Goal: Information Seeking & Learning: Learn about a topic

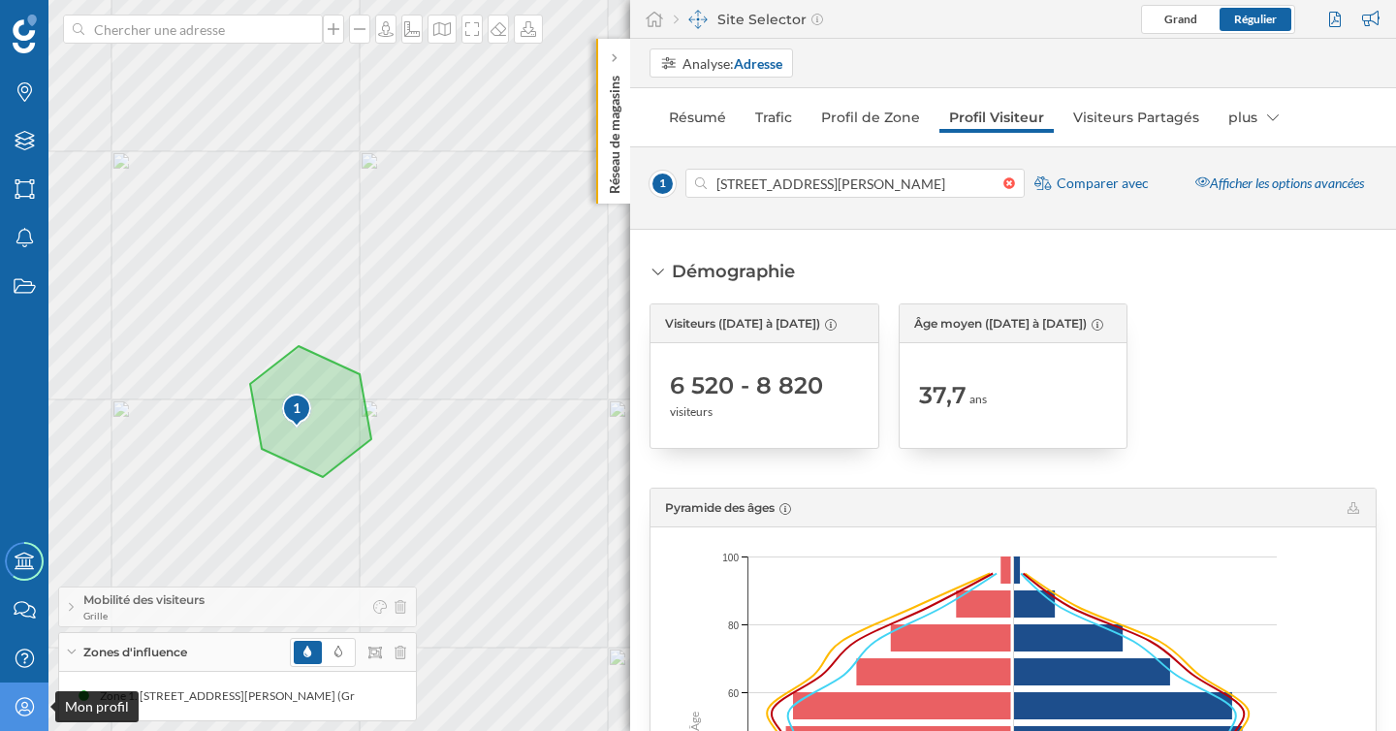
click at [26, 686] on div "Mon profil" at bounding box center [24, 707] width 48 height 48
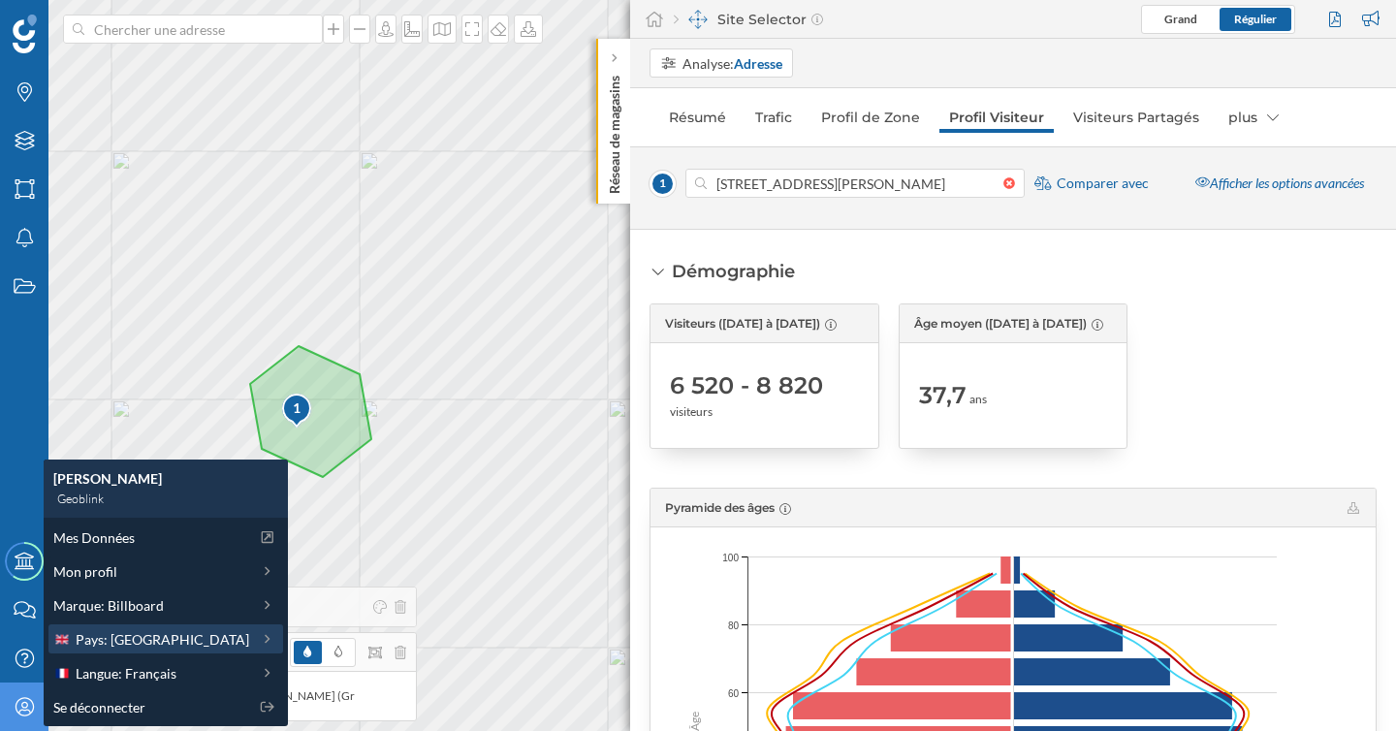
click at [118, 635] on span "Pays: [GEOGRAPHIC_DATA]" at bounding box center [163, 639] width 174 height 20
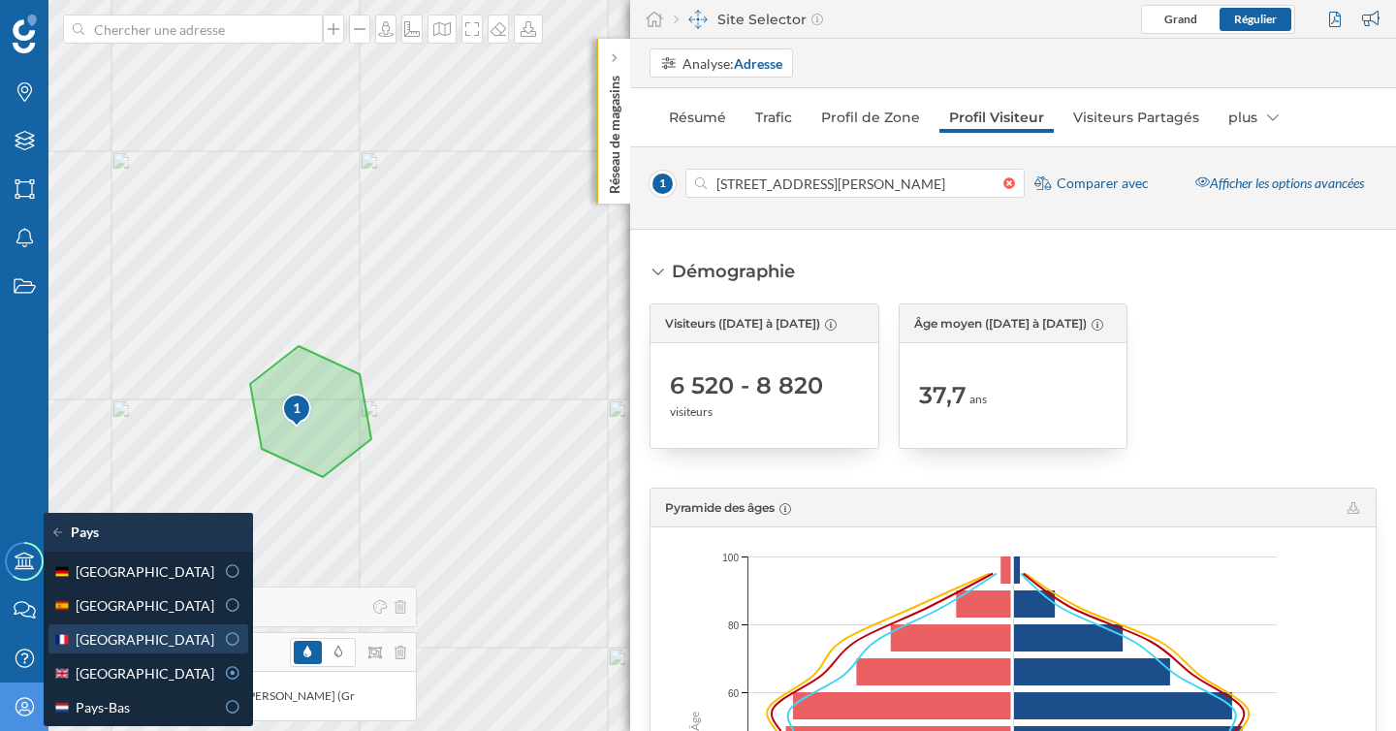
click at [123, 633] on div "[GEOGRAPHIC_DATA]" at bounding box center [133, 639] width 161 height 20
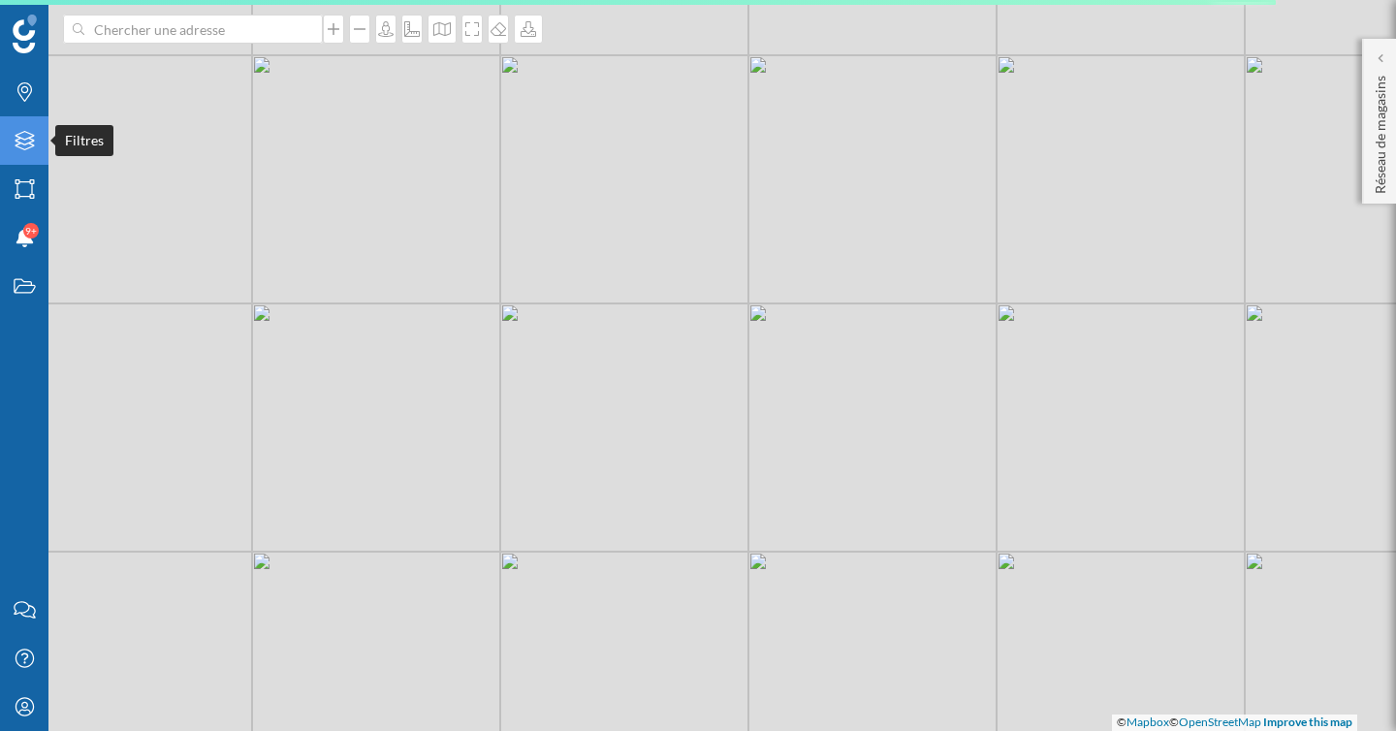
click at [29, 145] on icon "Filtres" at bounding box center [25, 140] width 24 height 19
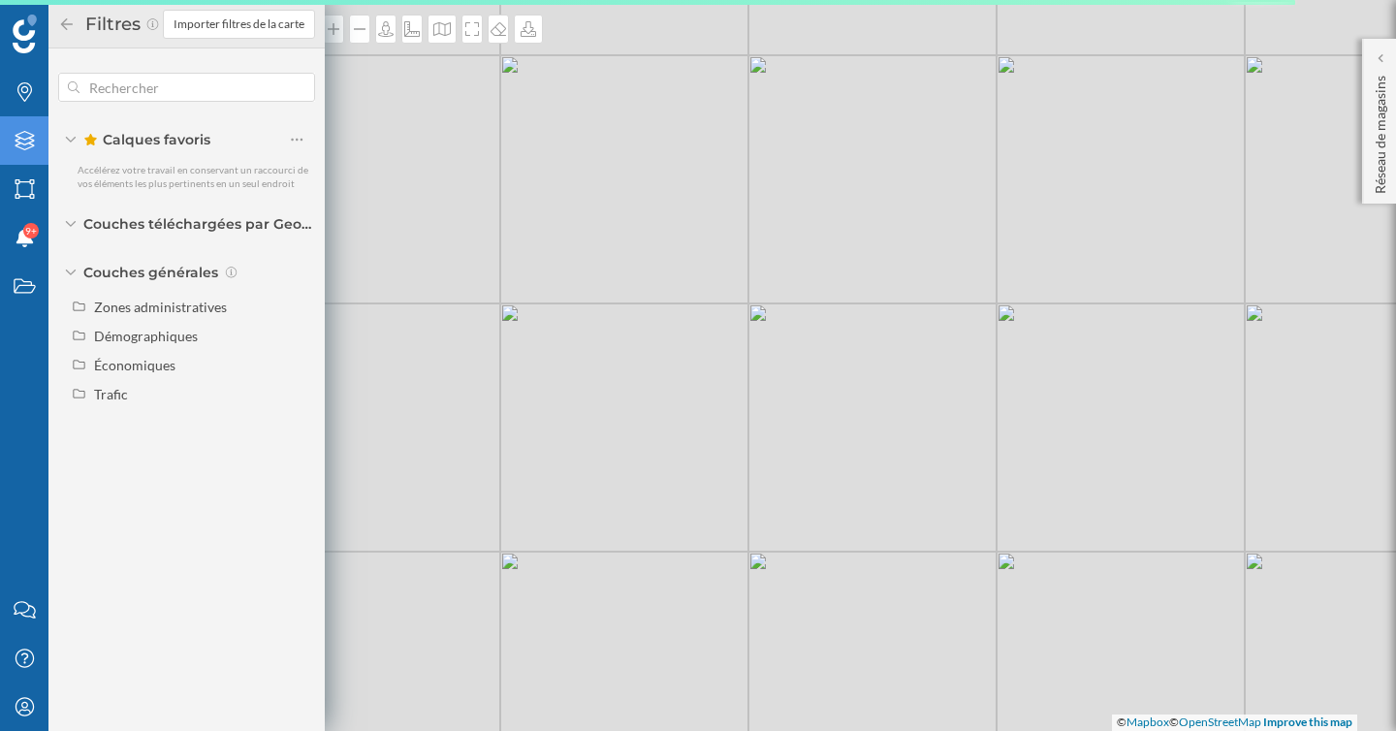
click at [29, 145] on icon "Filtres" at bounding box center [25, 140] width 24 height 19
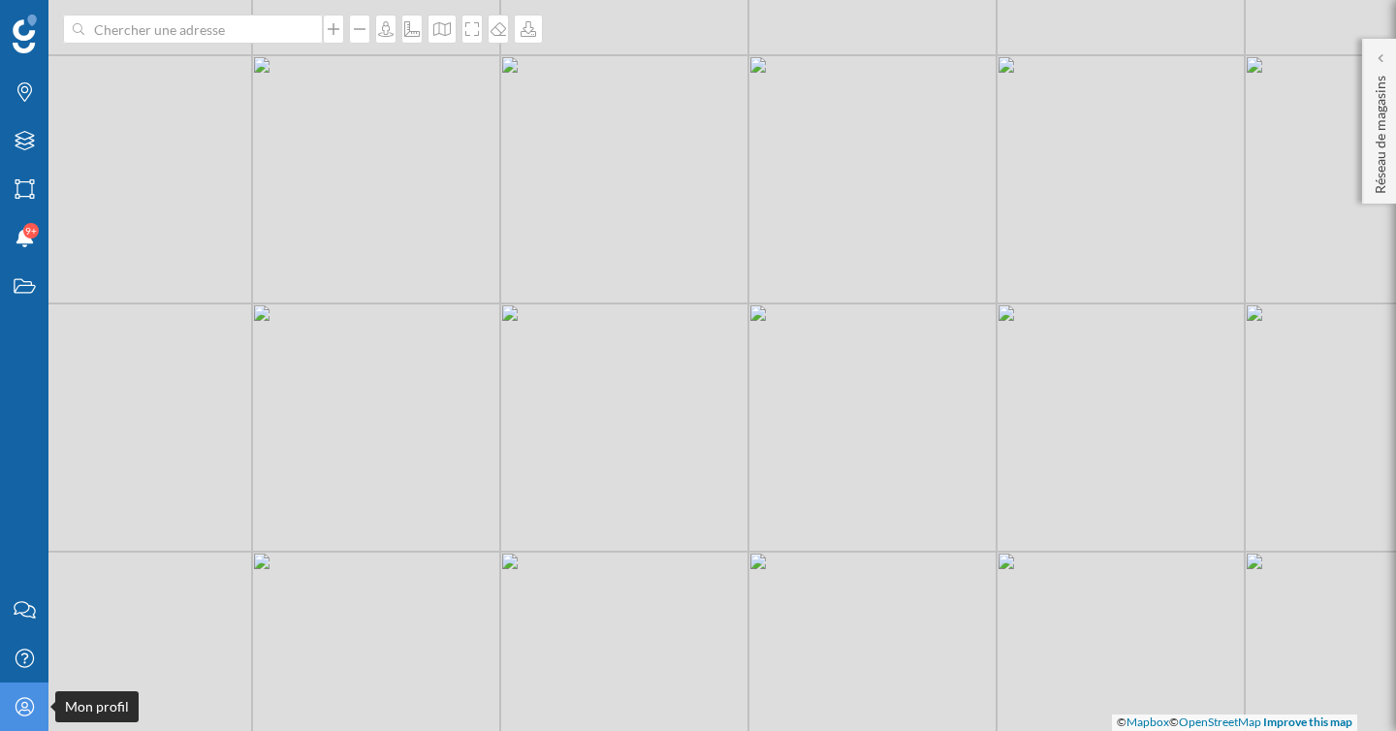
click at [13, 705] on icon "Mon profil" at bounding box center [25, 706] width 24 height 19
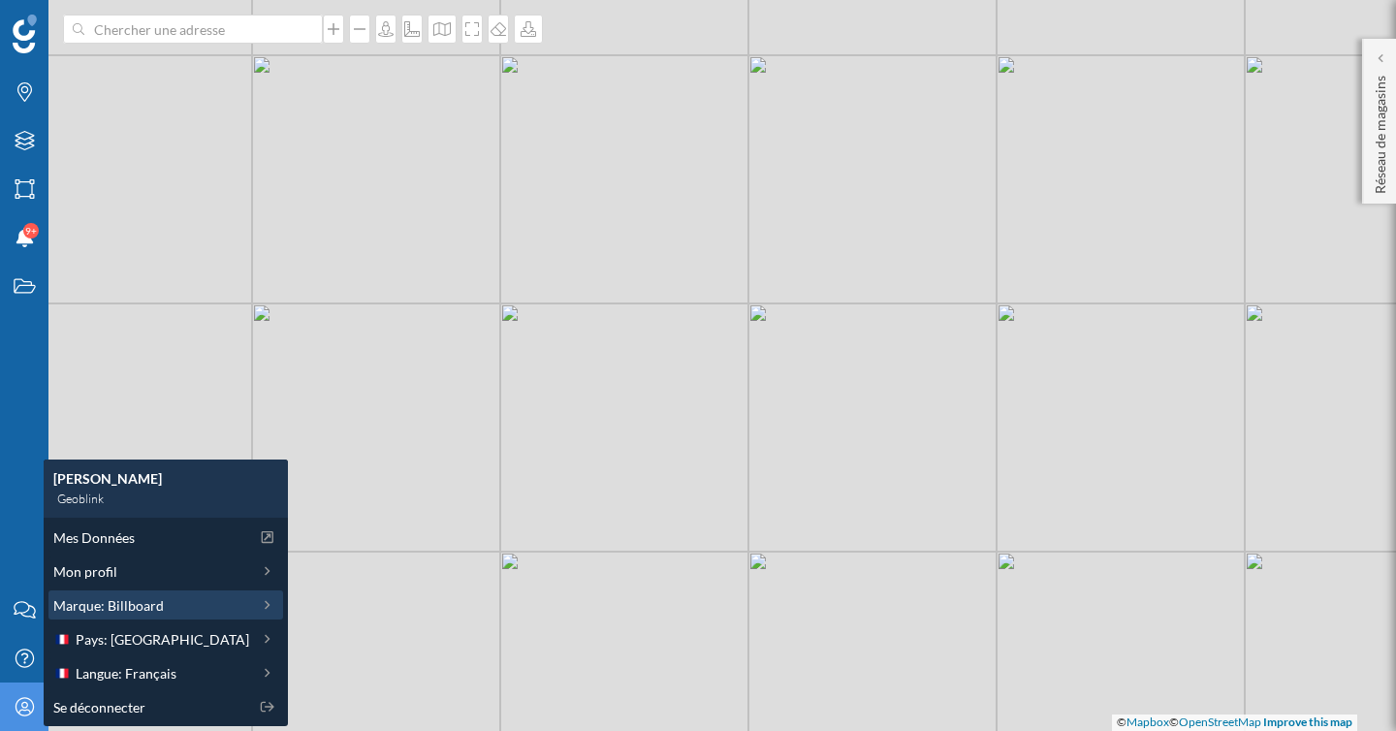
click at [94, 602] on span "Marque: Billboard" at bounding box center [108, 605] width 111 height 20
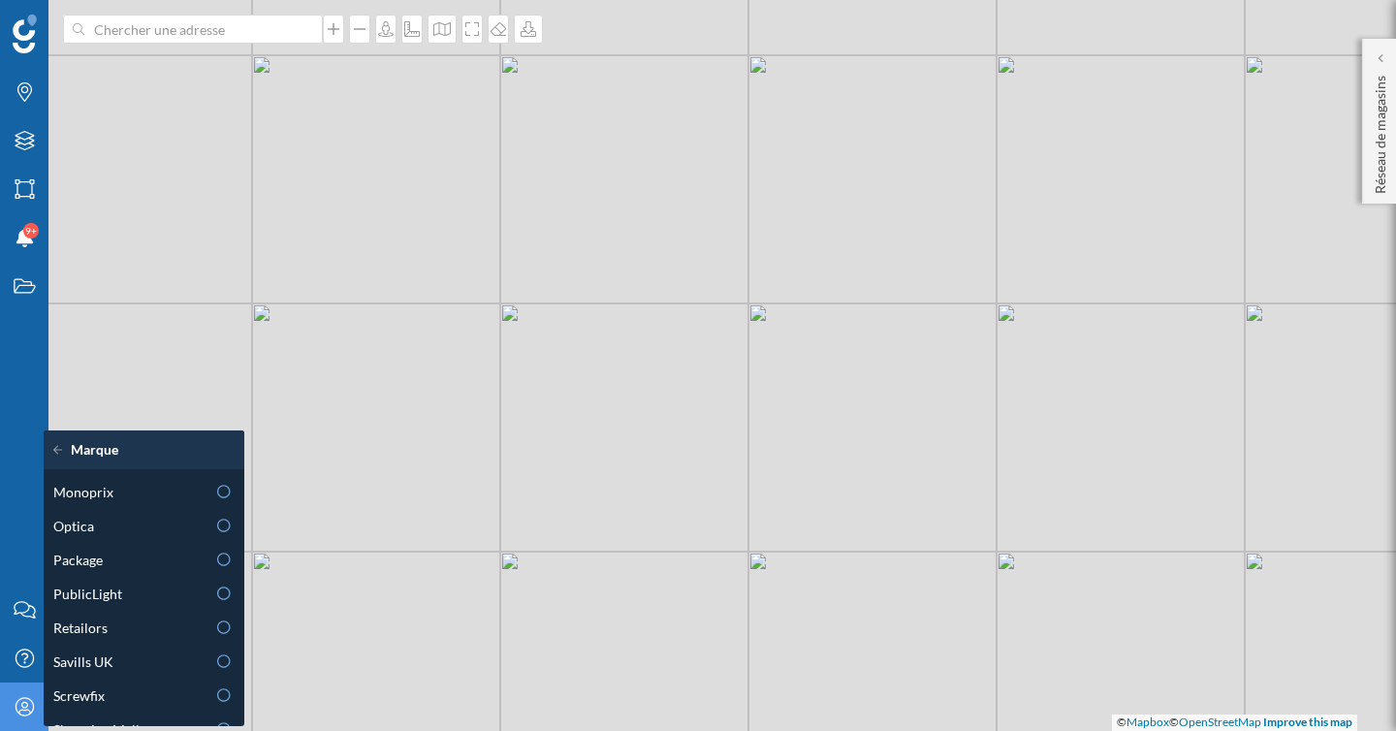
scroll to position [870, 0]
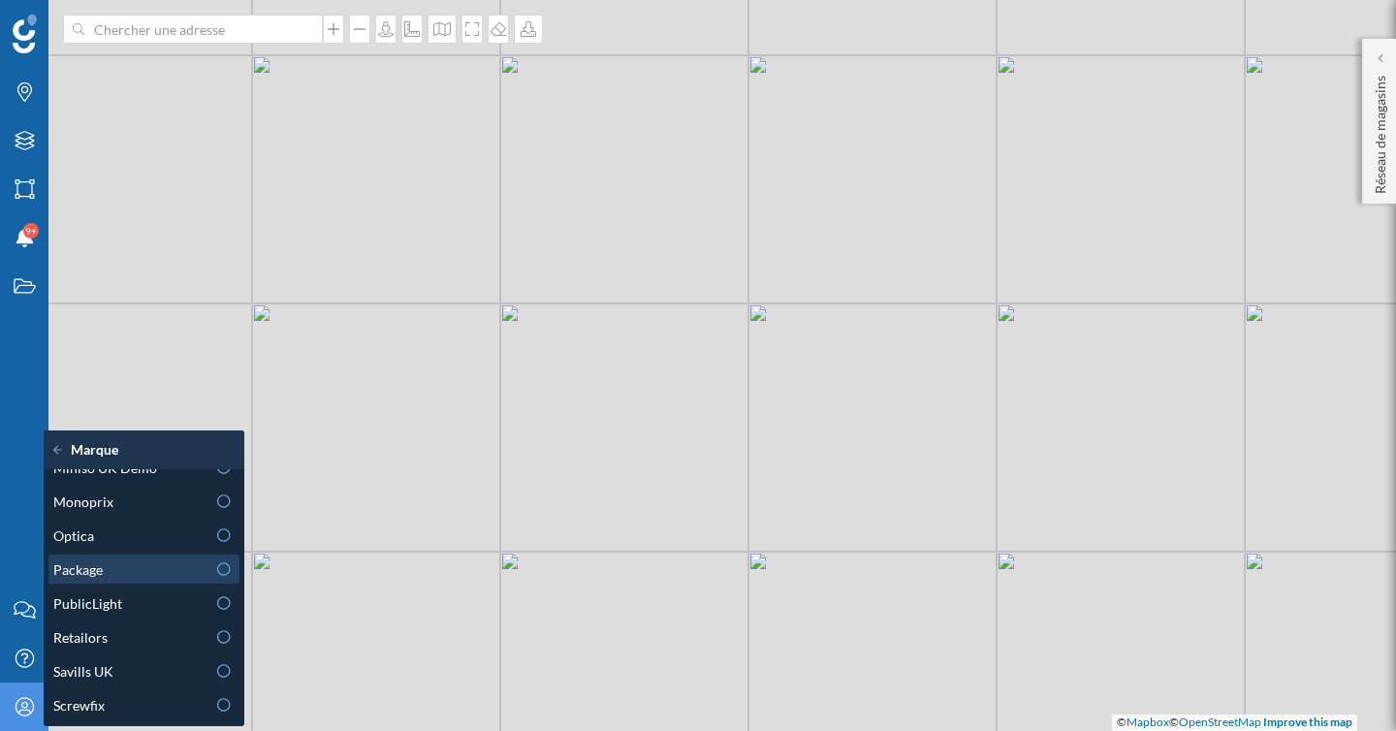
click at [168, 576] on div "Package" at bounding box center [129, 569] width 152 height 20
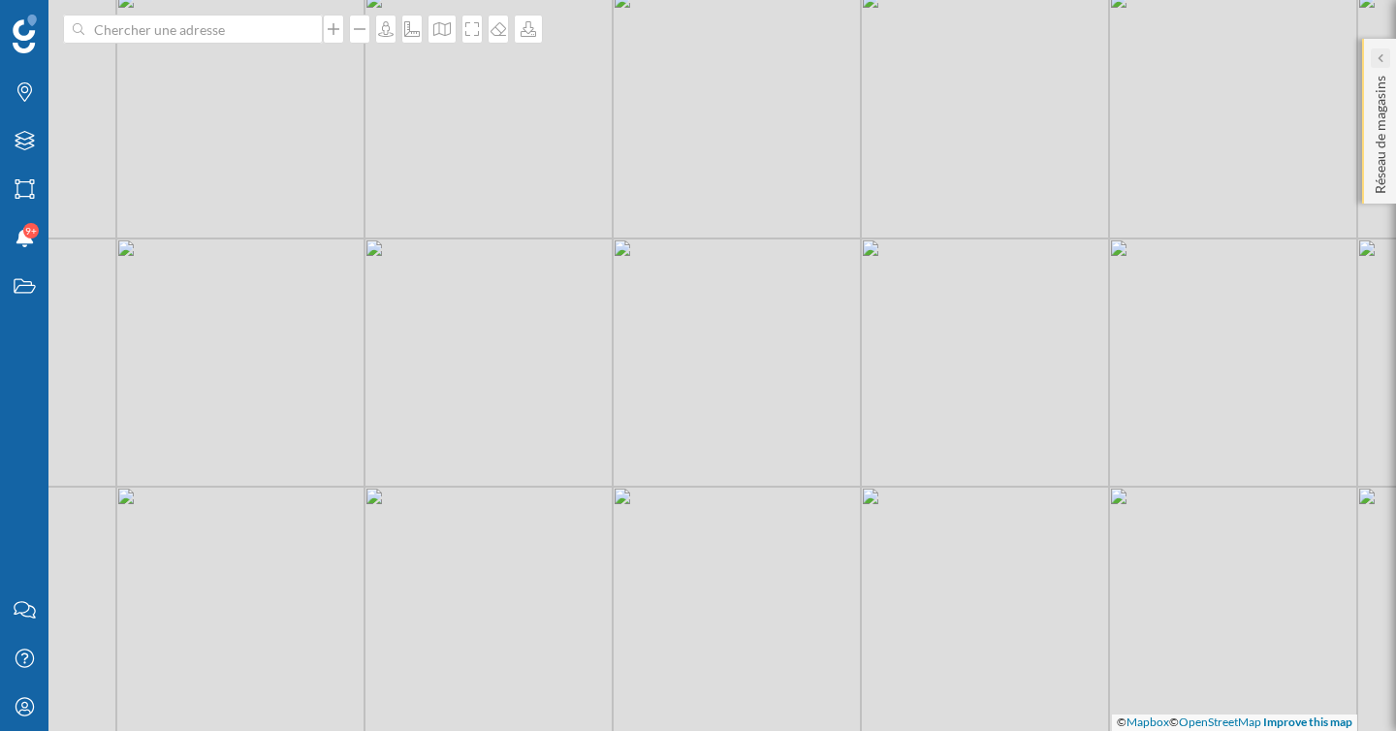
click at [1382, 64] on icon at bounding box center [1380, 57] width 6 height 19
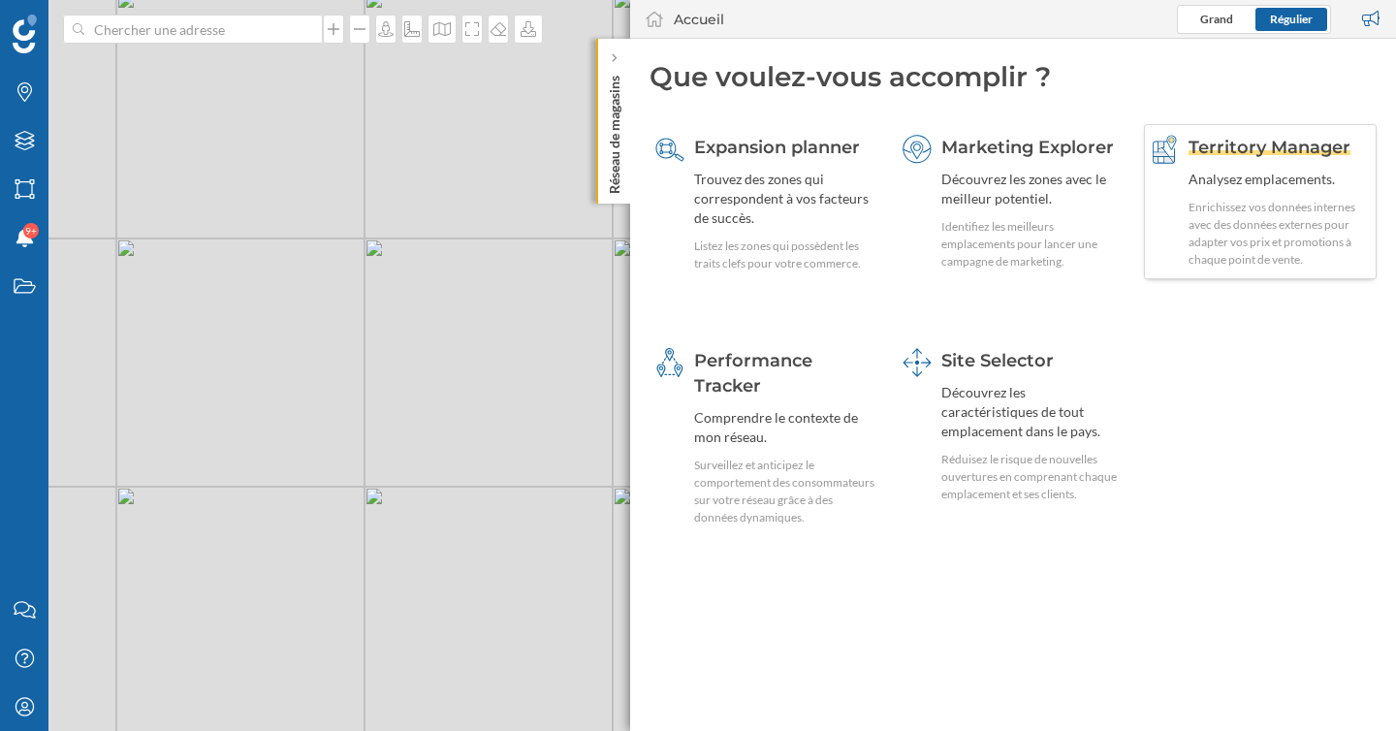
click at [1249, 184] on div "Analysez emplacements." at bounding box center [1280, 179] width 182 height 19
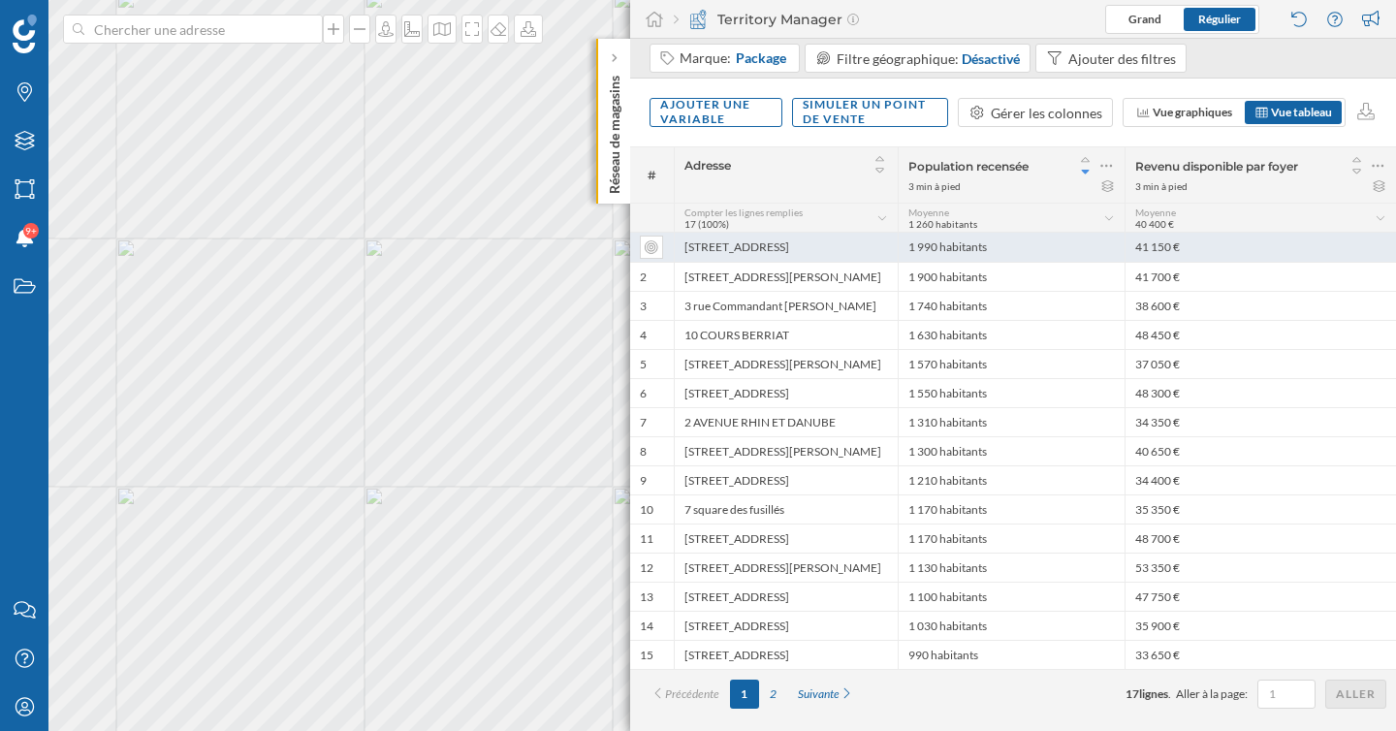
click at [727, 246] on div "[STREET_ADDRESS]" at bounding box center [786, 247] width 224 height 29
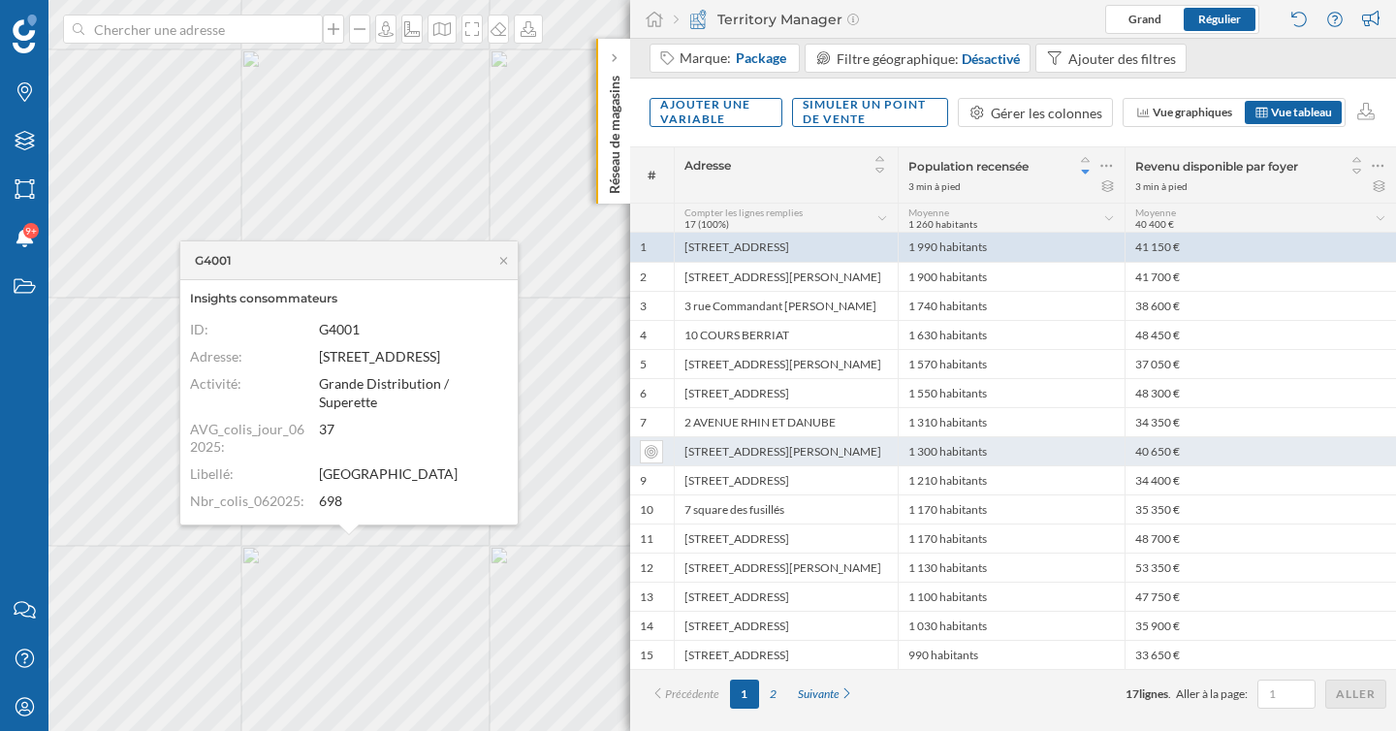
click at [839, 451] on div "[STREET_ADDRESS][PERSON_NAME]" at bounding box center [786, 450] width 224 height 29
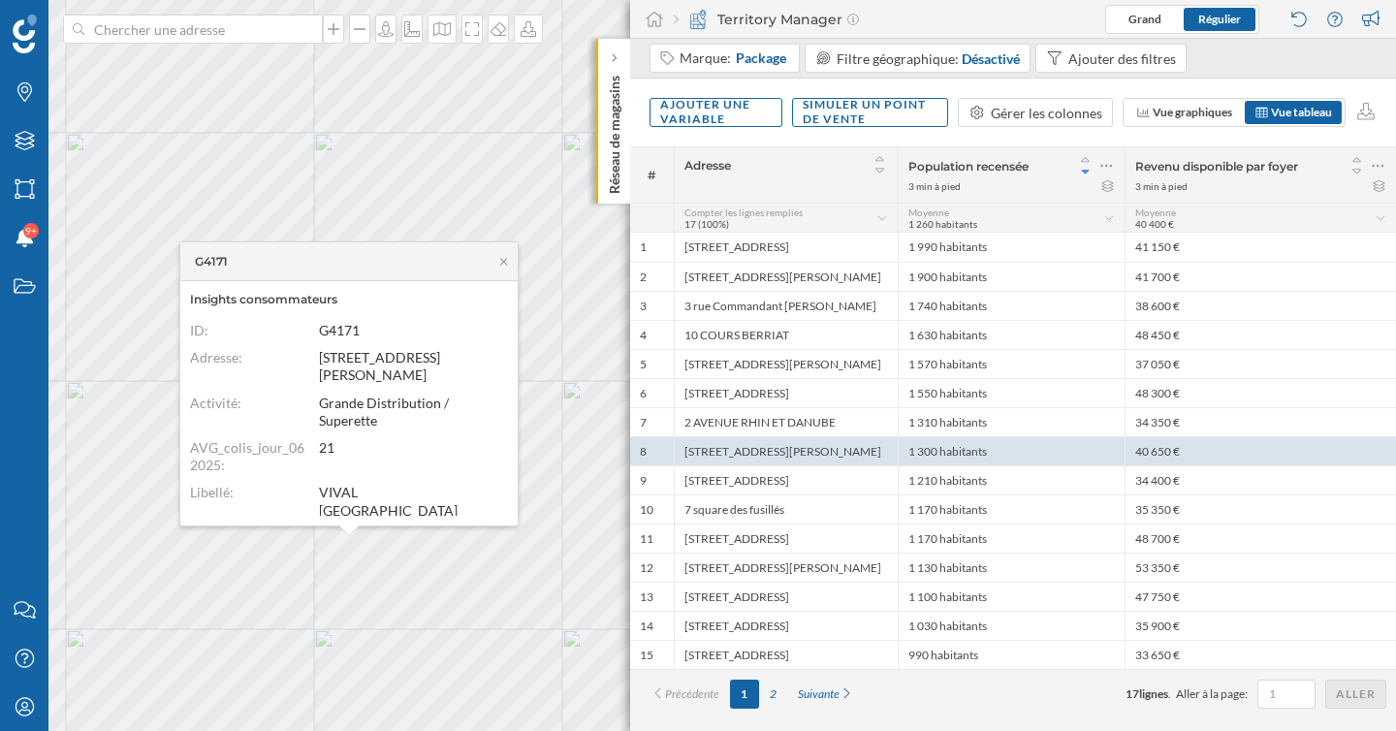
click at [1202, 59] on div "Marque: Package Filtre géographique: Désactivé Ajouter des filtres" at bounding box center [1013, 59] width 766 height 40
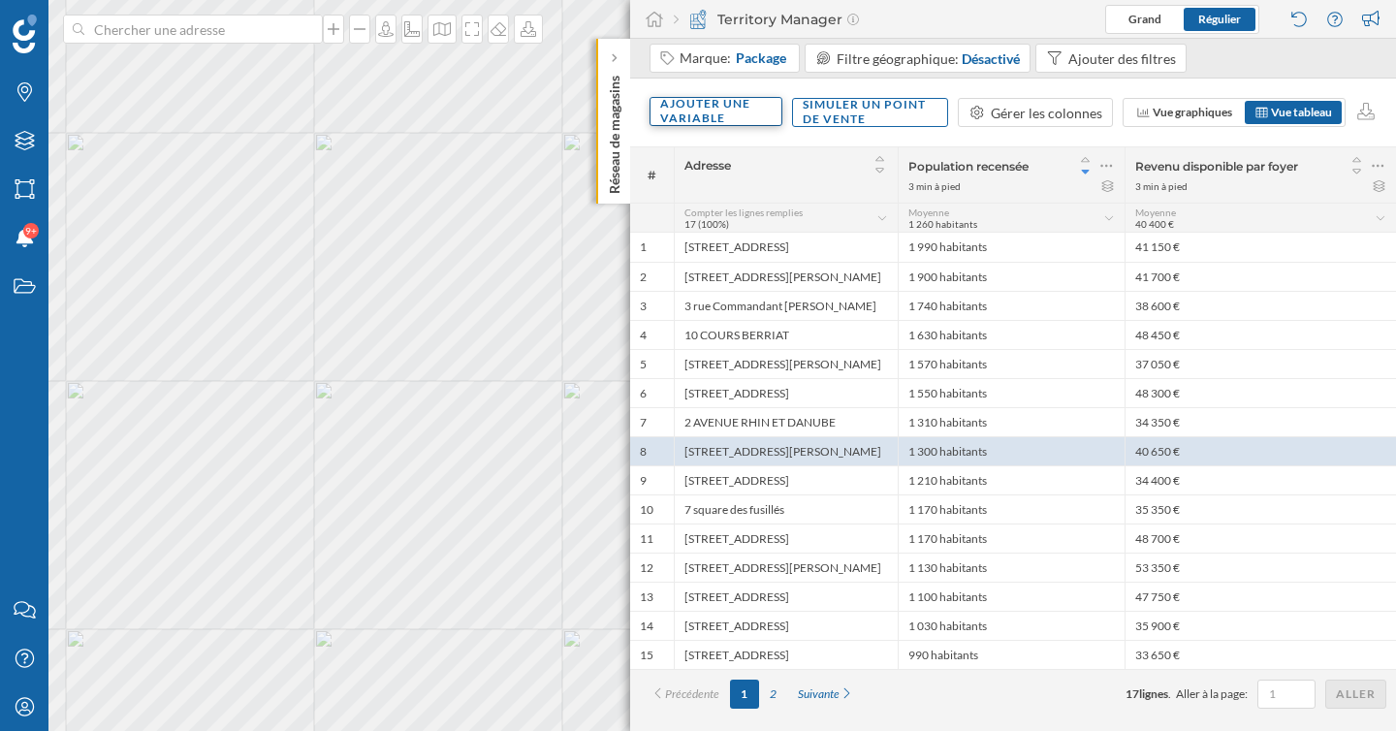
click at [745, 117] on div "Ajouter une variable" at bounding box center [716, 111] width 133 height 29
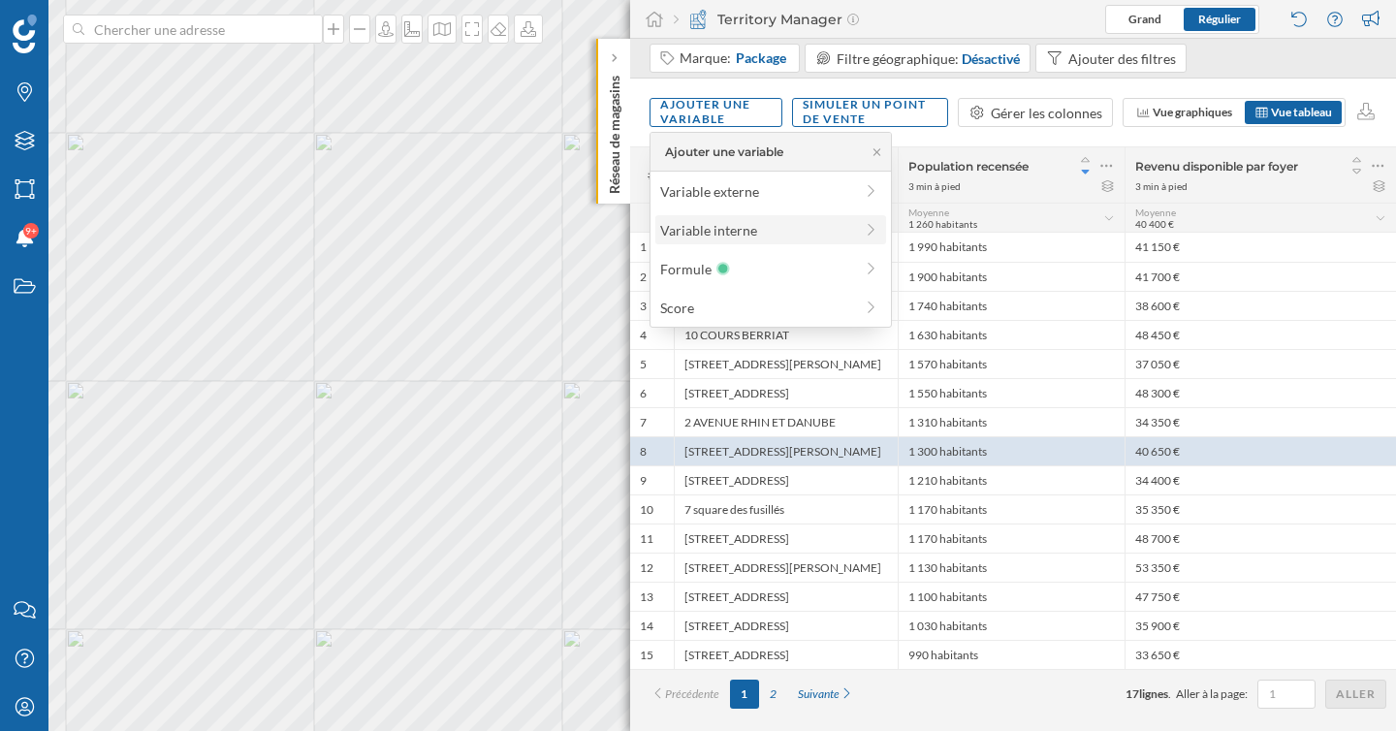
click at [753, 229] on div "Variable interne" at bounding box center [756, 230] width 193 height 20
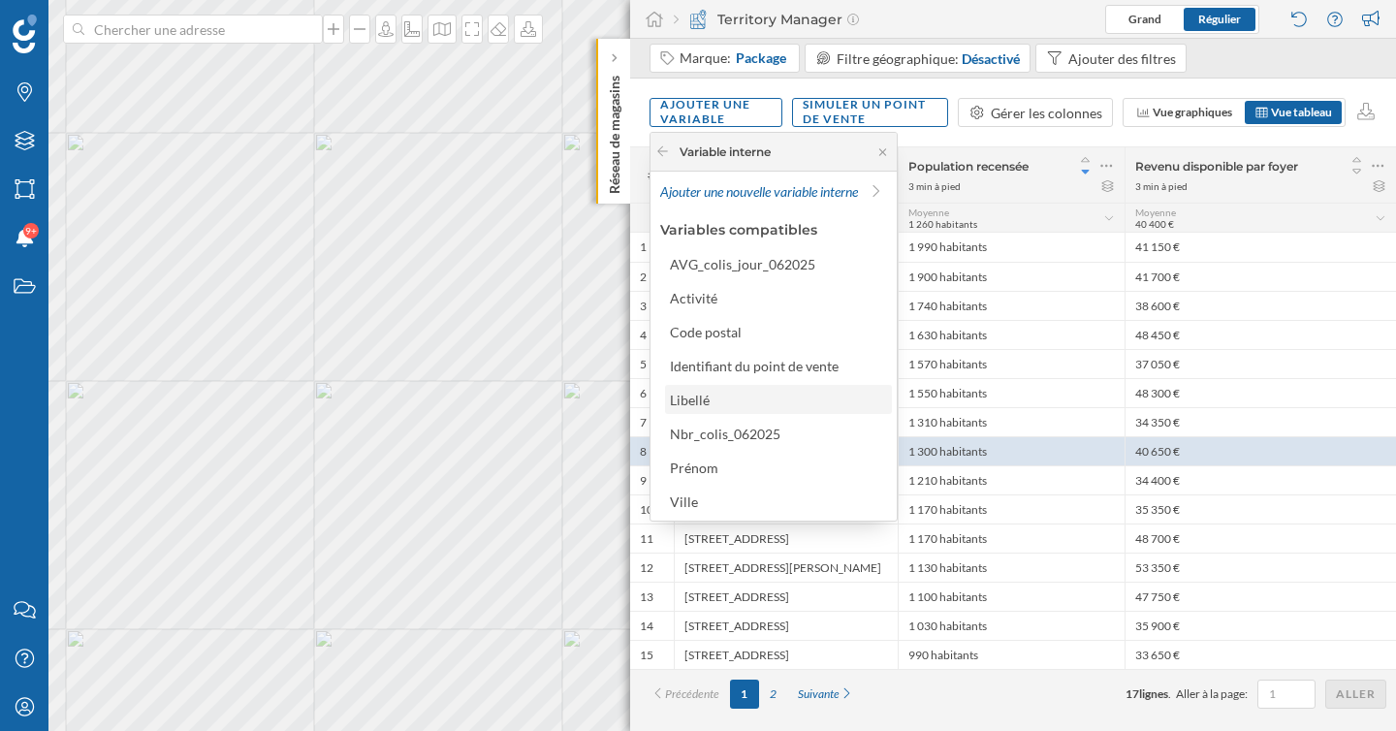
click at [767, 405] on div "Libellé" at bounding box center [777, 400] width 215 height 20
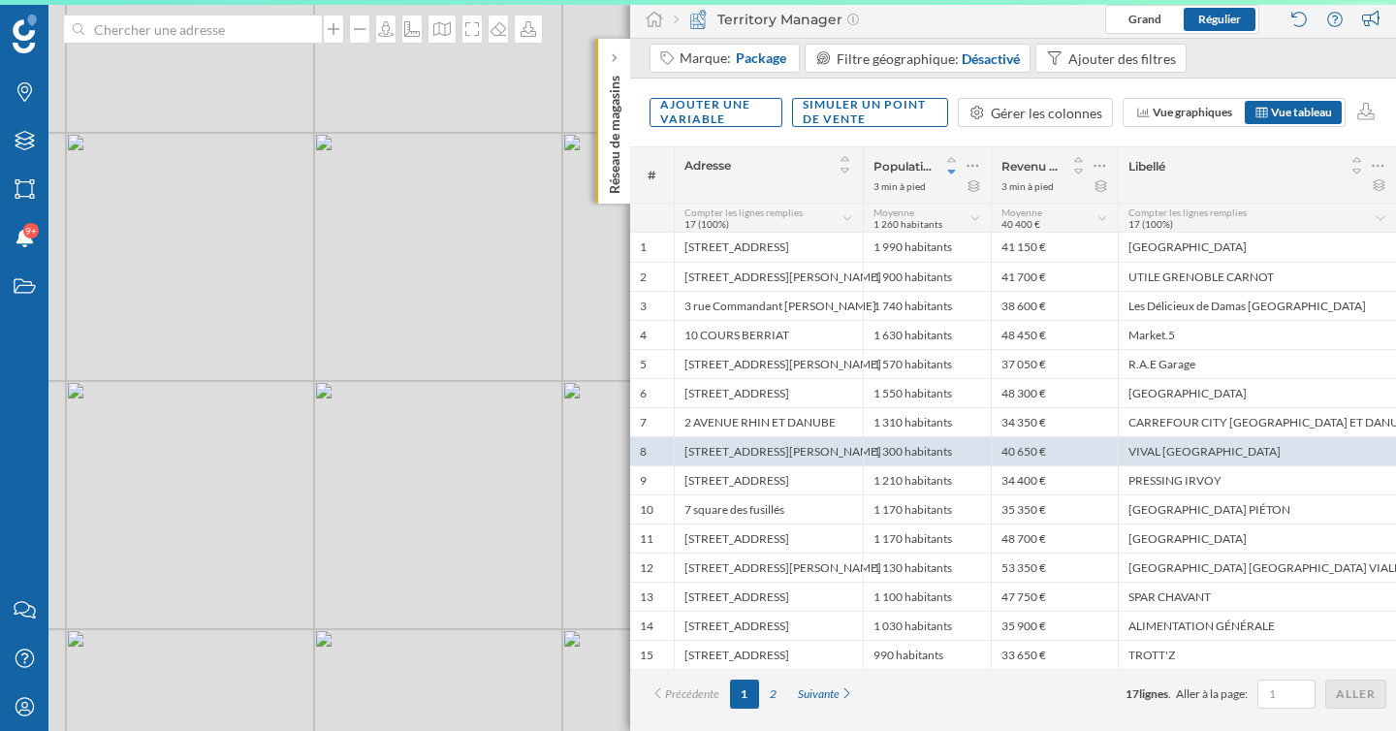
scroll to position [0, 0]
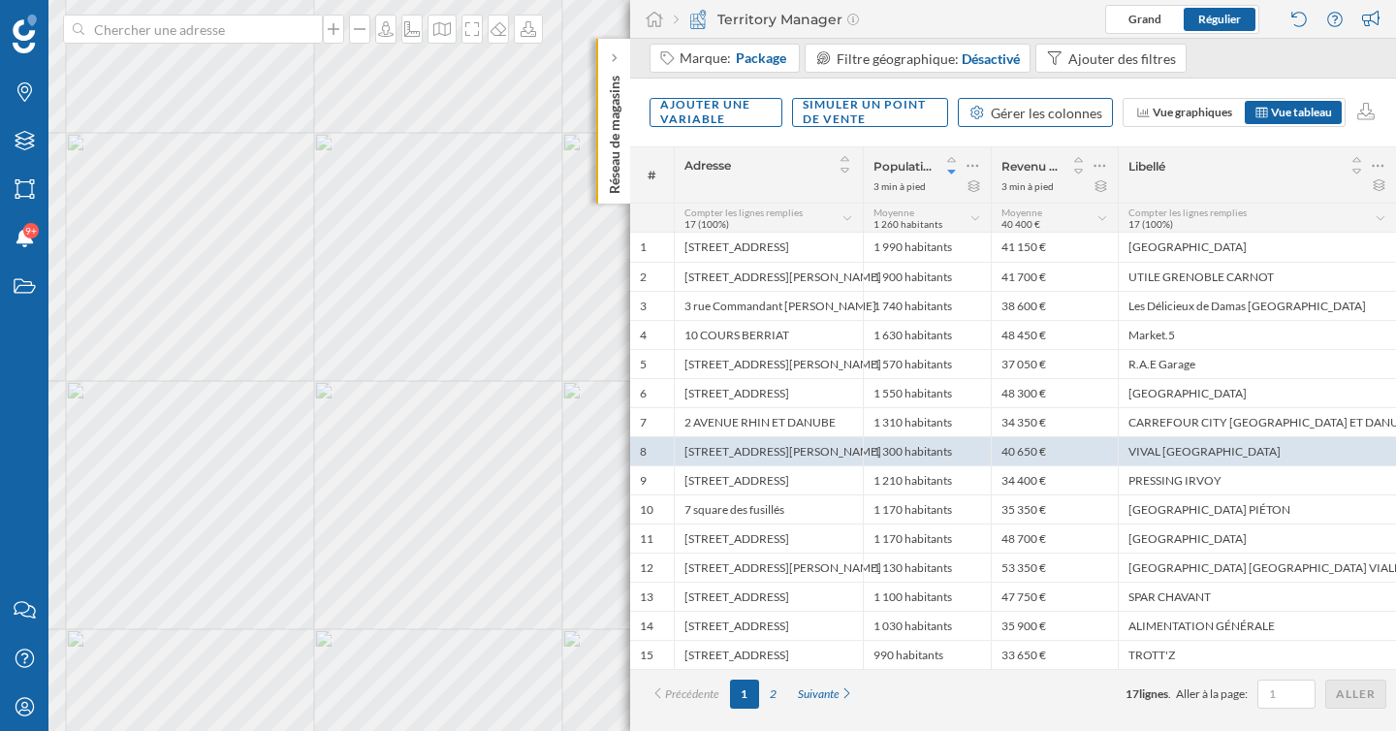
click at [1053, 111] on div "Gérer les colonnes" at bounding box center [1046, 113] width 111 height 20
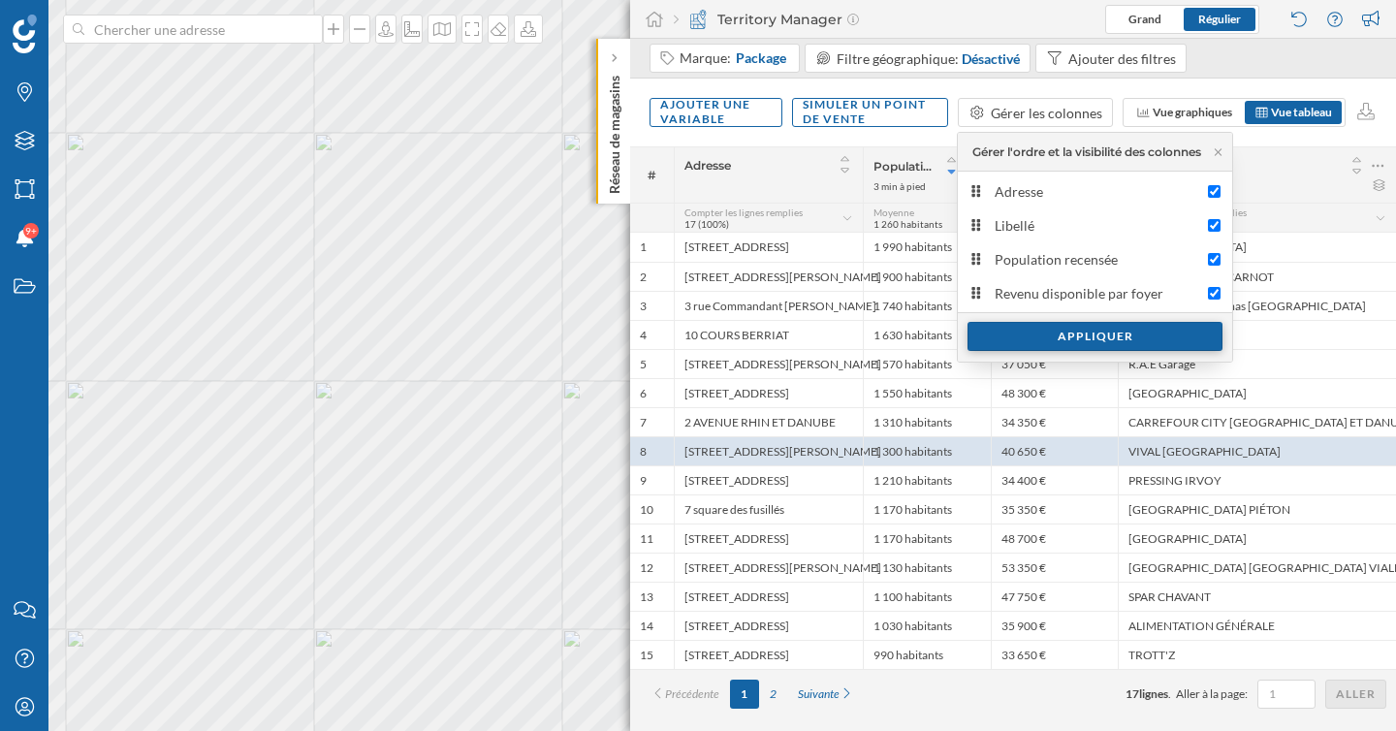
click at [1064, 338] on div "Appliquer" at bounding box center [1095, 336] width 255 height 29
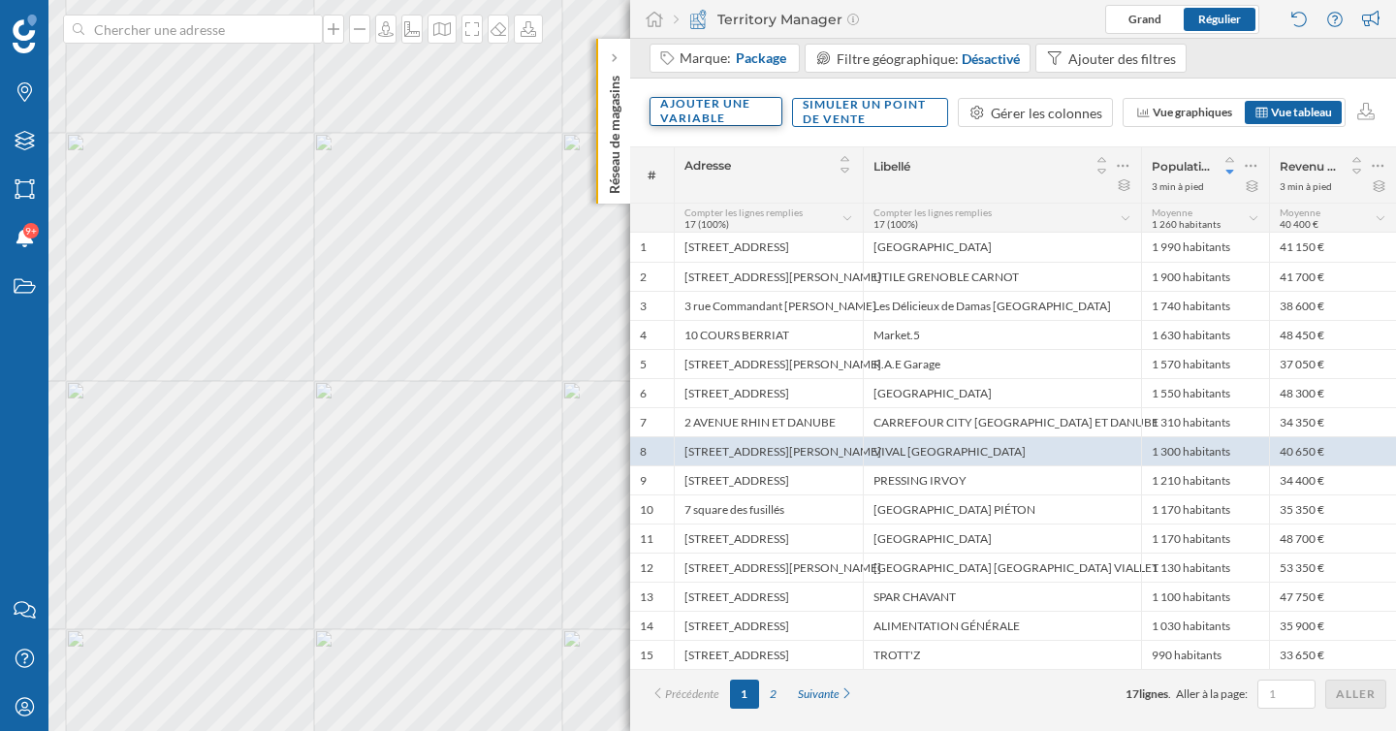
click at [723, 117] on div "Ajouter une variable" at bounding box center [716, 111] width 133 height 29
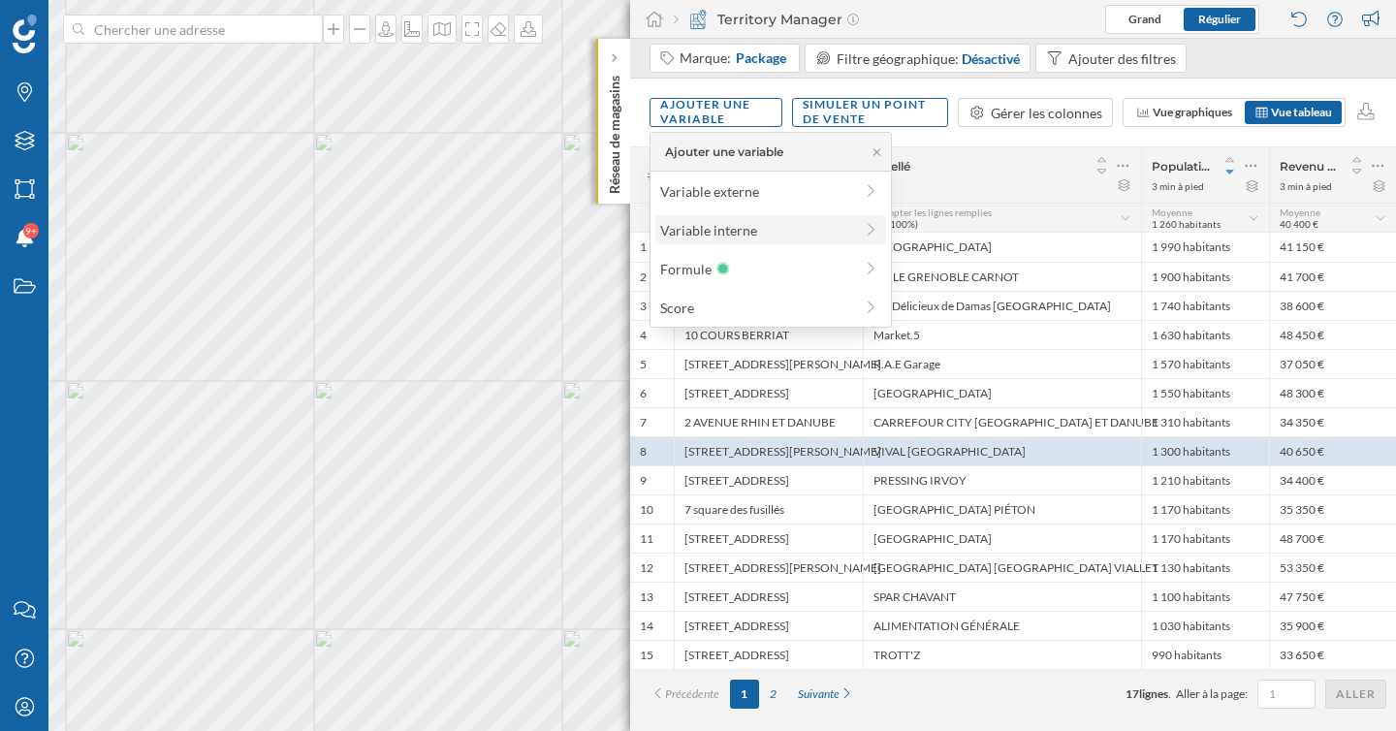
click at [726, 227] on div "Variable interne" at bounding box center [756, 230] width 193 height 20
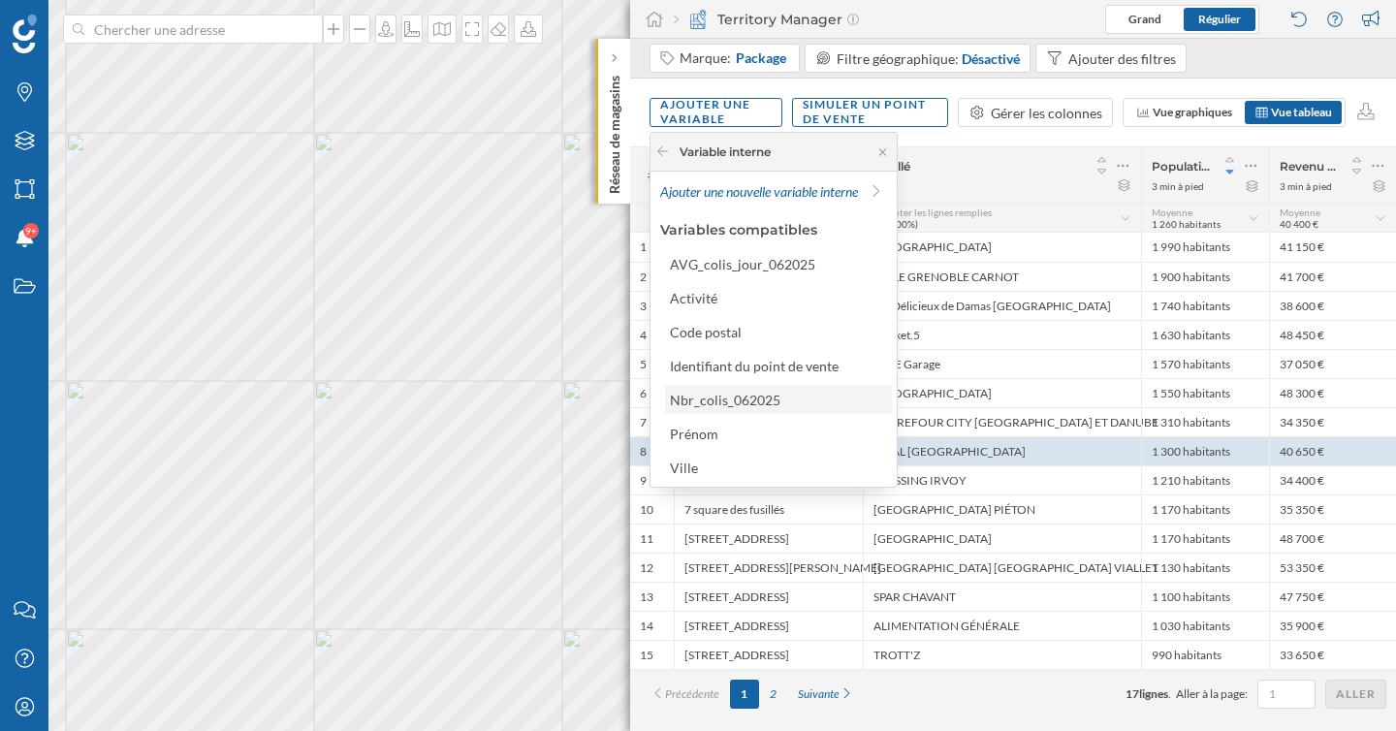
click at [749, 407] on div "Nbr_colis_062025" at bounding box center [777, 400] width 215 height 20
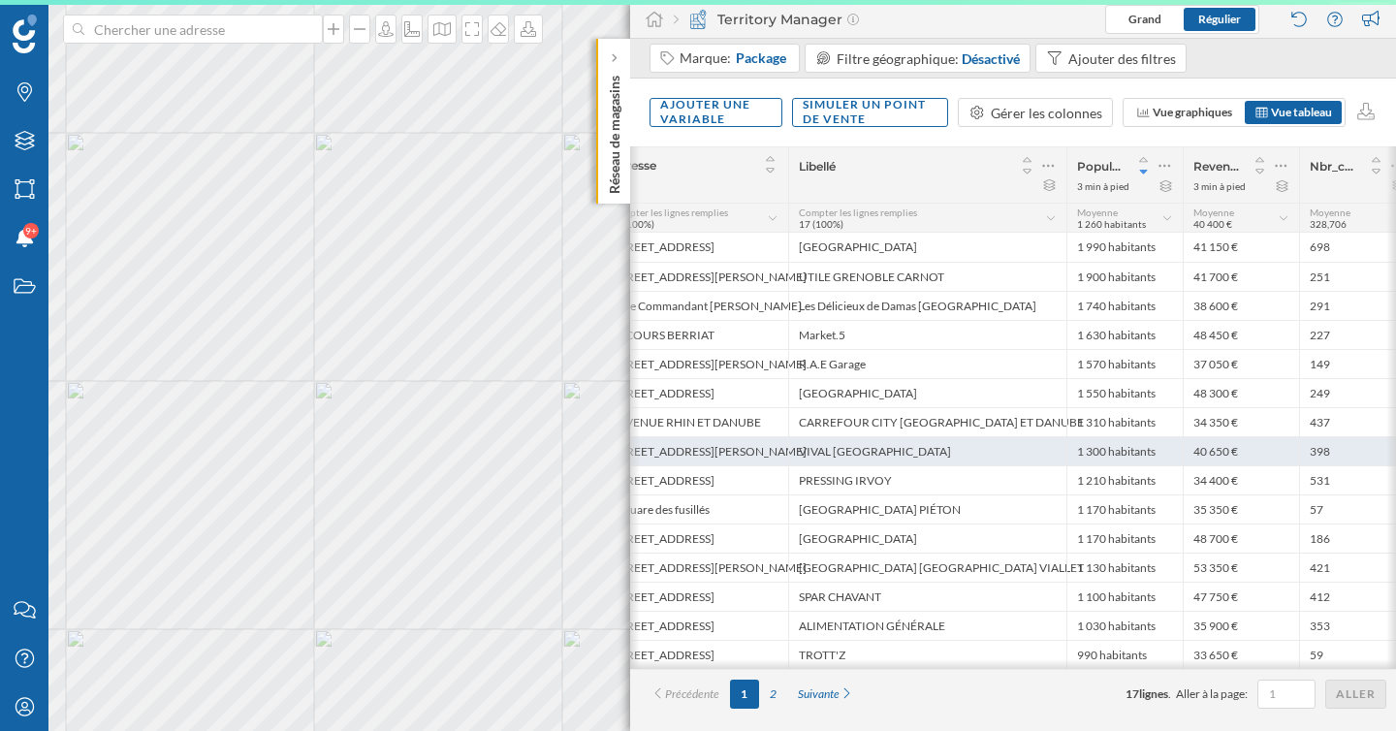
scroll to position [0, 71]
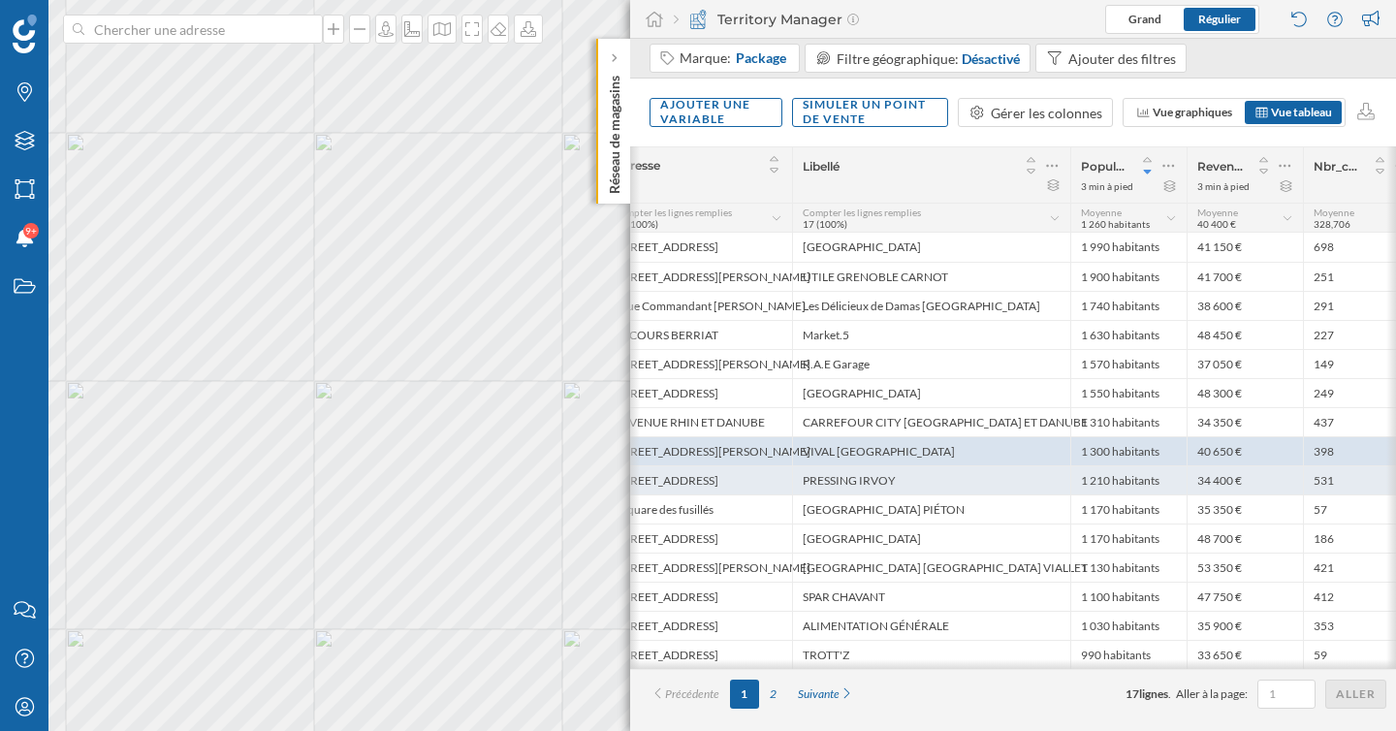
click at [970, 480] on div "PRESSING IRVOY" at bounding box center [931, 479] width 278 height 29
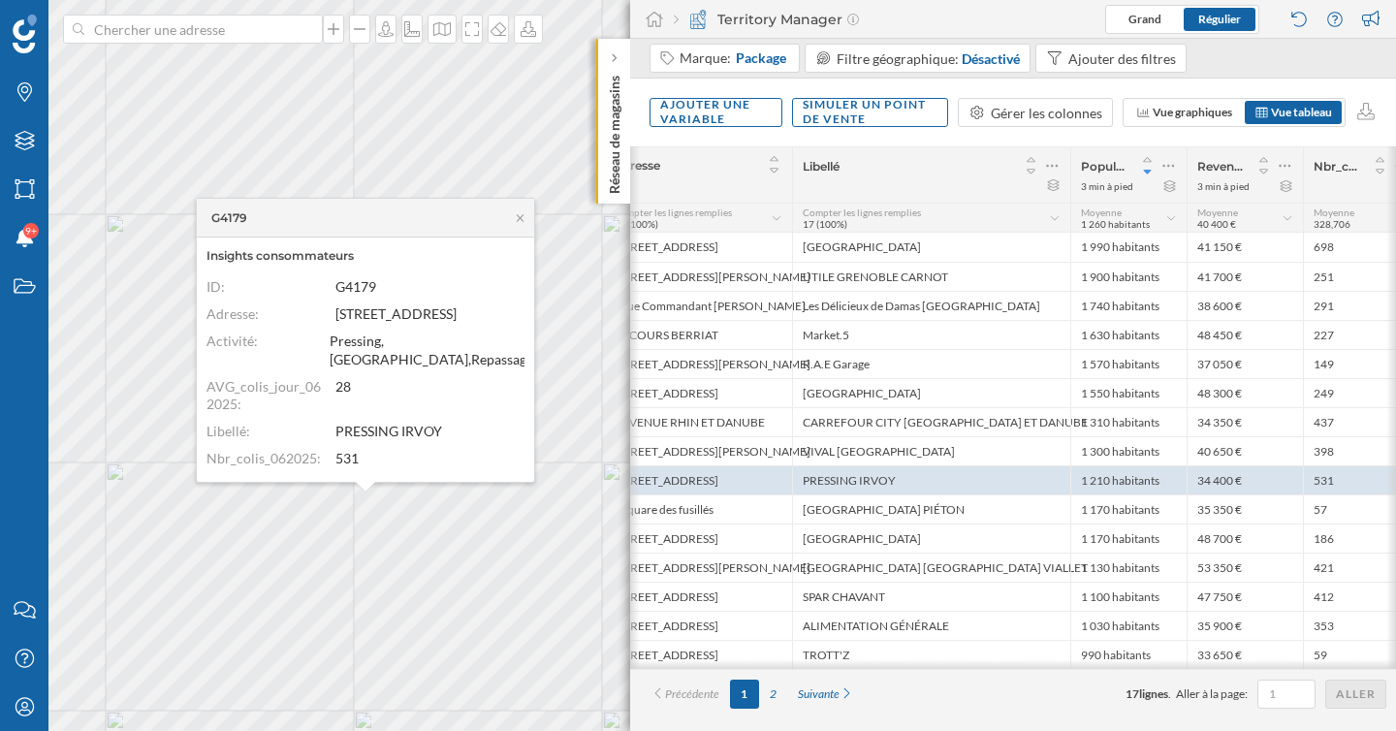
click at [518, 236] on div "G4179" at bounding box center [365, 218] width 337 height 39
click at [518, 224] on icon at bounding box center [520, 218] width 15 height 12
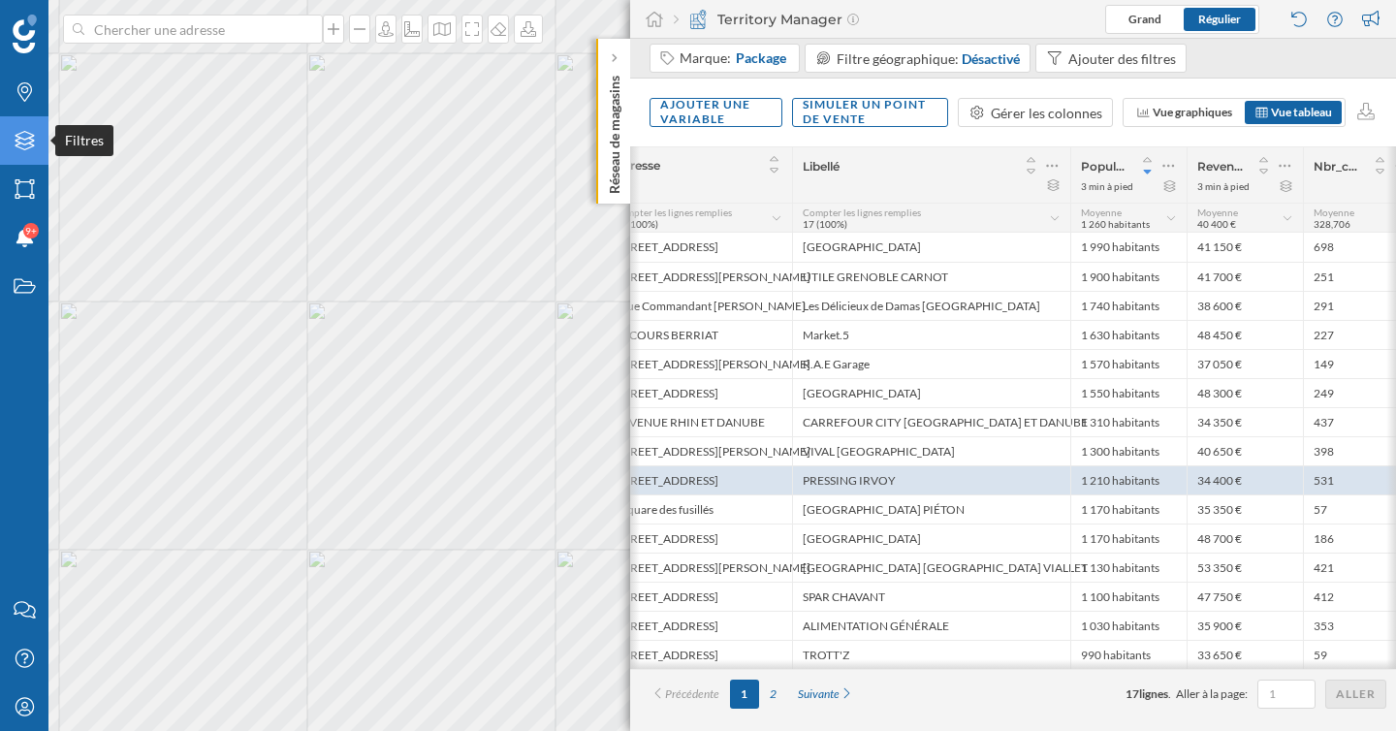
click at [13, 149] on icon "Filtres" at bounding box center [25, 140] width 24 height 19
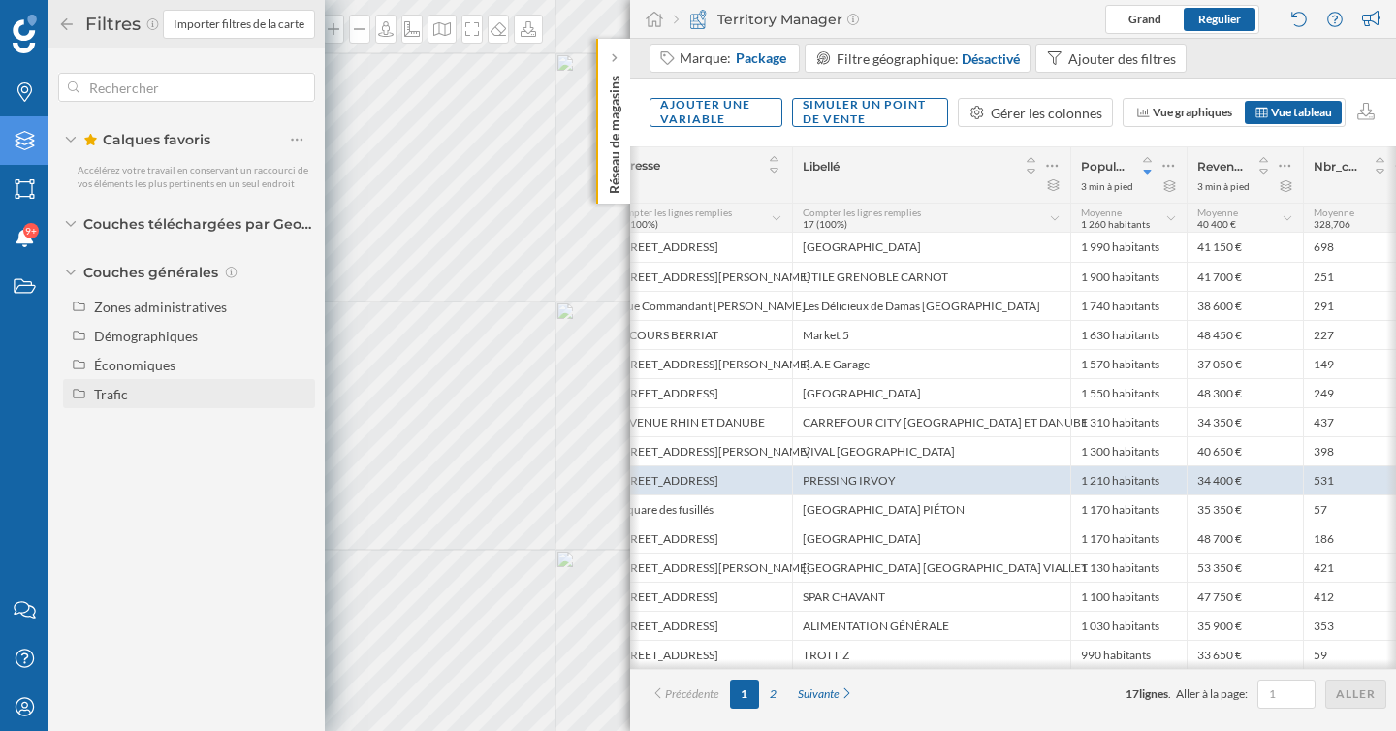
click at [112, 397] on div "Trafic" at bounding box center [111, 394] width 34 height 16
click at [132, 444] on div "Piéton" at bounding box center [121, 452] width 40 height 16
click at [296, 446] on input "Piéton" at bounding box center [302, 452] width 13 height 13
radio input "true"
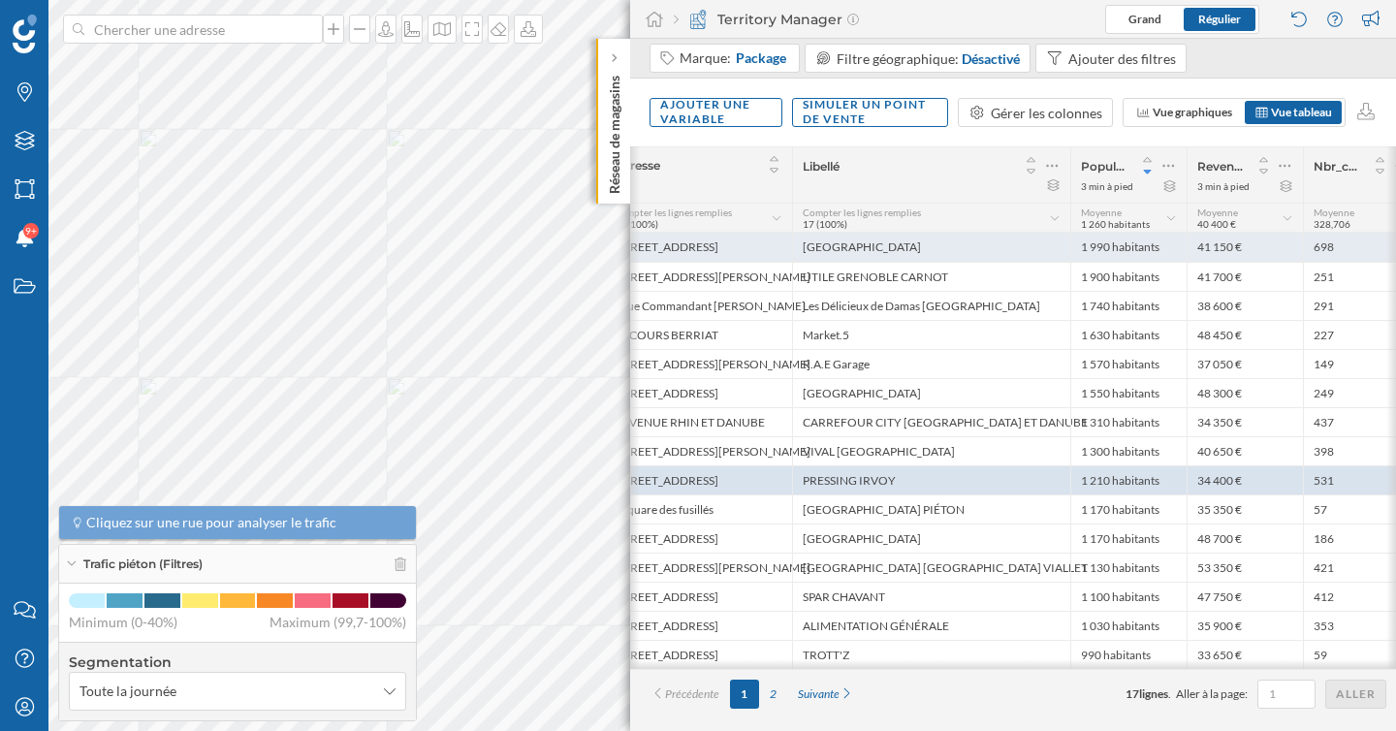
click at [893, 248] on div "[GEOGRAPHIC_DATA]" at bounding box center [931, 247] width 278 height 29
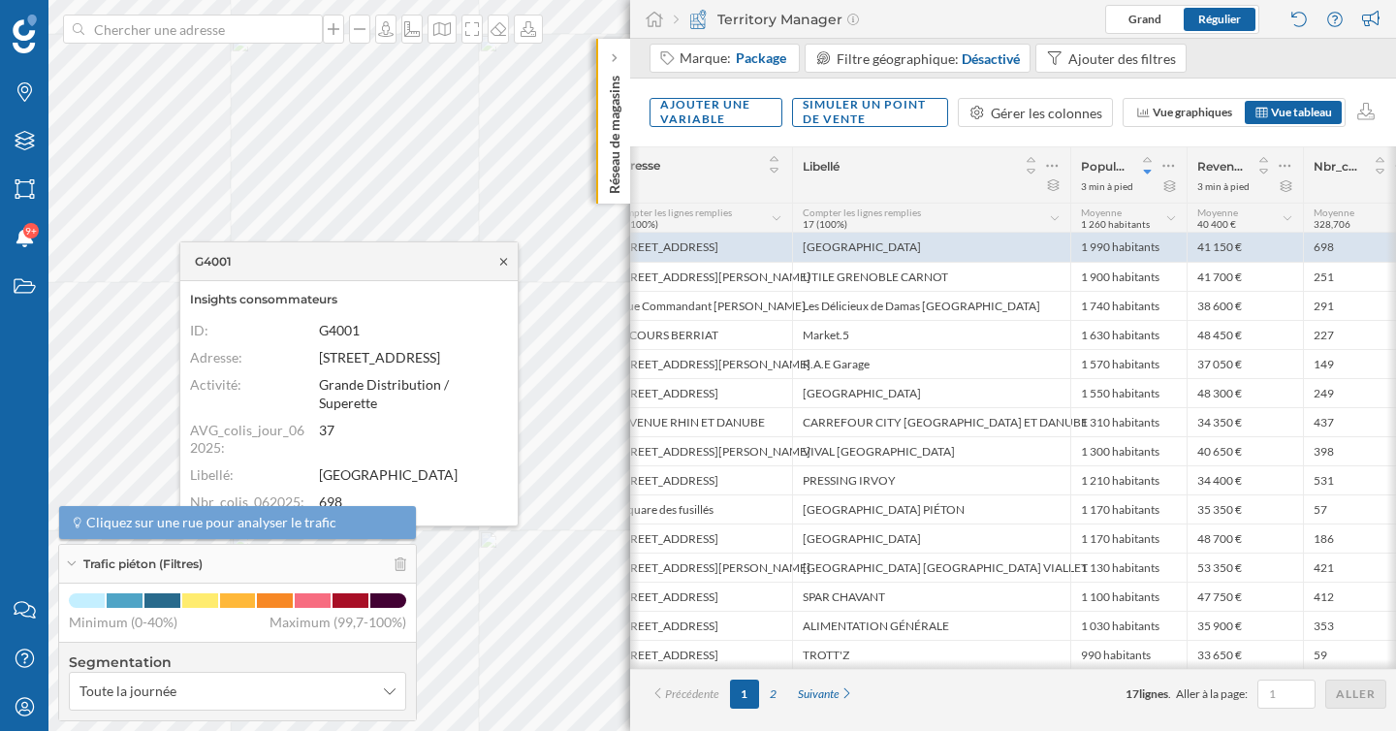
click at [505, 265] on icon at bounding box center [503, 262] width 15 height 12
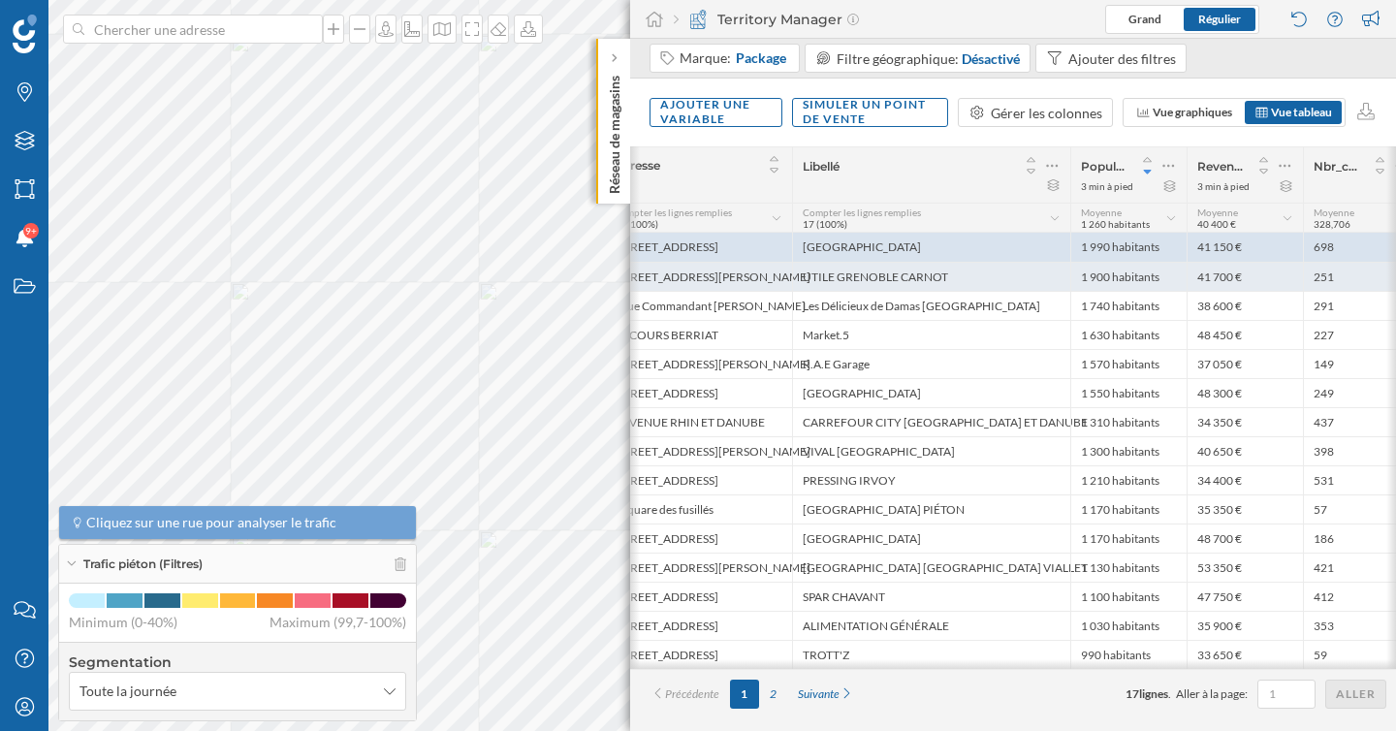
click at [864, 285] on div "UTILE GRENOBLE CARNOT" at bounding box center [931, 276] width 278 height 29
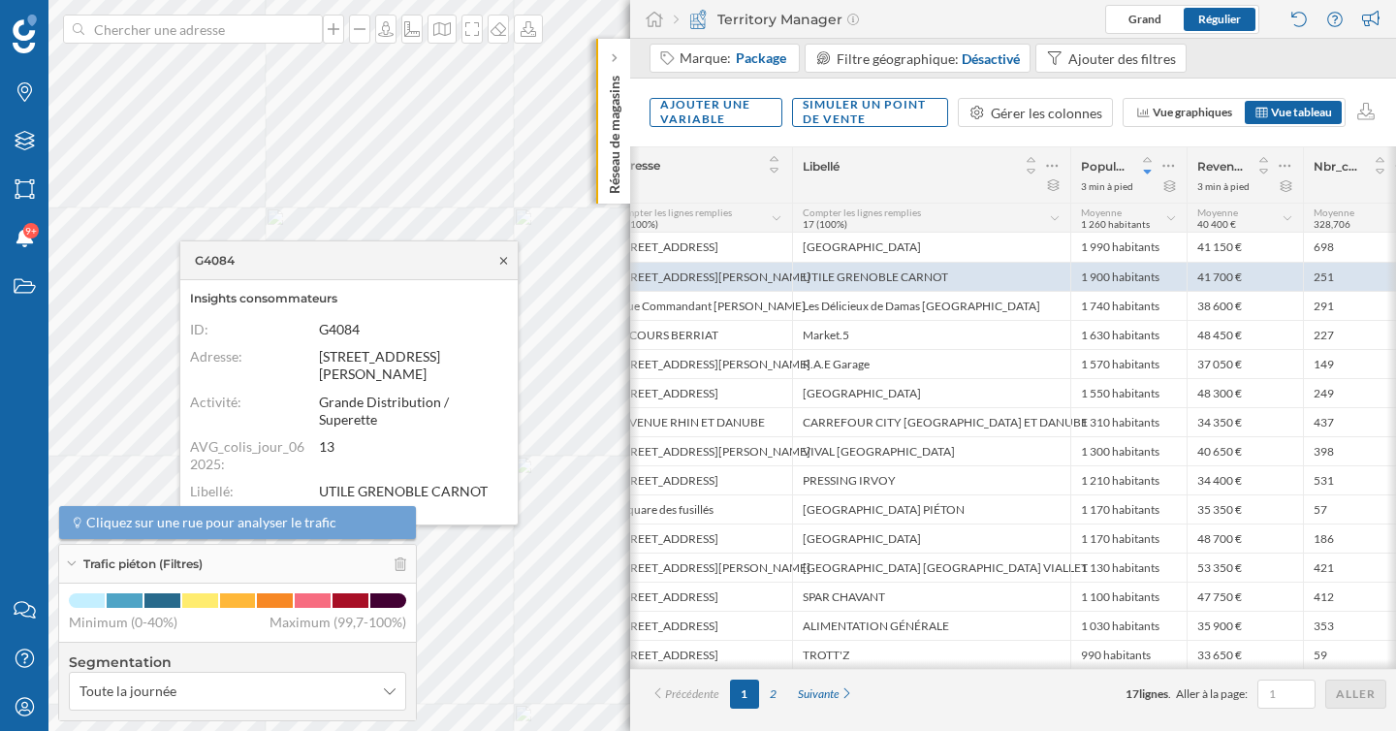
click at [502, 265] on icon at bounding box center [503, 261] width 15 height 12
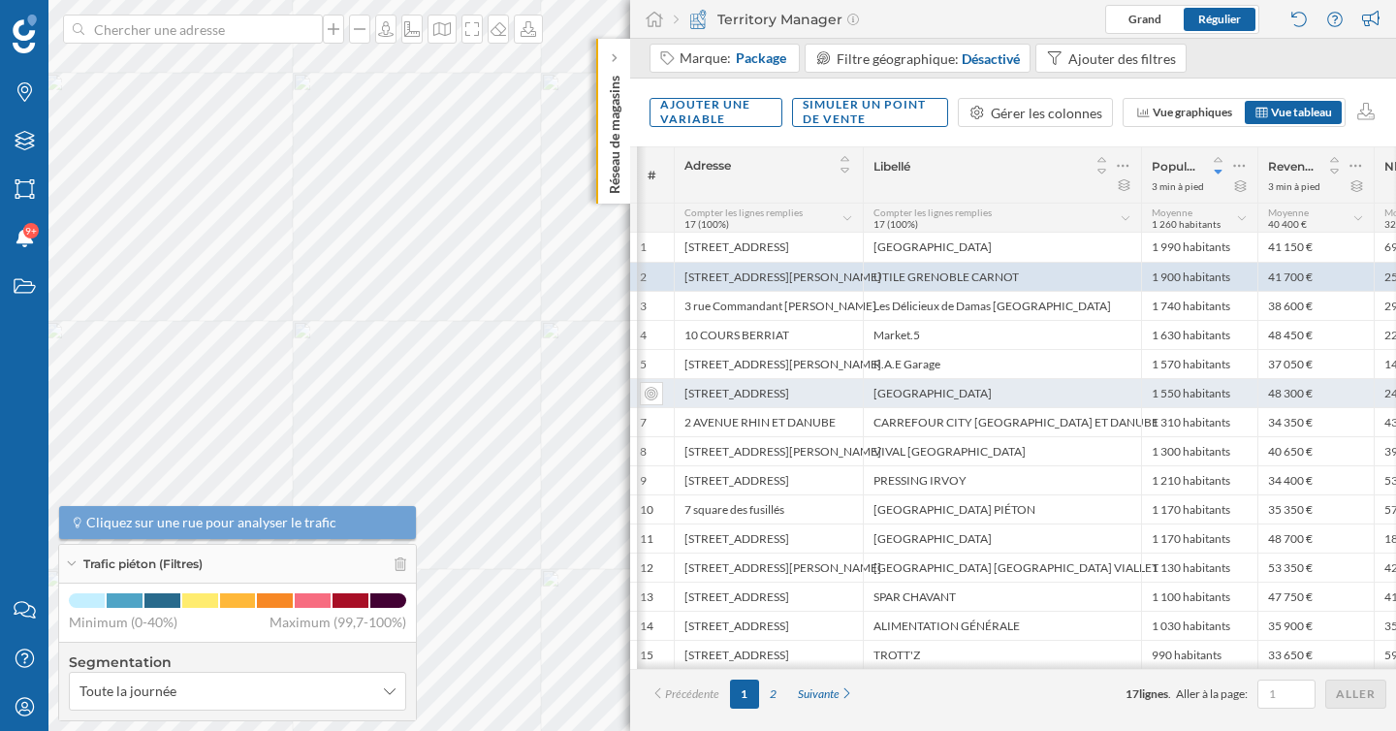
scroll to position [0, 94]
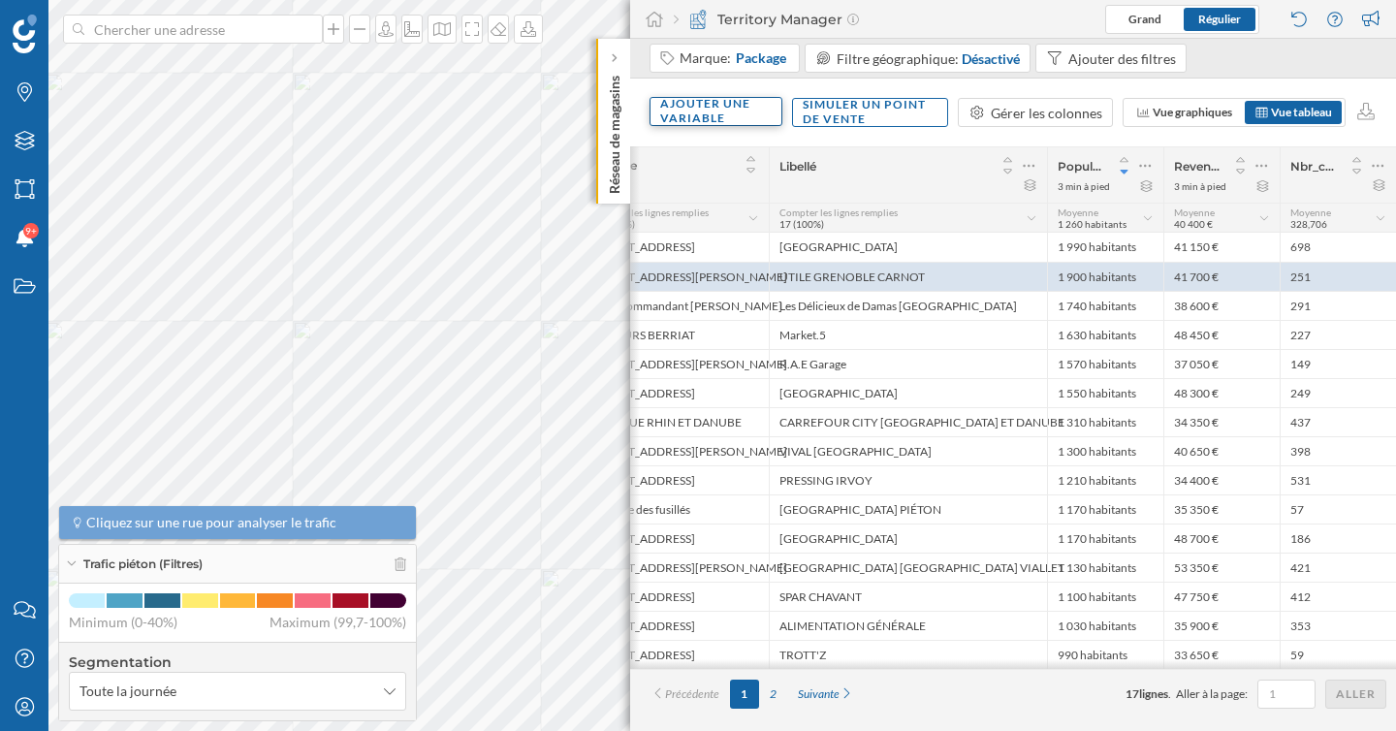
click at [739, 113] on div "Ajouter une variable" at bounding box center [716, 111] width 133 height 29
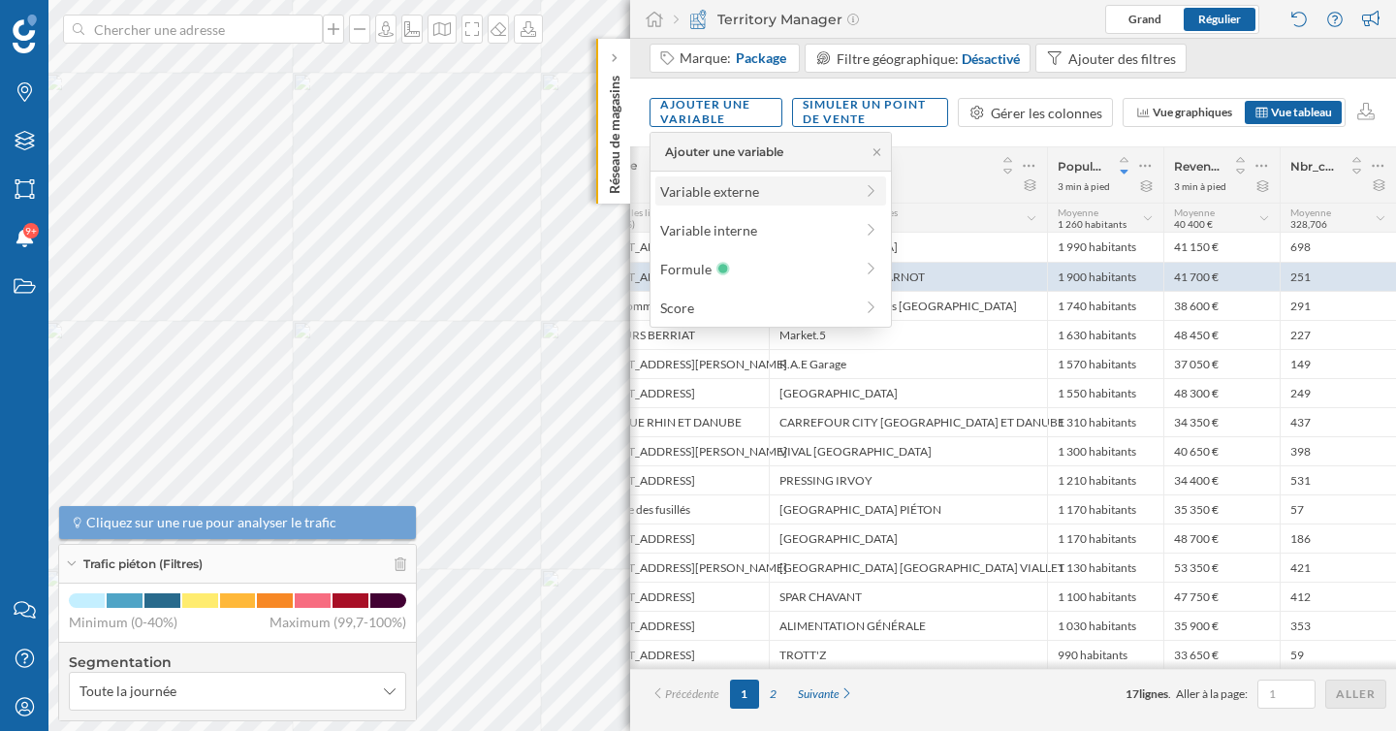
click at [735, 189] on div "Variable externe" at bounding box center [756, 191] width 193 height 20
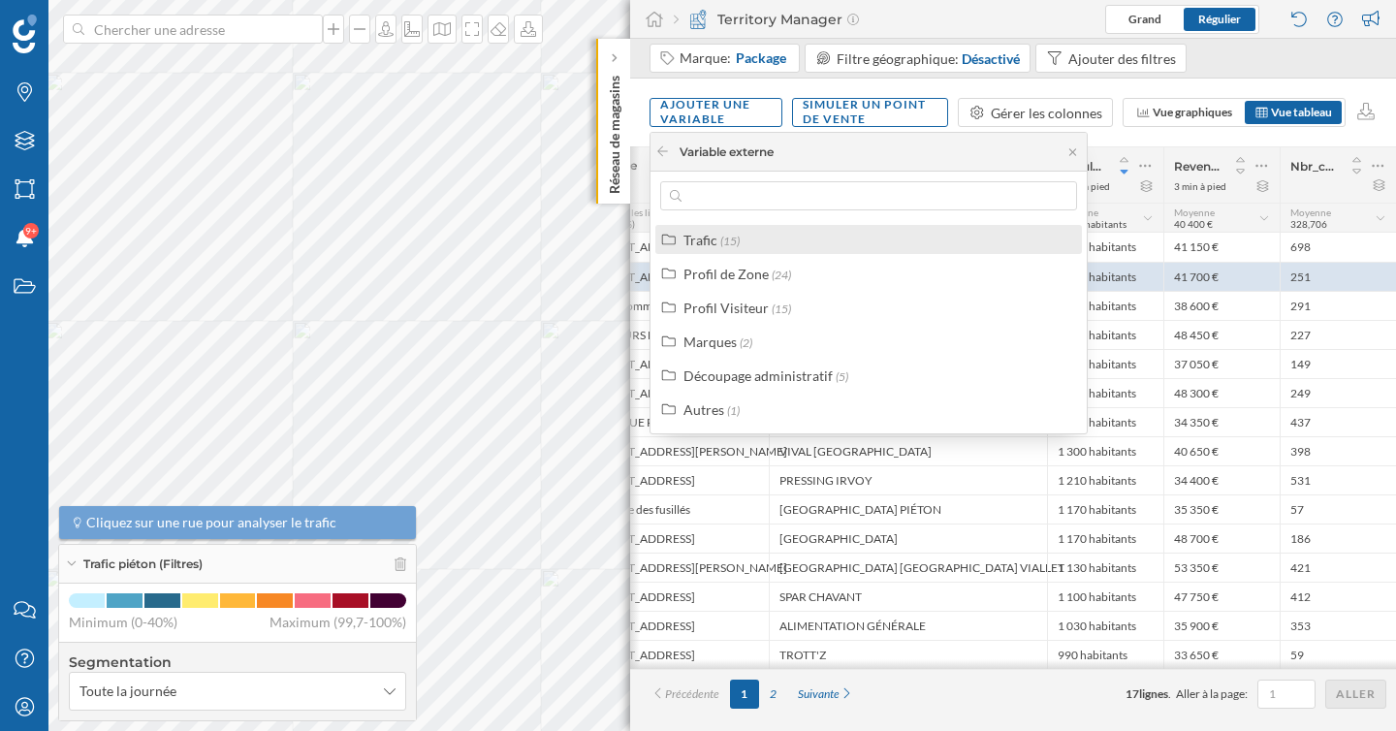
click at [747, 237] on div "Trafic (15)" at bounding box center [876, 240] width 387 height 20
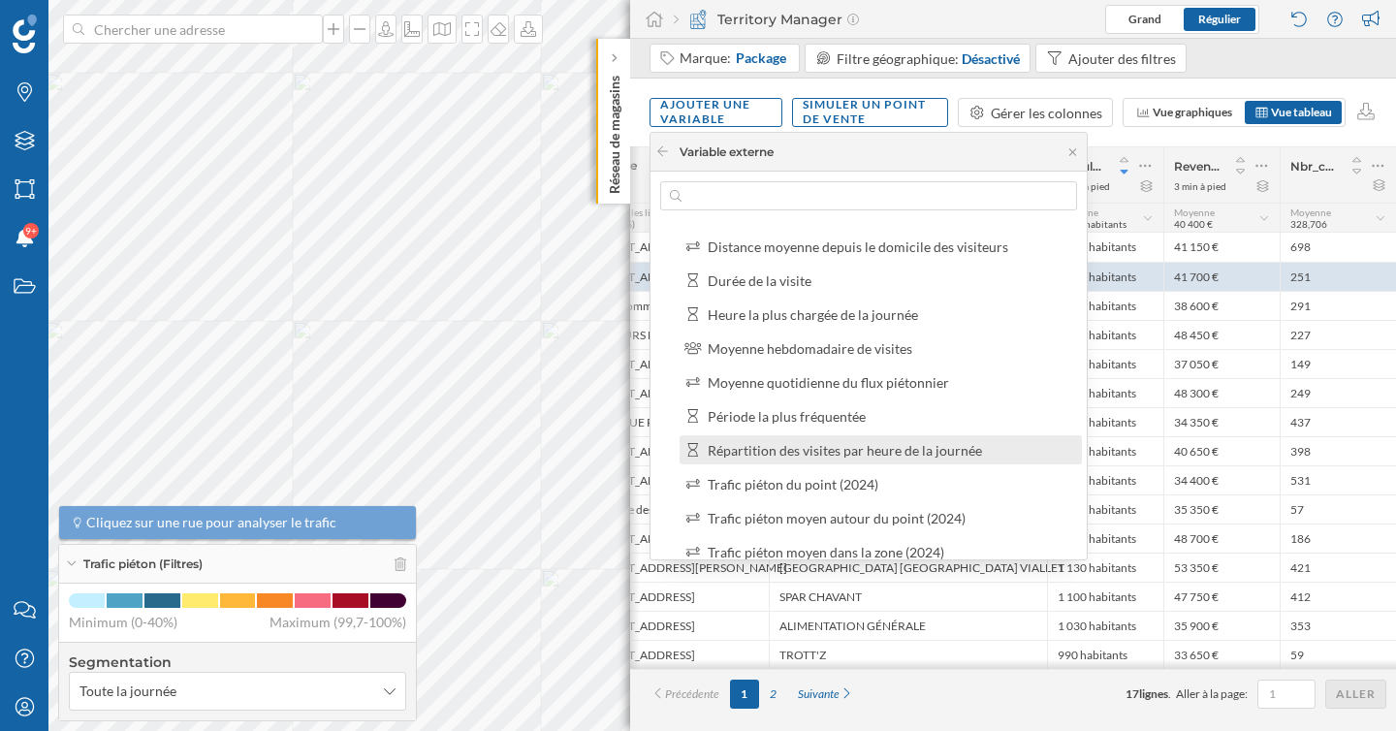
scroll to position [23, 0]
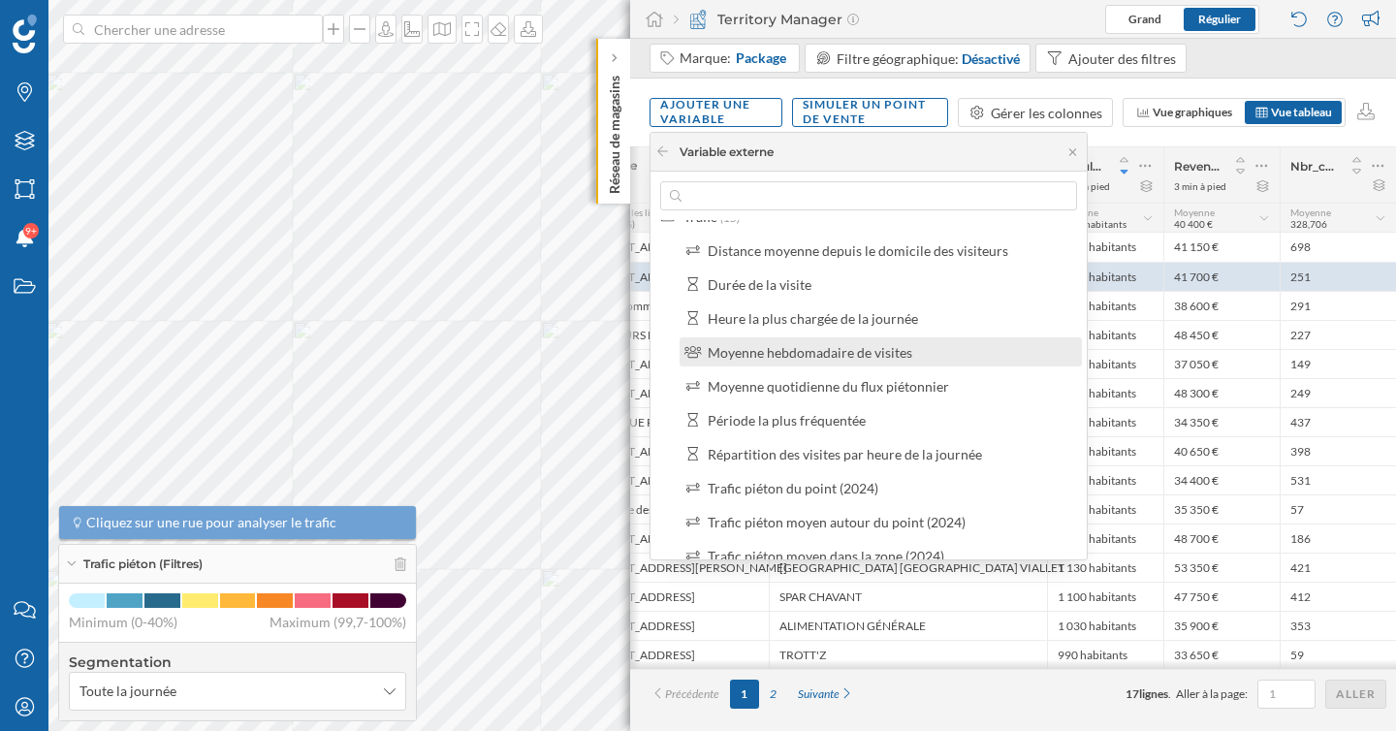
click at [811, 355] on div "Moyenne hebdomadaire de visites" at bounding box center [810, 352] width 205 height 16
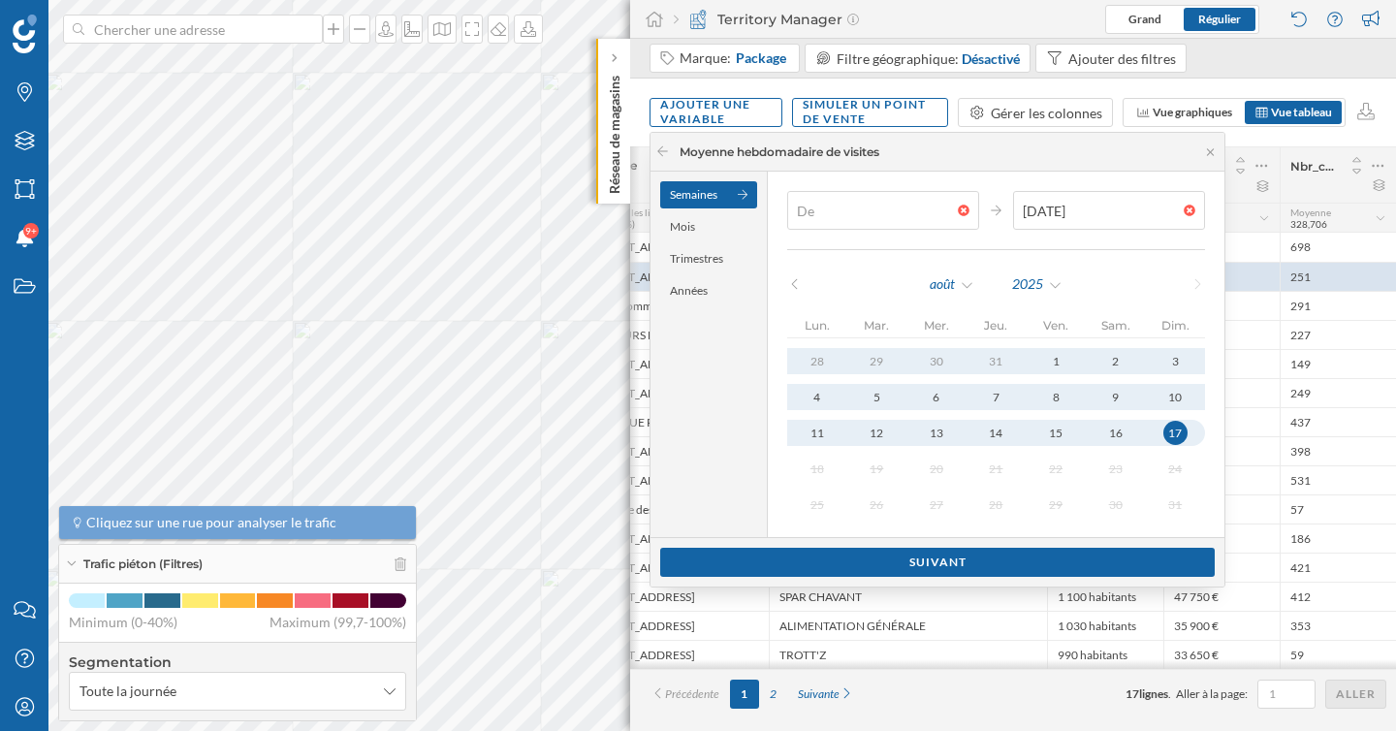
click at [958, 209] on div at bounding box center [968, 211] width 21 height 12
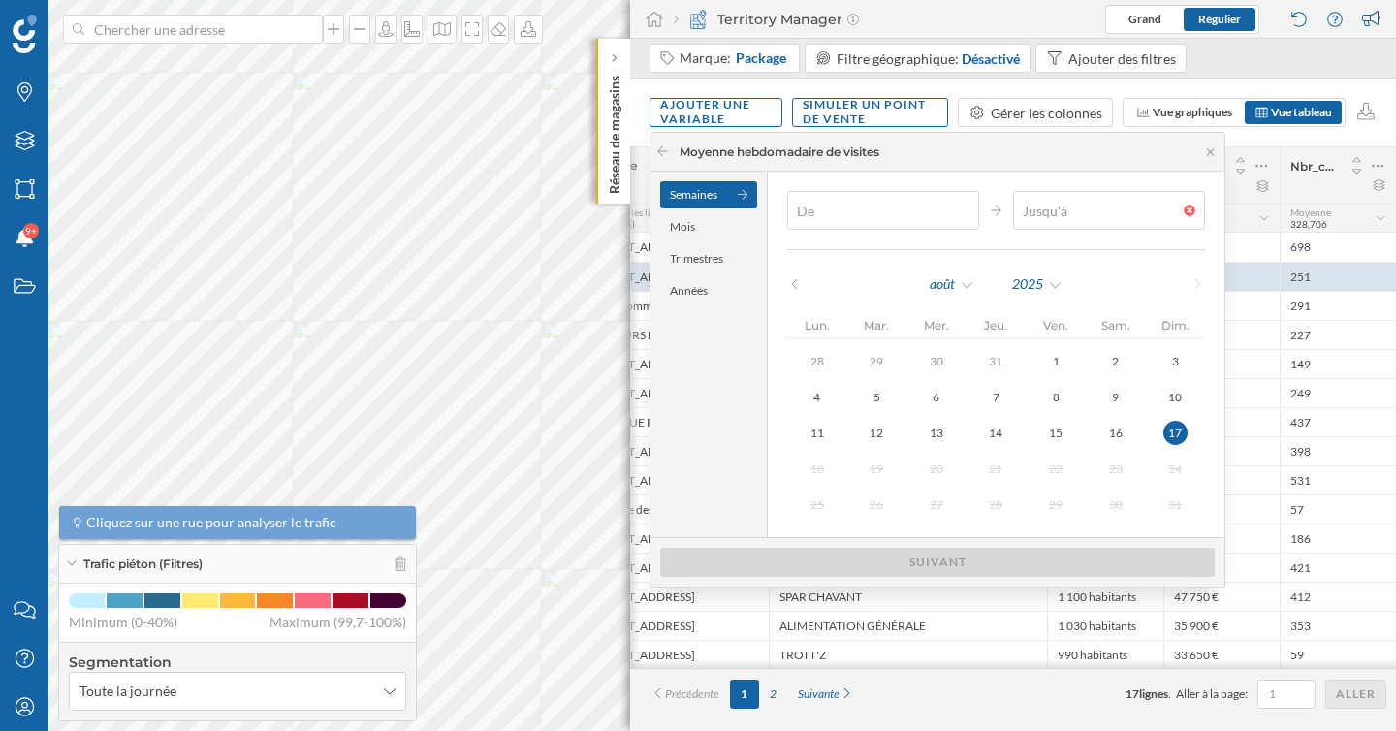
click at [1184, 207] on div at bounding box center [1194, 211] width 21 height 12
click at [958, 290] on div "août" at bounding box center [952, 284] width 47 height 29
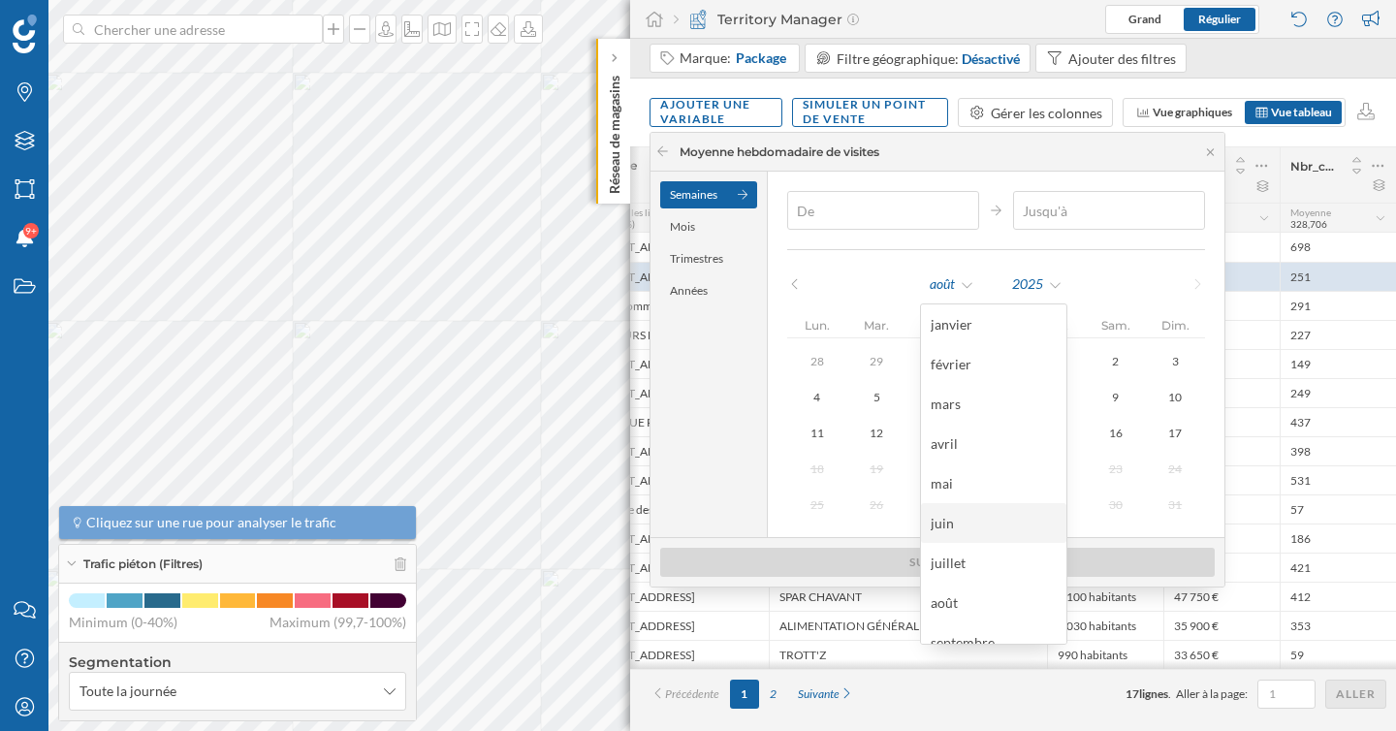
click at [981, 518] on div "juin" at bounding box center [994, 523] width 126 height 20
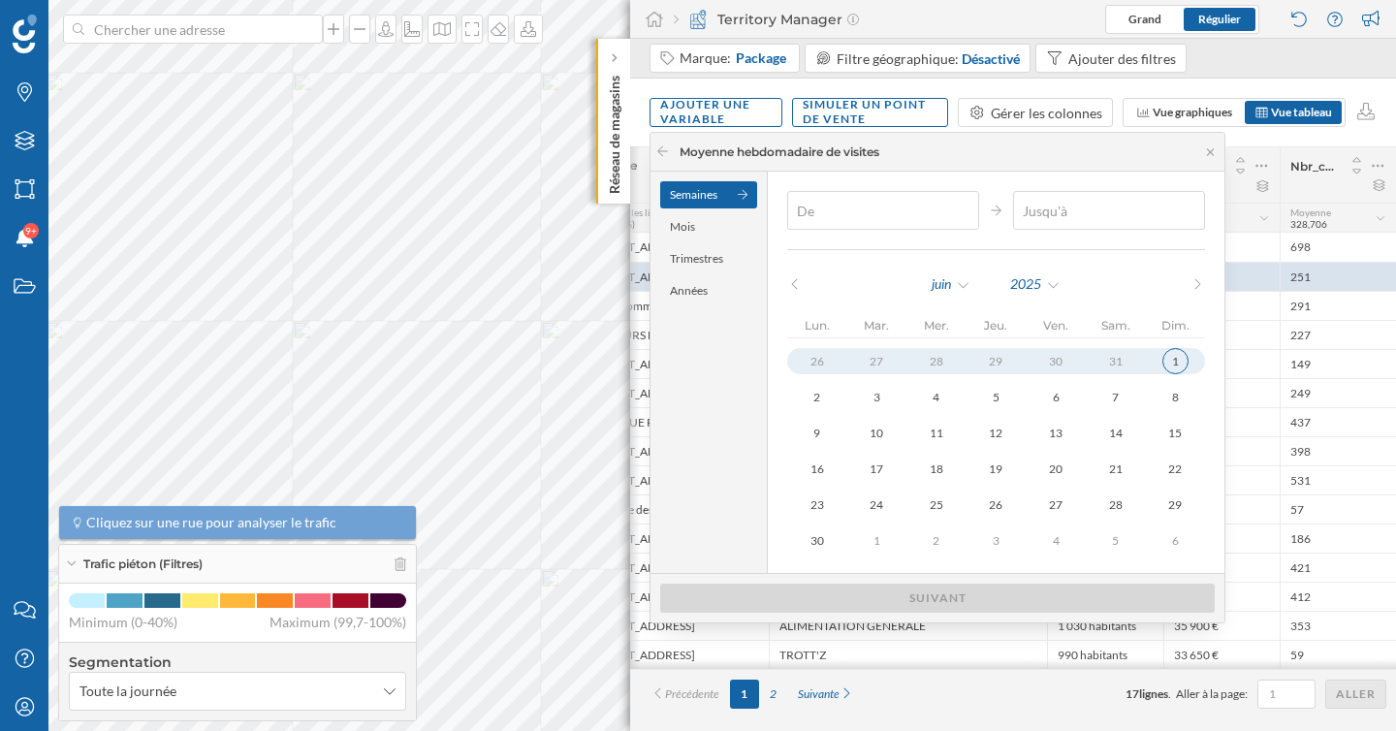
type input "[DATE]"
click at [1164, 365] on div "1" at bounding box center [1175, 361] width 26 height 26
click at [1184, 207] on div at bounding box center [1194, 211] width 21 height 12
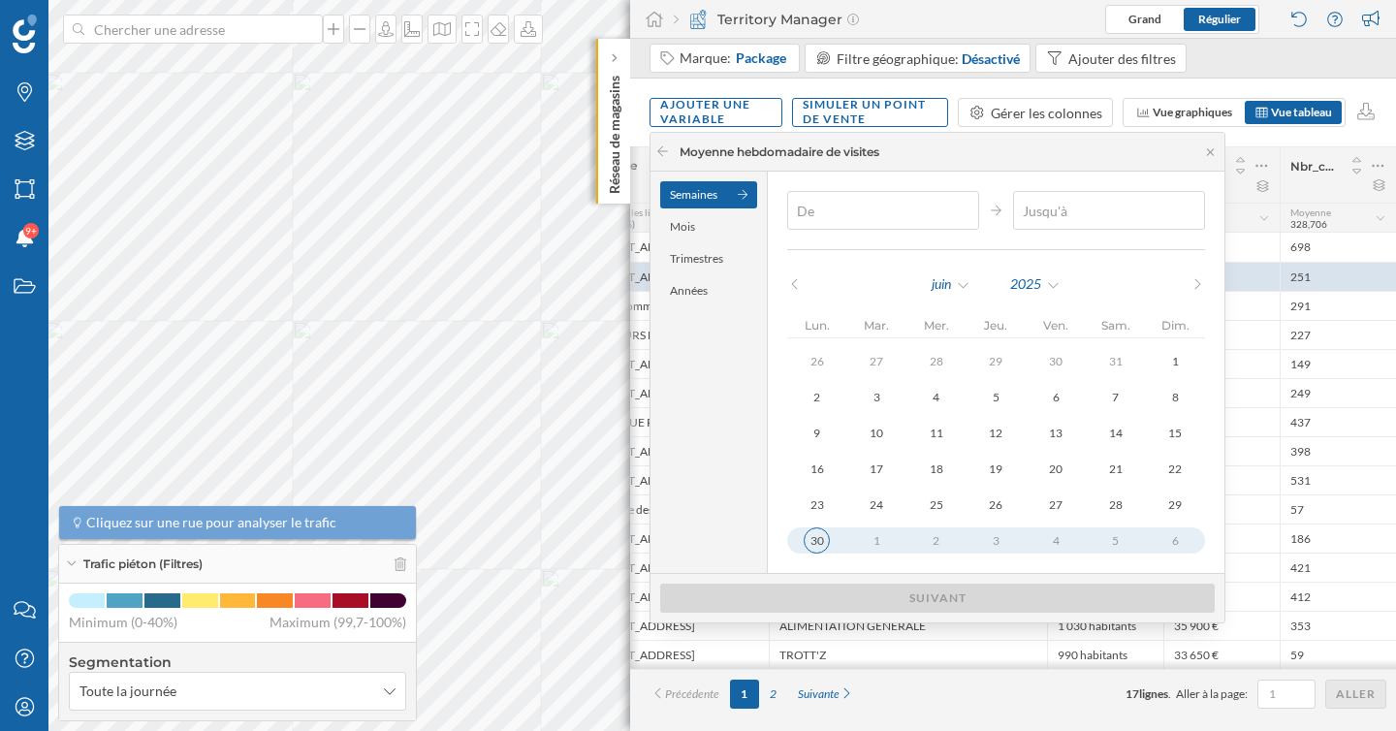
type input "[DATE]"
click at [810, 539] on div "30" at bounding box center [817, 540] width 26 height 26
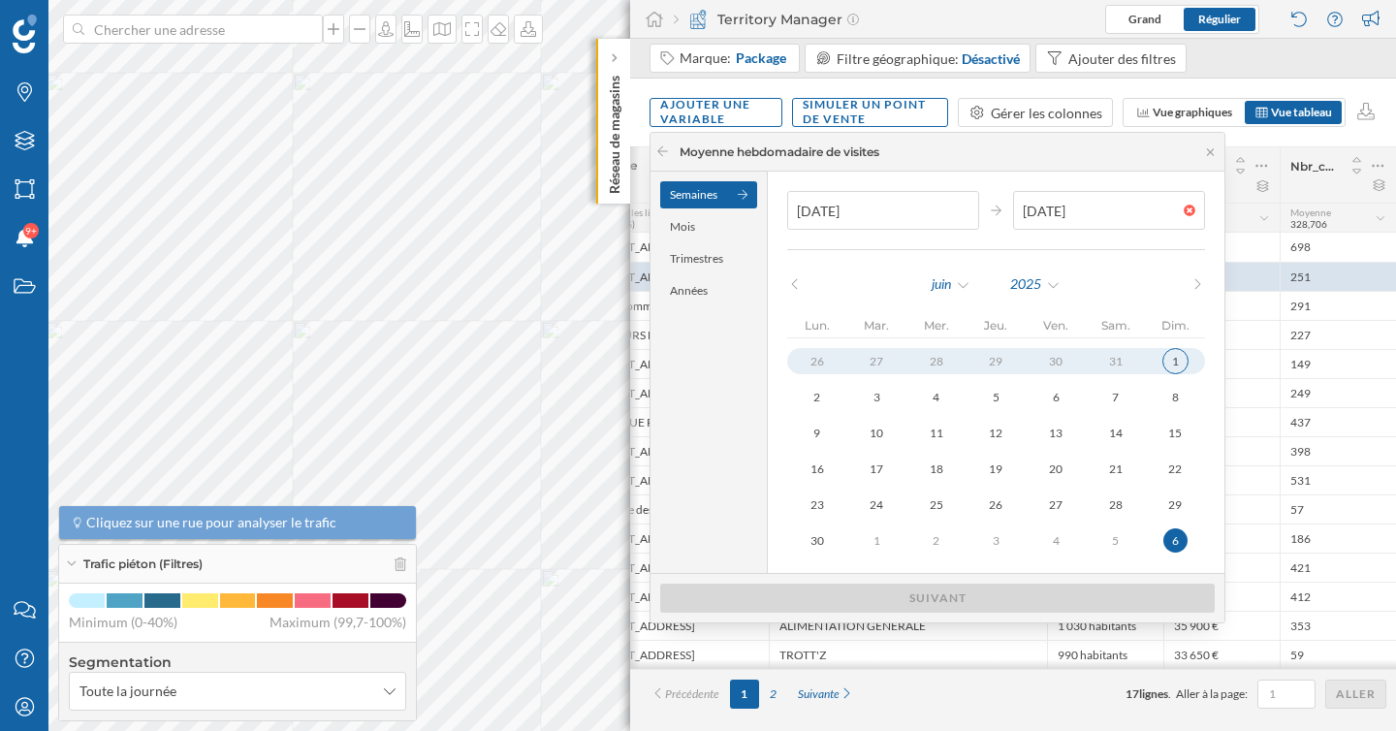
click at [1162, 366] on div "1" at bounding box center [1175, 361] width 26 height 26
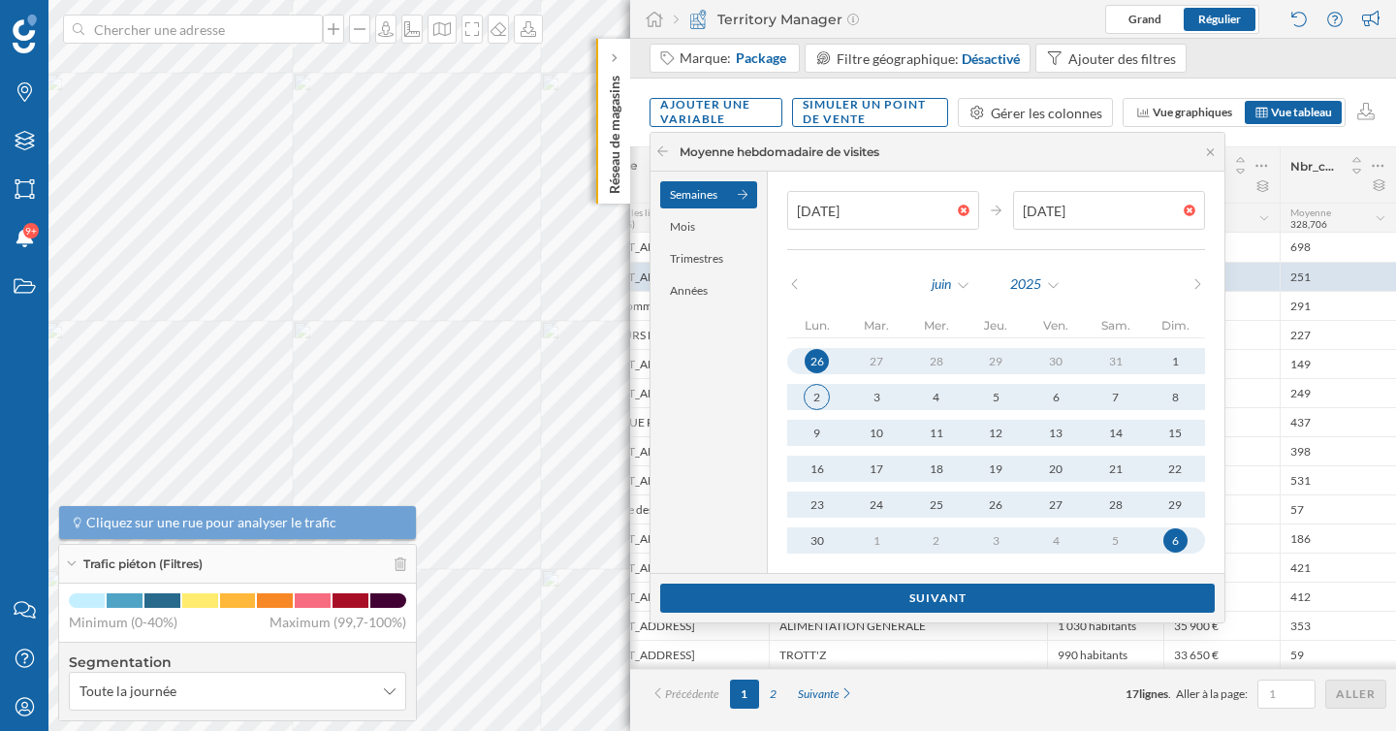
type input "[DATE]"
click at [815, 397] on div "2" at bounding box center [817, 397] width 26 height 26
type input "[DATE]"
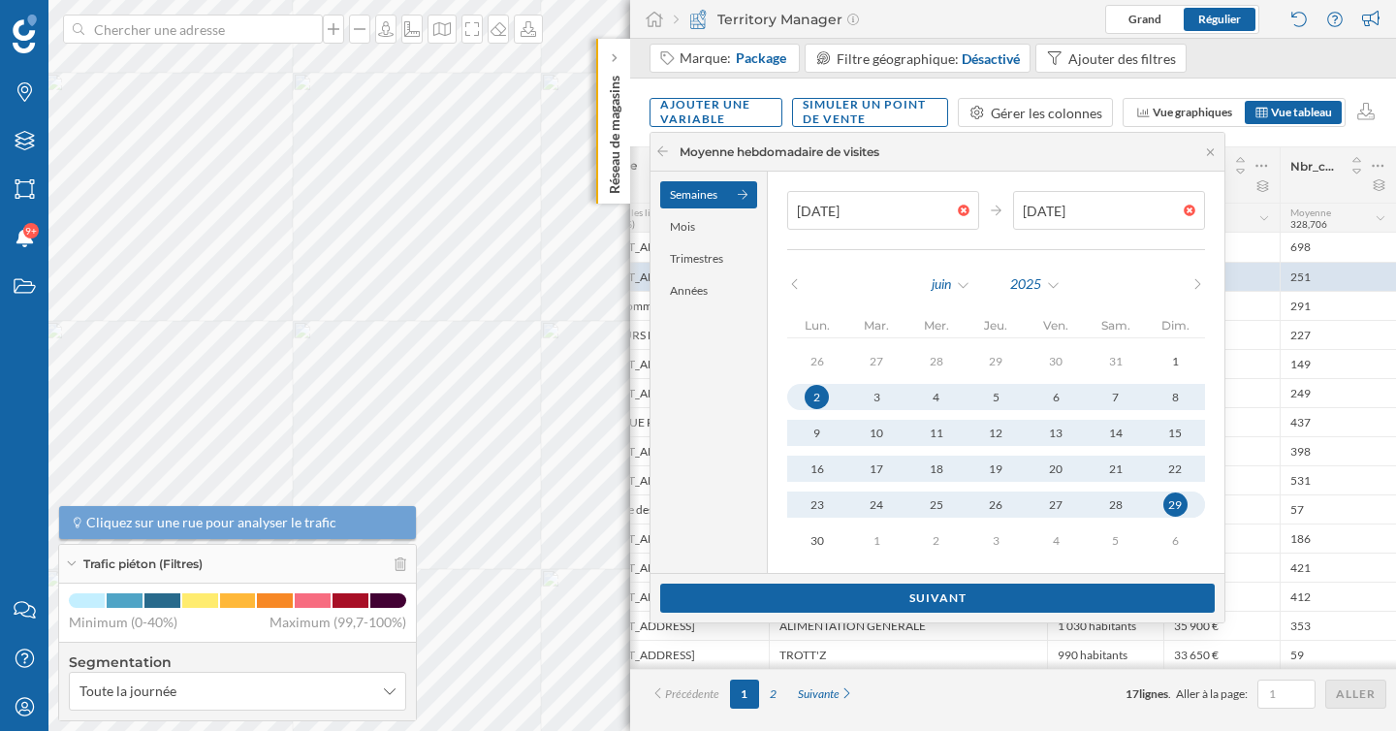
click at [1164, 506] on div "29" at bounding box center [1175, 504] width 24 height 24
click at [1031, 594] on div "Suivant" at bounding box center [937, 597] width 555 height 29
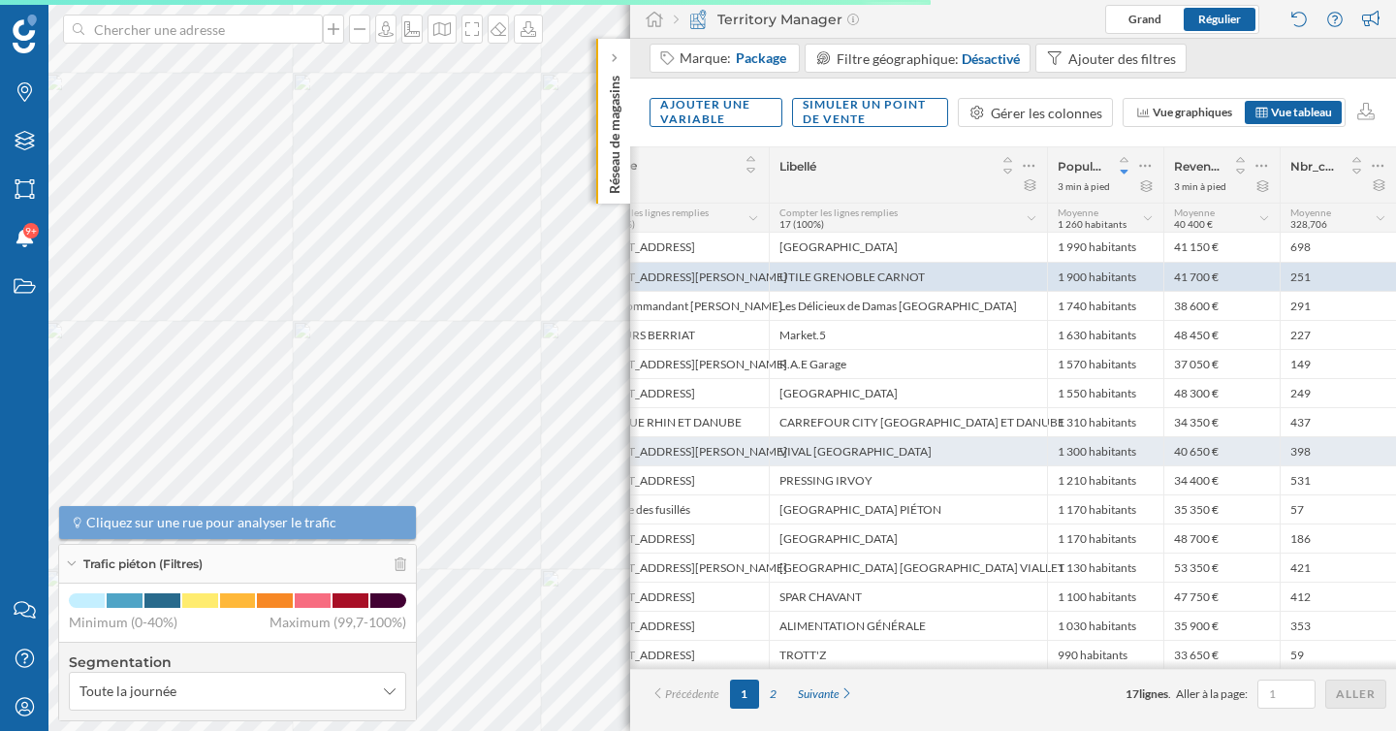
scroll to position [0, 94]
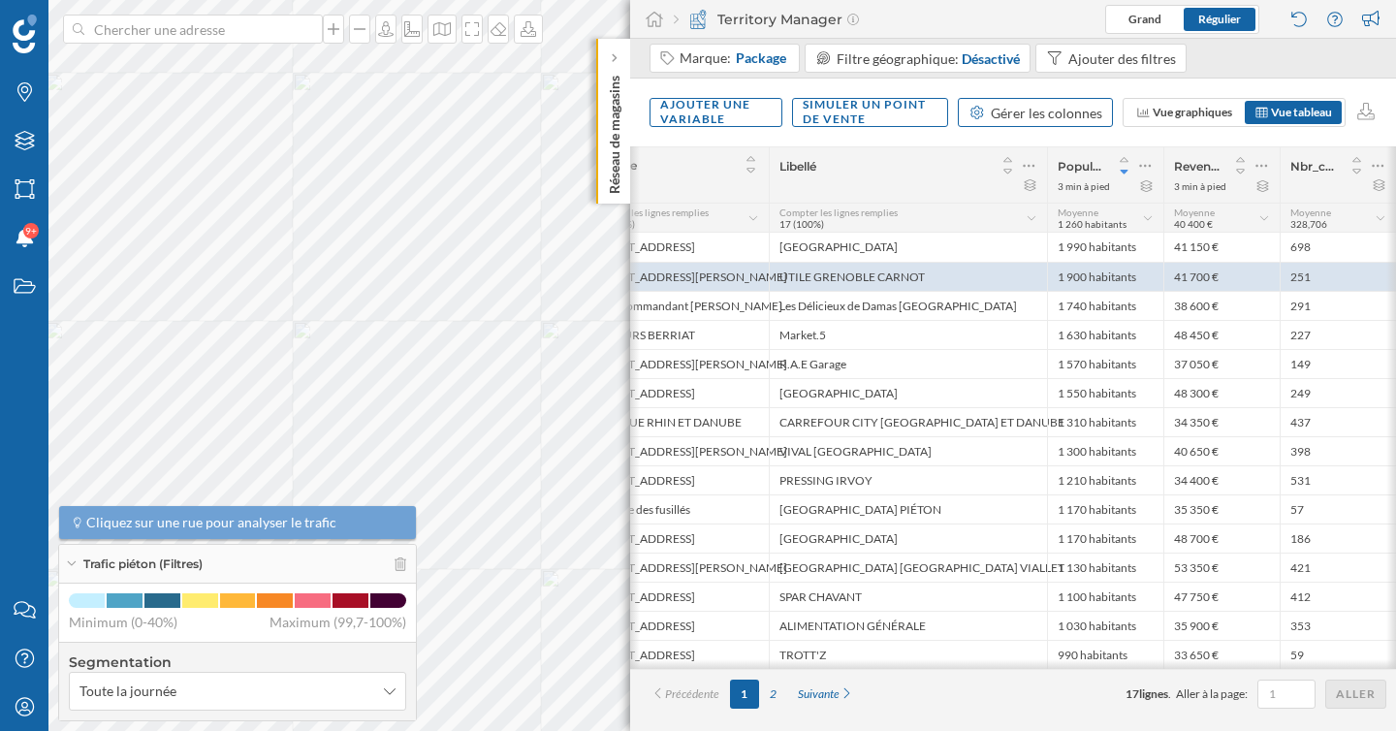
click at [1033, 120] on div "Gérer les colonnes" at bounding box center [1046, 113] width 111 height 20
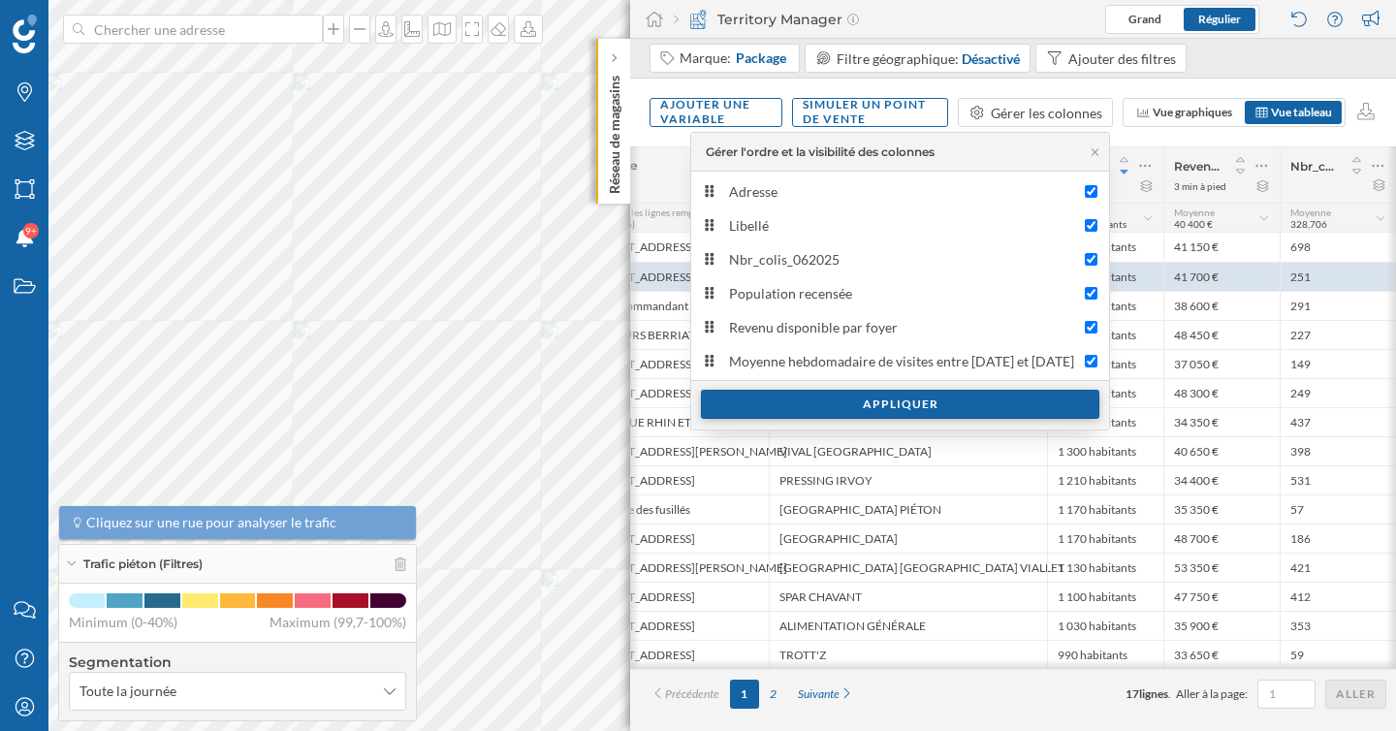
click at [916, 410] on div "Appliquer" at bounding box center [900, 404] width 398 height 29
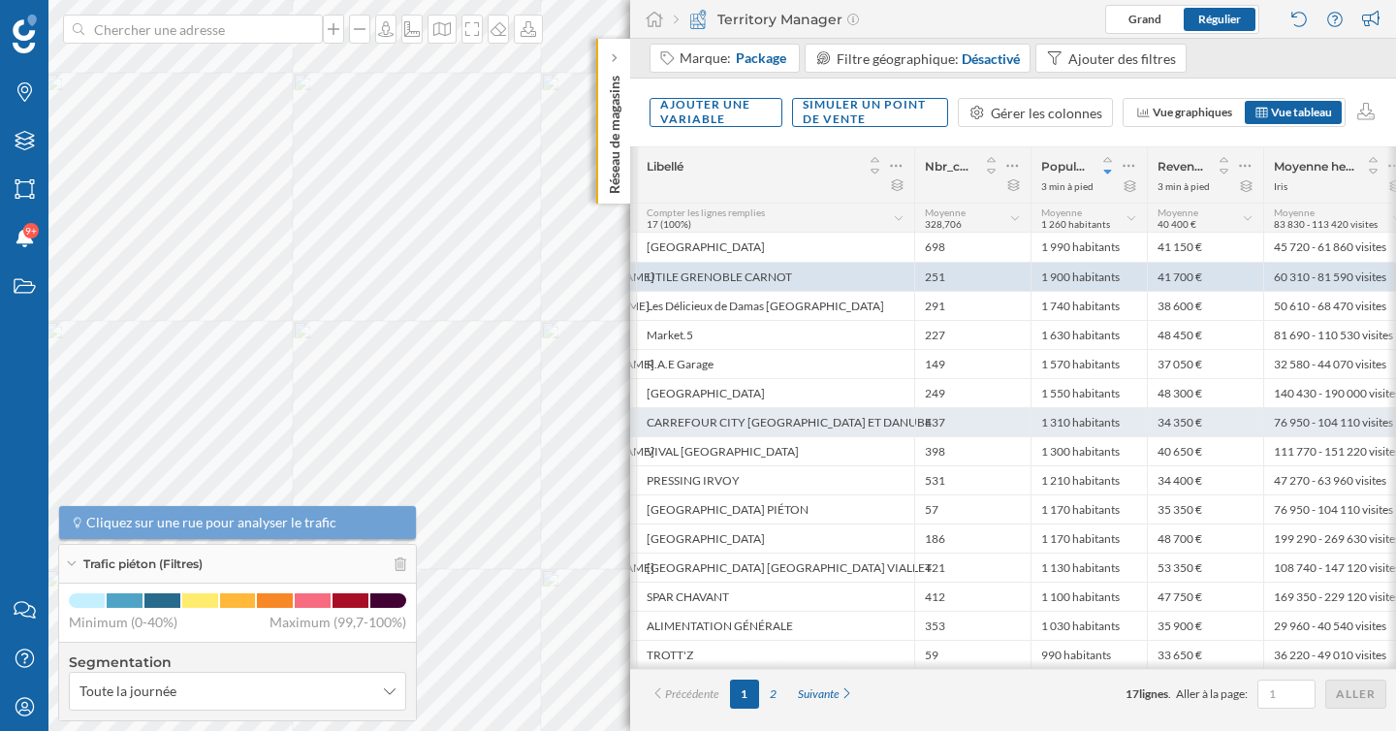
scroll to position [0, 243]
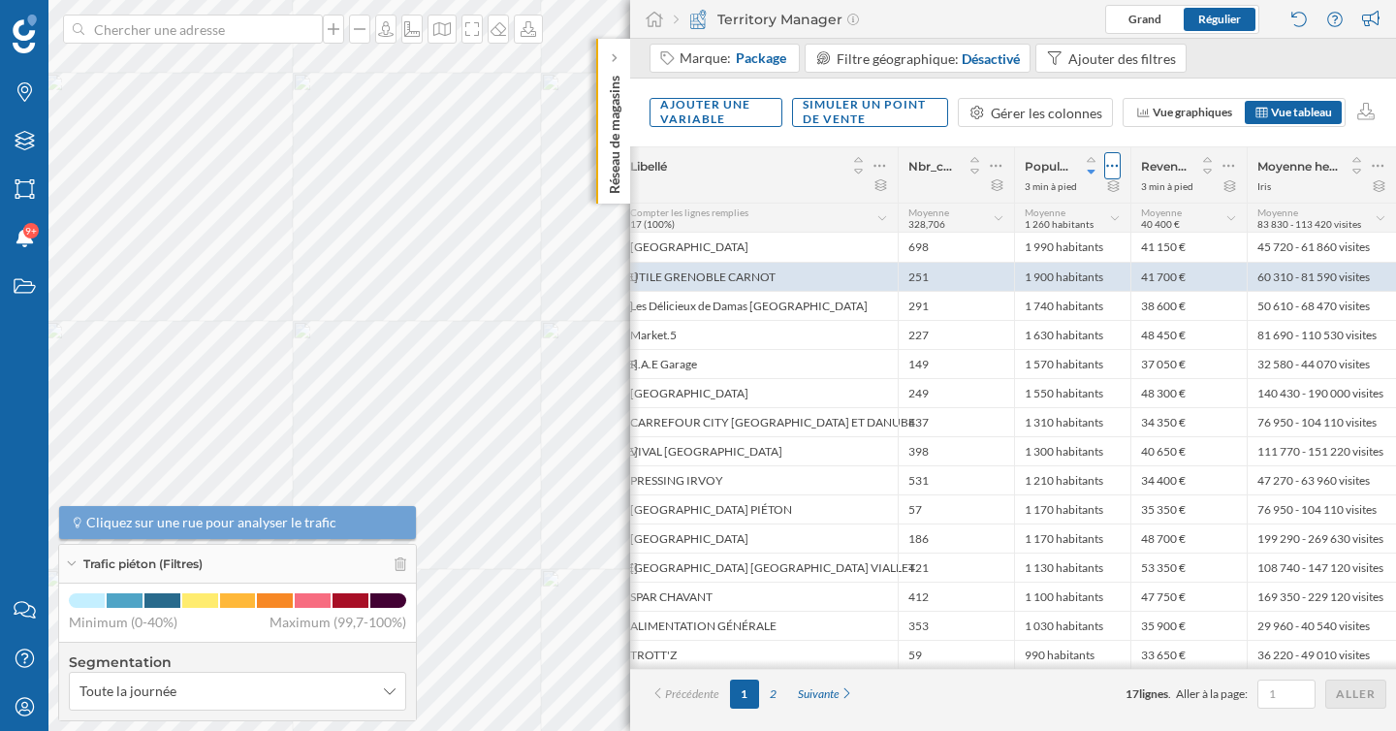
click at [1111, 164] on icon at bounding box center [1112, 165] width 13 height 19
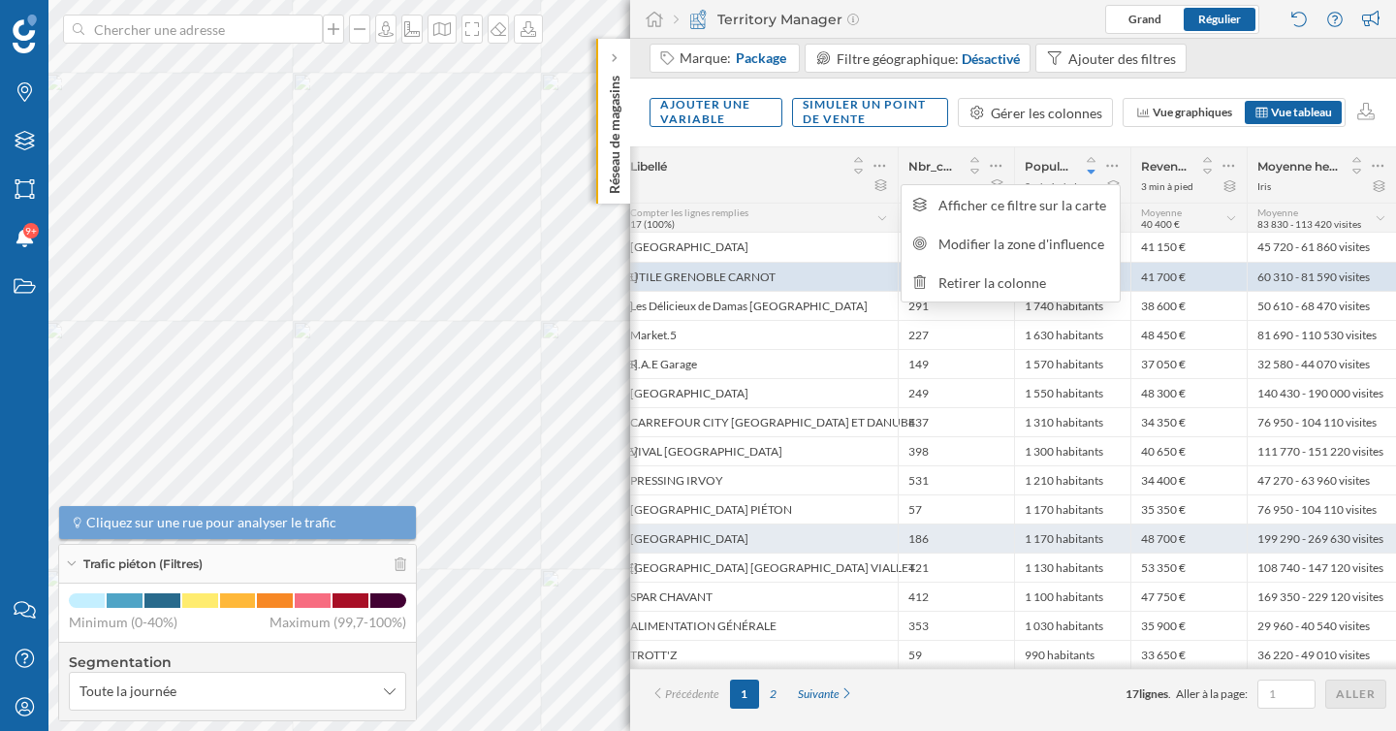
click at [1135, 549] on div "48 700 €" at bounding box center [1188, 538] width 116 height 29
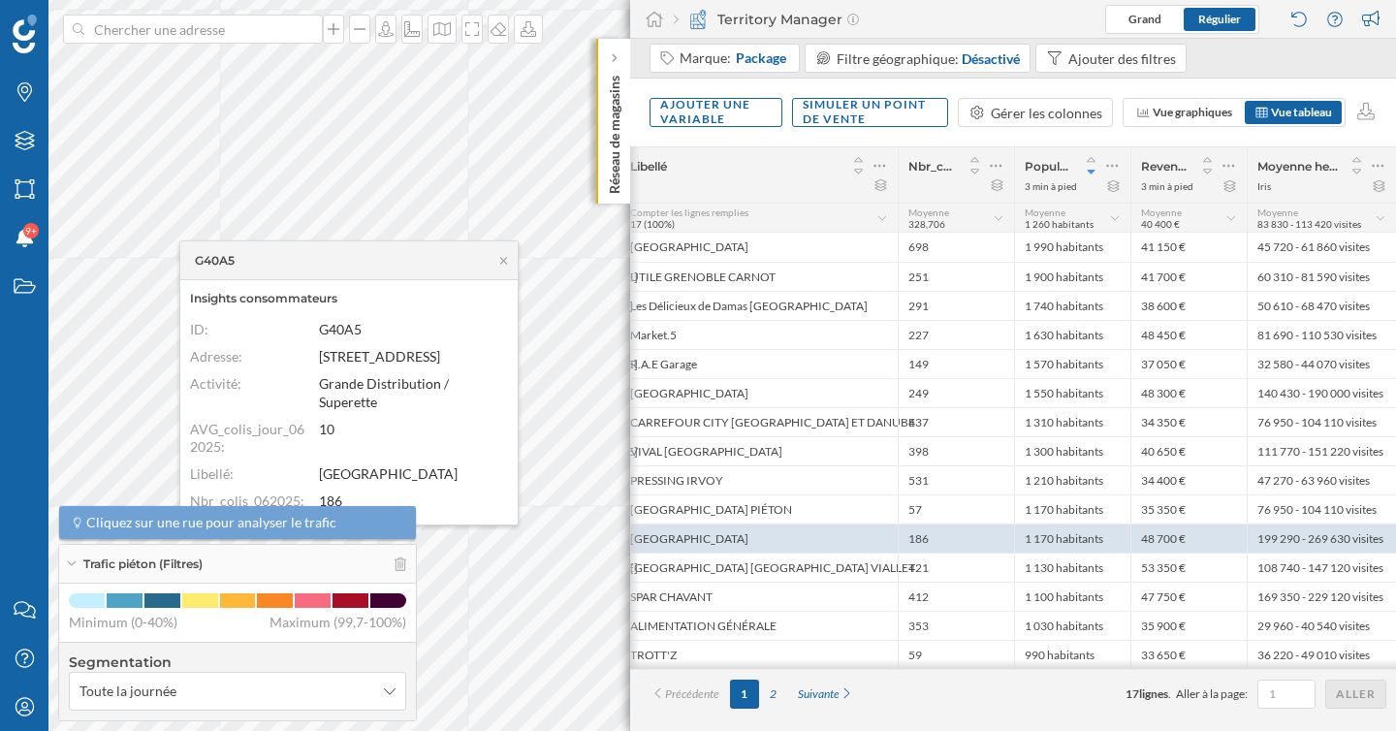
click at [1323, 137] on div "Ajouter une variable Simuler un point de vente Gérer les colonnes Vue graphique…" at bounding box center [1013, 113] width 766 height 68
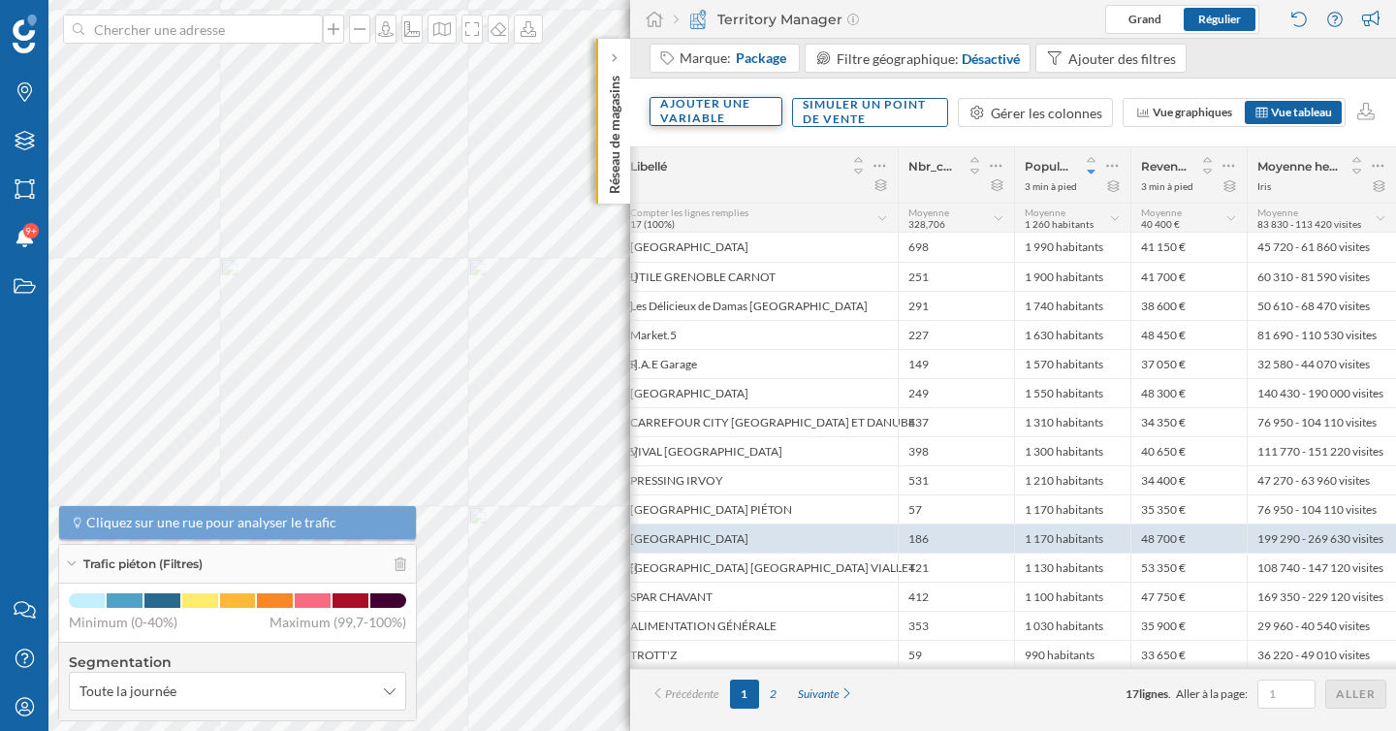
click at [731, 111] on div "Ajouter une variable" at bounding box center [716, 111] width 133 height 29
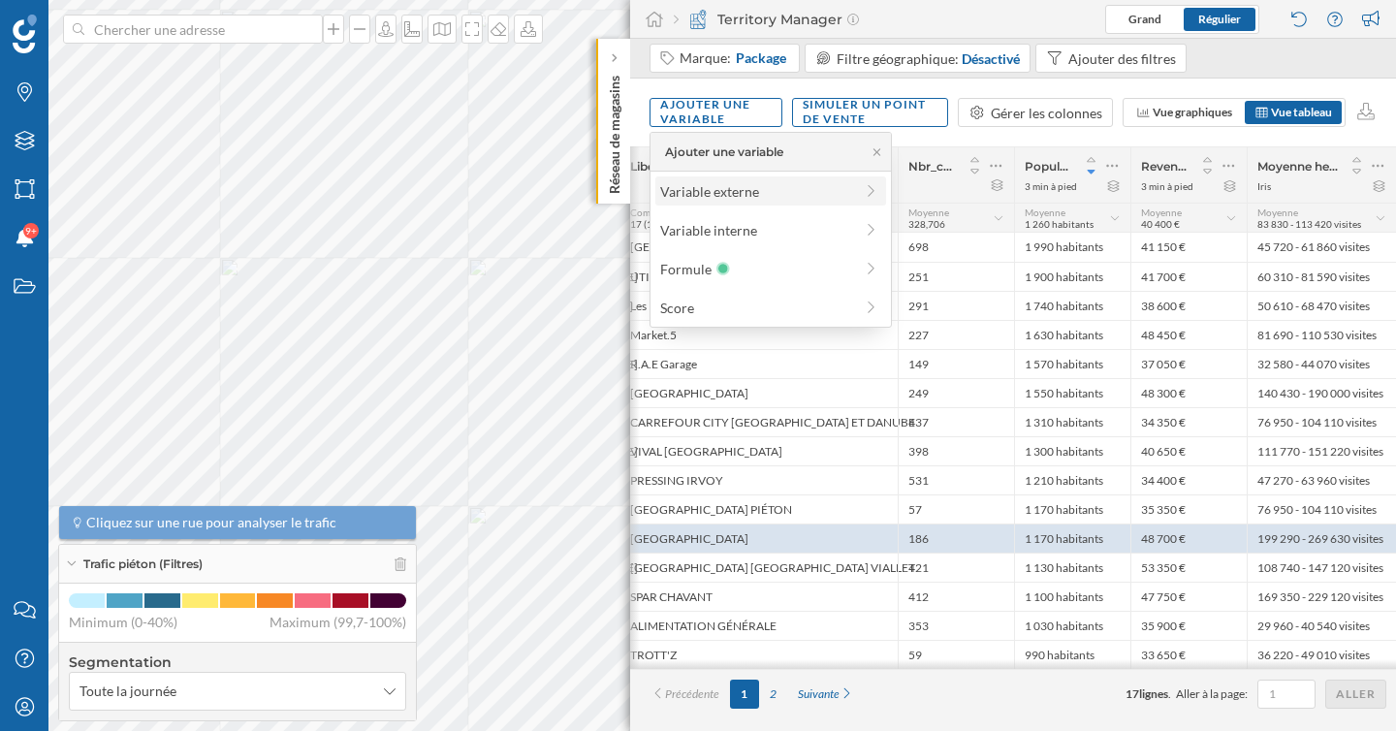
click at [753, 189] on div "Variable externe" at bounding box center [756, 191] width 193 height 20
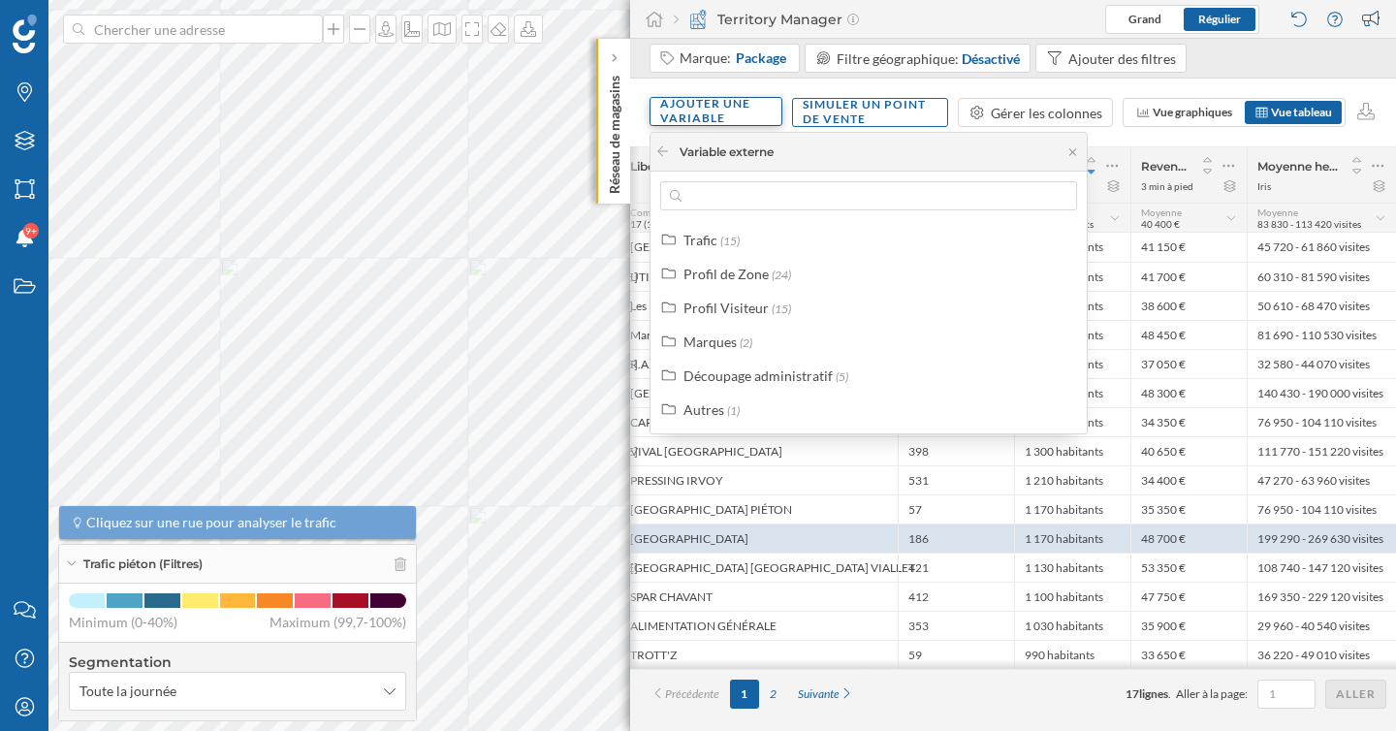
click at [715, 120] on div "Ajouter une variable" at bounding box center [716, 111] width 133 height 29
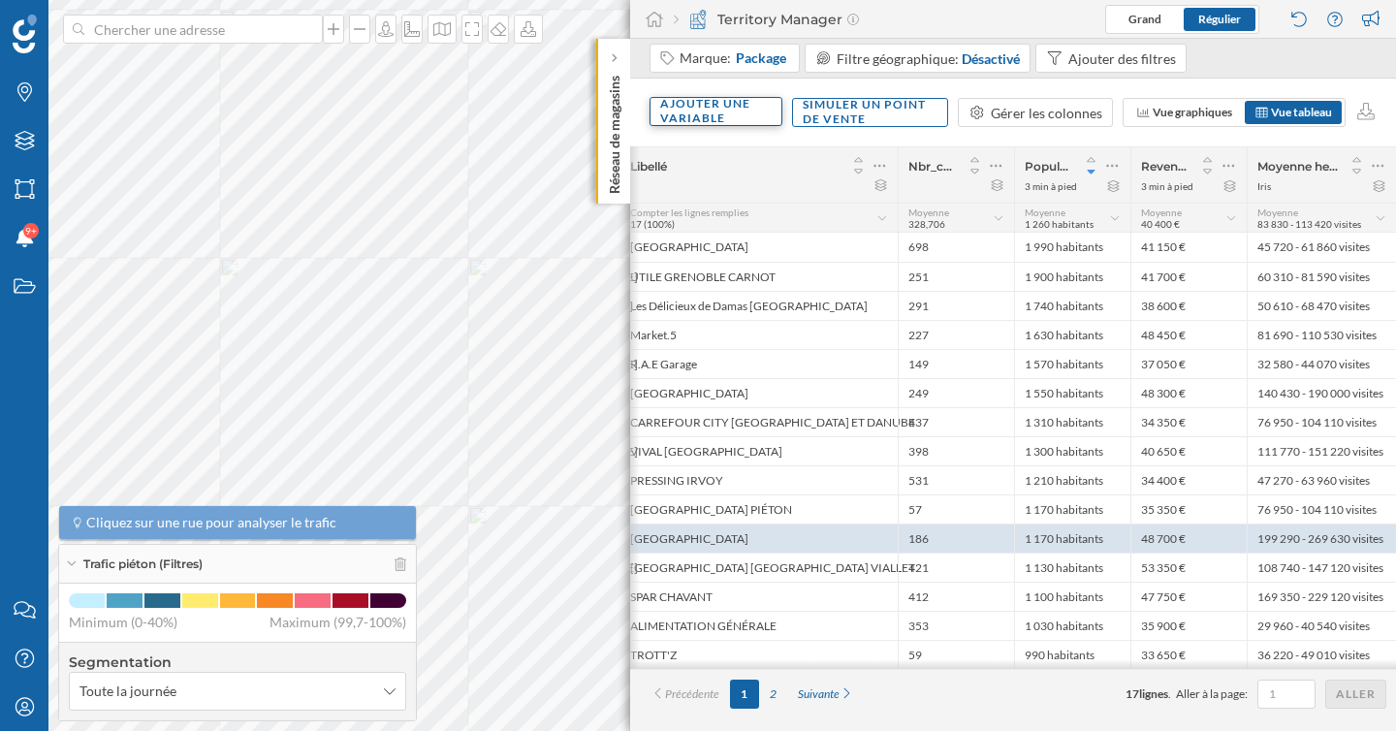
click at [715, 120] on div "Ajouter une variable" at bounding box center [716, 111] width 133 height 29
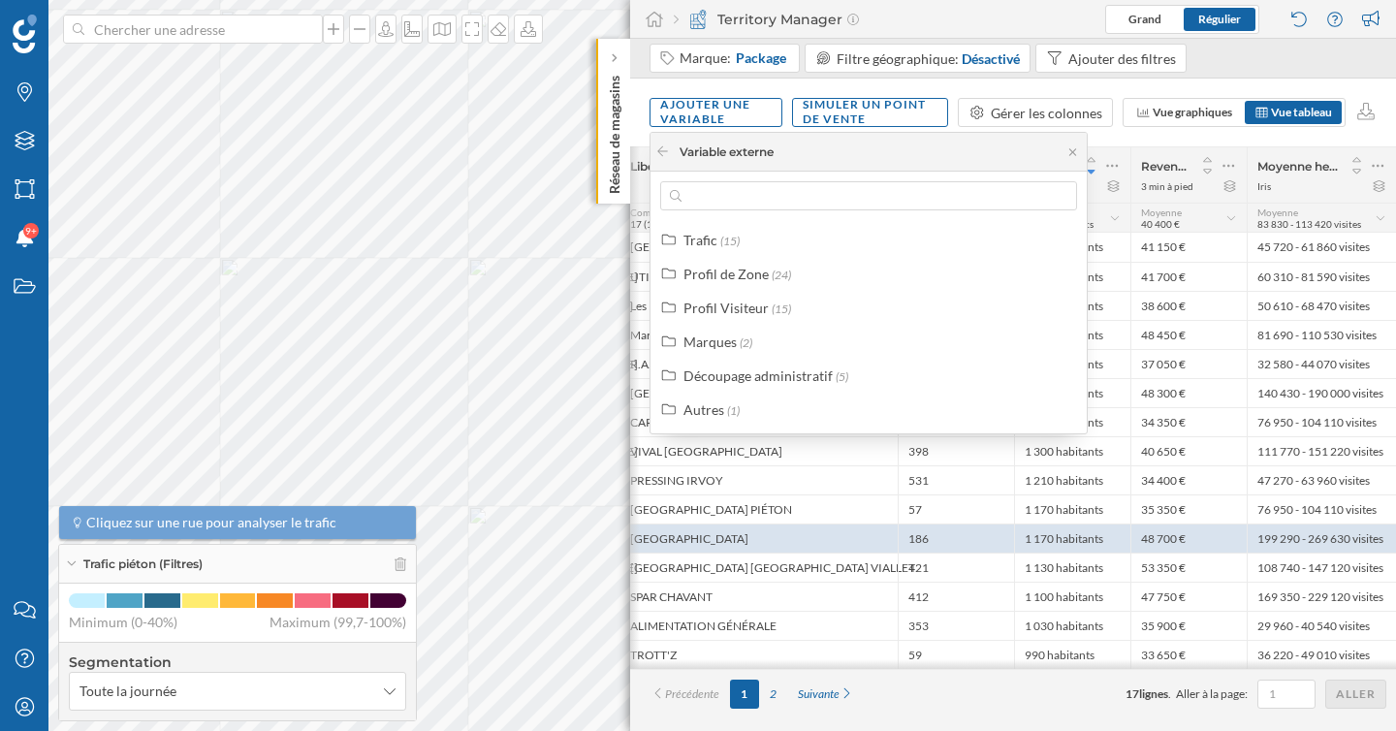
click at [734, 136] on div "Variable externe" at bounding box center [869, 152] width 436 height 39
click at [853, 153] on div "Variable externe" at bounding box center [869, 152] width 436 height 39
click at [683, 152] on div "Variable externe" at bounding box center [727, 151] width 94 height 17
click at [659, 152] on icon at bounding box center [662, 151] width 11 height 10
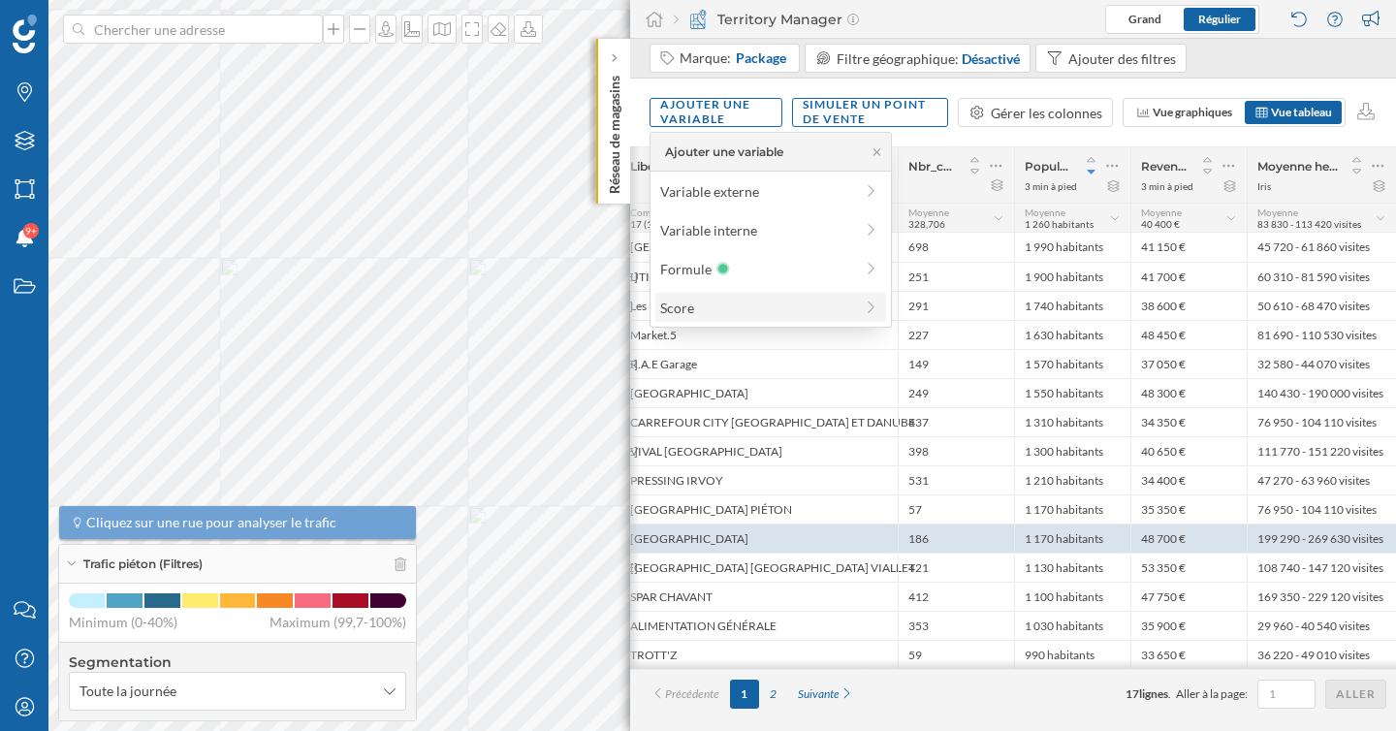
click at [713, 304] on div "Score" at bounding box center [756, 308] width 193 height 20
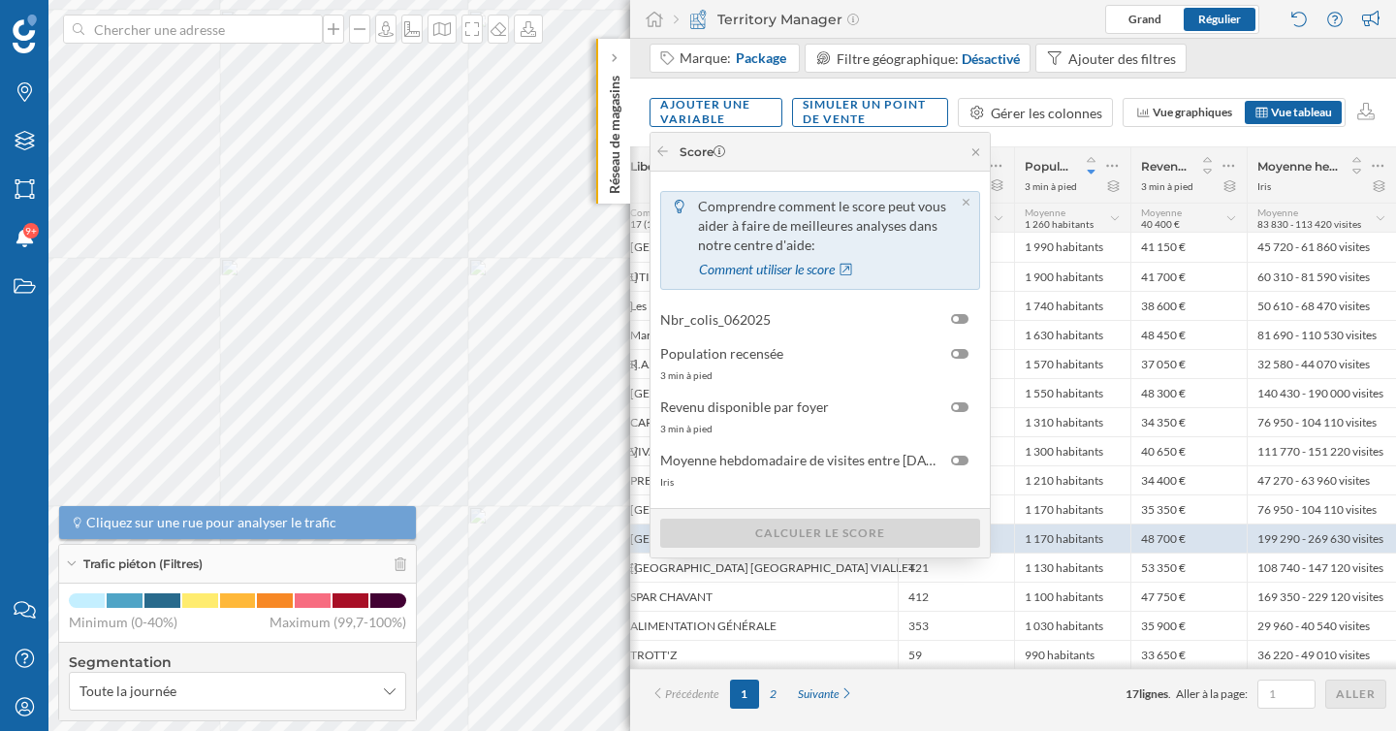
click at [1071, 143] on div "Ajouter une variable Simuler un point de vente Gérer les colonnes Vue graphique…" at bounding box center [1013, 113] width 766 height 68
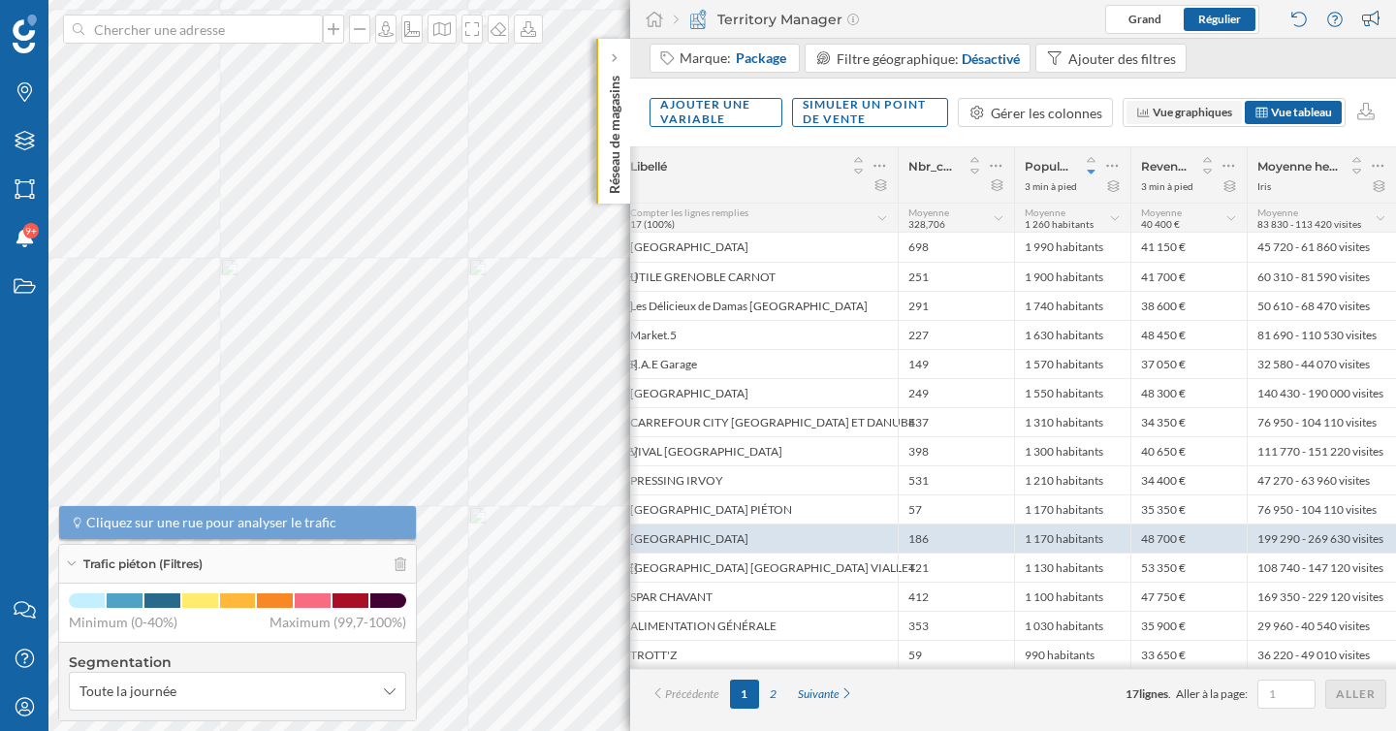
click at [1154, 118] on span "Vue graphiques" at bounding box center [1192, 112] width 79 height 15
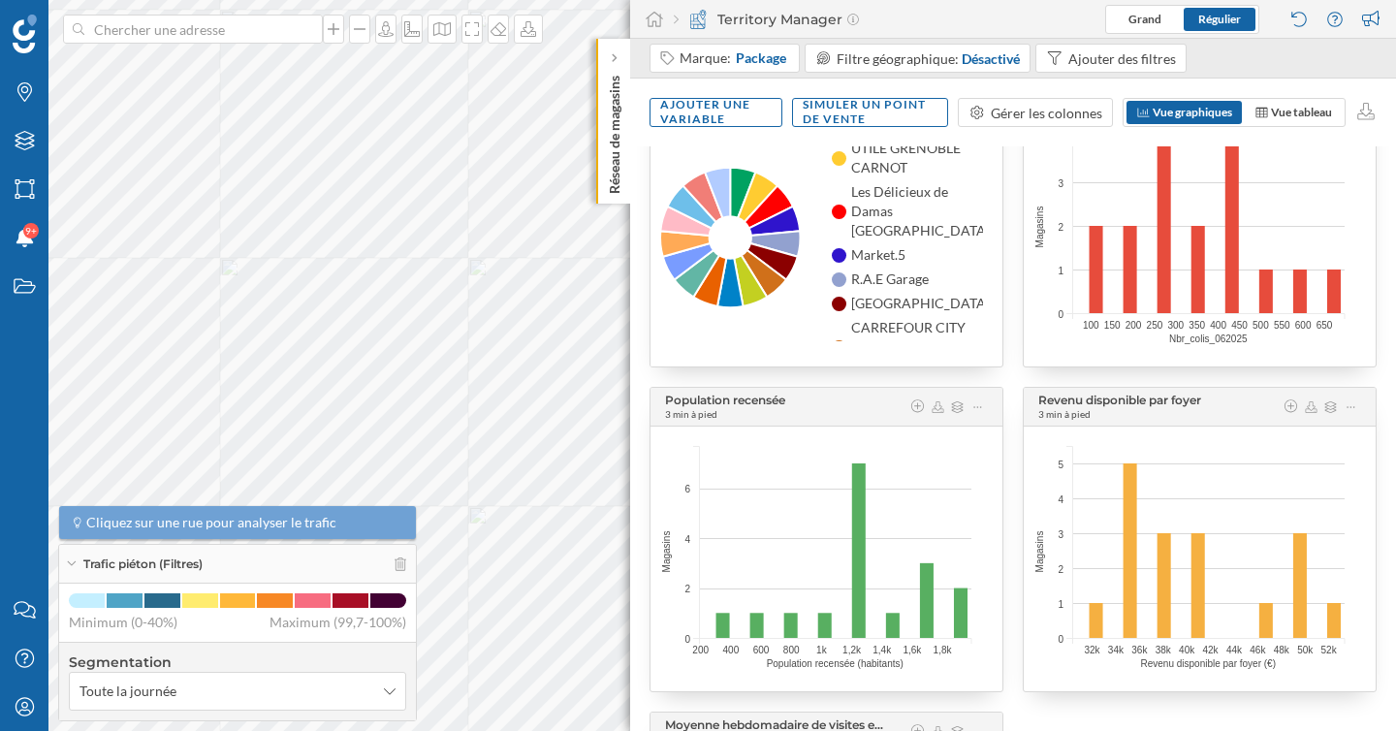
scroll to position [0, 0]
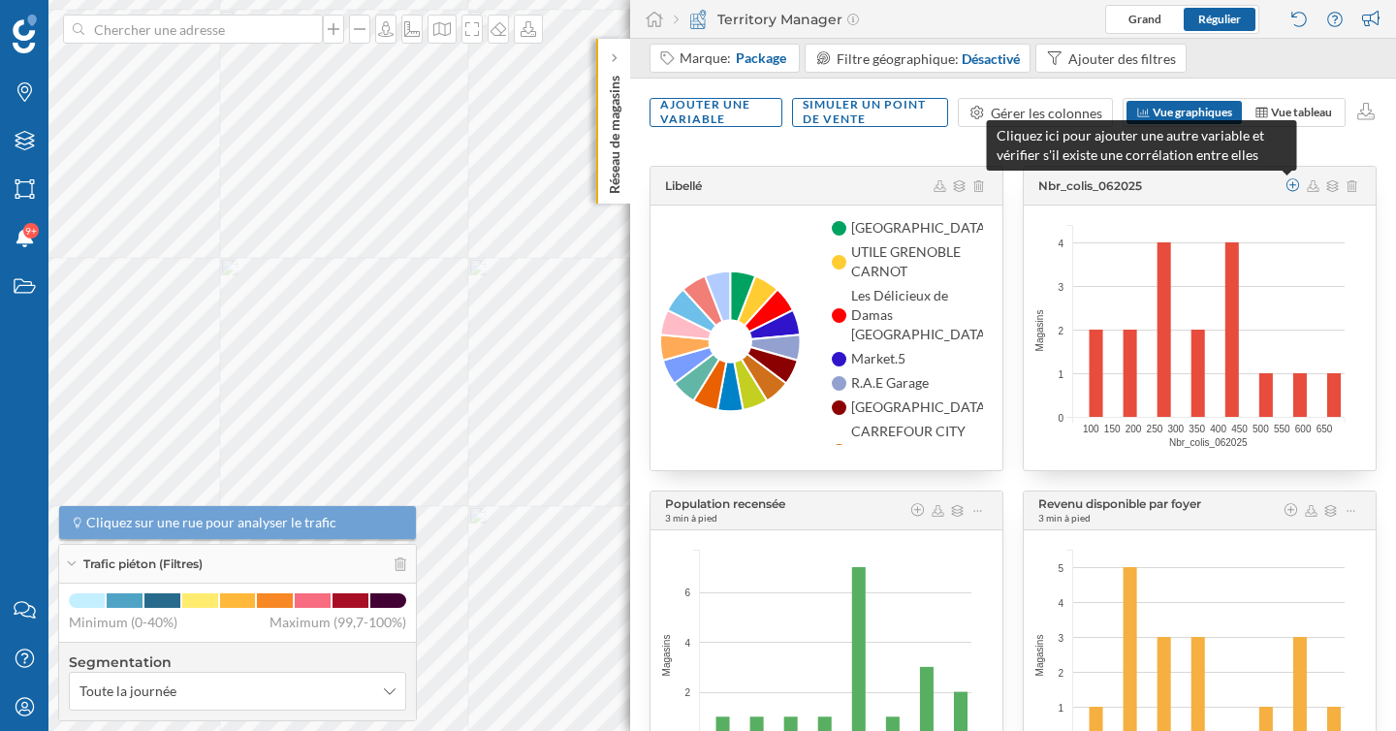
click at [1288, 185] on icon at bounding box center [1293, 185] width 14 height 14
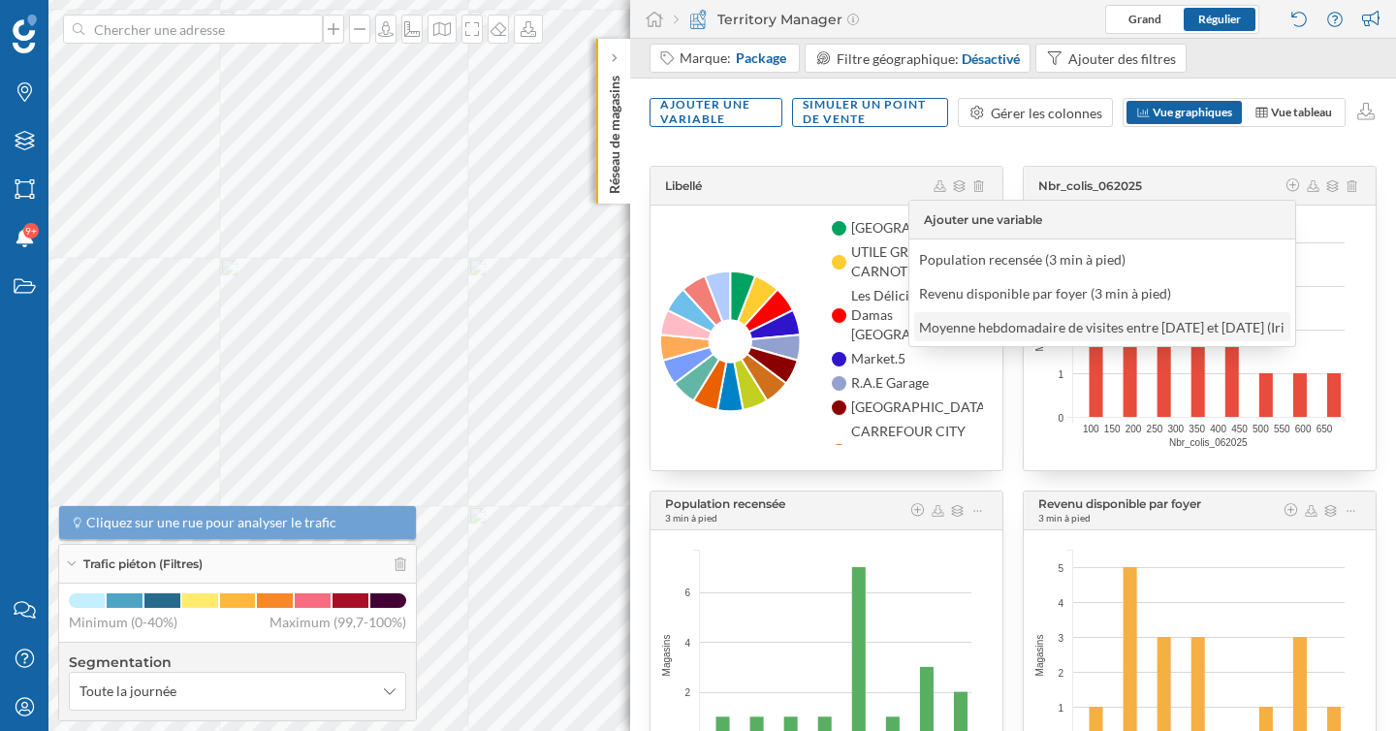
click at [1030, 328] on div "Moyenne hebdomadaire de visites entre [DATE] et [DATE] (Iris)" at bounding box center [1106, 327] width 375 height 16
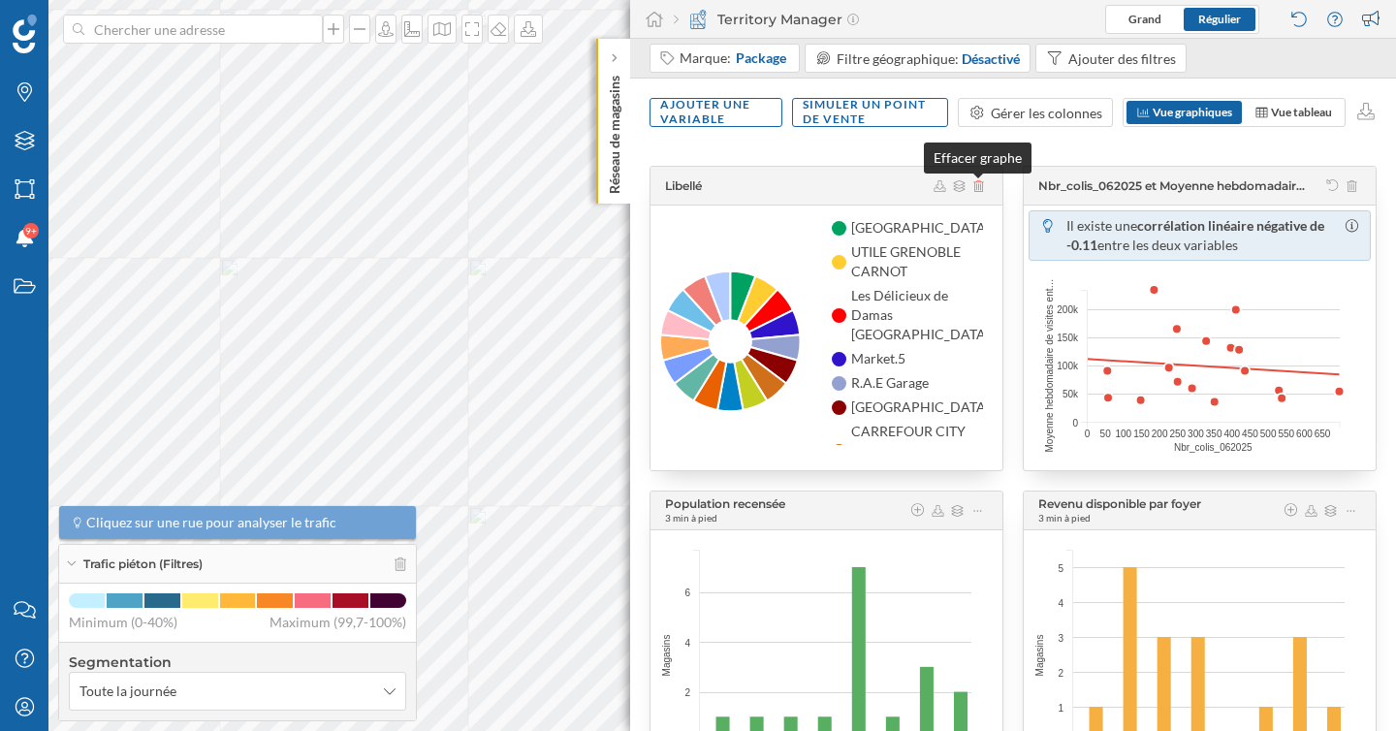
click at [977, 189] on icon at bounding box center [978, 186] width 15 height 12
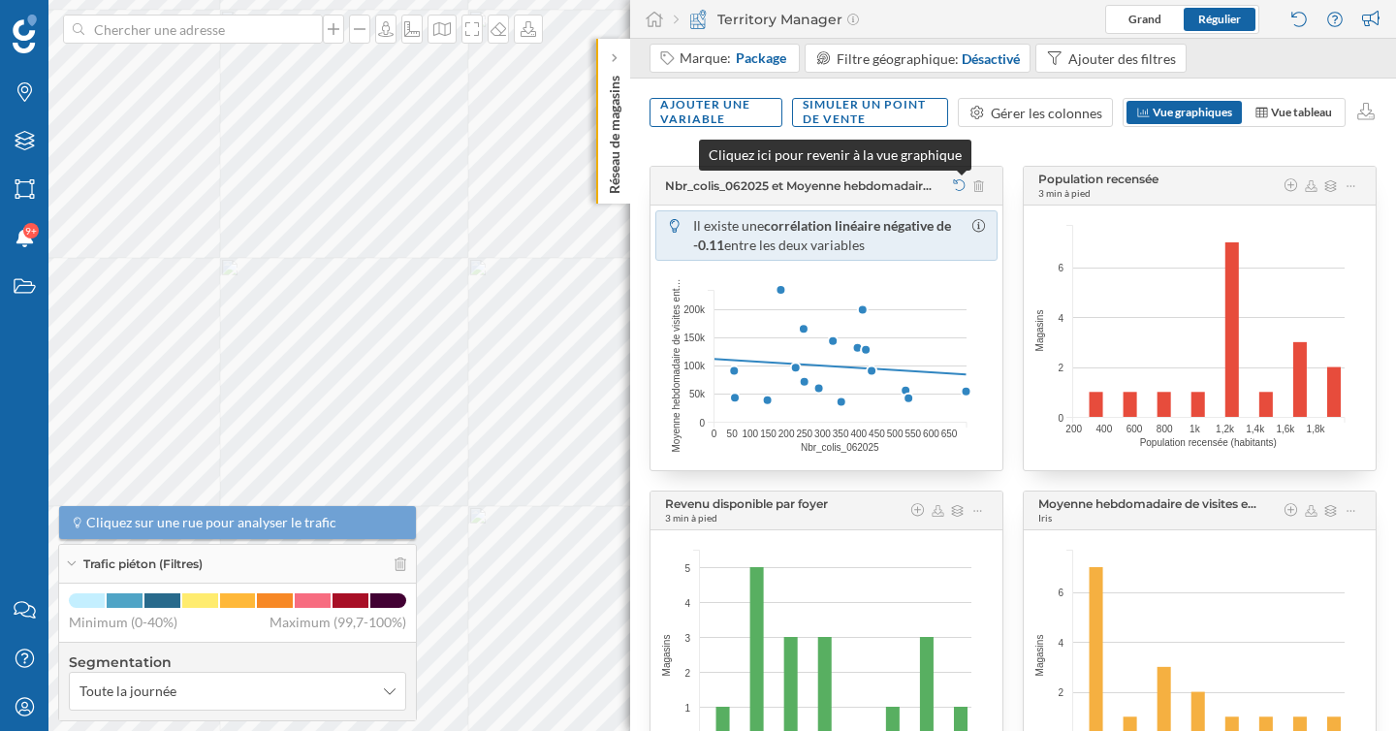
click at [958, 182] on icon at bounding box center [959, 185] width 15 height 12
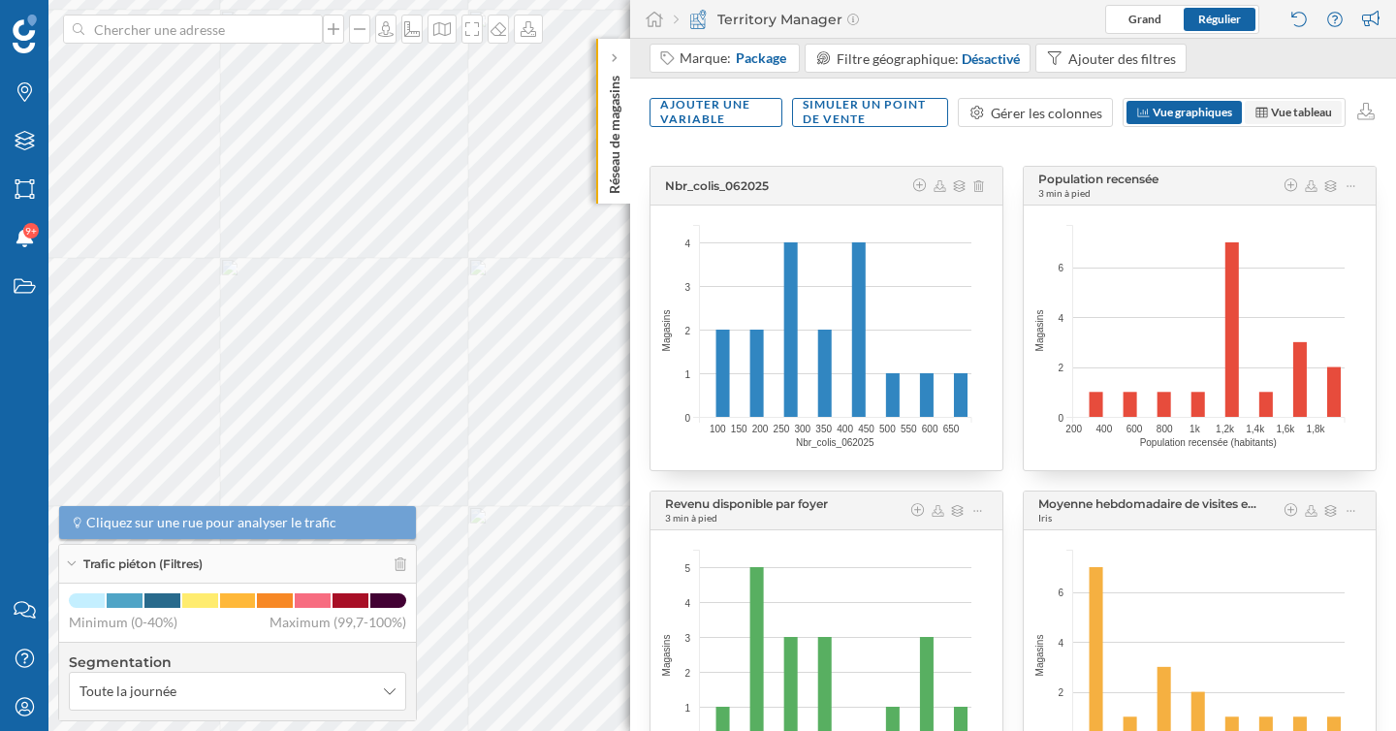
click at [1290, 111] on span "Vue tableau" at bounding box center [1301, 112] width 61 height 15
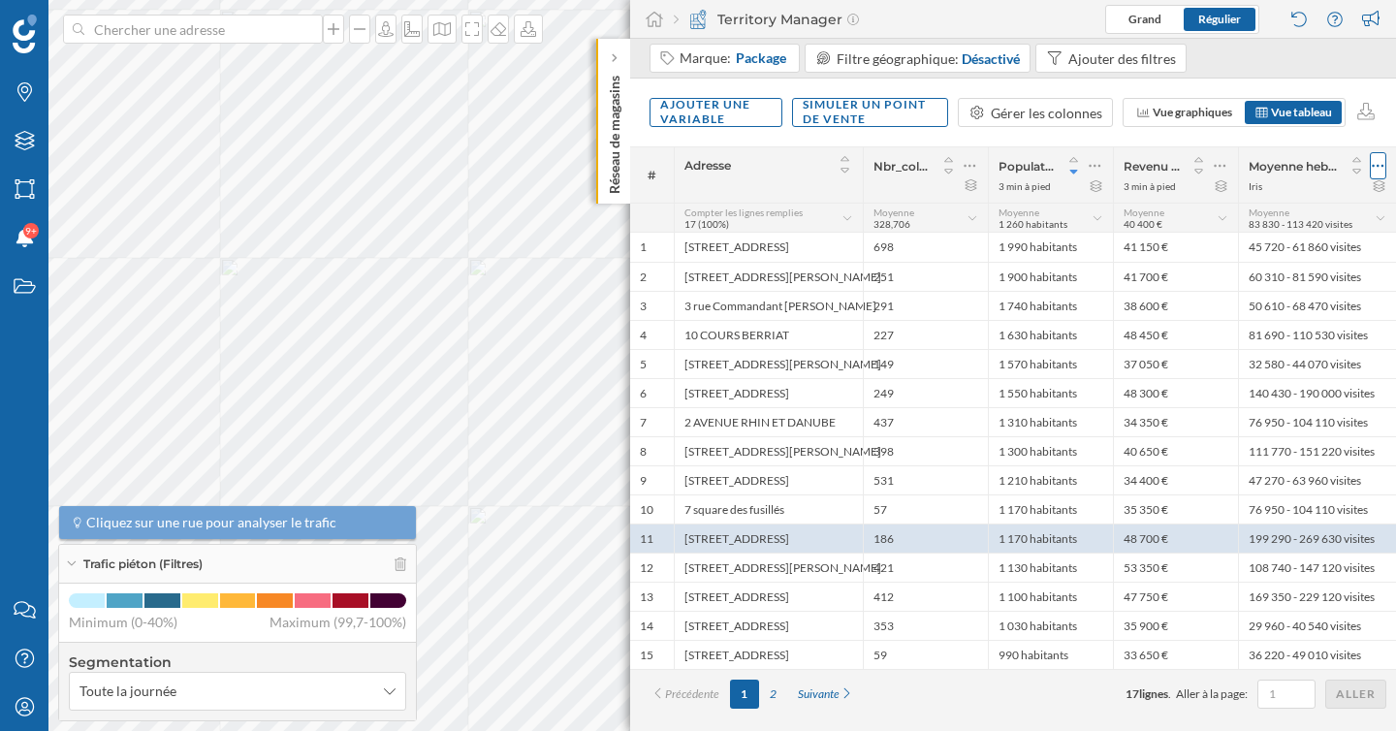
click at [1381, 168] on icon at bounding box center [1378, 165] width 13 height 19
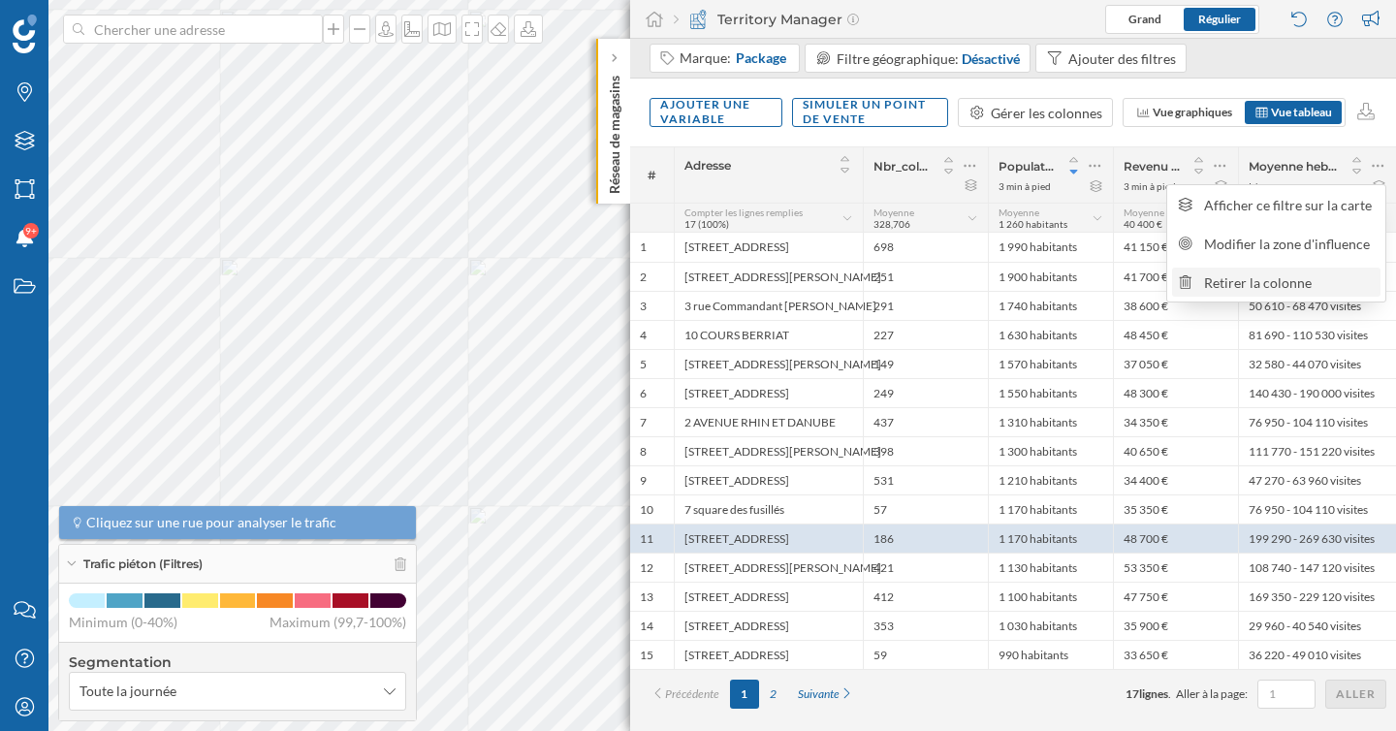
click at [1252, 282] on div "Retirer la colonne" at bounding box center [1289, 282] width 171 height 20
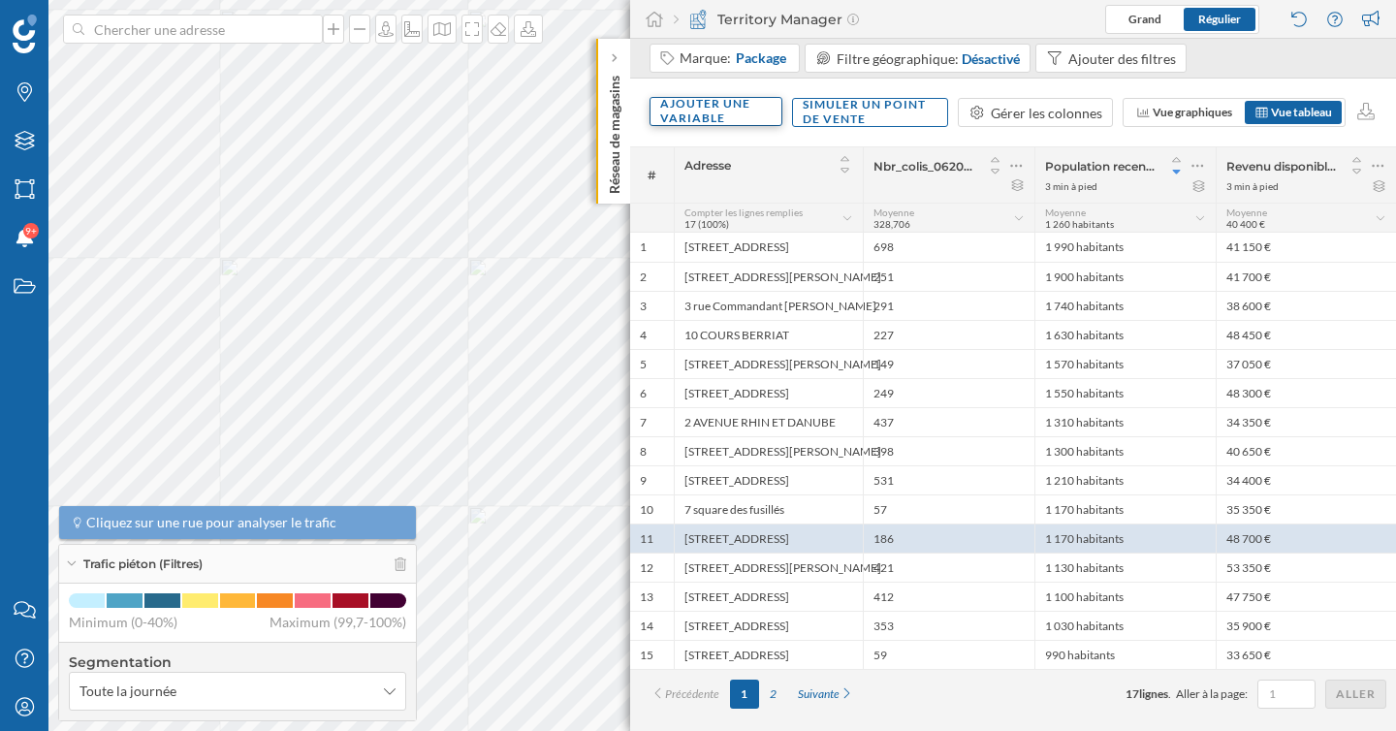
click at [698, 100] on div "Ajouter une variable" at bounding box center [716, 111] width 133 height 29
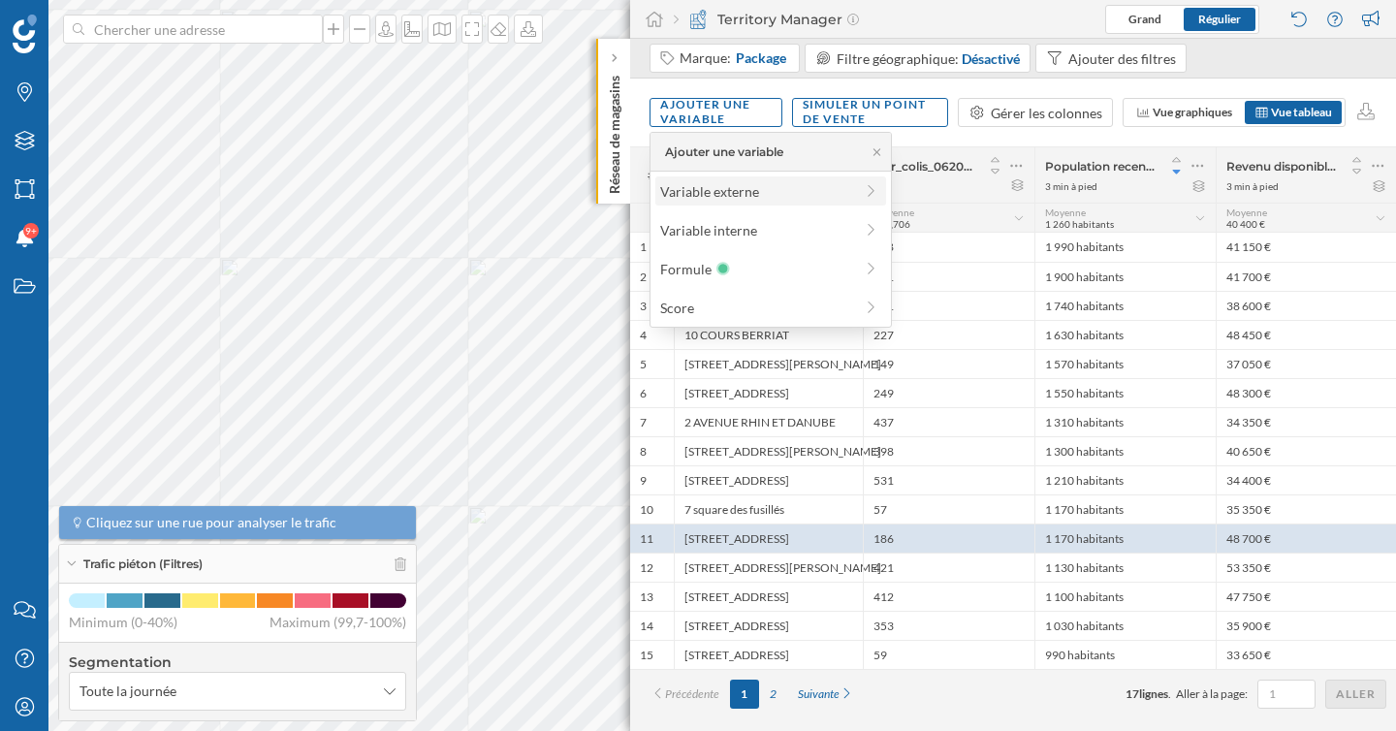
click at [733, 189] on div "Variable externe" at bounding box center [756, 191] width 193 height 20
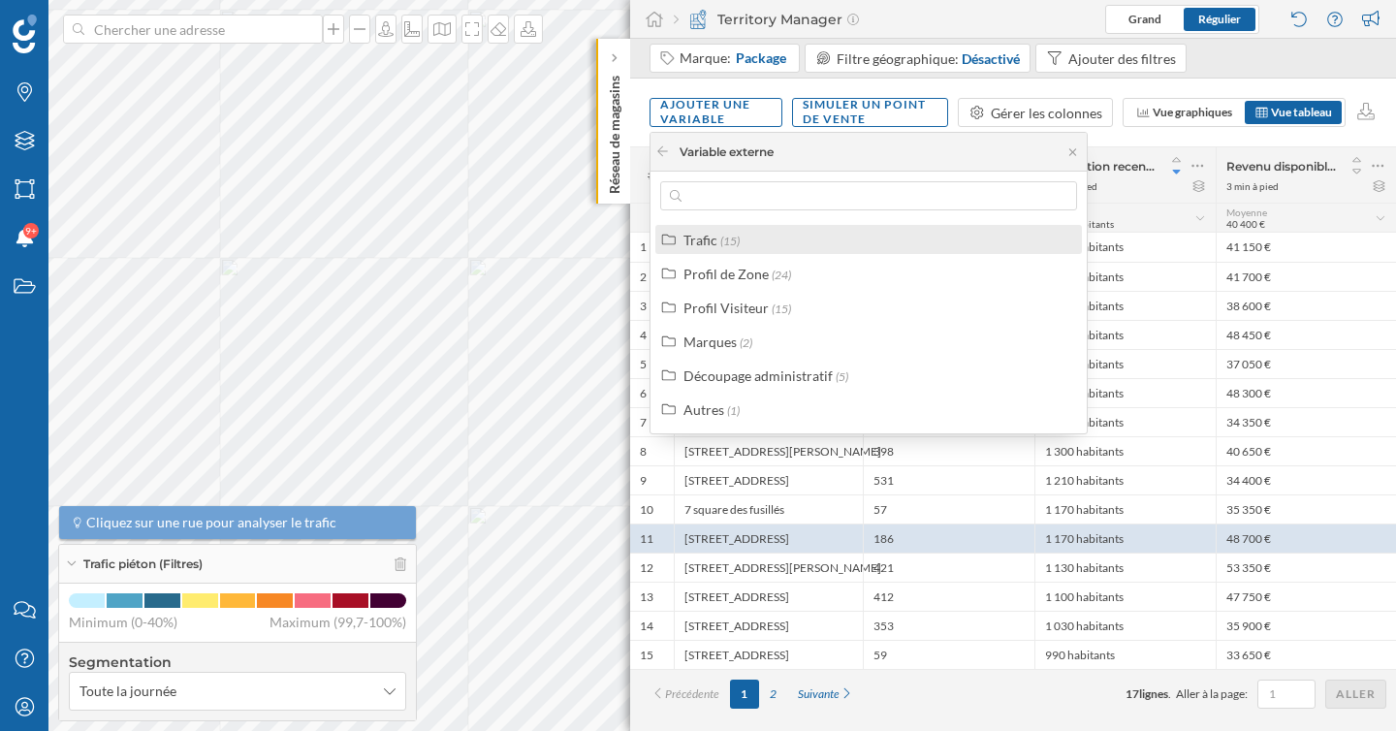
click at [720, 243] on span "(15)" at bounding box center [729, 241] width 19 height 15
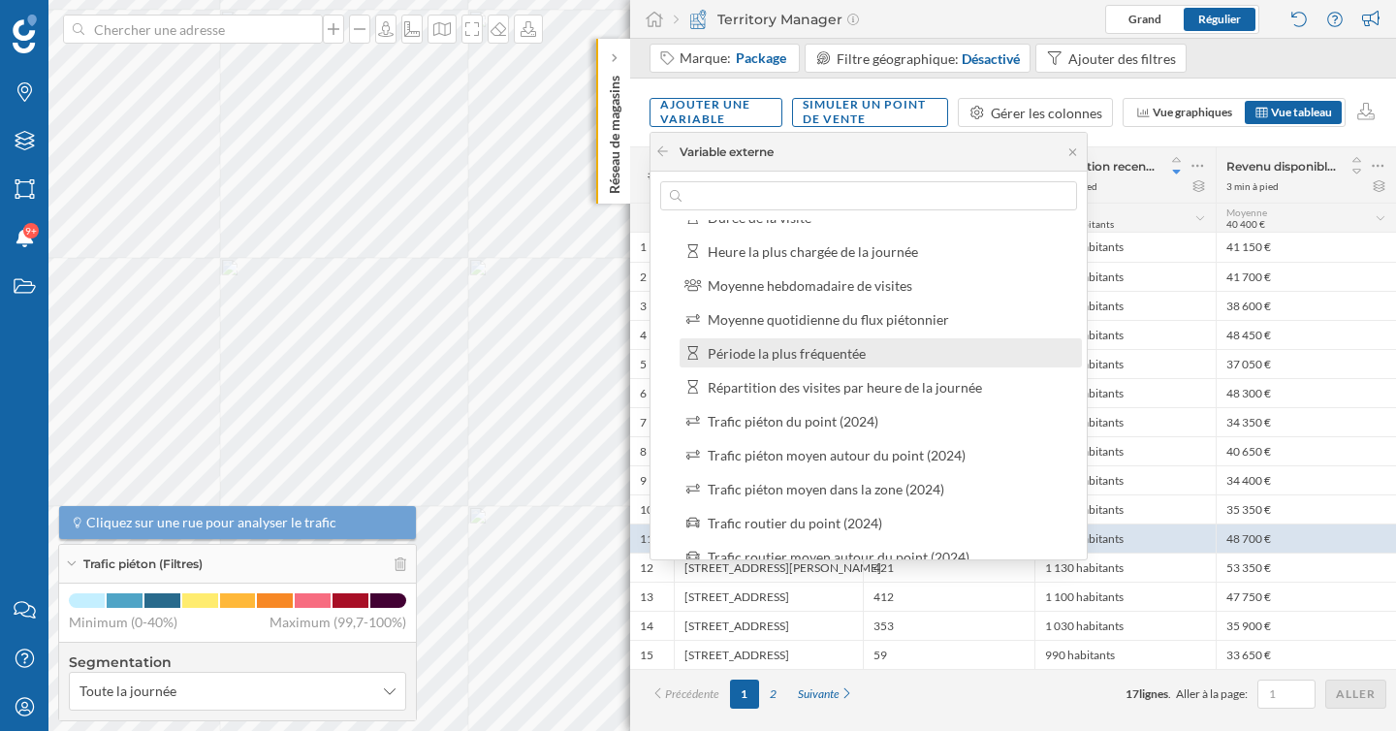
scroll to position [95, 0]
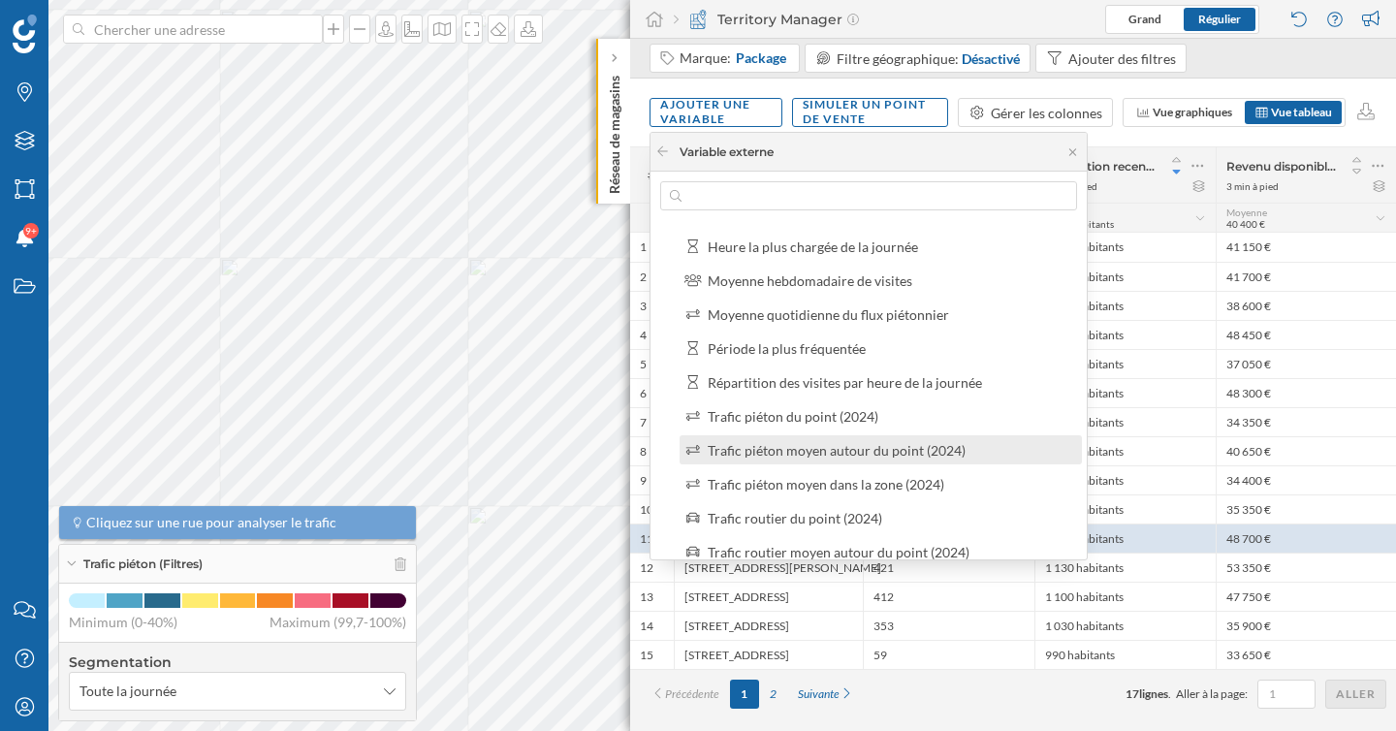
click at [812, 454] on div "Trafic piéton moyen autour du point (2024)" at bounding box center [837, 450] width 258 height 16
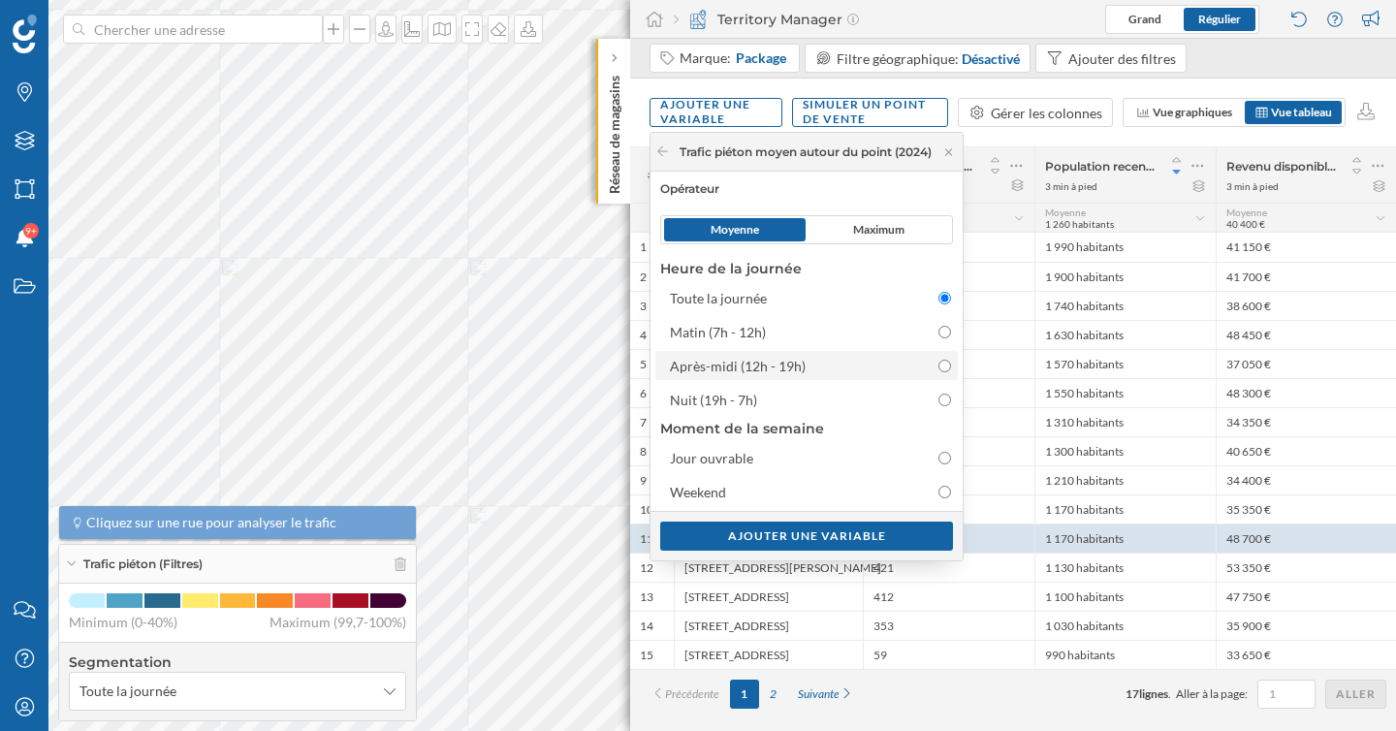
click at [951, 366] on input "Après-midi (12h - 19h)" at bounding box center [944, 366] width 13 height 13
radio input "true"
click at [876, 540] on div "Ajouter une variable" at bounding box center [806, 535] width 293 height 29
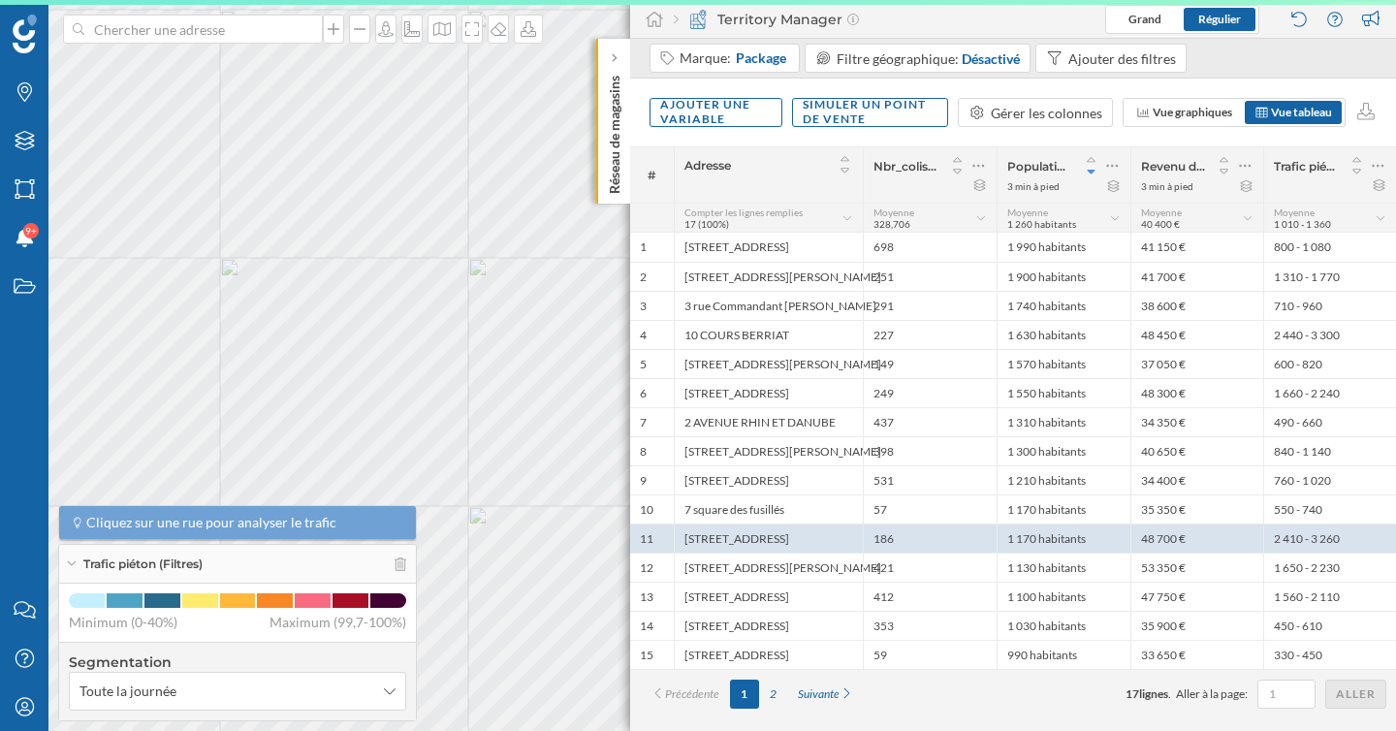
scroll to position [0, 0]
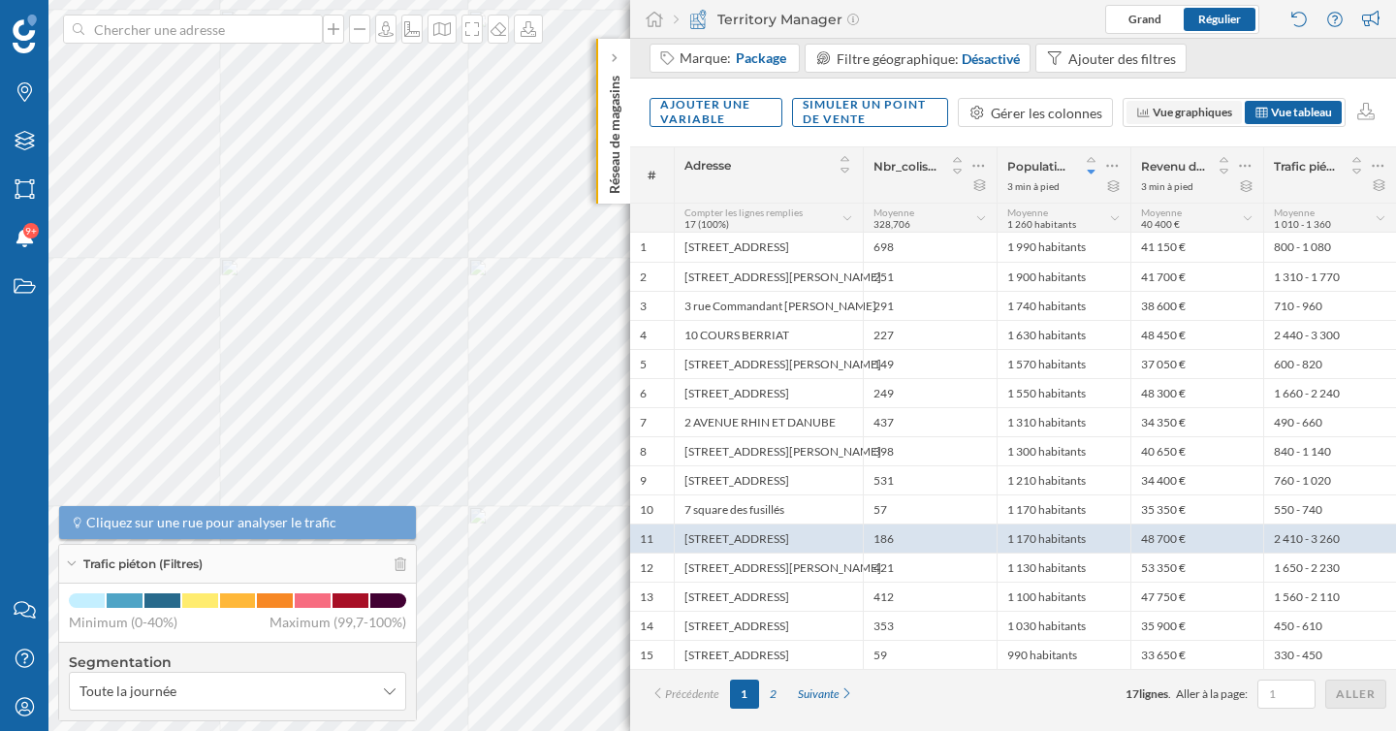
click at [1192, 111] on span "Vue graphiques" at bounding box center [1192, 112] width 79 height 15
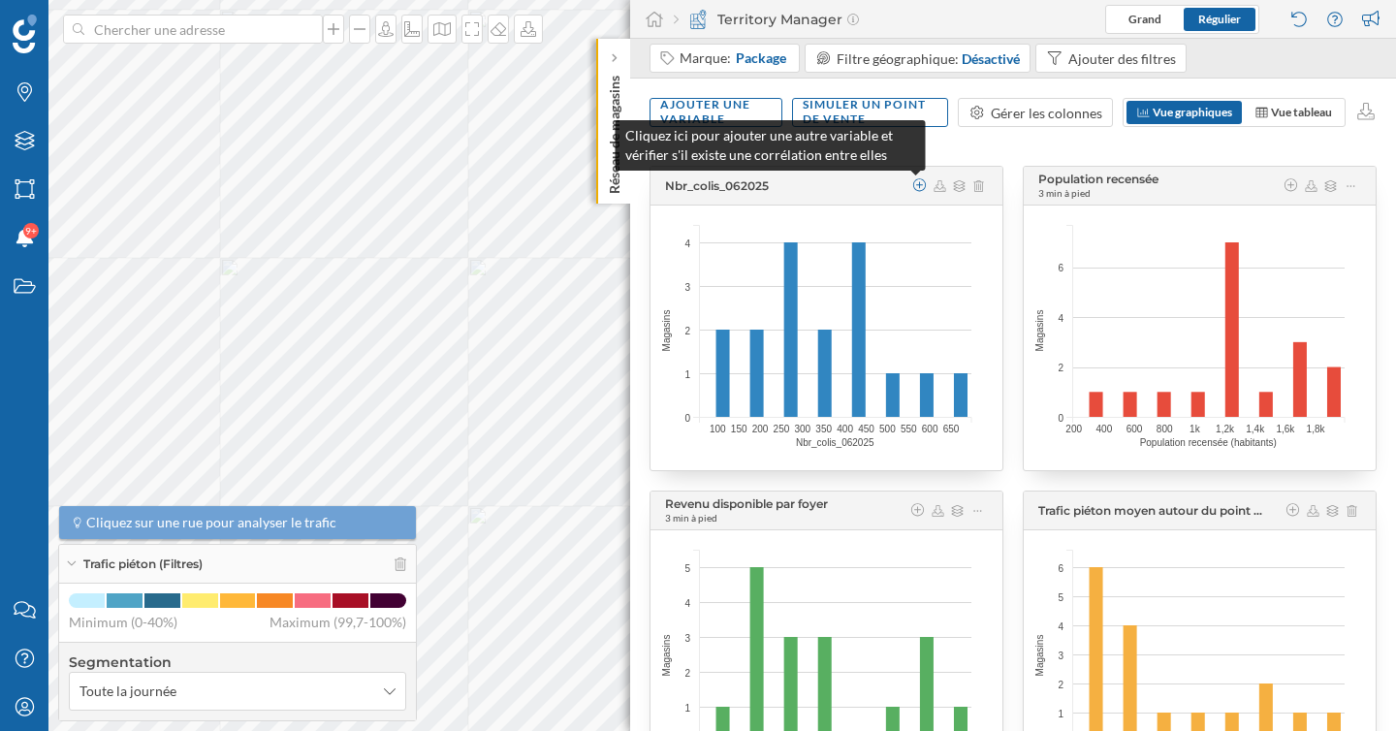
click at [911, 183] on icon at bounding box center [919, 185] width 17 height 14
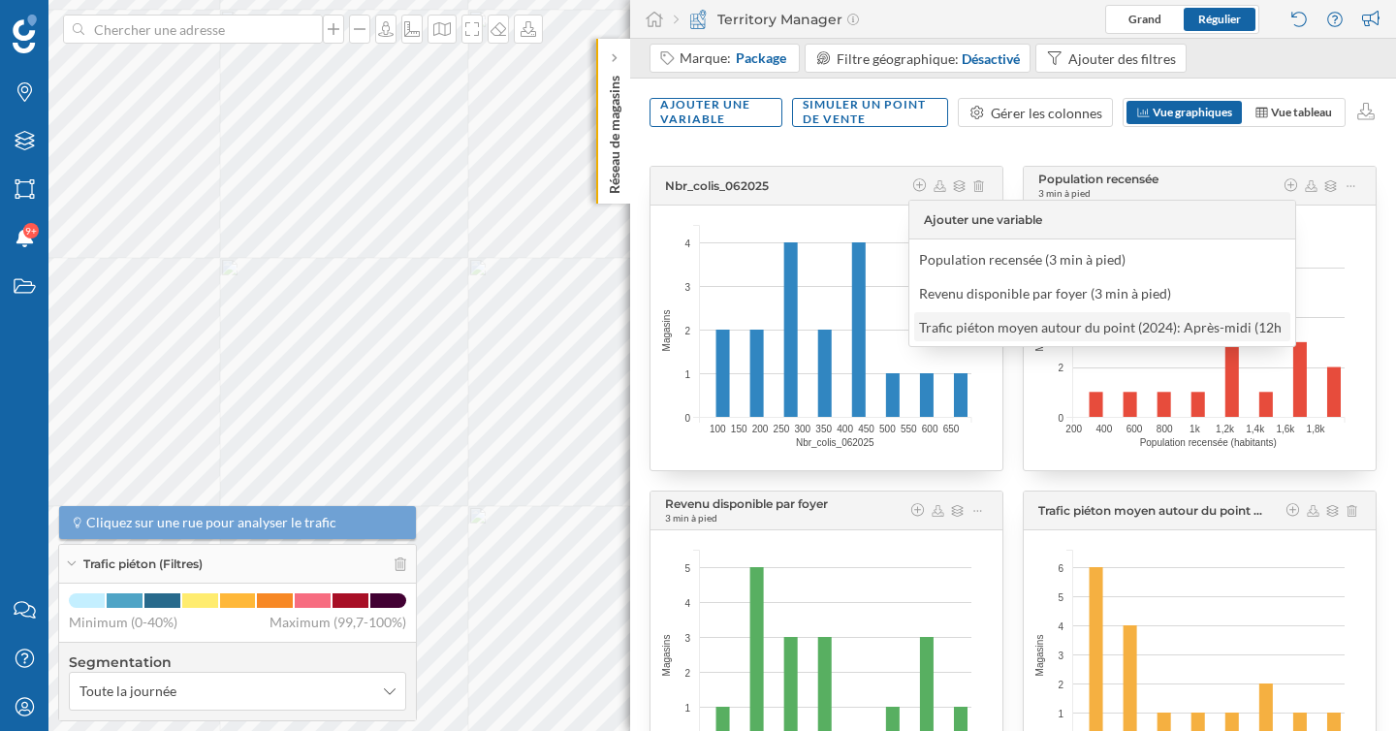
click at [980, 322] on div "Trafic piéton moyen autour du point (2024): Après-midi (12h - 19h) ([GEOGRAPHIC…" at bounding box center [1194, 327] width 550 height 16
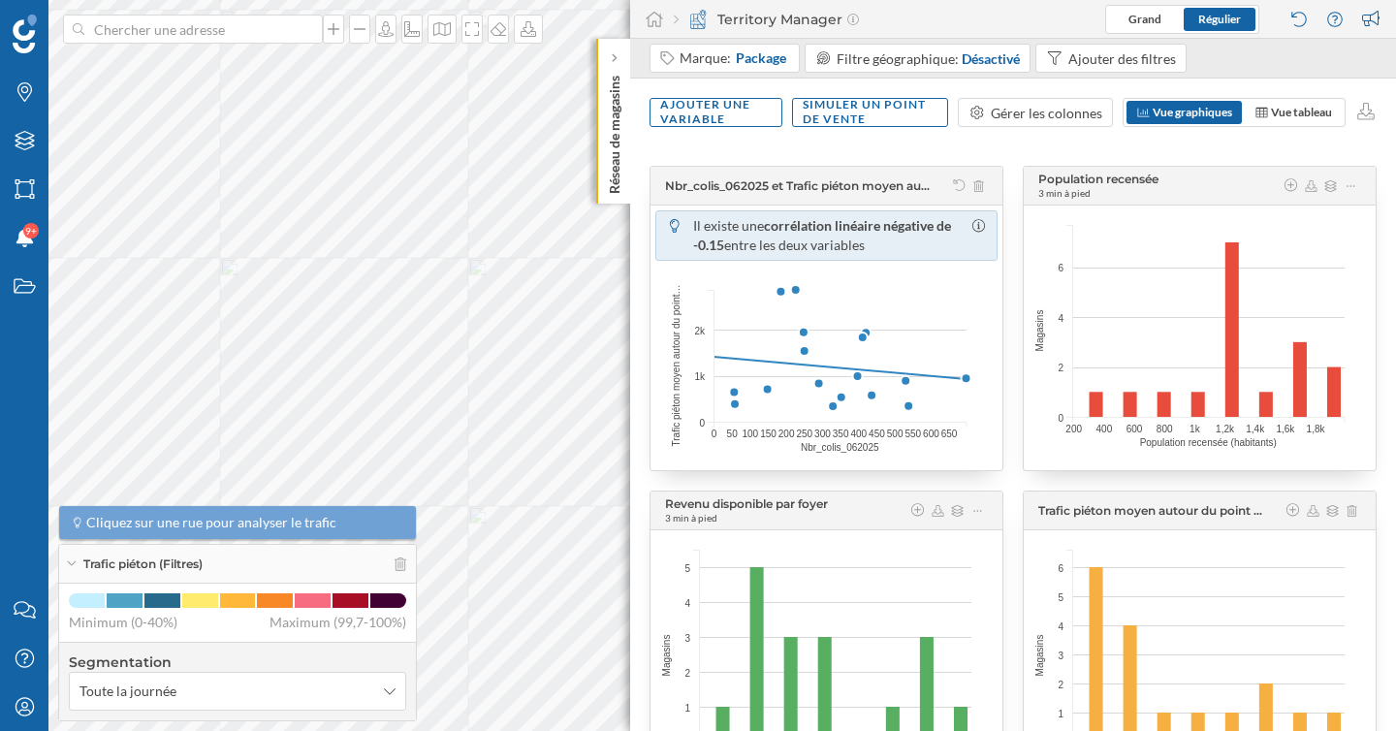
click at [996, 175] on div "Nbr_colis_062025 et Trafic piéton moyen autour du point (2024): Après-midi (12h…" at bounding box center [827, 186] width 352 height 39
click at [983, 180] on div "Nbr_colis_062025 et Trafic piéton moyen autour du point (2024): Après-midi (12h…" at bounding box center [827, 186] width 352 height 39
click at [977, 186] on icon at bounding box center [978, 186] width 11 height 12
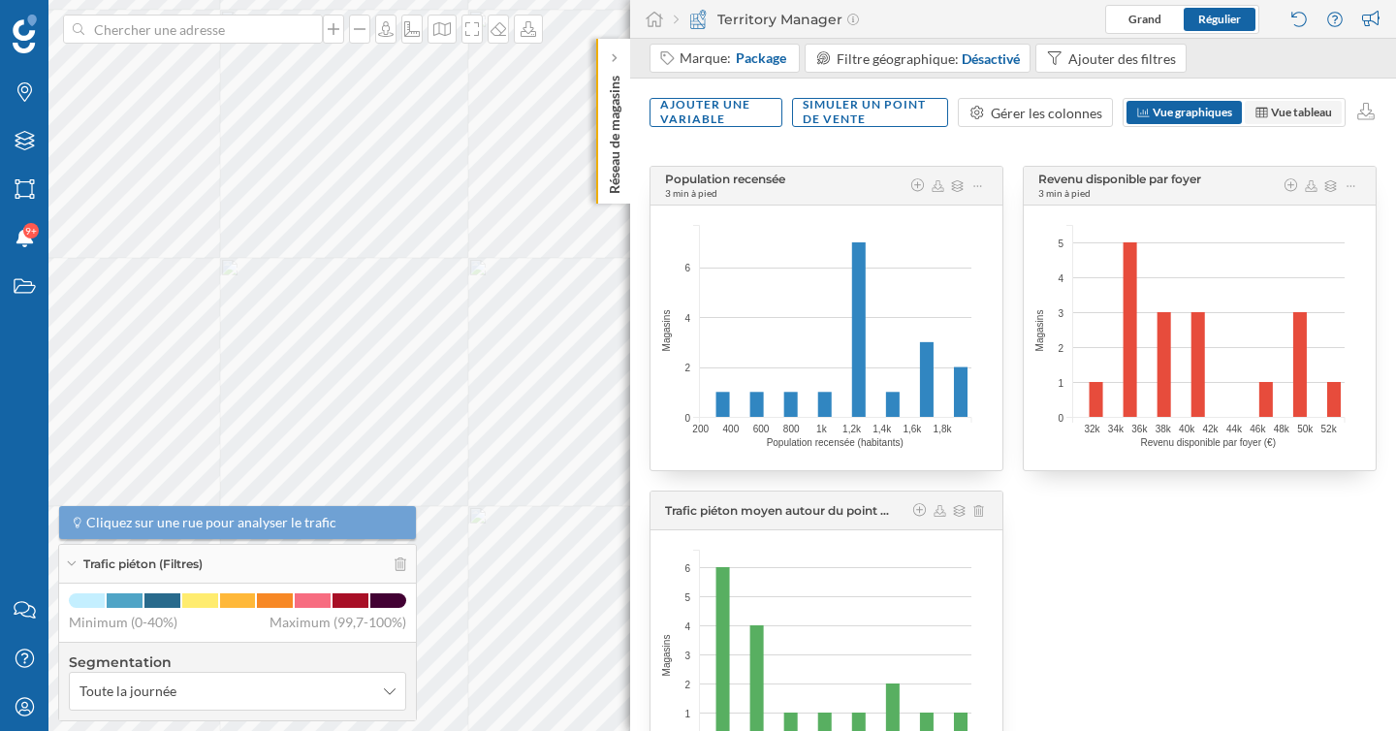
click at [1271, 111] on span "Vue tableau" at bounding box center [1301, 112] width 61 height 15
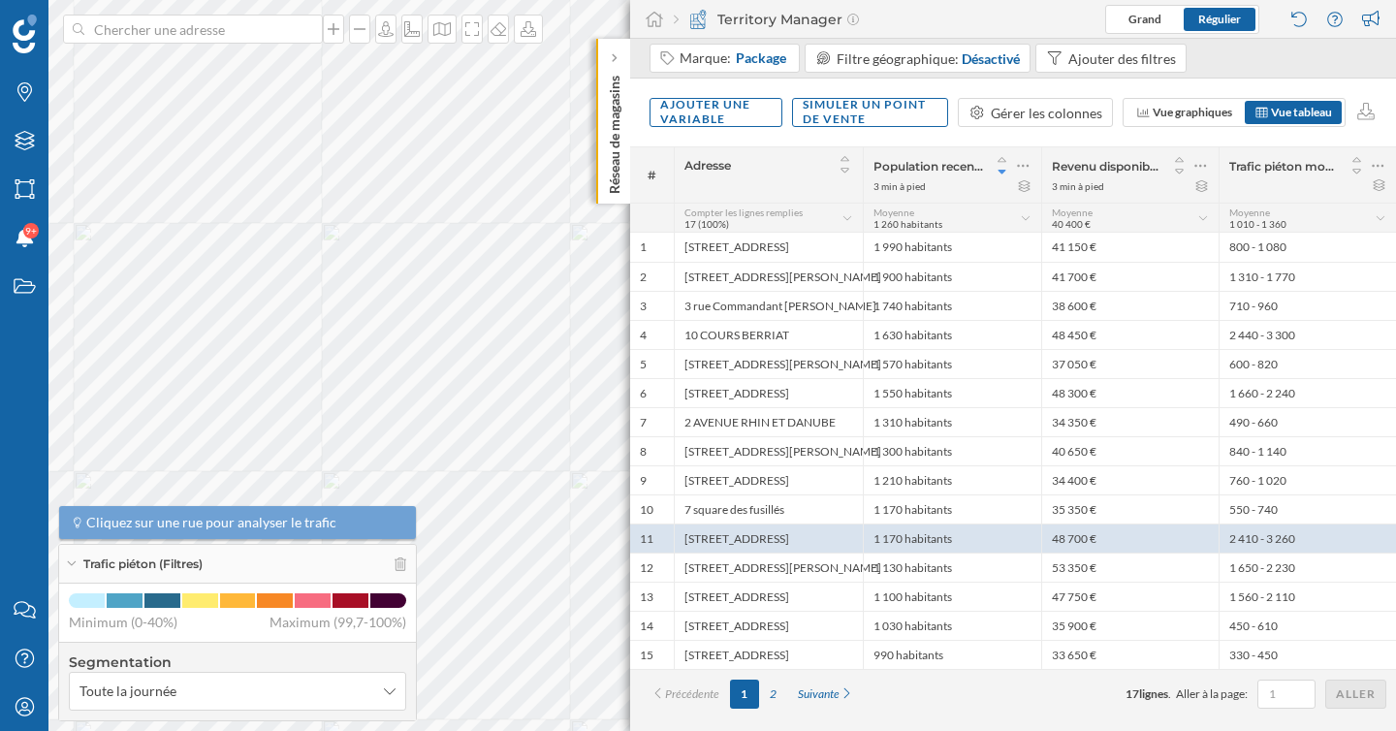
click at [1387, 170] on div "Trafic piéton moyen autour du point (2024): Après-midi (12h - 19h) ([GEOGRAPHIC…" at bounding box center [1307, 174] width 177 height 55
click at [1381, 164] on icon at bounding box center [1378, 165] width 13 height 19
click at [1278, 241] on div "Retirer la colonne" at bounding box center [1289, 244] width 171 height 20
click at [750, 117] on div "Ajouter une variable" at bounding box center [716, 111] width 133 height 29
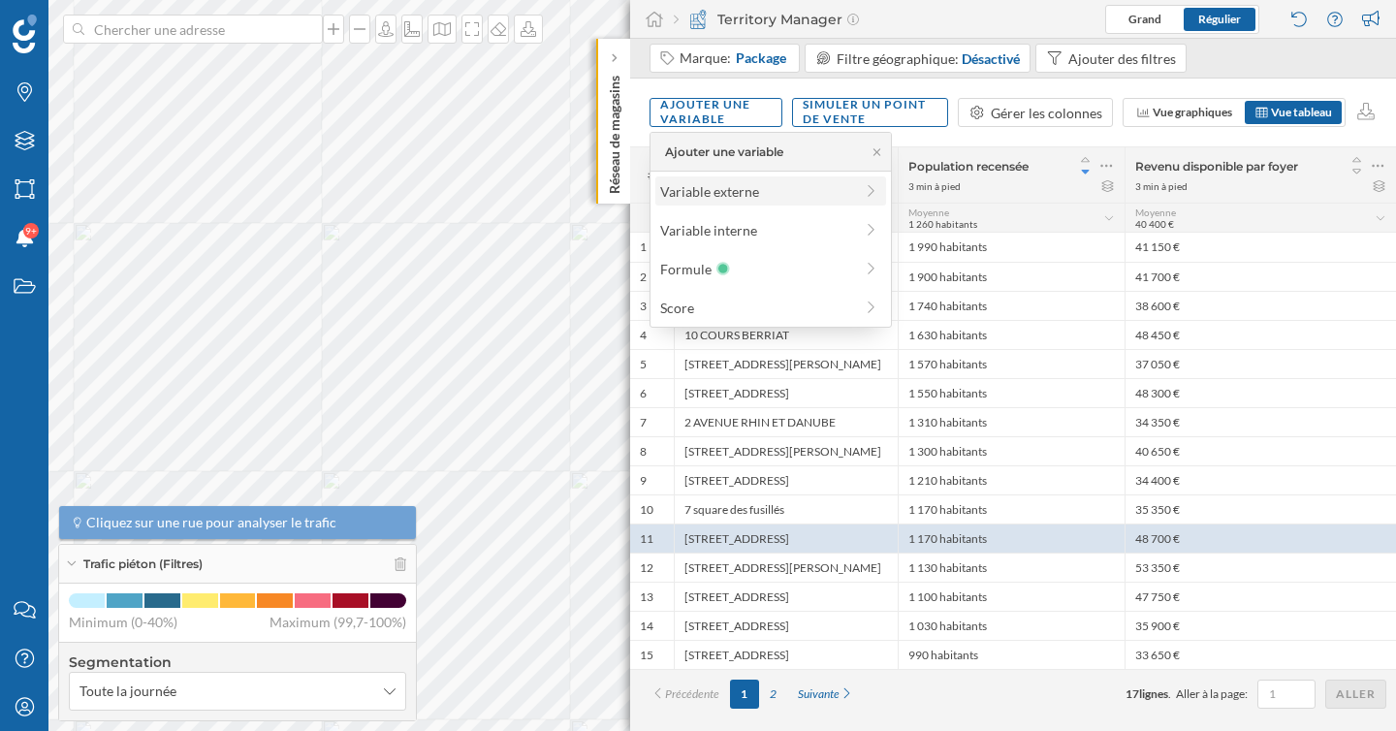
click at [753, 198] on div "Variable externe" at bounding box center [756, 191] width 193 height 20
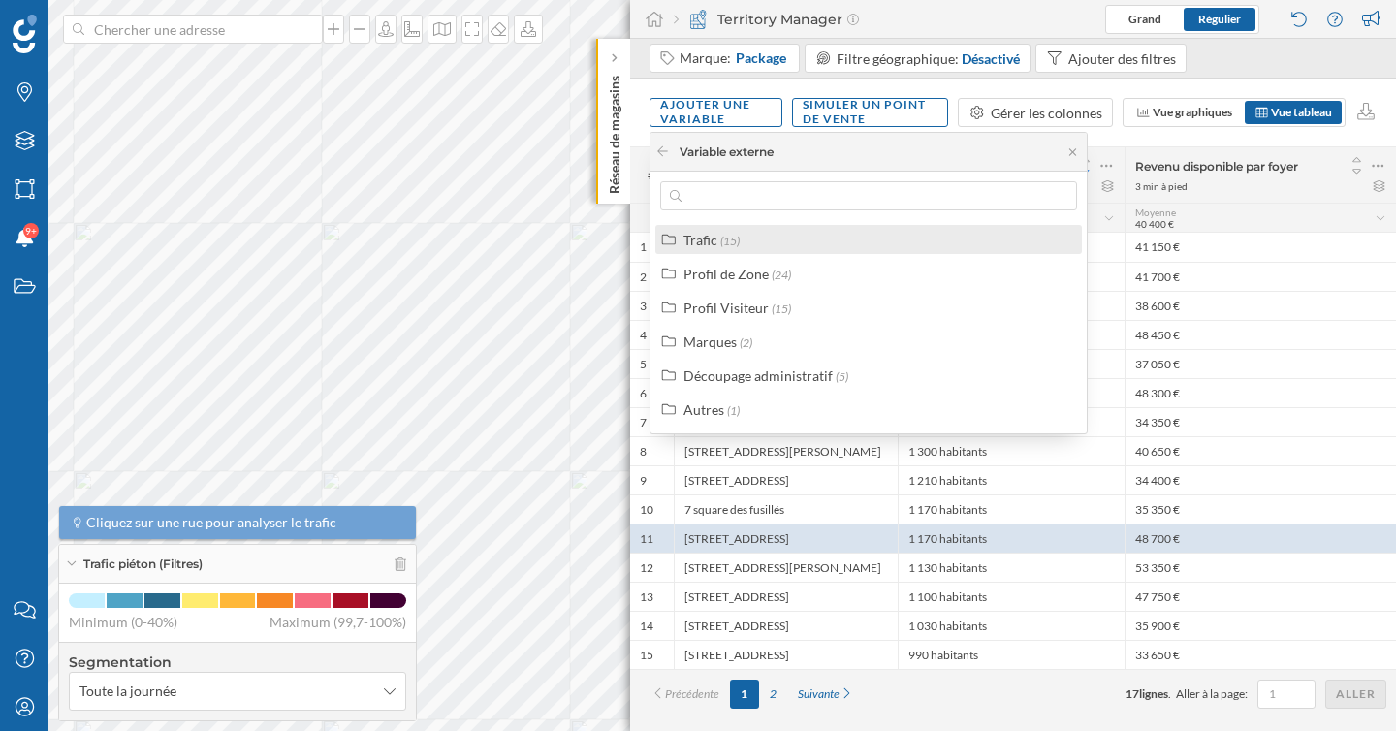
click at [740, 249] on div "Trafic (15)" at bounding box center [876, 240] width 387 height 20
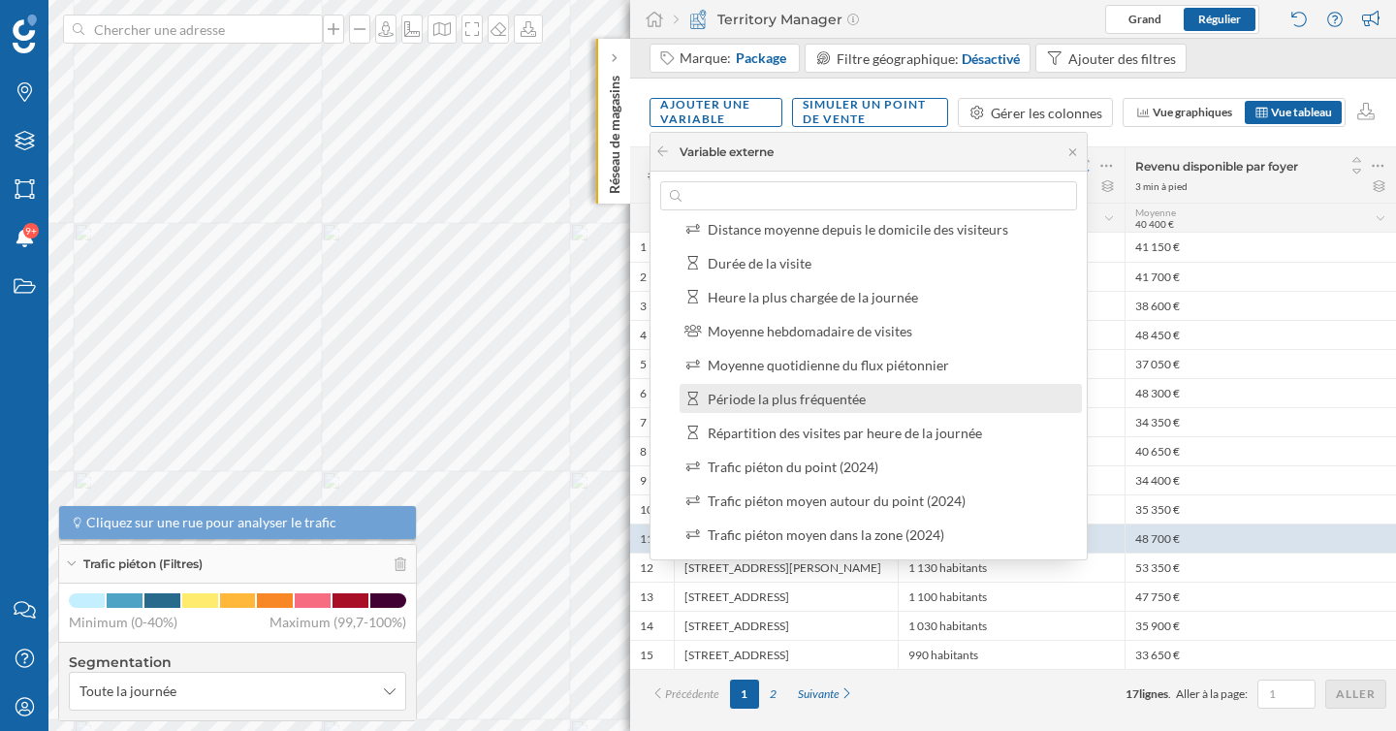
scroll to position [51, 0]
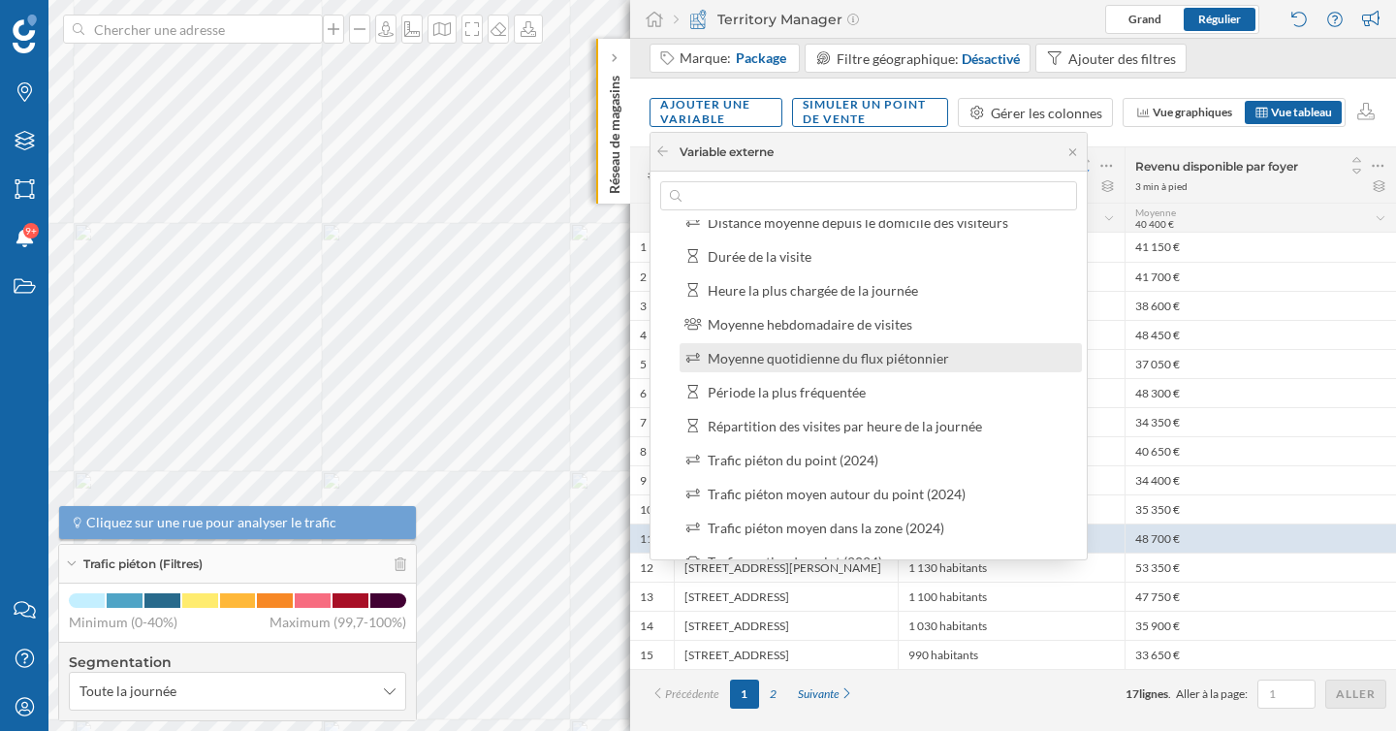
click at [818, 357] on div "Moyenne quotidienne du flux piétonnier" at bounding box center [828, 358] width 241 height 16
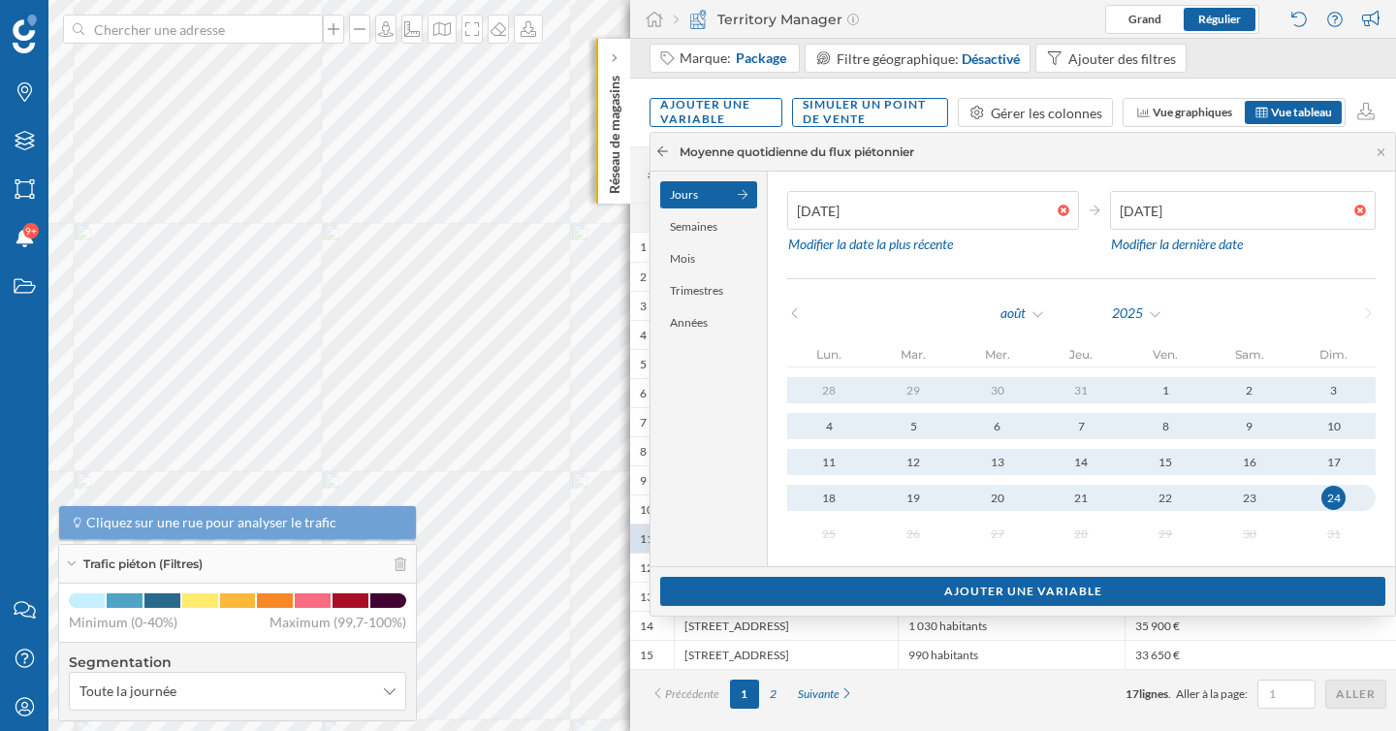
click at [665, 150] on icon at bounding box center [662, 151] width 15 height 12
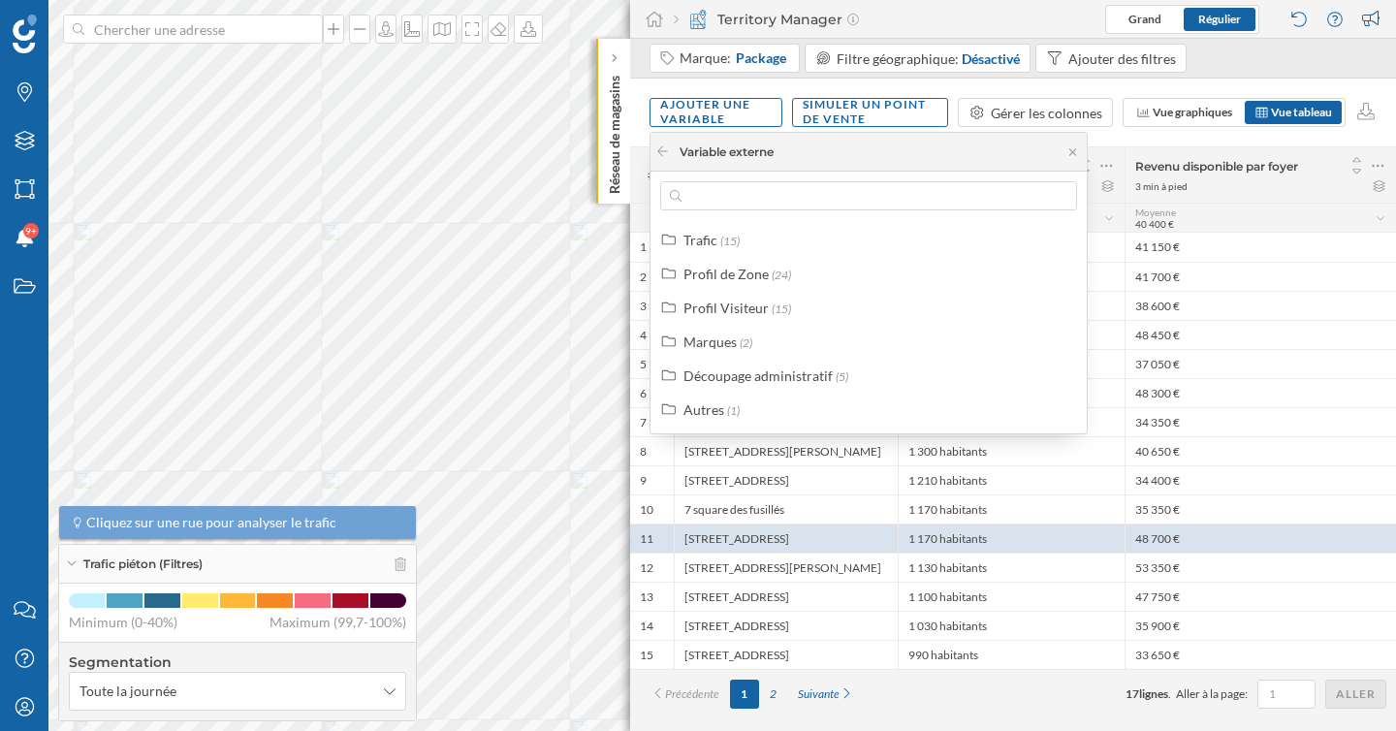
click at [701, 218] on div "Trafic (15) Profil de Zone (24) Profil Visiteur (15) Marques (2) Découpage admi…" at bounding box center [869, 303] width 436 height 262
click at [701, 238] on div "Trafic" at bounding box center [700, 240] width 34 height 16
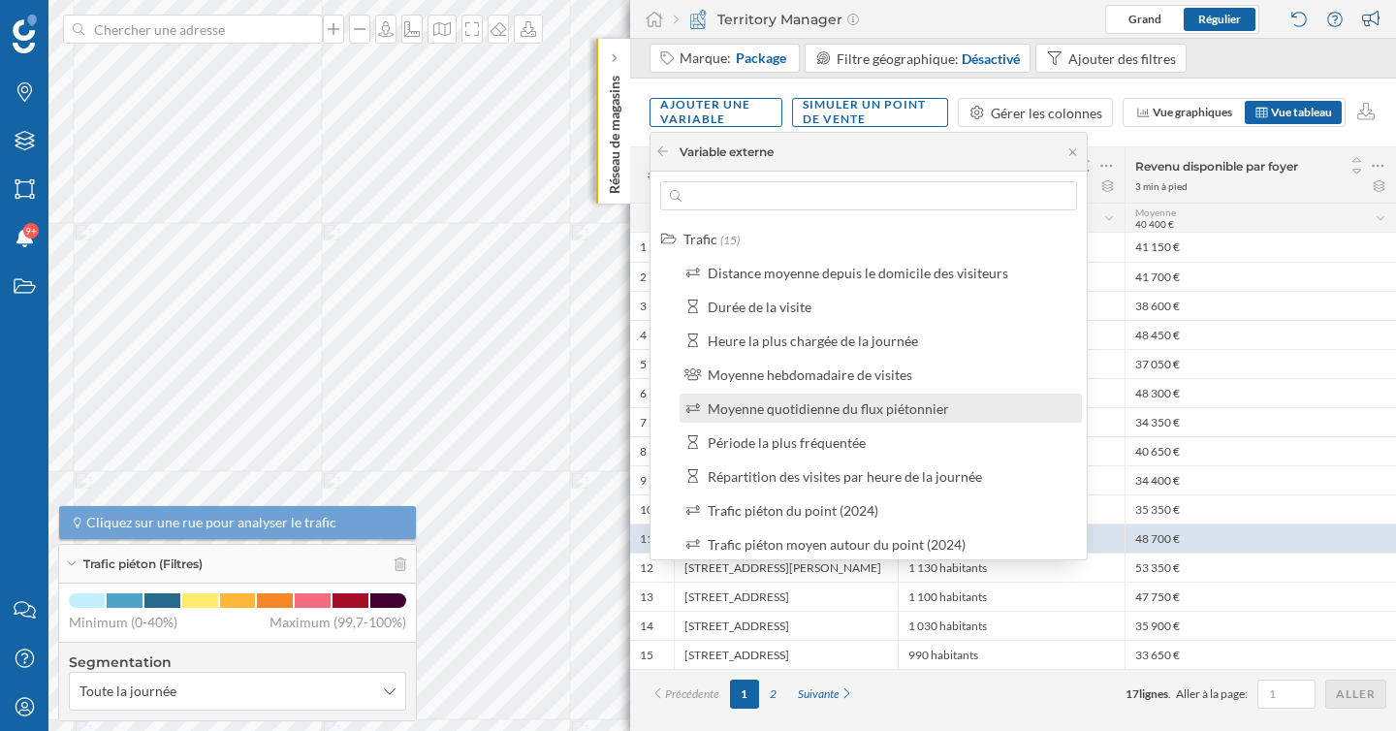
scroll to position [0, 0]
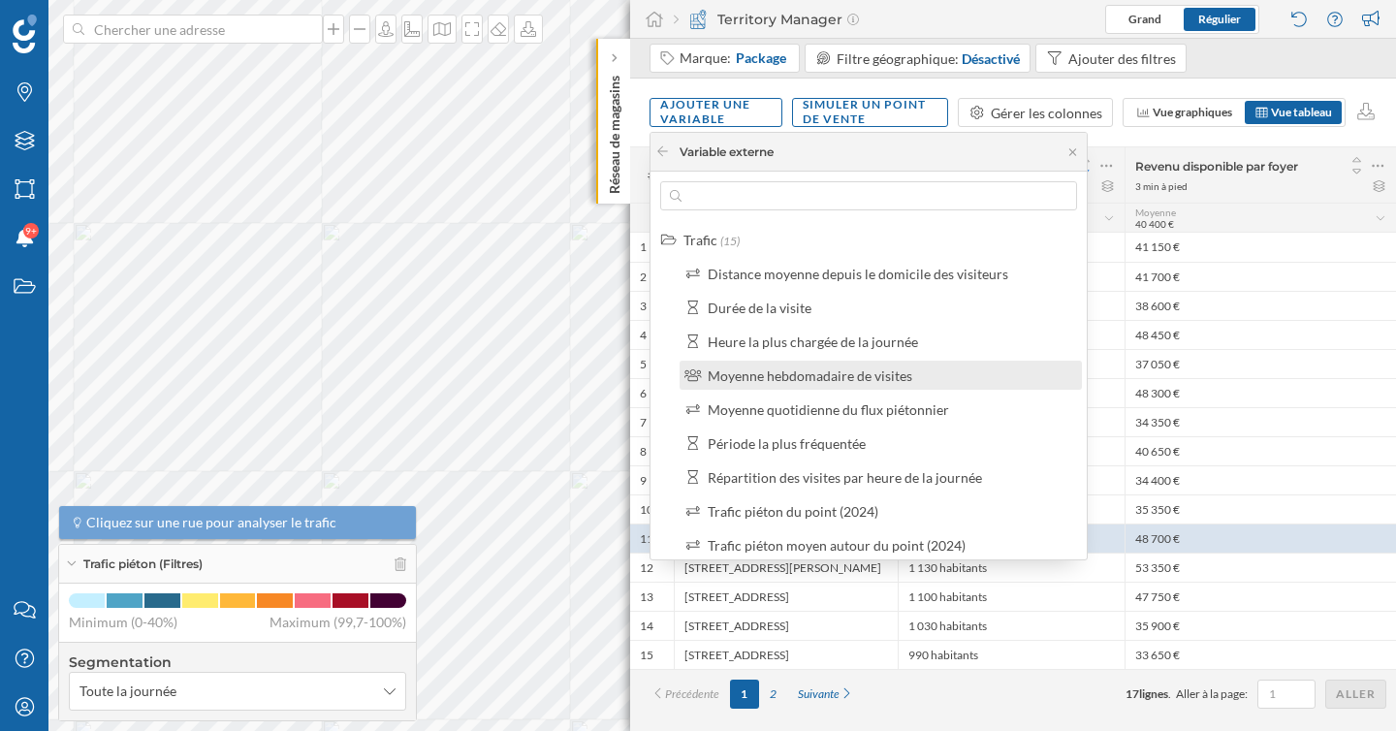
click at [819, 380] on div "Moyenne hebdomadaire de visites" at bounding box center [810, 375] width 205 height 16
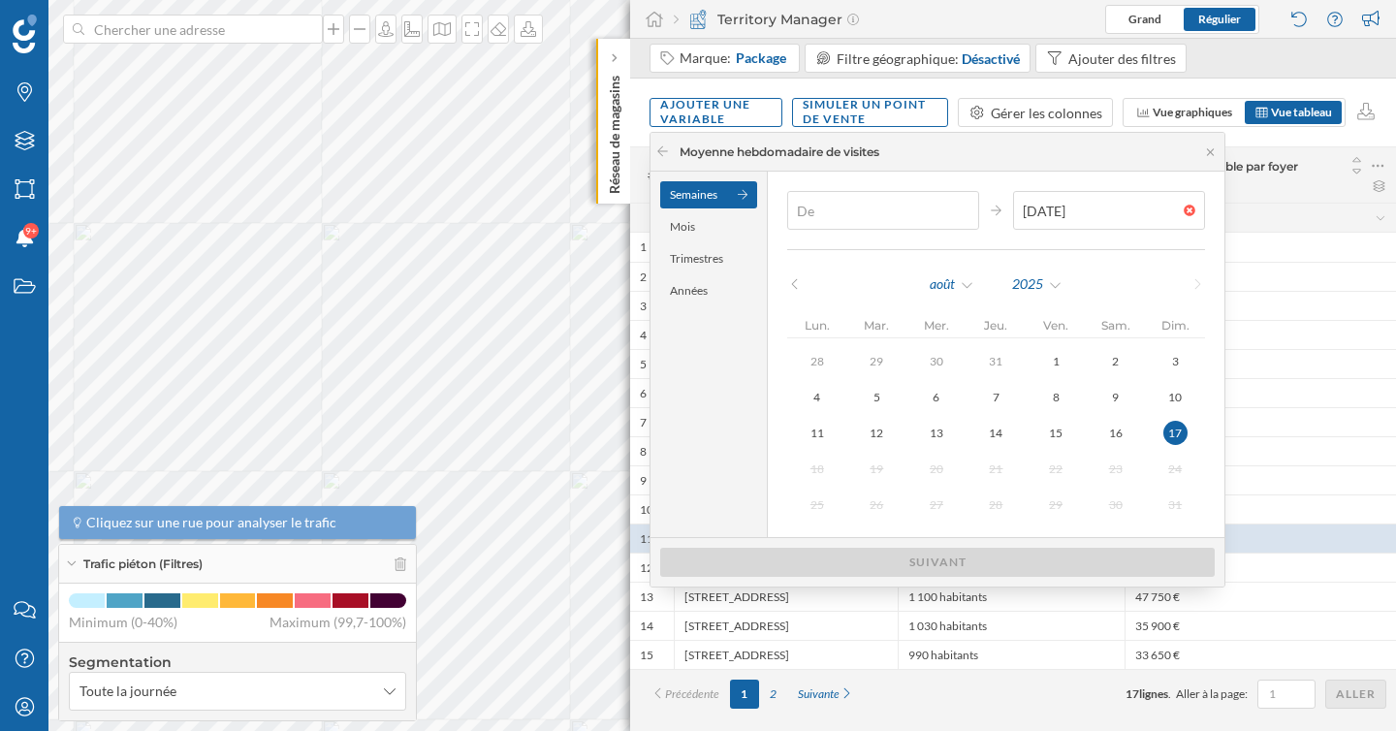
click at [958, 212] on div at bounding box center [968, 211] width 21 height 12
click at [1184, 207] on div at bounding box center [1194, 211] width 21 height 12
click at [792, 286] on icon at bounding box center [794, 284] width 15 height 12
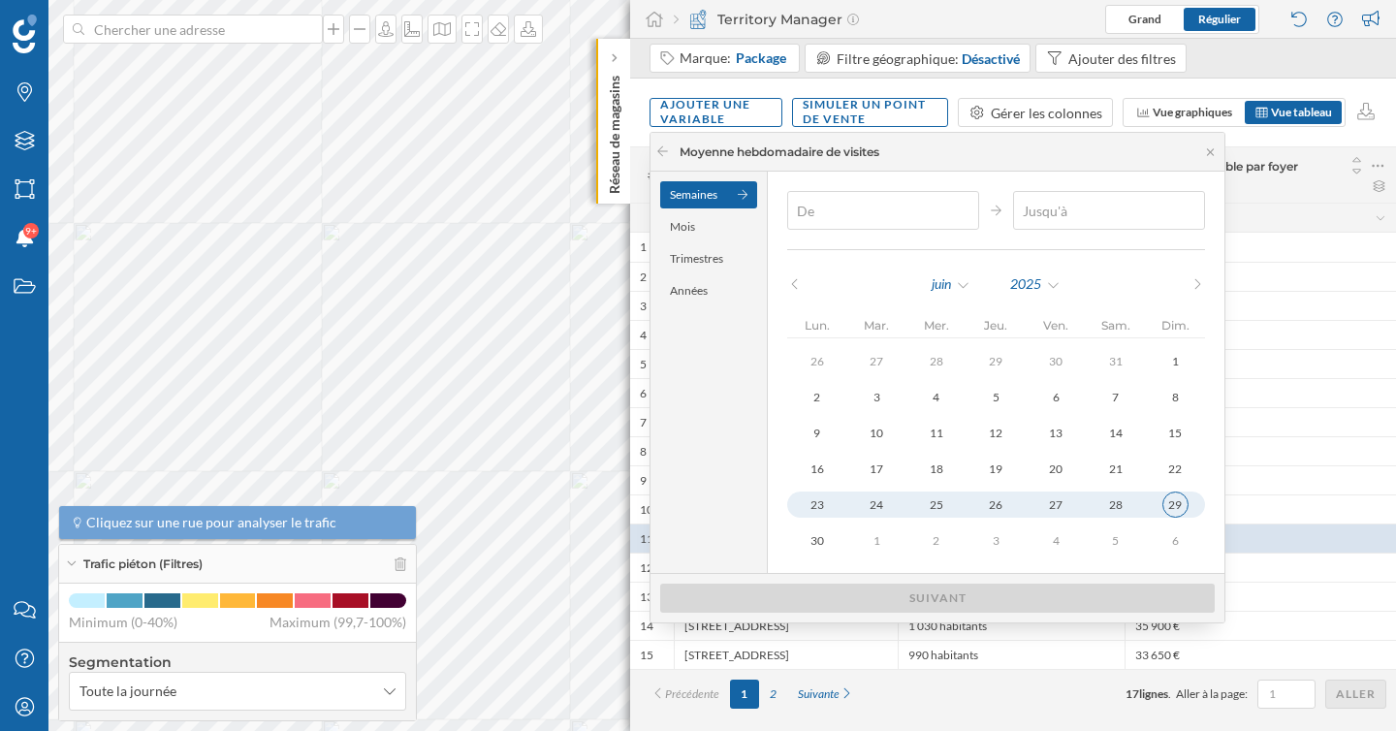
type input "[DATE]"
click at [1162, 496] on div "29" at bounding box center [1175, 505] width 26 height 26
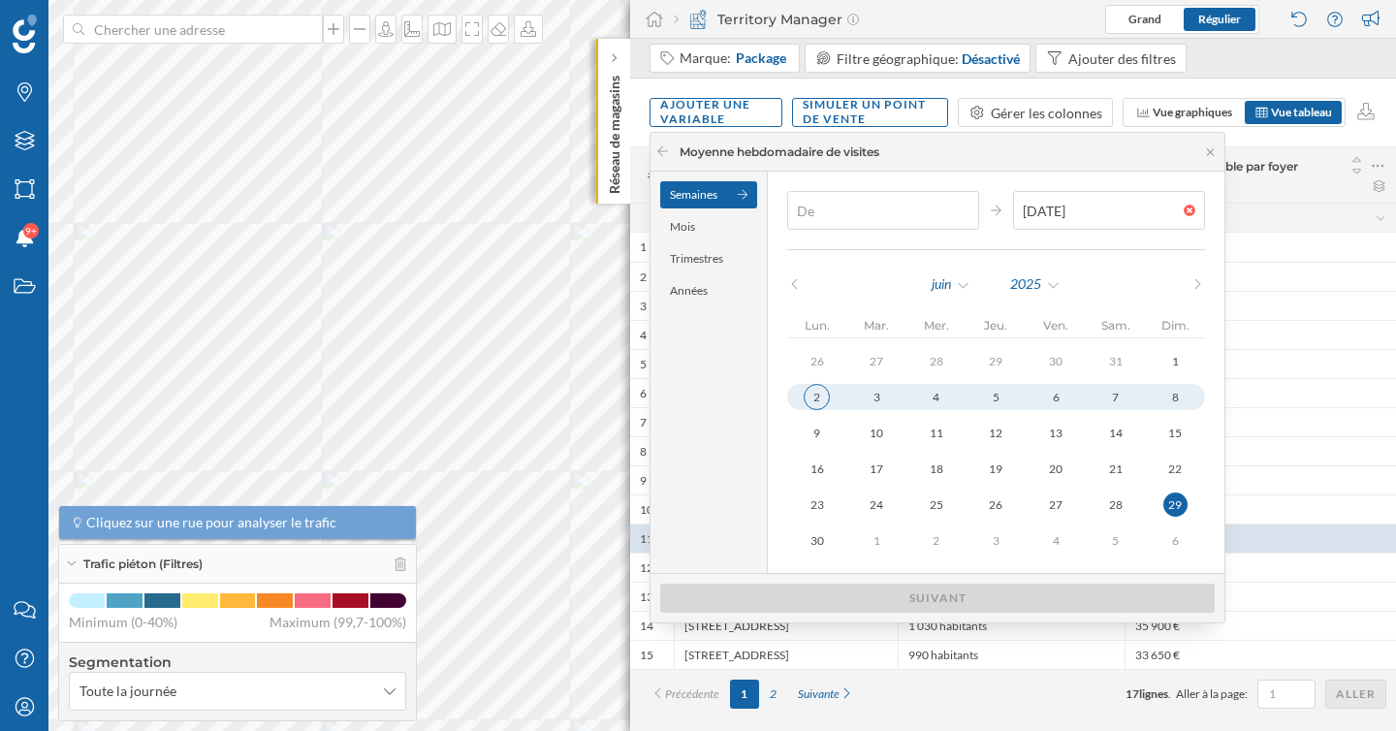
type input "[DATE]"
click at [813, 397] on div "2" at bounding box center [817, 397] width 26 height 26
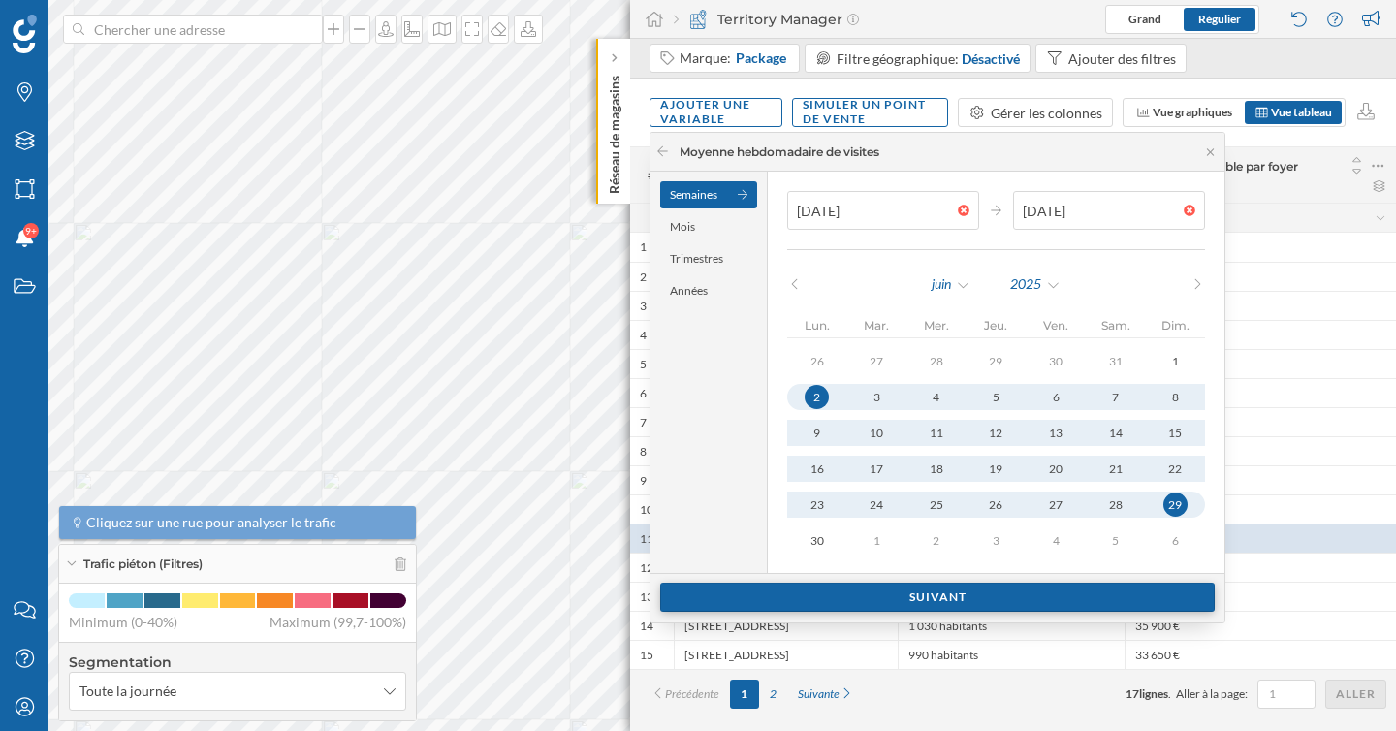
click at [898, 600] on div "Suivant" at bounding box center [937, 597] width 555 height 29
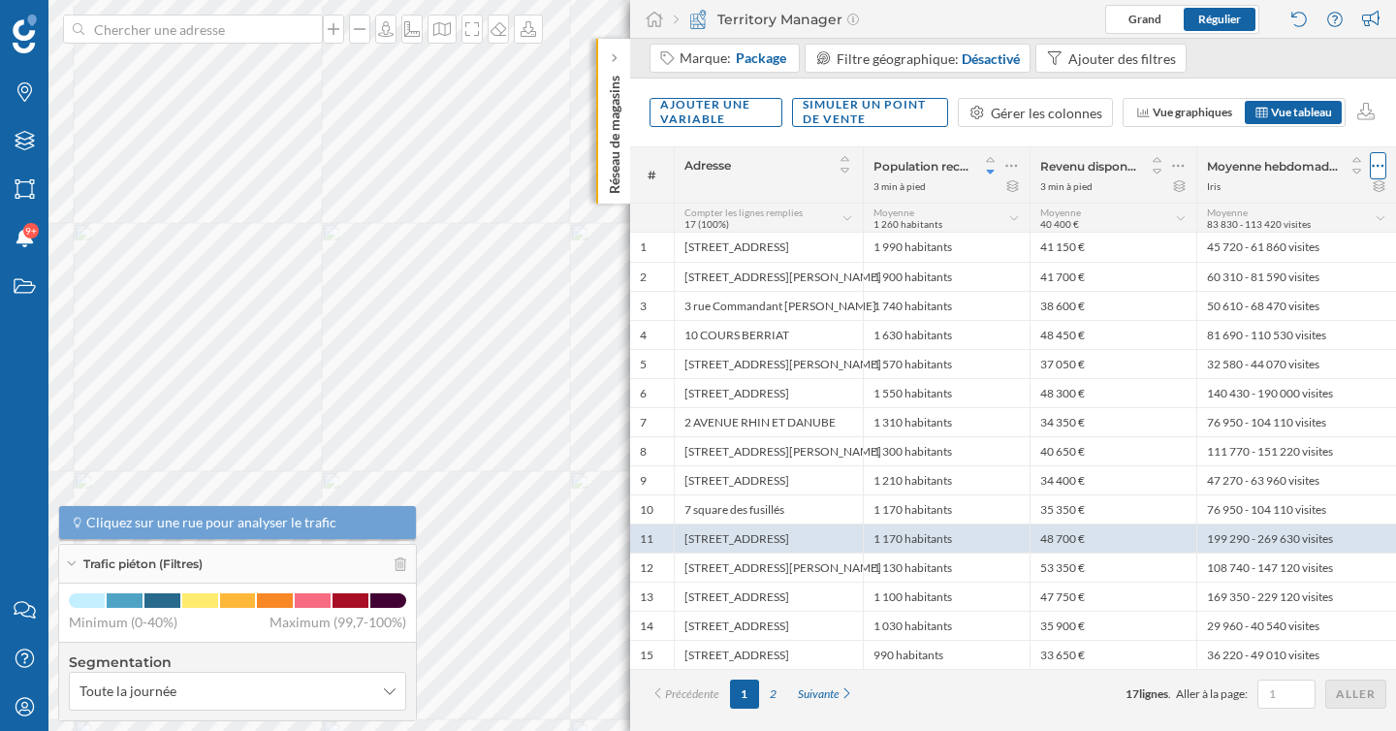
click at [1385, 165] on div at bounding box center [1378, 165] width 16 height 27
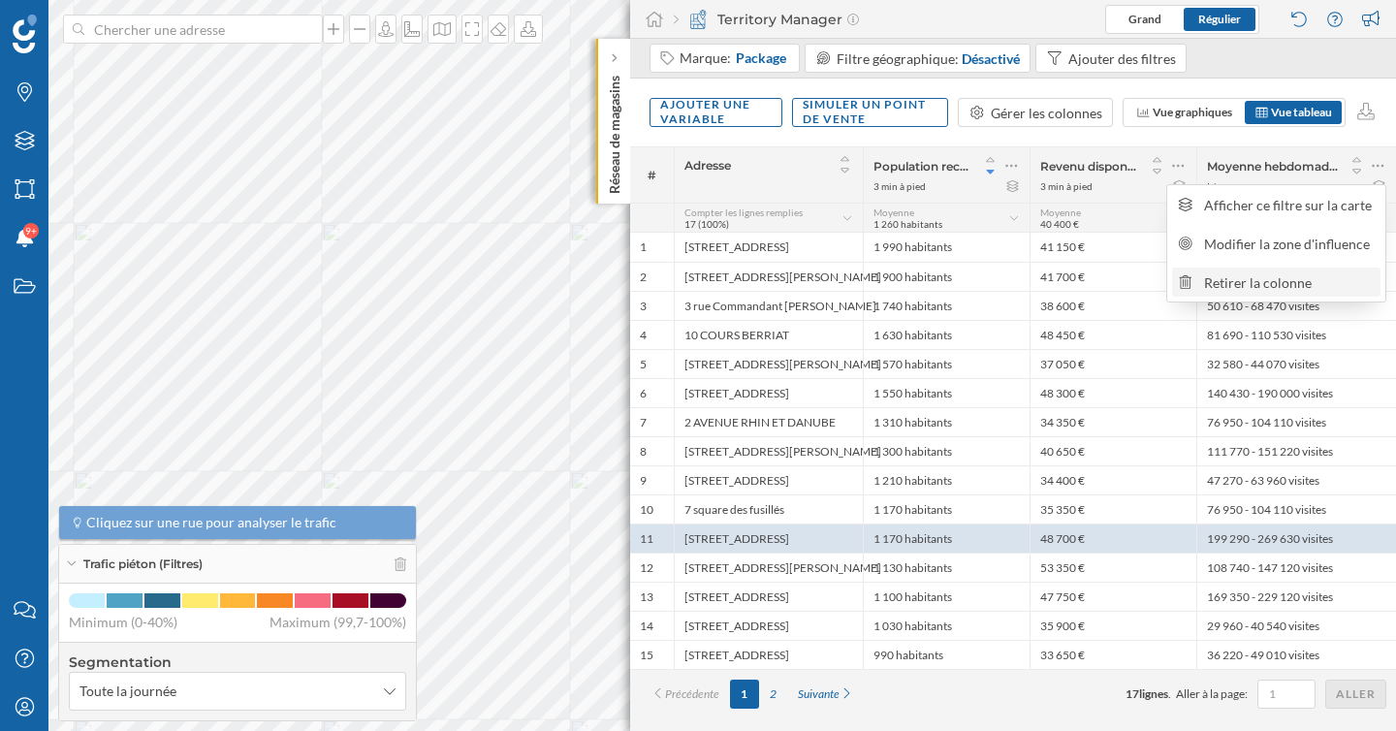
click at [1266, 291] on div "Retirer la colonne" at bounding box center [1289, 282] width 171 height 20
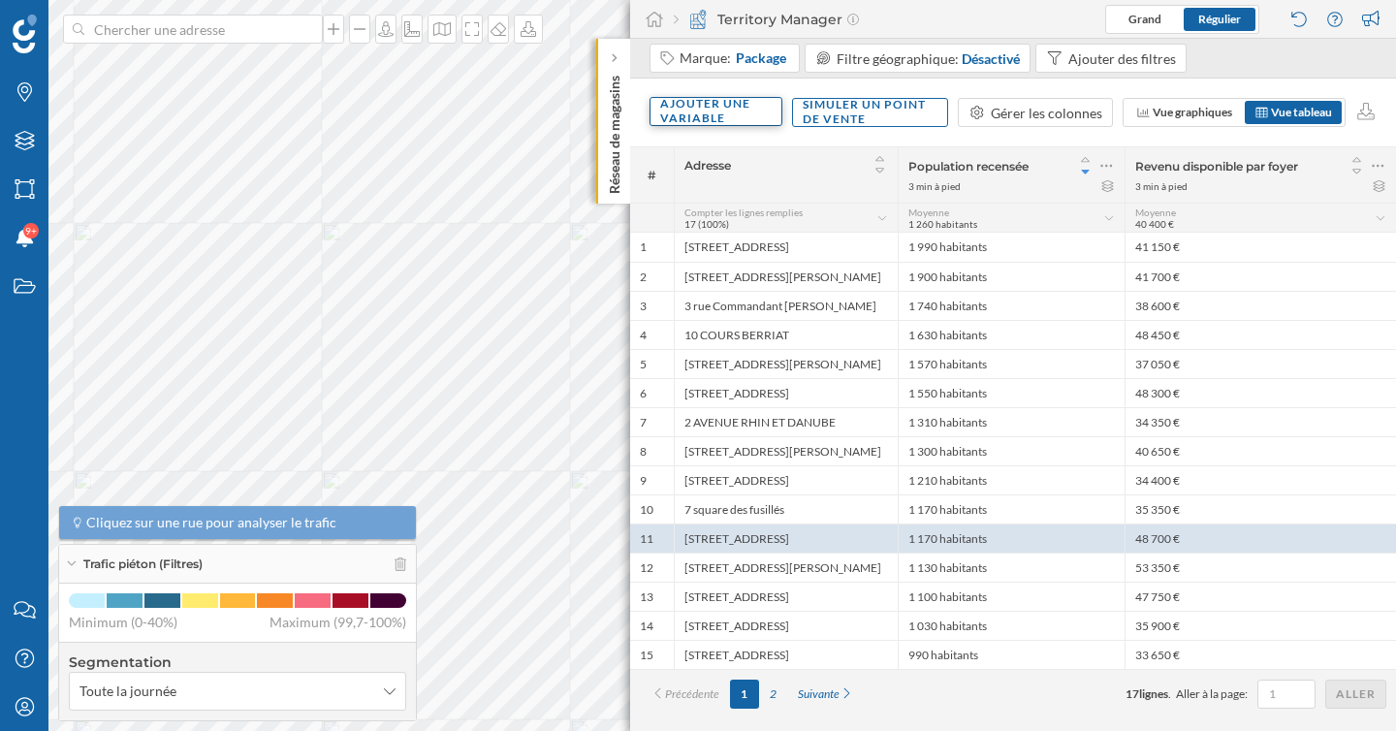
click at [746, 121] on div "Ajouter une variable" at bounding box center [716, 111] width 133 height 29
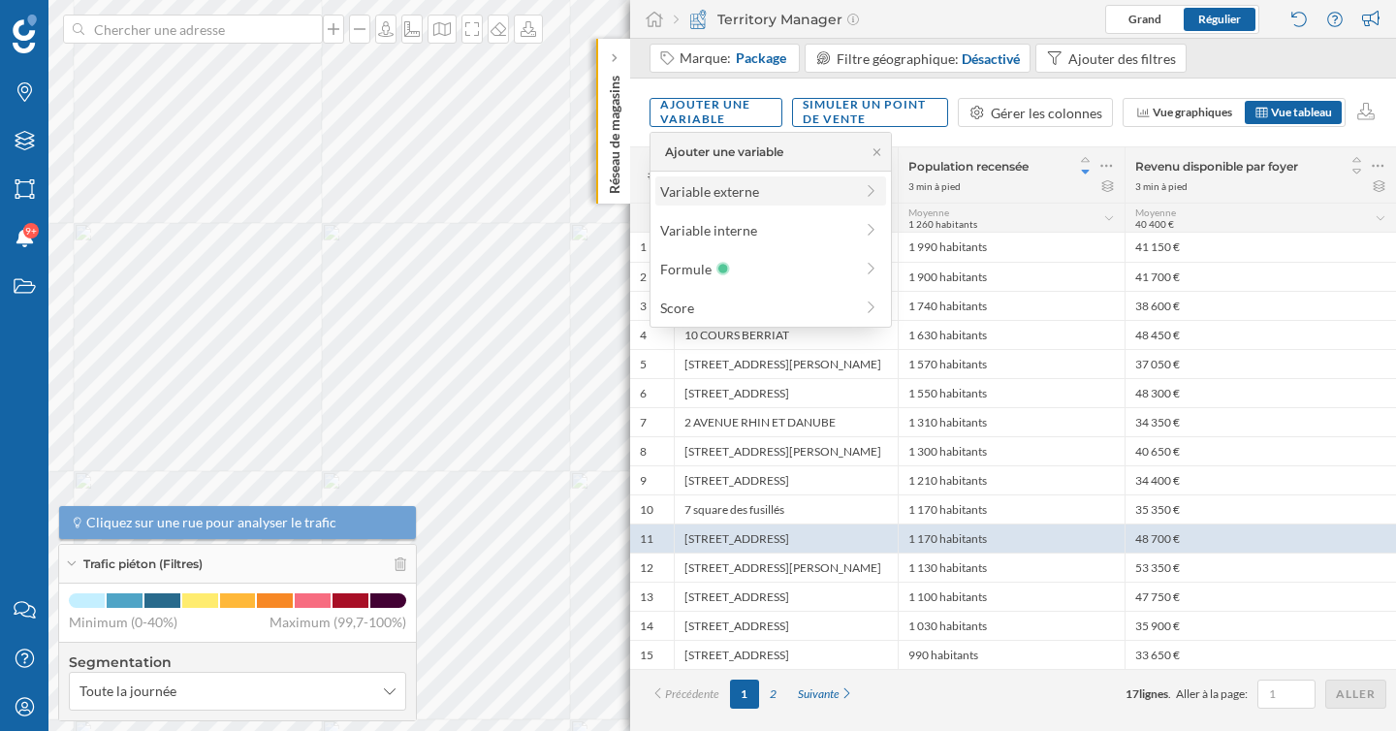
click at [747, 197] on div "Variable externe" at bounding box center [756, 191] width 193 height 20
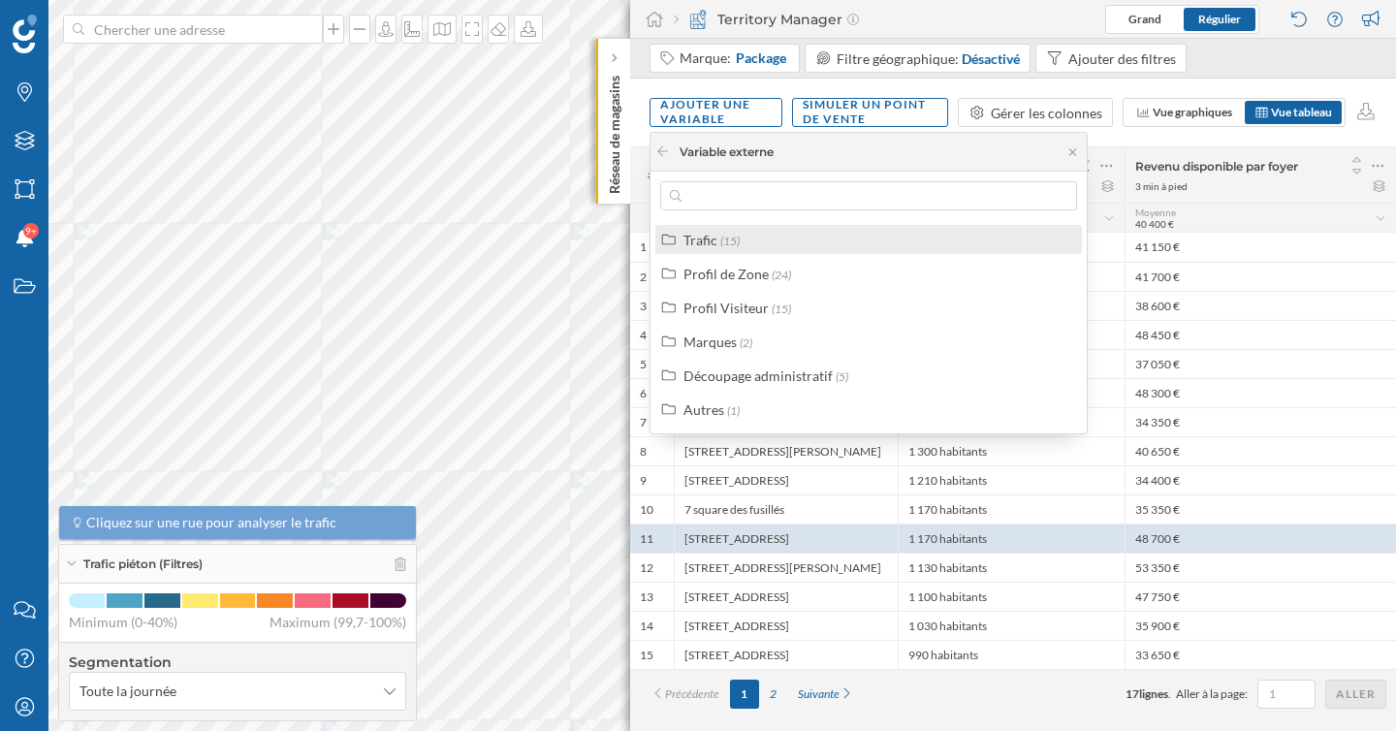
click at [750, 234] on div "Trafic (15)" at bounding box center [876, 240] width 387 height 20
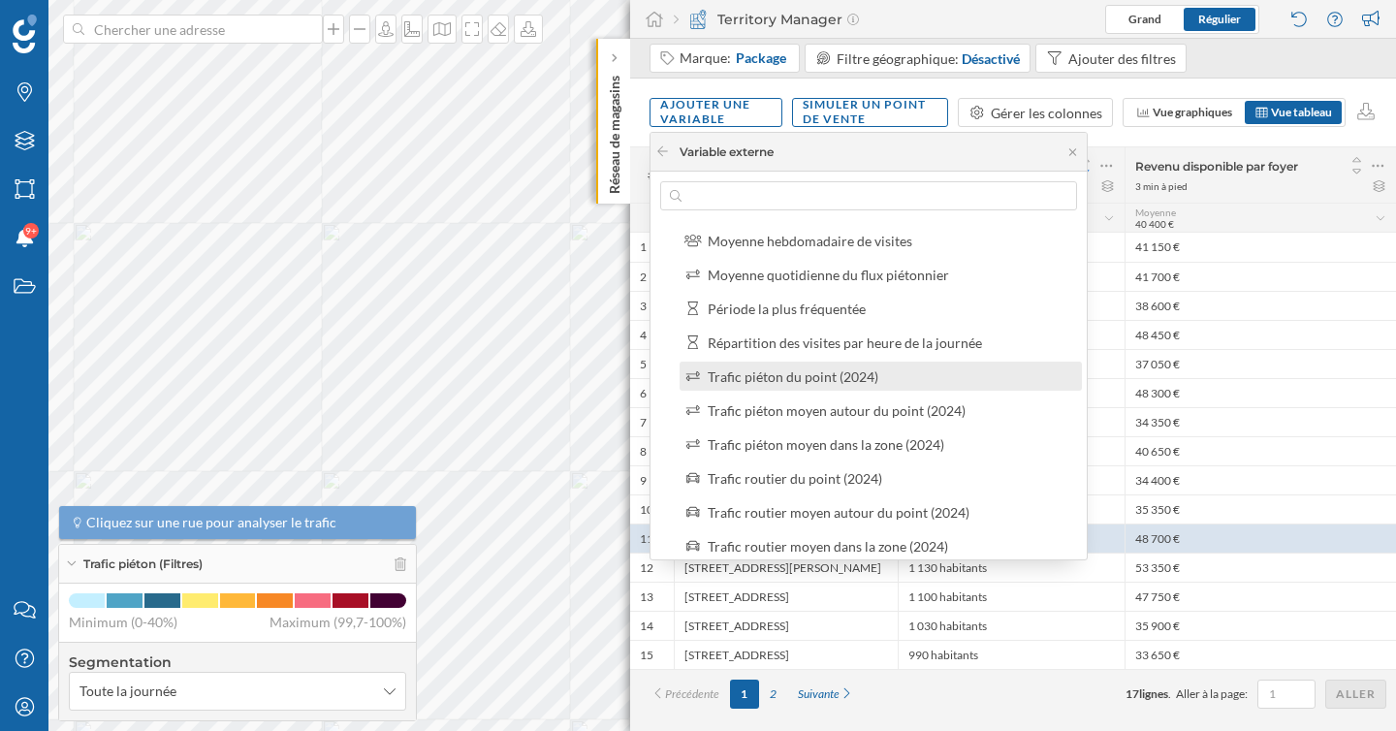
scroll to position [137, 0]
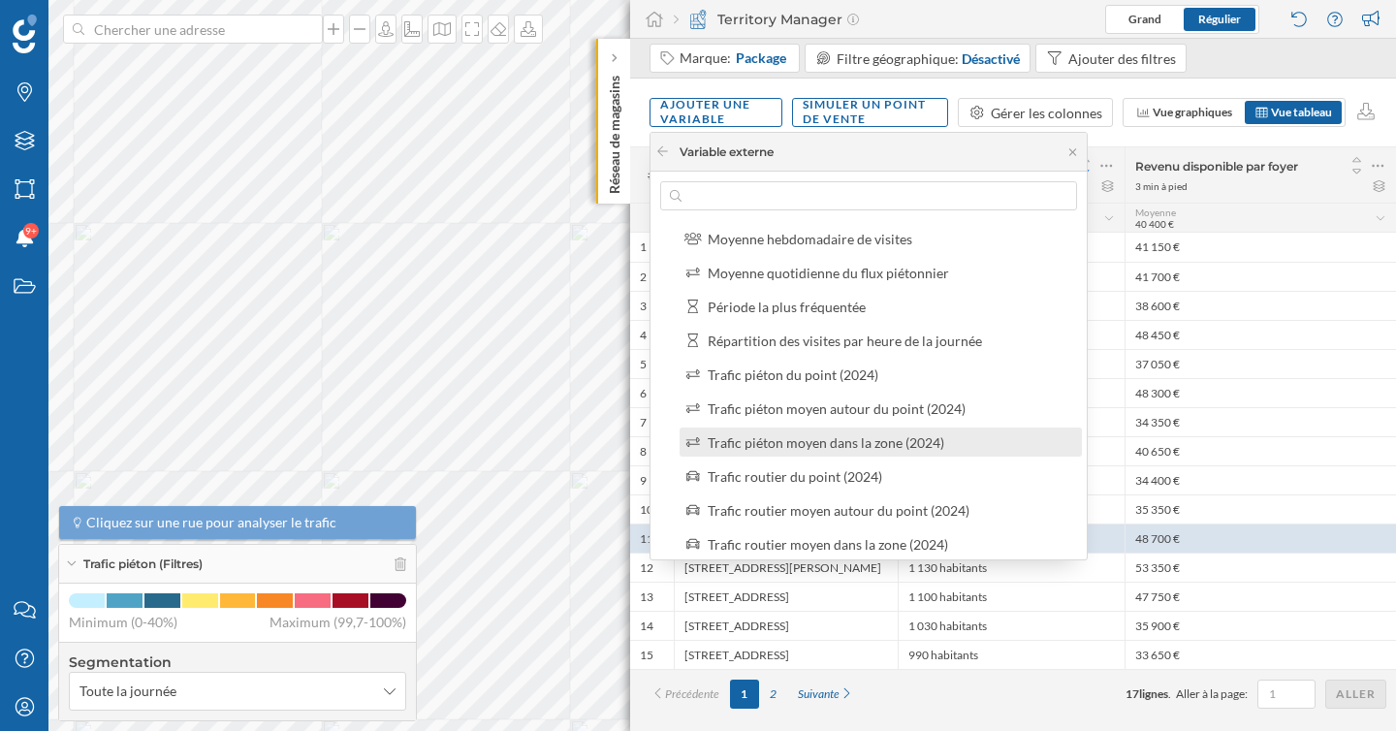
click at [824, 448] on div "Trafic piéton moyen dans la zone (2024)" at bounding box center [826, 442] width 237 height 16
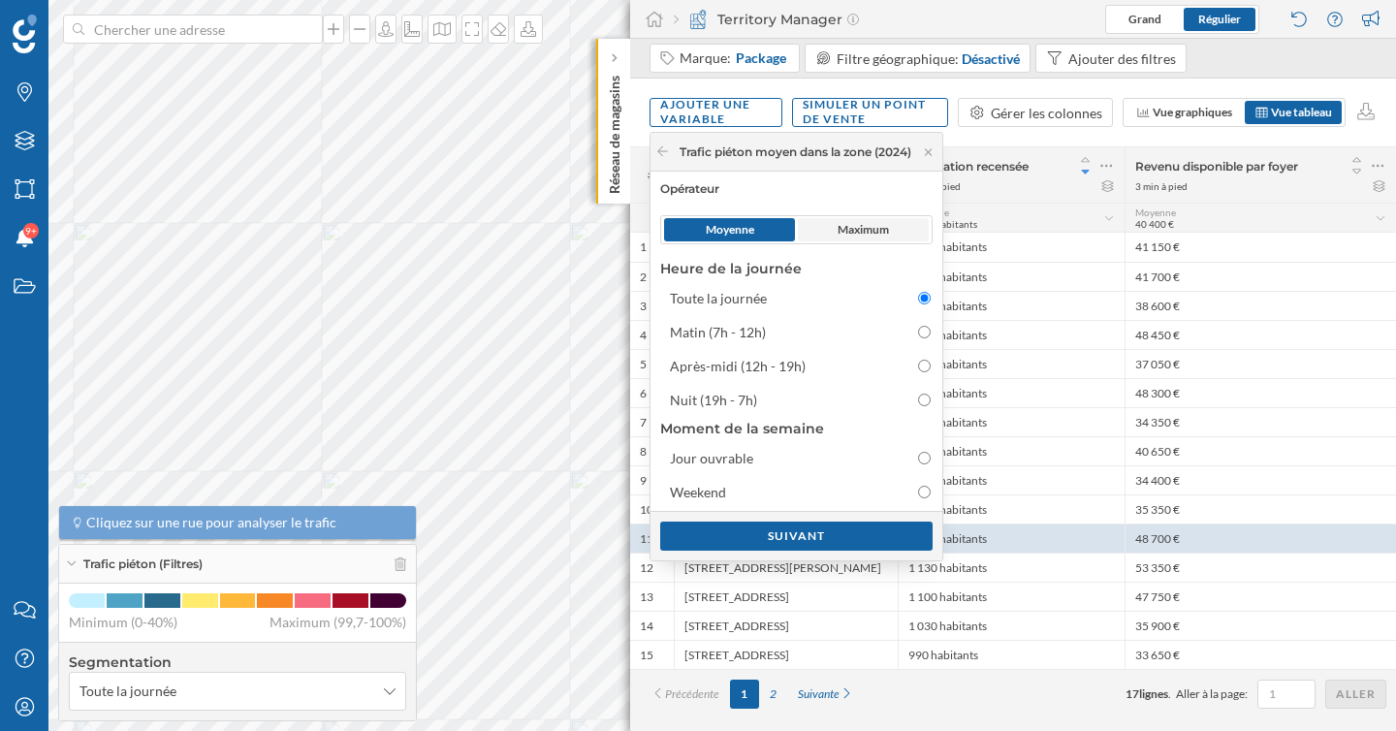
click at [900, 233] on span "Maximum" at bounding box center [863, 229] width 131 height 23
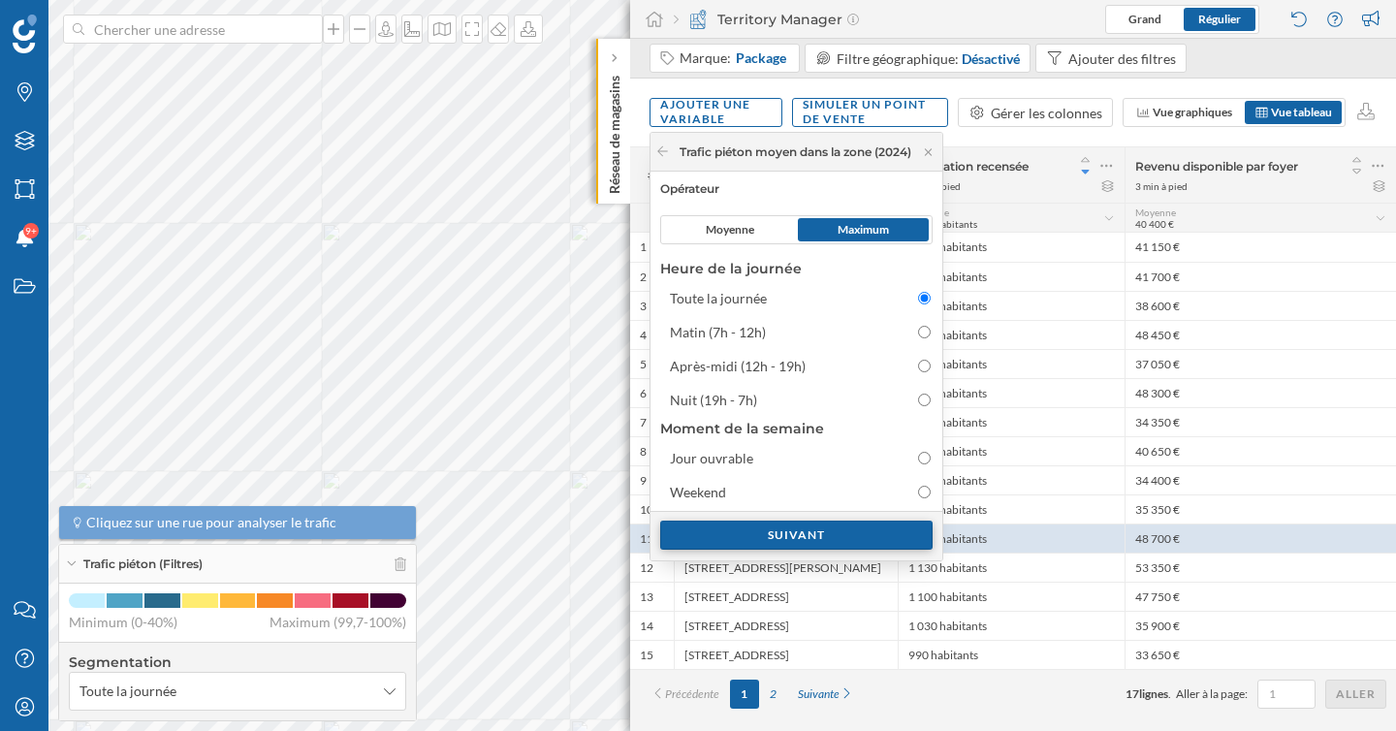
click at [864, 530] on div "Suivant" at bounding box center [796, 535] width 272 height 29
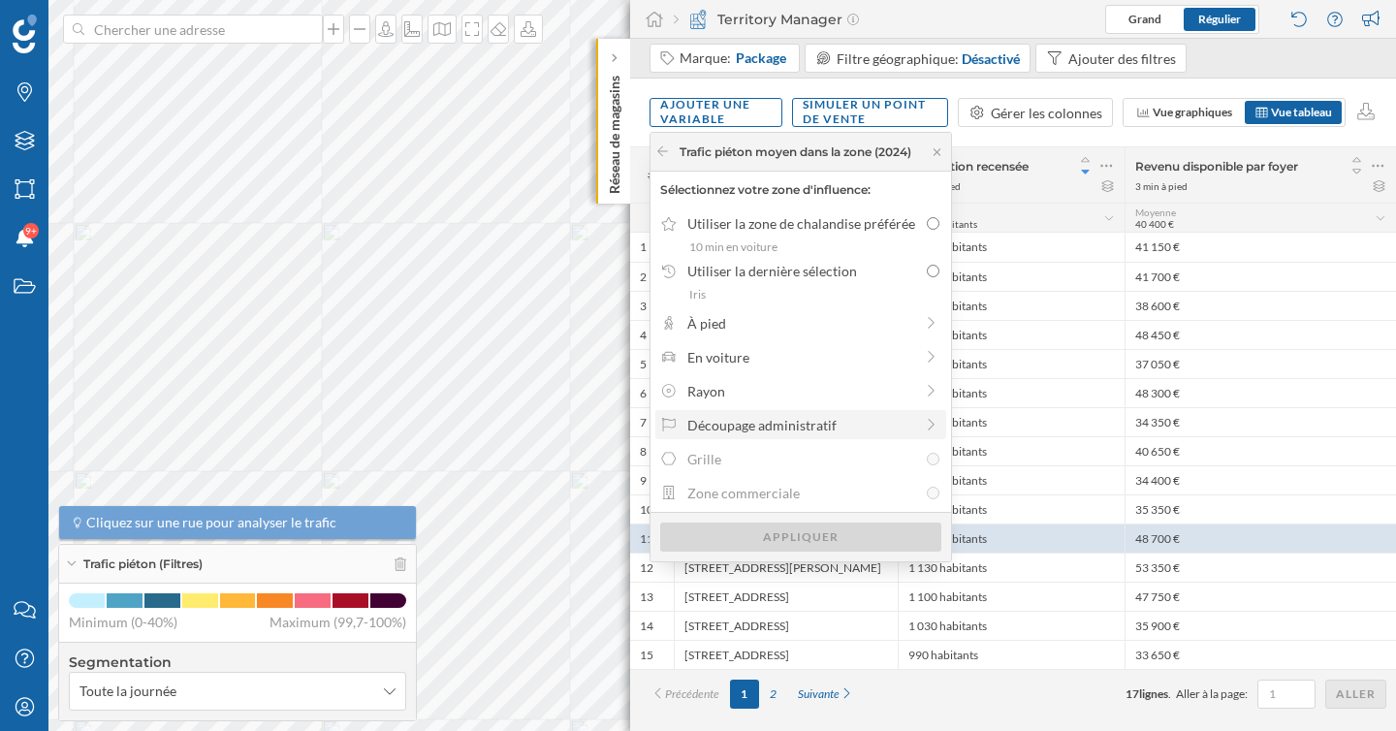
click at [925, 420] on icon at bounding box center [931, 425] width 17 height 14
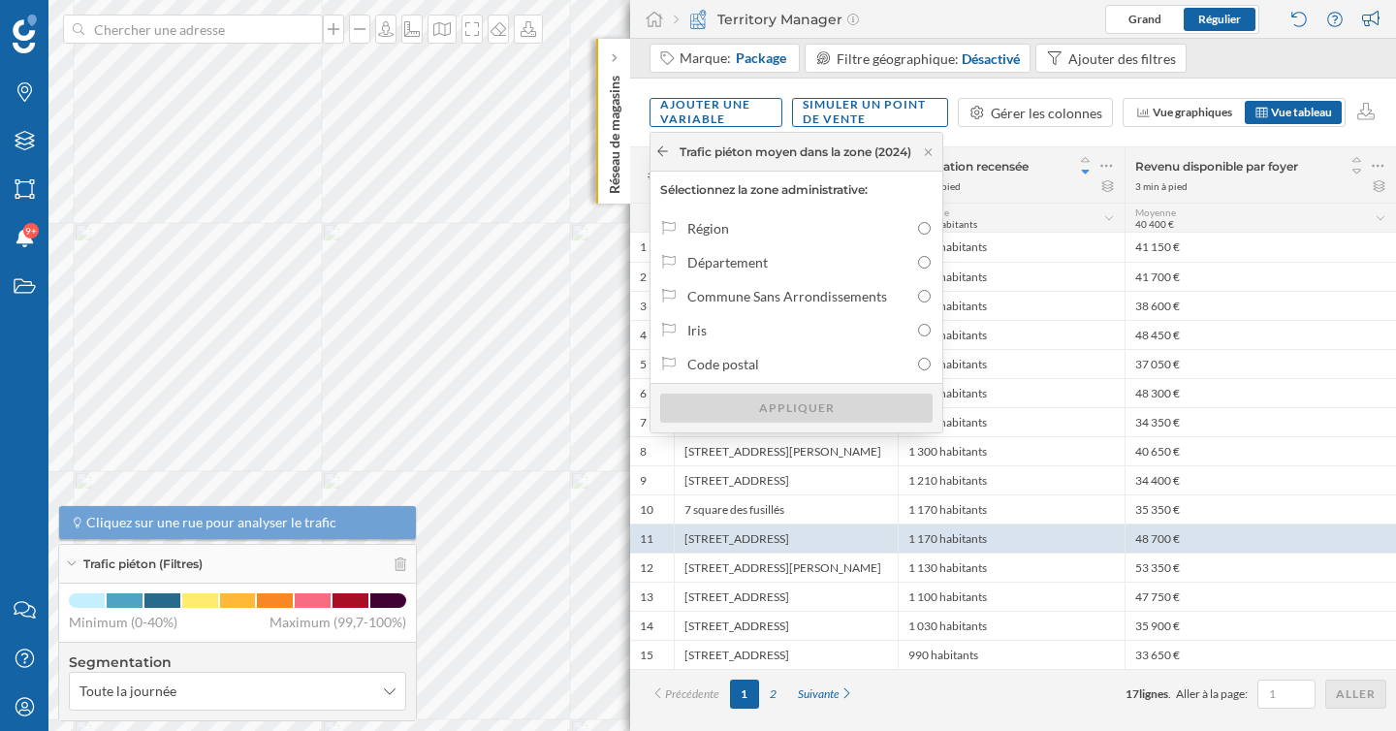
click at [665, 146] on icon at bounding box center [662, 151] width 15 height 12
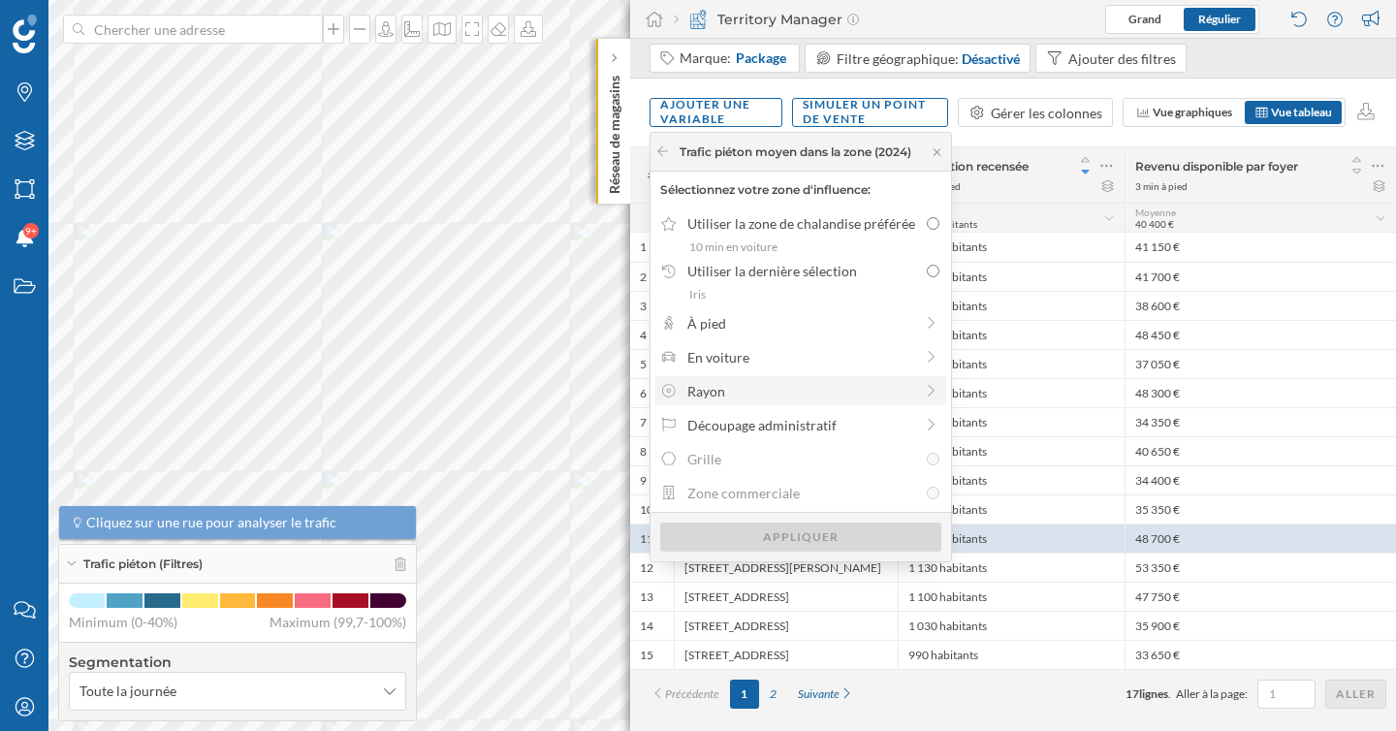
click at [737, 384] on div "Rayon" at bounding box center [800, 391] width 226 height 20
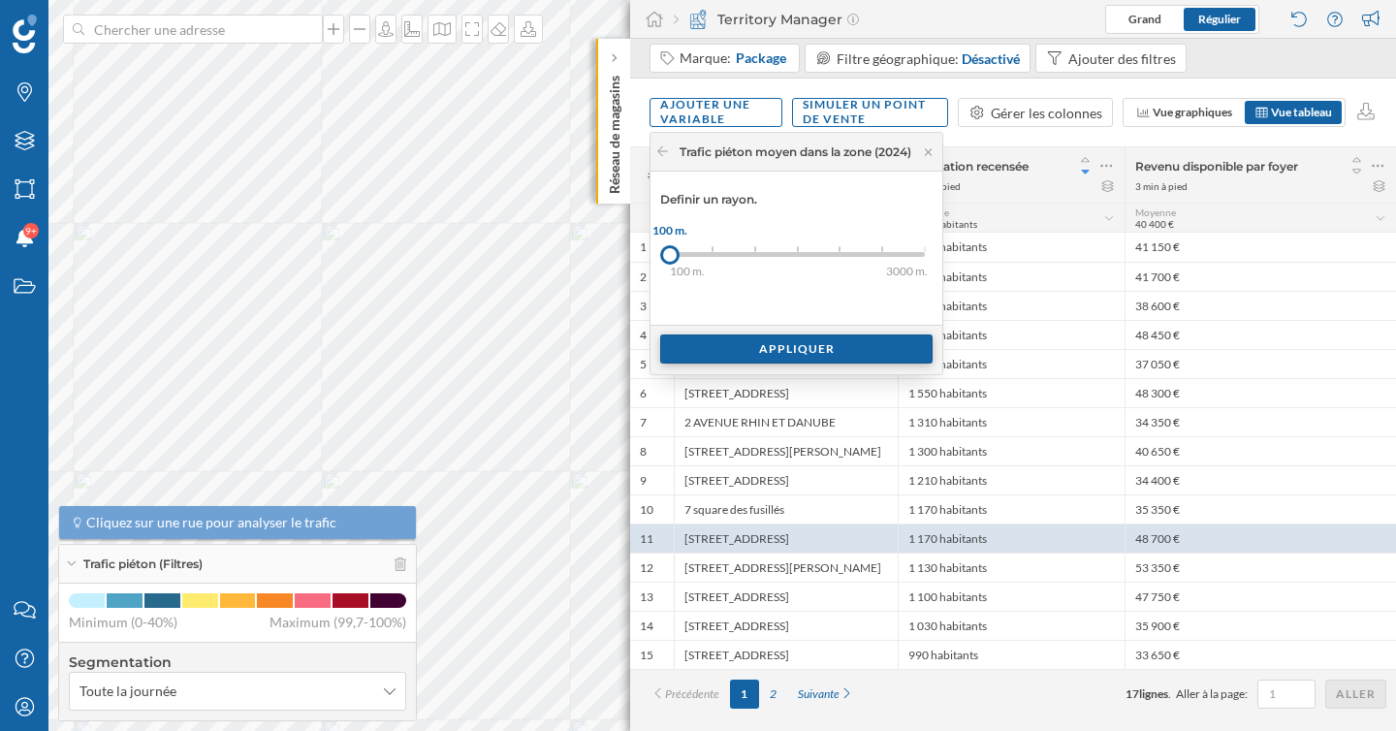
click at [745, 347] on div "Appliquer" at bounding box center [796, 348] width 272 height 29
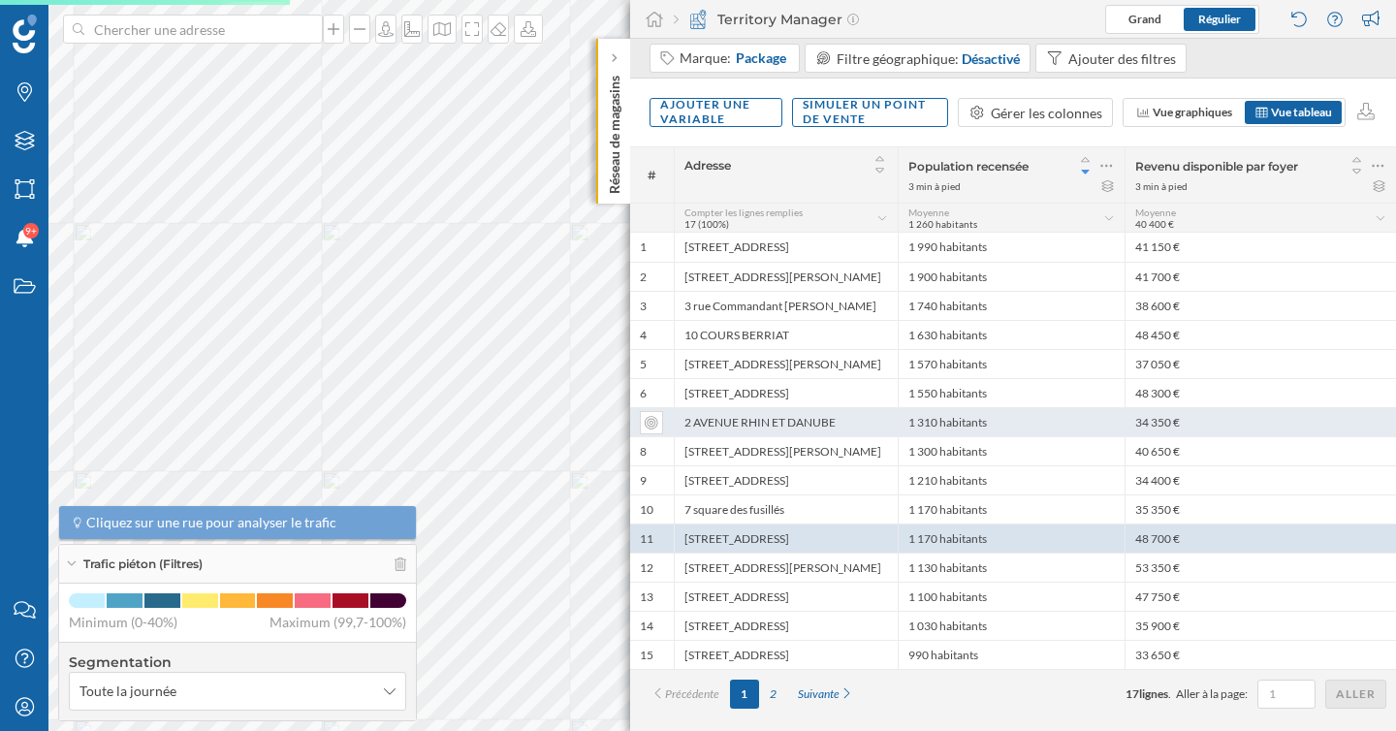
scroll to position [0, 0]
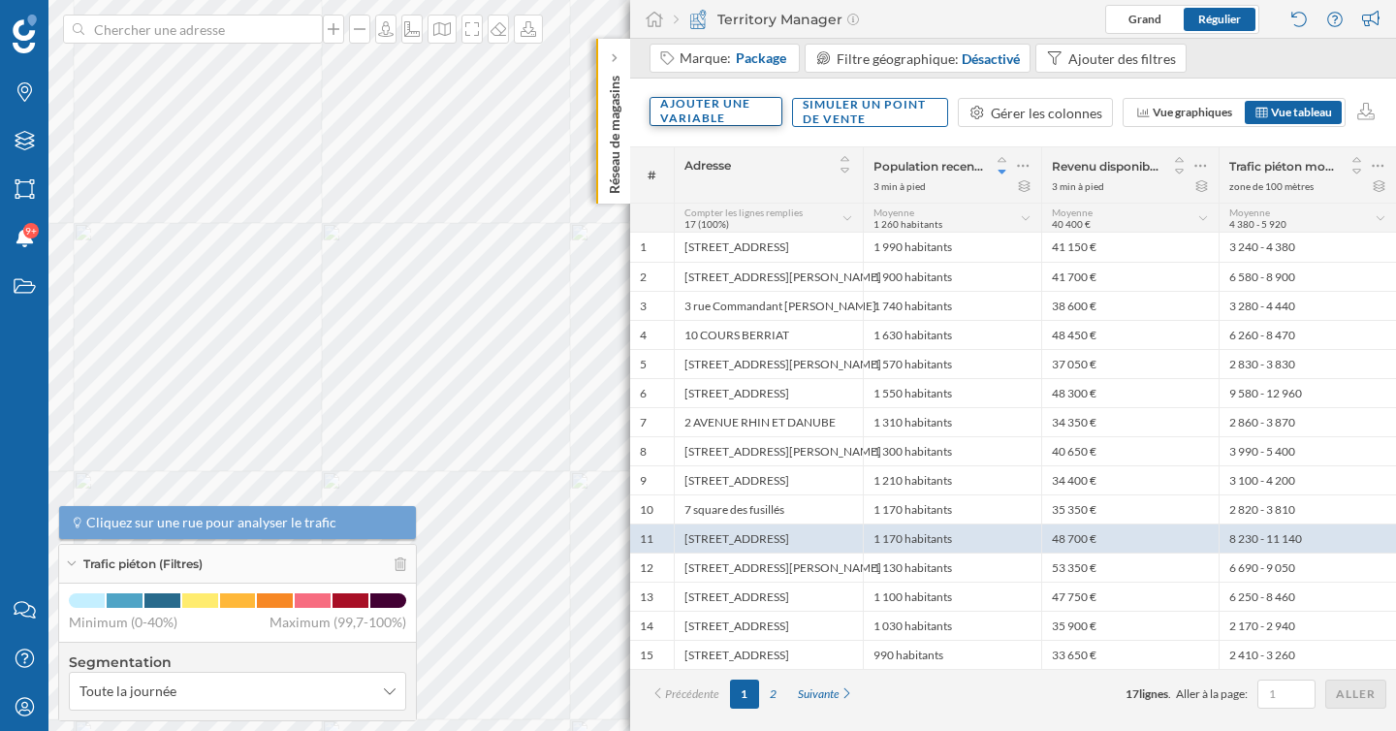
click at [757, 113] on div "Ajouter une variable" at bounding box center [716, 111] width 133 height 29
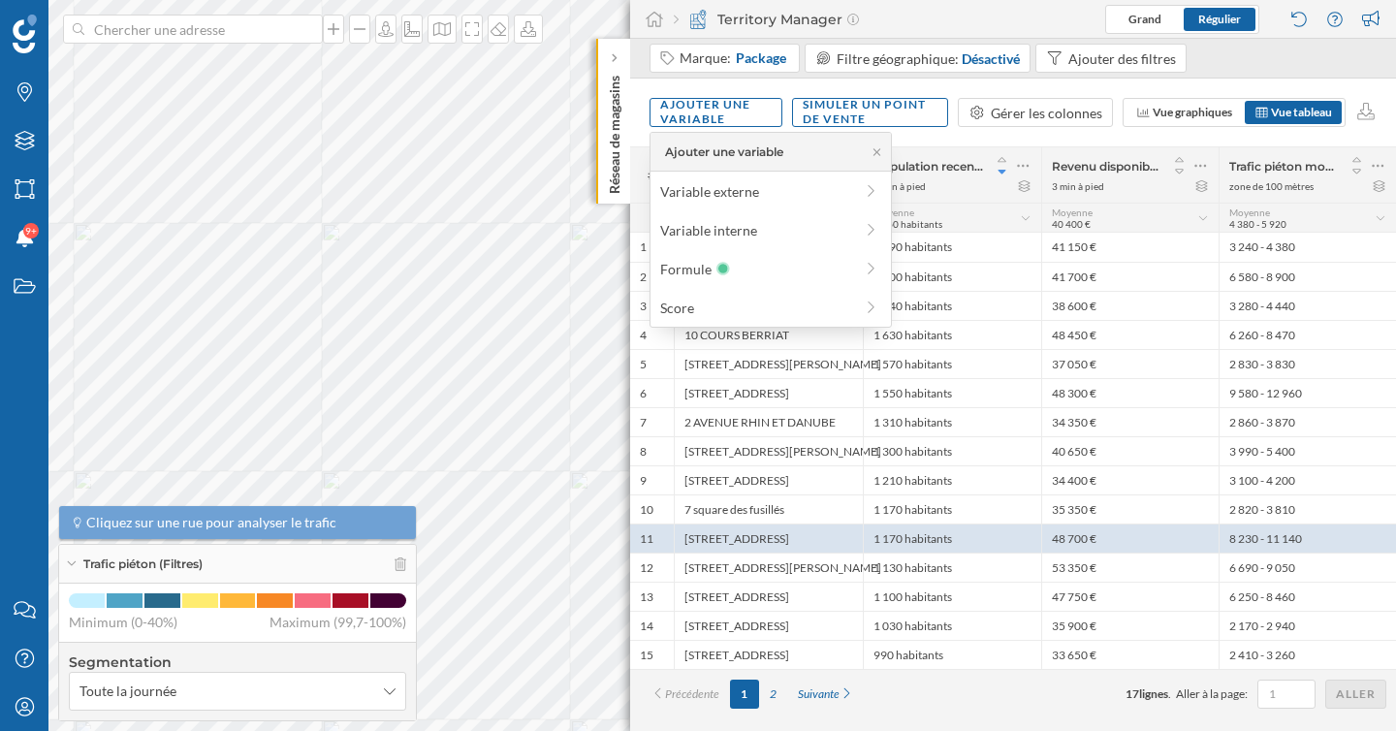
click at [741, 210] on div "Ajouter une variable Variable externe Variable interne Formule Score" at bounding box center [771, 230] width 242 height 196
click at [741, 231] on div "Variable interne" at bounding box center [756, 230] width 193 height 20
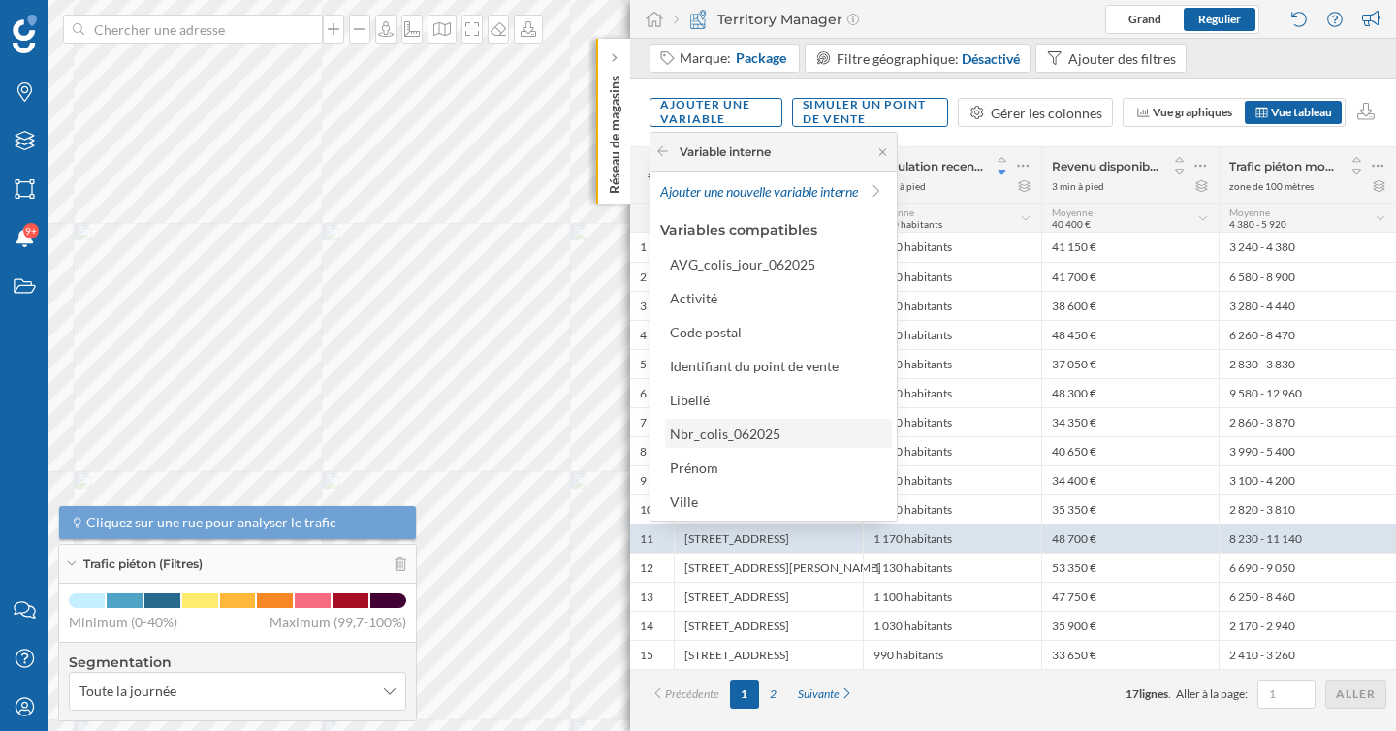
click at [748, 427] on div "Nbr_colis_062025" at bounding box center [725, 434] width 111 height 16
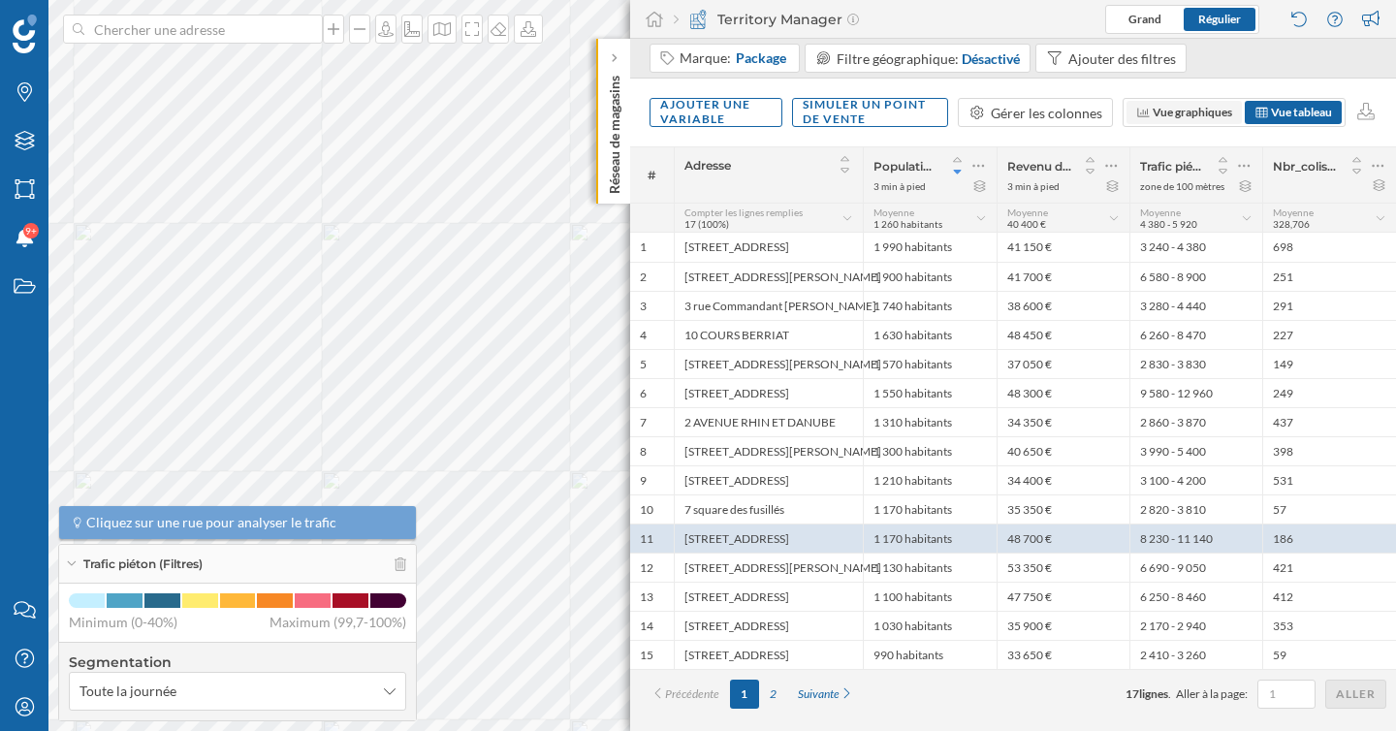
click at [1198, 115] on span "Vue graphiques" at bounding box center [1192, 112] width 79 height 15
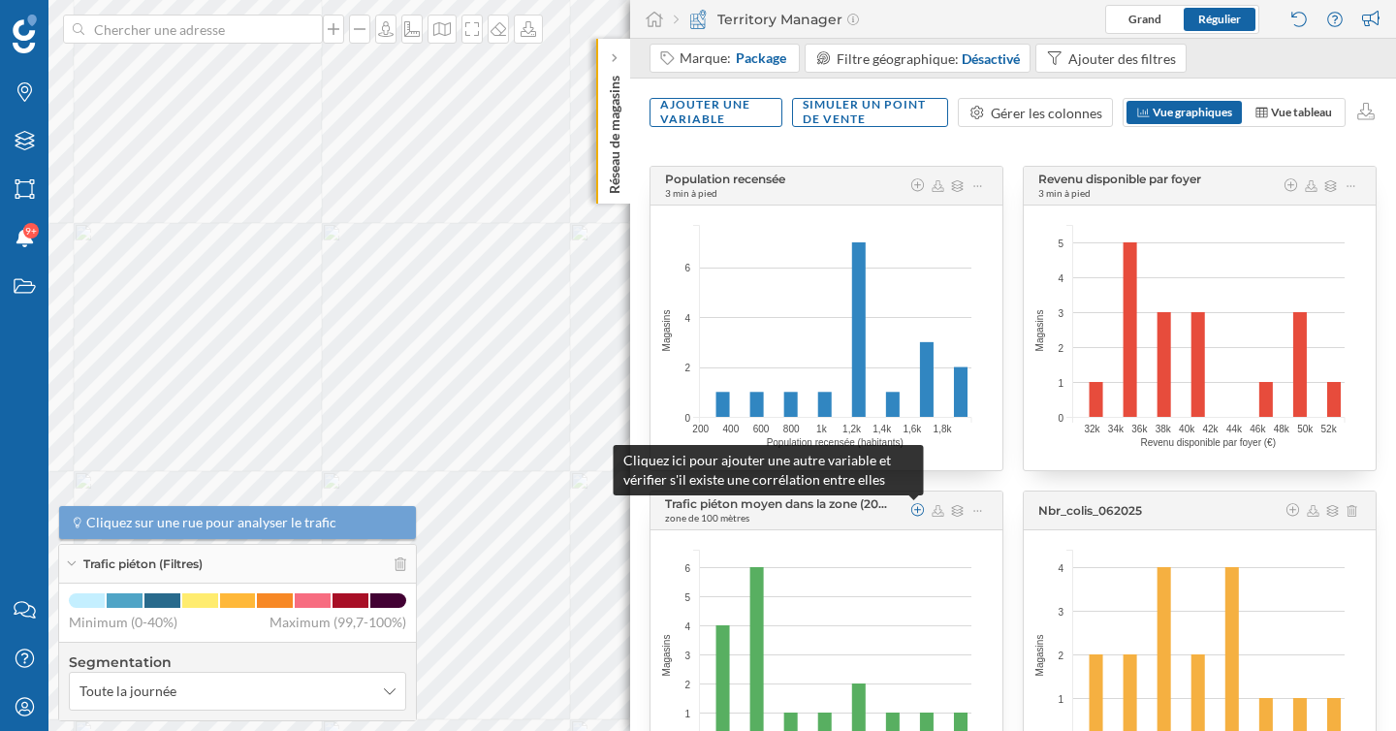
click at [919, 514] on icon at bounding box center [917, 510] width 17 height 14
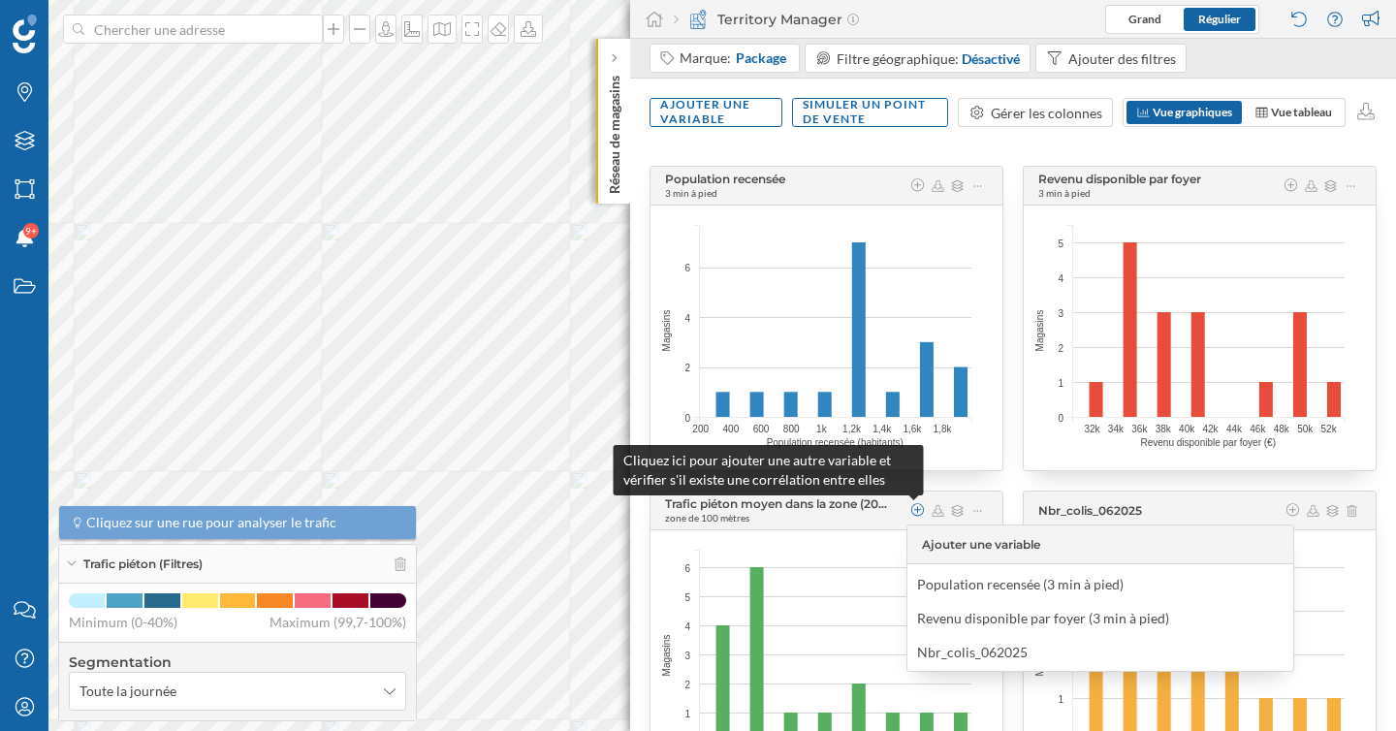
click at [919, 514] on icon at bounding box center [917, 510] width 17 height 14
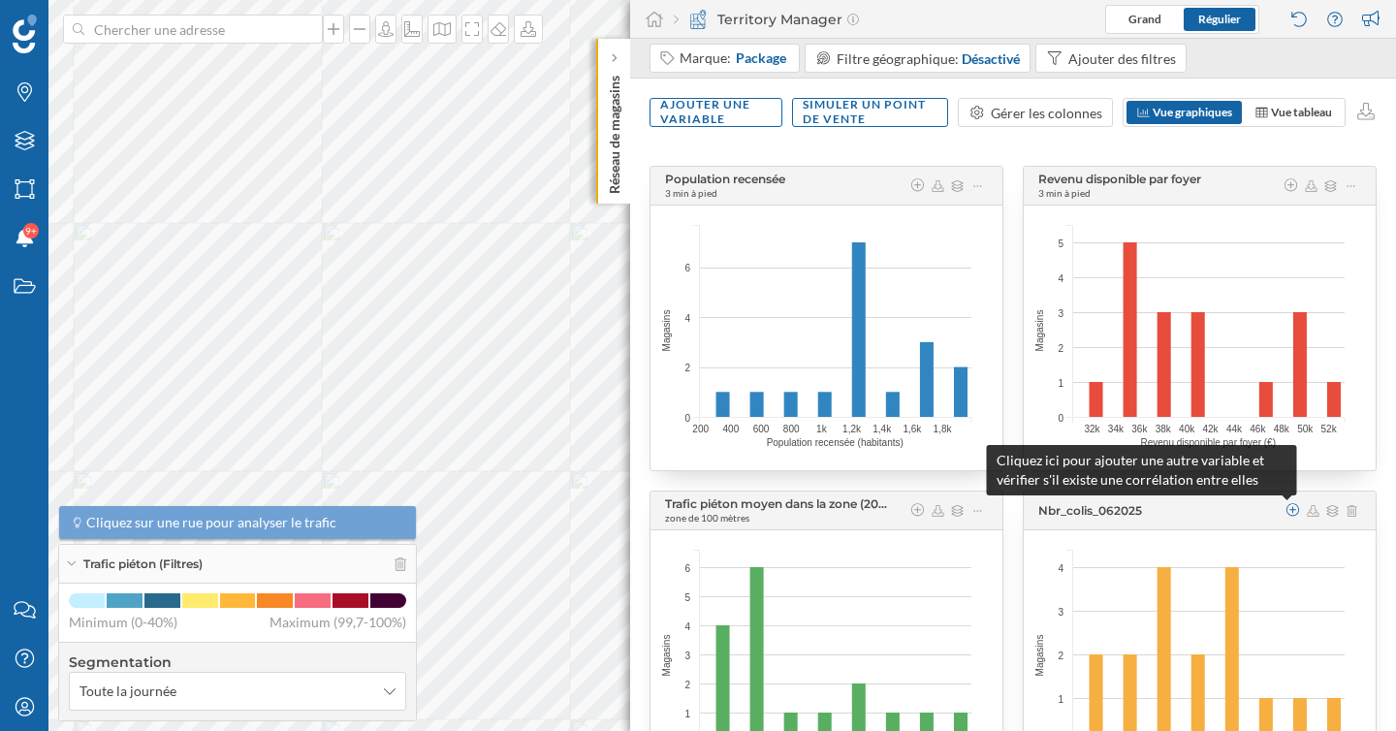
click at [1285, 514] on icon at bounding box center [1293, 510] width 17 height 14
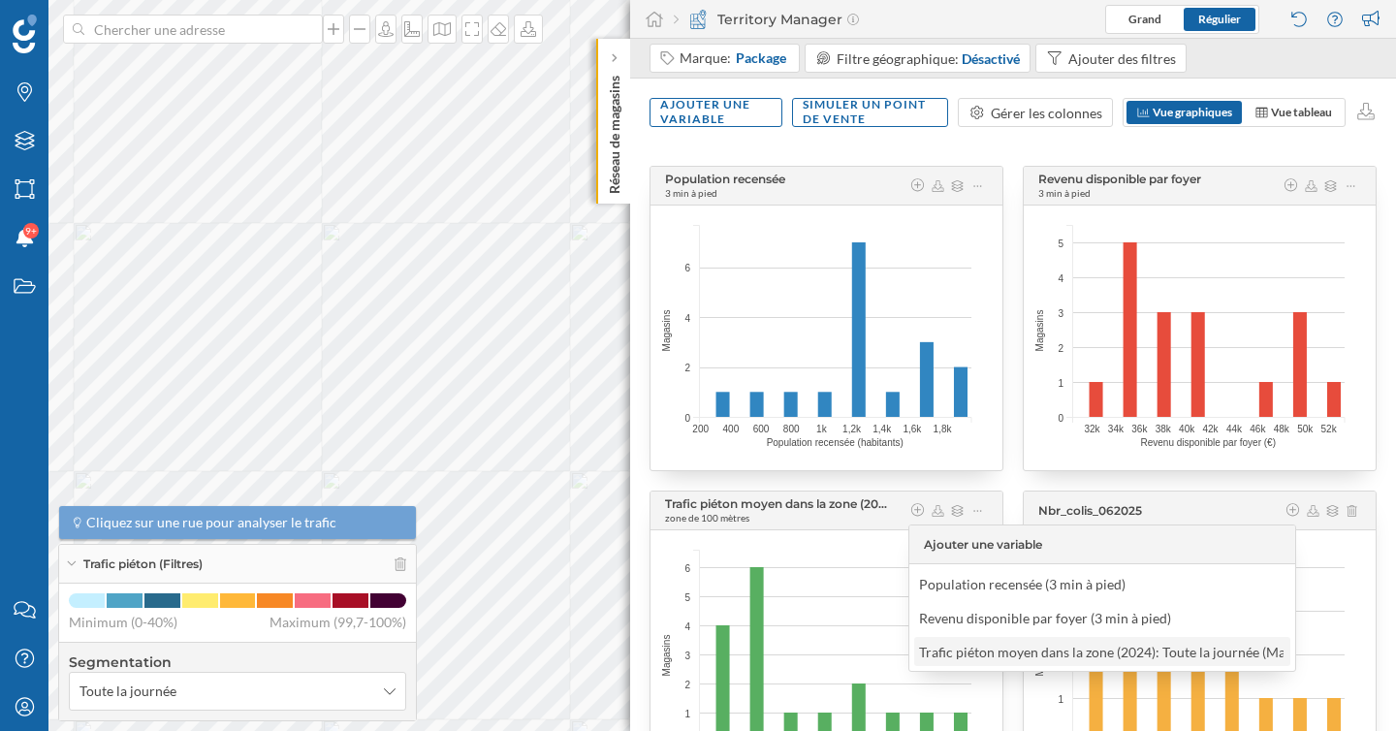
click at [1089, 656] on div "Trafic piéton moyen dans la zone (2024): Toute la journée (Maximum) (zone de 10…" at bounding box center [1187, 652] width 539 height 16
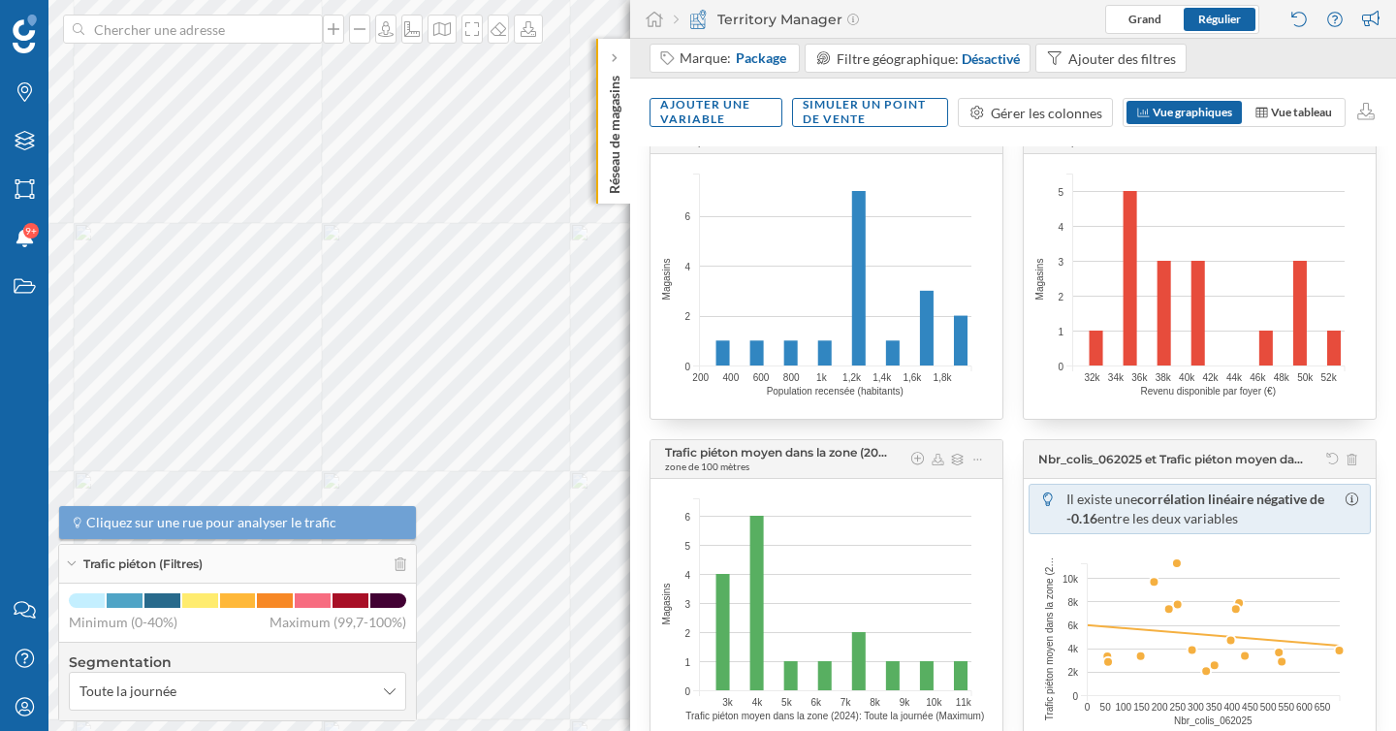
scroll to position [84, 0]
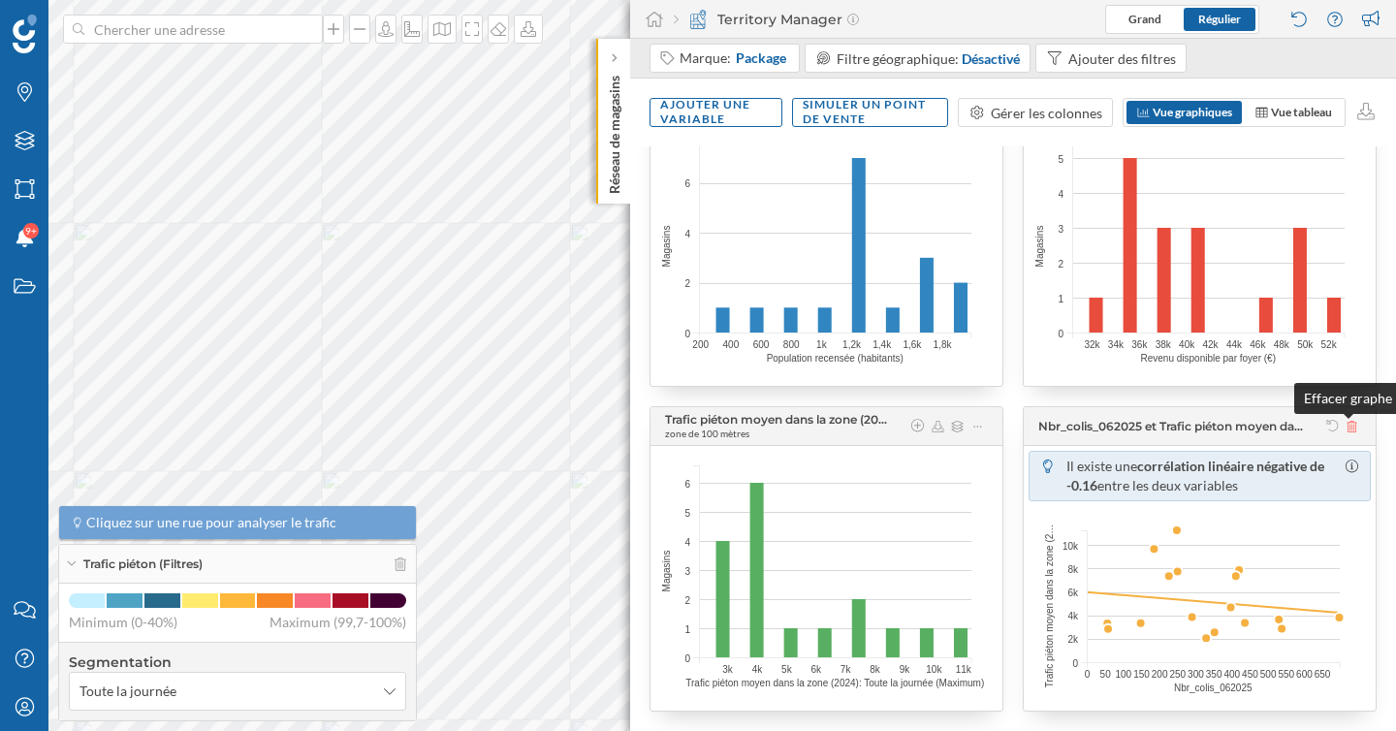
click at [1350, 429] on icon at bounding box center [1352, 427] width 11 height 12
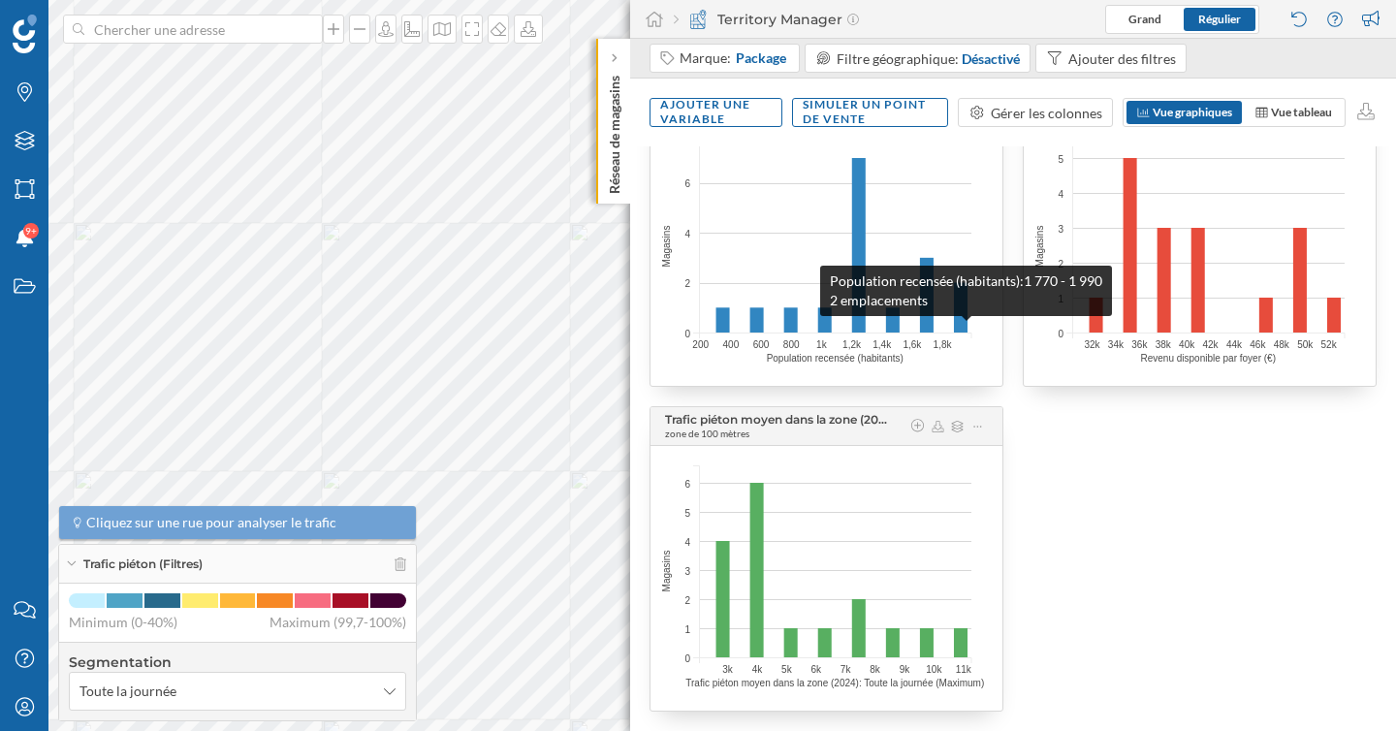
scroll to position [0, 0]
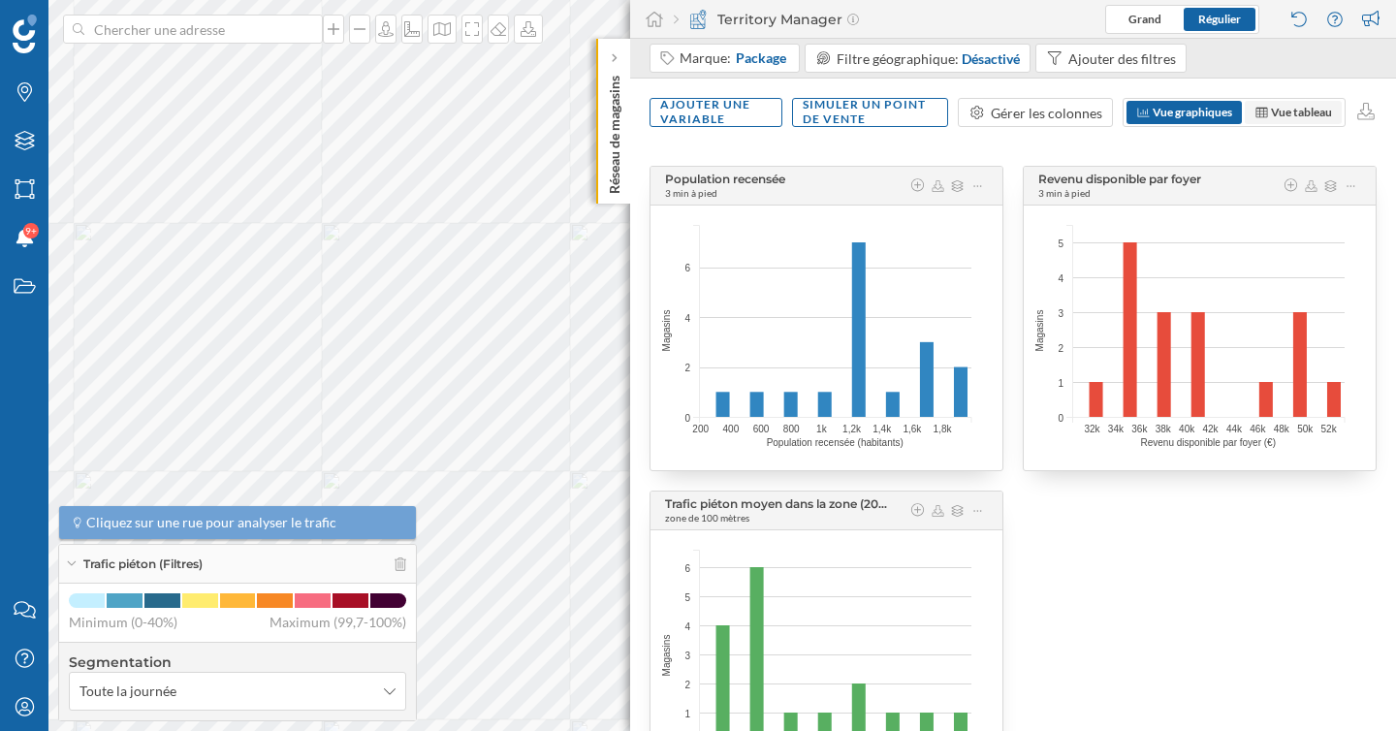
click at [1250, 108] on span "Vue tableau" at bounding box center [1293, 112] width 97 height 23
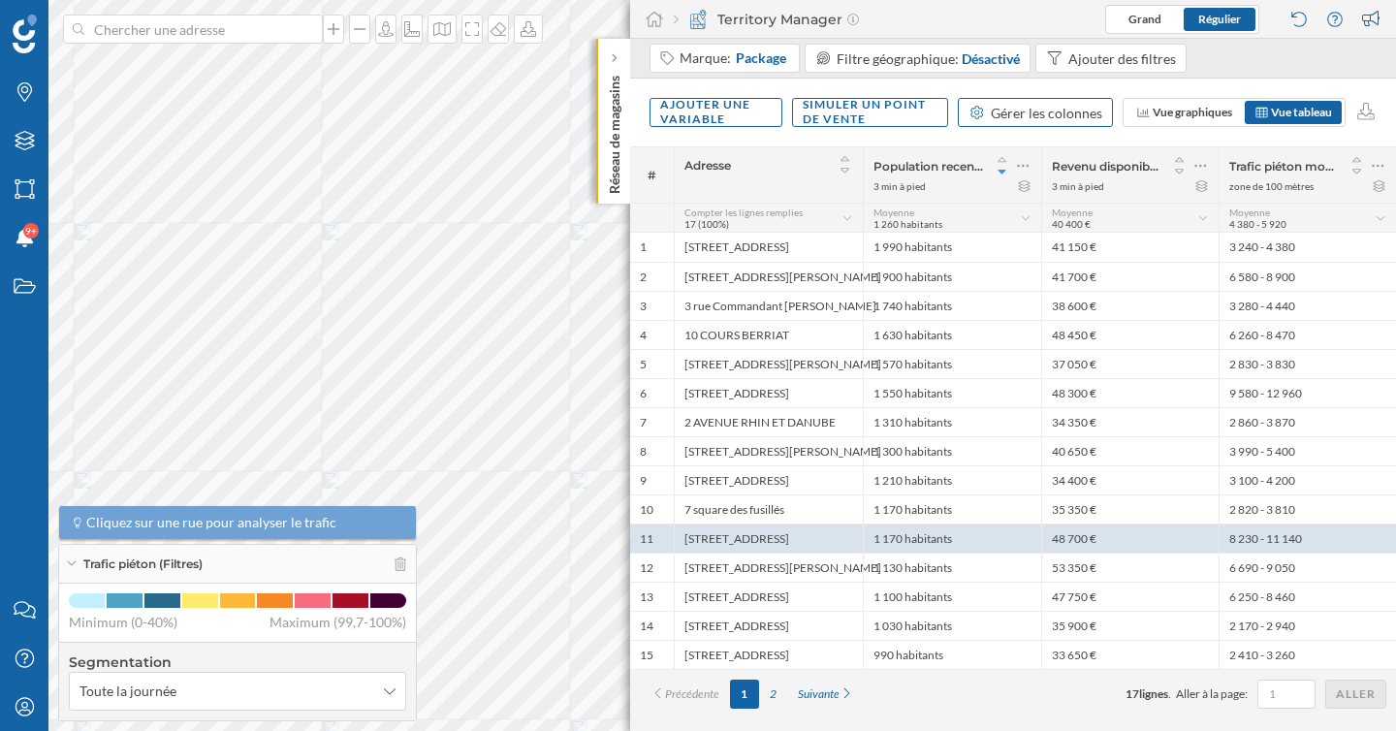
click at [1049, 115] on div "Gérer les colonnes" at bounding box center [1046, 113] width 111 height 20
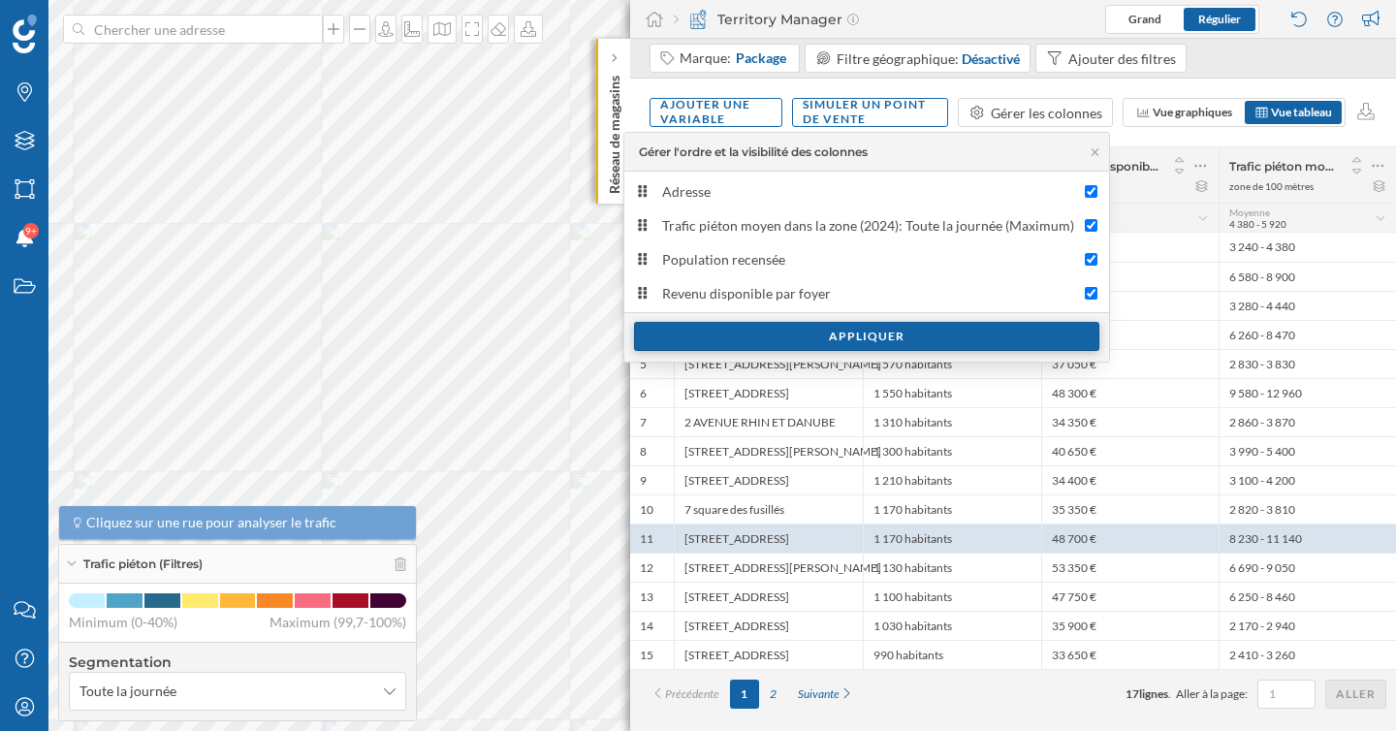
click at [767, 343] on div "Appliquer" at bounding box center [866, 336] width 465 height 29
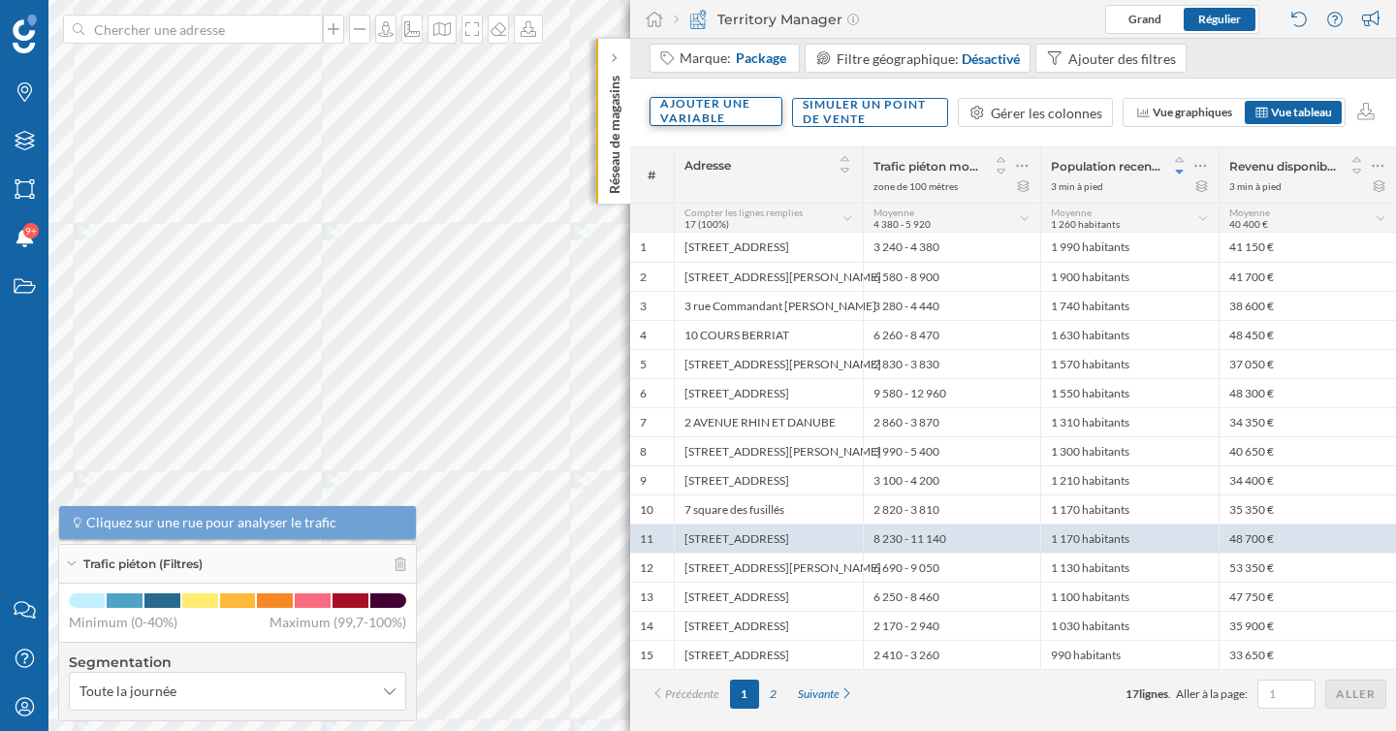
click at [696, 122] on div "Ajouter une variable" at bounding box center [716, 111] width 133 height 29
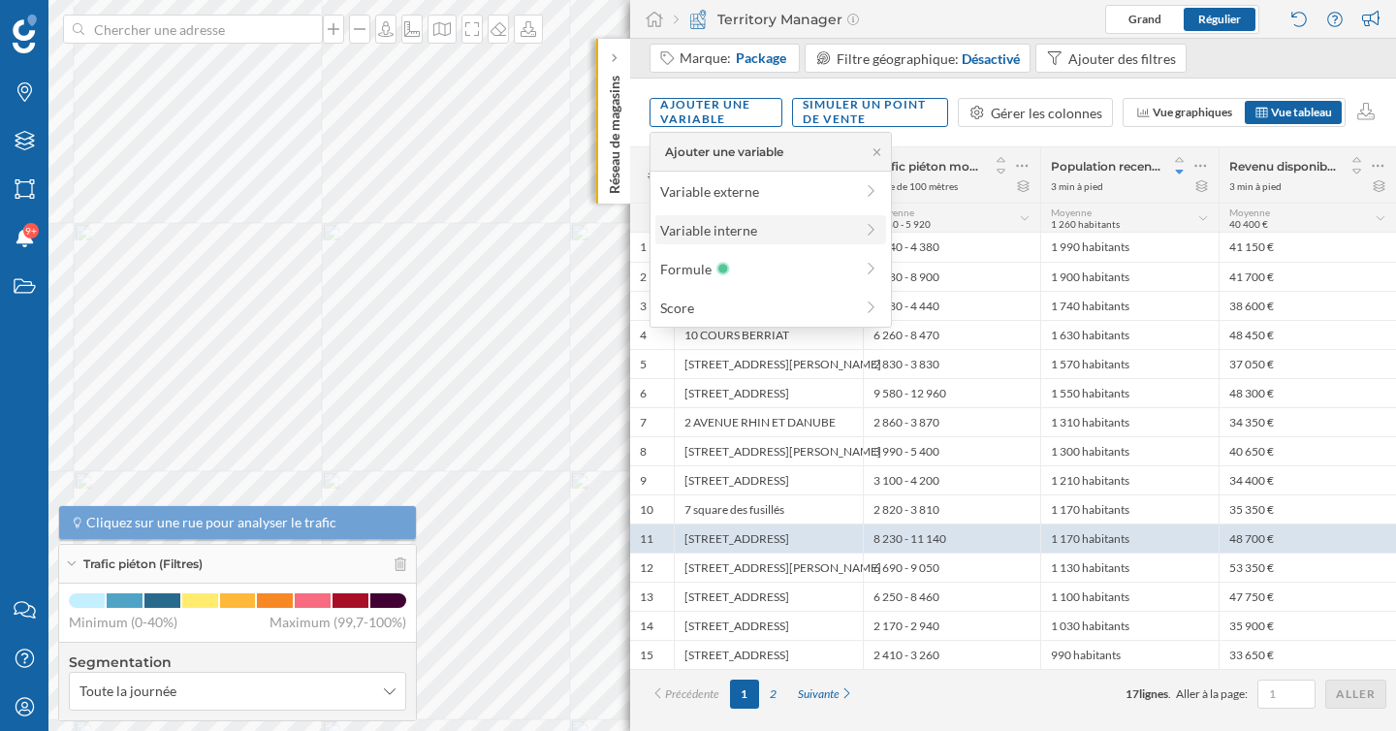
click at [717, 231] on div "Variable interne" at bounding box center [756, 230] width 193 height 20
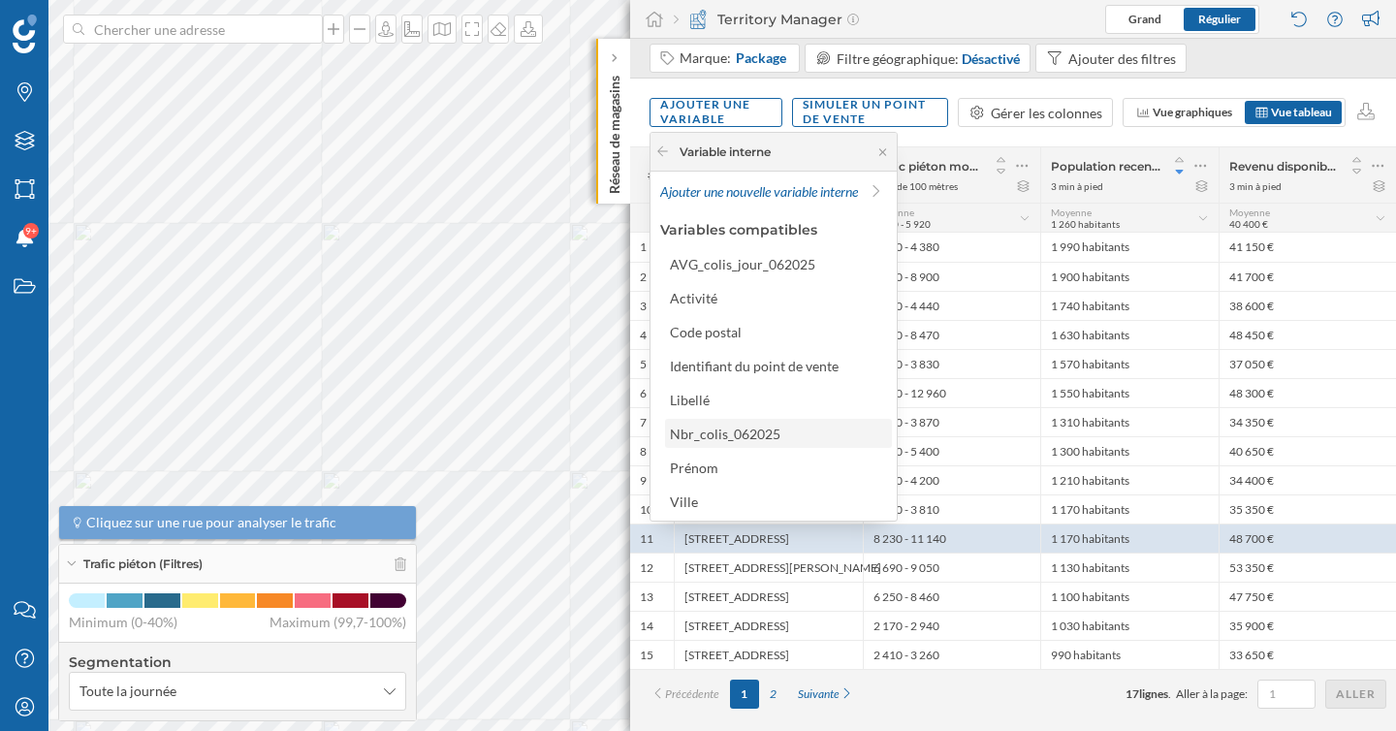
click at [767, 441] on div "Nbr_colis_062025" at bounding box center [777, 434] width 215 height 20
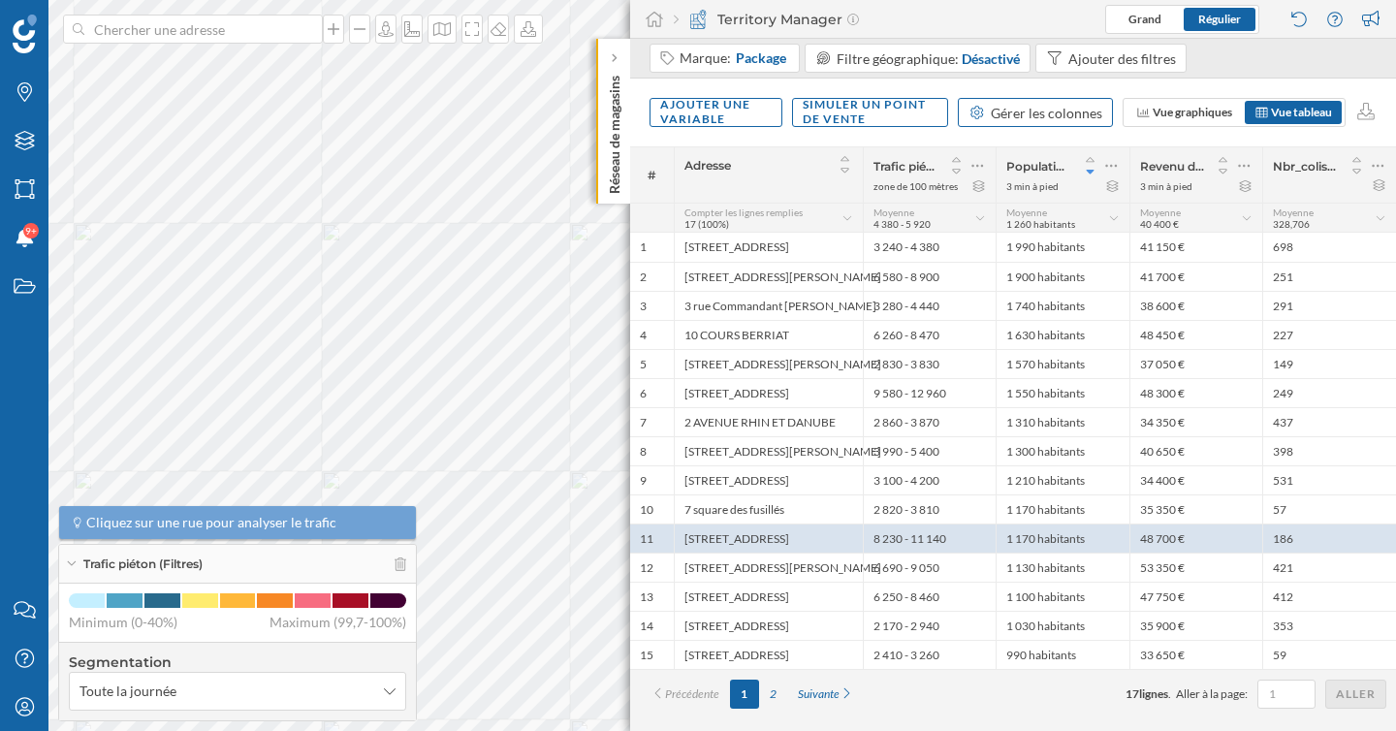
click at [1033, 112] on div "Gérer les colonnes" at bounding box center [1046, 113] width 111 height 20
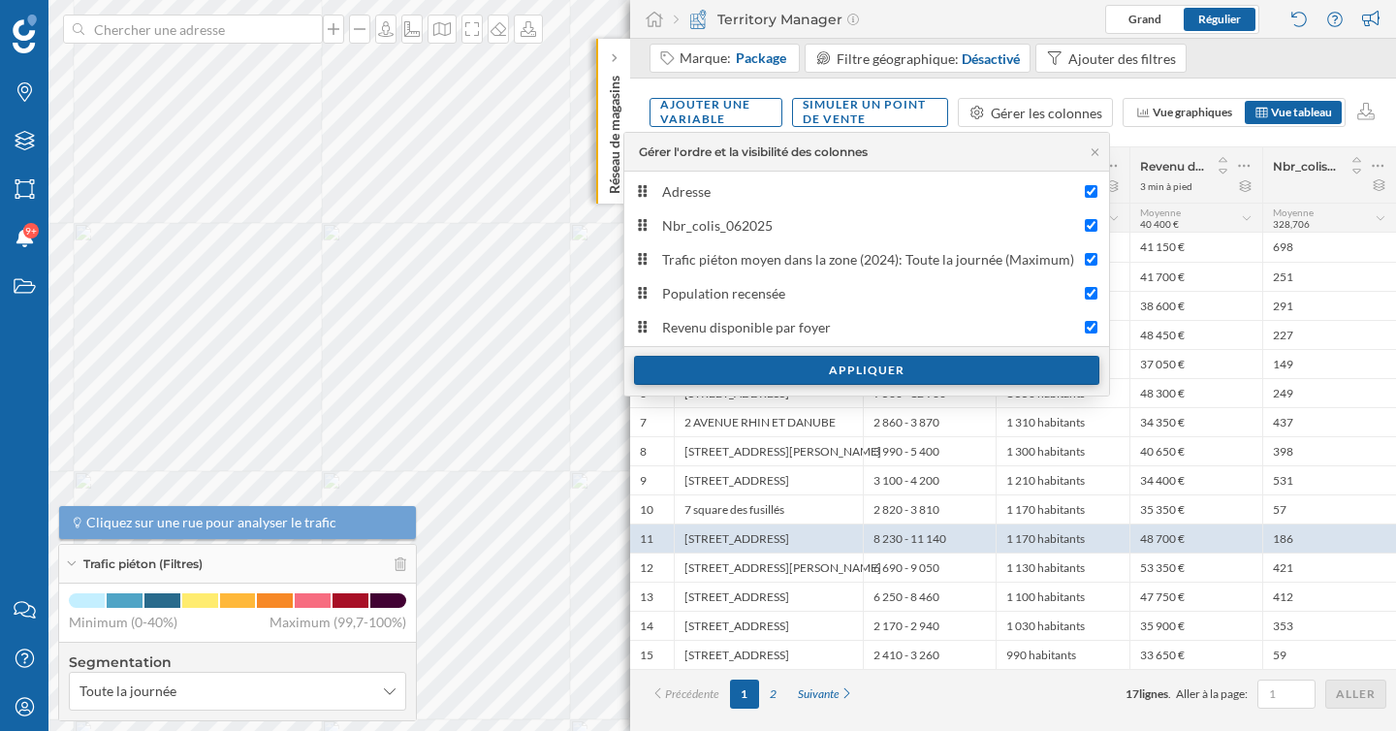
click at [746, 372] on div "Appliquer" at bounding box center [866, 370] width 465 height 29
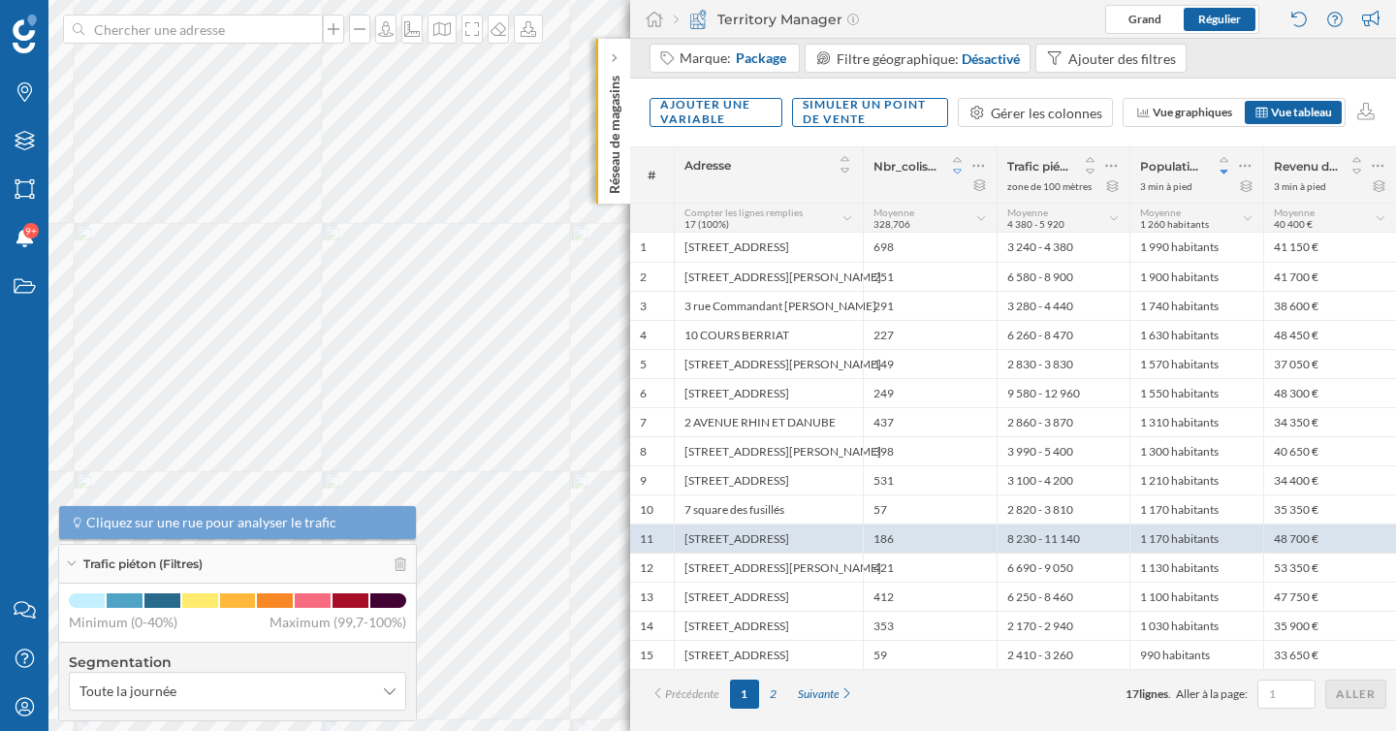
click at [956, 175] on icon at bounding box center [957, 172] width 17 height 14
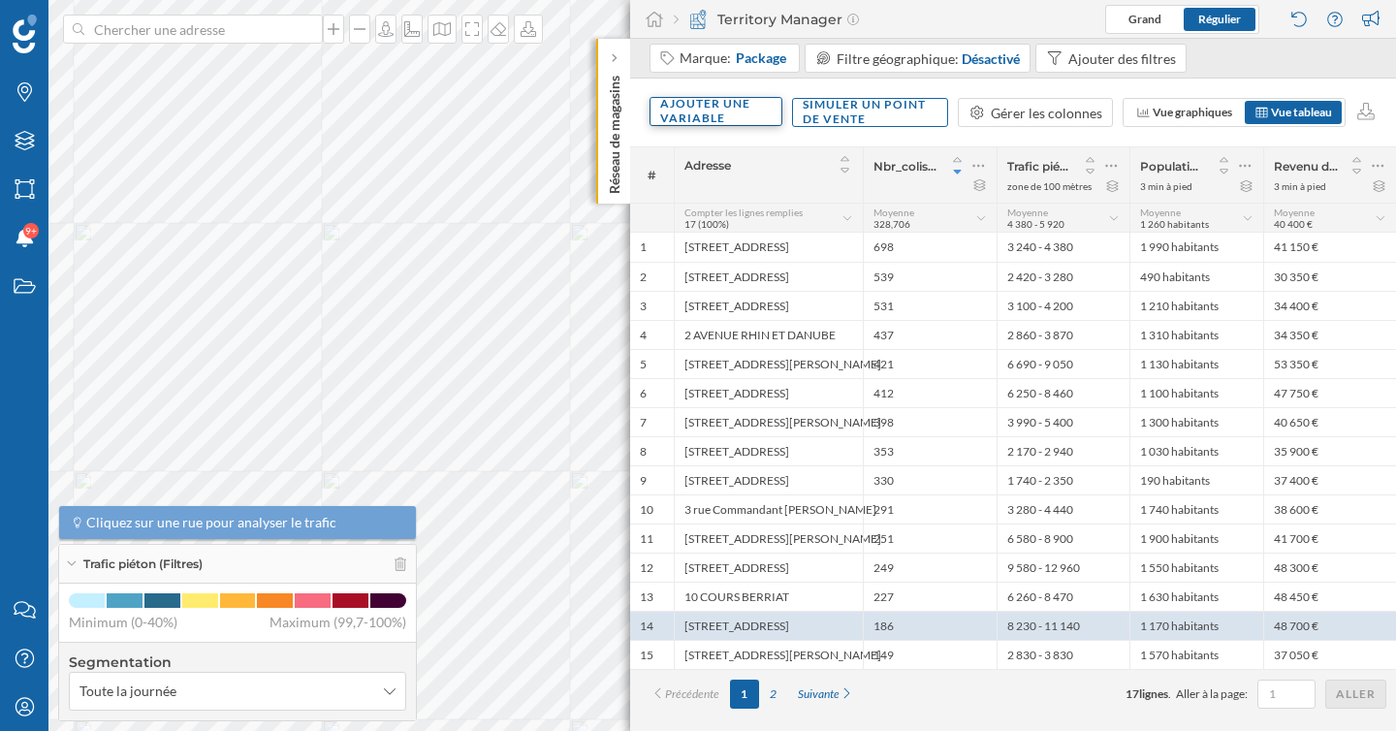
click at [741, 114] on div "Ajouter une variable" at bounding box center [716, 111] width 133 height 29
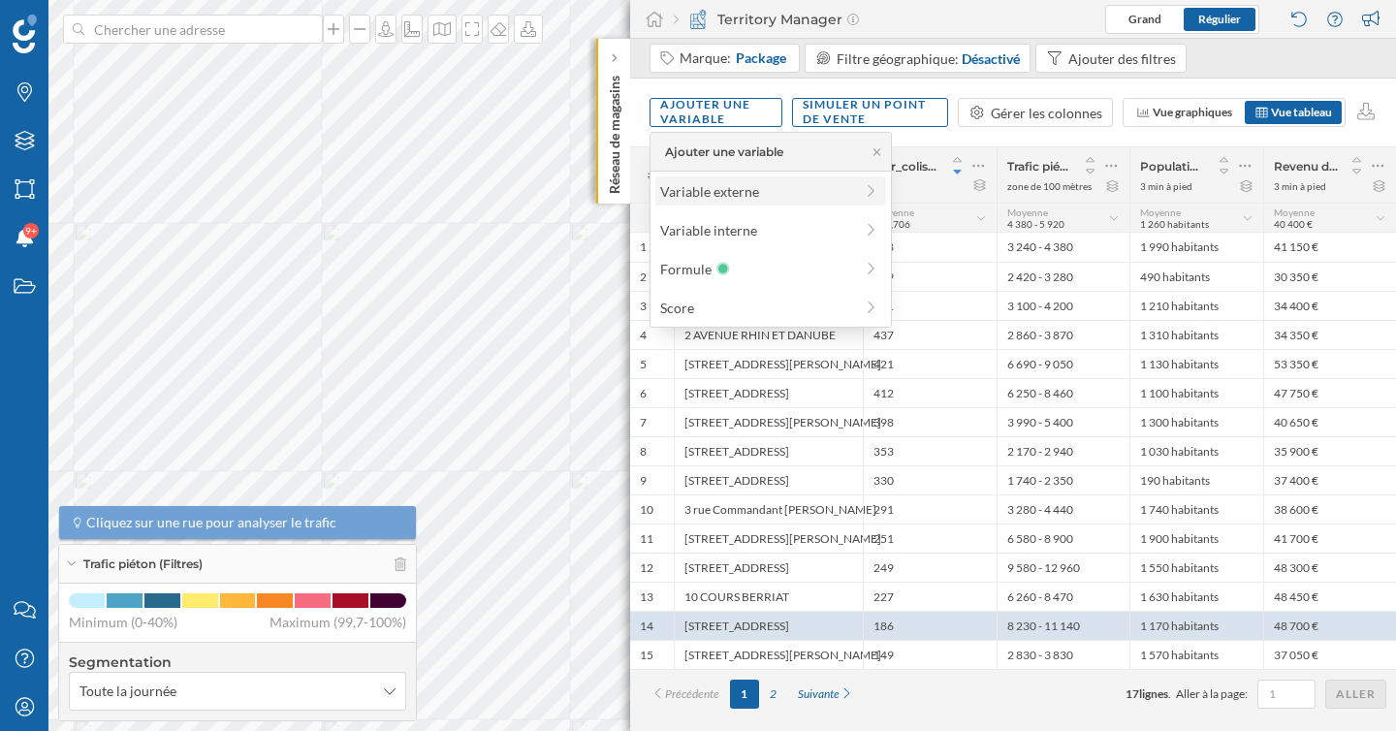
click at [761, 199] on div "Variable externe" at bounding box center [756, 191] width 193 height 20
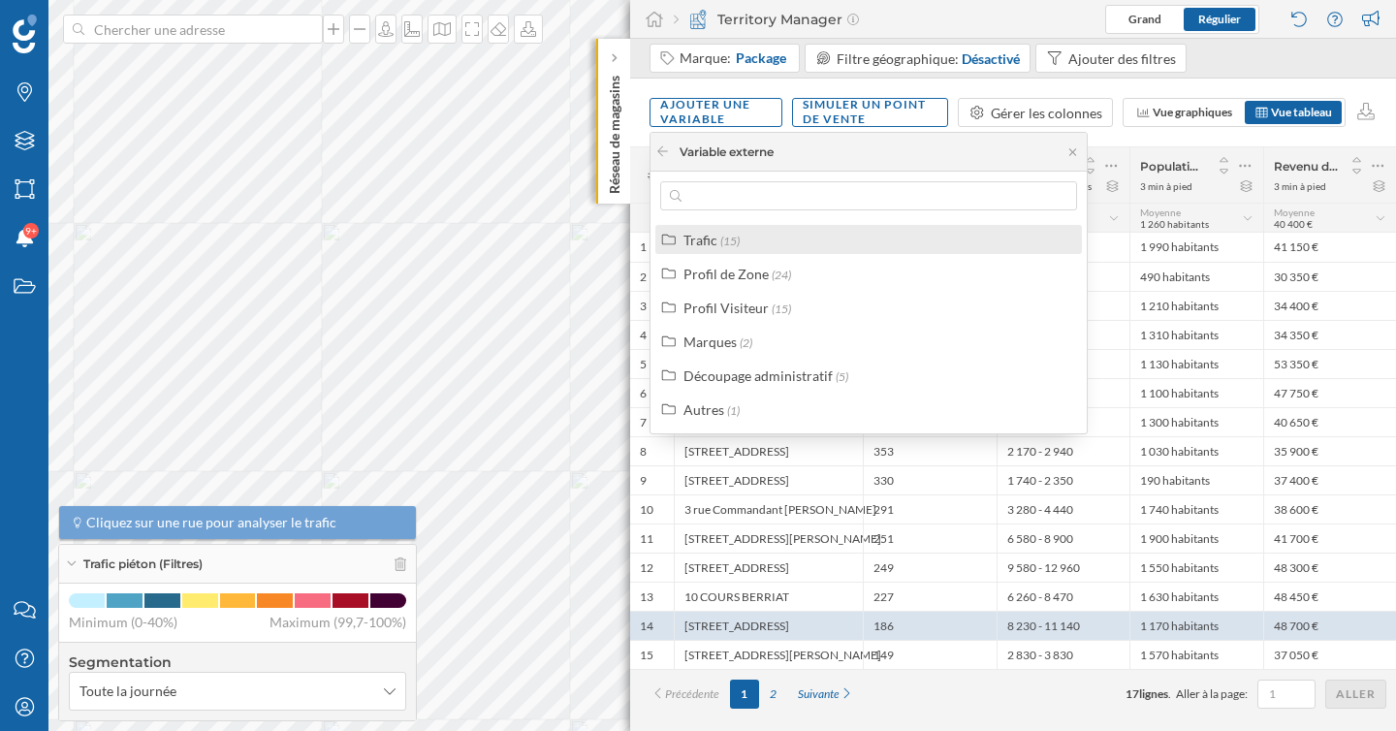
click at [715, 245] on div "Trafic" at bounding box center [700, 240] width 34 height 16
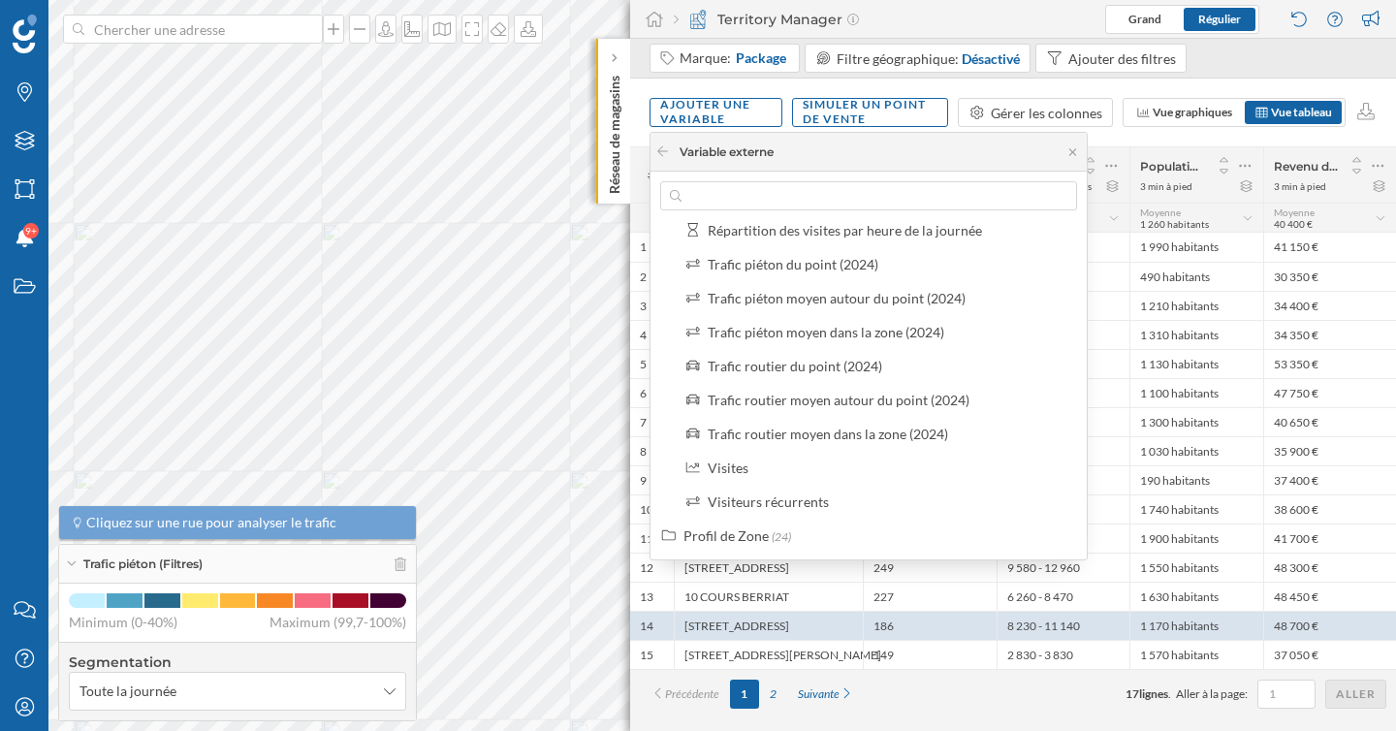
scroll to position [258, 0]
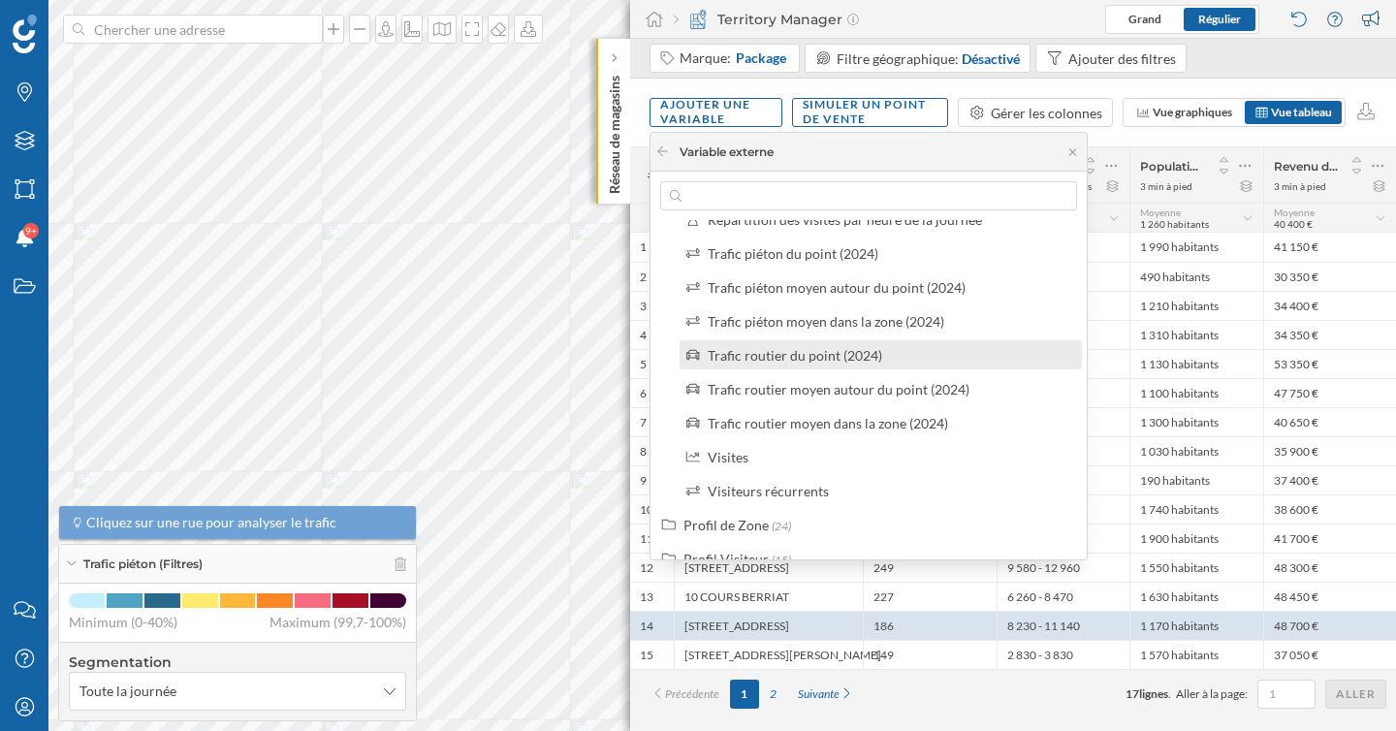
click at [792, 364] on label "Trafic routier du point (2024)" at bounding box center [795, 355] width 175 height 20
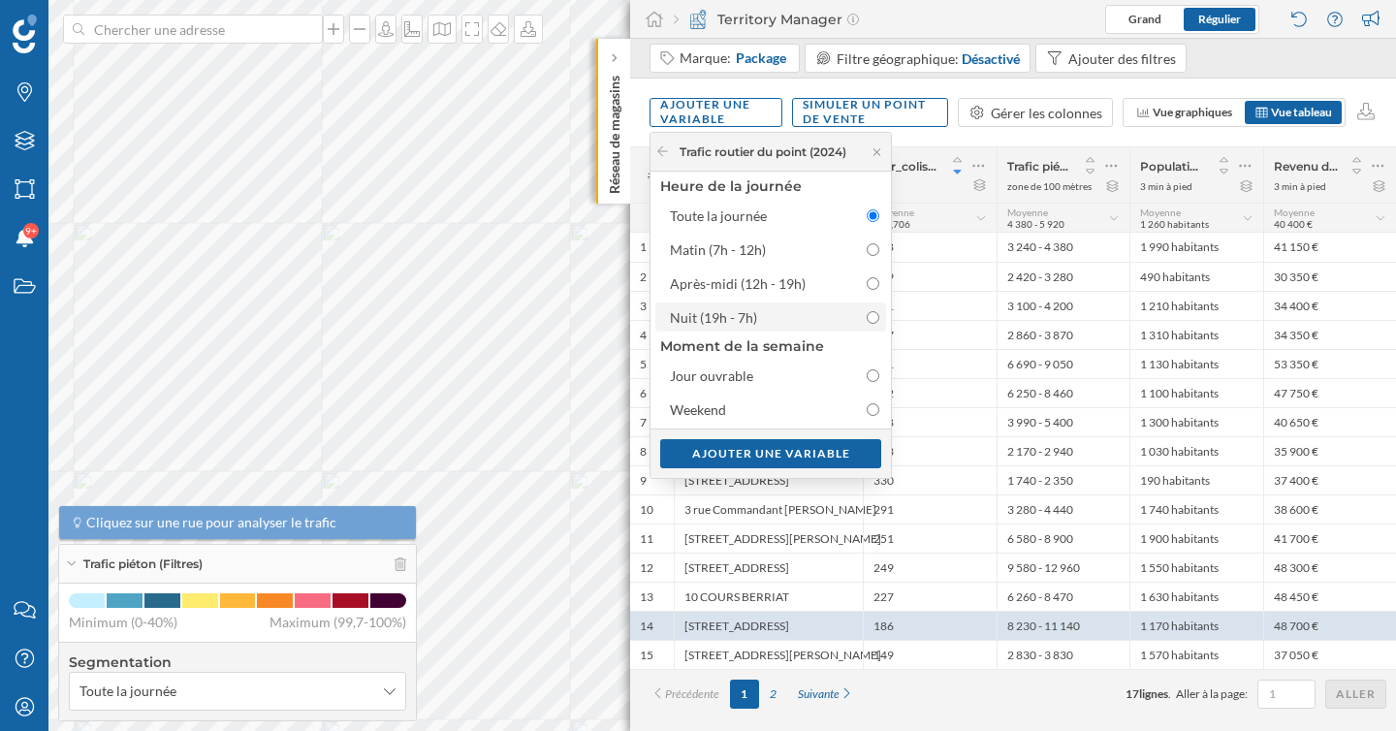
click at [873, 312] on input "Nuit (19h - 7h)" at bounding box center [873, 317] width 13 height 13
radio input "true"
click at [837, 454] on div "Ajouter une variable" at bounding box center [770, 452] width 221 height 29
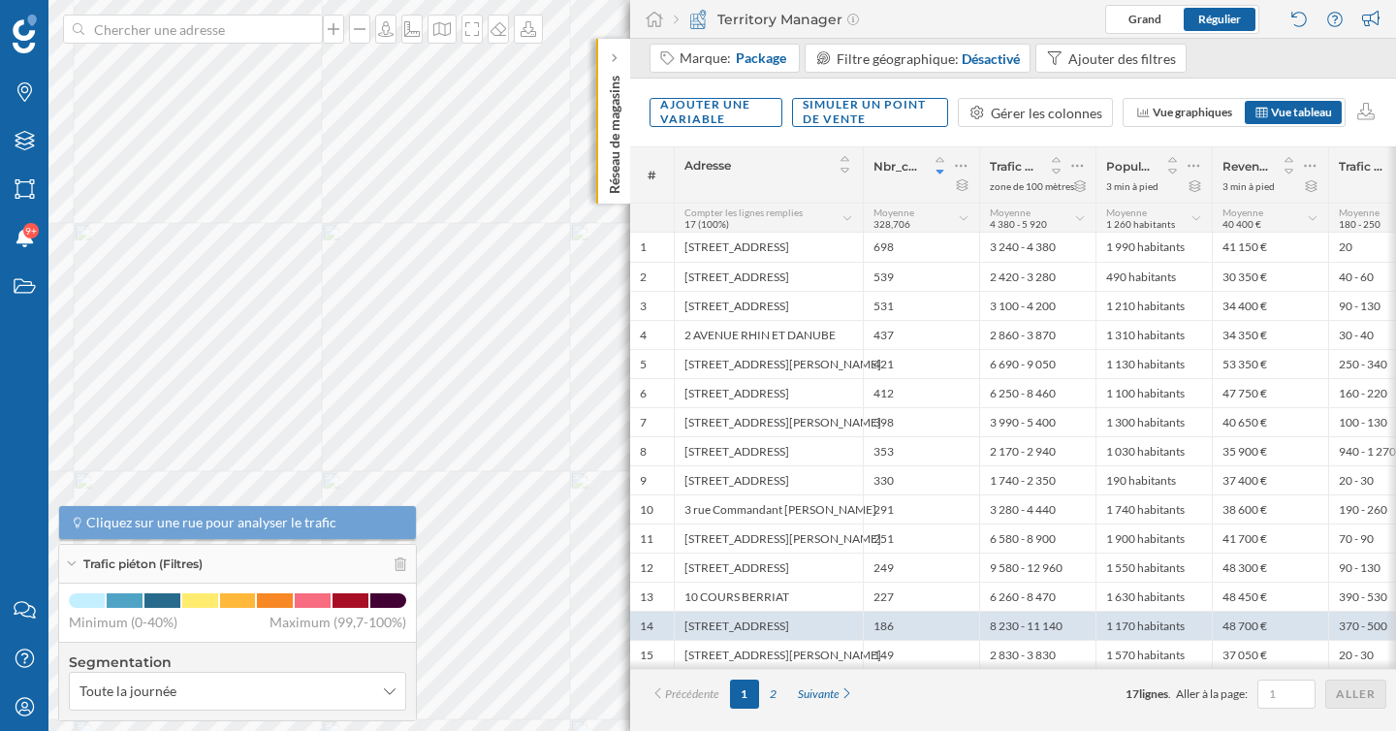
scroll to position [0, 48]
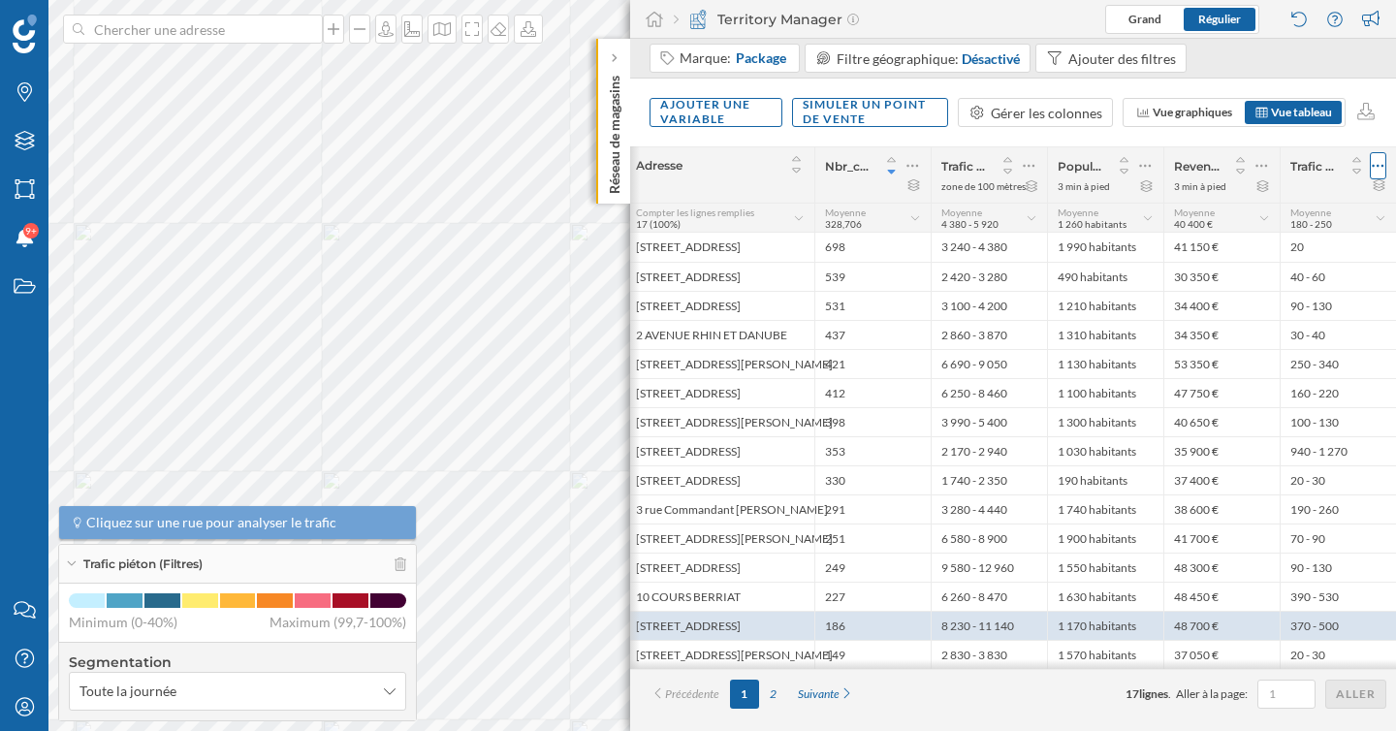
click at [1377, 164] on icon at bounding box center [1378, 165] width 13 height 19
click at [1287, 244] on div "Retirer la colonne" at bounding box center [1289, 244] width 171 height 20
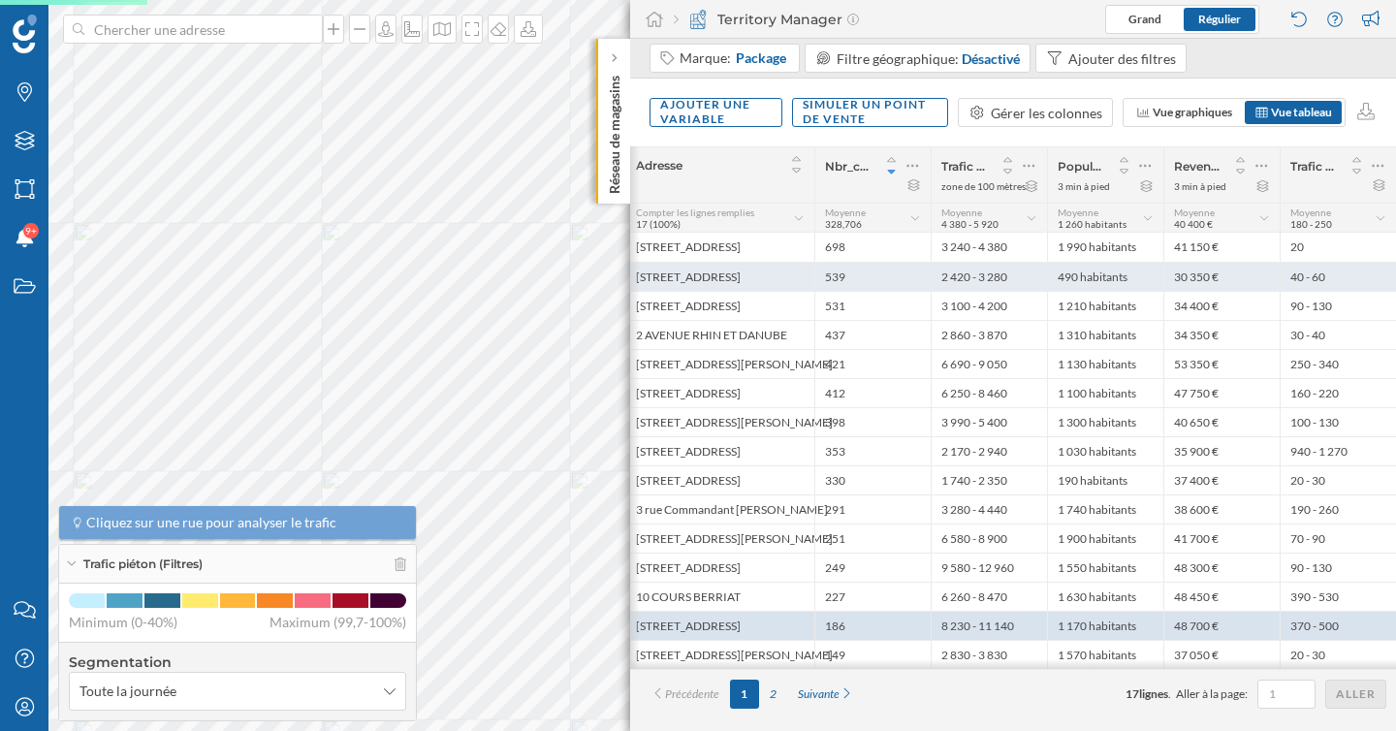
click at [914, 278] on div "539" at bounding box center [872, 276] width 116 height 29
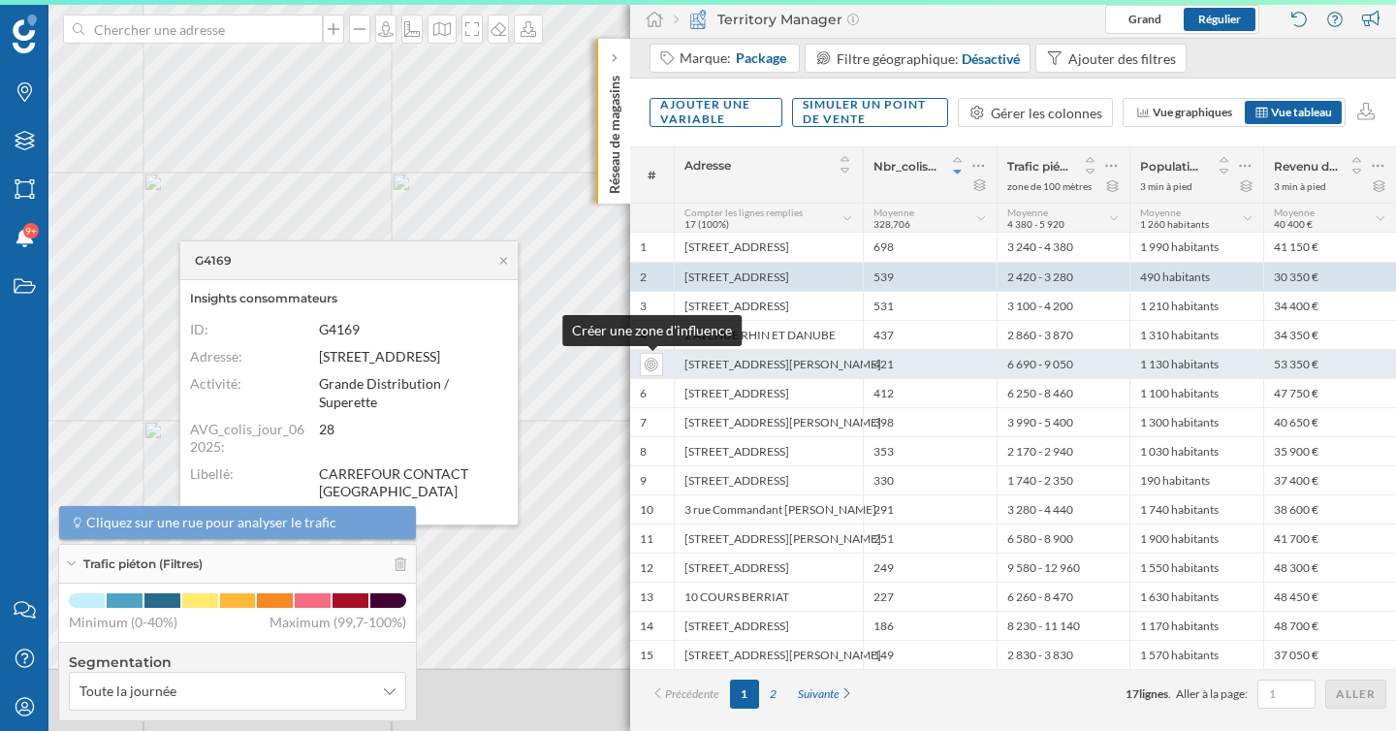
scroll to position [0, 0]
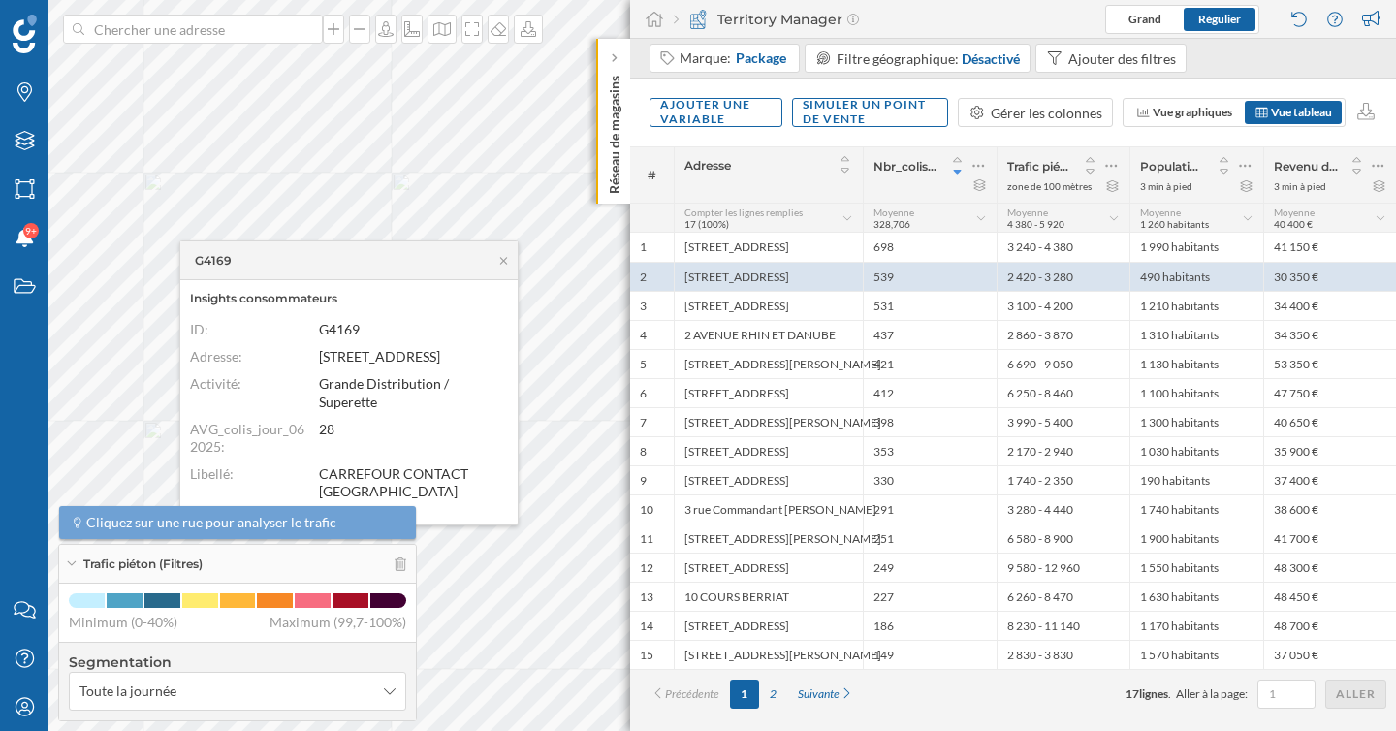
click at [504, 270] on div "G4169" at bounding box center [348, 260] width 337 height 39
click at [504, 262] on icon at bounding box center [503, 261] width 15 height 12
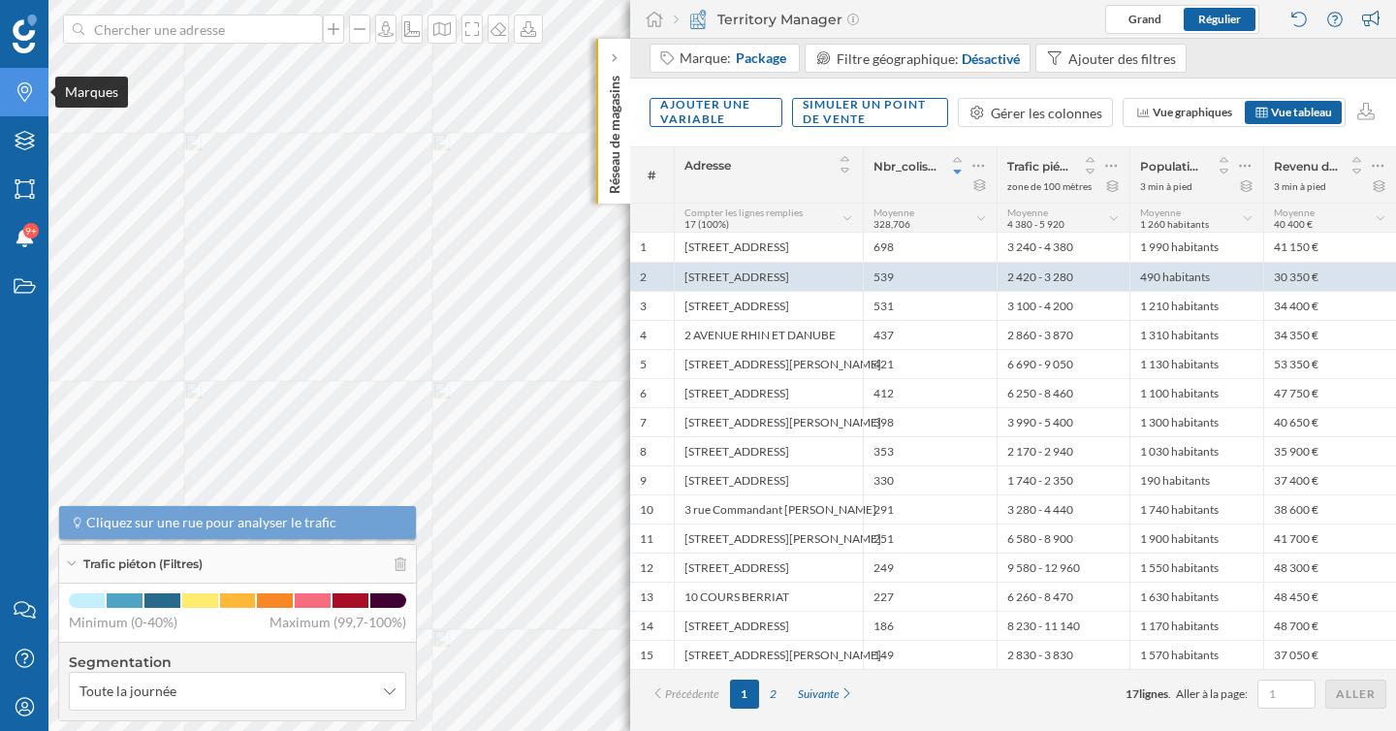
click at [33, 93] on icon "Marques" at bounding box center [25, 91] width 24 height 19
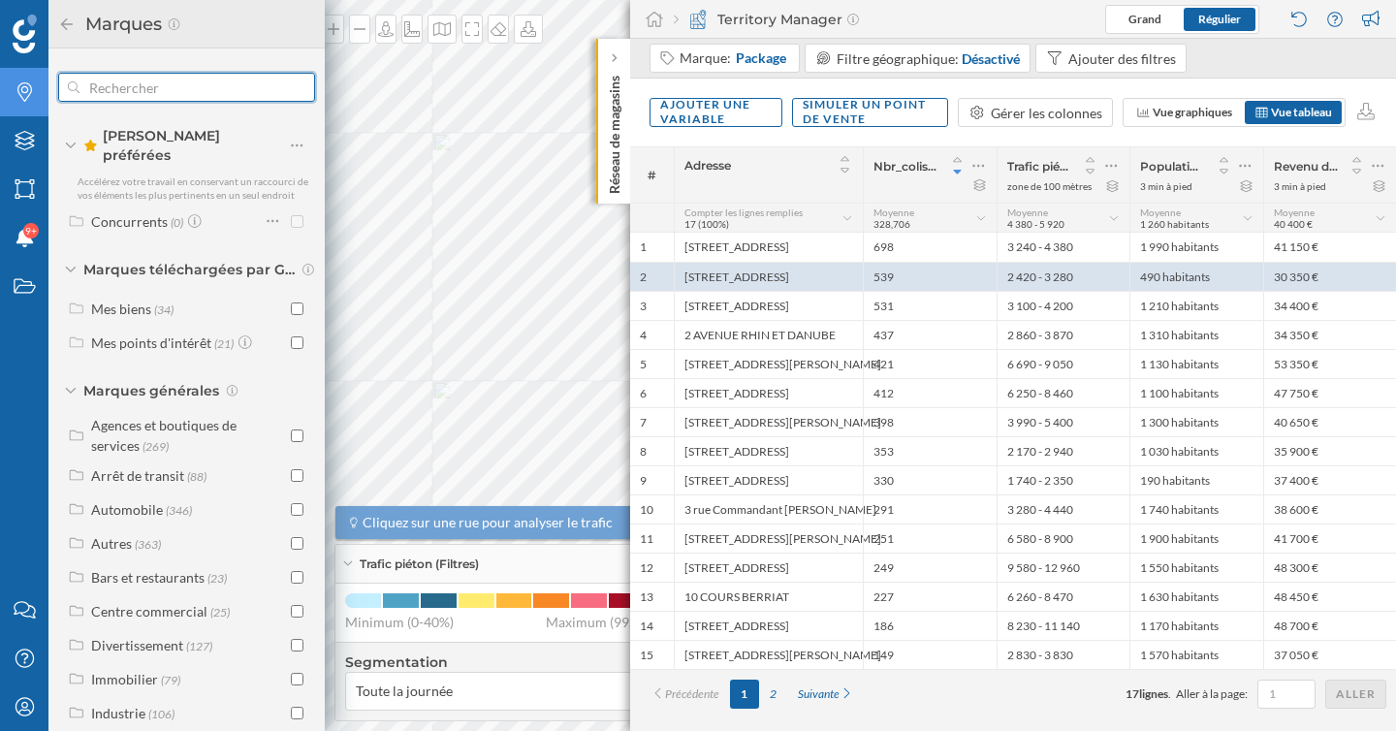
click at [149, 92] on input "text" at bounding box center [186, 87] width 214 height 39
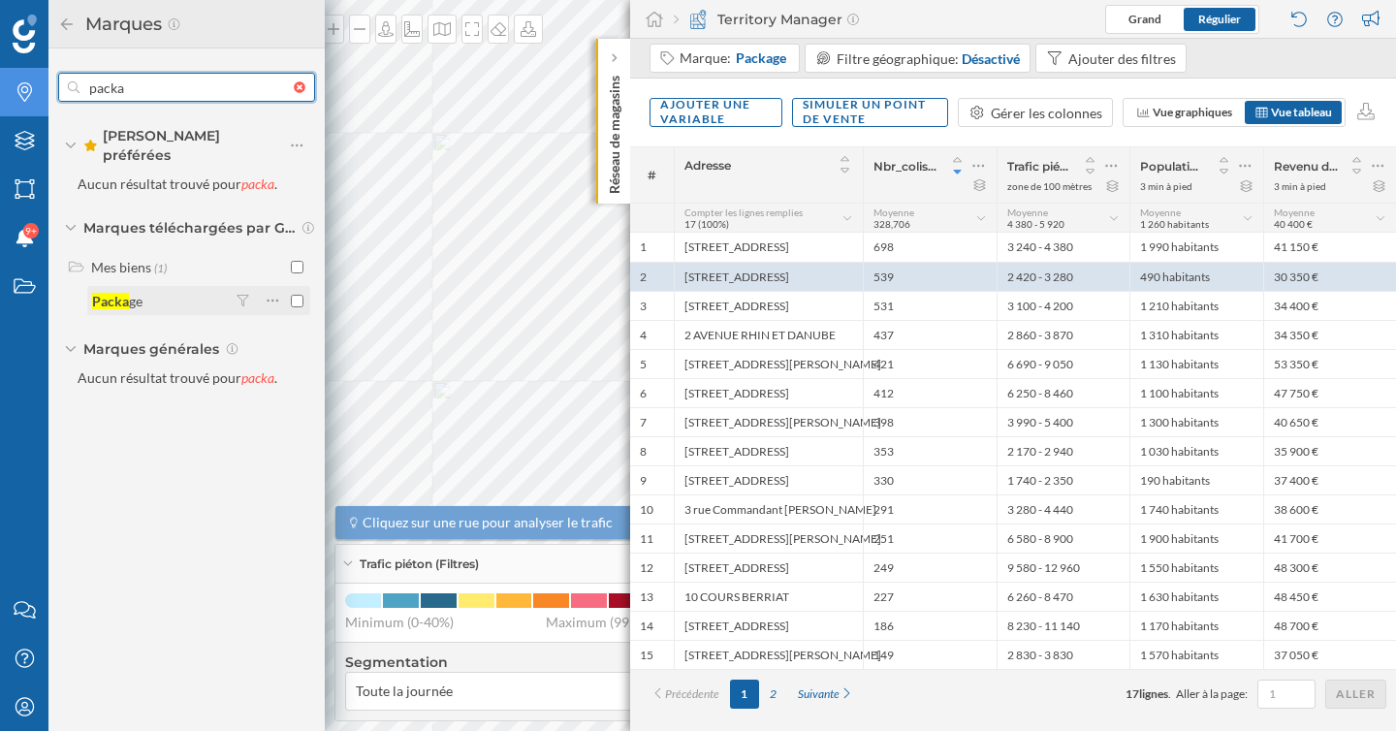
type input "packa"
click at [298, 295] on input "checkbox" at bounding box center [297, 301] width 13 height 13
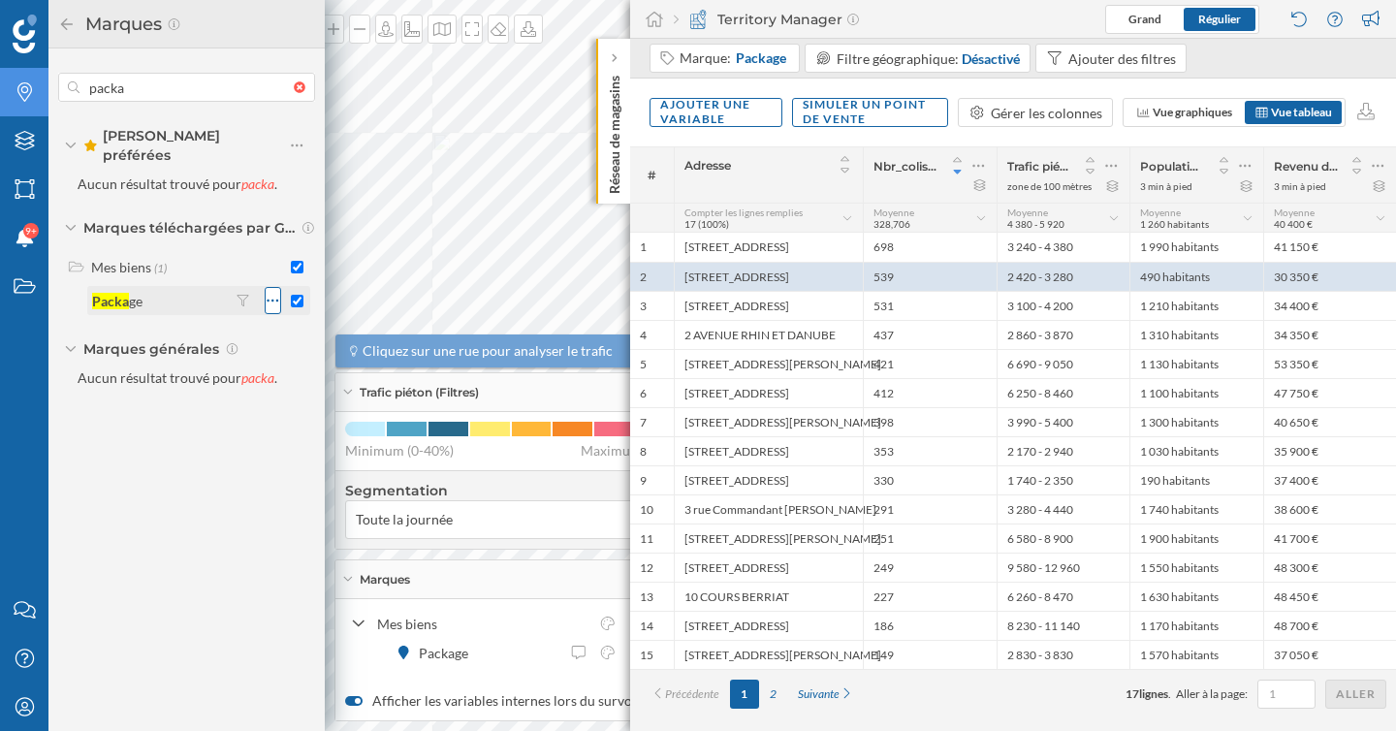
click at [272, 291] on icon at bounding box center [273, 300] width 13 height 19
click at [130, 175] on span "Aucun résultat trouvé pour packa ." at bounding box center [167, 183] width 219 height 16
click at [75, 143] on icon at bounding box center [71, 146] width 12 height 6
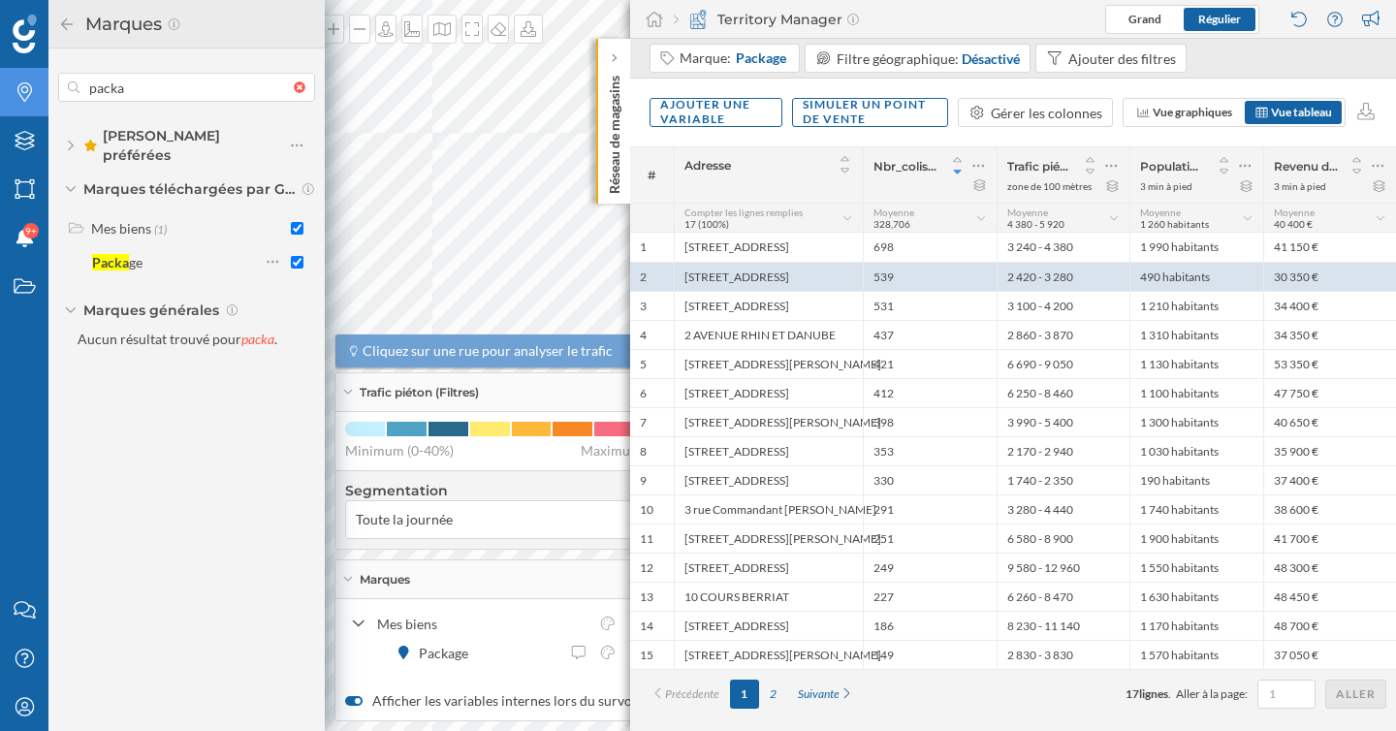
click at [294, 94] on div at bounding box center [186, 87] width 257 height 29
click at [294, 94] on input "packa" at bounding box center [186, 87] width 214 height 39
click at [302, 90] on div at bounding box center [304, 87] width 21 height 12
click at [294, 90] on input "text" at bounding box center [186, 87] width 214 height 39
checkbox input "false"
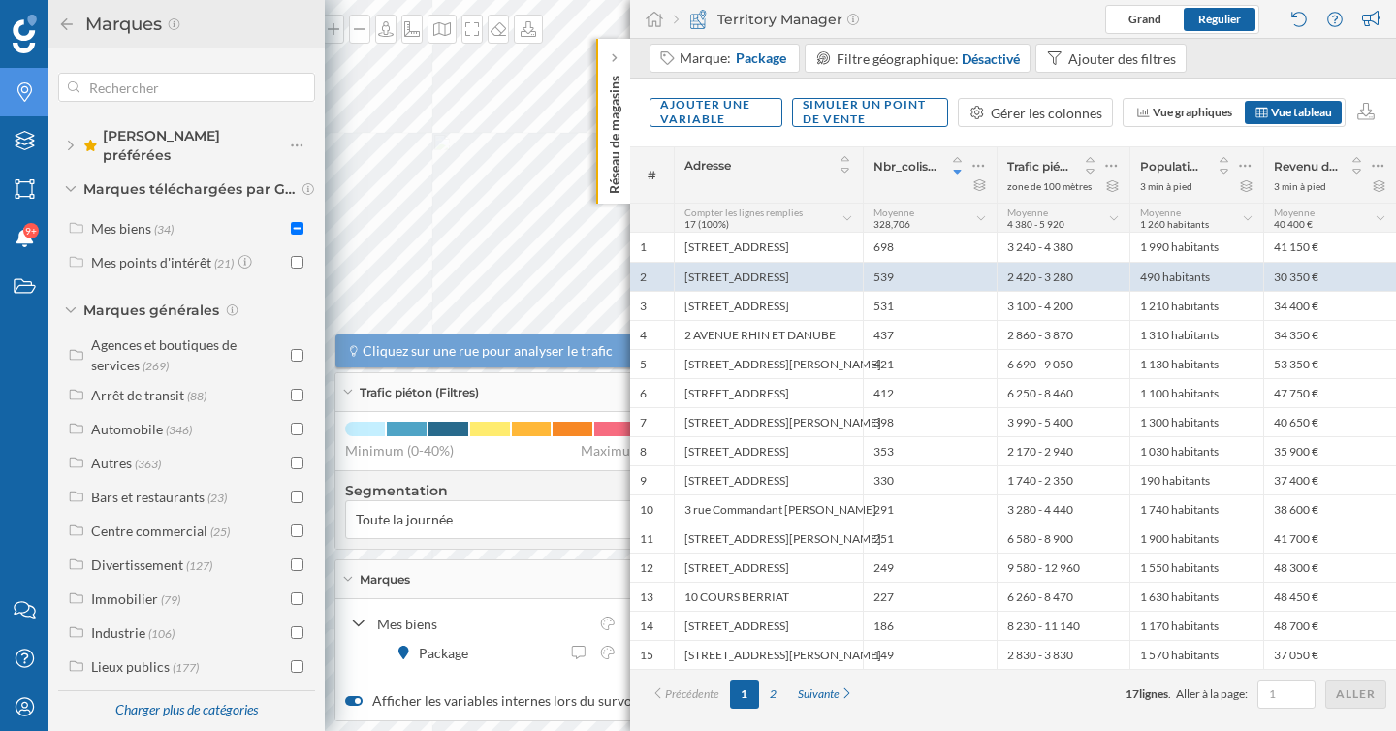
click at [70, 19] on icon at bounding box center [66, 24] width 17 height 14
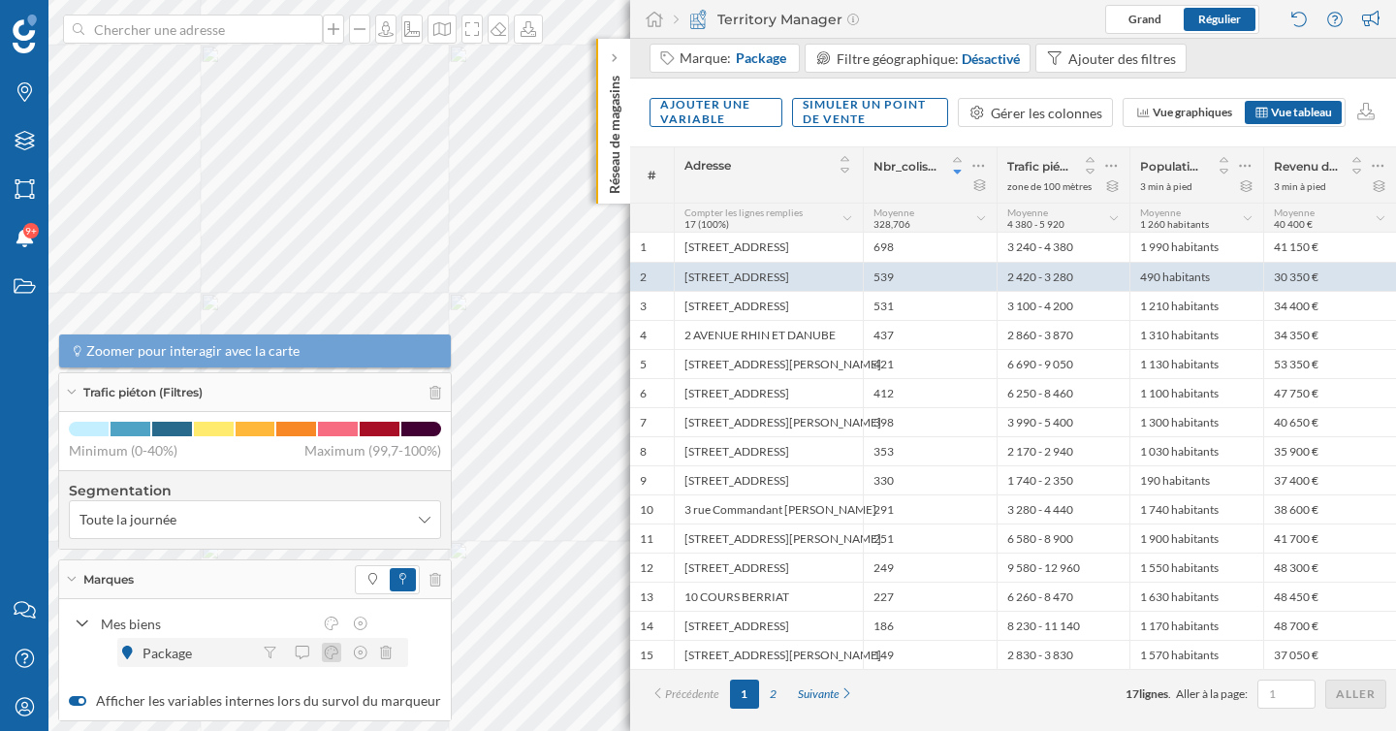
click at [336, 651] on icon at bounding box center [331, 653] width 17 height 14
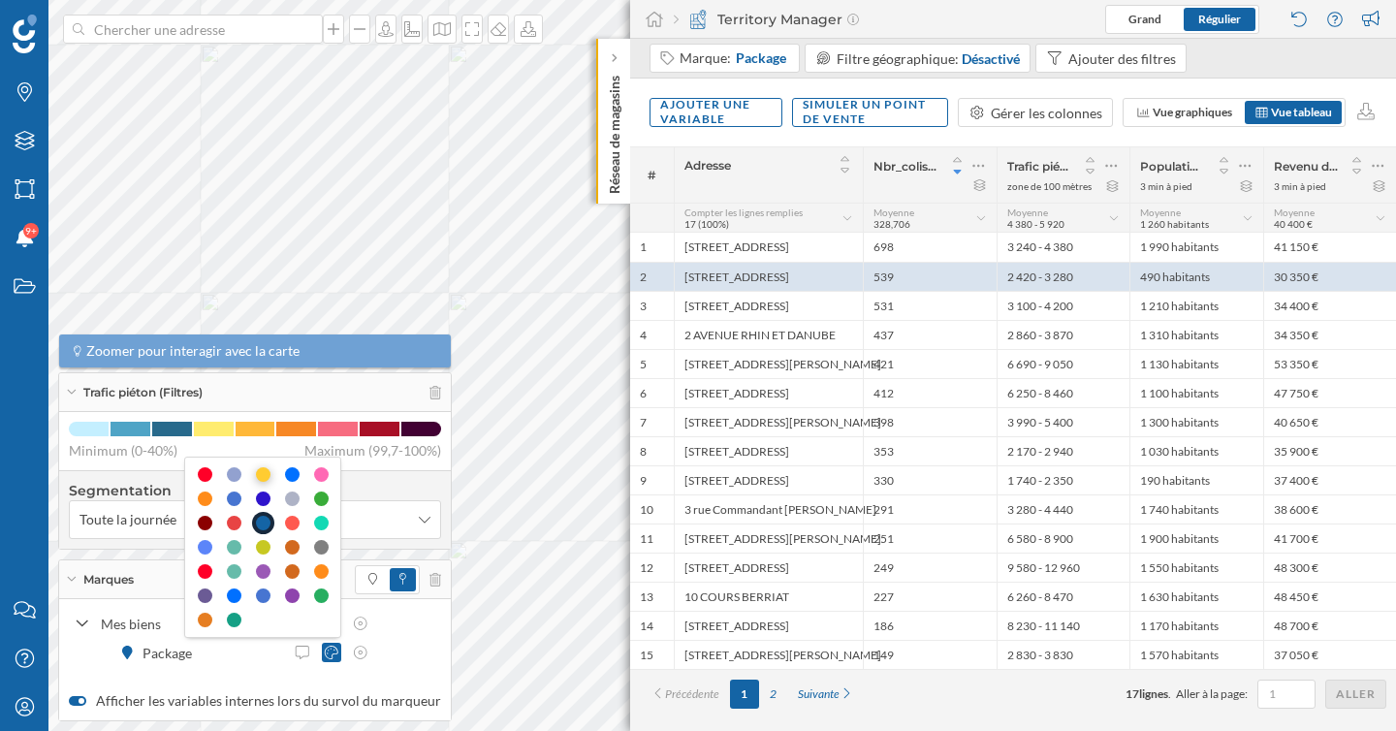
click at [266, 476] on div at bounding box center [263, 474] width 15 height 15
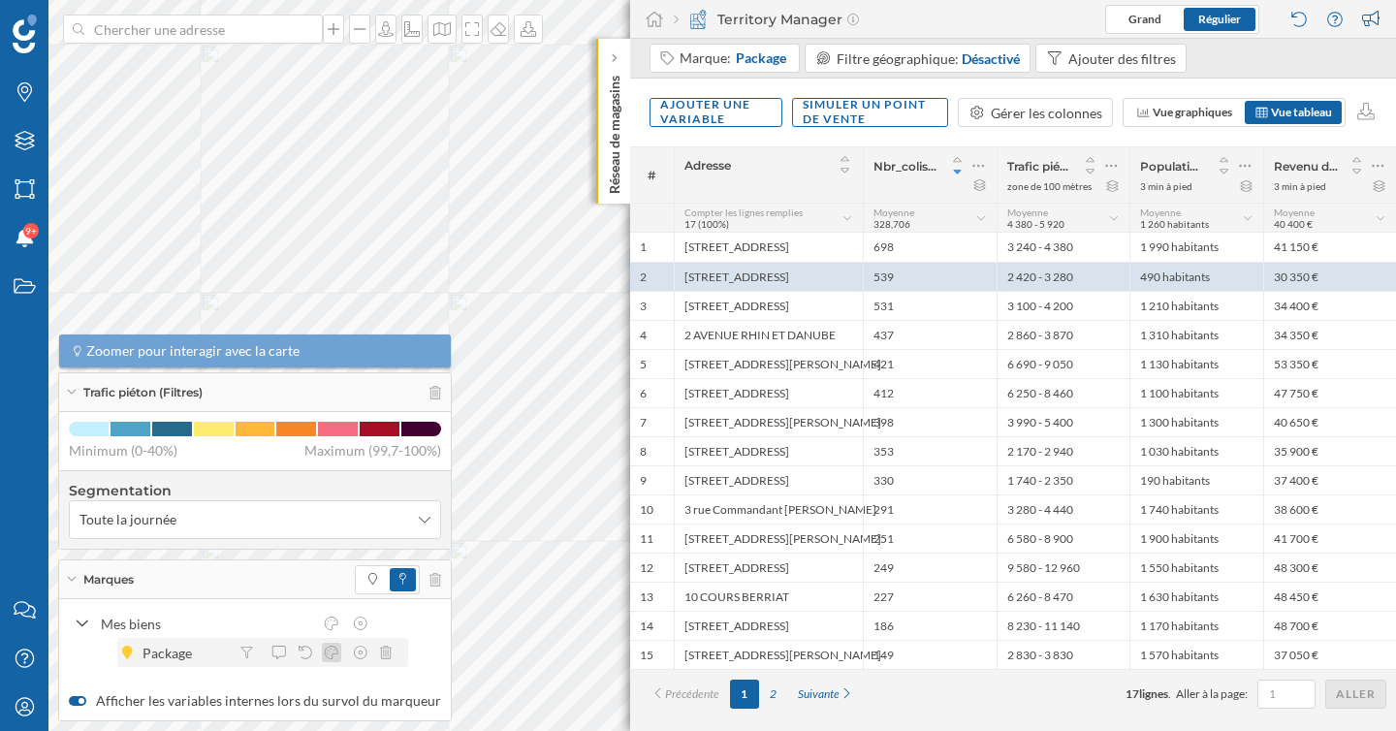
click at [331, 654] on icon at bounding box center [331, 653] width 17 height 14
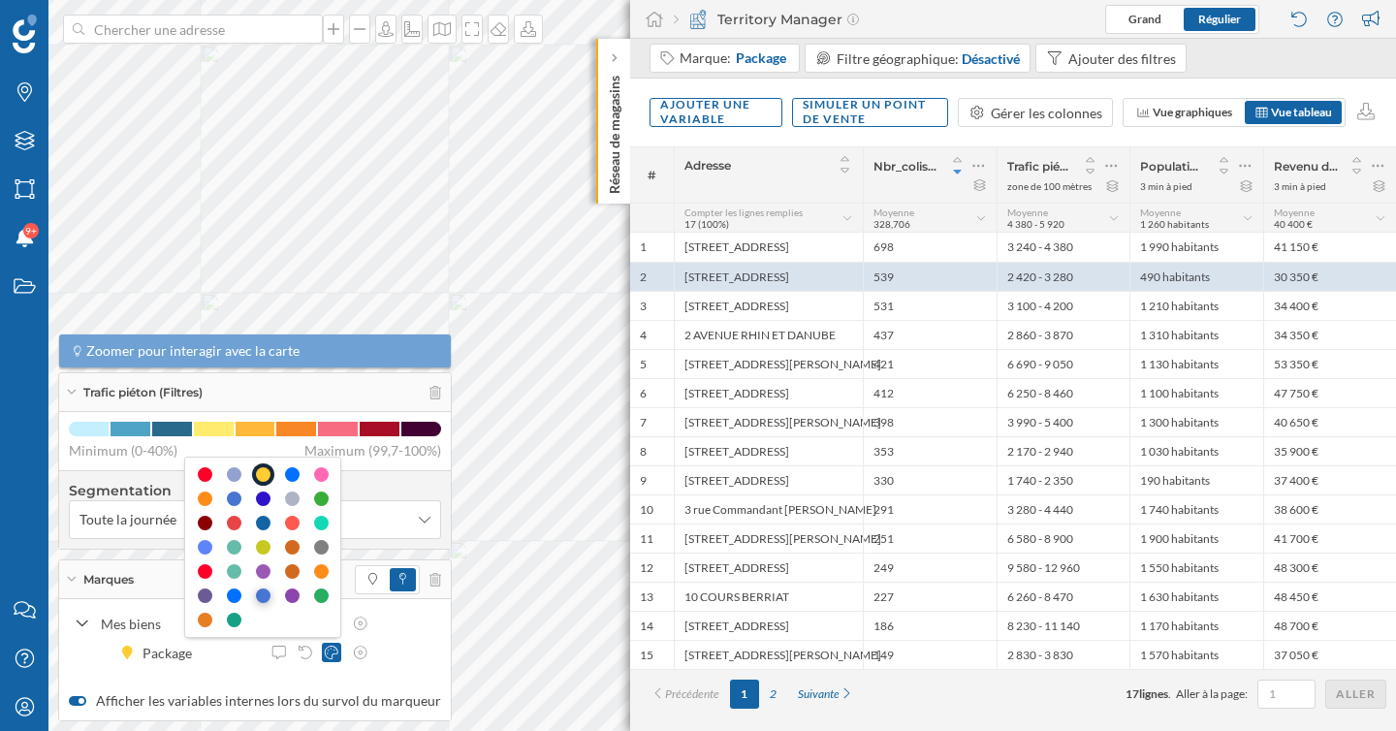
click at [266, 595] on div at bounding box center [263, 595] width 15 height 15
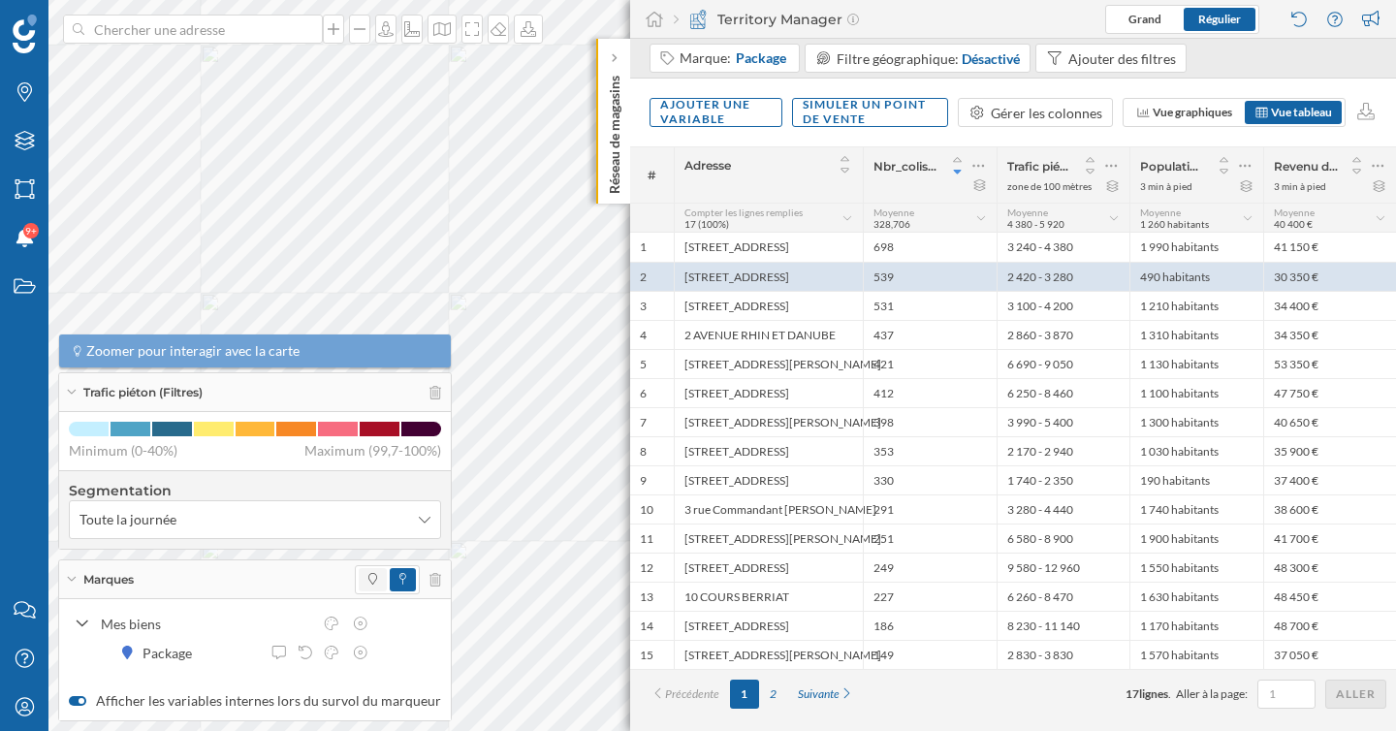
click at [359, 584] on span at bounding box center [373, 579] width 28 height 23
click at [399, 581] on icon at bounding box center [402, 579] width 7 height 12
click at [74, 581] on icon at bounding box center [71, 579] width 11 height 5
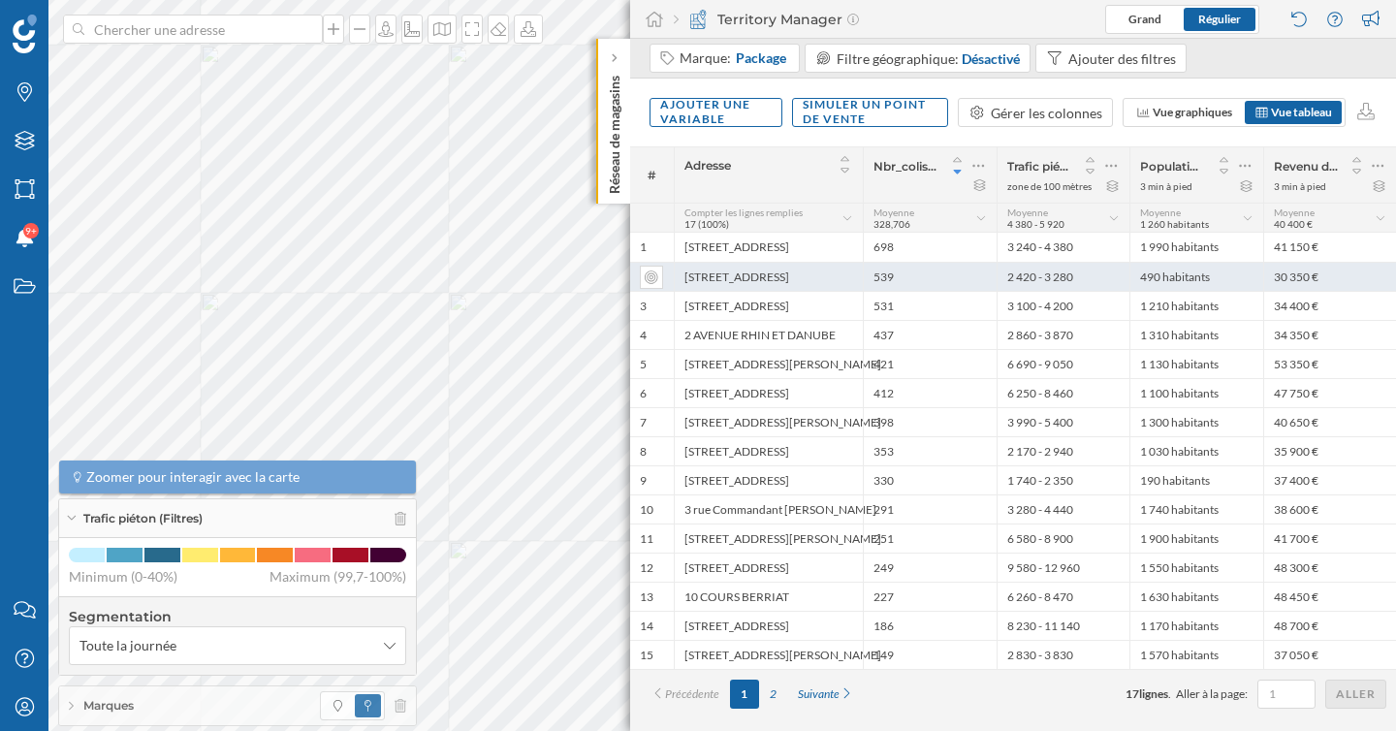
click at [730, 277] on div "[STREET_ADDRESS]" at bounding box center [768, 276] width 189 height 29
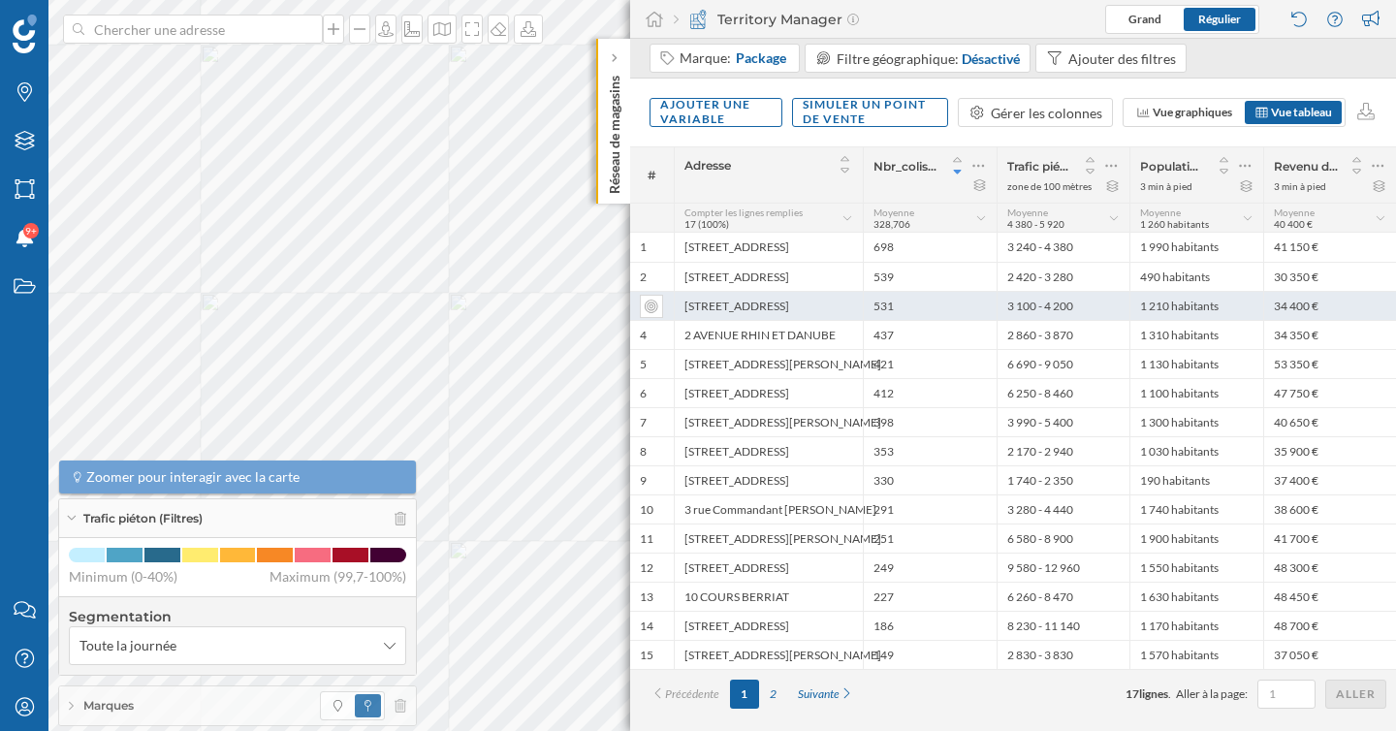
click at [736, 310] on div "[STREET_ADDRESS]" at bounding box center [768, 305] width 189 height 29
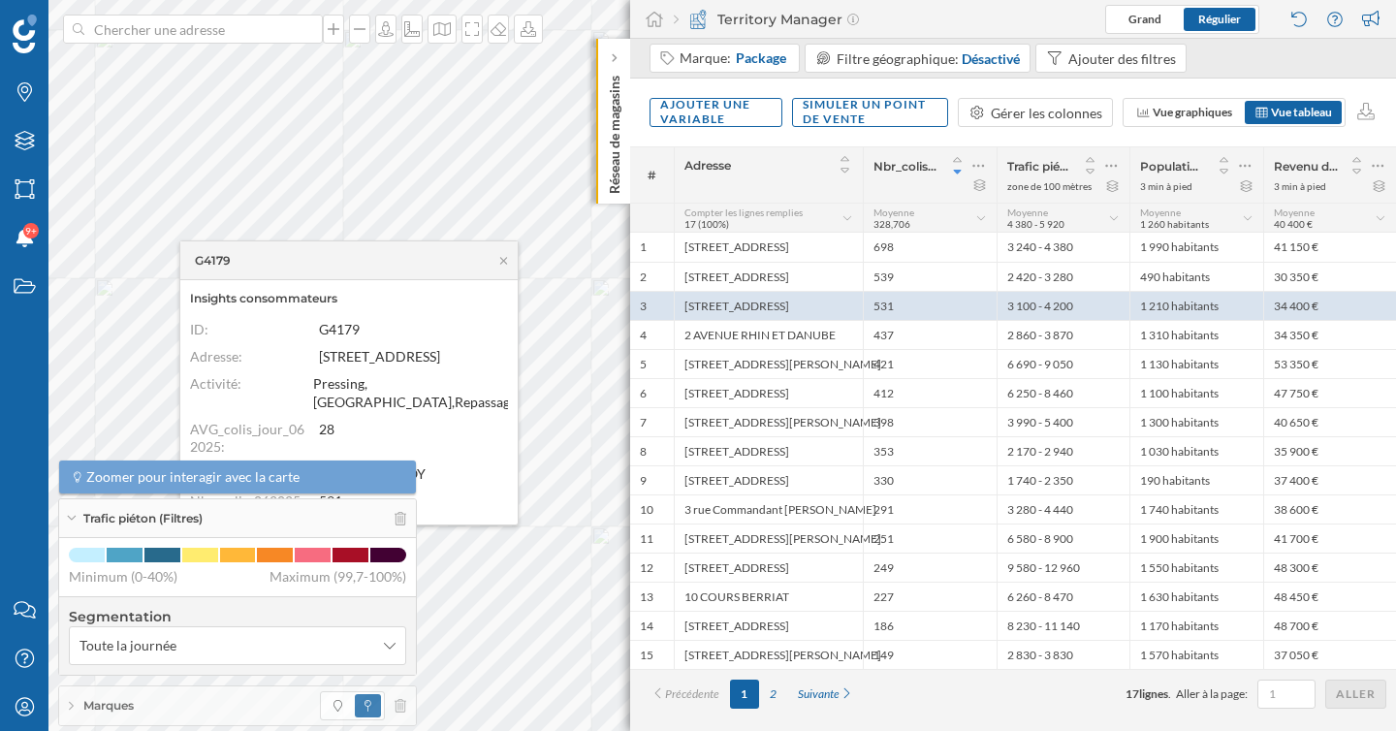
click at [76, 521] on icon at bounding box center [71, 518] width 11 height 5
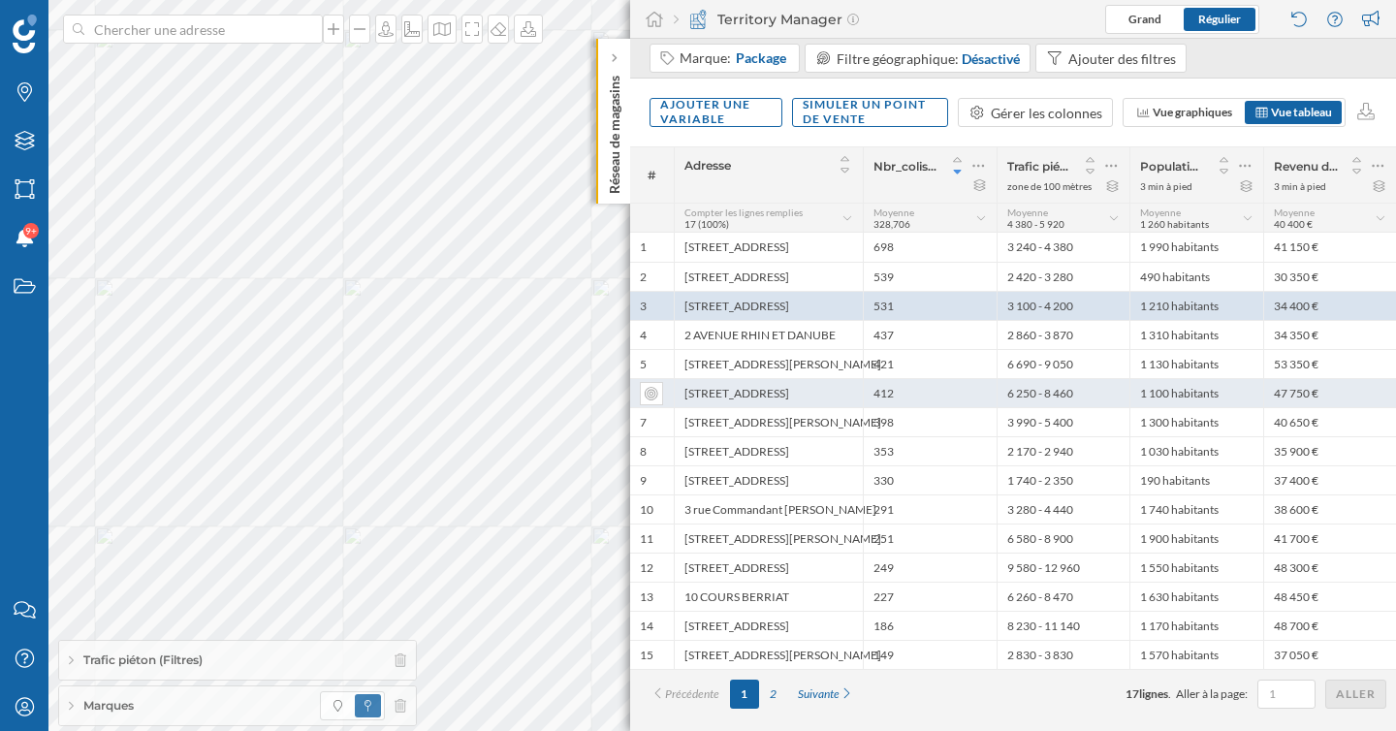
click at [746, 392] on div "[STREET_ADDRESS]" at bounding box center [768, 392] width 189 height 29
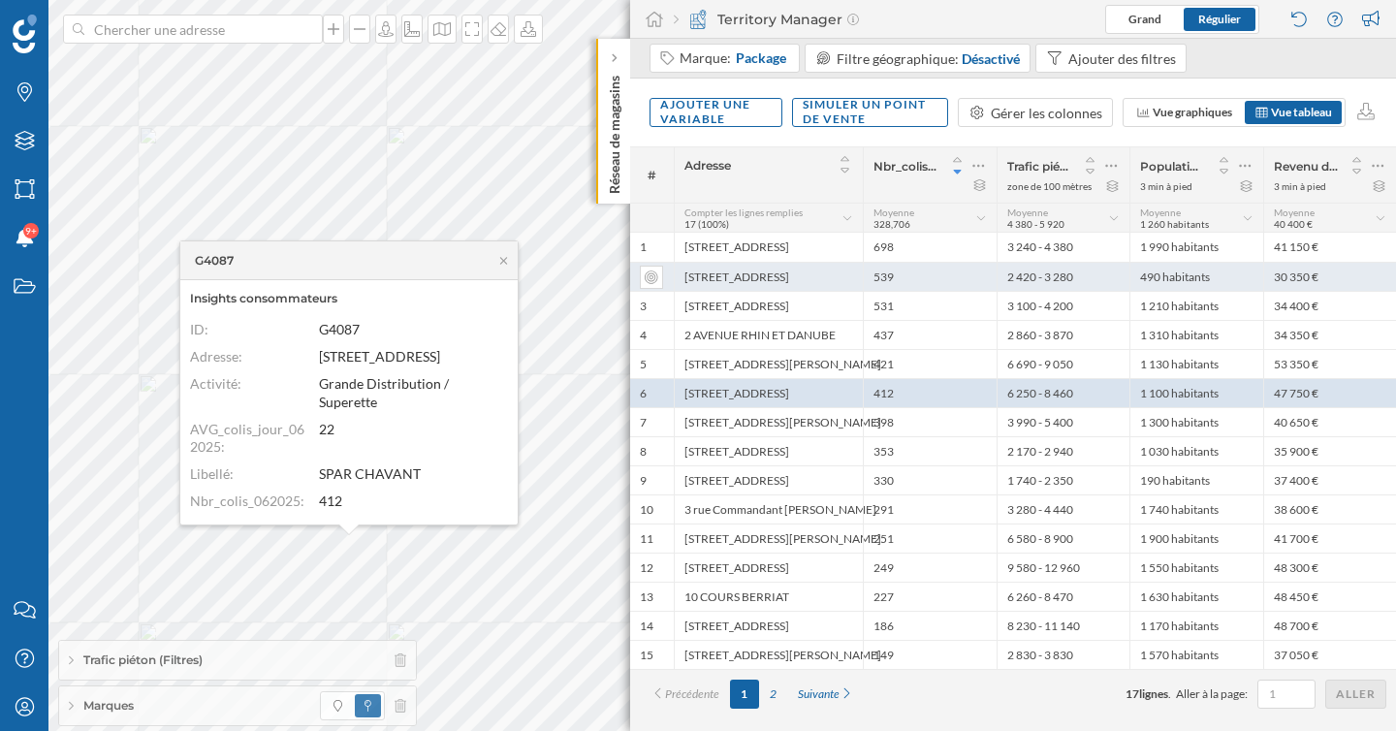
click at [782, 280] on div "[STREET_ADDRESS]" at bounding box center [768, 276] width 189 height 29
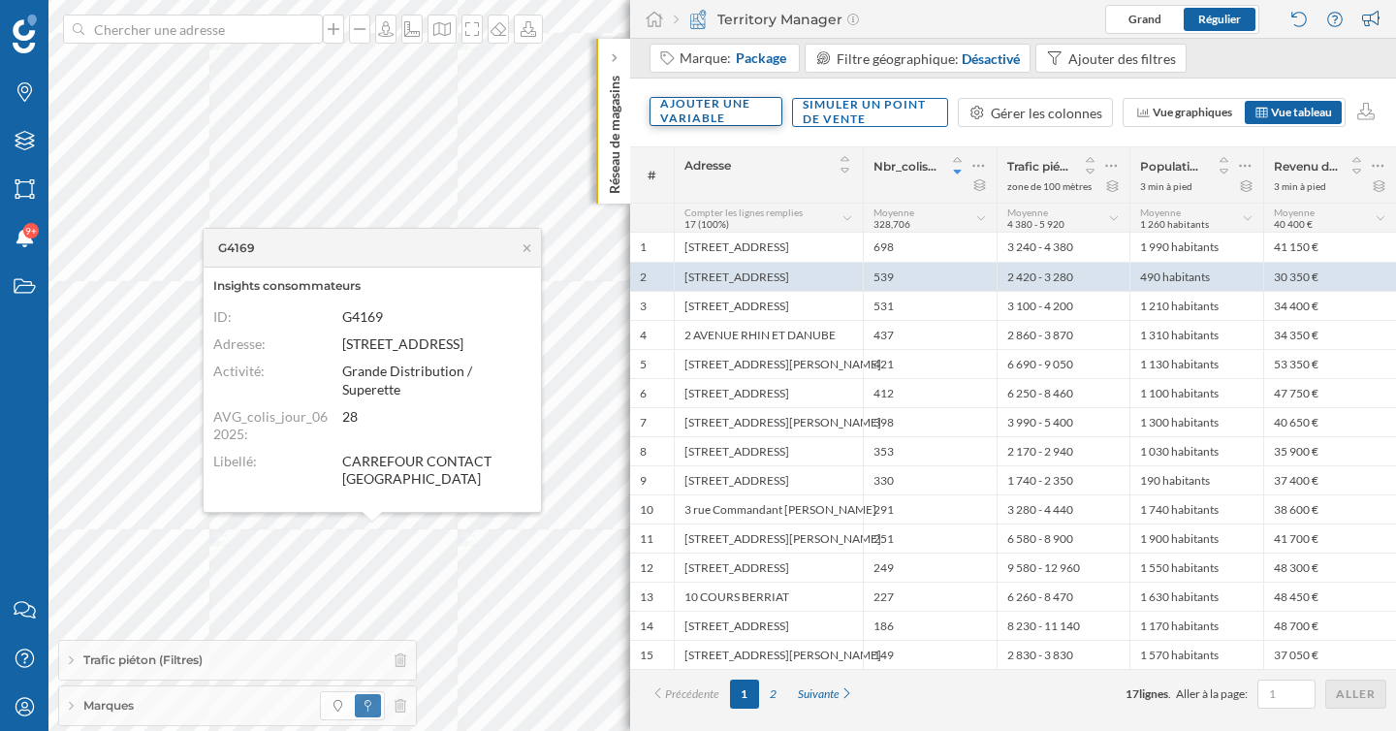
click at [745, 109] on div "Ajouter une variable" at bounding box center [716, 111] width 133 height 29
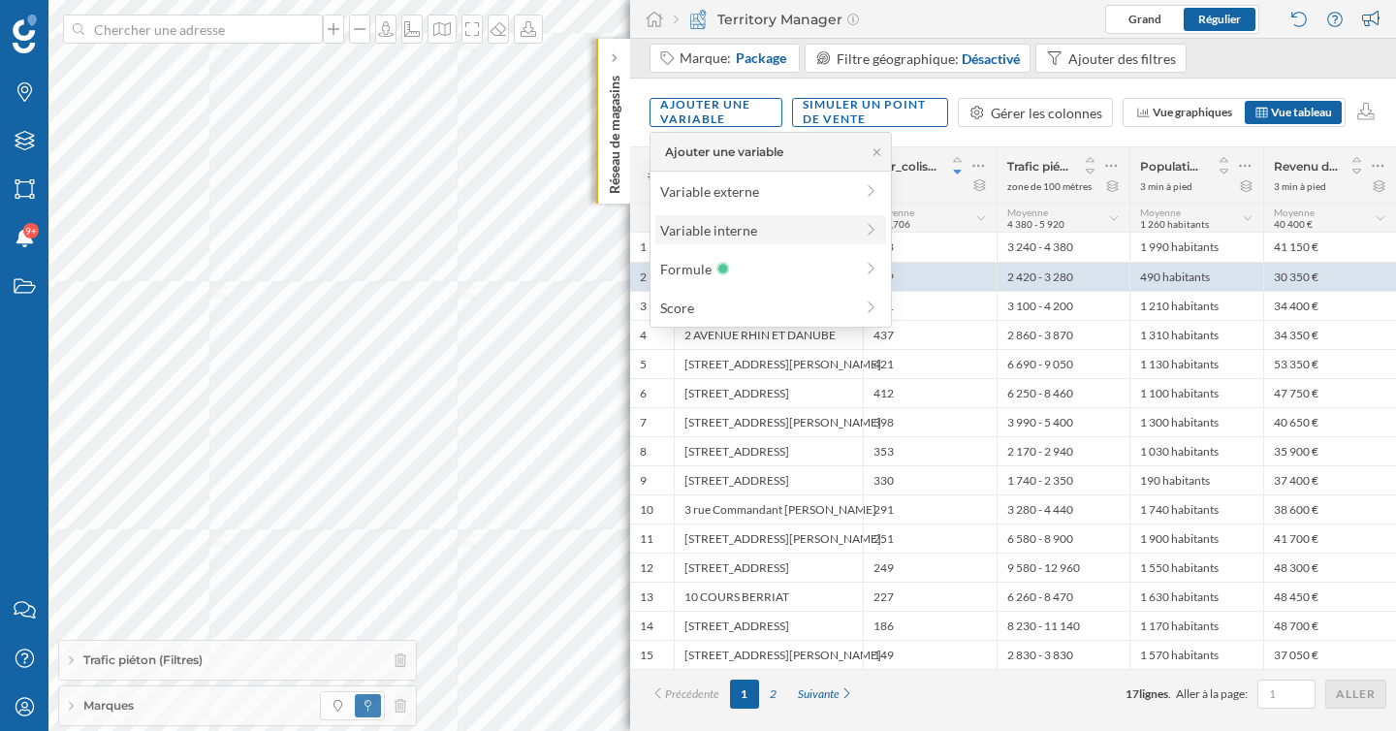
click at [738, 232] on div "Variable interne" at bounding box center [756, 230] width 193 height 20
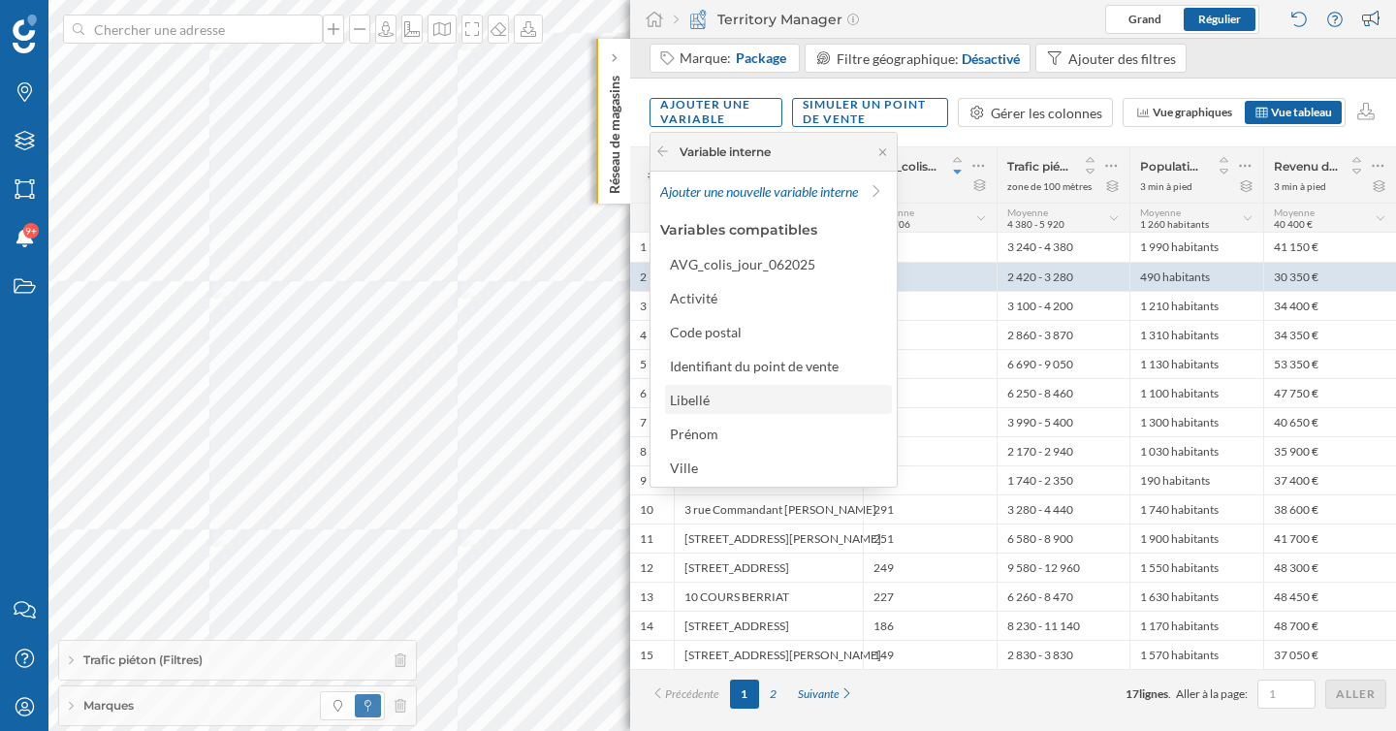
click at [730, 396] on div "Libellé" at bounding box center [777, 400] width 215 height 20
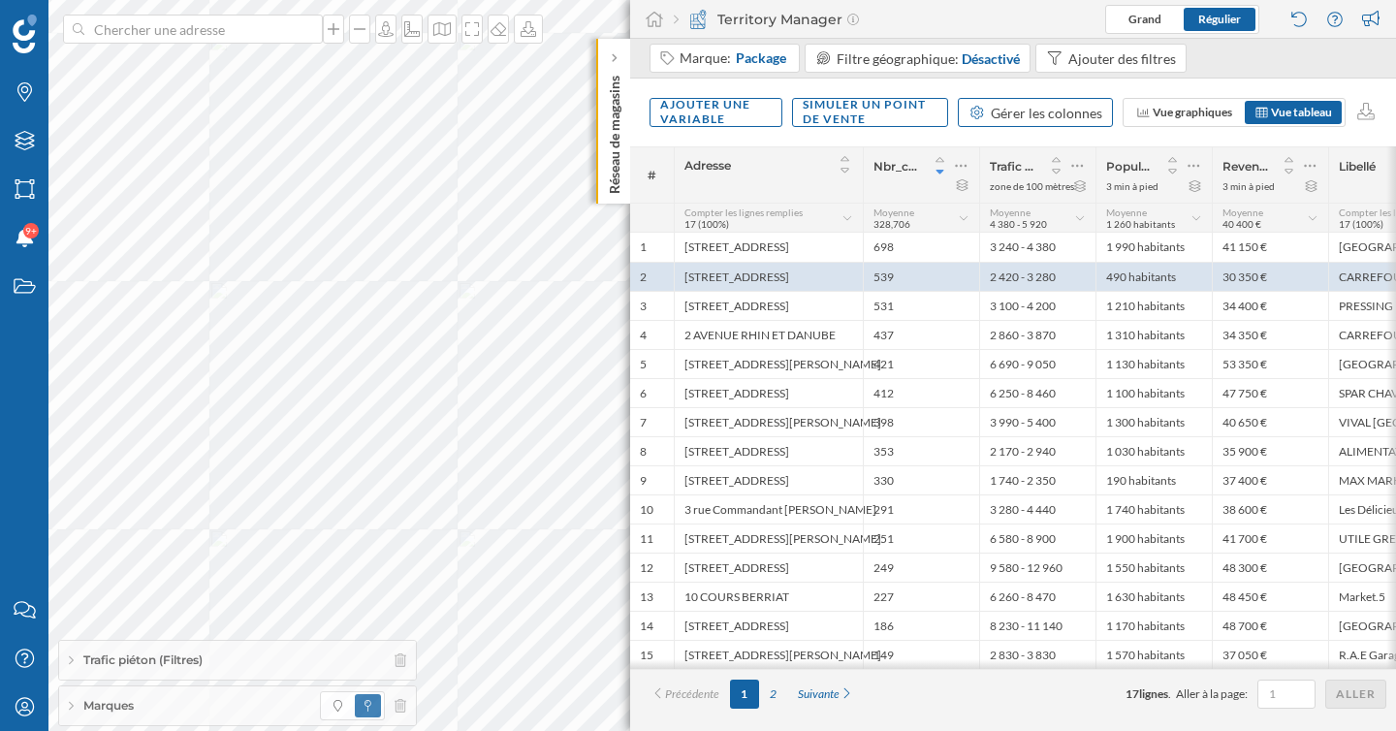
click at [1019, 111] on div "Gérer les colonnes" at bounding box center [1046, 113] width 111 height 20
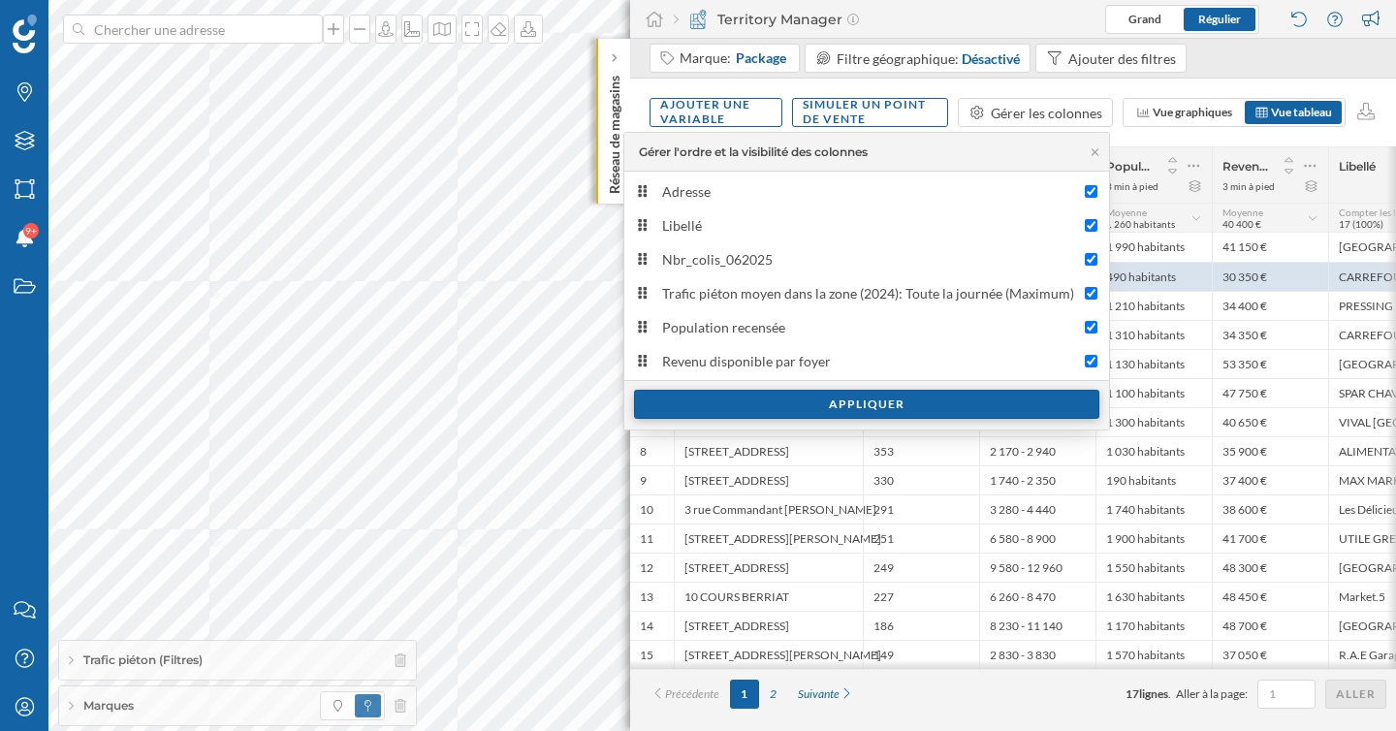
click at [763, 400] on div "Appliquer" at bounding box center [866, 404] width 465 height 29
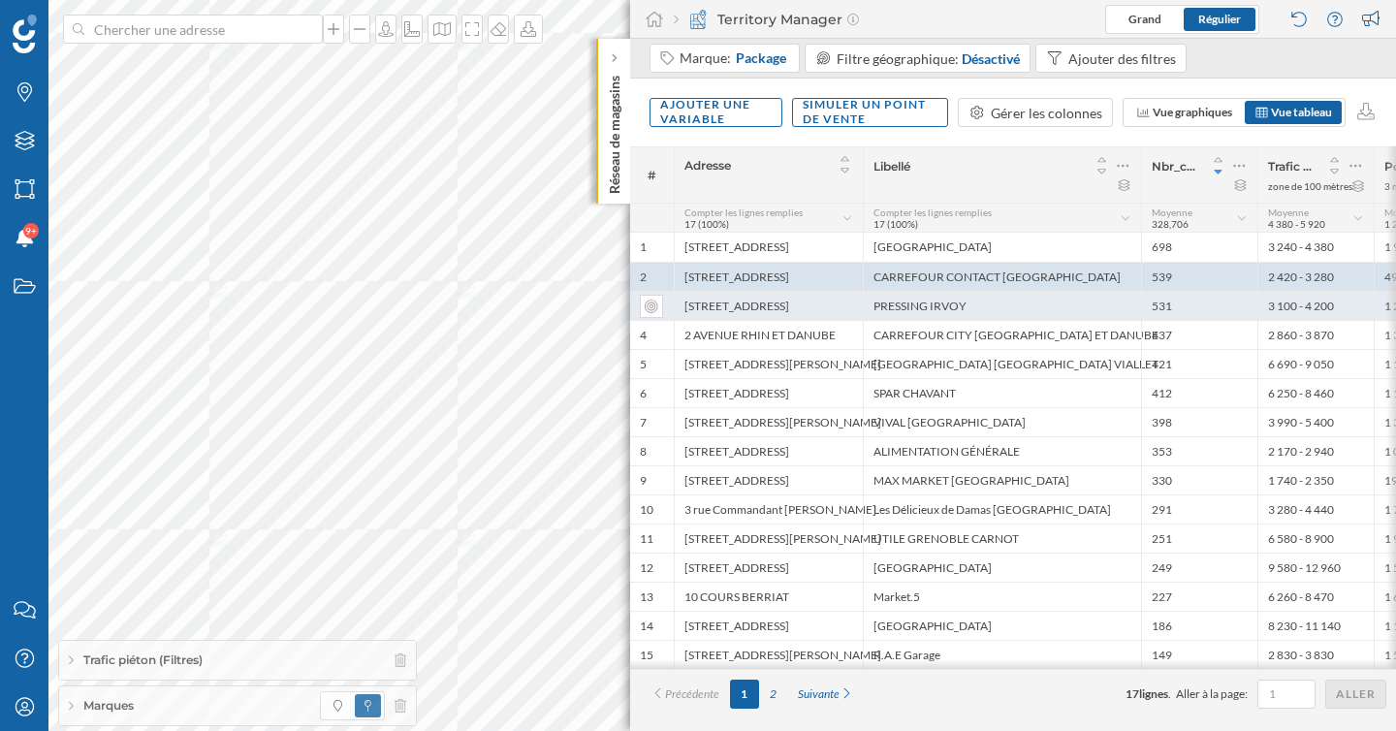
click at [743, 309] on div "[STREET_ADDRESS]" at bounding box center [768, 305] width 189 height 29
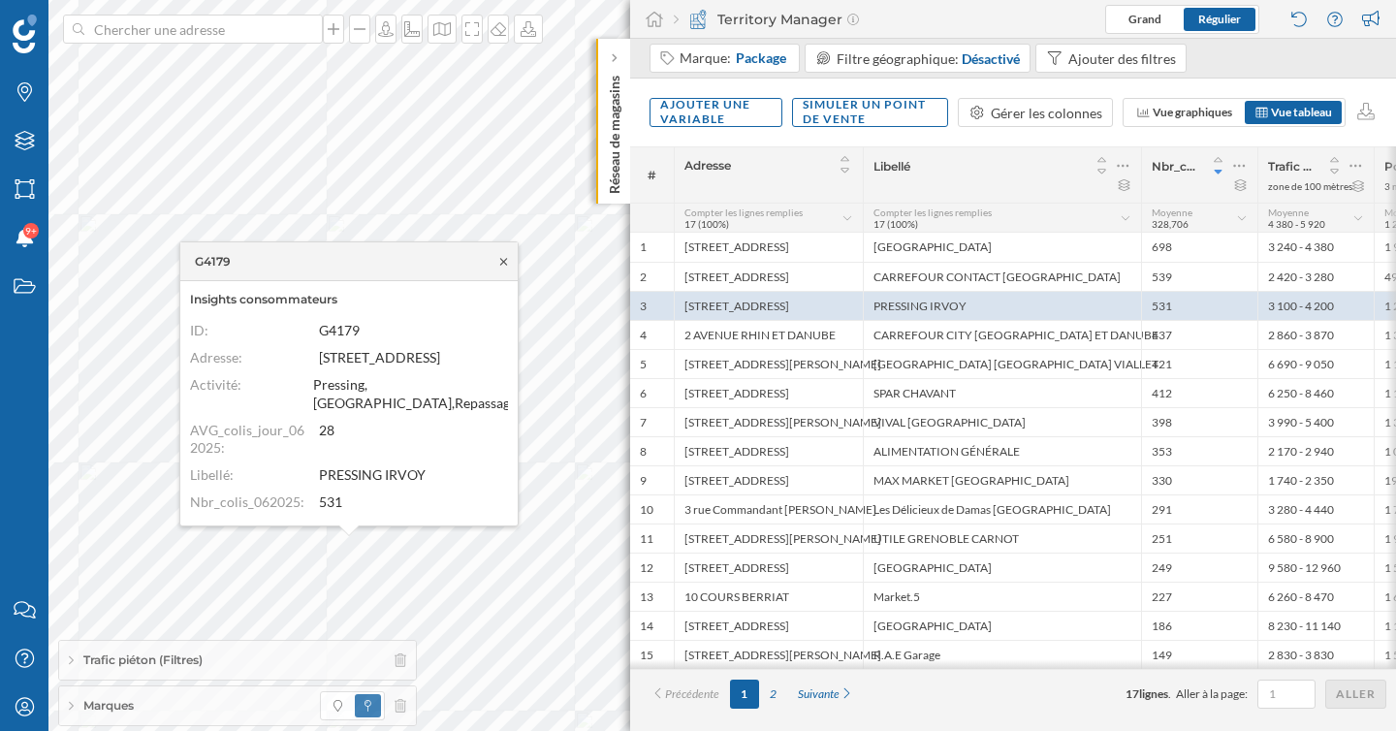
click at [507, 268] on icon at bounding box center [503, 262] width 15 height 12
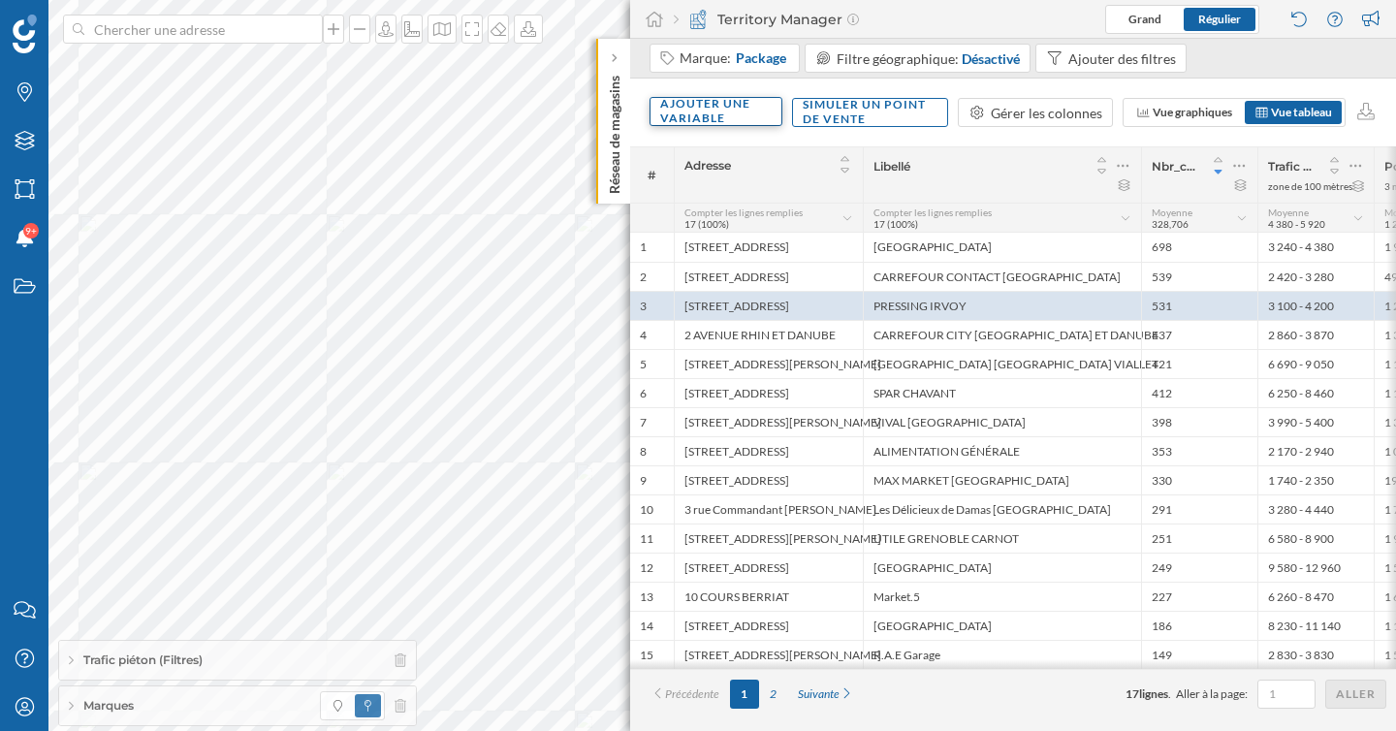
click at [734, 100] on div "Ajouter une variable" at bounding box center [716, 111] width 133 height 29
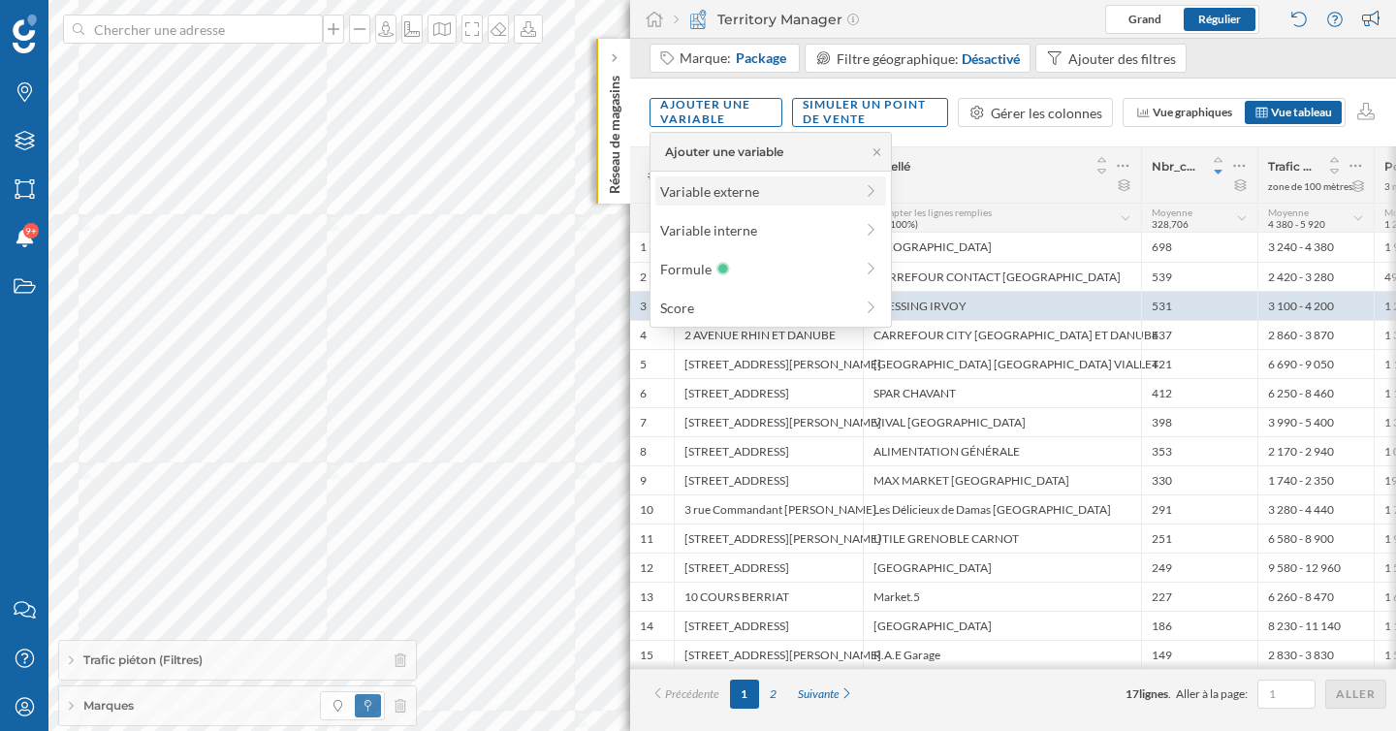
click at [742, 193] on div "Variable externe" at bounding box center [756, 191] width 193 height 20
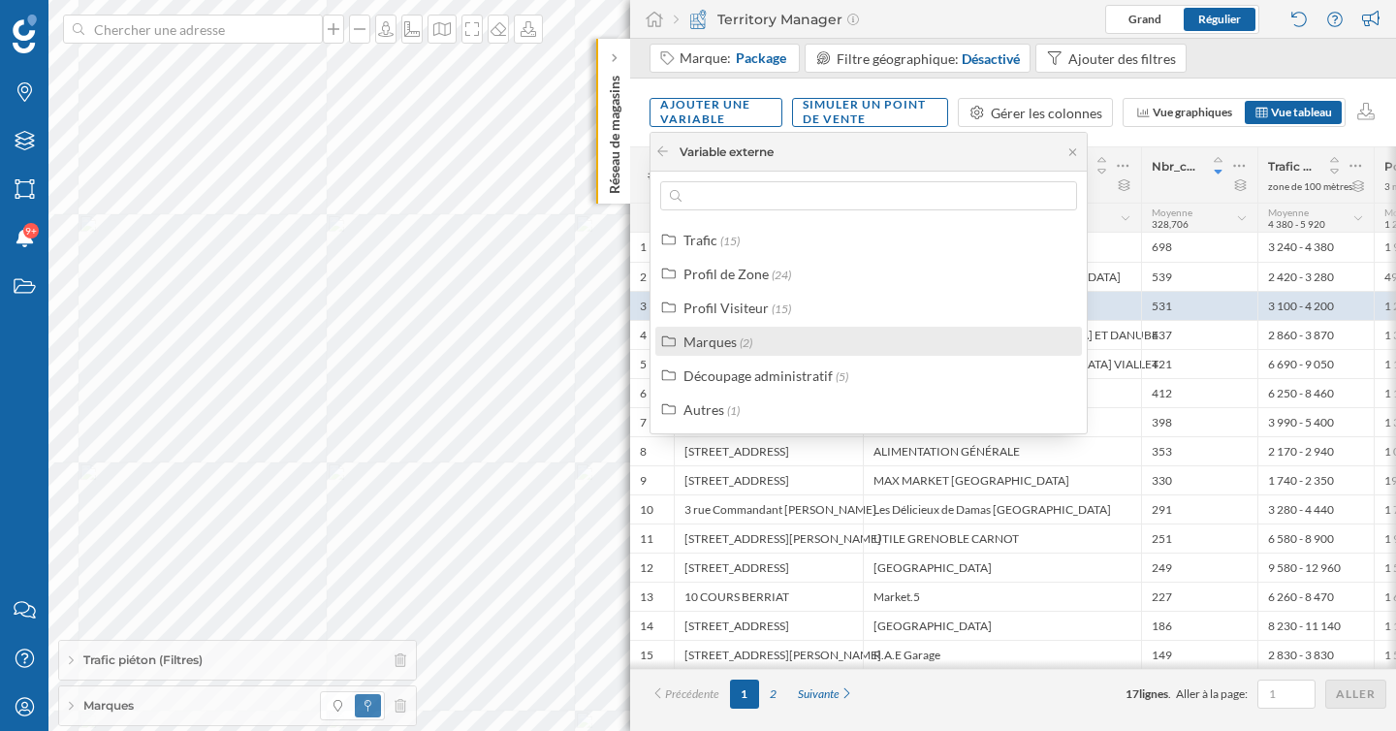
click at [748, 343] on span "(2)" at bounding box center [746, 342] width 13 height 15
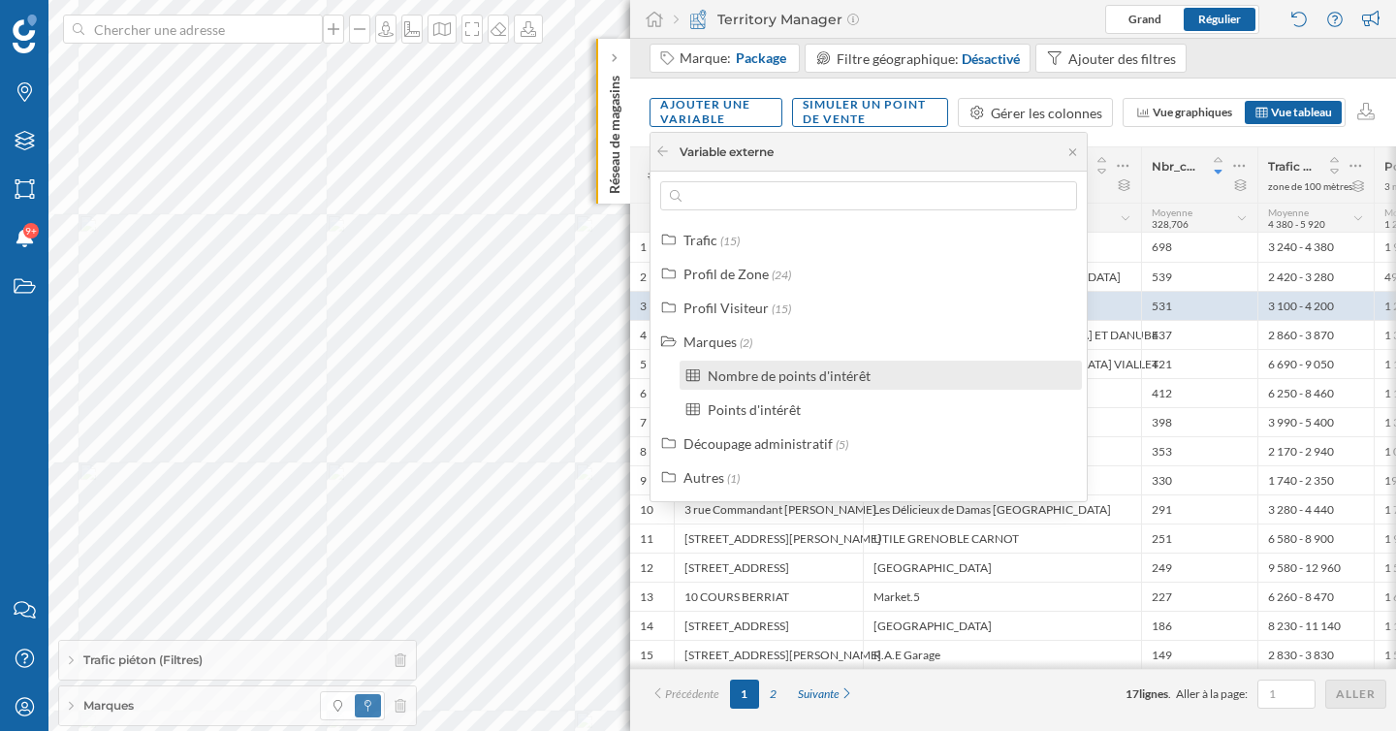
click at [757, 374] on div "Nombre de points d'intérêt" at bounding box center [789, 375] width 163 height 16
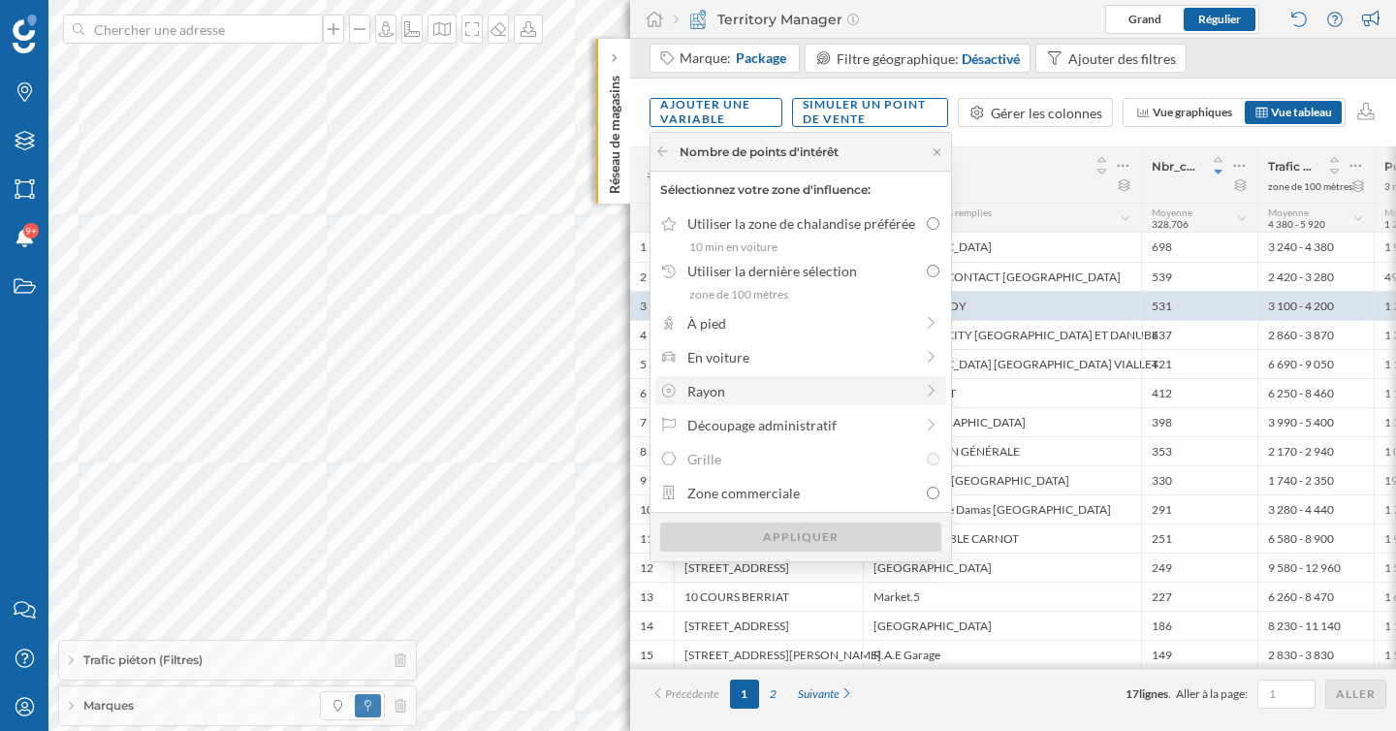
click at [729, 387] on div "Rayon" at bounding box center [800, 391] width 226 height 20
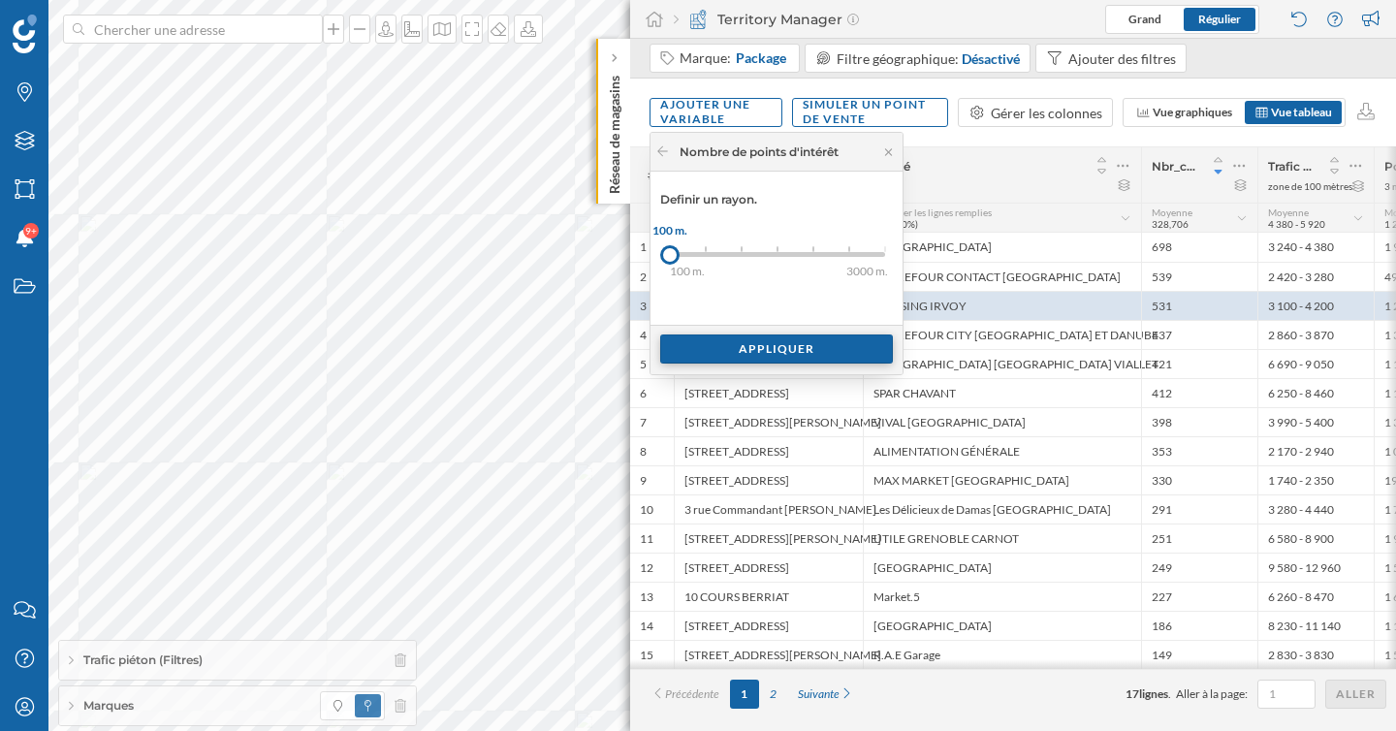
click at [710, 359] on div "Appliquer" at bounding box center [776, 348] width 233 height 29
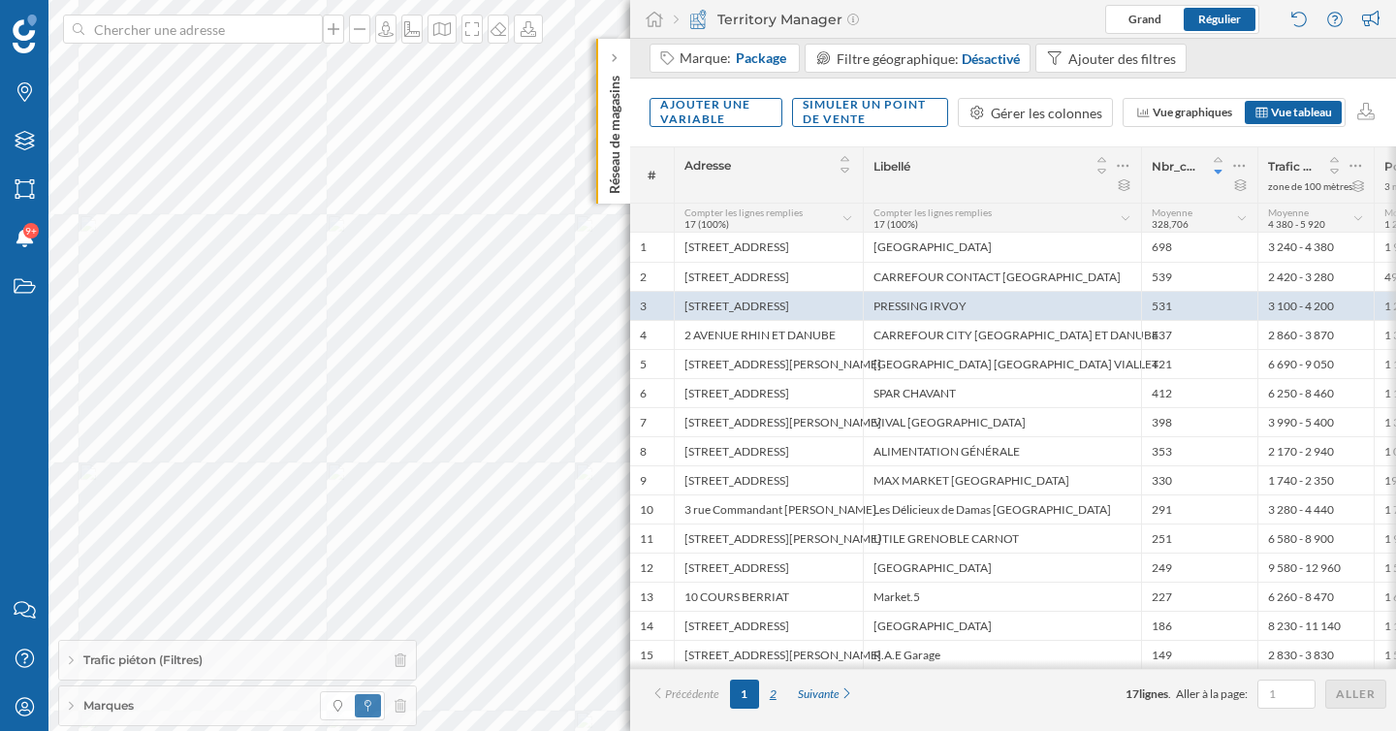
click at [777, 696] on div "2" at bounding box center [773, 694] width 28 height 29
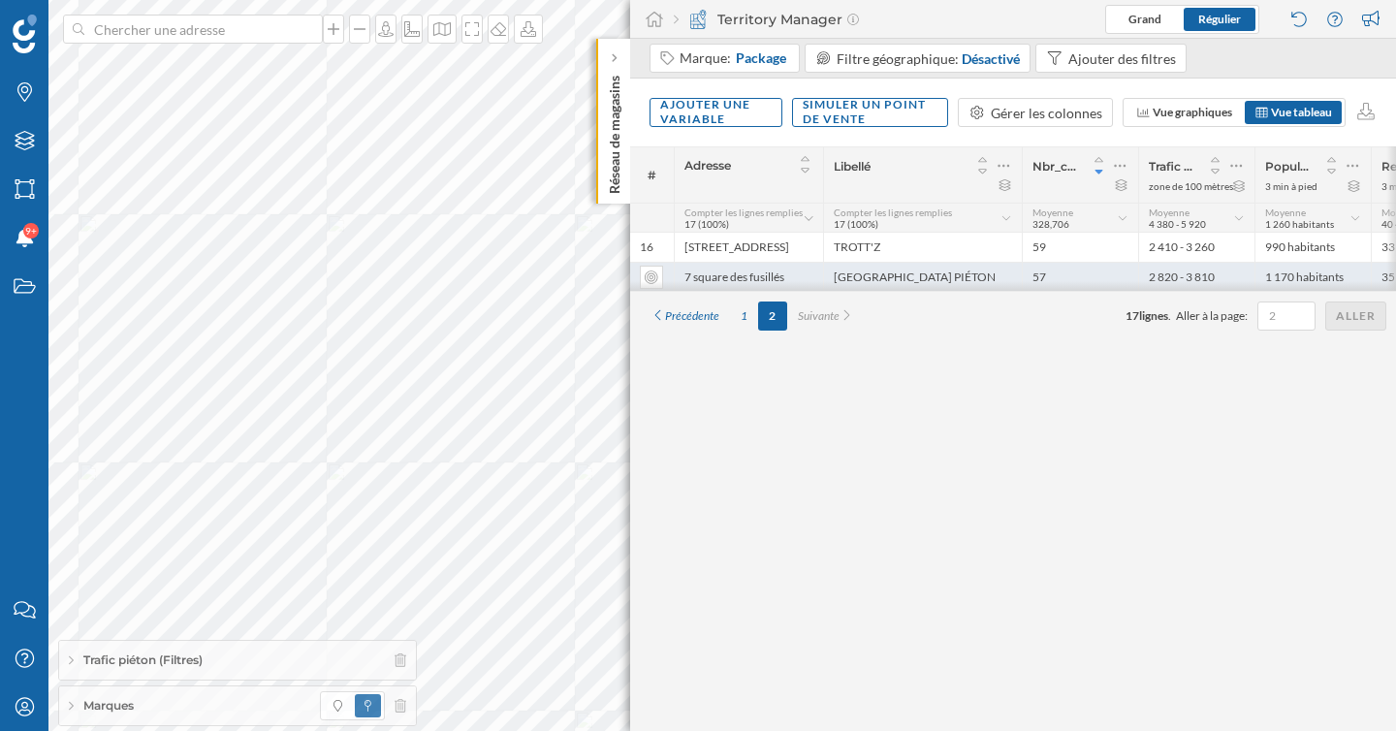
click at [915, 278] on div "[GEOGRAPHIC_DATA] PIÉTON" at bounding box center [922, 276] width 199 height 29
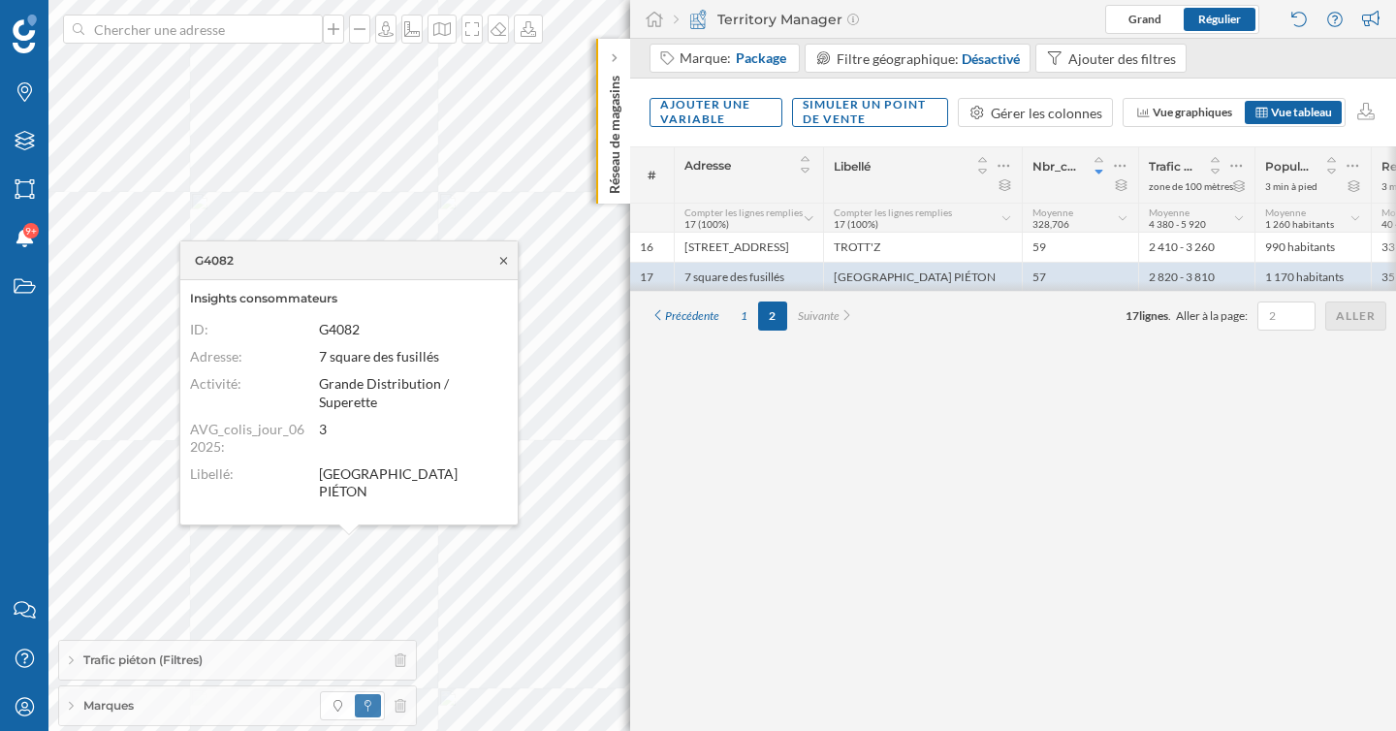
click at [504, 262] on icon at bounding box center [503, 261] width 15 height 12
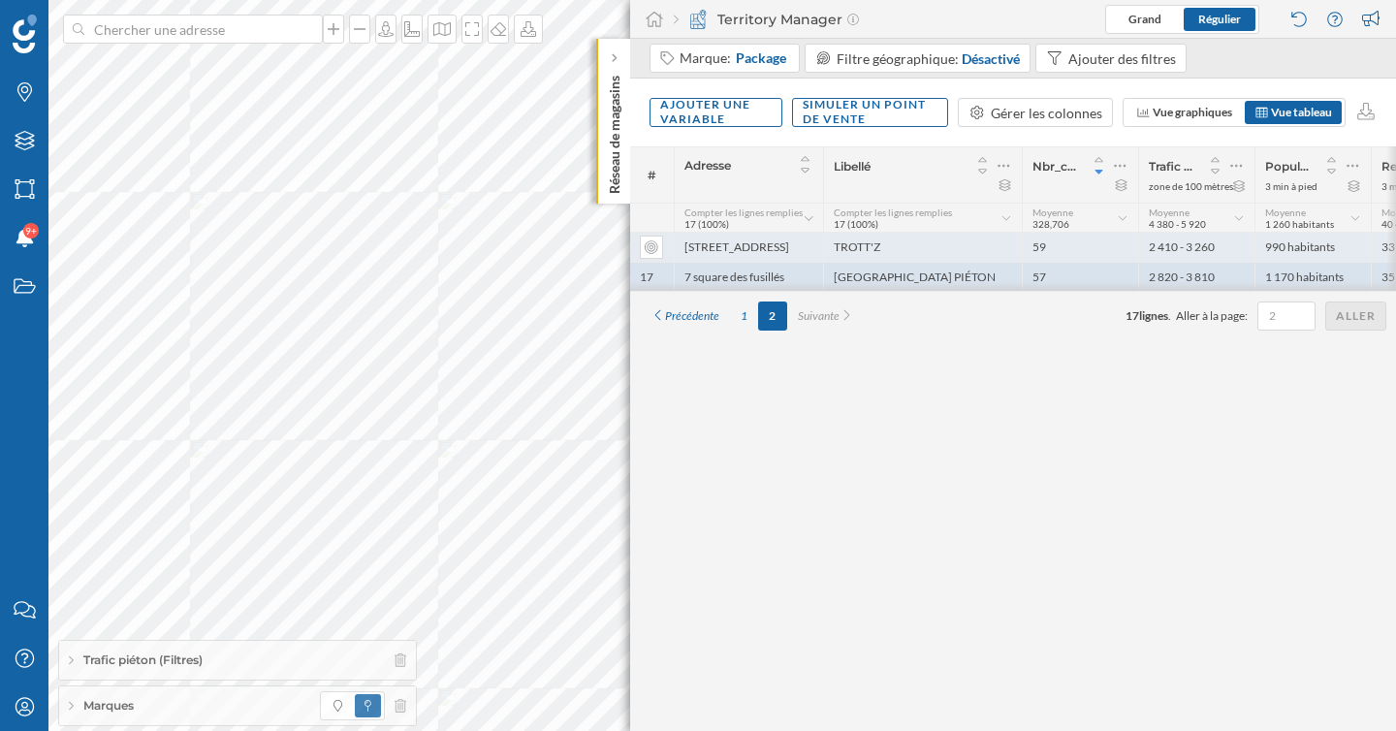
click at [898, 245] on div "TROTT'Z" at bounding box center [922, 247] width 199 height 29
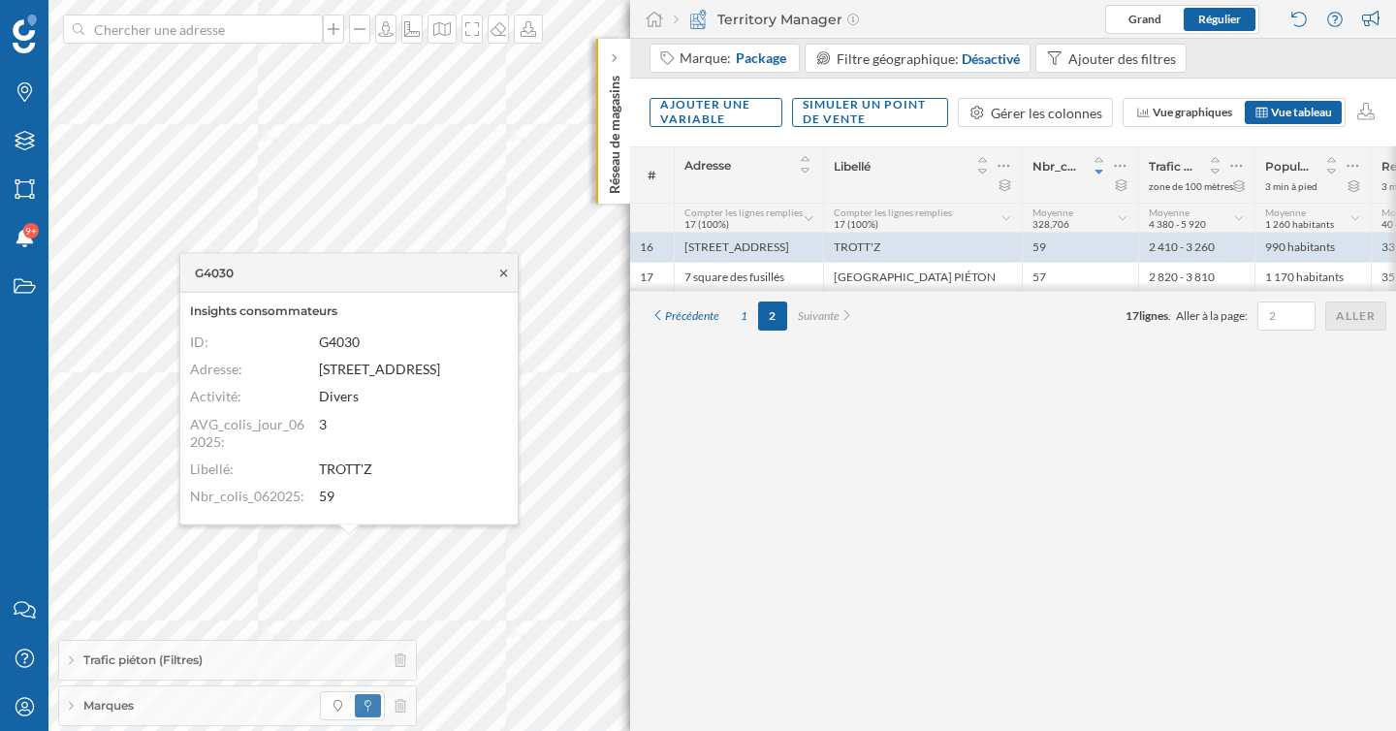
click at [506, 274] on icon at bounding box center [503, 273] width 15 height 12
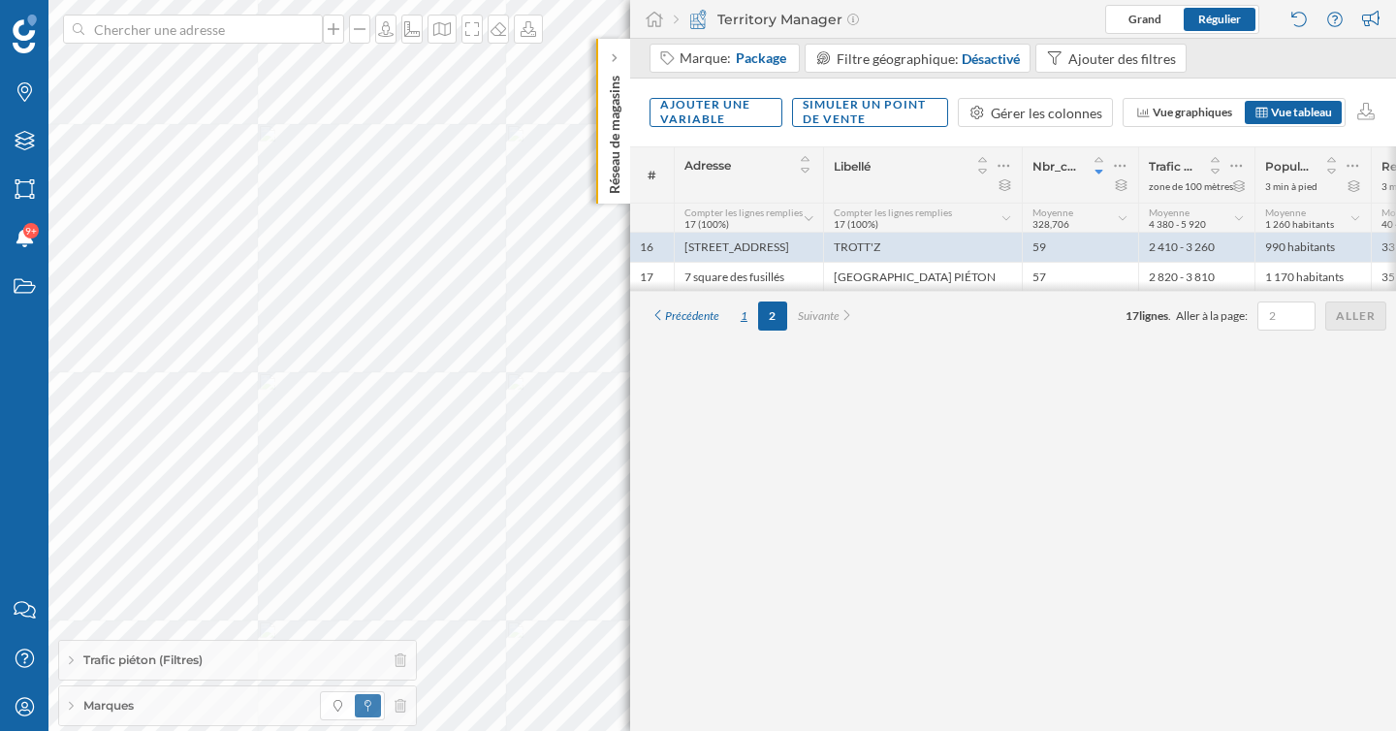
click at [747, 324] on div "1" at bounding box center [744, 316] width 28 height 29
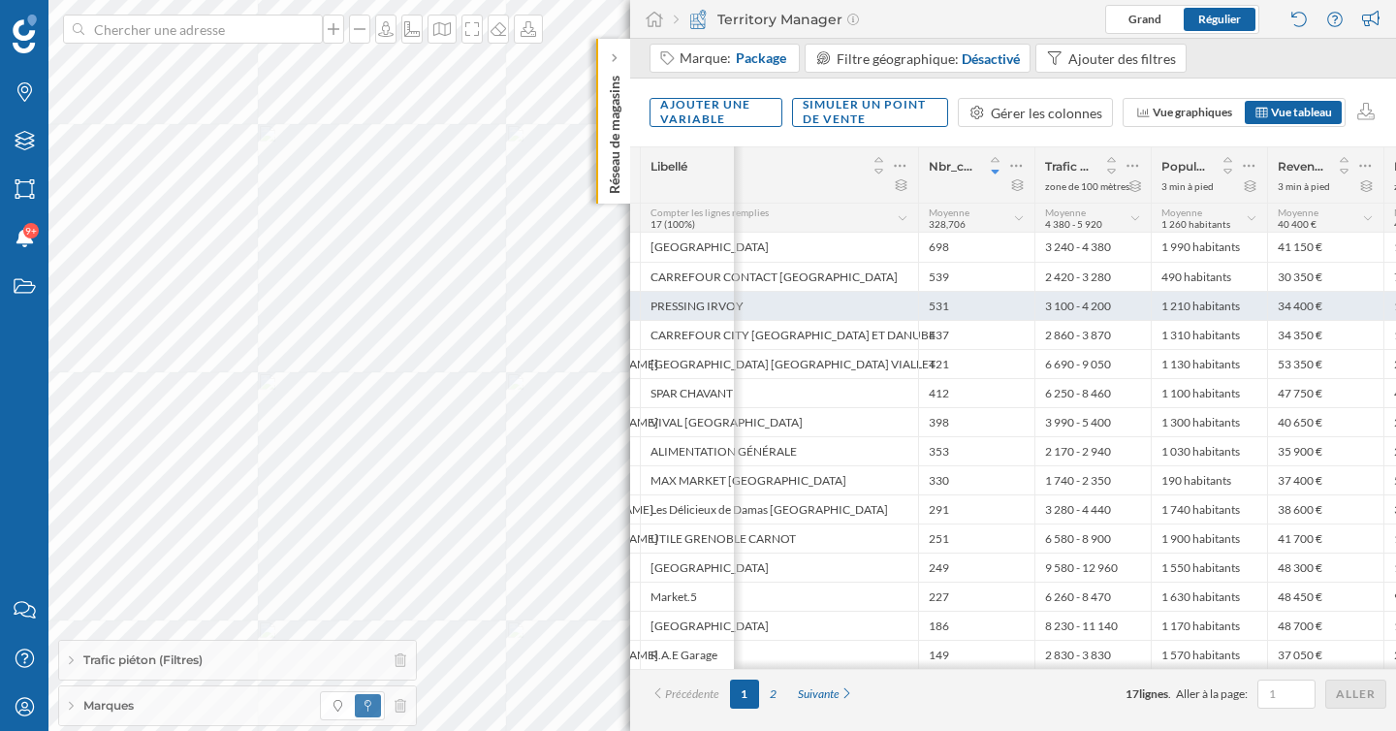
scroll to position [0, 327]
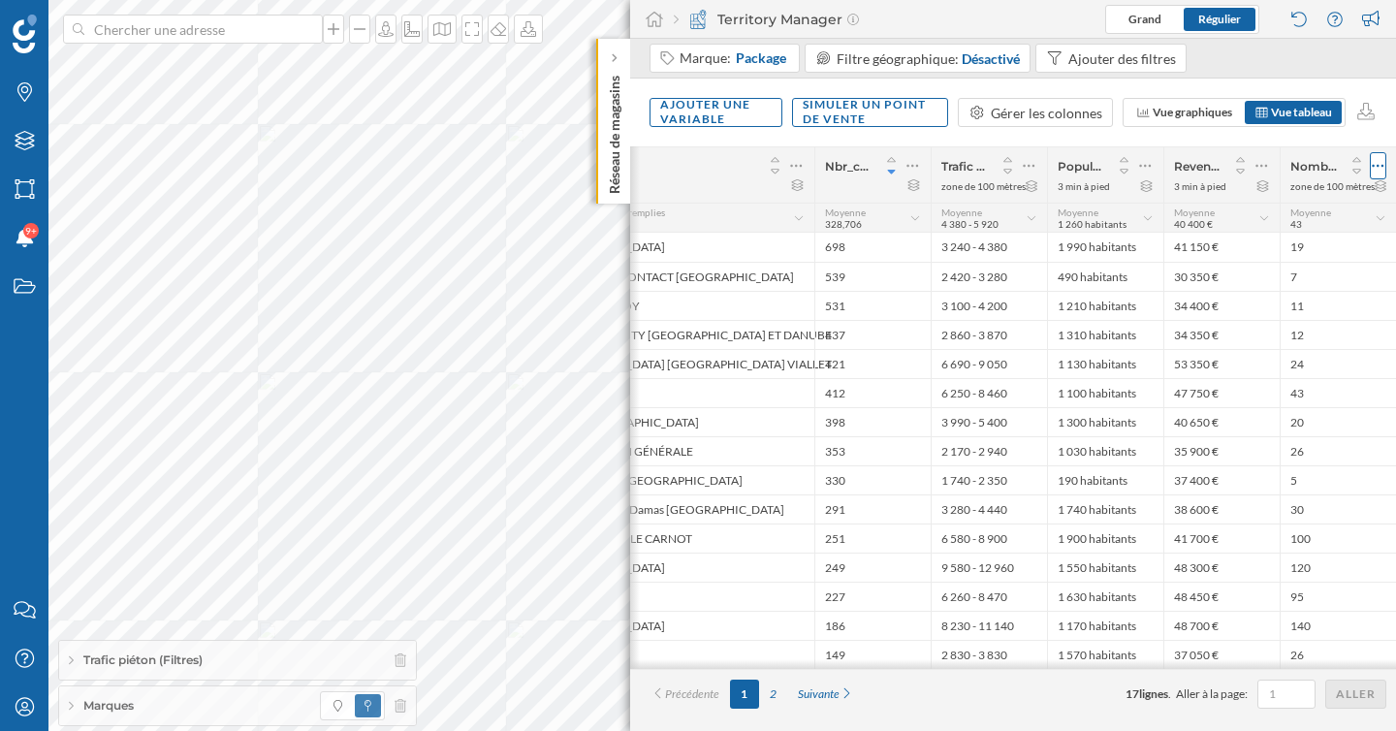
click at [1378, 164] on icon at bounding box center [1378, 165] width 13 height 19
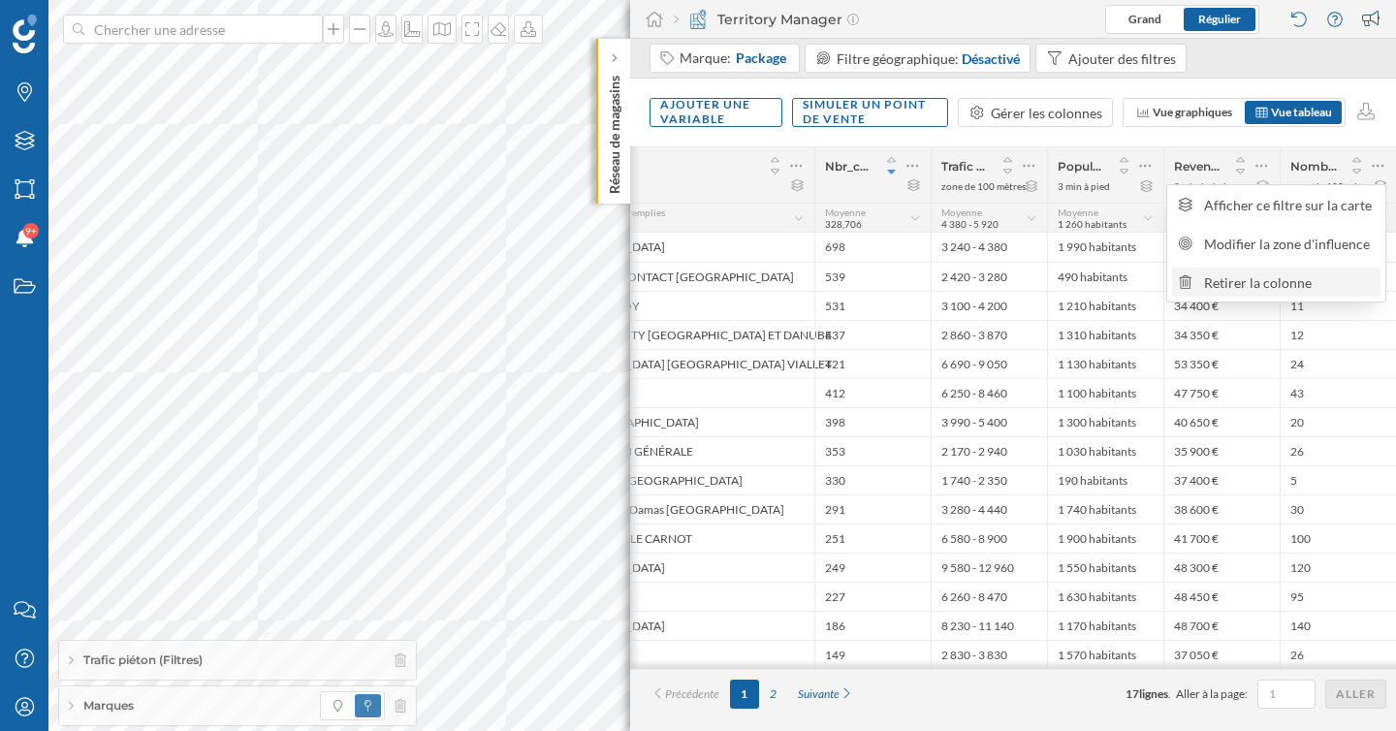
click at [1261, 281] on div "Retirer la colonne" at bounding box center [1289, 282] width 171 height 20
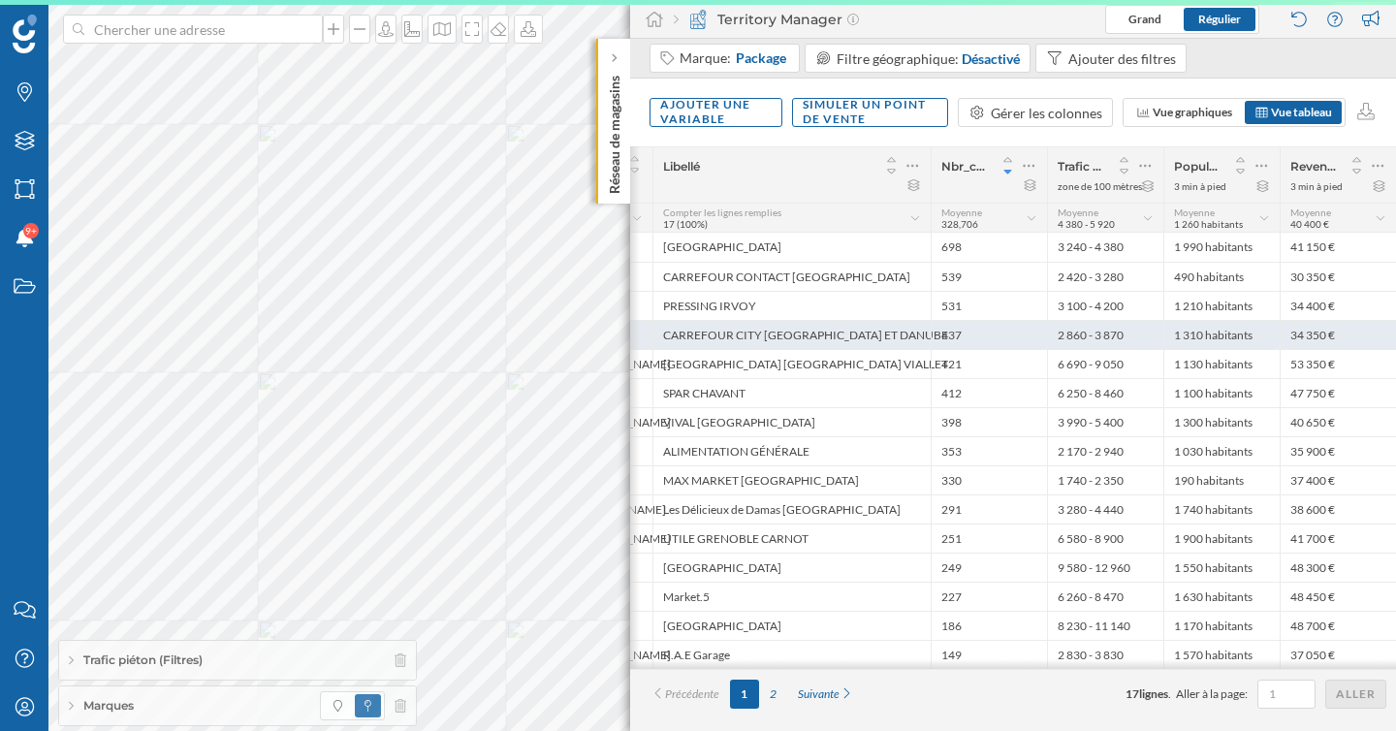
scroll to position [0, 210]
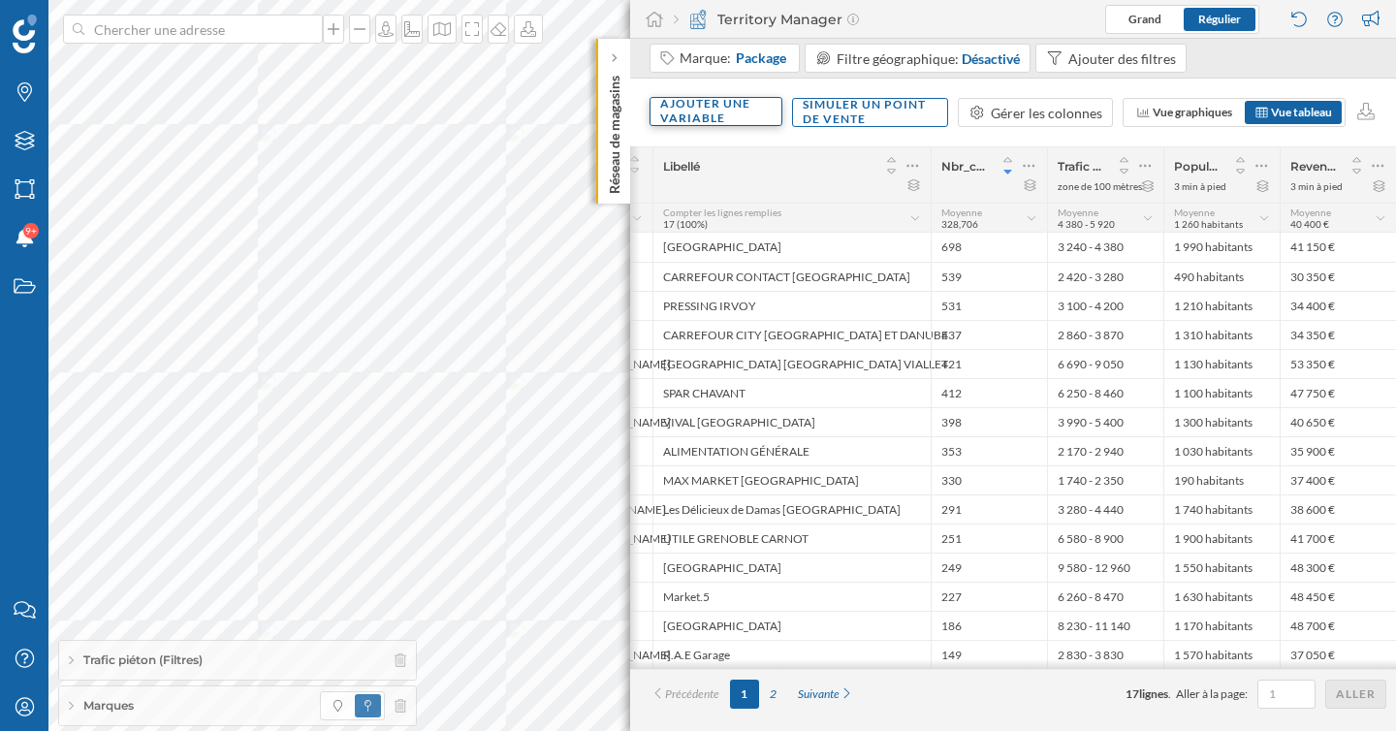
click at [757, 113] on div "Ajouter une variable" at bounding box center [716, 111] width 133 height 29
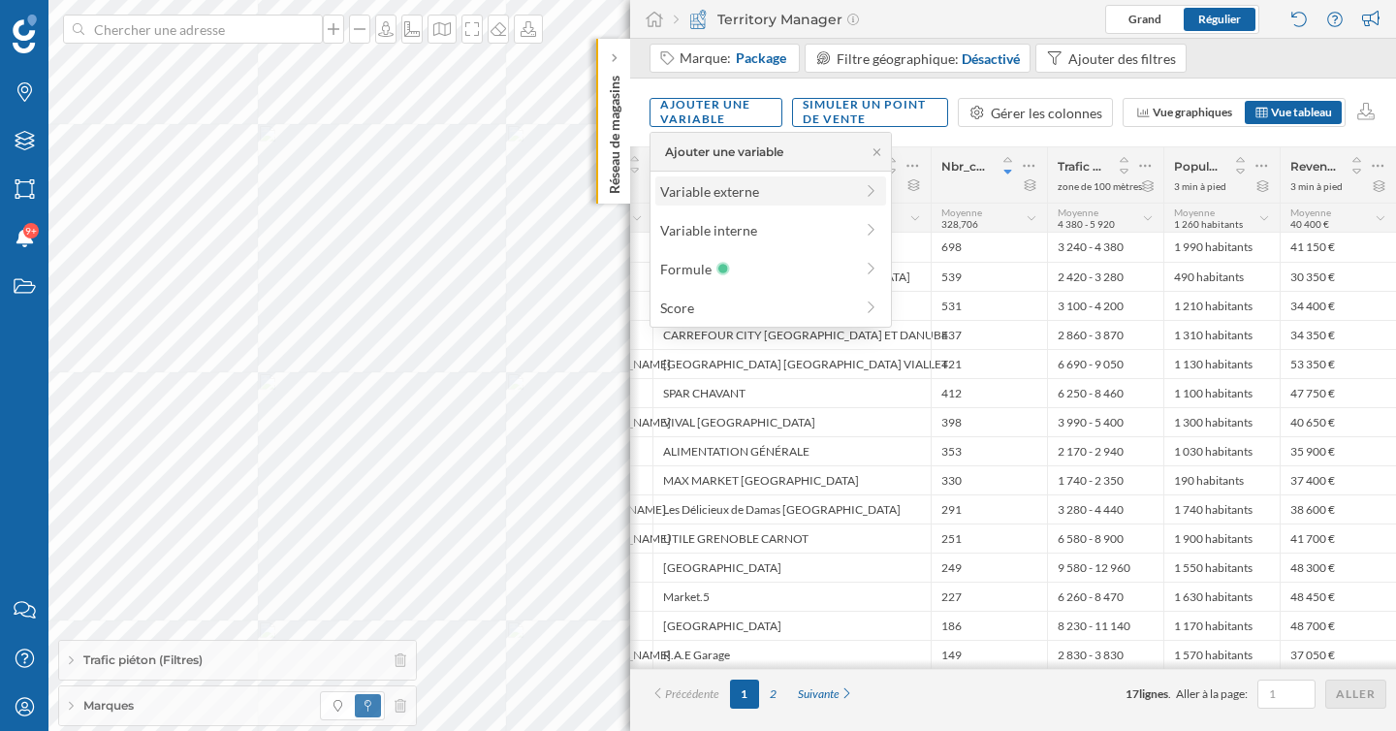
click at [761, 202] on div "Variable externe" at bounding box center [770, 190] width 231 height 29
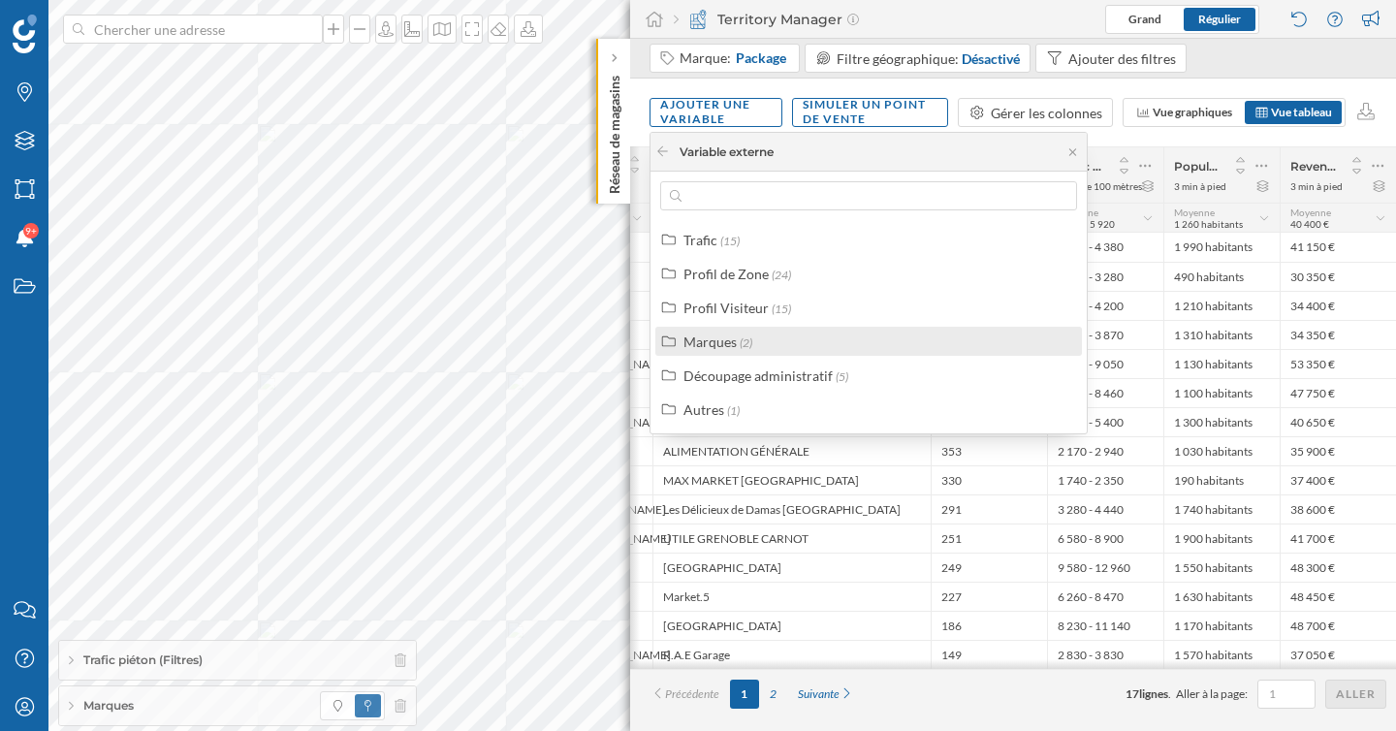
click at [728, 344] on div "Marques" at bounding box center [709, 342] width 53 height 16
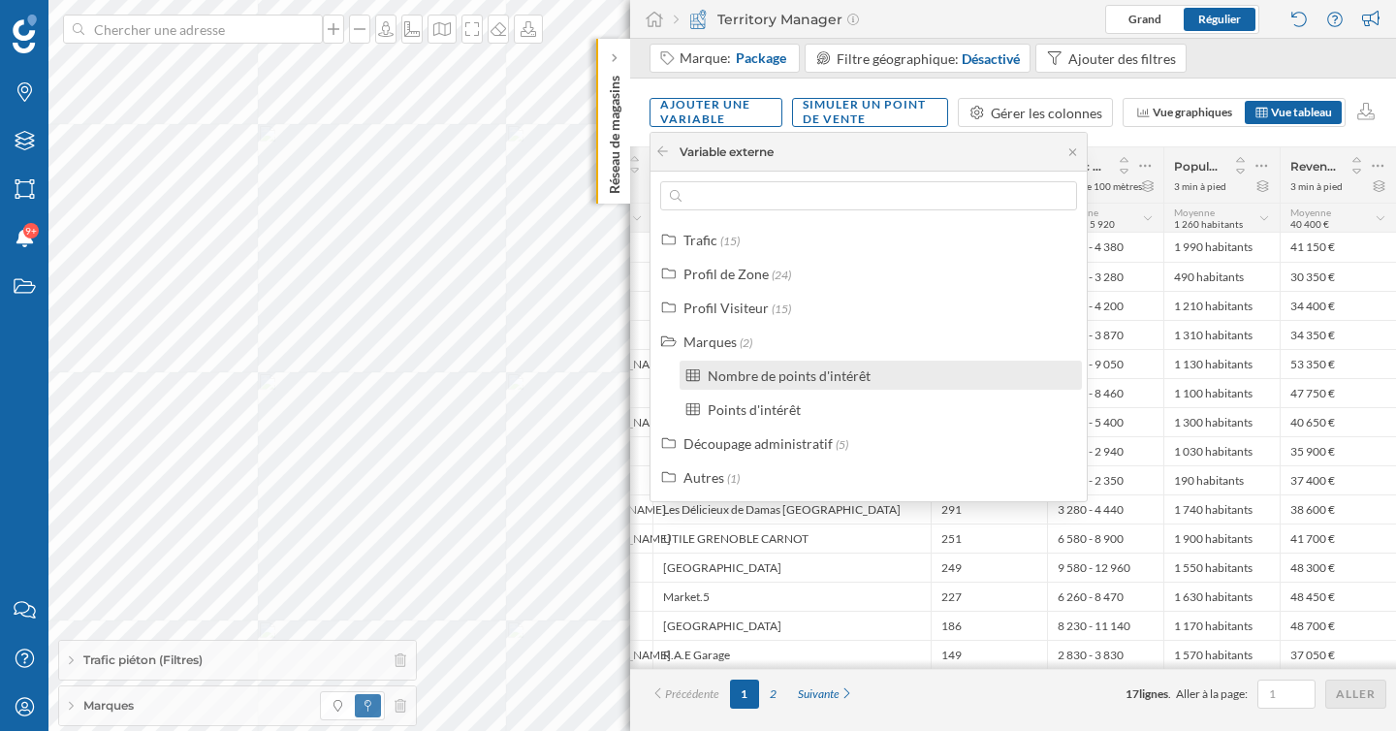
click at [736, 377] on div "Nombre de points d'intérêt" at bounding box center [789, 375] width 163 height 16
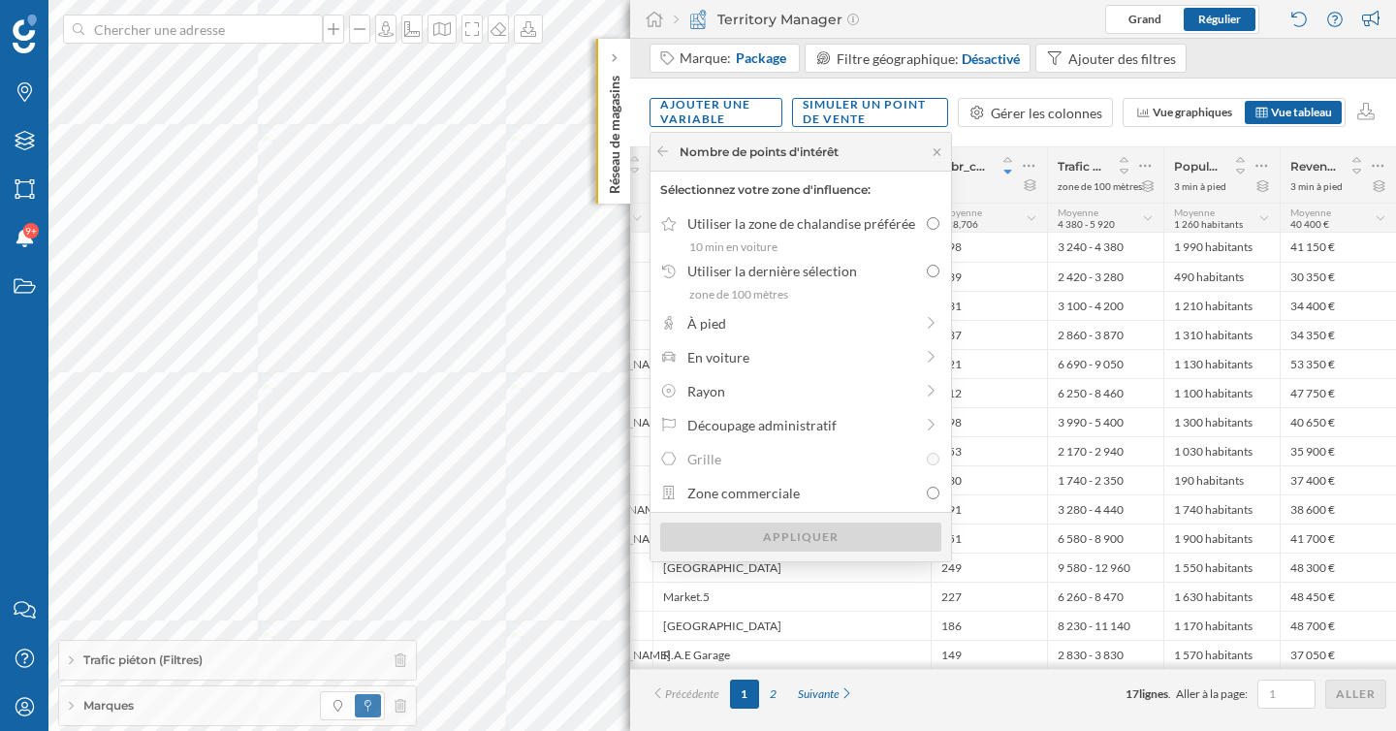
click at [654, 150] on div "Nombre de points d'intérêt" at bounding box center [801, 152] width 301 height 39
click at [657, 150] on icon at bounding box center [662, 151] width 15 height 12
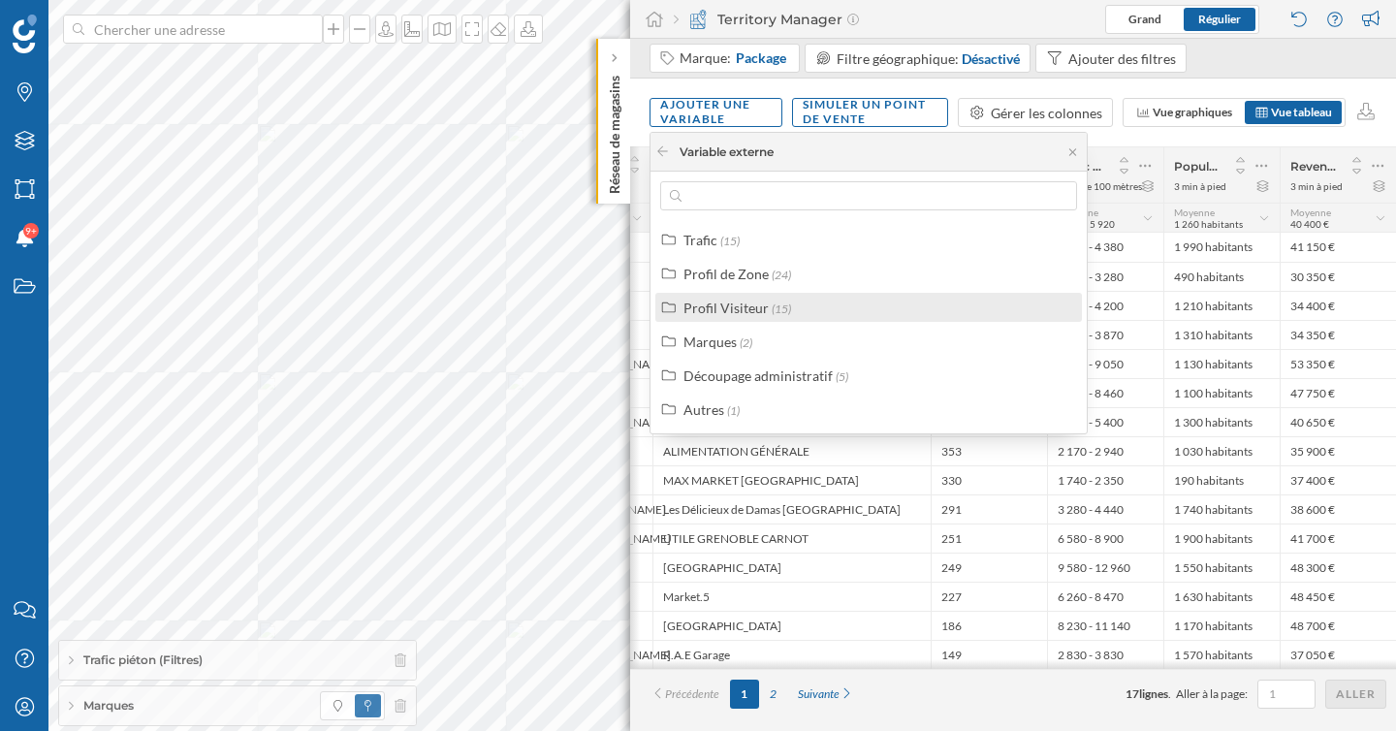
click at [722, 314] on div "Profil Visiteur" at bounding box center [725, 308] width 85 height 16
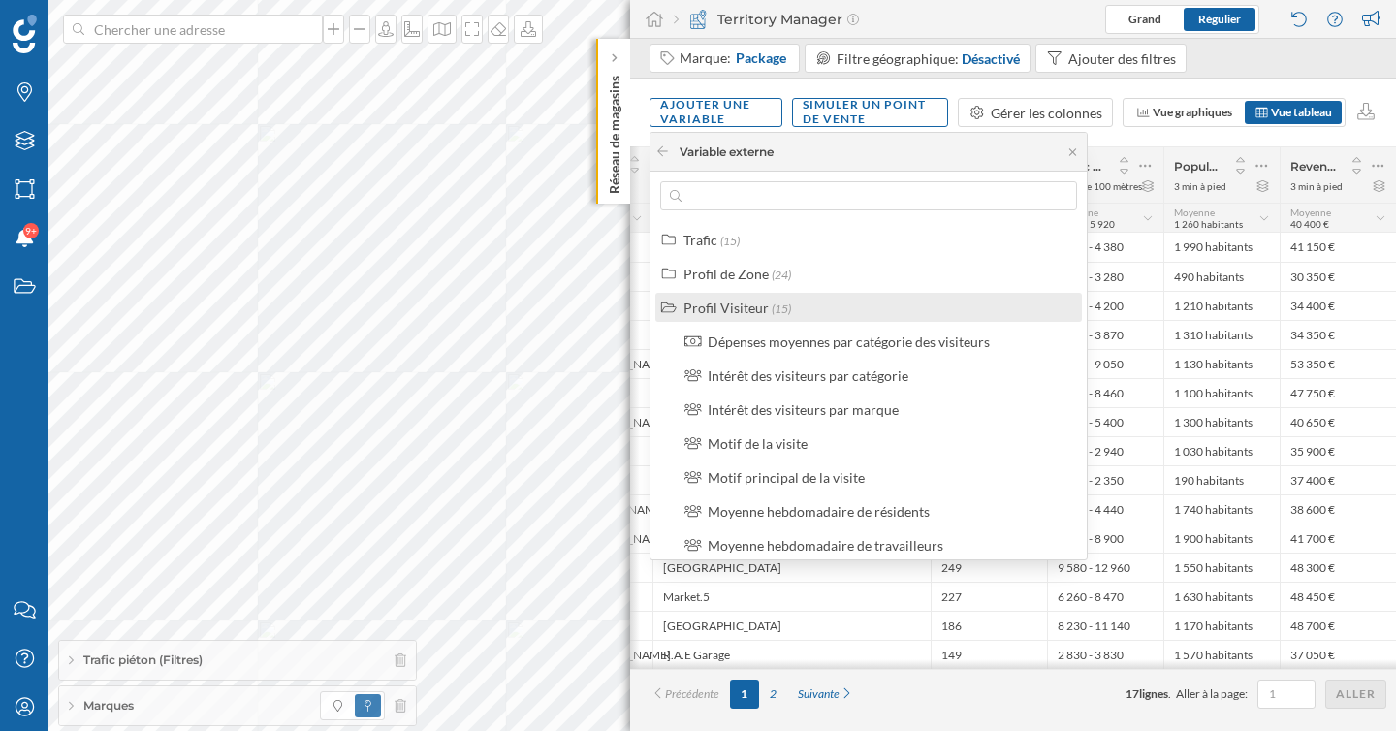
click at [722, 314] on div "Profil Visiteur" at bounding box center [725, 308] width 85 height 16
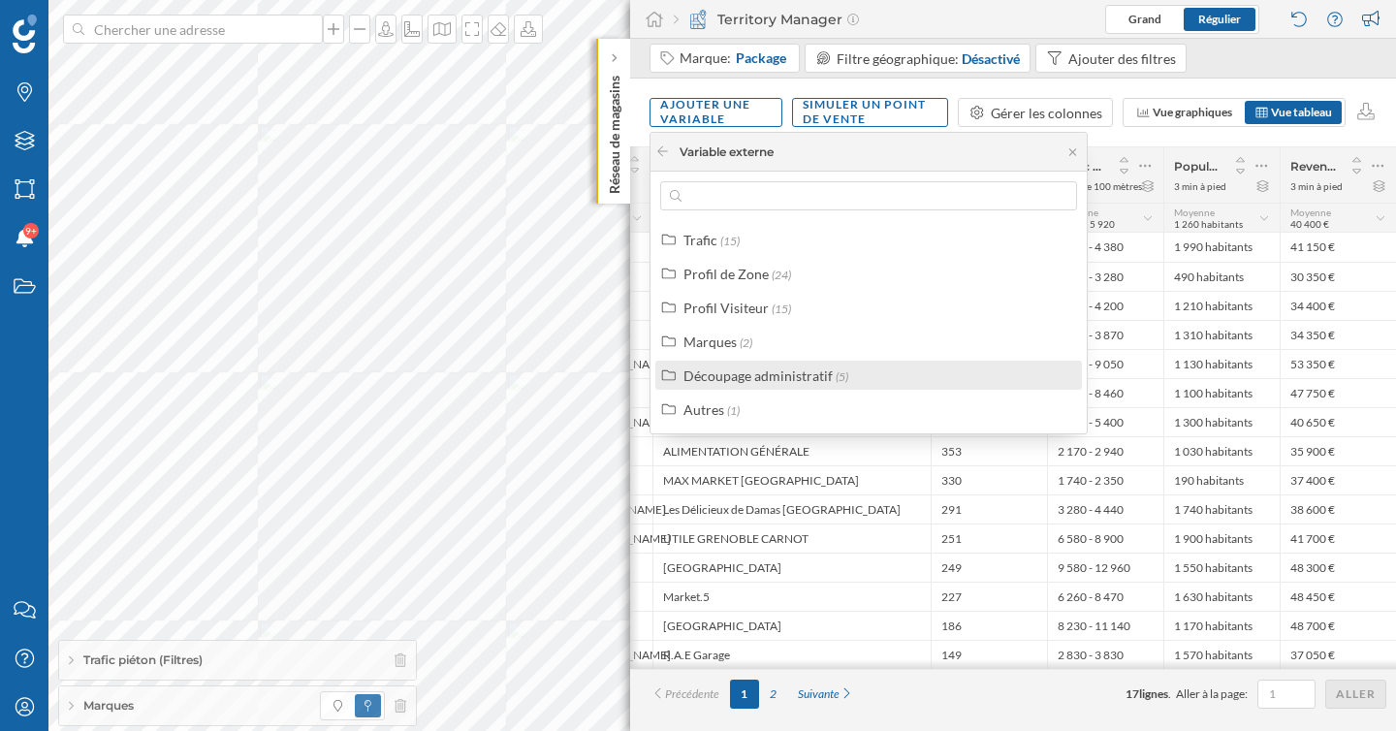
click at [730, 373] on div "Découpage administratif" at bounding box center [757, 375] width 149 height 16
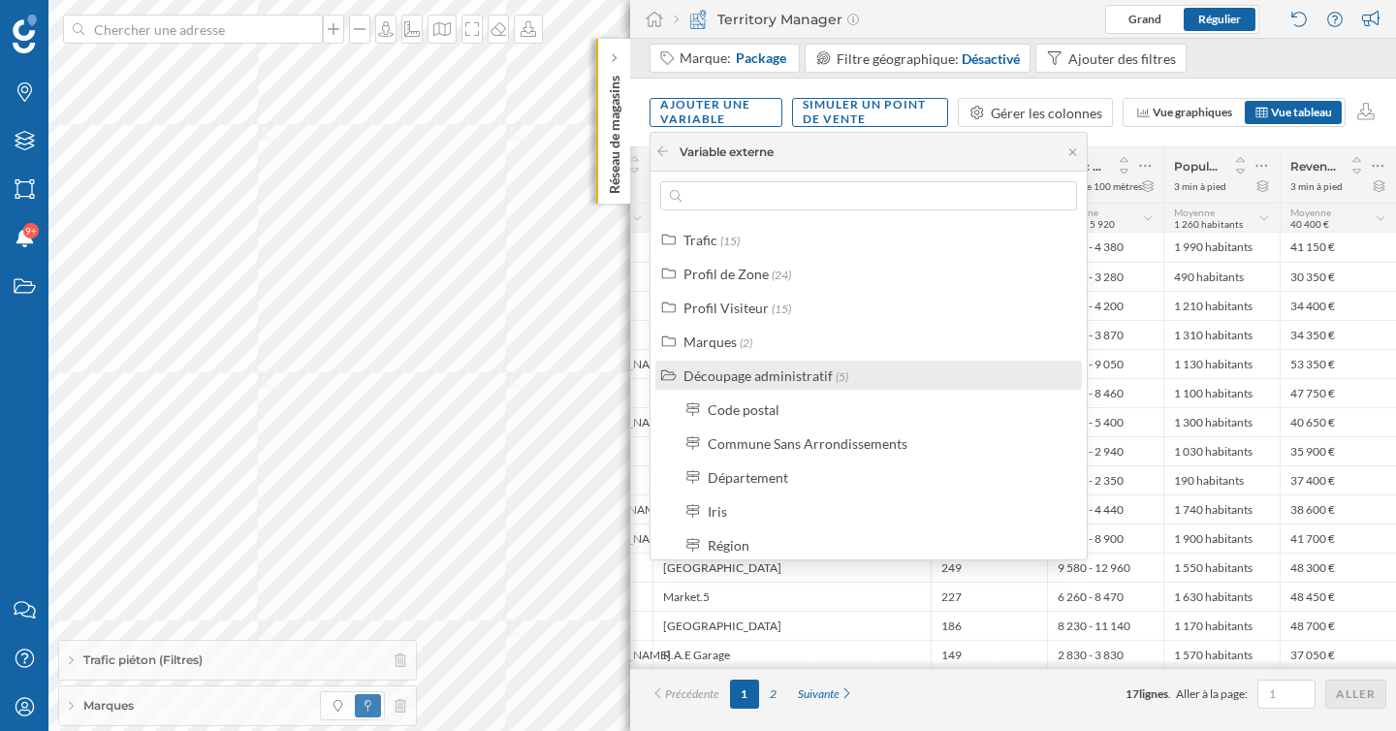
click at [730, 373] on div "Découpage administratif" at bounding box center [757, 375] width 149 height 16
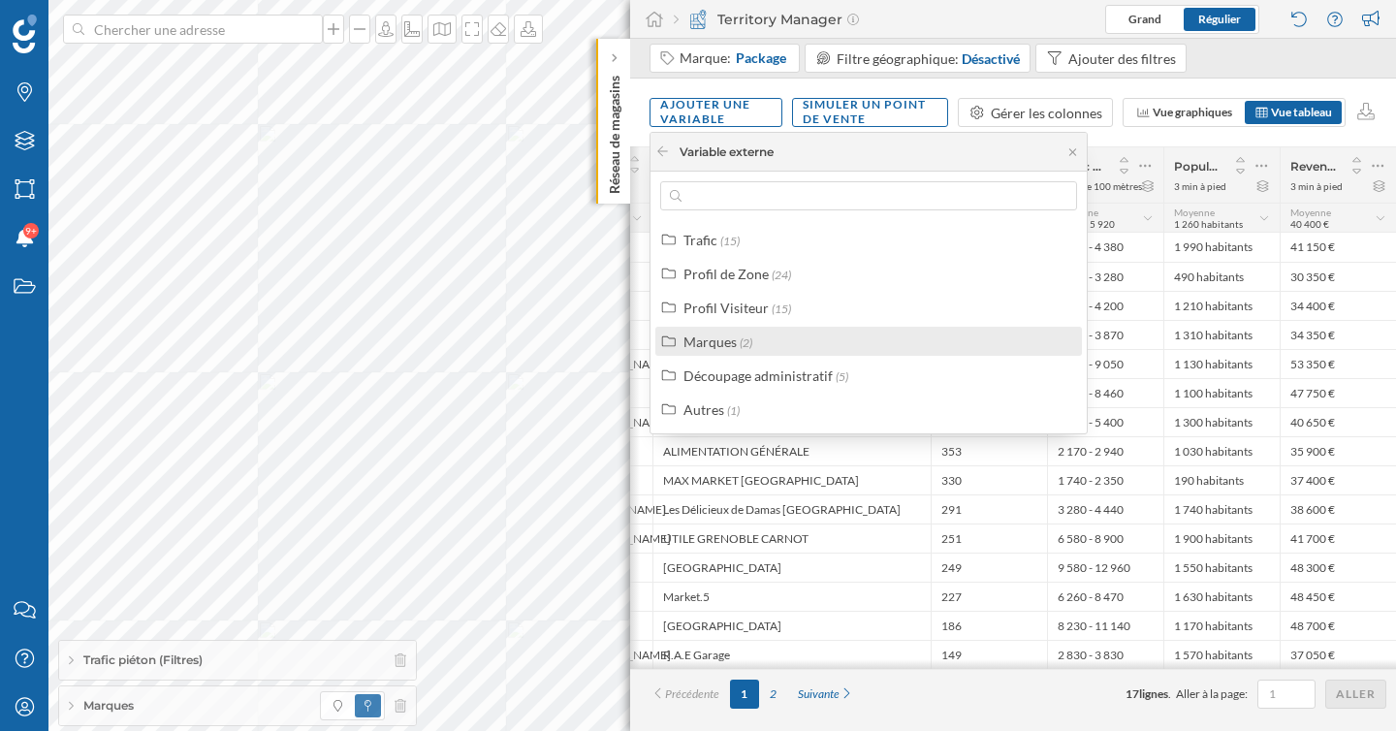
click at [722, 341] on div "Marques" at bounding box center [709, 342] width 53 height 16
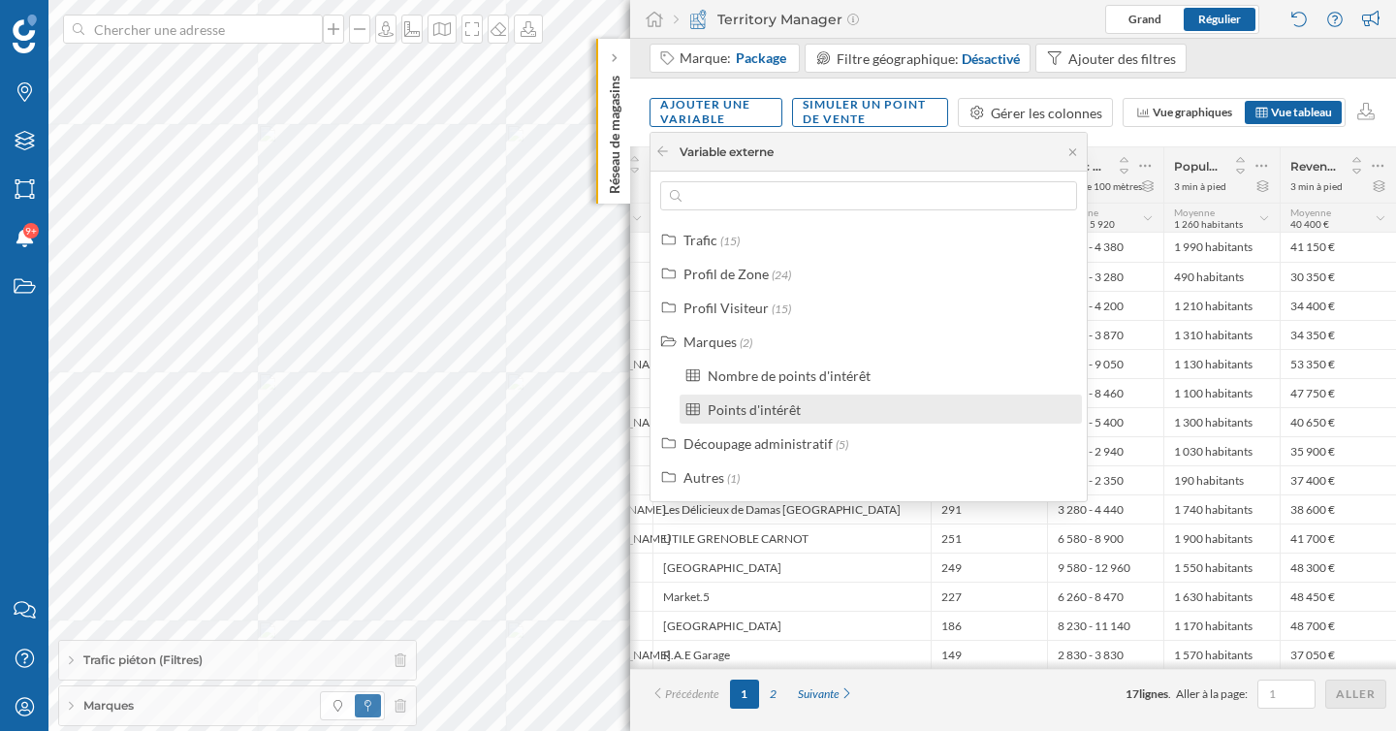
click at [744, 415] on div "Points d'intérêt" at bounding box center [754, 409] width 93 height 16
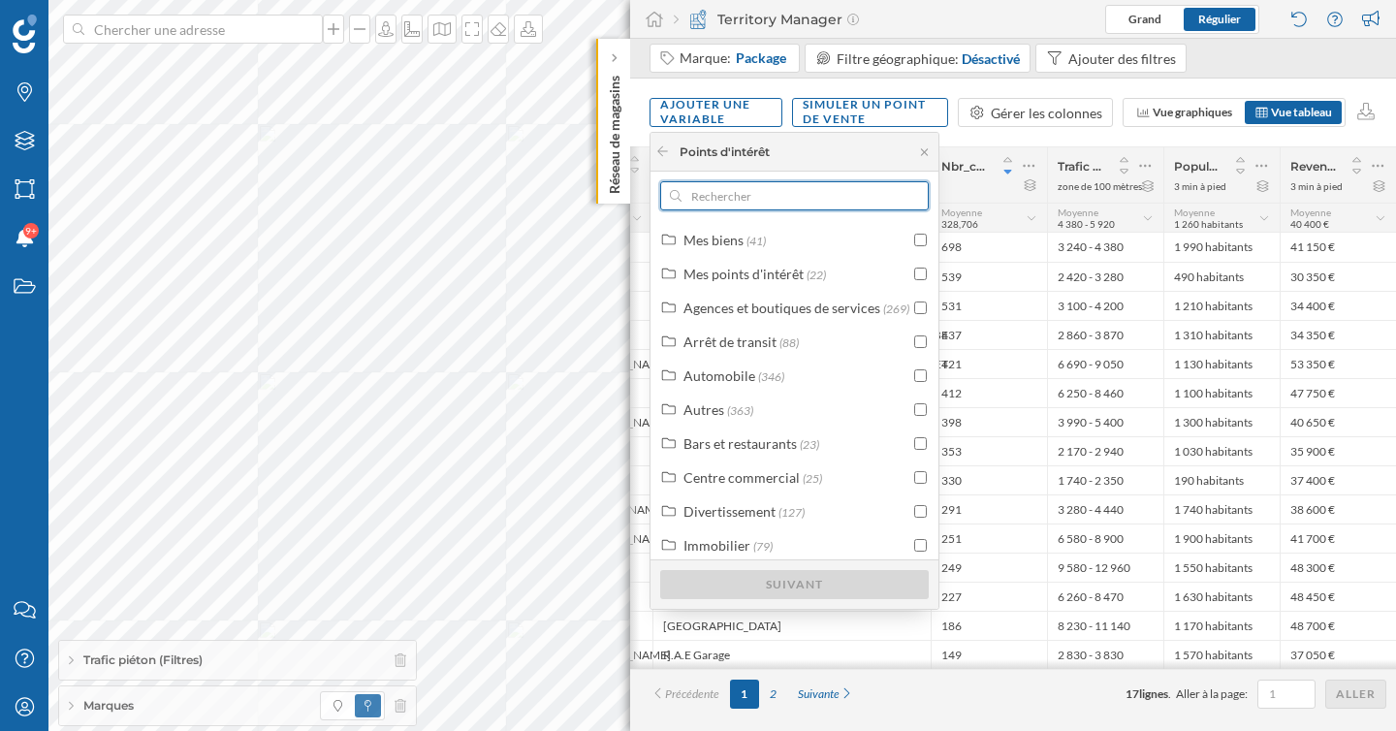
click at [770, 200] on input "text" at bounding box center [795, 195] width 226 height 29
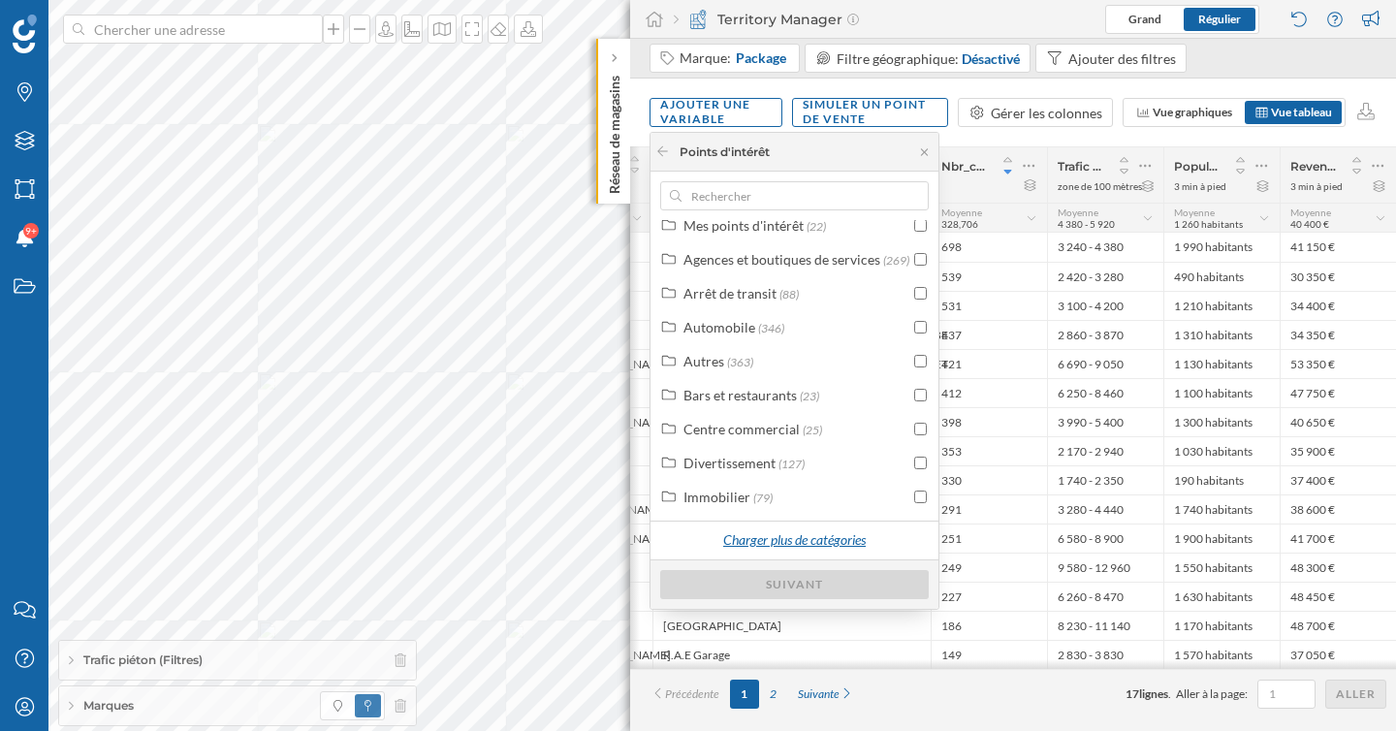
click at [793, 541] on div "Charger plus de catégories" at bounding box center [794, 540] width 167 height 29
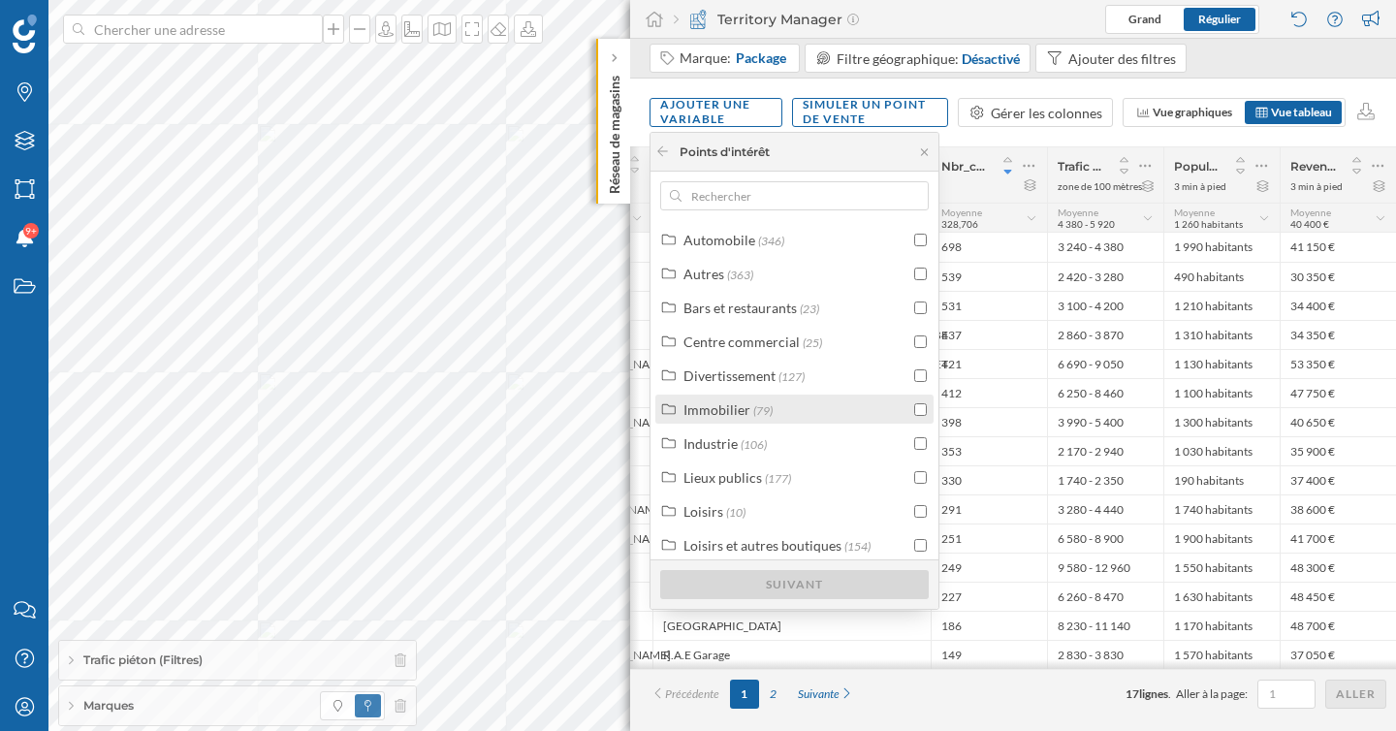
scroll to position [142, 0]
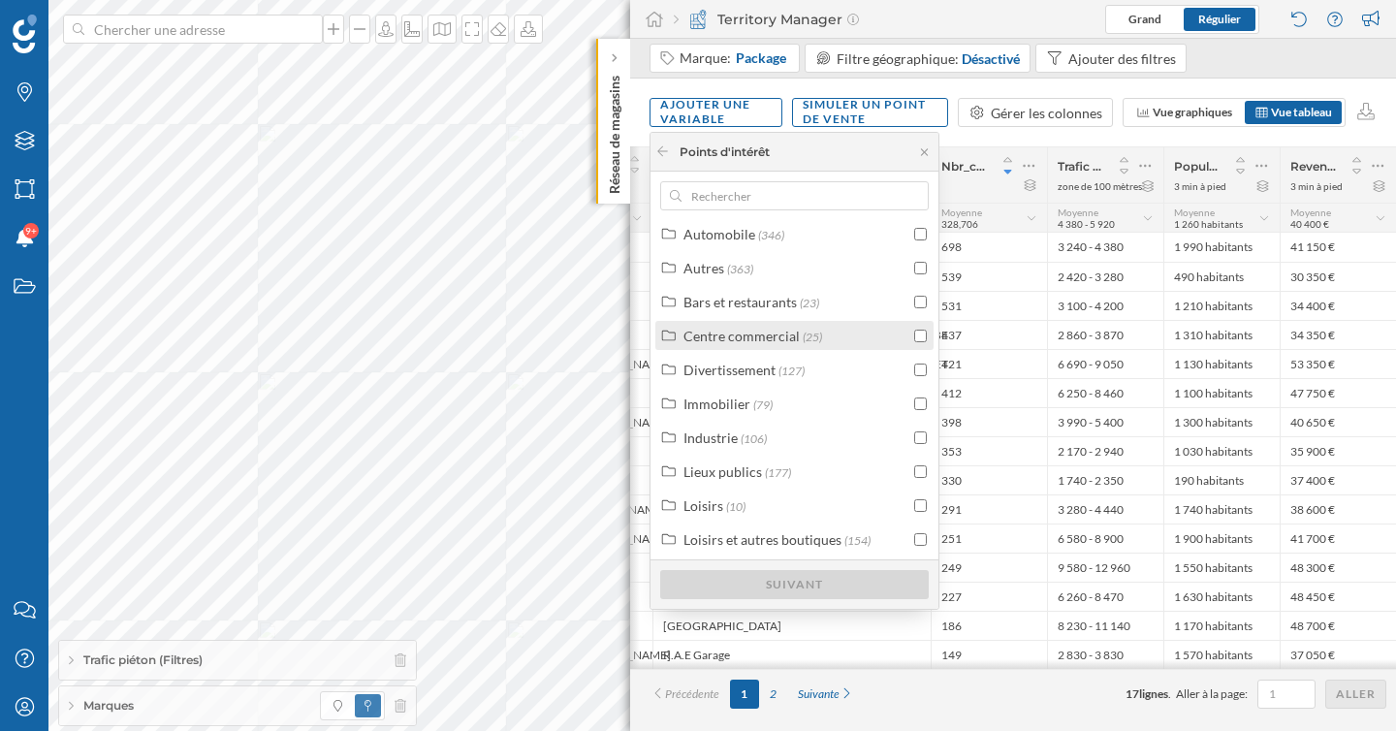
click at [754, 326] on label "Centre commercial (25)" at bounding box center [752, 336] width 139 height 20
click at [730, 349] on div "Centre commercial (25)" at bounding box center [794, 335] width 278 height 29
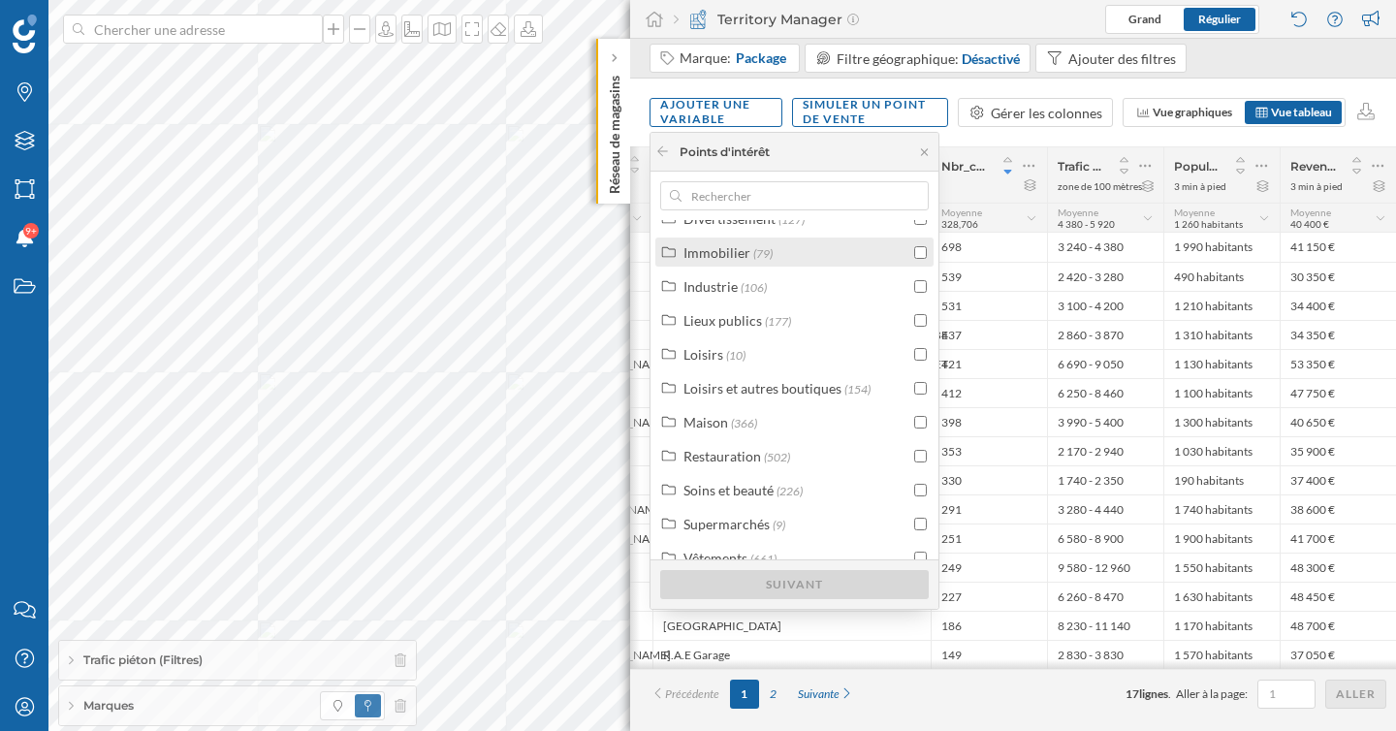
scroll to position [349, 0]
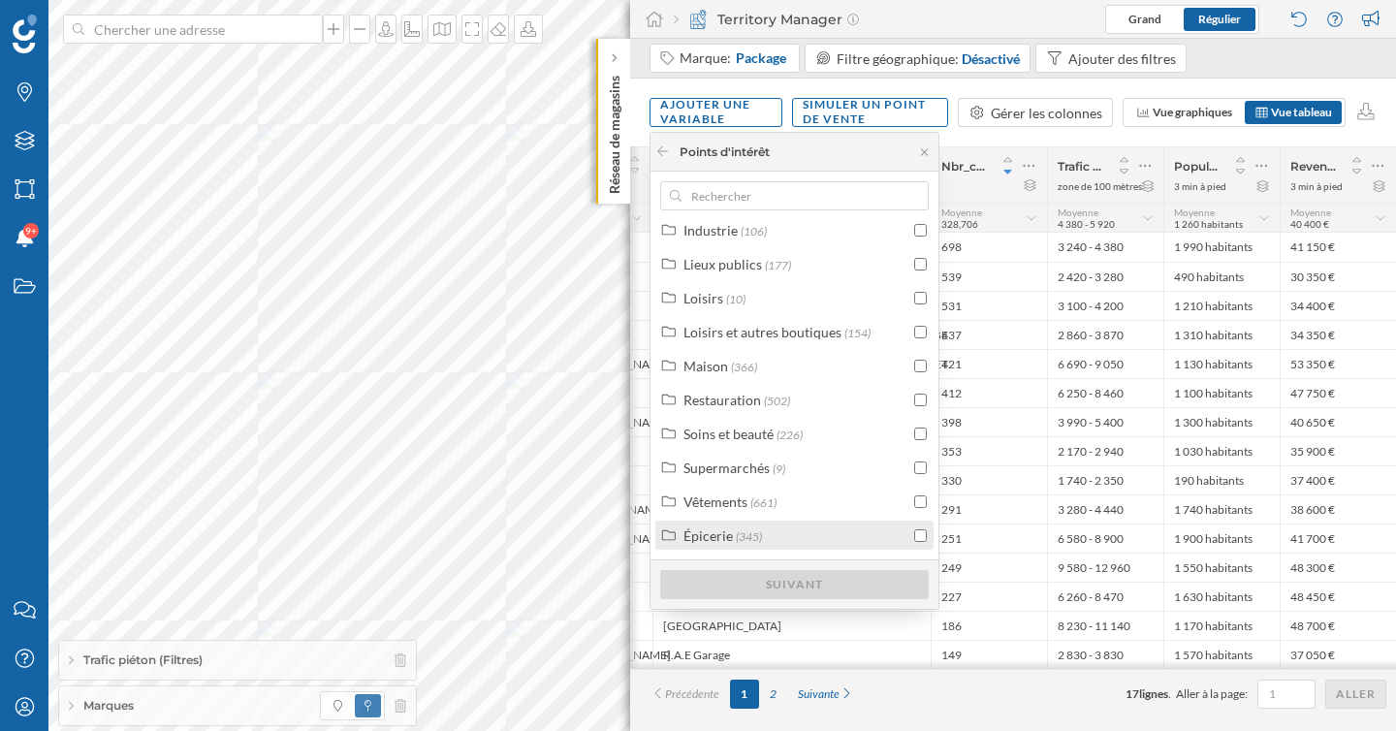
click at [713, 534] on div "Épicerie" at bounding box center [707, 535] width 49 height 16
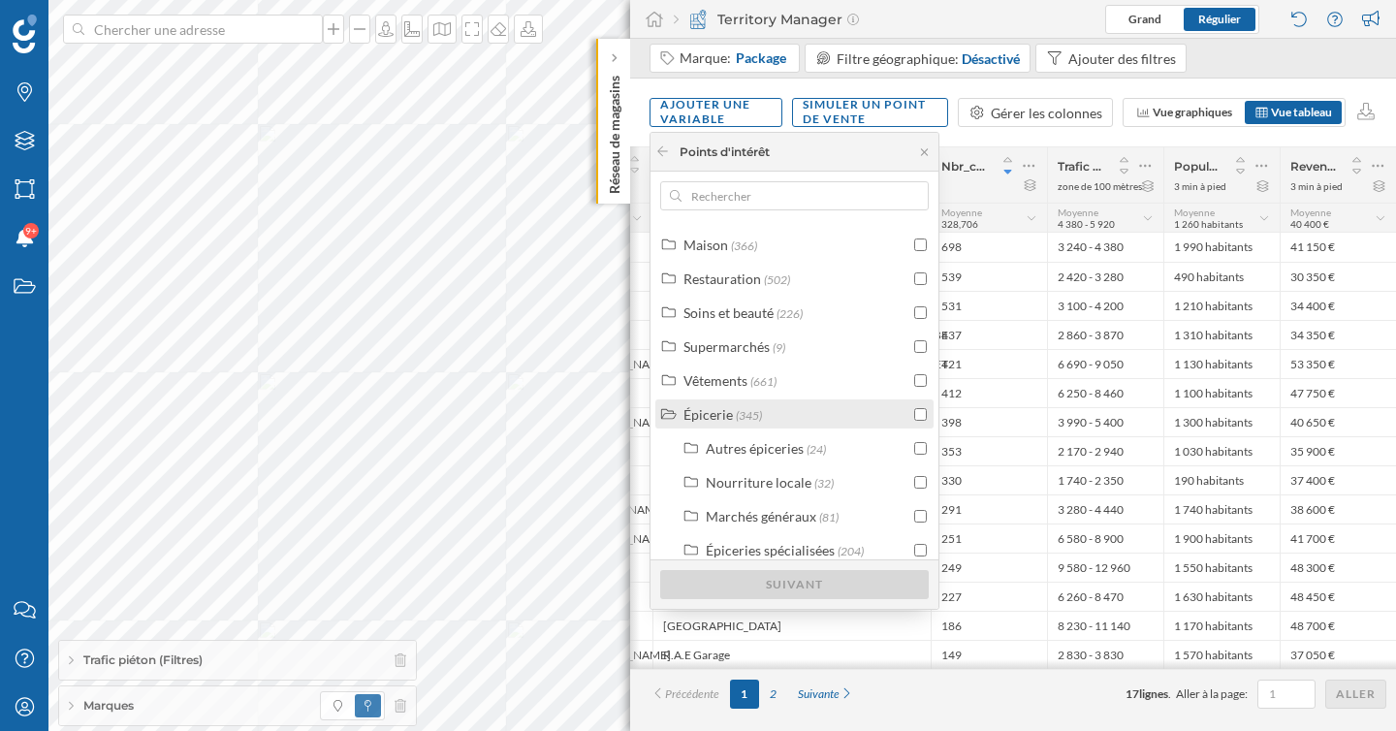
scroll to position [485, 0]
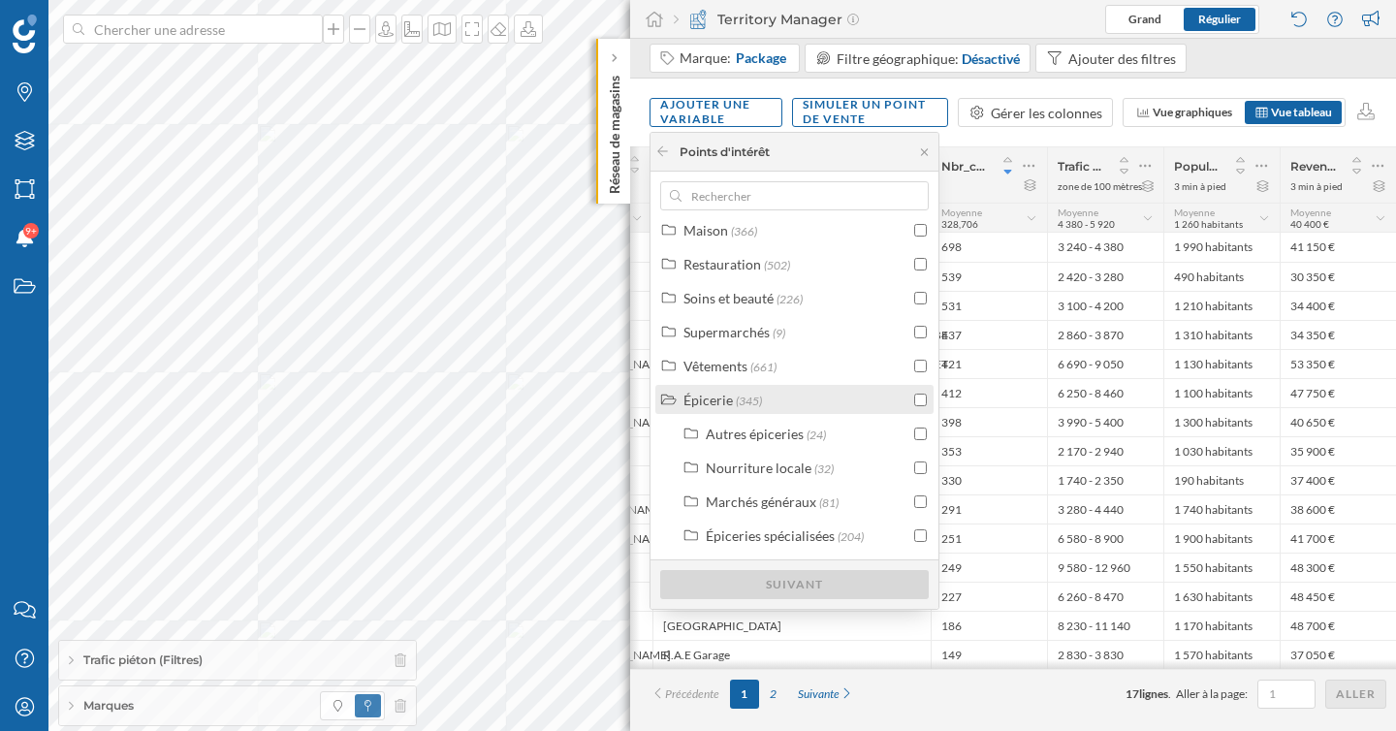
click at [724, 394] on div "Épicerie" at bounding box center [707, 400] width 49 height 16
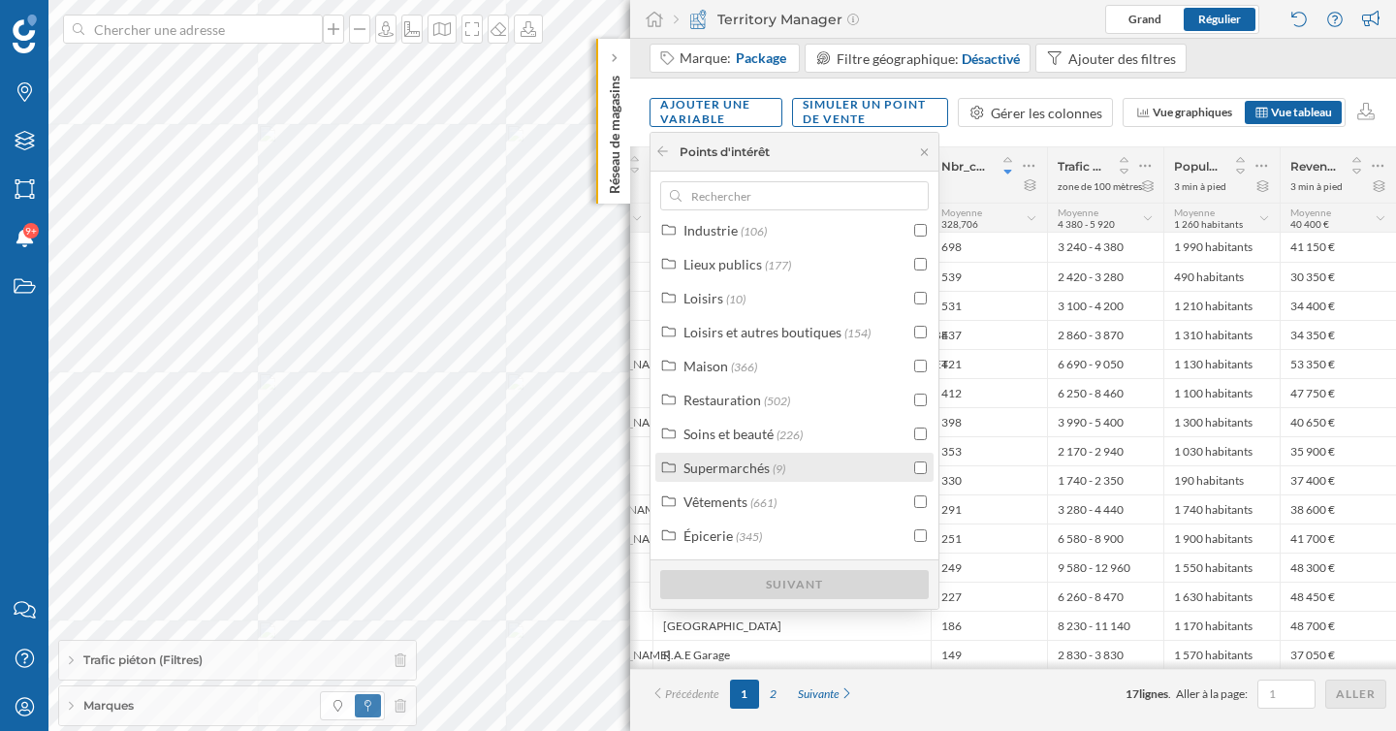
click at [740, 461] on div "Supermarchés" at bounding box center [726, 468] width 86 height 16
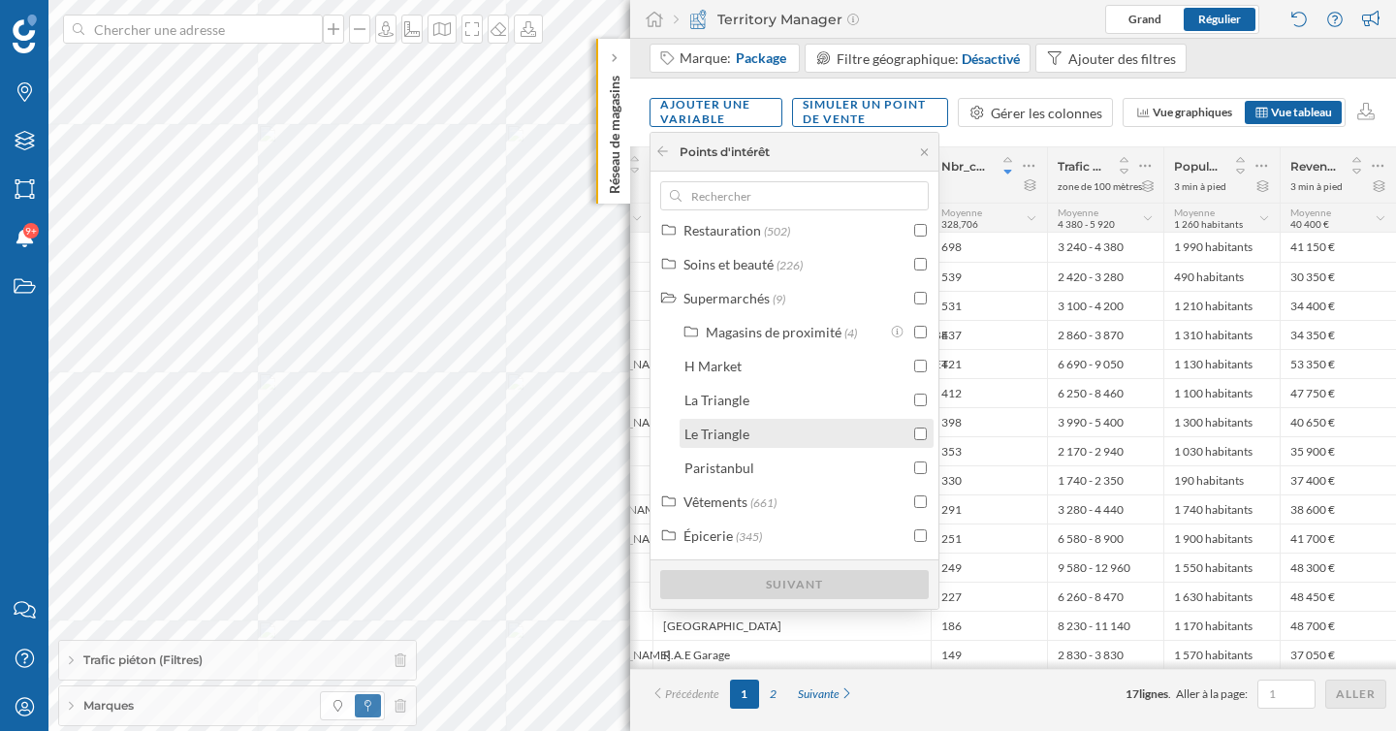
scroll to position [476, 0]
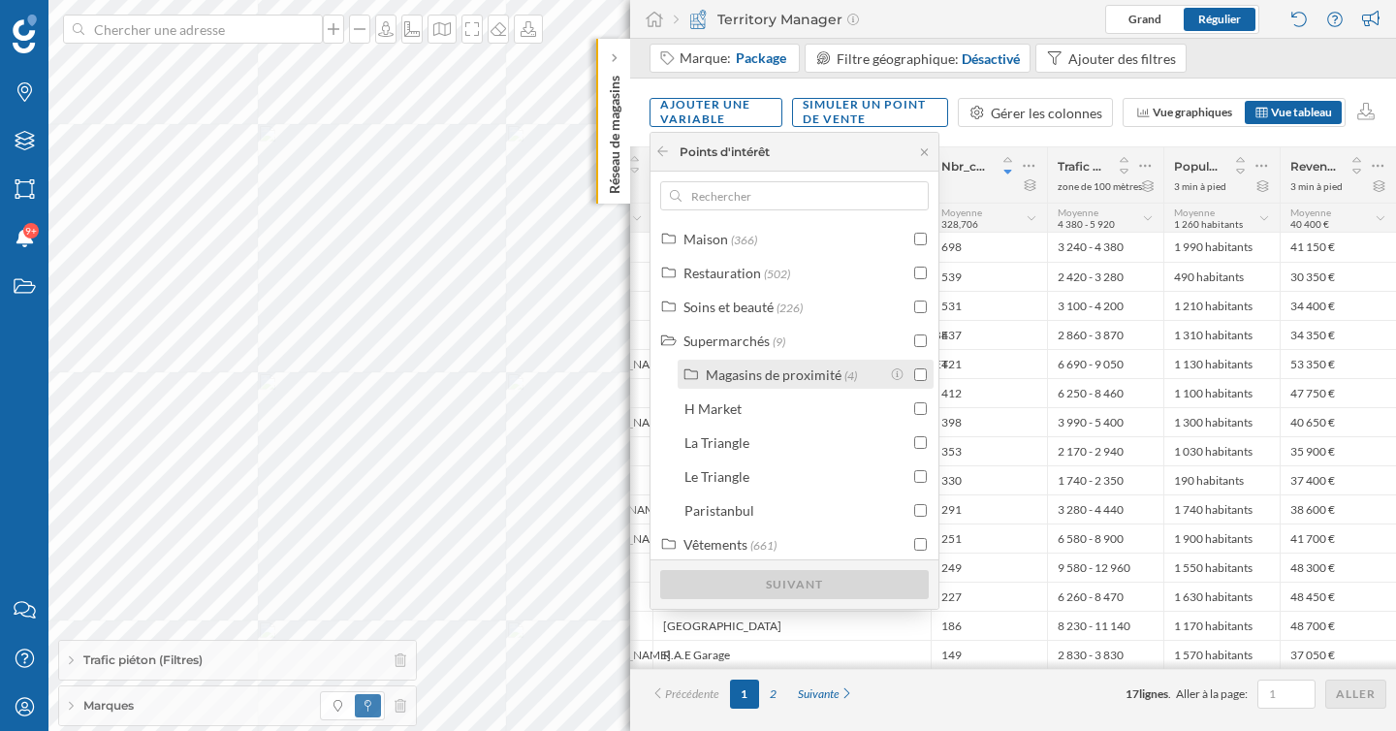
click at [812, 379] on div "Magasins de proximité" at bounding box center [774, 374] width 136 height 16
click at [812, 372] on div "Magasins de proximité" at bounding box center [774, 374] width 136 height 16
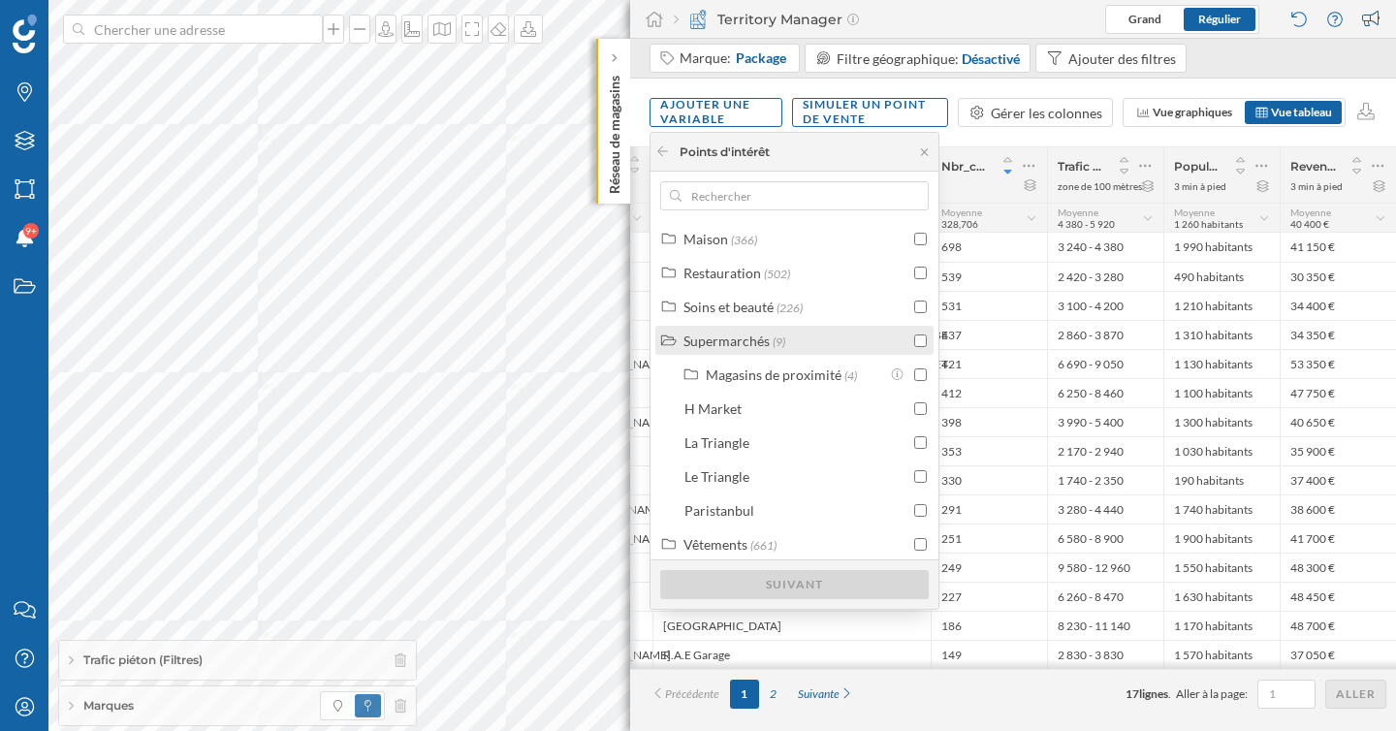
click at [751, 348] on label "Supermarchés (9)" at bounding box center [734, 341] width 102 height 20
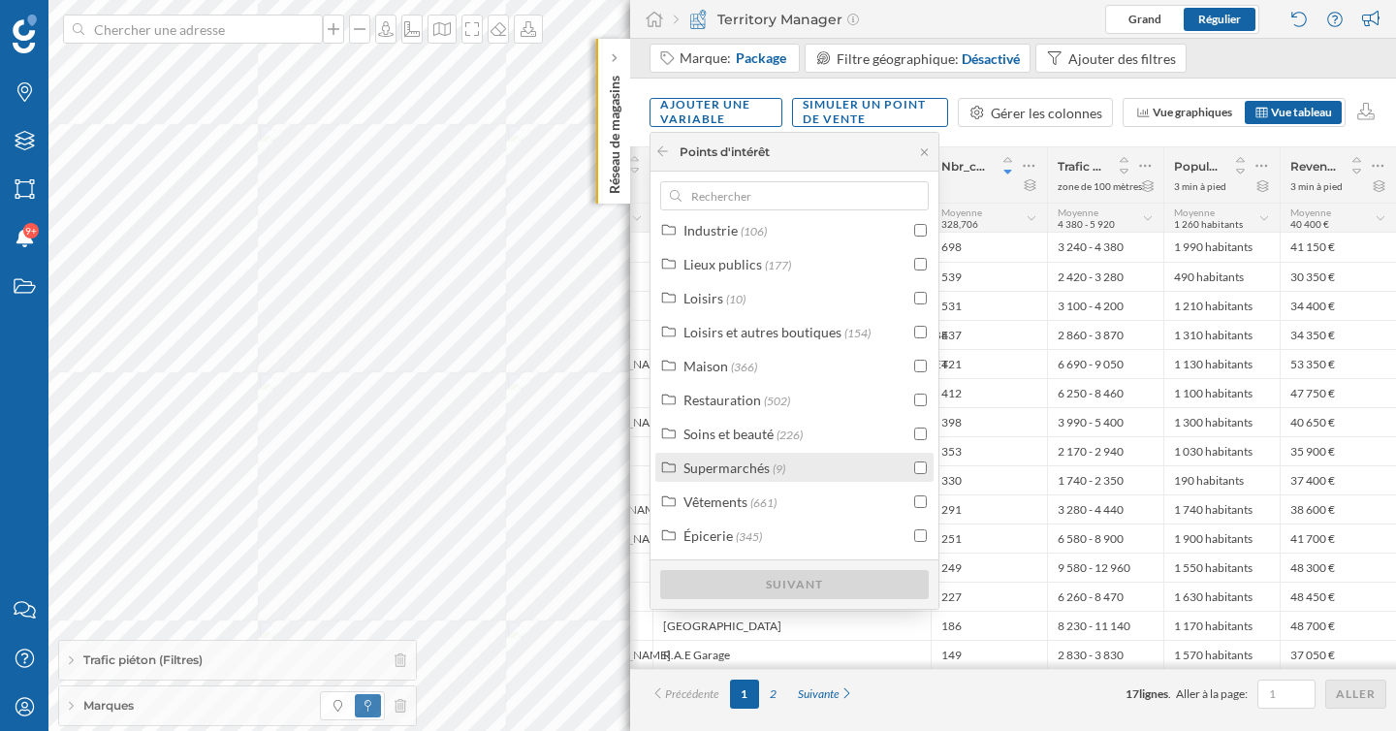
scroll to position [349, 0]
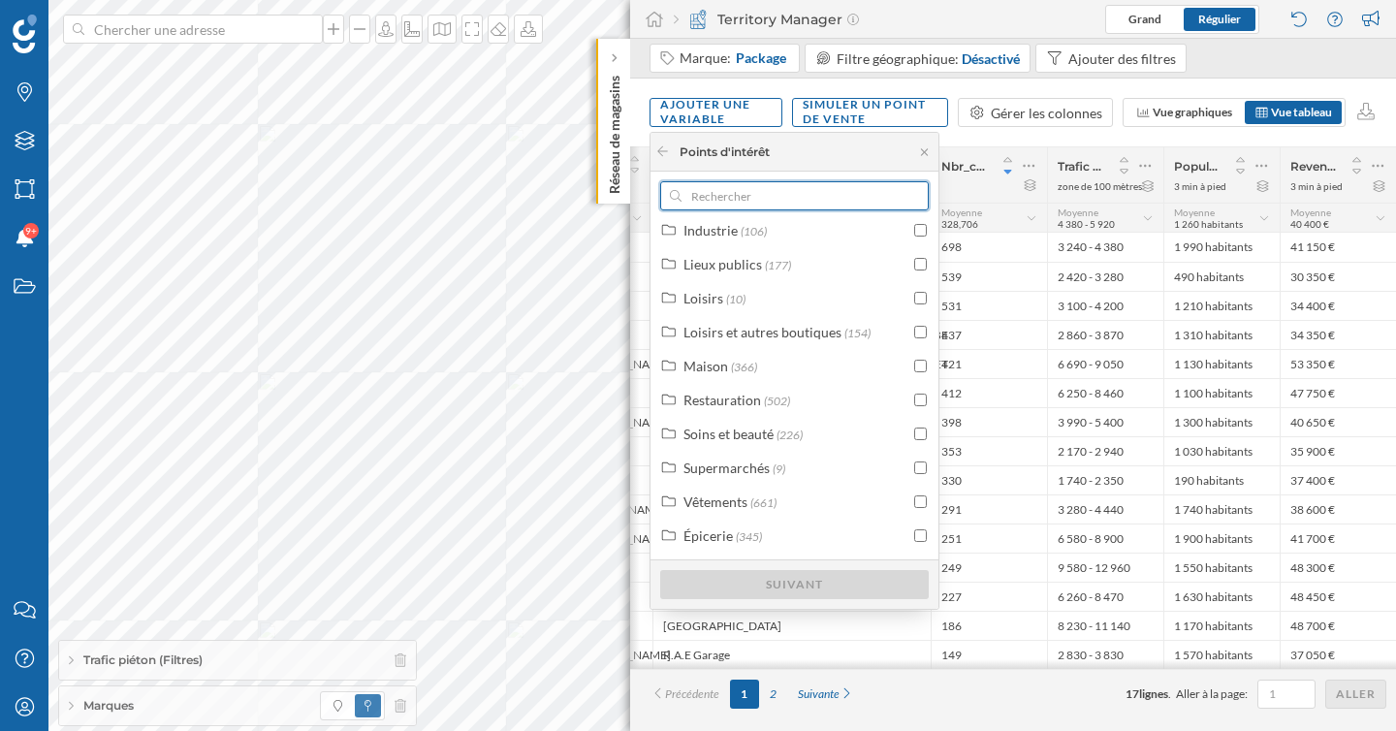
click at [764, 190] on input "text" at bounding box center [795, 195] width 226 height 29
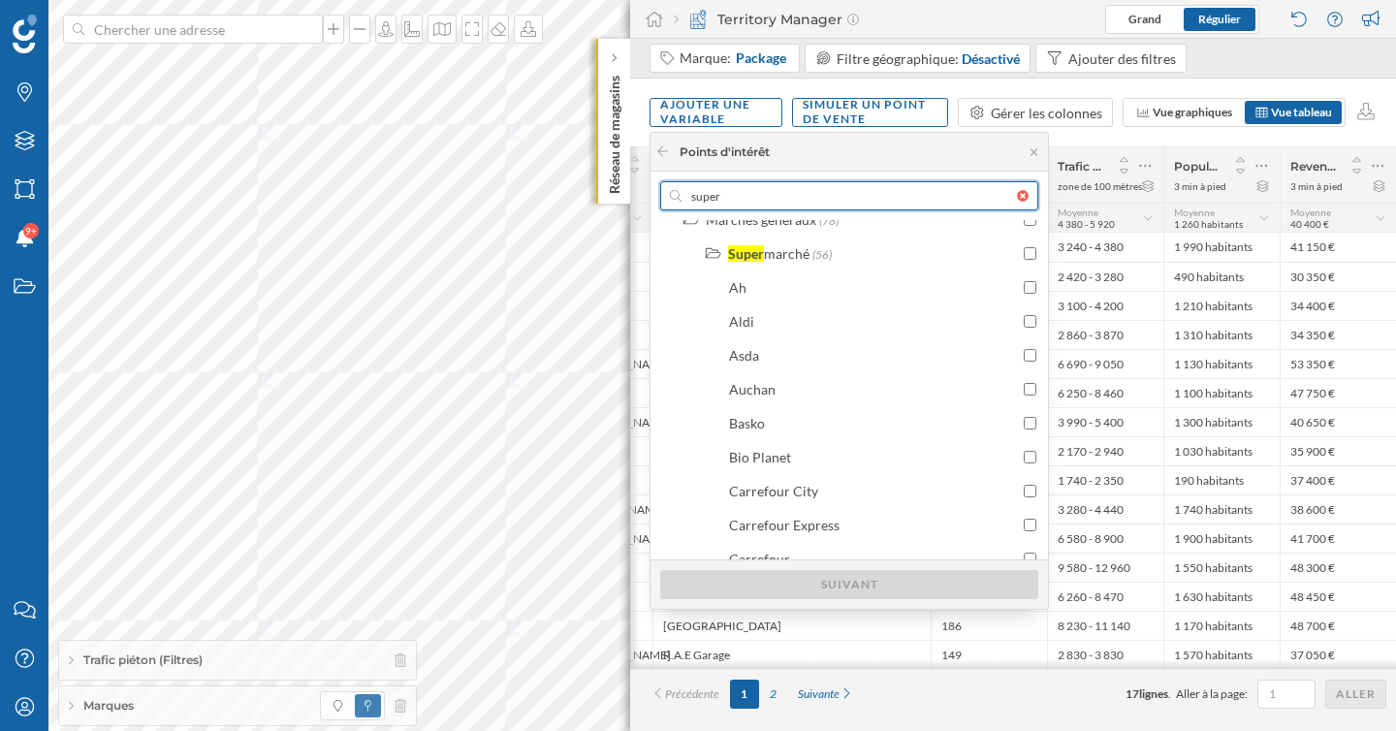
scroll to position [827, 0]
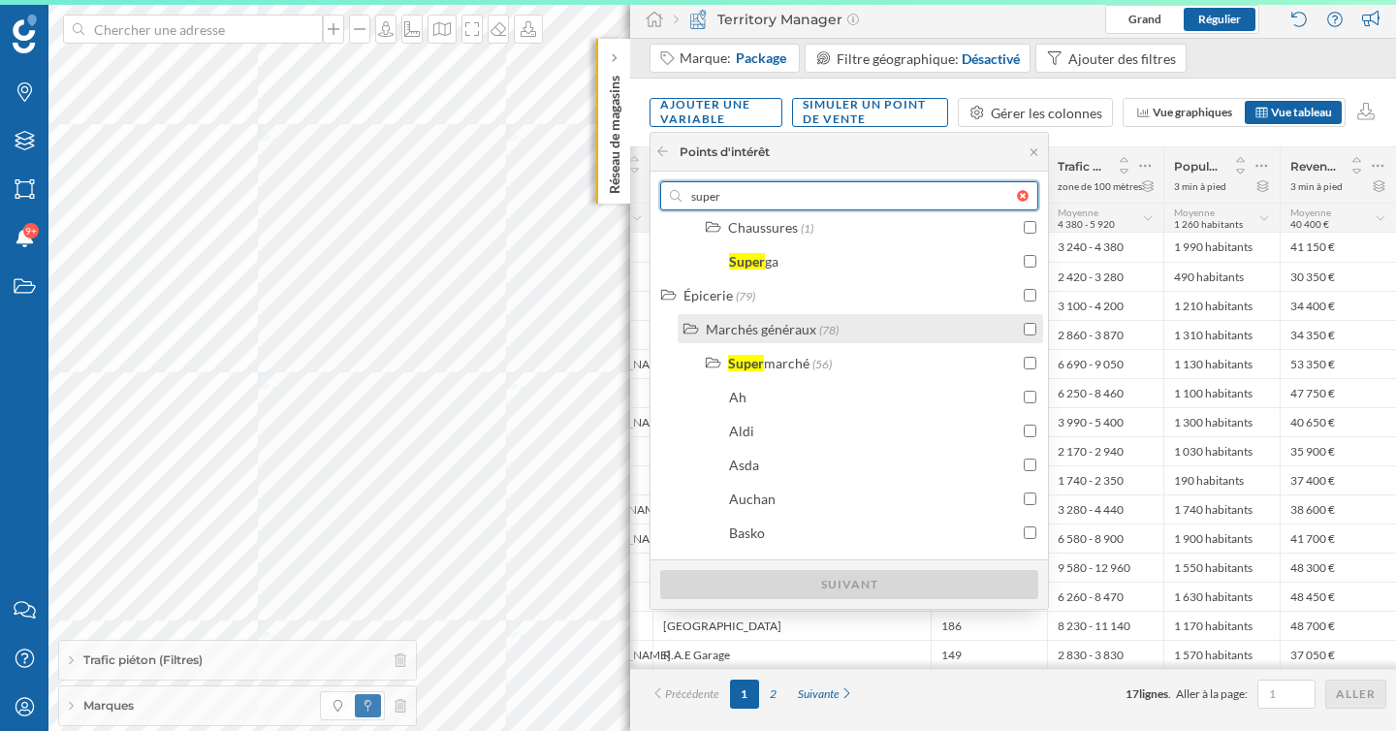
type input "super"
click at [1027, 333] on input "checkbox" at bounding box center [1030, 329] width 13 height 13
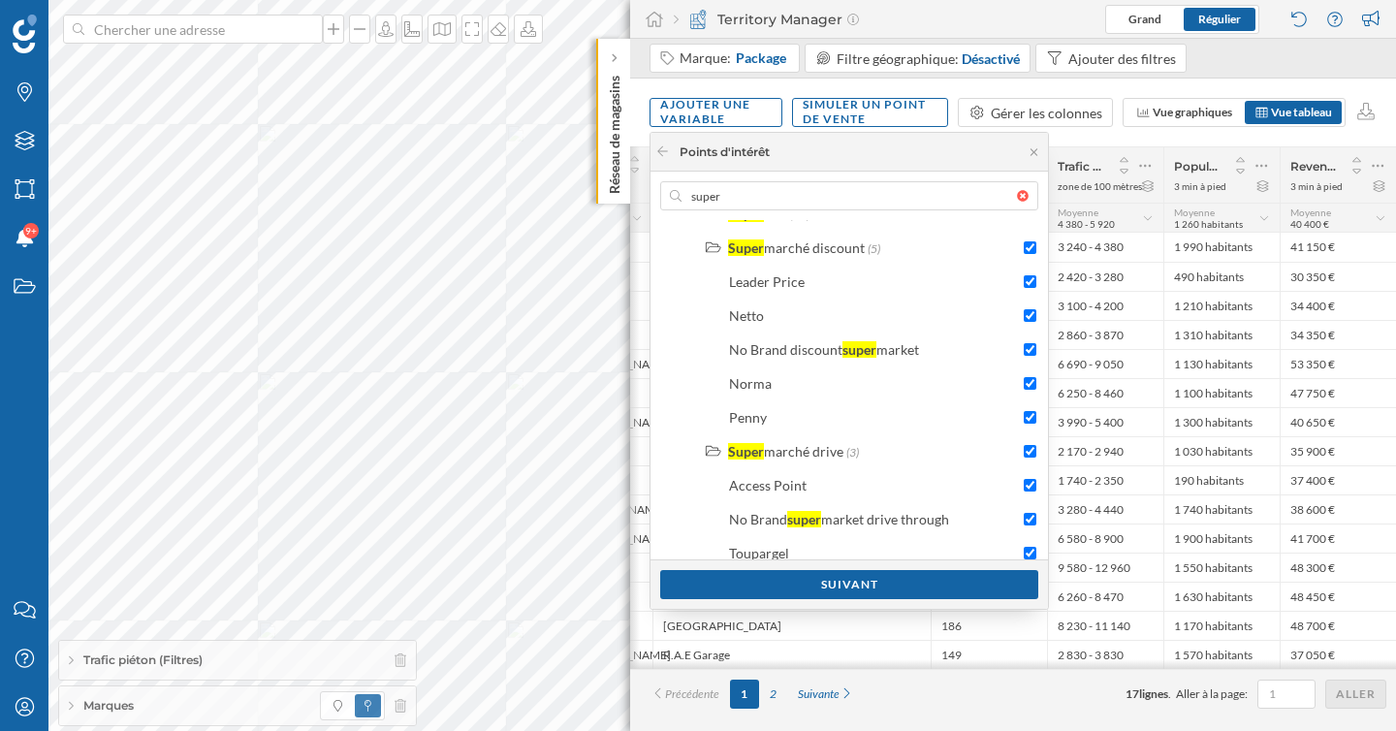
scroll to position [1411, 0]
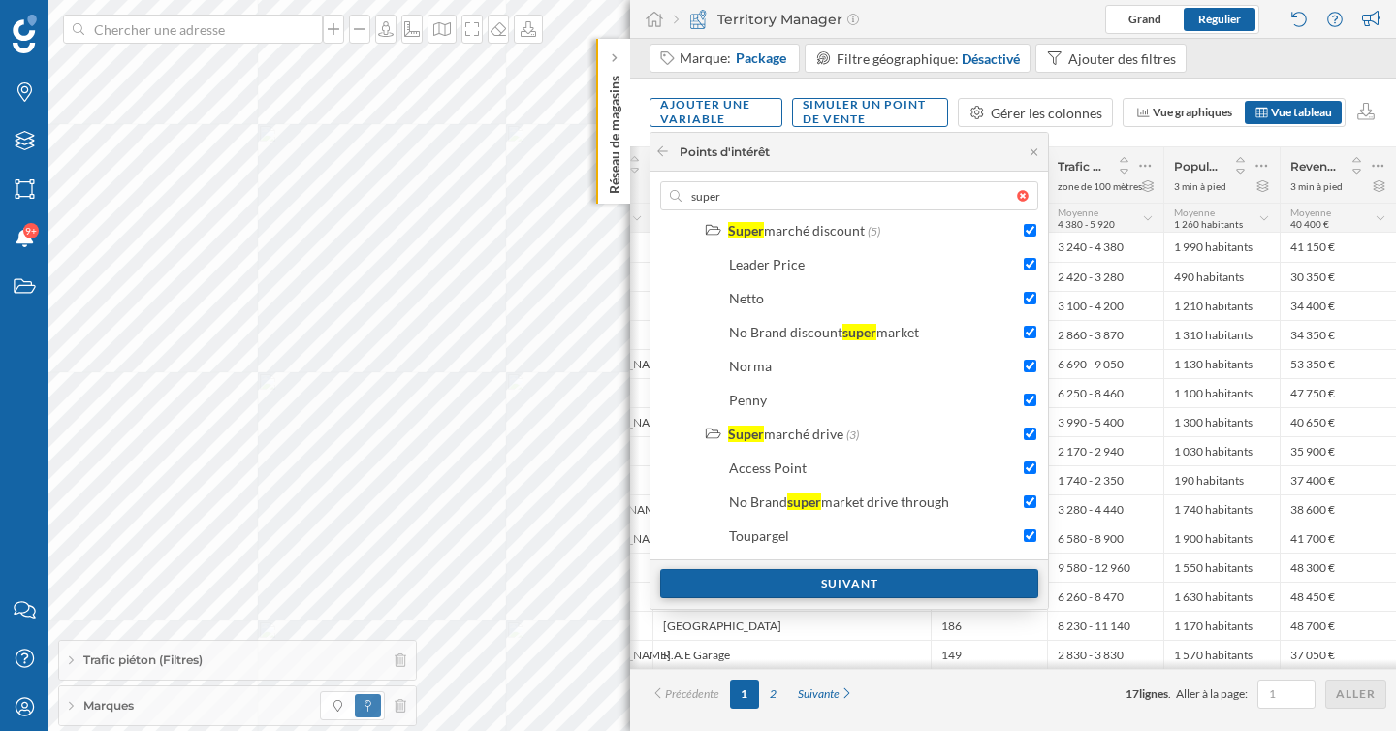
click at [874, 587] on div "Suivant" at bounding box center [849, 583] width 378 height 29
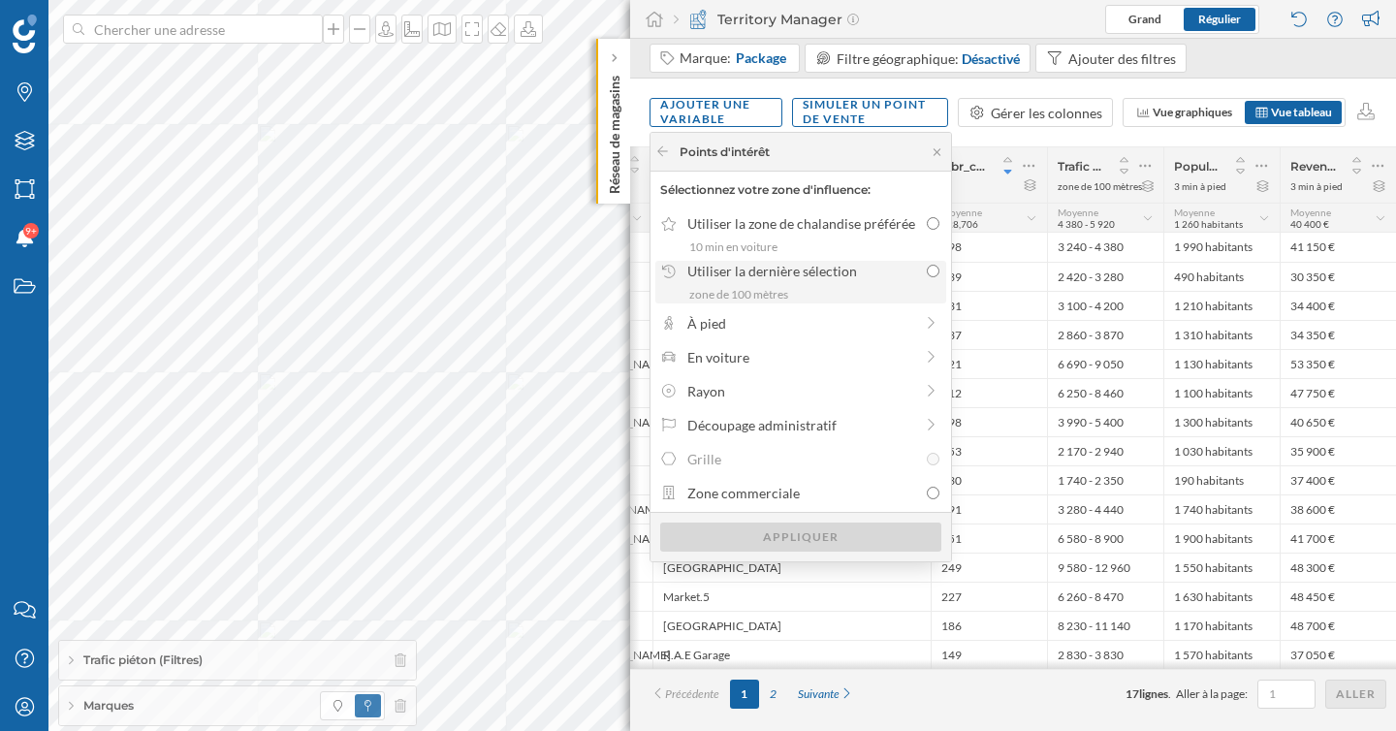
click at [828, 285] on label "Utiliser la dernière sélection zone de 100 mètres" at bounding box center [800, 282] width 291 height 43
click at [927, 277] on input "Utiliser la dernière sélection zone de 100 mètres" at bounding box center [933, 271] width 13 height 13
radio input "true"
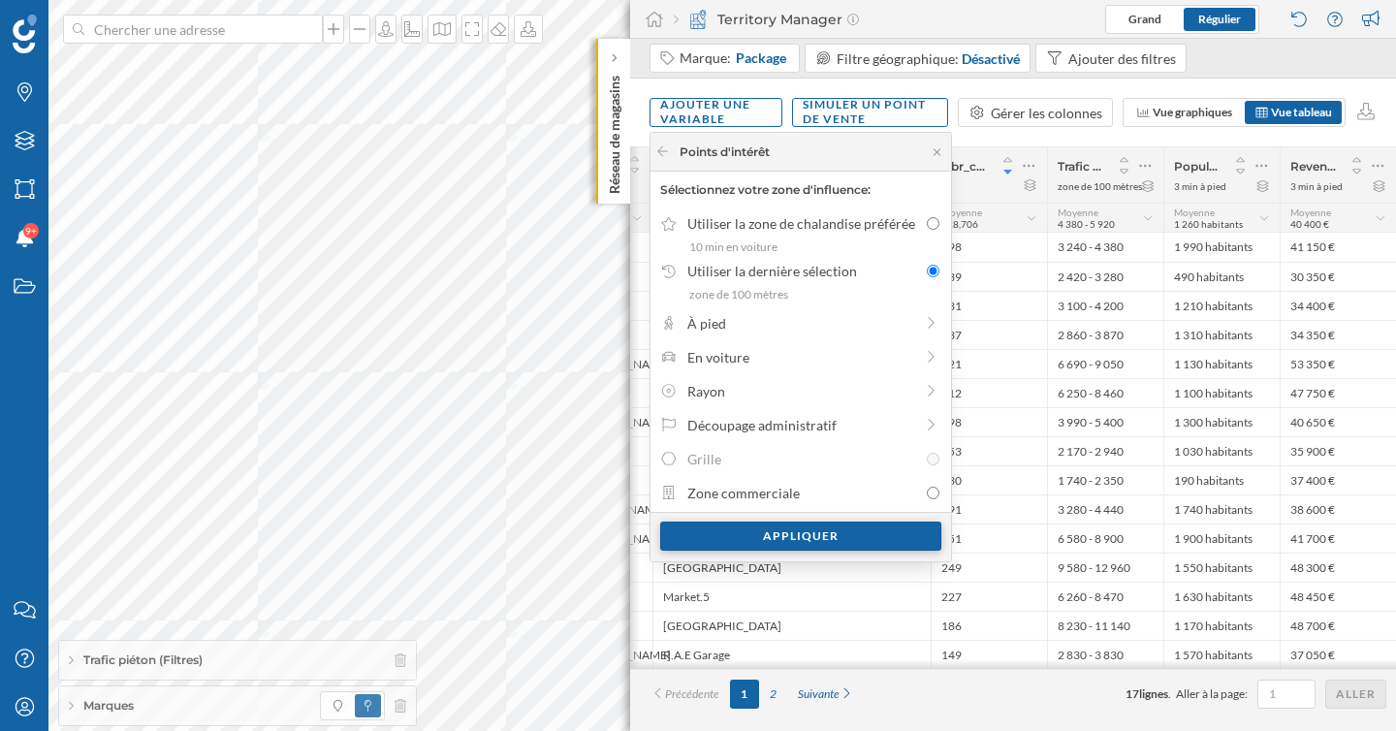
click at [798, 540] on div "Appliquer" at bounding box center [800, 536] width 281 height 29
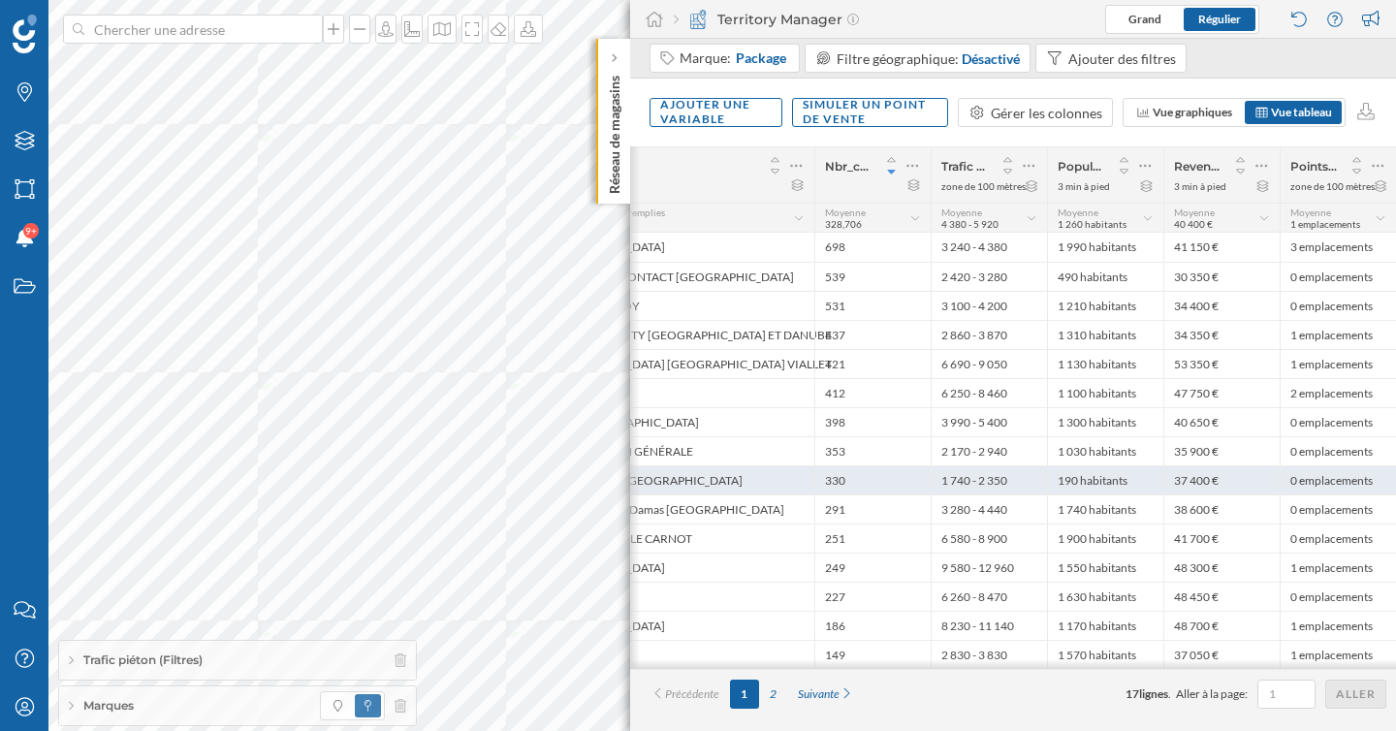
scroll to position [0, 326]
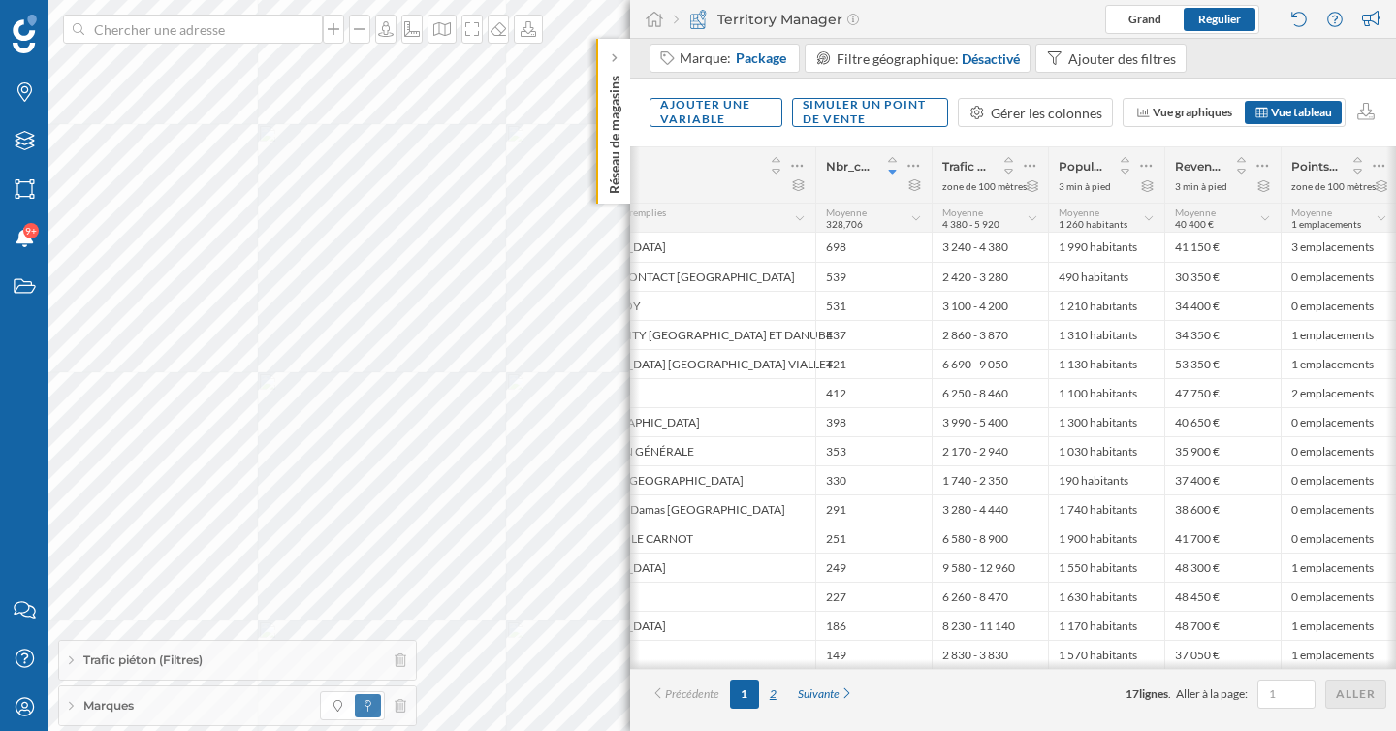
click at [775, 699] on div "2" at bounding box center [773, 694] width 28 height 29
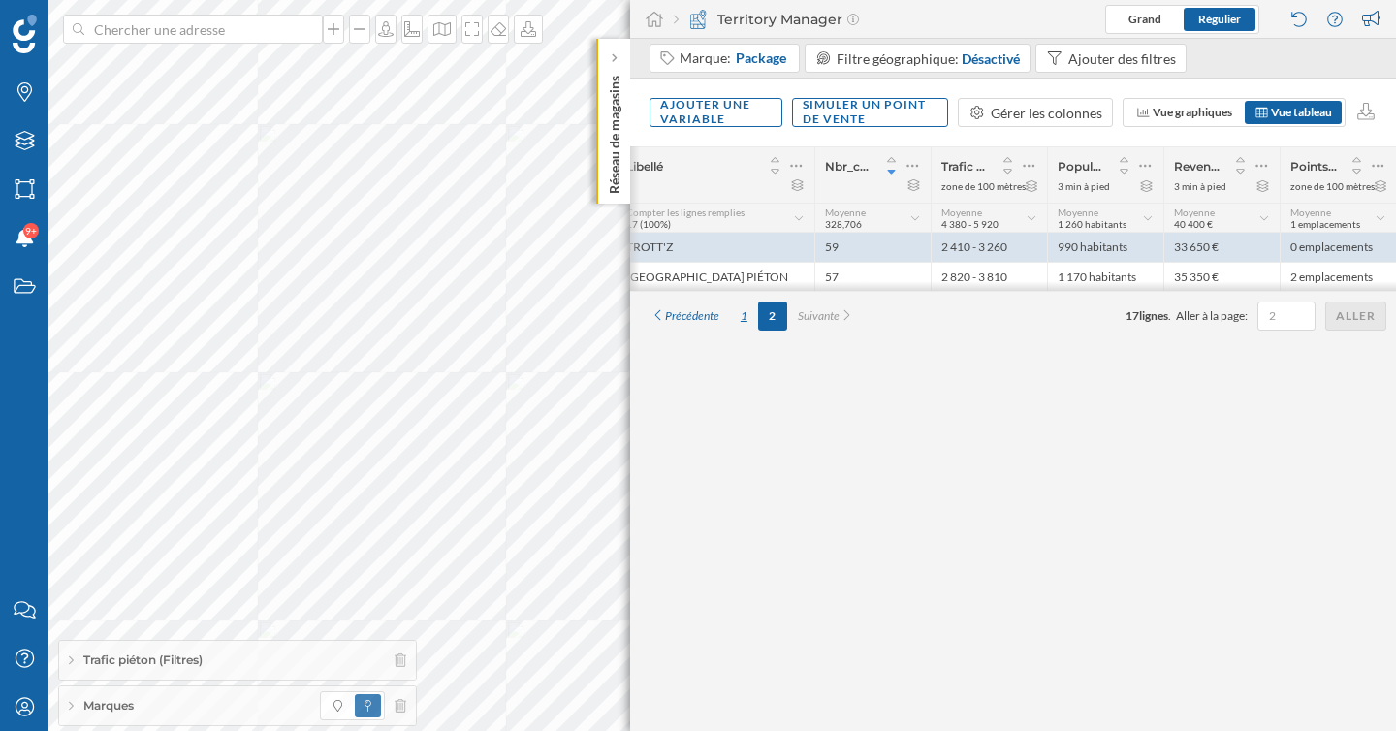
click at [744, 330] on div "1" at bounding box center [744, 316] width 28 height 29
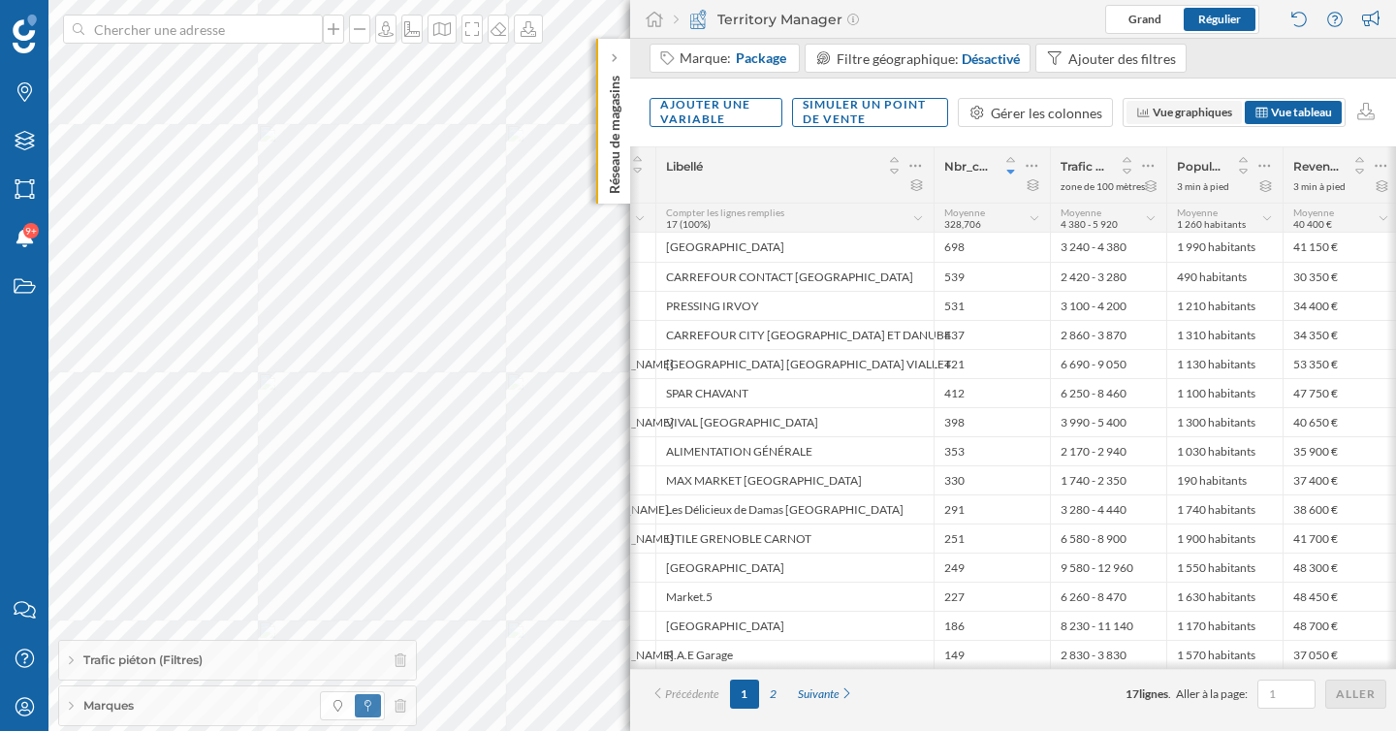
click at [1177, 116] on span "Vue graphiques" at bounding box center [1192, 112] width 79 height 15
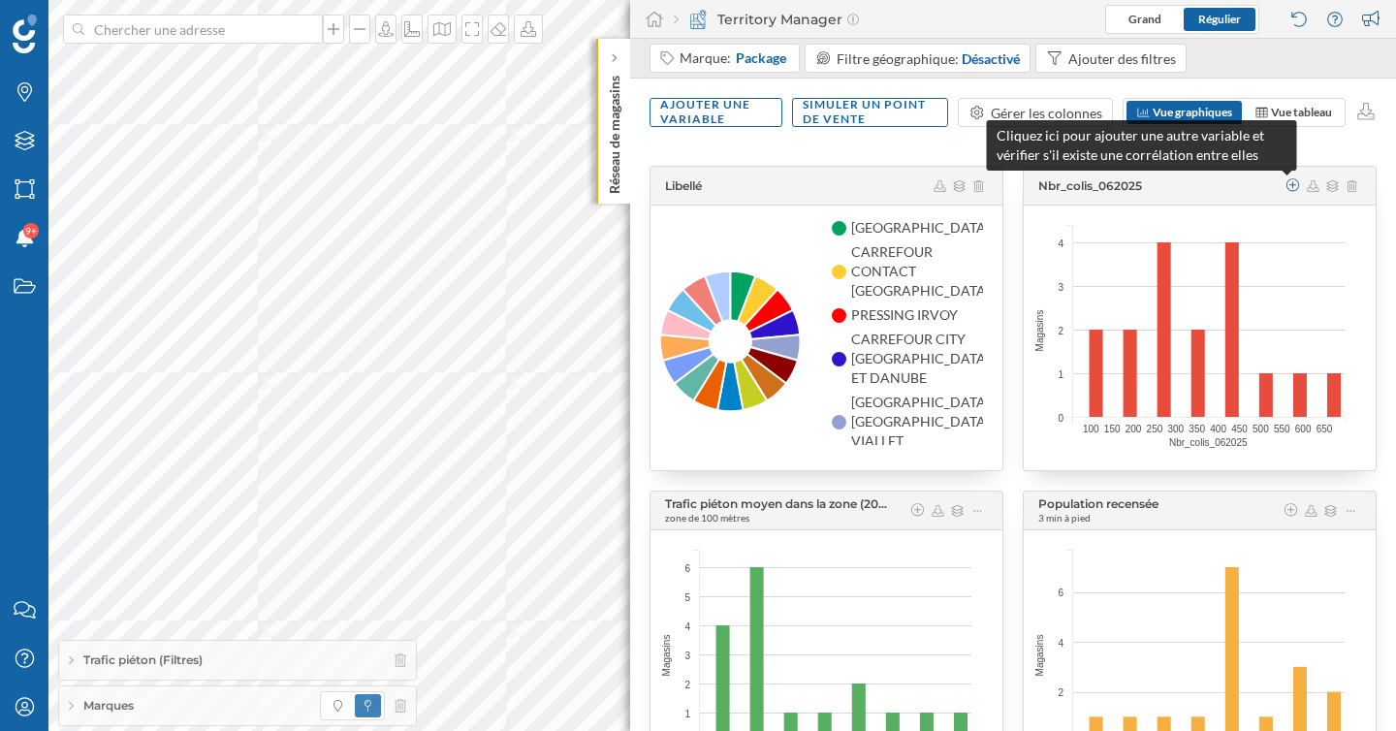
click at [1286, 188] on icon at bounding box center [1293, 185] width 17 height 14
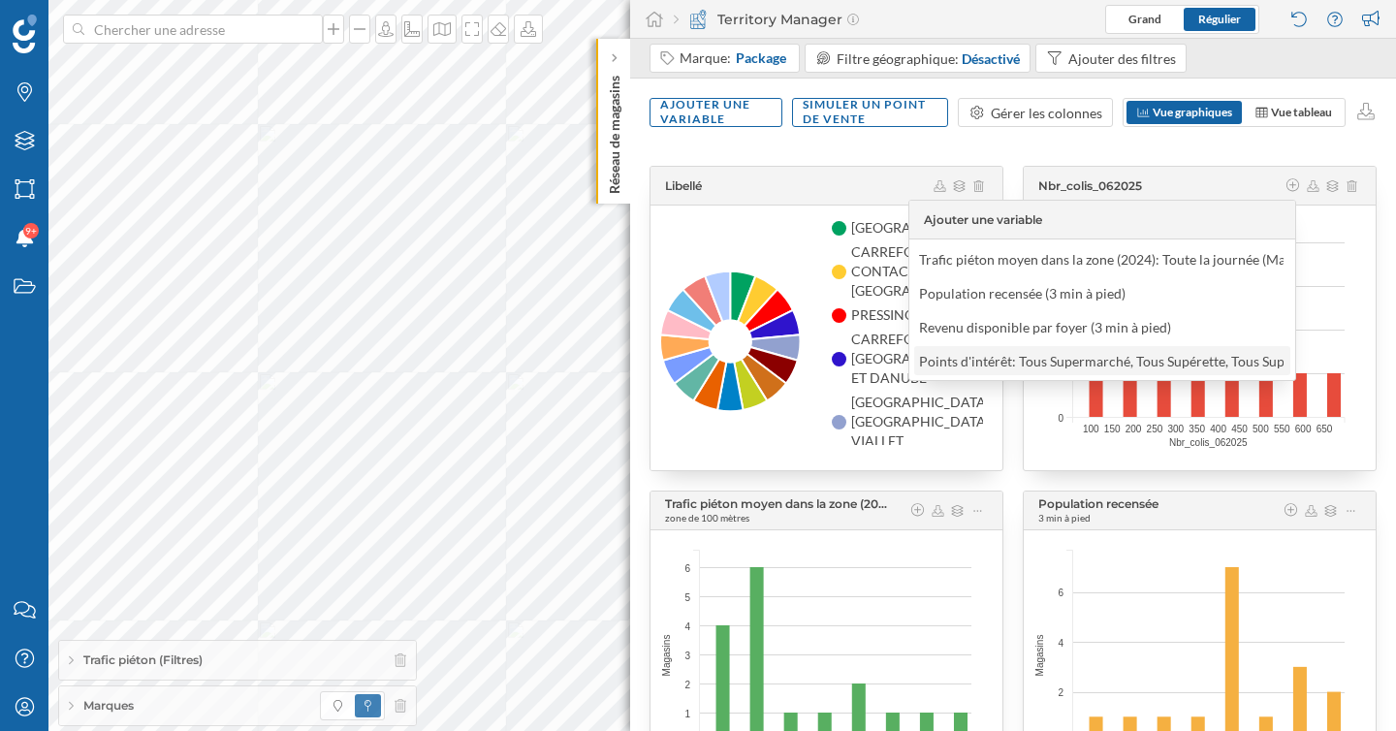
click at [1016, 359] on div "Points d'intérêt: Tous Supermarché, Tous Supérette, Tous Supermarché discount e…" at bounding box center [1299, 361] width 769 height 16
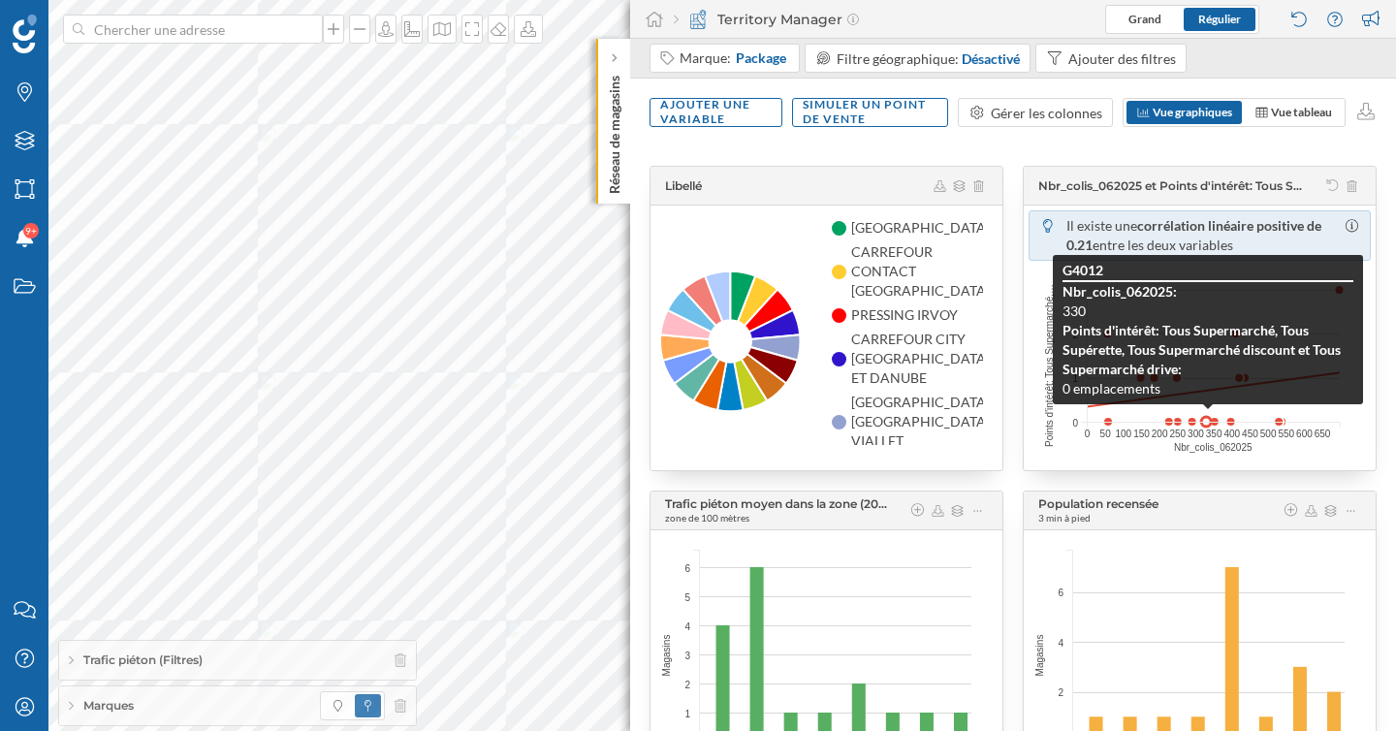
click at [1208, 419] on circle at bounding box center [1206, 422] width 10 height 10
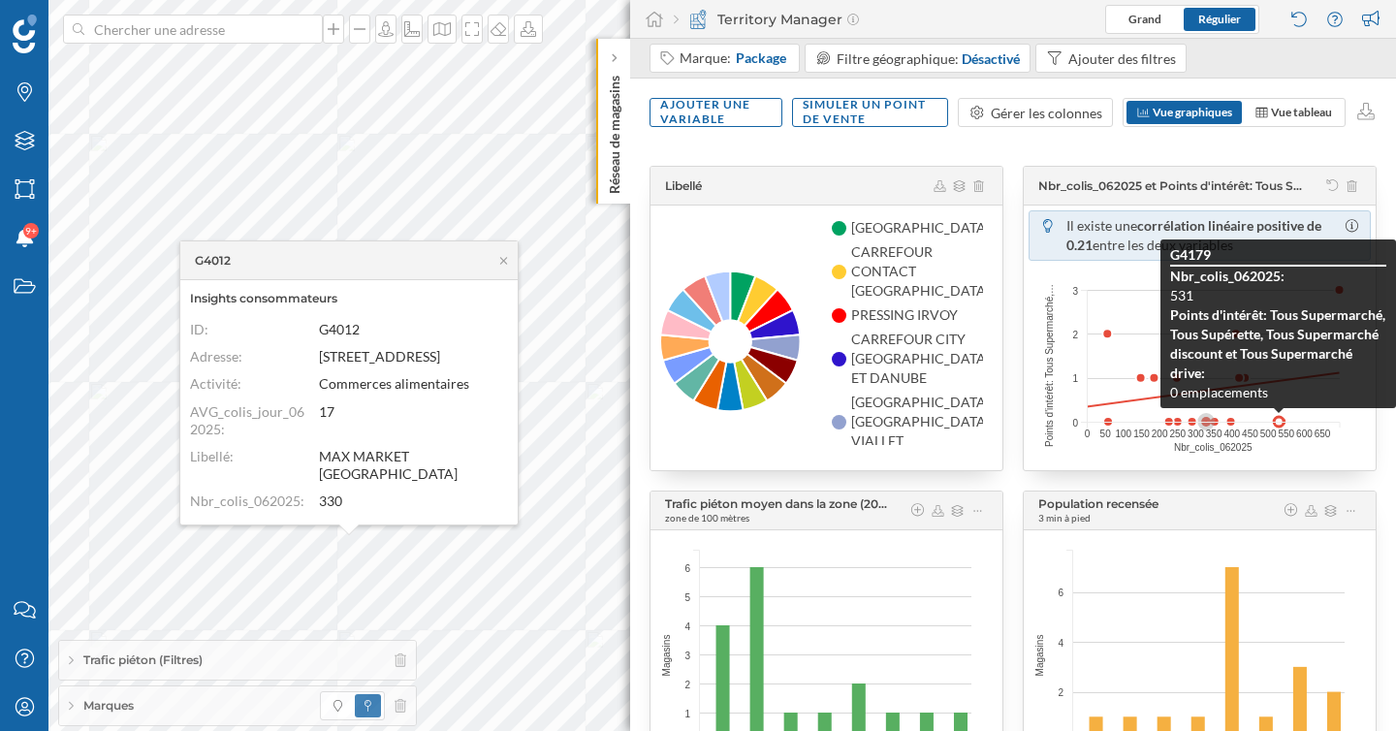
click at [1278, 423] on circle at bounding box center [1279, 422] width 10 height 10
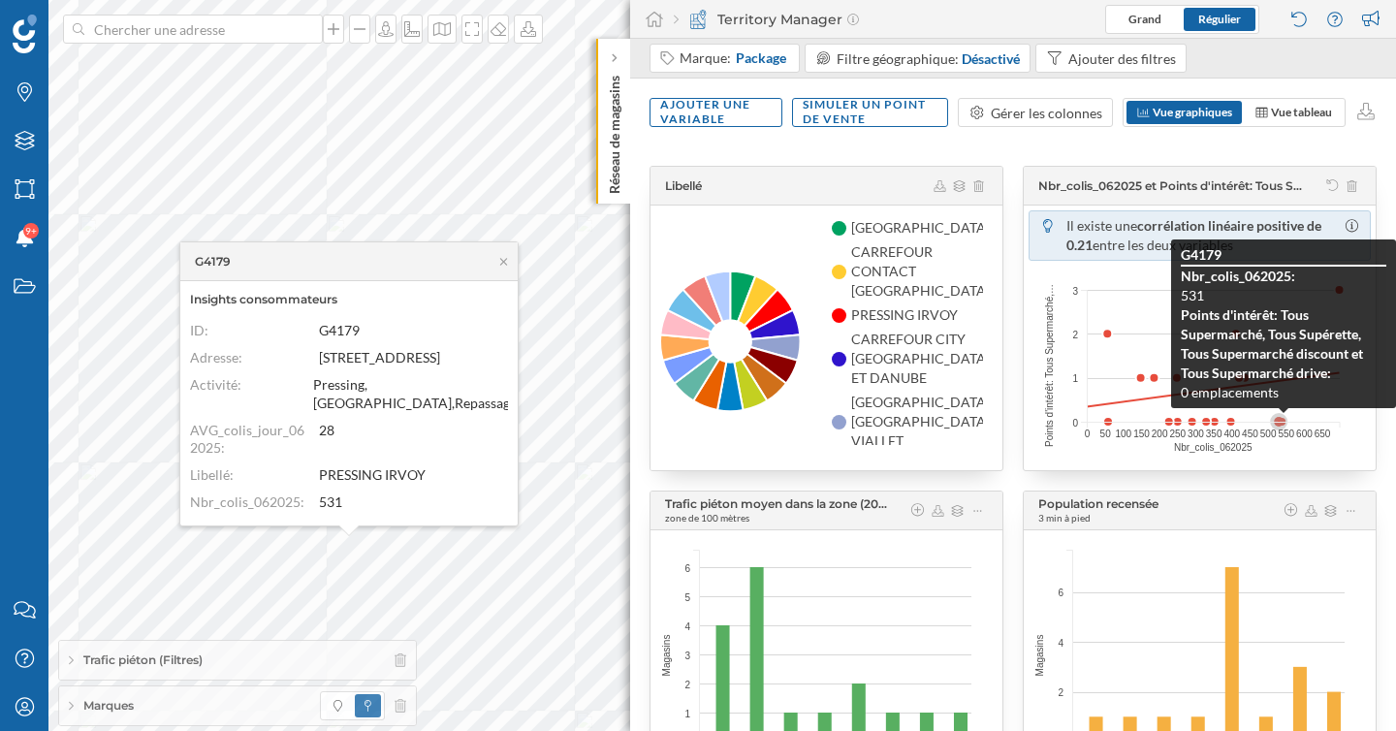
click at [1284, 423] on circle at bounding box center [1279, 422] width 10 height 10
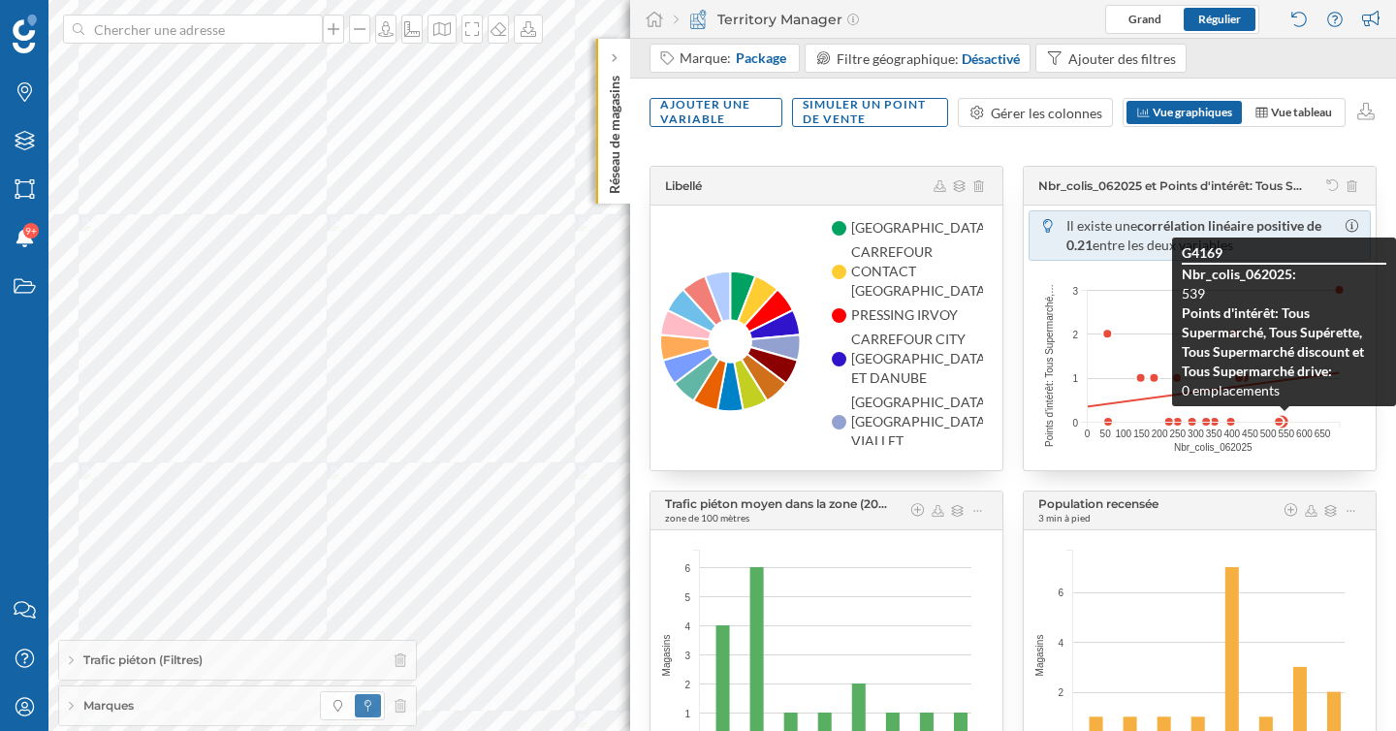
click at [1285, 421] on circle at bounding box center [1282, 422] width 10 height 10
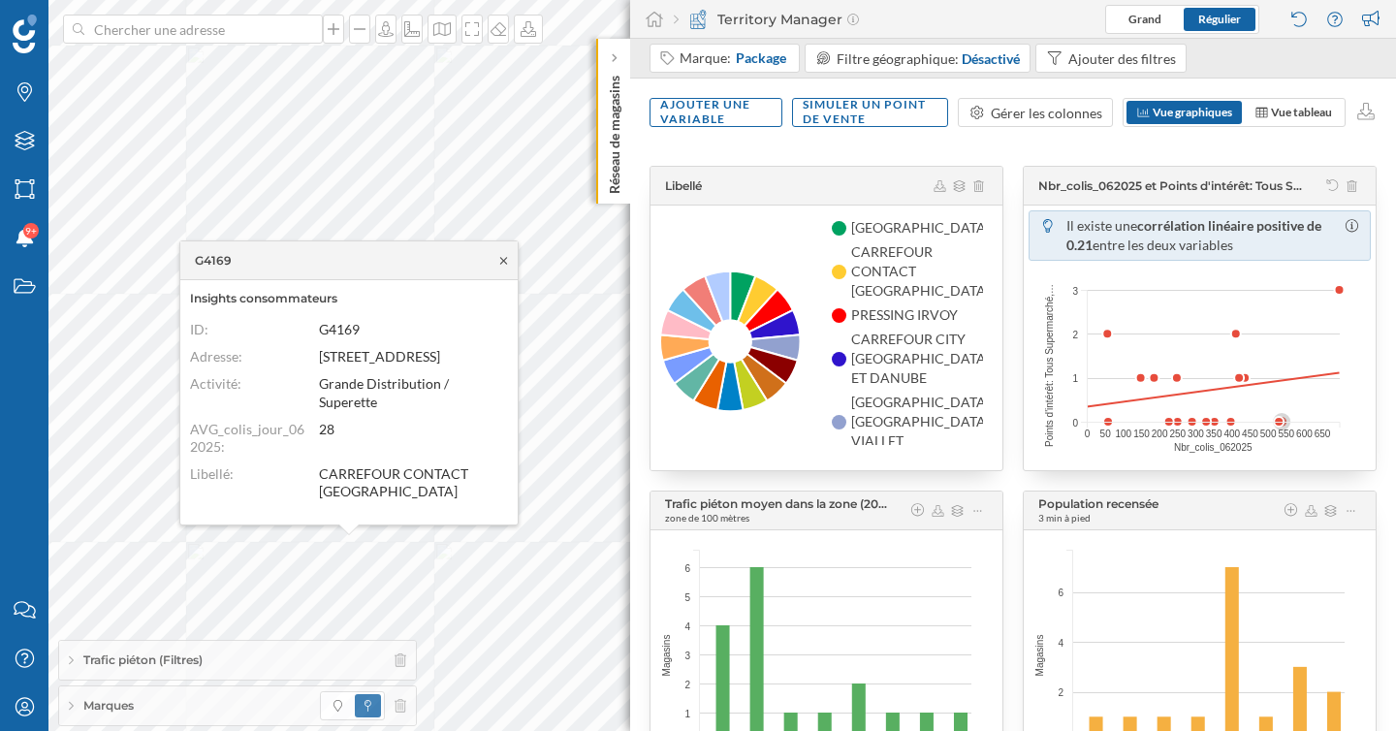
click at [505, 263] on icon at bounding box center [503, 261] width 15 height 12
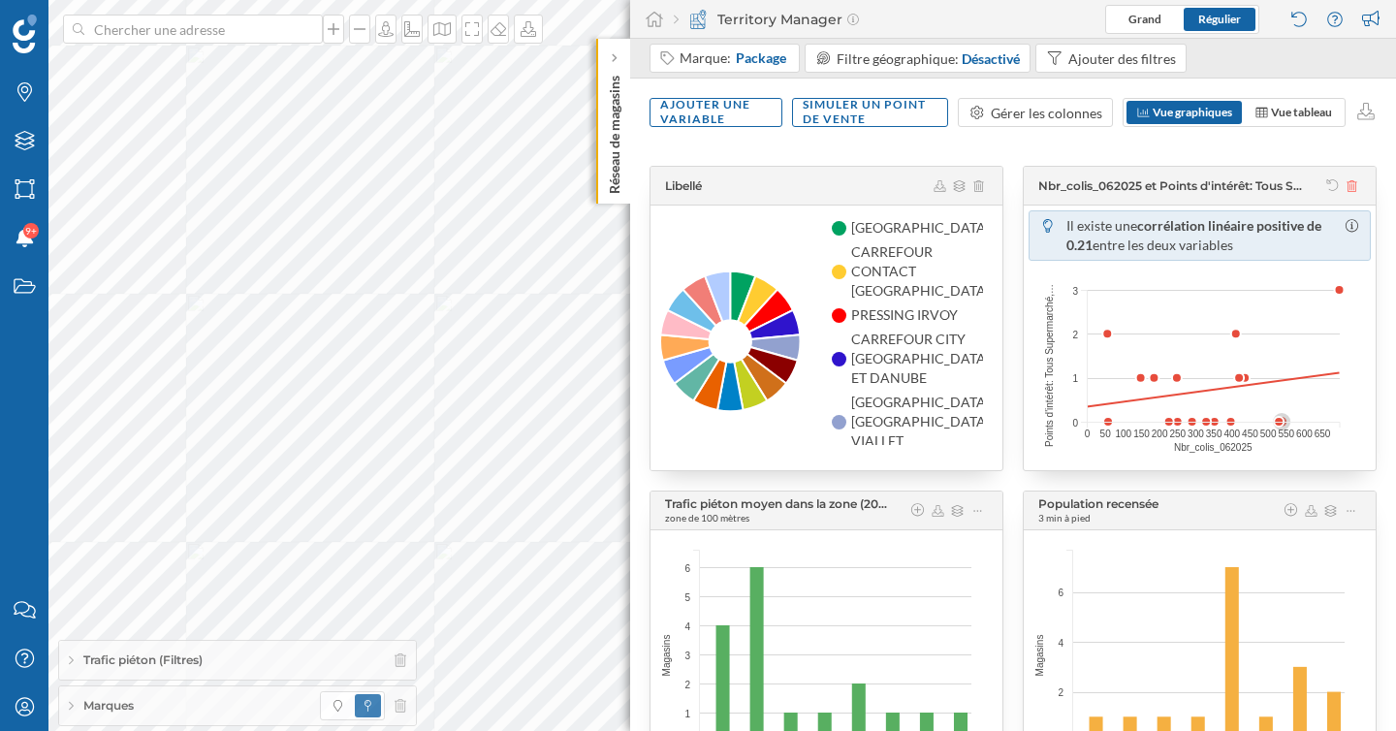
click at [1347, 186] on icon at bounding box center [1352, 186] width 11 height 12
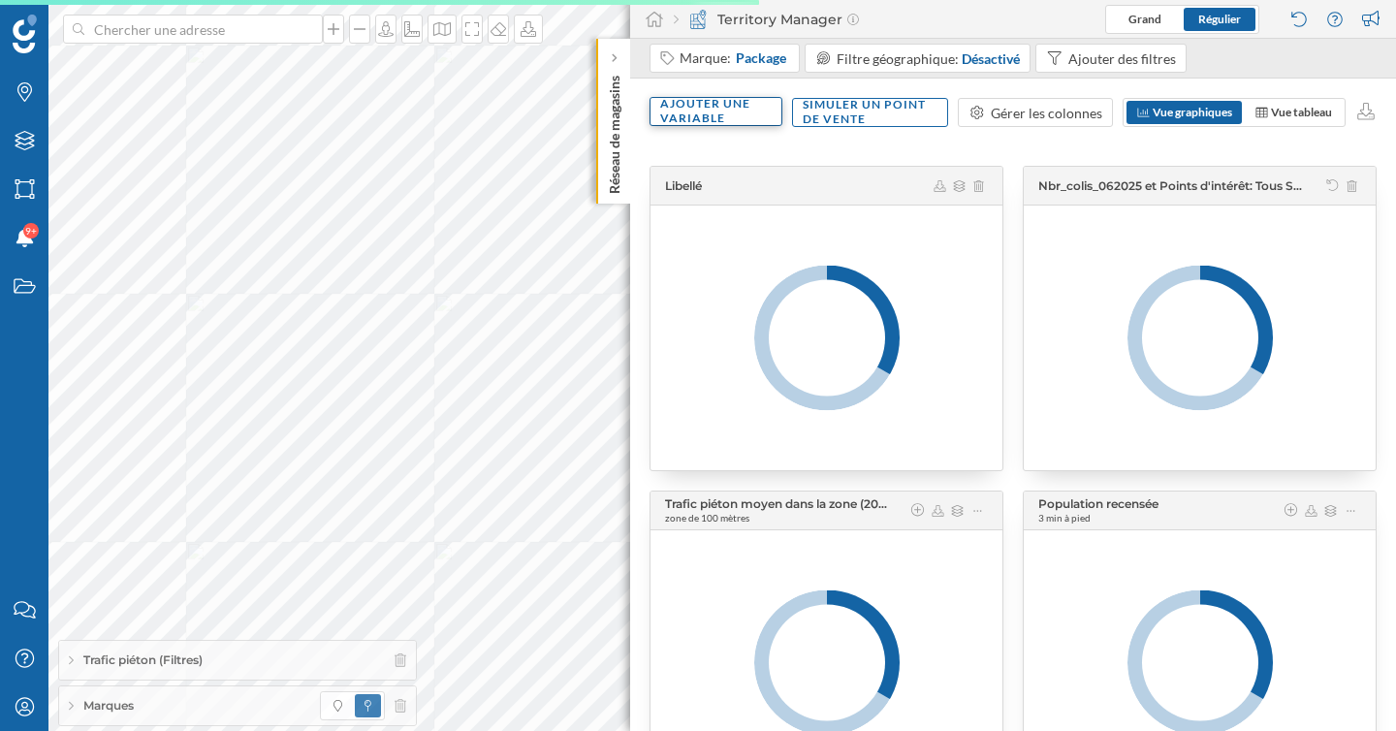
click at [718, 109] on div "Ajouter une variable" at bounding box center [716, 111] width 133 height 29
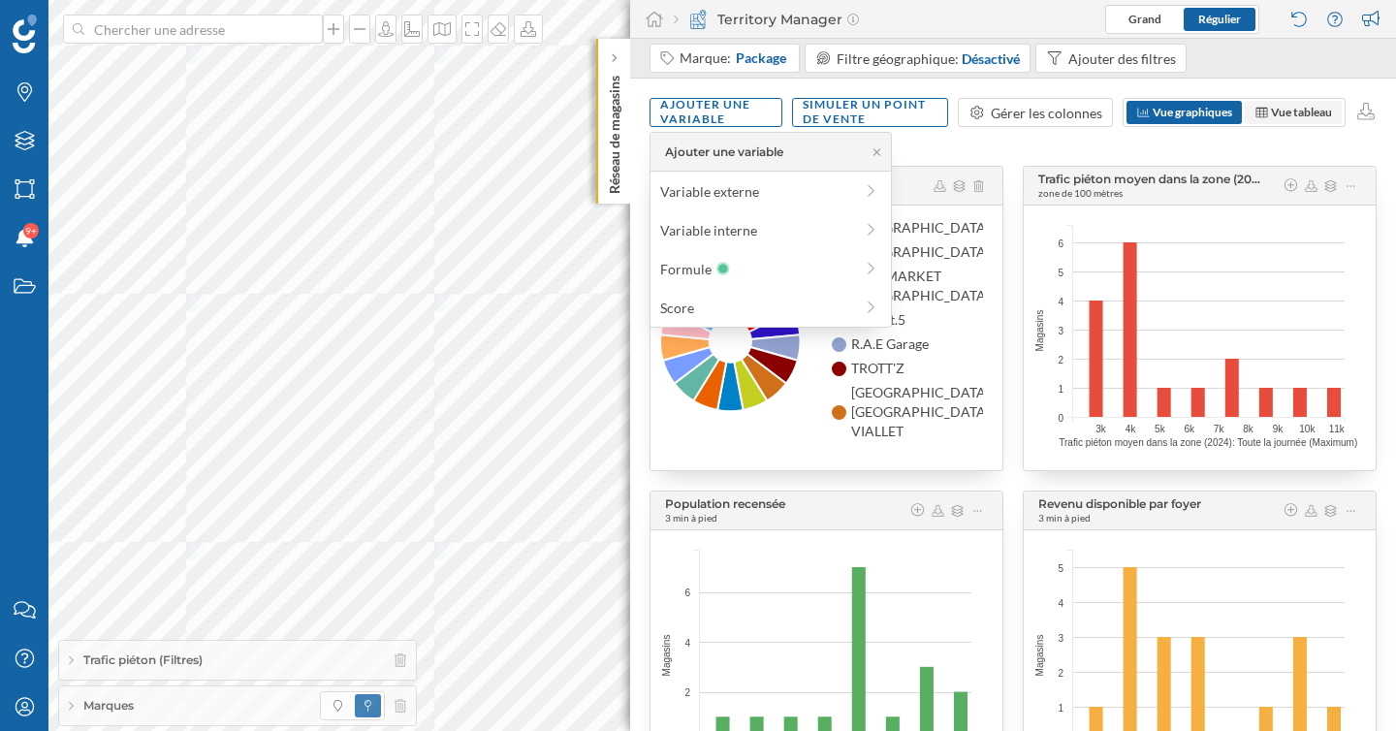
click at [1271, 111] on span "Vue tableau" at bounding box center [1301, 112] width 61 height 15
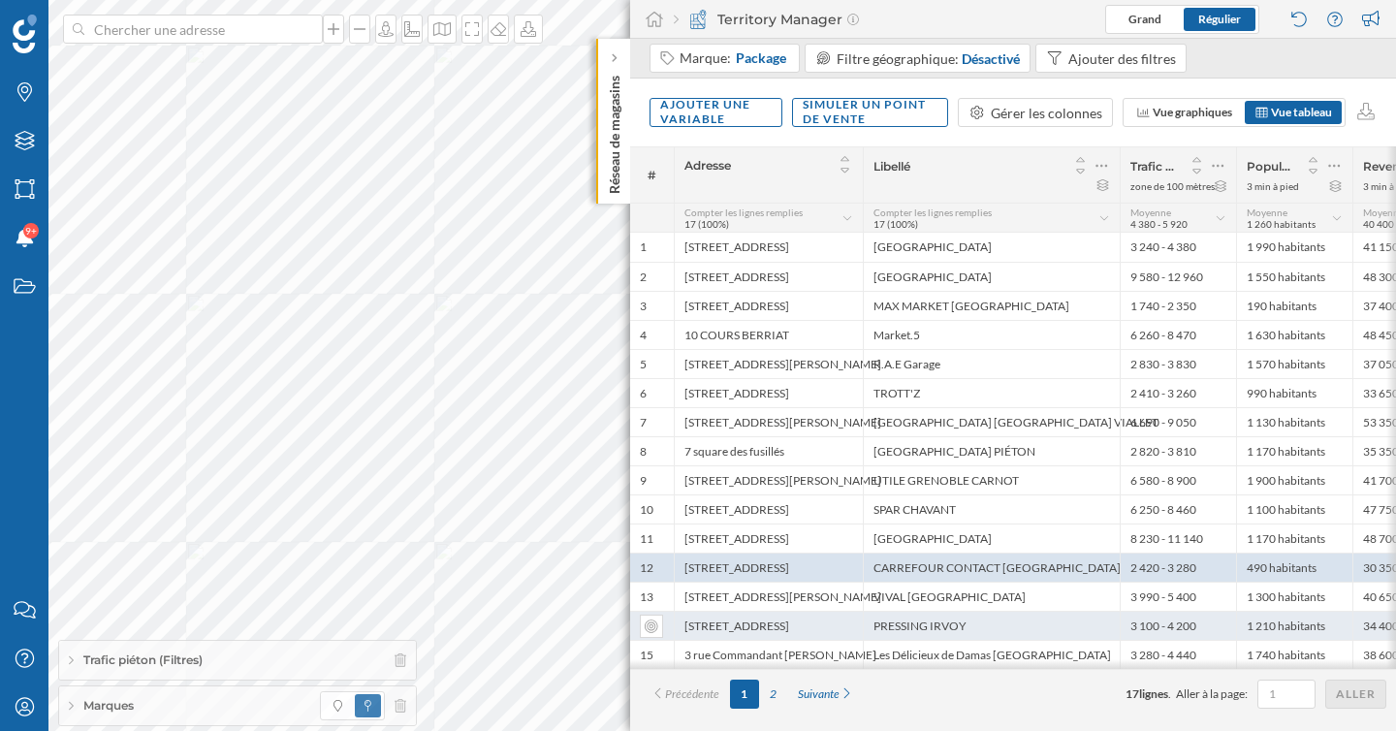
scroll to position [0, 189]
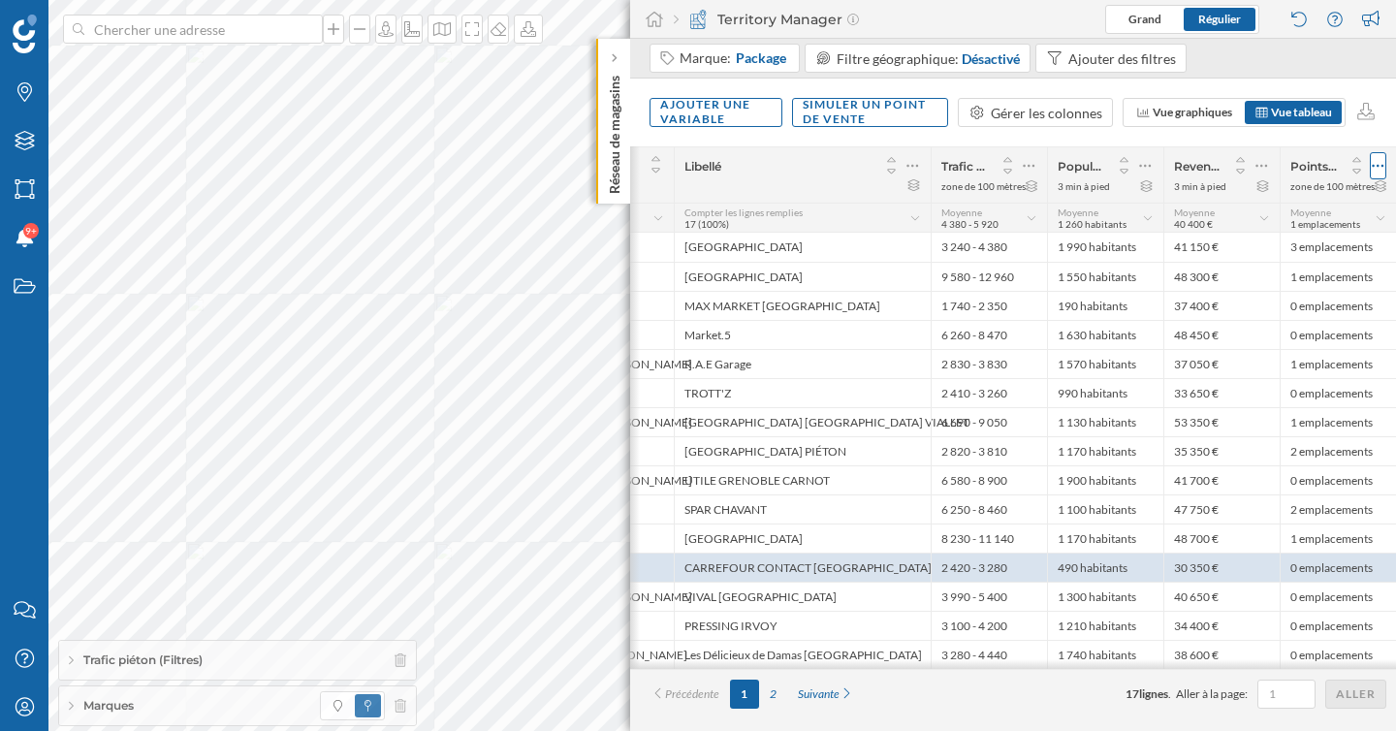
click at [1375, 162] on icon at bounding box center [1378, 165] width 13 height 19
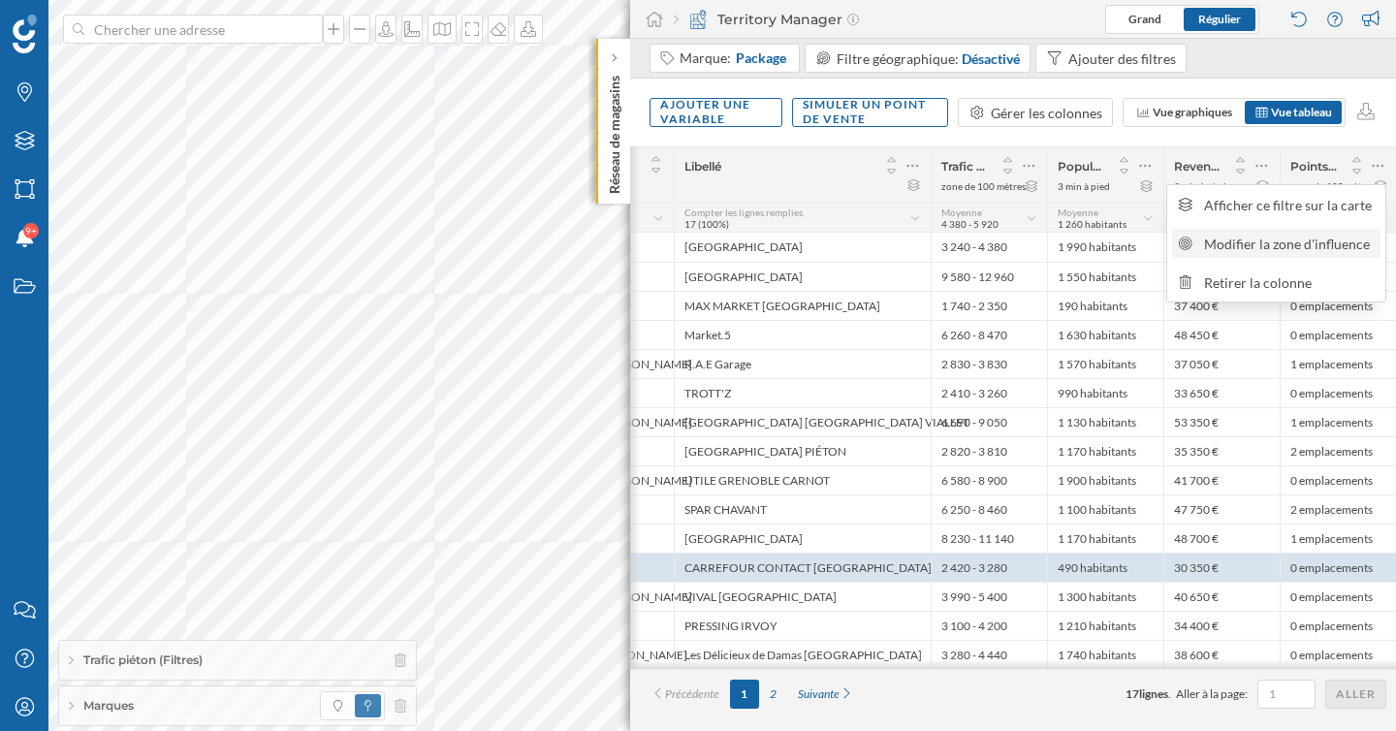
click at [1271, 238] on div "Modifier la zone d'influence" at bounding box center [1289, 244] width 171 height 20
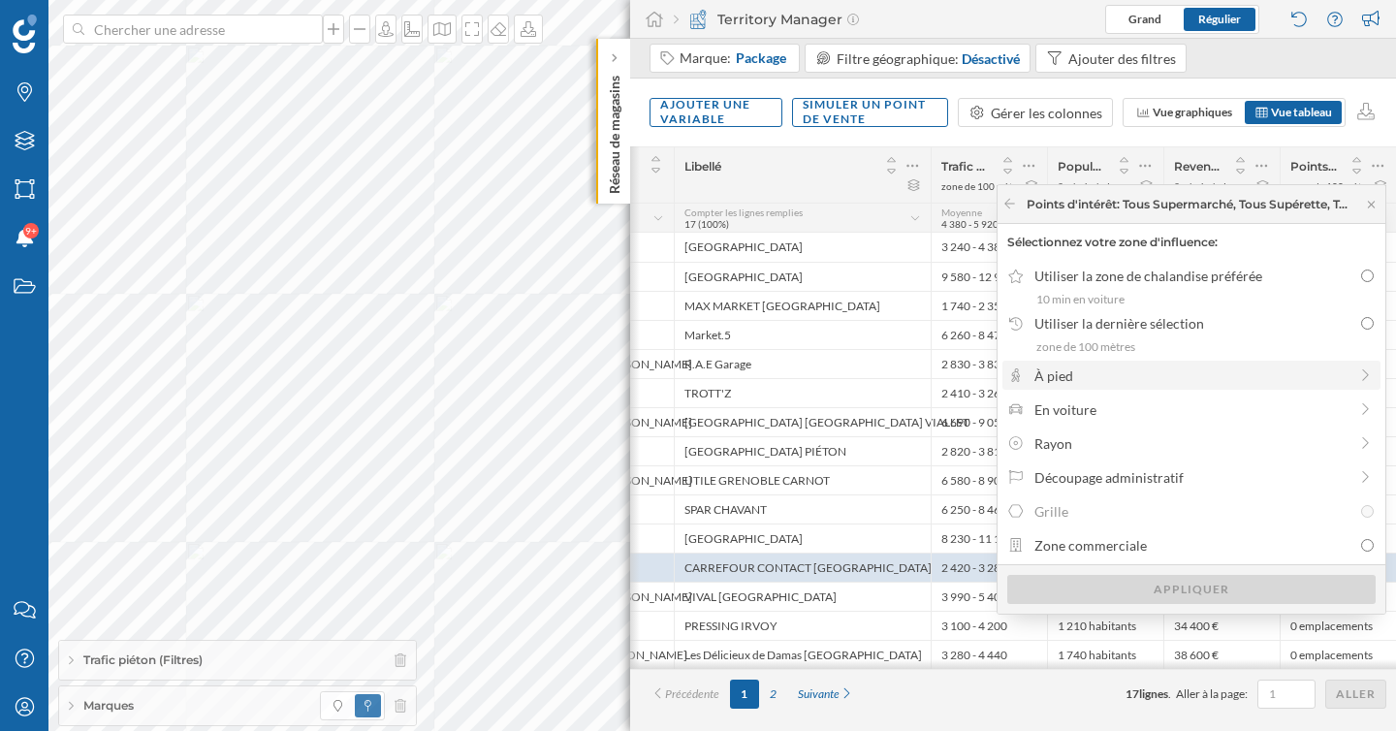
click at [1071, 376] on div "À pied" at bounding box center [1190, 375] width 312 height 20
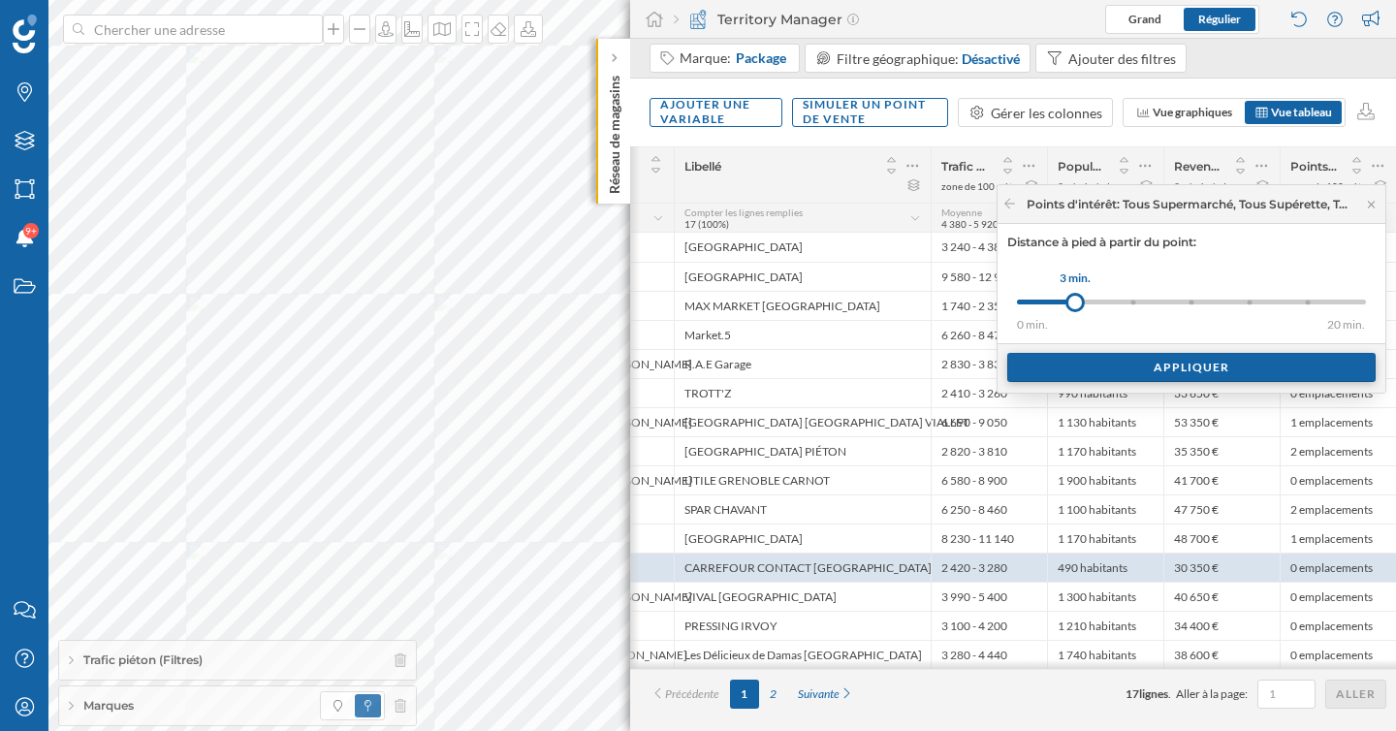
click at [1109, 375] on div "Appliquer" at bounding box center [1191, 367] width 368 height 29
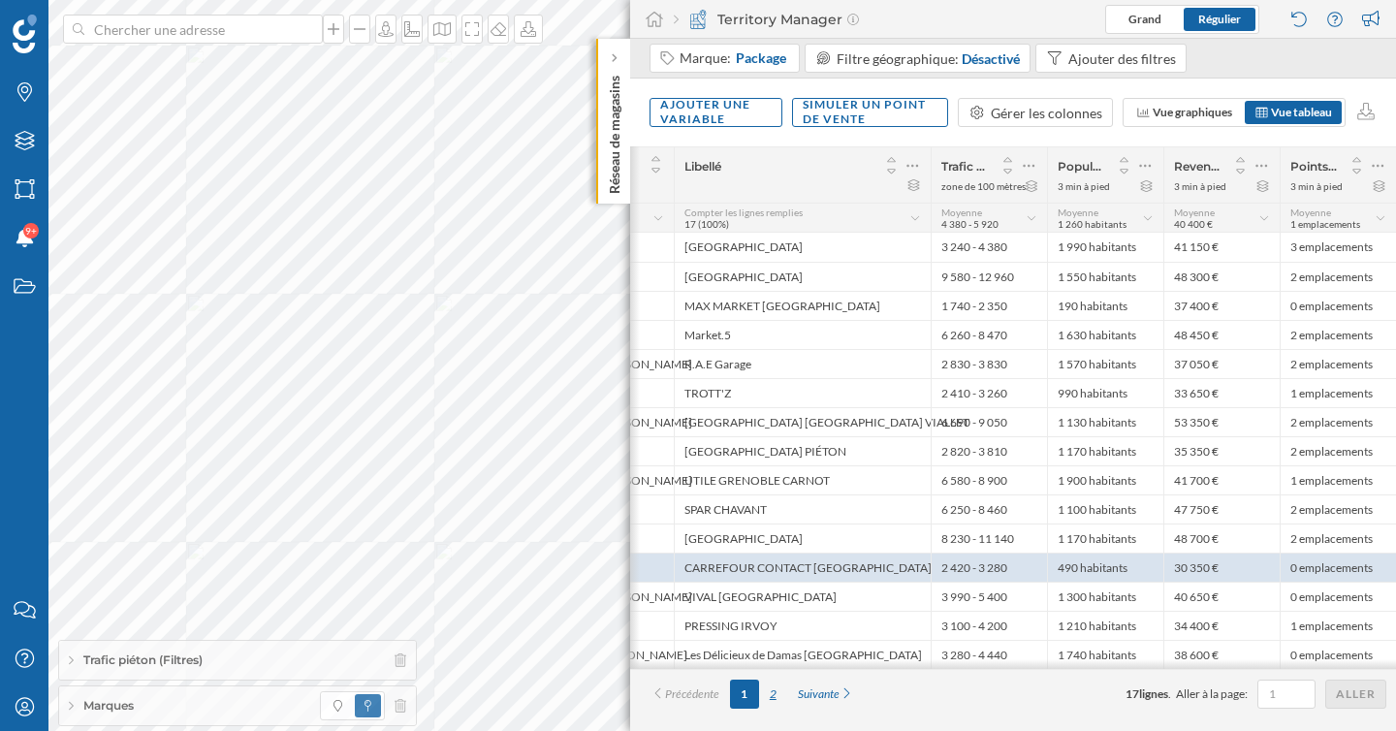
click at [778, 705] on div "2" at bounding box center [773, 694] width 28 height 29
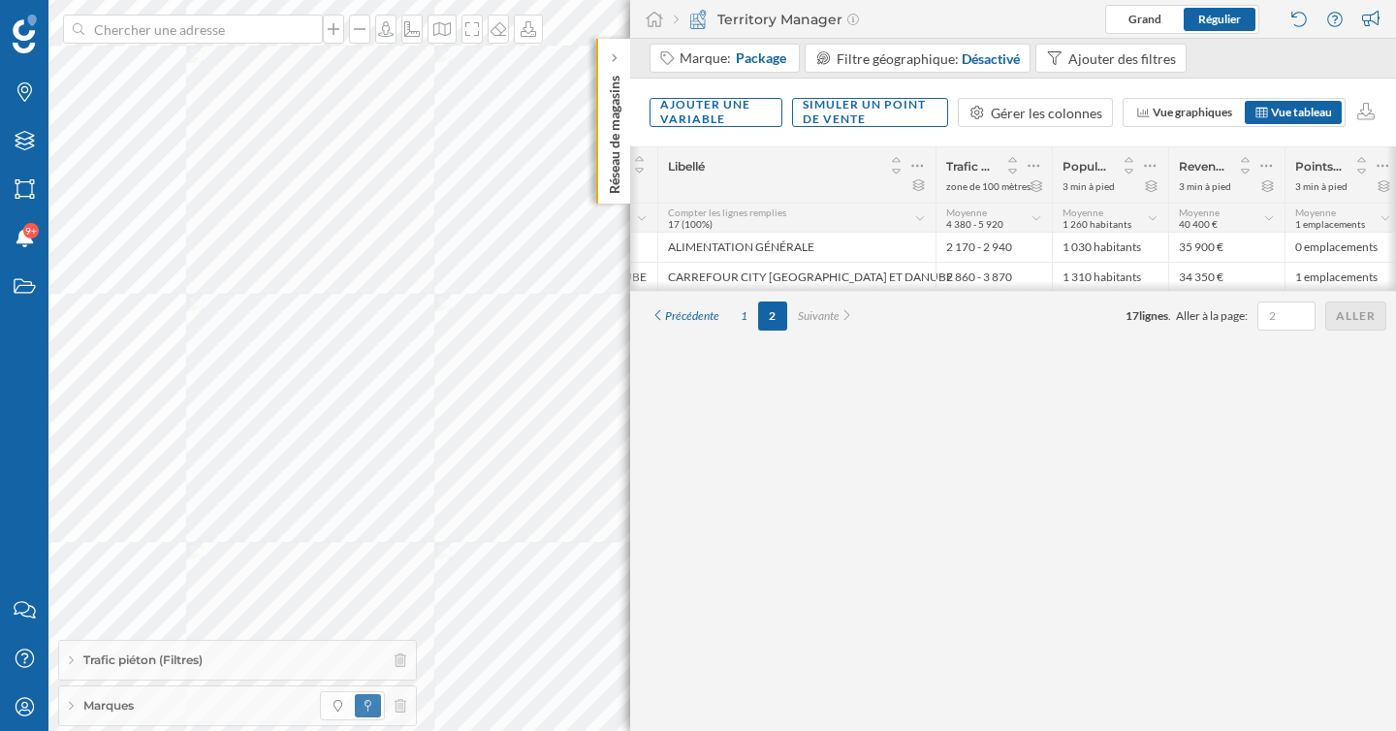
drag, startPoint x: 868, startPoint y: 289, endPoint x: 747, endPoint y: 305, distance: 121.3
click at [747, 305] on div "# Adresse [GEOGRAPHIC_DATA] Trafic piéton moyen dans la zone (2024): Toute la j…" at bounding box center [1013, 438] width 766 height 585
drag, startPoint x: 834, startPoint y: 295, endPoint x: 755, endPoint y: 295, distance: 78.5
click at [755, 291] on div "# Adresse [GEOGRAPHIC_DATA] Trafic piéton moyen dans la zone (2024): Toute la j…" at bounding box center [1013, 218] width 766 height 144
drag, startPoint x: 817, startPoint y: 289, endPoint x: 763, endPoint y: 290, distance: 54.3
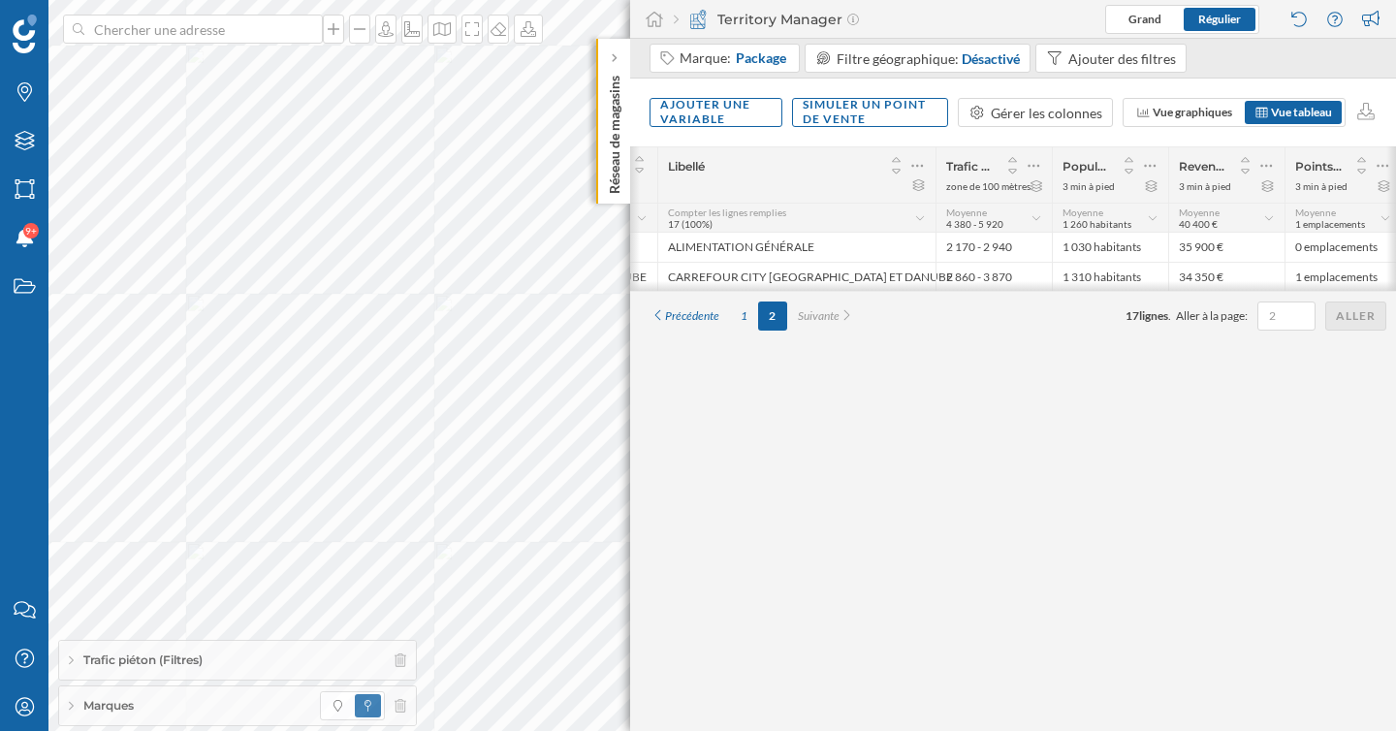
click at [767, 290] on div at bounding box center [1013, 286] width 766 height 10
click at [739, 310] on div "1" at bounding box center [744, 316] width 28 height 29
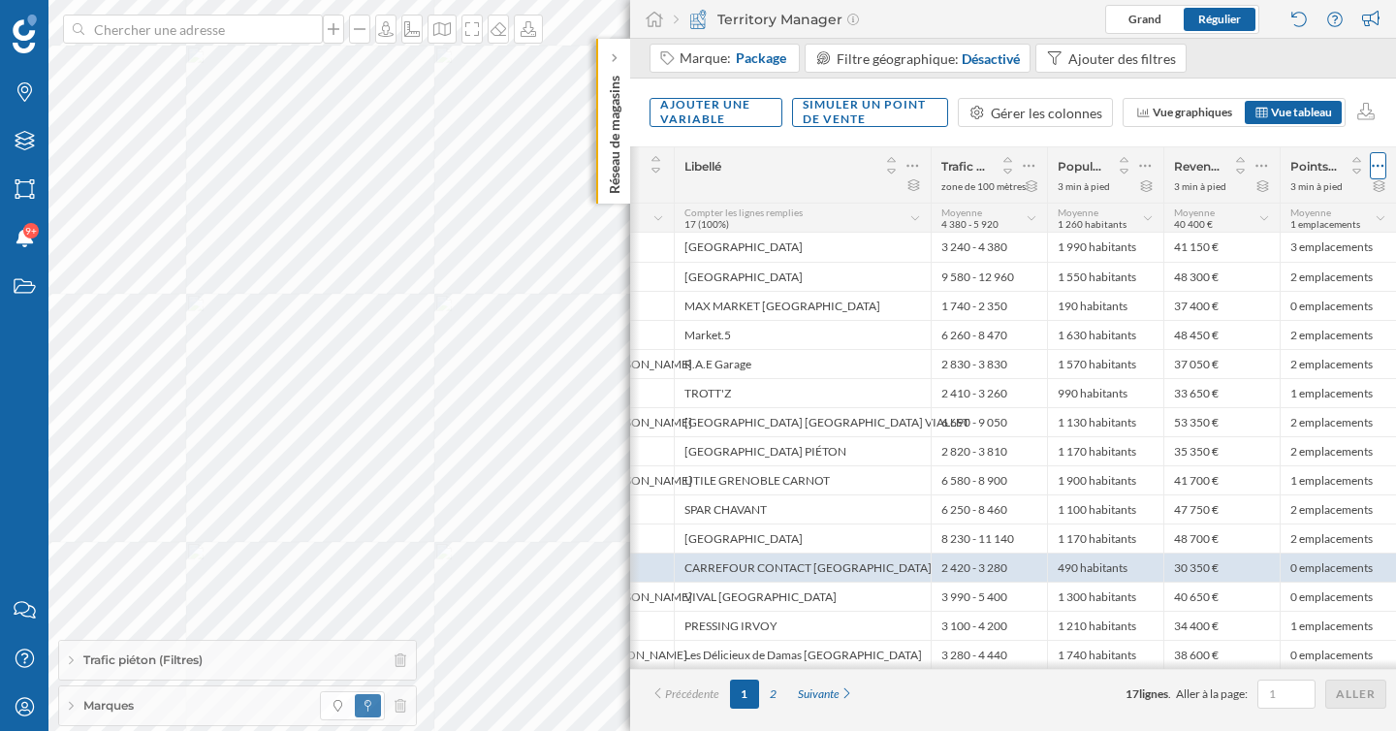
click at [1381, 165] on icon at bounding box center [1378, 165] width 13 height 19
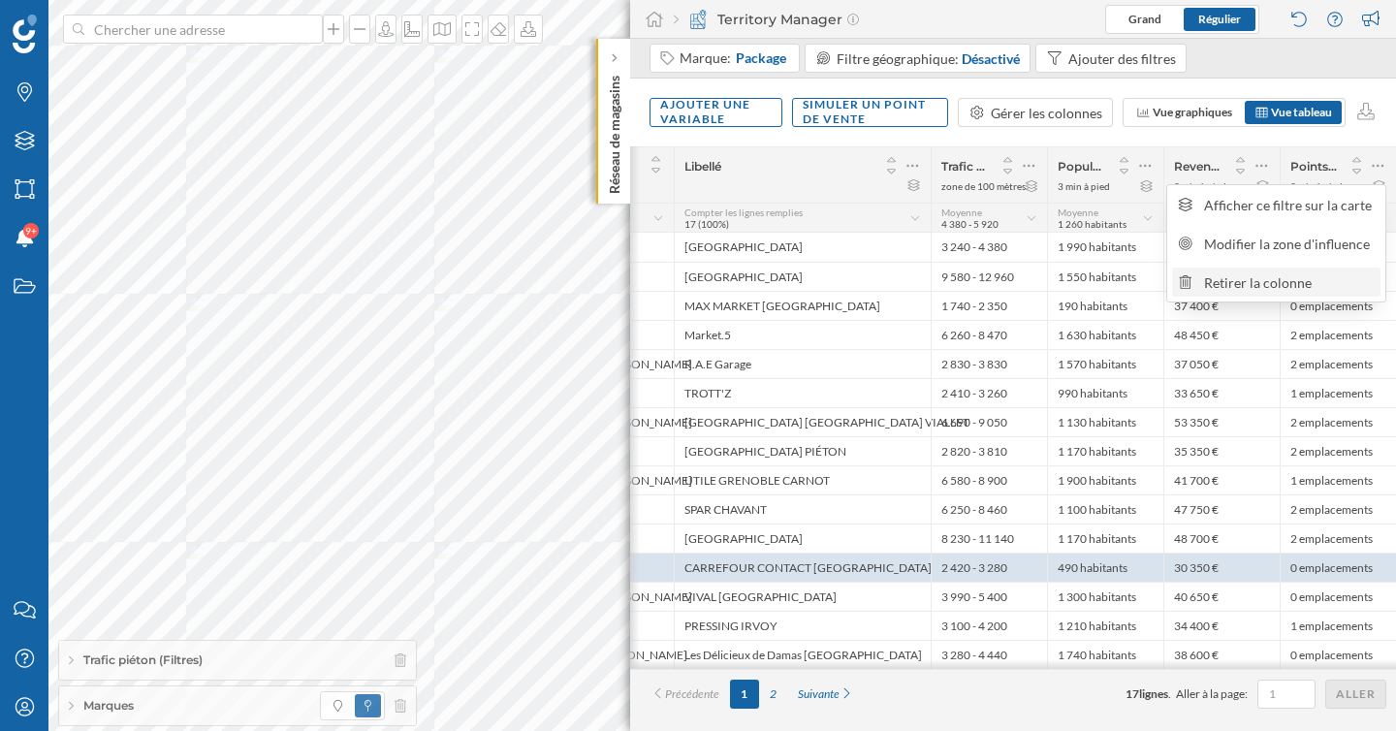
click at [1286, 282] on div "Retirer la colonne" at bounding box center [1289, 282] width 171 height 20
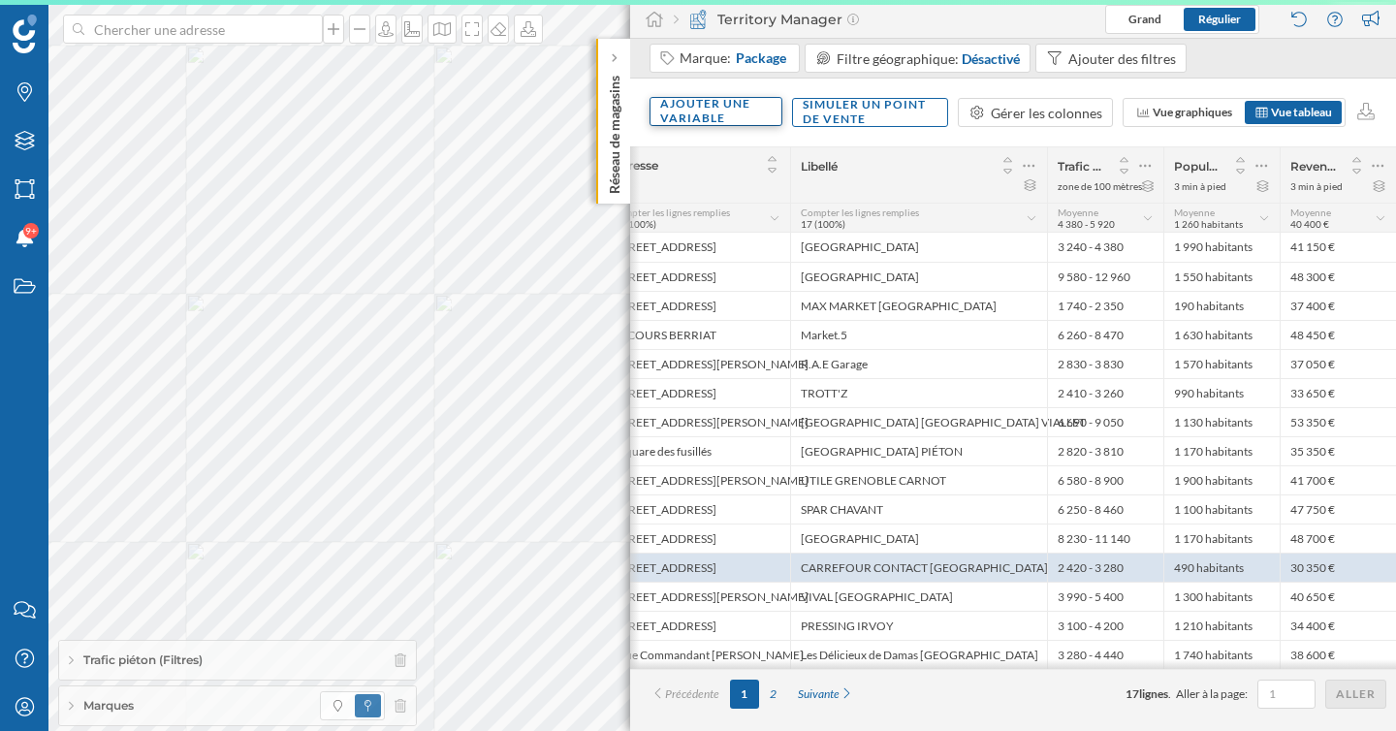
scroll to position [0, 73]
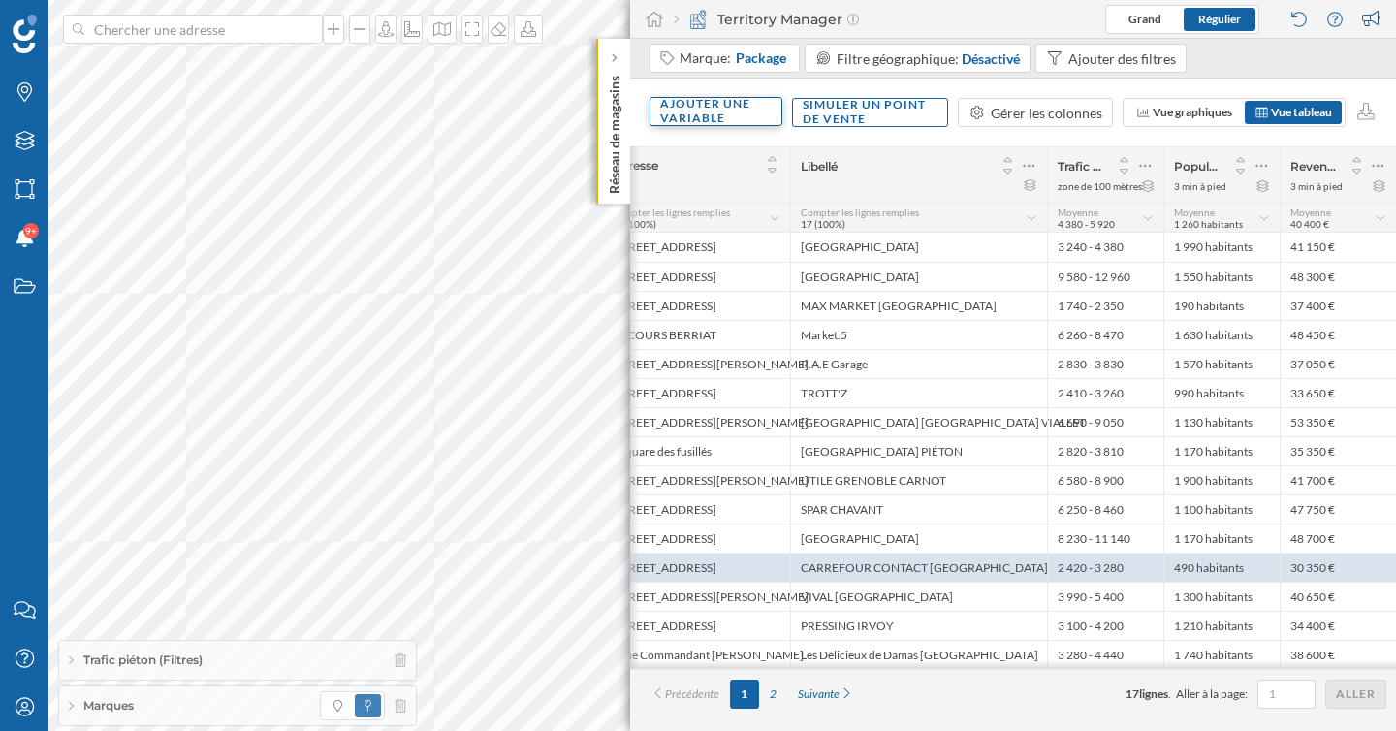
click at [739, 115] on div "Ajouter une variable" at bounding box center [716, 111] width 133 height 29
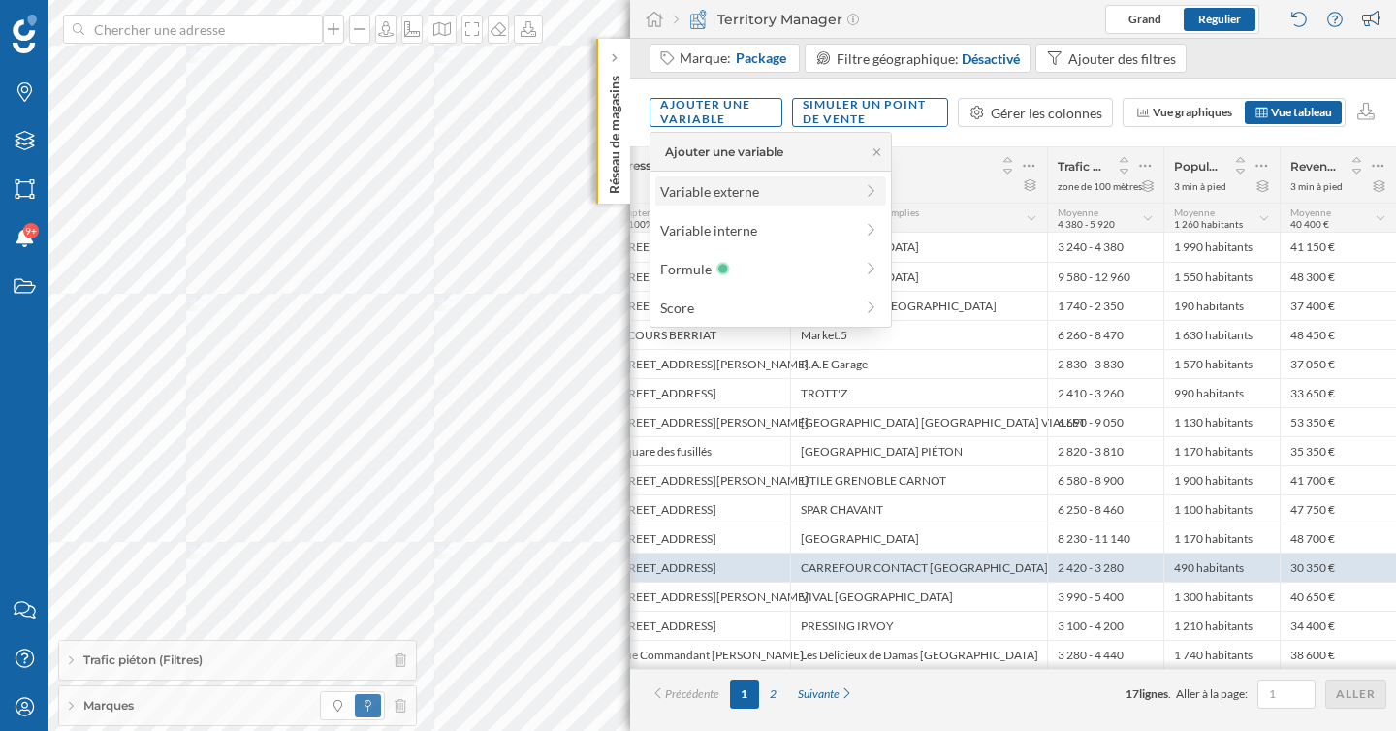
click at [732, 190] on div "Variable externe" at bounding box center [756, 191] width 193 height 20
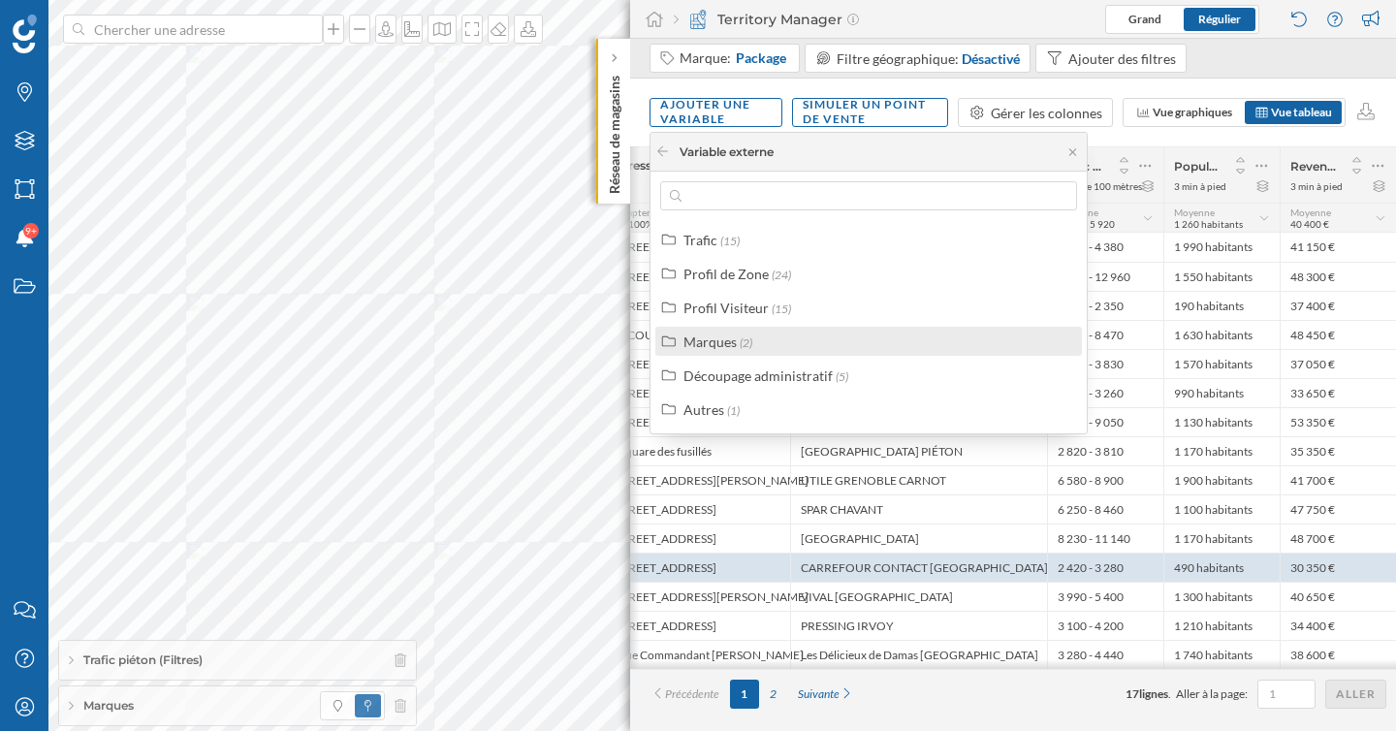
click at [725, 341] on div "Marques" at bounding box center [709, 342] width 53 height 16
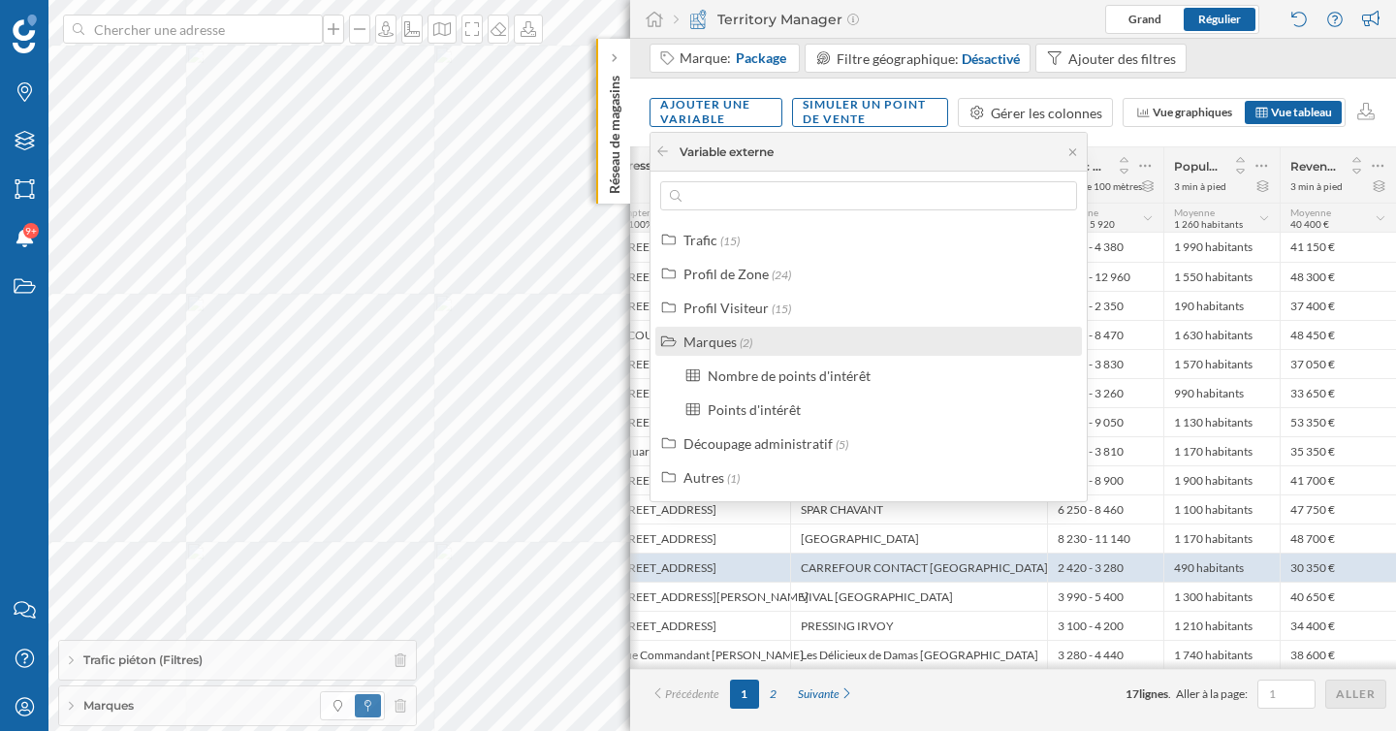
click at [725, 341] on div "Marques" at bounding box center [709, 342] width 53 height 16
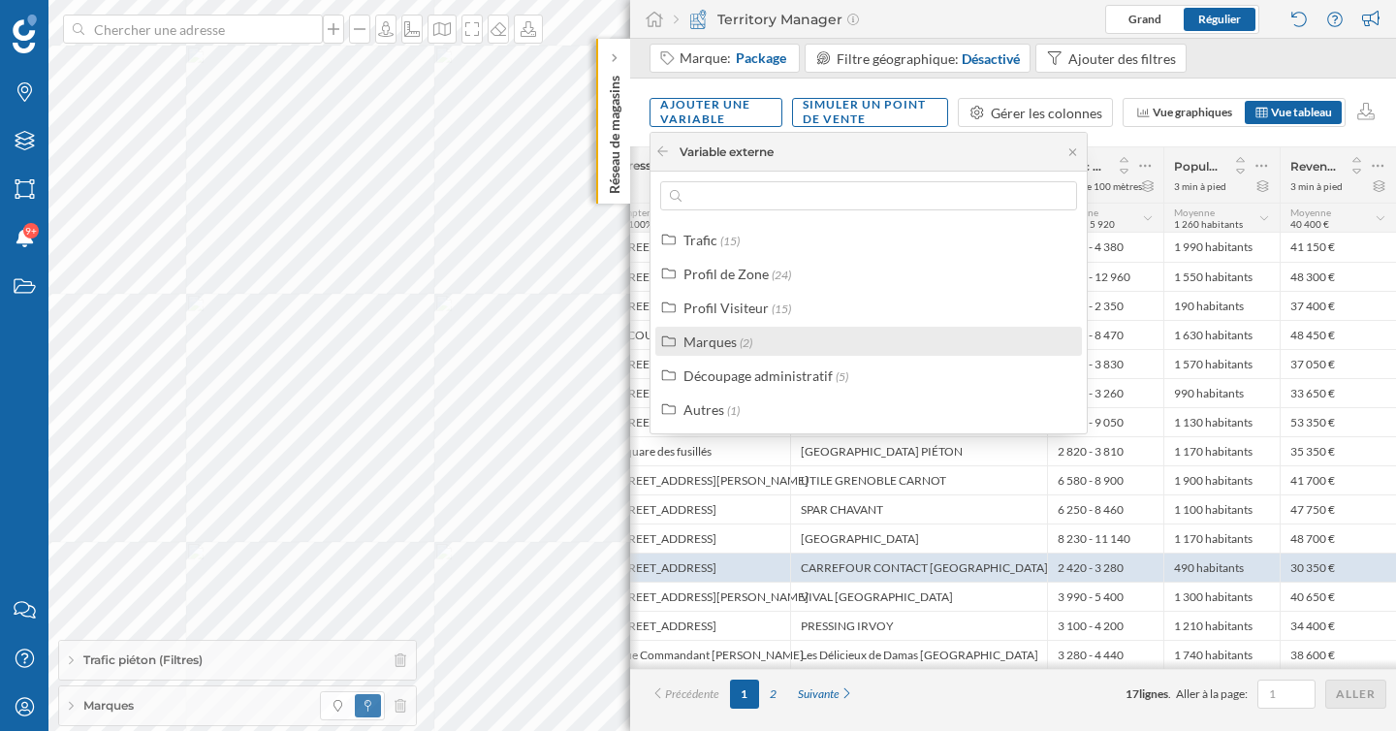
click at [725, 341] on div "Marques" at bounding box center [709, 342] width 53 height 16
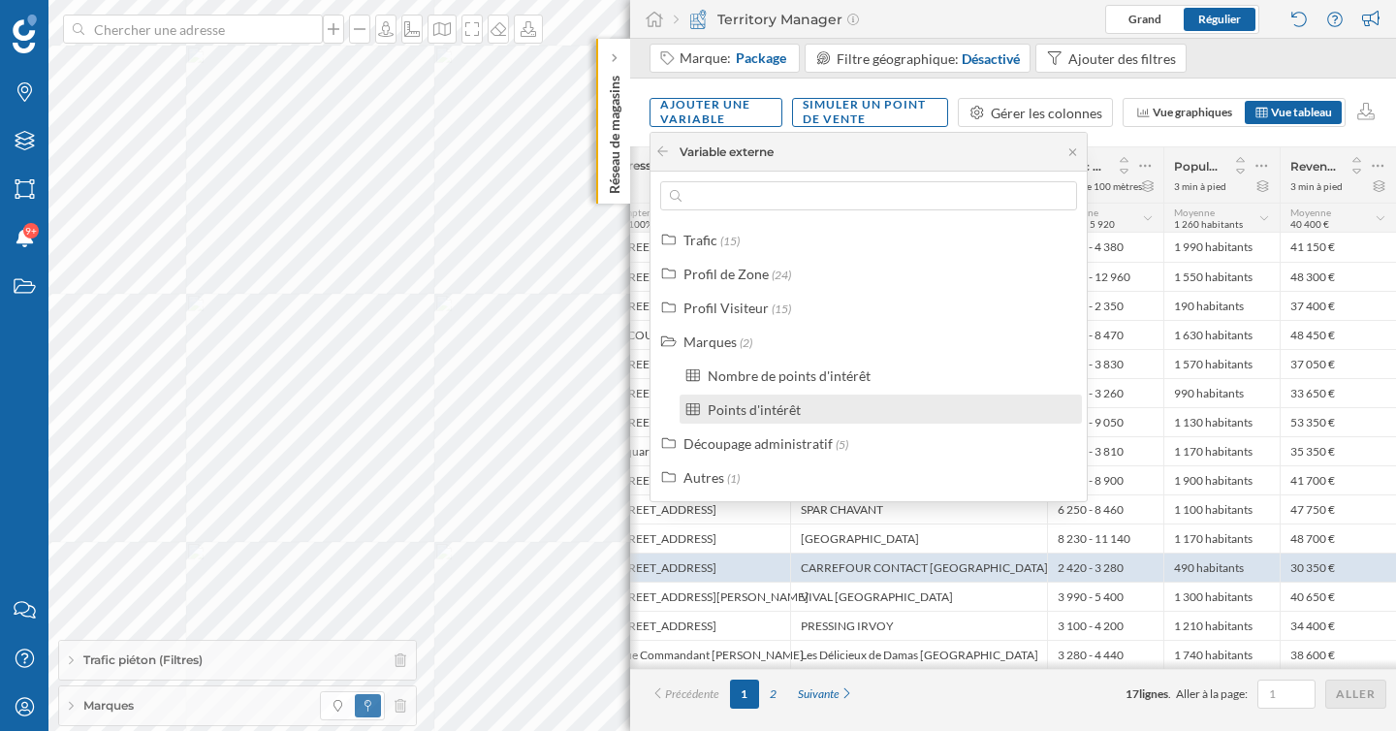
click at [787, 407] on div "Points d'intérêt" at bounding box center [754, 409] width 93 height 16
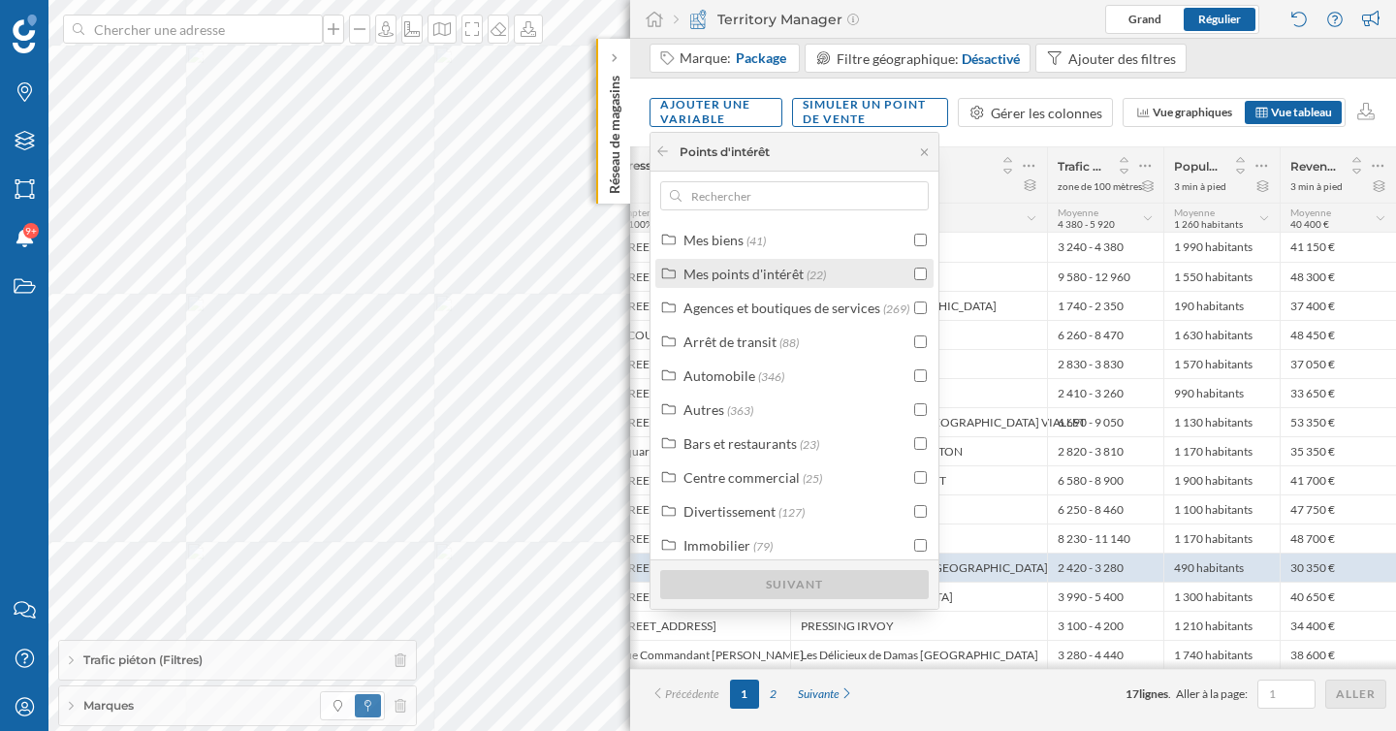
click at [778, 280] on div "Mes points d'intérêt" at bounding box center [743, 274] width 120 height 16
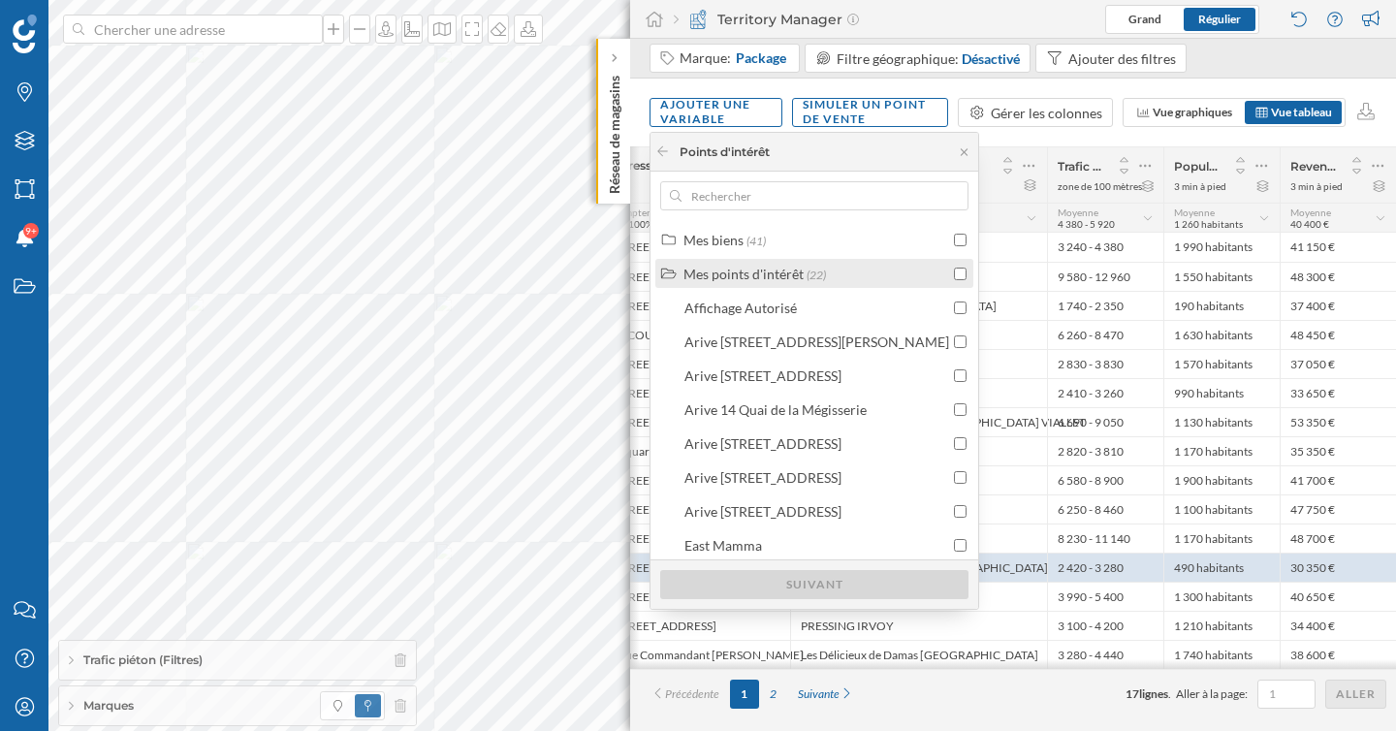
click at [778, 279] on div "Mes points d'intérêt" at bounding box center [743, 274] width 120 height 16
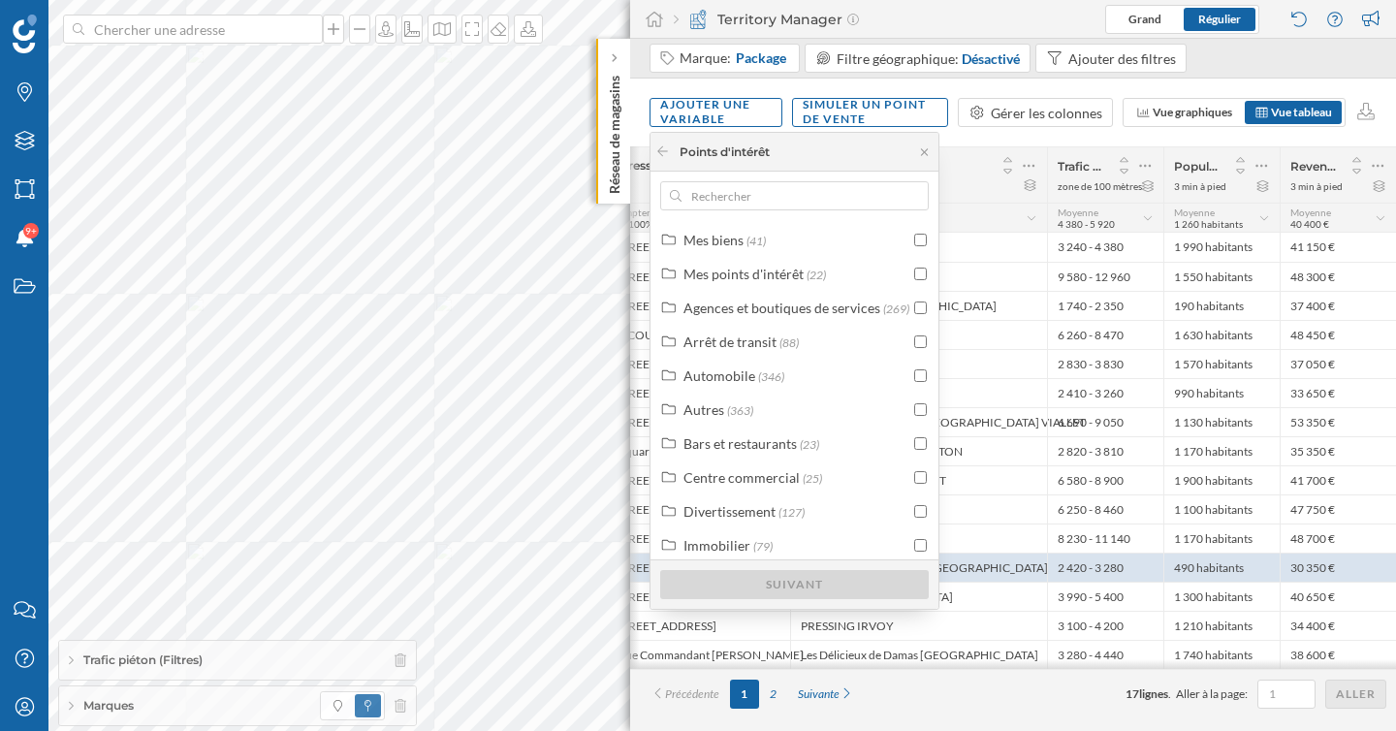
click at [772, 256] on div "Mes biens (41) Mes points d'intérêt (22) Agences et boutiques de services (269)…" at bounding box center [795, 392] width 288 height 334
click at [772, 251] on div "Mes biens (41)" at bounding box center [794, 239] width 278 height 29
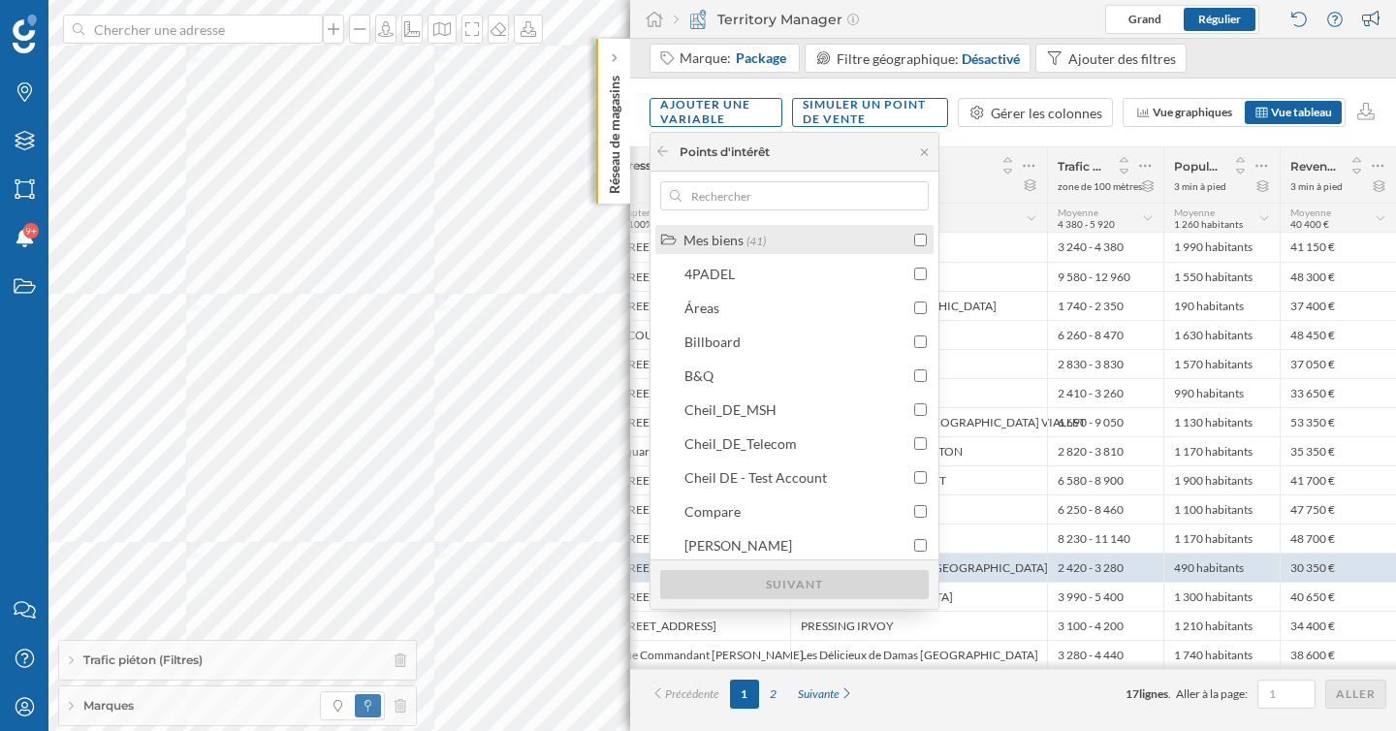
click at [772, 246] on div "Mes biens (41)" at bounding box center [796, 240] width 226 height 20
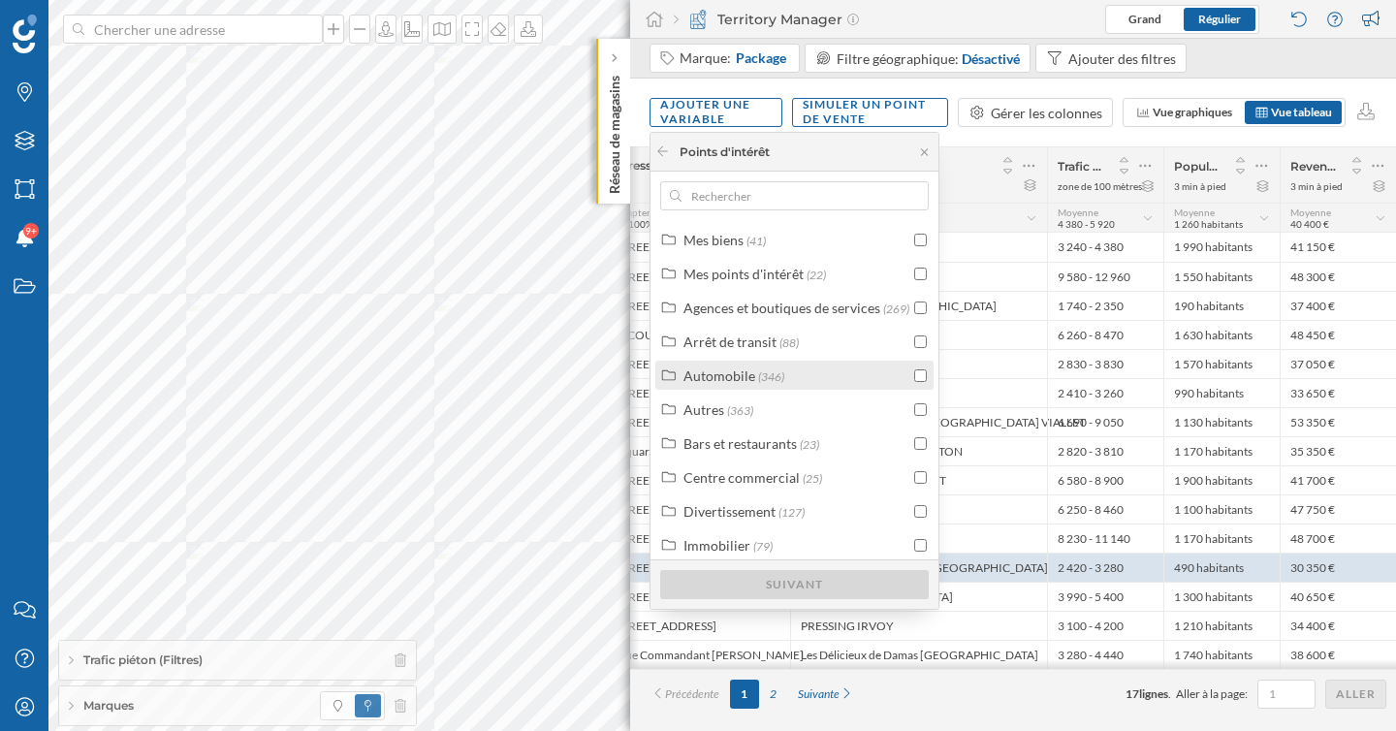
scroll to position [48, 0]
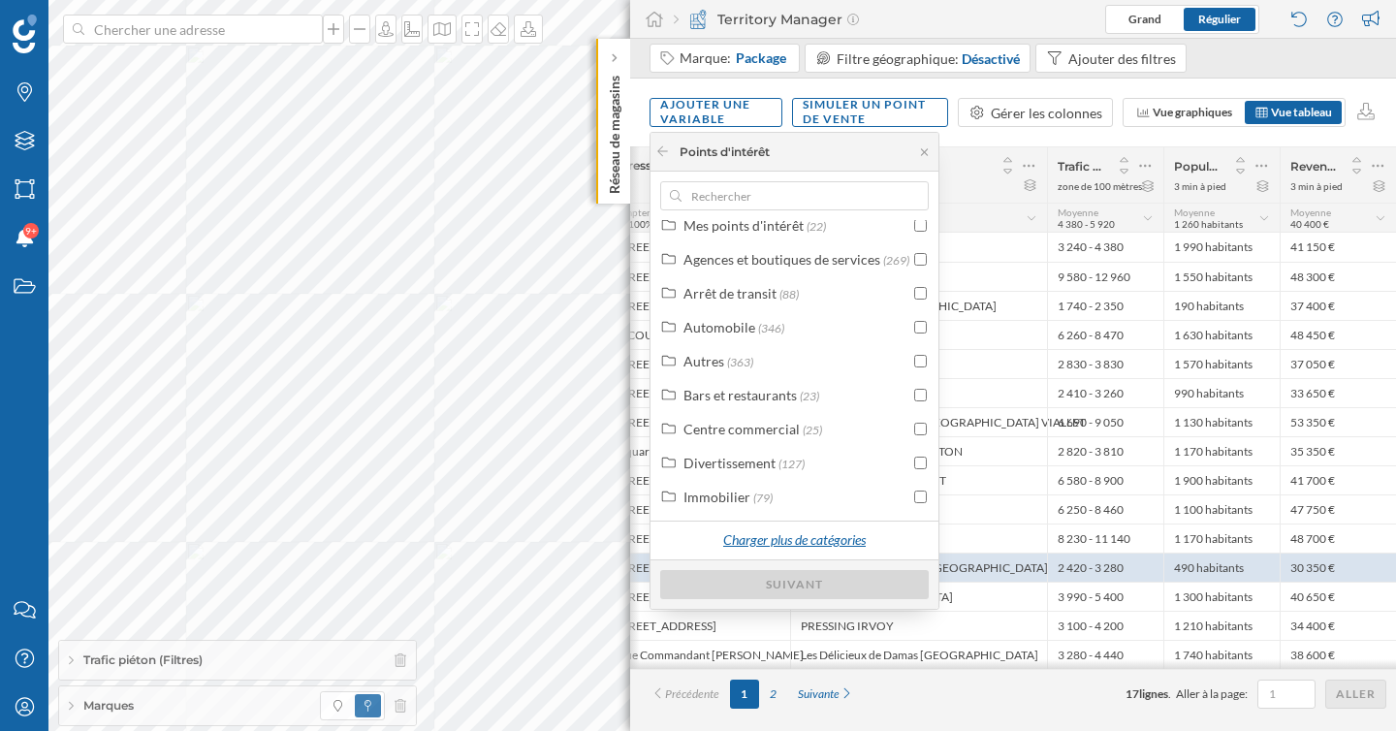
click at [783, 536] on div "Charger plus de catégories" at bounding box center [794, 540] width 167 height 29
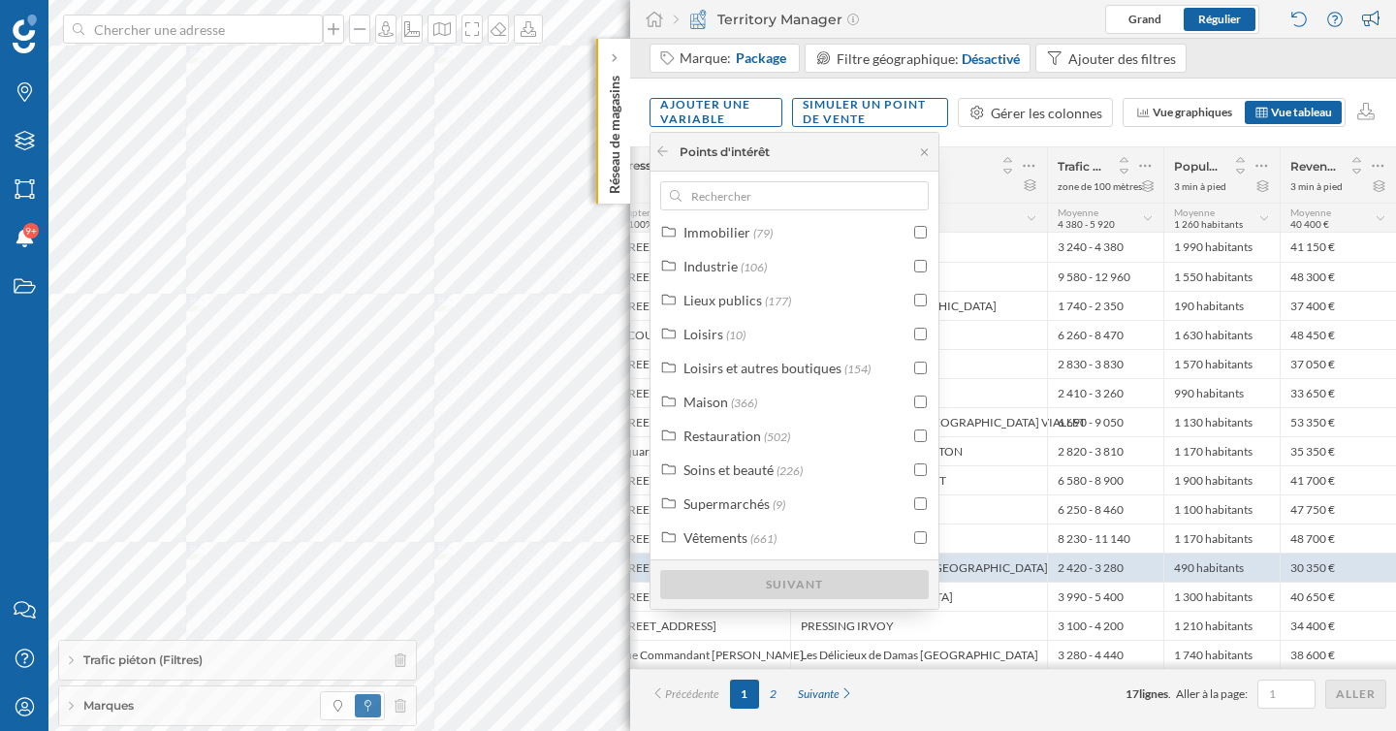
scroll to position [349, 0]
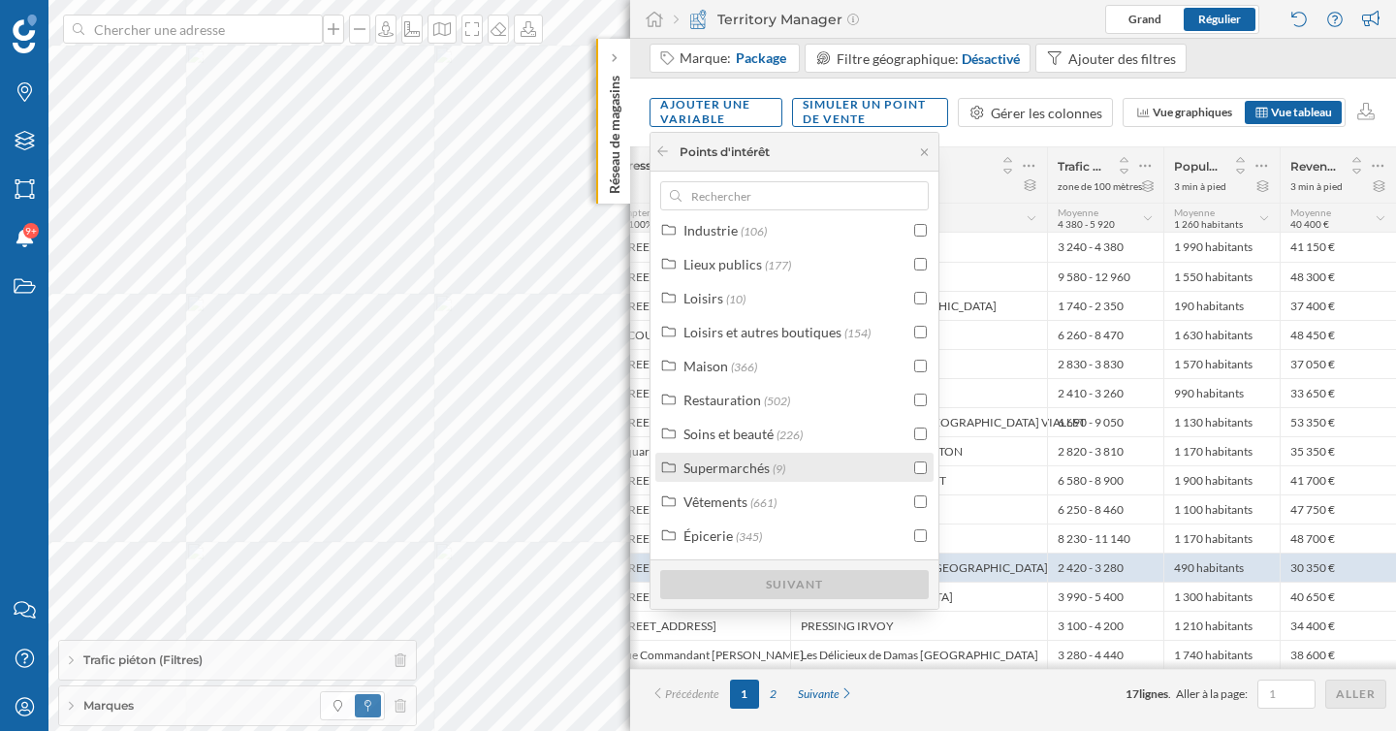
click at [753, 469] on div "Supermarchés" at bounding box center [726, 468] width 86 height 16
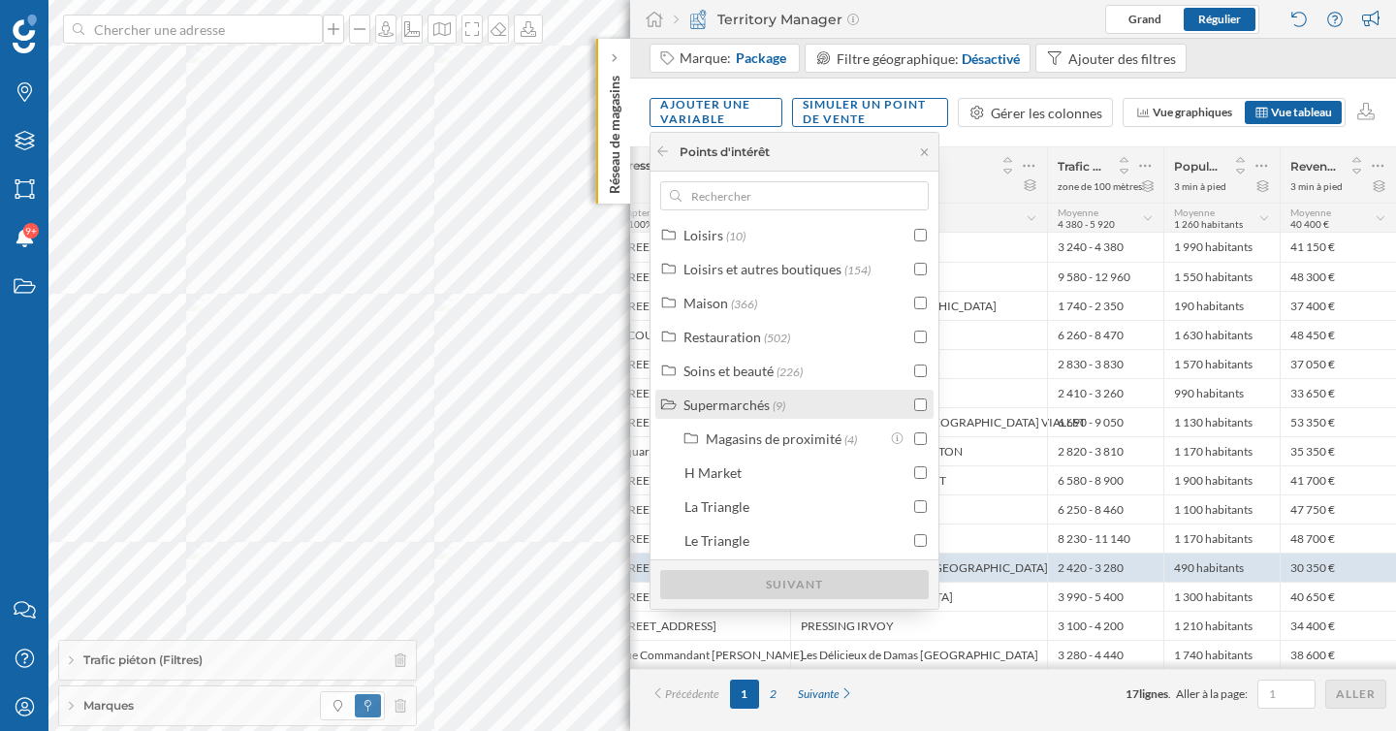
scroll to position [481, 0]
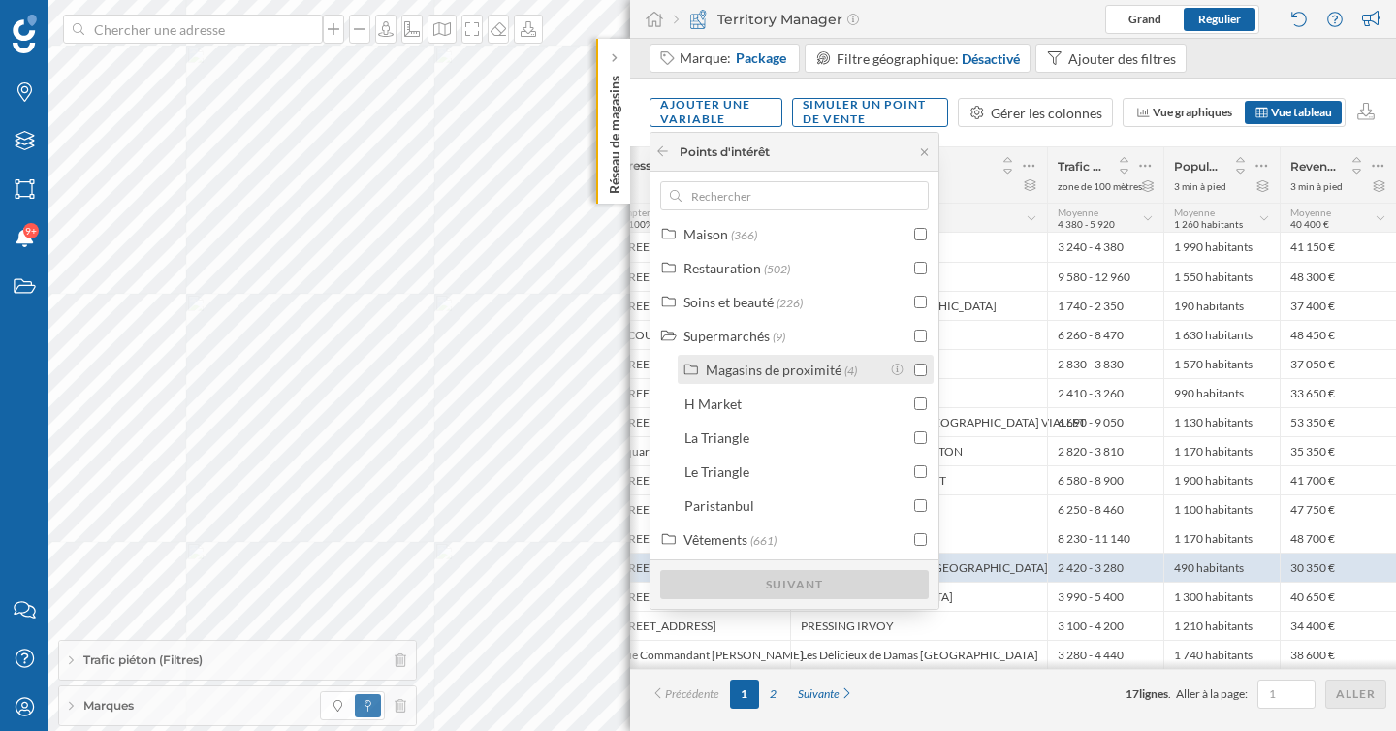
click at [792, 365] on div "Magasins de proximité" at bounding box center [774, 370] width 136 height 16
click at [920, 369] on input "checkbox" at bounding box center [920, 370] width 13 height 13
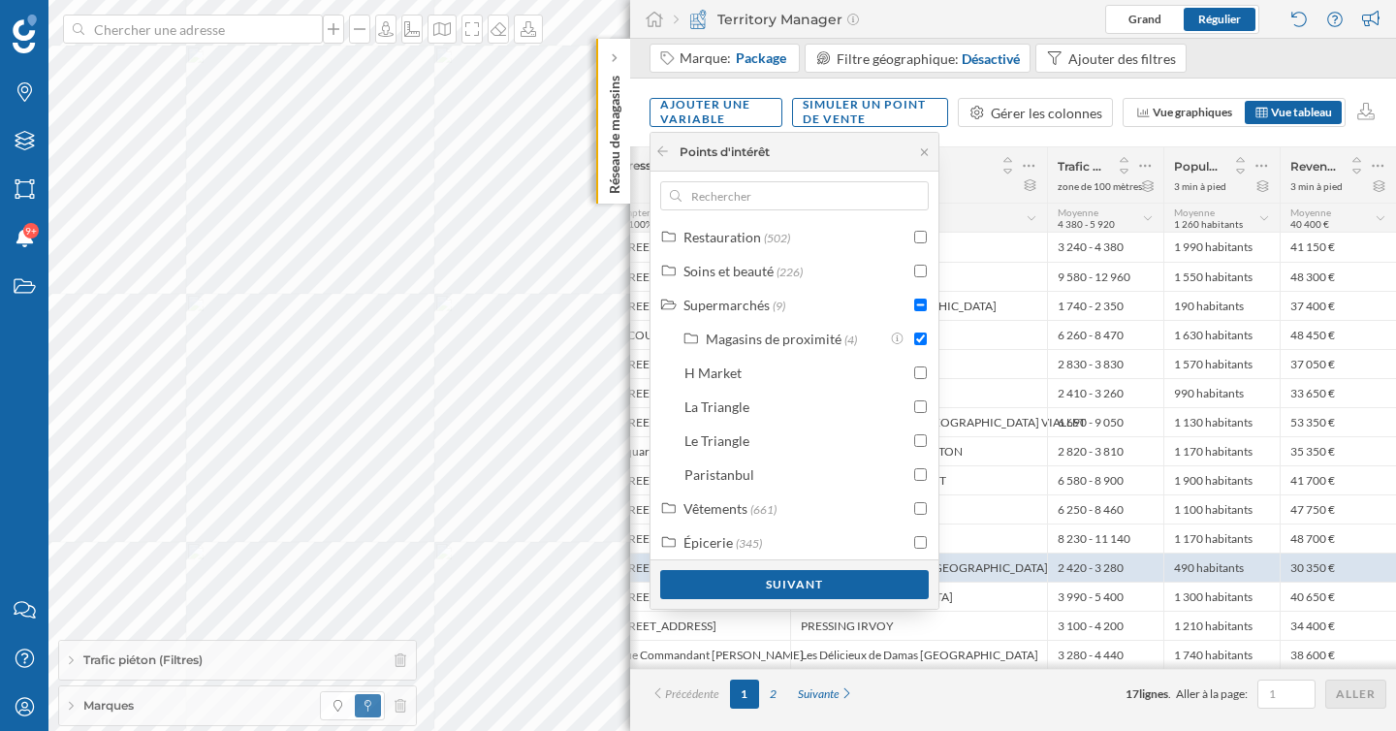
scroll to position [519, 0]
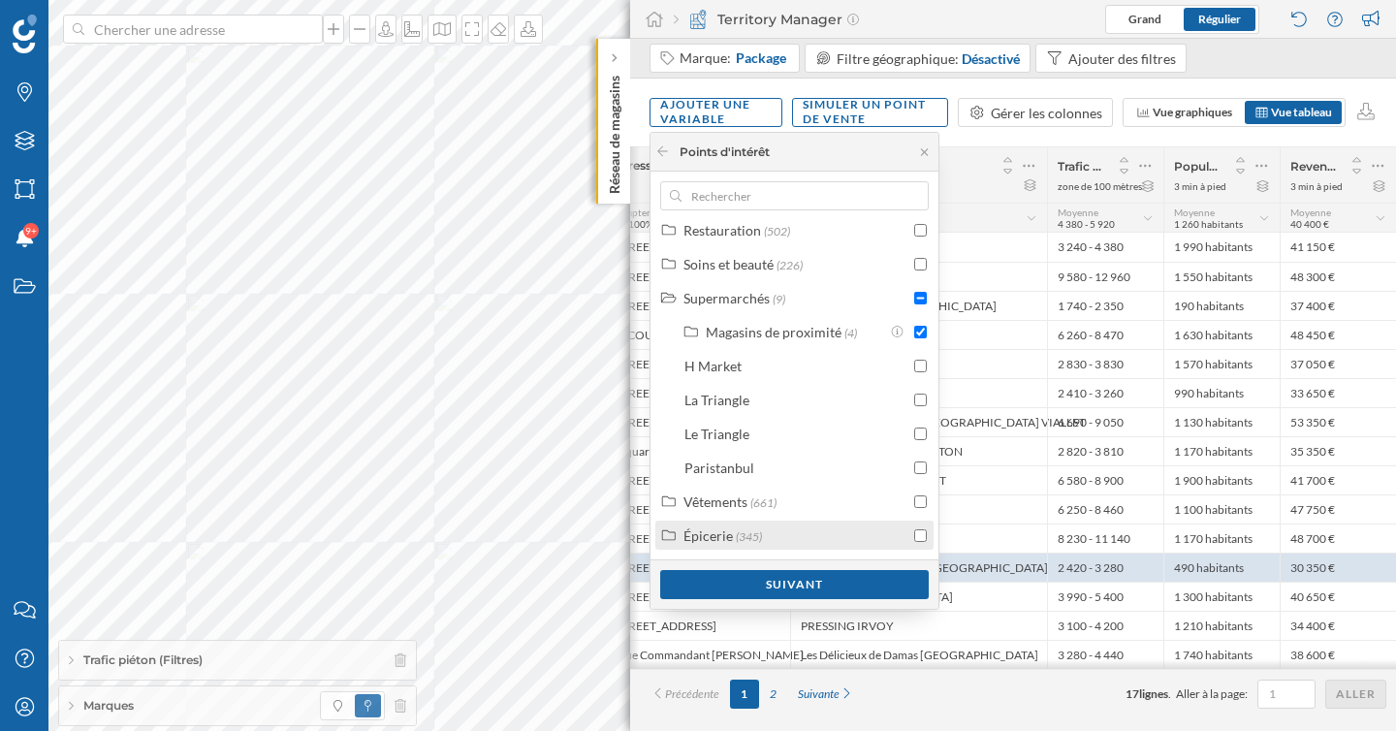
click at [717, 536] on div "Épicerie" at bounding box center [707, 535] width 49 height 16
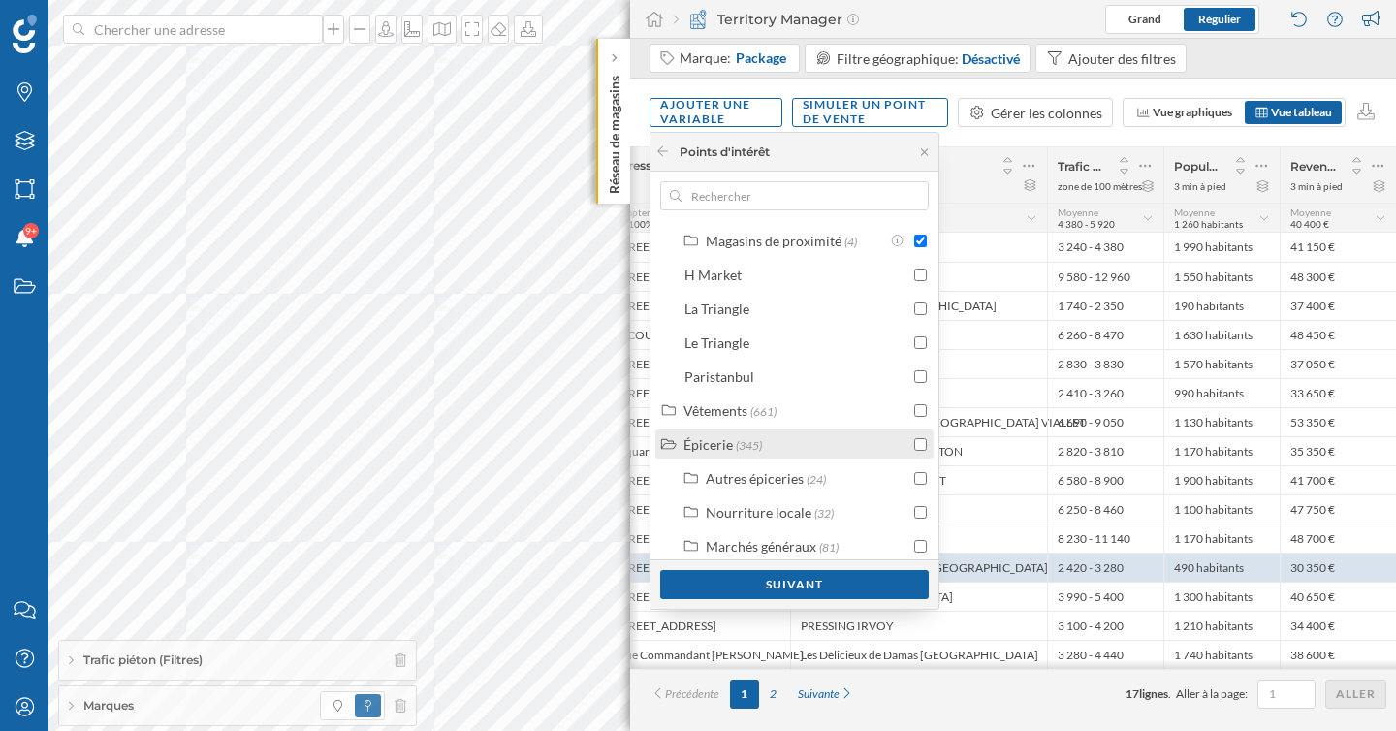
scroll to position [654, 0]
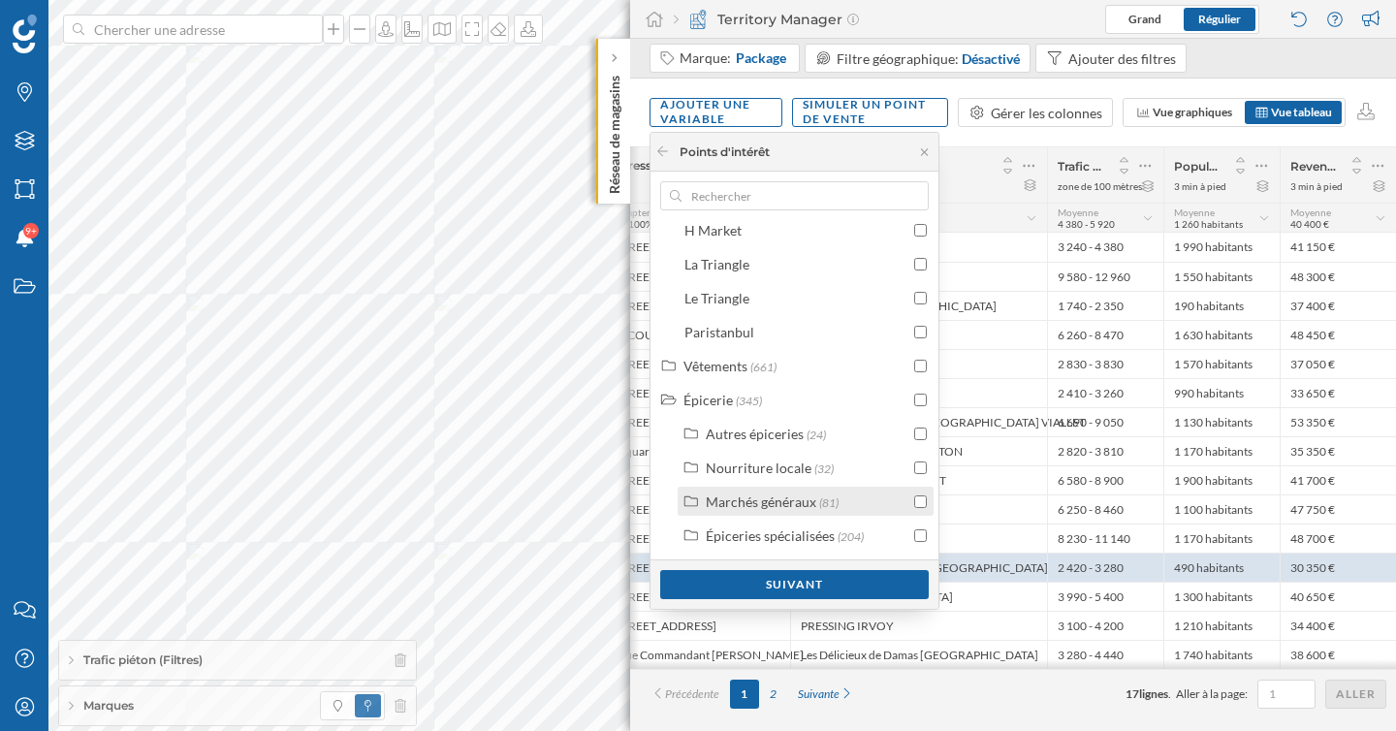
click at [752, 495] on div "Marchés généraux" at bounding box center [761, 501] width 111 height 16
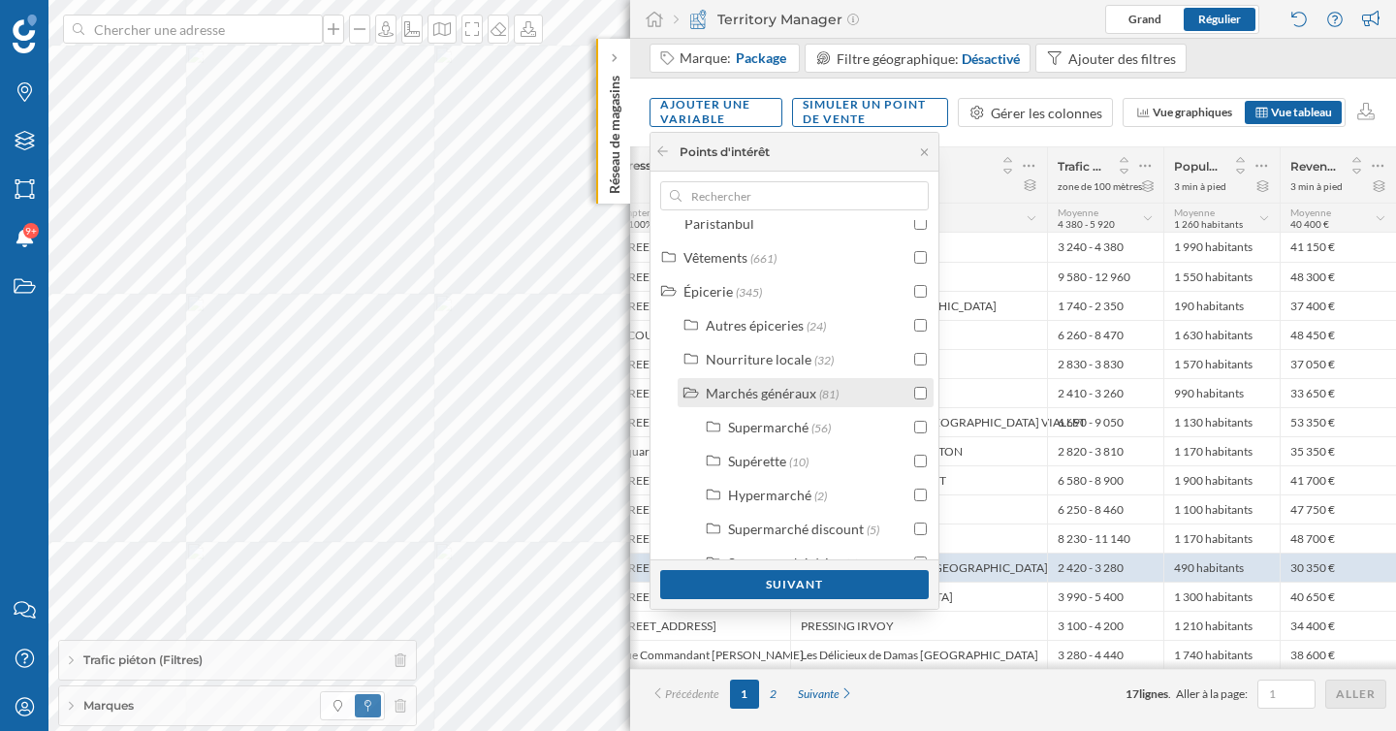
scroll to position [824, 0]
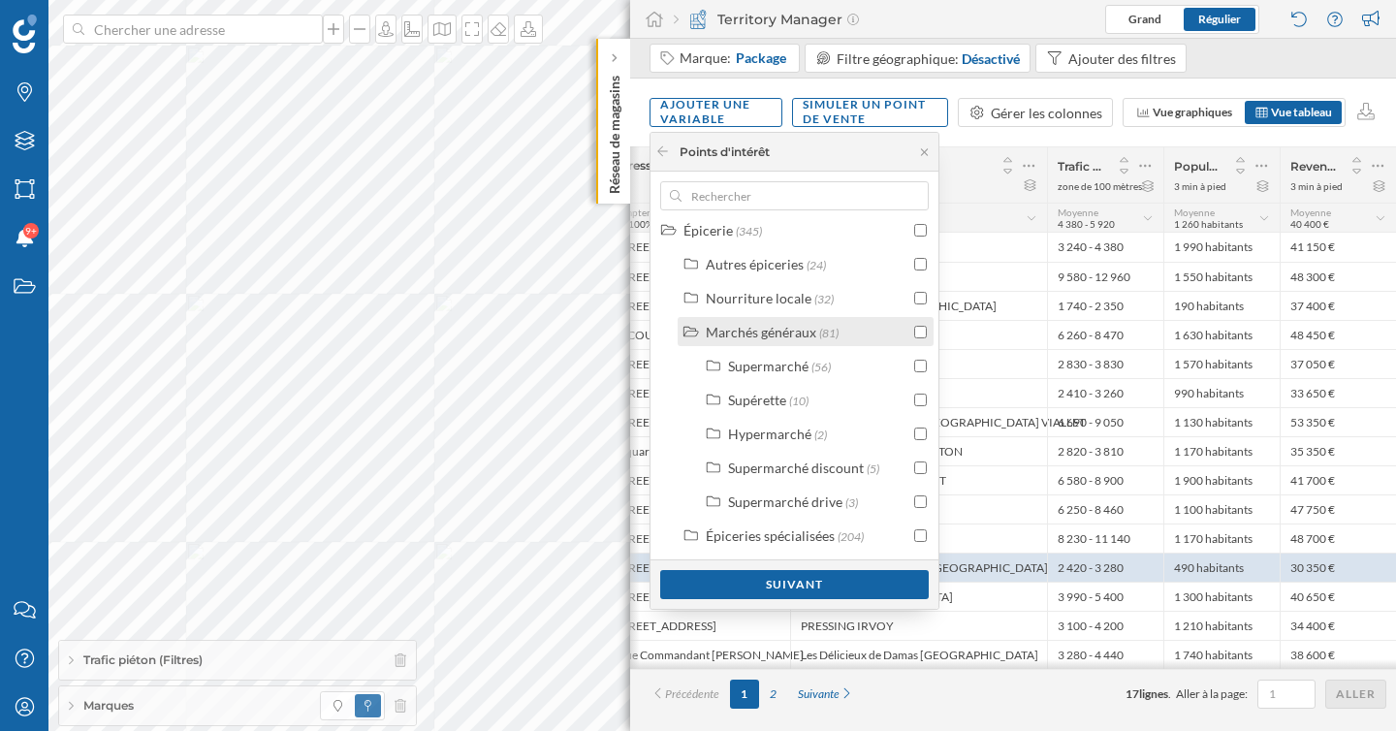
click at [918, 333] on input "checkbox" at bounding box center [920, 332] width 13 height 13
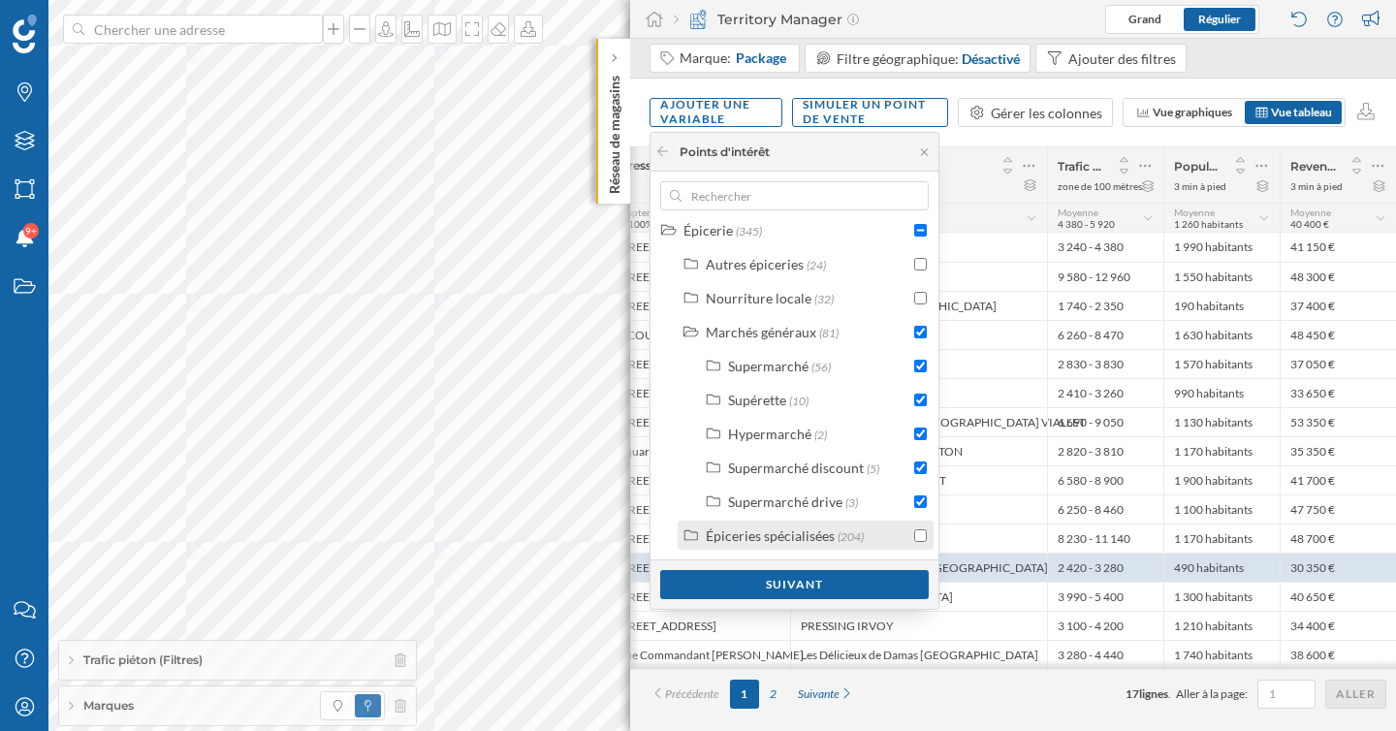
click at [800, 535] on div "Épiceries spécialisées" at bounding box center [770, 535] width 129 height 16
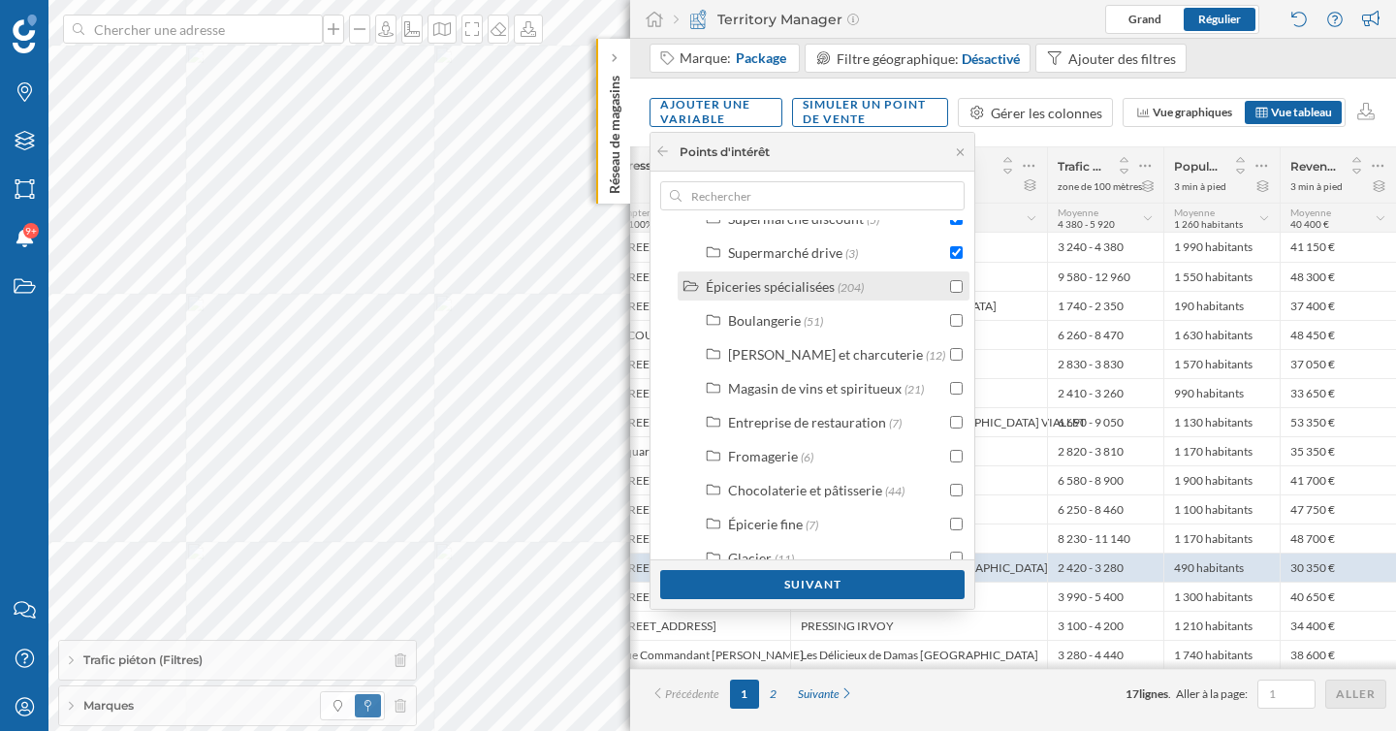
scroll to position [1016, 0]
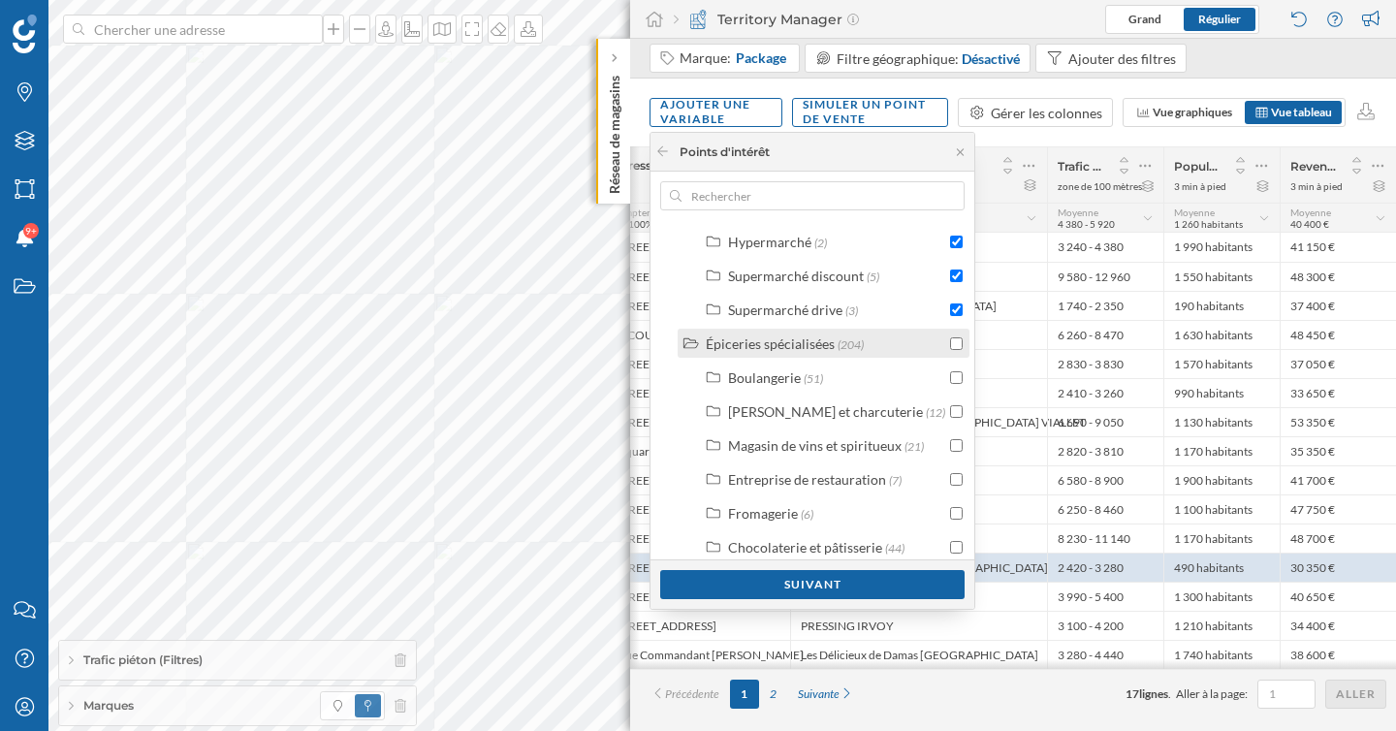
click at [950, 343] on input "checkbox" at bounding box center [956, 343] width 13 height 13
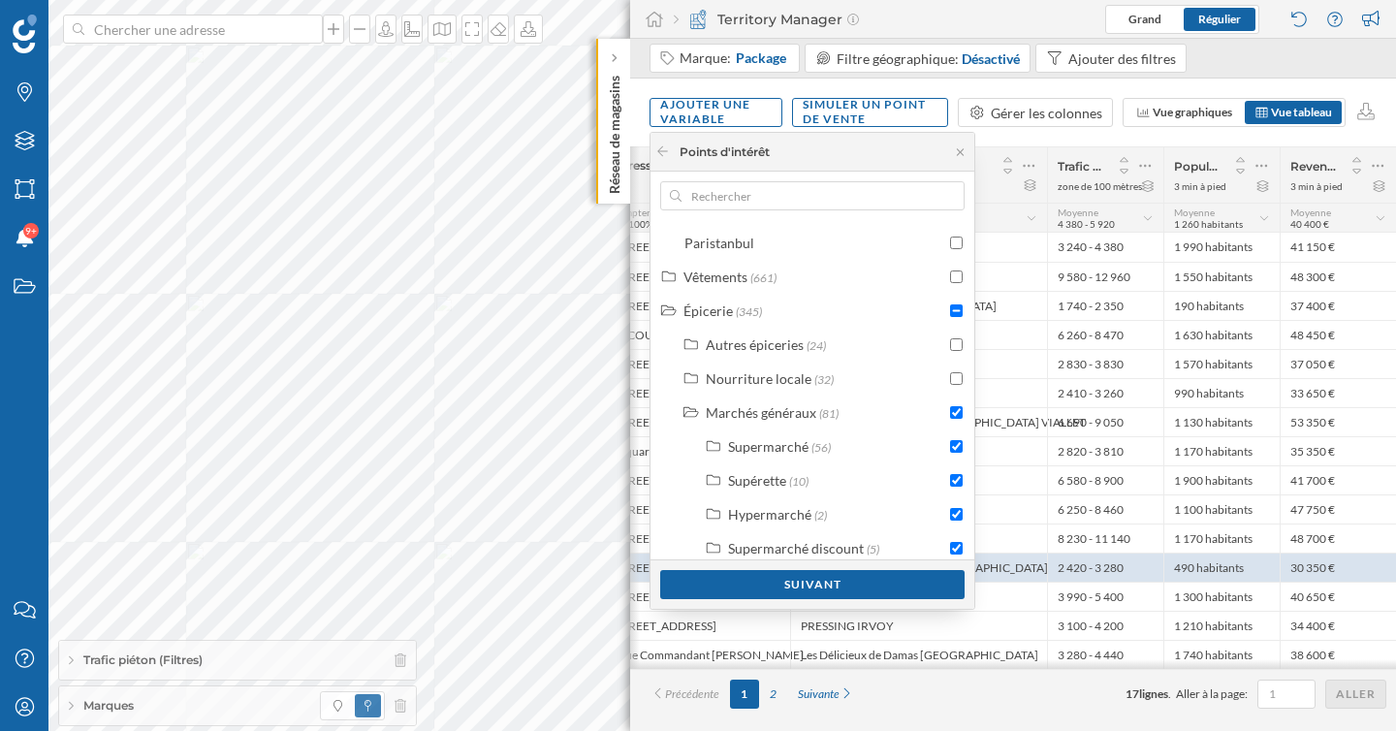
scroll to position [736, 0]
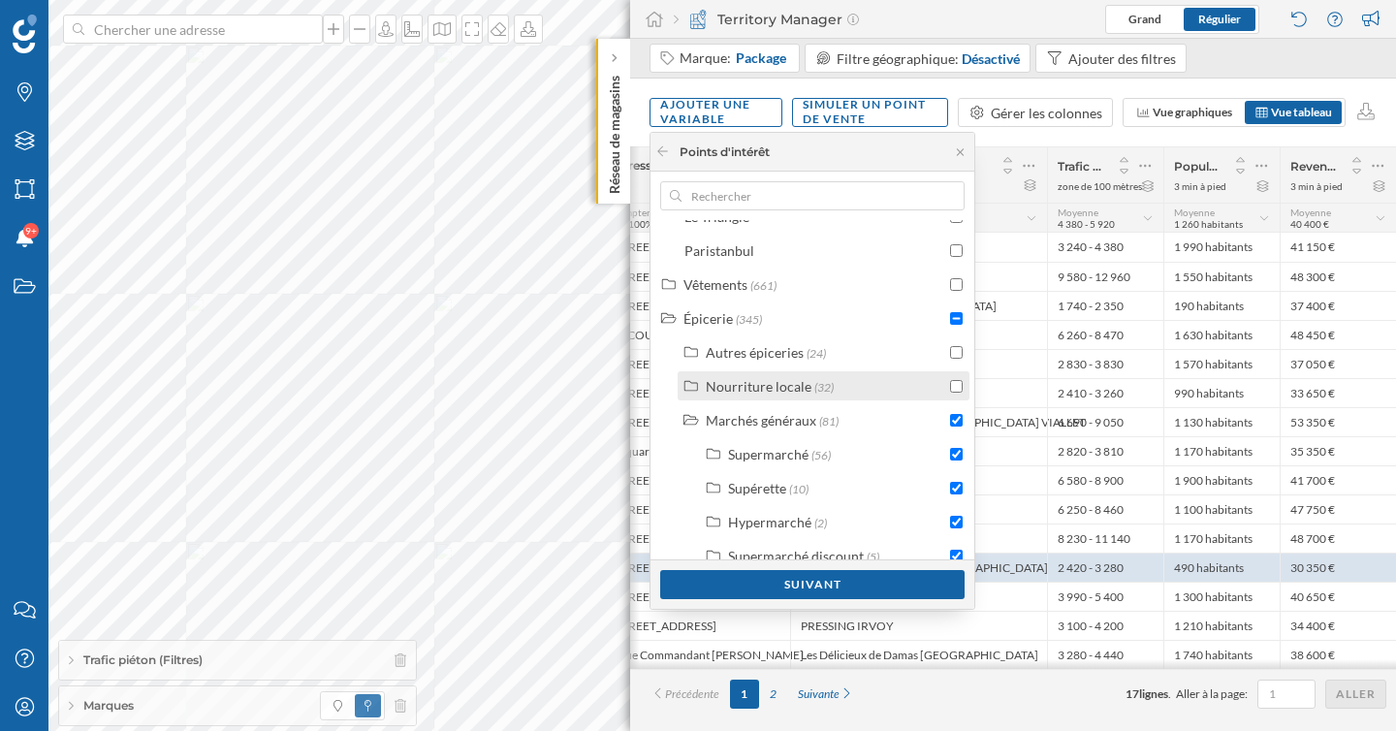
click at [785, 378] on div "Nourriture locale" at bounding box center [759, 386] width 106 height 16
click at [788, 386] on div "Nourriture locale" at bounding box center [759, 386] width 106 height 16
click at [779, 344] on div "Autres épiceries" at bounding box center [755, 352] width 98 height 16
click at [788, 379] on div "Magasin d'épicerie" at bounding box center [783, 386] width 111 height 16
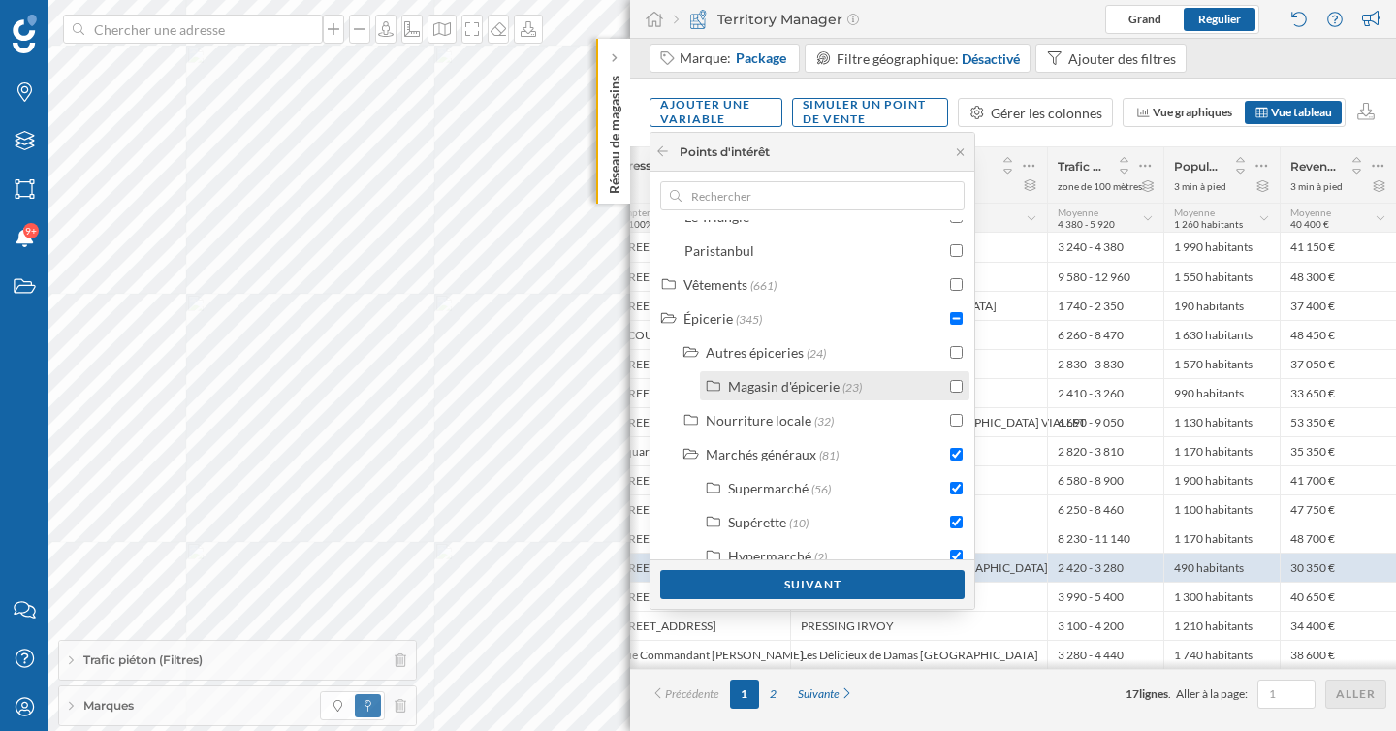
click at [950, 388] on input "checkbox" at bounding box center [956, 386] width 13 height 13
click at [819, 582] on div "Suivant" at bounding box center [812, 583] width 304 height 29
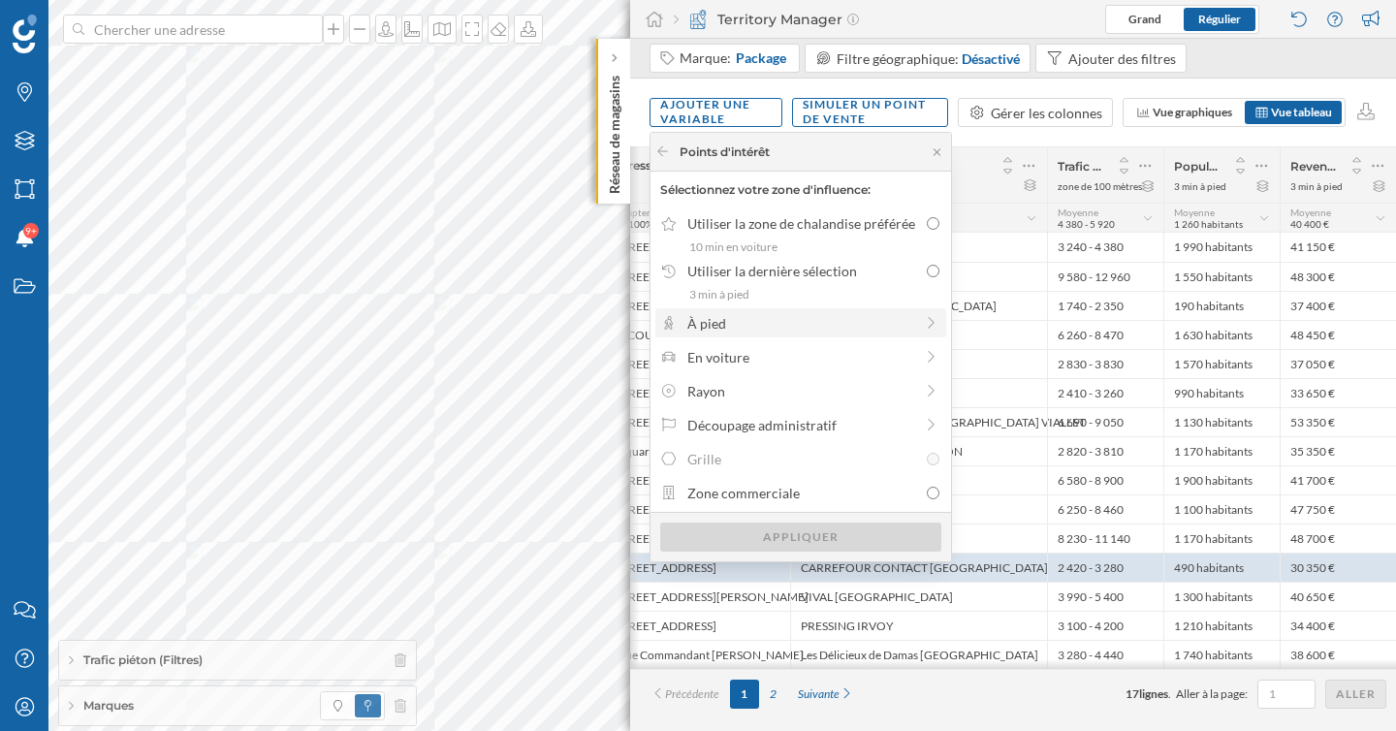
click at [834, 328] on div "À pied" at bounding box center [800, 323] width 226 height 20
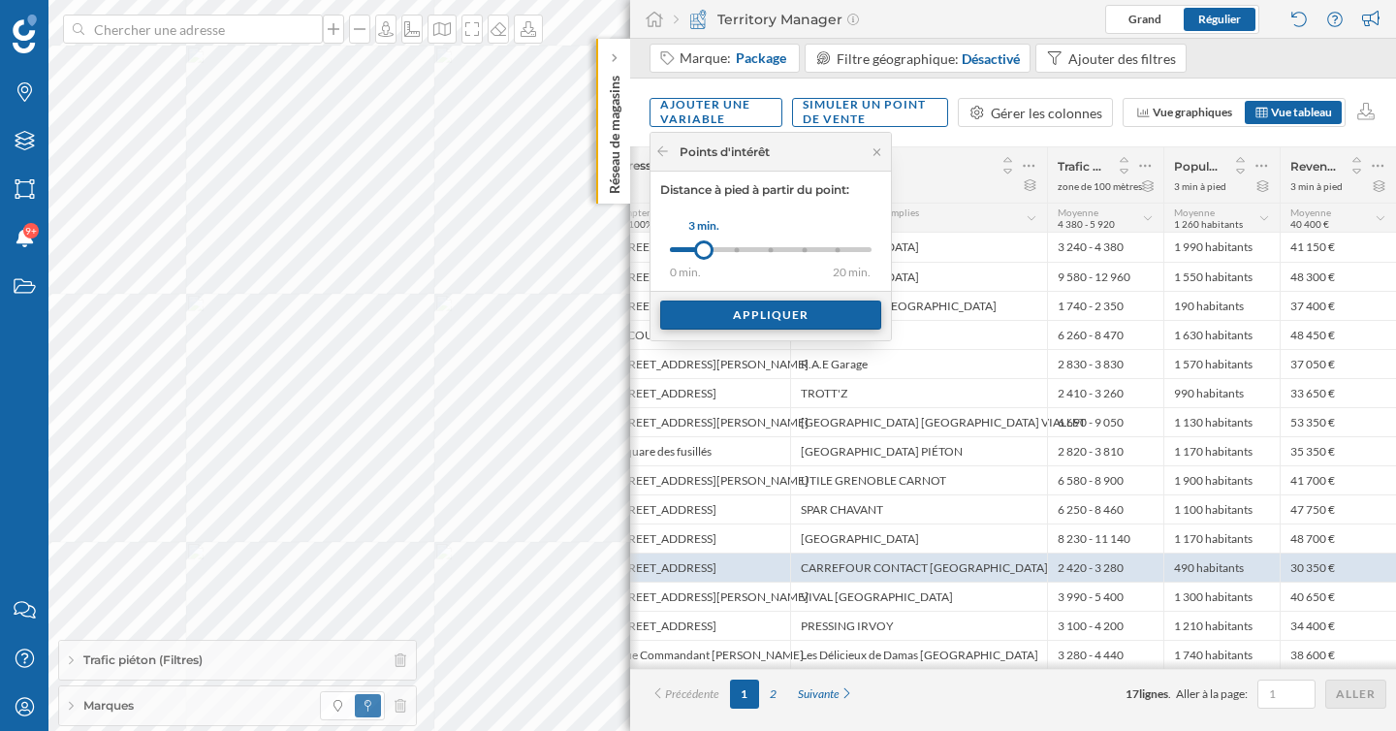
click at [807, 317] on div "Appliquer" at bounding box center [770, 315] width 221 height 29
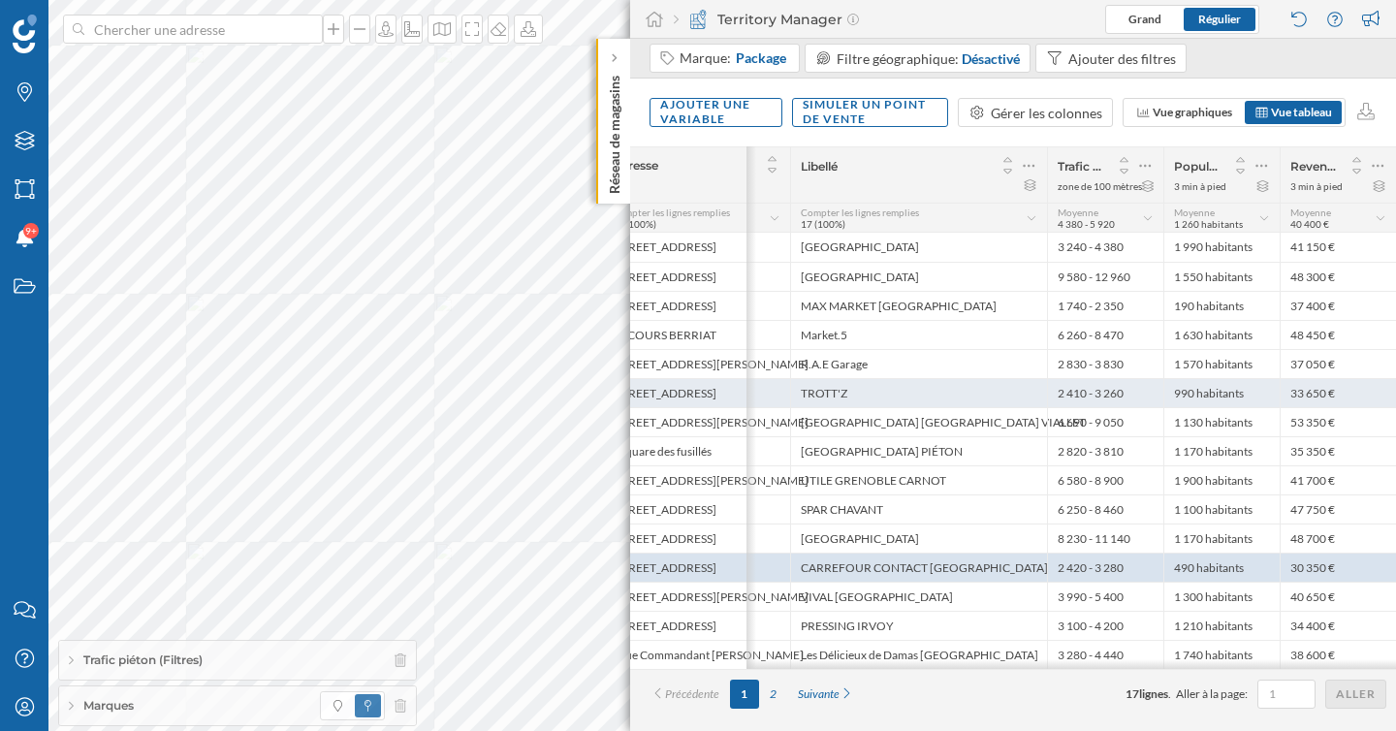
scroll to position [0, 189]
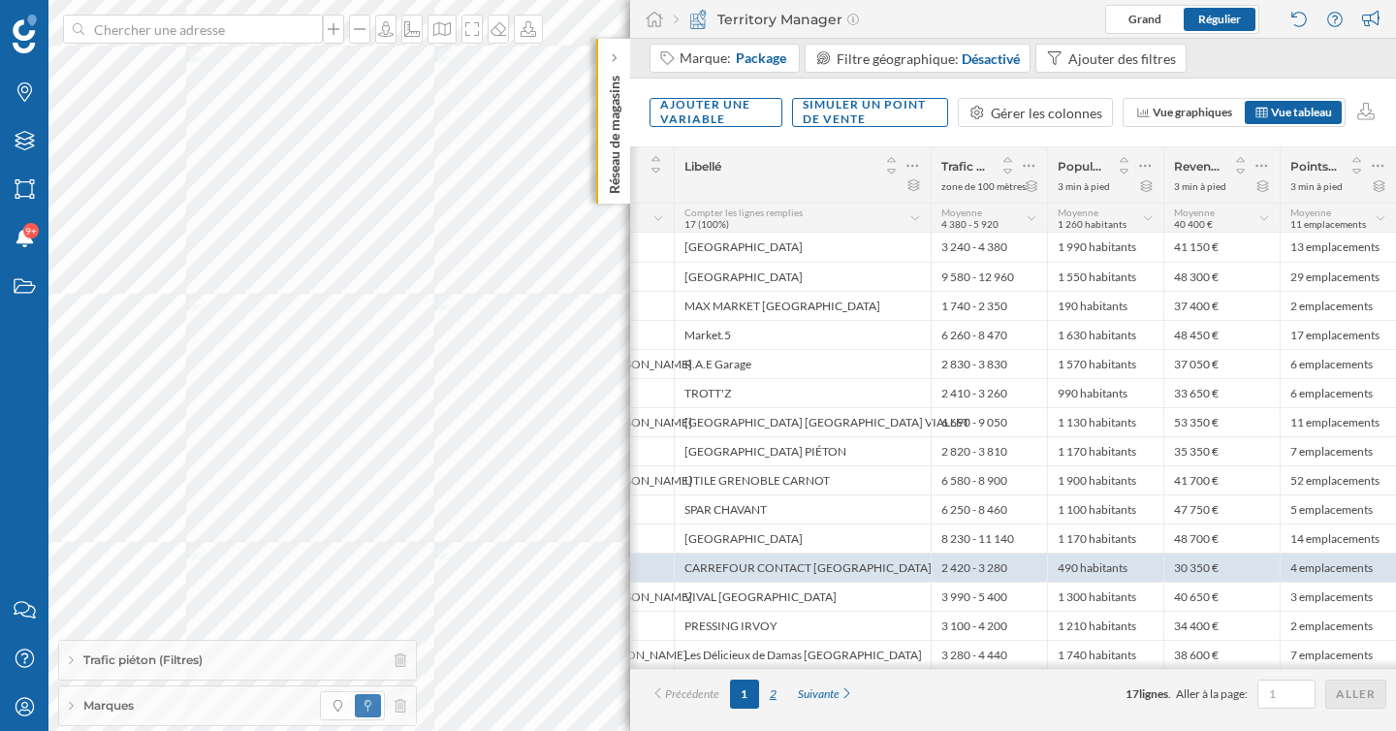
click at [784, 701] on div "2" at bounding box center [773, 694] width 28 height 29
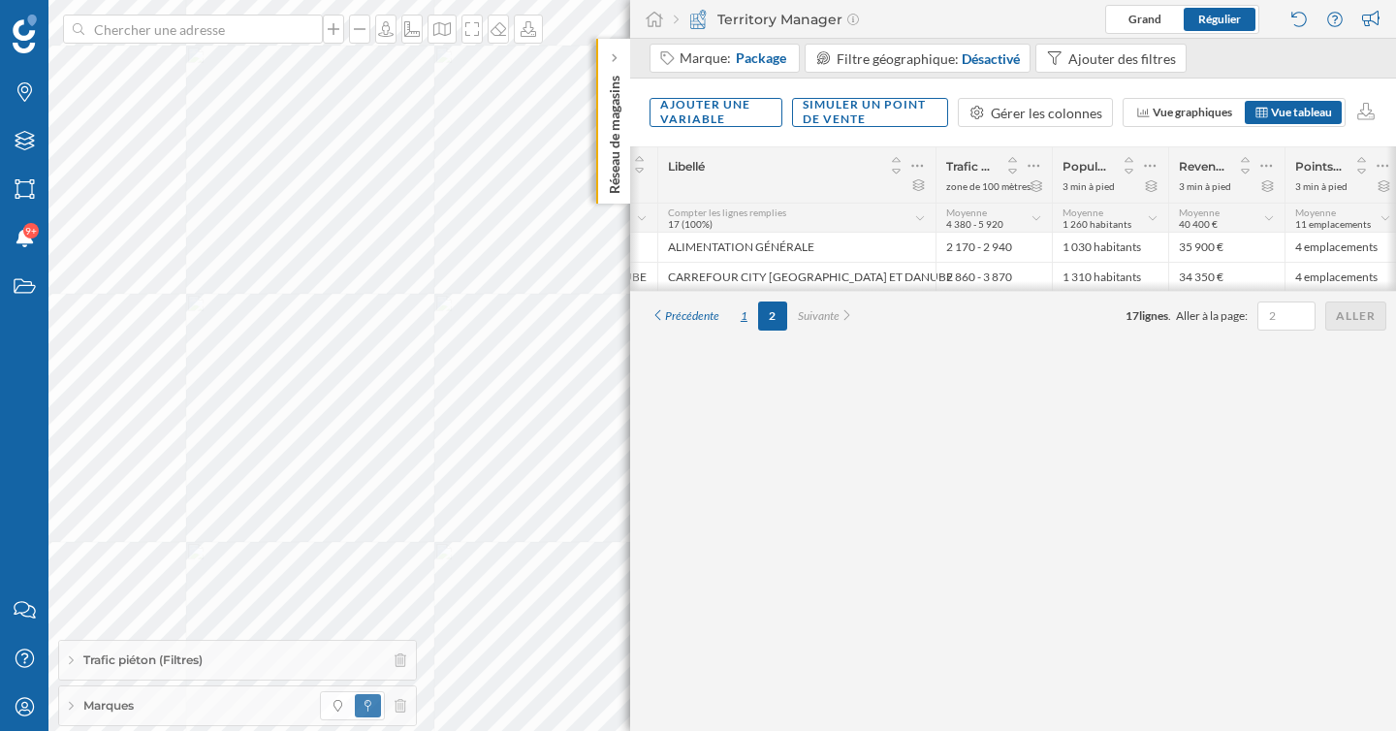
click at [747, 318] on div "1" at bounding box center [744, 316] width 28 height 29
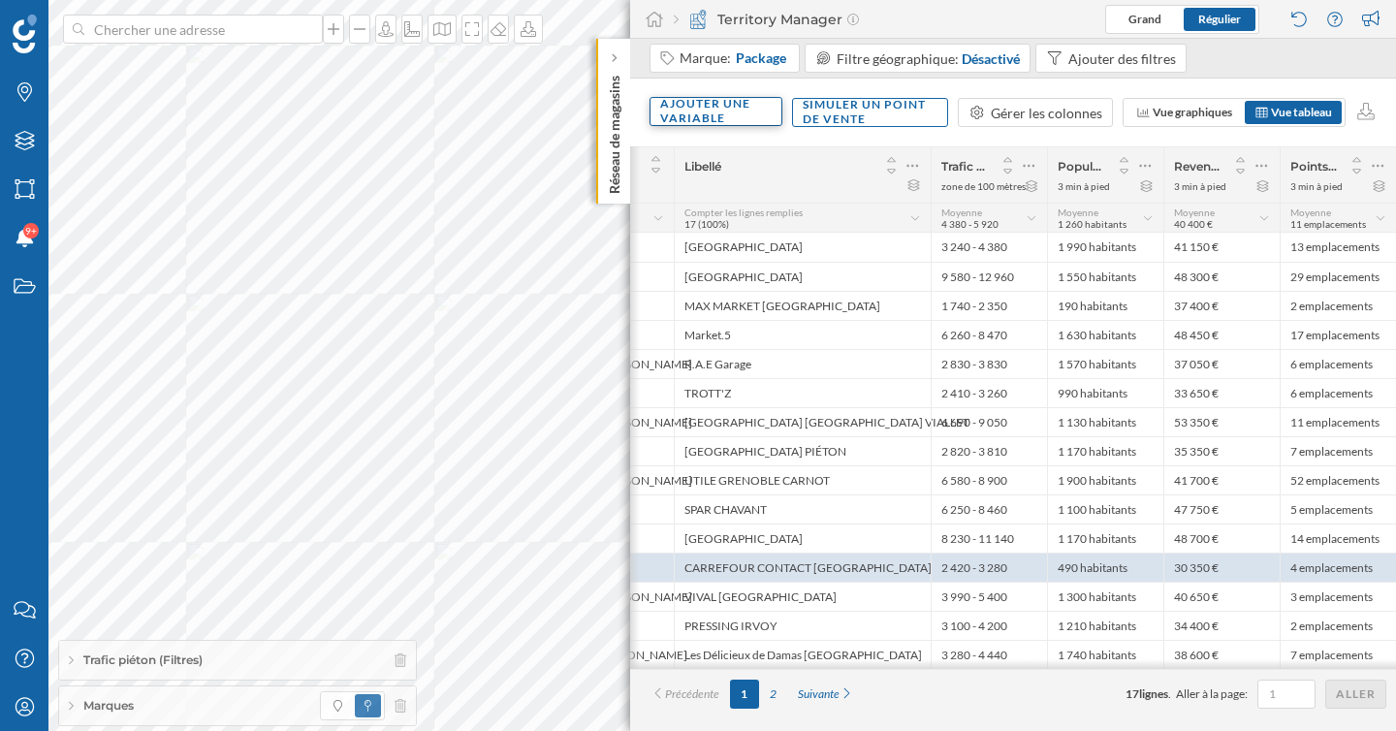
click at [687, 113] on div "Ajouter une variable" at bounding box center [716, 111] width 133 height 29
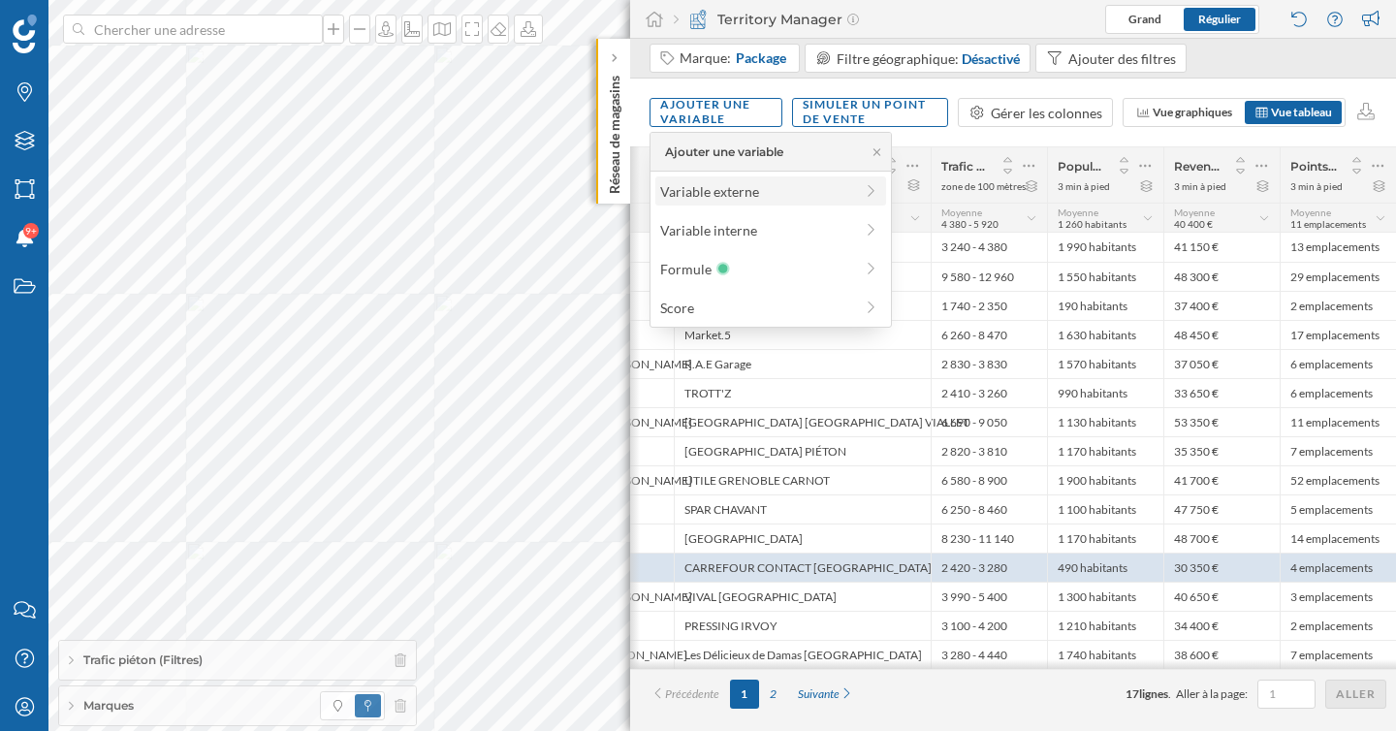
click at [721, 192] on div "Variable externe" at bounding box center [756, 191] width 193 height 20
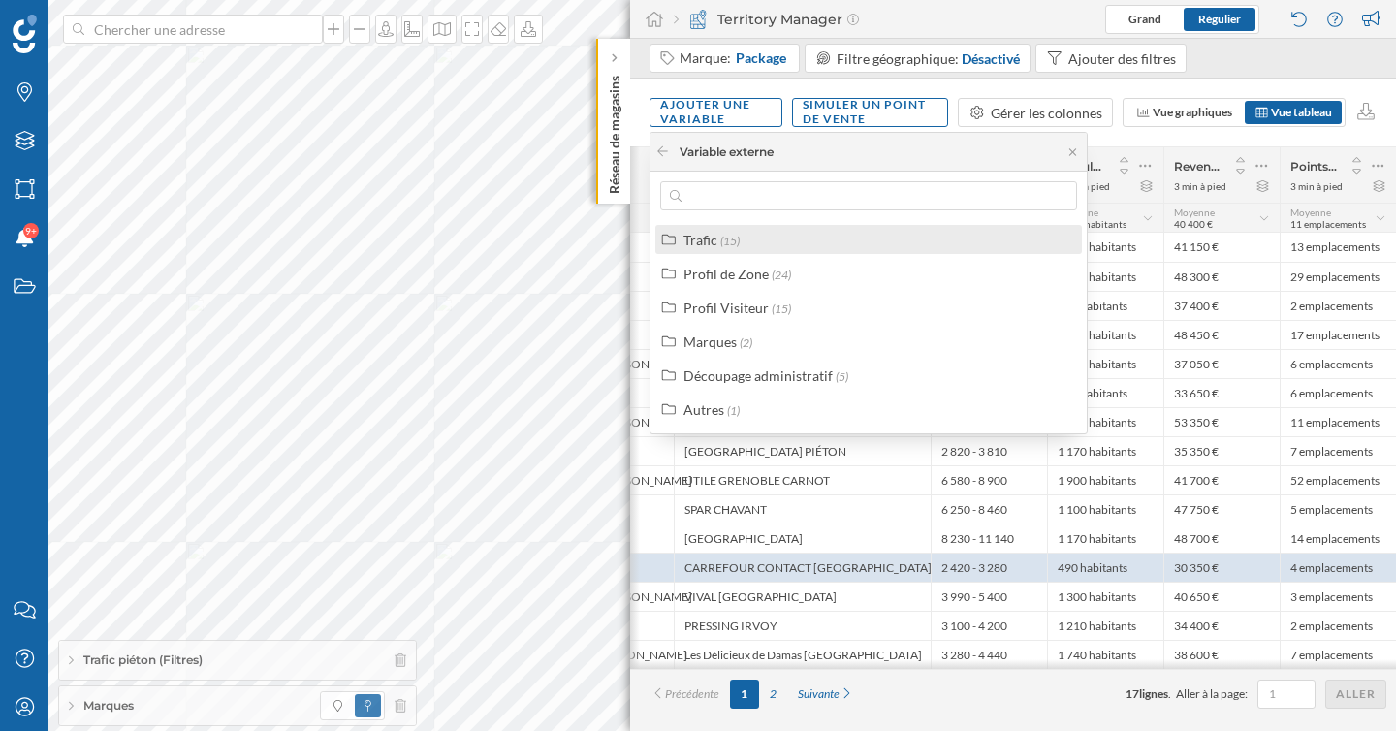
click at [711, 245] on div "Trafic" at bounding box center [700, 240] width 34 height 16
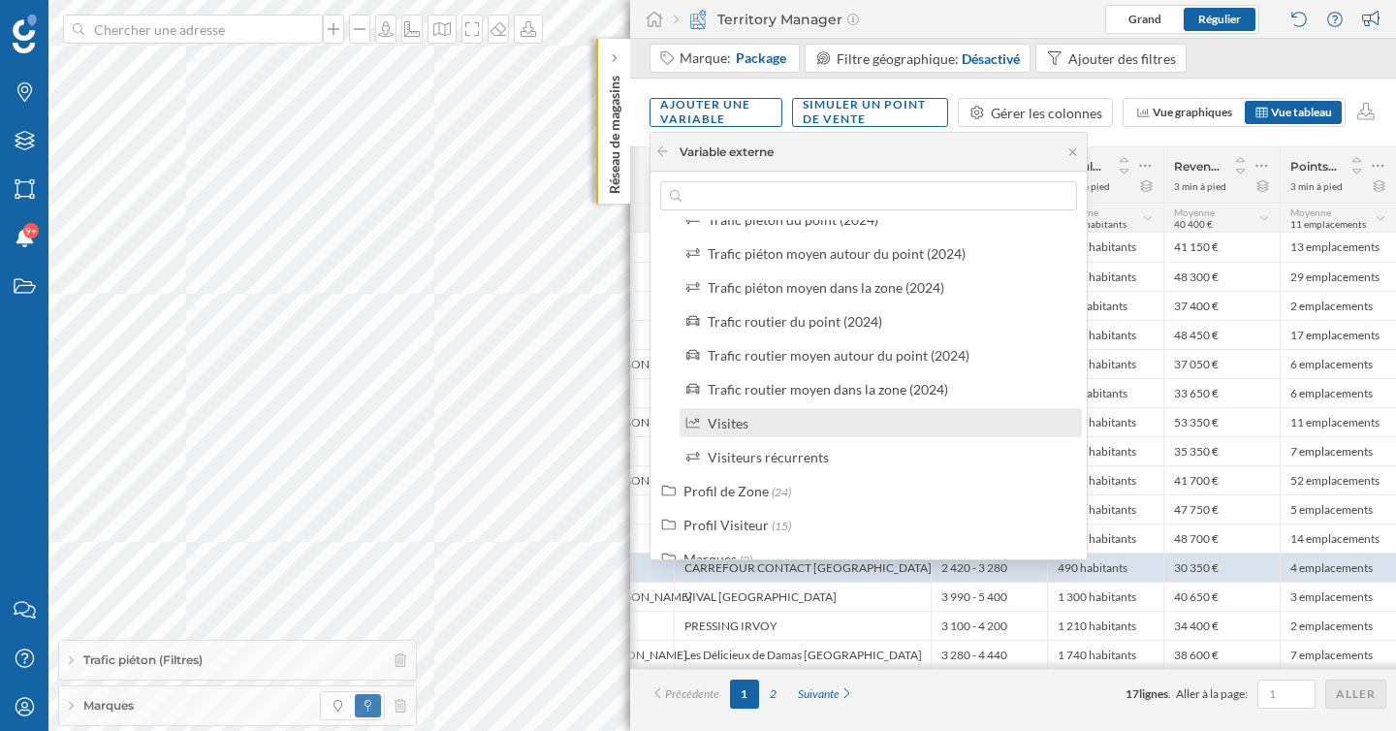
scroll to position [287, 0]
click at [735, 432] on div "Visites" at bounding box center [728, 428] width 41 height 16
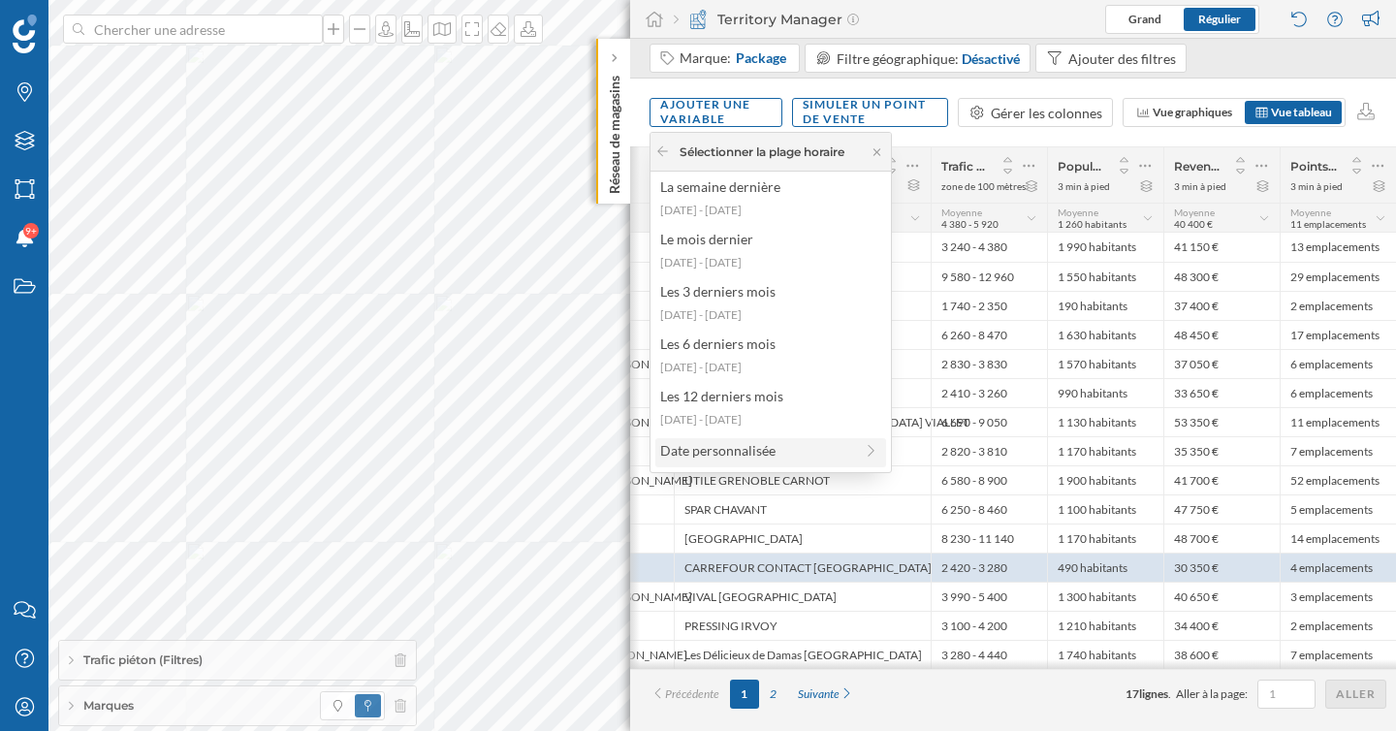
click at [752, 456] on div "Date personnalisée" at bounding box center [756, 450] width 193 height 20
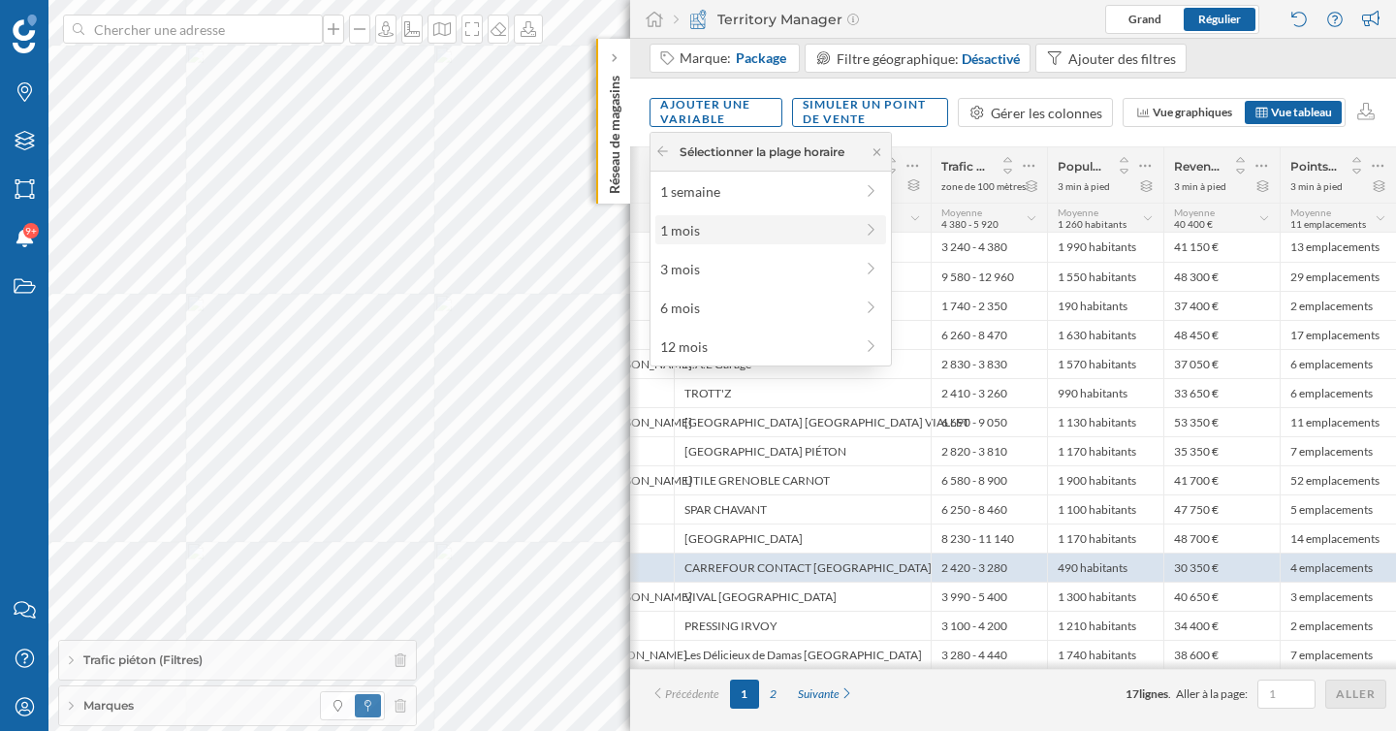
click at [726, 235] on div "1 mois" at bounding box center [756, 230] width 193 height 20
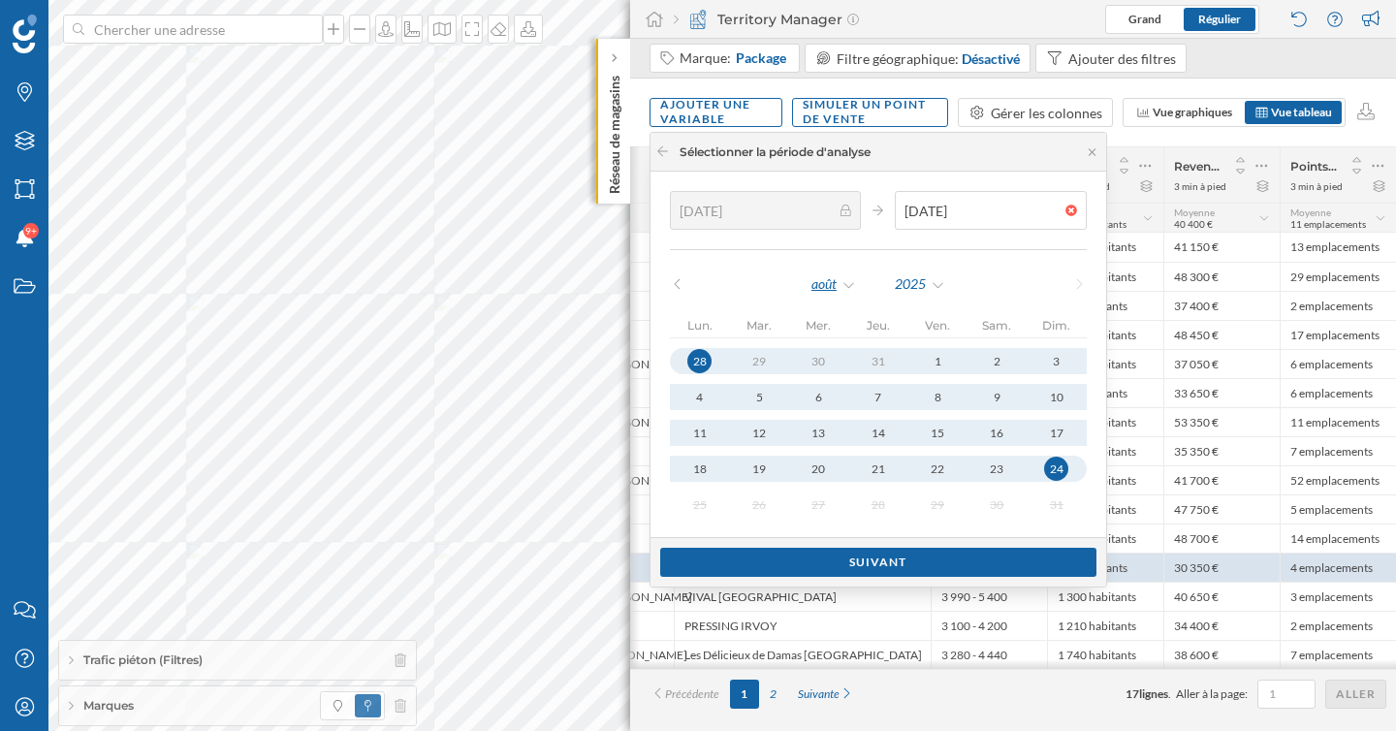
click at [849, 284] on div "août" at bounding box center [833, 284] width 47 height 29
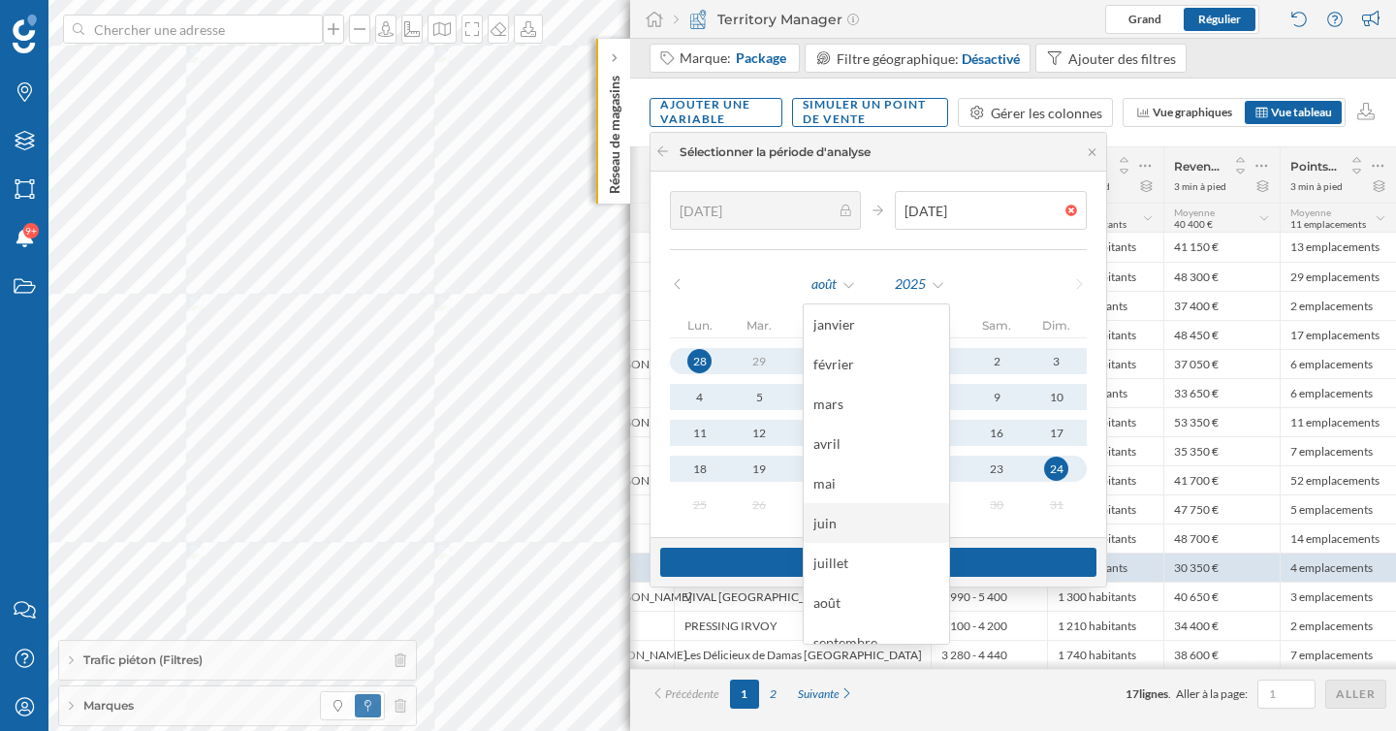
click at [868, 531] on div "juin" at bounding box center [876, 523] width 126 height 20
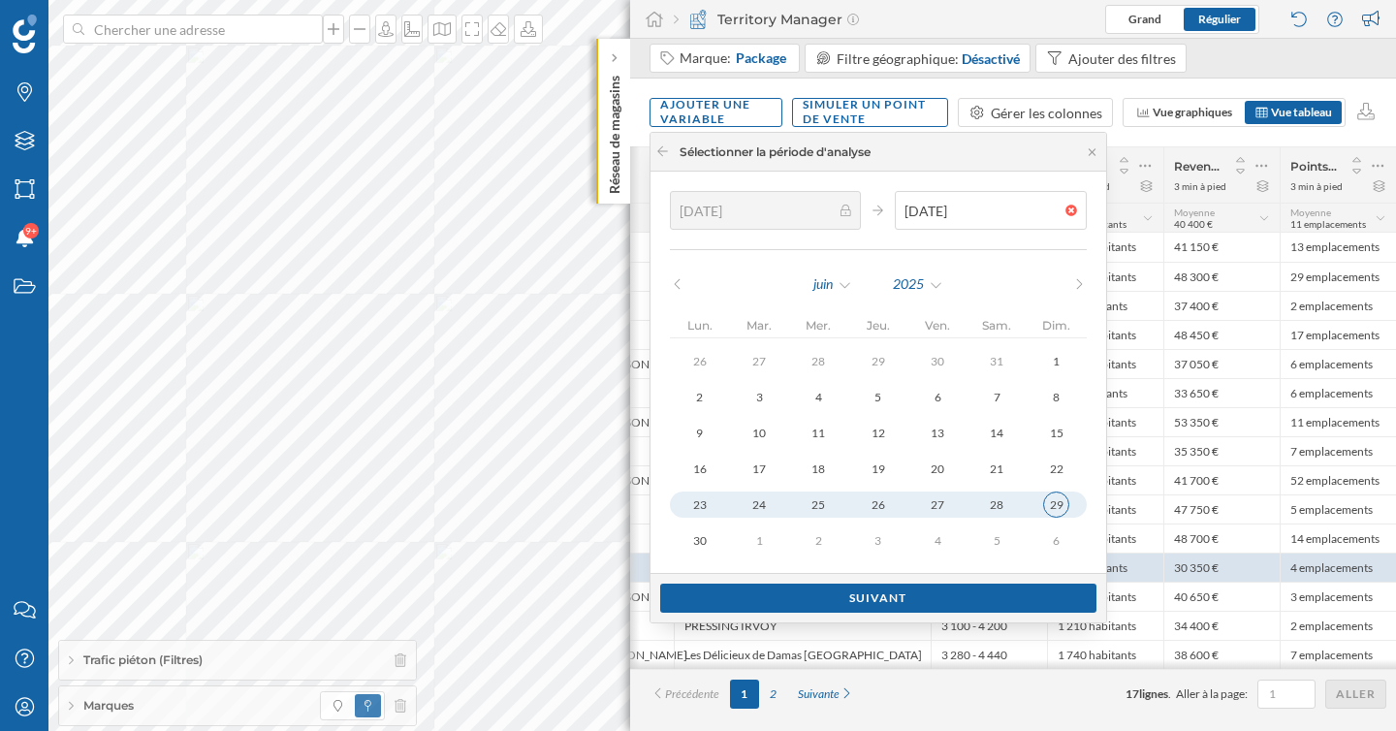
type input "[DATE]"
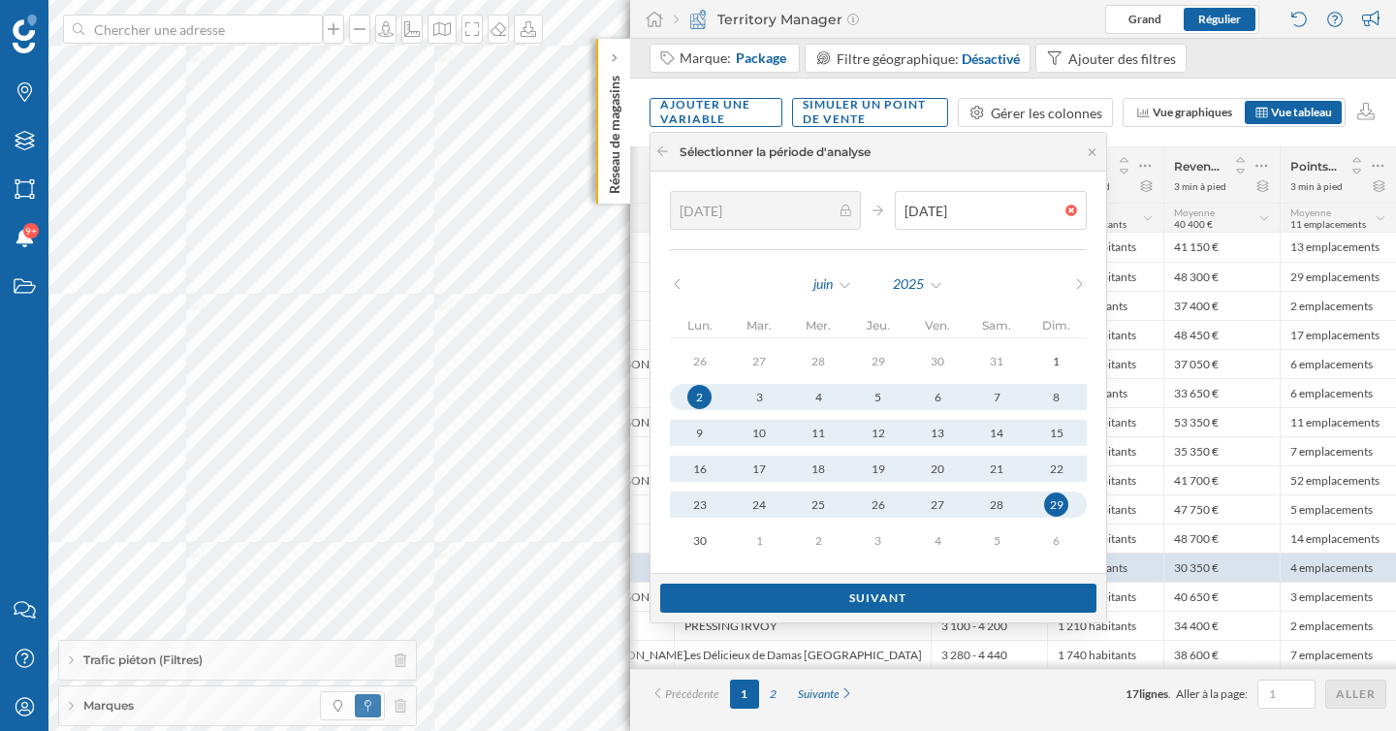
click at [1046, 513] on div "29" at bounding box center [1056, 504] width 24 height 24
type input "[DATE]"
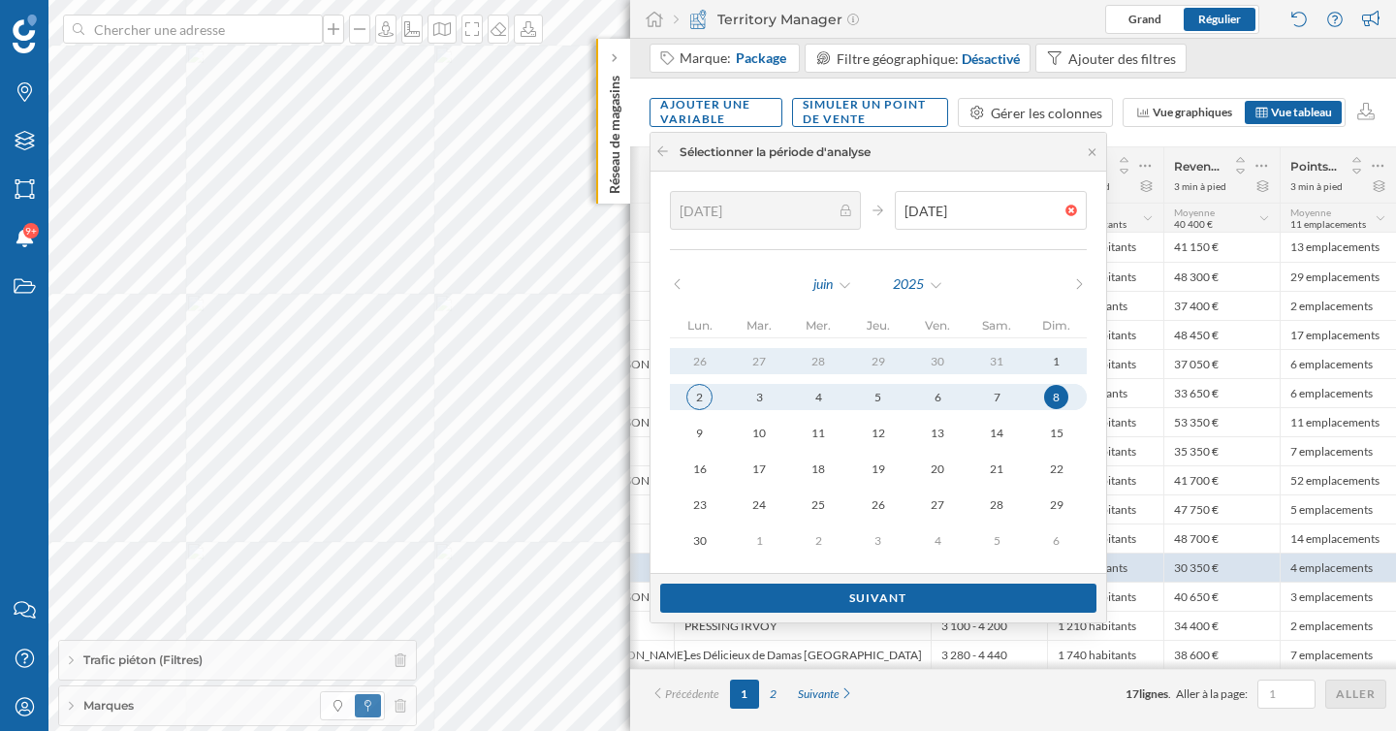
click at [700, 392] on div "2" at bounding box center [699, 397] width 26 height 26
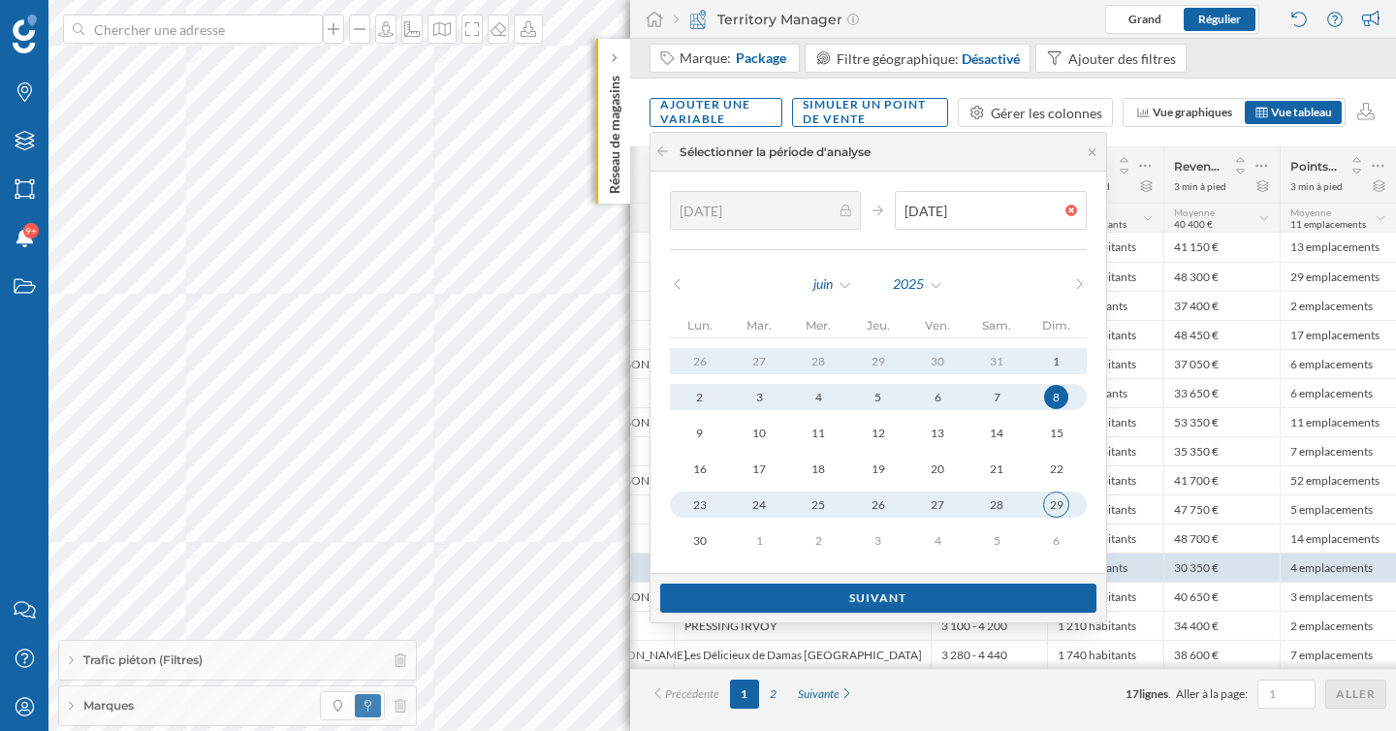
type input "[DATE]"
click at [1043, 500] on div "29" at bounding box center [1056, 505] width 26 height 26
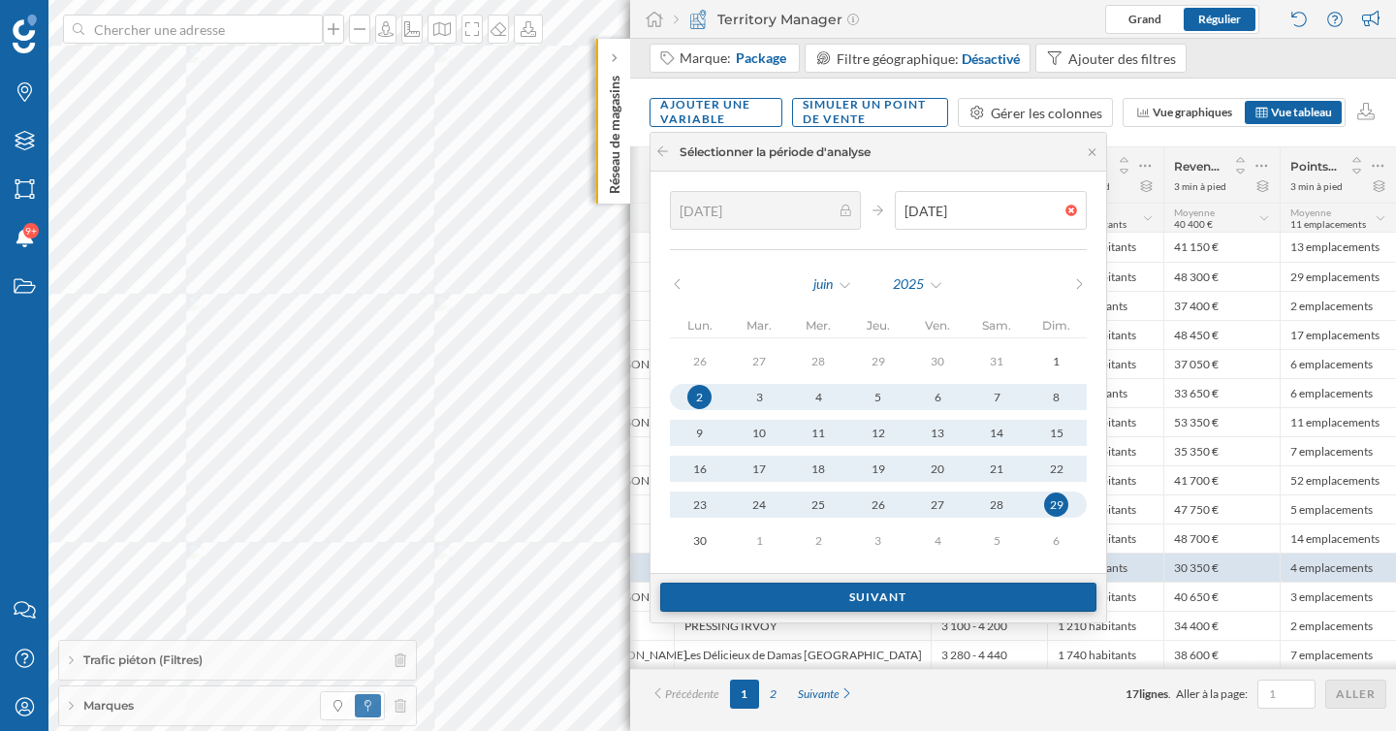
click at [902, 598] on div "Suivant" at bounding box center [878, 597] width 436 height 29
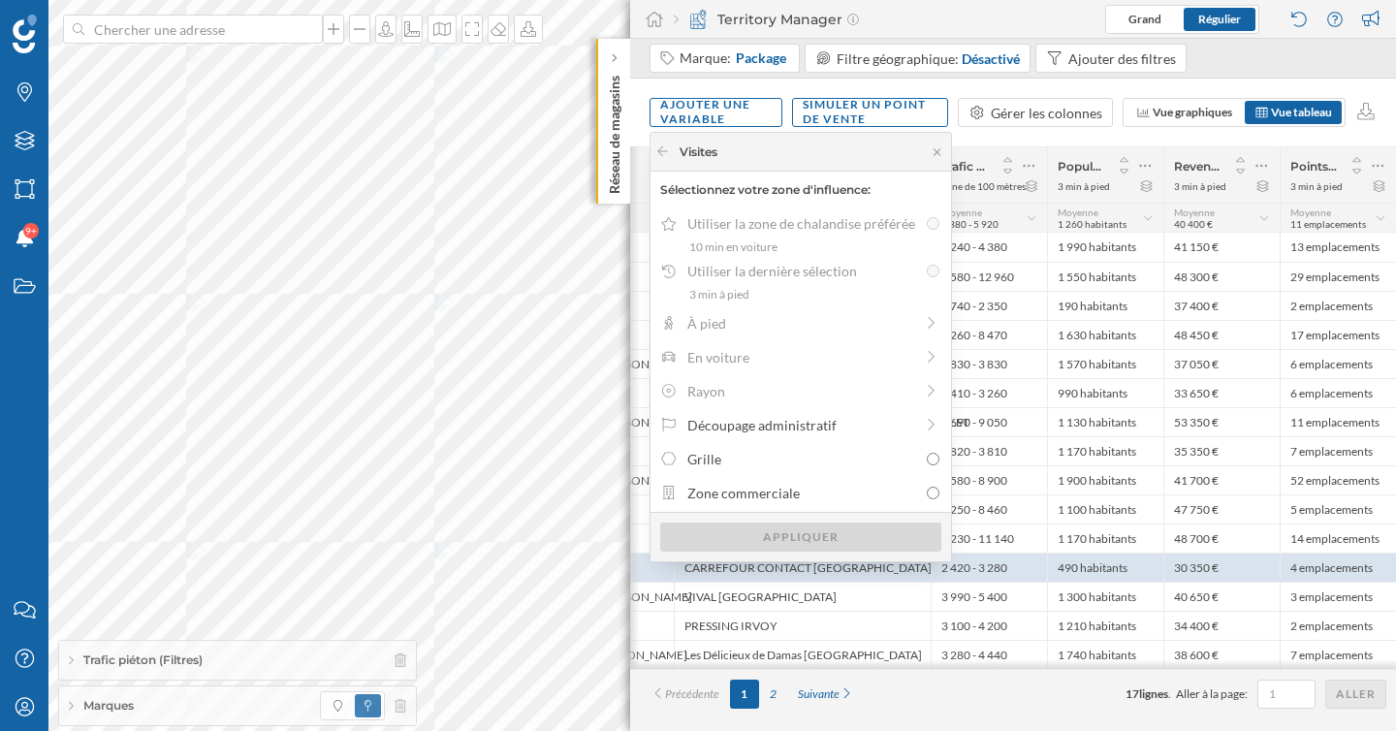
click at [831, 475] on div "Utiliser la zone de chalandise préférée 10 min en voiture Utiliser la dernière …" at bounding box center [801, 359] width 301 height 303
click at [835, 451] on div "Grille" at bounding box center [802, 459] width 230 height 20
click at [927, 453] on input "Grille" at bounding box center [933, 459] width 13 height 13
radio input "true"
click at [833, 530] on div "Appliquer" at bounding box center [800, 536] width 281 height 29
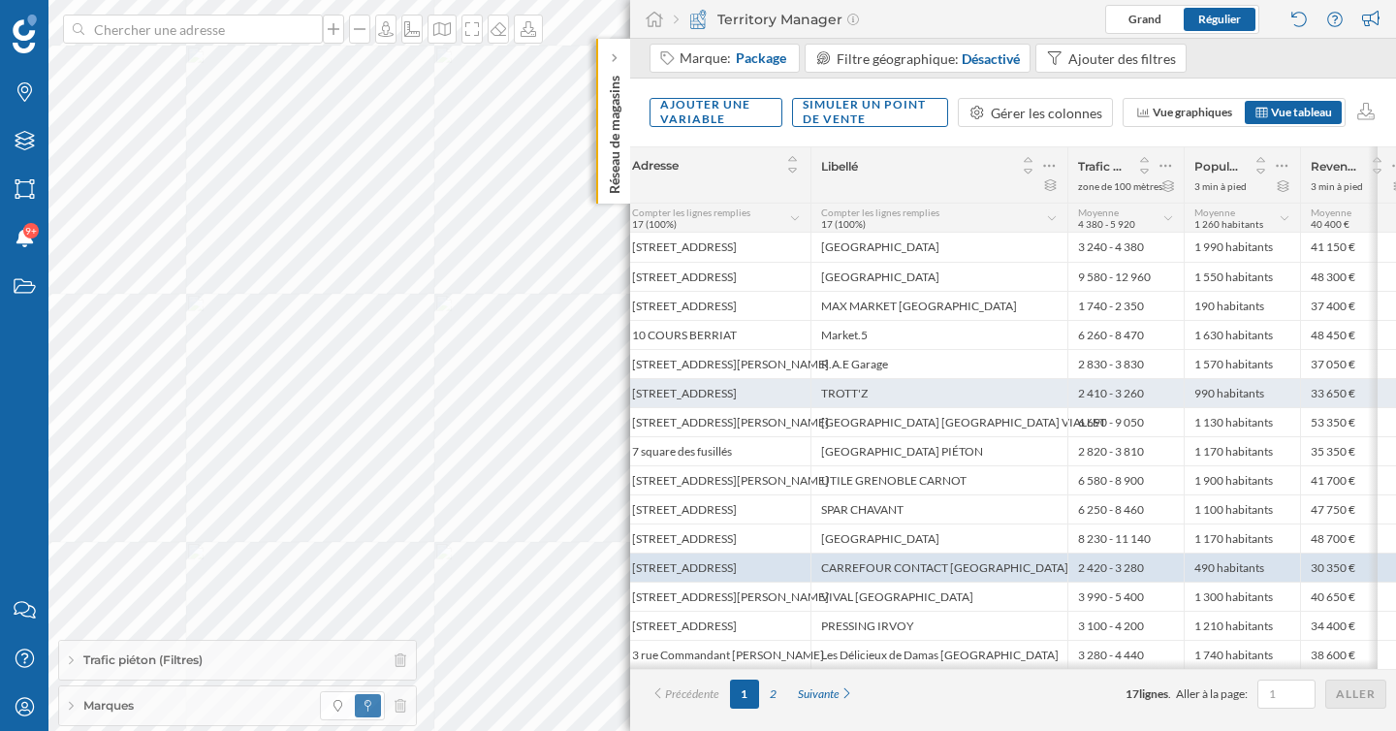
scroll to position [0, 0]
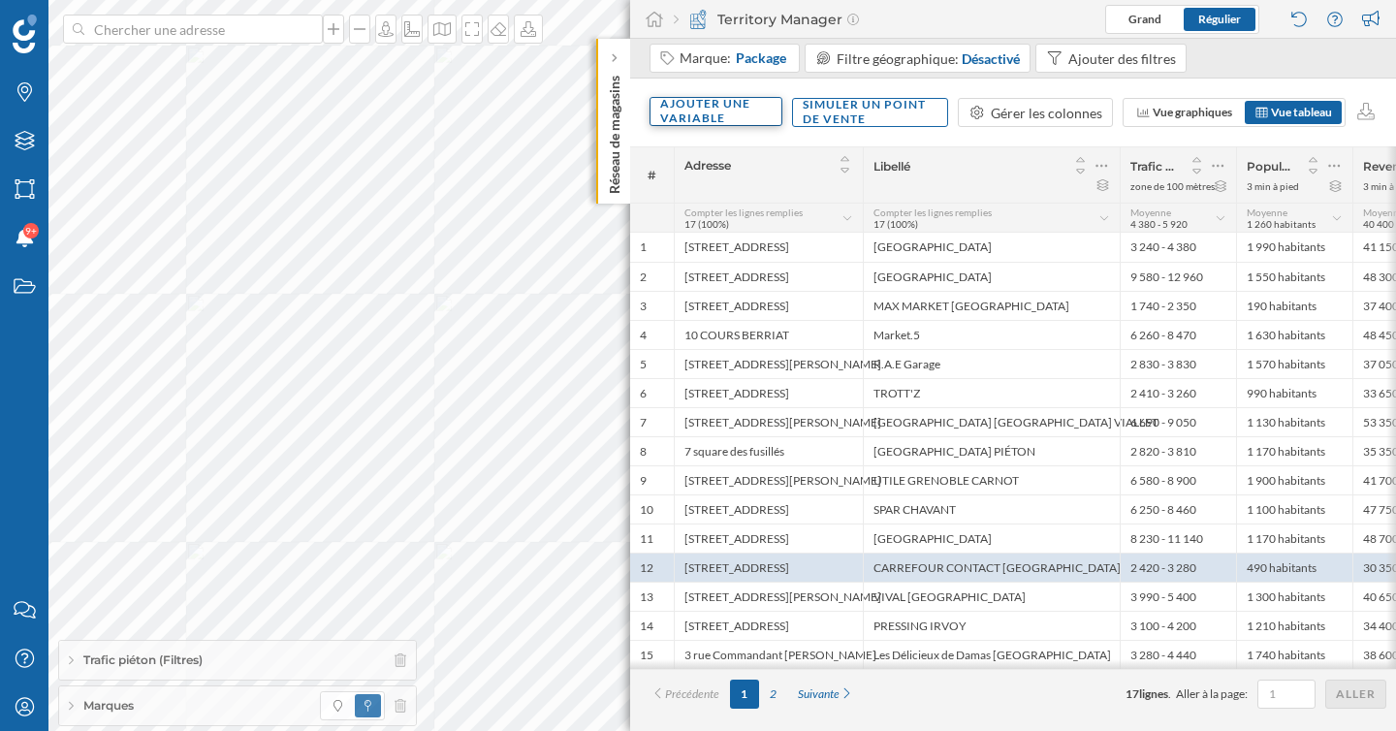
click at [750, 120] on div "Ajouter une variable" at bounding box center [716, 111] width 133 height 29
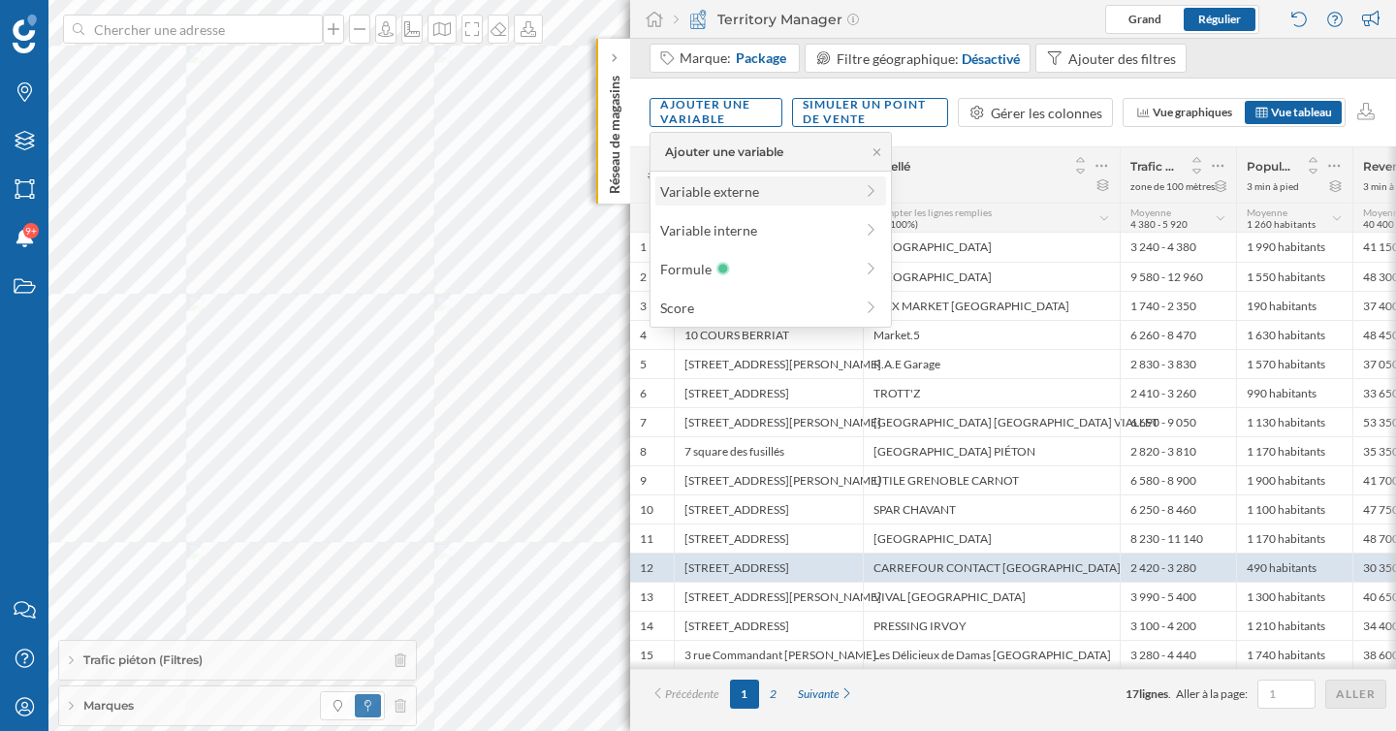
click at [763, 191] on div "Variable externe" at bounding box center [756, 191] width 193 height 20
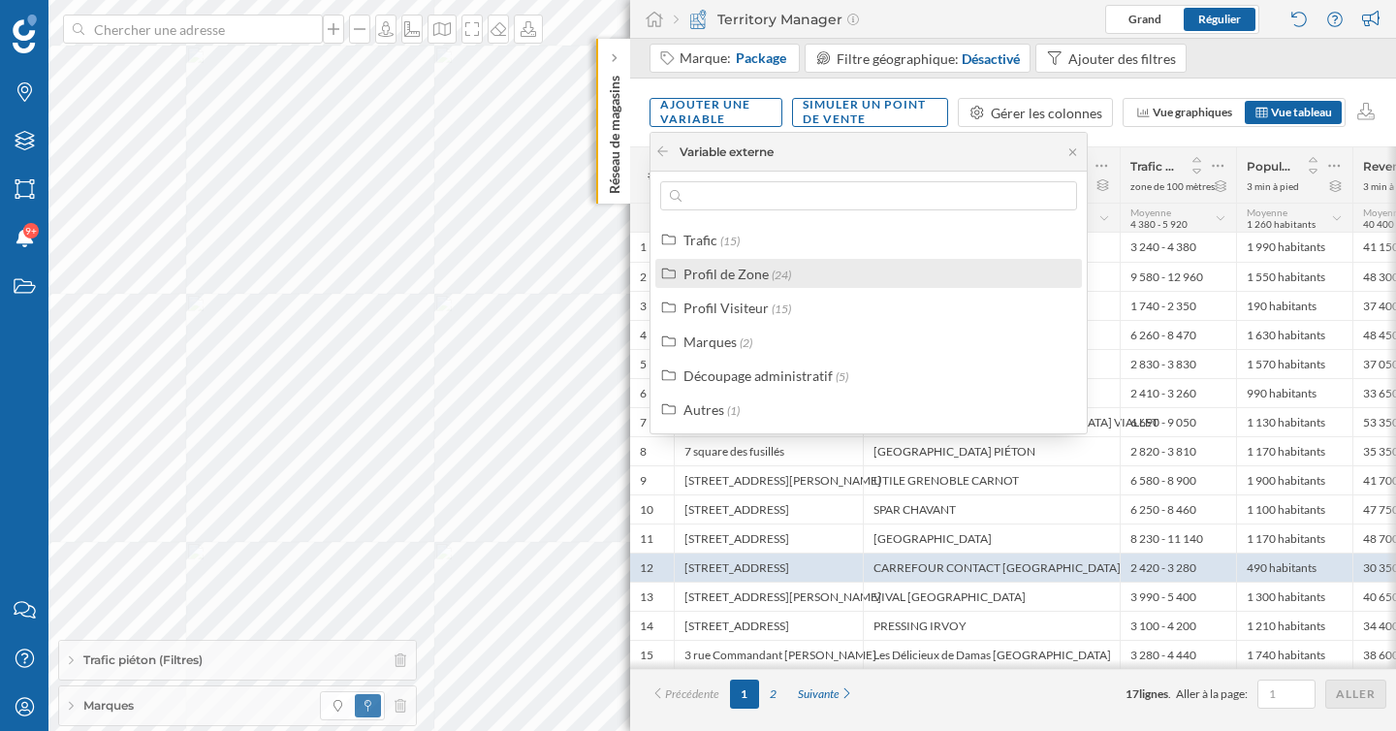
click at [740, 274] on div "Profil de Zone" at bounding box center [725, 274] width 85 height 16
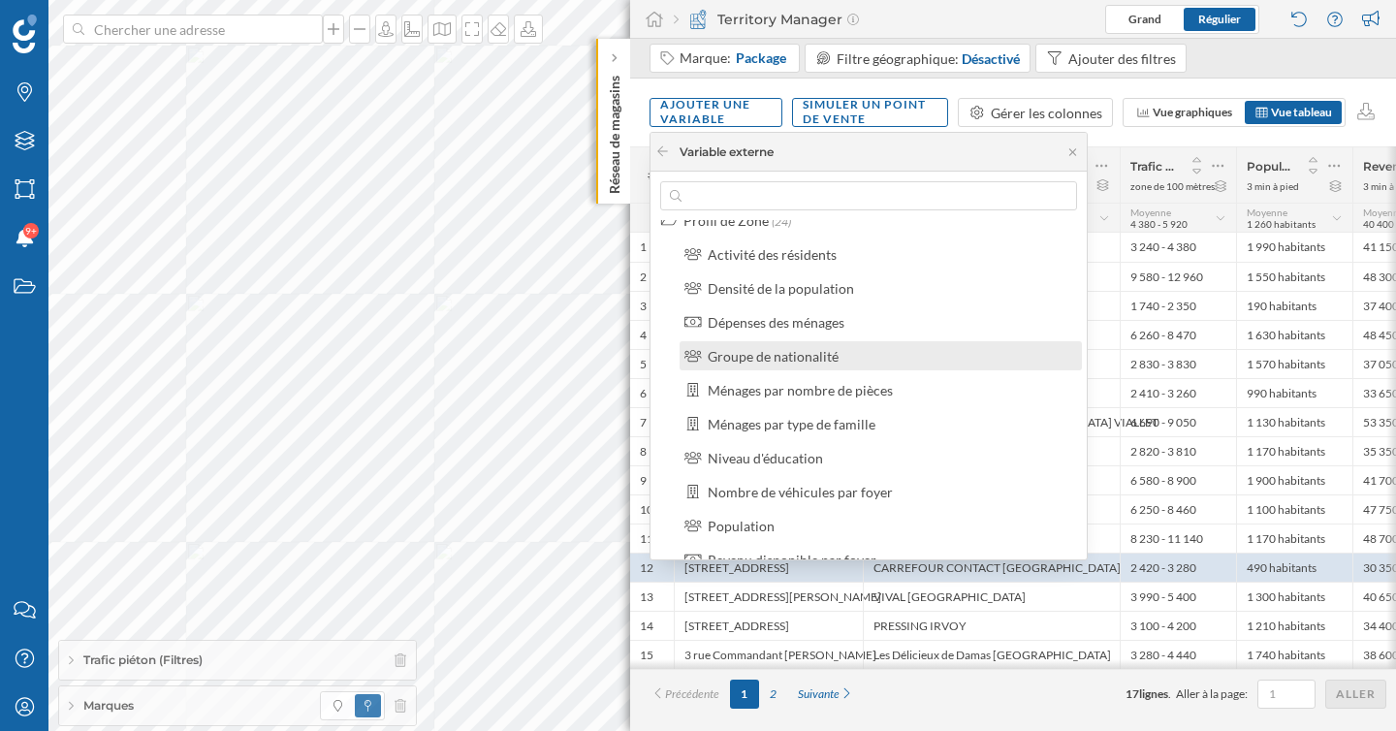
scroll to position [50, 0]
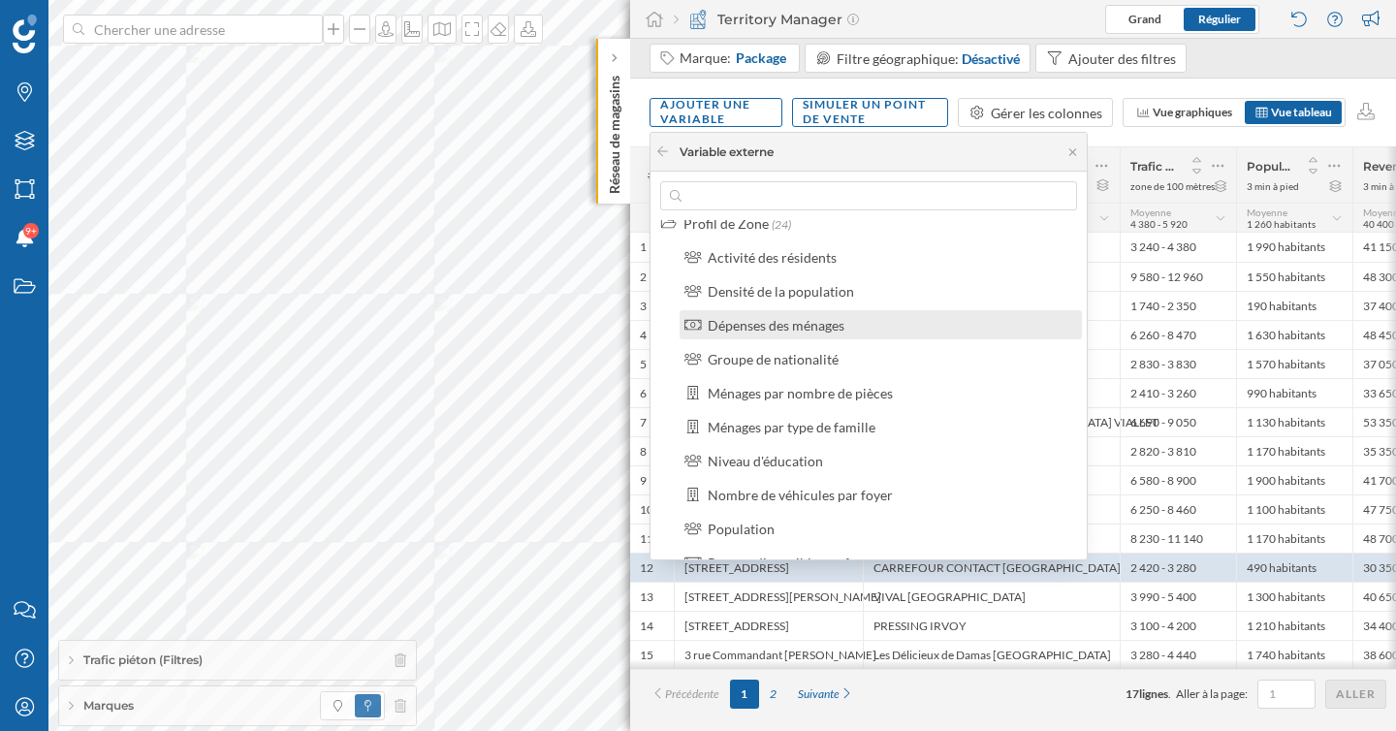
click at [795, 326] on div "Dépenses des ménages" at bounding box center [776, 325] width 137 height 16
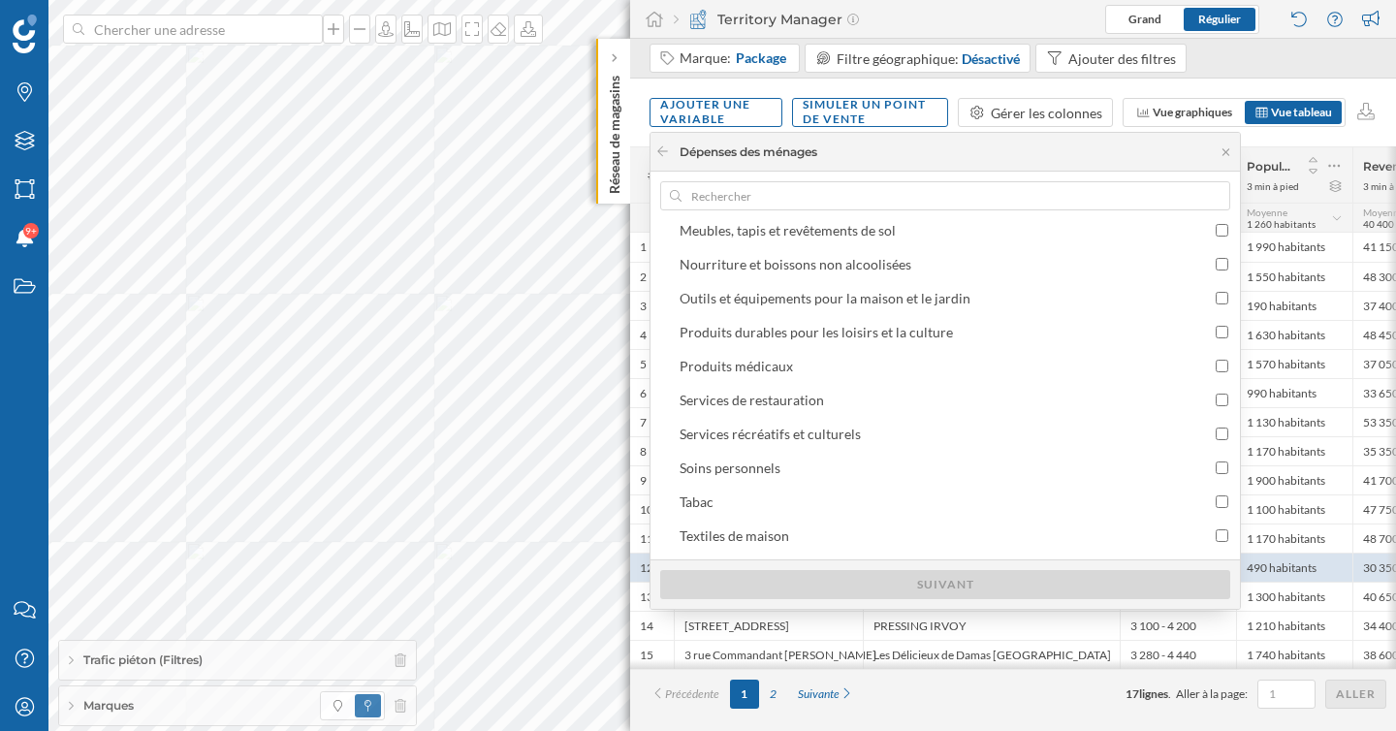
scroll to position [461, 0]
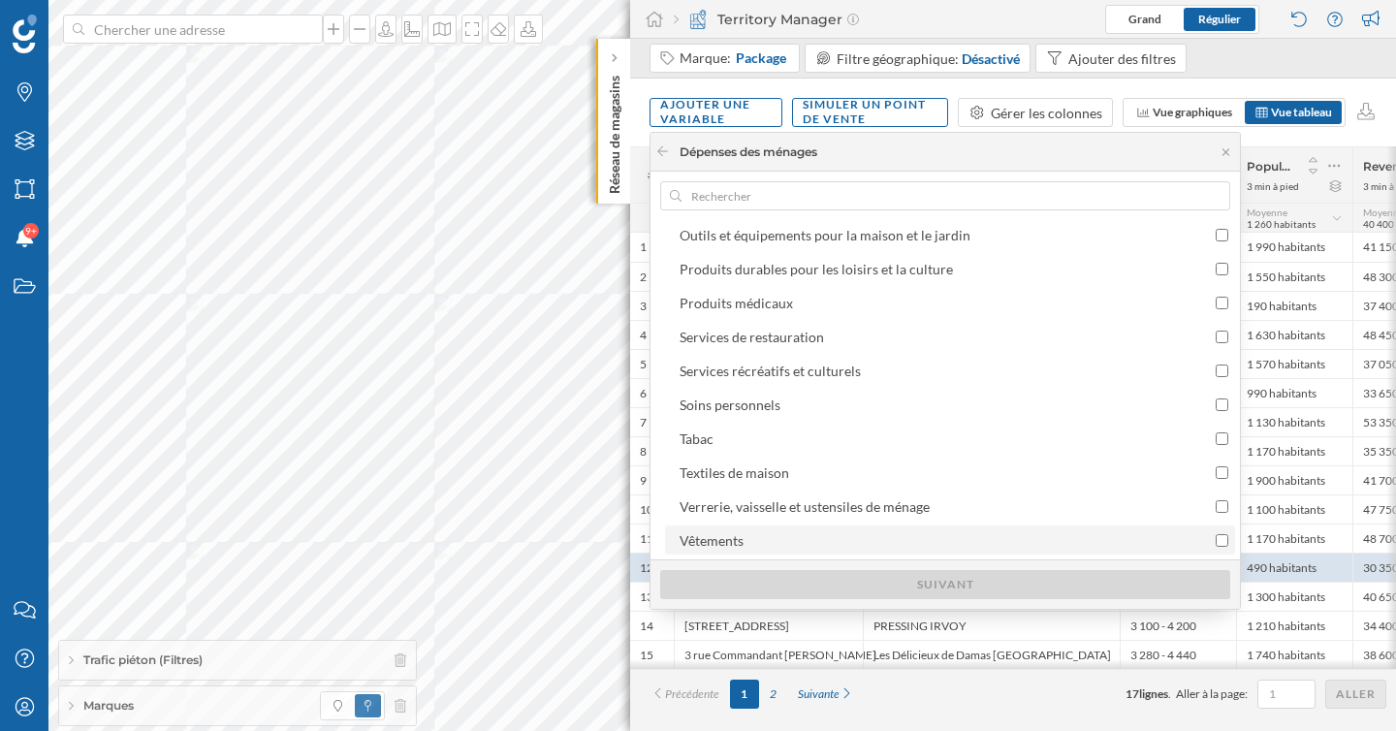
click at [744, 540] on div "Vêtements" at bounding box center [712, 540] width 64 height 16
click at [1216, 540] on input "Vêtements" at bounding box center [1222, 540] width 13 height 13
checkbox input "true"
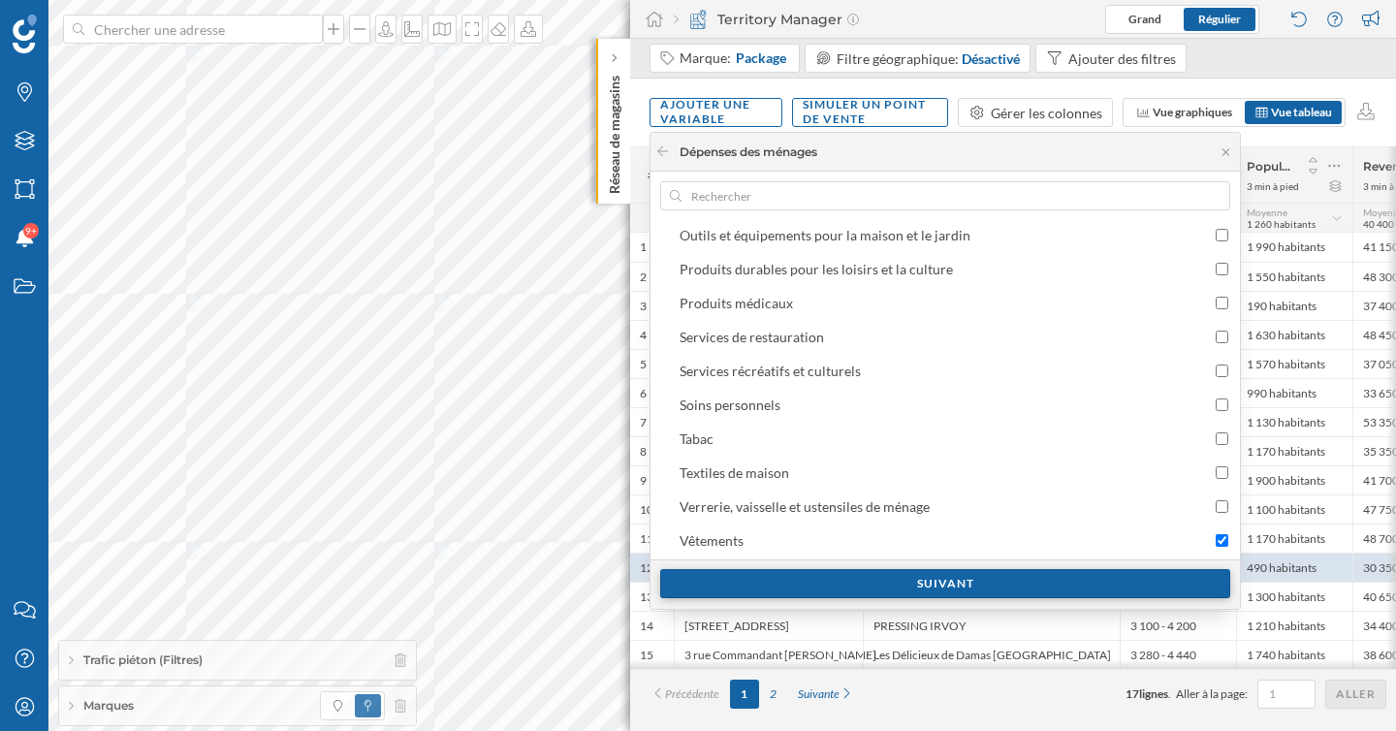
click at [877, 586] on div "Suivant" at bounding box center [945, 583] width 570 height 29
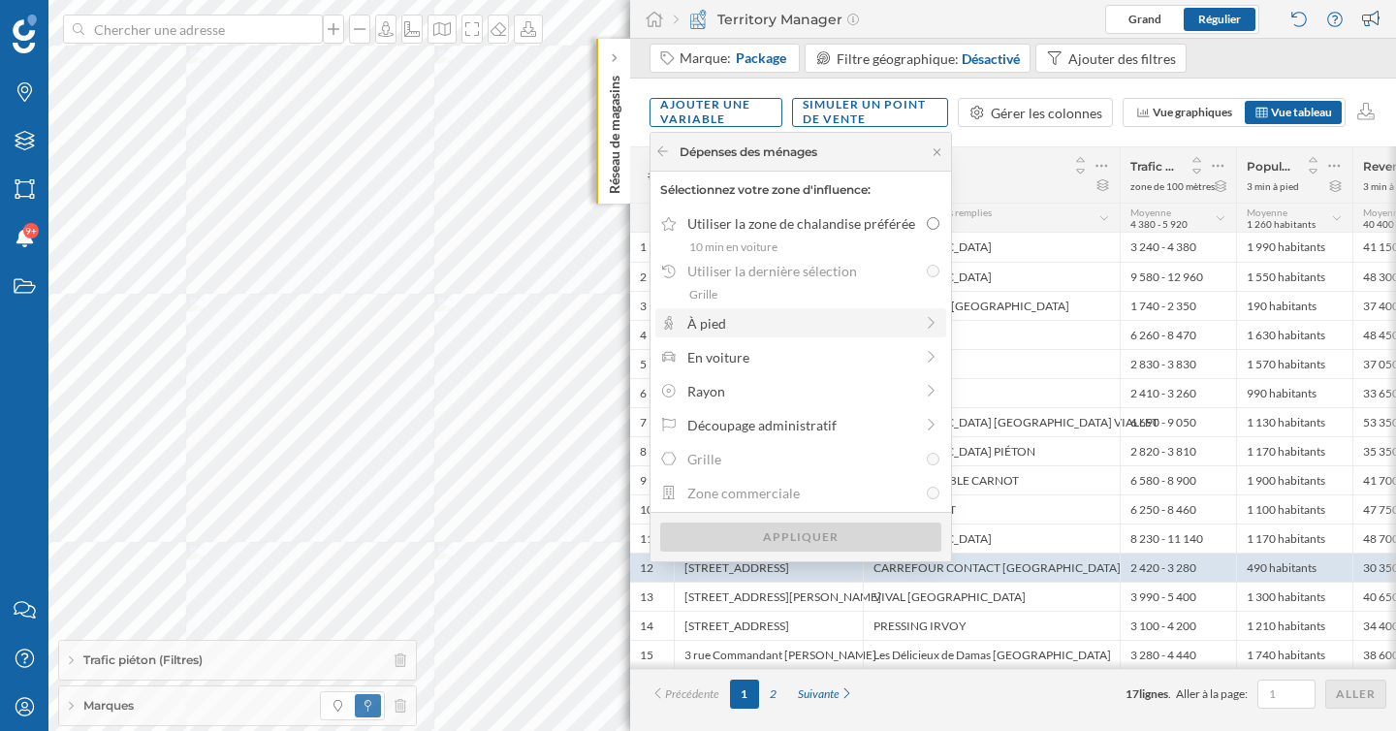
click at [846, 317] on div "À pied" at bounding box center [800, 323] width 226 height 20
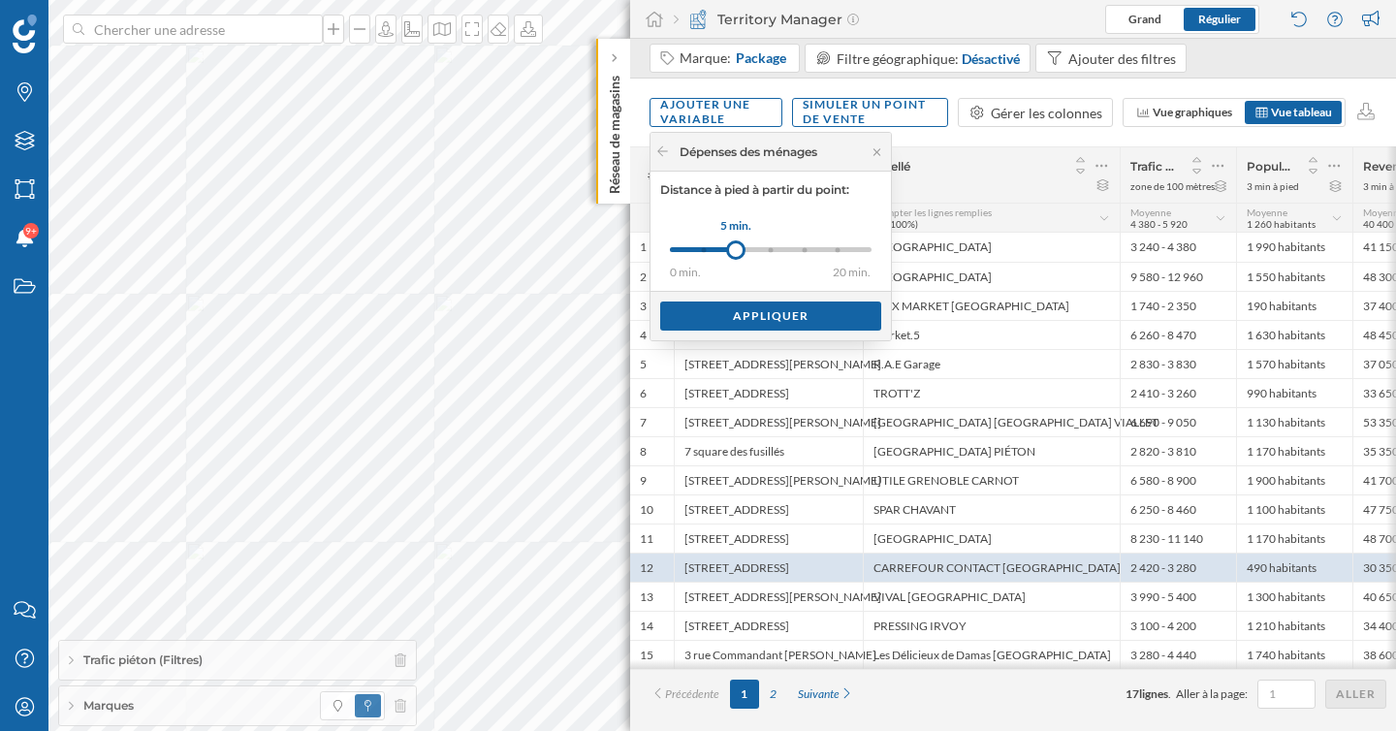
drag, startPoint x: 701, startPoint y: 257, endPoint x: 736, endPoint y: 257, distance: 34.9
click at [736, 257] on div at bounding box center [735, 249] width 19 height 19
click at [747, 314] on div "Appliquer" at bounding box center [770, 315] width 221 height 29
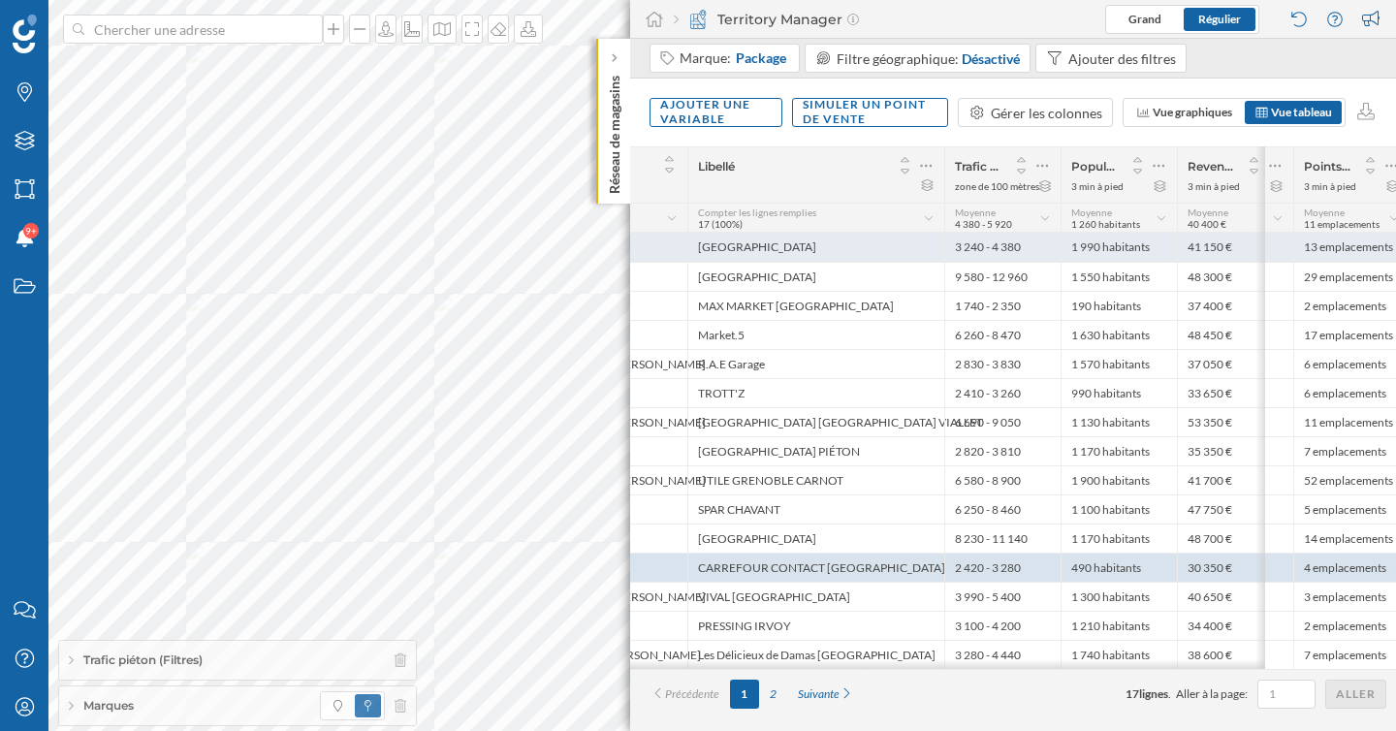
scroll to position [0, 0]
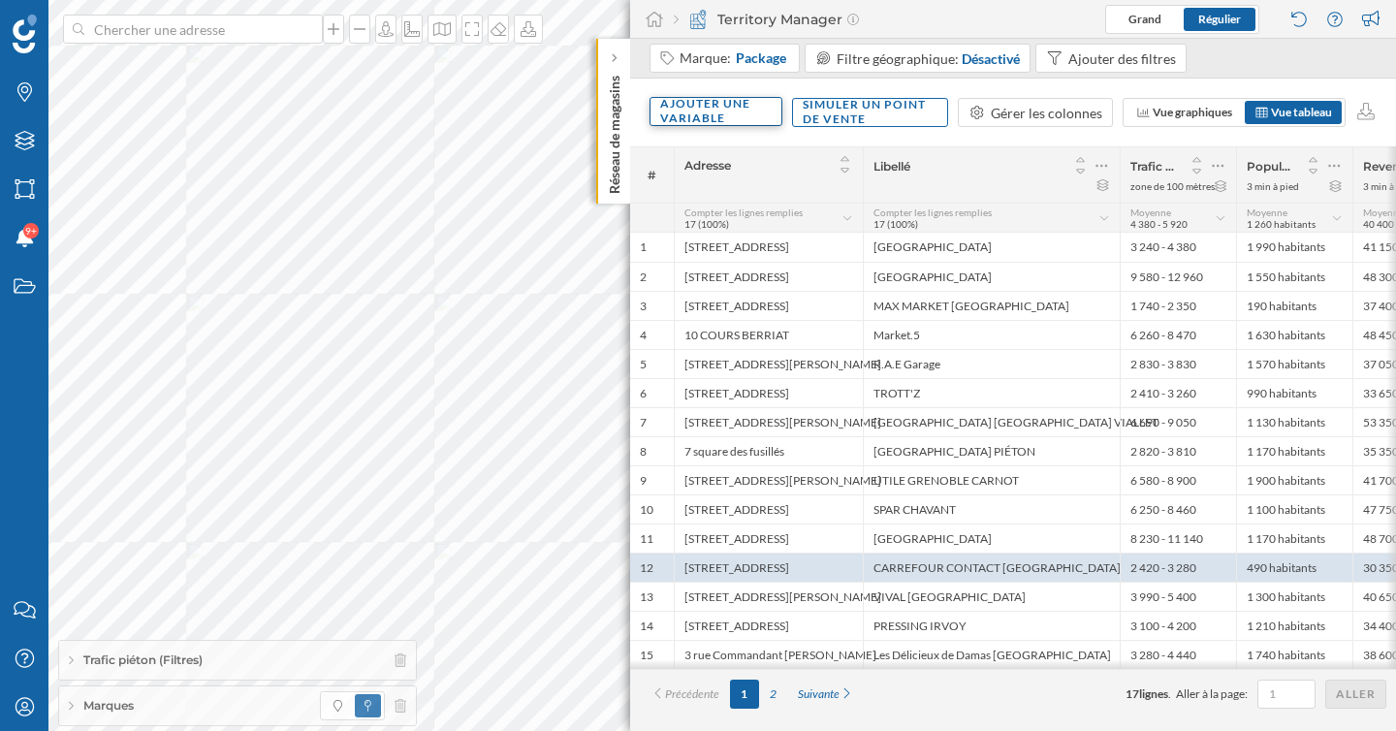
click at [743, 119] on div "Ajouter une variable" at bounding box center [716, 111] width 133 height 29
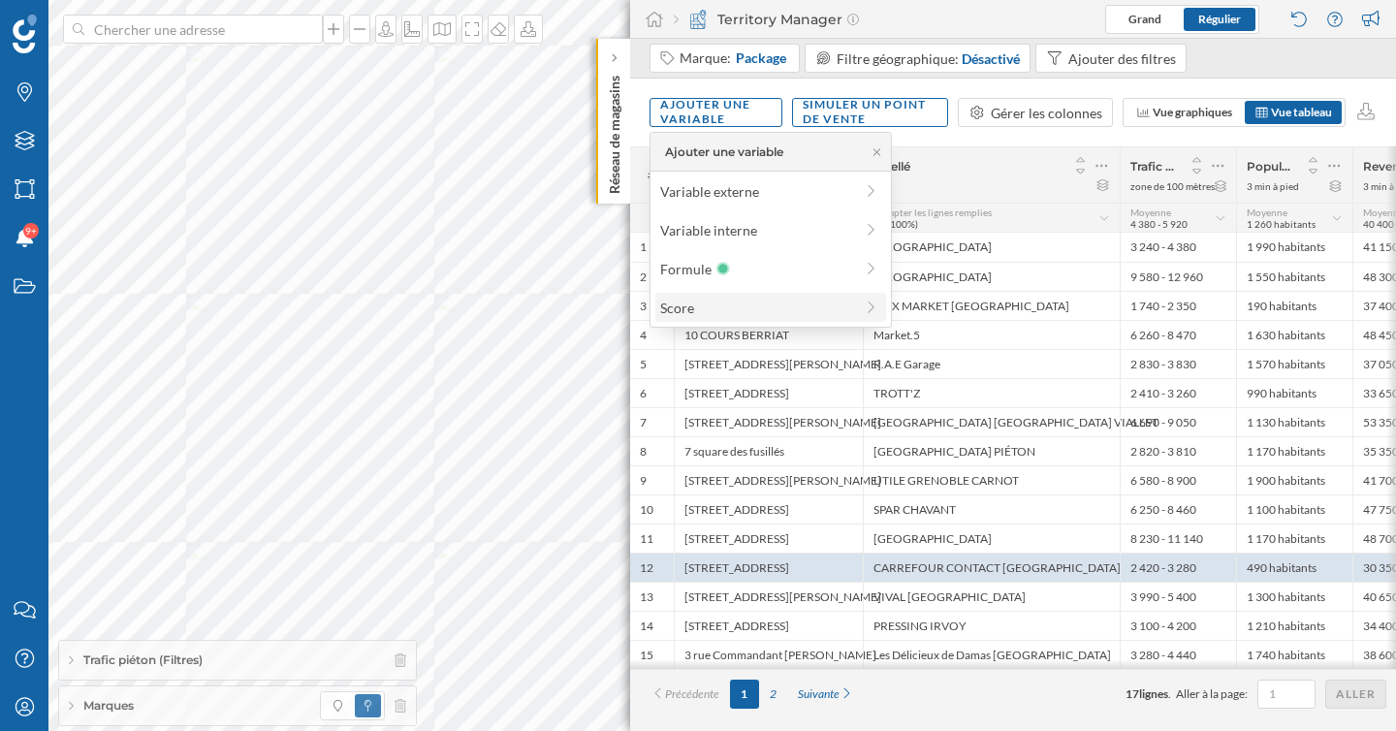
click at [745, 304] on div "Score" at bounding box center [756, 308] width 193 height 20
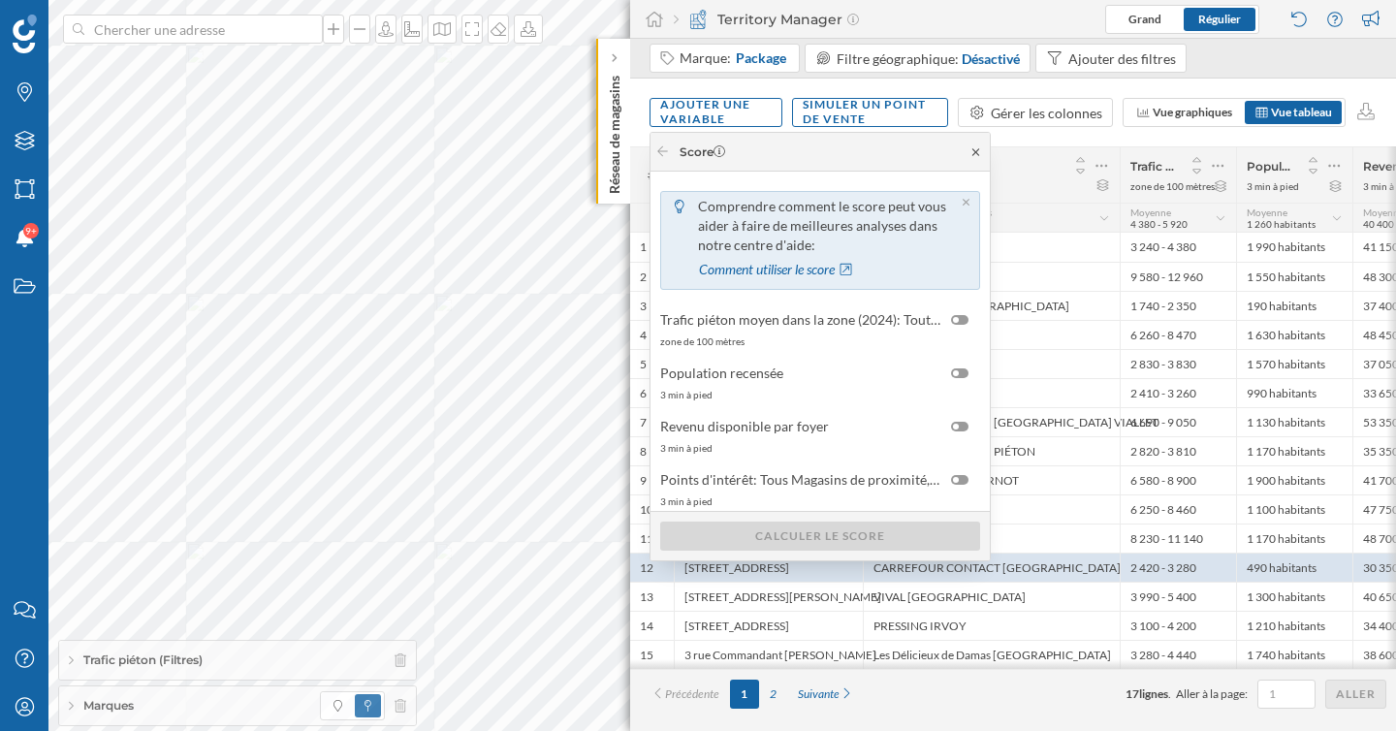
click at [982, 157] on icon at bounding box center [976, 152] width 15 height 12
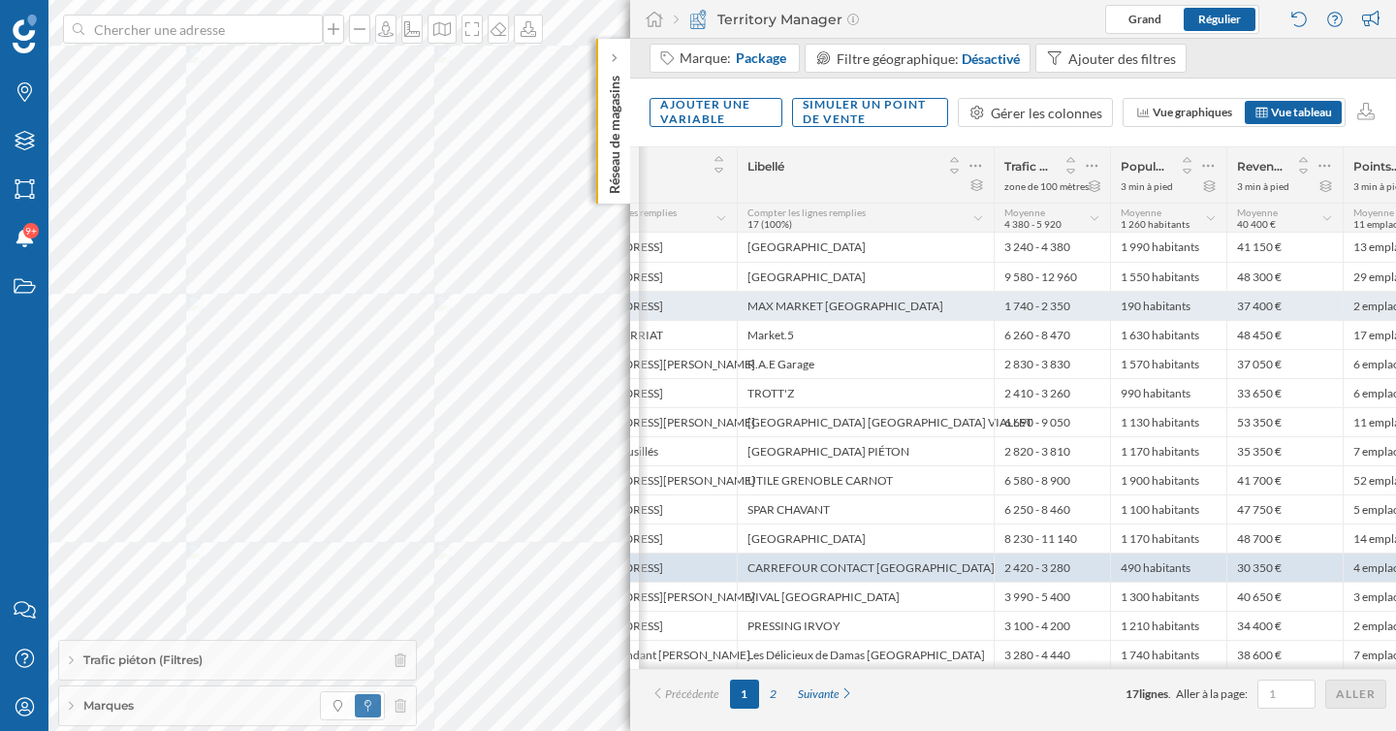
scroll to position [0, 147]
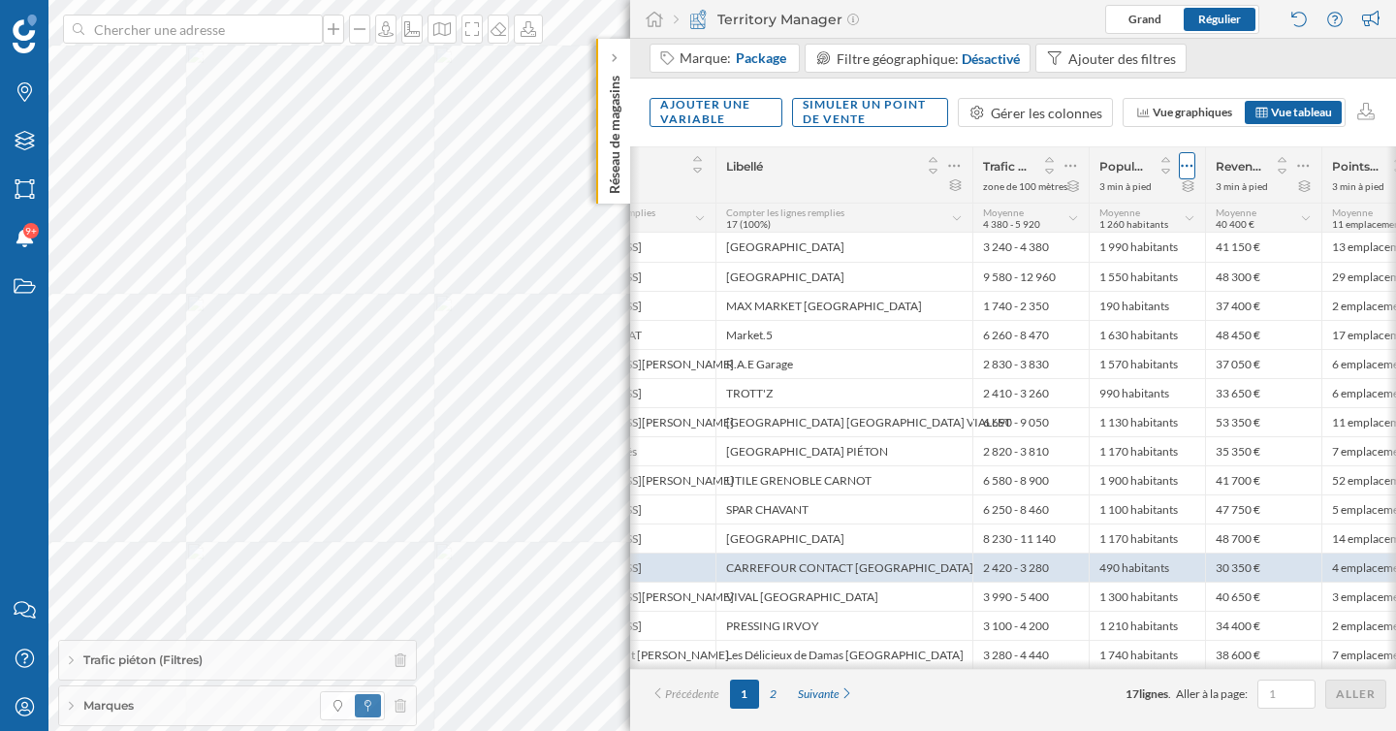
click at [1182, 169] on icon at bounding box center [1187, 165] width 13 height 19
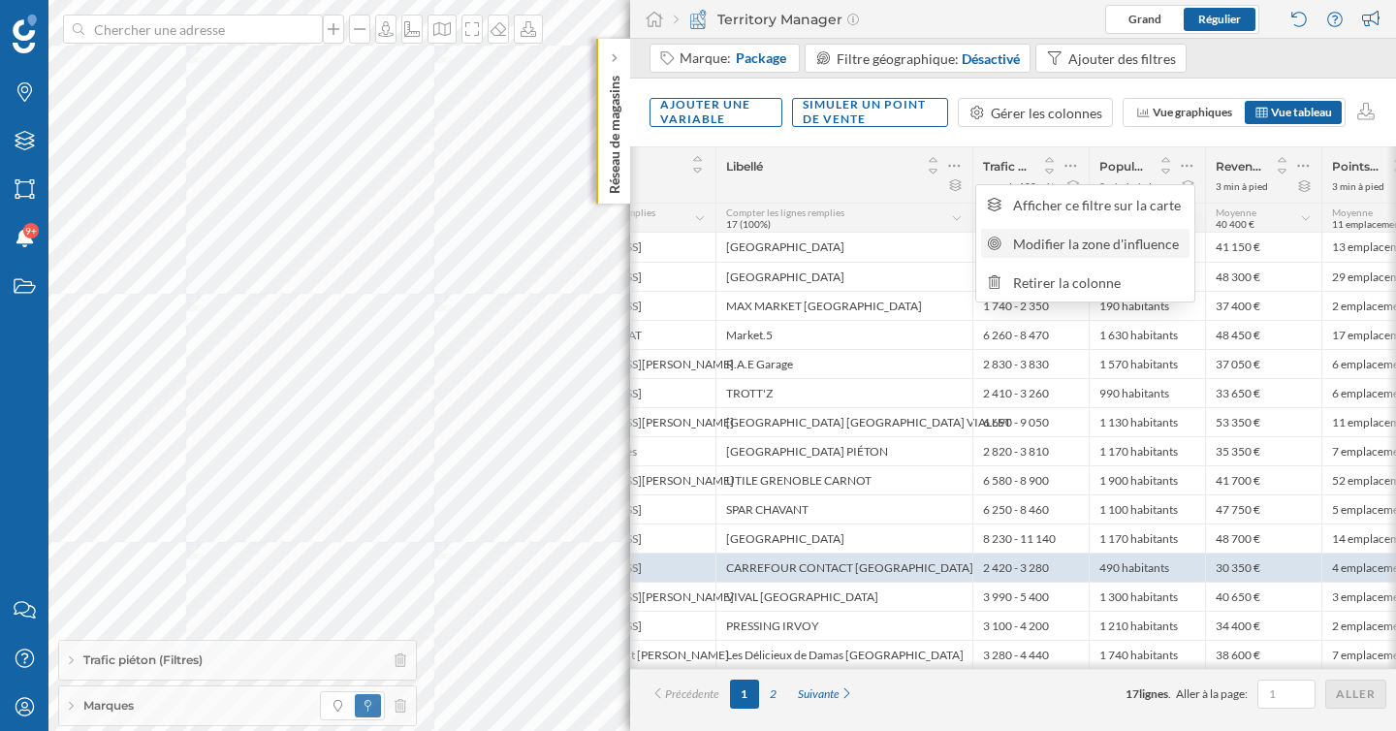
click at [1126, 238] on div "Modifier la zone d'influence" at bounding box center [1098, 244] width 171 height 20
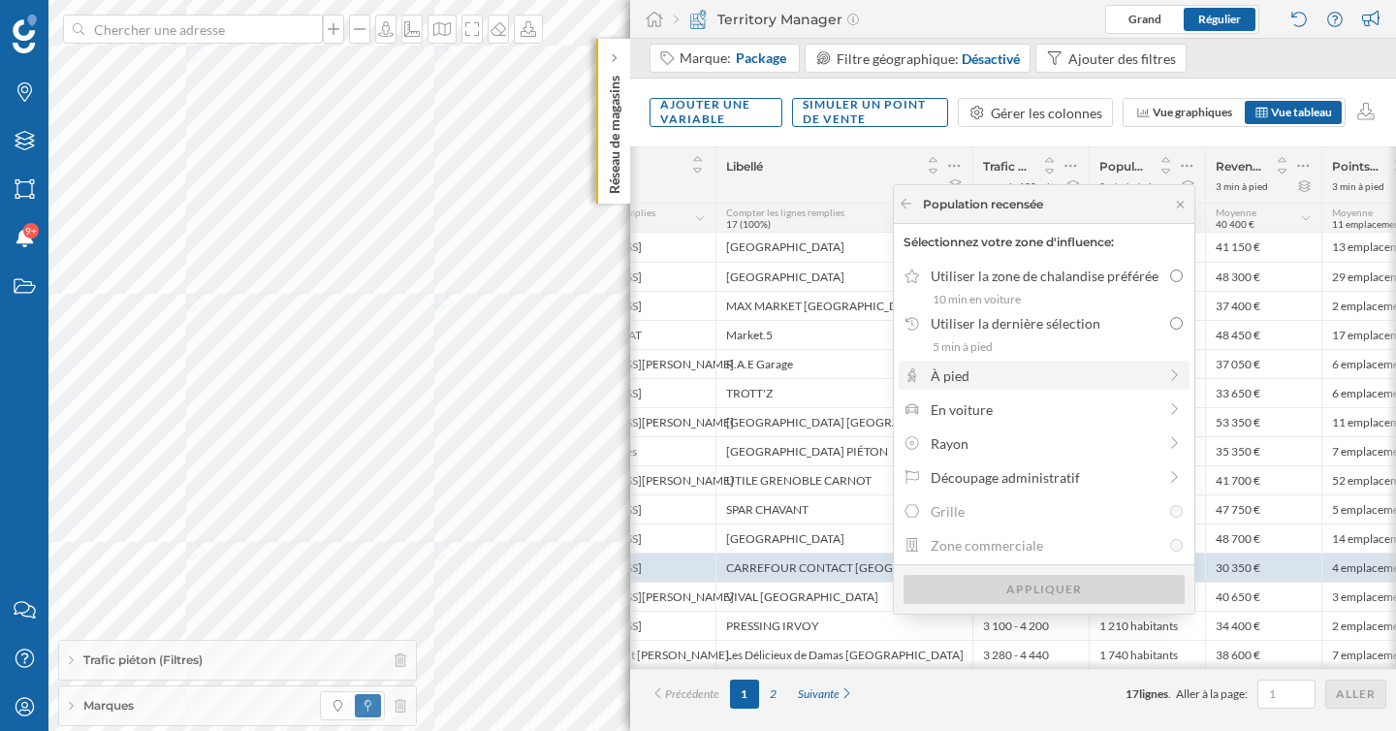
click at [1021, 384] on div "À pied" at bounding box center [1044, 375] width 226 height 20
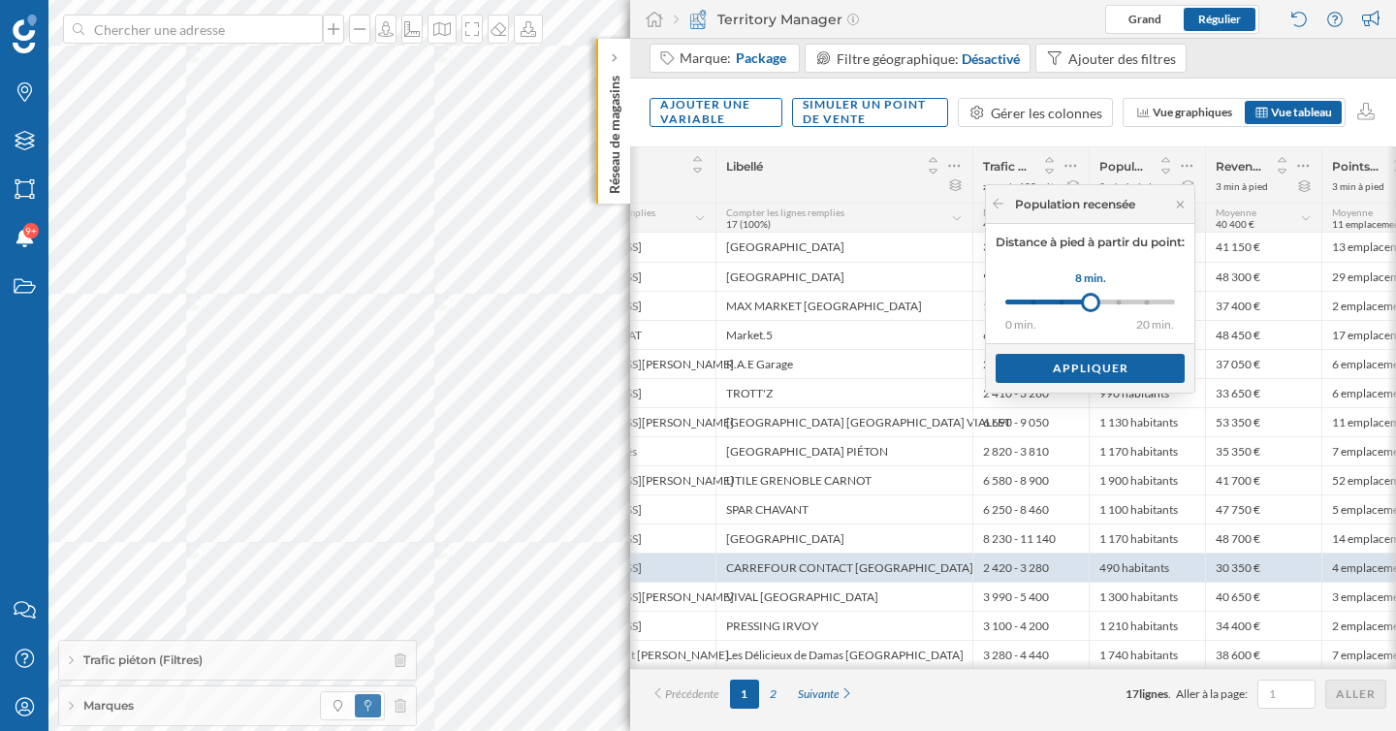
drag, startPoint x: 1024, startPoint y: 301, endPoint x: 1087, endPoint y: 301, distance: 63.0
click at [1087, 301] on div at bounding box center [1090, 302] width 19 height 19
click at [1075, 369] on div "Appliquer" at bounding box center [1090, 367] width 189 height 29
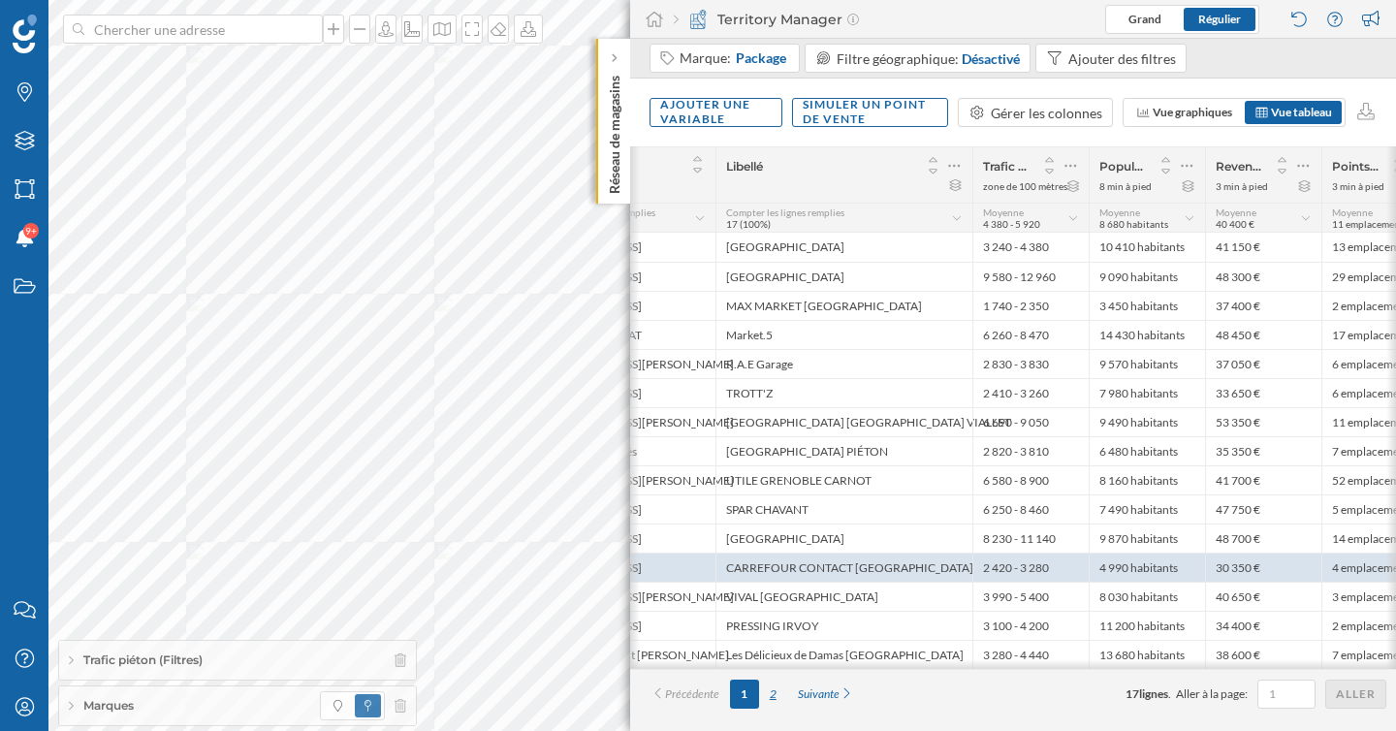
click at [775, 697] on div "2" at bounding box center [773, 694] width 28 height 29
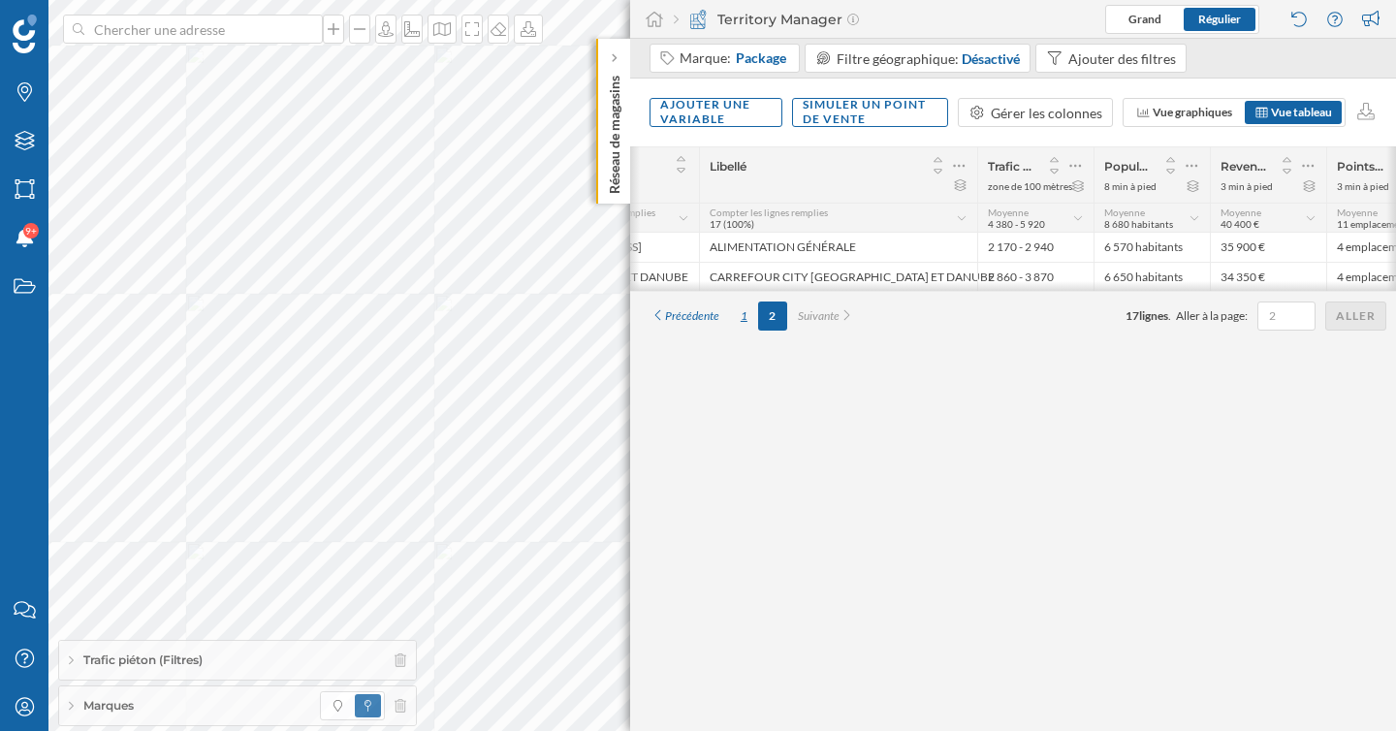
click at [746, 317] on div "1" at bounding box center [744, 316] width 28 height 29
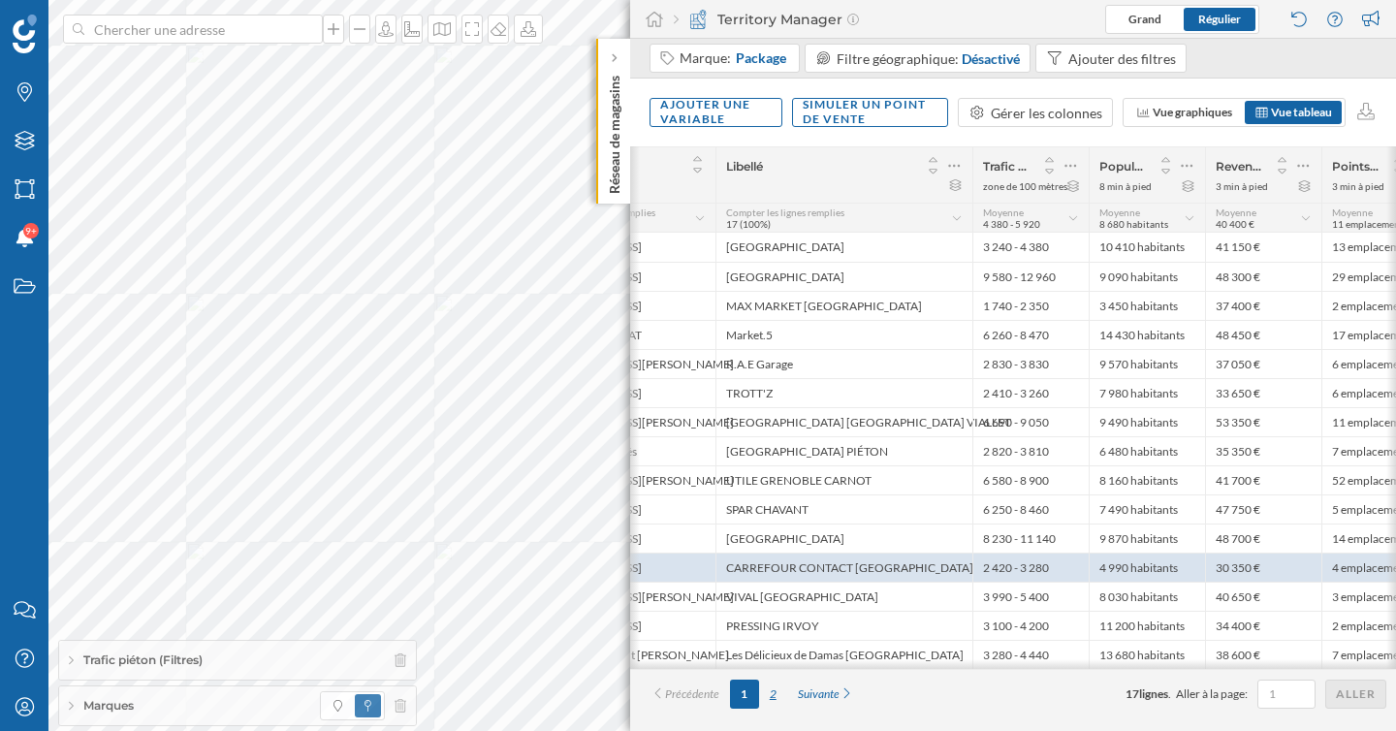
click at [778, 706] on div "2" at bounding box center [773, 694] width 28 height 29
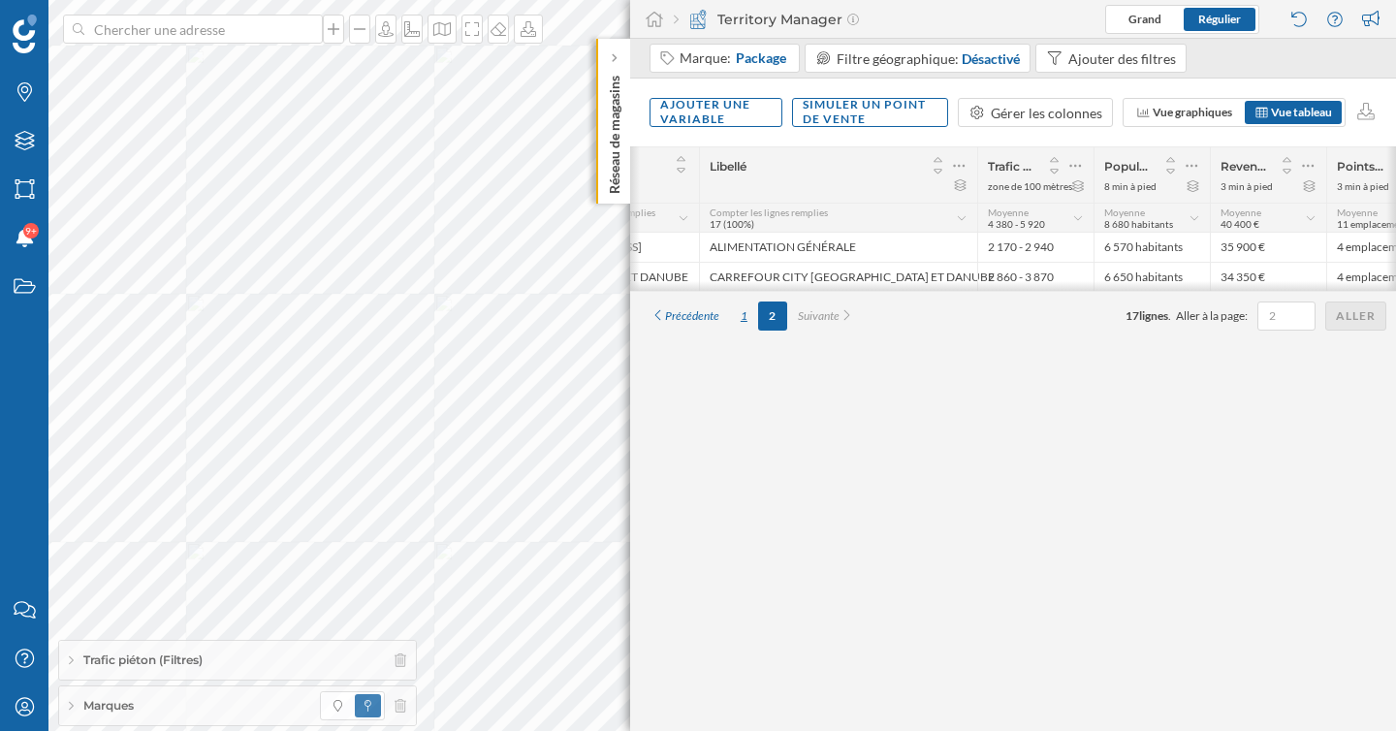
click at [746, 325] on div "1" at bounding box center [744, 316] width 28 height 29
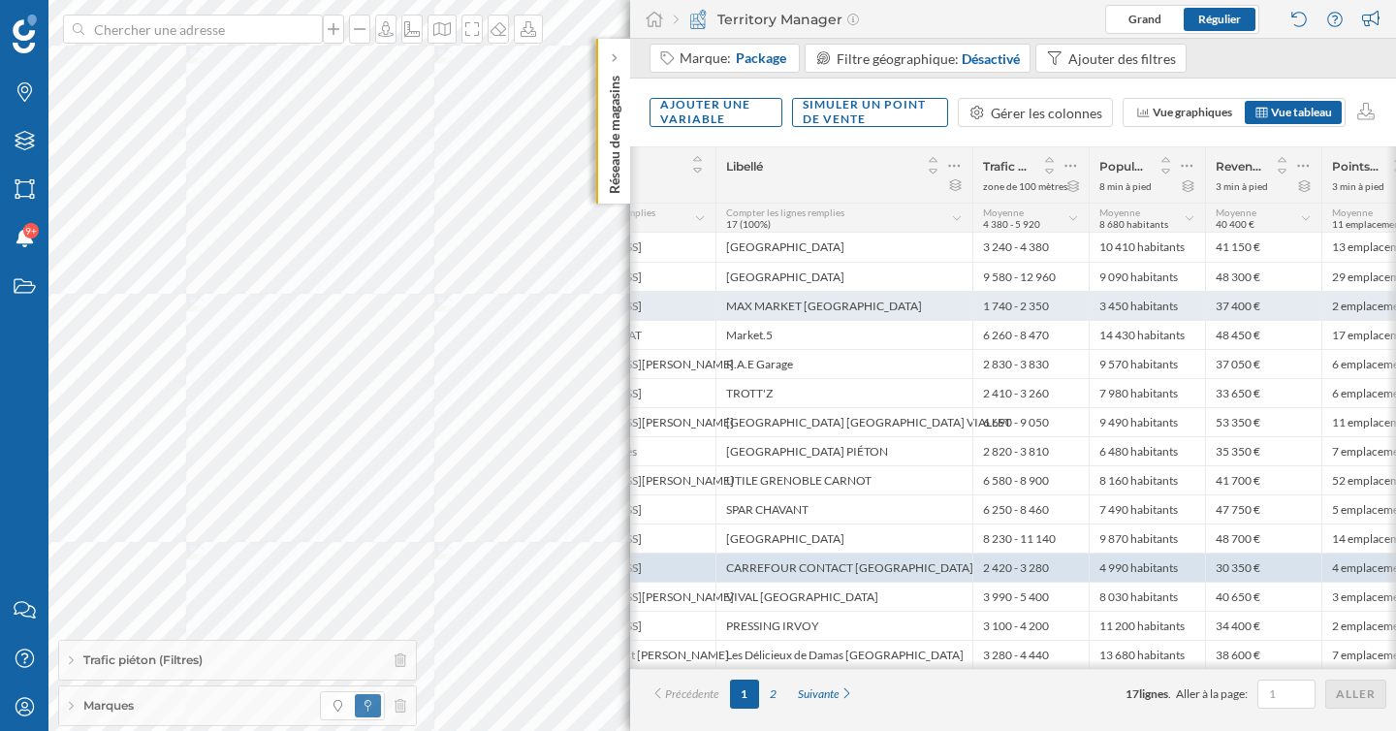
click at [894, 302] on div "MAX MARKET [GEOGRAPHIC_DATA]" at bounding box center [843, 305] width 257 height 29
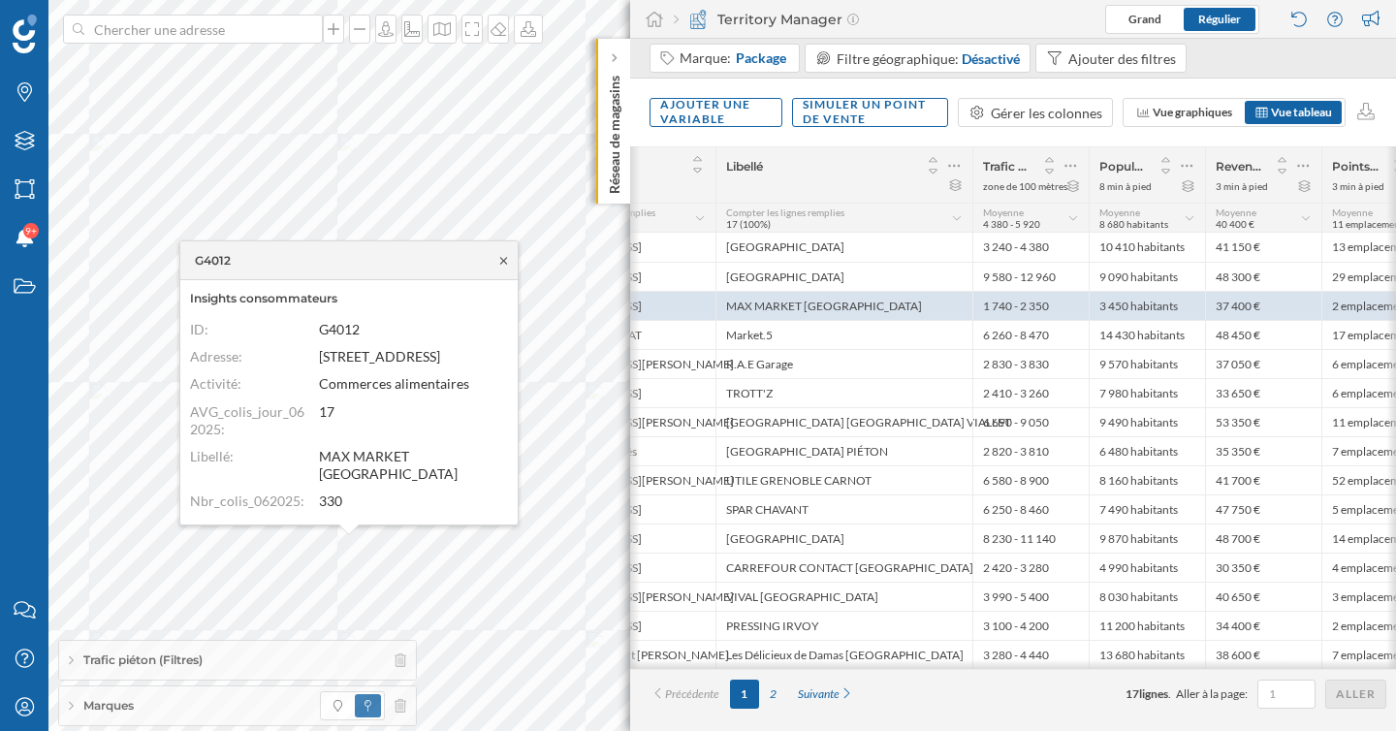
click at [506, 264] on icon at bounding box center [503, 260] width 7 height 7
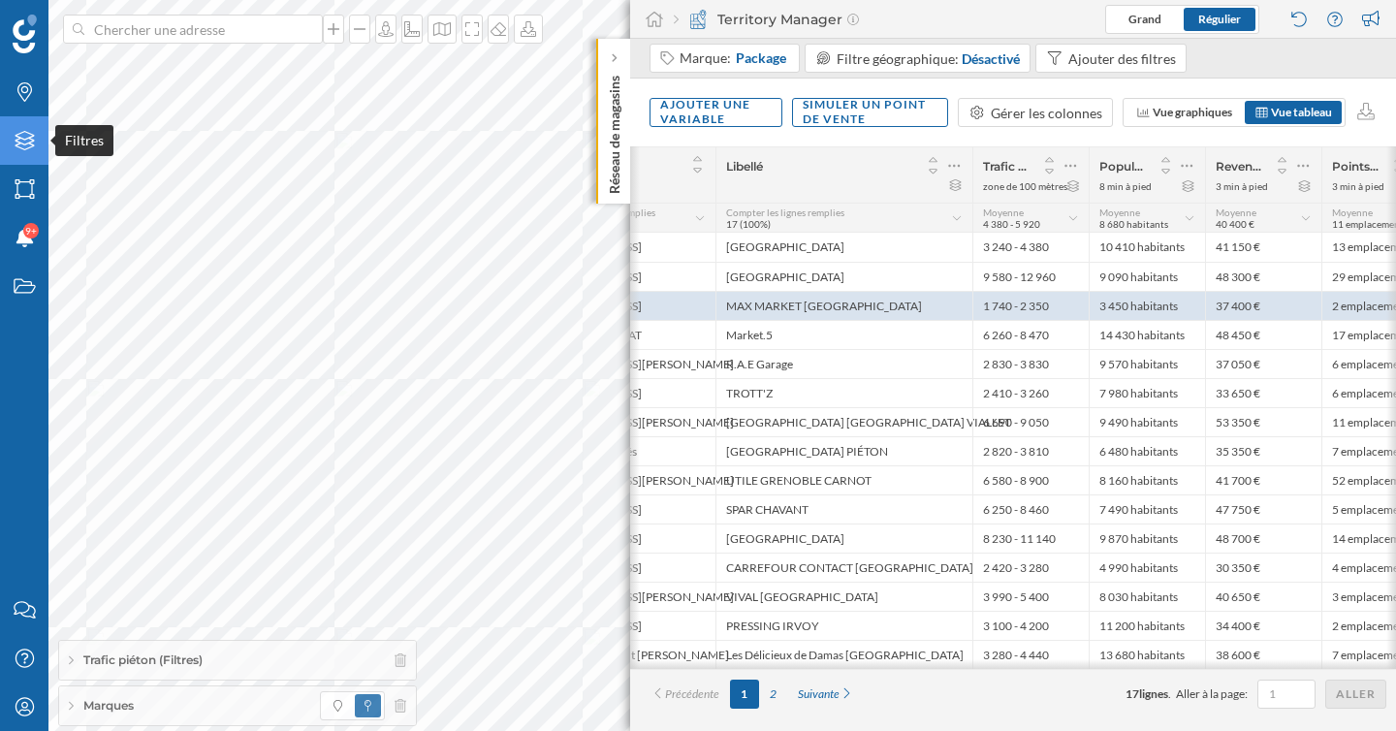
click at [25, 133] on icon "Filtres" at bounding box center [25, 140] width 24 height 19
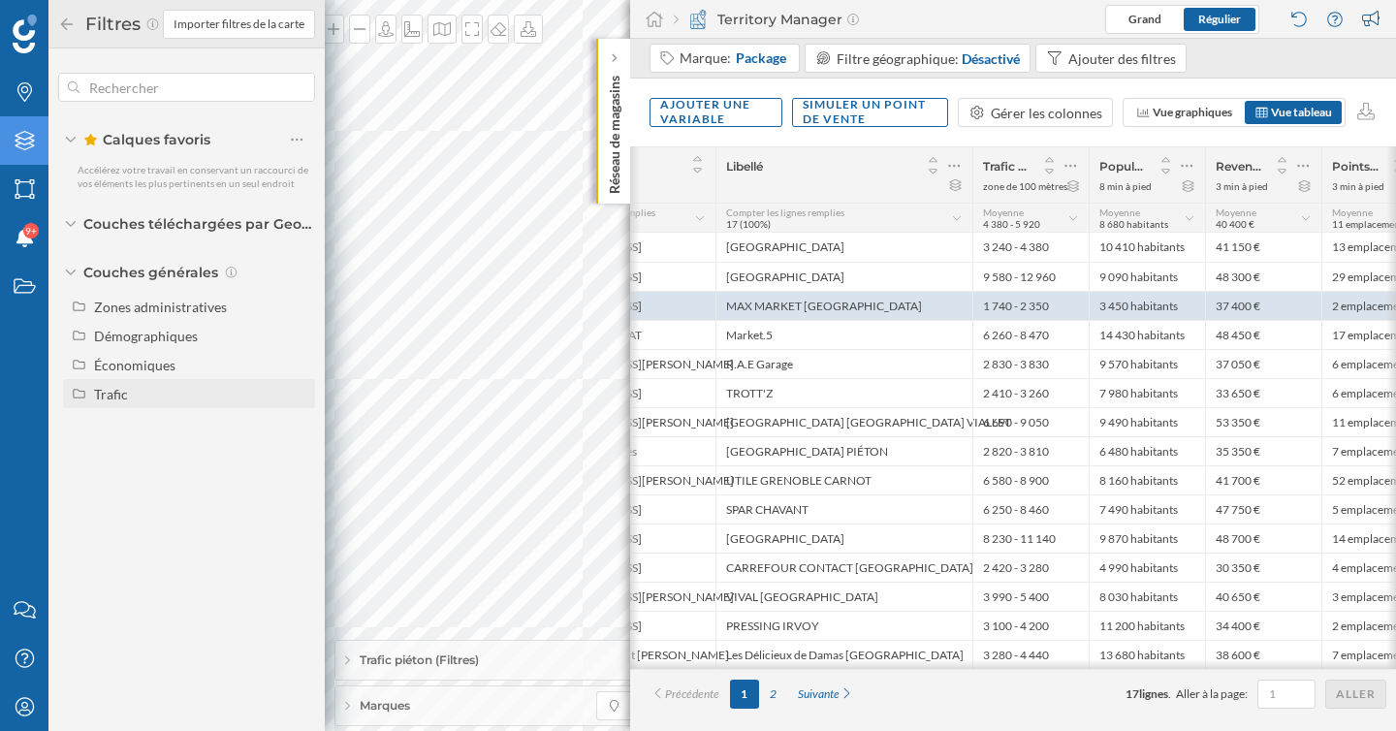
click at [94, 394] on div "Trafic" at bounding box center [111, 394] width 34 height 16
click at [131, 422] on div "Trafic routier" at bounding box center [140, 423] width 79 height 16
click at [296, 422] on input "Trafic routier" at bounding box center [302, 423] width 13 height 13
radio input "true"
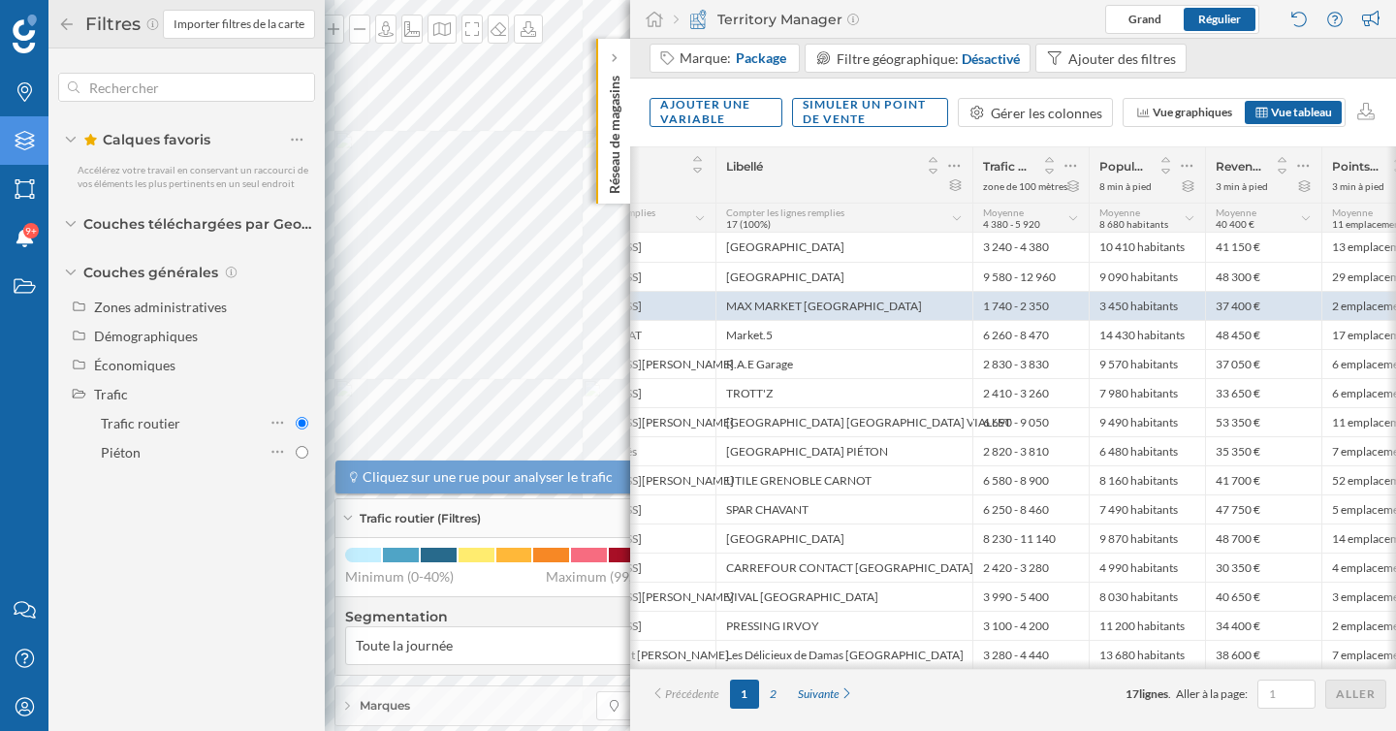
click at [60, 24] on icon at bounding box center [66, 24] width 17 height 14
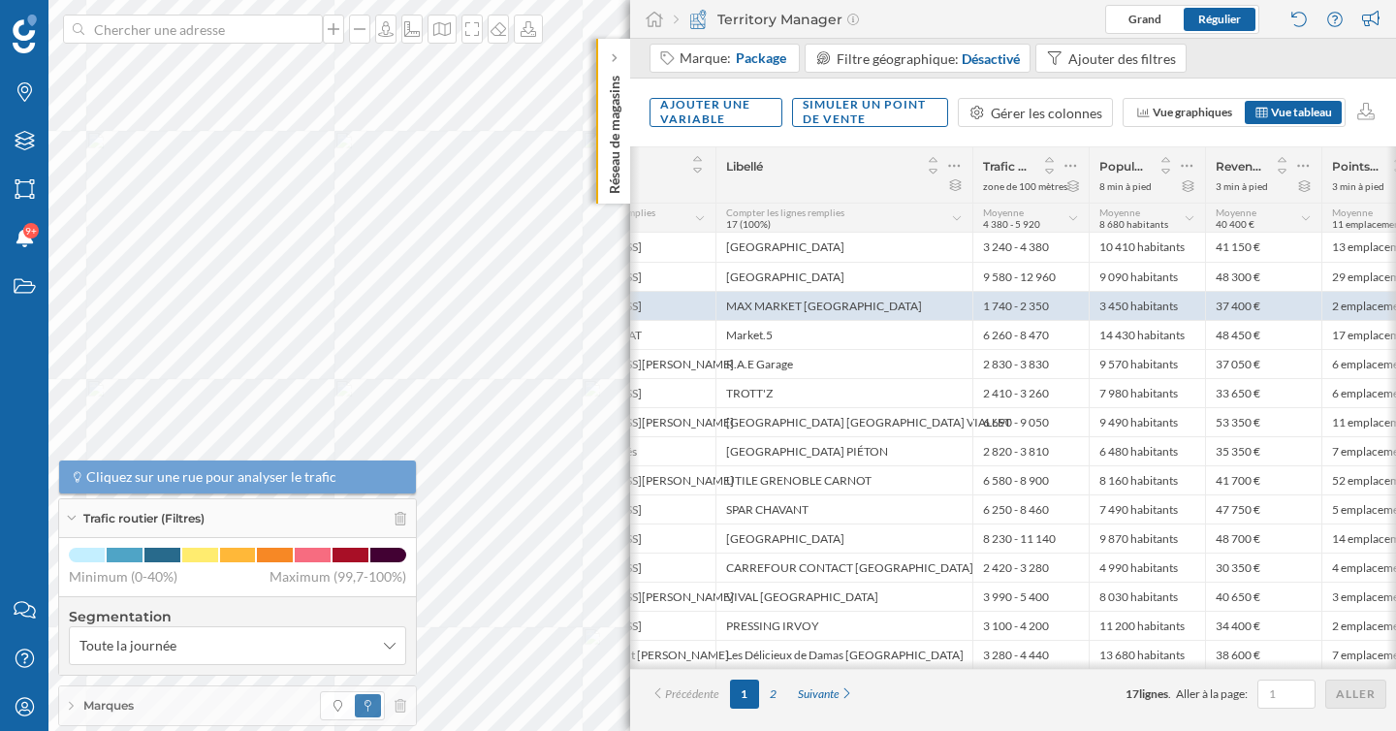
click at [77, 516] on div "Trafic routier (Filtres)" at bounding box center [237, 518] width 357 height 39
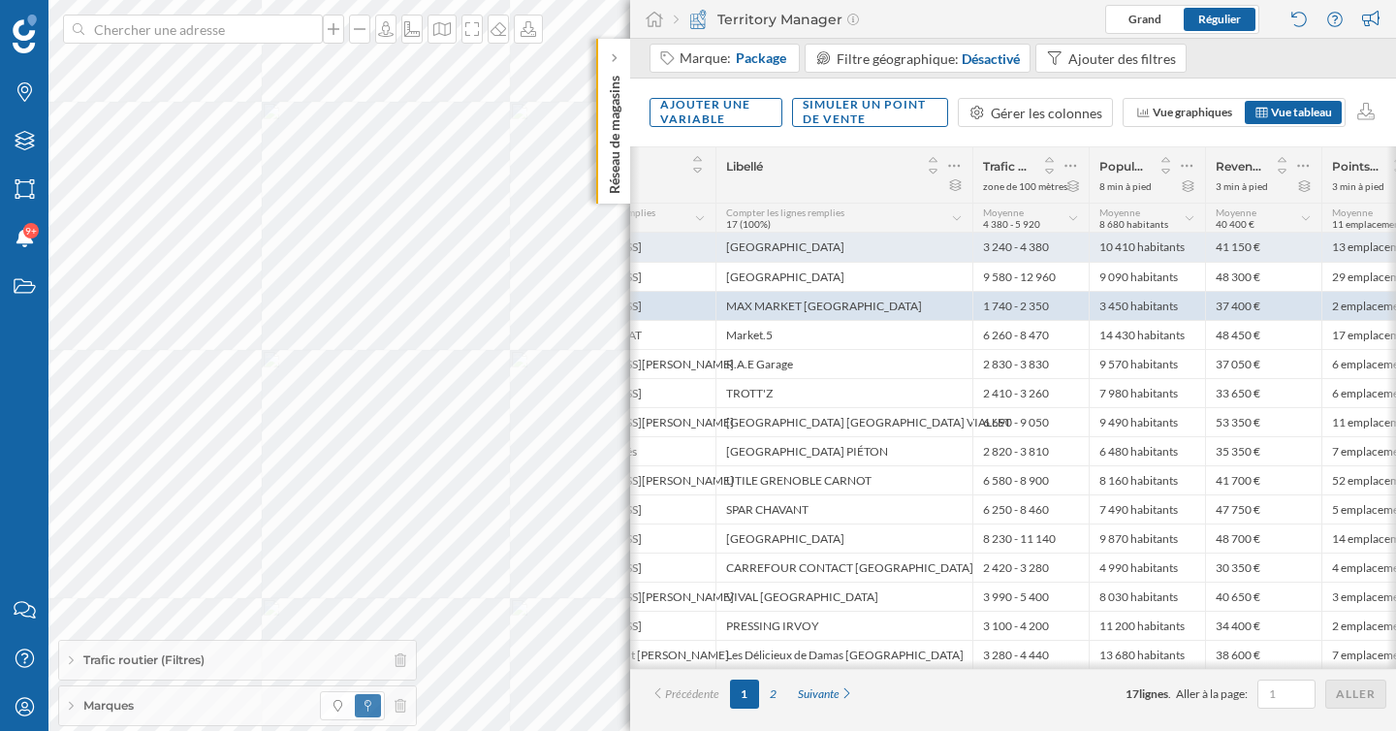
click at [810, 246] on div "[GEOGRAPHIC_DATA]" at bounding box center [843, 247] width 257 height 29
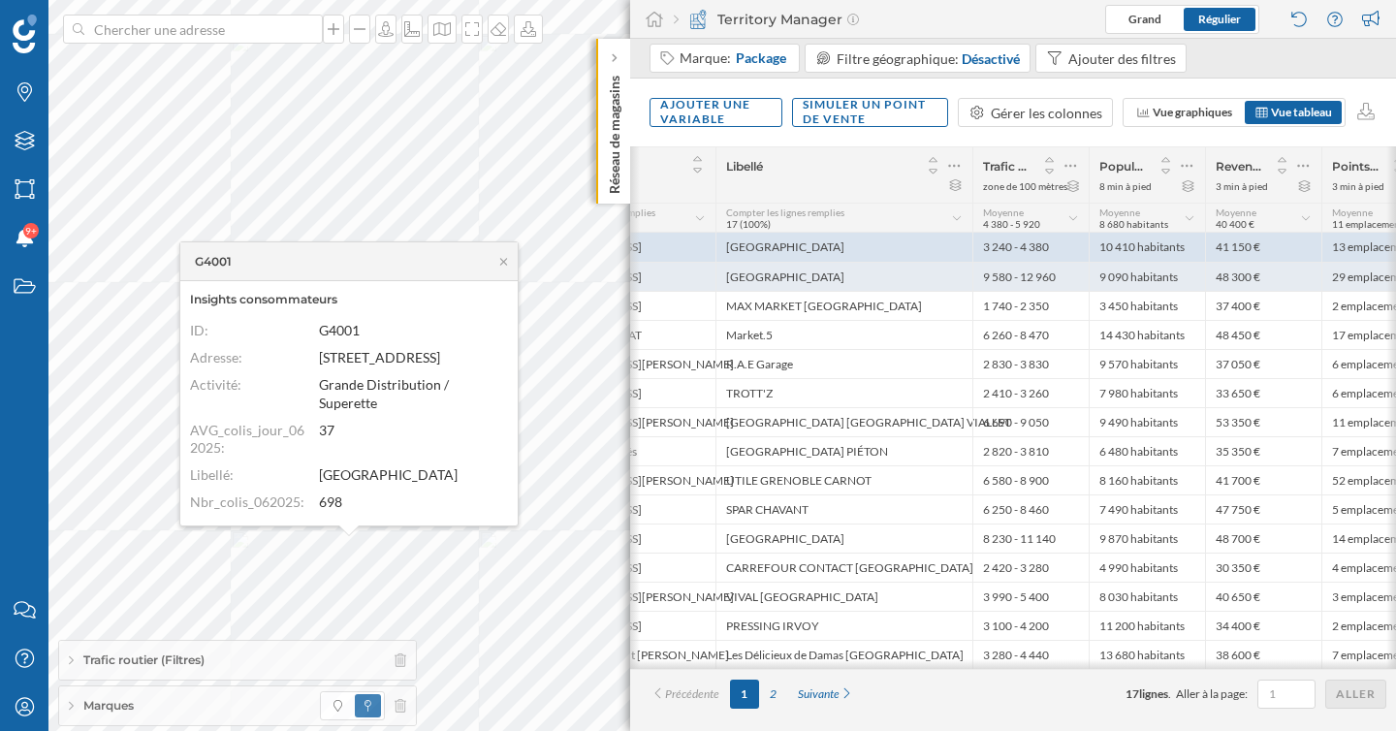
click at [811, 279] on div "[GEOGRAPHIC_DATA]" at bounding box center [843, 276] width 257 height 29
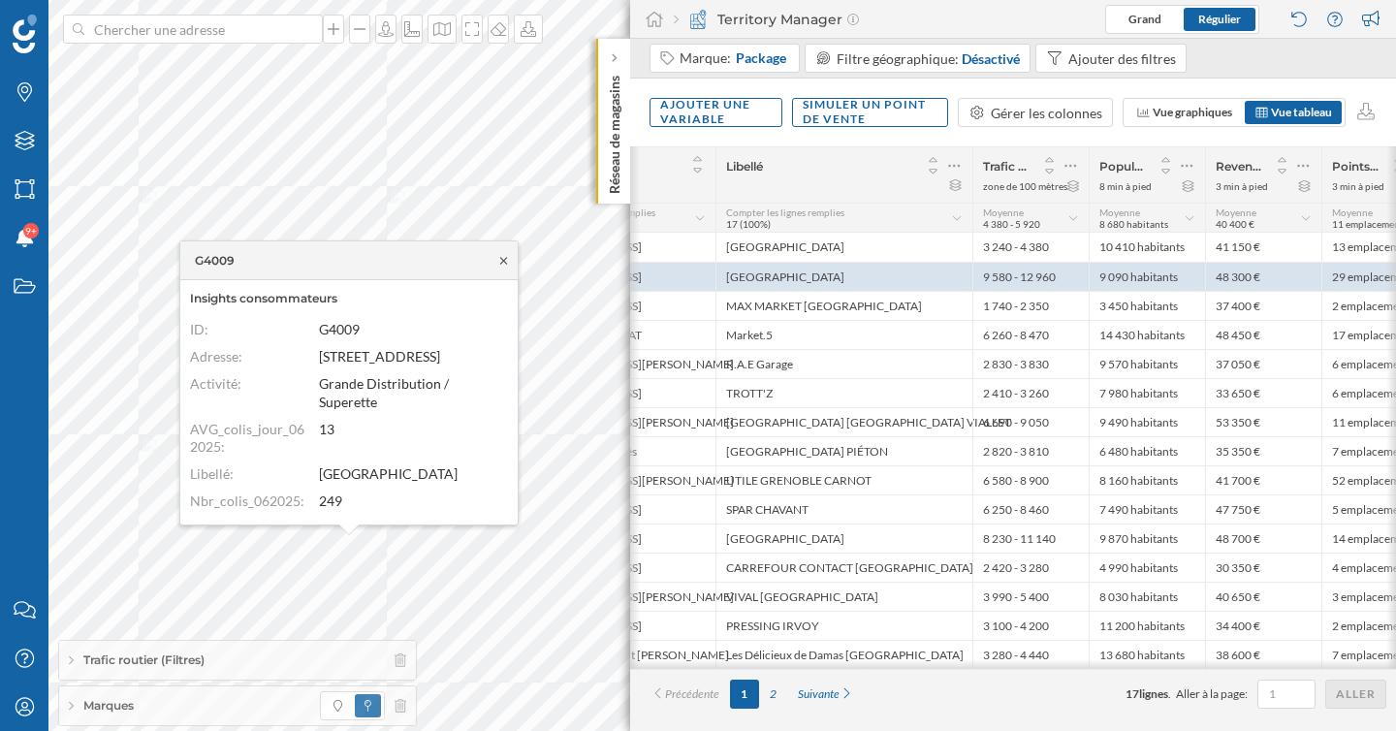
click at [507, 257] on icon at bounding box center [503, 261] width 15 height 12
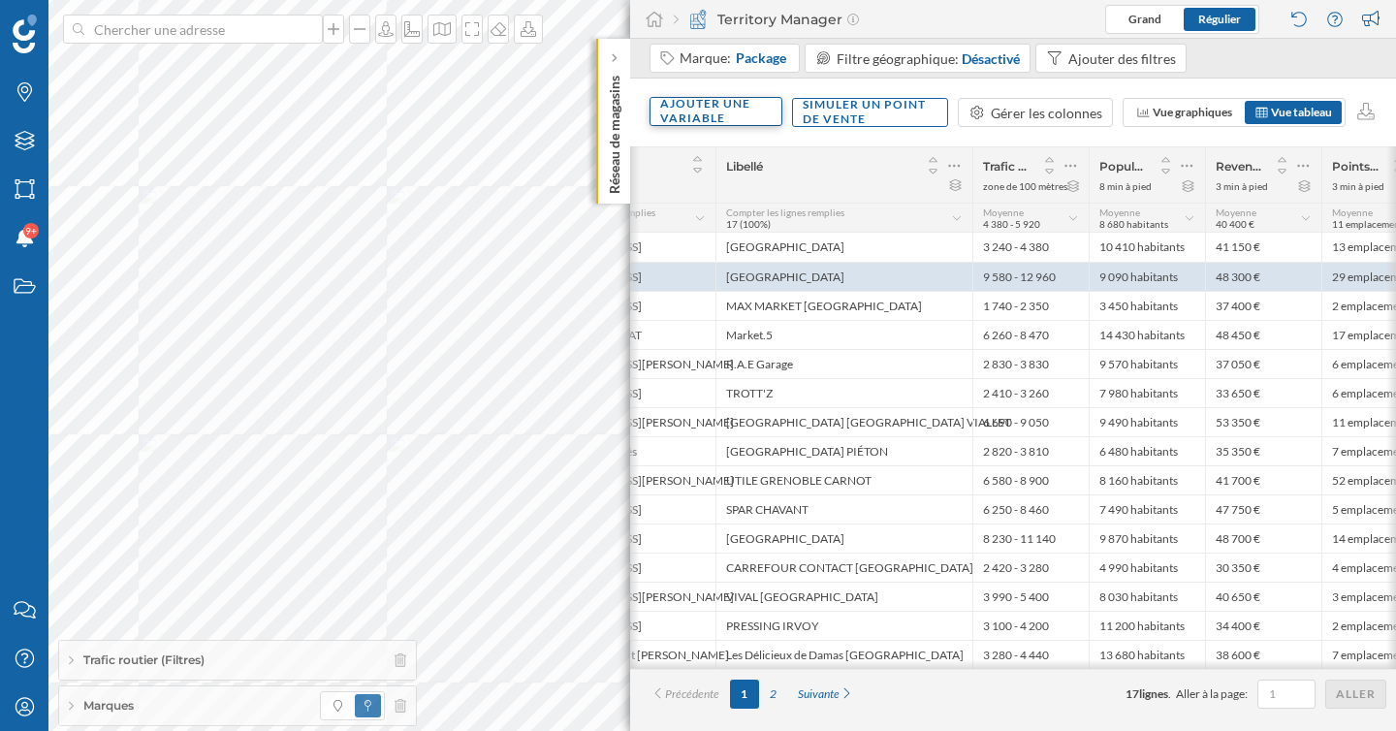
click at [678, 113] on div "Ajouter une variable" at bounding box center [716, 111] width 133 height 29
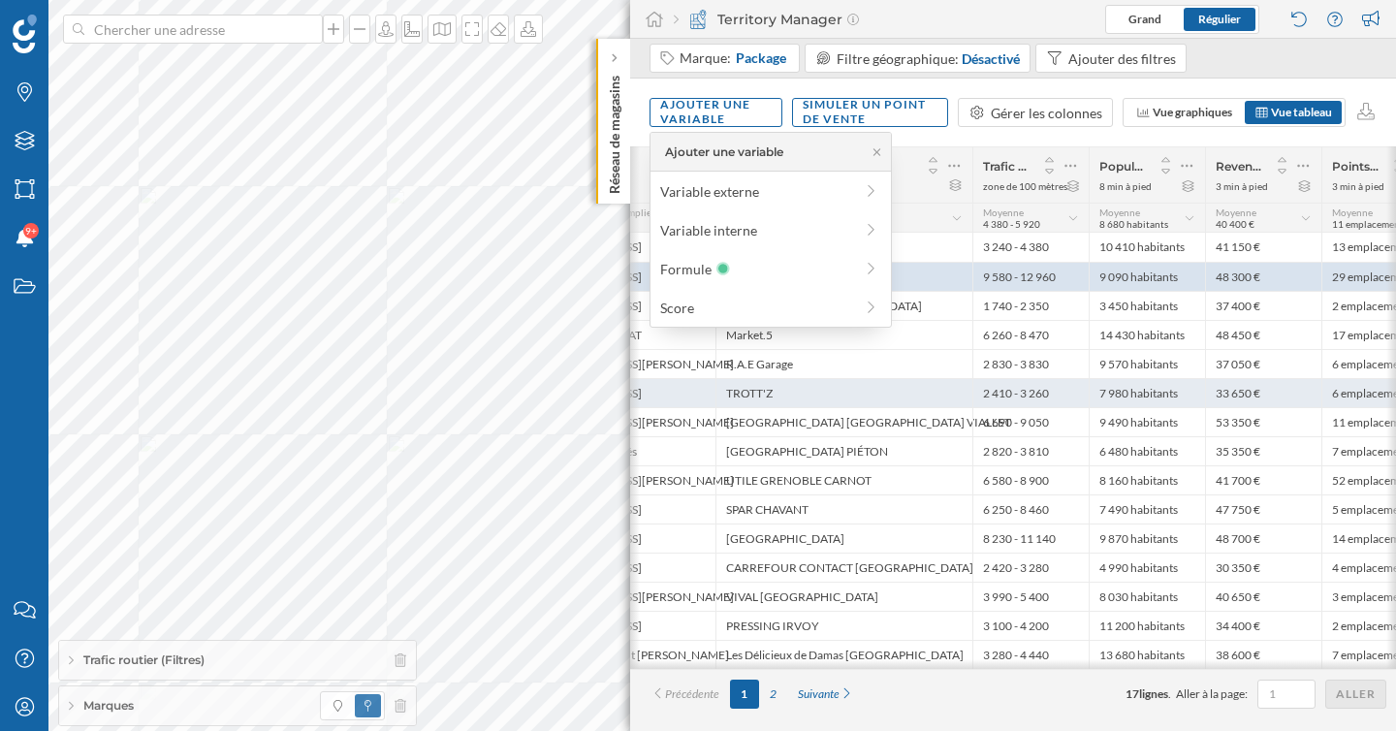
click at [830, 401] on div "TROTT'Z" at bounding box center [843, 392] width 257 height 29
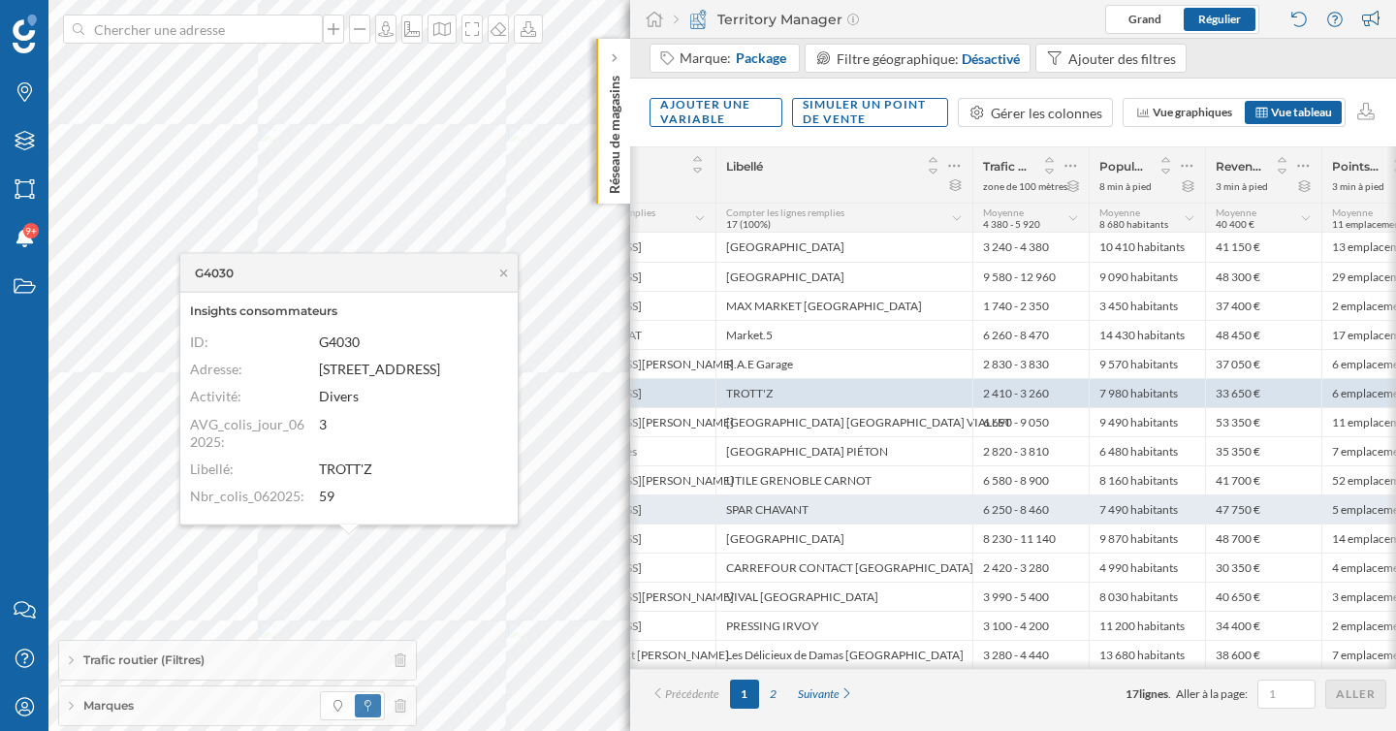
click at [818, 516] on div "SPAR CHAVANT" at bounding box center [843, 508] width 257 height 29
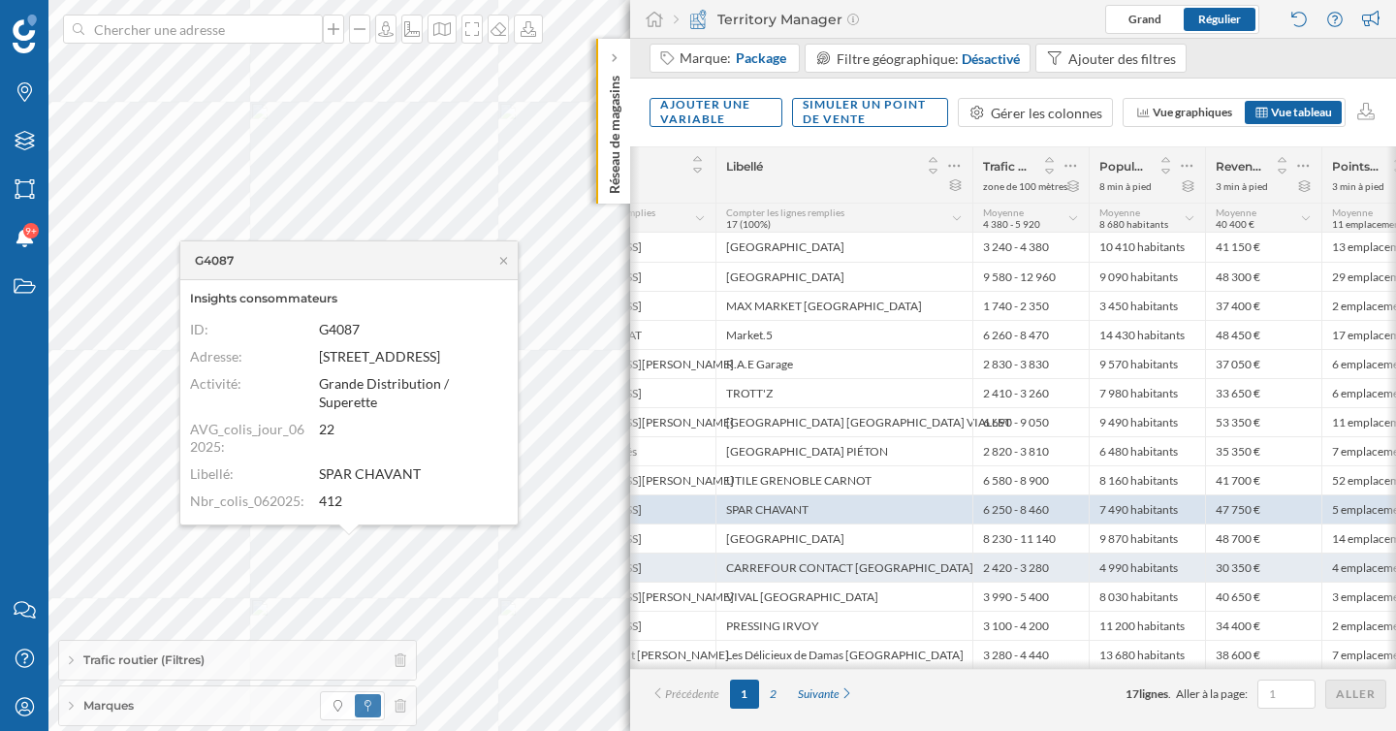
click at [826, 553] on div "CARREFOUR CONTACT [GEOGRAPHIC_DATA]" at bounding box center [843, 567] width 257 height 29
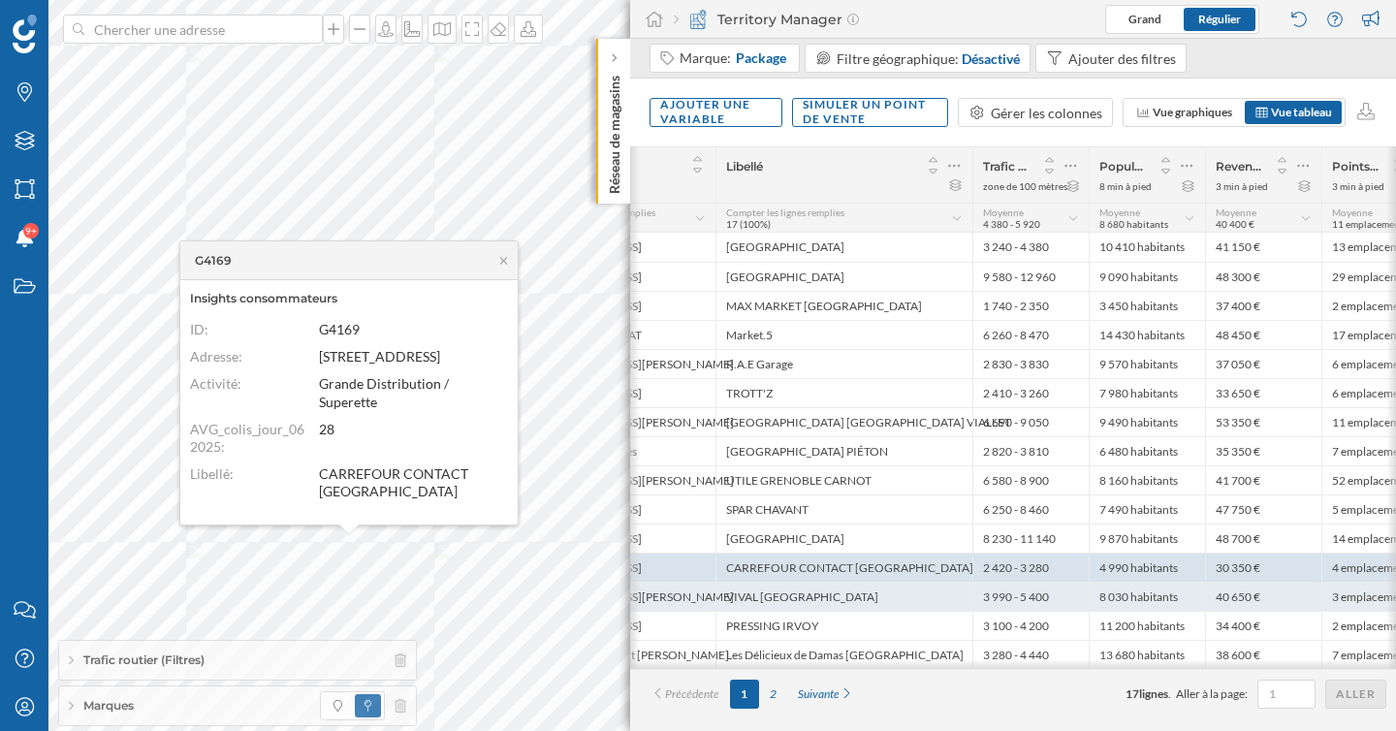
click at [830, 591] on div "VIVAL [GEOGRAPHIC_DATA]" at bounding box center [843, 596] width 257 height 29
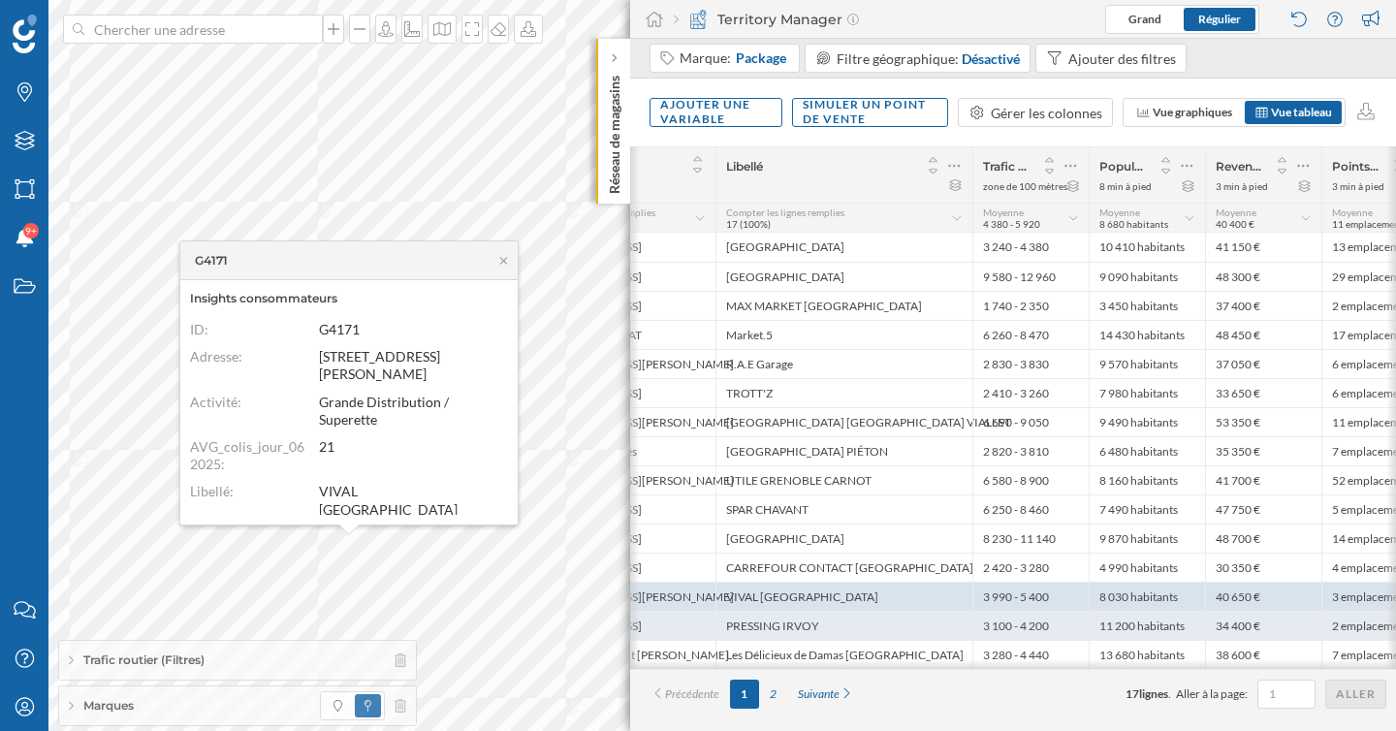
click at [833, 622] on div "PRESSING IRVOY" at bounding box center [843, 625] width 257 height 29
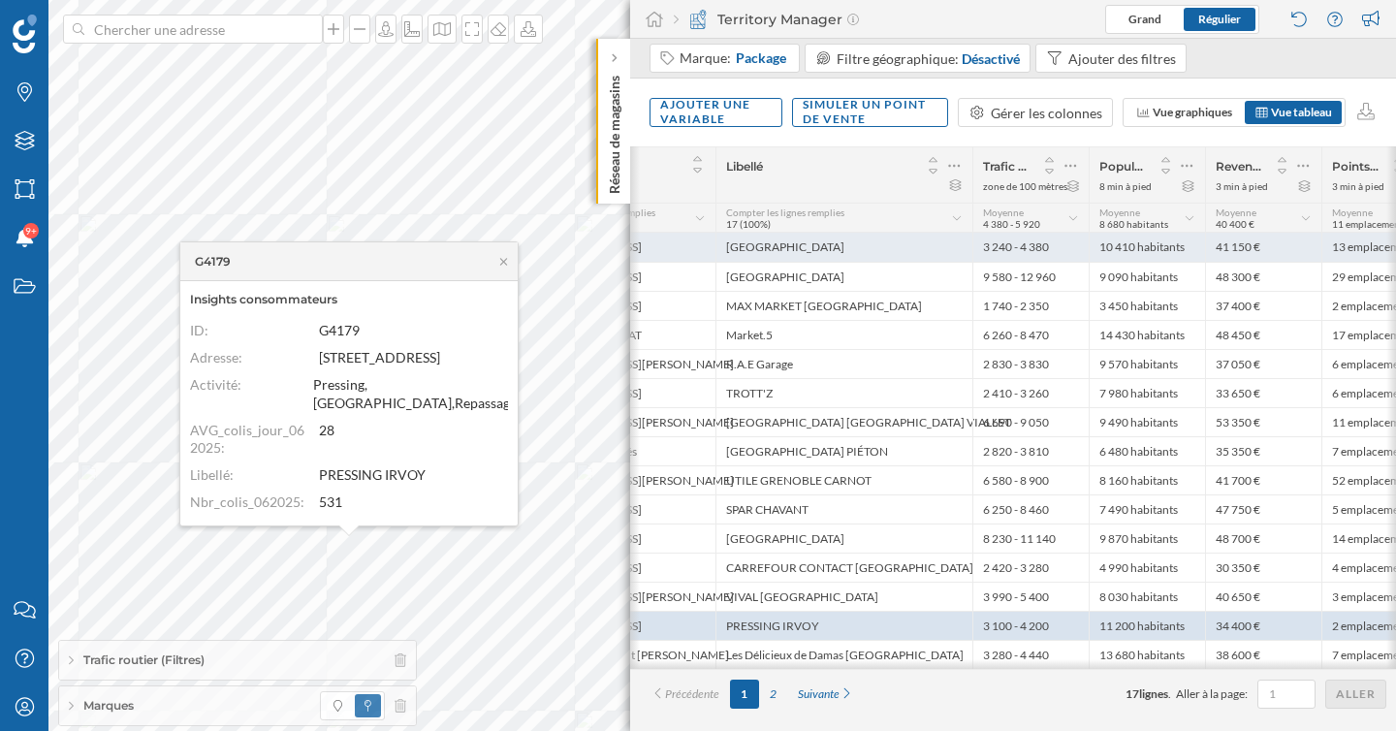
click at [793, 242] on div "[GEOGRAPHIC_DATA]" at bounding box center [843, 247] width 257 height 29
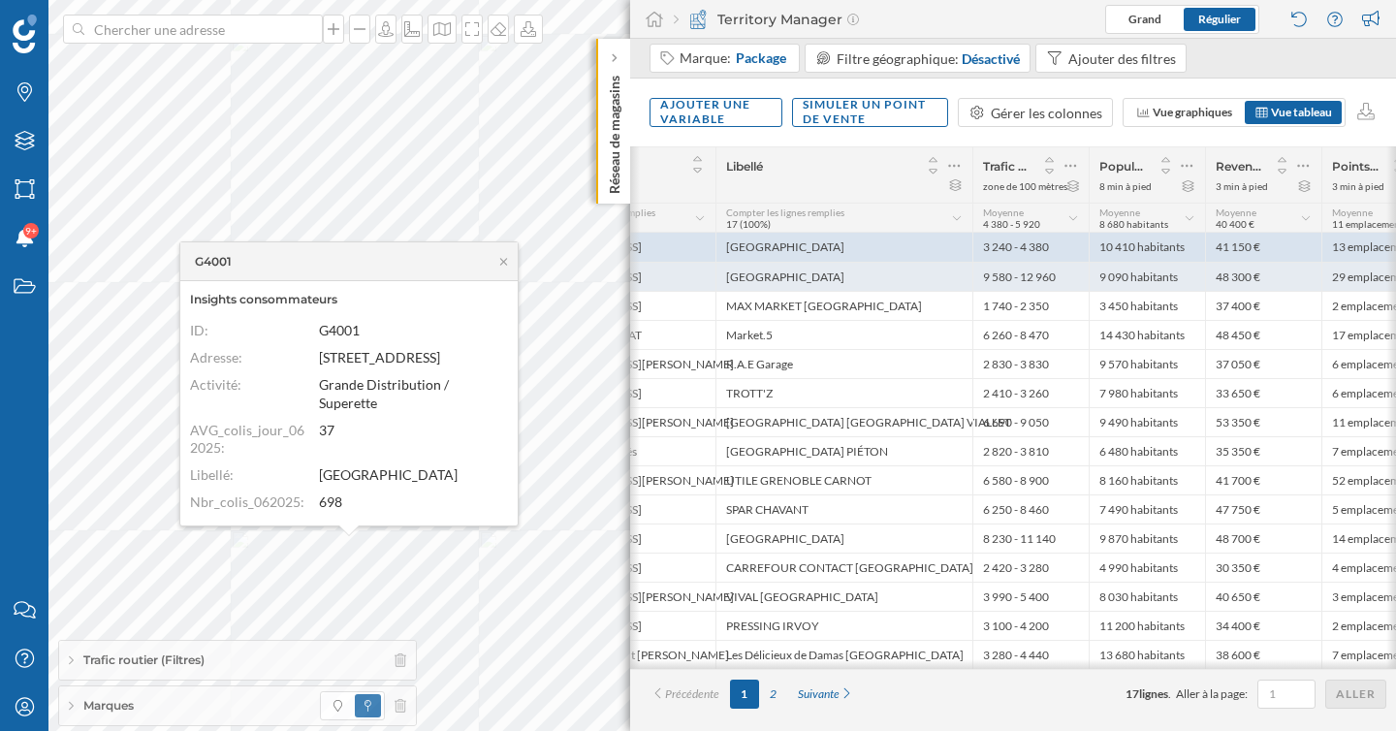
click at [795, 287] on div "[GEOGRAPHIC_DATA]" at bounding box center [843, 276] width 257 height 29
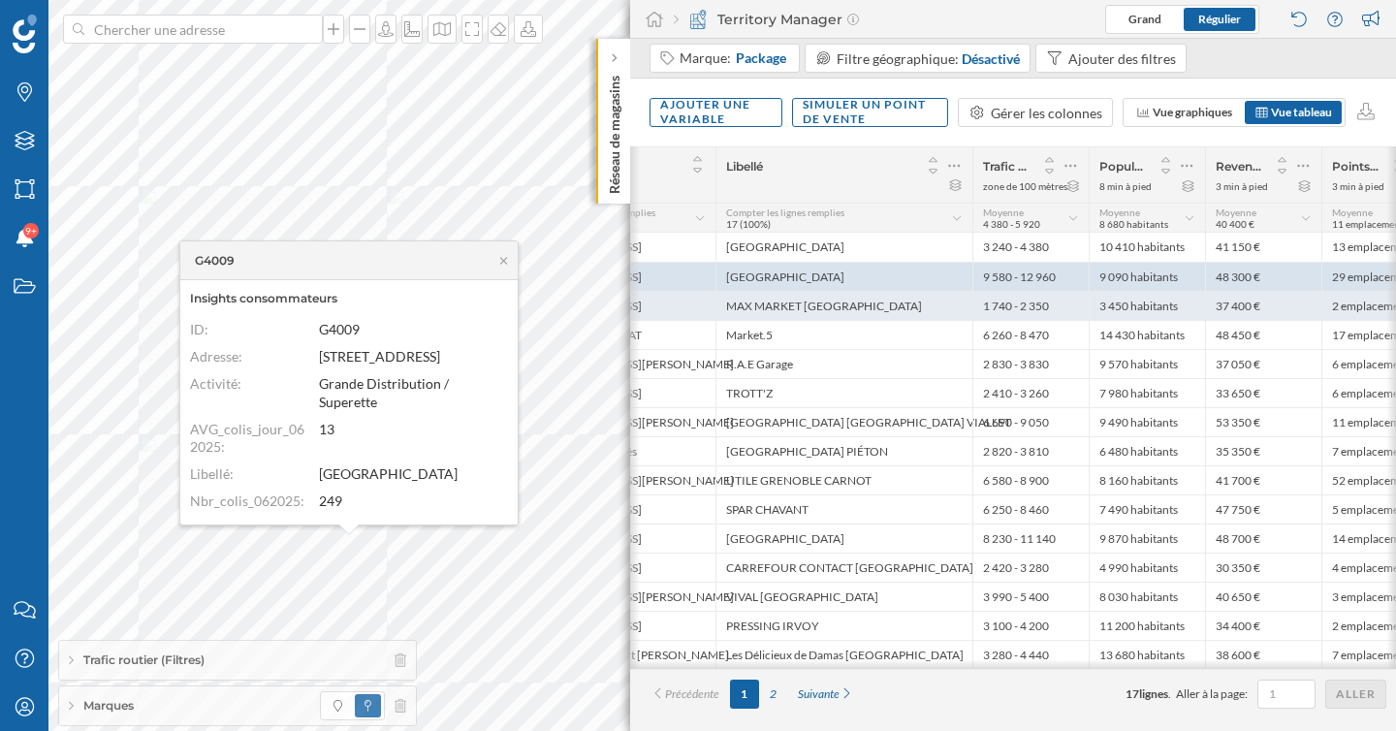
click at [842, 308] on div "MAX MARKET [GEOGRAPHIC_DATA]" at bounding box center [843, 305] width 257 height 29
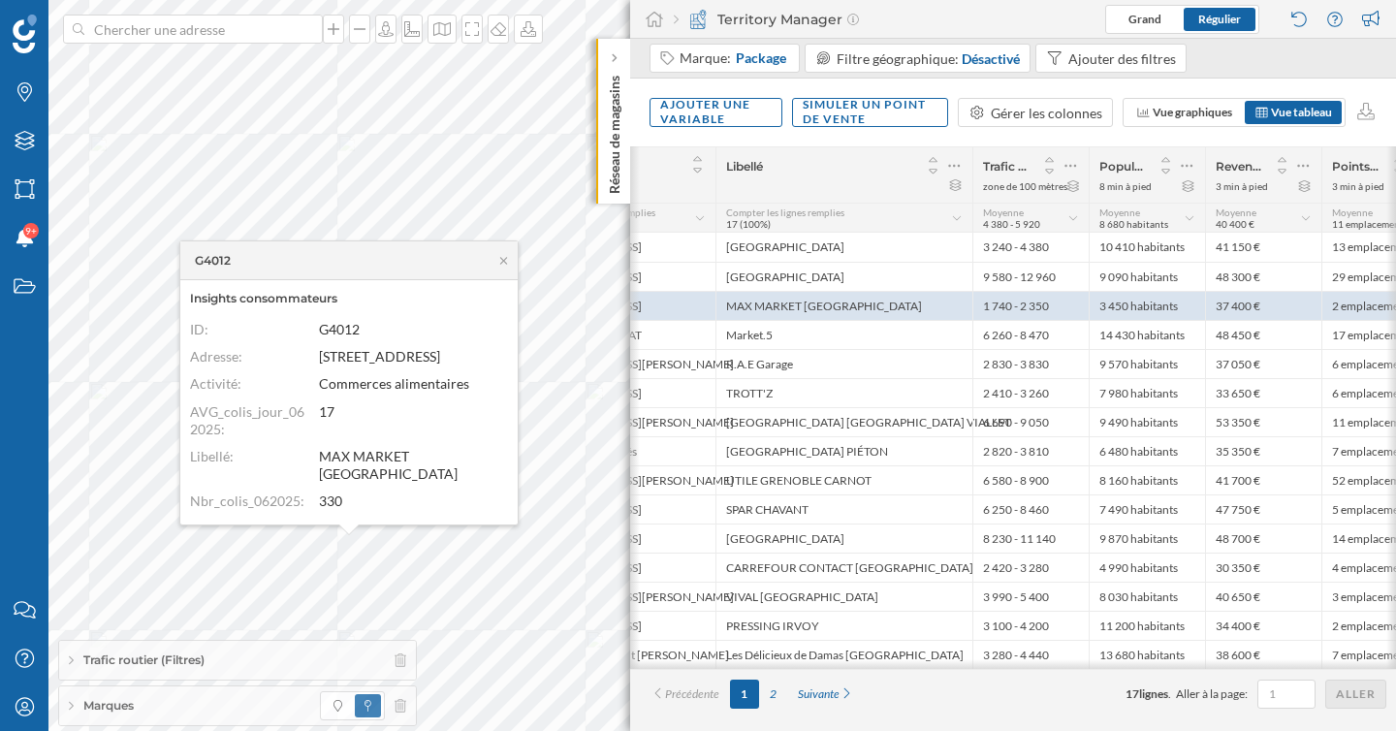
click at [504, 279] on div "G4012" at bounding box center [348, 260] width 337 height 39
click at [504, 267] on icon at bounding box center [503, 261] width 15 height 12
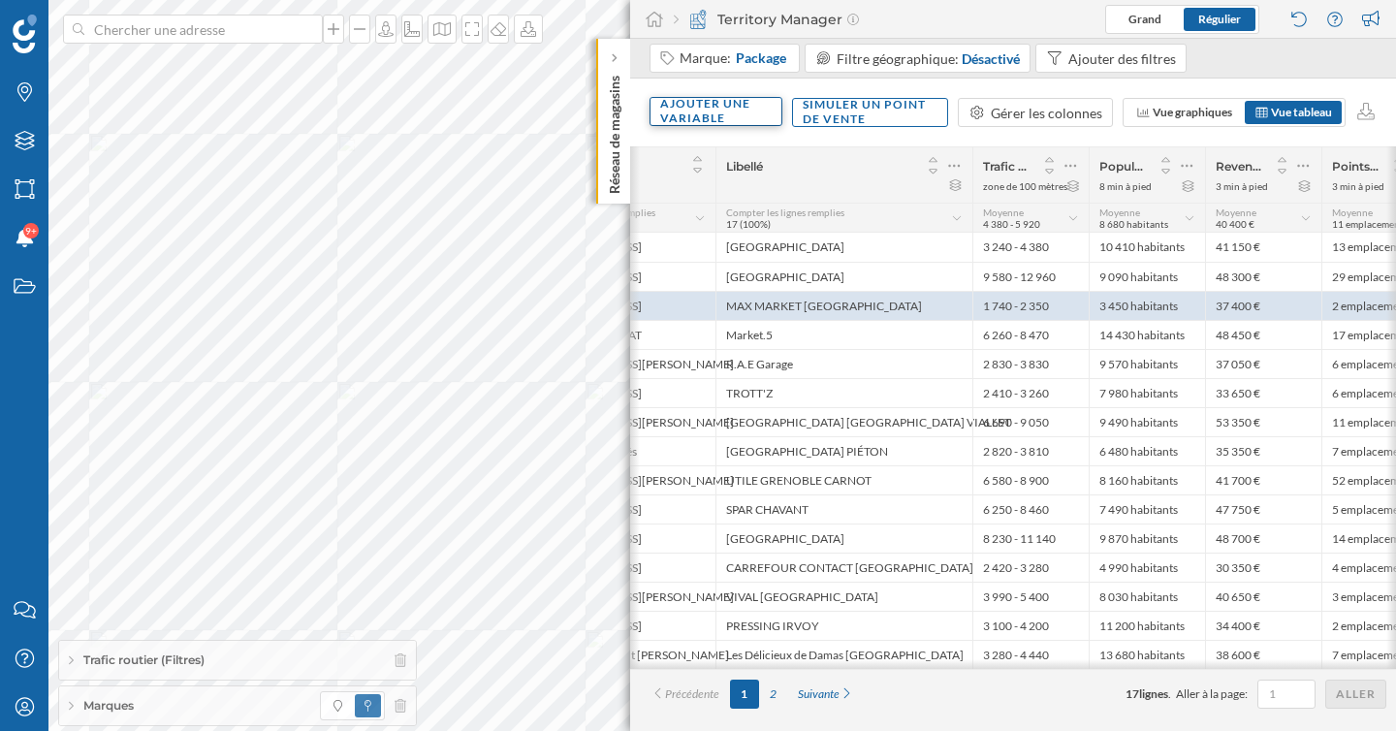
click at [702, 123] on div "Ajouter une variable" at bounding box center [716, 111] width 133 height 29
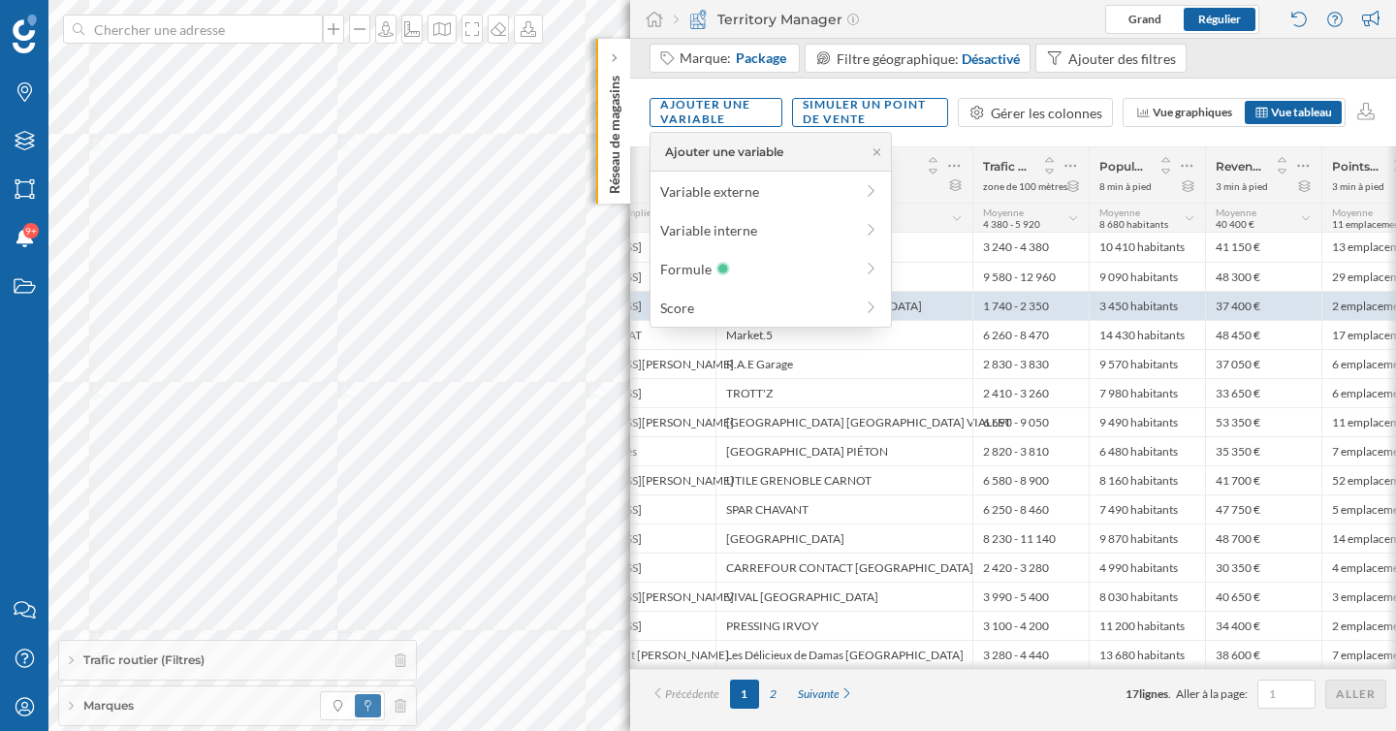
click at [944, 139] on div "Ajouter une variable Simuler un point de vente Gérer les colonnes Vue graphique…" at bounding box center [1013, 113] width 766 height 68
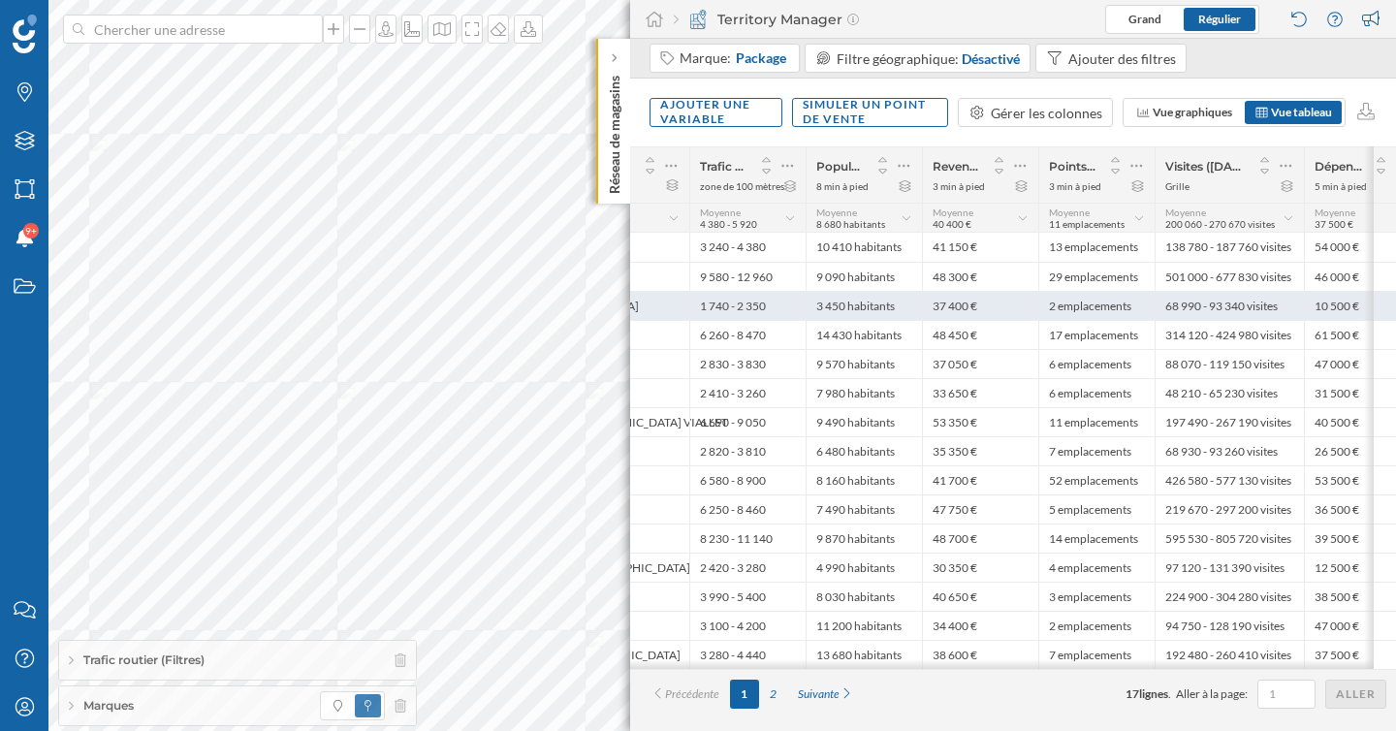
scroll to position [0, 455]
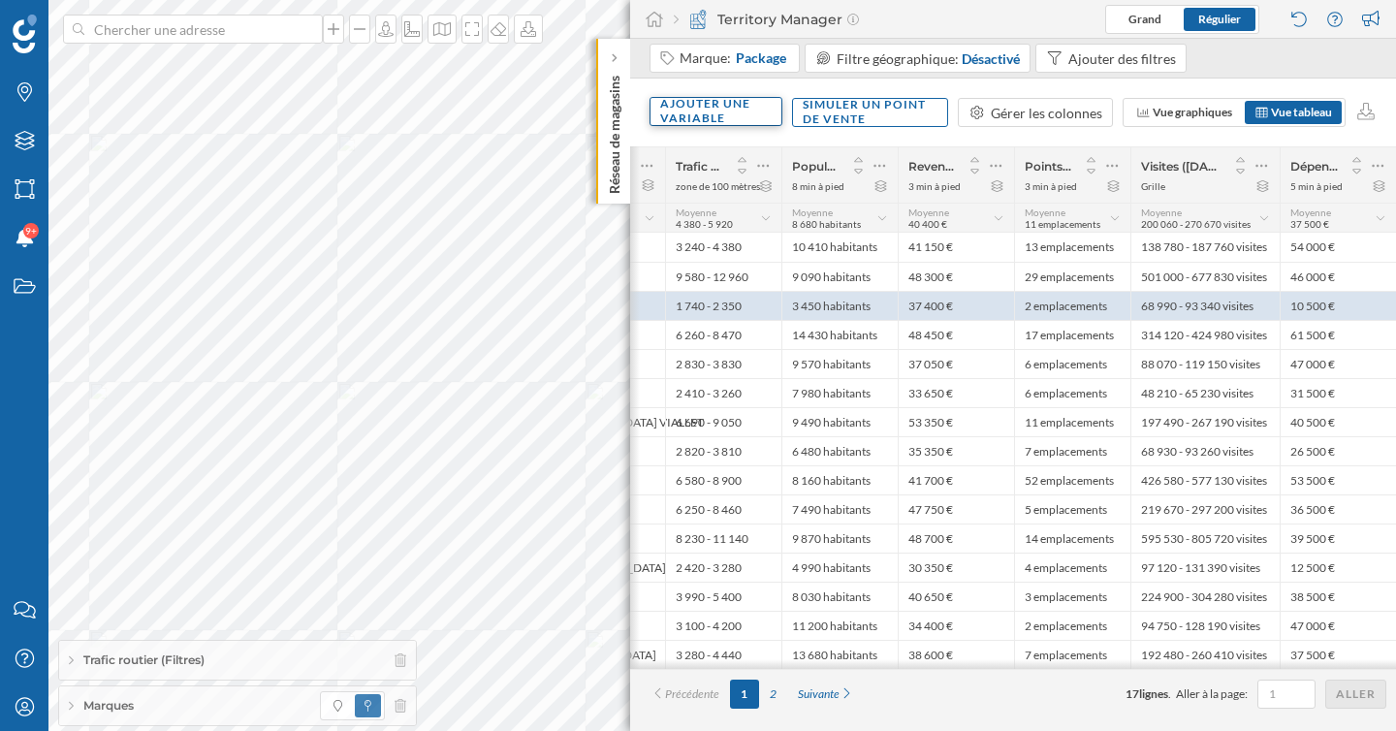
click at [755, 111] on div "Ajouter une variable" at bounding box center [716, 111] width 133 height 29
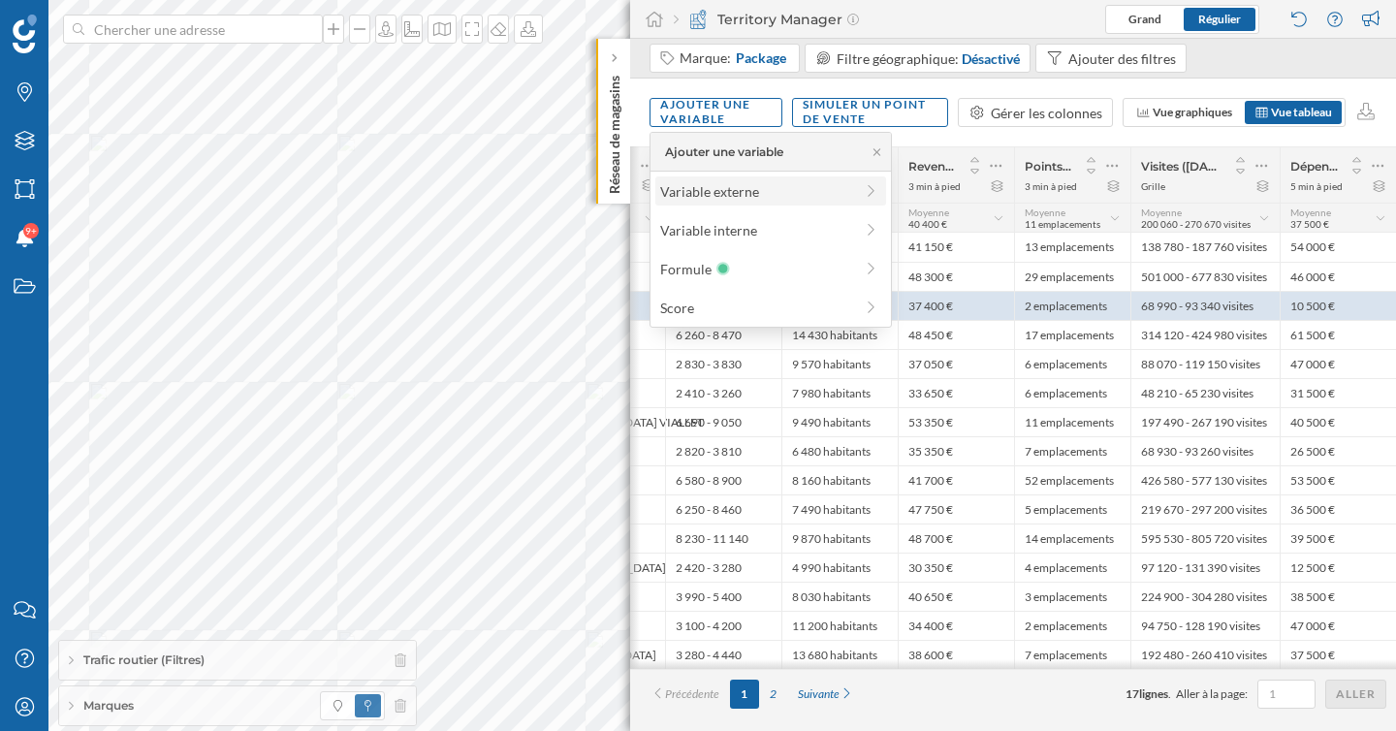
click at [736, 190] on div "Variable externe" at bounding box center [756, 191] width 193 height 20
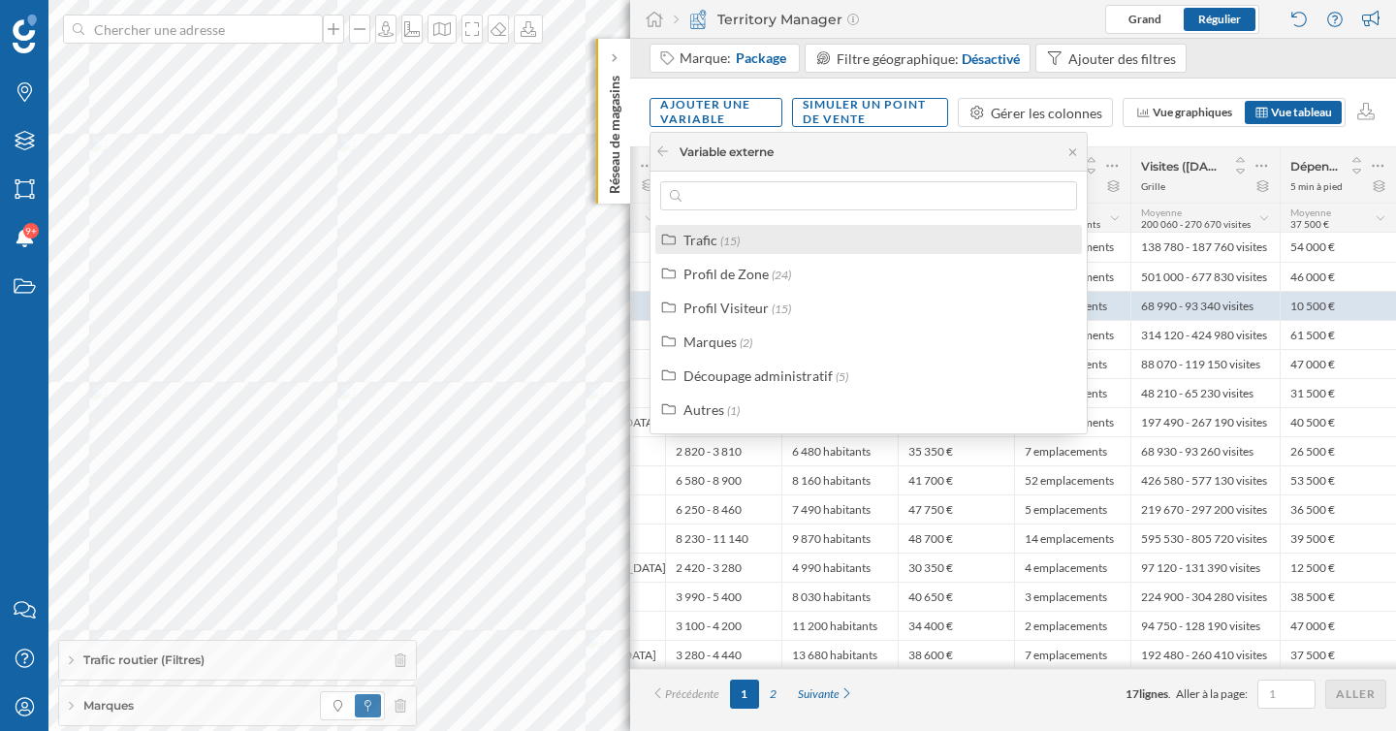
click at [713, 240] on div "Trafic" at bounding box center [700, 240] width 34 height 16
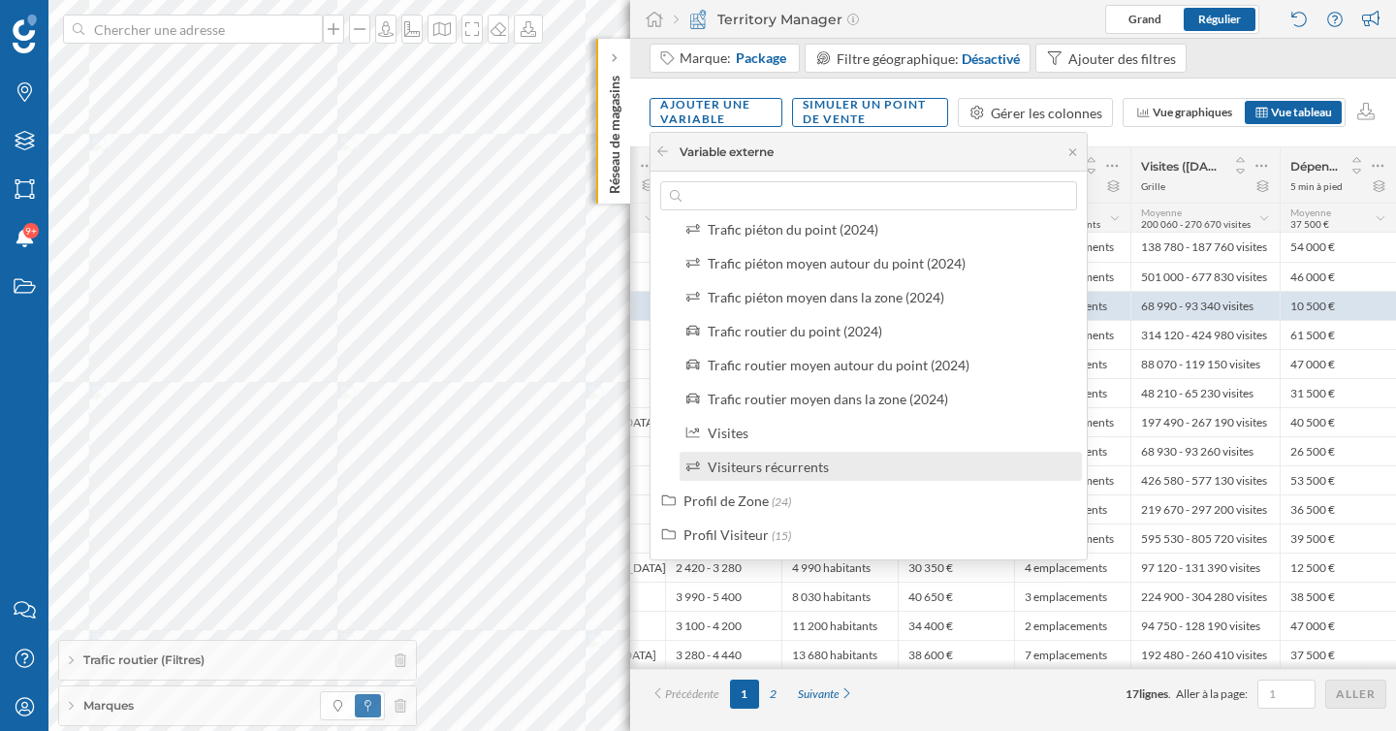
scroll to position [280, 0]
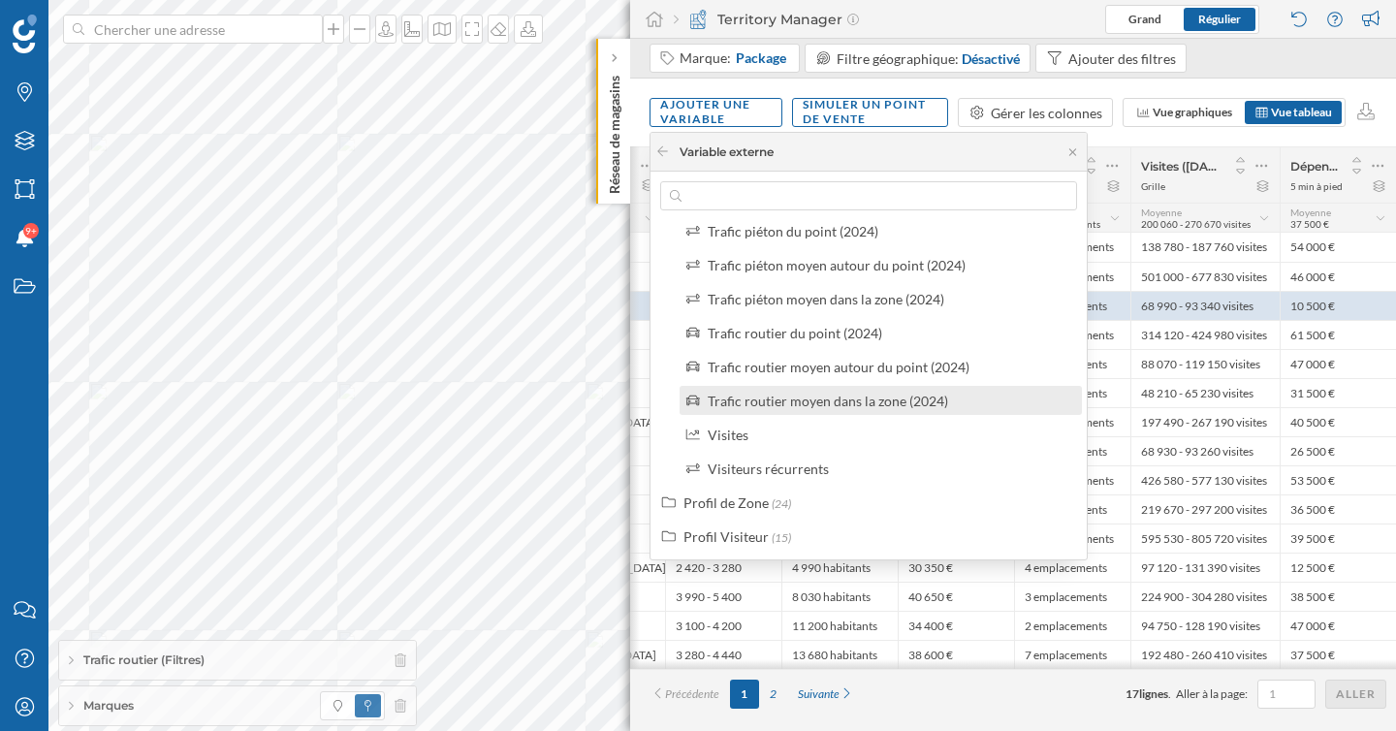
click at [810, 401] on div "Trafic routier moyen dans la zone (2024)" at bounding box center [828, 401] width 240 height 16
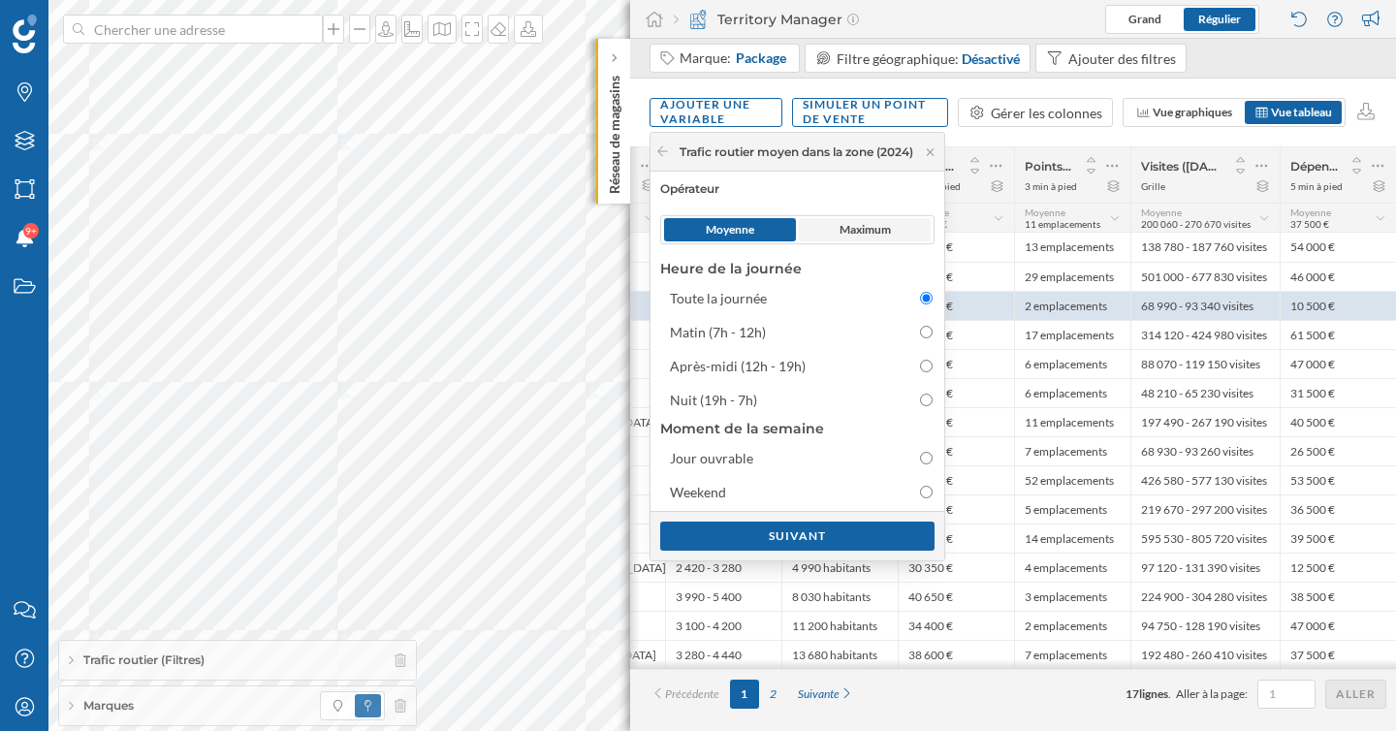
click at [884, 224] on span "Maximum" at bounding box center [865, 229] width 51 height 17
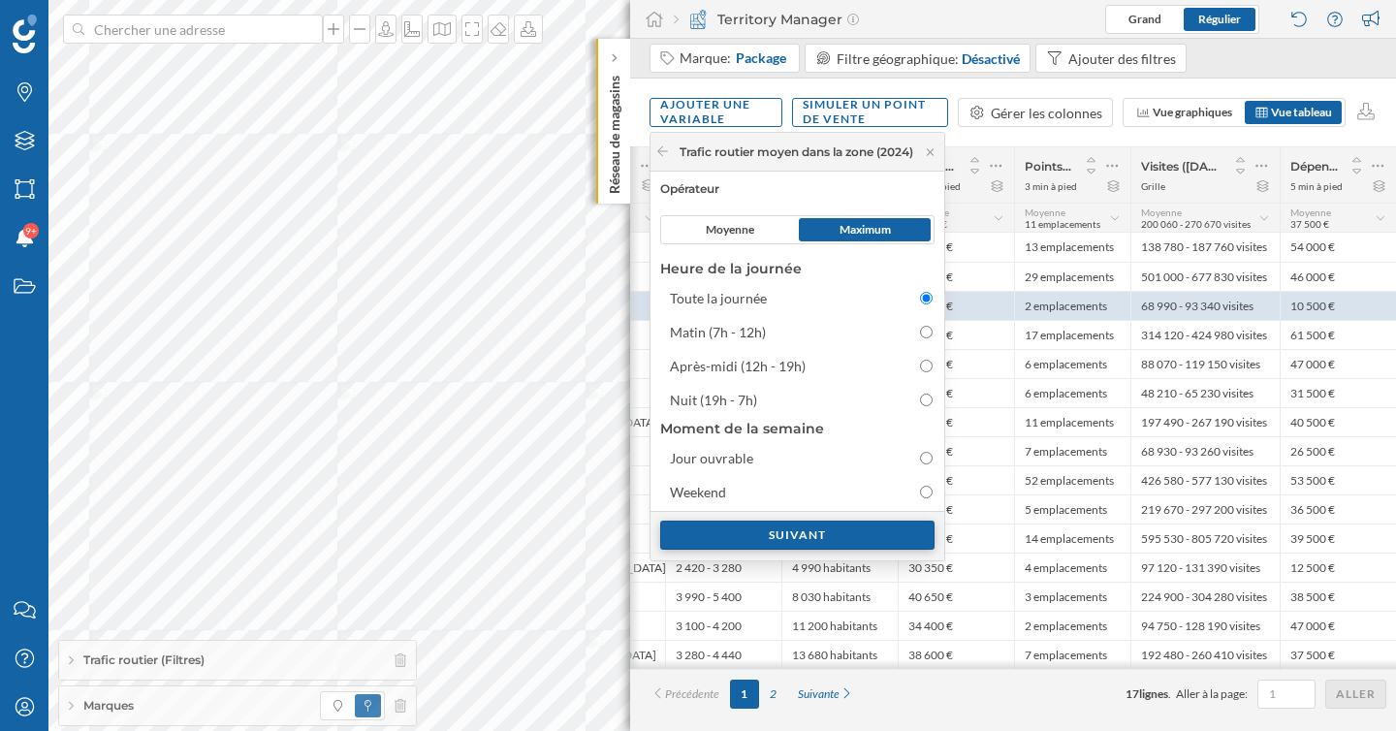
click at [856, 535] on div "Suivant" at bounding box center [797, 535] width 274 height 29
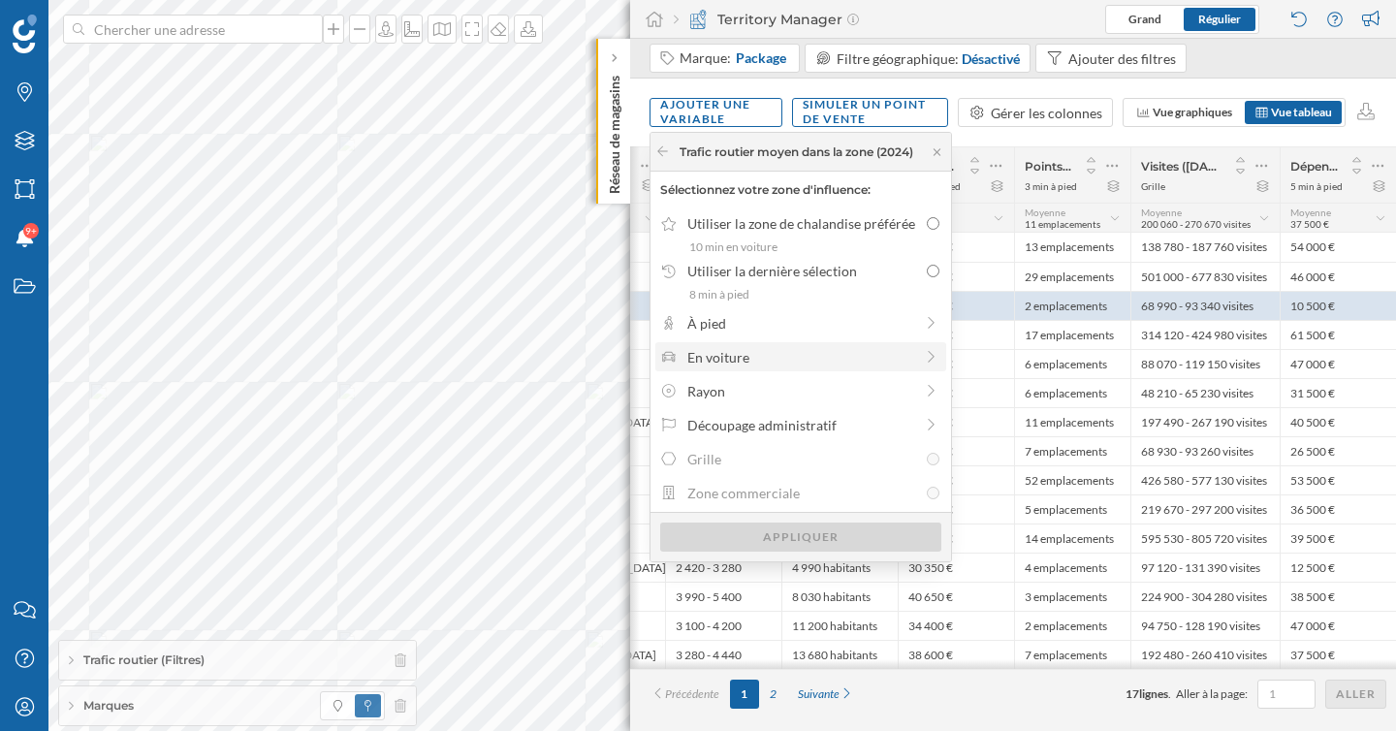
click at [848, 360] on div "En voiture" at bounding box center [800, 357] width 226 height 20
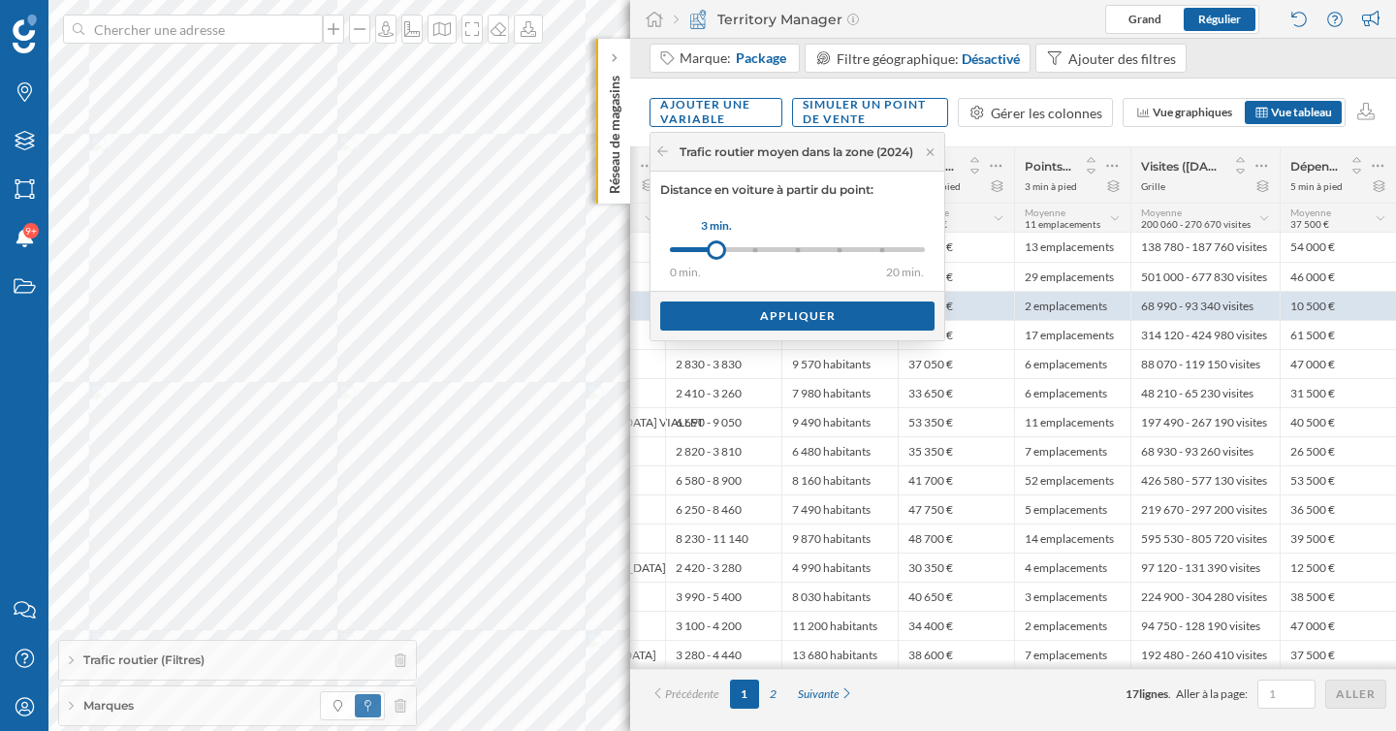
click at [719, 259] on div at bounding box center [716, 249] width 19 height 19
click at [764, 316] on div "Appliquer" at bounding box center [797, 315] width 274 height 29
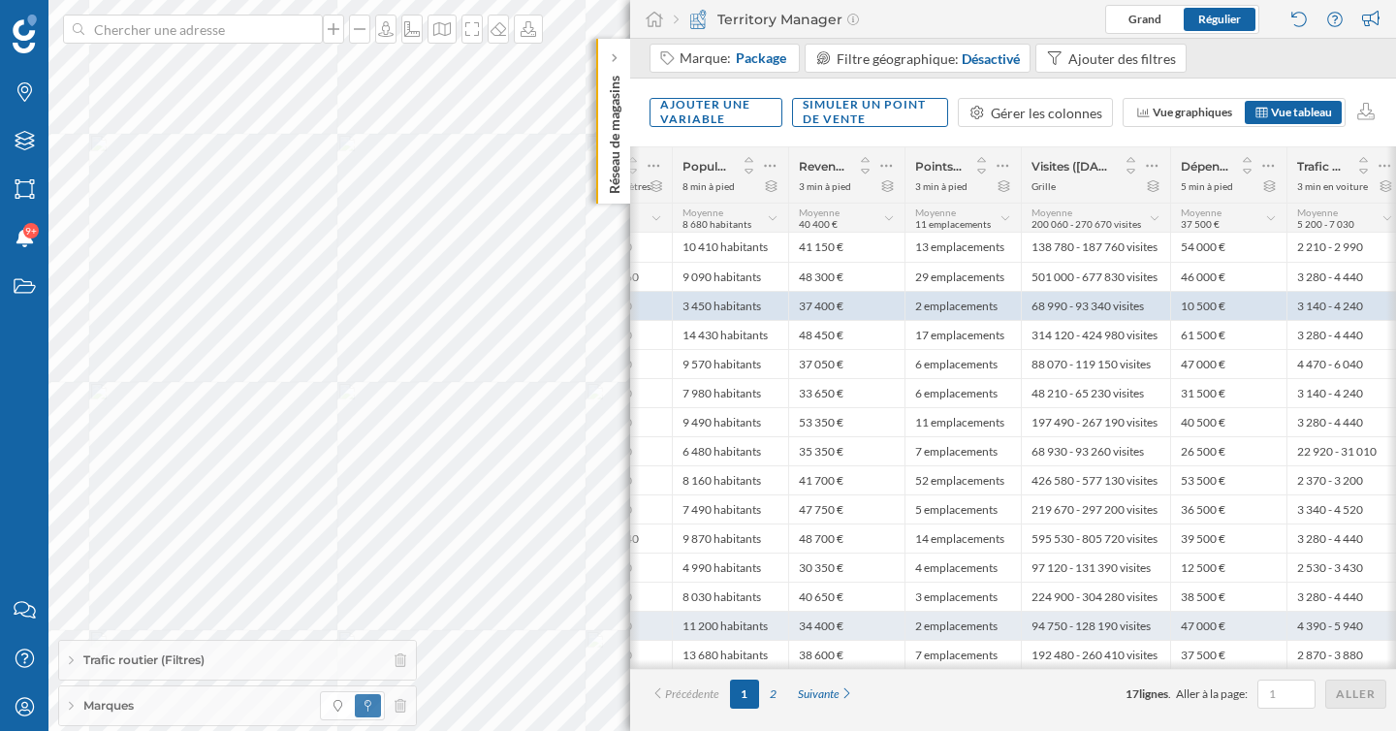
scroll to position [0, 571]
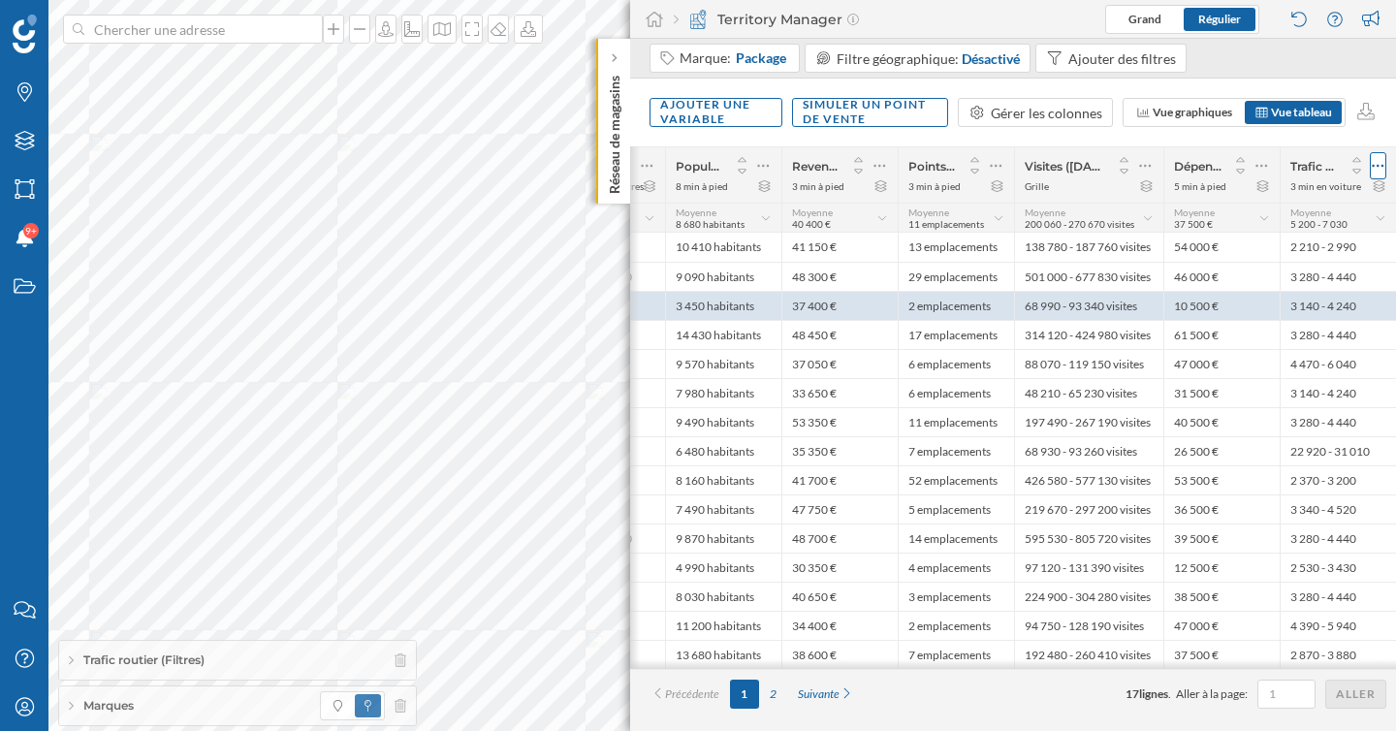
click at [1376, 158] on icon at bounding box center [1378, 165] width 13 height 19
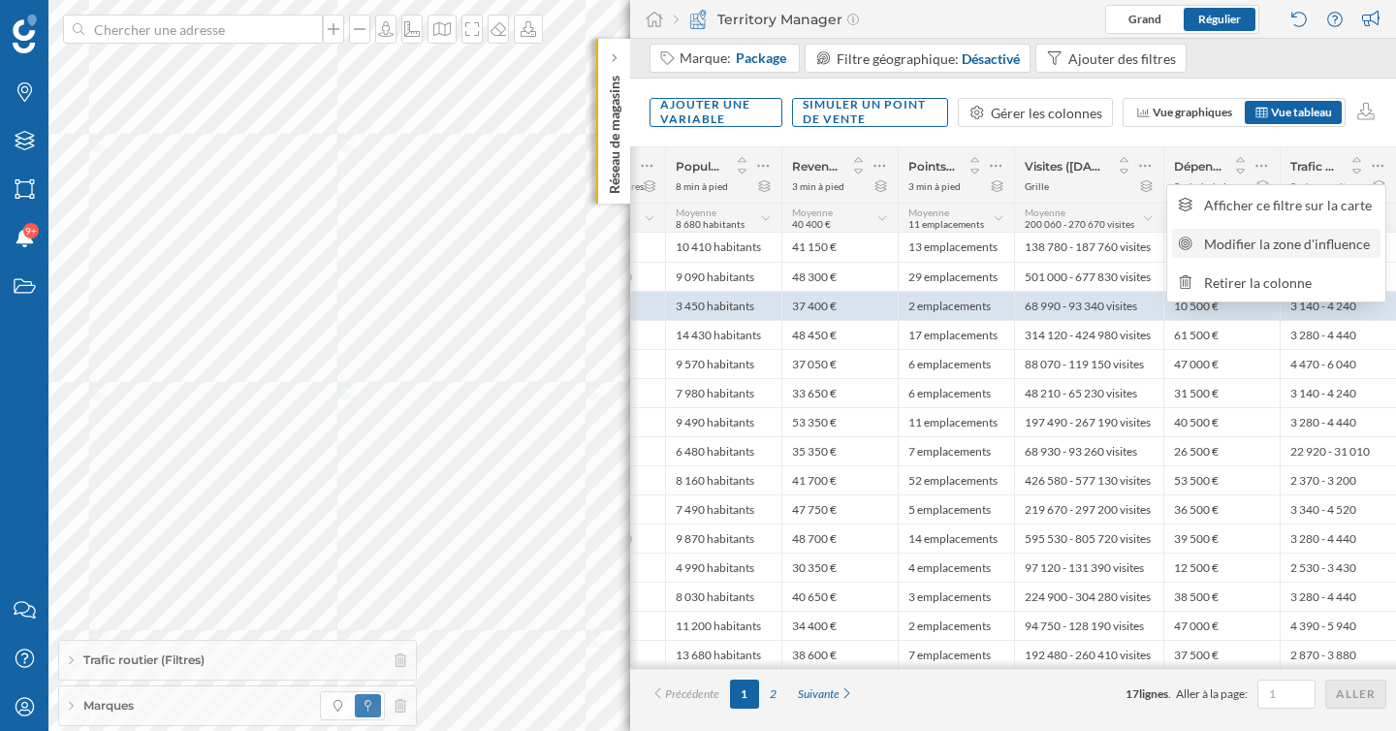
click at [1267, 238] on div "Modifier la zone d'influence" at bounding box center [1289, 244] width 171 height 20
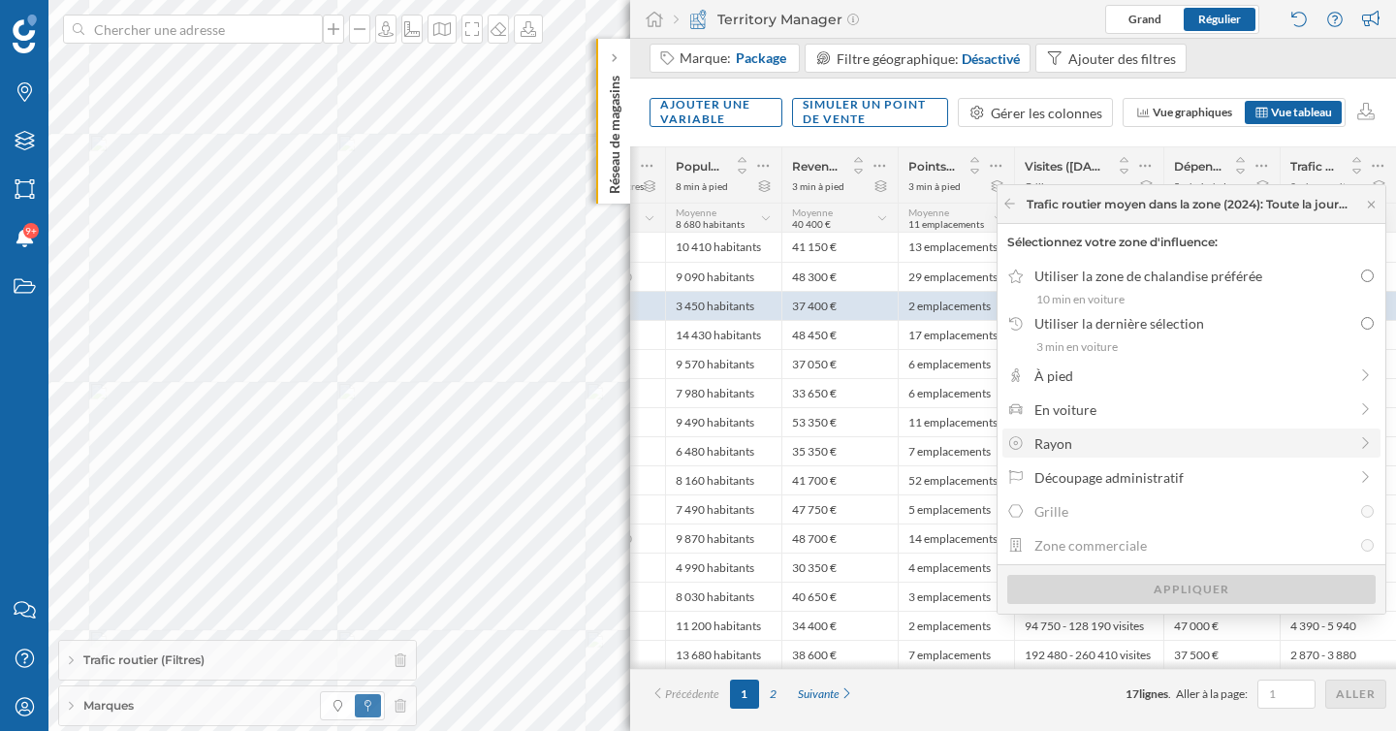
click at [1065, 437] on div "Rayon" at bounding box center [1190, 443] width 312 height 20
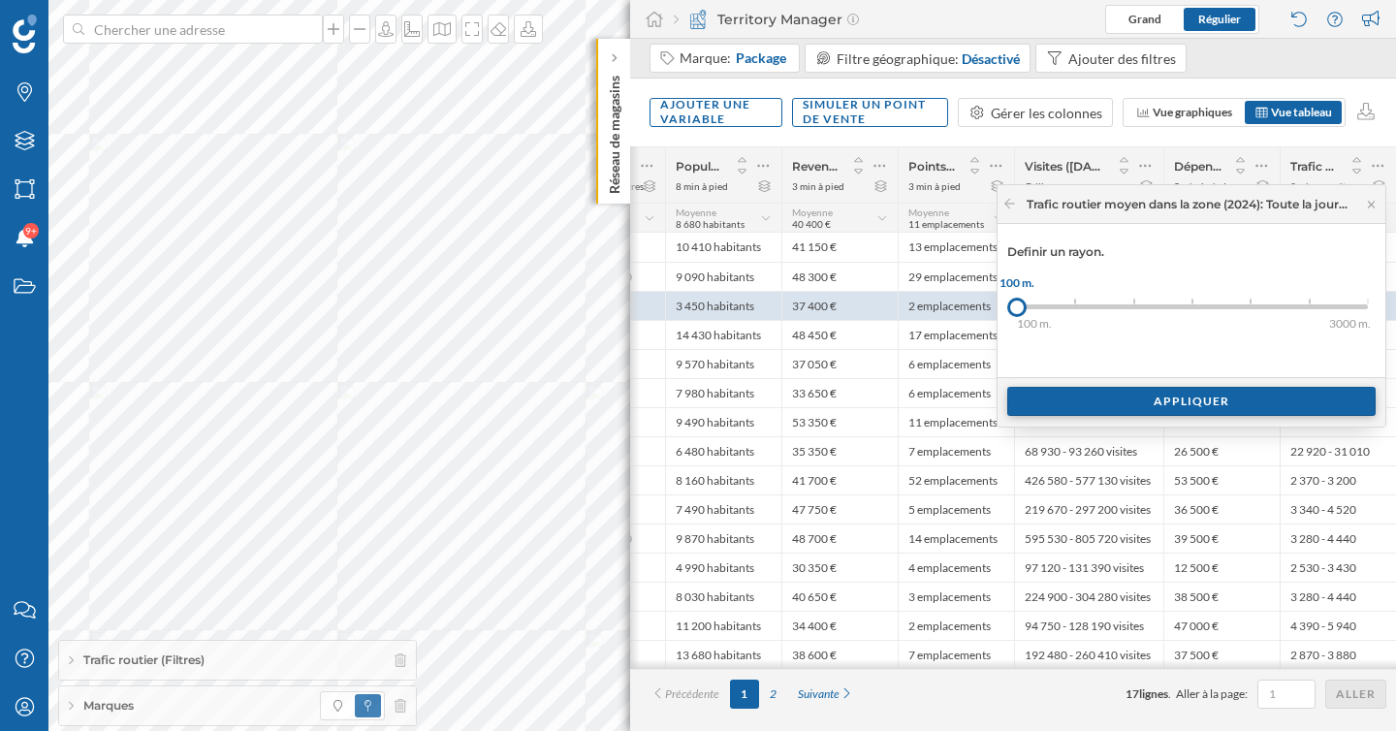
click at [1084, 402] on div "Appliquer" at bounding box center [1191, 401] width 368 height 29
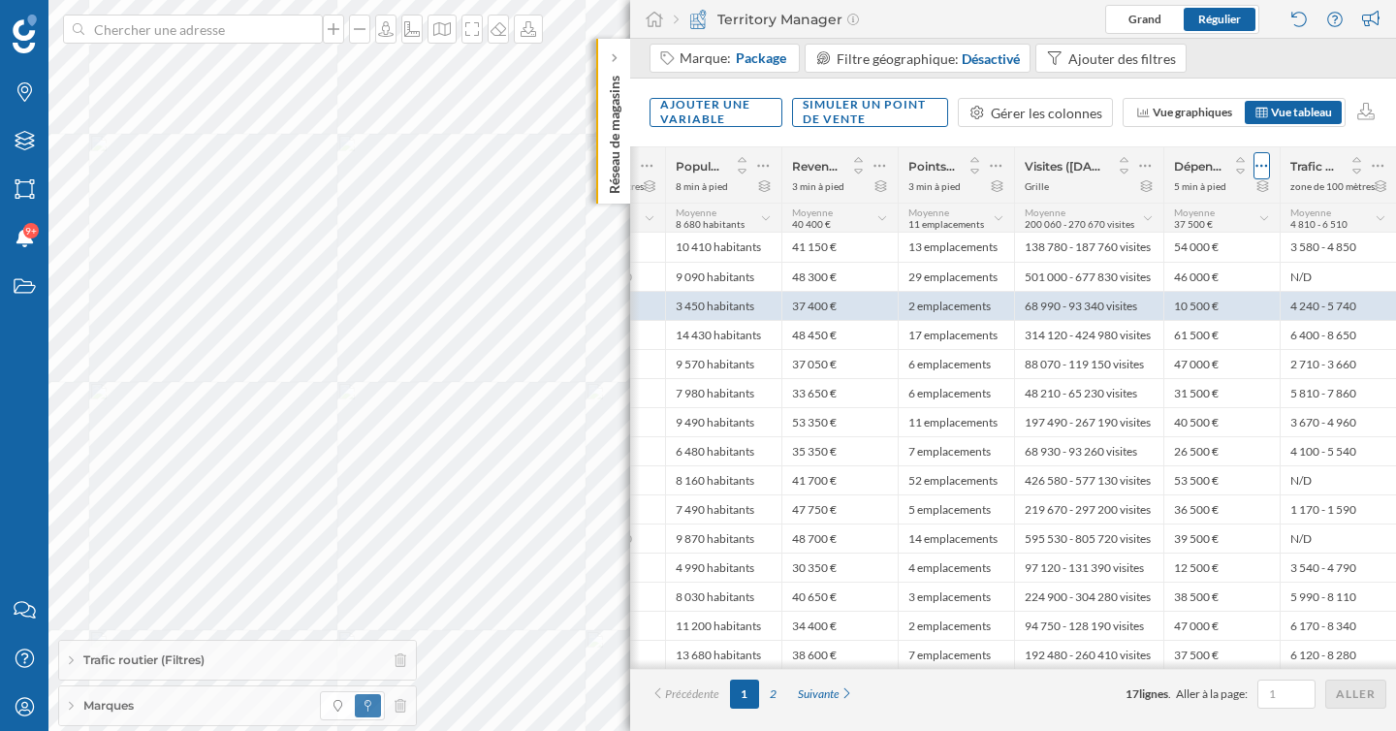
click at [1262, 162] on icon at bounding box center [1261, 165] width 13 height 19
click at [1175, 282] on div "Retirer la colonne" at bounding box center [1173, 282] width 171 height 20
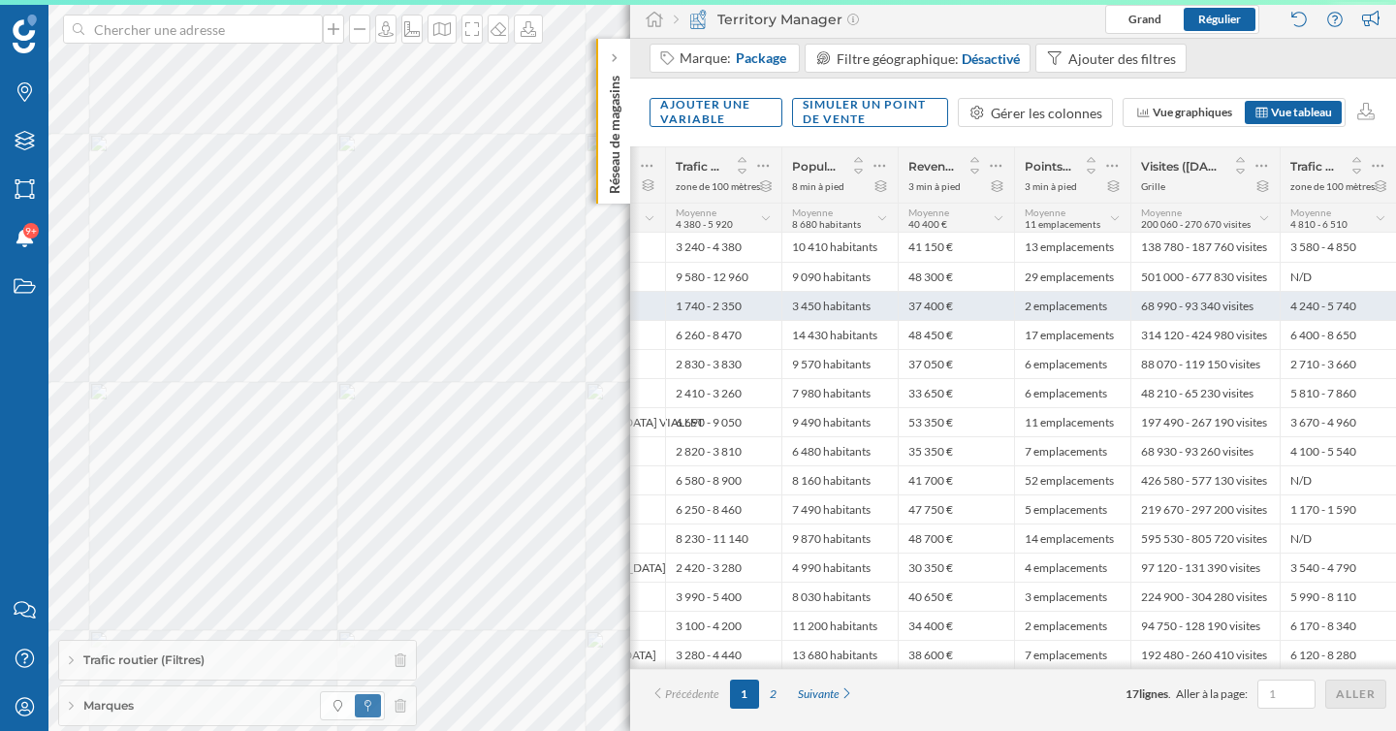
scroll to position [0, 455]
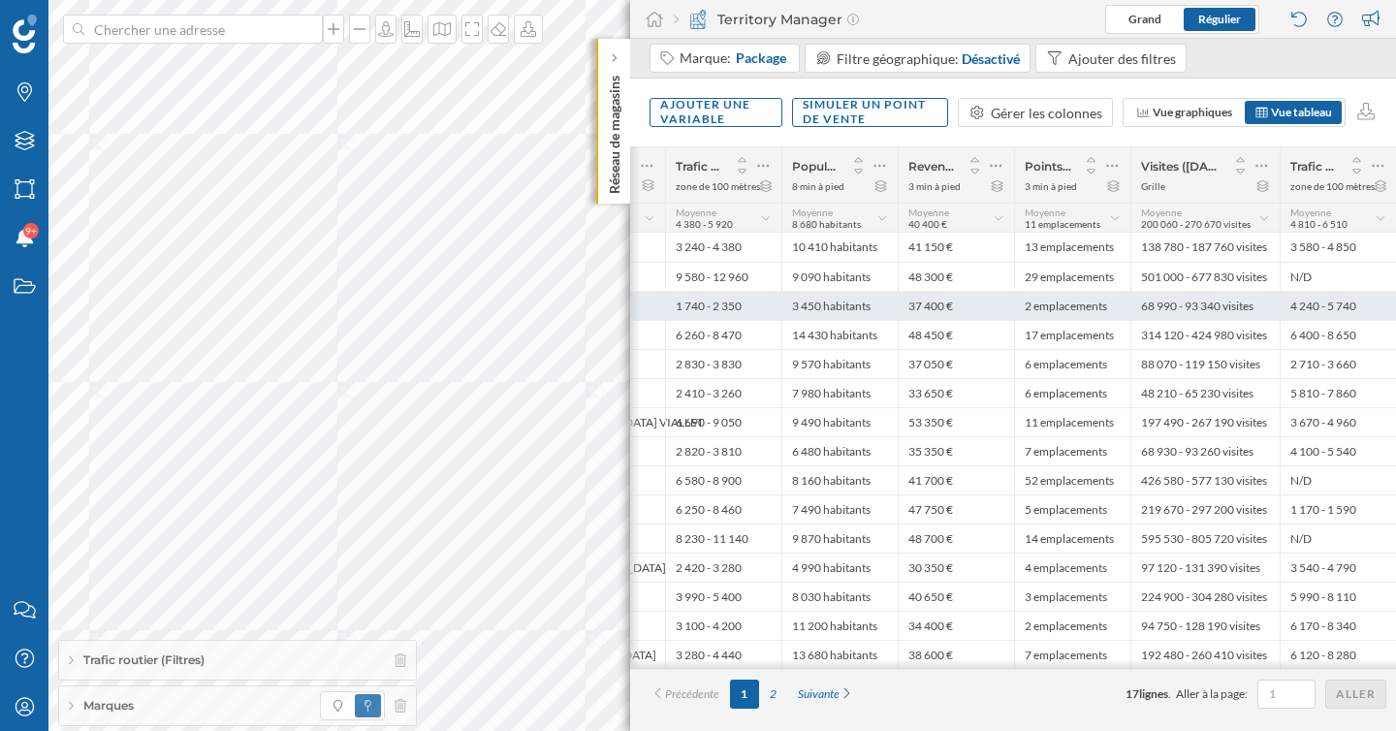
click at [1244, 304] on div "68 990 - 93 340 visites" at bounding box center [1204, 305] width 149 height 29
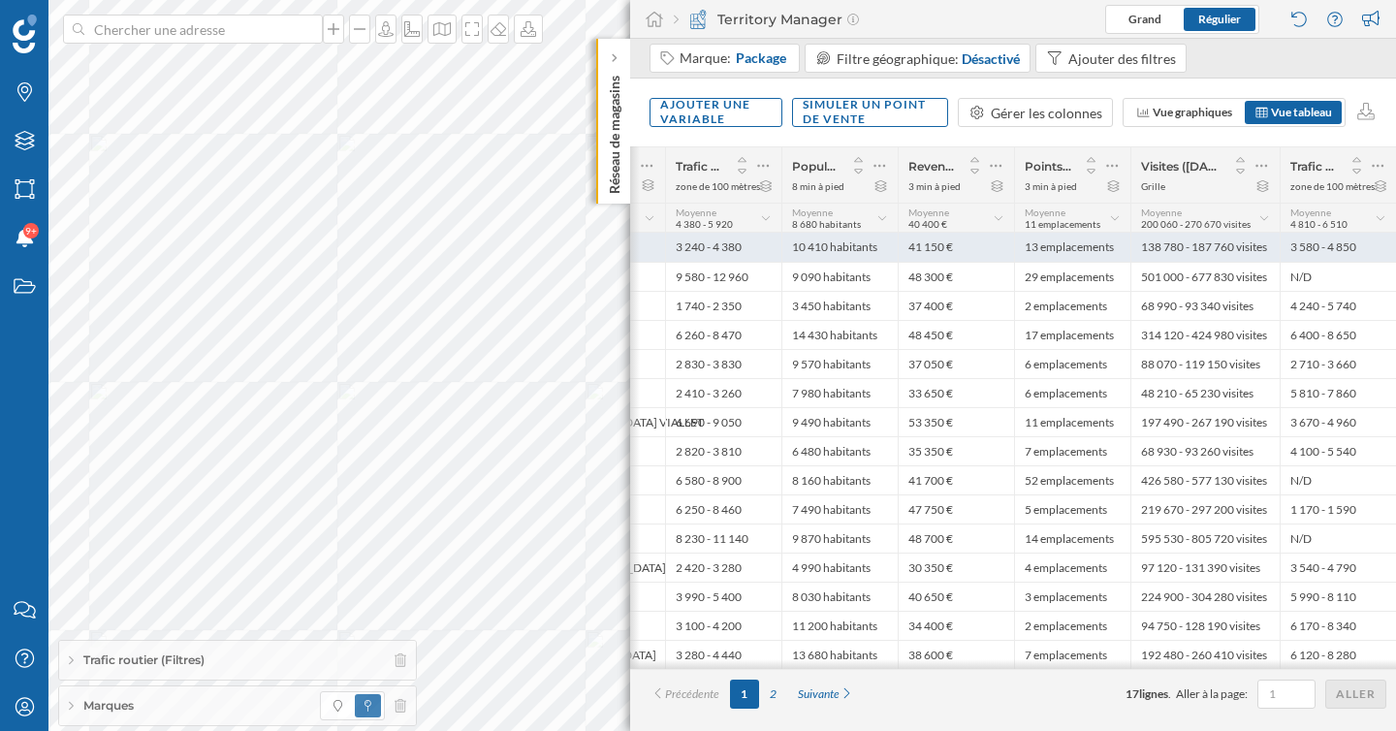
click at [1212, 239] on div "138 780 - 187 760 visites" at bounding box center [1204, 247] width 149 height 29
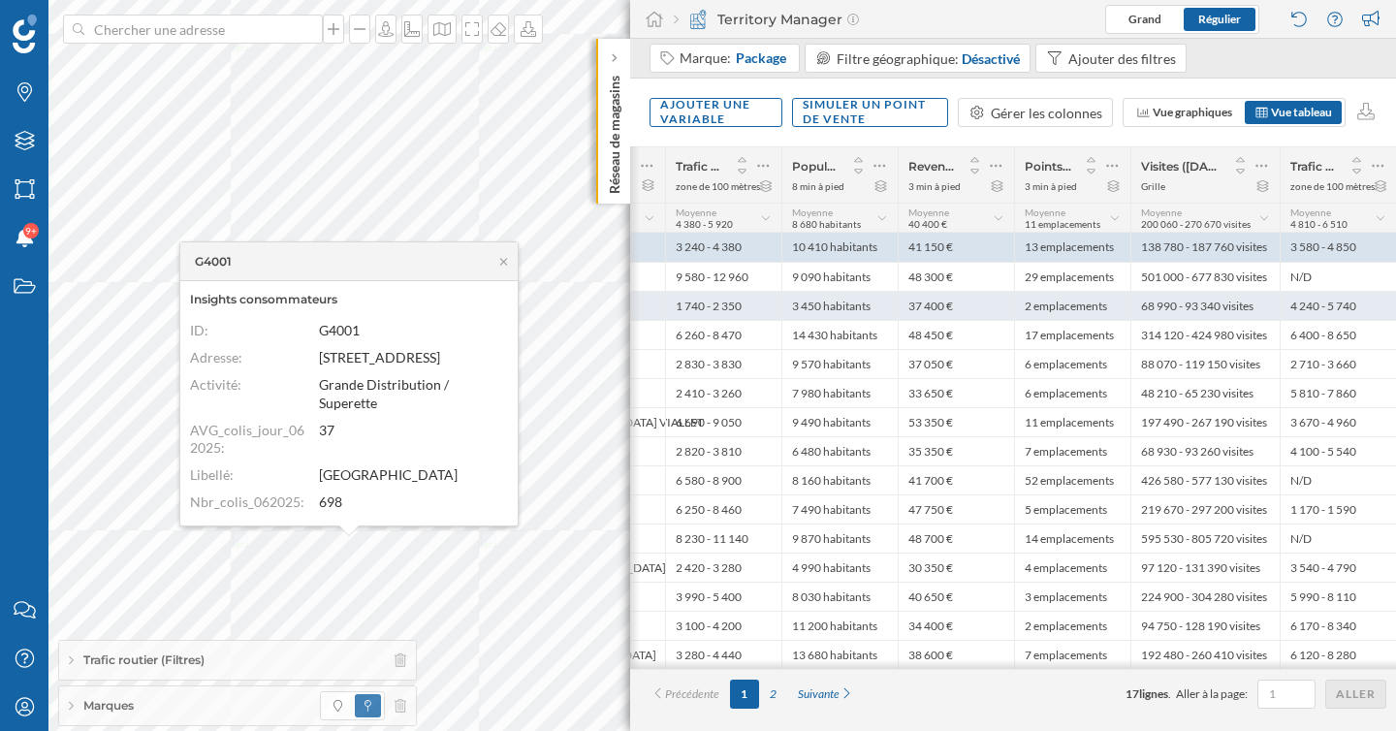
click at [1227, 310] on div "68 990 - 93 340 visites" at bounding box center [1204, 305] width 149 height 29
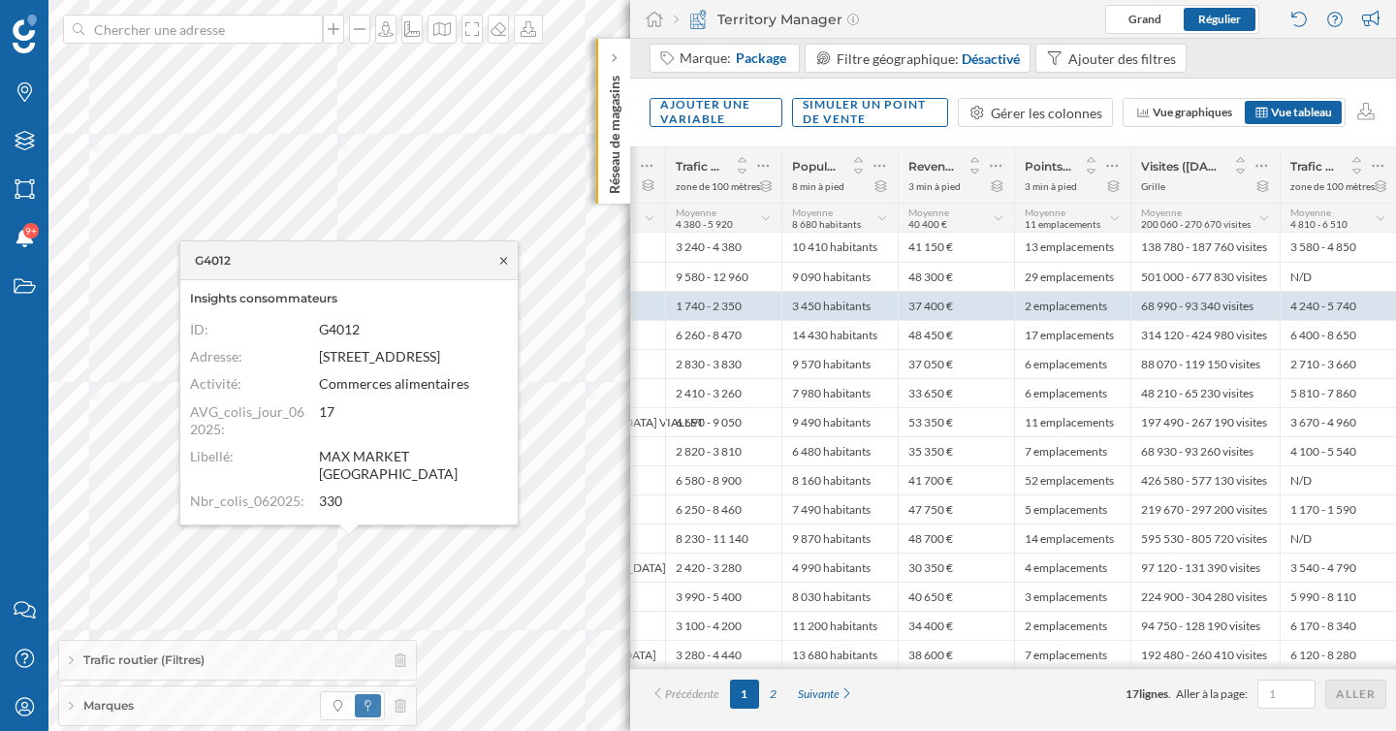
click at [506, 264] on icon at bounding box center [503, 260] width 7 height 7
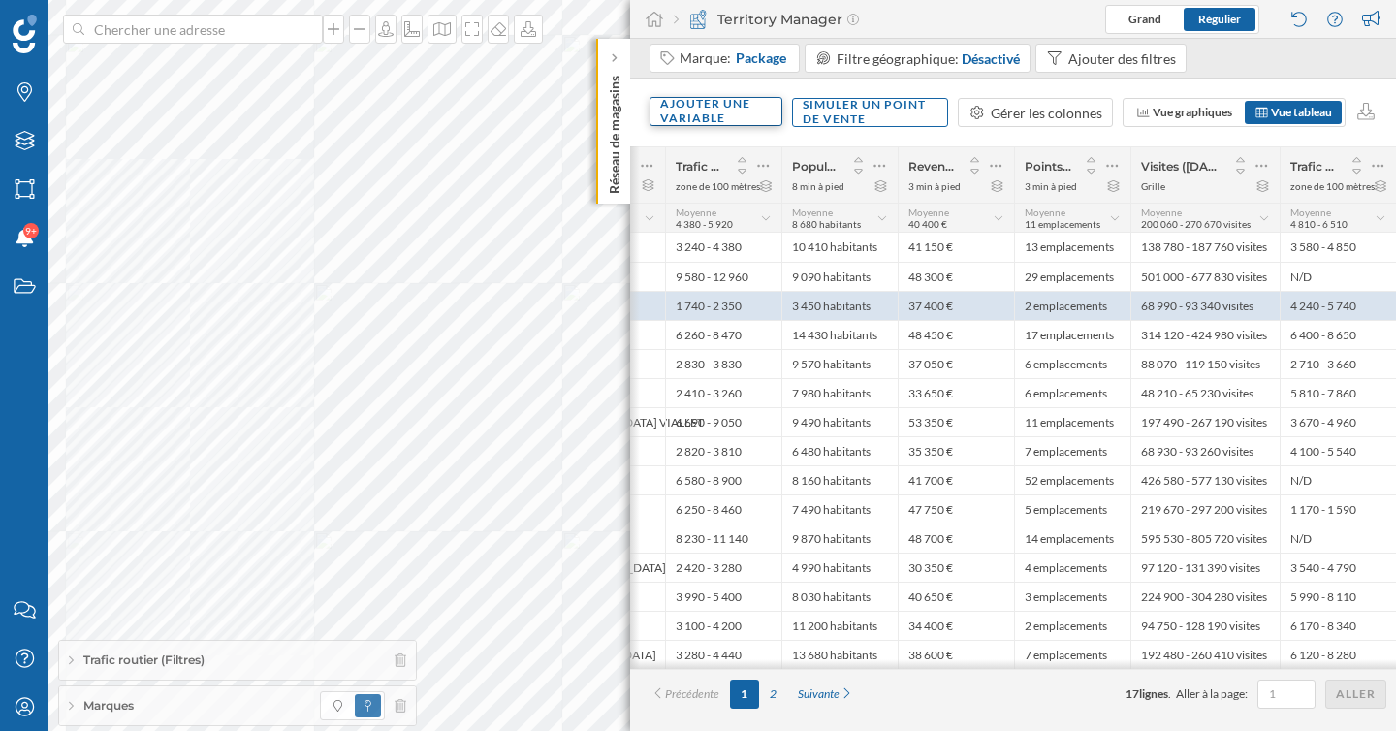
click at [726, 117] on div "Ajouter une variable" at bounding box center [716, 111] width 133 height 29
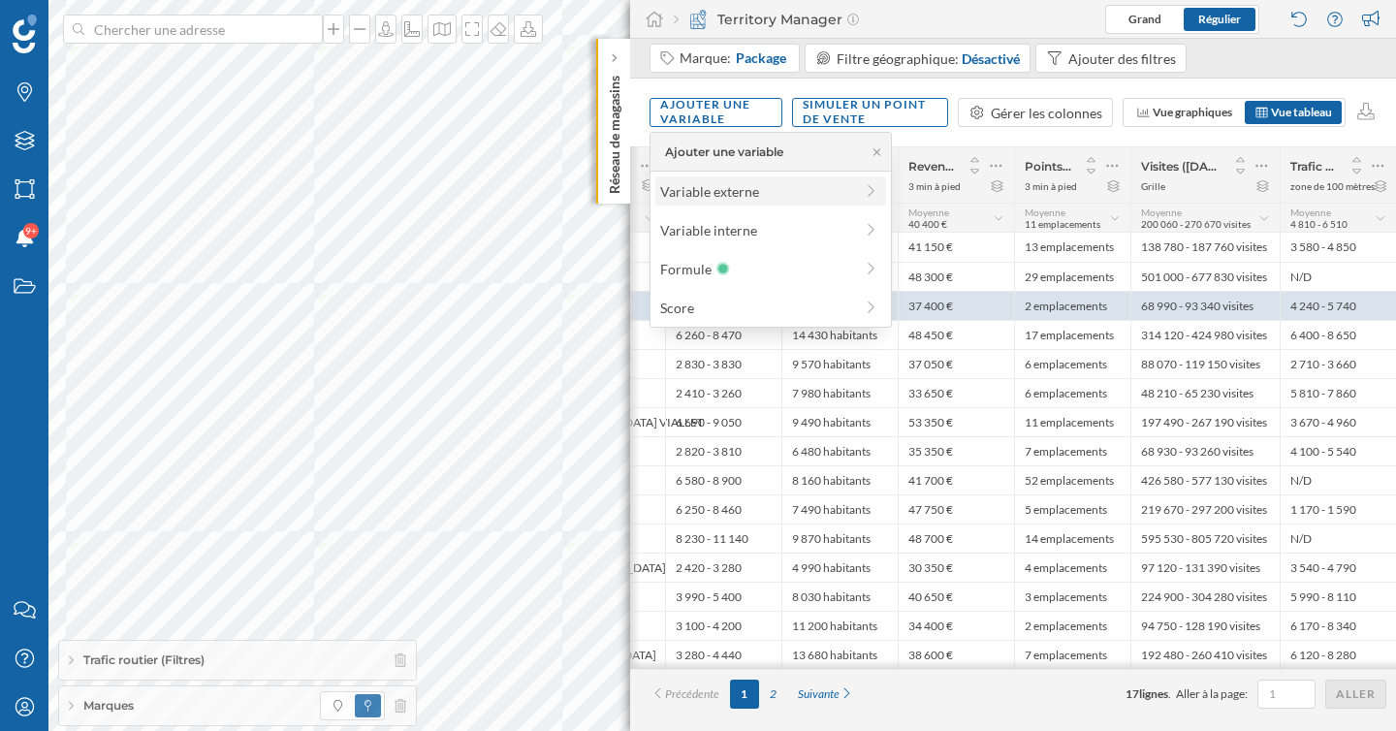
click at [721, 199] on div "Variable externe" at bounding box center [756, 191] width 193 height 20
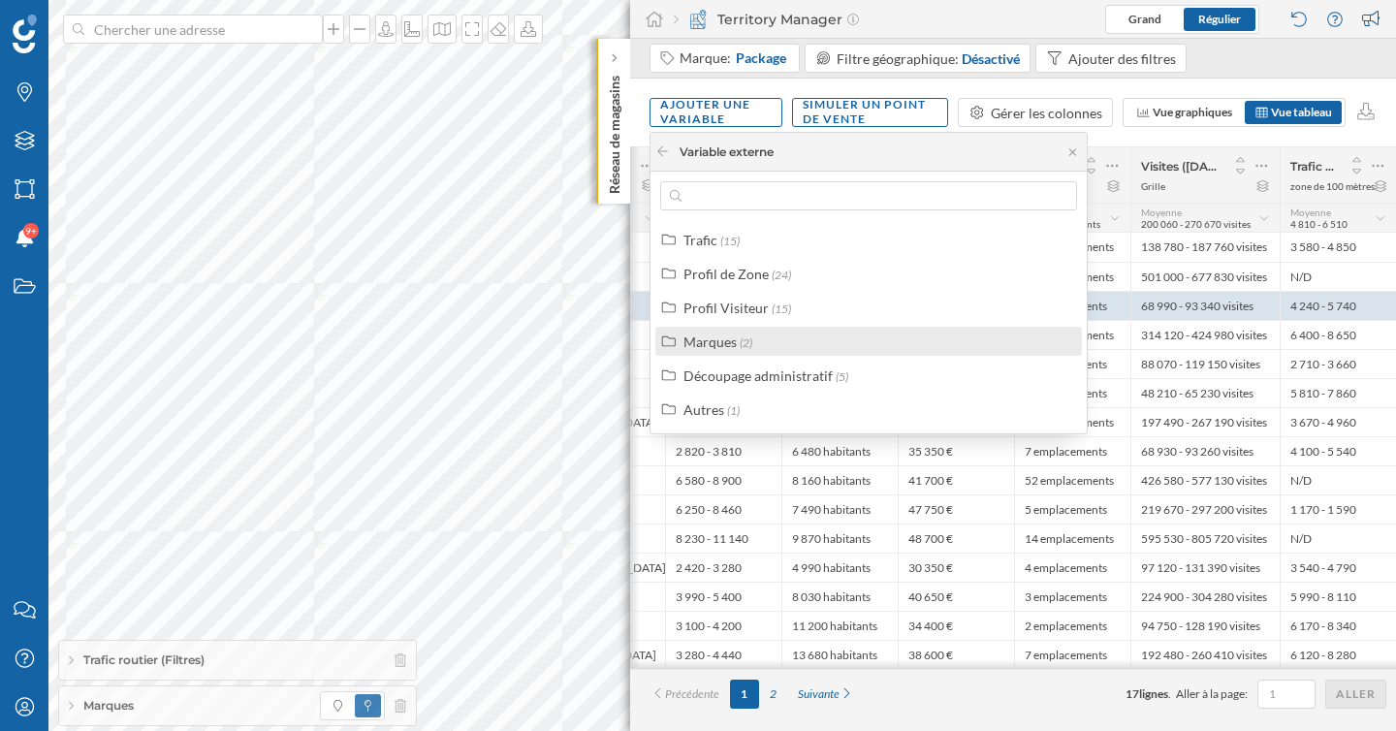
click at [713, 351] on label "Marques (2)" at bounding box center [717, 342] width 69 height 20
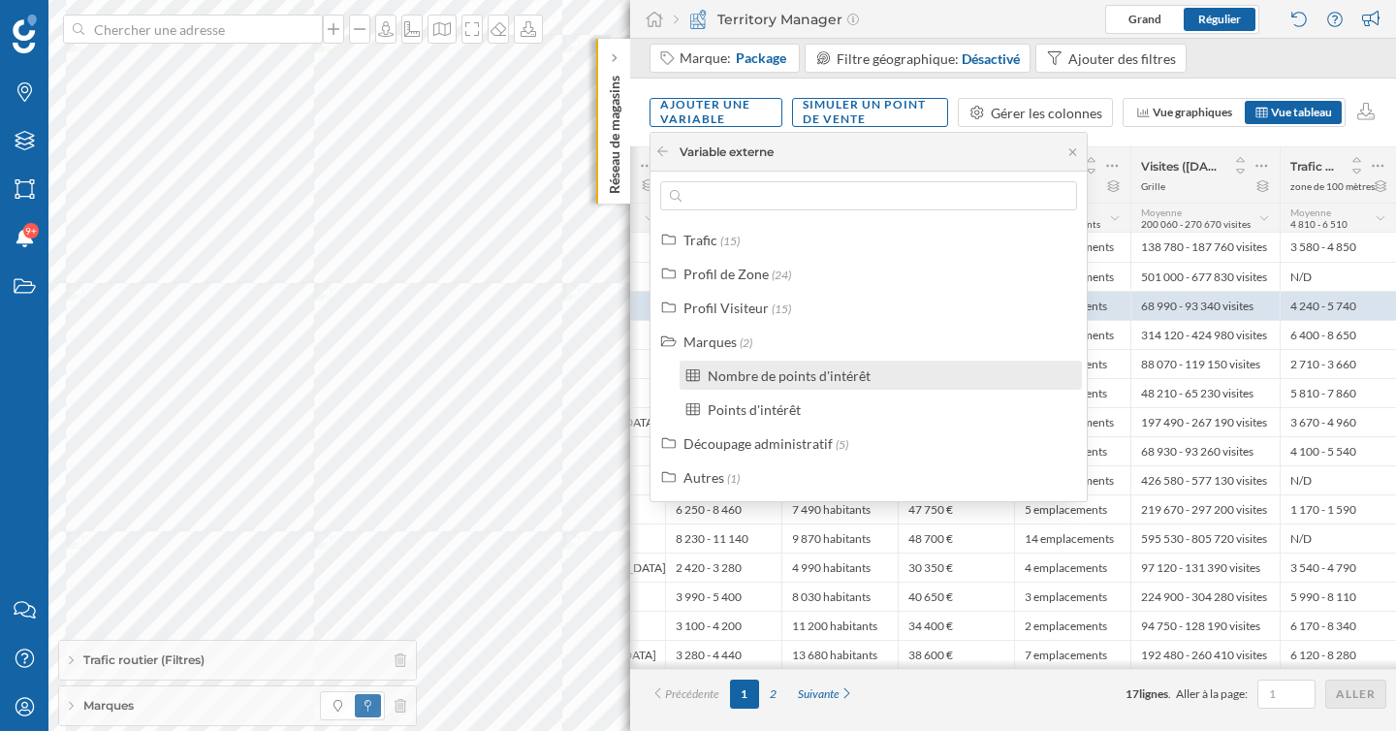
click at [758, 375] on div "Nombre de points d'intérêt" at bounding box center [789, 375] width 163 height 16
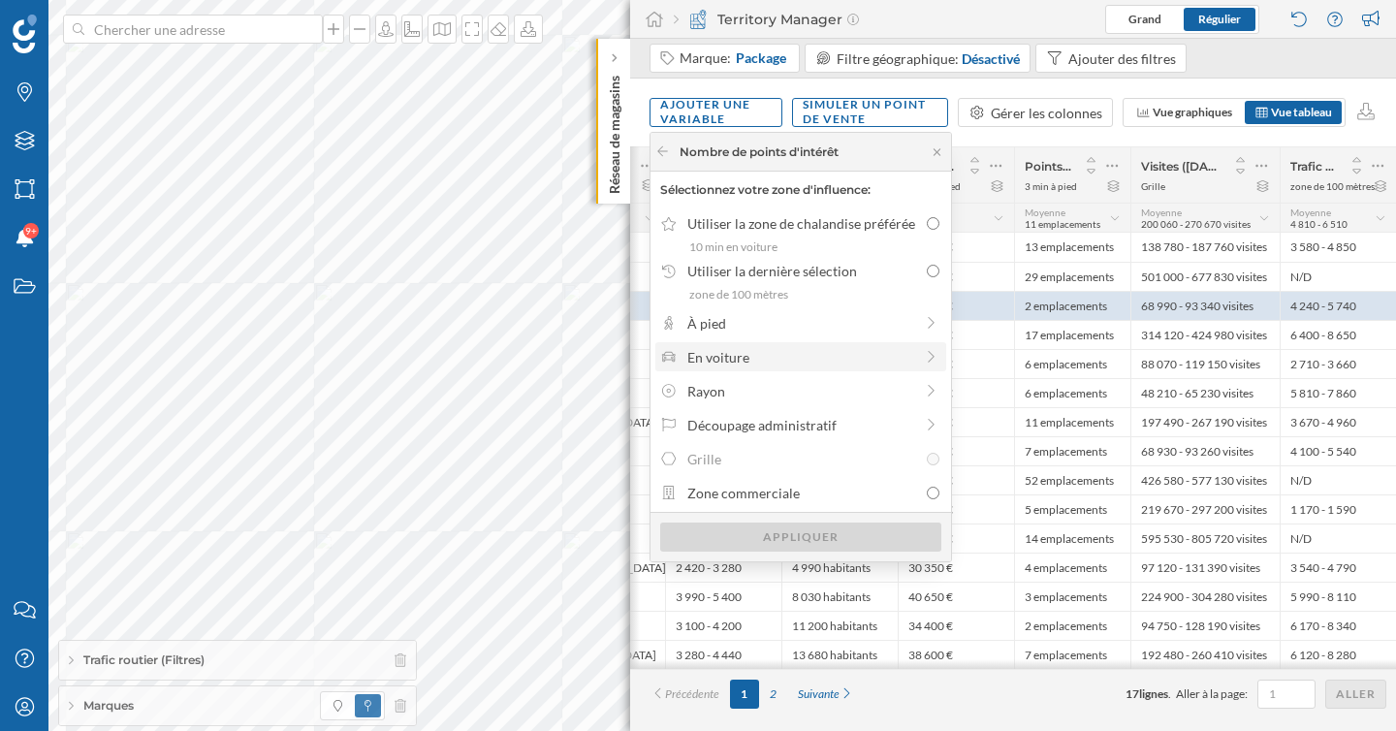
click at [766, 365] on div "En voiture" at bounding box center [800, 357] width 226 height 20
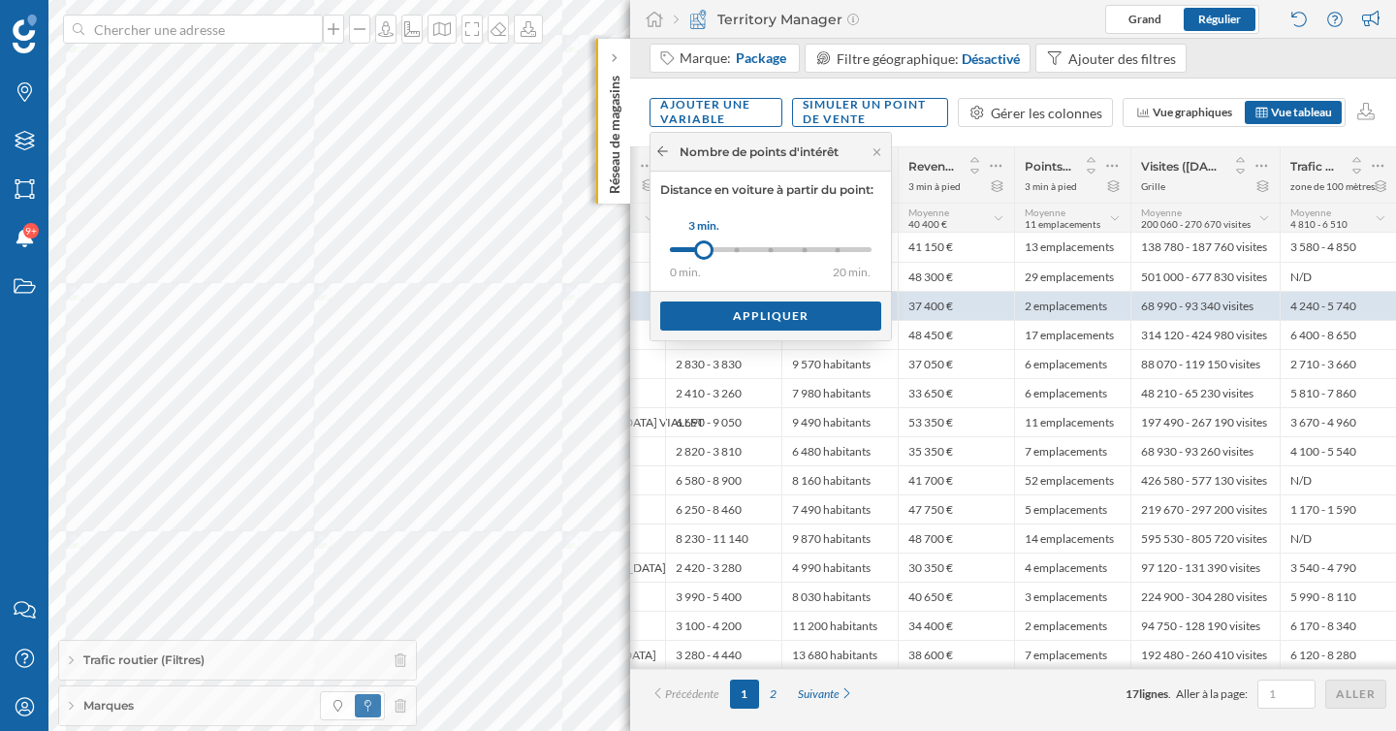
click at [659, 155] on icon at bounding box center [662, 151] width 15 height 12
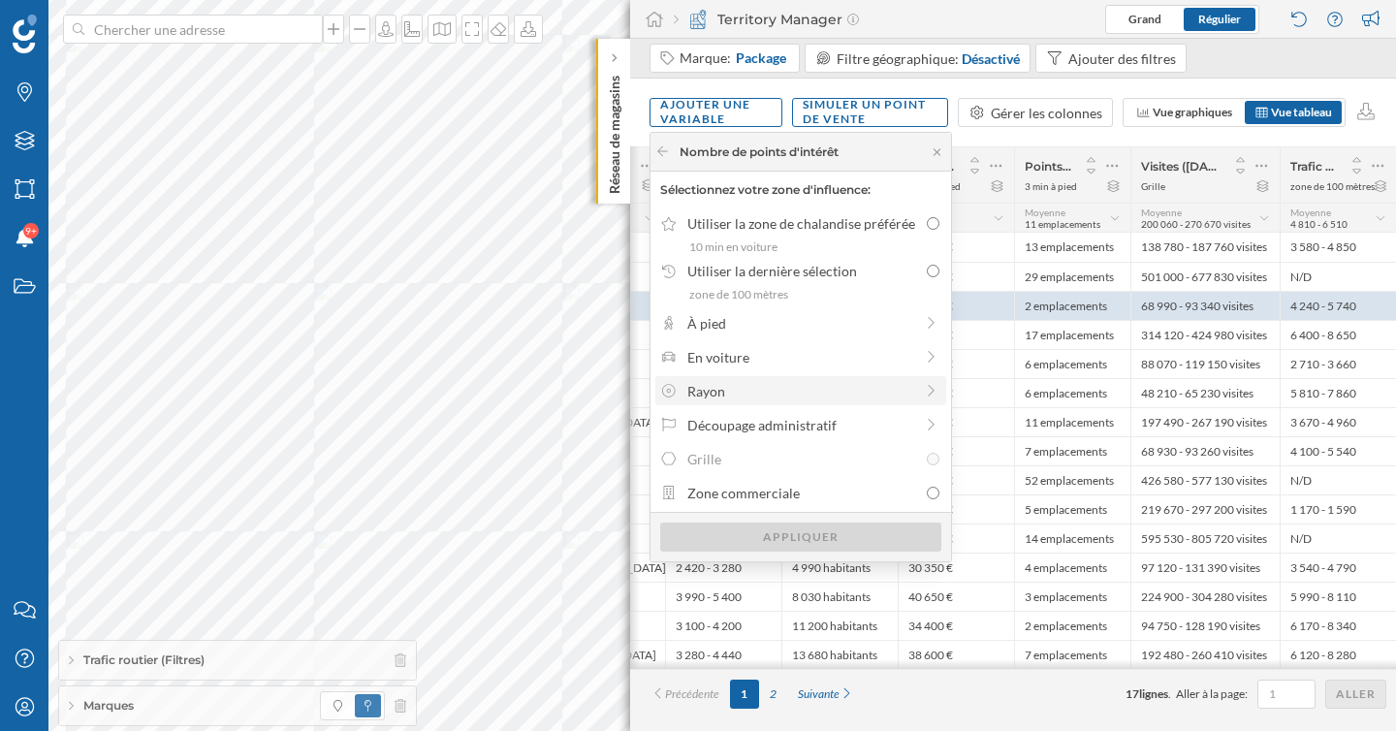
click at [767, 397] on div "Rayon" at bounding box center [800, 391] width 226 height 20
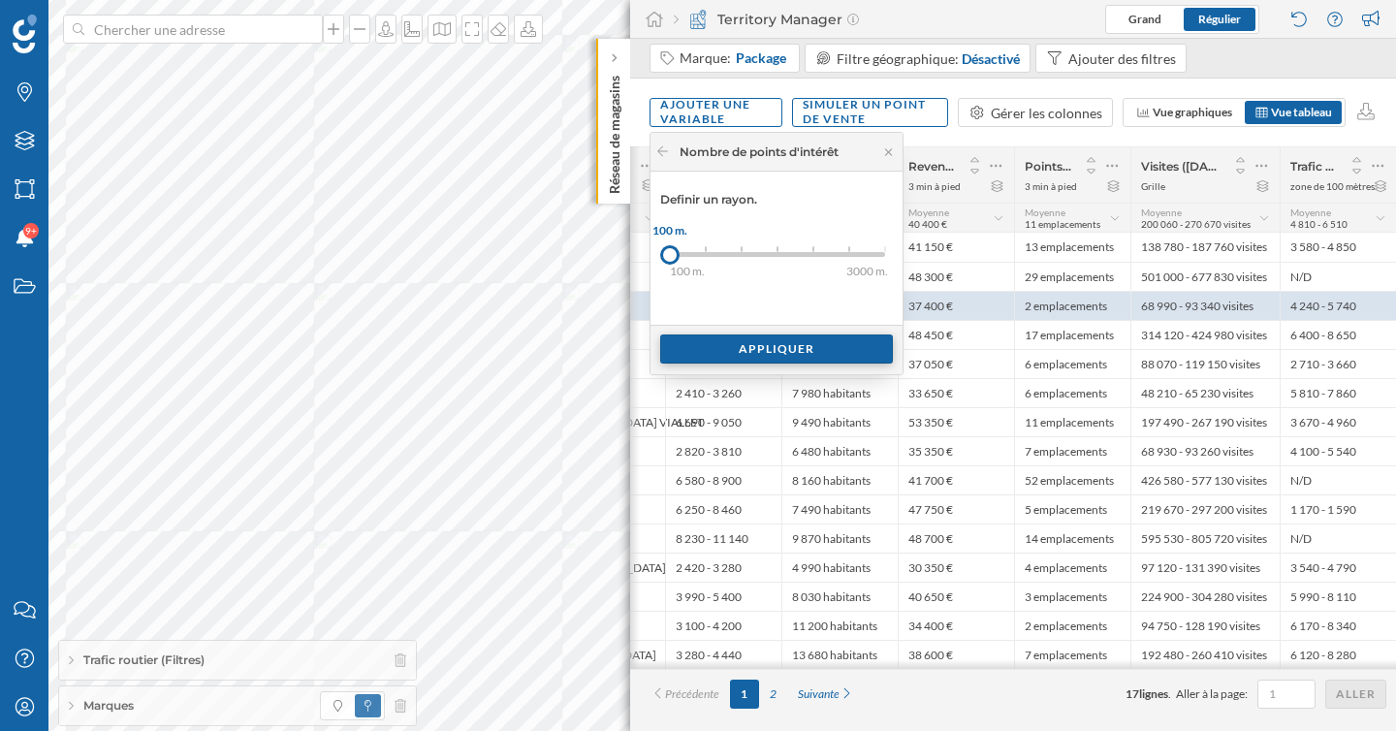
click at [740, 344] on div "Appliquer" at bounding box center [776, 348] width 233 height 29
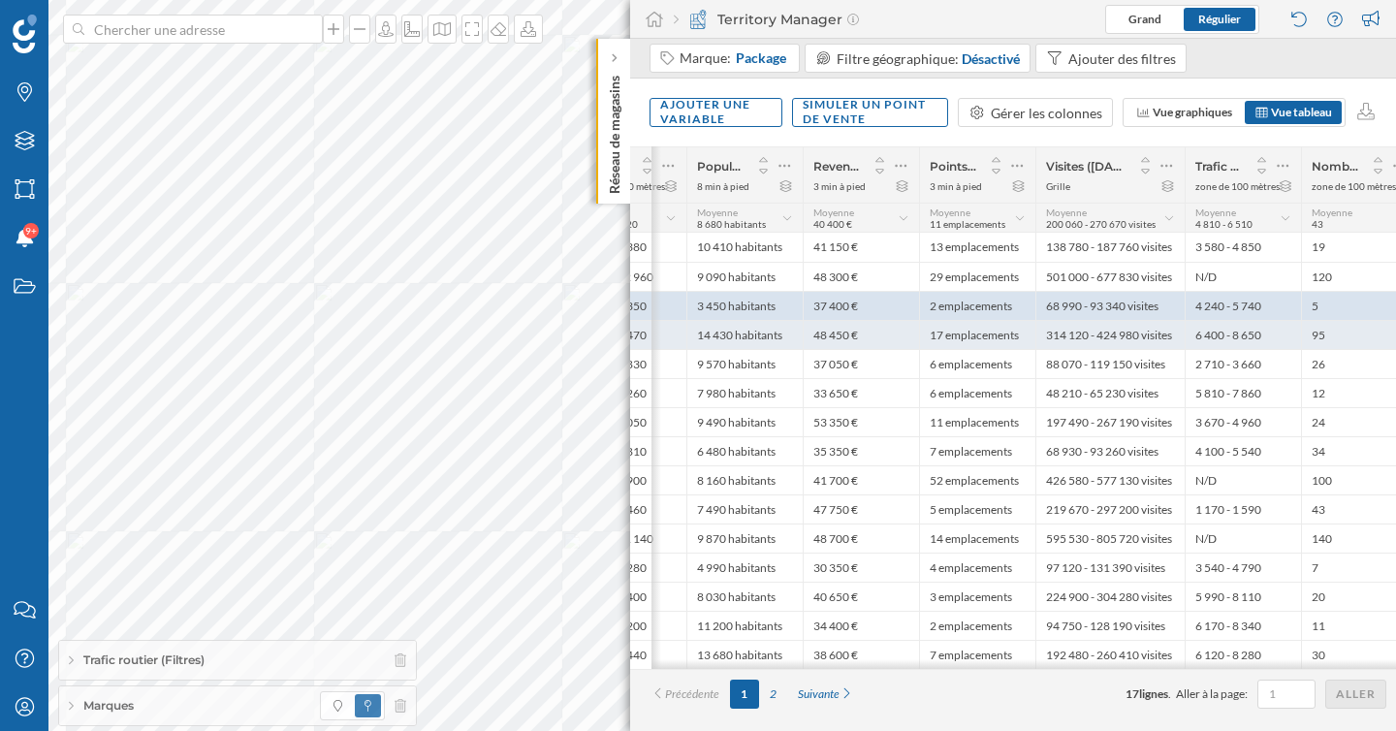
scroll to position [0, 571]
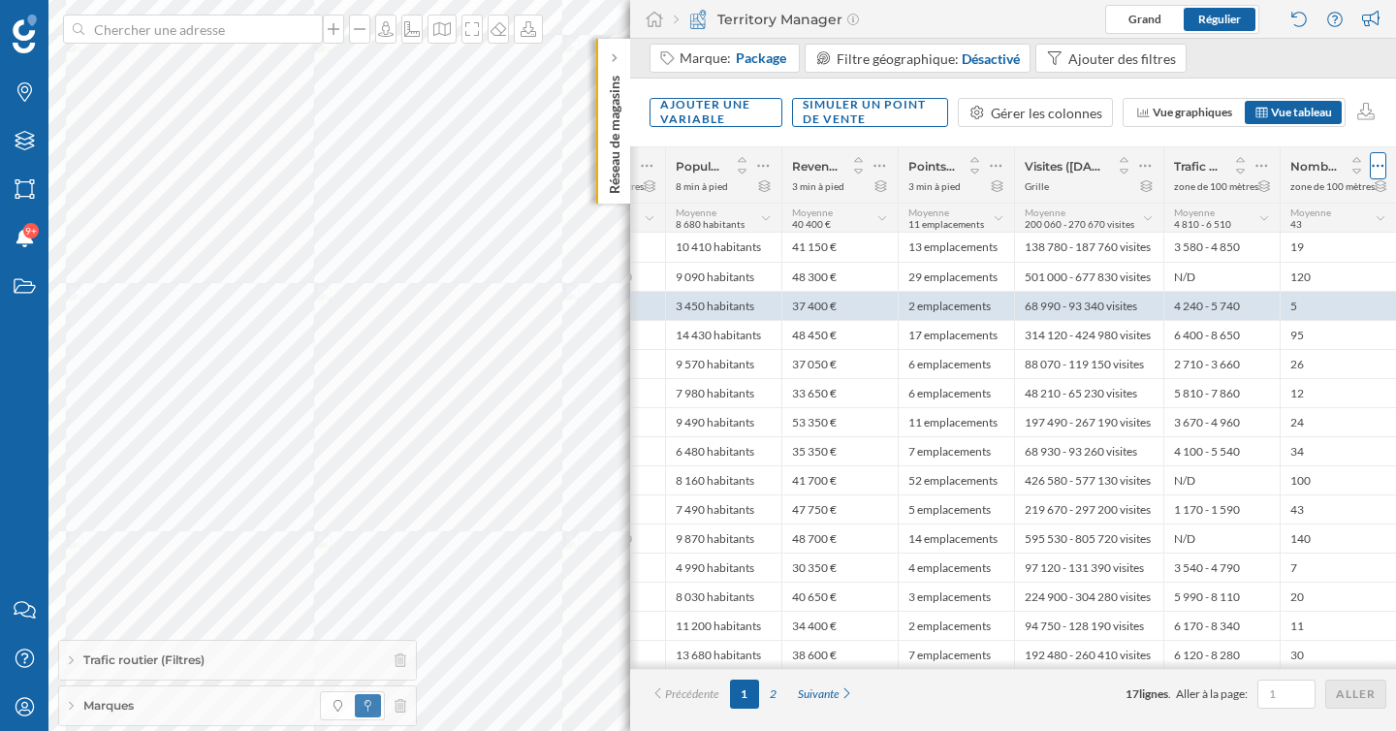
click at [1382, 164] on icon at bounding box center [1378, 165] width 13 height 19
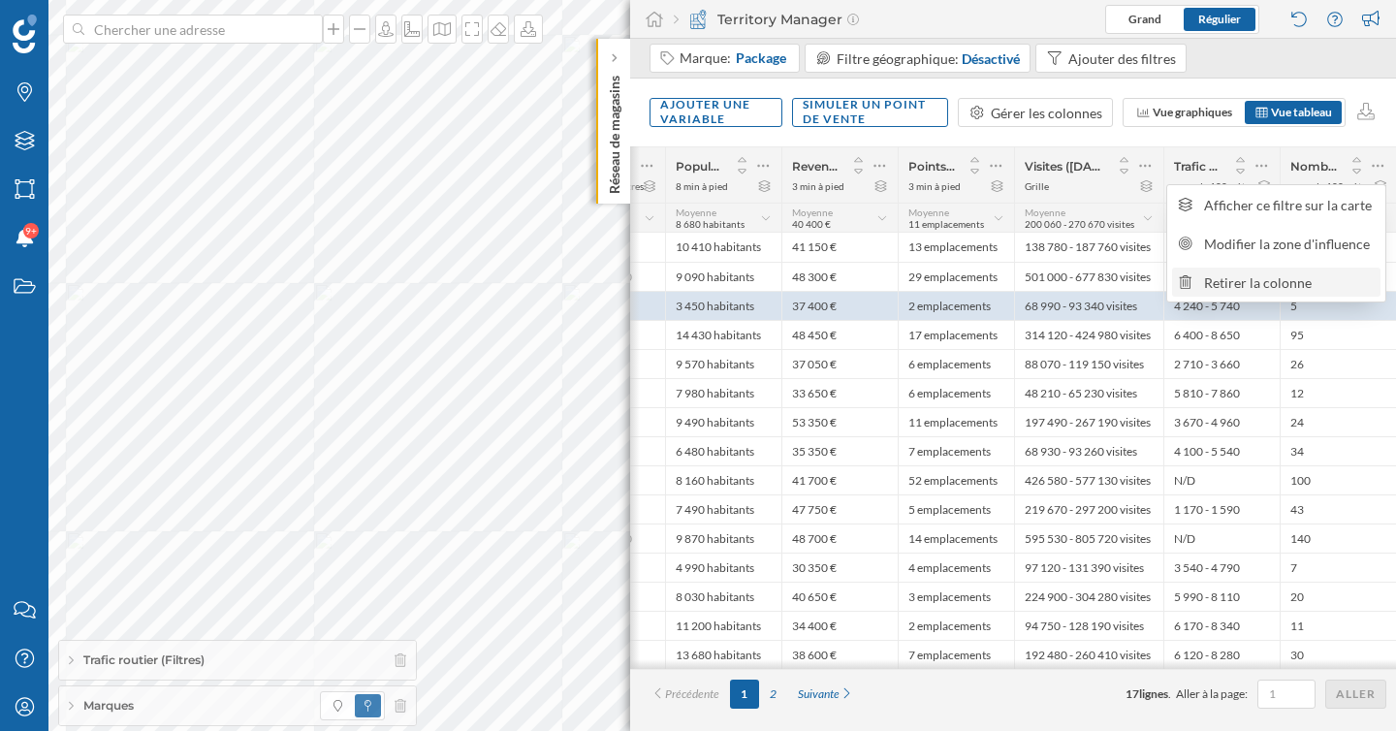
click at [1296, 283] on div "Retirer la colonne" at bounding box center [1289, 282] width 171 height 20
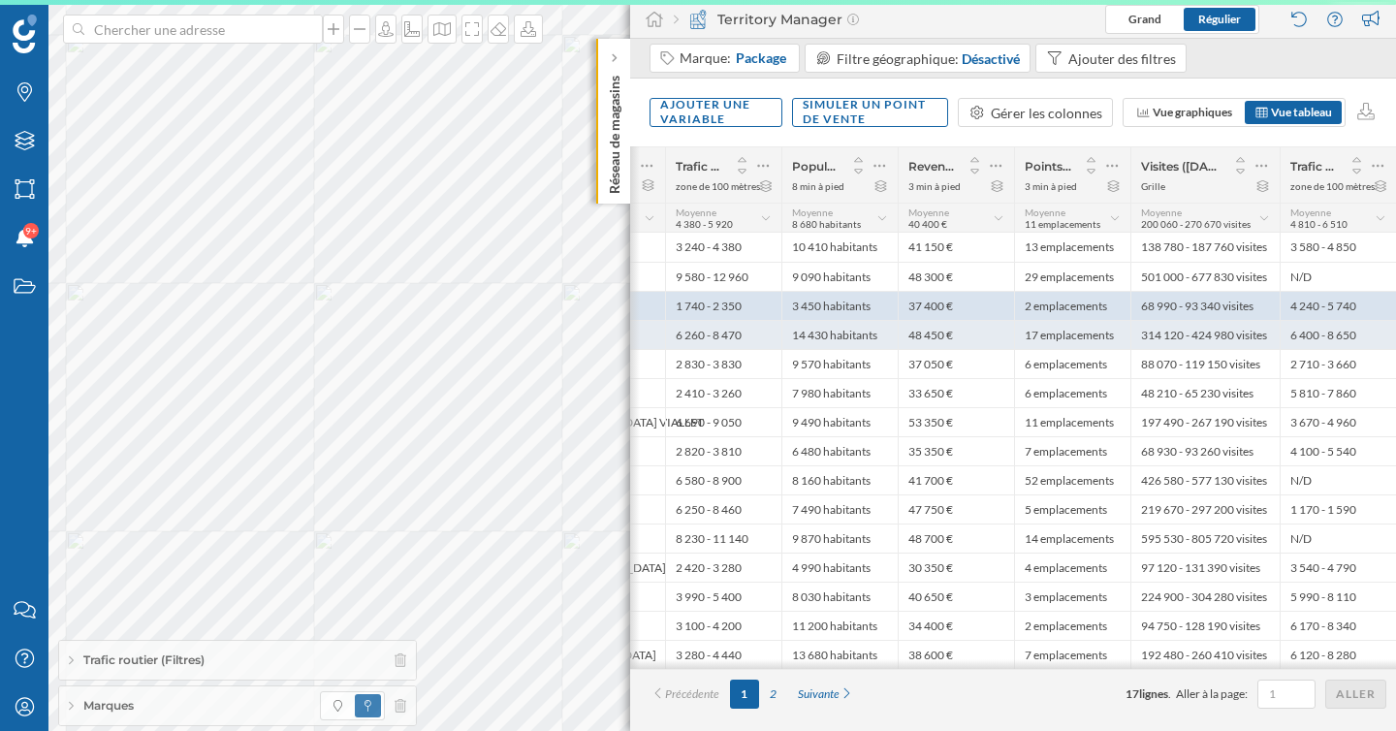
scroll to position [0, 455]
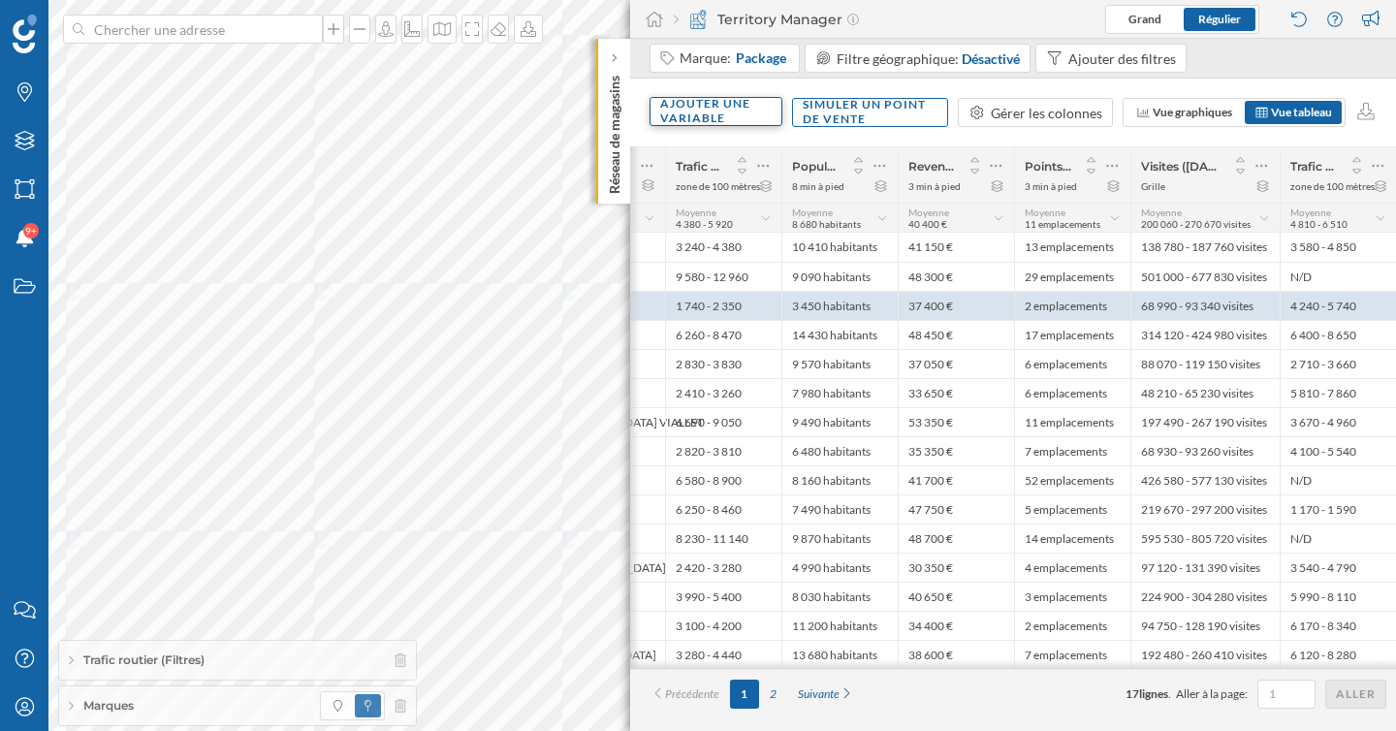
click at [706, 125] on div "Ajouter une variable" at bounding box center [716, 111] width 133 height 29
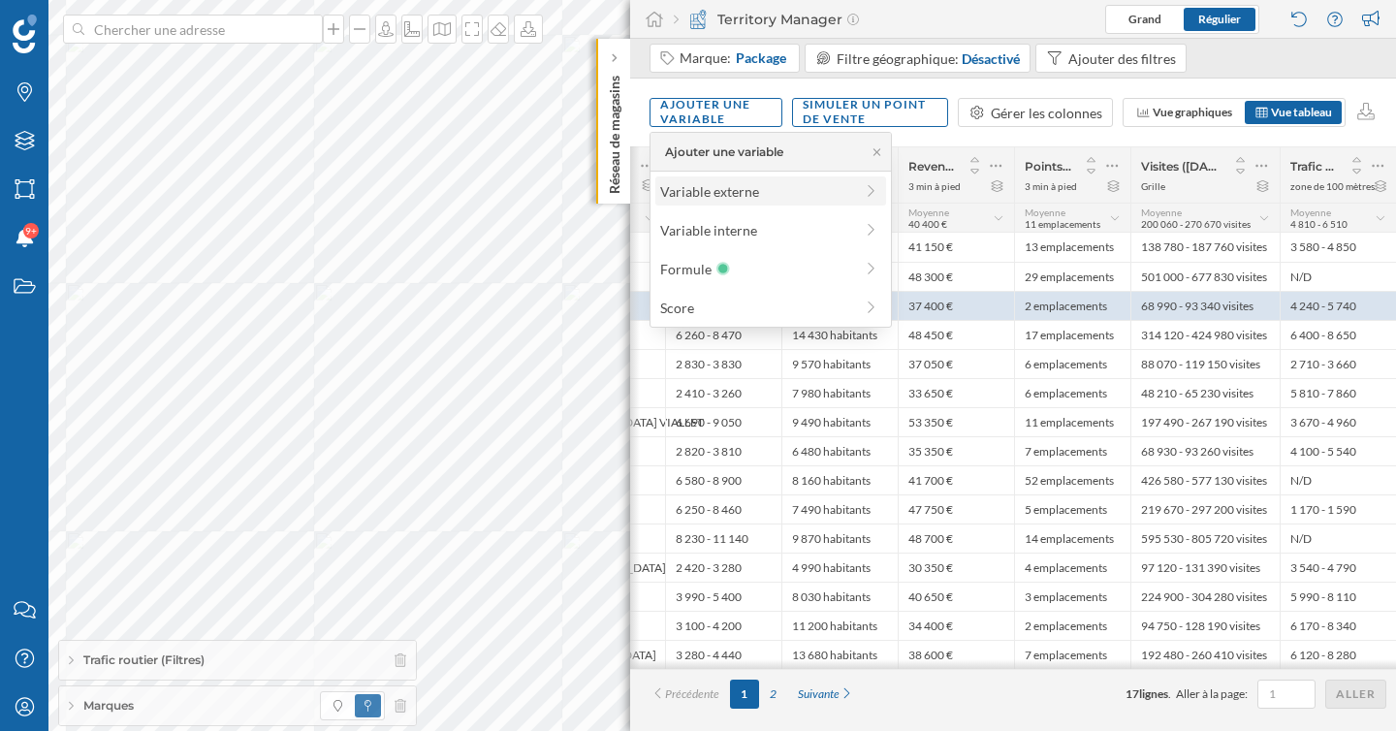
click at [725, 189] on div "Variable externe" at bounding box center [756, 191] width 193 height 20
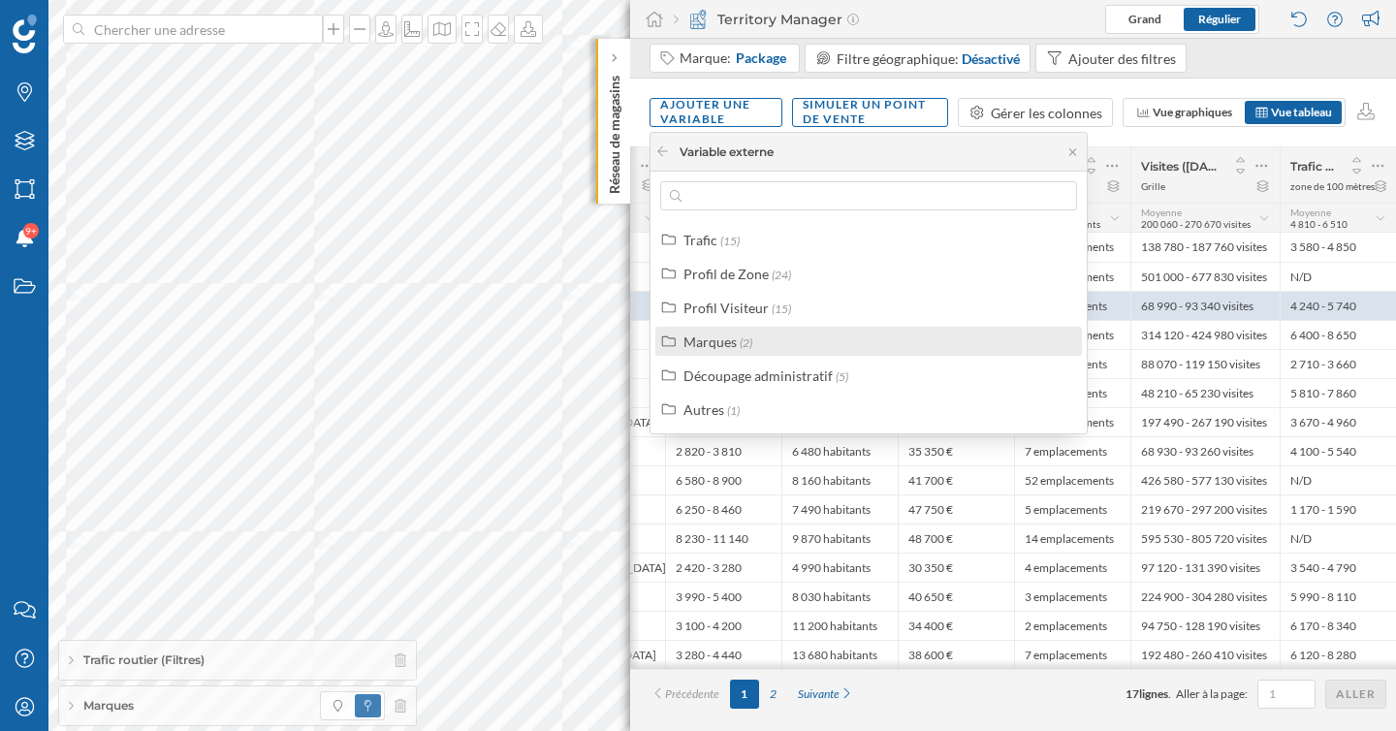
click at [743, 337] on span "(2)" at bounding box center [746, 342] width 13 height 15
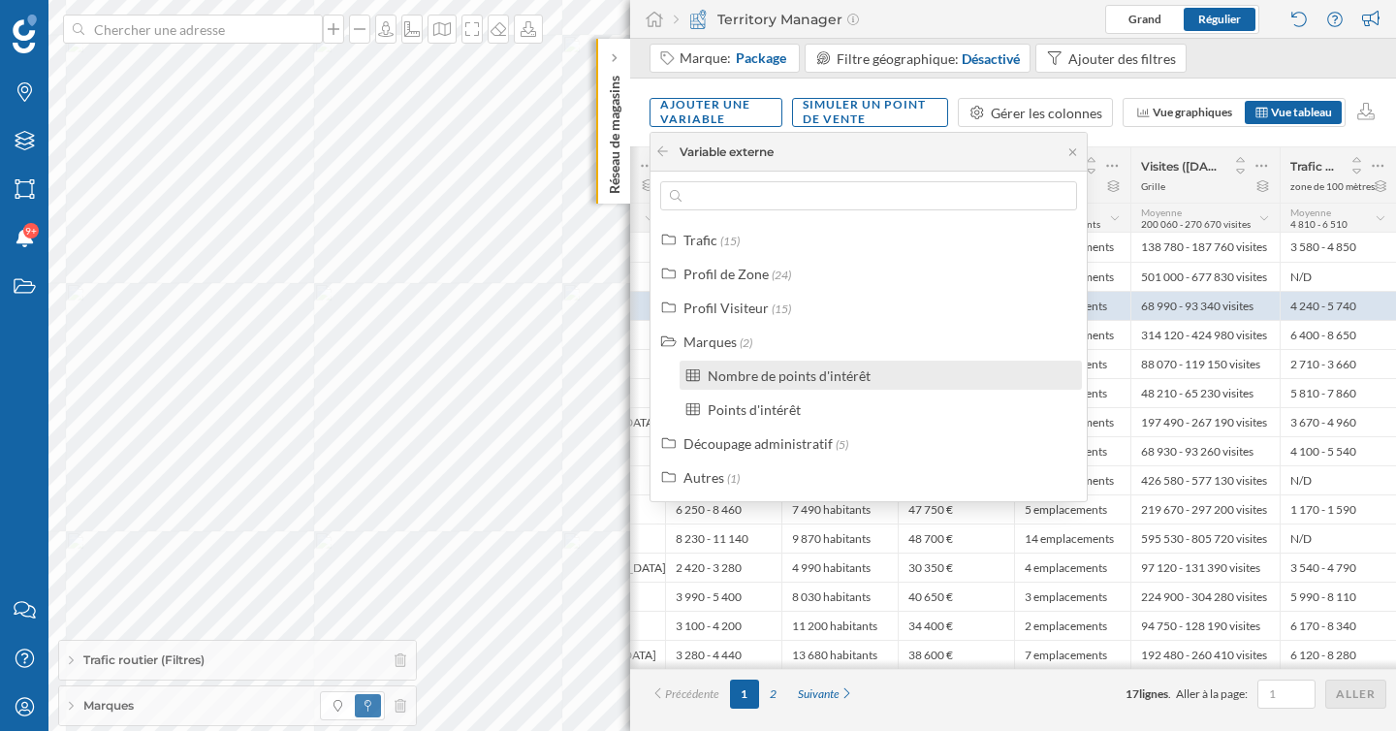
click at [756, 374] on div "Nombre de points d'intérêt" at bounding box center [789, 375] width 163 height 16
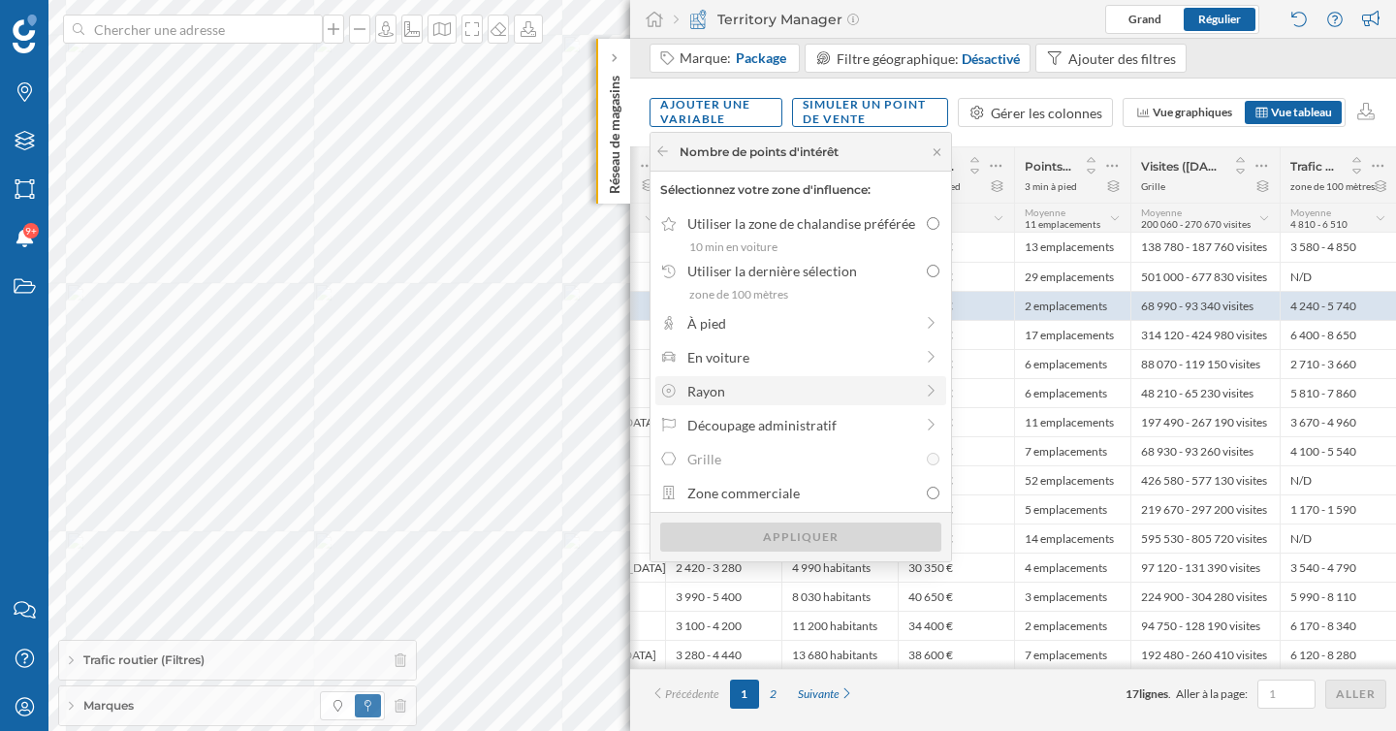
click at [758, 398] on div "Rayon" at bounding box center [800, 391] width 226 height 20
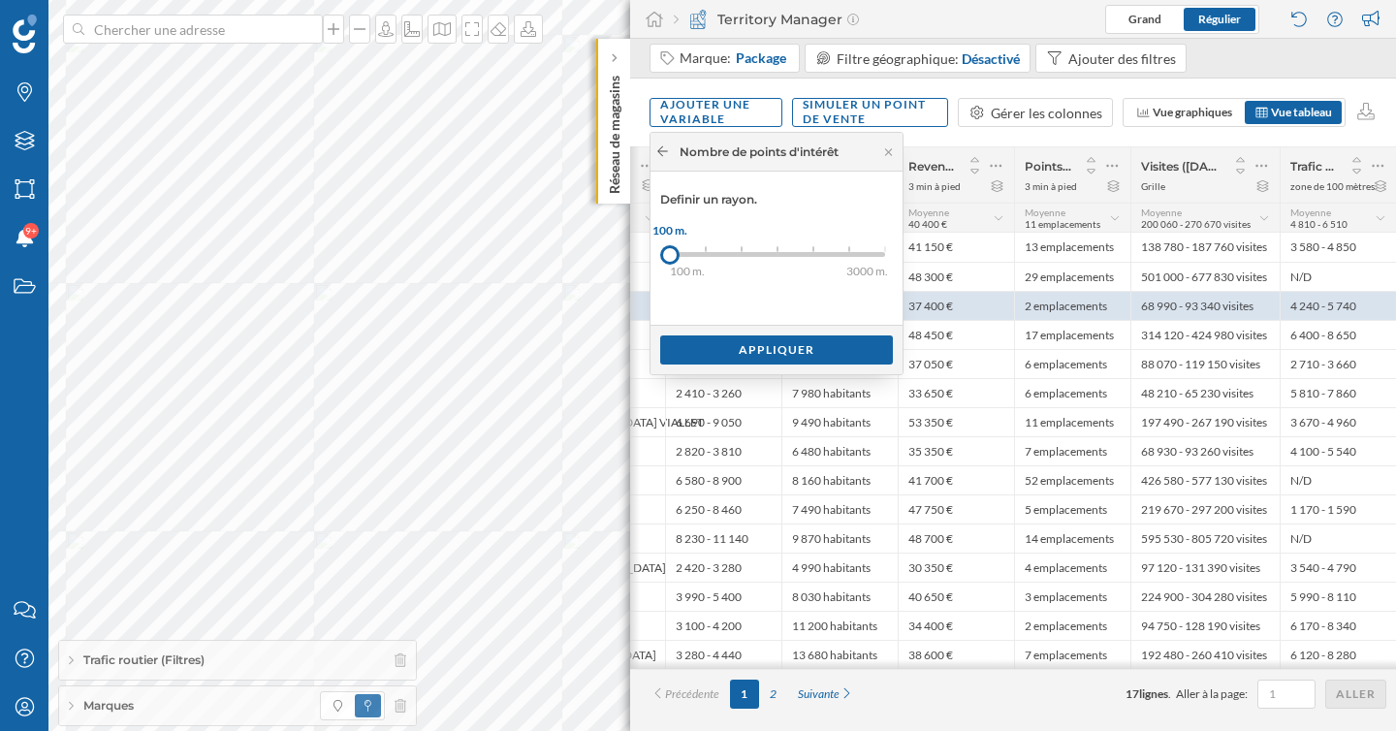
click at [658, 151] on icon at bounding box center [662, 151] width 15 height 12
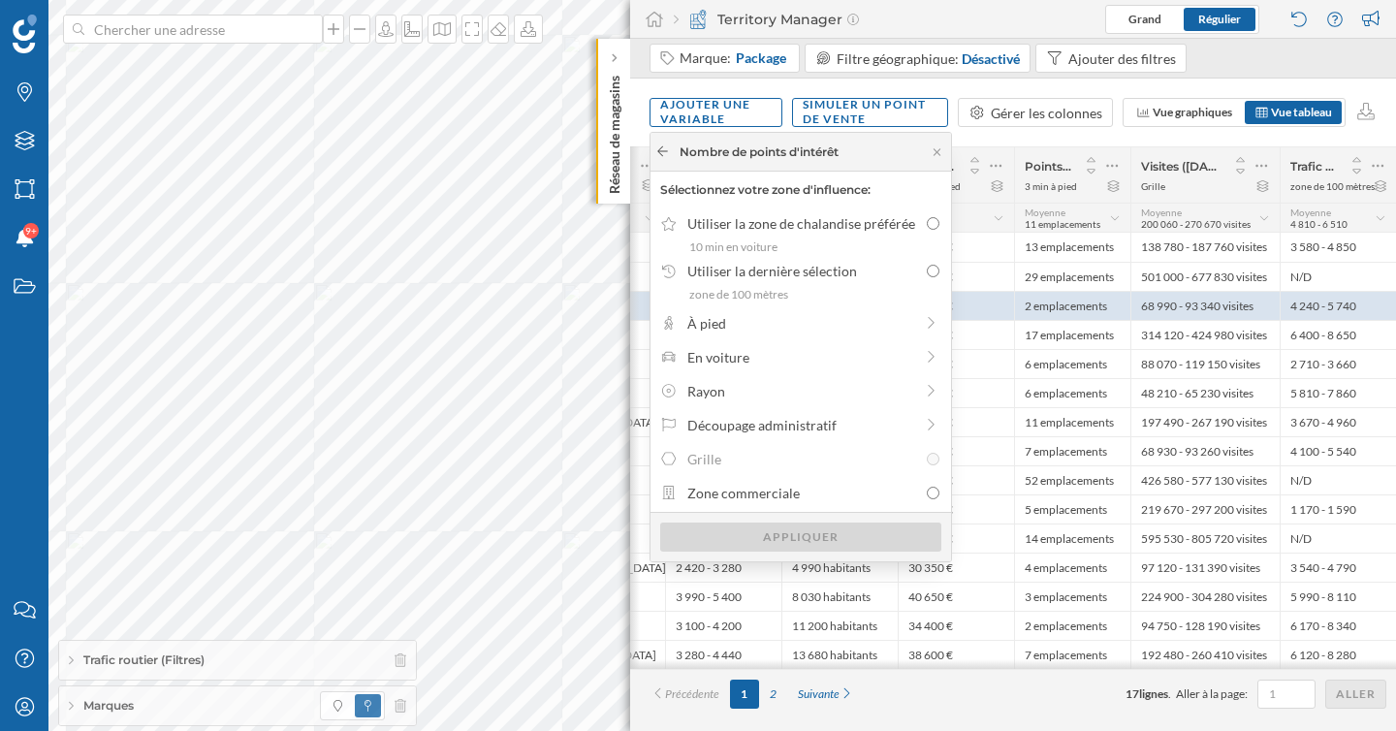
click at [664, 151] on icon at bounding box center [662, 151] width 15 height 12
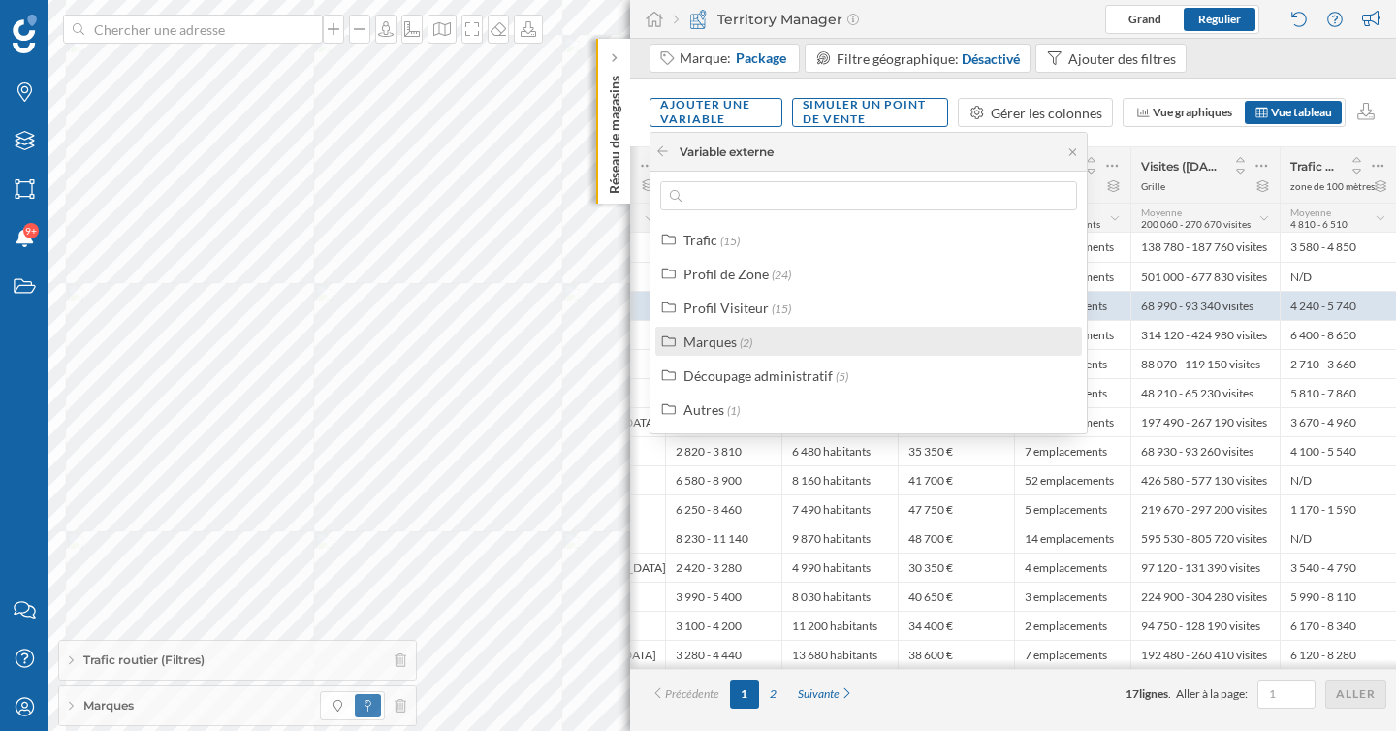
click at [758, 349] on div "Marques (2)" at bounding box center [876, 342] width 387 height 20
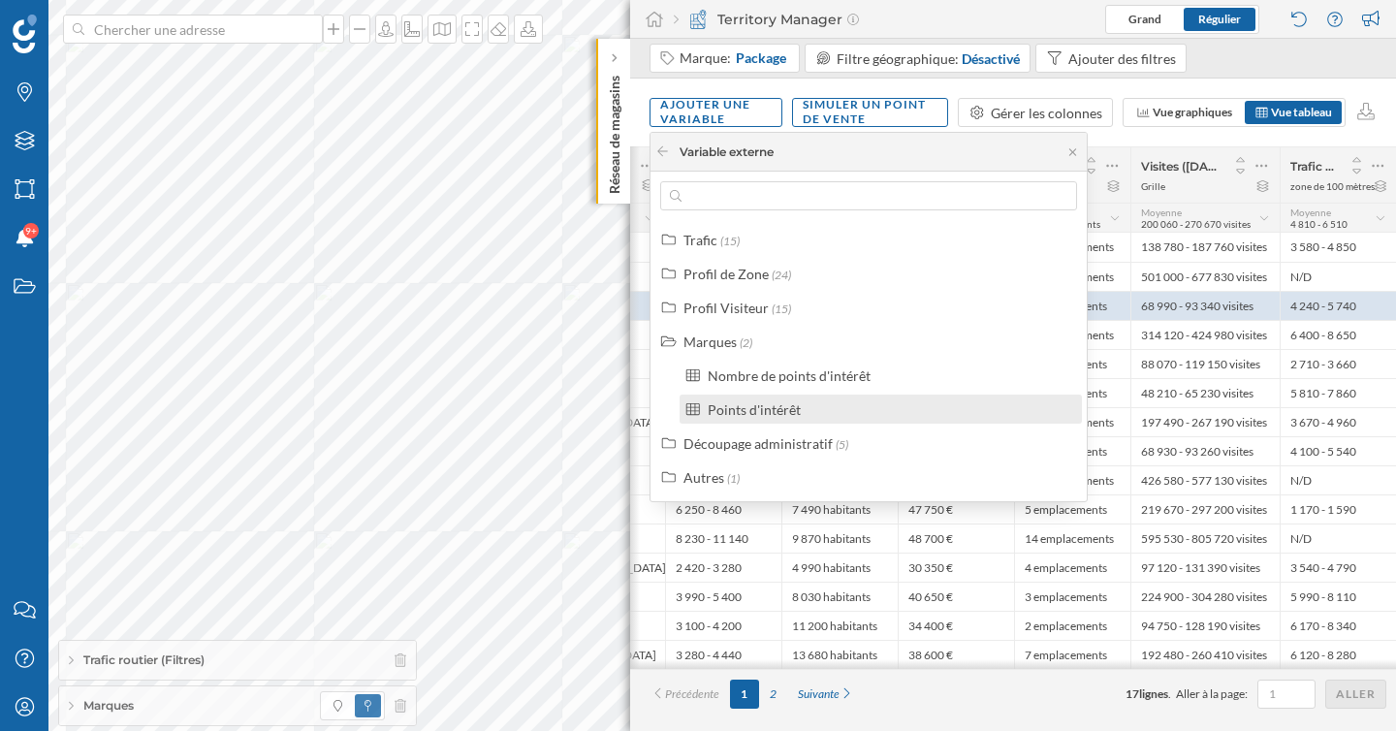
click at [772, 407] on div "Points d'intérêt" at bounding box center [754, 409] width 93 height 16
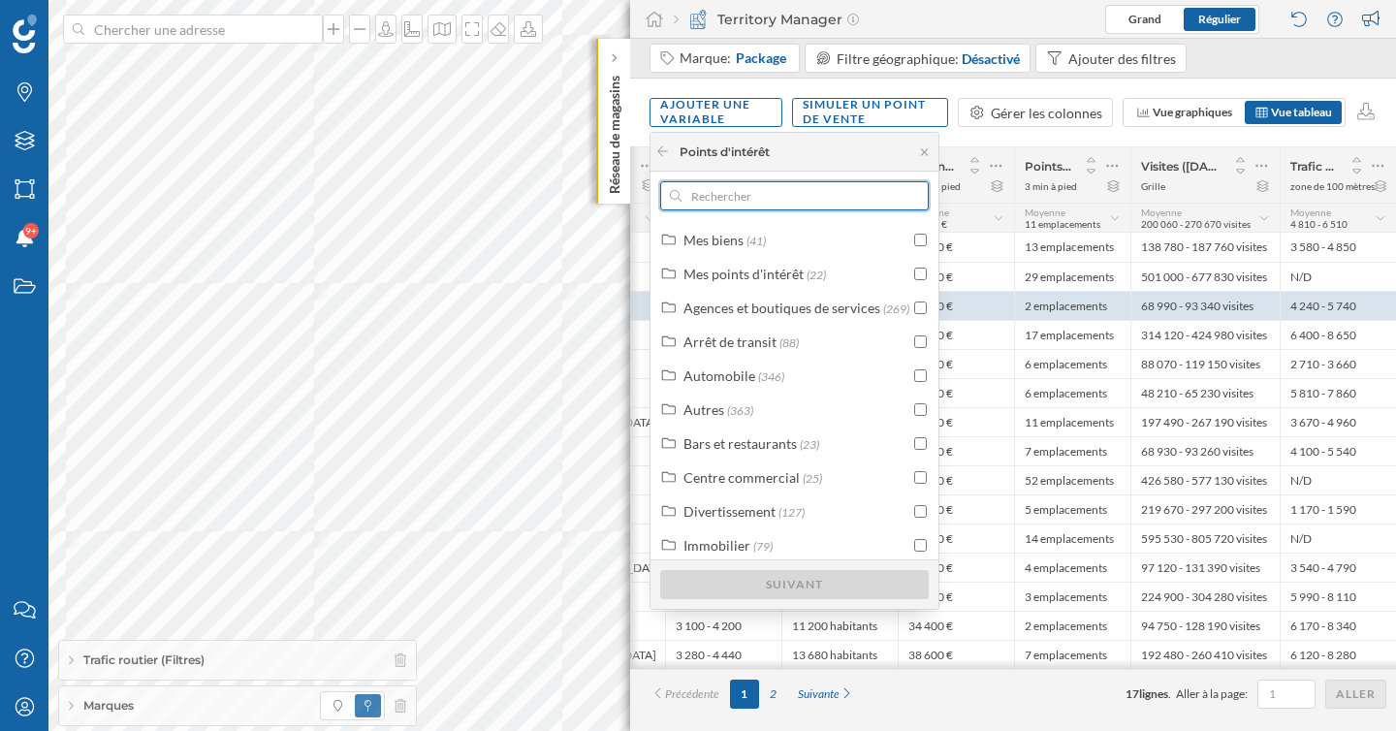
click at [772, 207] on input "text" at bounding box center [795, 195] width 226 height 29
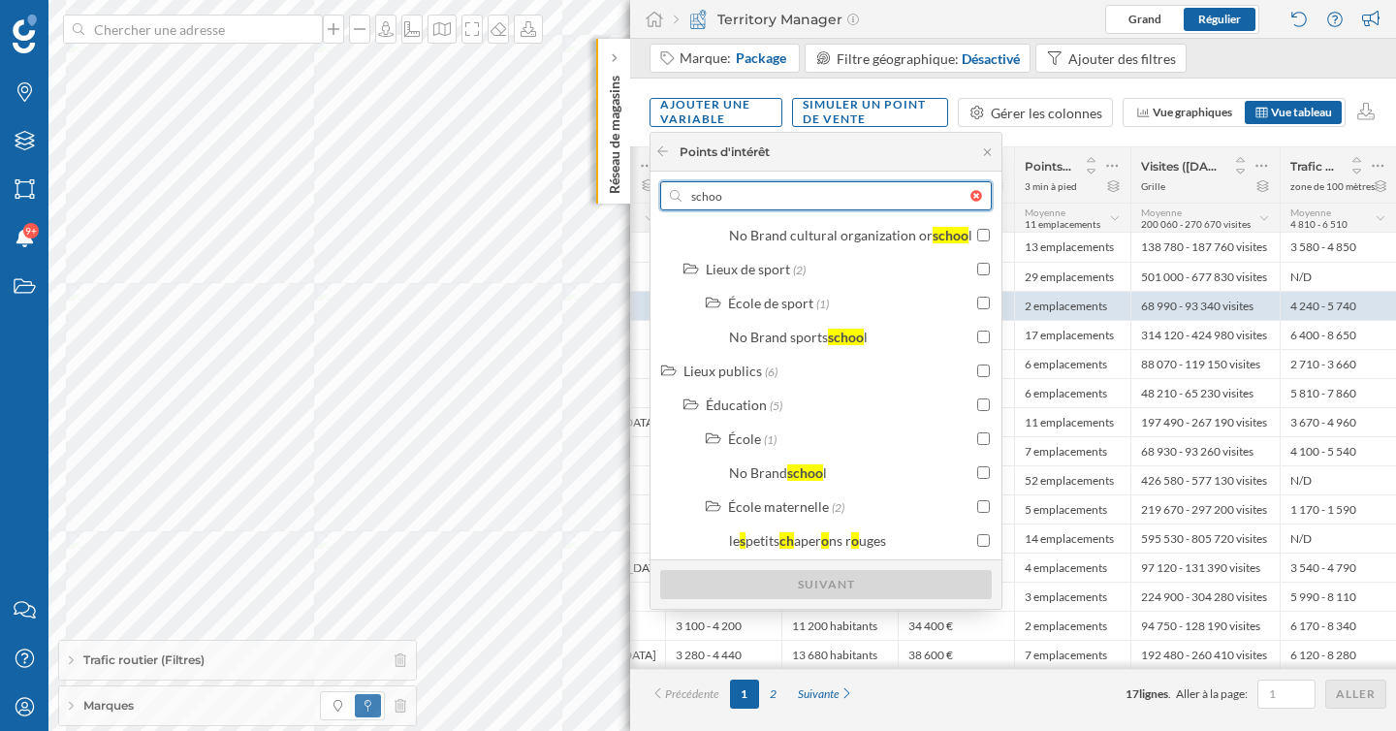
scroll to position [383, 0]
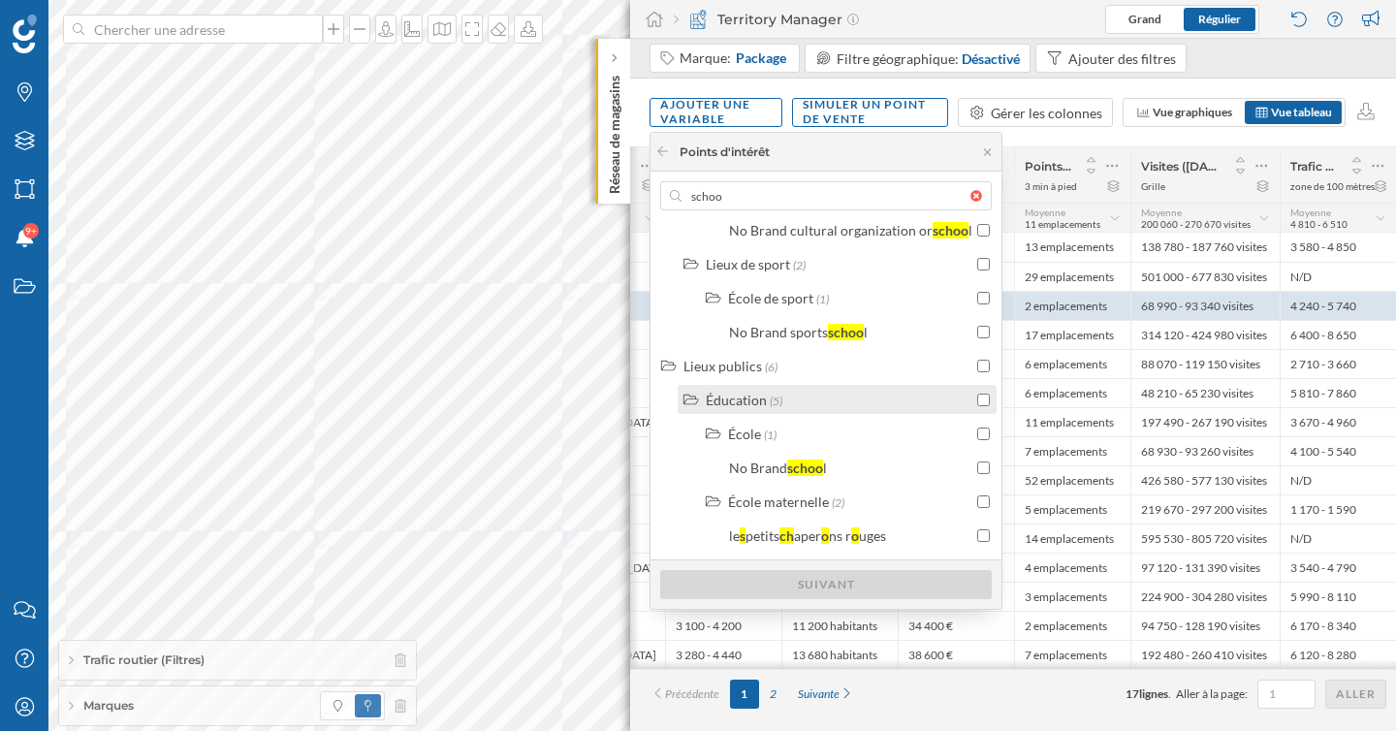
click at [733, 399] on div "Éducation" at bounding box center [736, 400] width 61 height 16
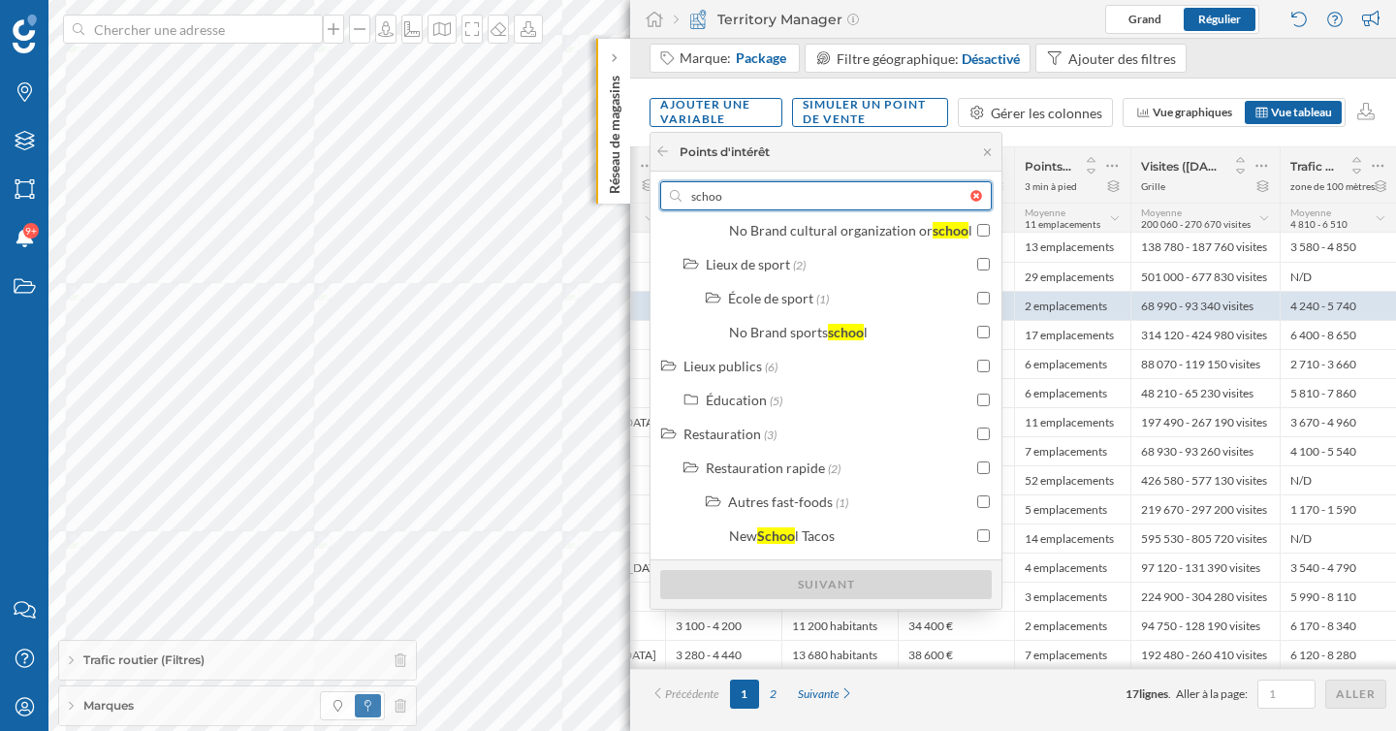
drag, startPoint x: 740, startPoint y: 189, endPoint x: 633, endPoint y: 189, distance: 106.6
click at [634, 189] on body "Marques Filtres Zones Notifications 9+ Travail Nous contacter Centre d'aide Mon…" at bounding box center [698, 365] width 1396 height 731
type input "s"
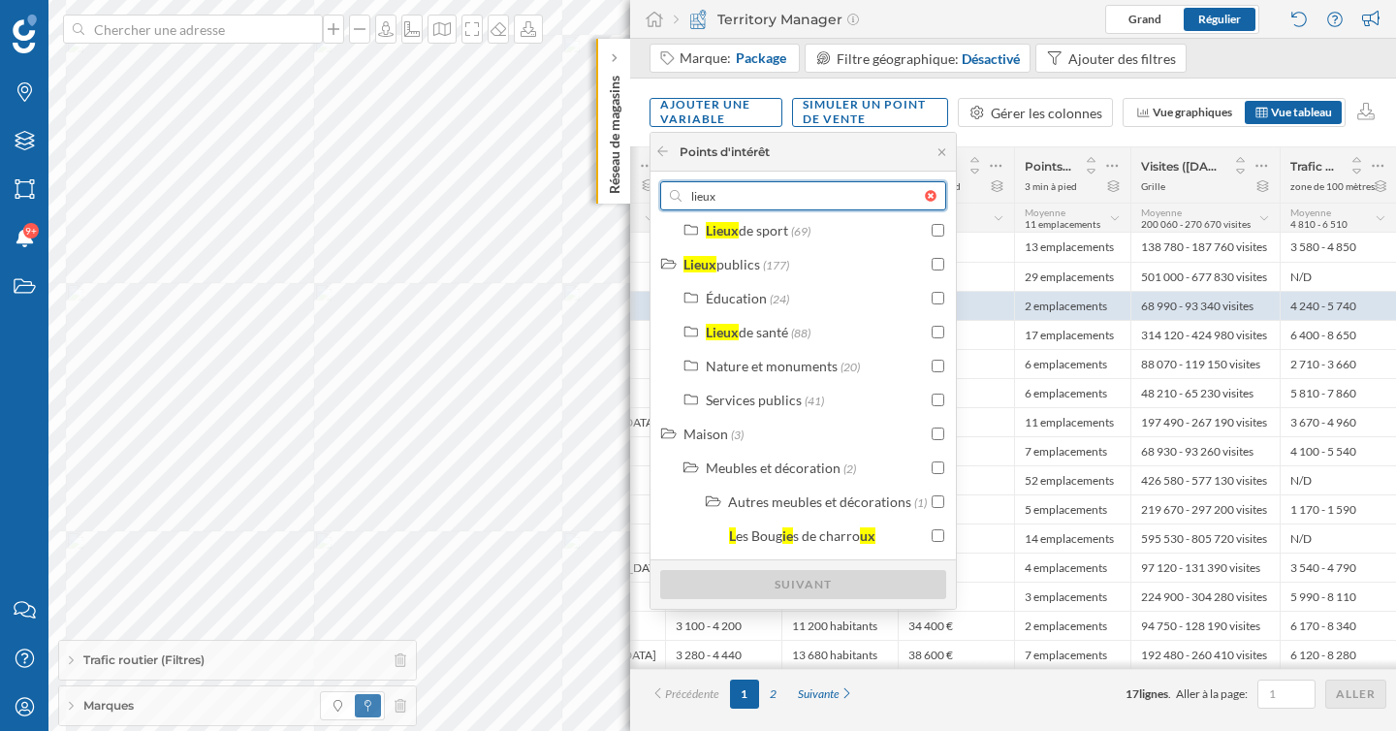
scroll to position [451, 0]
type input "lieux"
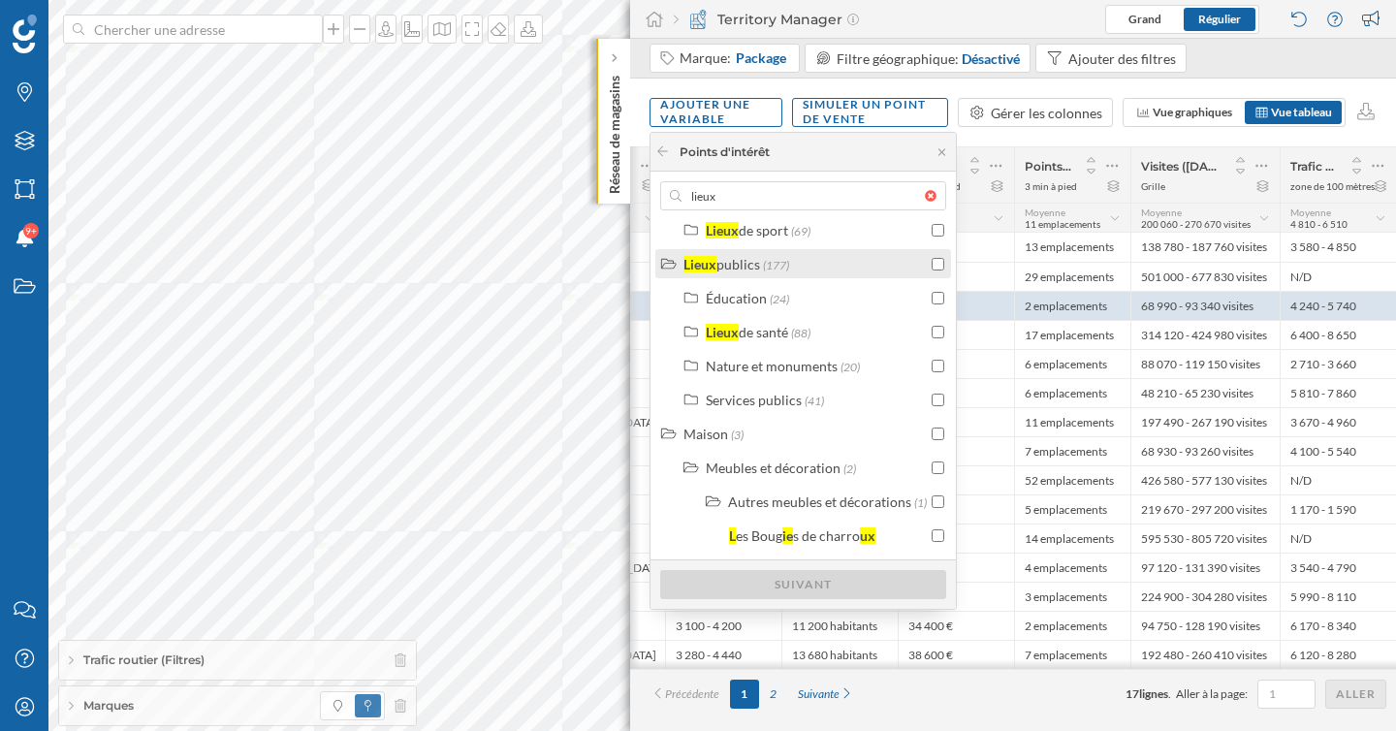
click at [937, 261] on input "checkbox" at bounding box center [938, 264] width 13 height 13
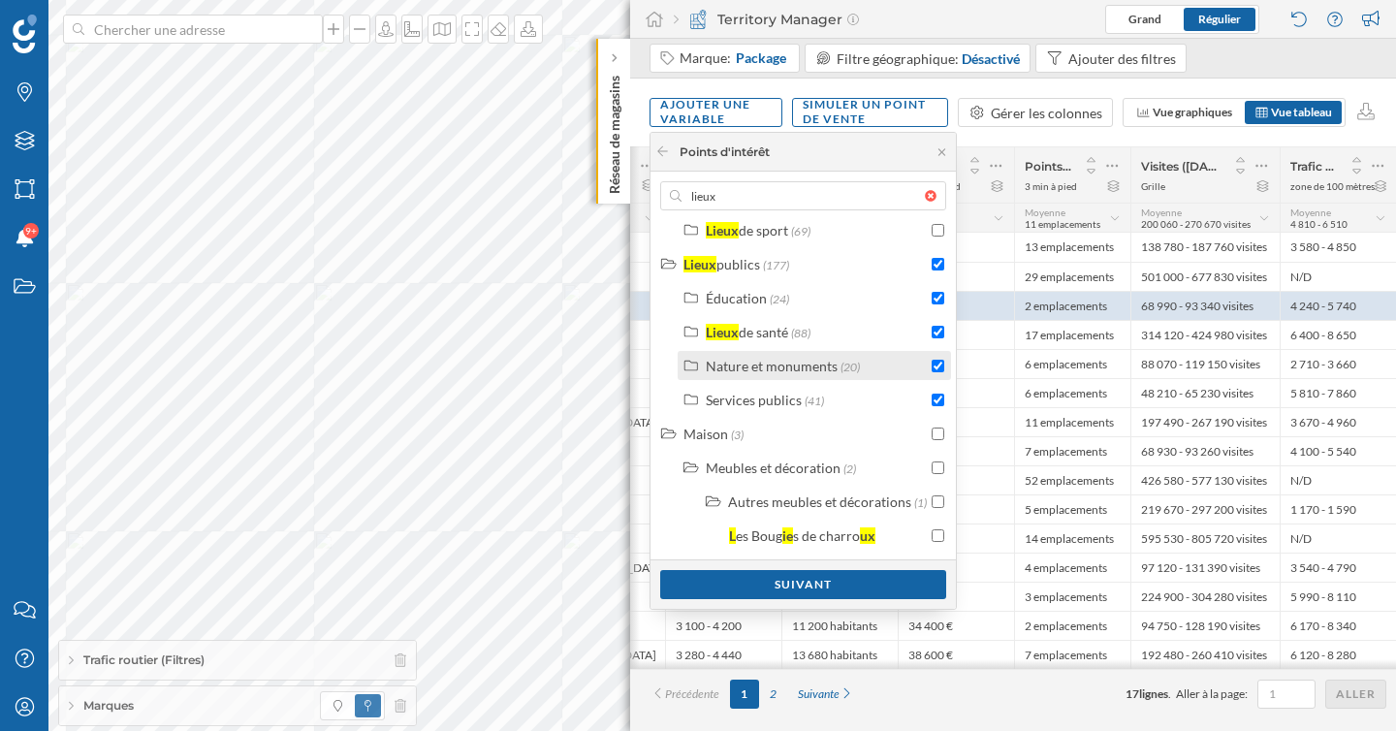
click at [935, 370] on input "checkbox" at bounding box center [938, 366] width 13 height 13
click at [859, 587] on div "Suivant" at bounding box center [803, 583] width 286 height 29
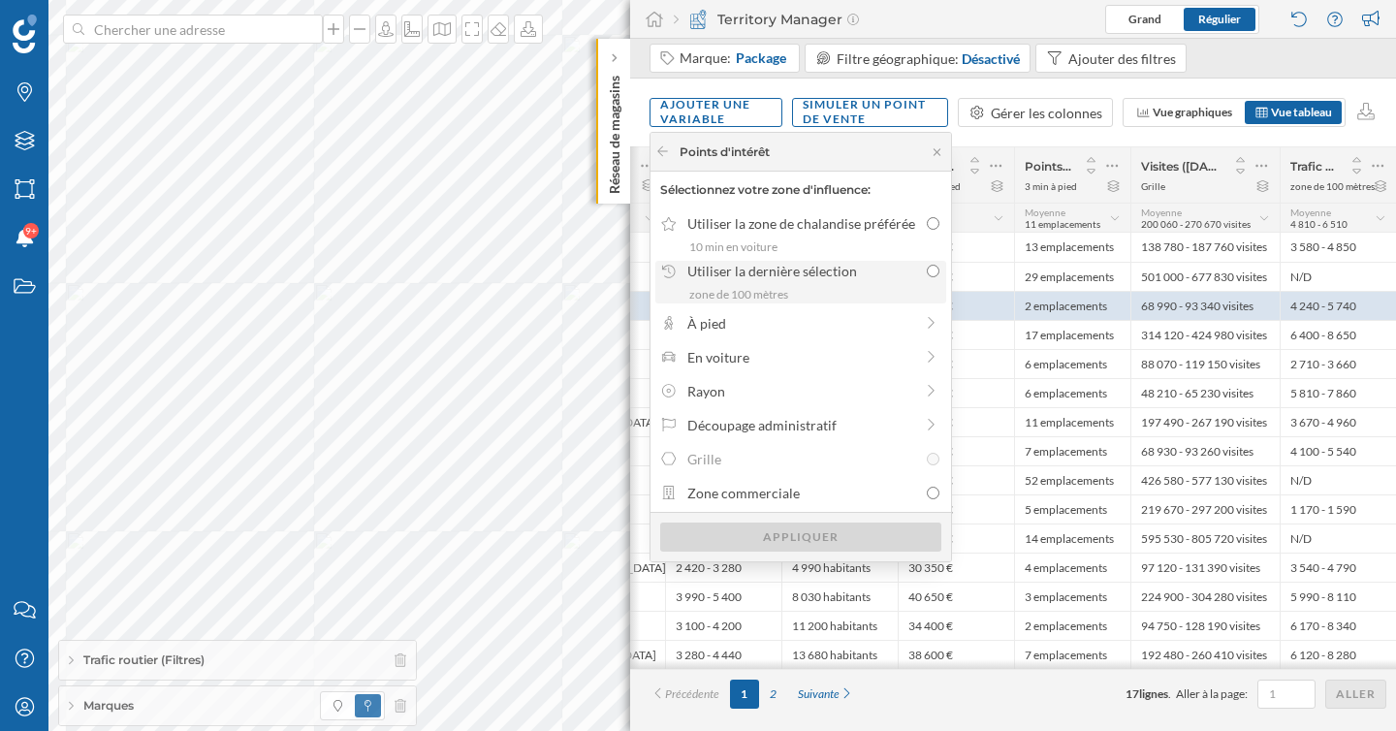
click at [830, 288] on div "zone de 100 mètres" at bounding box center [814, 294] width 250 height 17
click at [927, 277] on input "Utiliser la dernière sélection zone de 100 mètres" at bounding box center [933, 271] width 13 height 13
radio input "true"
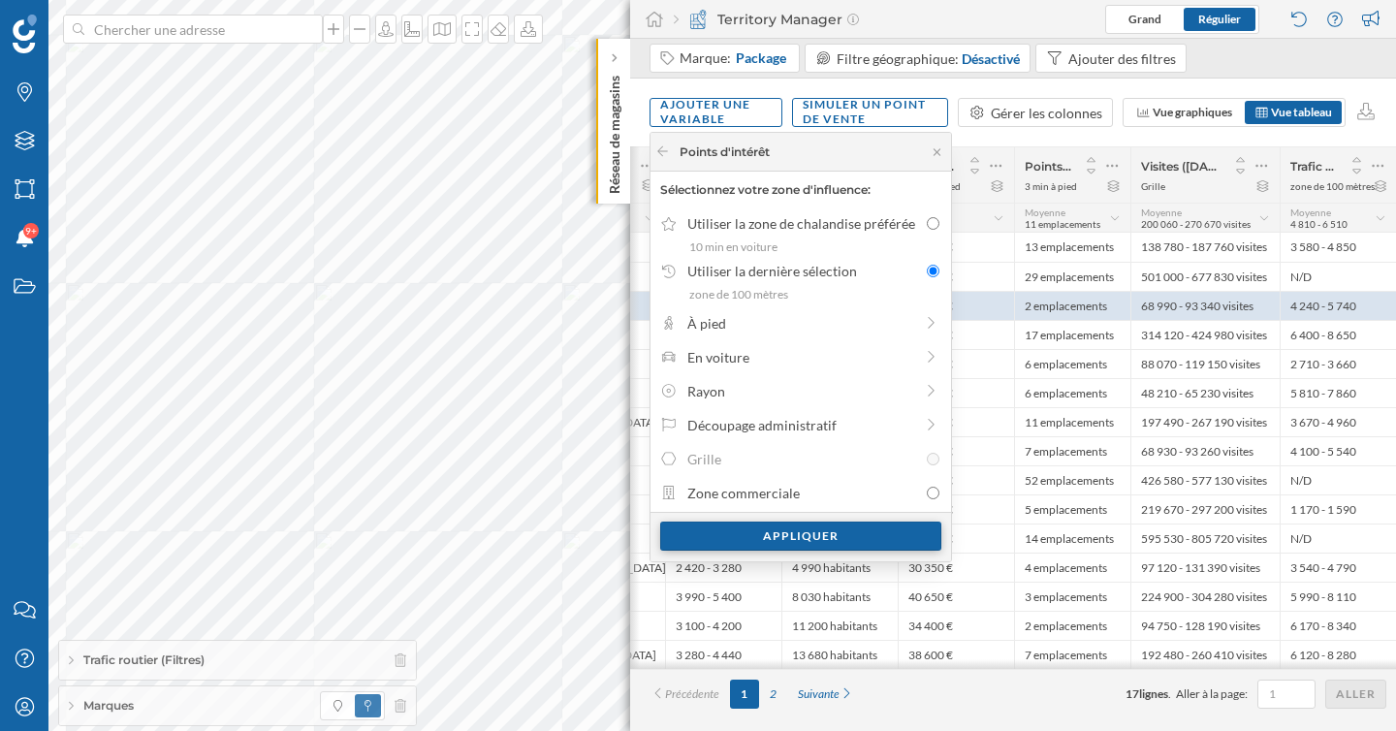
click at [815, 535] on div "Appliquer" at bounding box center [800, 536] width 281 height 29
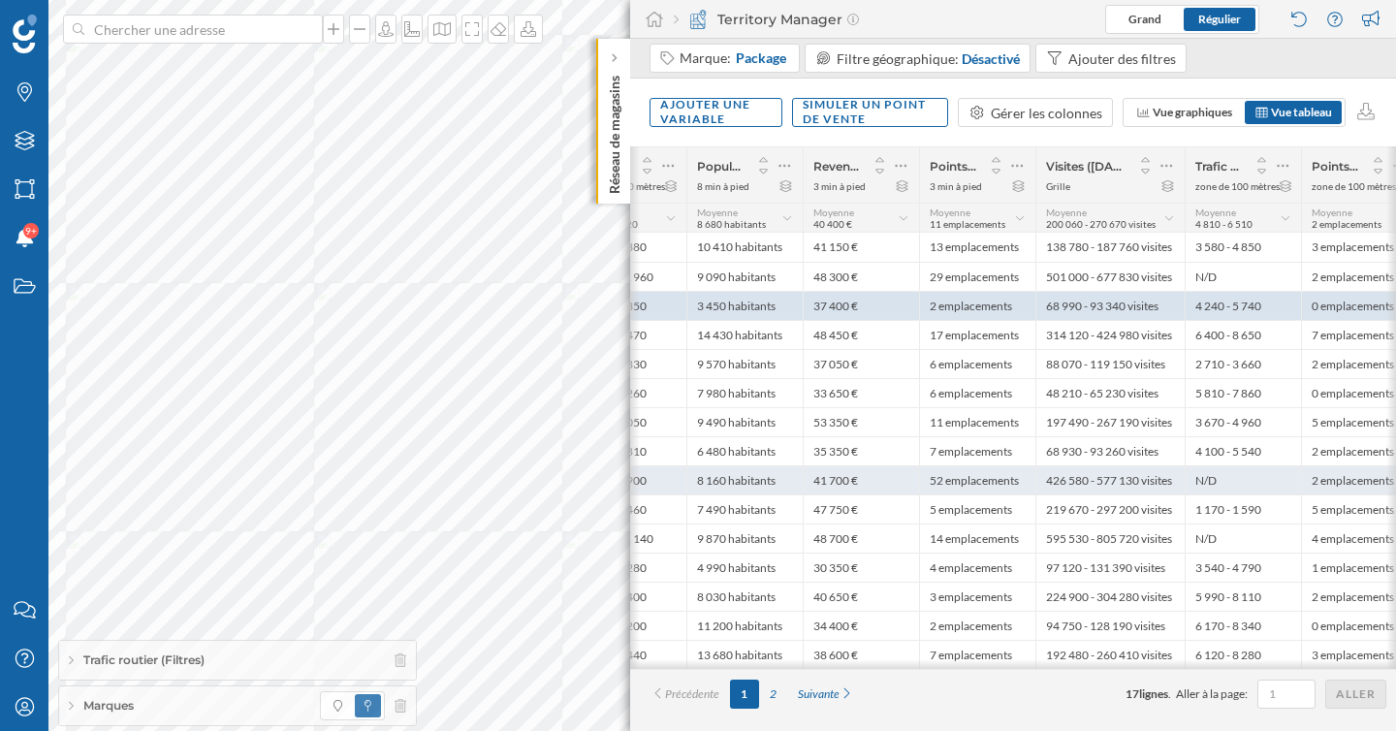
scroll to position [0, 571]
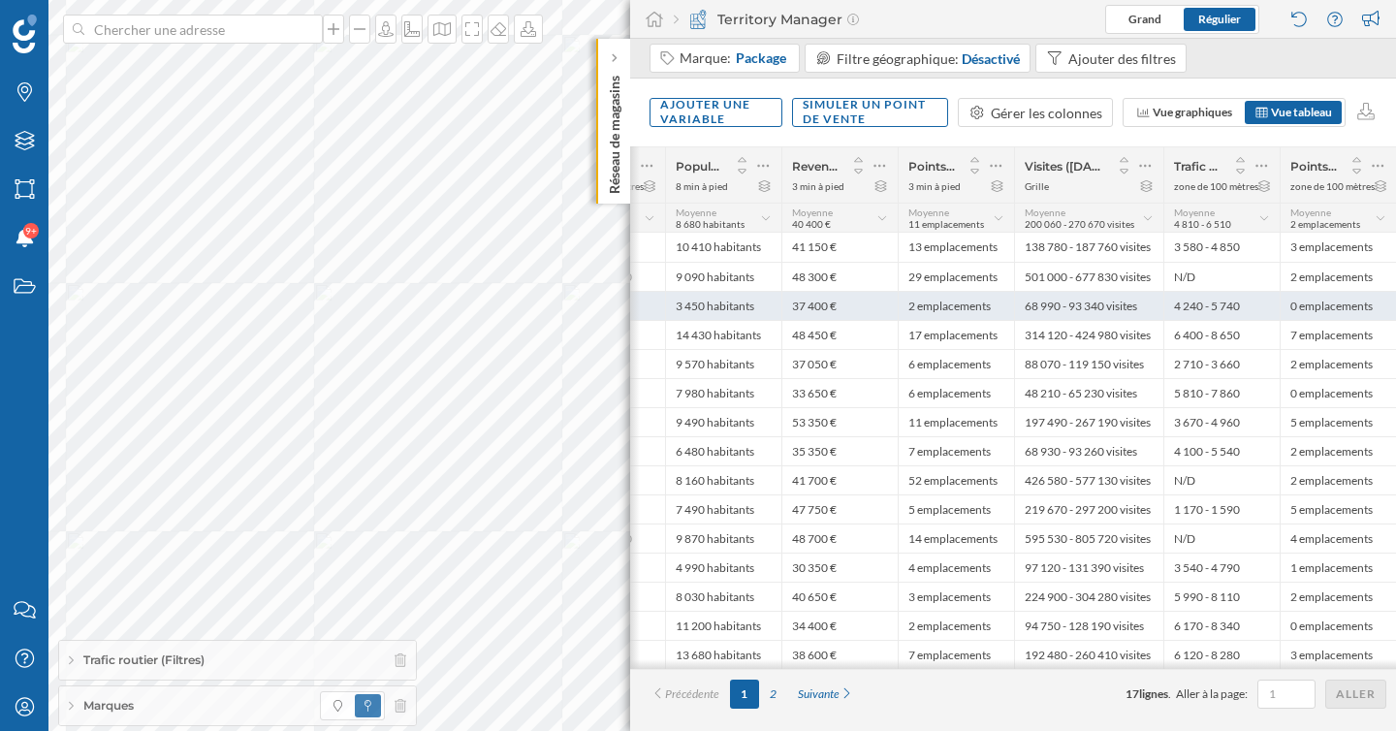
click at [1138, 306] on div "68 990 - 93 340 visites" at bounding box center [1088, 305] width 149 height 29
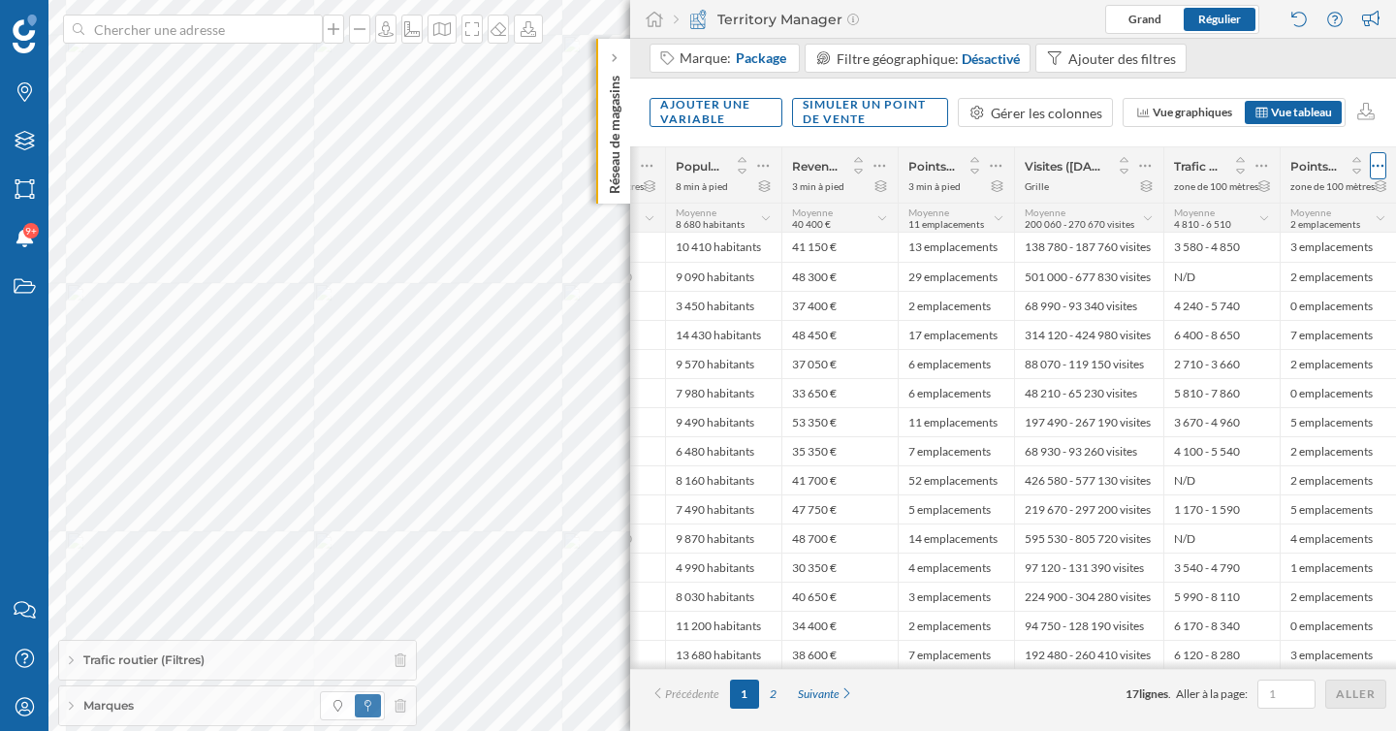
click at [1373, 167] on icon at bounding box center [1379, 166] width 12 height 3
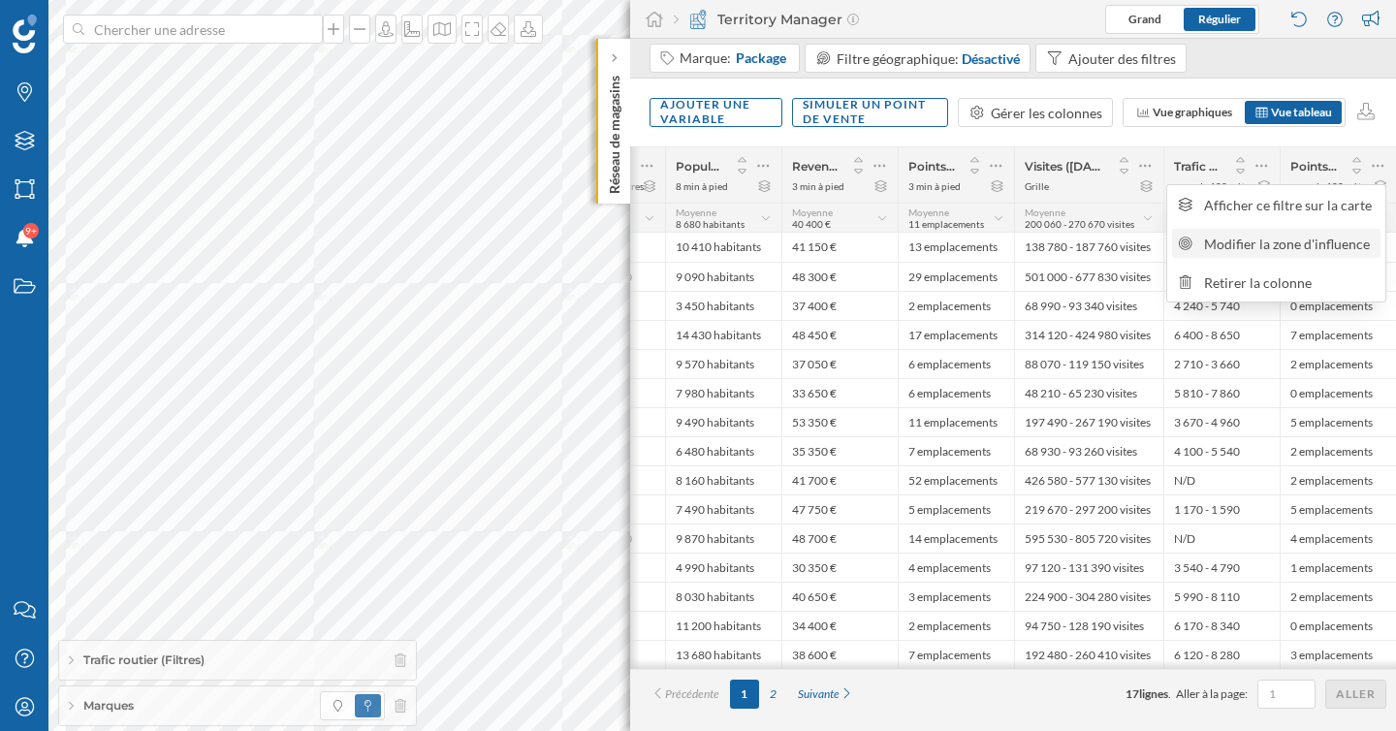
click at [1250, 248] on div "Modifier la zone d'influence" at bounding box center [1289, 244] width 171 height 20
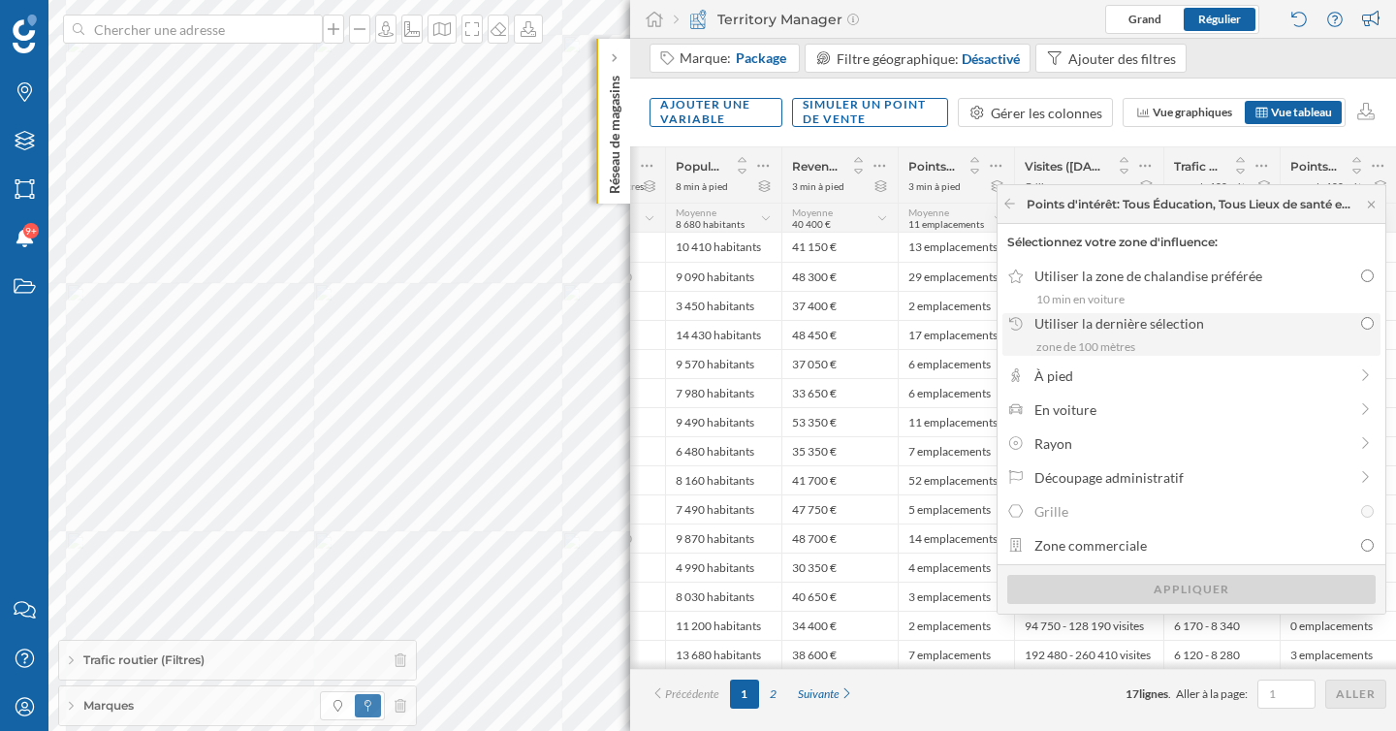
click at [1200, 341] on div "zone de 100 mètres" at bounding box center [1204, 346] width 337 height 17
click at [1361, 330] on input "Utiliser la dernière sélection zone de 100 mètres" at bounding box center [1367, 323] width 13 height 13
radio input "true"
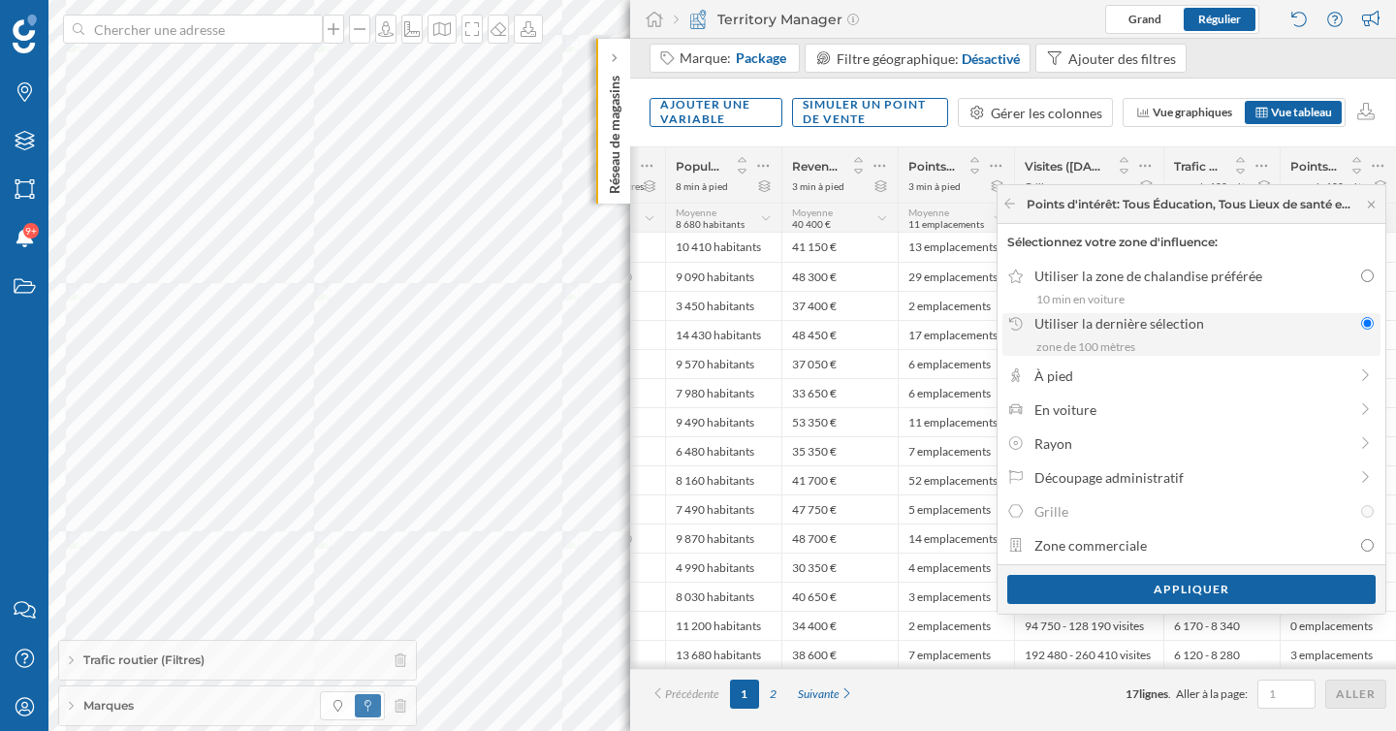
click at [1180, 332] on div "Utiliser la dernière sélection" at bounding box center [1192, 323] width 317 height 20
click at [1361, 330] on input "Utiliser la dernière sélection zone de 100 mètres" at bounding box center [1367, 323] width 13 height 13
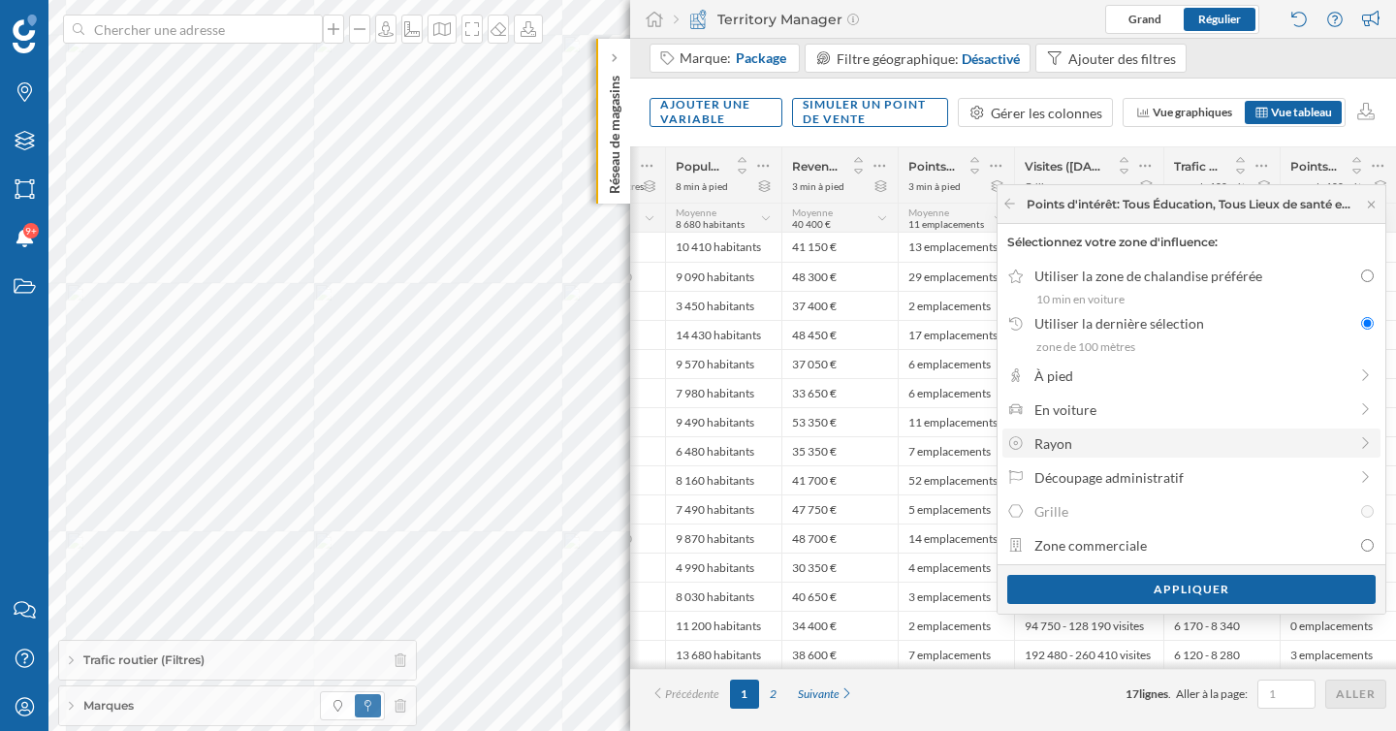
click at [1144, 442] on div "Rayon" at bounding box center [1190, 443] width 312 height 20
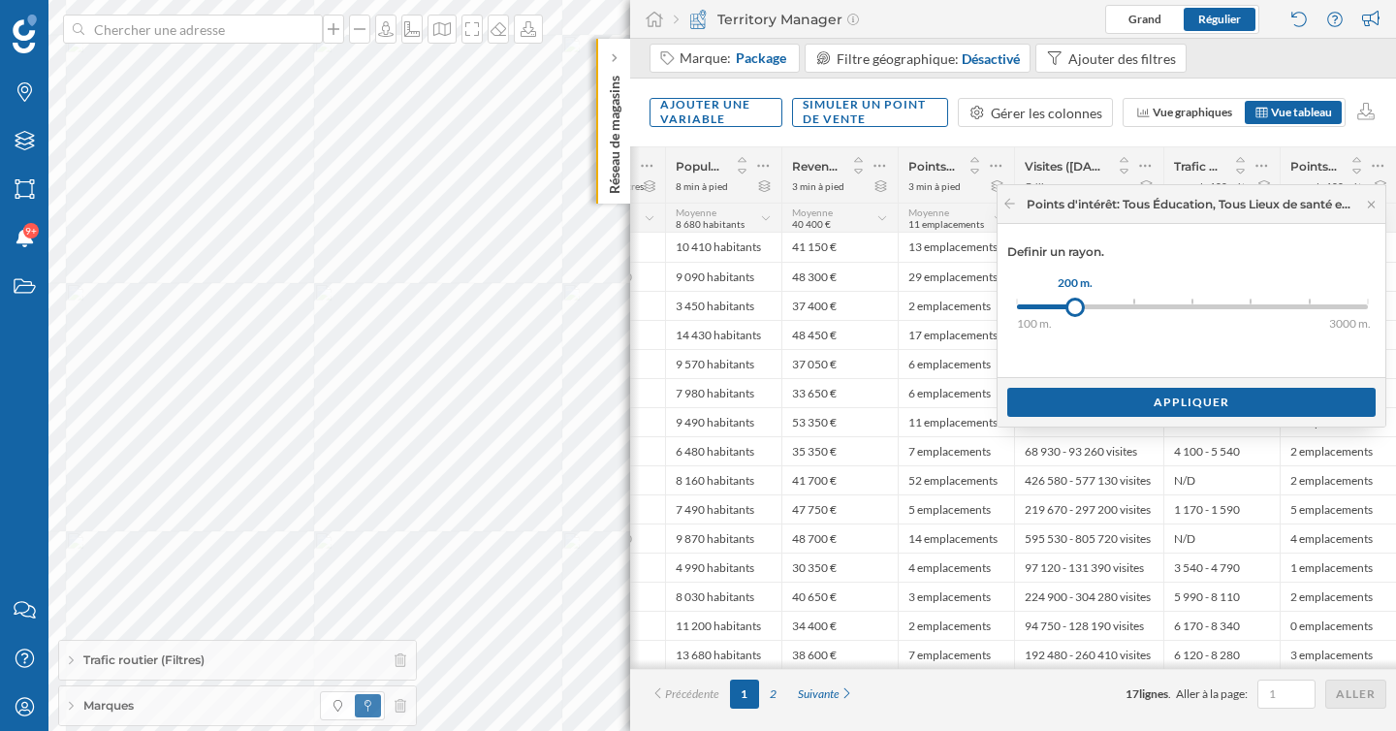
drag, startPoint x: 1019, startPoint y: 310, endPoint x: 1075, endPoint y: 310, distance: 56.2
click at [1075, 310] on div at bounding box center [1074, 307] width 19 height 19
click at [1127, 409] on div "Appliquer" at bounding box center [1191, 401] width 368 height 29
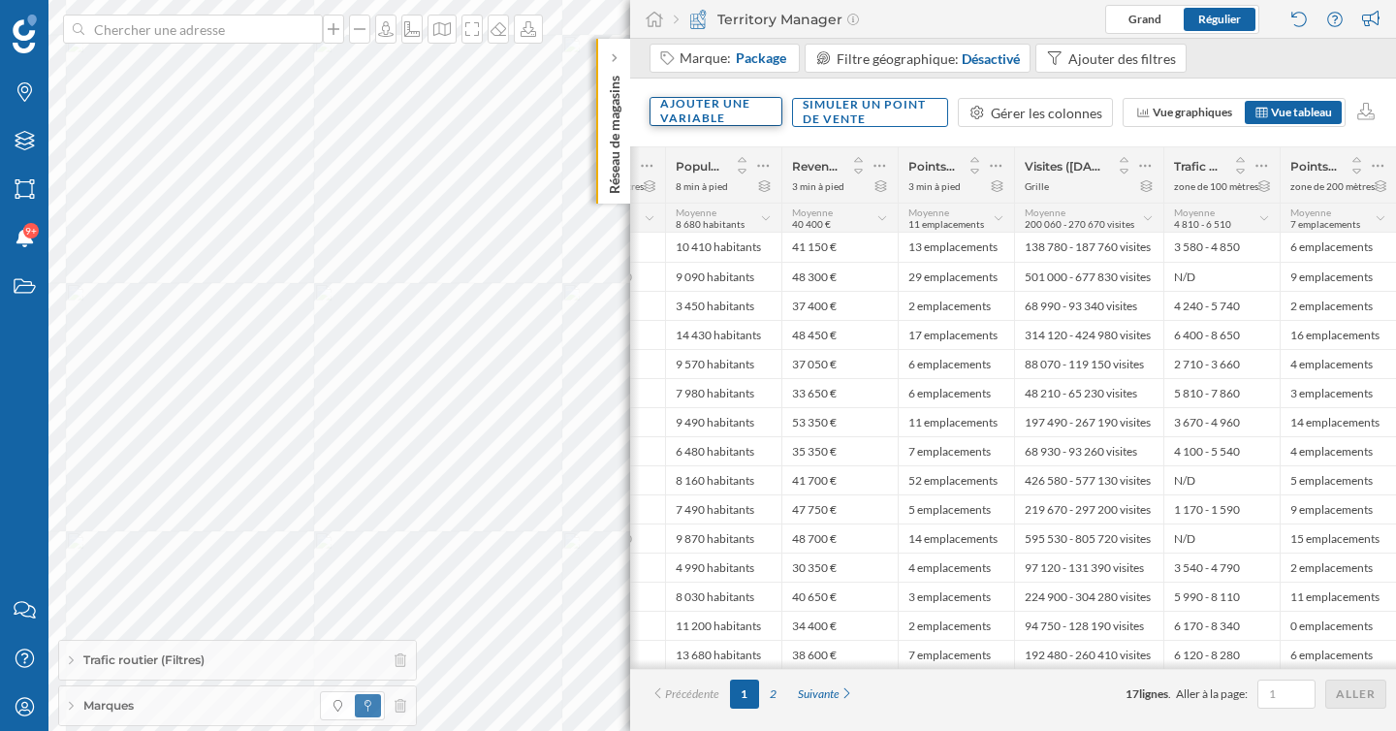
click at [708, 112] on div "Ajouter une variable" at bounding box center [716, 111] width 133 height 29
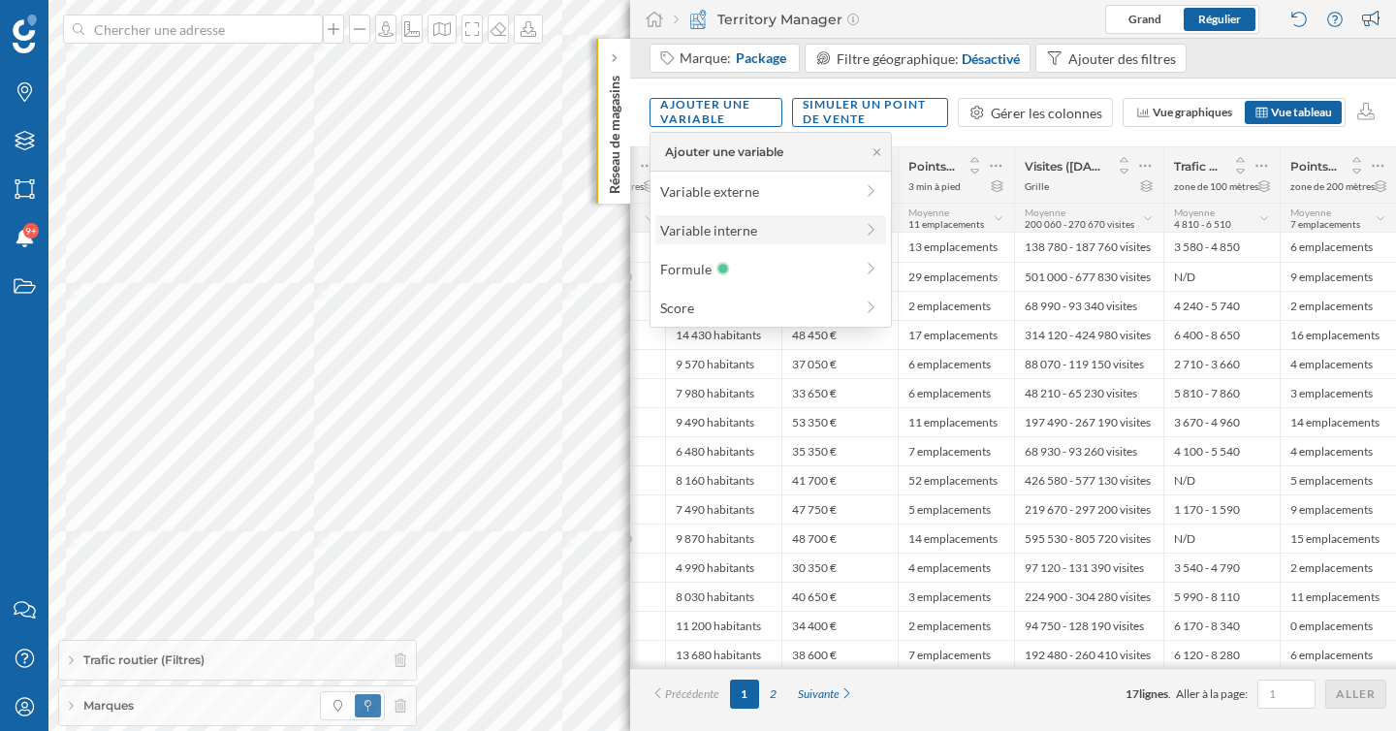
click at [738, 223] on div "Variable interne" at bounding box center [756, 230] width 193 height 20
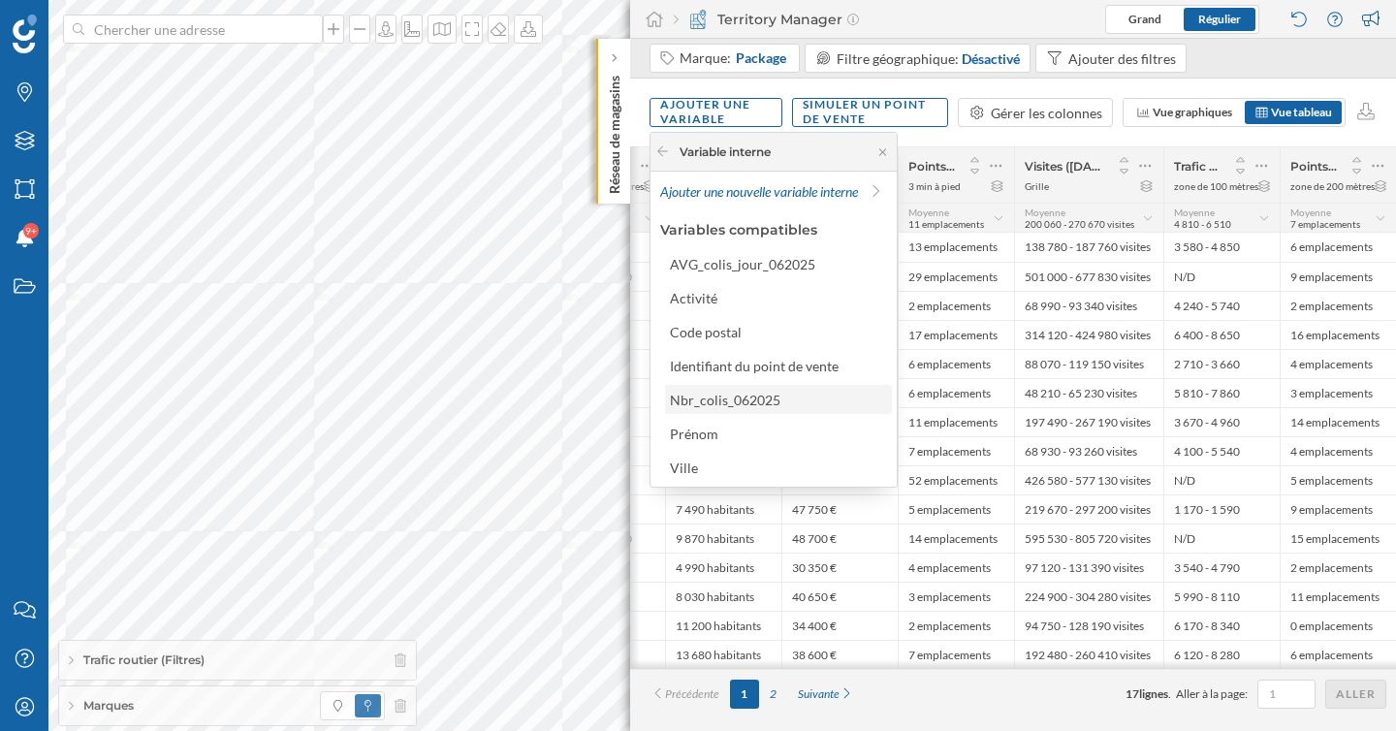
click at [779, 402] on div "Nbr_colis_062025" at bounding box center [777, 400] width 215 height 20
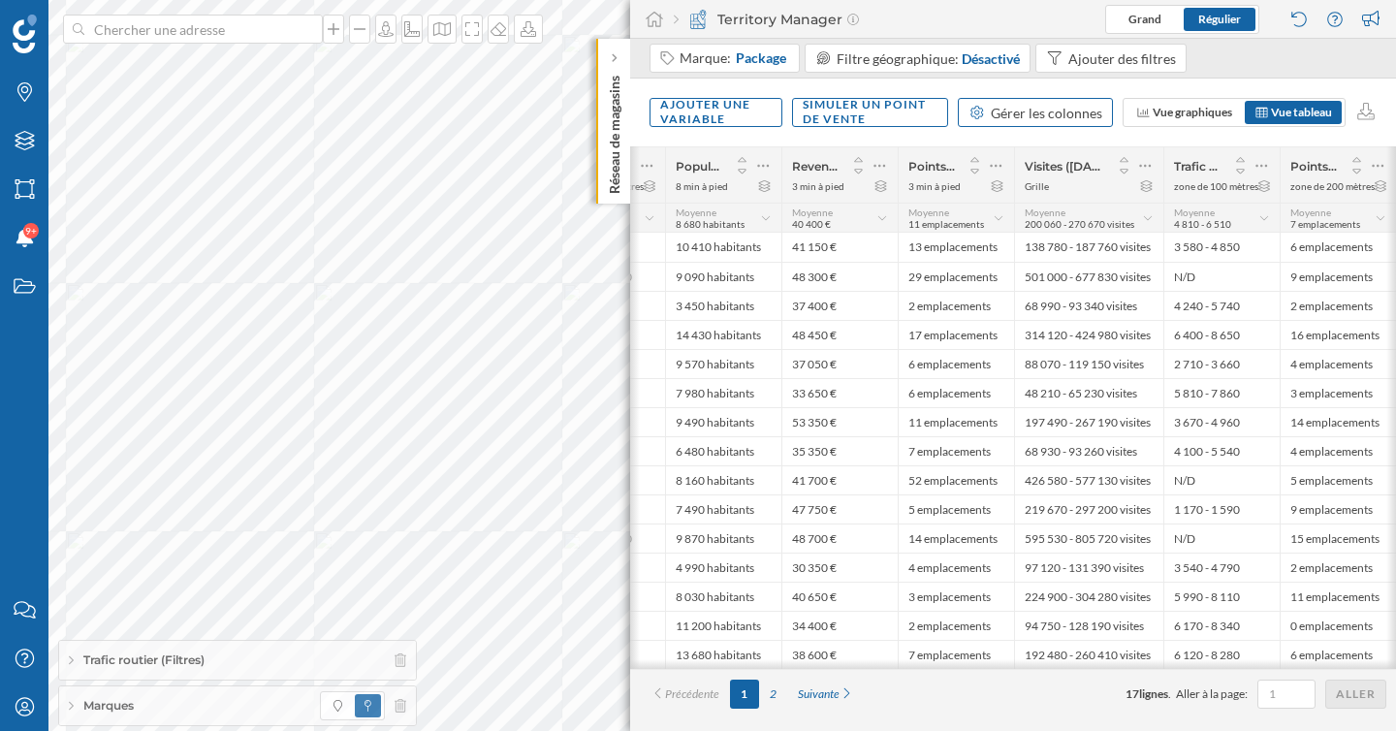
click at [1073, 114] on div "Gérer les colonnes" at bounding box center [1046, 113] width 111 height 20
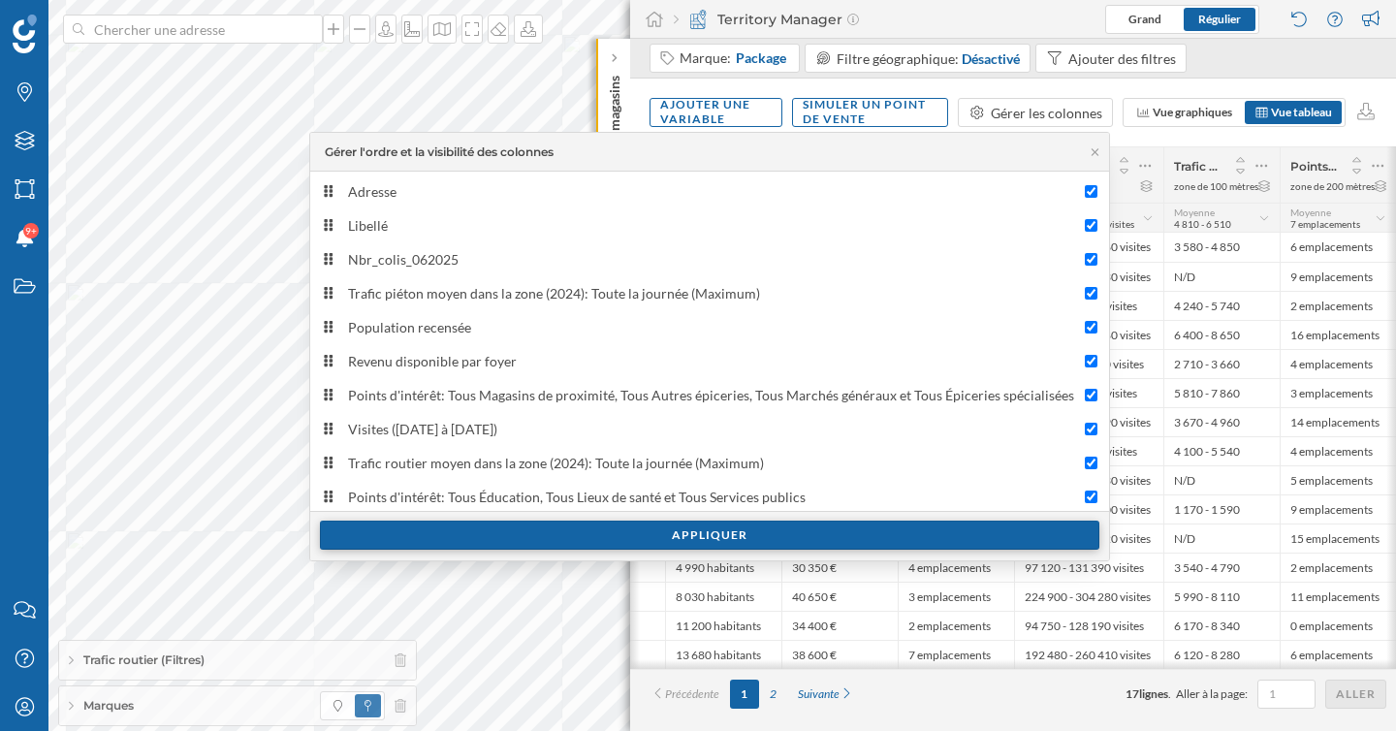
click at [788, 535] on div "Appliquer" at bounding box center [709, 535] width 779 height 29
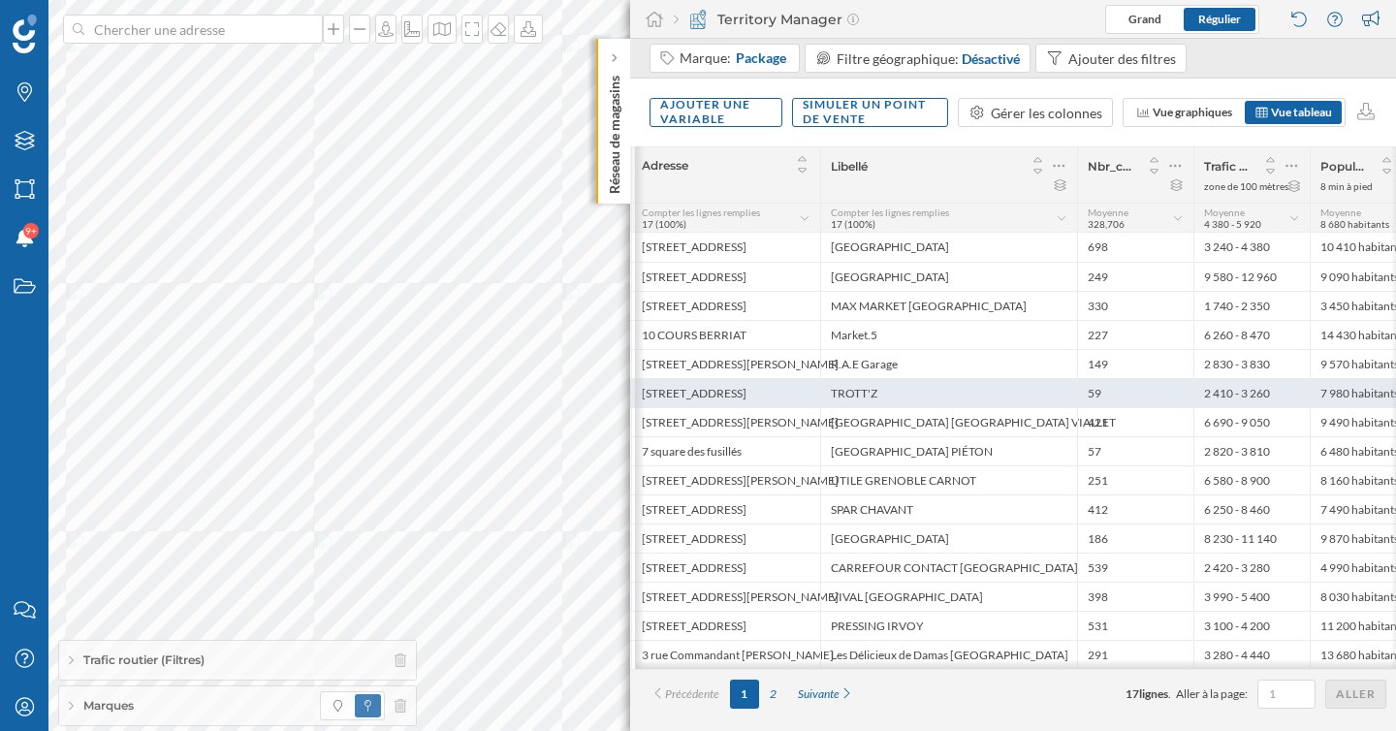
scroll to position [0, 48]
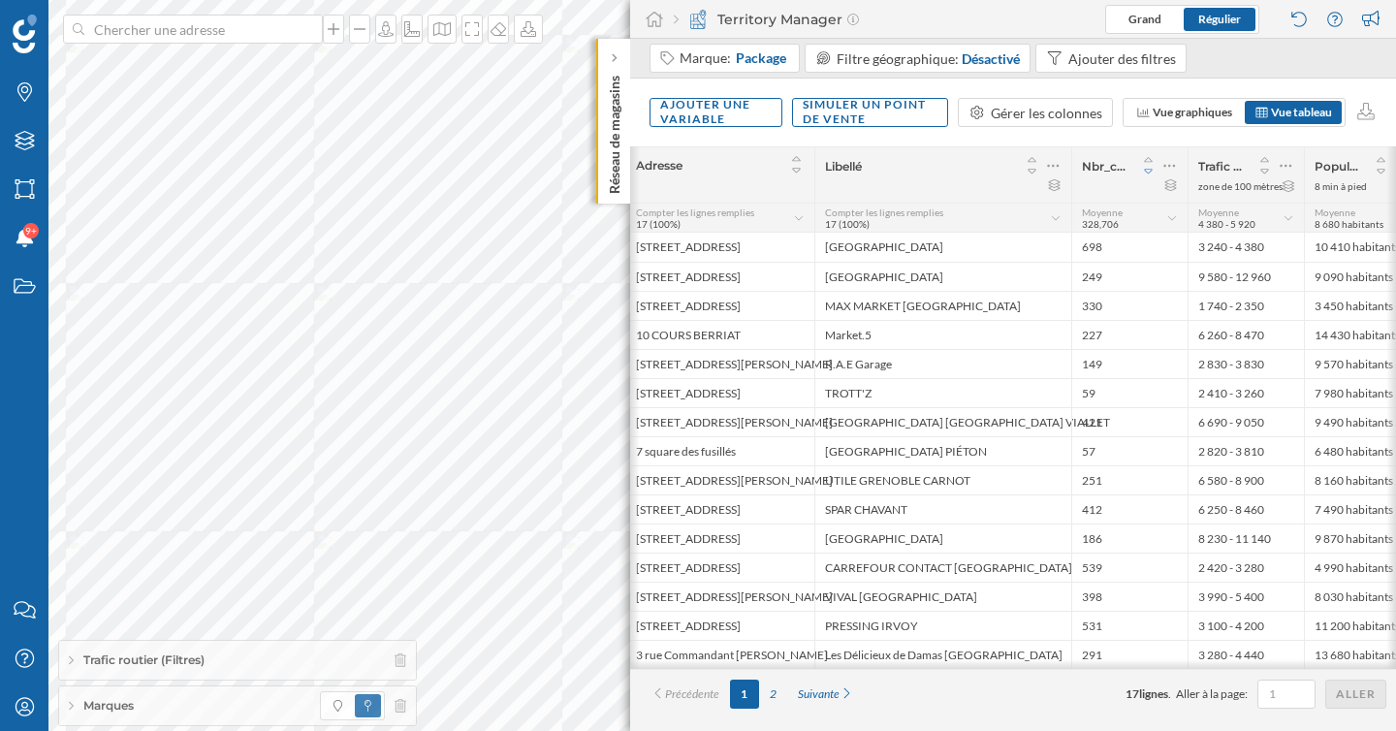
click at [1147, 169] on icon at bounding box center [1148, 172] width 17 height 14
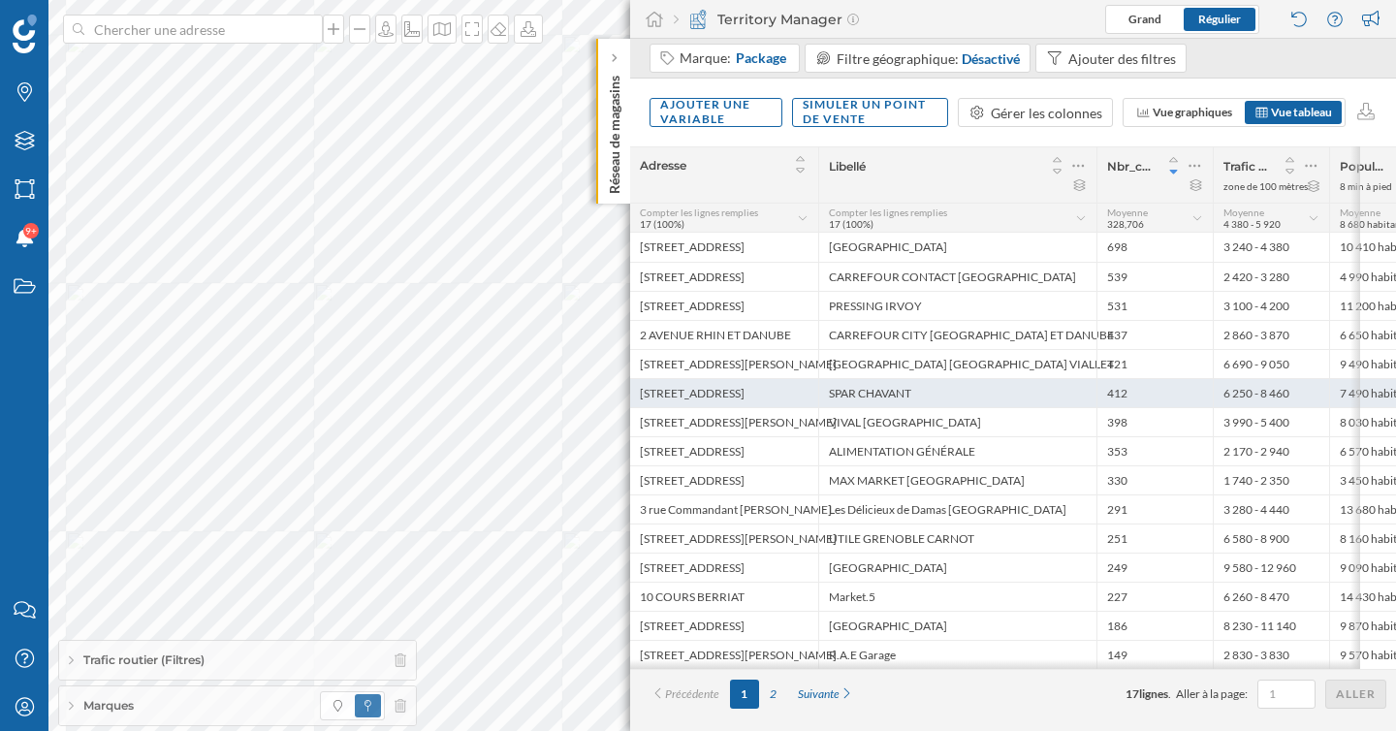
scroll to position [0, 0]
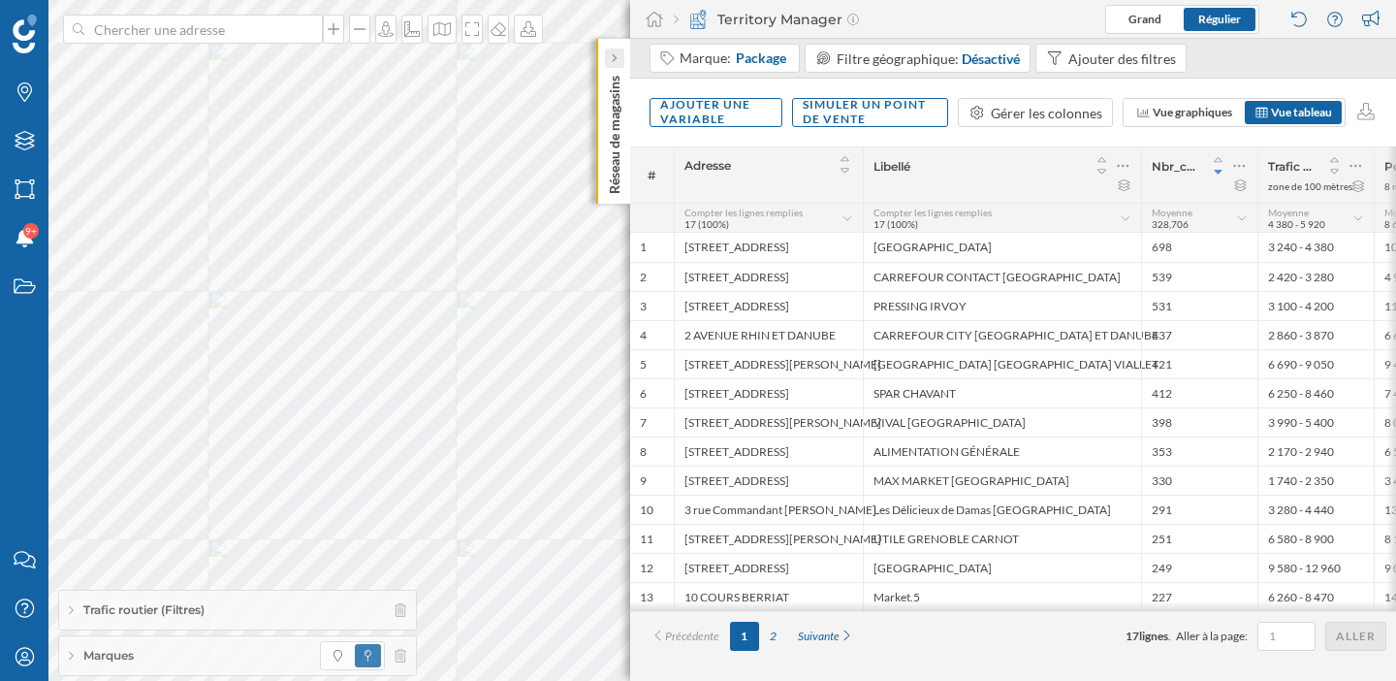
click at [613, 58] on icon at bounding box center [614, 58] width 6 height 10
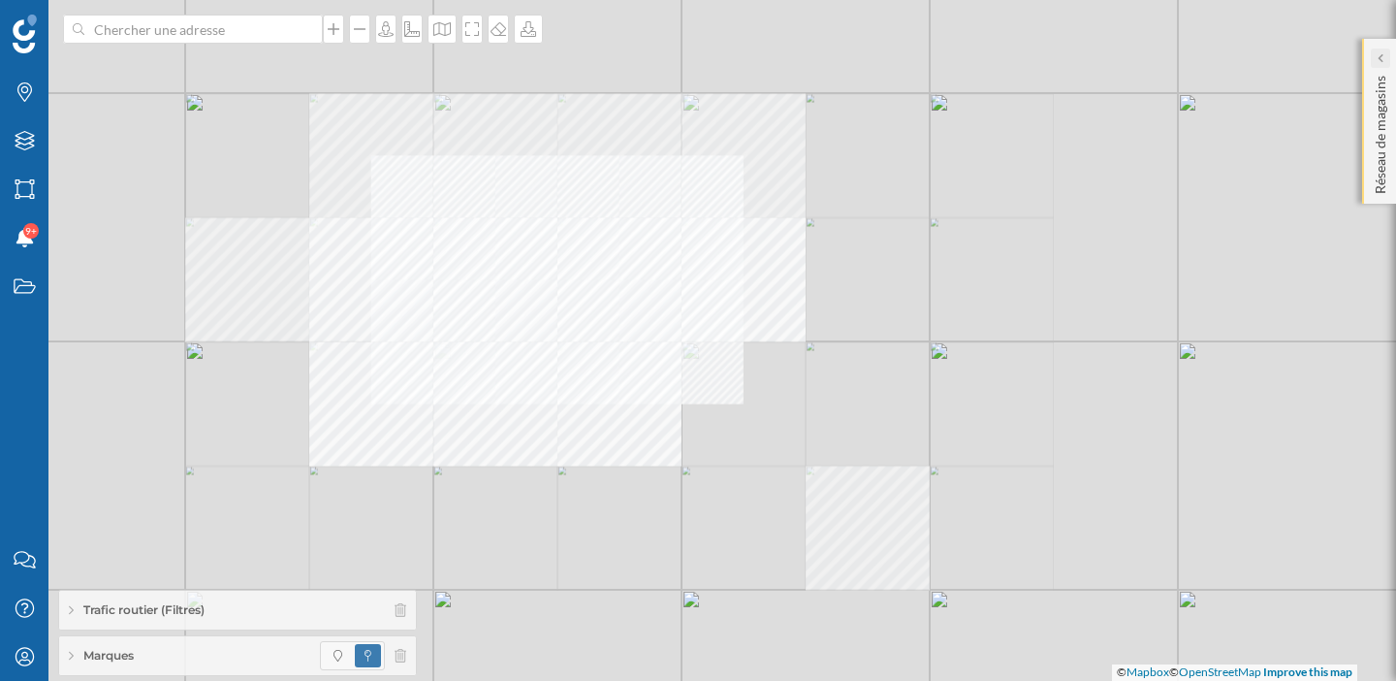
click at [1382, 58] on icon at bounding box center [1380, 58] width 6 height 10
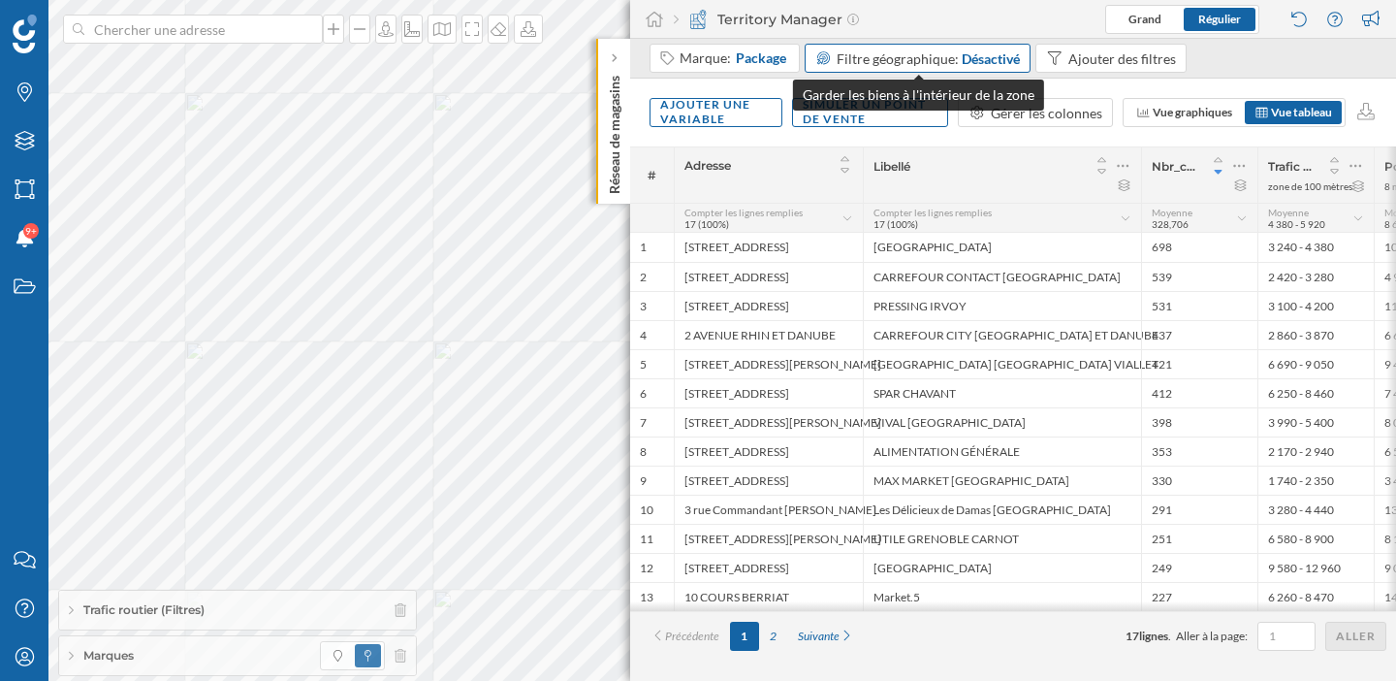
click at [982, 50] on div "Désactivé" at bounding box center [991, 58] width 58 height 20
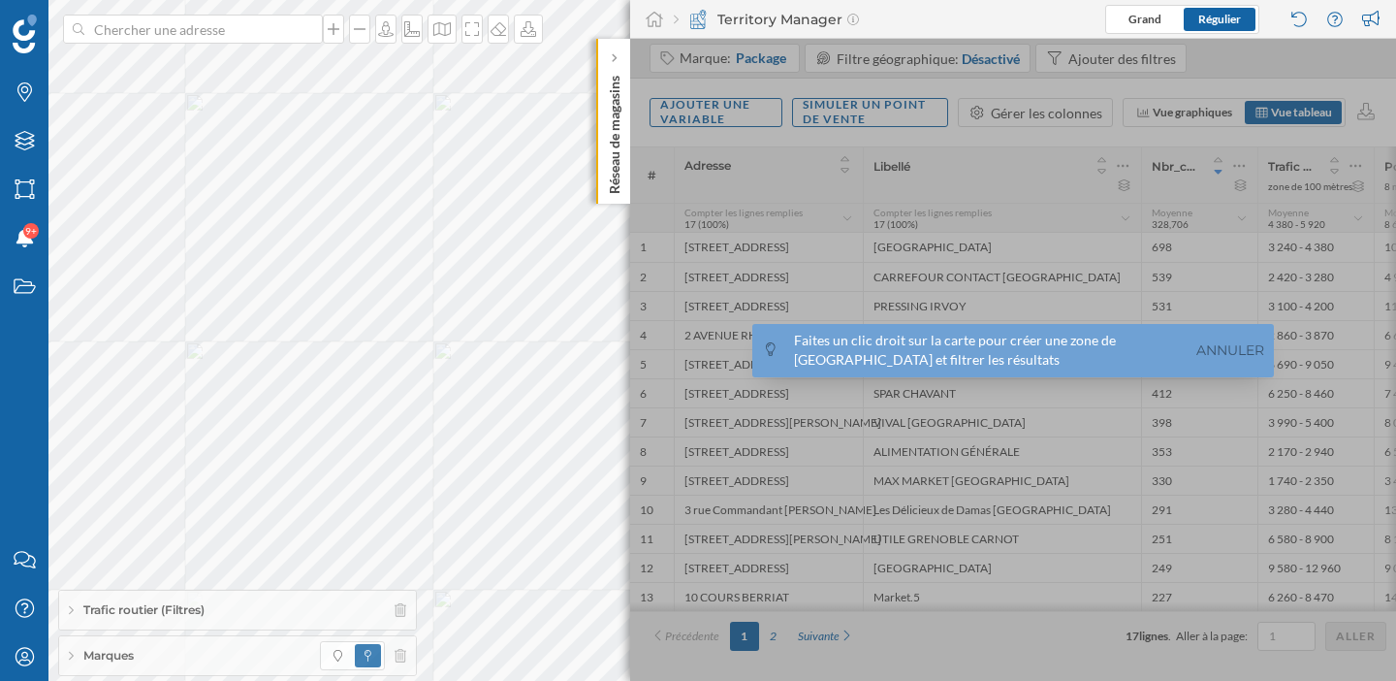
click at [983, 27] on div "Territory Manager Grand Régulier" at bounding box center [1013, 19] width 766 height 39
click at [1100, 166] on div at bounding box center [1013, 360] width 766 height 642
click at [1232, 352] on link "Annuler" at bounding box center [1230, 350] width 78 height 22
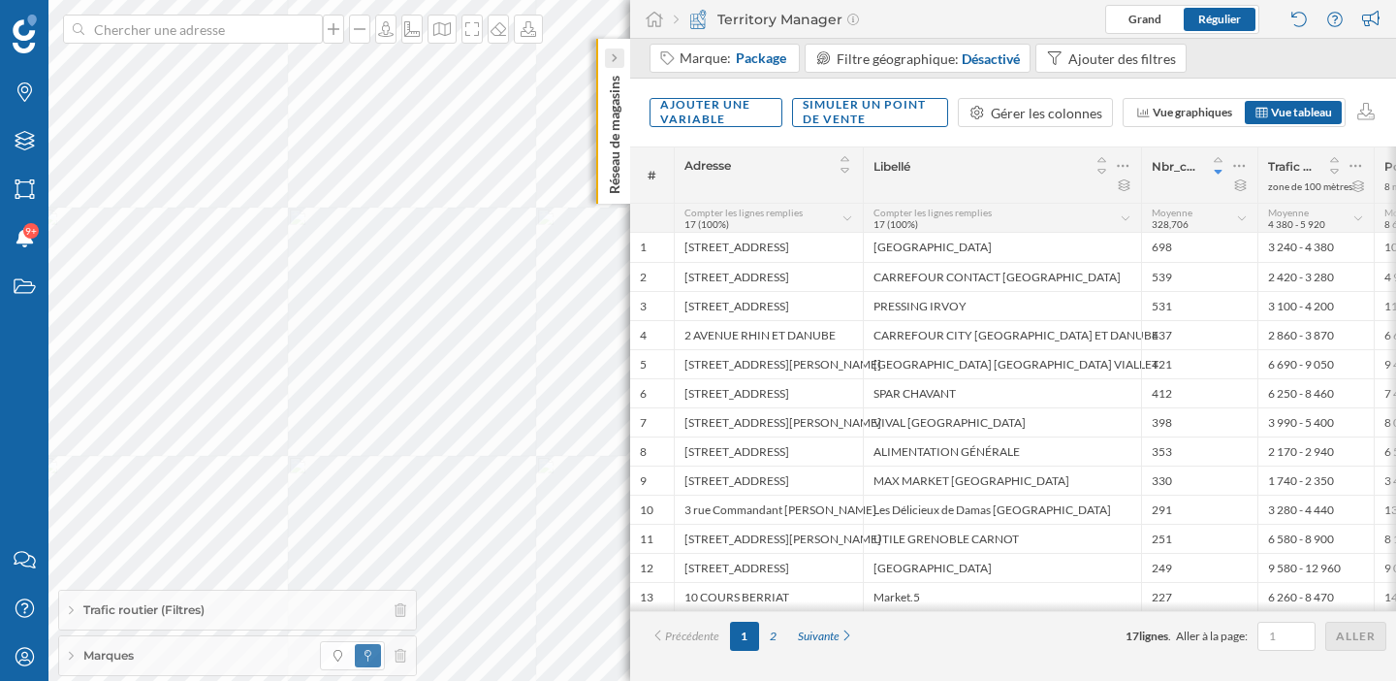
click at [620, 58] on div at bounding box center [614, 57] width 19 height 19
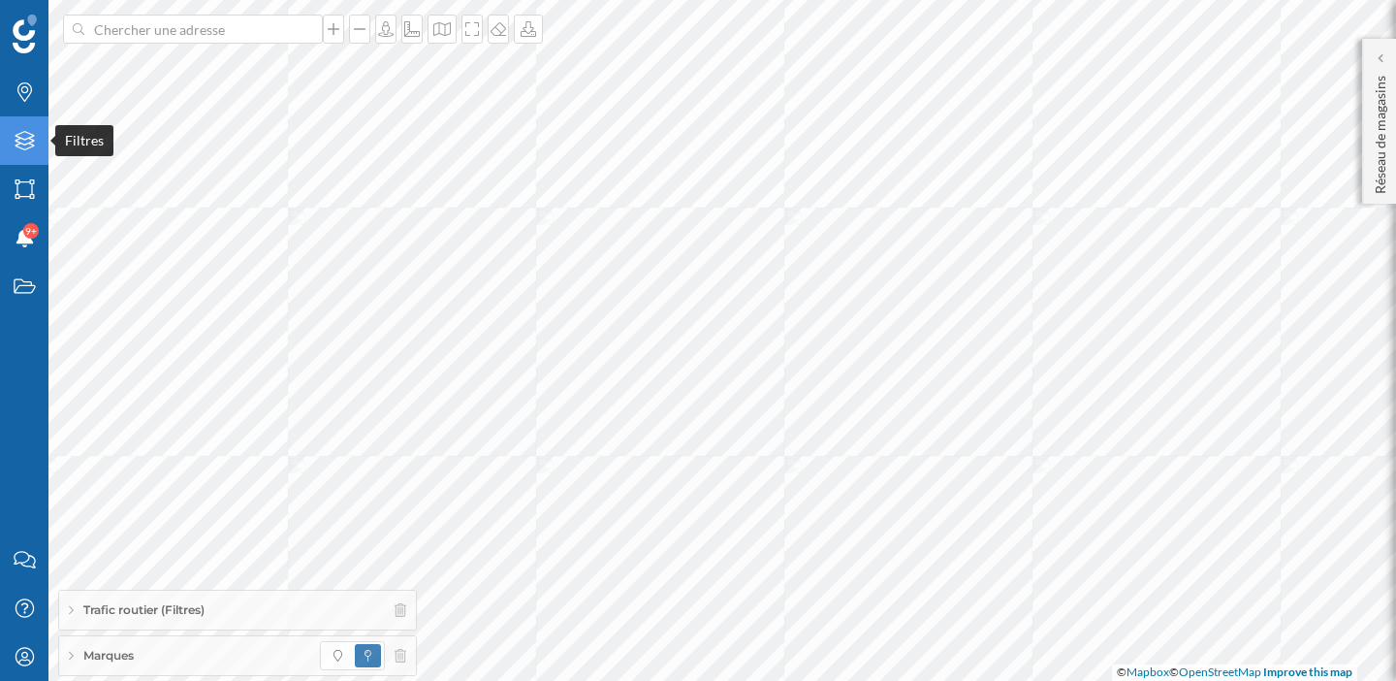
click at [29, 148] on icon "Filtres" at bounding box center [25, 140] width 24 height 19
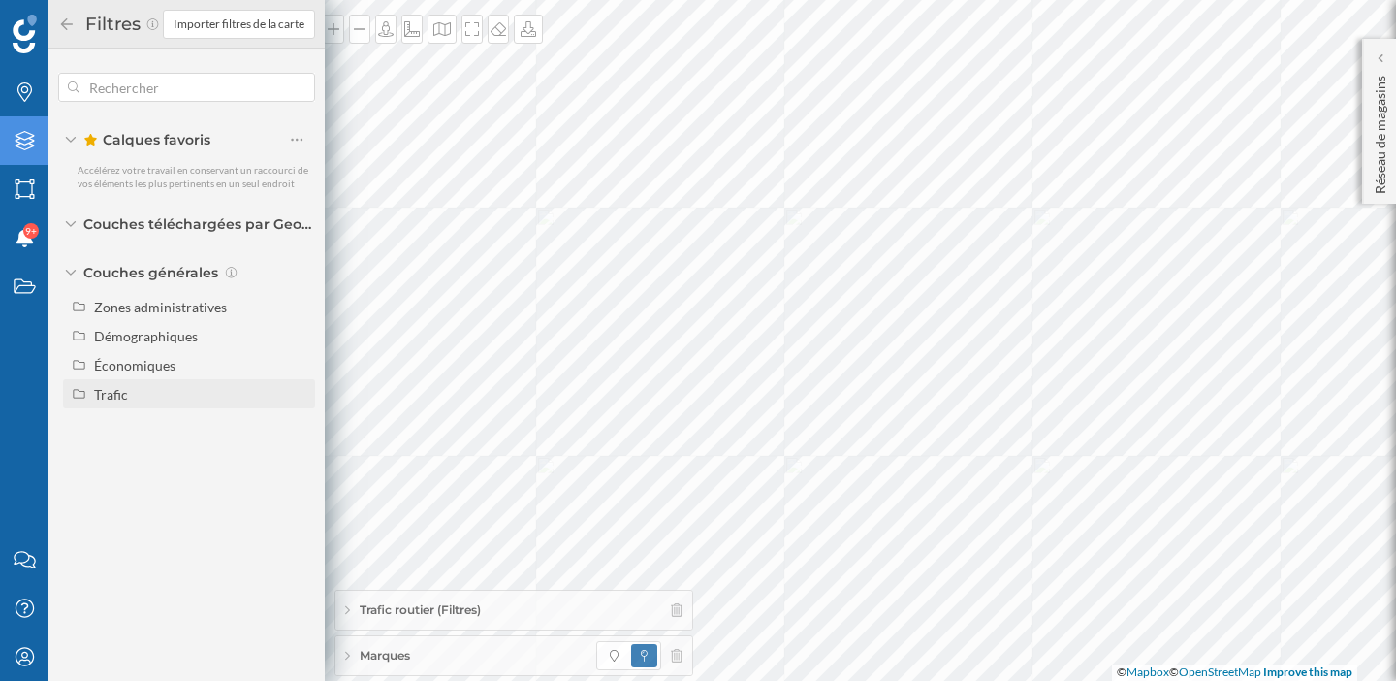
click at [130, 388] on div "Trafic" at bounding box center [201, 394] width 214 height 20
click at [220, 425] on div "Trafic routier" at bounding box center [168, 423] width 135 height 20
click at [296, 425] on input "Trafic routier" at bounding box center [302, 423] width 13 height 13
radio input "true"
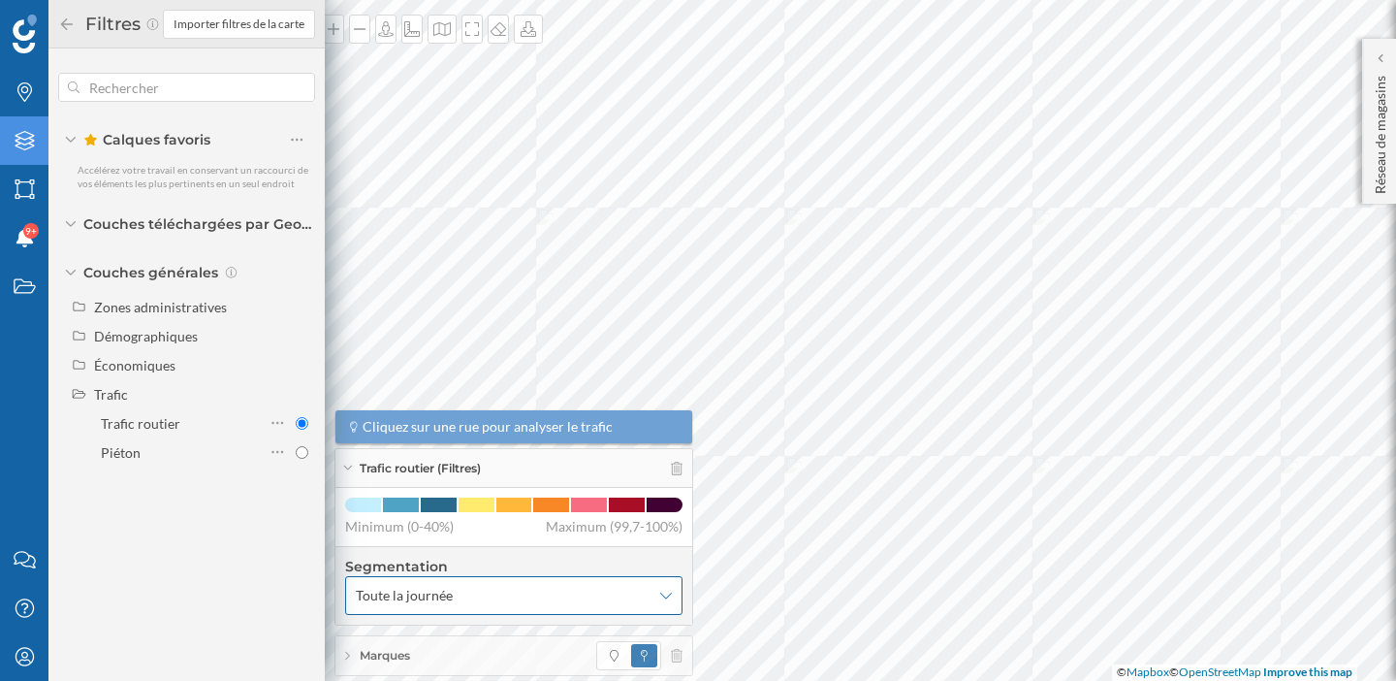
click at [481, 590] on span "Toute la journée" at bounding box center [503, 595] width 295 height 19
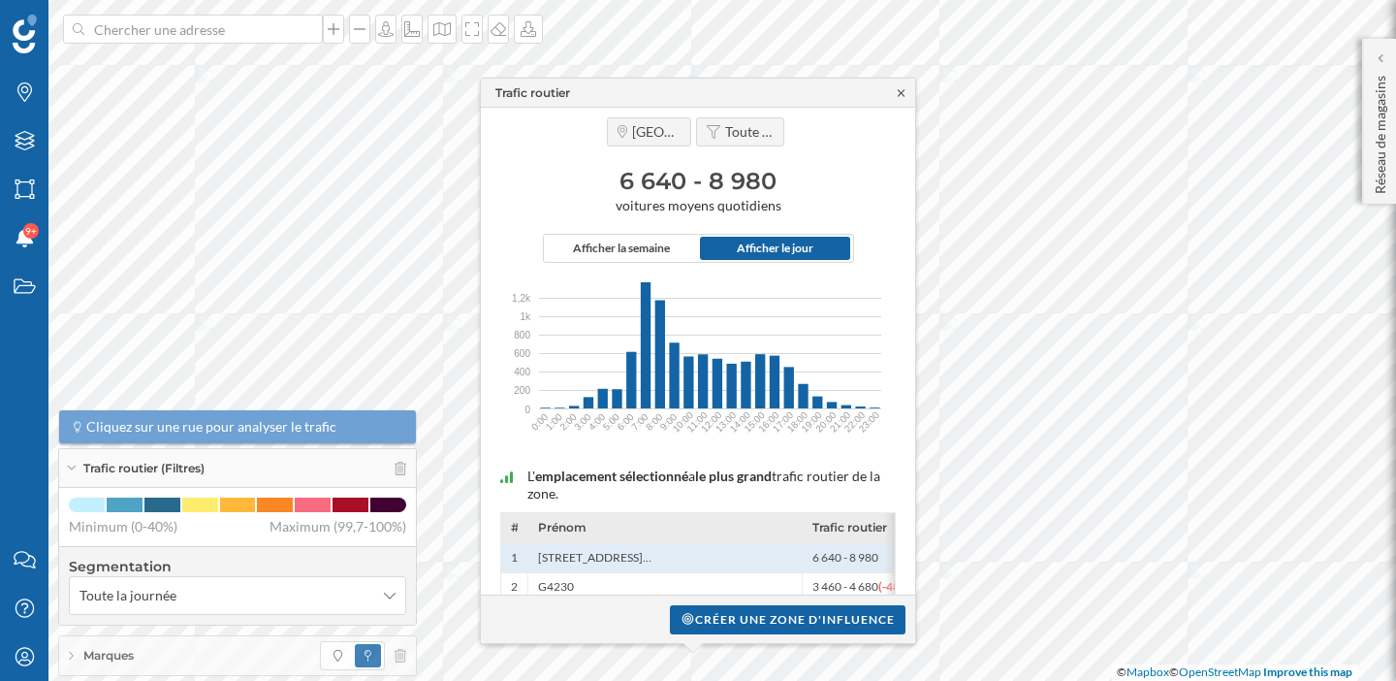
click at [902, 88] on icon at bounding box center [901, 93] width 15 height 12
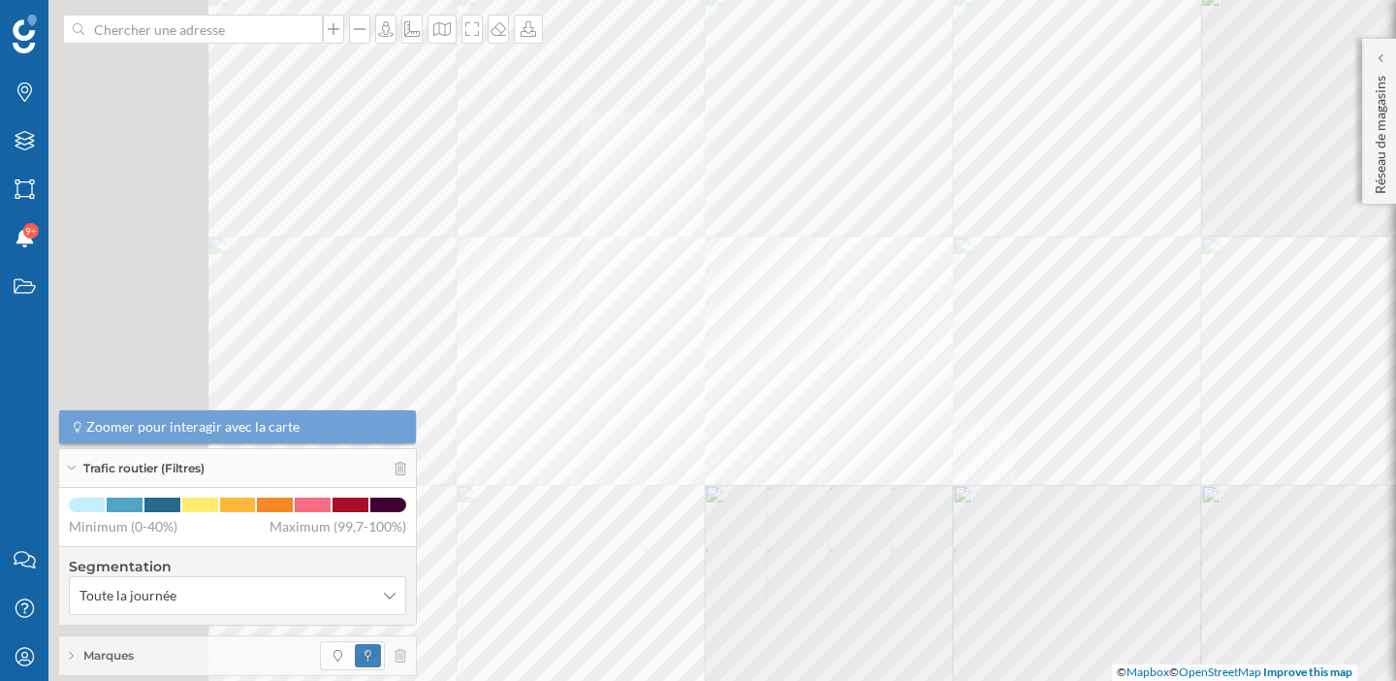
click at [915, 480] on div "© Mapbox © OpenStreetMap Improve this map" at bounding box center [698, 340] width 1396 height 681
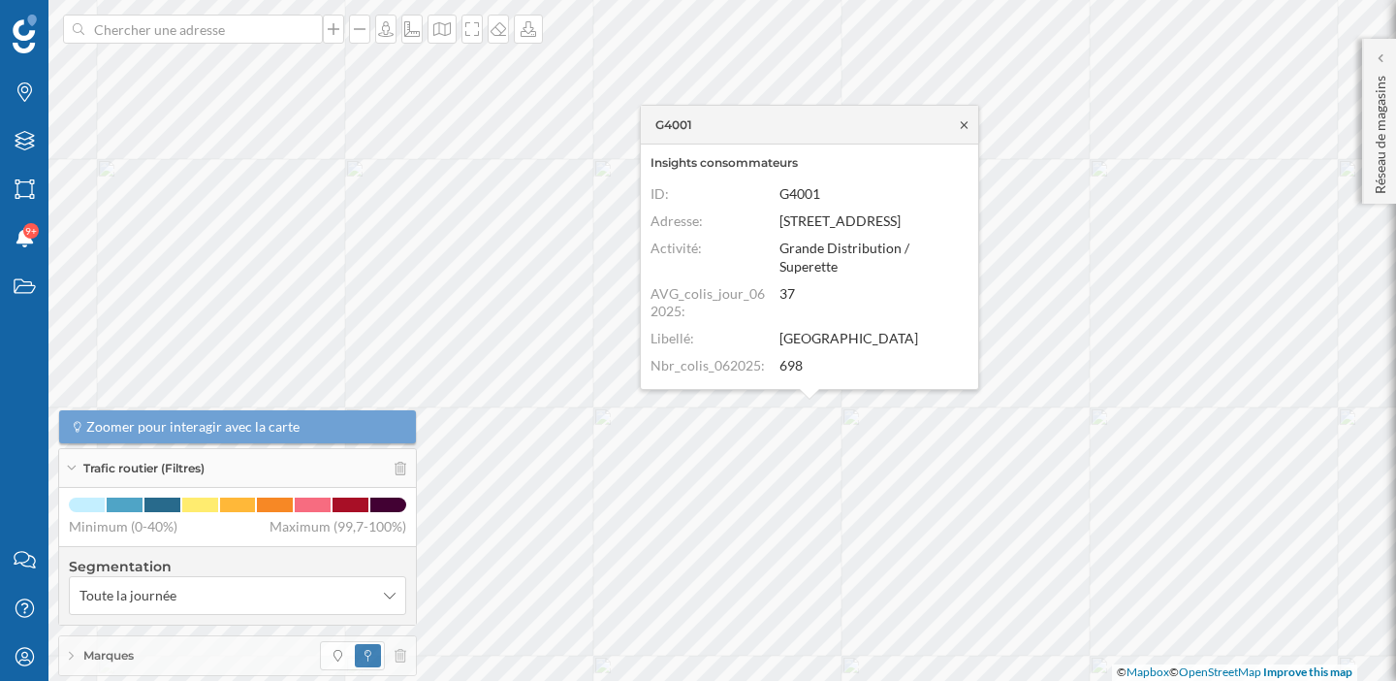
click at [966, 120] on icon at bounding box center [964, 125] width 15 height 12
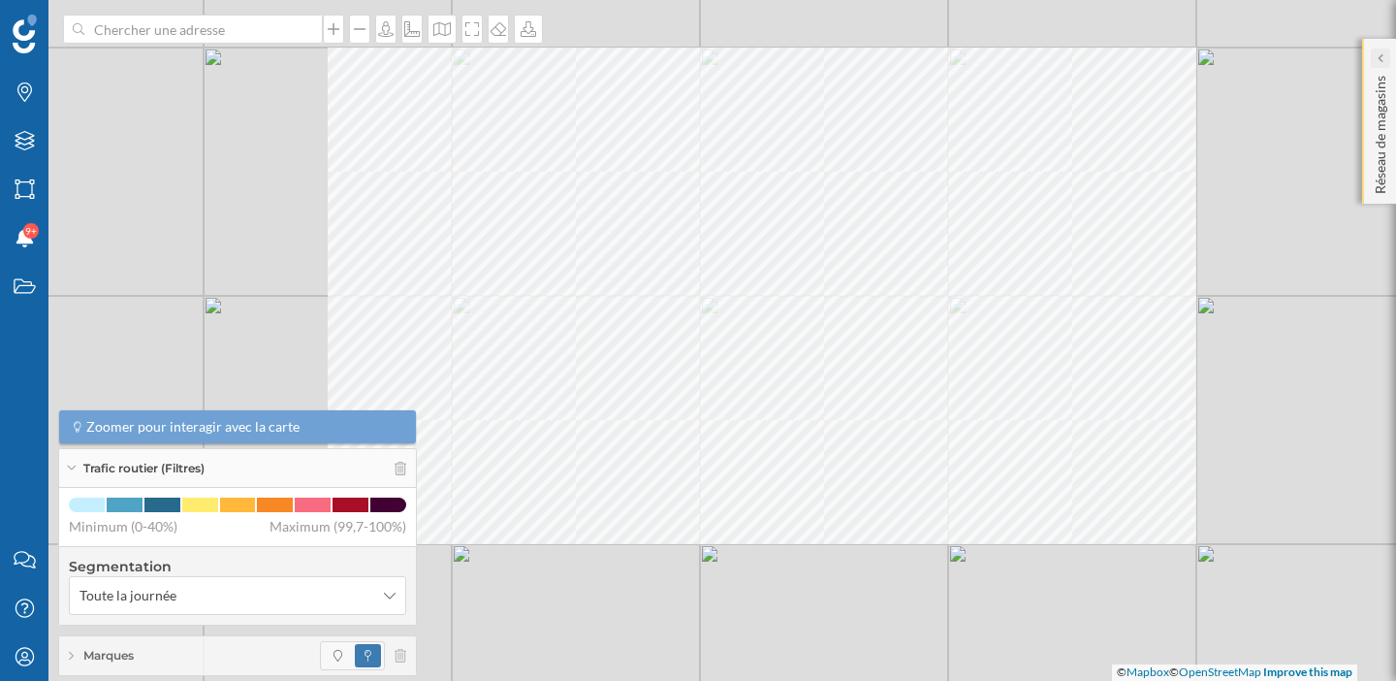
click at [1385, 48] on div at bounding box center [1380, 57] width 19 height 19
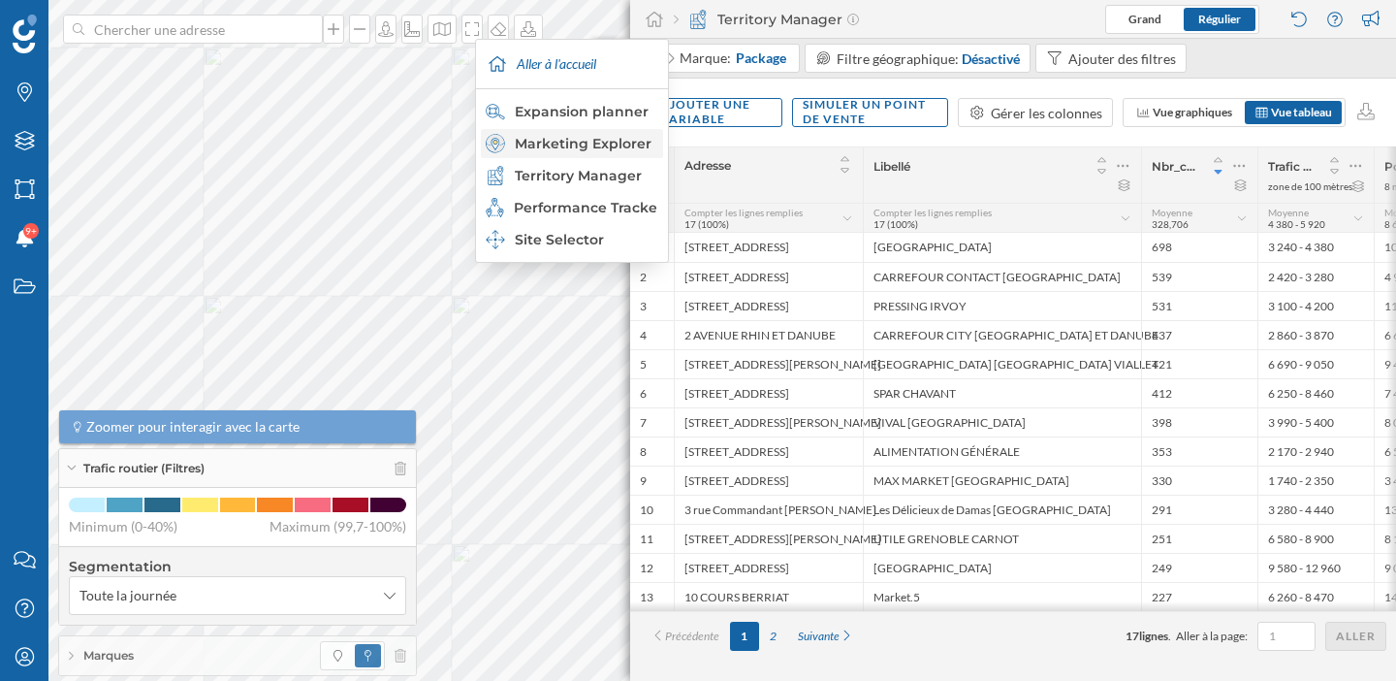
click at [589, 130] on div "Marketing Explorer" at bounding box center [572, 143] width 182 height 29
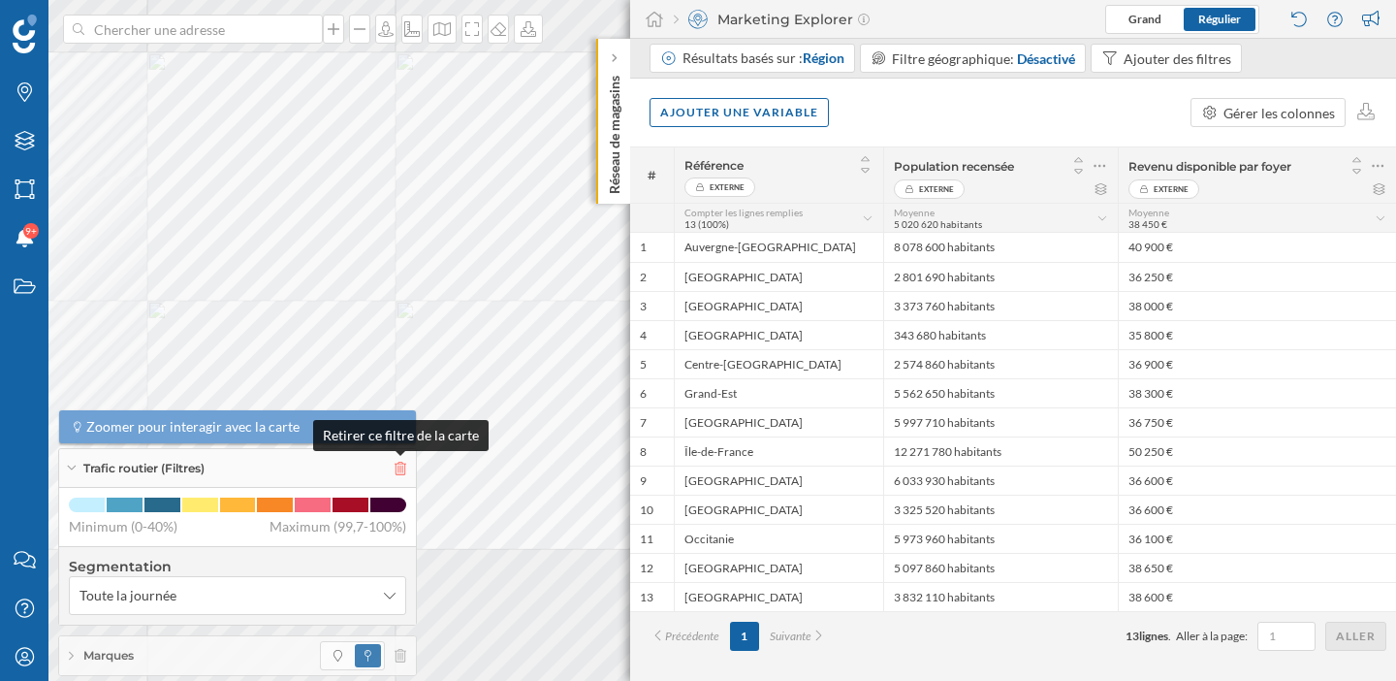
click at [404, 467] on icon at bounding box center [401, 468] width 12 height 14
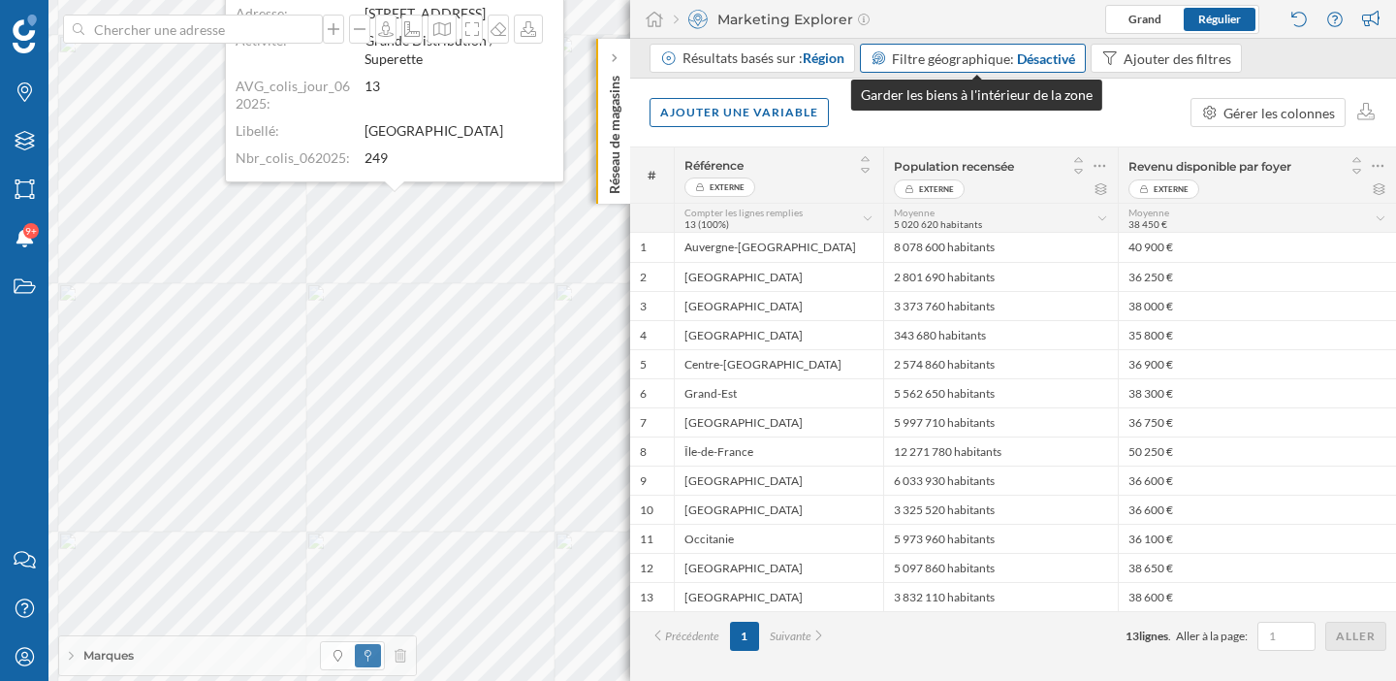
click at [1033, 60] on div "Désactivé" at bounding box center [1046, 58] width 58 height 20
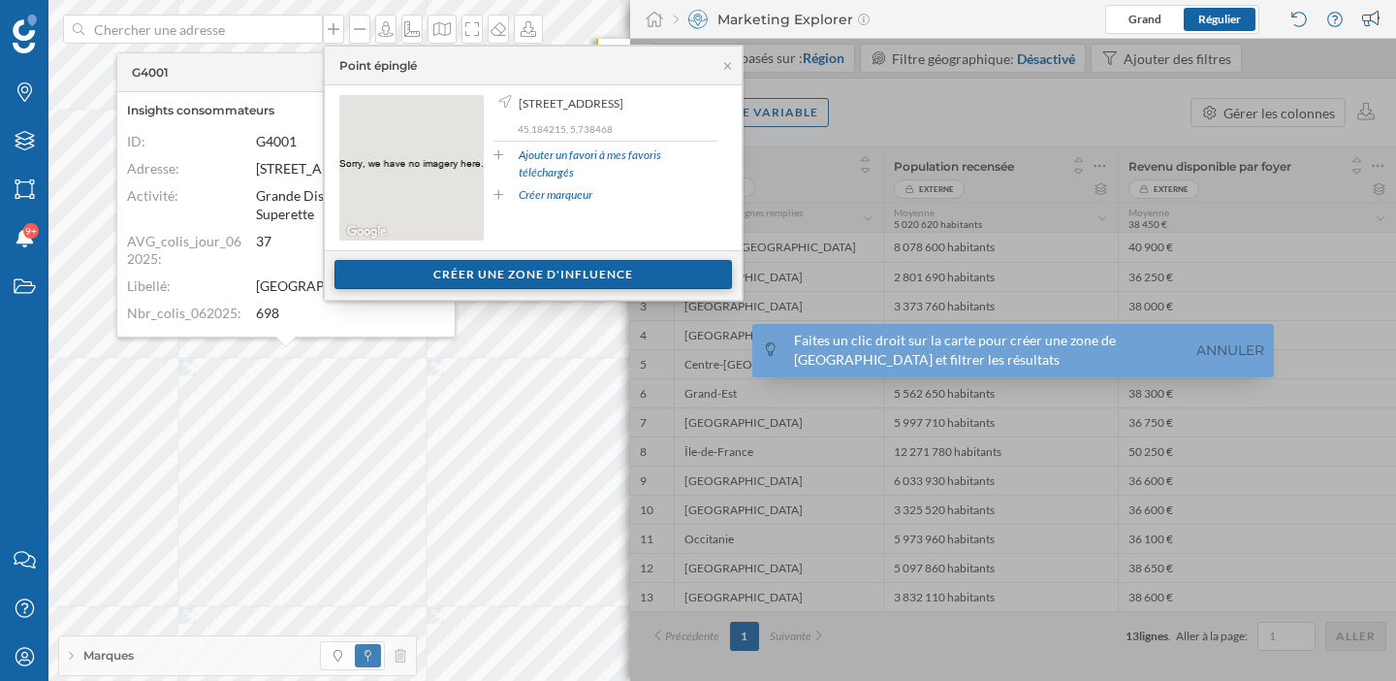
click at [481, 274] on div "Créer une zone d'influence" at bounding box center [532, 274] width 397 height 29
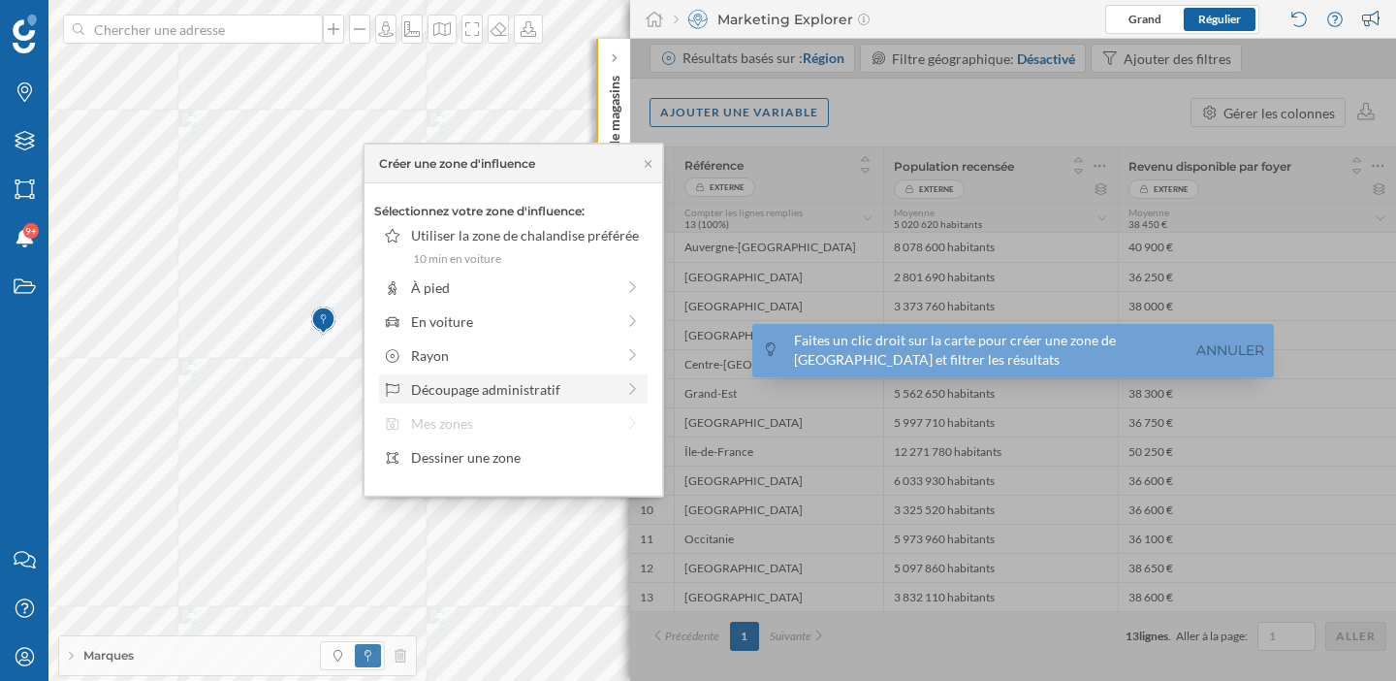
click at [497, 389] on div "Découpage administratif" at bounding box center [513, 389] width 204 height 20
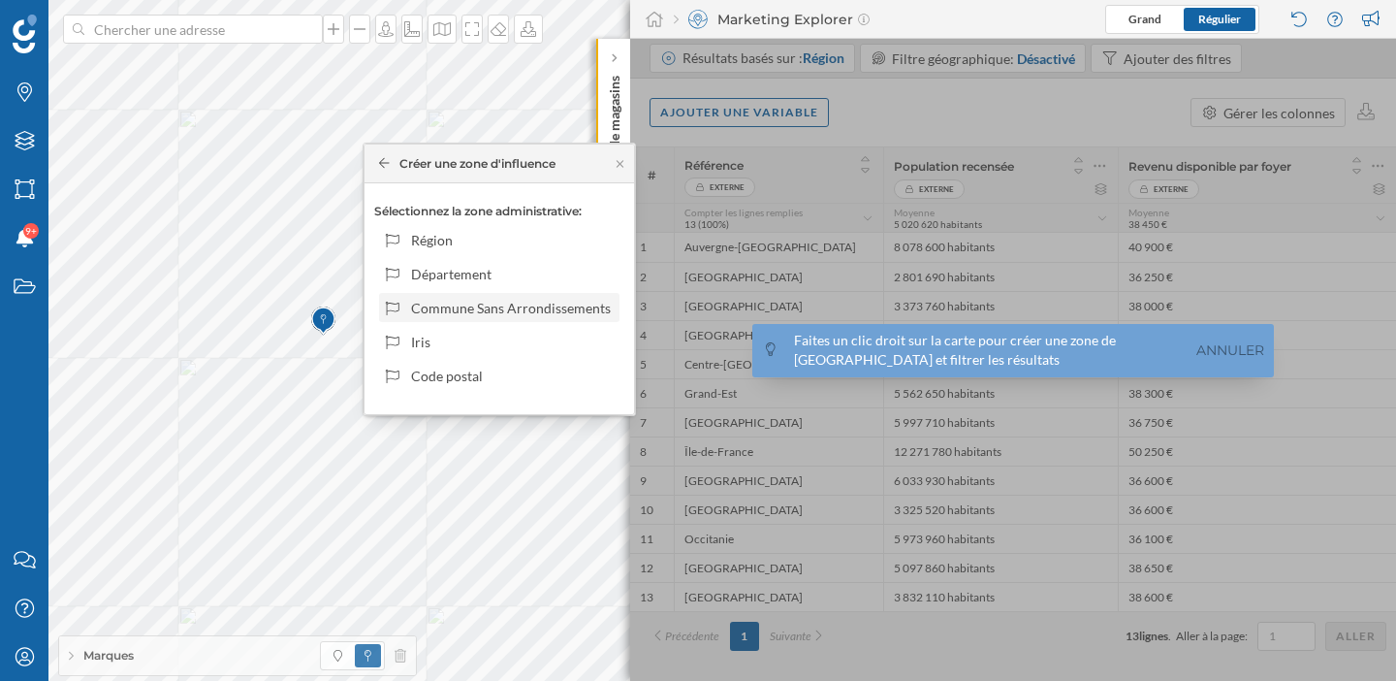
click at [495, 312] on div "Commune Sans Arrondissements" at bounding box center [512, 308] width 202 height 20
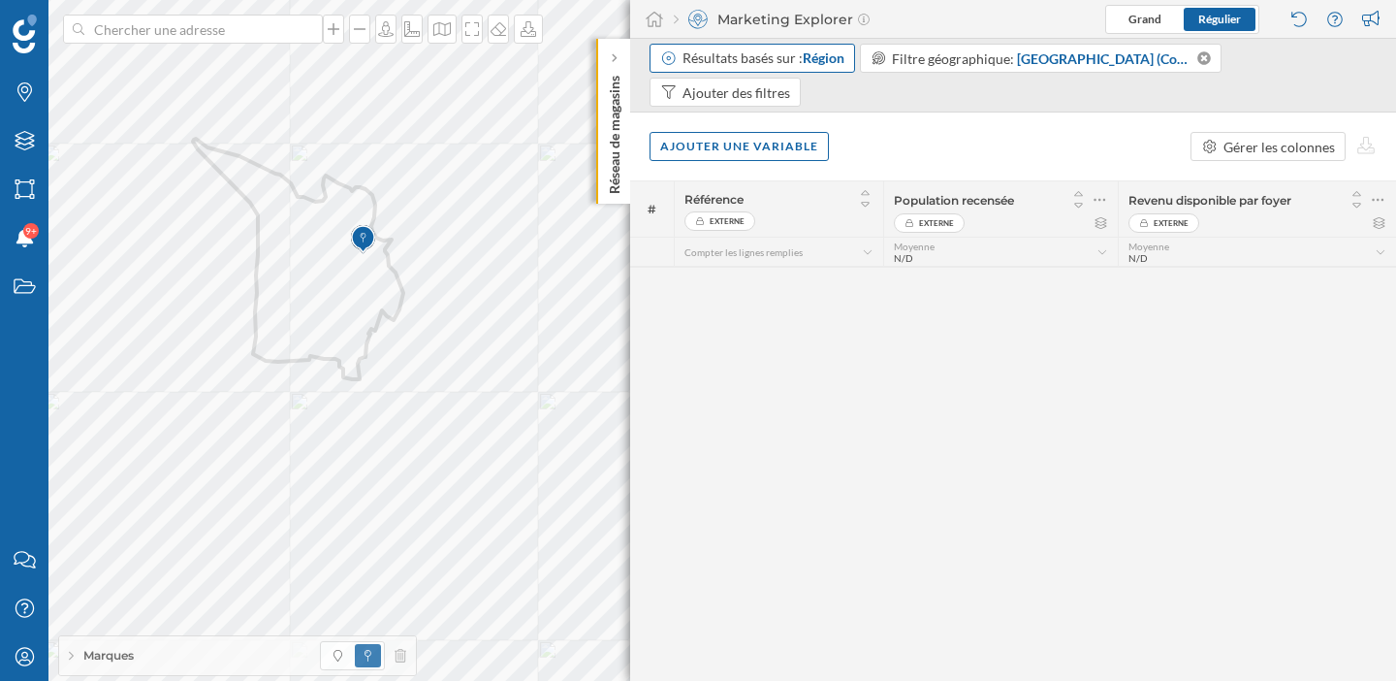
click at [781, 57] on div "Résultats basés sur : Région" at bounding box center [764, 57] width 162 height 19
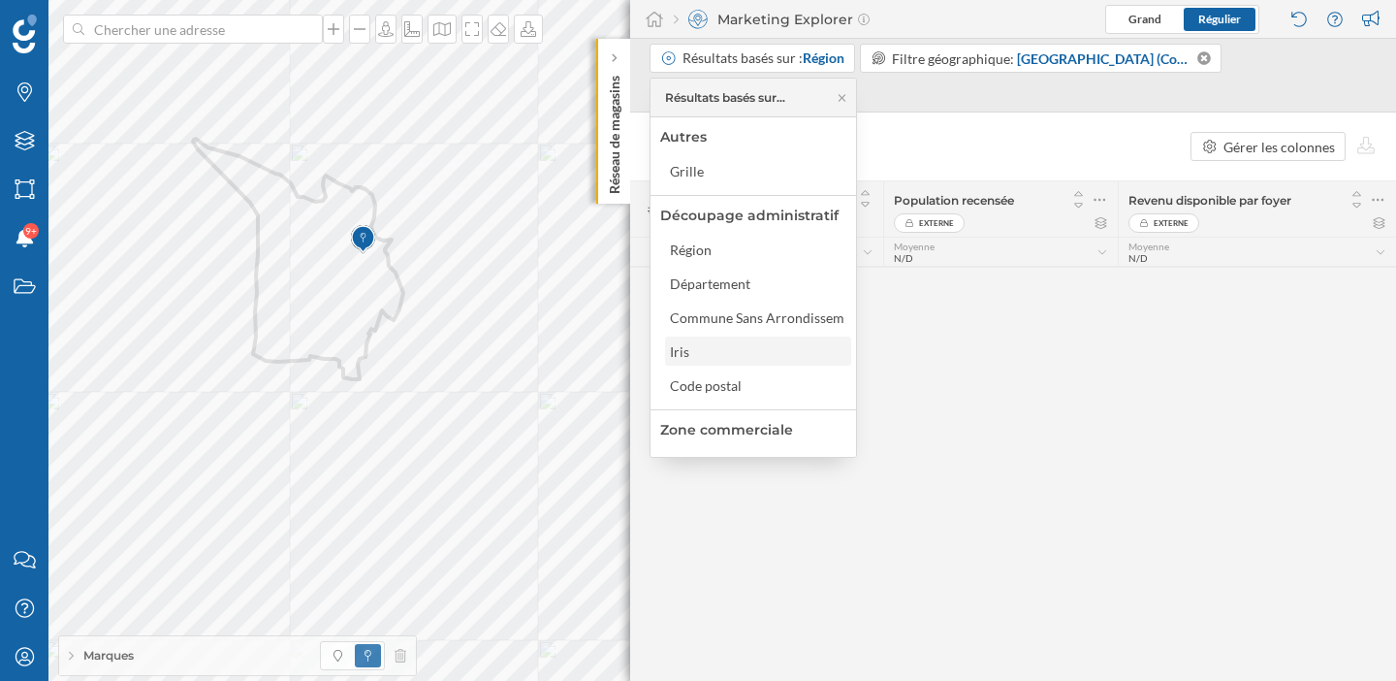
click at [729, 352] on div "Iris" at bounding box center [757, 351] width 175 height 20
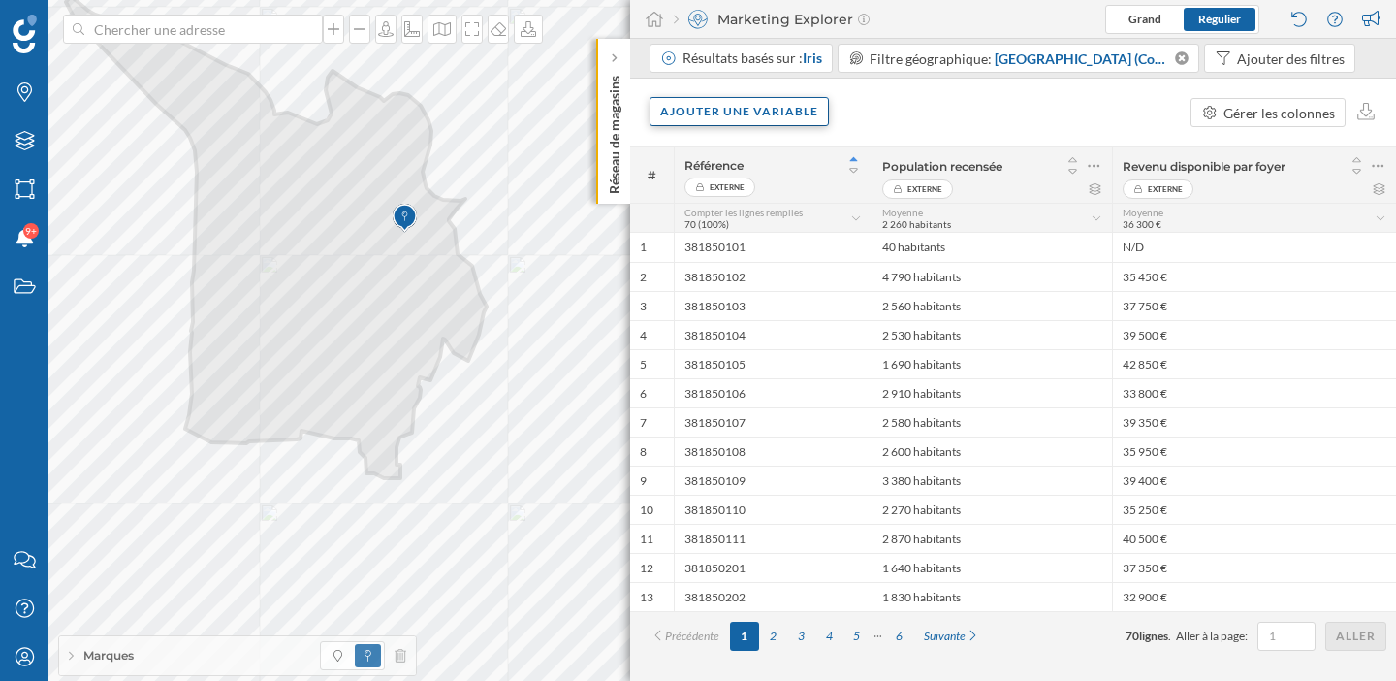
click at [737, 111] on div "Ajouter une variable" at bounding box center [739, 111] width 179 height 29
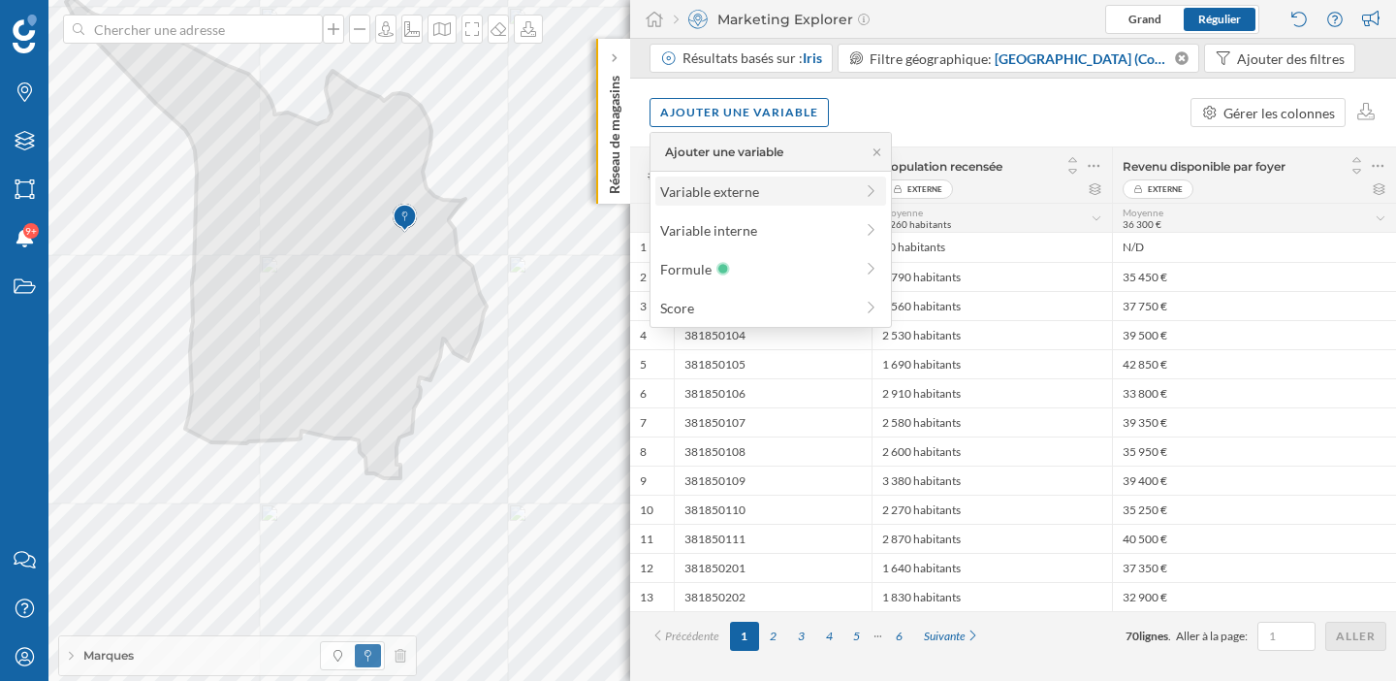
click at [752, 193] on div "Variable externe" at bounding box center [756, 191] width 193 height 20
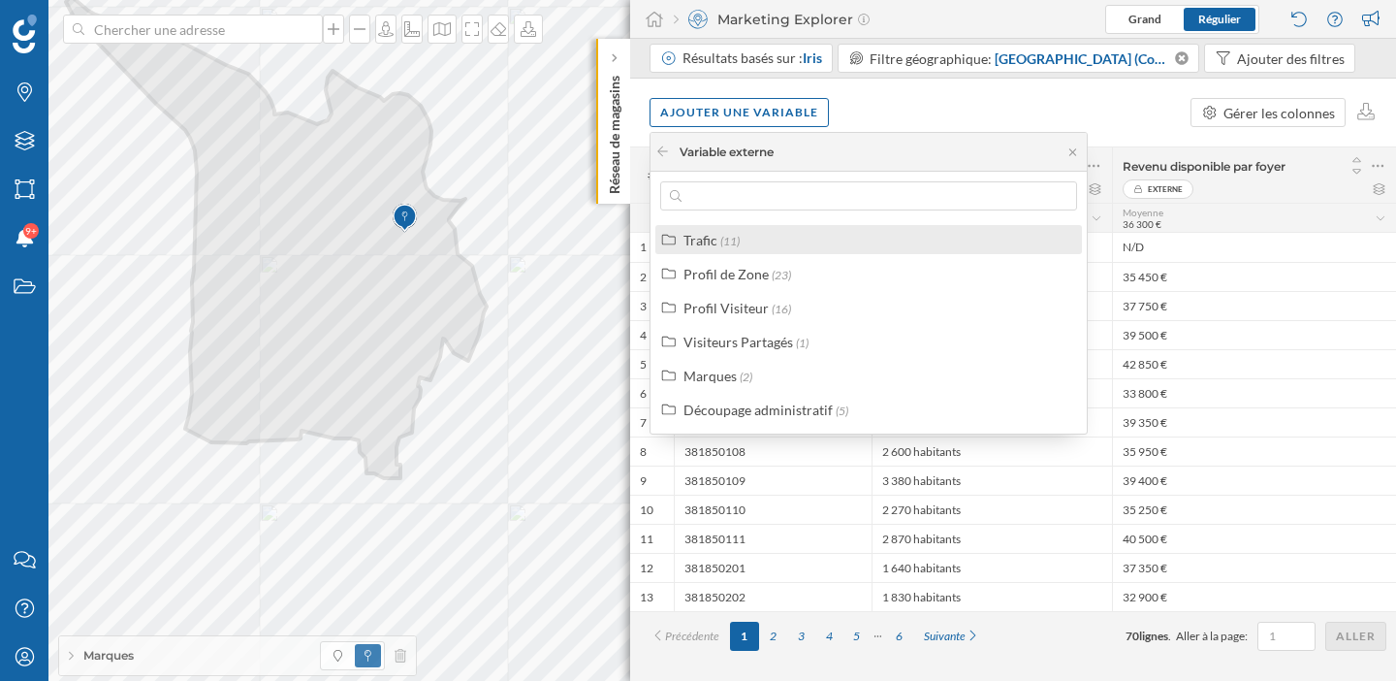
click at [795, 238] on div "Trafic (11)" at bounding box center [876, 240] width 387 height 20
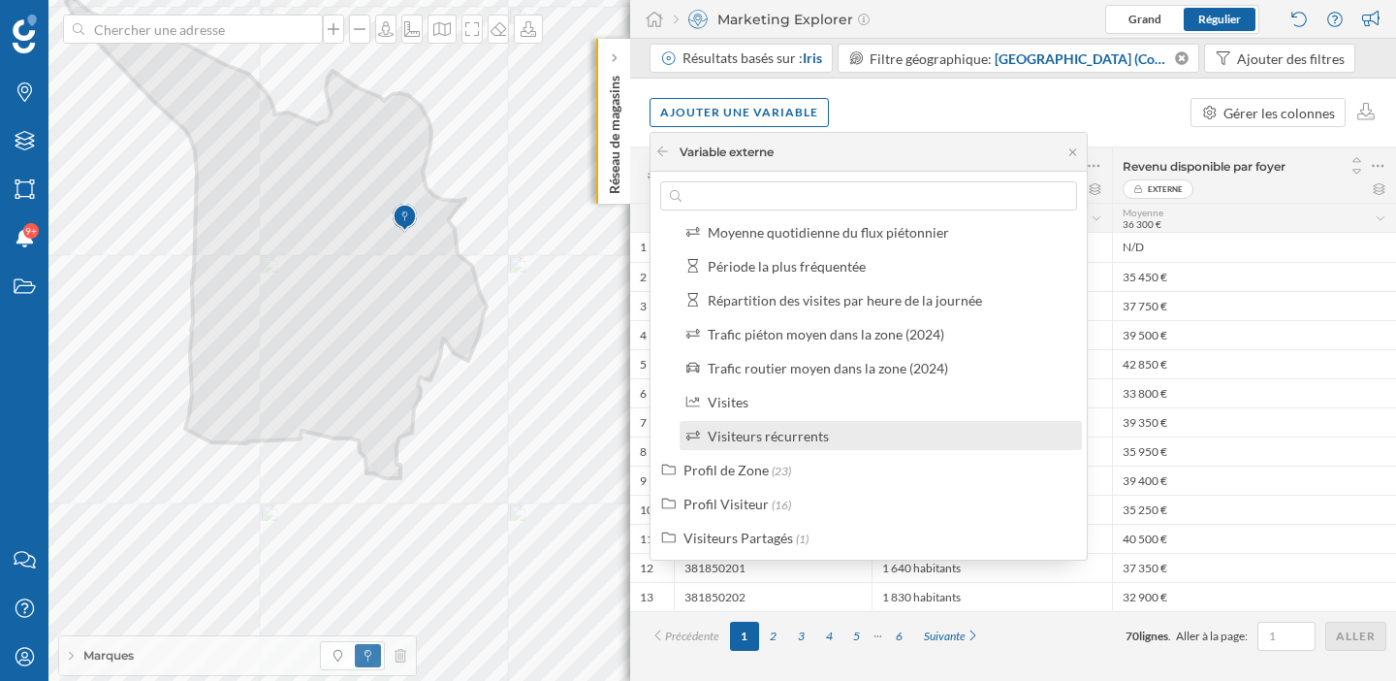
scroll to position [166, 0]
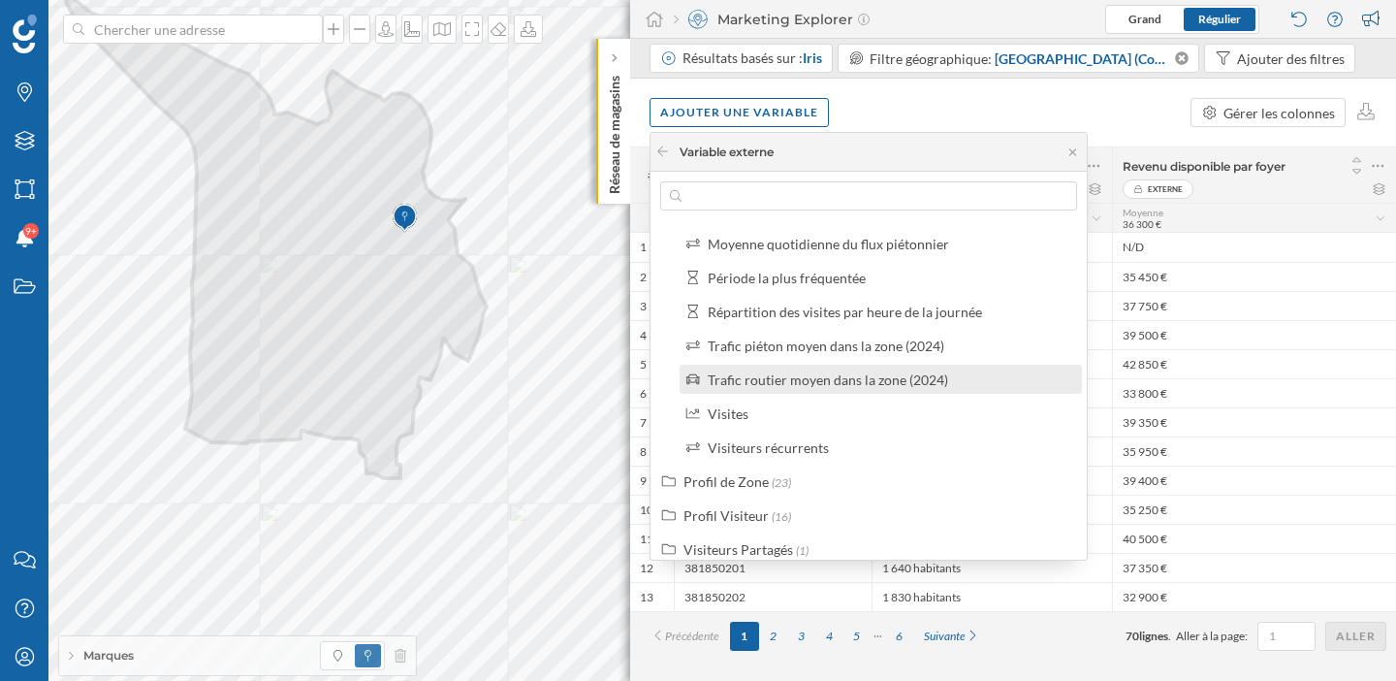
click at [855, 381] on div "Trafic routier moyen dans la zone (2024)" at bounding box center [828, 379] width 240 height 16
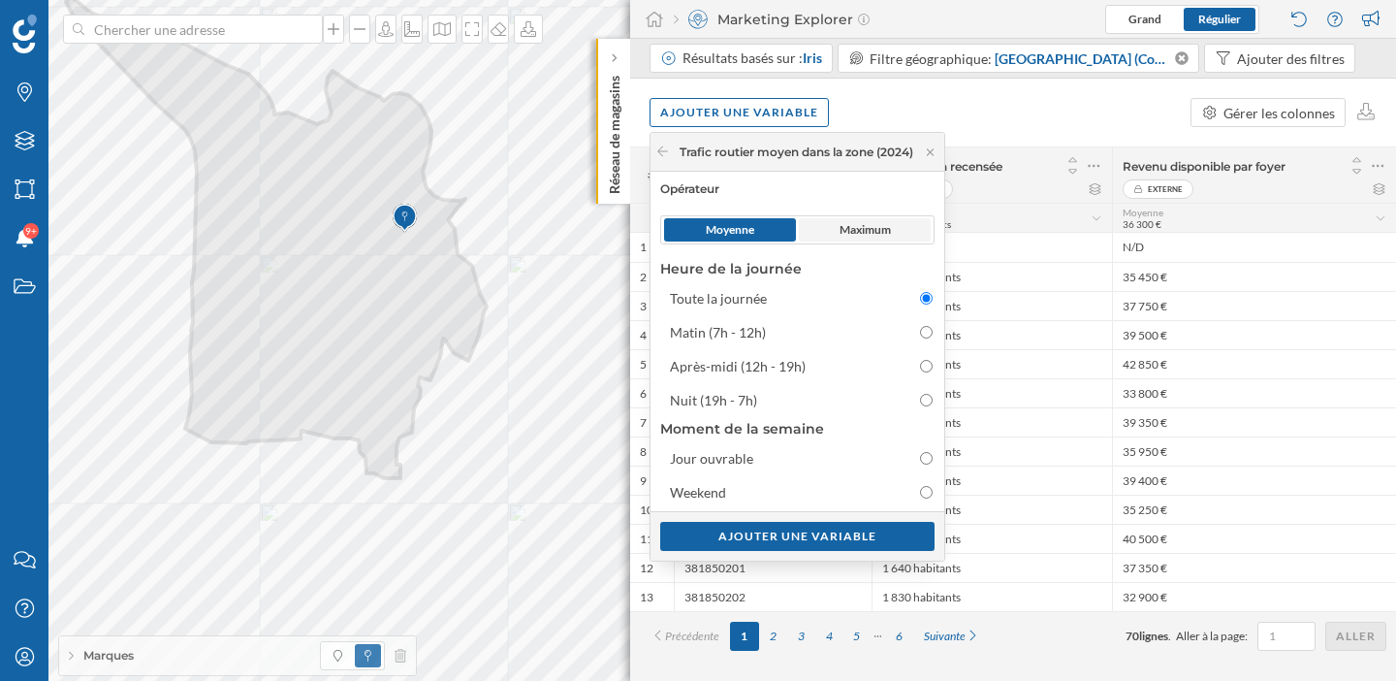
click at [868, 227] on span "Maximum" at bounding box center [865, 229] width 51 height 17
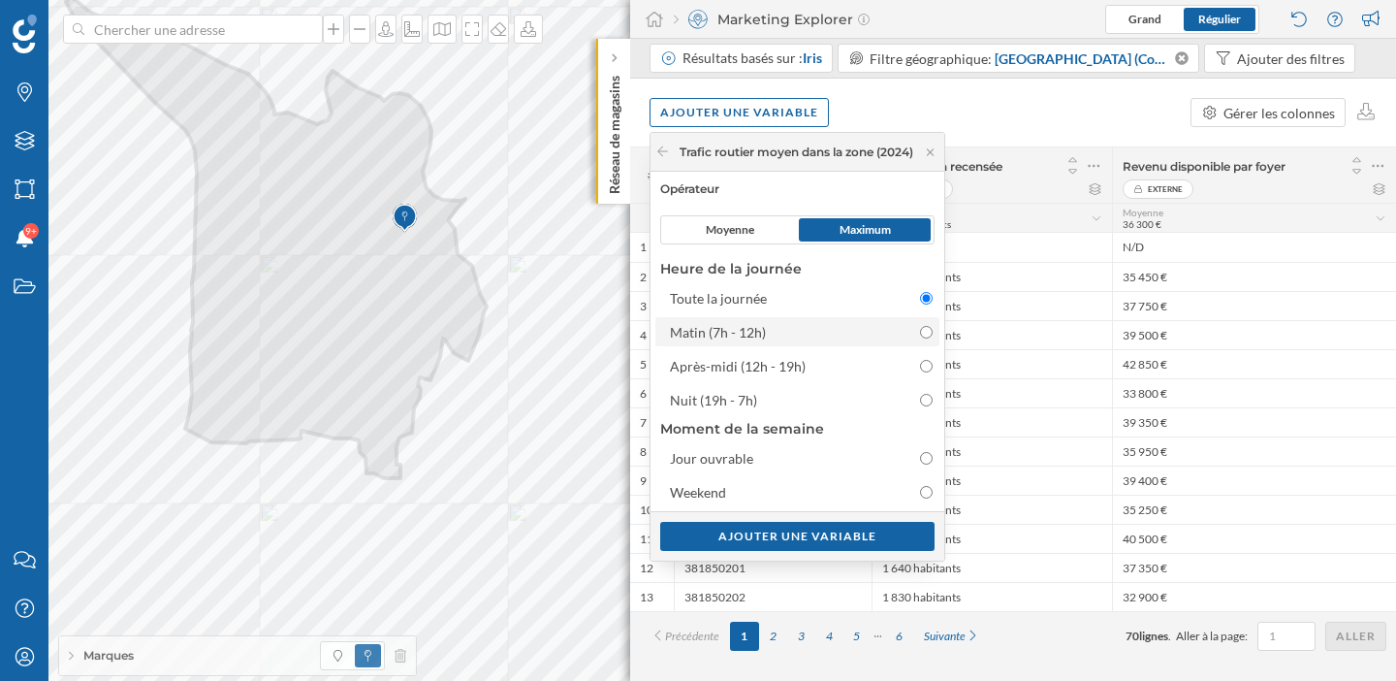
click at [930, 331] on input "Matin (7h - 12h)" at bounding box center [926, 332] width 13 height 13
radio input "true"
click at [865, 538] on div "Ajouter une variable" at bounding box center [797, 535] width 274 height 29
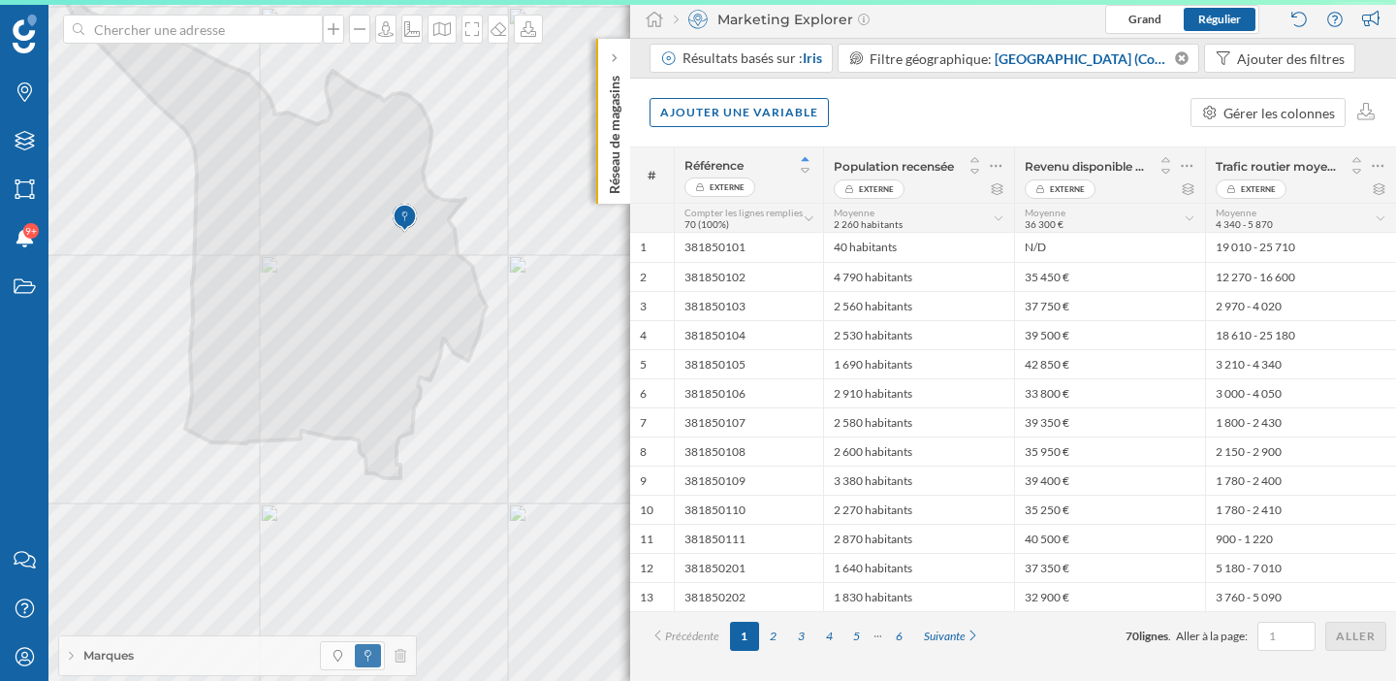
scroll to position [0, 0]
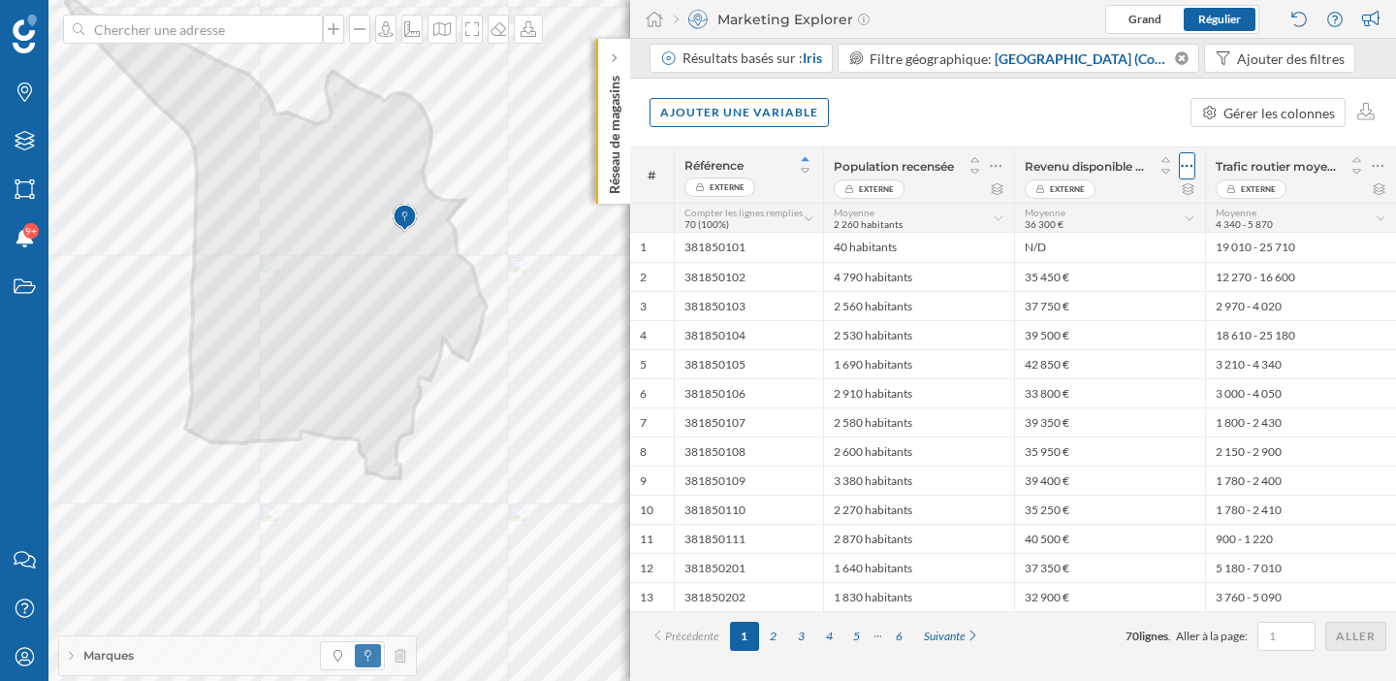
click at [1190, 163] on icon at bounding box center [1187, 165] width 13 height 19
click at [1119, 238] on div "Retirer la colonne" at bounding box center [1098, 244] width 171 height 20
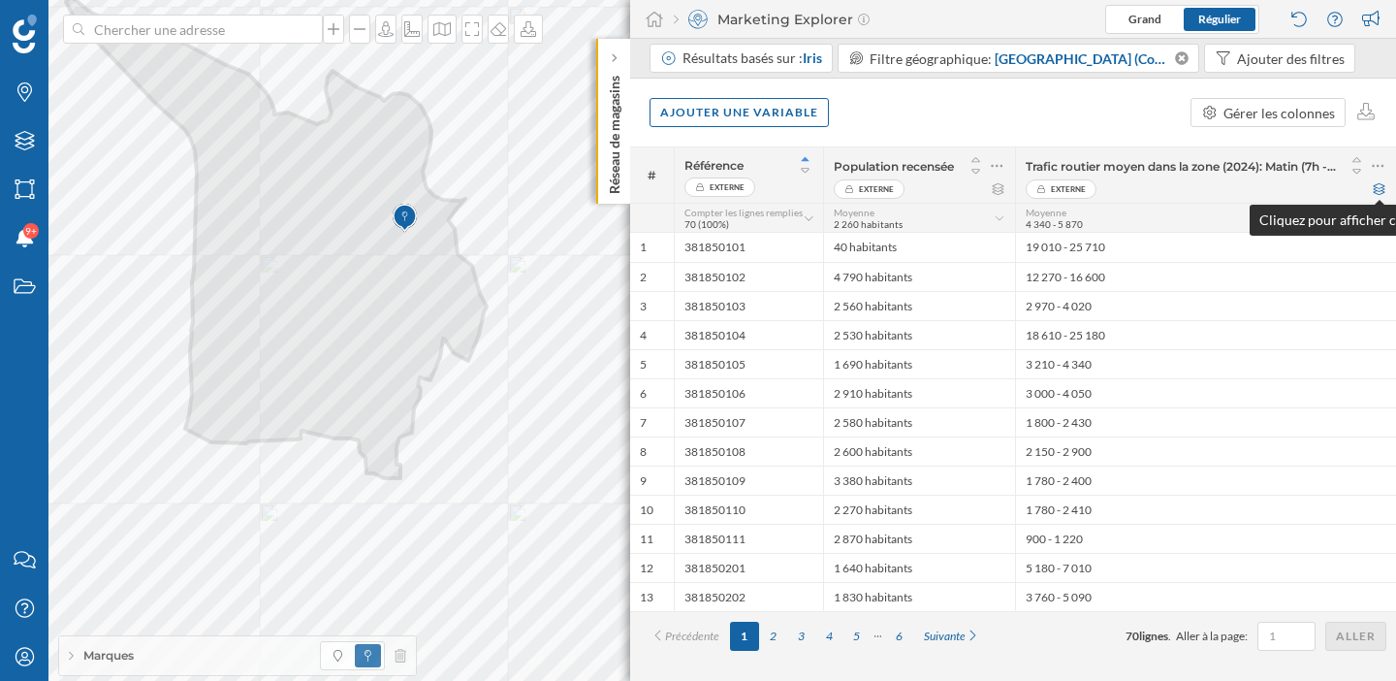
click at [1378, 189] on icon at bounding box center [1379, 189] width 15 height 12
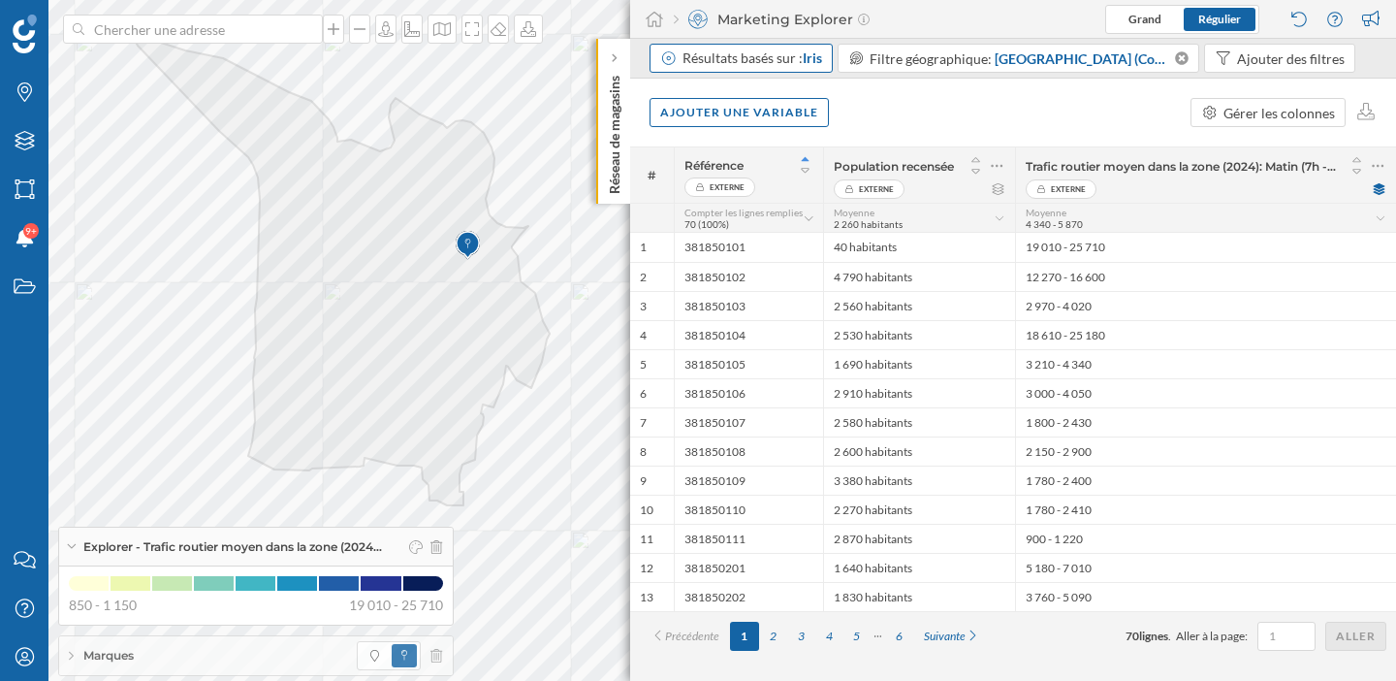
click at [815, 59] on span "Iris" at bounding box center [812, 57] width 19 height 16
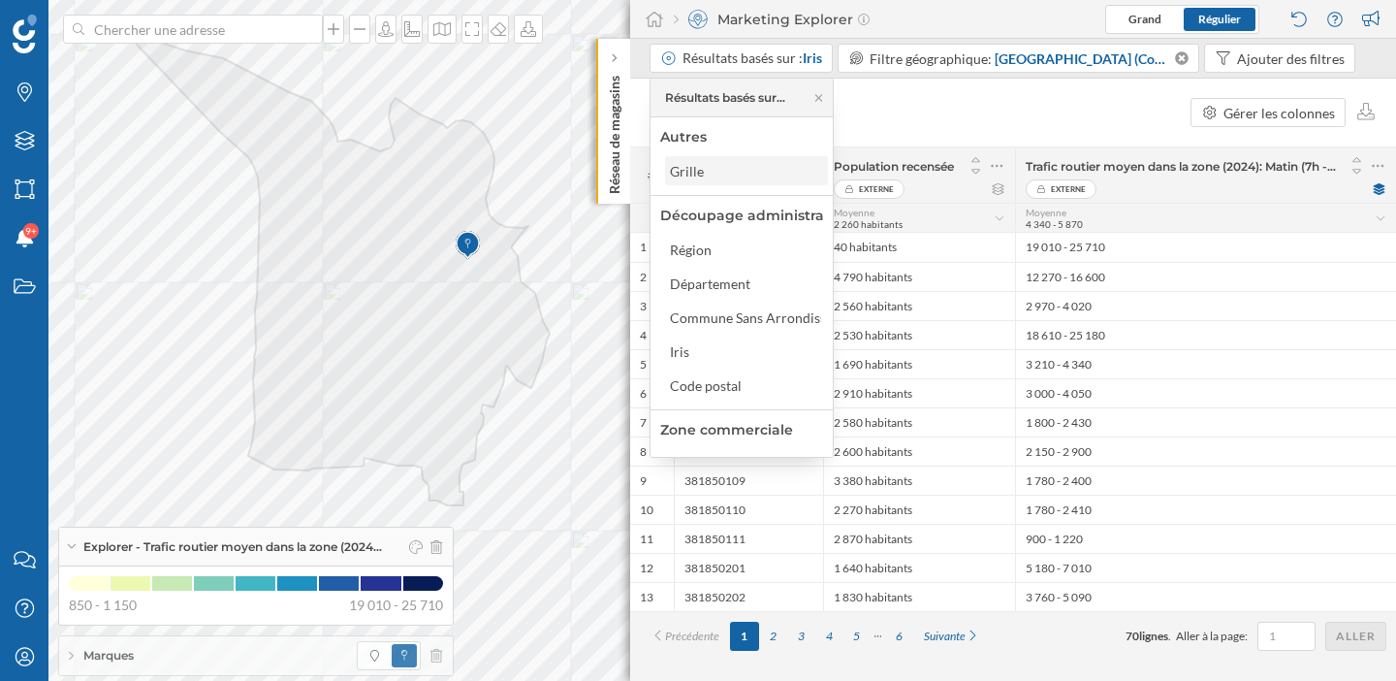
click at [710, 175] on div "Grille" at bounding box center [692, 171] width 44 height 20
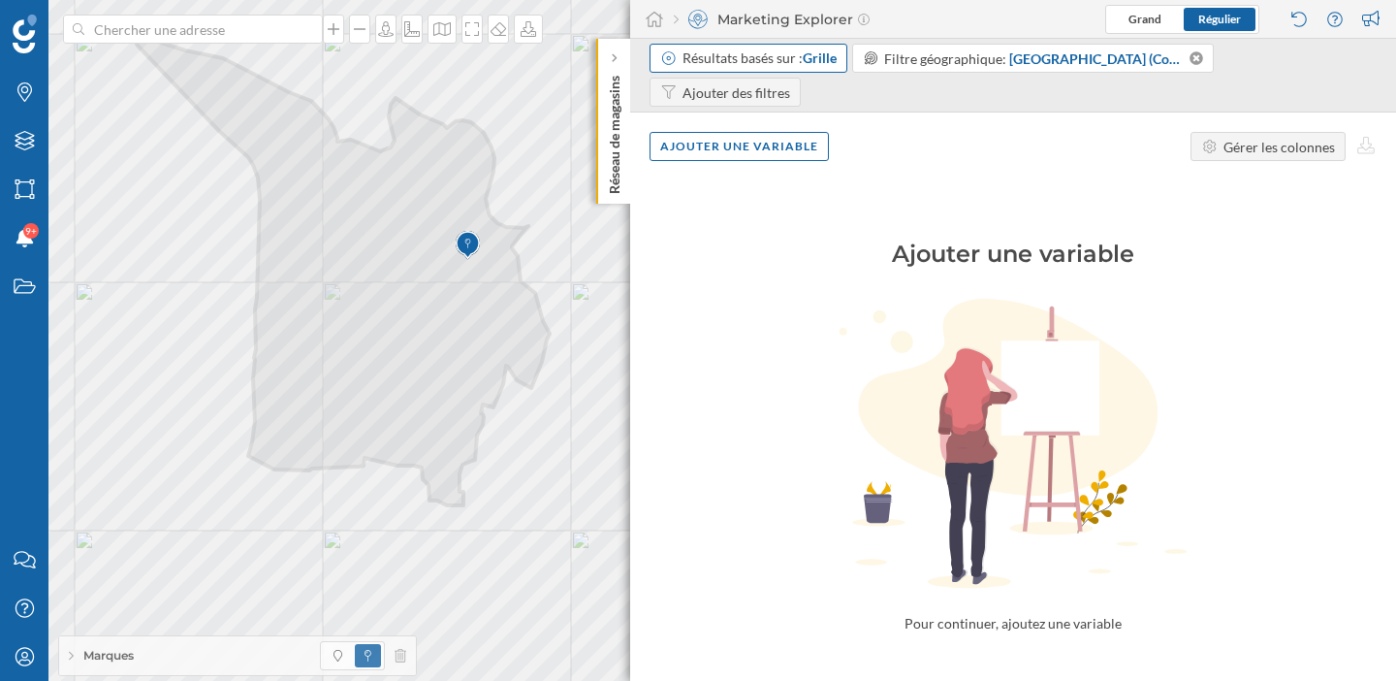
click at [810, 67] on div "Résultats basés sur : Grille" at bounding box center [760, 57] width 154 height 19
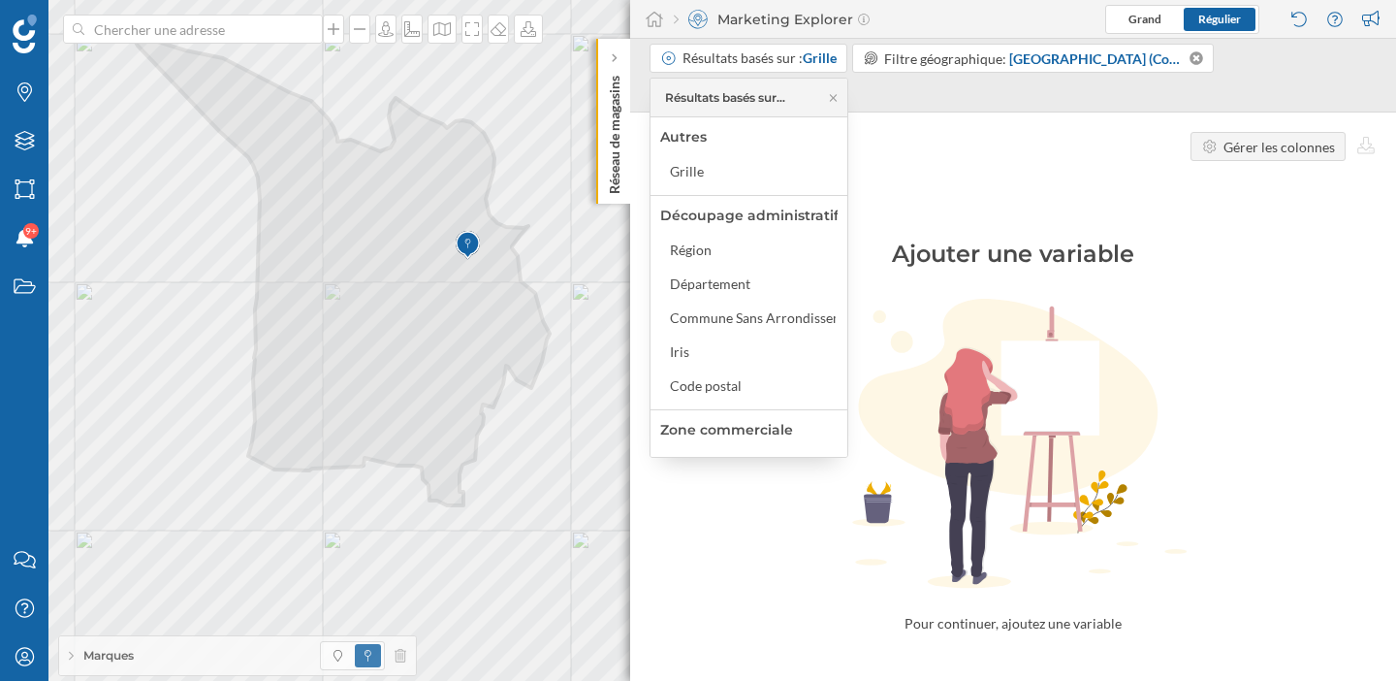
click at [927, 180] on div "Ajouter une variable Pour continuer, ajoutez une variable" at bounding box center [1013, 406] width 766 height 453
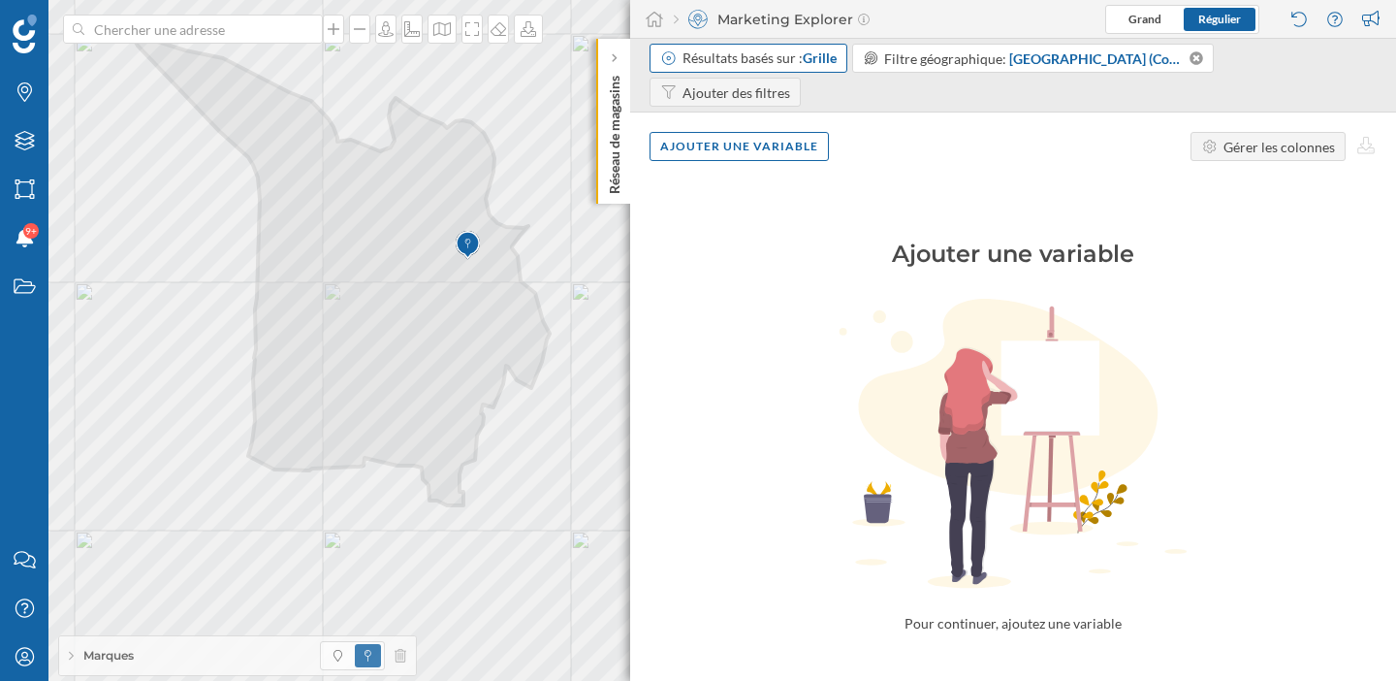
click at [812, 70] on div "Résultats basés sur : Grille" at bounding box center [749, 58] width 198 height 29
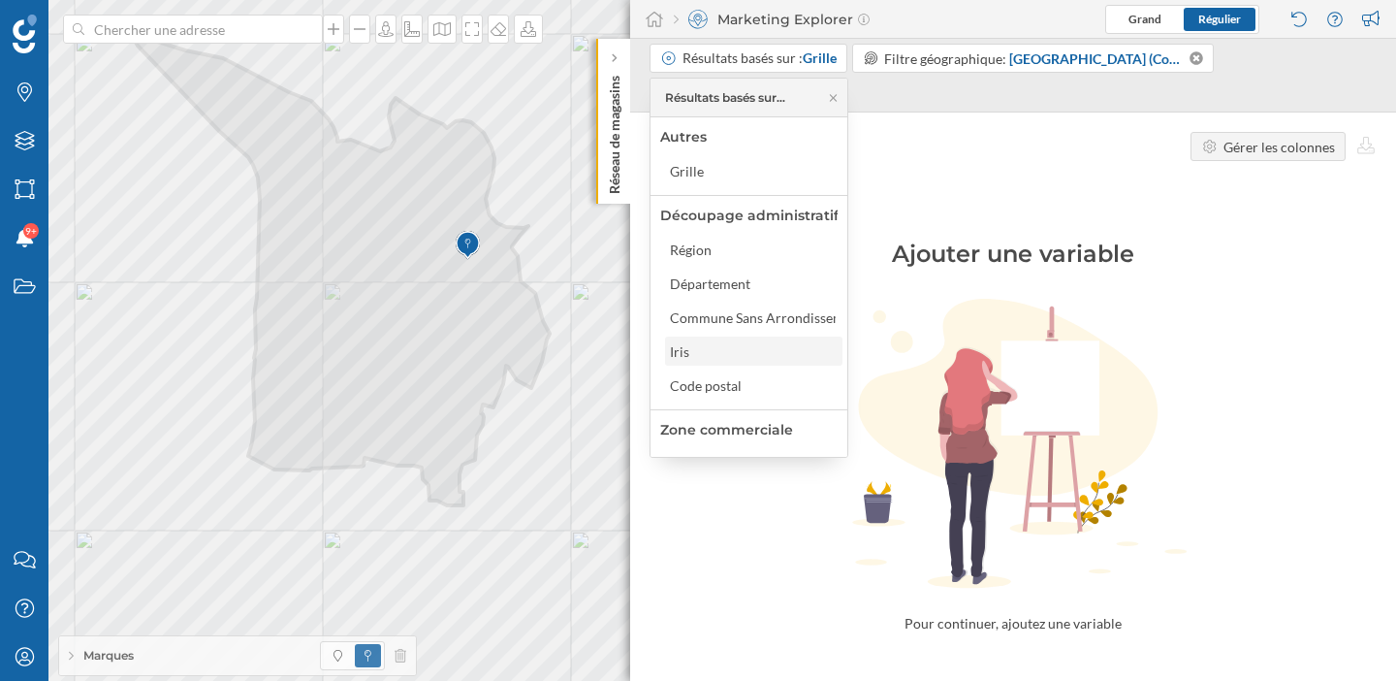
click at [758, 348] on div "Iris" at bounding box center [753, 351] width 166 height 20
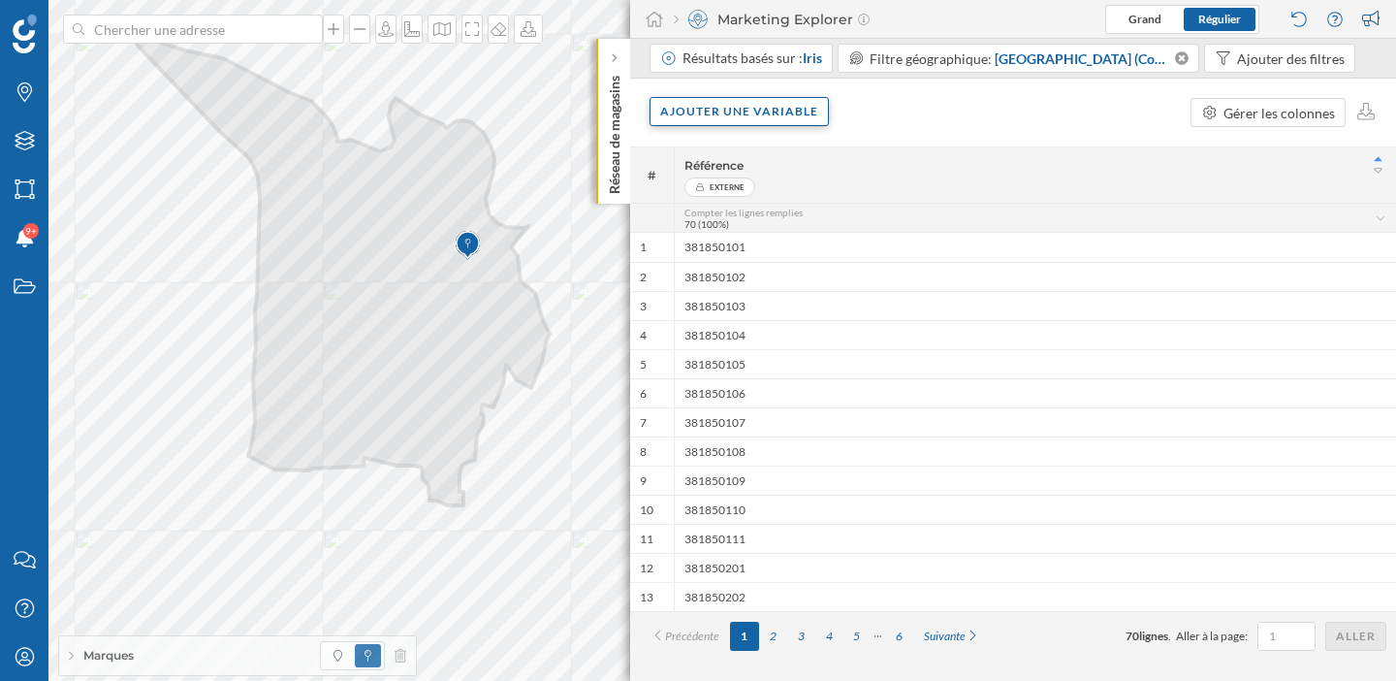
click at [762, 115] on div "Ajouter une variable" at bounding box center [739, 111] width 179 height 29
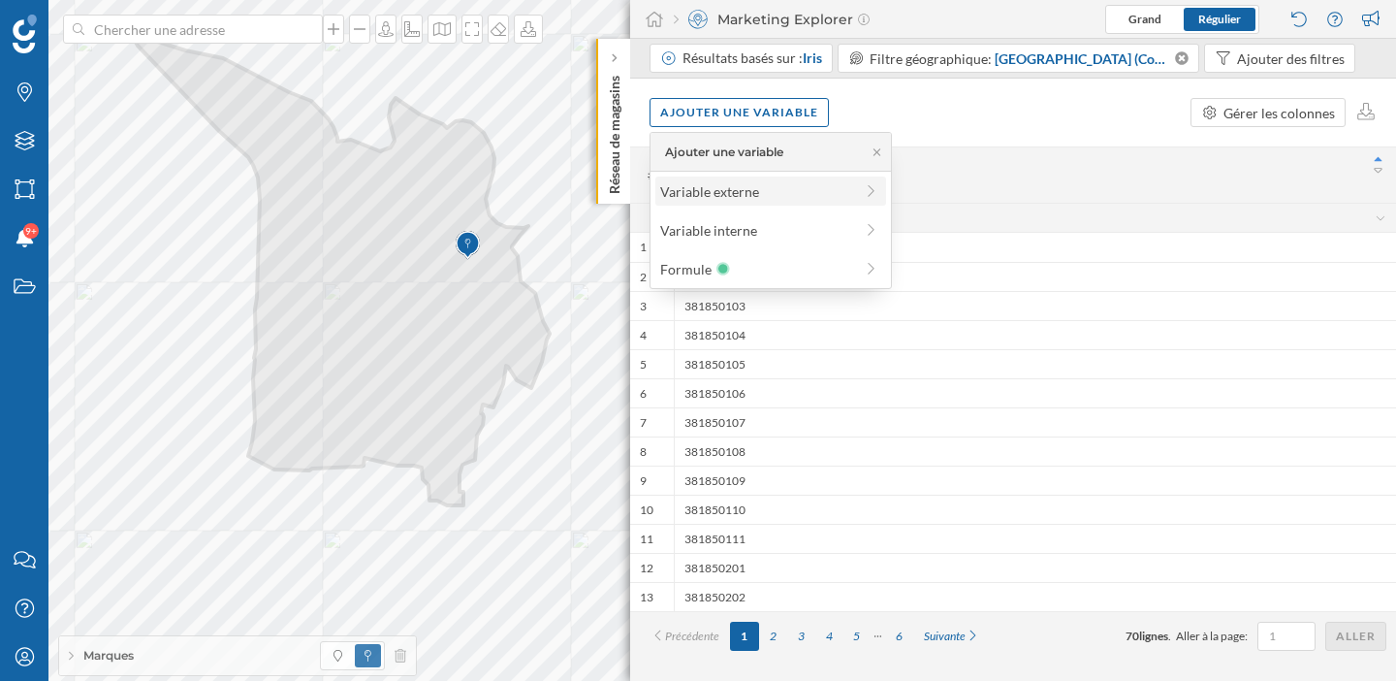
click at [771, 189] on div "Variable externe" at bounding box center [756, 191] width 193 height 20
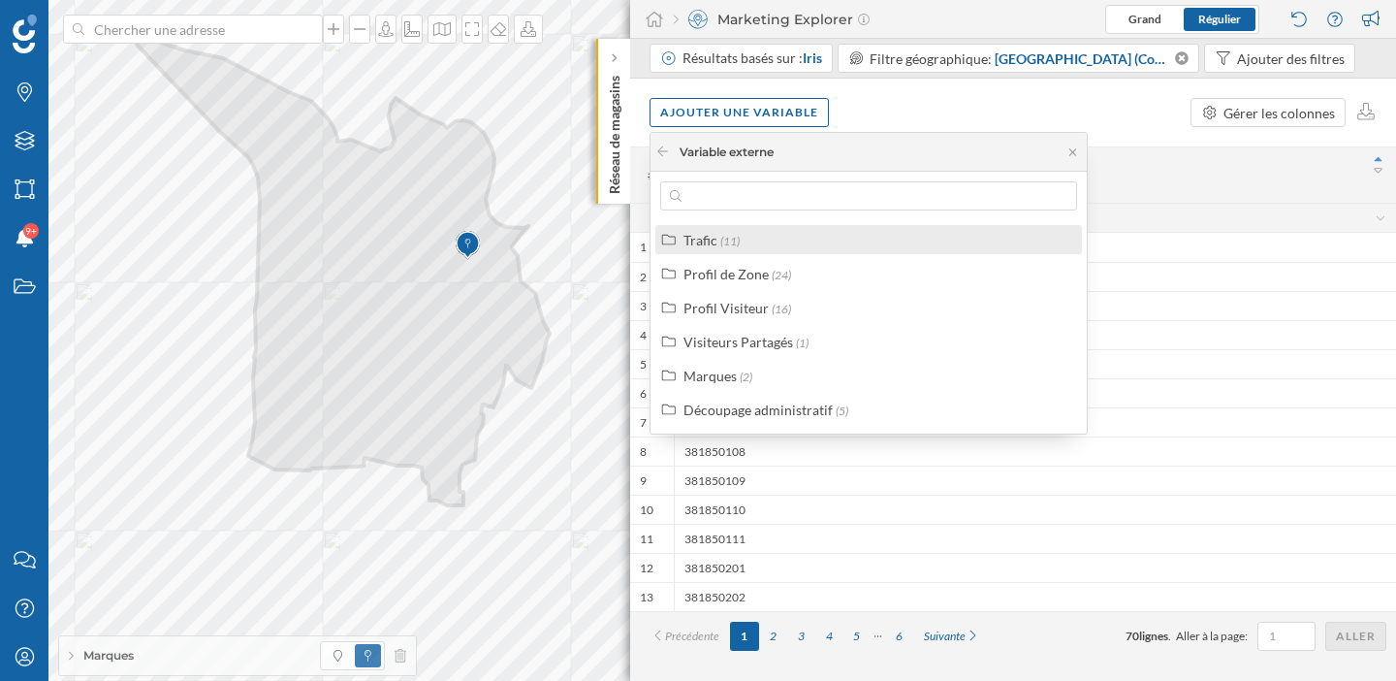
click at [776, 239] on div "Trafic (11)" at bounding box center [876, 240] width 387 height 20
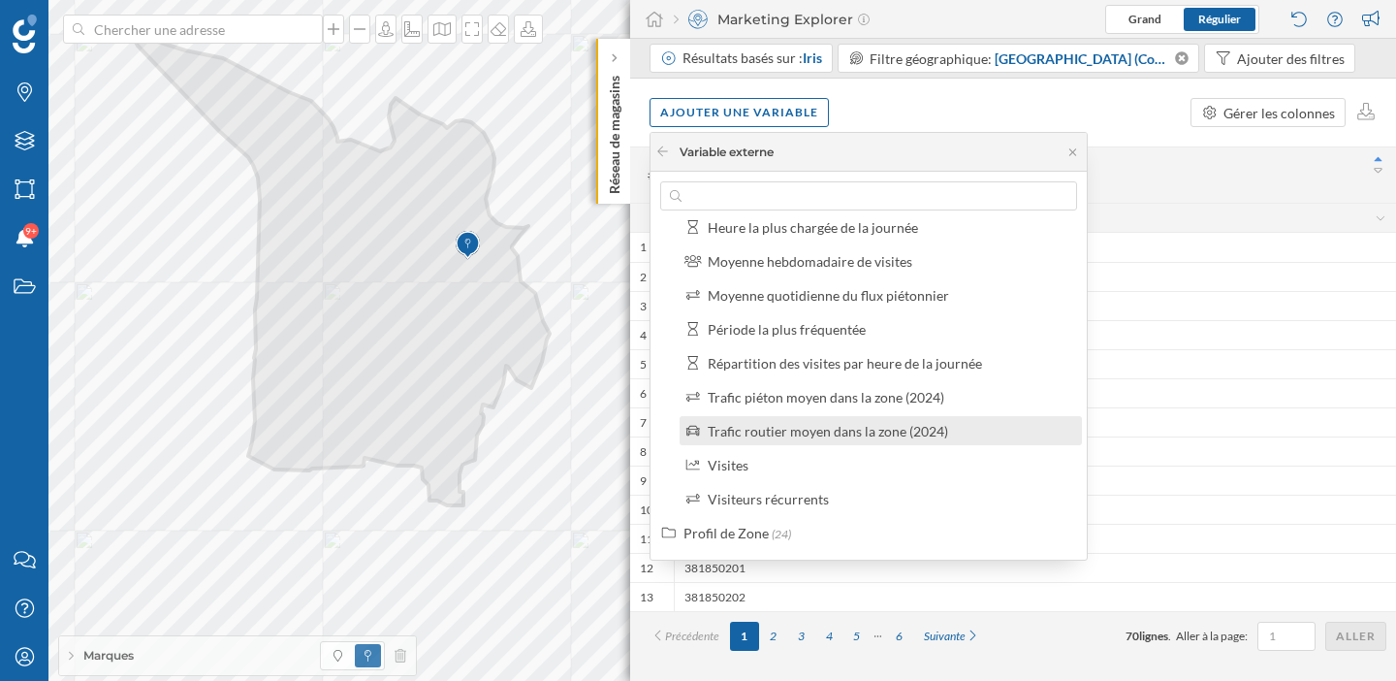
scroll to position [99, 0]
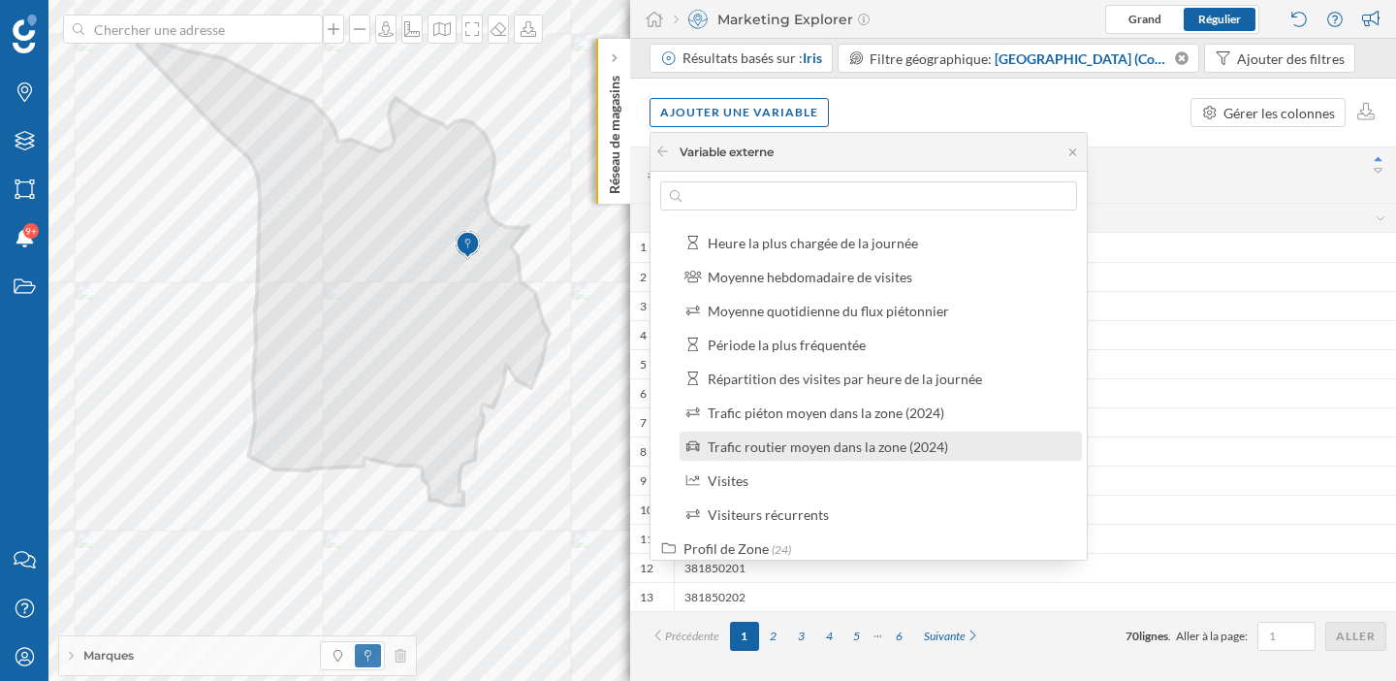
click at [825, 444] on div "Trafic routier moyen dans la zone (2024)" at bounding box center [828, 446] width 240 height 16
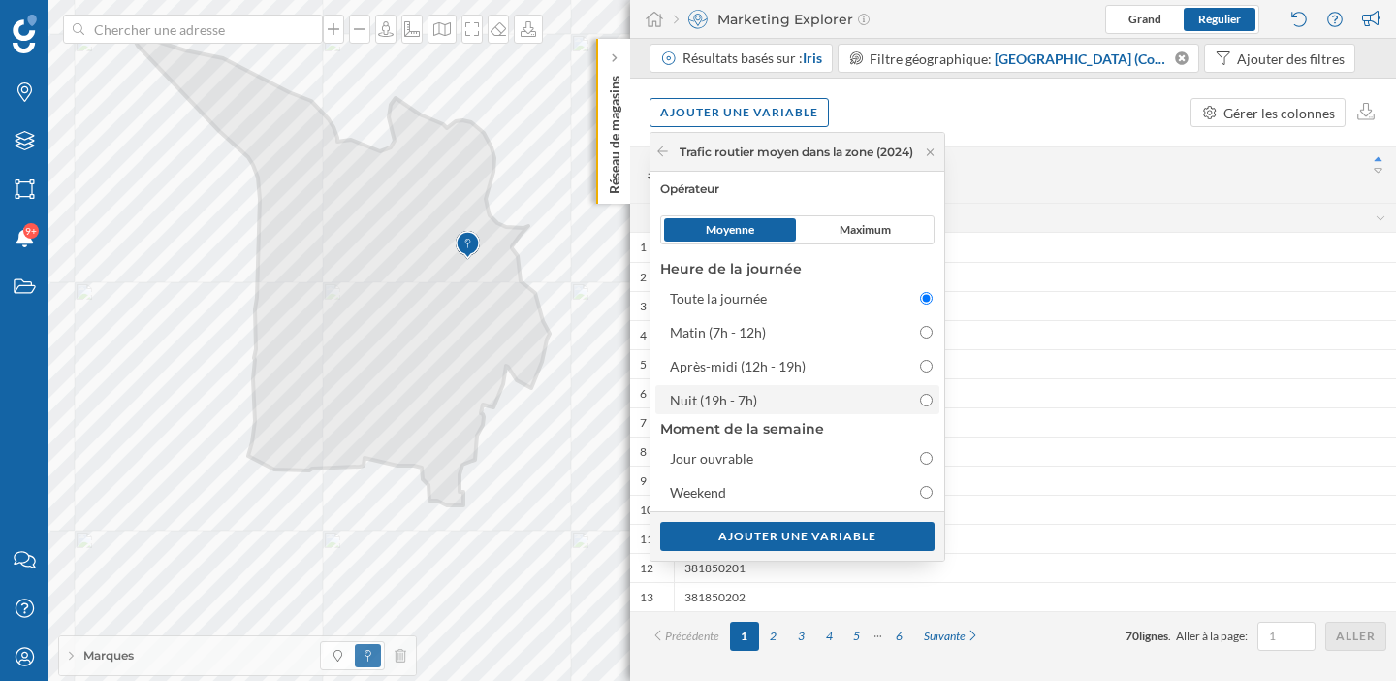
click at [932, 397] on input "Nuit (19h - 7h)" at bounding box center [926, 400] width 13 height 13
click at [939, 463] on label "Jour ouvrable" at bounding box center [797, 457] width 284 height 29
click at [933, 463] on input "Jour ouvrable" at bounding box center [926, 458] width 13 height 13
radio input "false"
radio input "true"
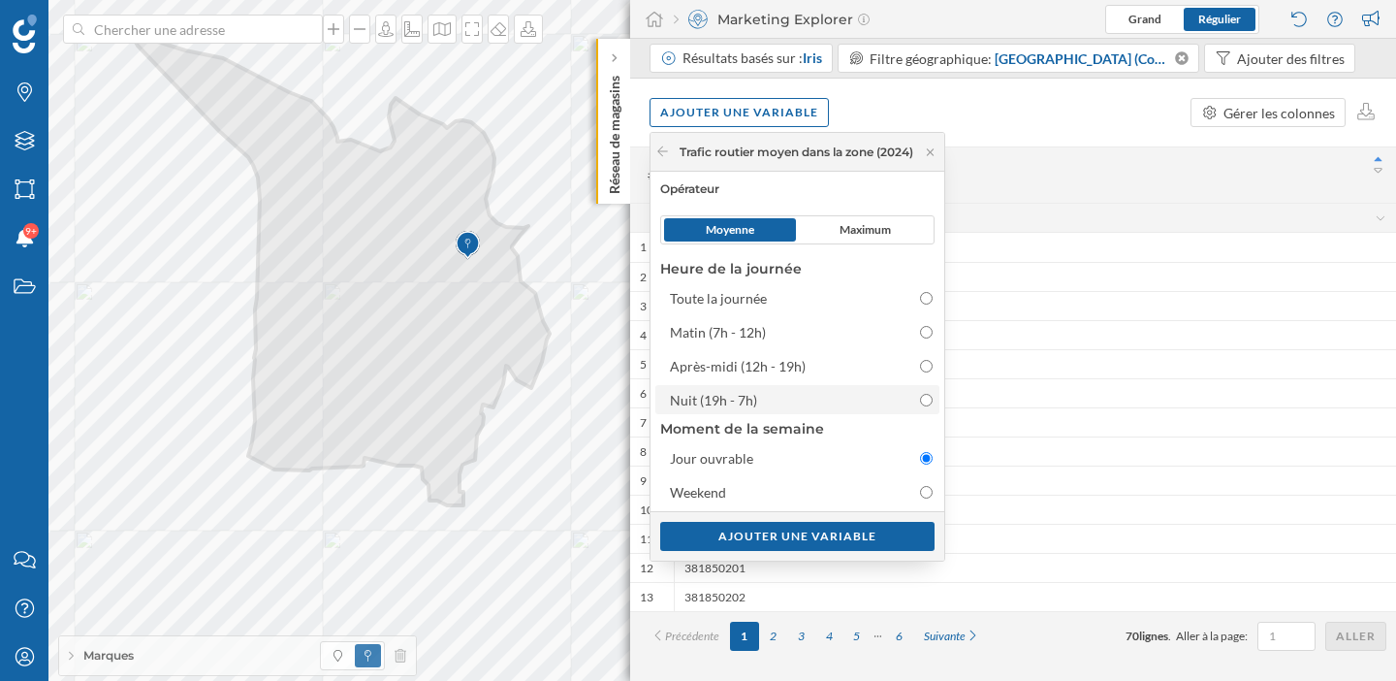
click at [933, 401] on input "Nuit (19h - 7h)" at bounding box center [926, 400] width 13 height 13
radio input "true"
click at [886, 534] on div "Ajouter une variable" at bounding box center [797, 535] width 274 height 29
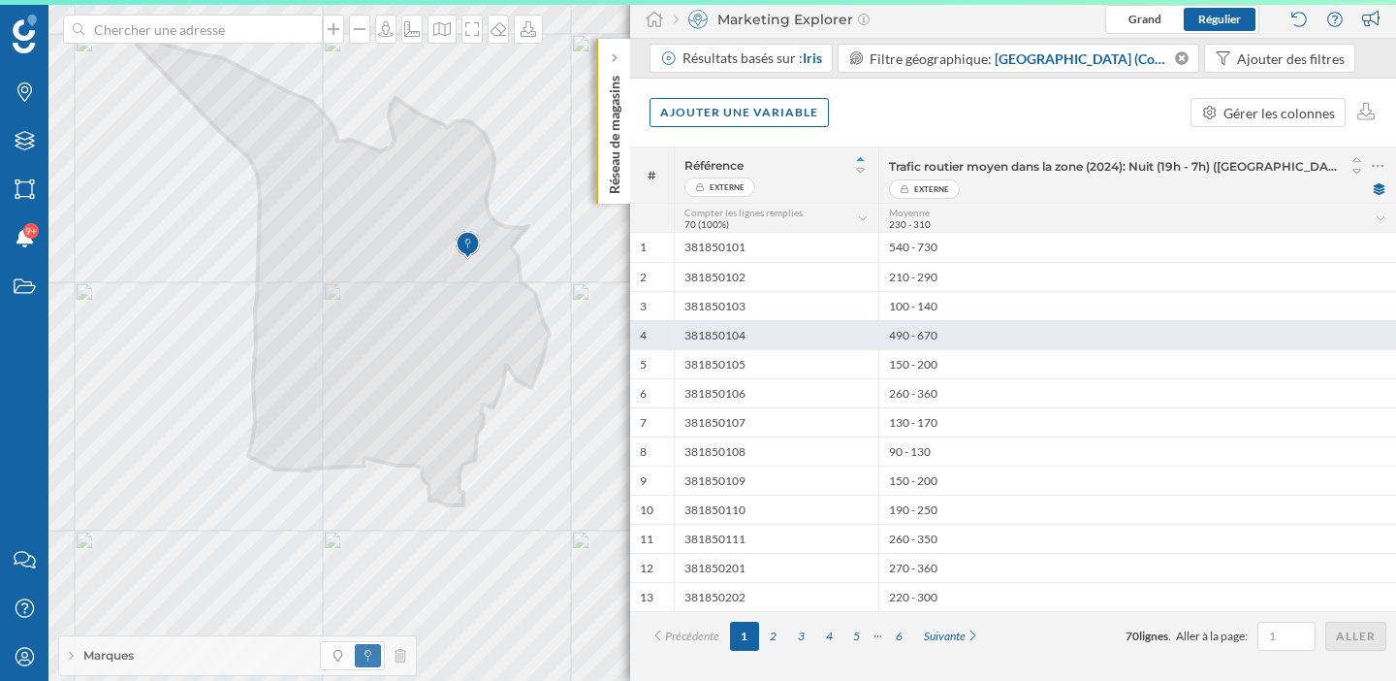
scroll to position [0, 0]
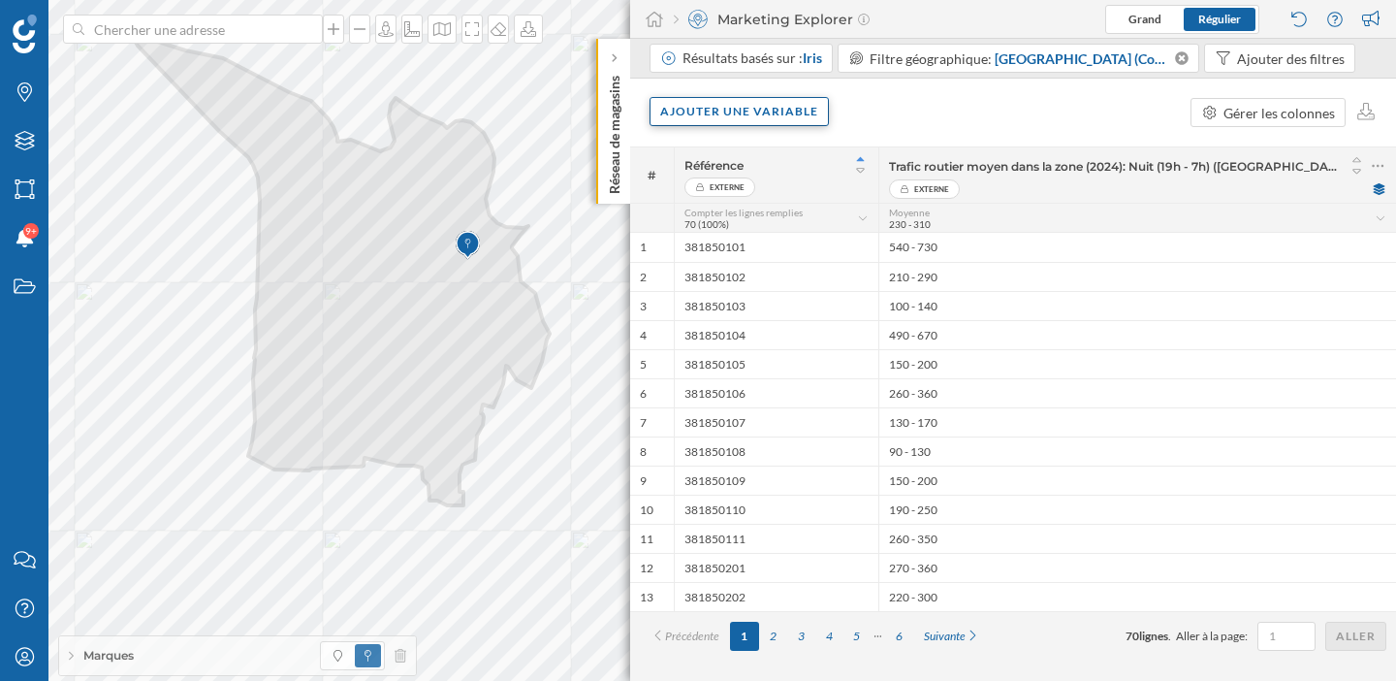
click at [791, 113] on div "Ajouter une variable" at bounding box center [739, 111] width 179 height 29
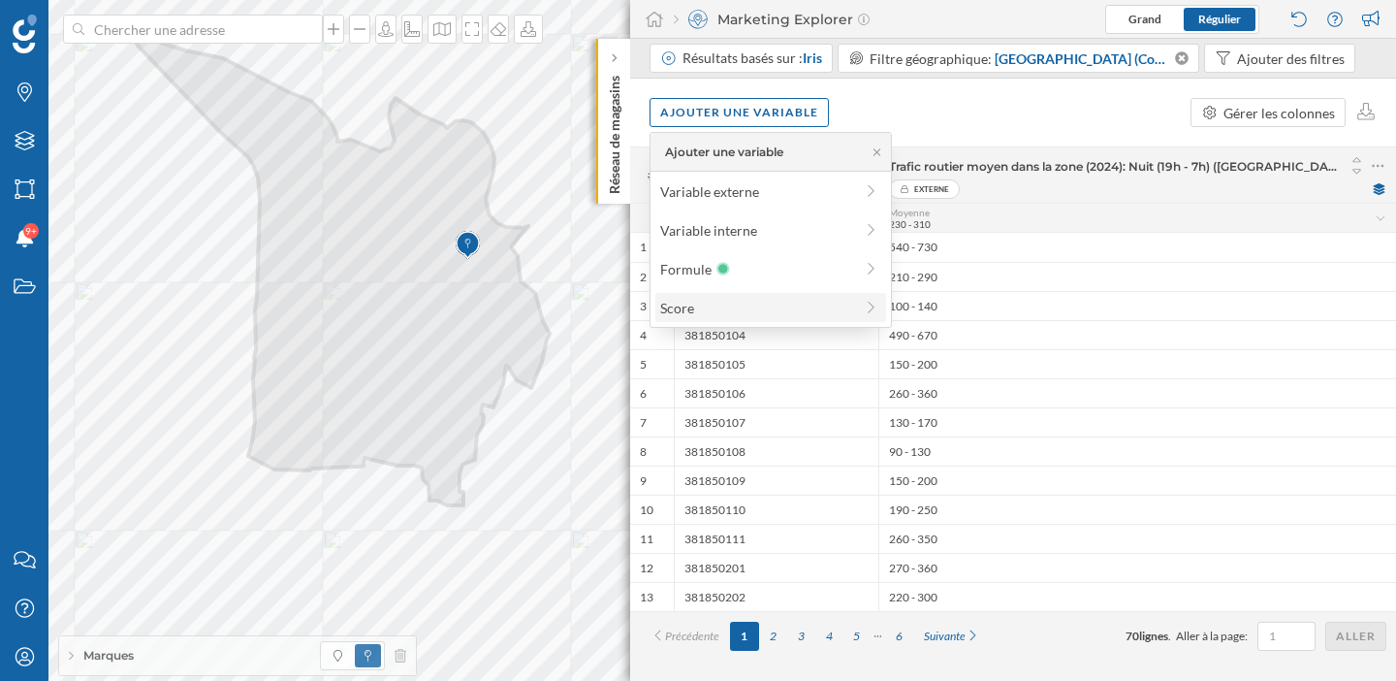
click at [754, 307] on div "Score" at bounding box center [756, 308] width 193 height 20
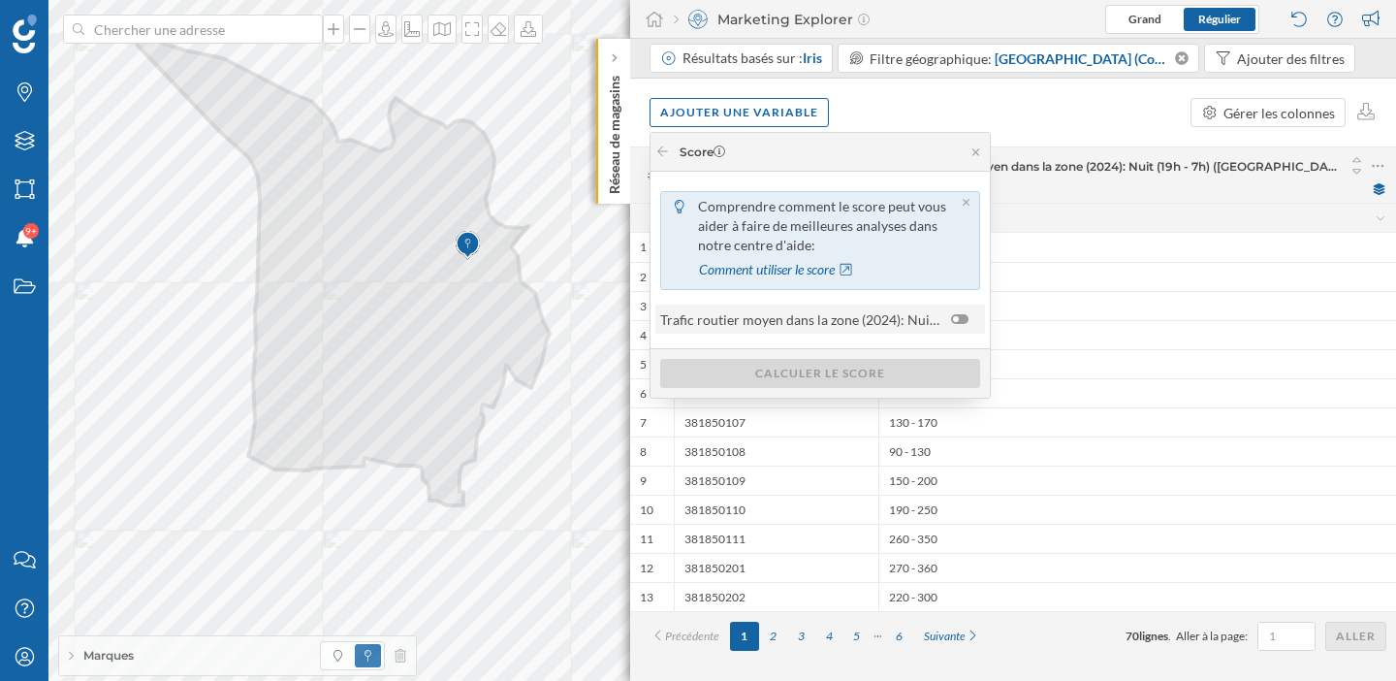
click at [962, 319] on div at bounding box center [959, 319] width 17 height 10
click at [0, 0] on input "checkbox" at bounding box center [0, 0] width 0 height 0
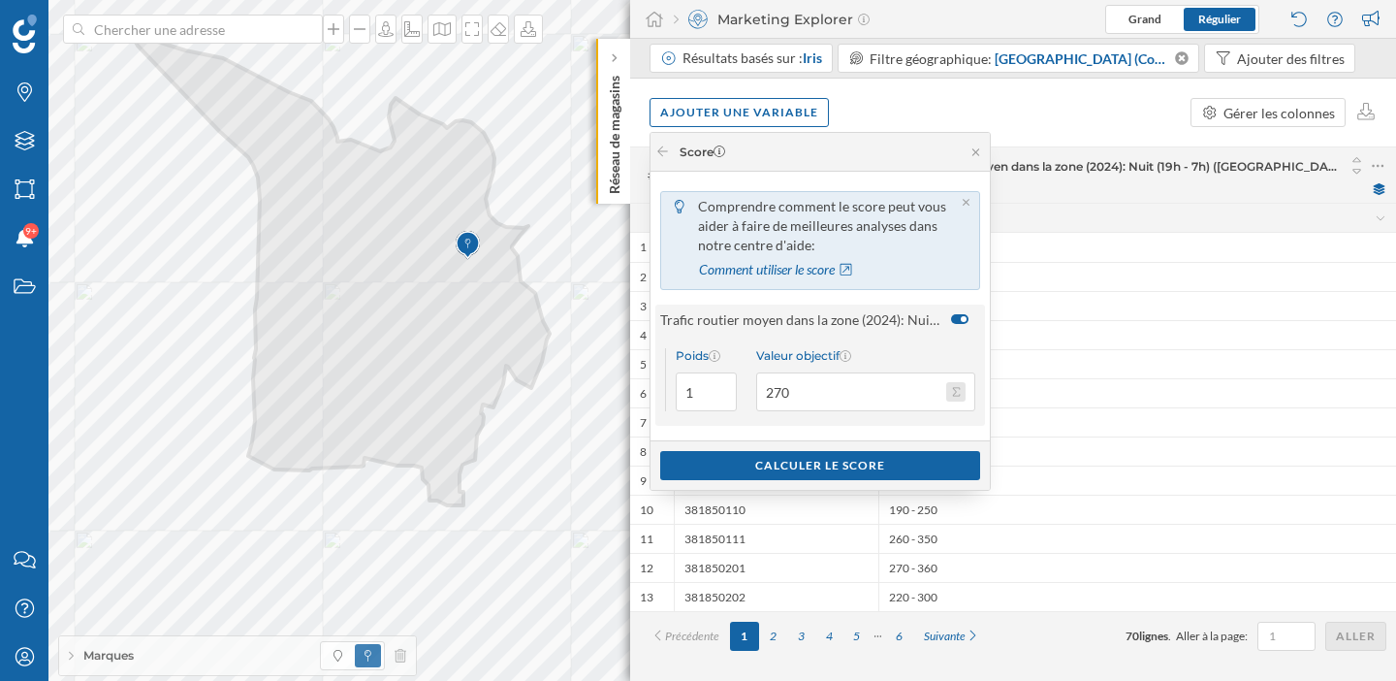
click at [957, 392] on button "Valeur objectif 270" at bounding box center [955, 391] width 19 height 19
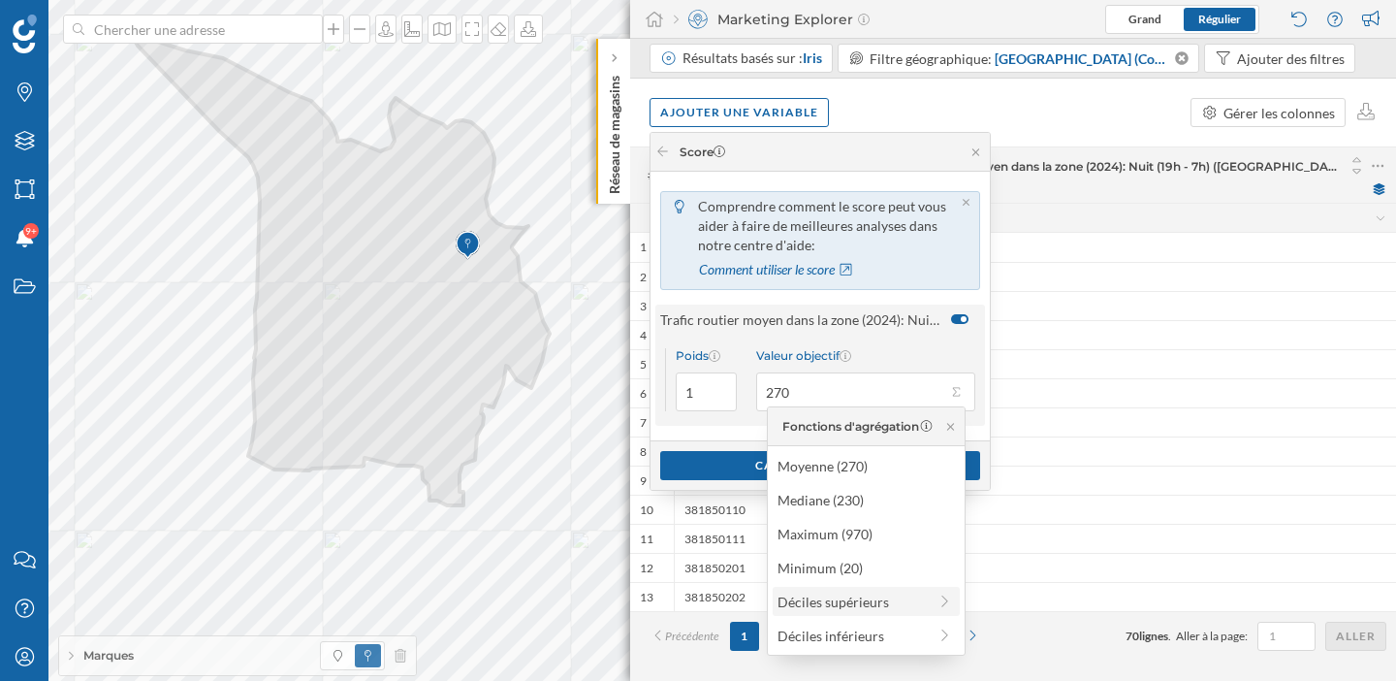
click at [903, 602] on div "Déciles supérieurs" at bounding box center [852, 601] width 149 height 20
click at [894, 497] on div "20% supérieur (360)" at bounding box center [858, 500] width 190 height 20
type input "360"
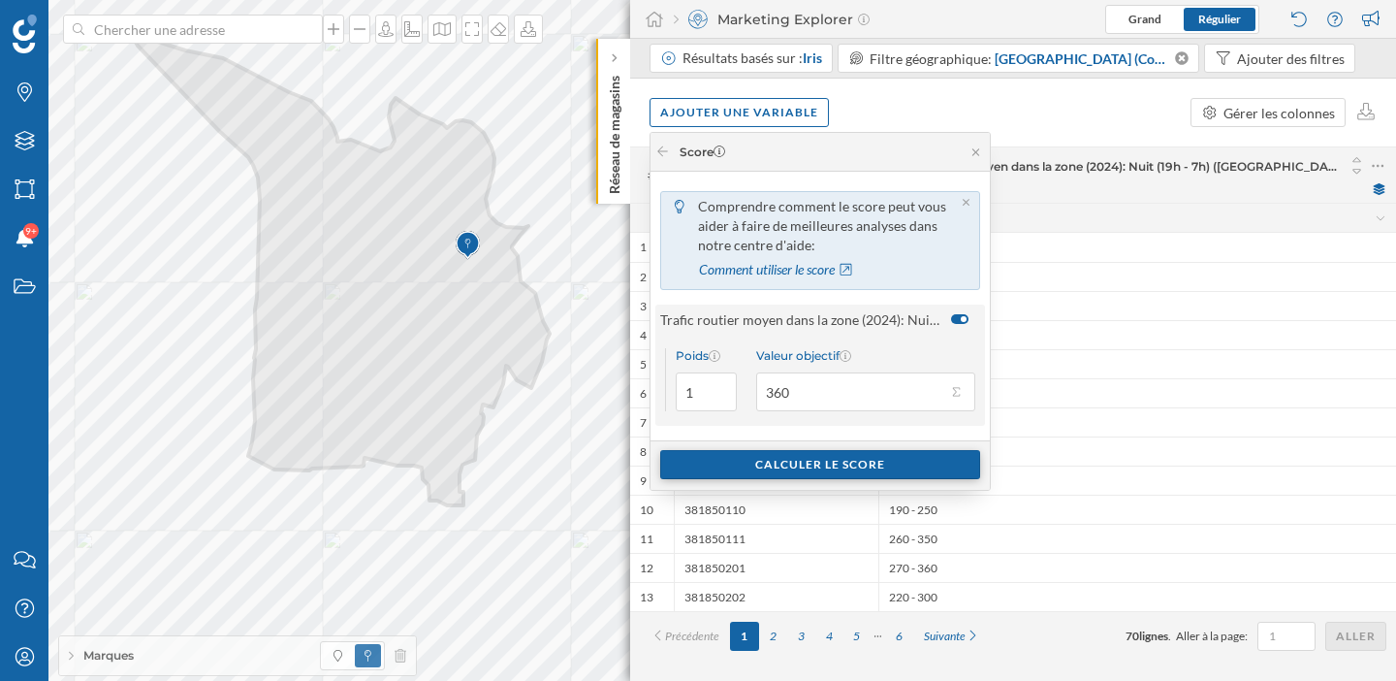
click at [881, 467] on div "Calculer le score" at bounding box center [820, 464] width 320 height 29
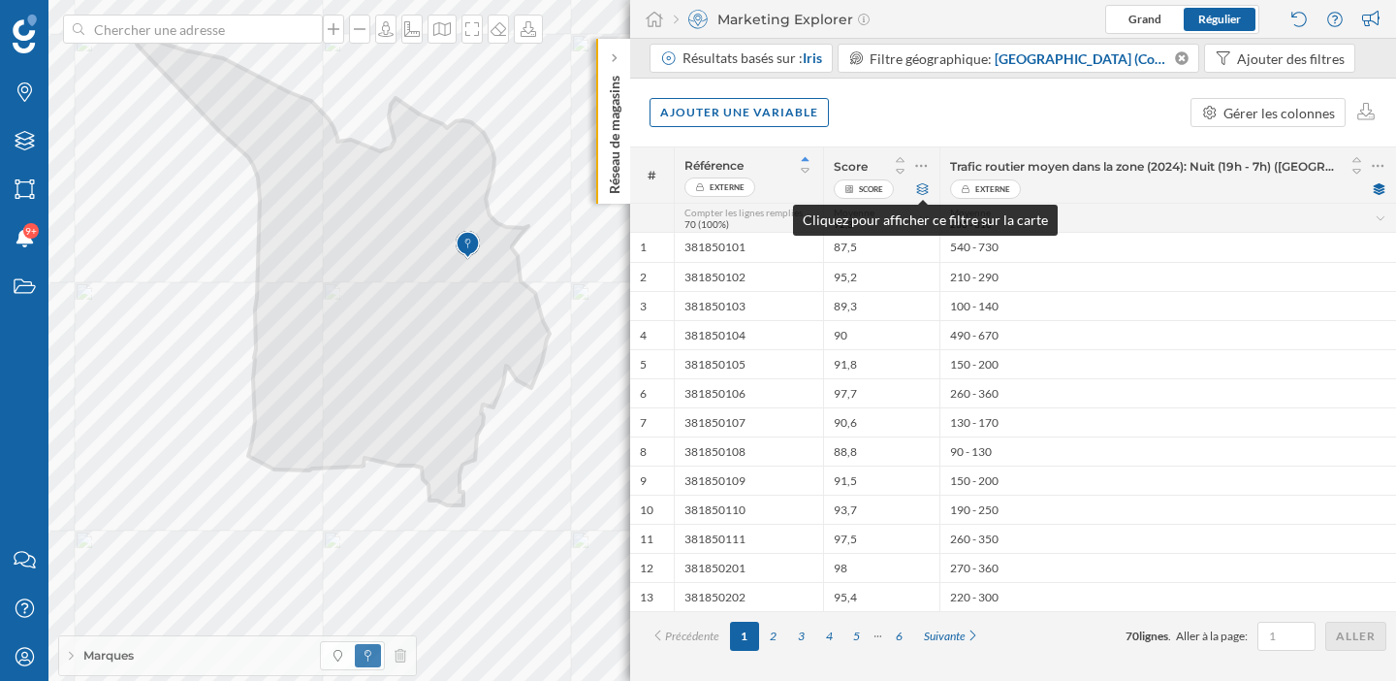
click at [924, 188] on icon at bounding box center [922, 189] width 15 height 12
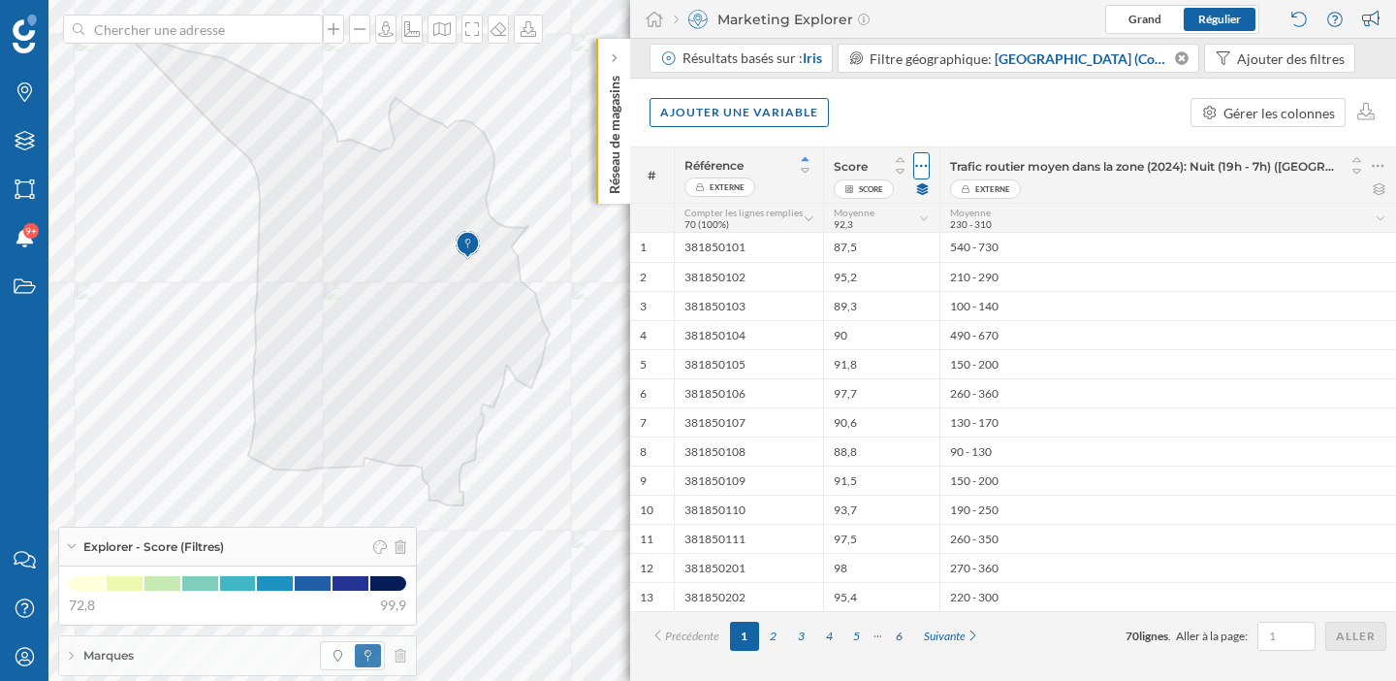
click at [917, 163] on icon at bounding box center [921, 165] width 13 height 19
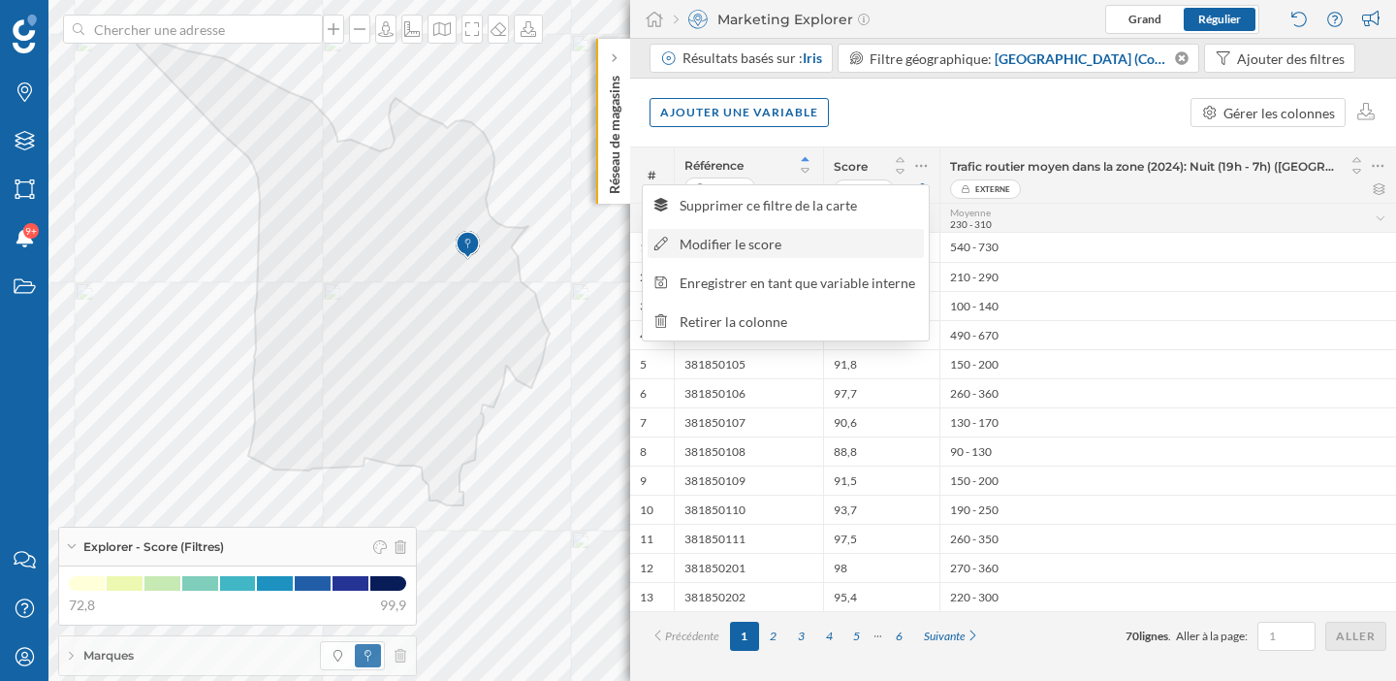
click at [784, 250] on div "Modifier le score" at bounding box center [799, 244] width 238 height 20
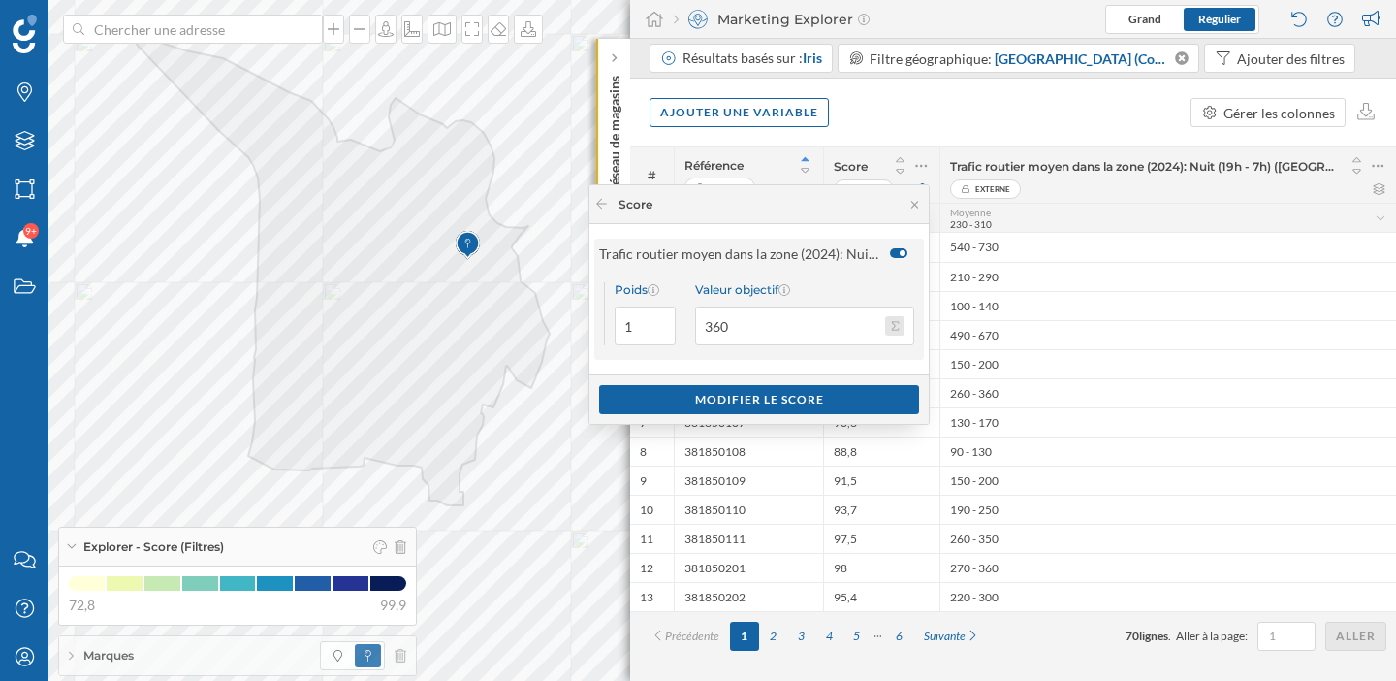
click at [894, 320] on button "Valeur objectif 360" at bounding box center [894, 325] width 19 height 19
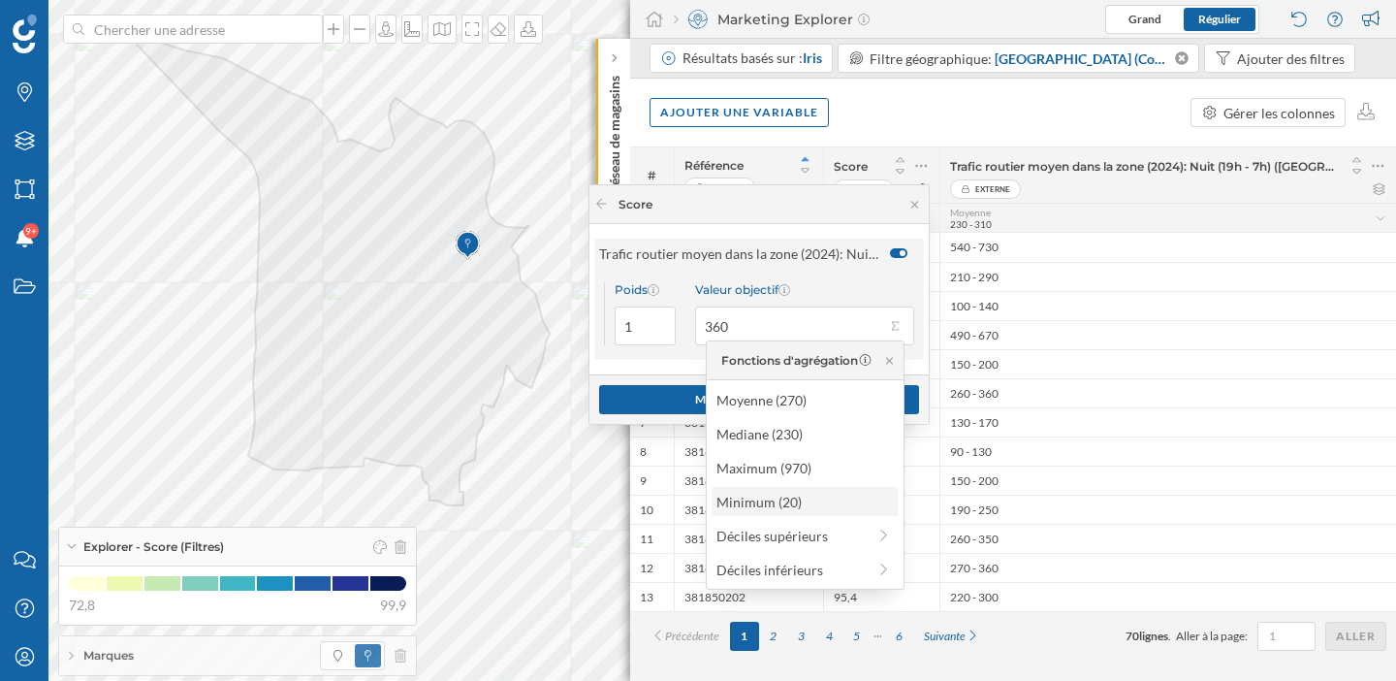
click at [790, 502] on div "Minimum (20)" at bounding box center [803, 502] width 175 height 20
type input "20"
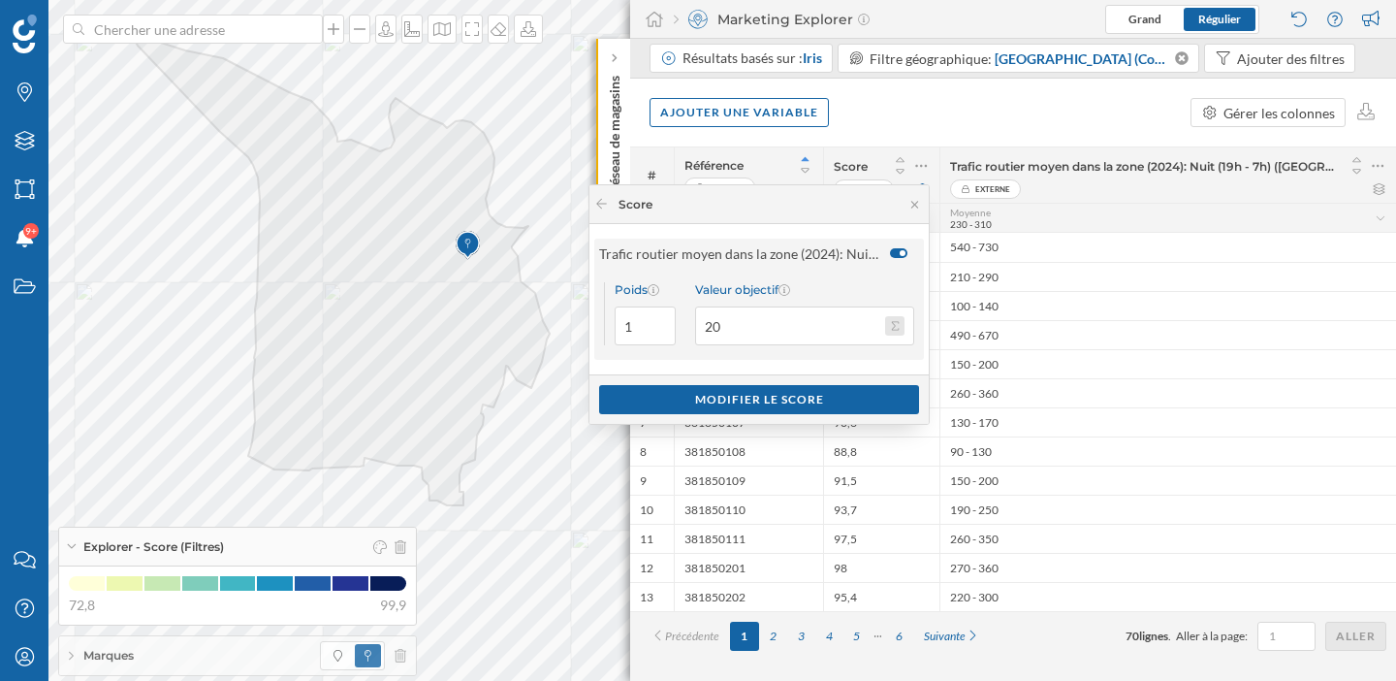
click at [896, 329] on button "Valeur objectif 20" at bounding box center [894, 325] width 19 height 19
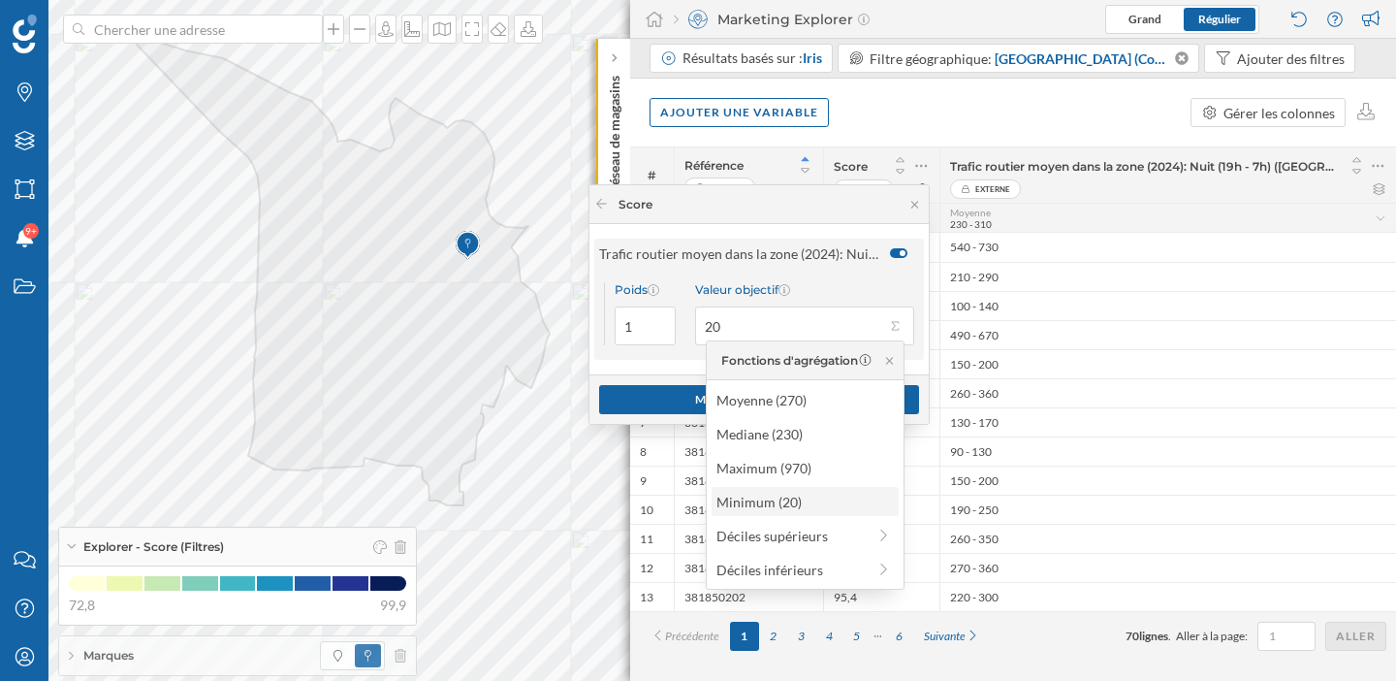
click at [808, 503] on div "Minimum (20)" at bounding box center [803, 502] width 175 height 20
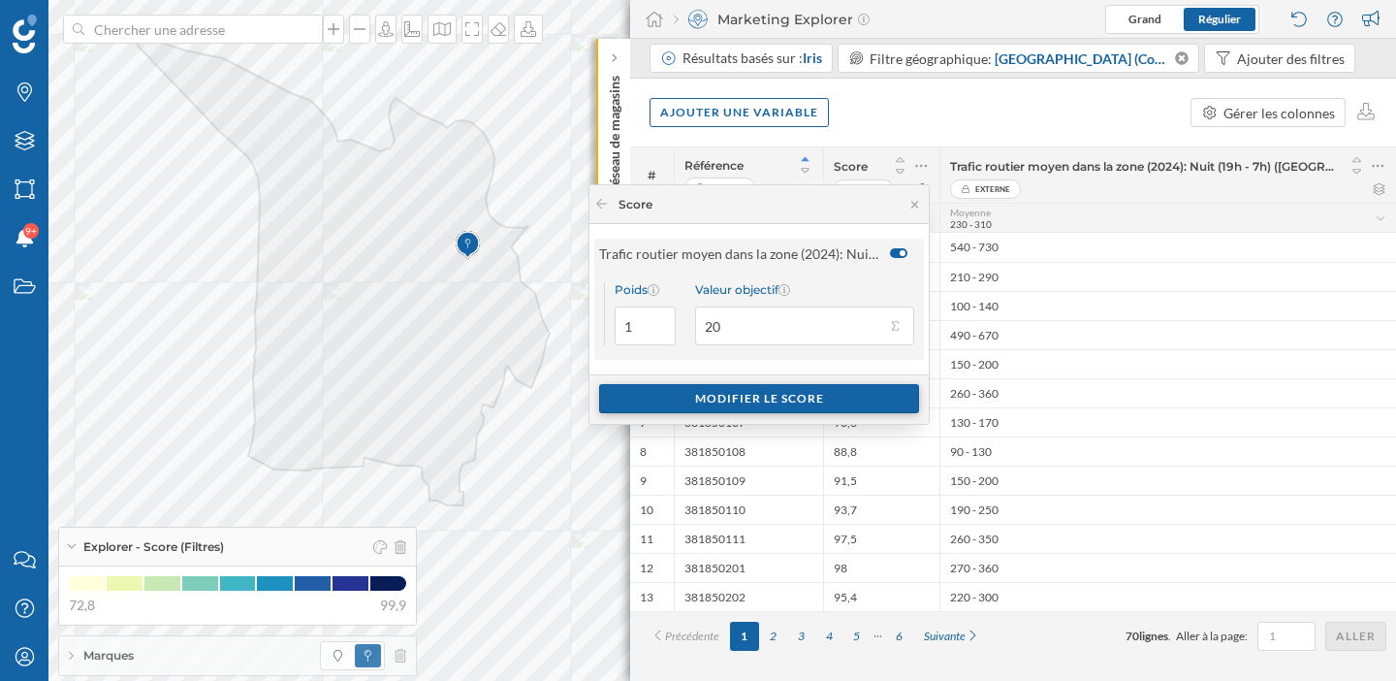
click at [800, 397] on div "Modifier le score" at bounding box center [759, 398] width 320 height 29
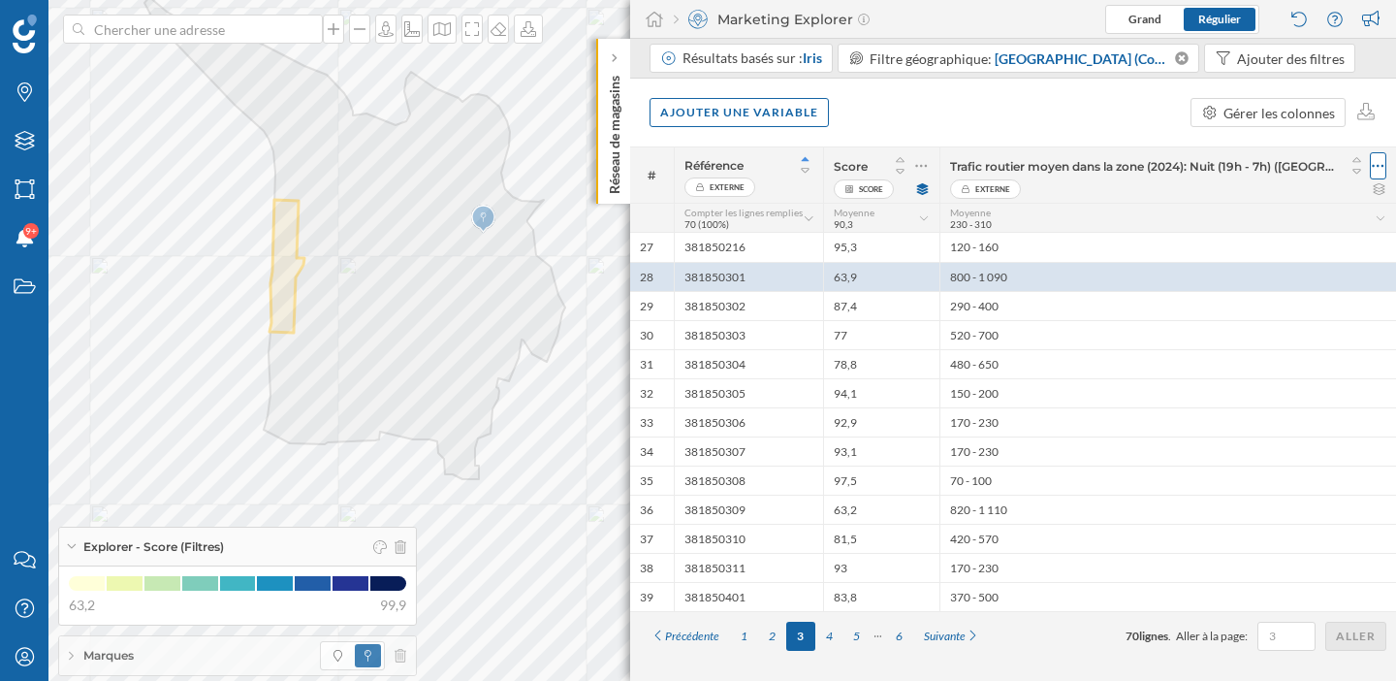
click at [1378, 162] on icon at bounding box center [1378, 165] width 13 height 19
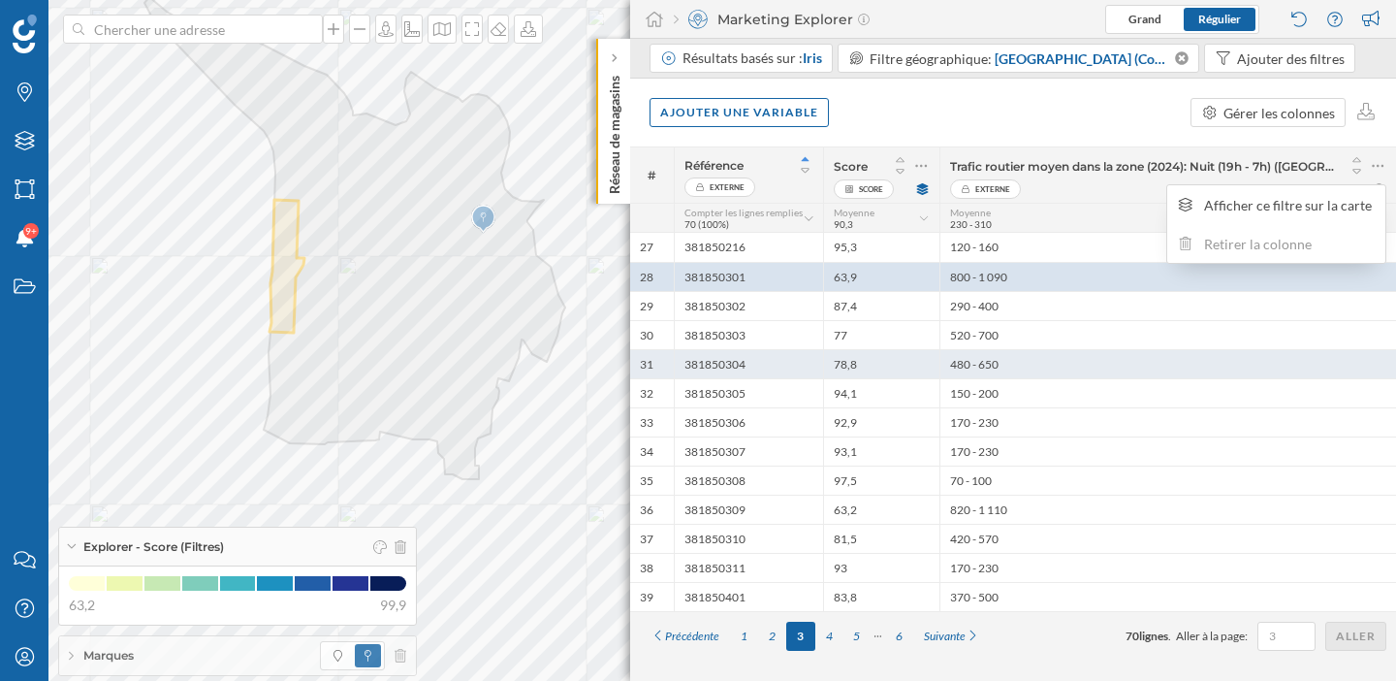
click at [1195, 364] on div "480 - 650" at bounding box center [1167, 363] width 457 height 29
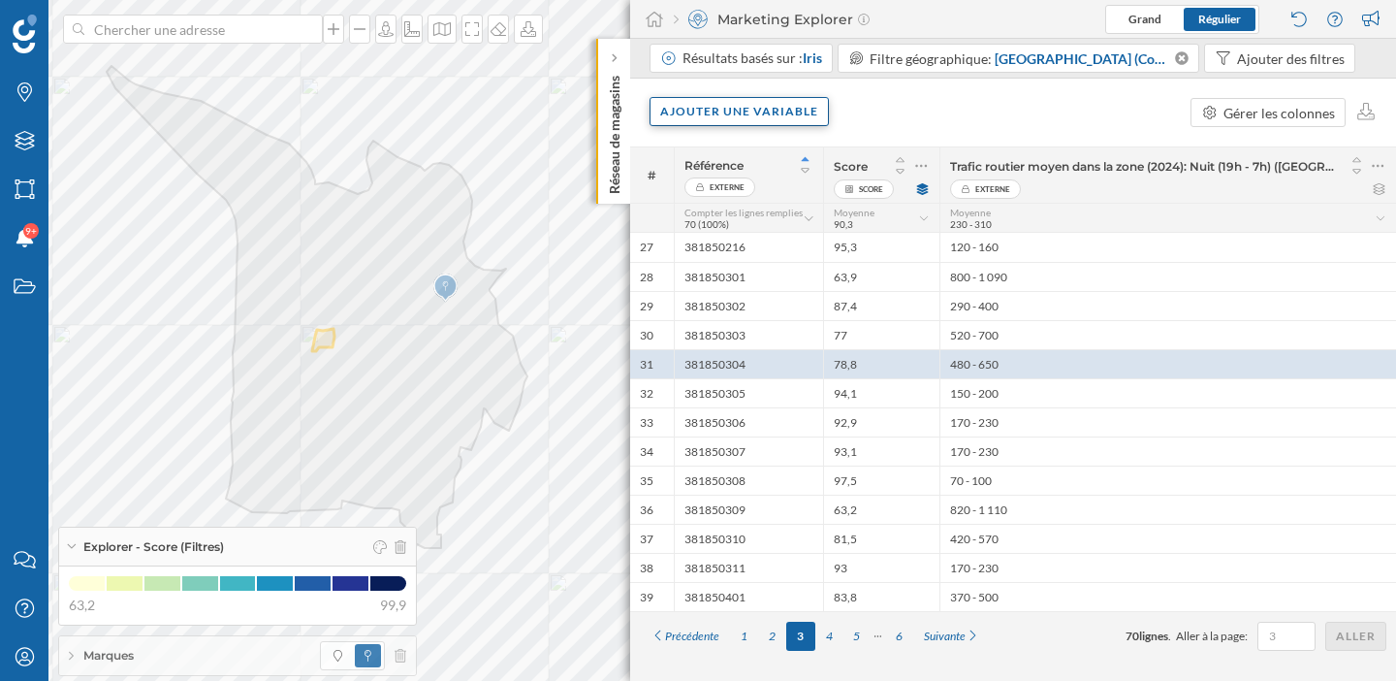
click at [747, 121] on div "Ajouter une variable" at bounding box center [739, 111] width 179 height 29
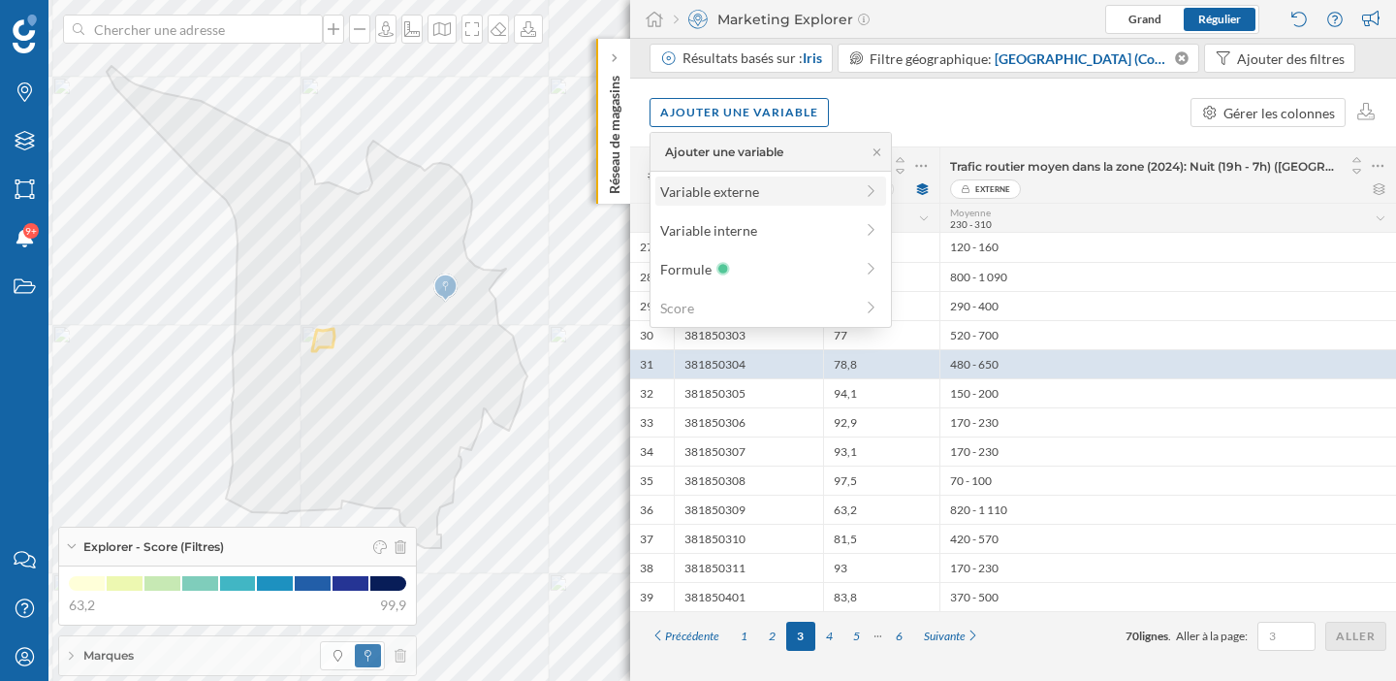
click at [738, 179] on div "Variable externe" at bounding box center [770, 190] width 231 height 29
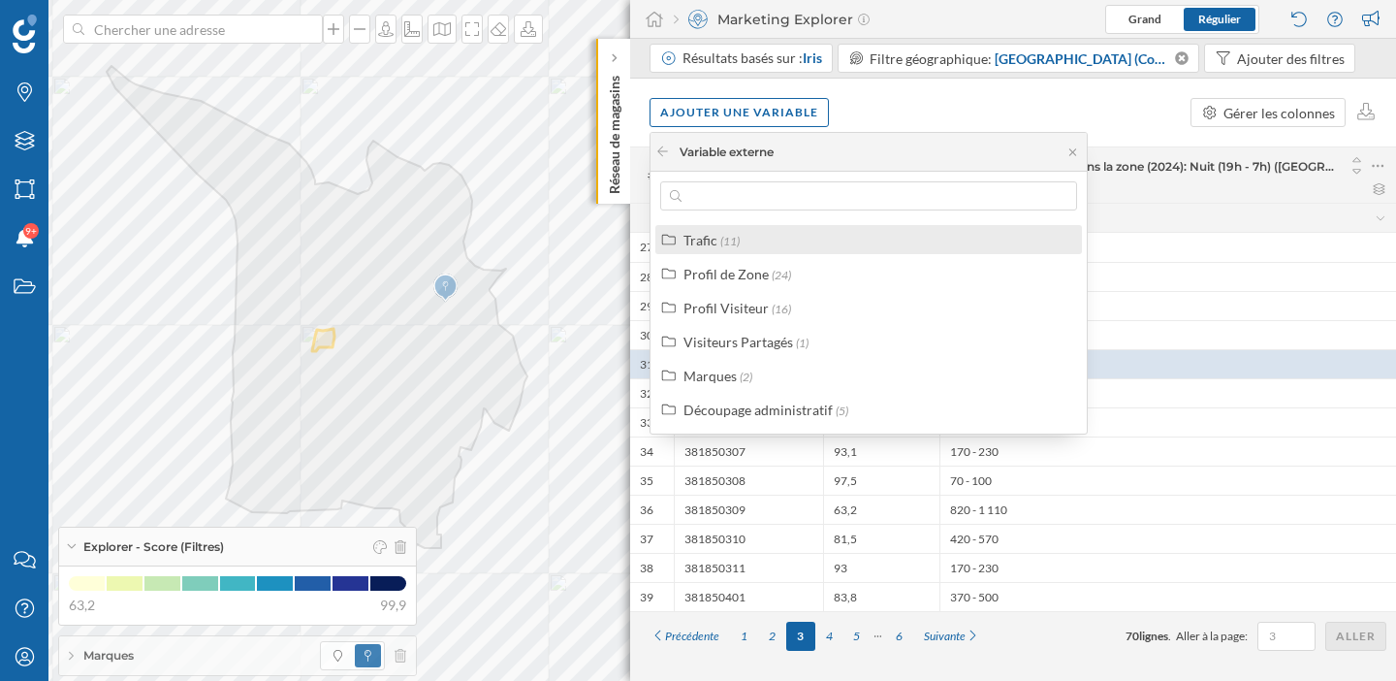
click at [778, 236] on div "Trafic (11)" at bounding box center [876, 240] width 387 height 20
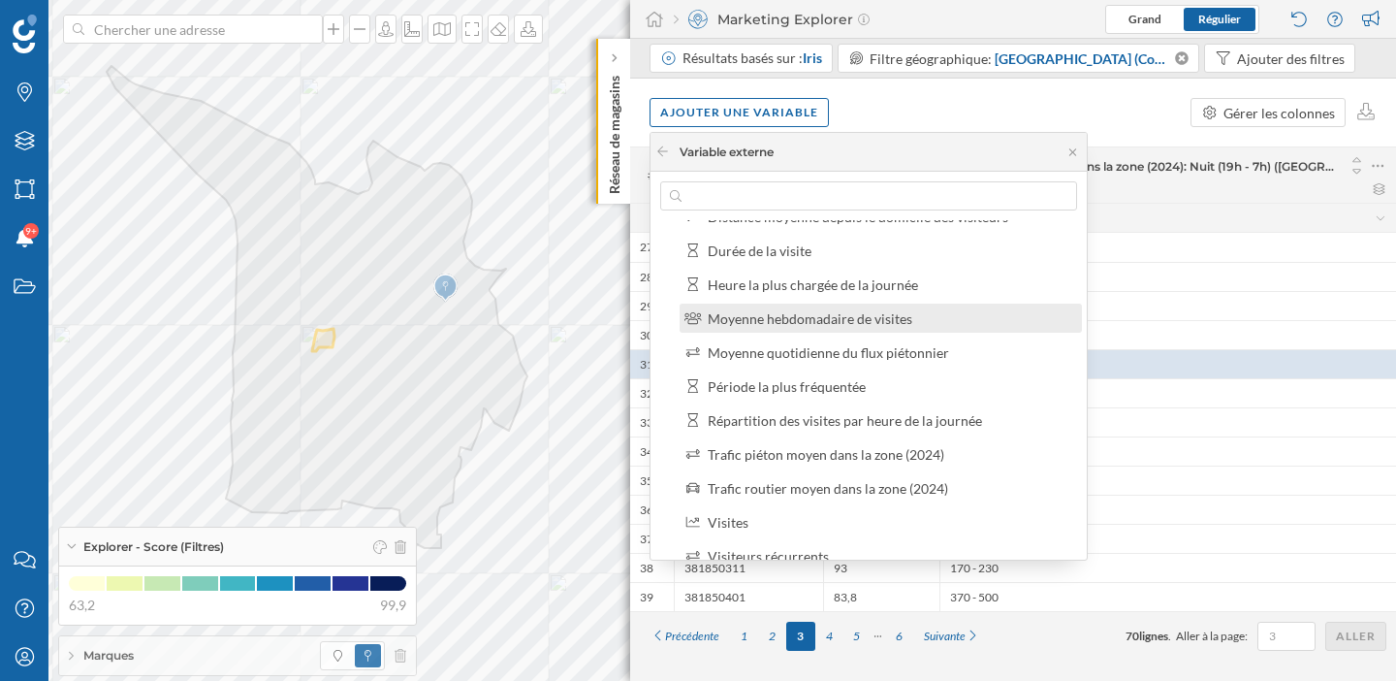
scroll to position [63, 0]
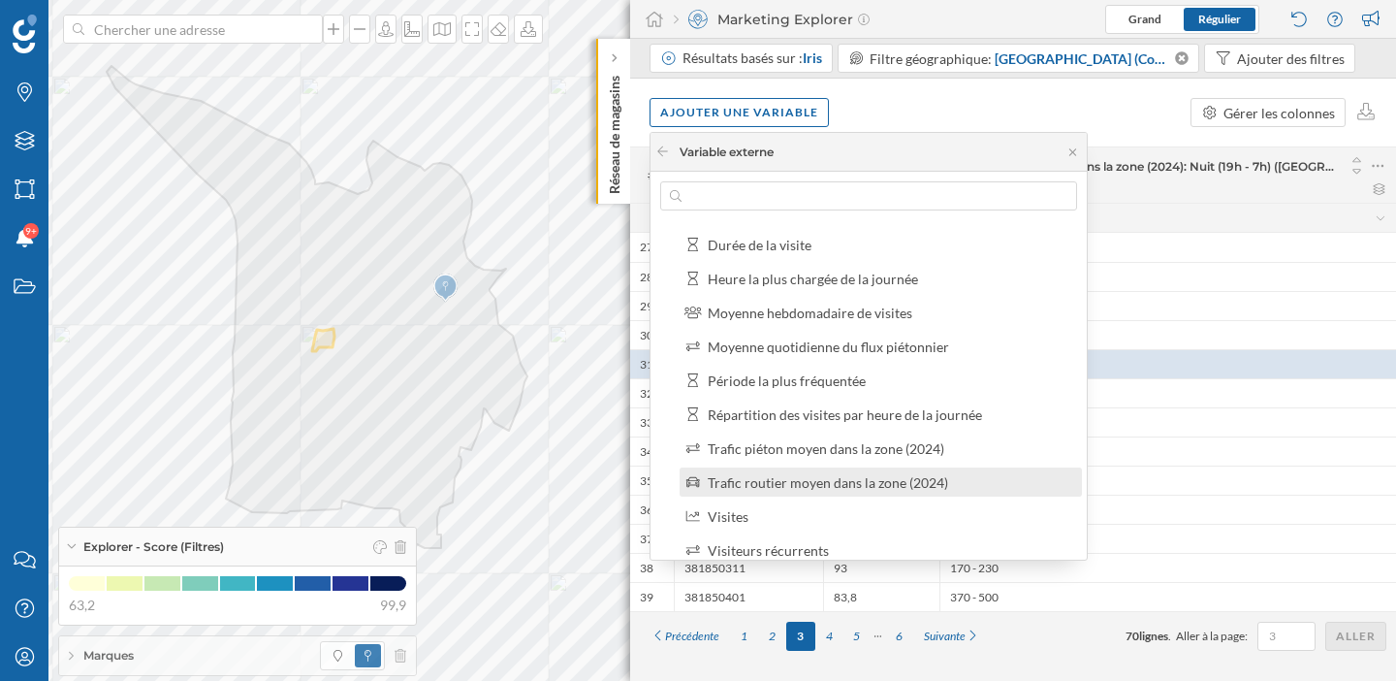
click at [808, 480] on div "Trafic routier moyen dans la zone (2024)" at bounding box center [828, 482] width 240 height 16
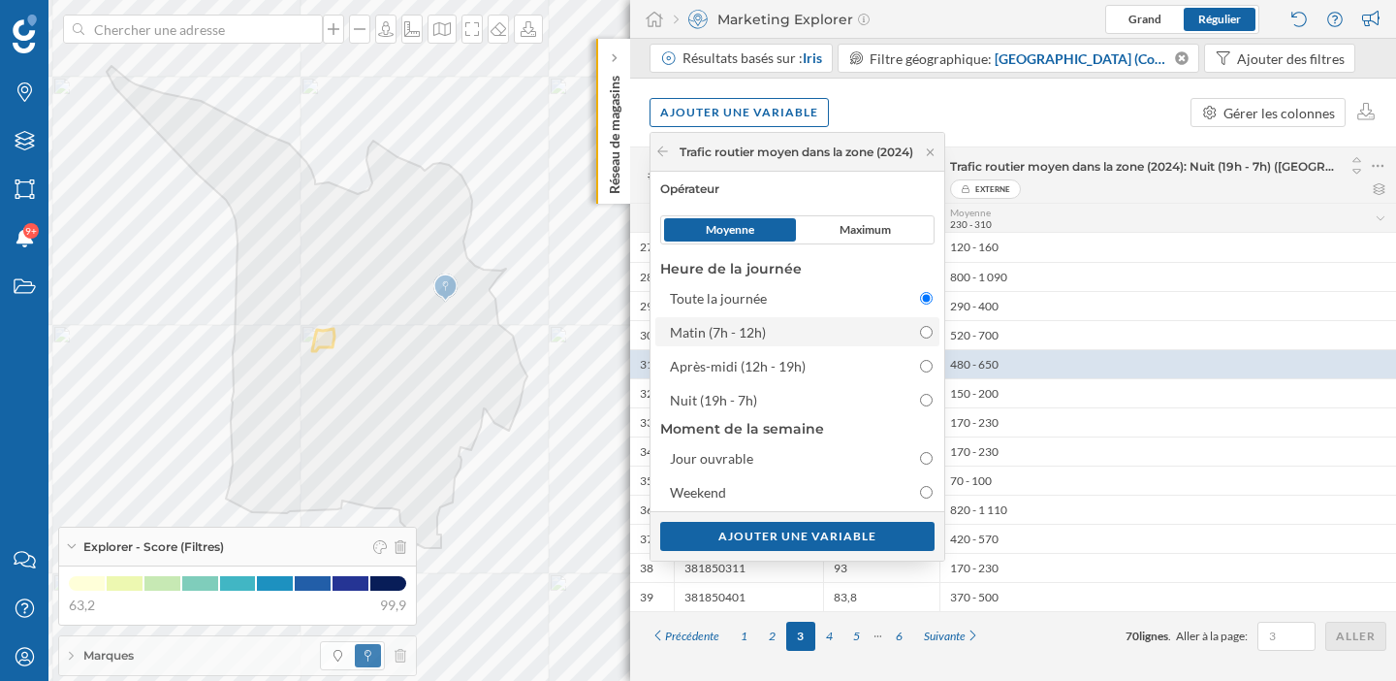
click at [930, 335] on input "Matin (7h - 12h)" at bounding box center [926, 332] width 13 height 13
radio input "true"
click at [845, 532] on div "Ajouter une variable" at bounding box center [797, 535] width 274 height 29
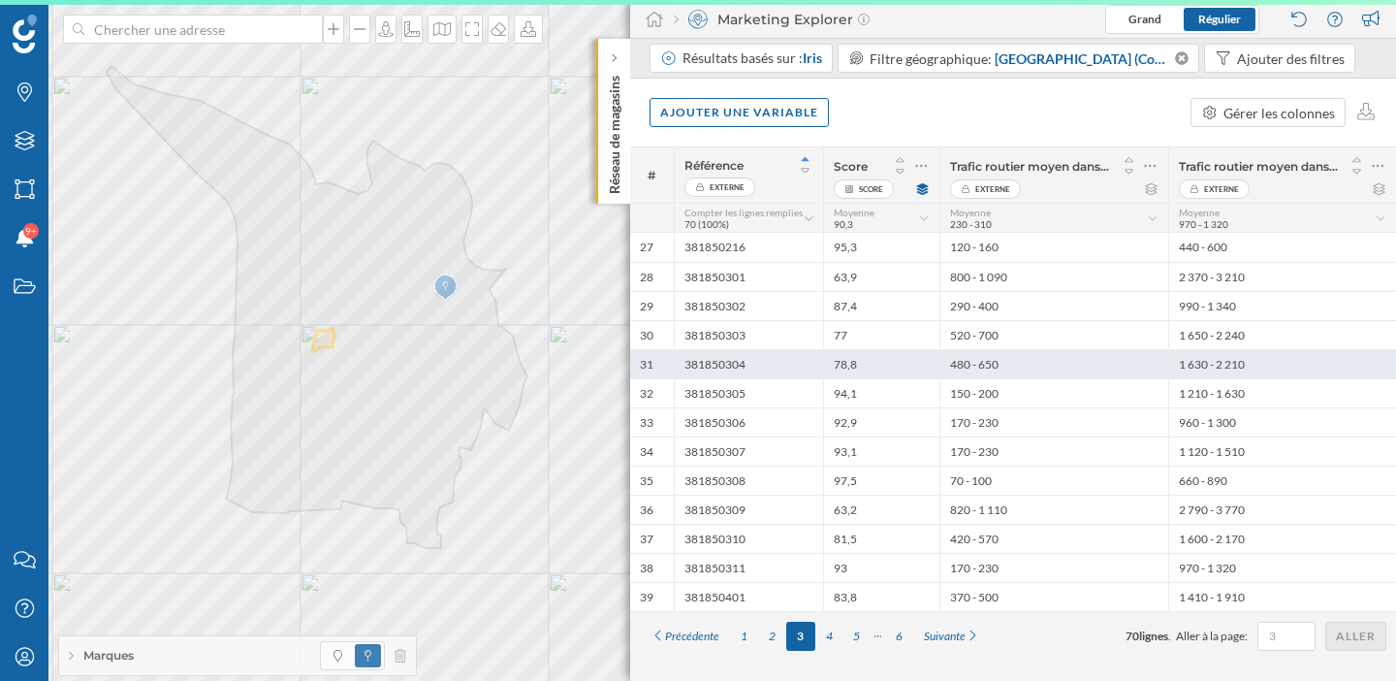
scroll to position [0, 0]
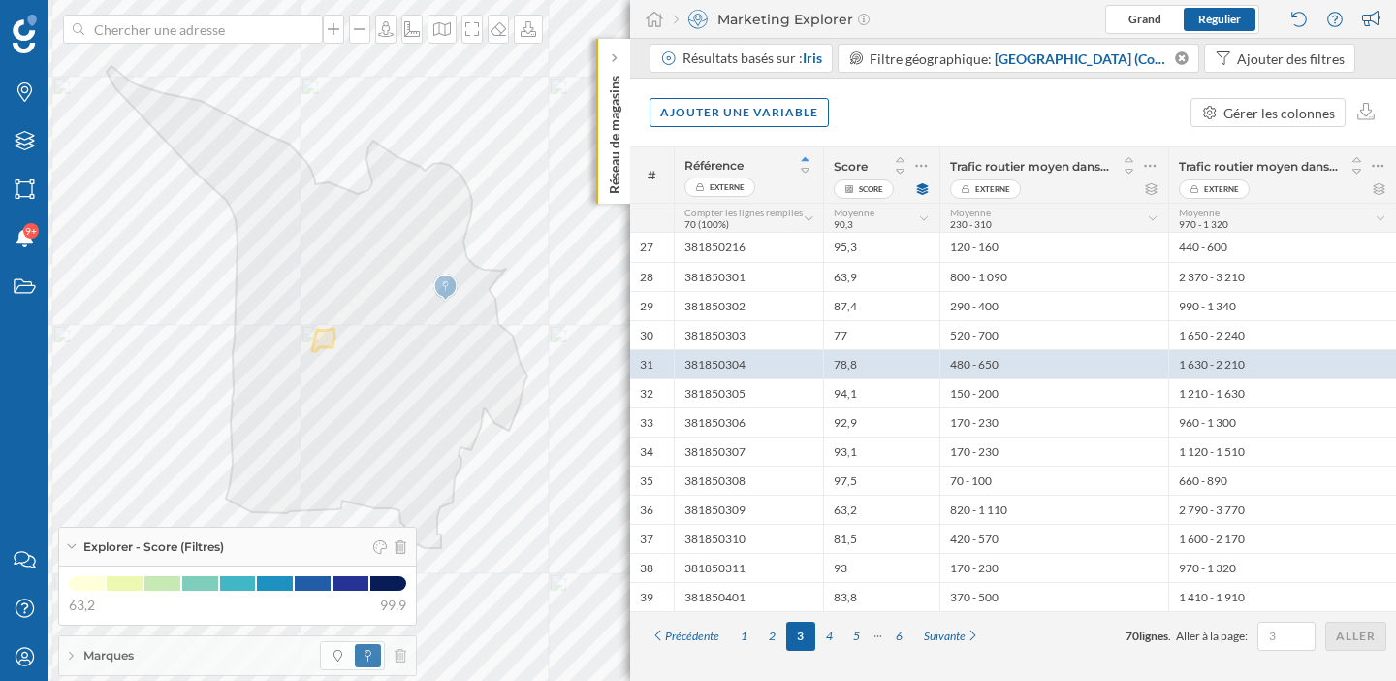
click at [922, 192] on icon at bounding box center [922, 189] width 12 height 12
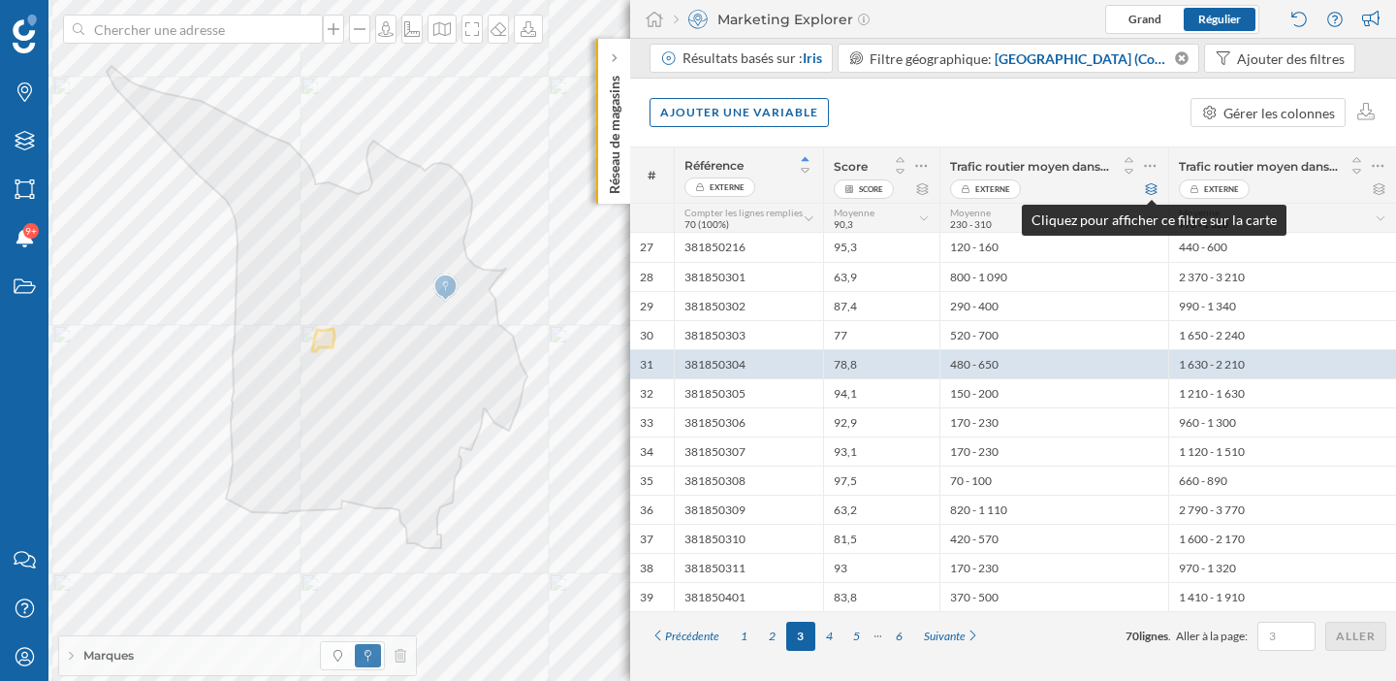
click at [1152, 188] on icon at bounding box center [1151, 189] width 15 height 12
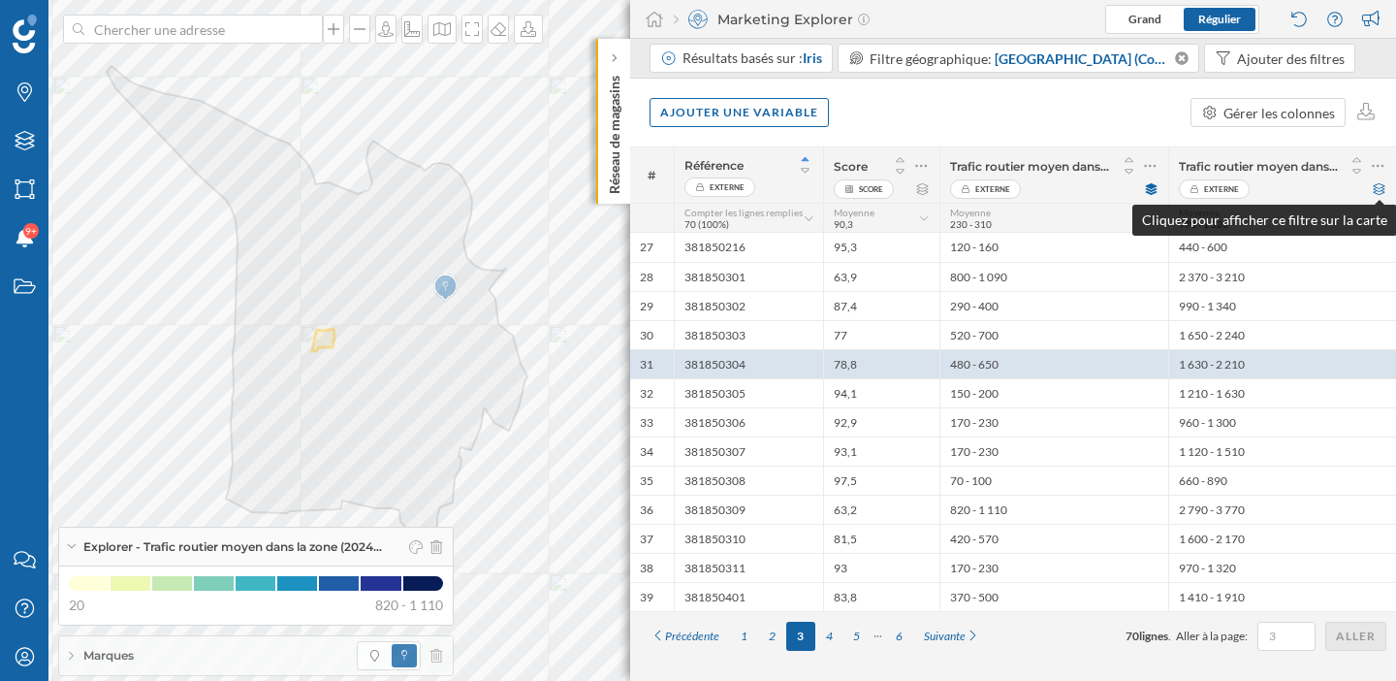
click at [1378, 190] on icon at bounding box center [1379, 189] width 15 height 12
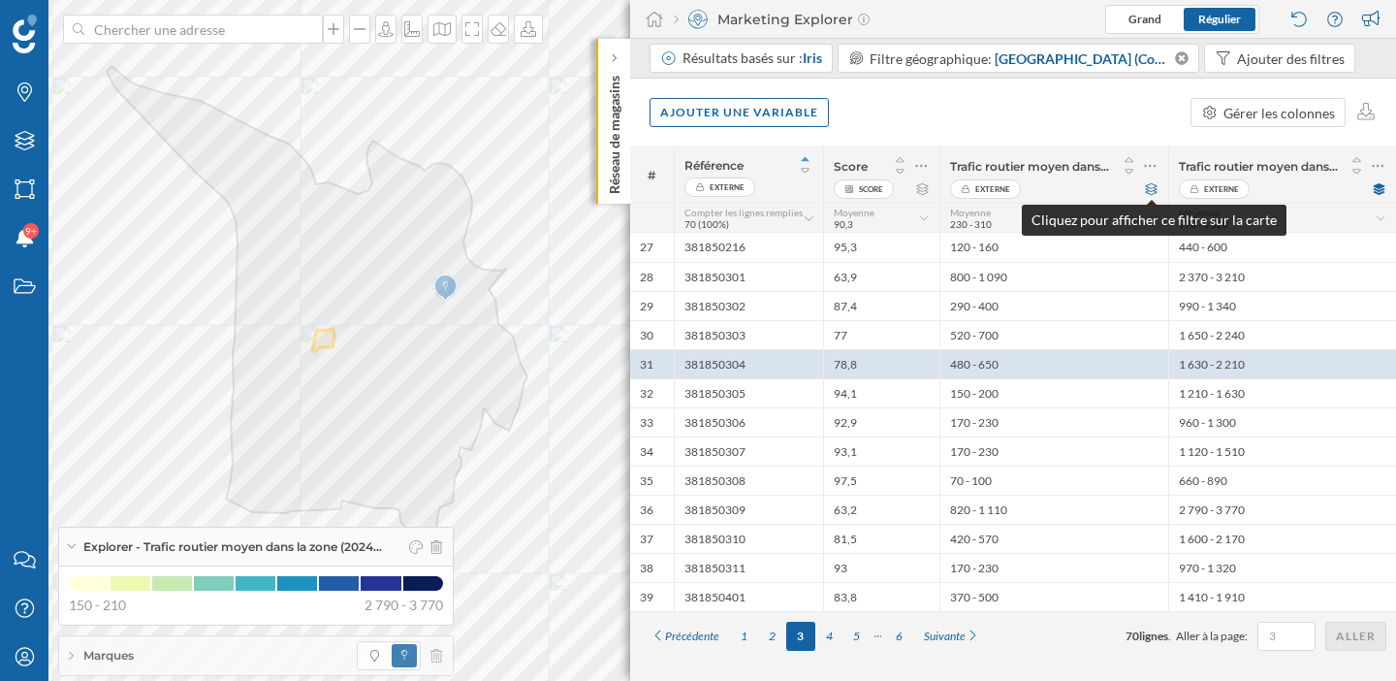
click at [1154, 192] on icon at bounding box center [1151, 189] width 15 height 12
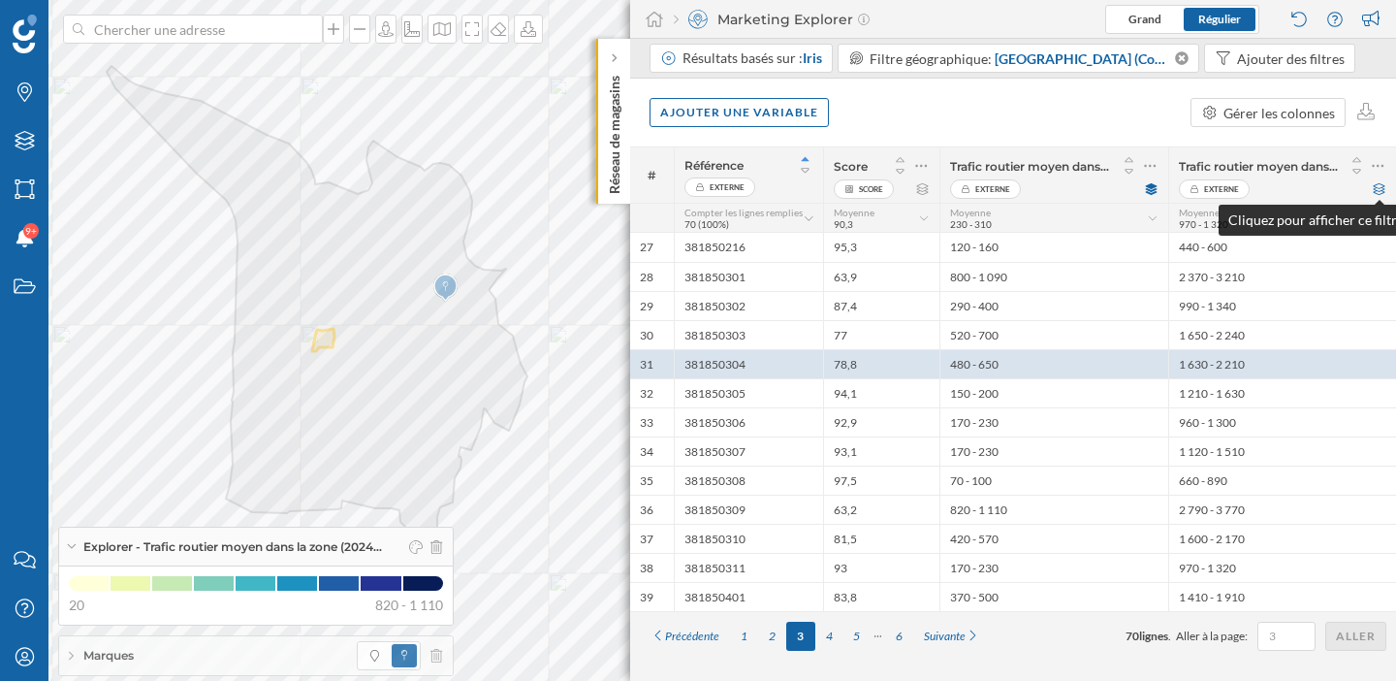
click at [1383, 187] on icon at bounding box center [1379, 189] width 15 height 12
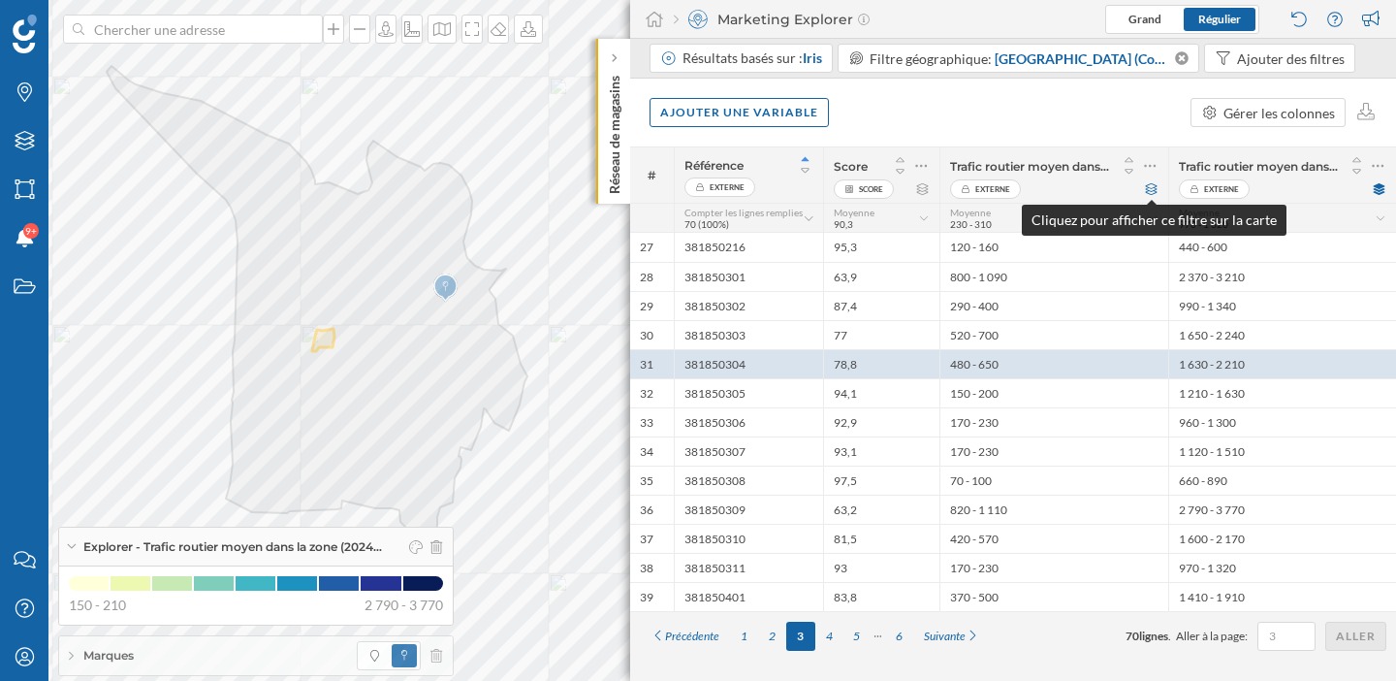
click at [1147, 186] on icon at bounding box center [1151, 189] width 15 height 12
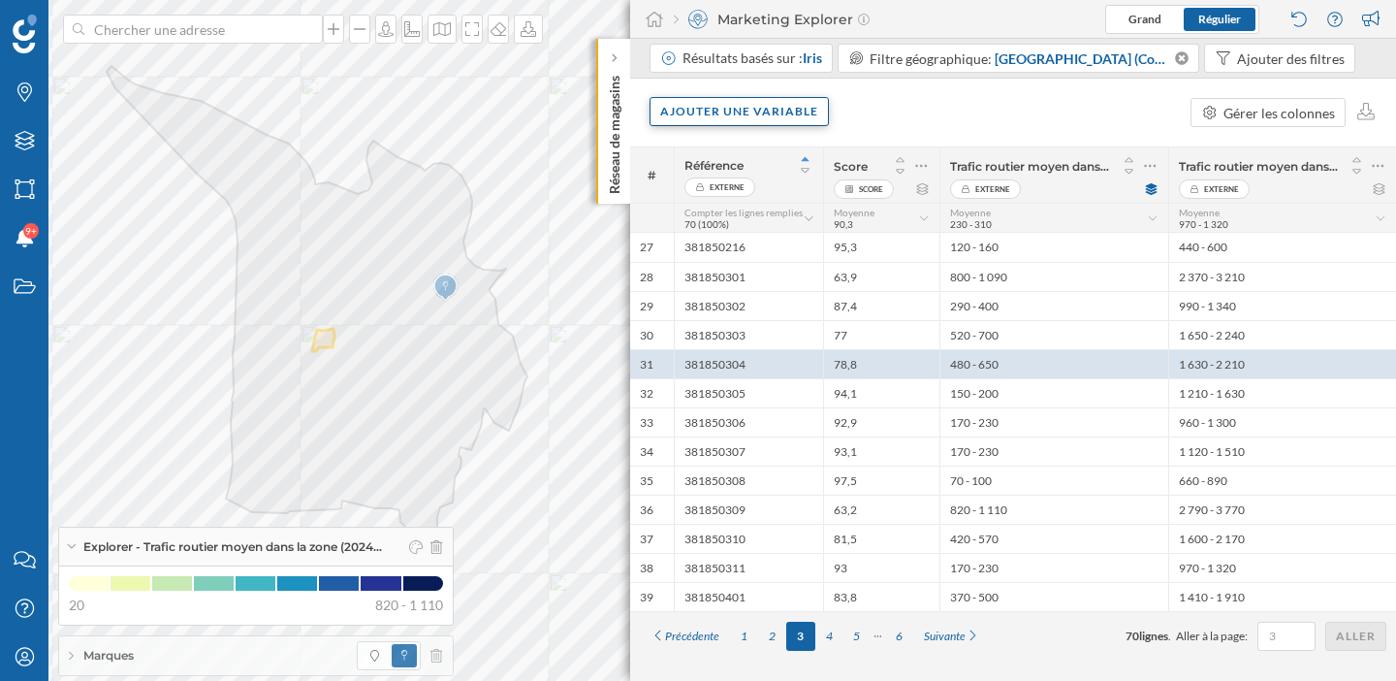
click at [806, 99] on div "Ajouter une variable" at bounding box center [739, 111] width 179 height 29
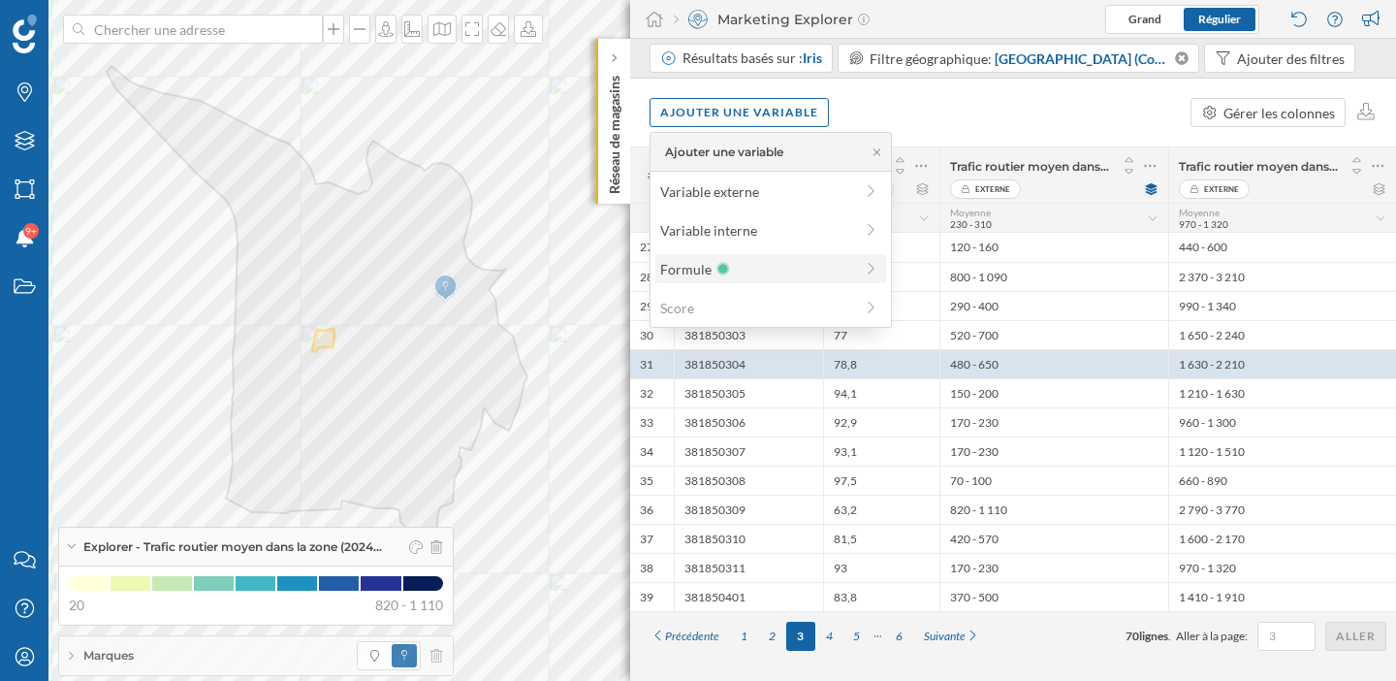
click at [748, 267] on div "Formule" at bounding box center [756, 269] width 193 height 20
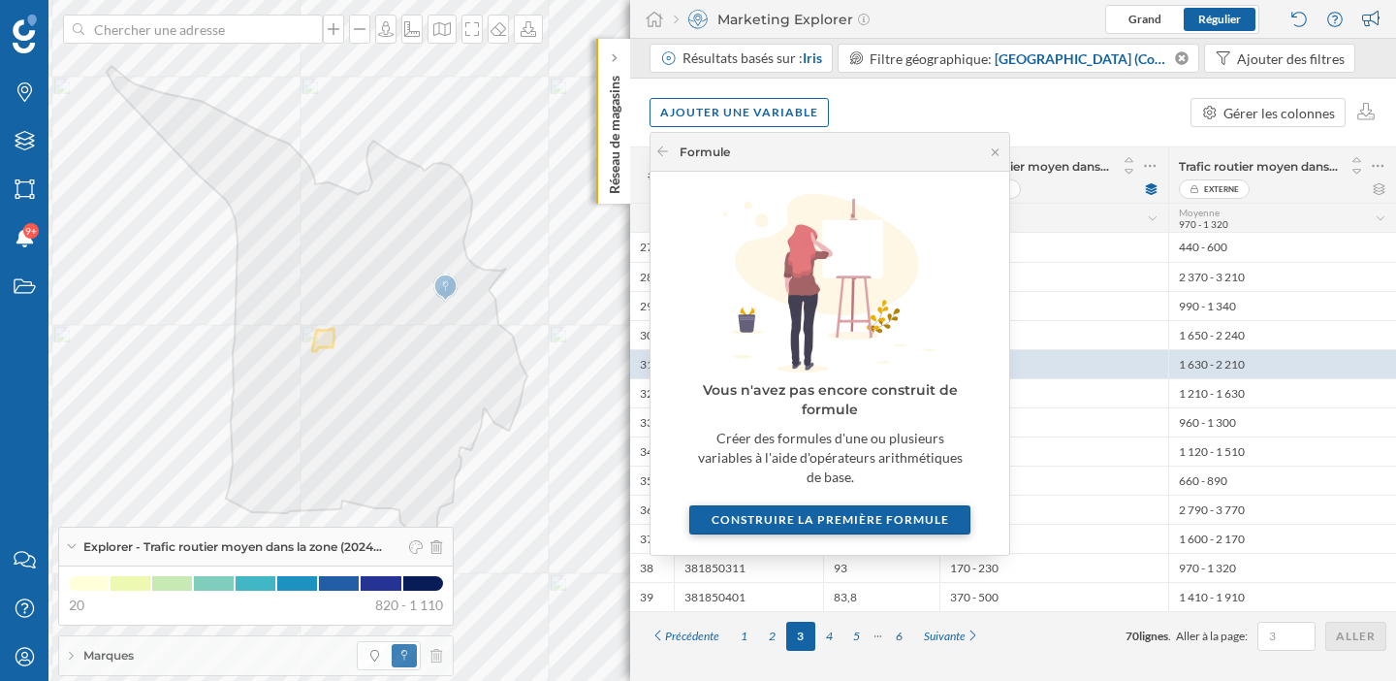
click at [844, 505] on div "Construire la première formule" at bounding box center [829, 519] width 281 height 29
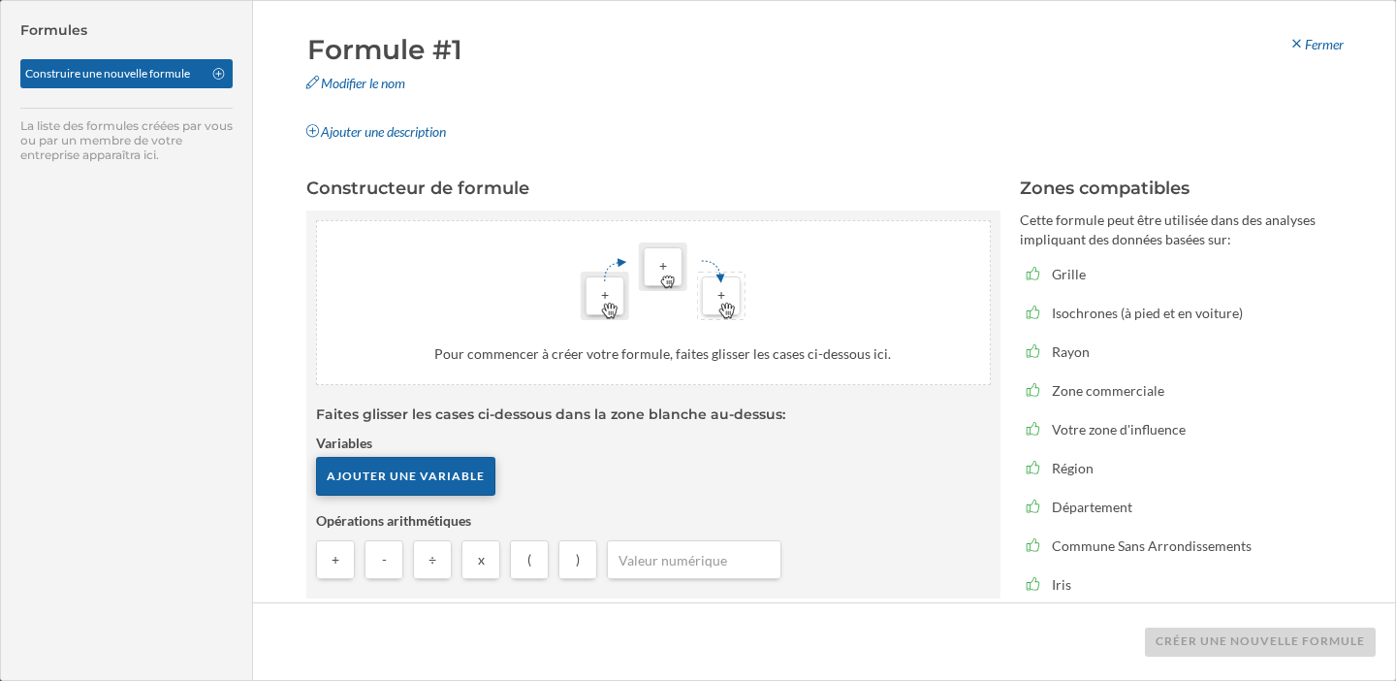
click at [446, 474] on div "Ajouter une variable" at bounding box center [405, 476] width 179 height 39
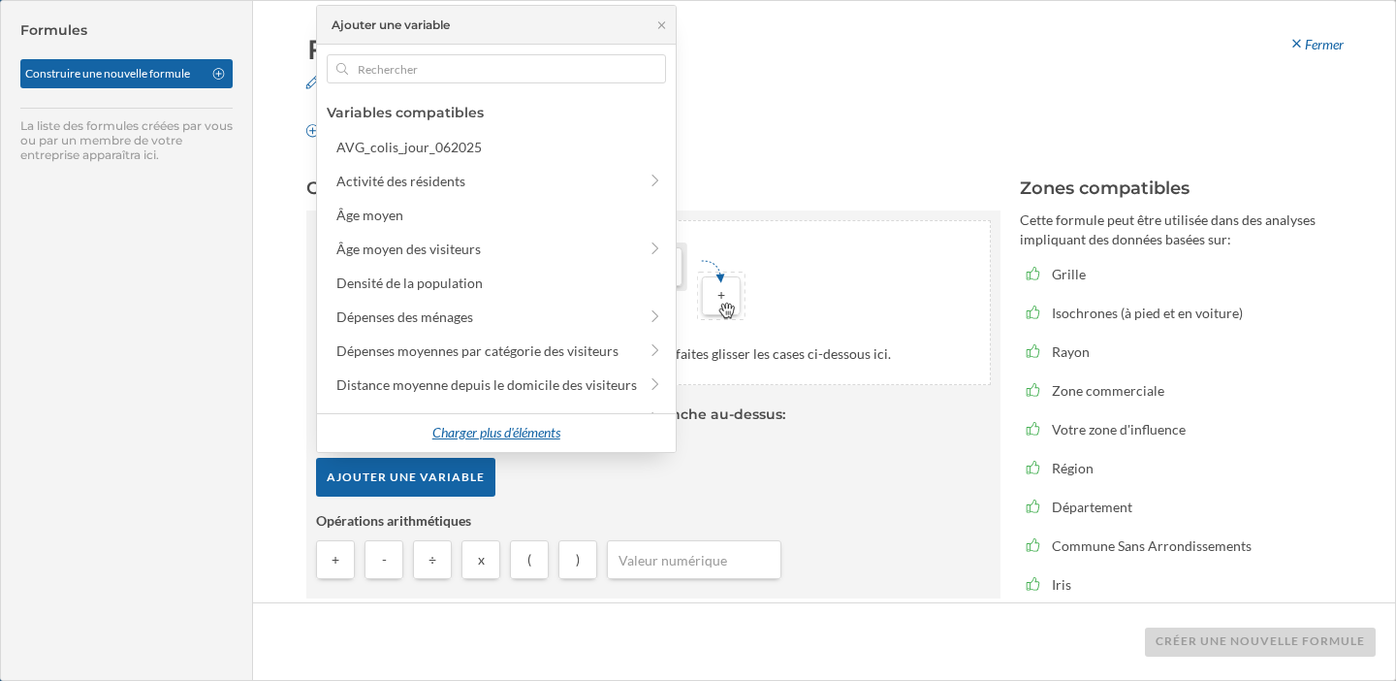
click at [499, 423] on div "Charger plus d'éléments" at bounding box center [496, 433] width 152 height 29
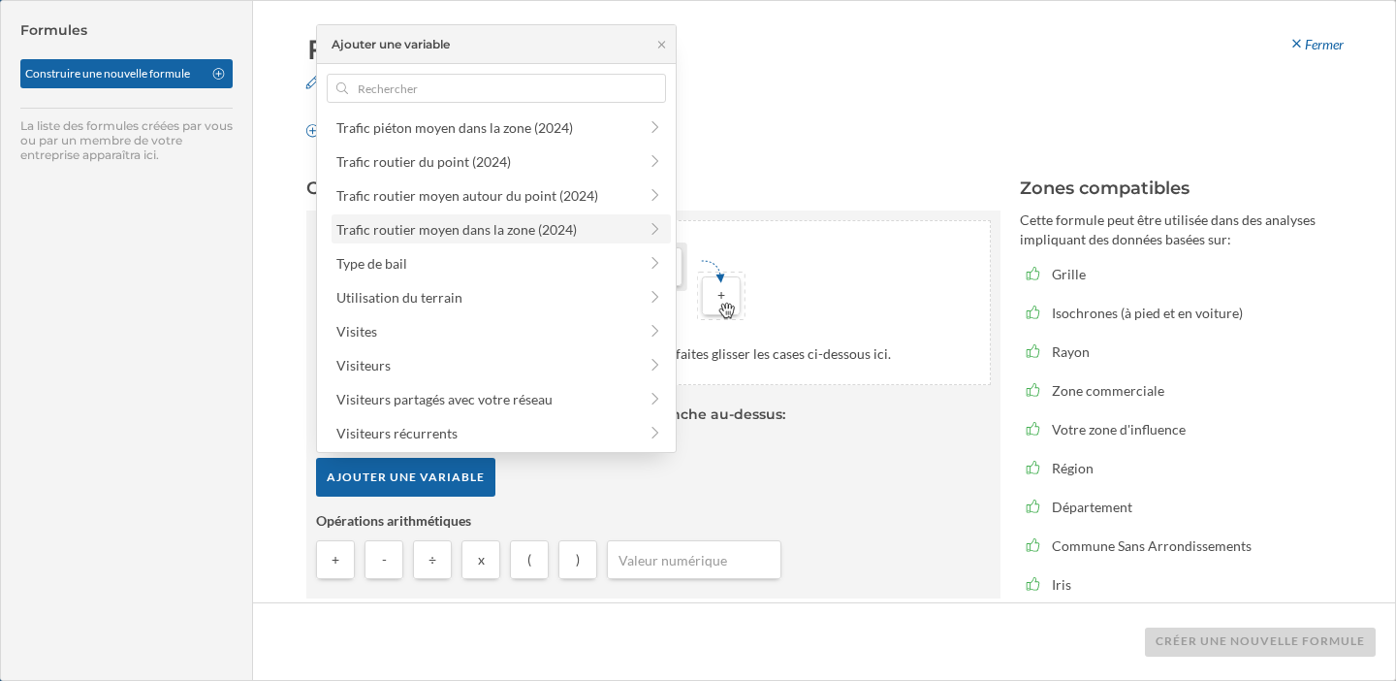
click at [476, 226] on div "Trafic routier moyen dans la zone (2024)" at bounding box center [456, 229] width 240 height 16
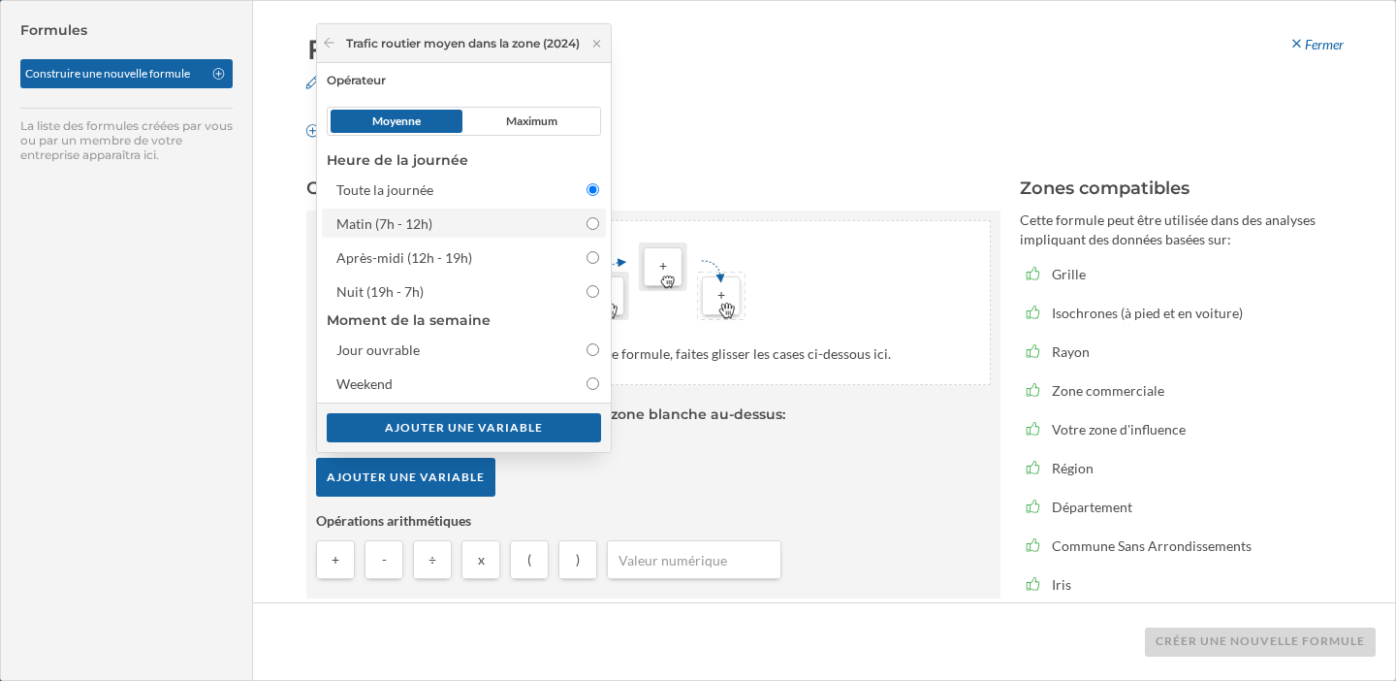
click at [595, 223] on input "Matin (7h - 12h)" at bounding box center [593, 223] width 13 height 13
radio input "true"
click at [534, 443] on div "Ajouter une variable" at bounding box center [464, 426] width 294 height 49
click at [568, 115] on span "Maximum" at bounding box center [531, 121] width 132 height 23
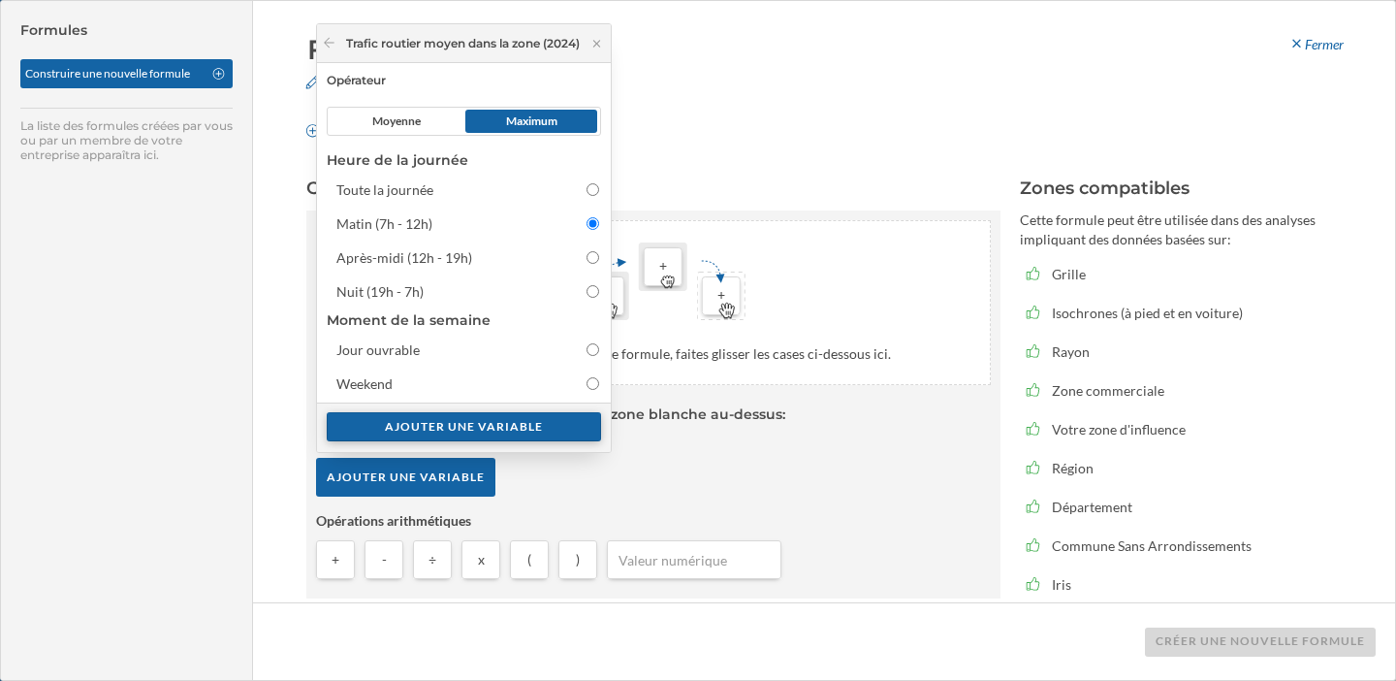
click at [540, 429] on div "Ajouter une variable" at bounding box center [464, 426] width 274 height 29
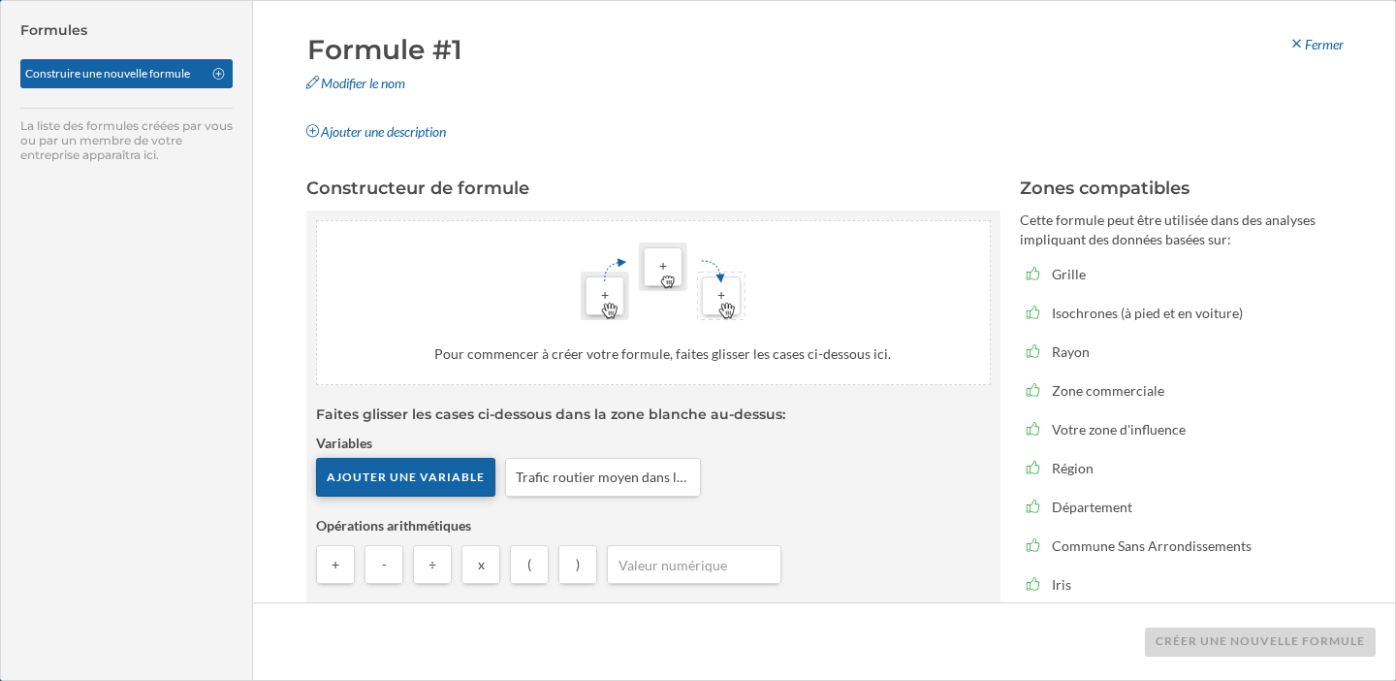
click at [438, 474] on div "Ajouter une variable" at bounding box center [405, 477] width 179 height 39
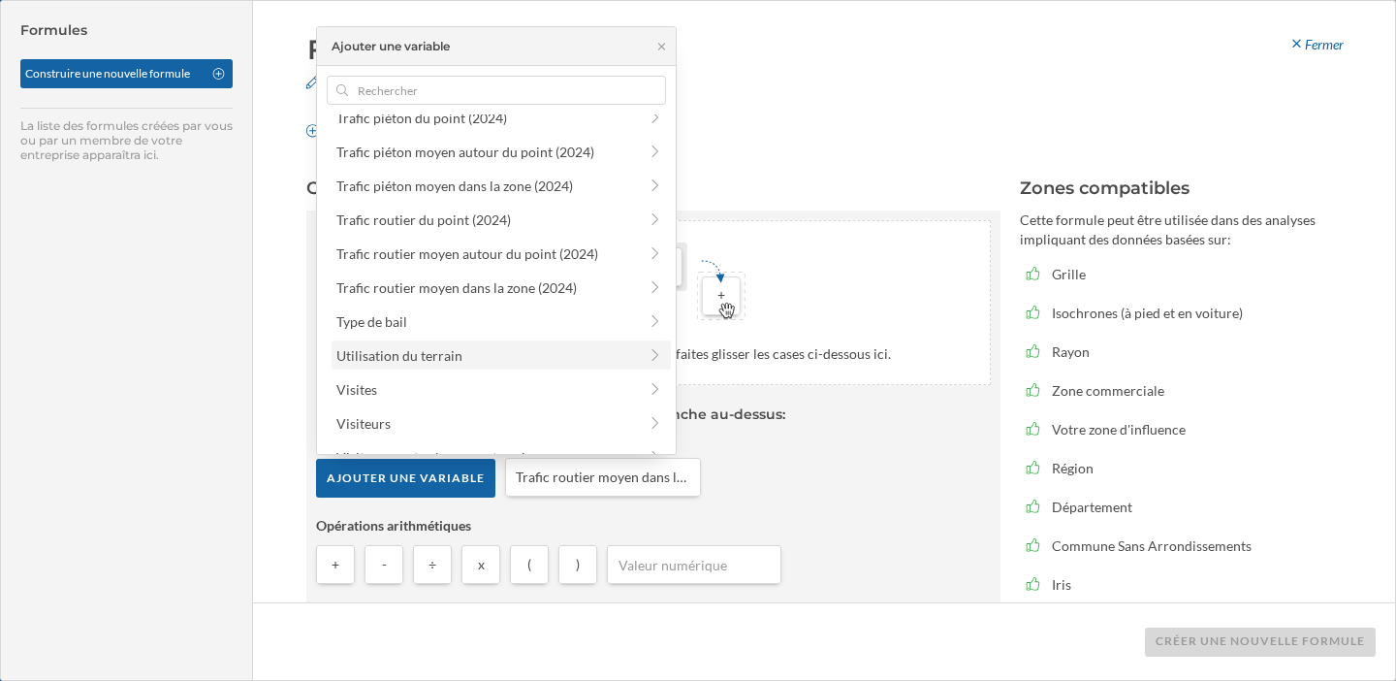
scroll to position [1521, 0]
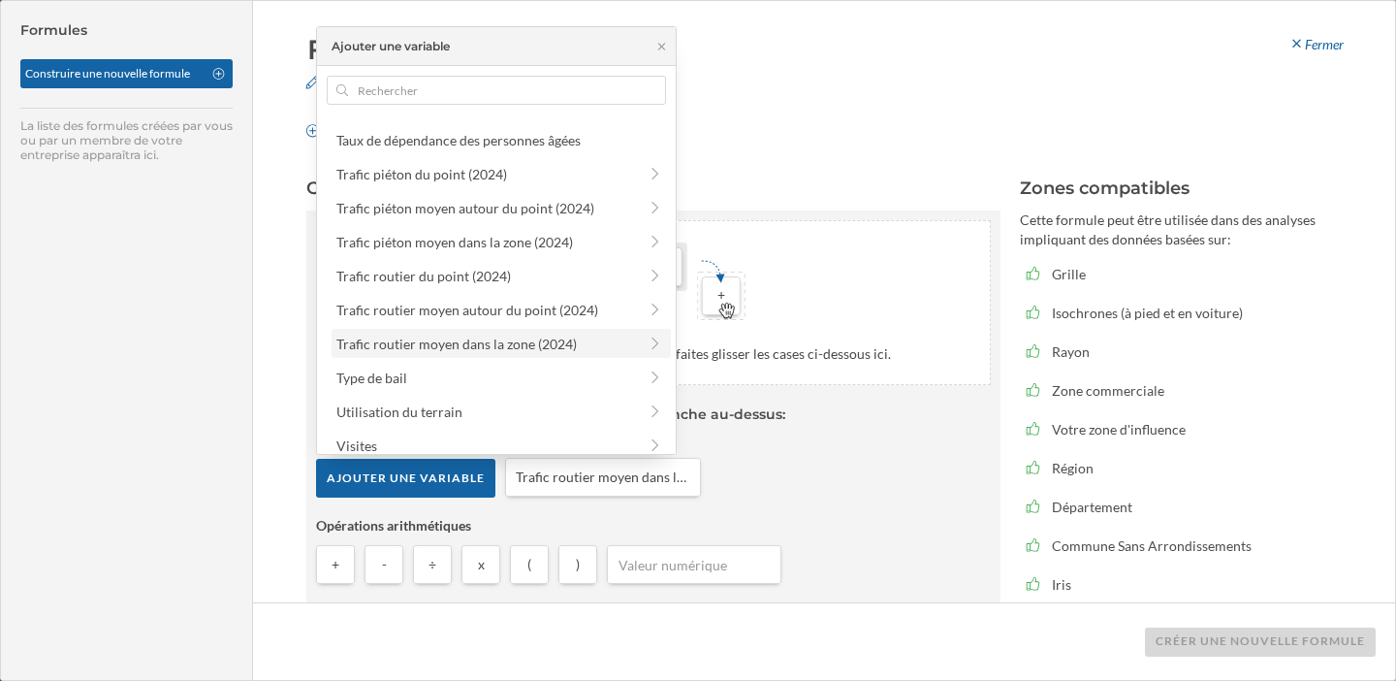
click at [505, 347] on div "Trafic routier moyen dans la zone (2024)" at bounding box center [456, 343] width 240 height 16
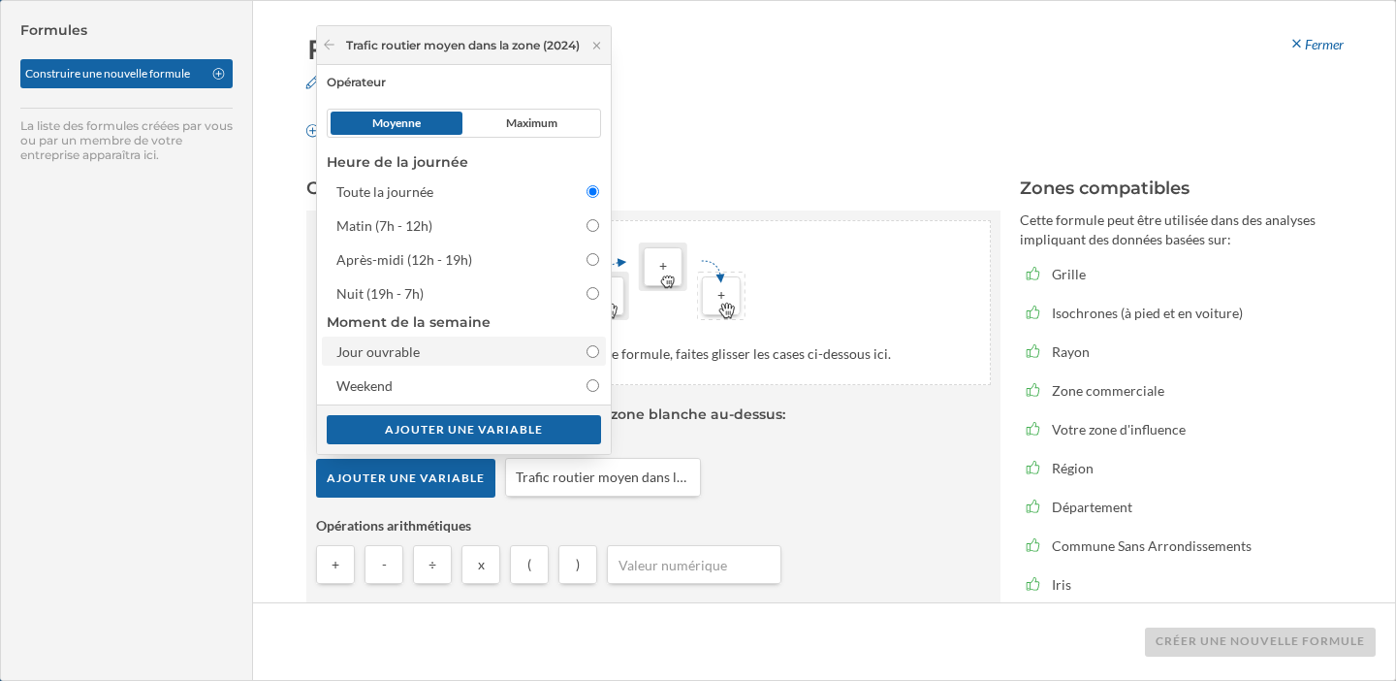
click at [599, 348] on input "Jour ouvrable" at bounding box center [593, 351] width 13 height 13
radio input "true"
click at [537, 428] on div "Ajouter une variable" at bounding box center [464, 428] width 274 height 29
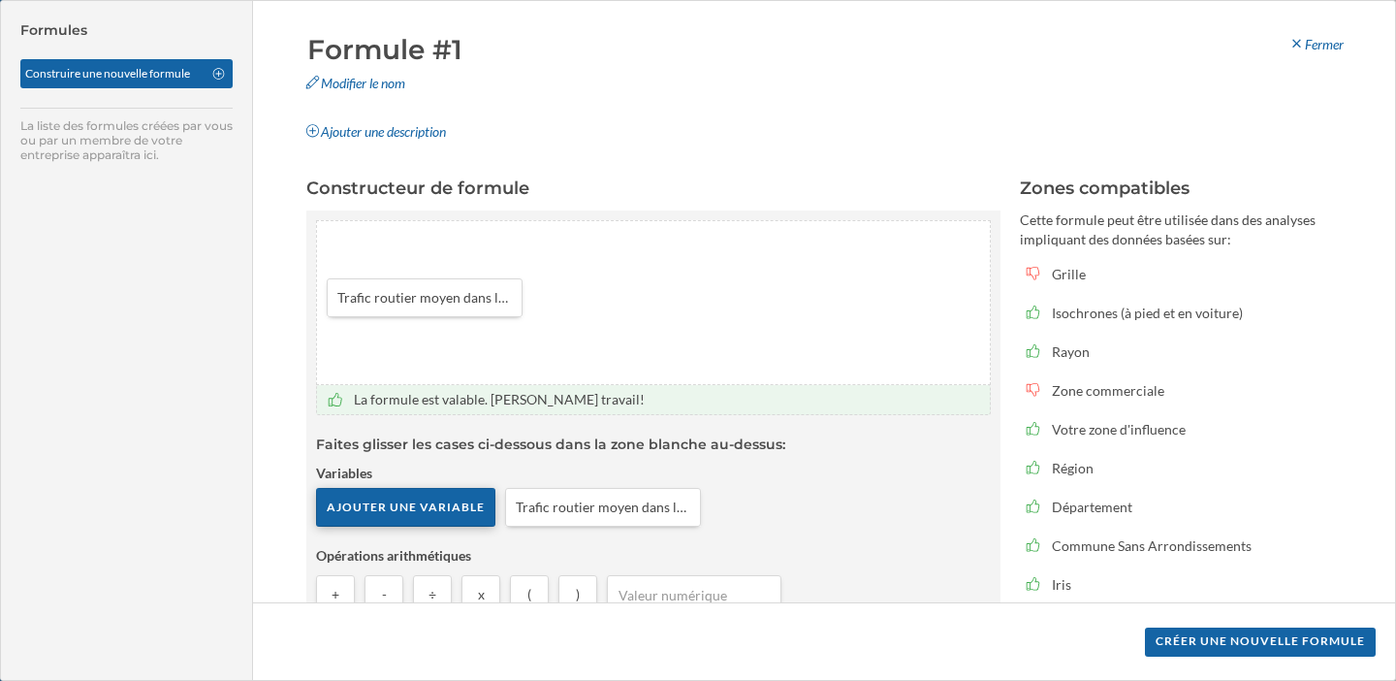
click at [442, 504] on div "Ajouter une variable" at bounding box center [405, 507] width 179 height 39
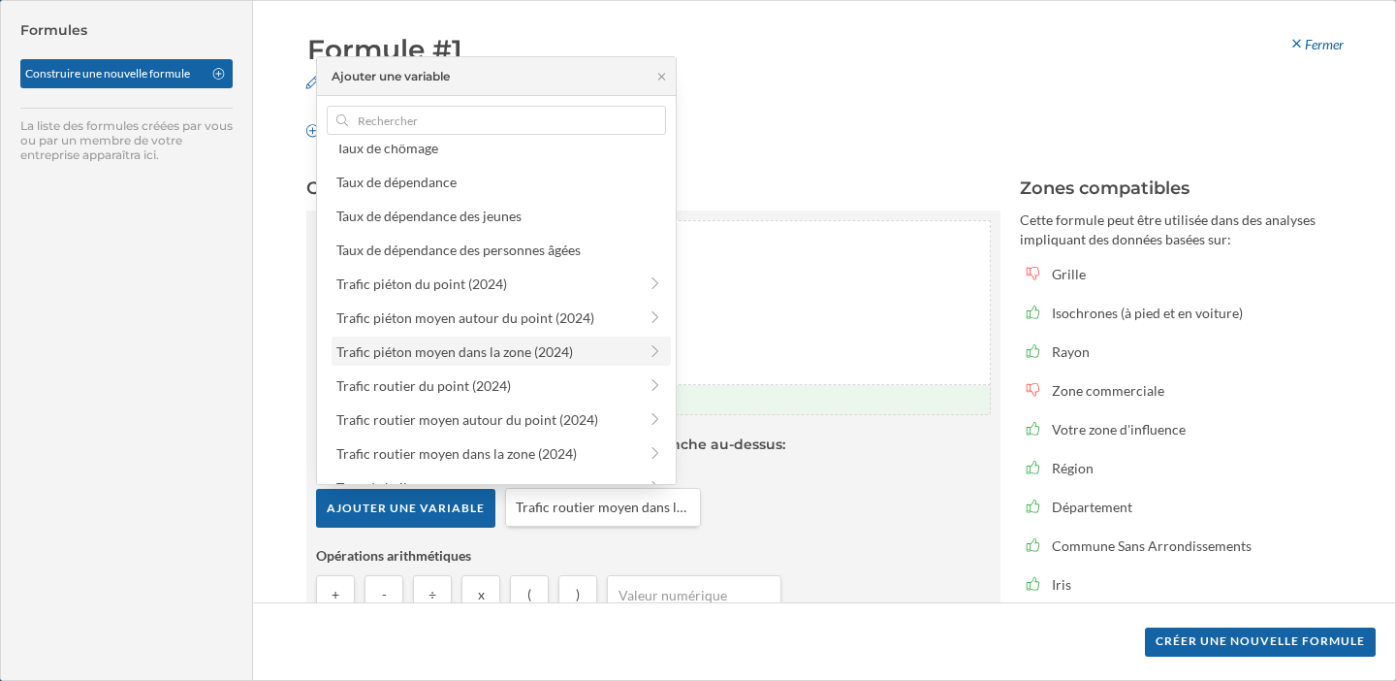
scroll to position [1450, 0]
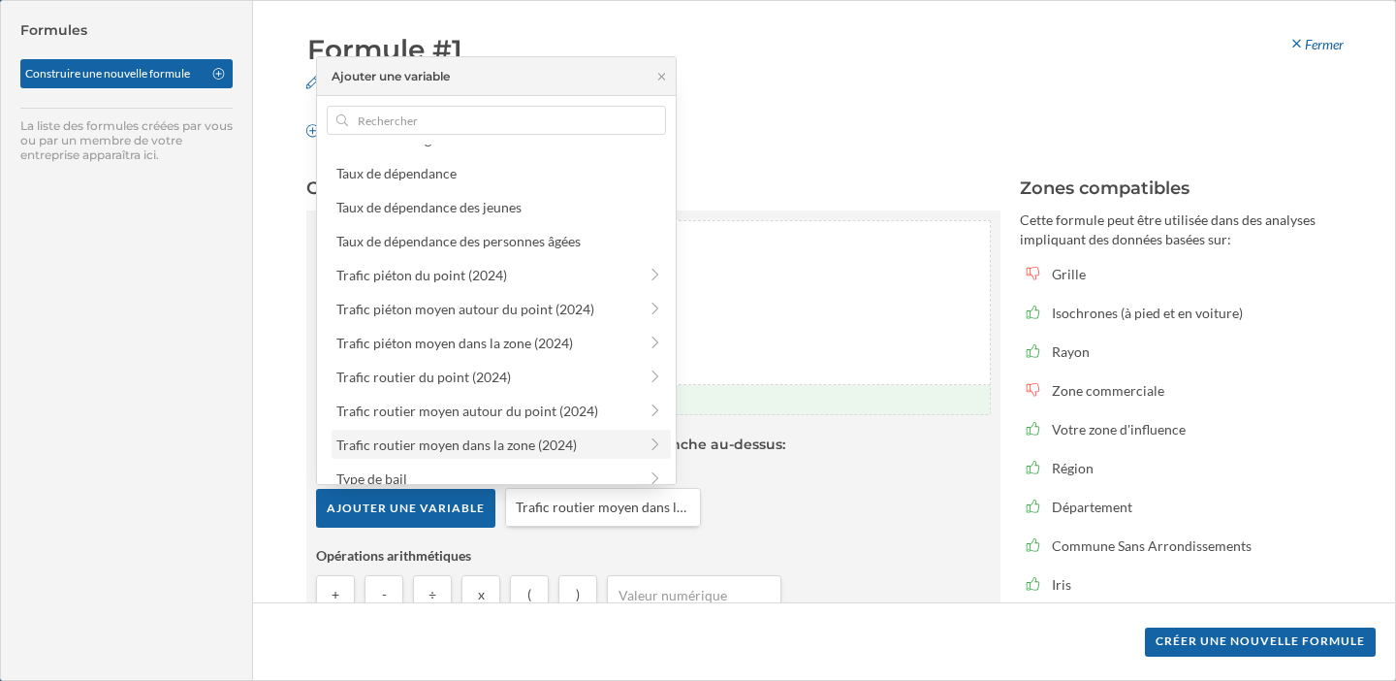
click at [489, 446] on div "Trafic routier moyen dans la zone (2024)" at bounding box center [456, 444] width 240 height 16
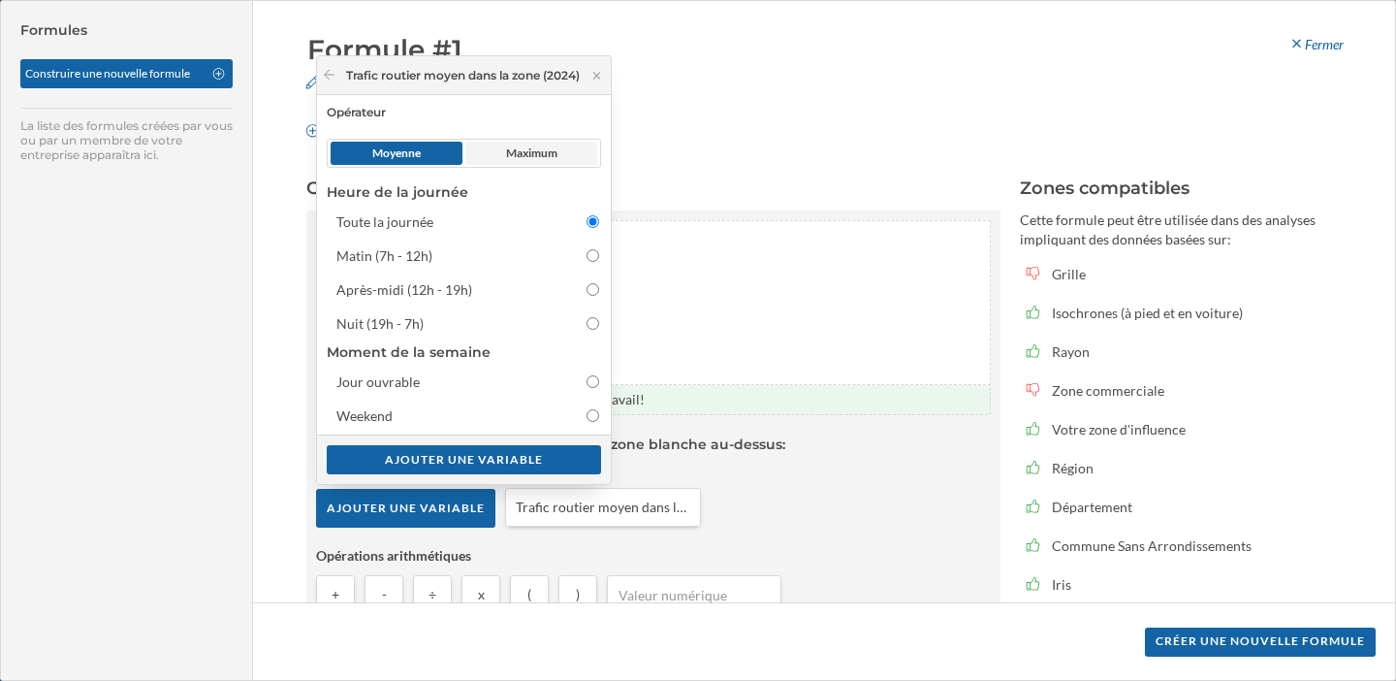
click at [521, 152] on span "Maximum" at bounding box center [531, 152] width 51 height 17
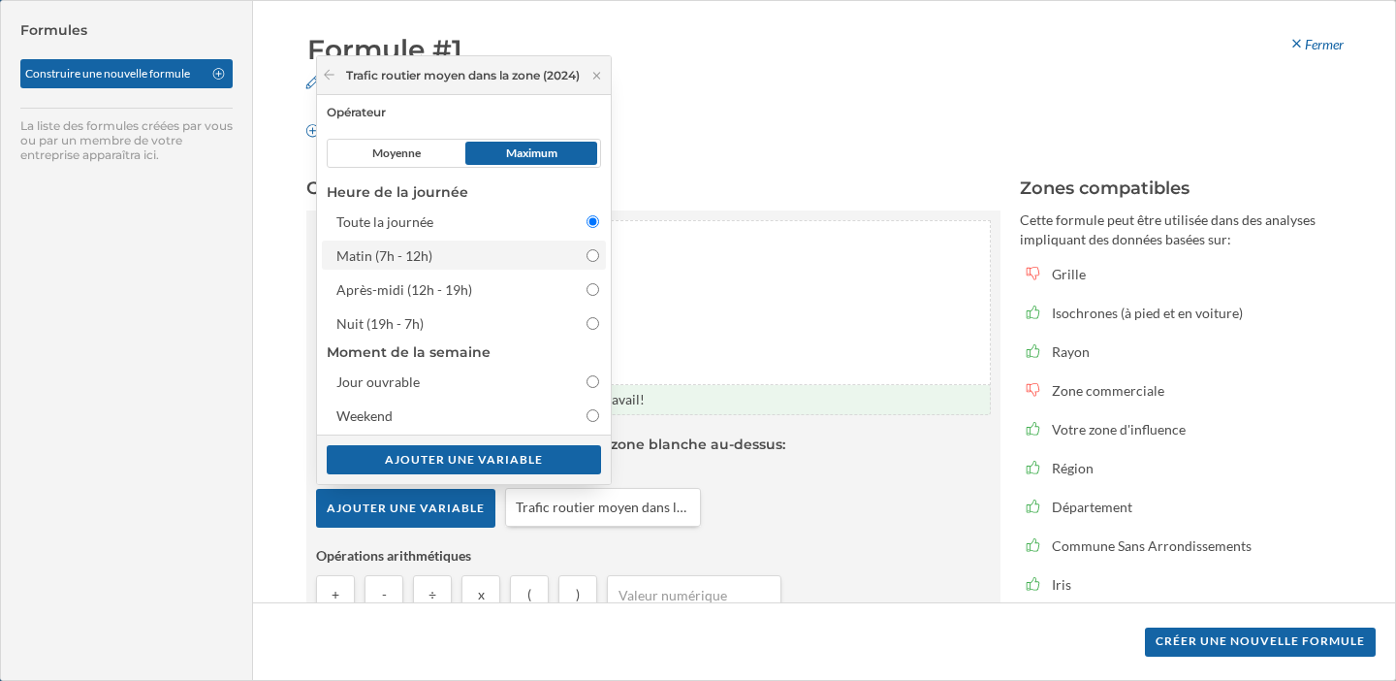
drag, startPoint x: 500, startPoint y: 463, endPoint x: 588, endPoint y: 259, distance: 222.4
click at [588, 259] on div "Trafic routier moyen dans la zone (2024) Opérateur Moyenne Maximum Heure de la …" at bounding box center [464, 270] width 294 height 428
click at [596, 252] on input "Matin (7h - 12h)" at bounding box center [593, 255] width 13 height 13
radio input "true"
click at [509, 460] on div "Ajouter une variable" at bounding box center [464, 458] width 274 height 29
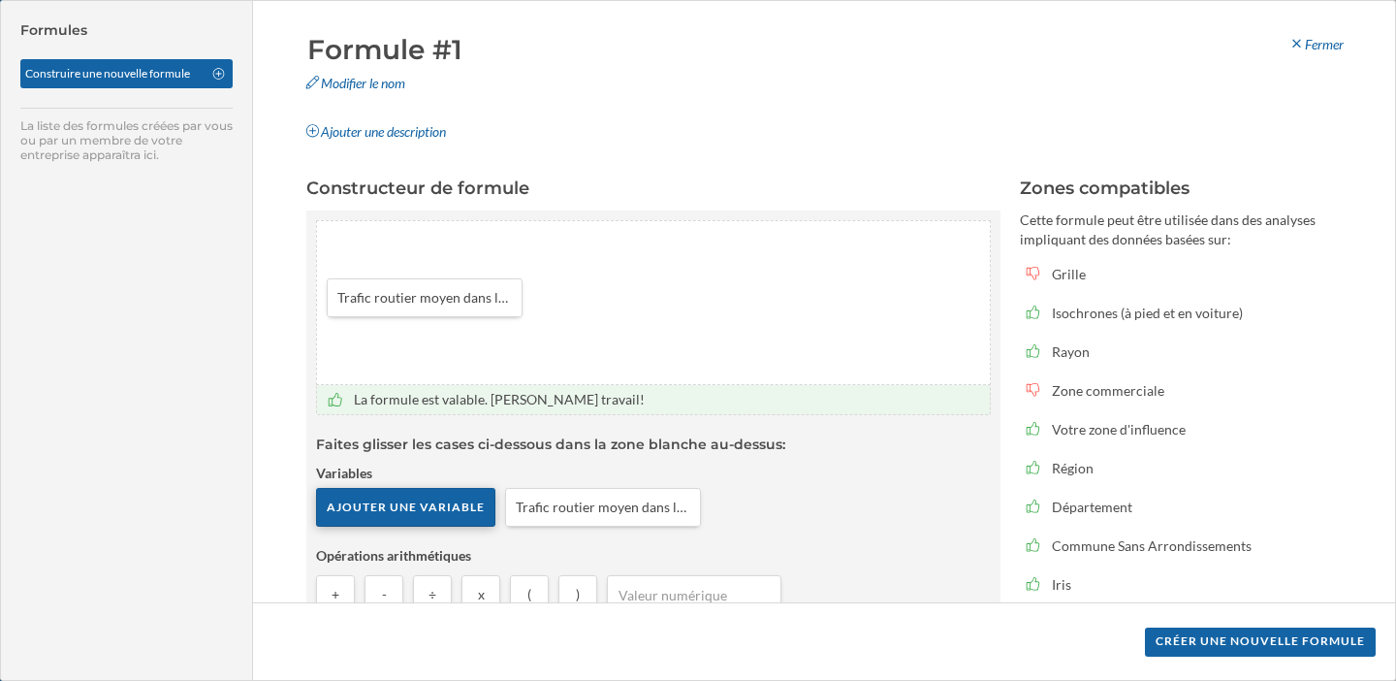
click at [450, 514] on div "Ajouter une variable" at bounding box center [405, 507] width 179 height 39
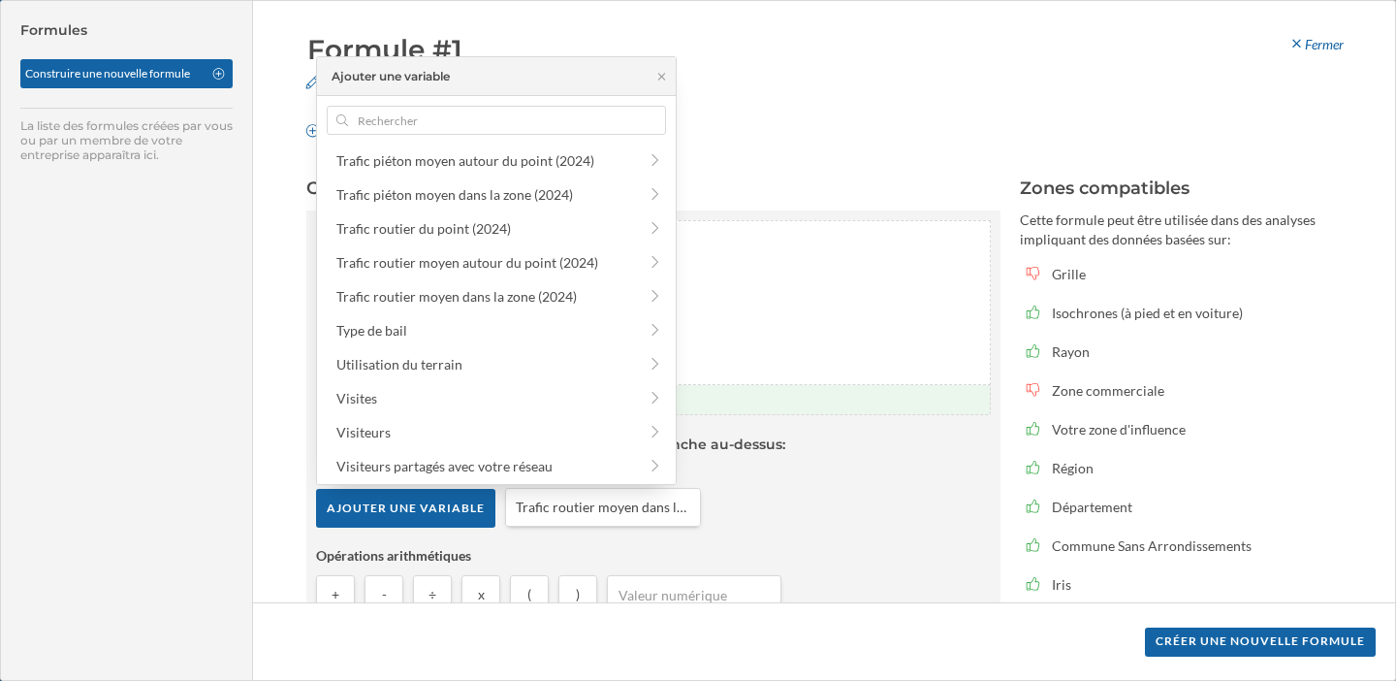
scroll to position [1581, 0]
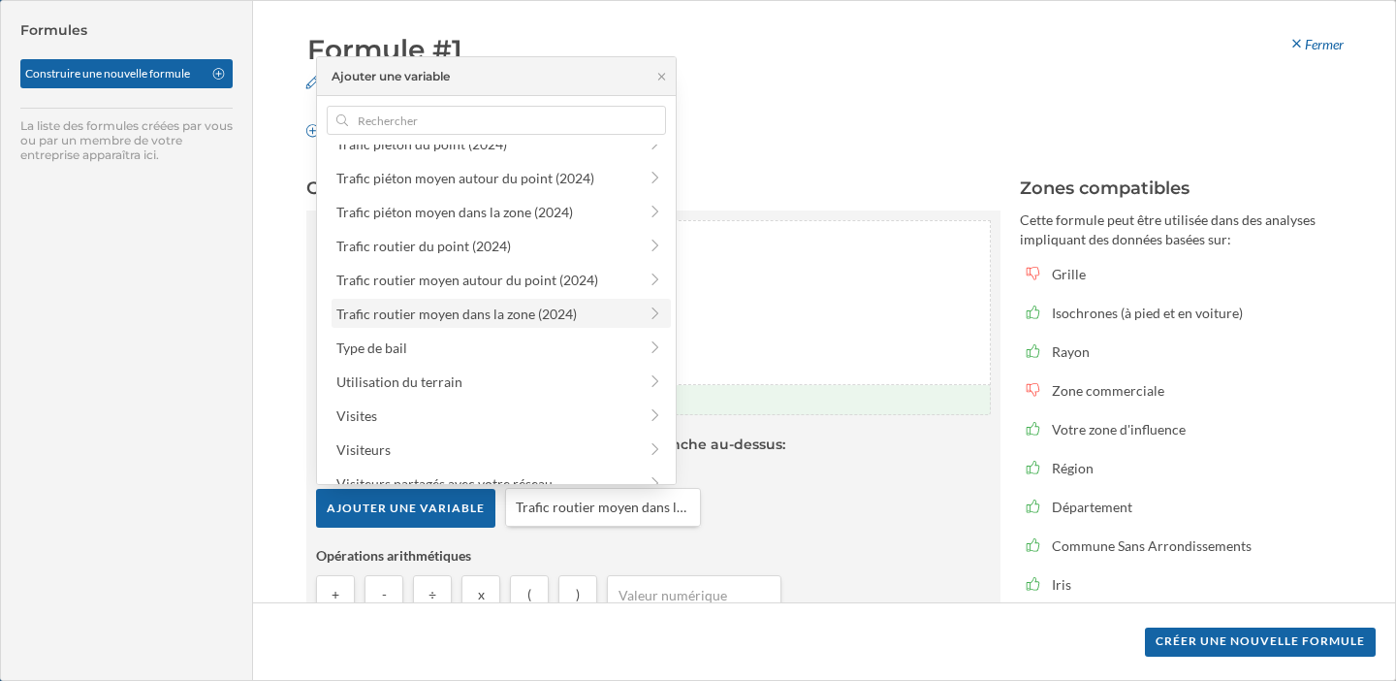
click at [492, 318] on div "Trafic routier moyen dans la zone (2024)" at bounding box center [456, 313] width 240 height 16
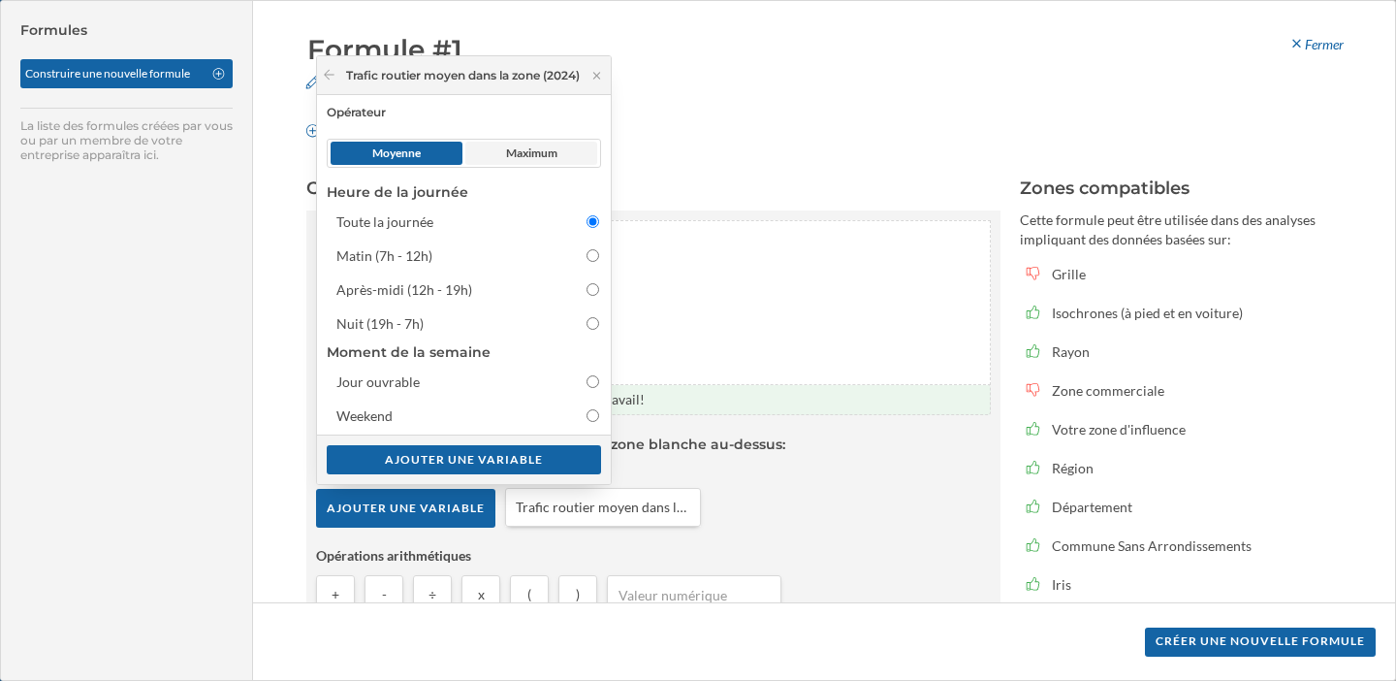
click at [561, 152] on span "Maximum" at bounding box center [531, 153] width 132 height 23
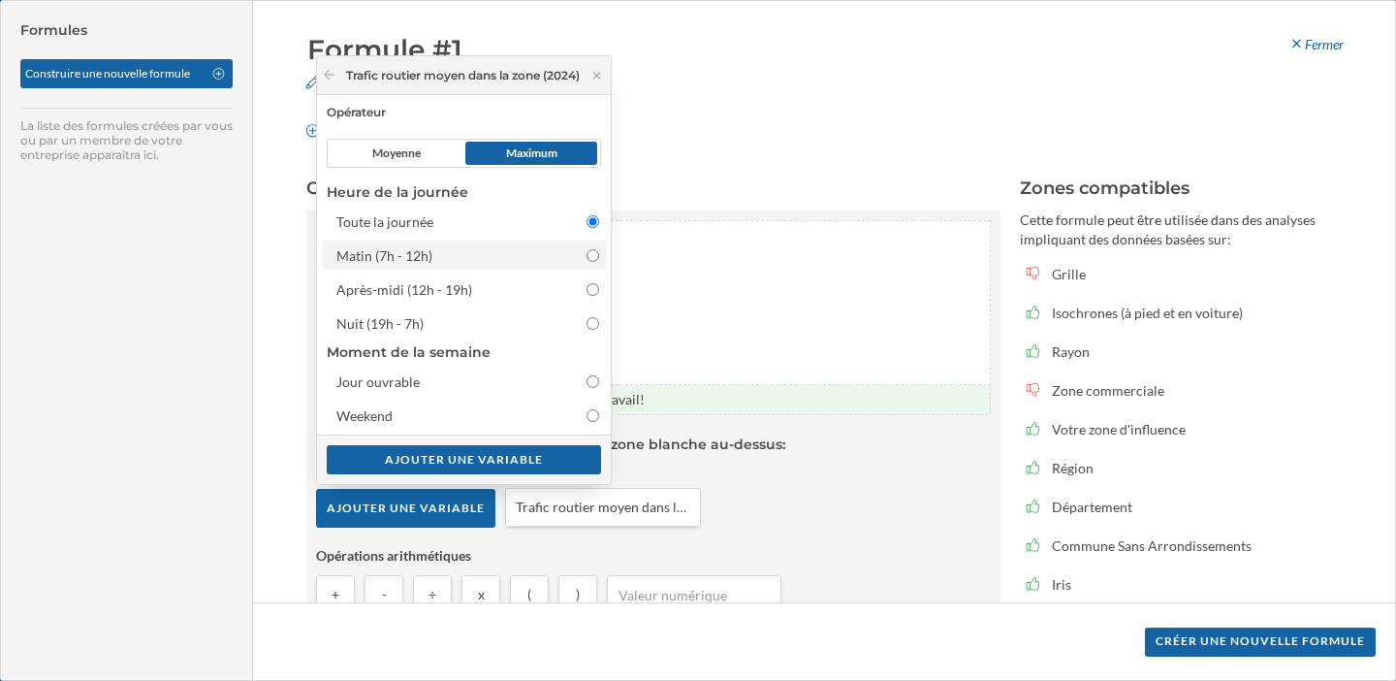
click at [595, 260] on input "Matin (7h - 12h)" at bounding box center [593, 255] width 13 height 13
radio input "true"
click at [499, 457] on div "Ajouter une variable" at bounding box center [464, 458] width 274 height 29
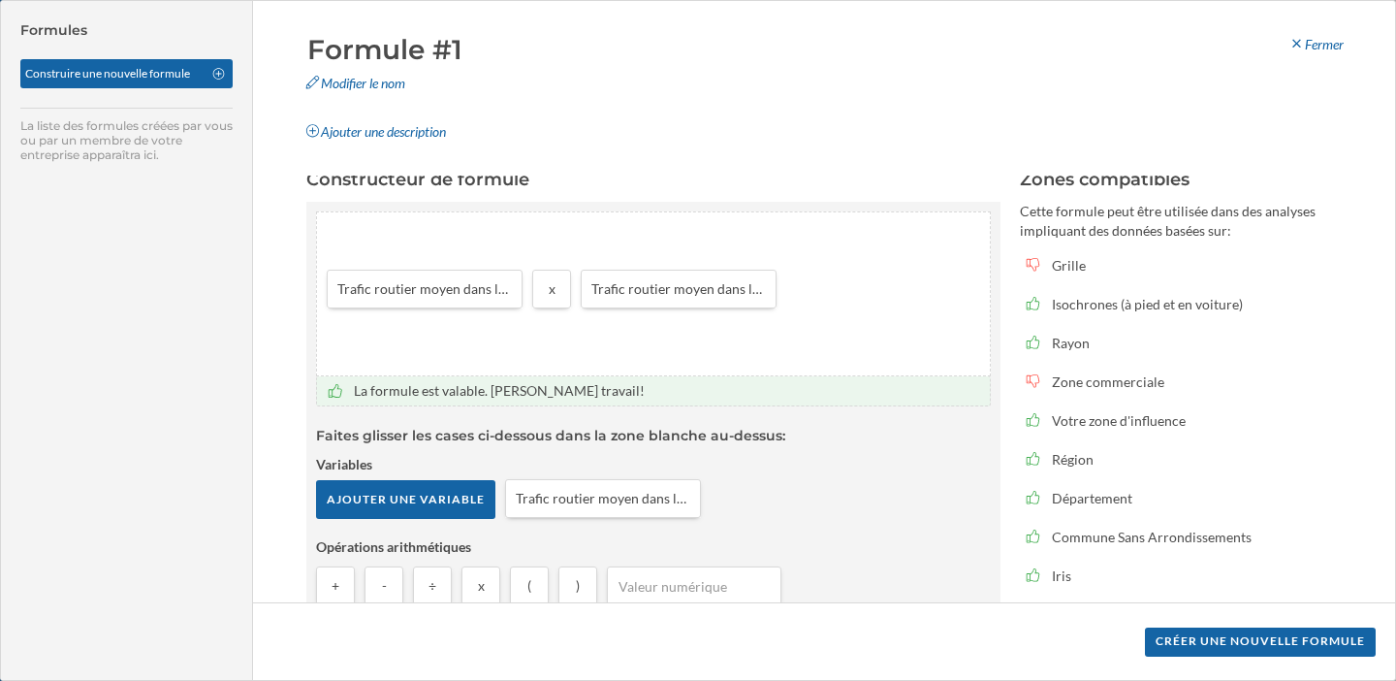
scroll to position [22, 0]
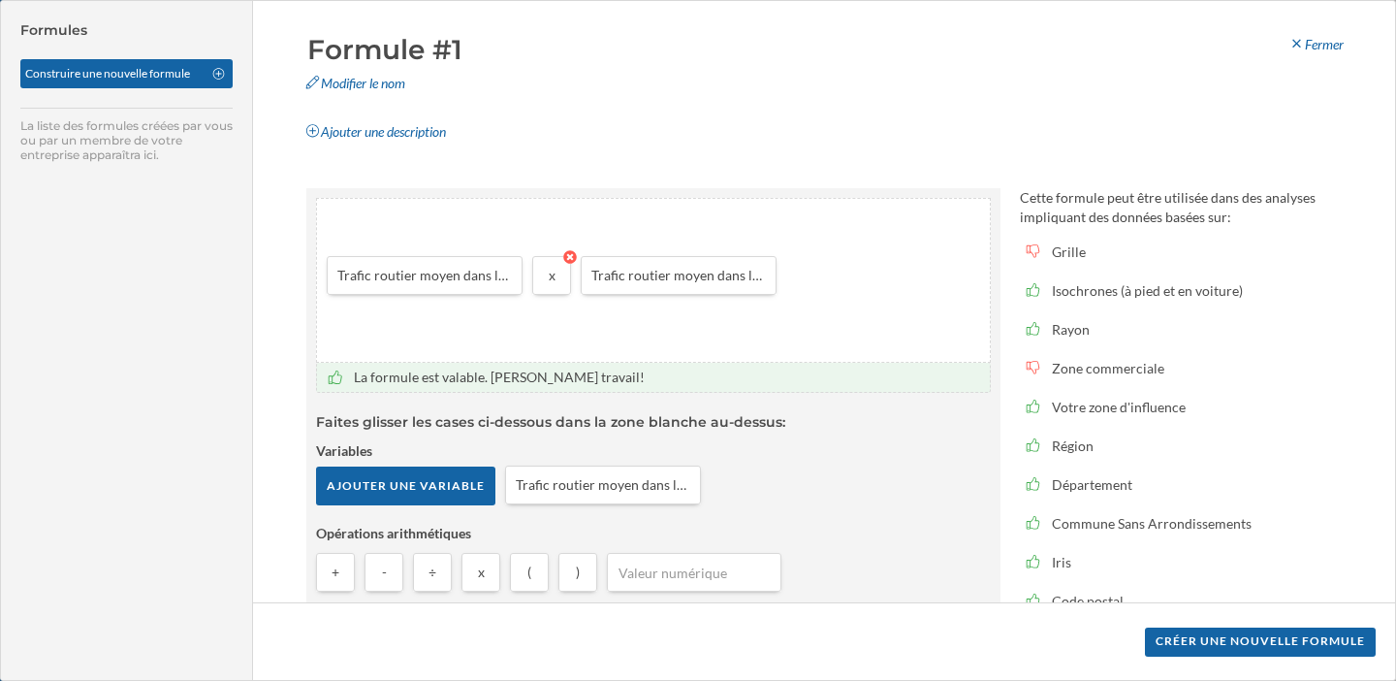
click at [569, 258] on icon at bounding box center [570, 257] width 14 height 14
click at [522, 259] on icon at bounding box center [522, 257] width 14 height 14
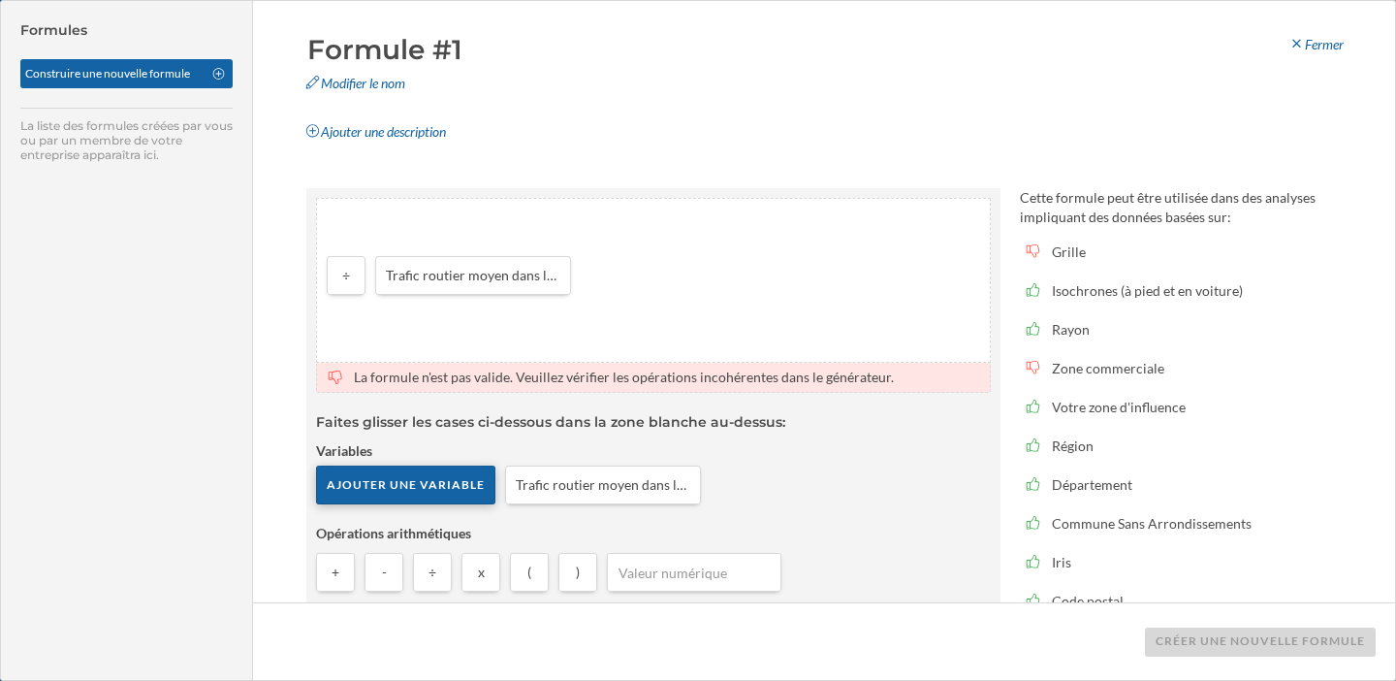
click at [452, 494] on div "Ajouter une variable" at bounding box center [405, 484] width 179 height 39
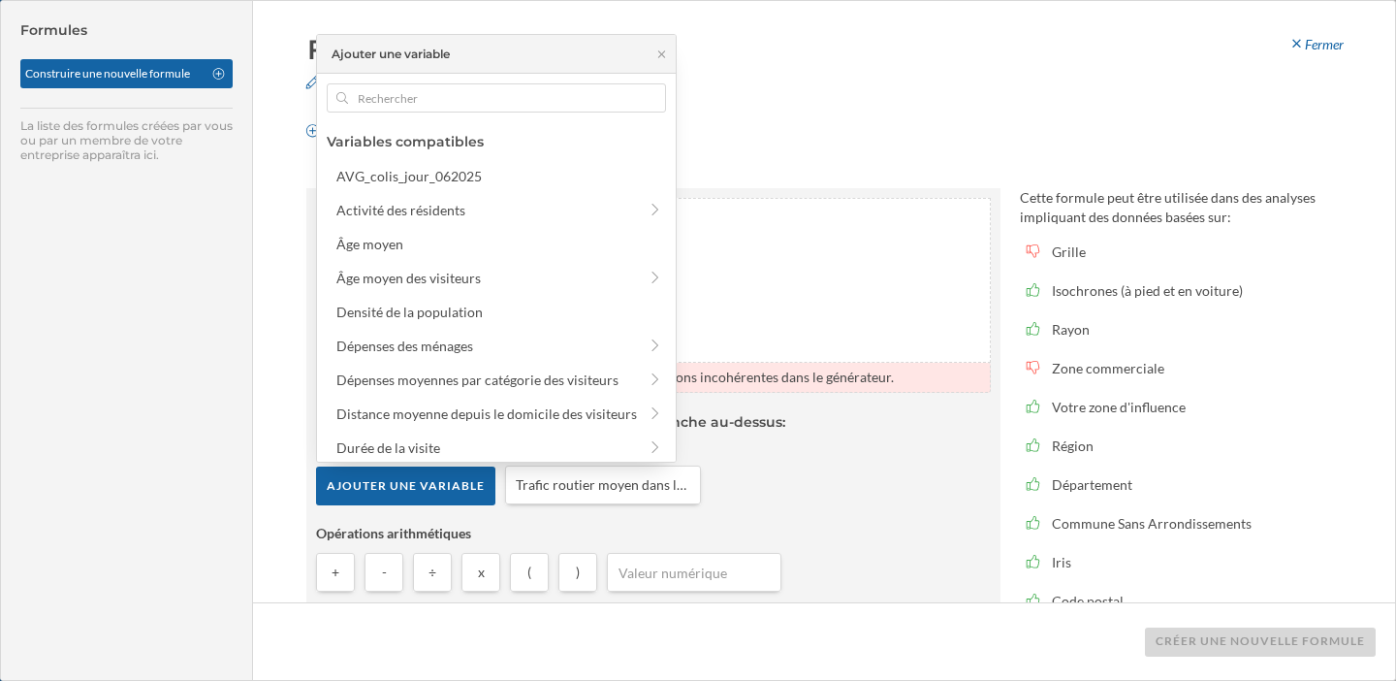
click at [787, 519] on article "La formule n'est pas valide. Veuillez vérifier les opérations incohérentes dans…" at bounding box center [653, 482] width 675 height 238
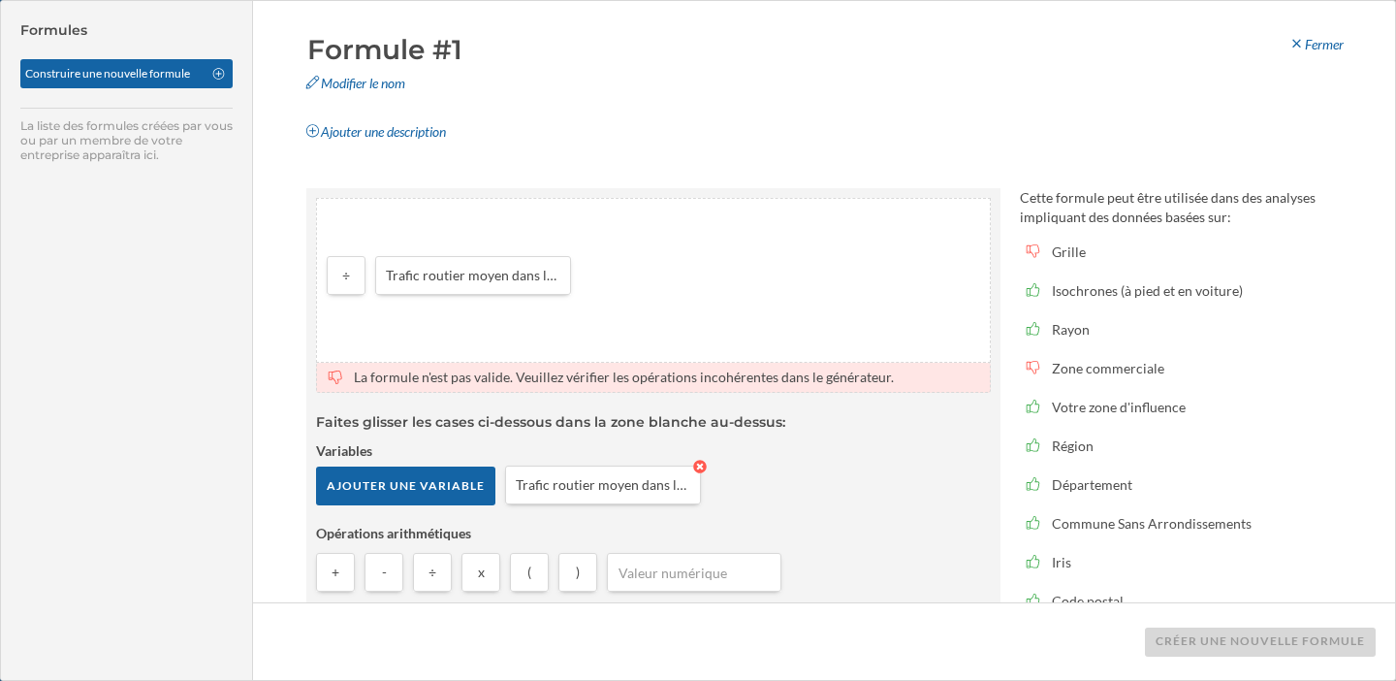
click at [697, 467] on icon at bounding box center [700, 467] width 14 height 14
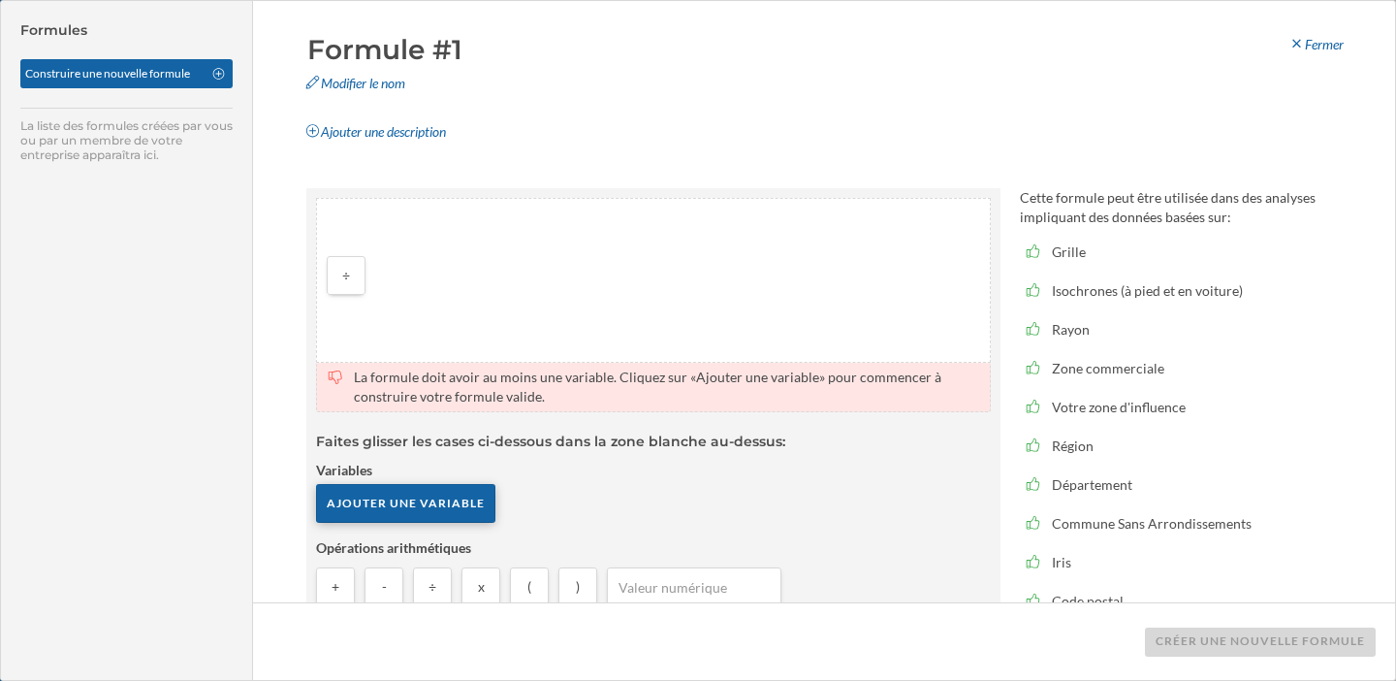
click at [431, 509] on div "Ajouter une variable" at bounding box center [405, 503] width 179 height 39
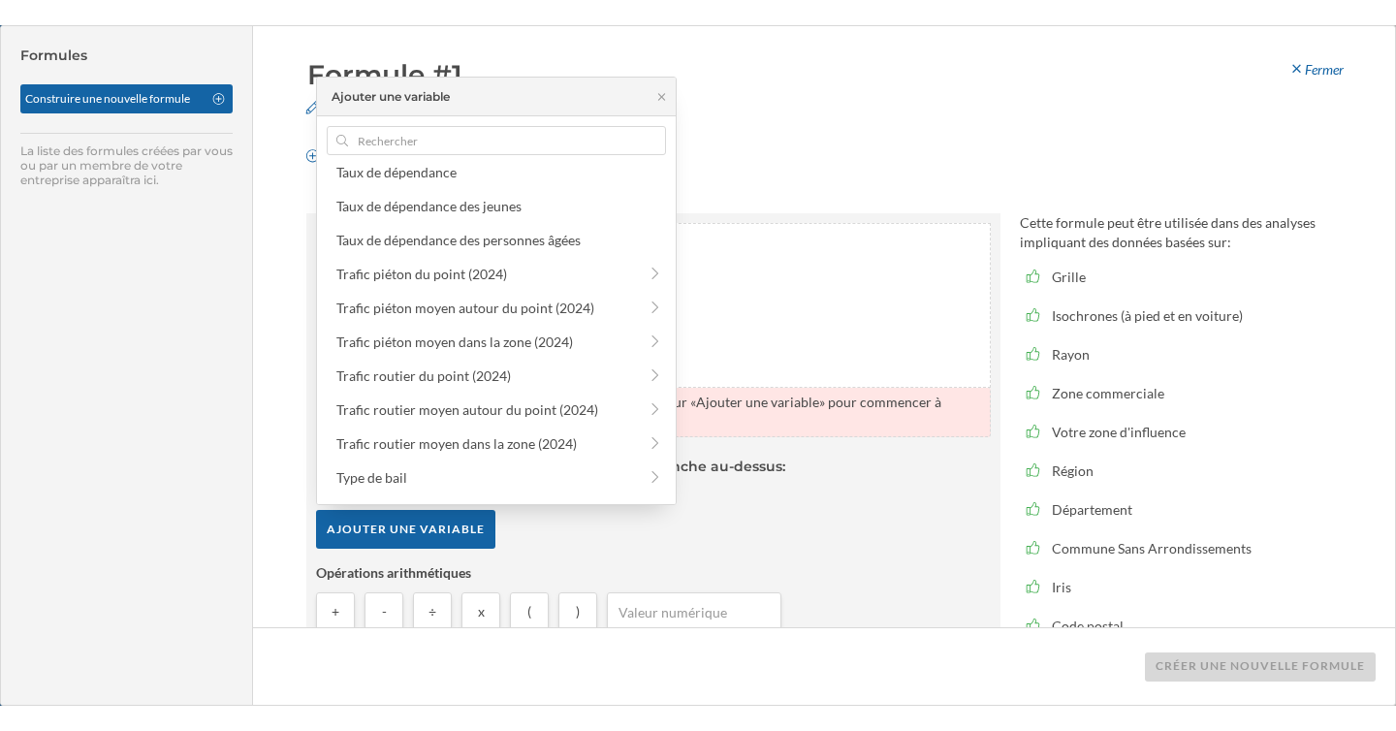
scroll to position [1634, 0]
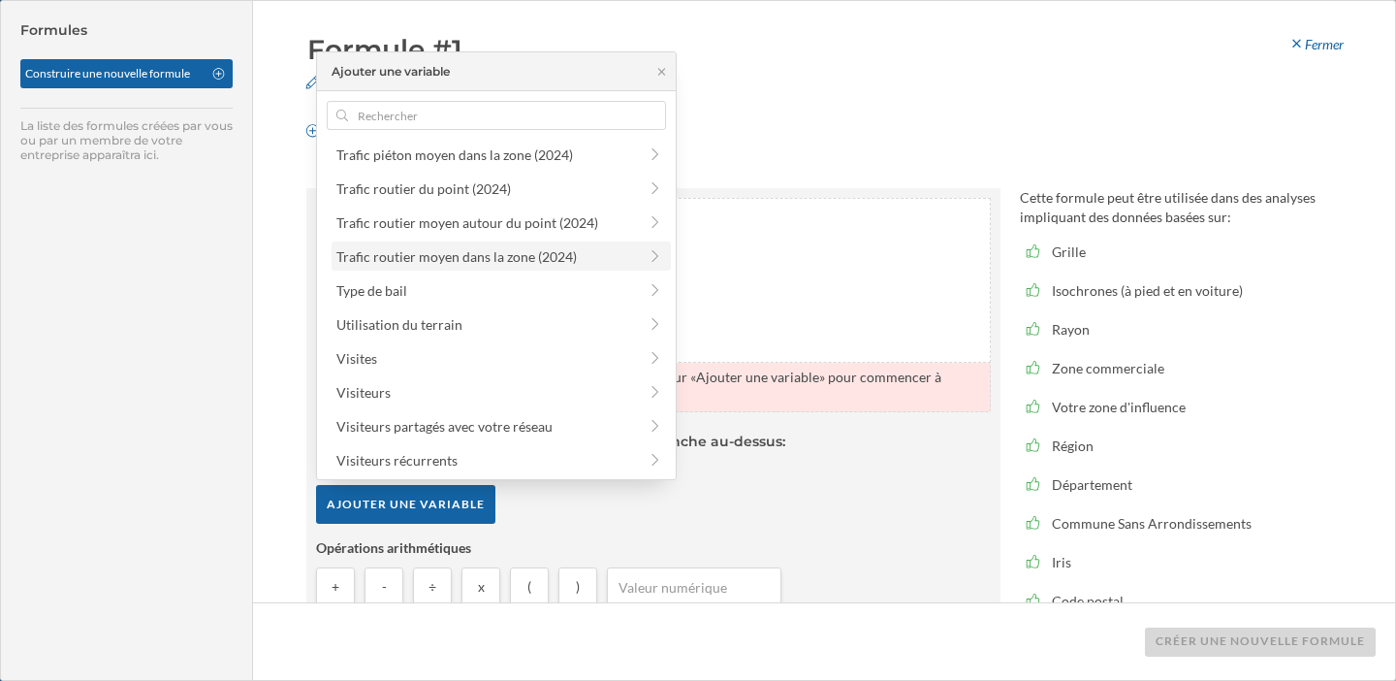
click at [499, 257] on div "Trafic routier moyen dans la zone (2024)" at bounding box center [456, 256] width 240 height 16
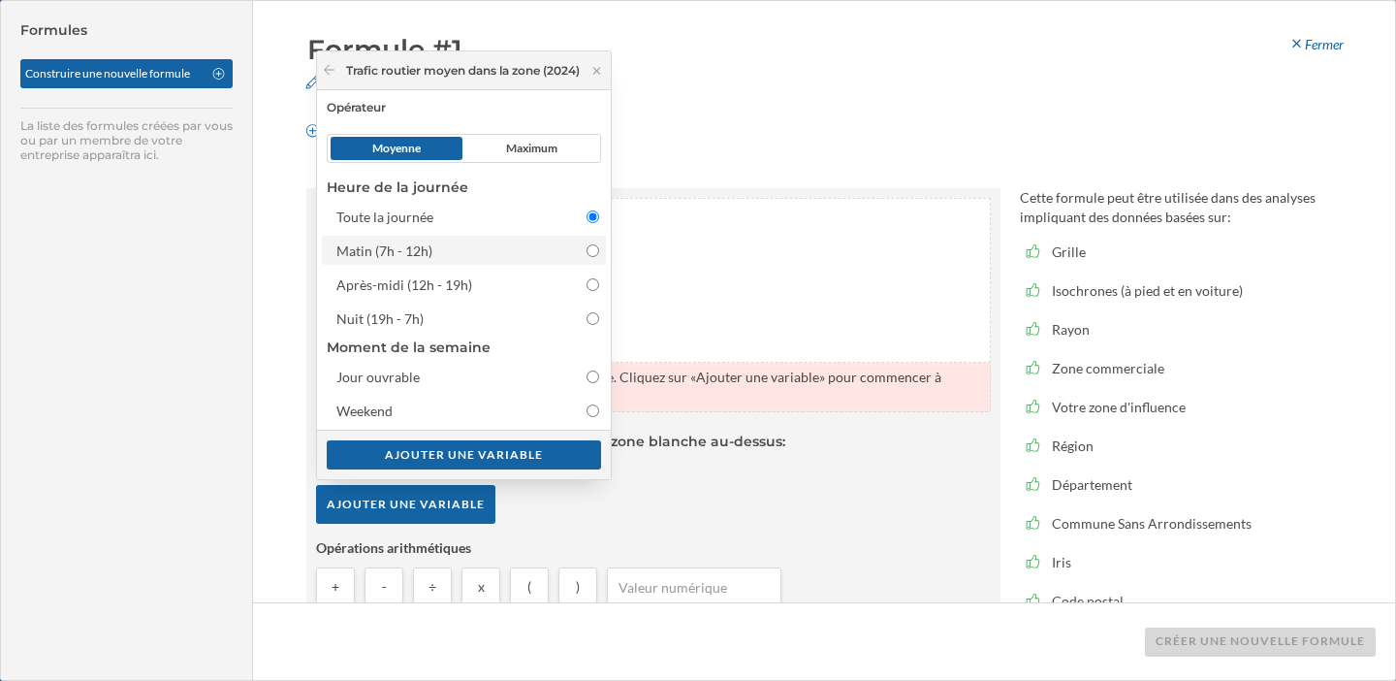
click at [585, 245] on div at bounding box center [583, 250] width 32 height 20
click at [587, 245] on input "Matin (7h - 12h)" at bounding box center [593, 250] width 13 height 13
radio input "false"
radio input "true"
click at [504, 455] on div "Ajouter une variable" at bounding box center [464, 453] width 274 height 29
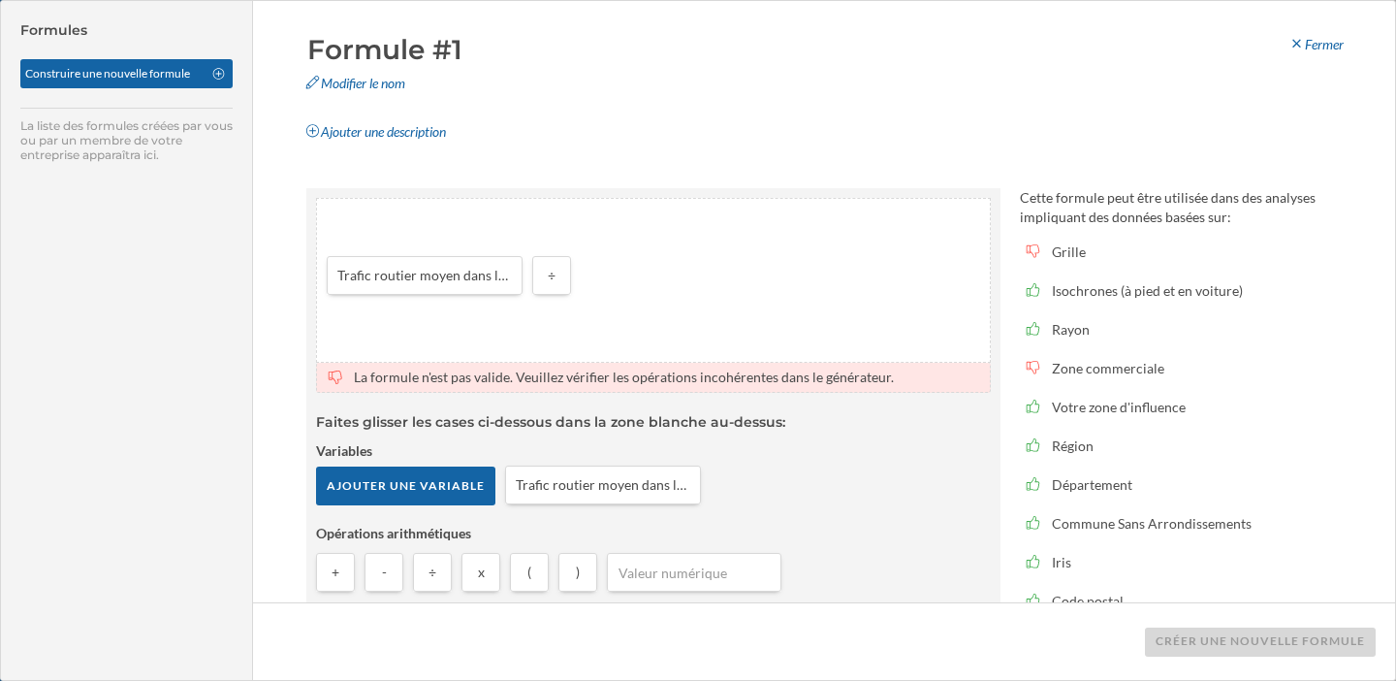
click at [707, 278] on div "Trafic routier moyen dans la zone (2024): Matin (7h - 12h) (Moyenne) ÷" at bounding box center [653, 280] width 673 height 163
click at [1325, 45] on div "Fermer" at bounding box center [1316, 44] width 80 height 29
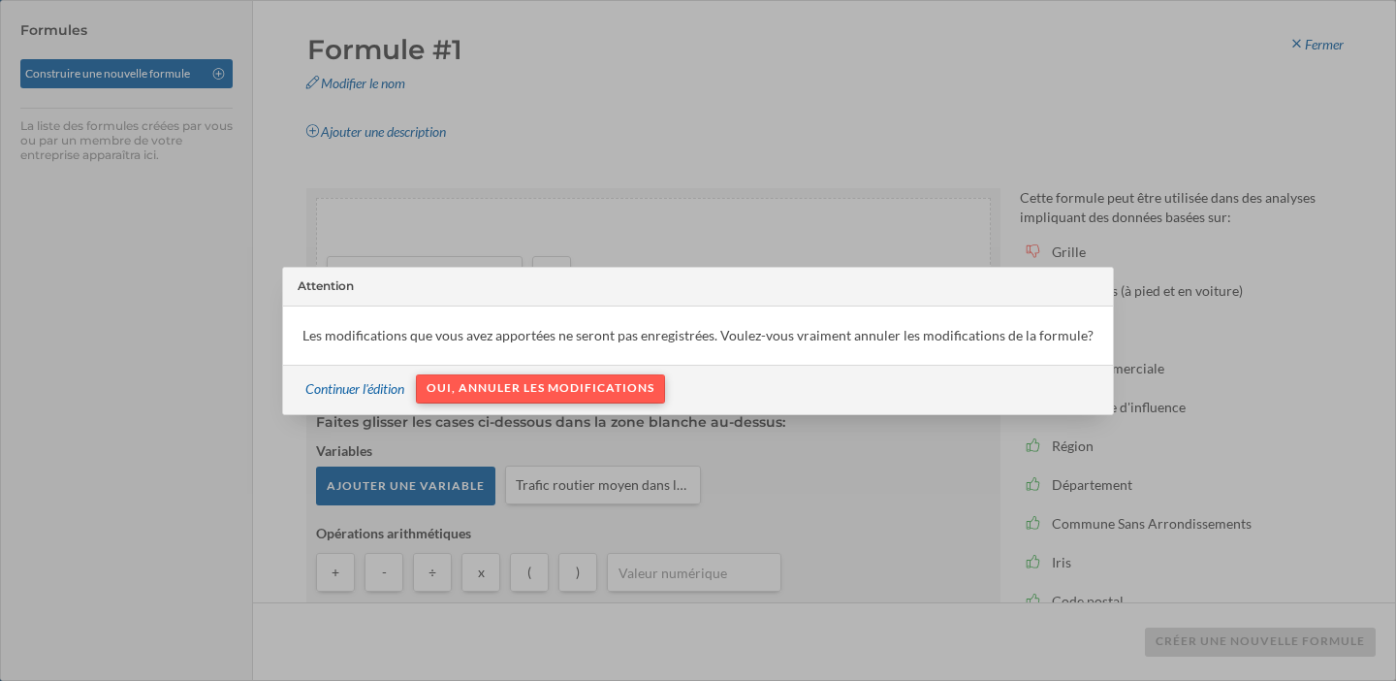
click at [571, 392] on div "Oui, annuler les modifications" at bounding box center [540, 388] width 249 height 29
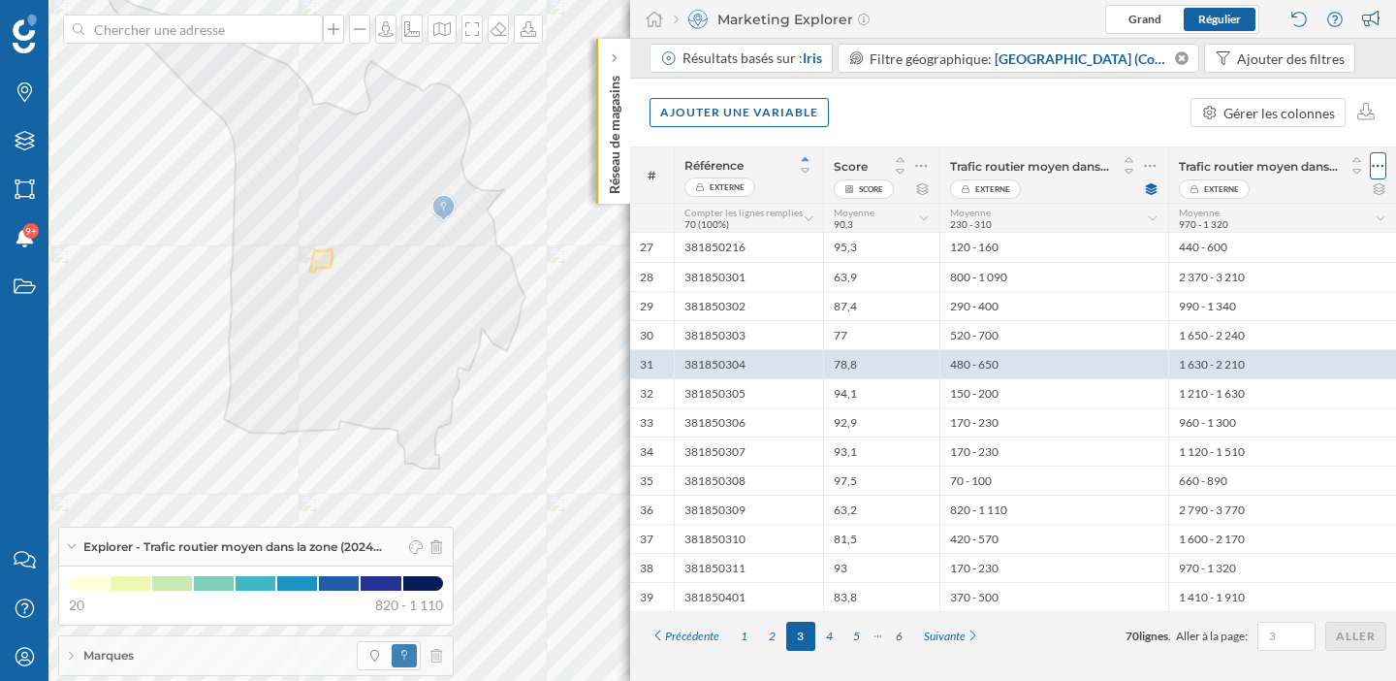
click at [1382, 165] on icon at bounding box center [1379, 166] width 12 height 3
click at [1283, 241] on div "Retirer la colonne" at bounding box center [1289, 244] width 171 height 20
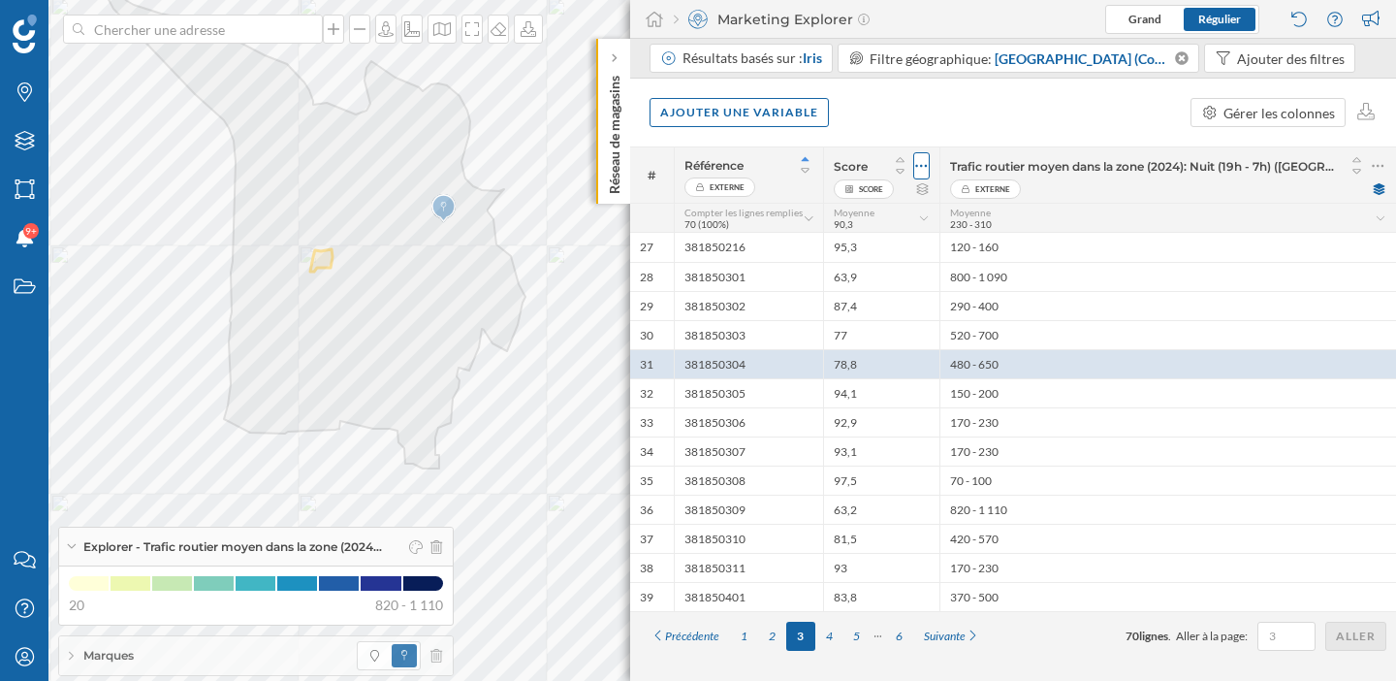
click at [918, 158] on icon at bounding box center [921, 165] width 13 height 19
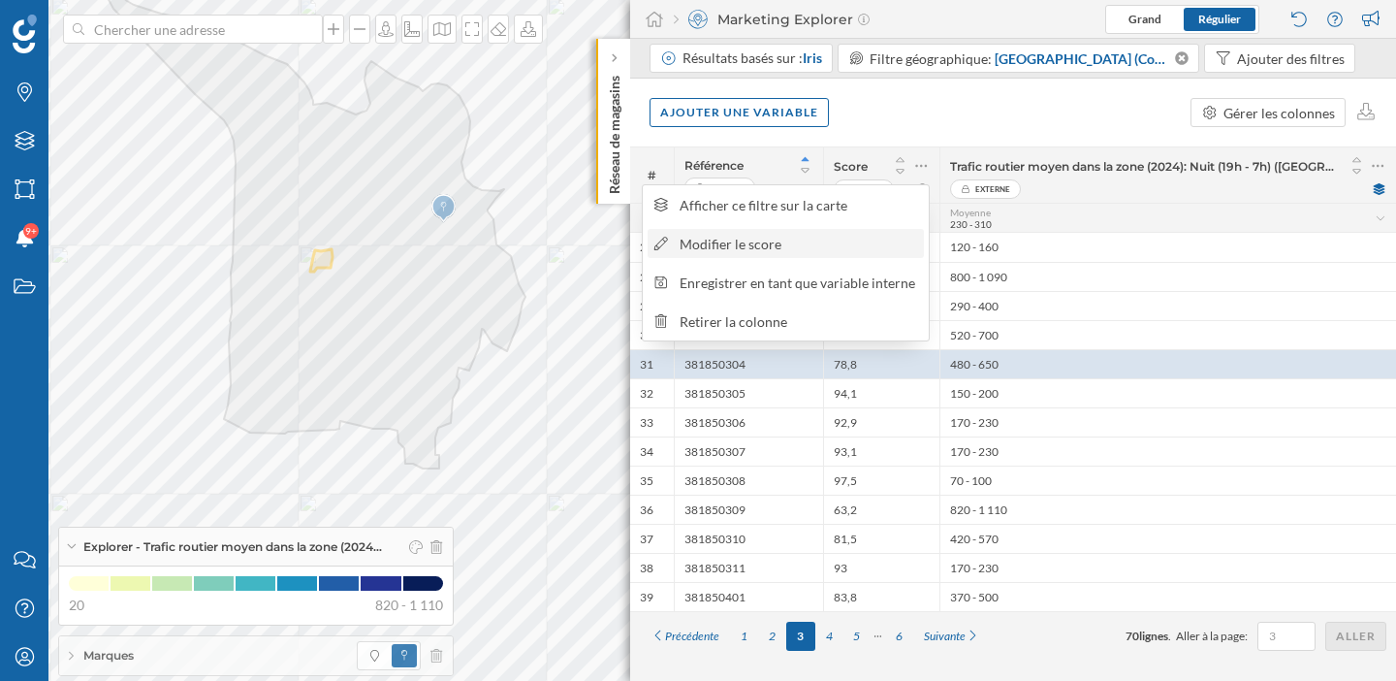
click at [792, 238] on div "Modifier le score" at bounding box center [799, 244] width 238 height 20
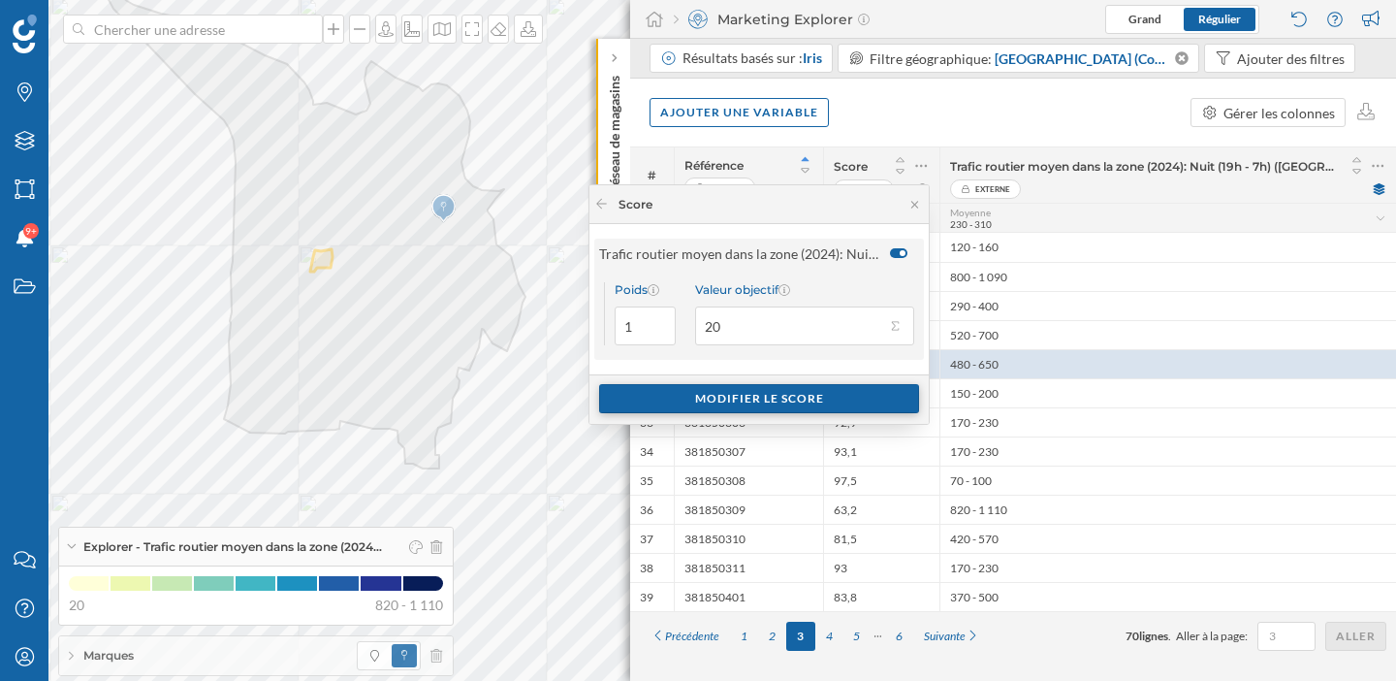
click at [789, 394] on div "Modifier le score" at bounding box center [759, 398] width 320 height 29
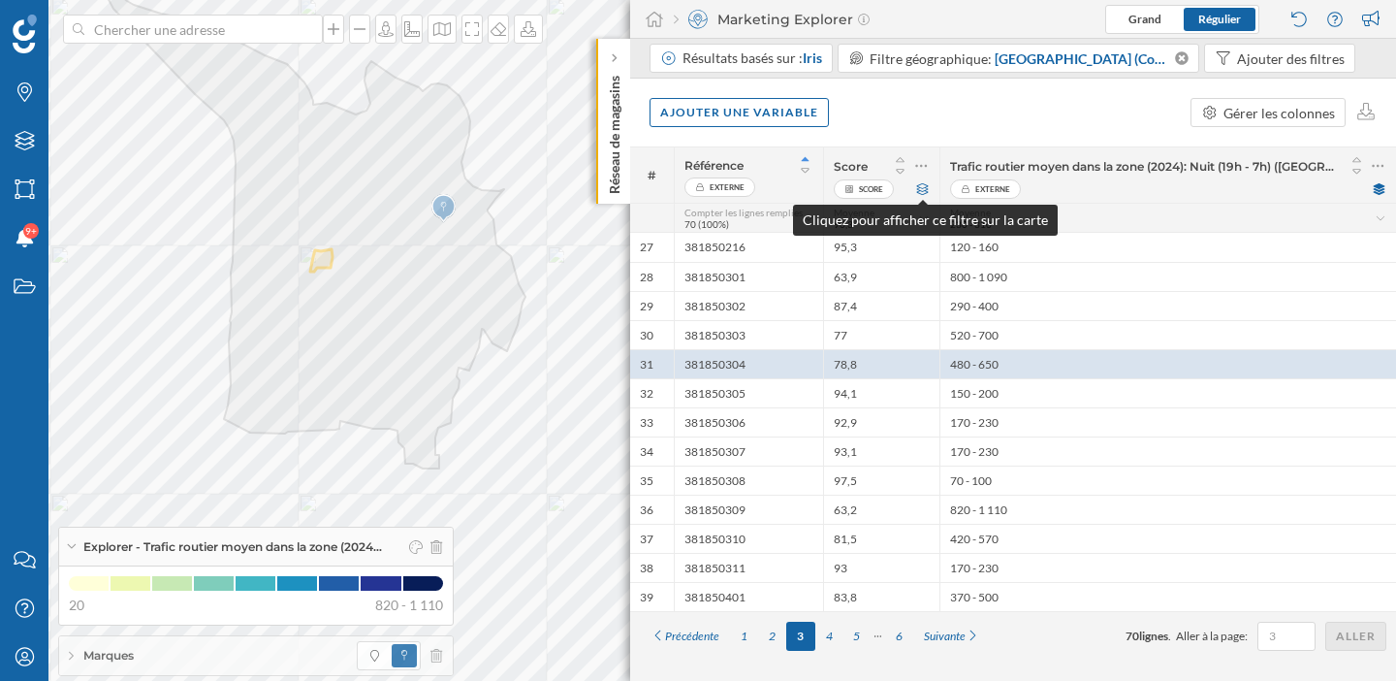
click at [924, 191] on icon at bounding box center [922, 189] width 15 height 12
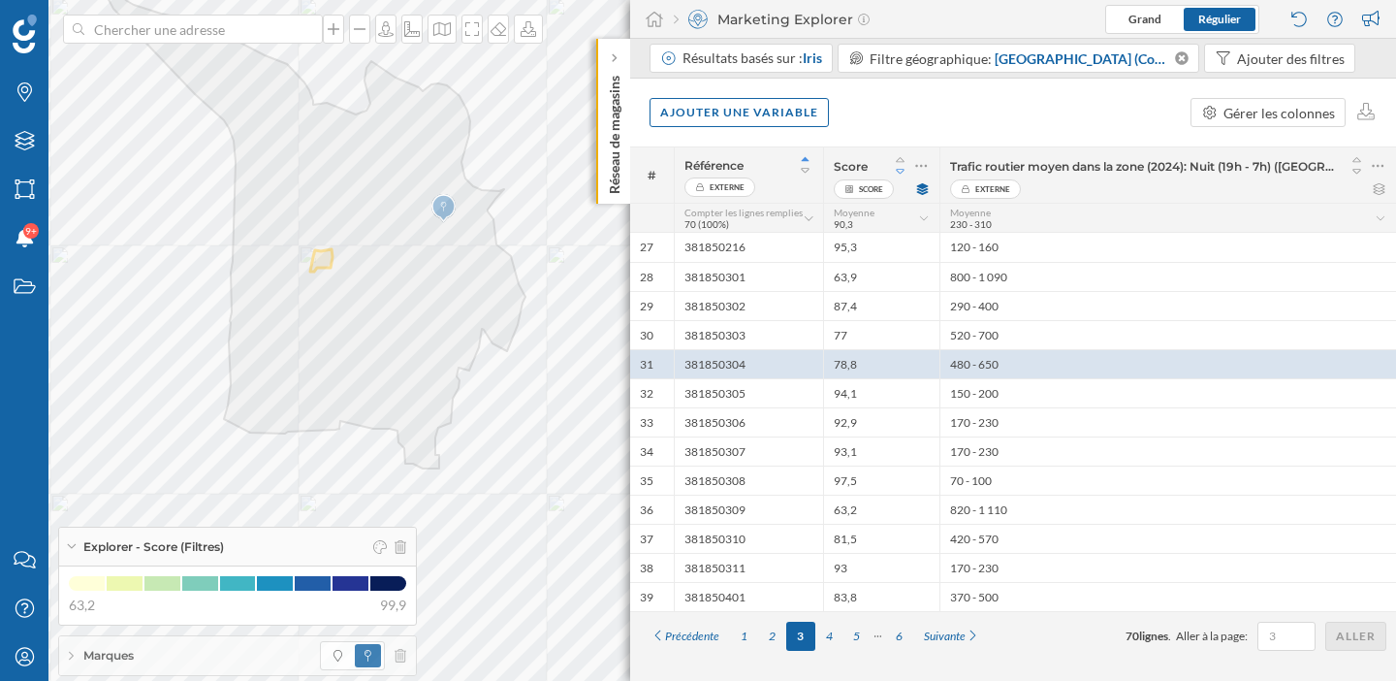
click at [900, 171] on icon at bounding box center [900, 172] width 17 height 14
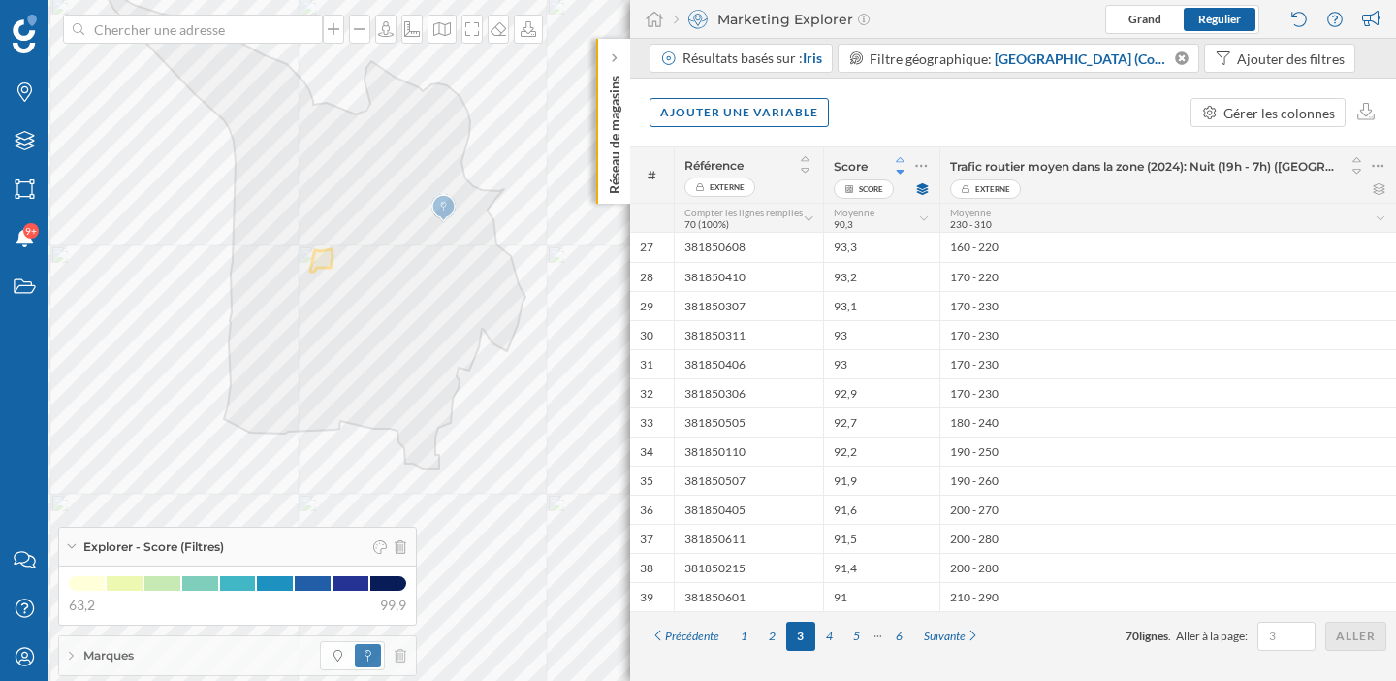
click at [904, 160] on icon at bounding box center [900, 160] width 17 height 14
click at [902, 171] on icon at bounding box center [900, 172] width 17 height 14
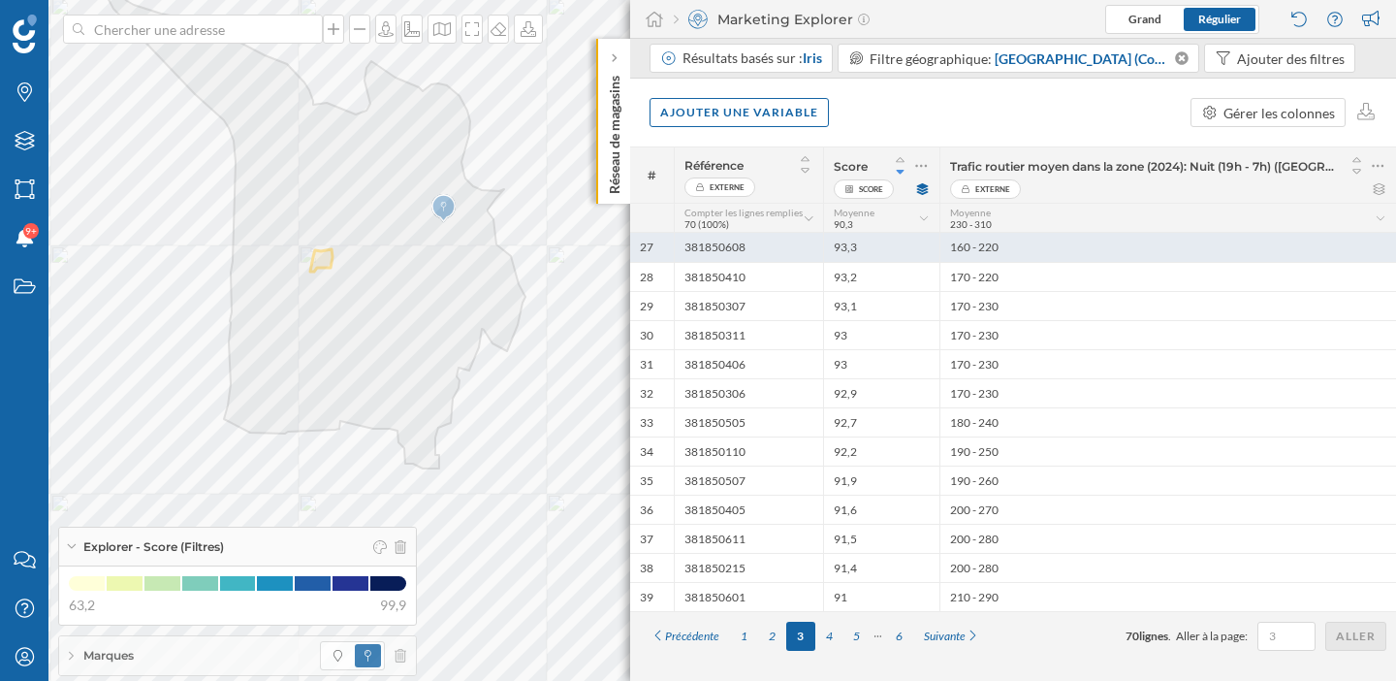
click at [887, 238] on div "93,3" at bounding box center [881, 247] width 116 height 29
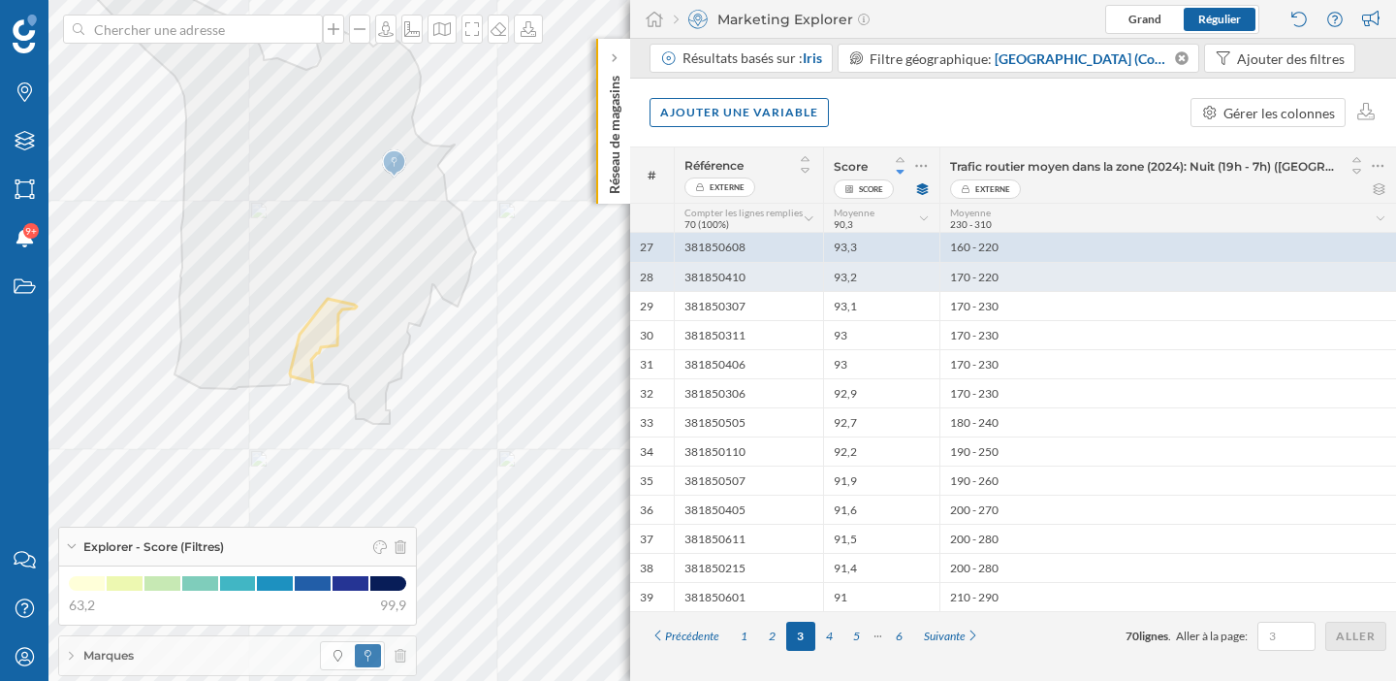
click at [761, 286] on div "381850410" at bounding box center [748, 276] width 149 height 29
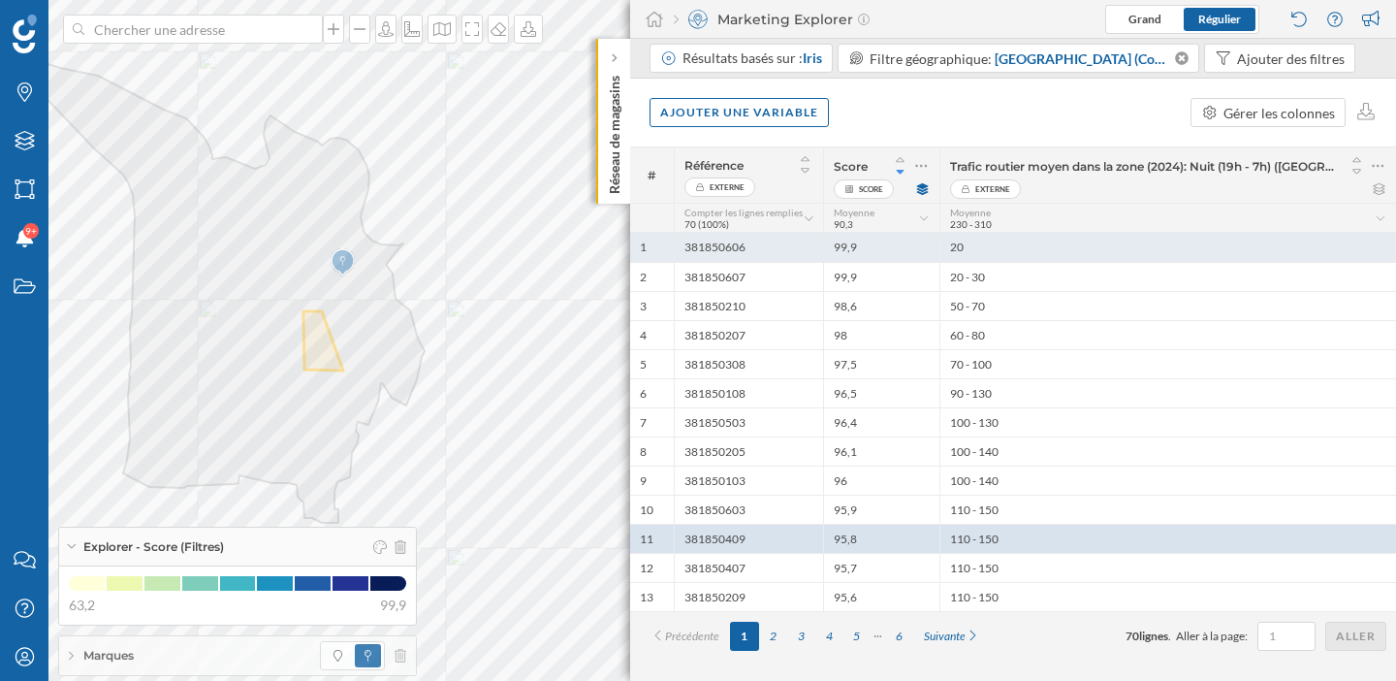
click at [740, 257] on div "381850606" at bounding box center [748, 247] width 149 height 29
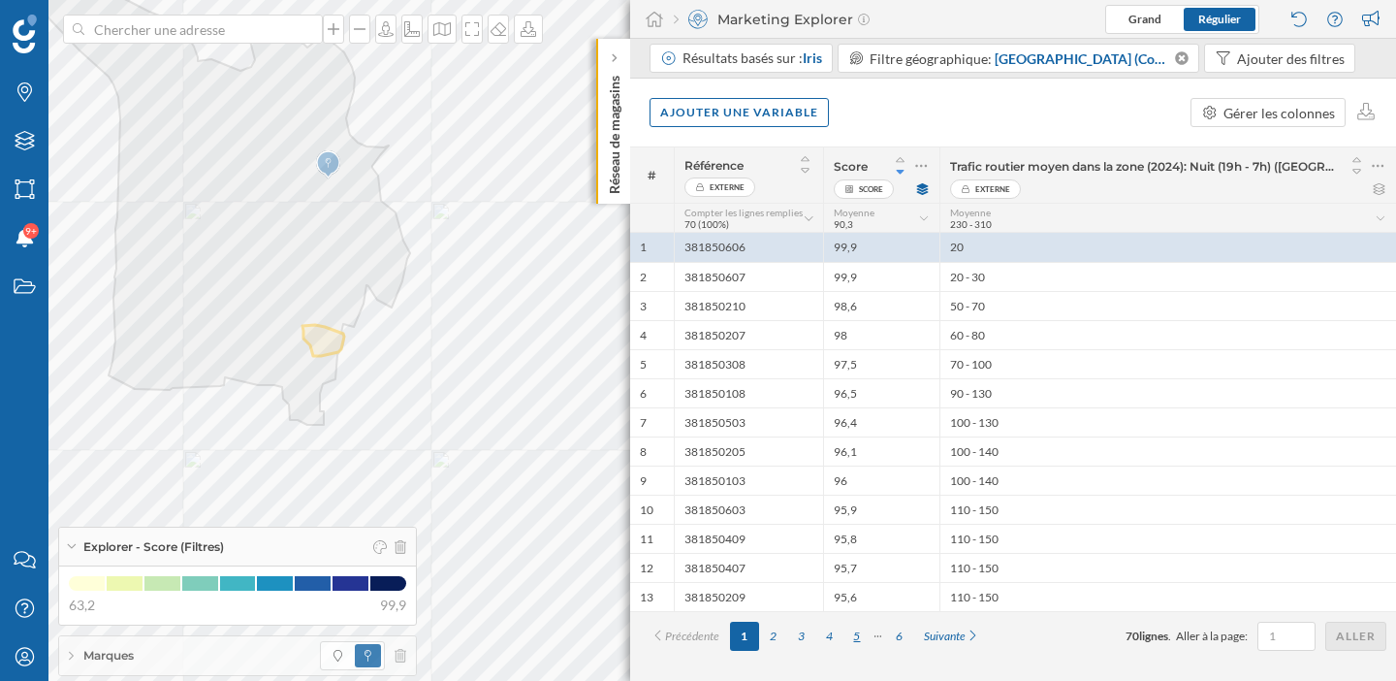
click at [862, 631] on div "5" at bounding box center [857, 635] width 28 height 29
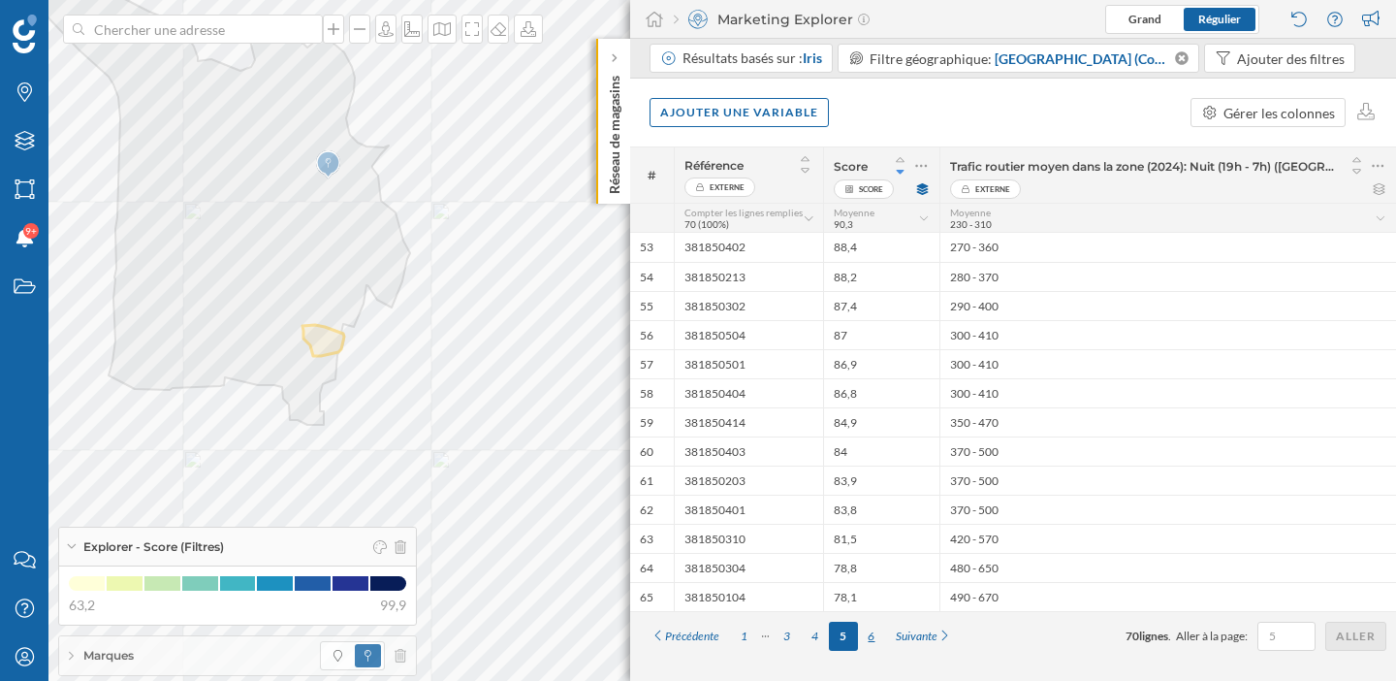
click at [873, 631] on div "6" at bounding box center [872, 635] width 28 height 29
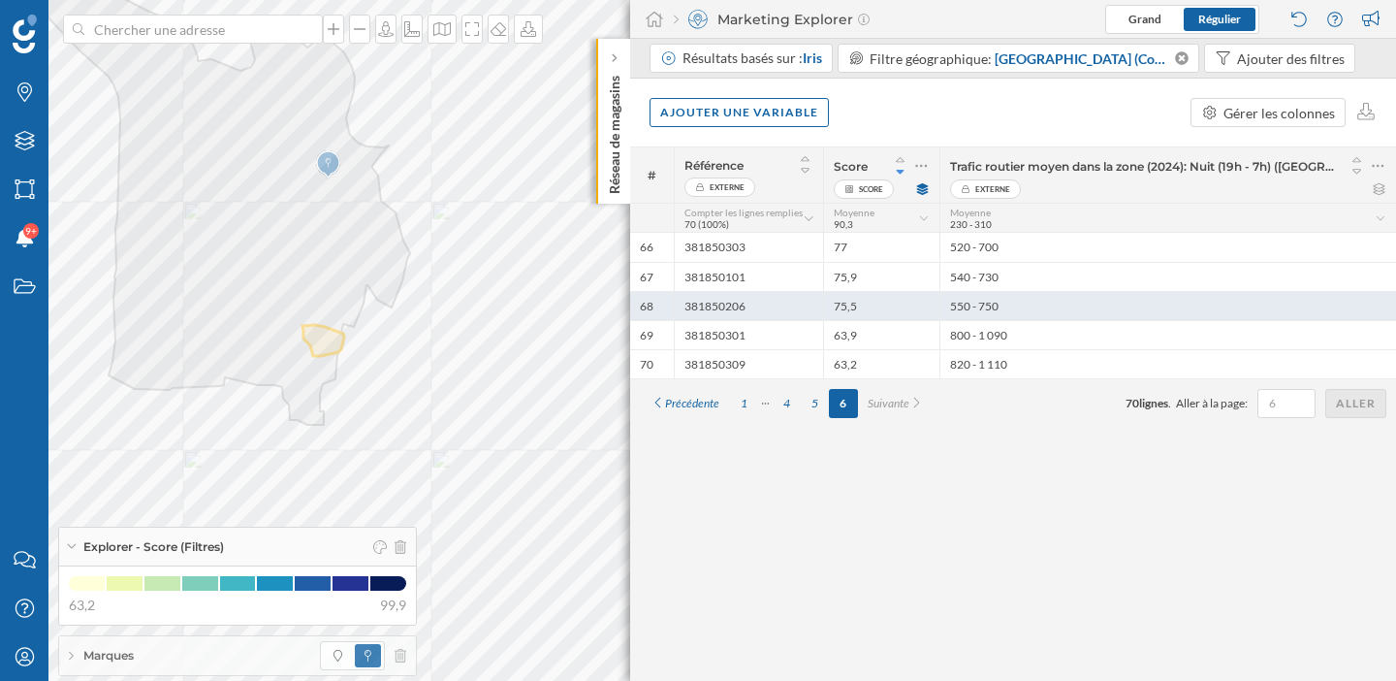
click at [845, 316] on div "75,5" at bounding box center [881, 305] width 116 height 29
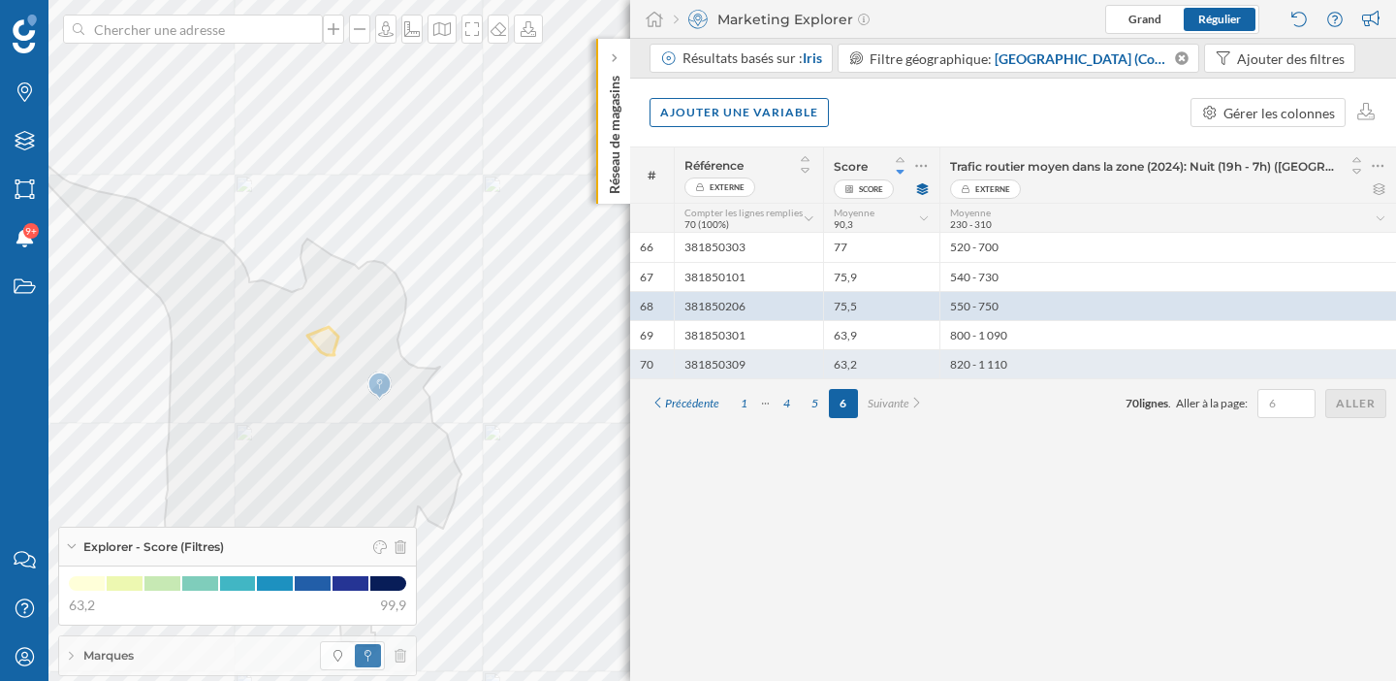
click at [856, 363] on div "63,2" at bounding box center [881, 363] width 116 height 29
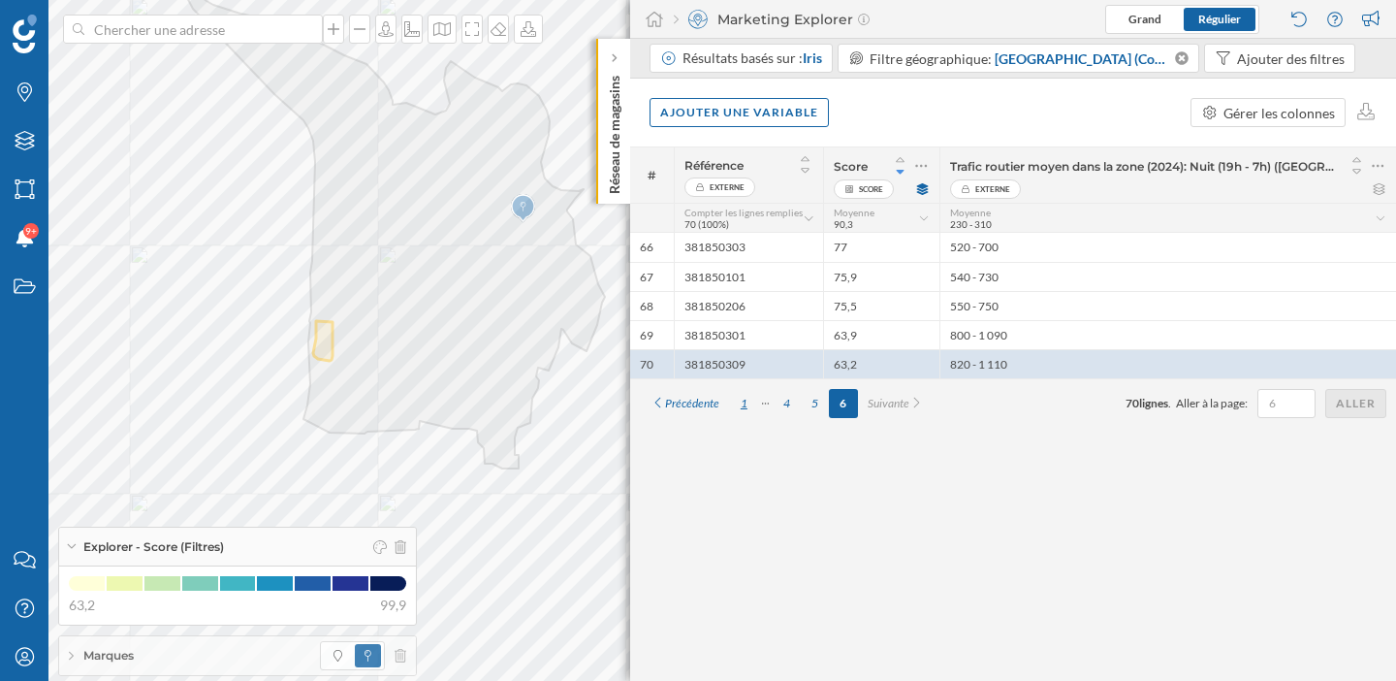
click at [750, 397] on div "1" at bounding box center [744, 403] width 28 height 29
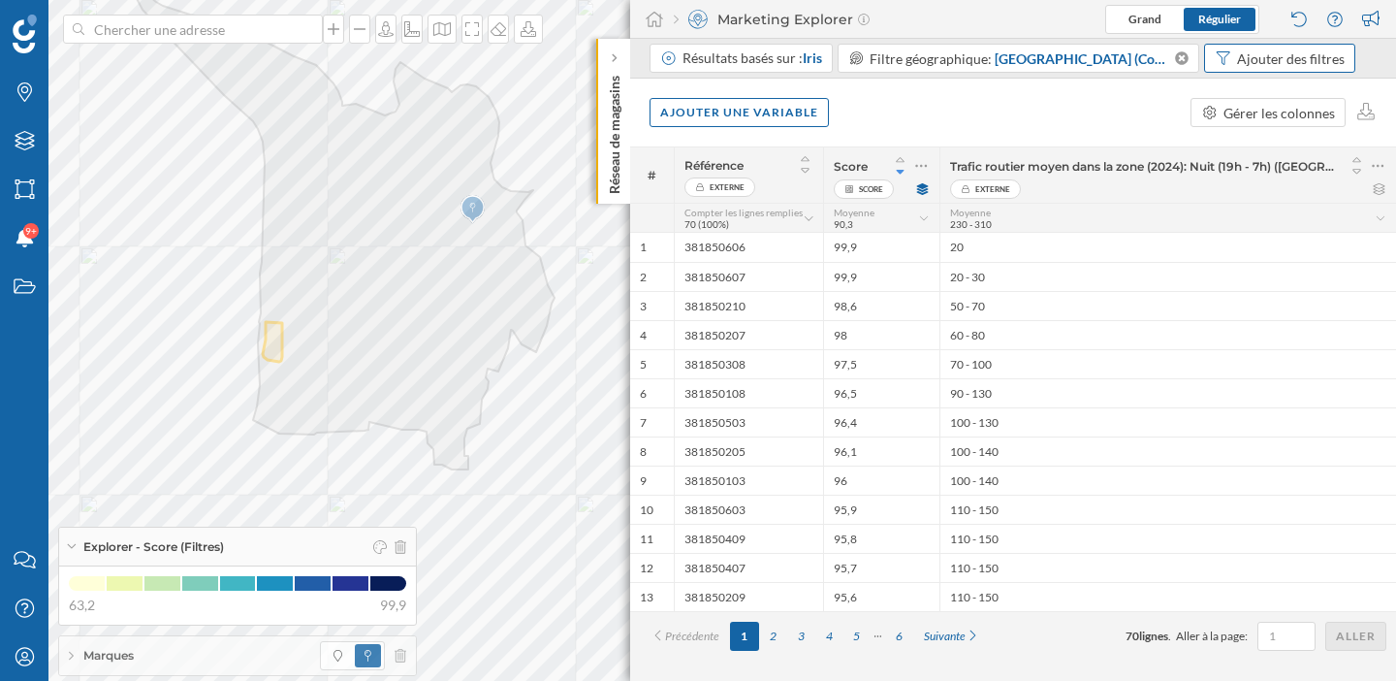
click at [1249, 58] on div "Ajouter des filtres" at bounding box center [1291, 58] width 108 height 20
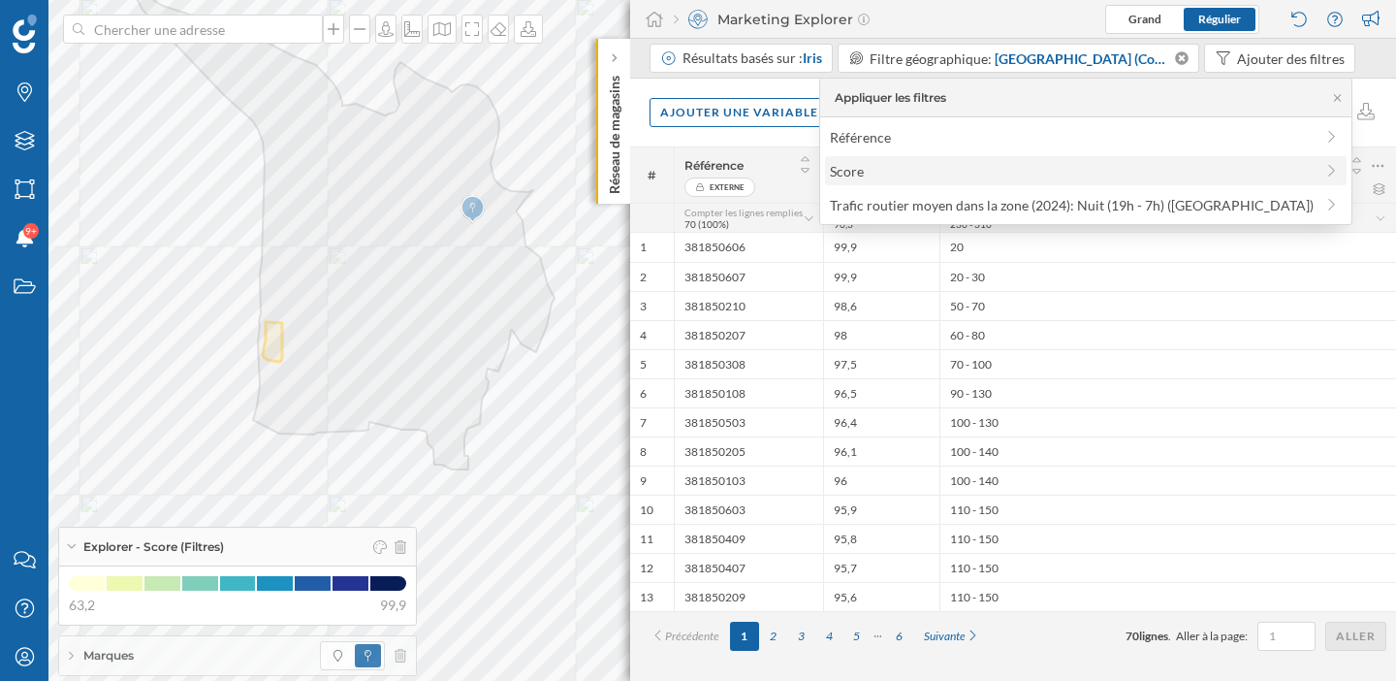
click at [1049, 173] on span "Score" at bounding box center [1072, 171] width 484 height 20
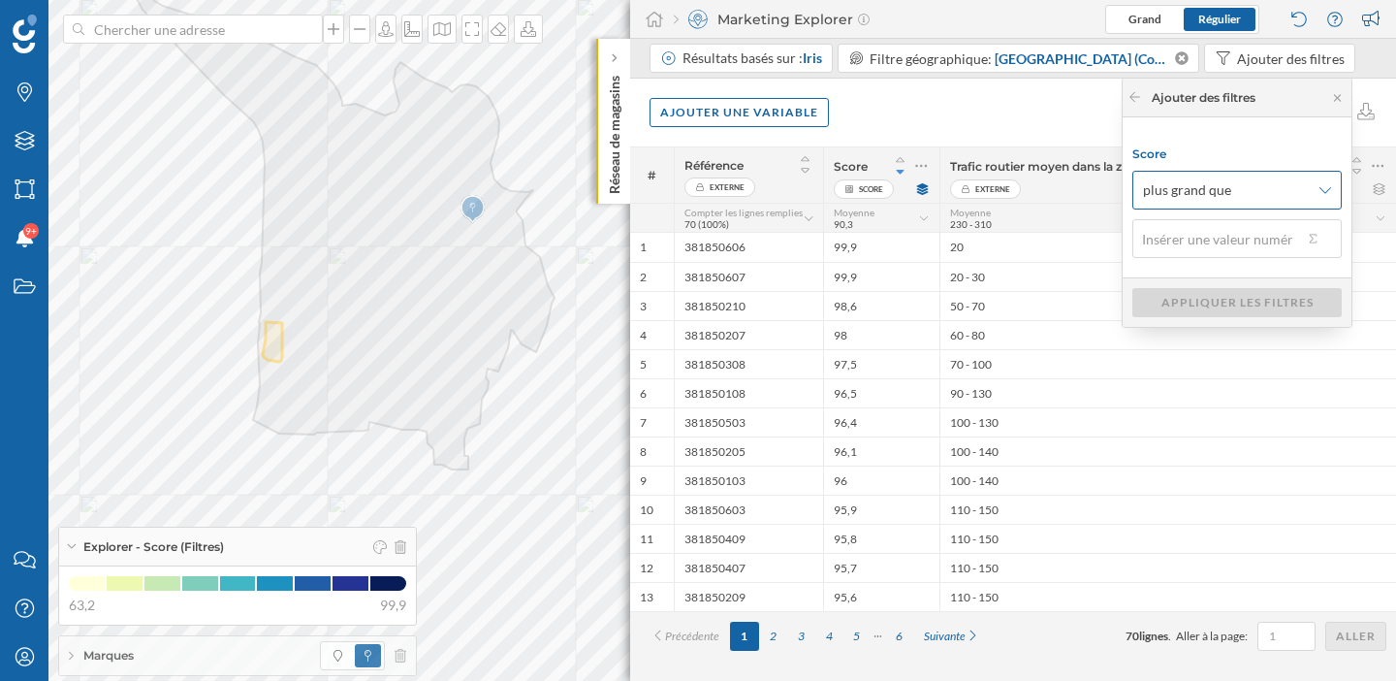
click at [1199, 193] on span "plus grand que" at bounding box center [1187, 189] width 88 height 19
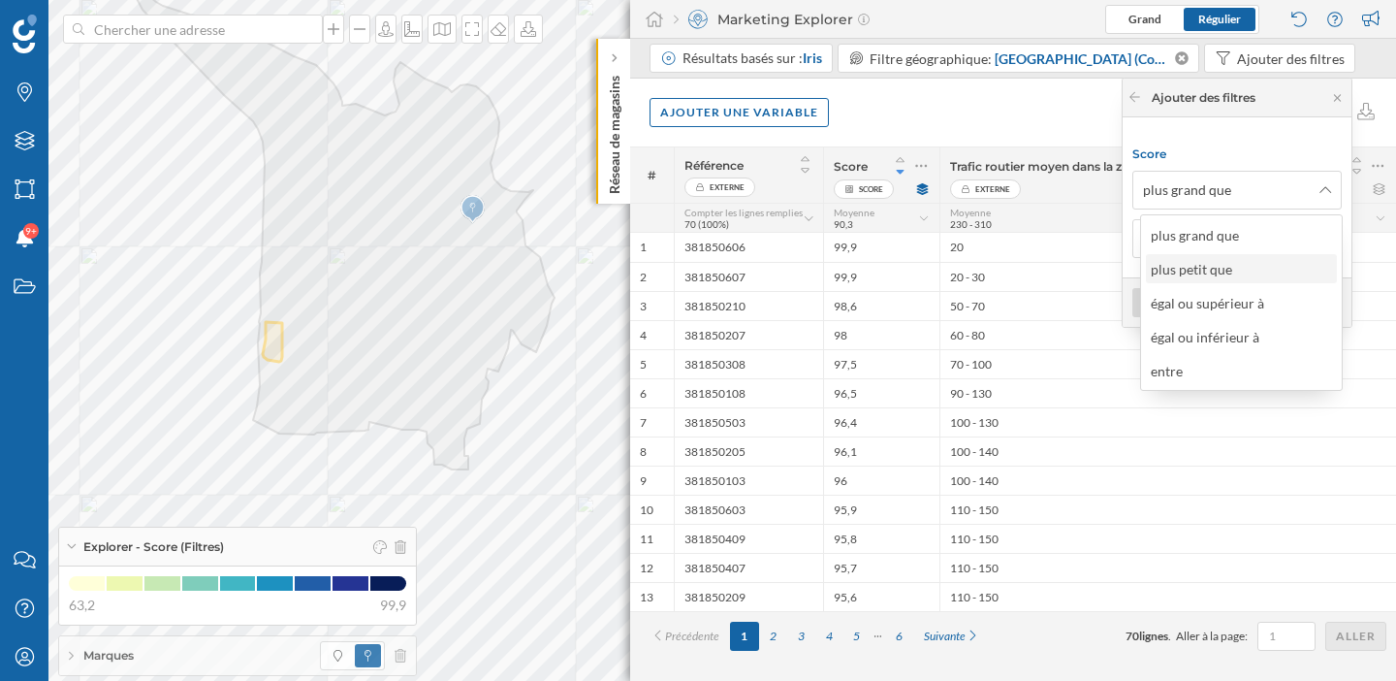
click at [1201, 268] on div "plus petit que" at bounding box center [1191, 269] width 81 height 16
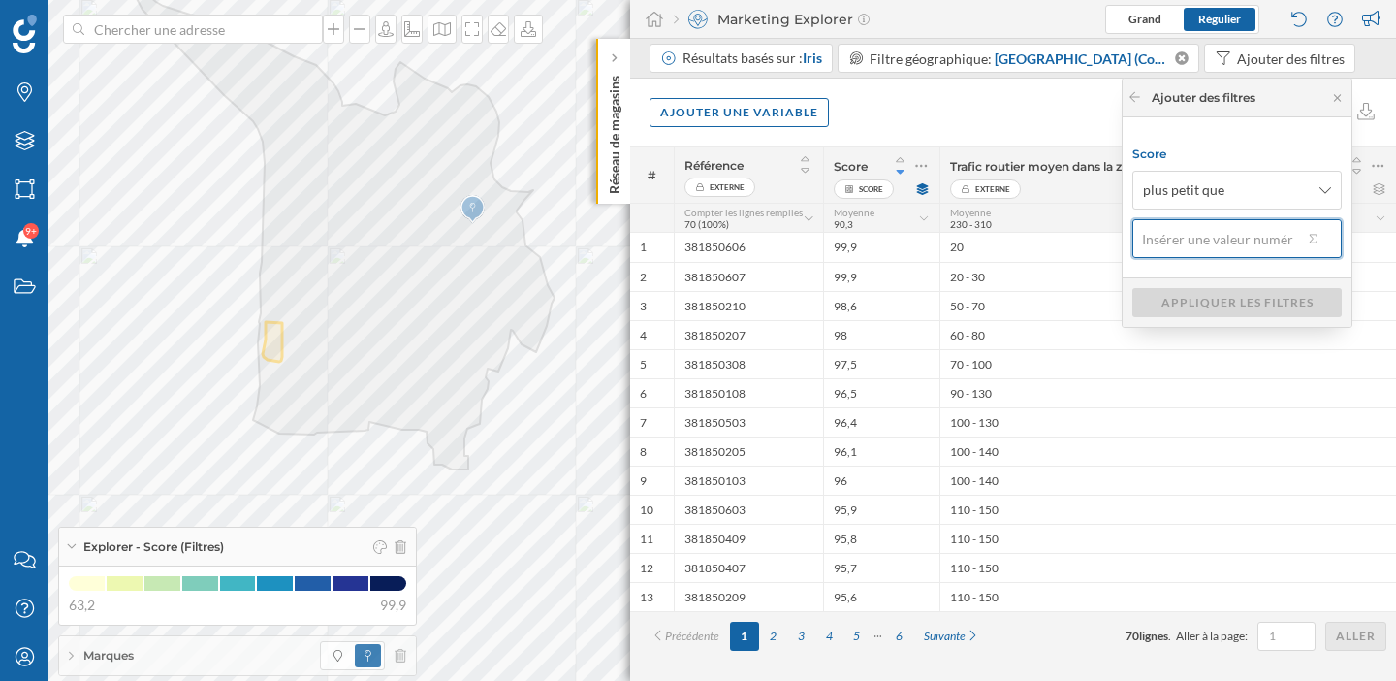
click at [1199, 240] on input "text" at bounding box center [1217, 238] width 171 height 39
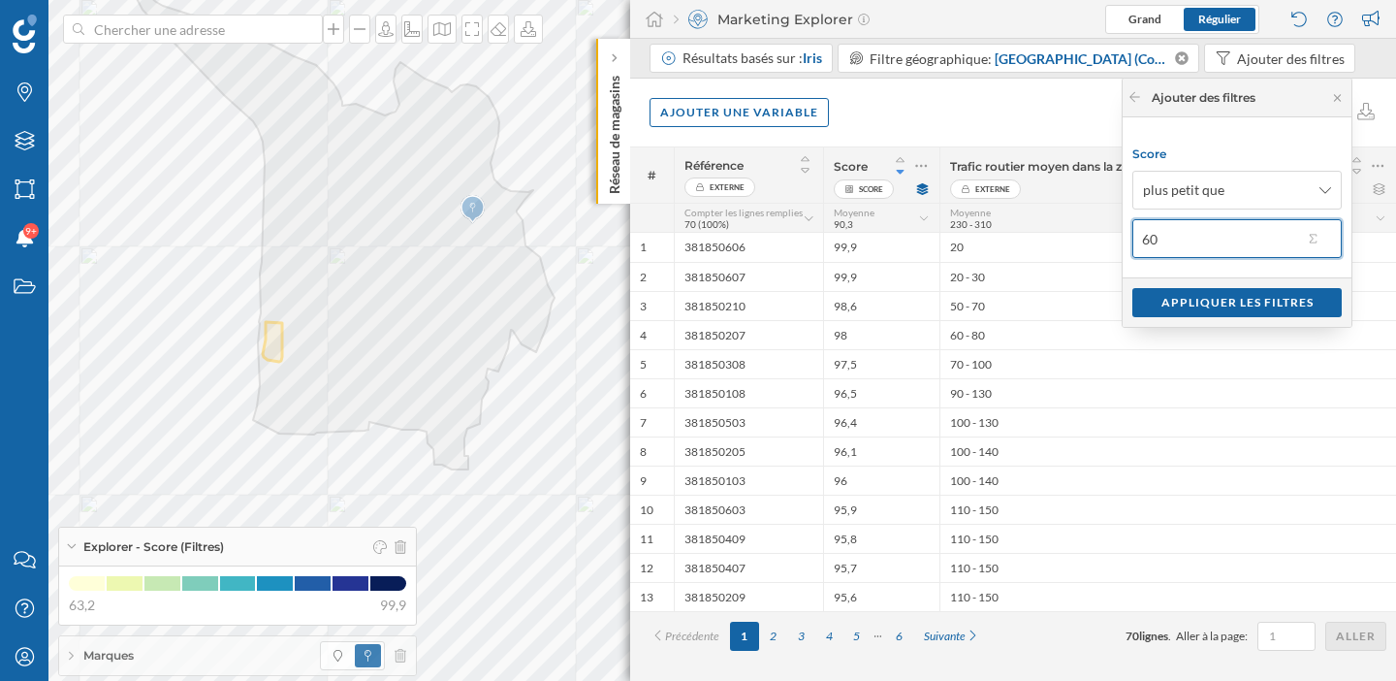
drag, startPoint x: 1206, startPoint y: 245, endPoint x: 1136, endPoint y: 245, distance: 69.8
click at [1136, 245] on div "Score plus petit que 60" at bounding box center [1237, 197] width 229 height 160
type input "150"
click at [1259, 295] on div "Appliquer les filtres" at bounding box center [1236, 301] width 209 height 29
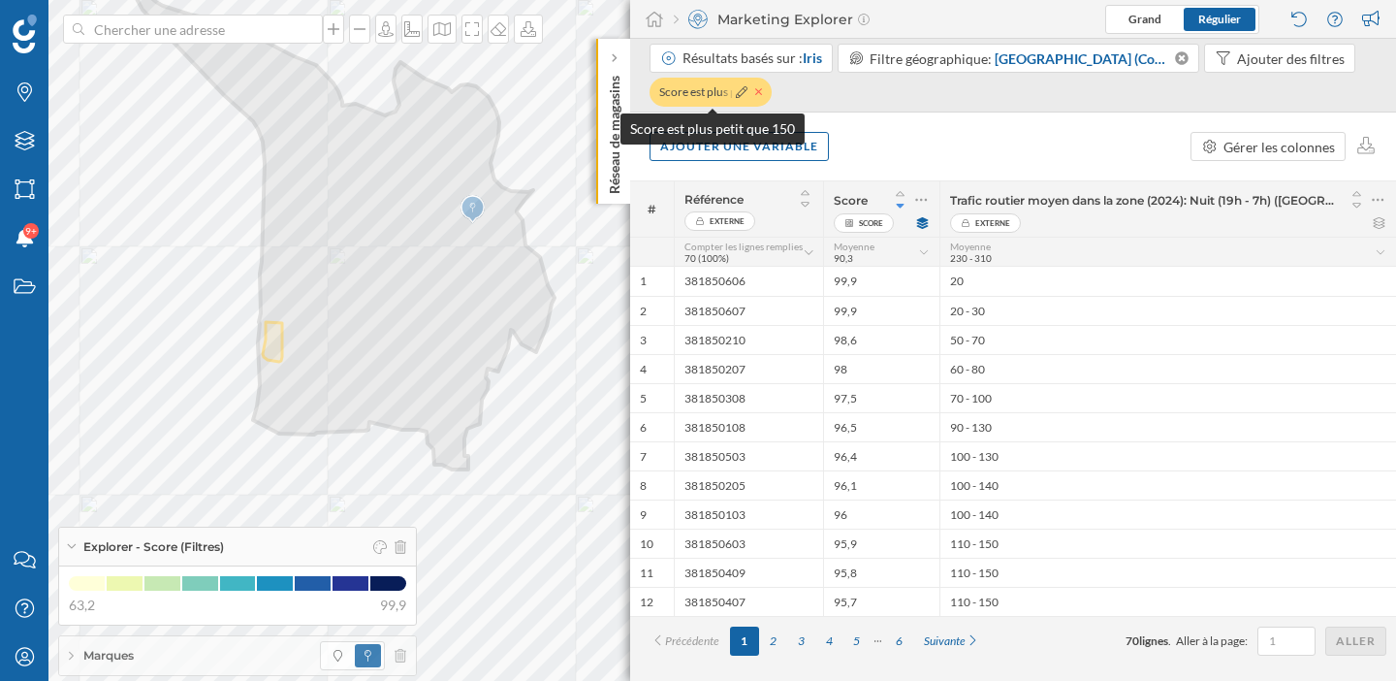
click at [757, 90] on icon at bounding box center [758, 91] width 7 height 7
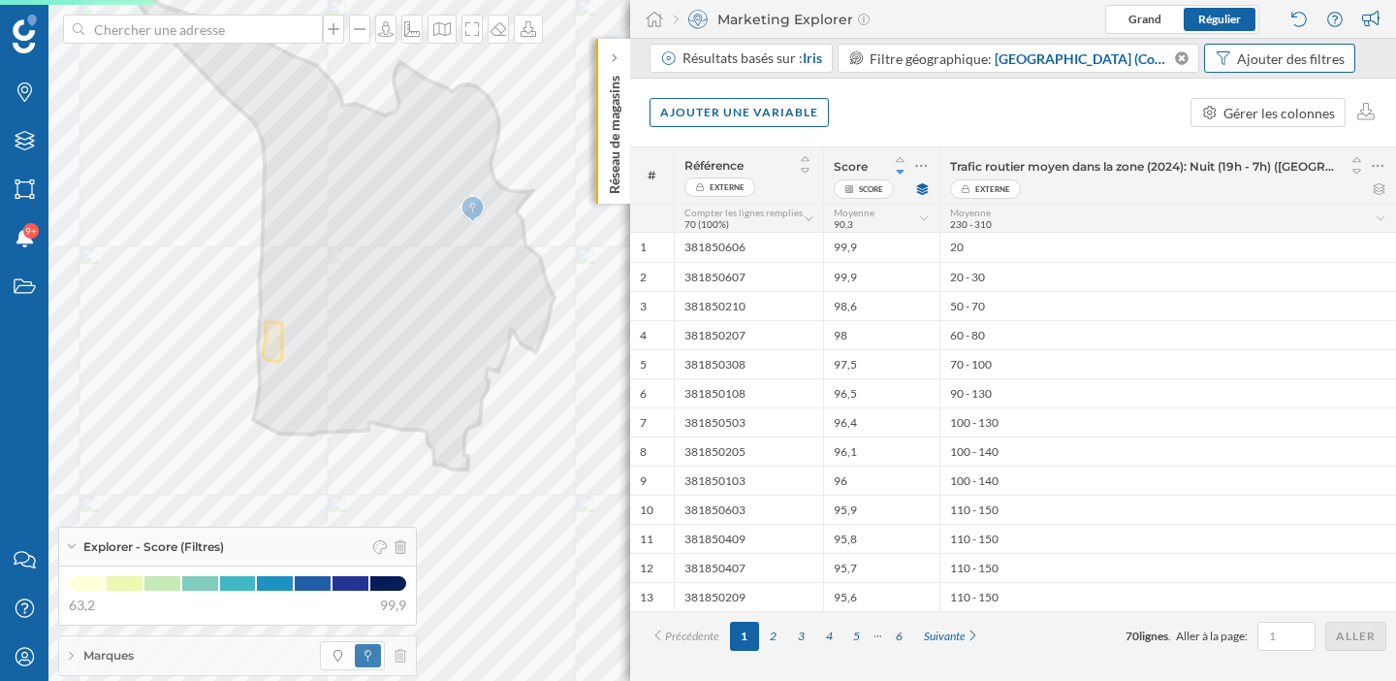
click at [1275, 65] on div "Ajouter des filtres" at bounding box center [1291, 58] width 108 height 20
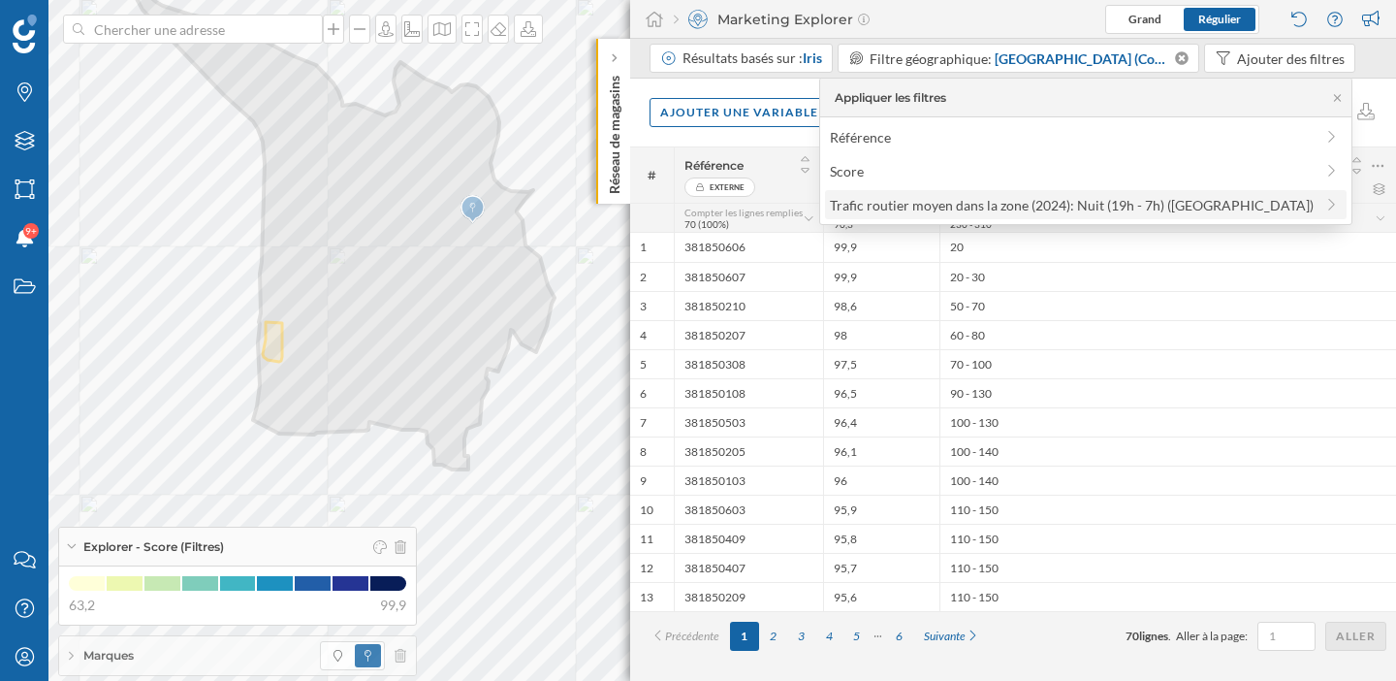
click at [1068, 202] on div "Trafic routier moyen dans la zone (2024): Nuit (19h - 7h) (Moyenne)" at bounding box center [1072, 205] width 484 height 16
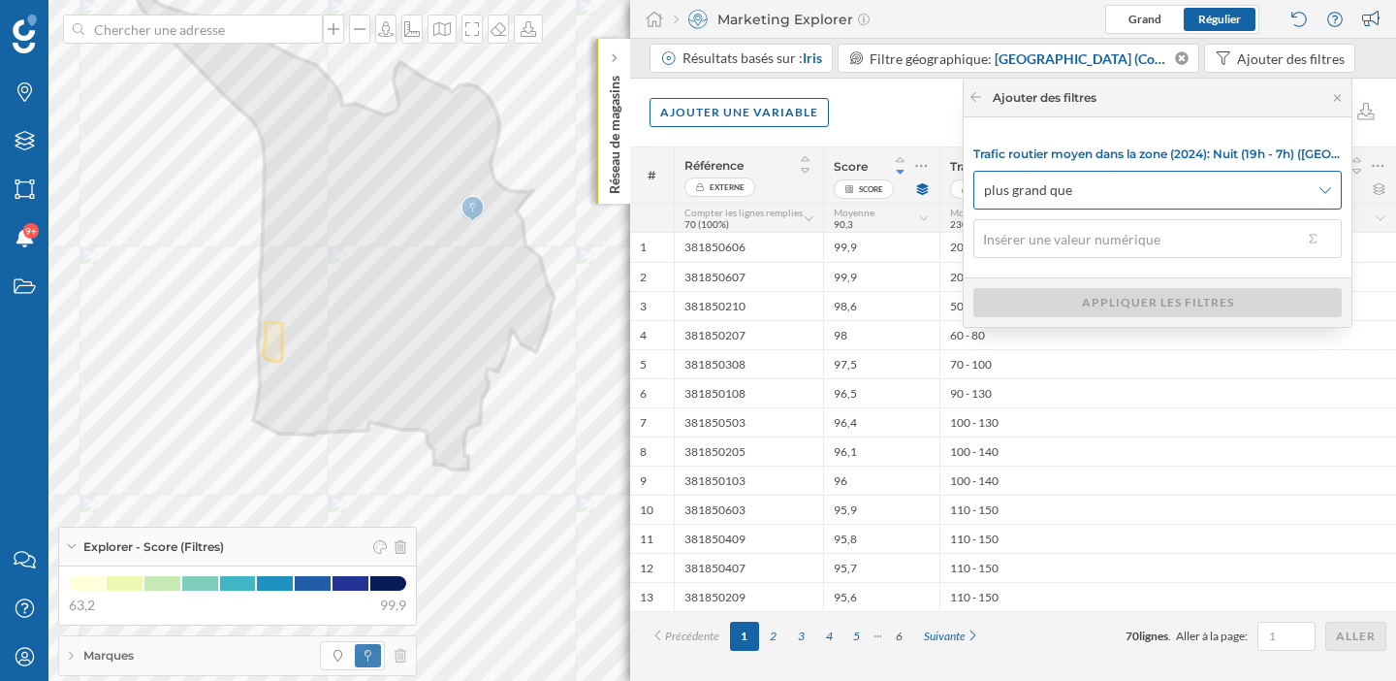
click at [1066, 191] on span "plus grand que" at bounding box center [1028, 189] width 88 height 19
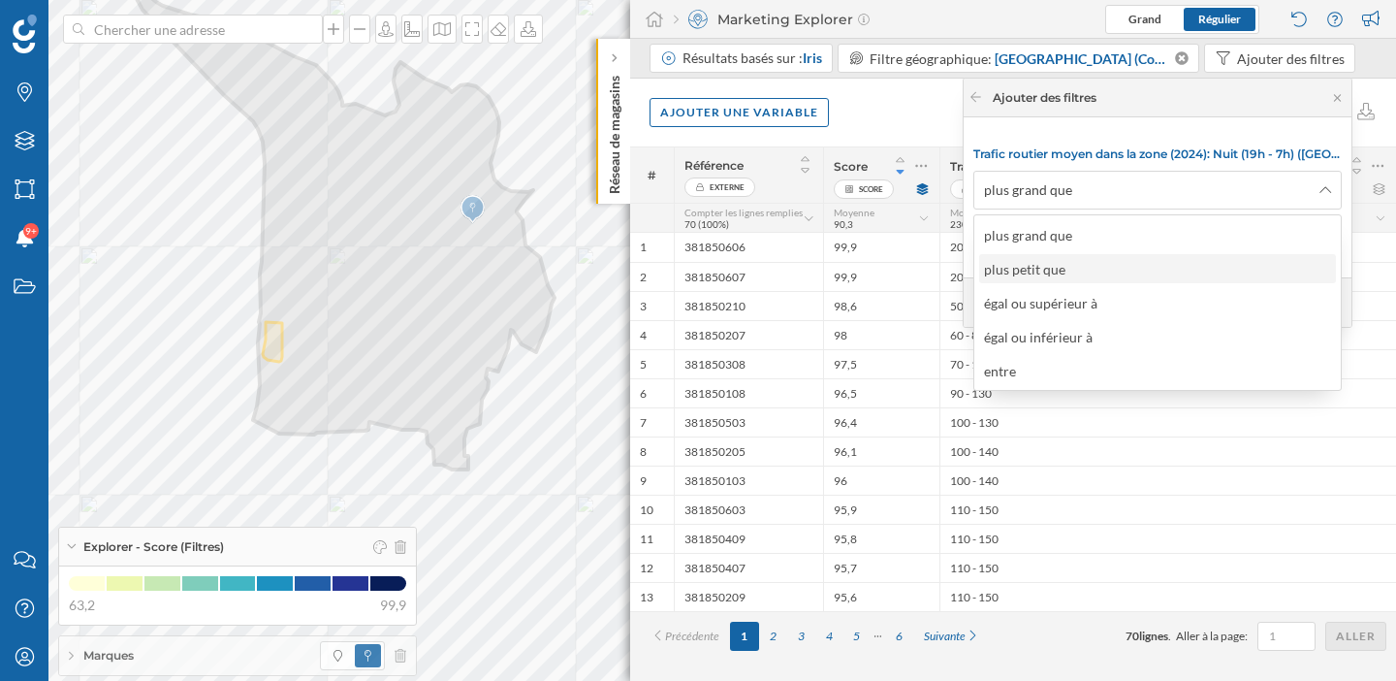
click at [1066, 266] on div "plus petit que" at bounding box center [1029, 269] width 91 height 20
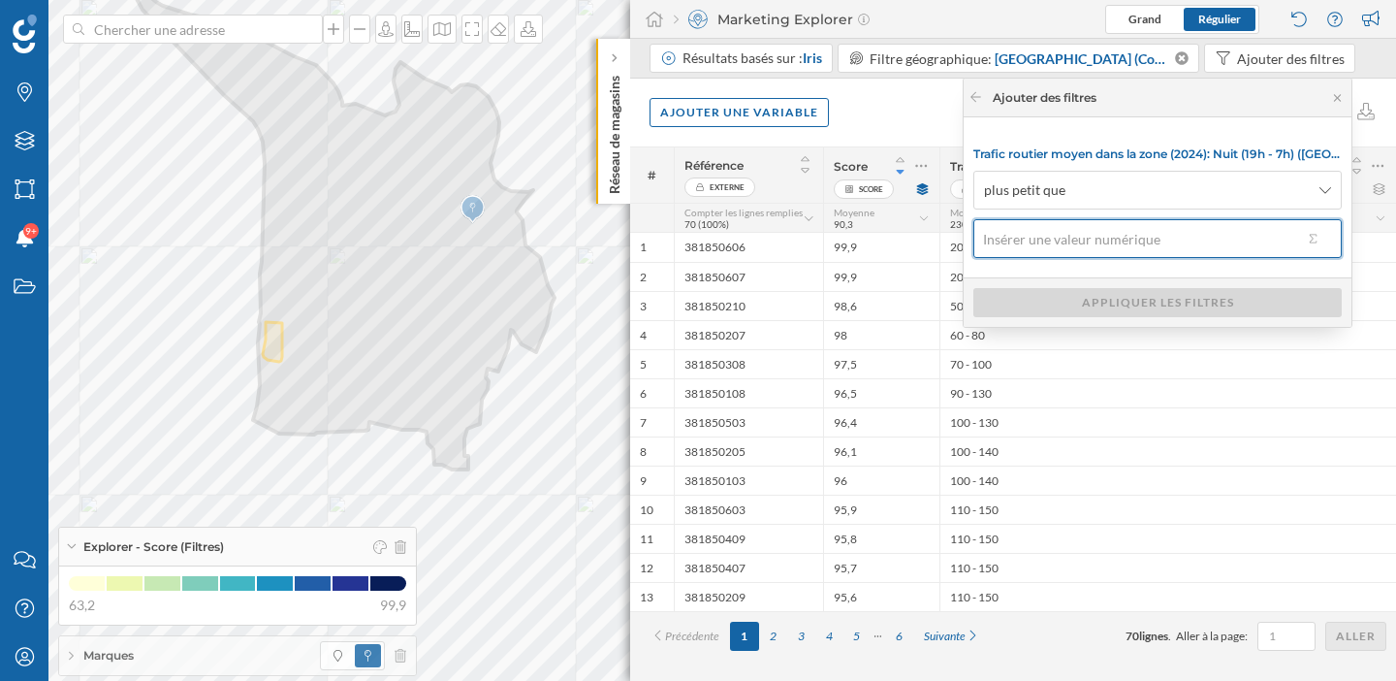
click at [1064, 238] on input "text" at bounding box center [1138, 238] width 330 height 39
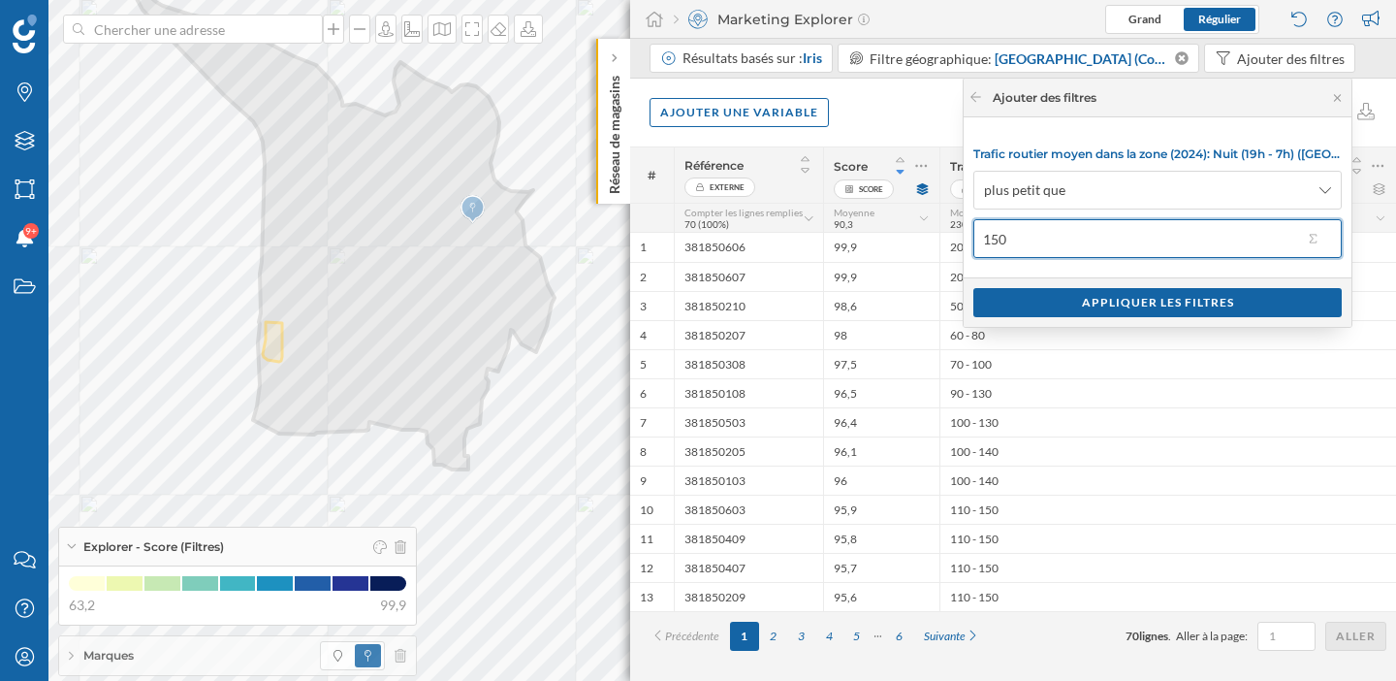
type input "150"
click at [1135, 320] on div "Appliquer les filtres" at bounding box center [1158, 301] width 388 height 49
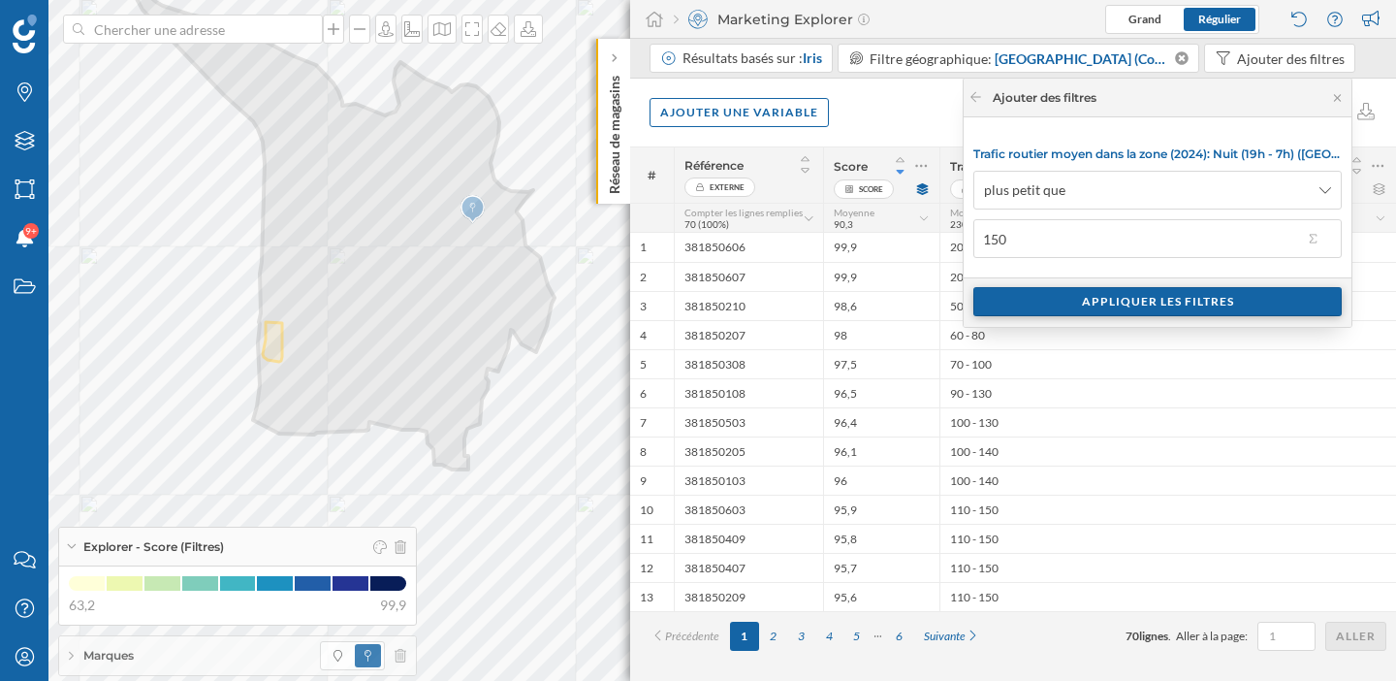
click at [1141, 304] on div "Appliquer les filtres" at bounding box center [1157, 301] width 368 height 29
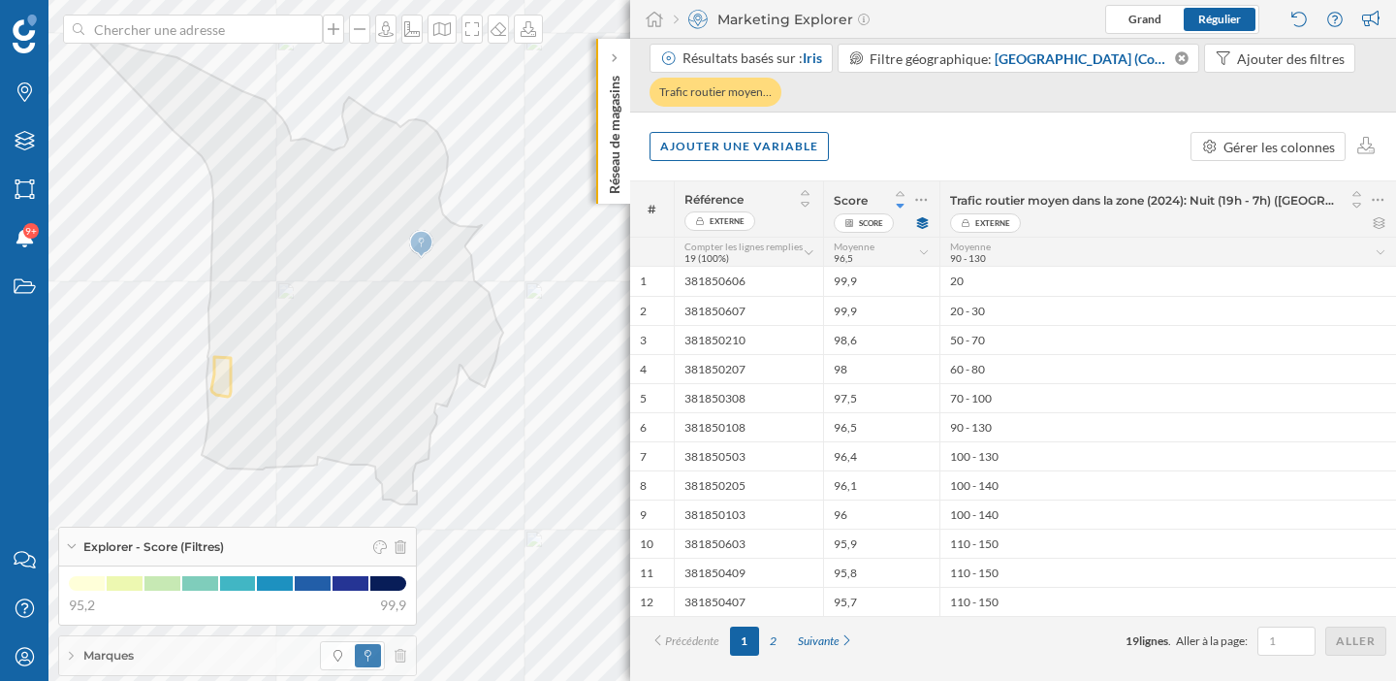
click at [930, 137] on div "Ajouter une variable Gérer les colonnes" at bounding box center [1013, 146] width 766 height 68
click at [613, 53] on icon at bounding box center [614, 58] width 6 height 10
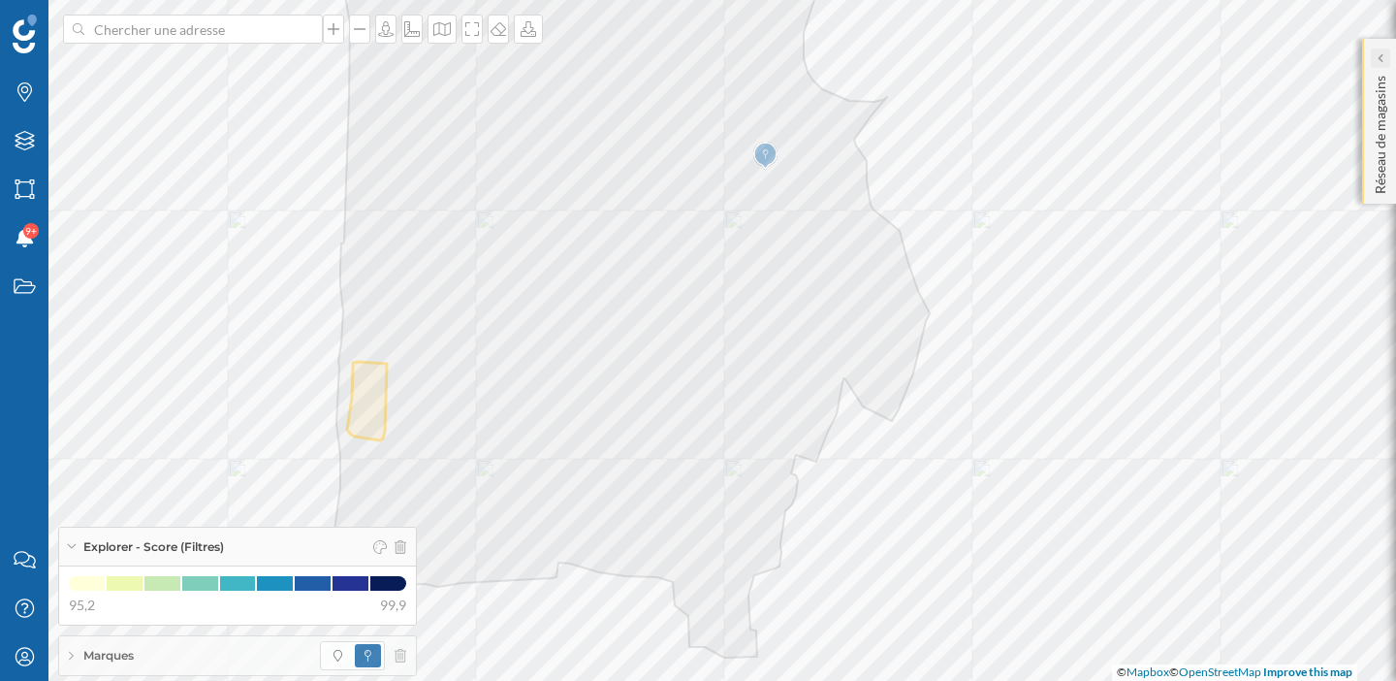
click at [1382, 64] on icon at bounding box center [1380, 57] width 6 height 19
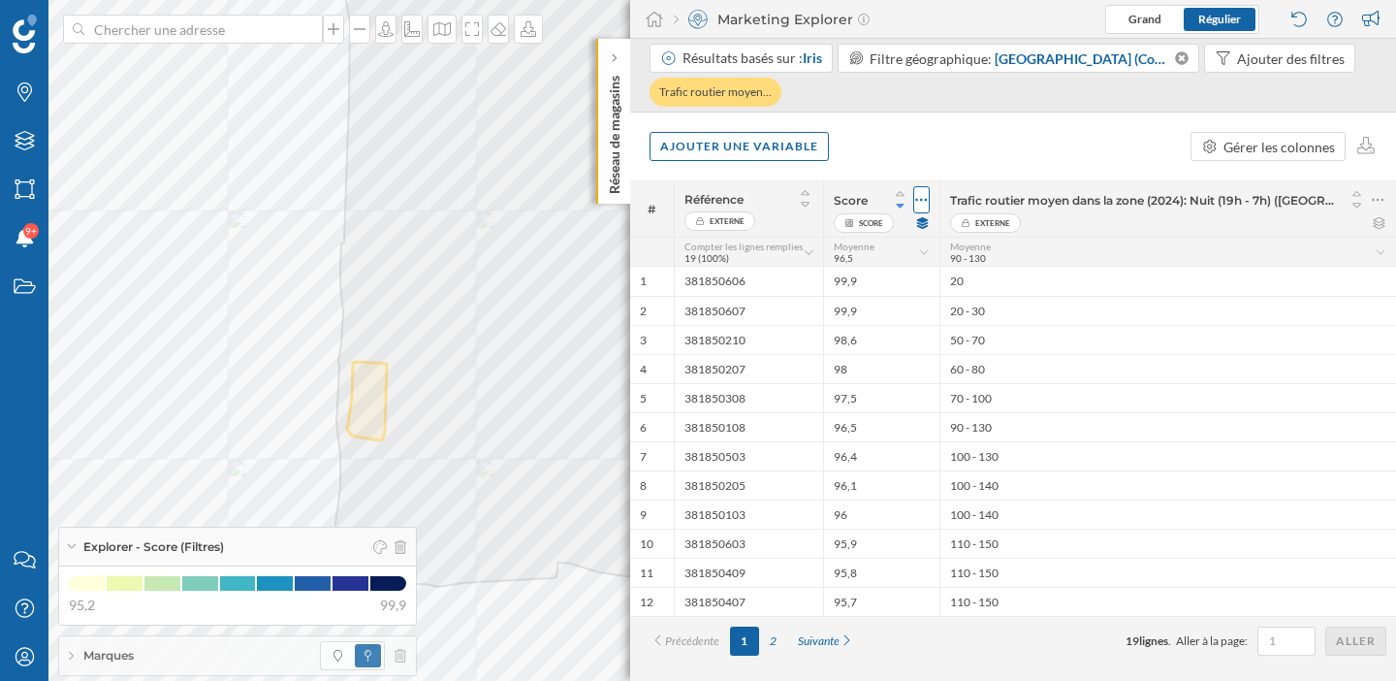
click at [918, 198] on icon at bounding box center [921, 199] width 13 height 19
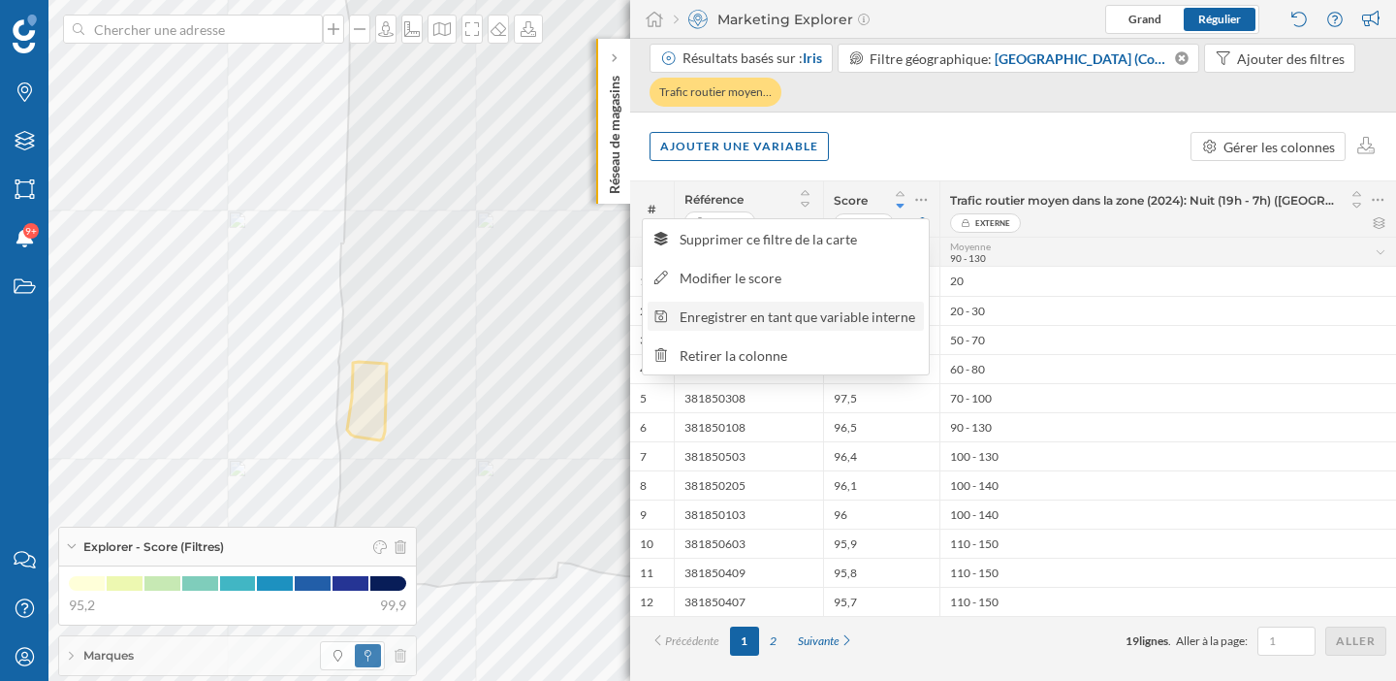
click at [819, 319] on div "Enregistrer en tant que variable interne" at bounding box center [799, 316] width 238 height 20
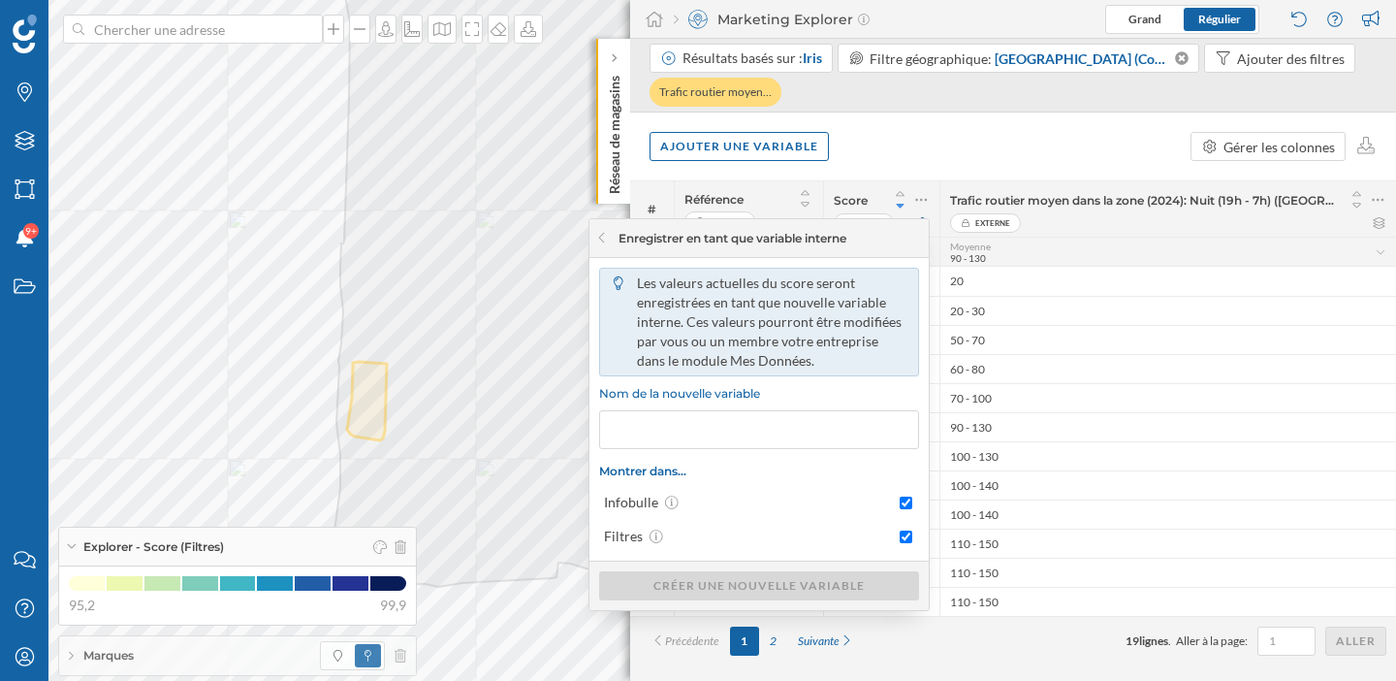
click at [773, 432] on input "Nom de la nouvelle variable" at bounding box center [759, 429] width 320 height 39
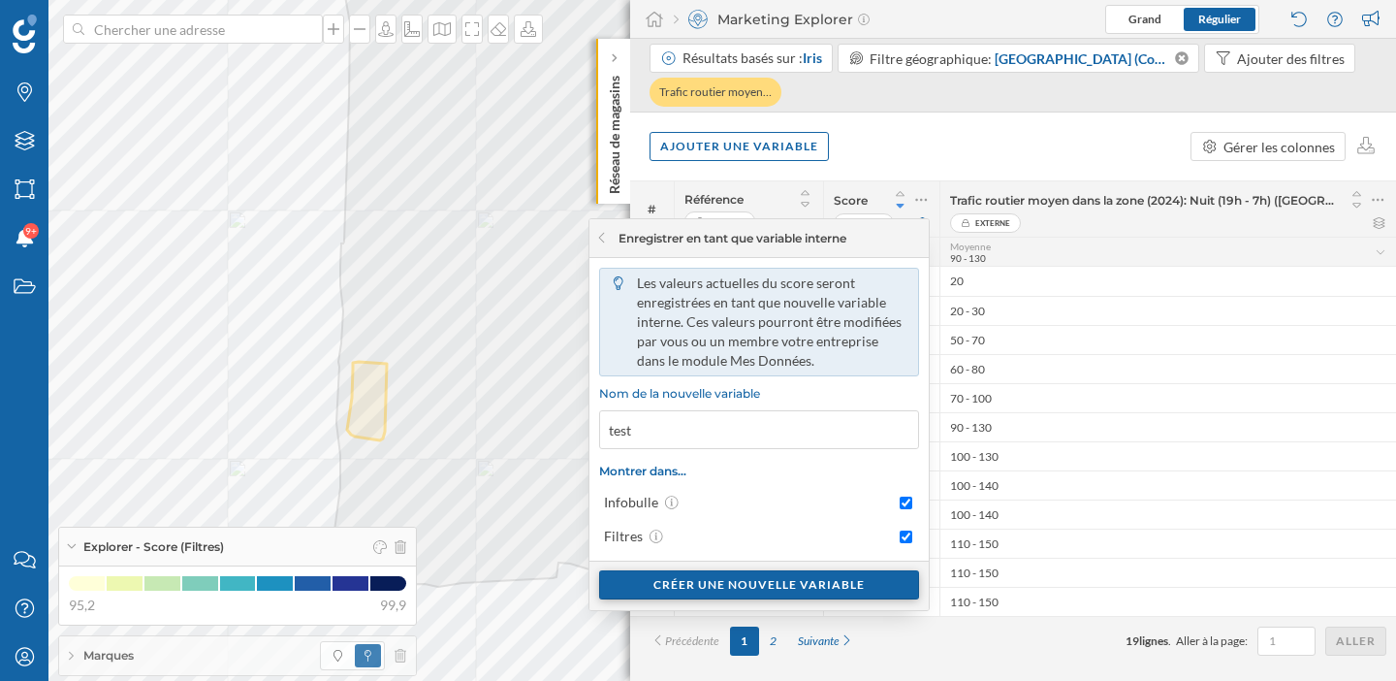
type input "test"
click at [791, 590] on div "Créer une nouvelle variable" at bounding box center [759, 584] width 320 height 29
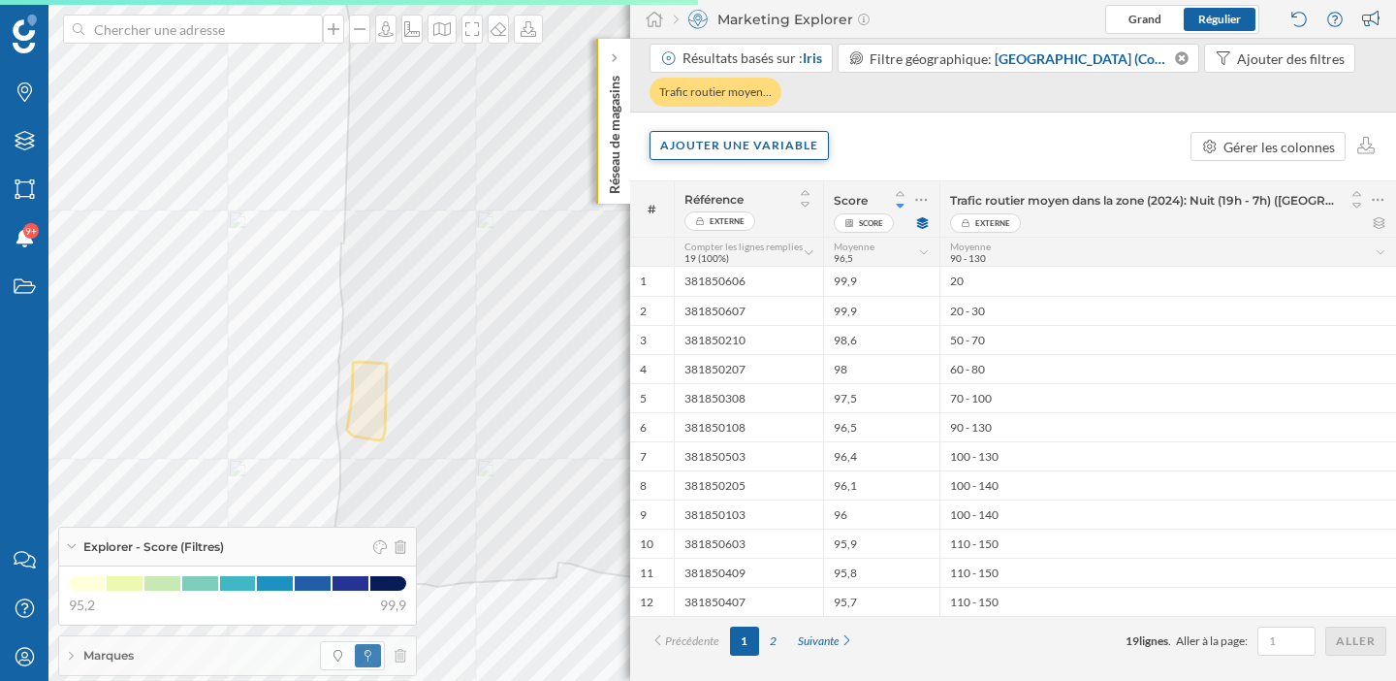
click at [760, 149] on div "Ajouter une variable" at bounding box center [739, 145] width 179 height 29
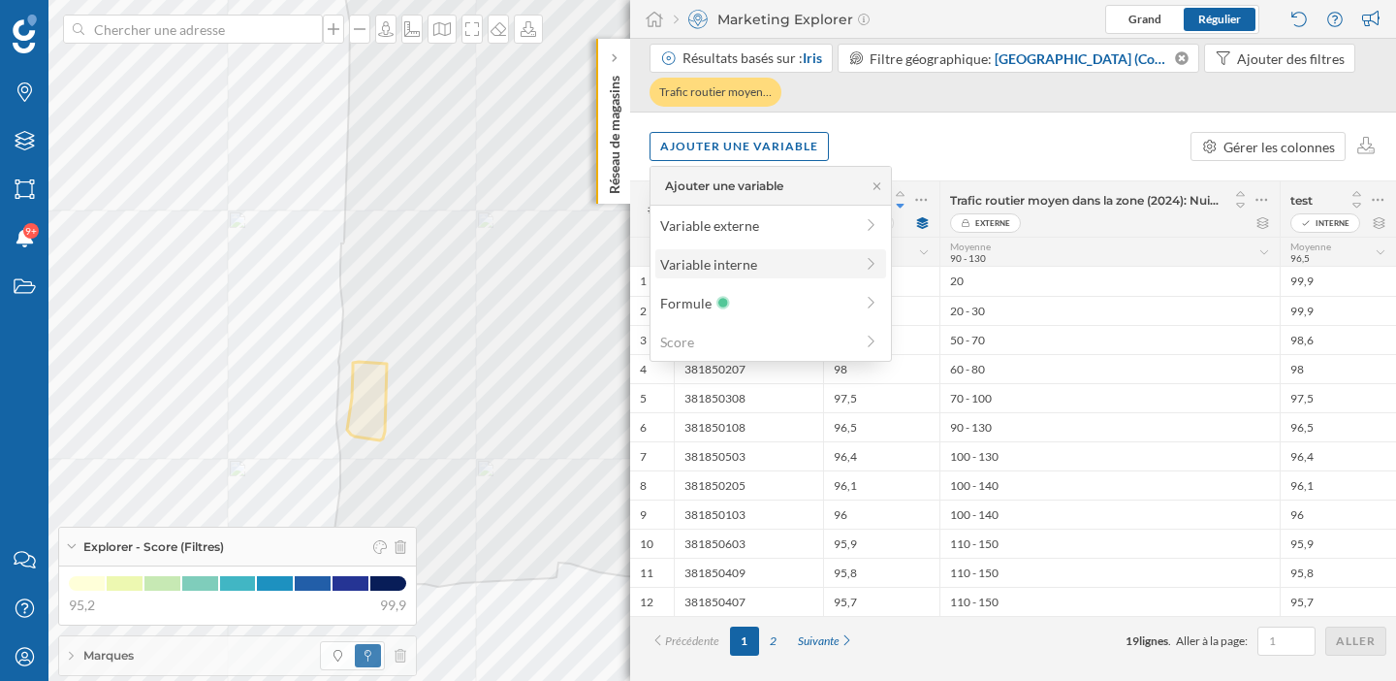
click at [750, 271] on div "Variable interne" at bounding box center [756, 264] width 193 height 20
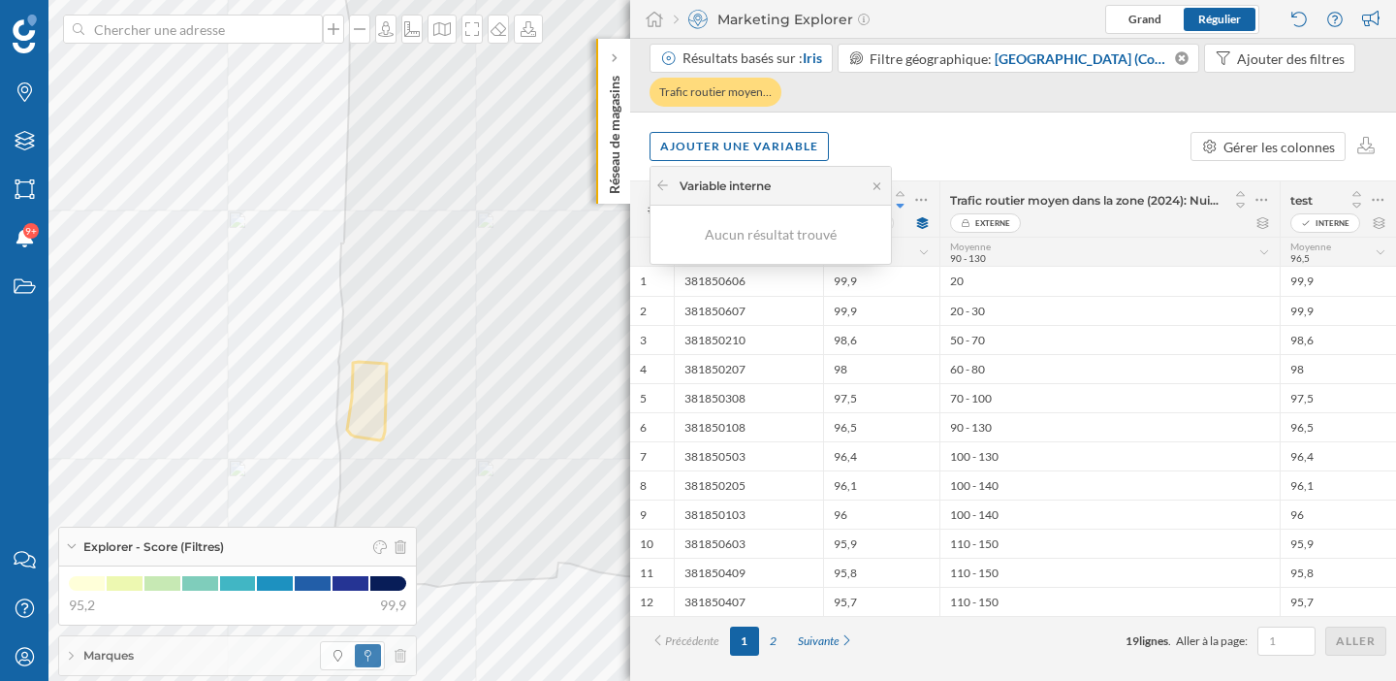
click at [797, 230] on div "Aucun résultat trouvé" at bounding box center [770, 234] width 221 height 19
click at [874, 186] on icon at bounding box center [877, 186] width 15 height 12
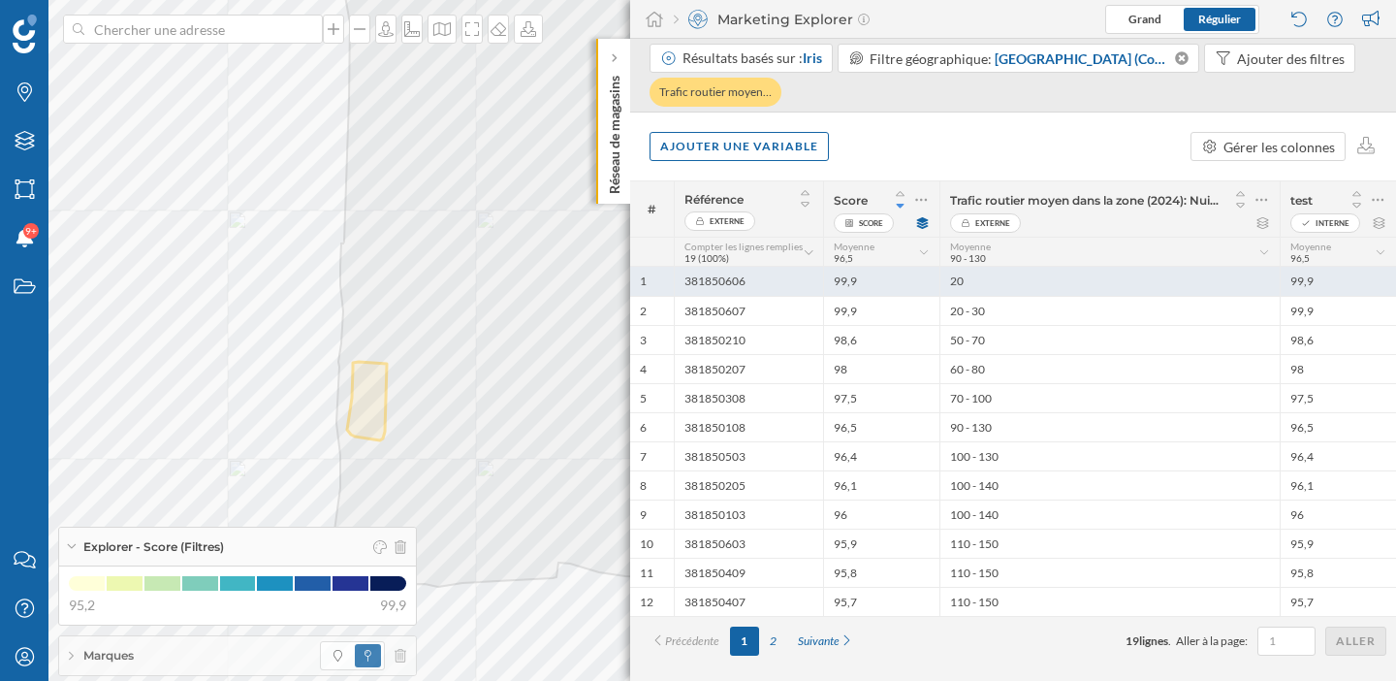
click at [1325, 283] on div "99,9" at bounding box center [1338, 281] width 116 height 29
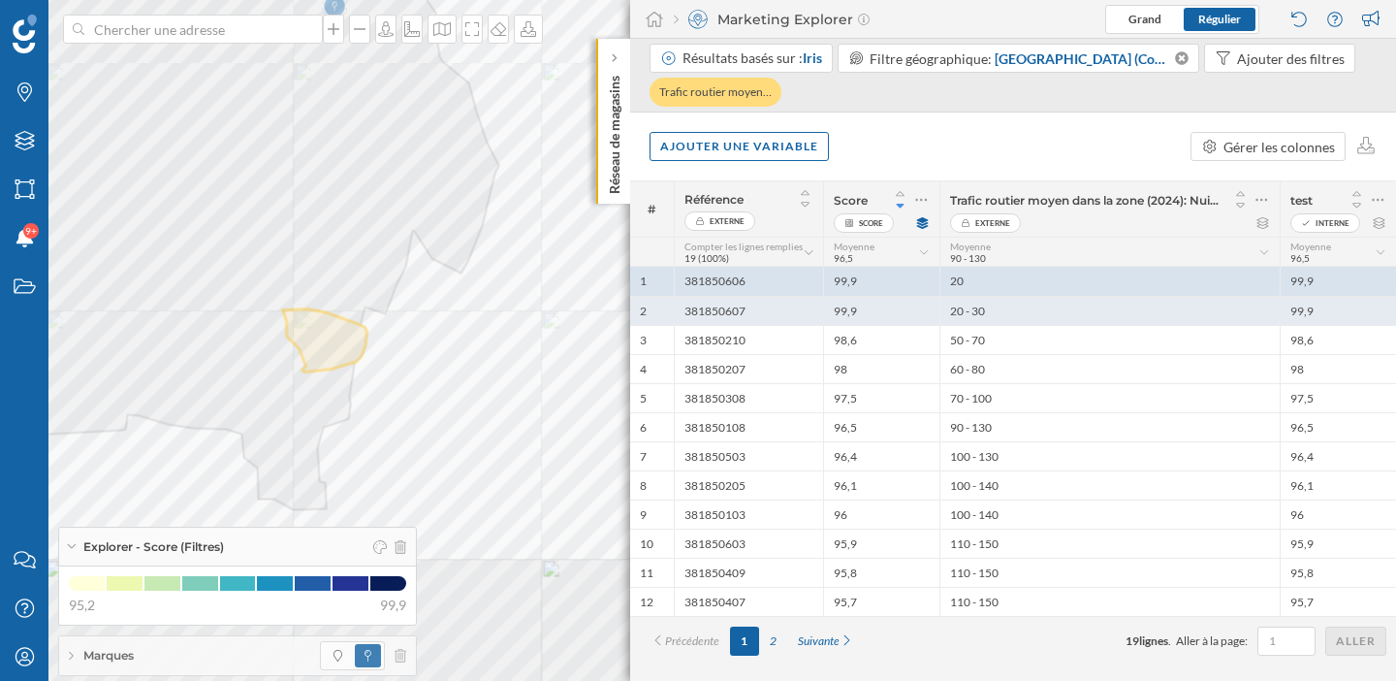
click at [1325, 301] on div "99,9" at bounding box center [1338, 310] width 116 height 29
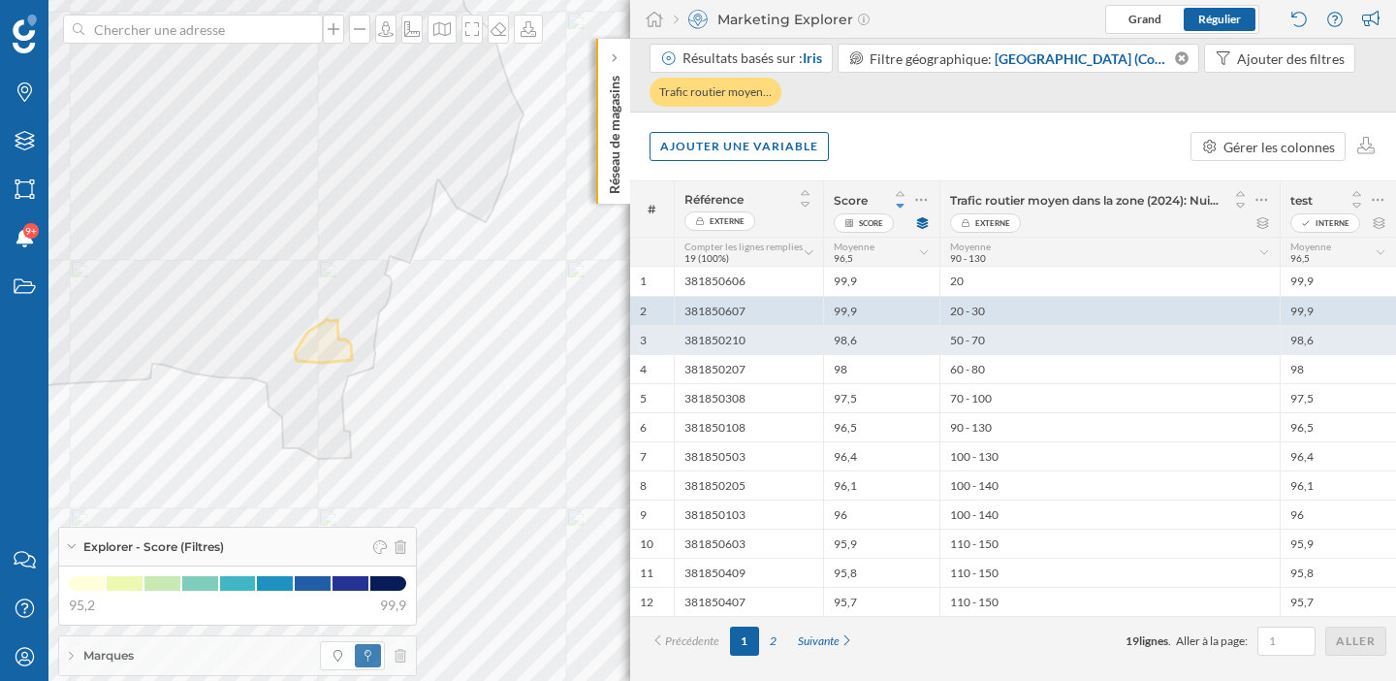
click at [1321, 333] on div "98,6" at bounding box center [1338, 339] width 116 height 29
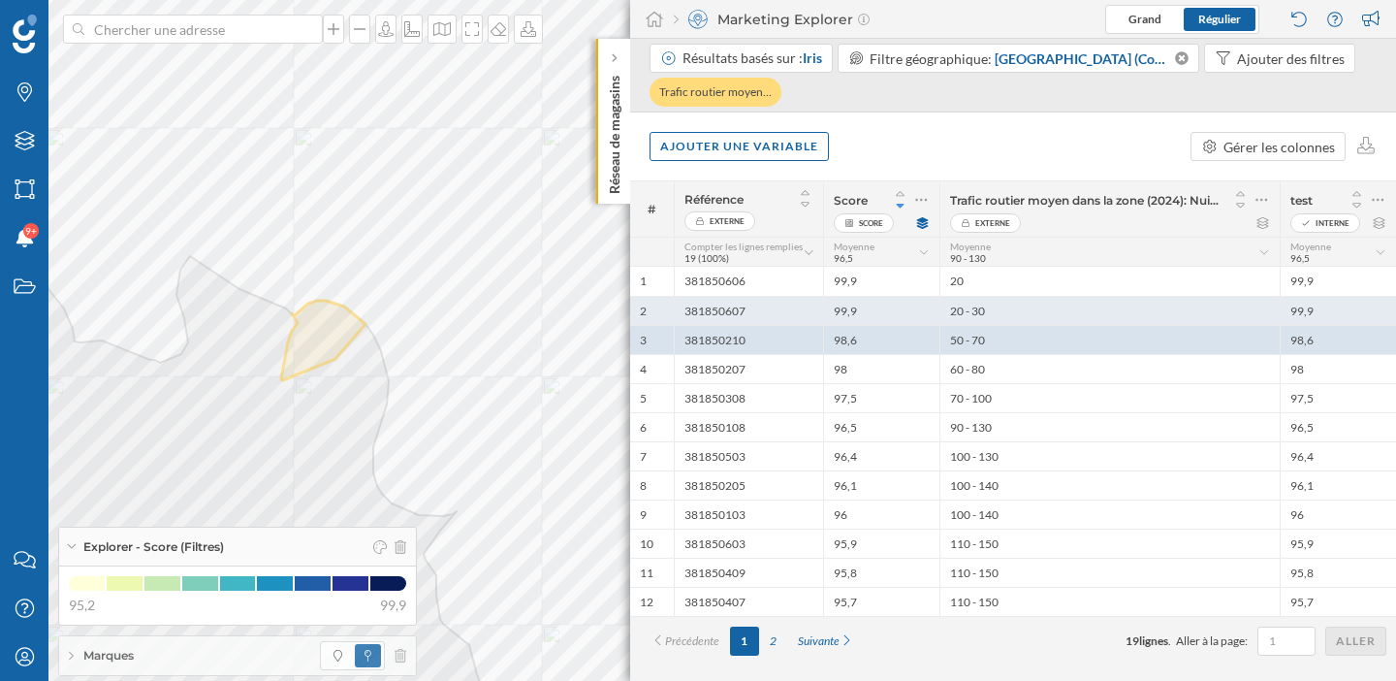
click at [1317, 310] on div "99,9" at bounding box center [1338, 310] width 116 height 29
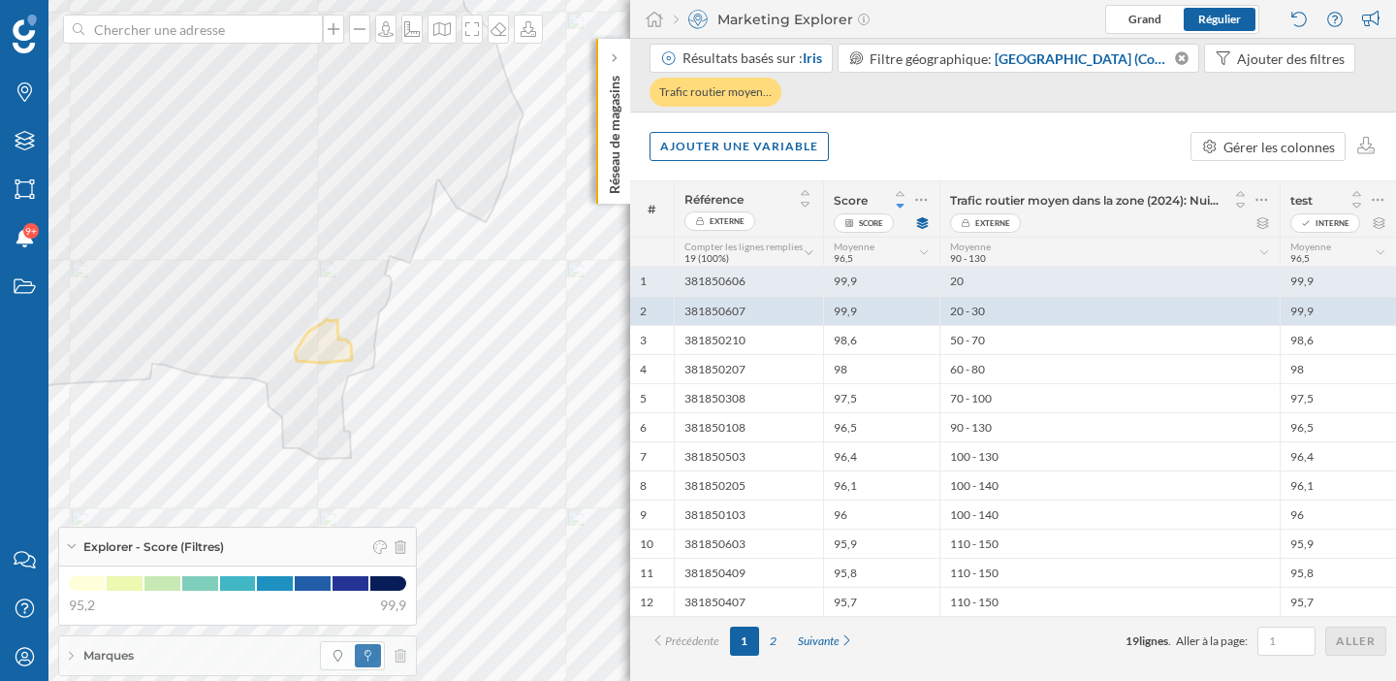
click at [1317, 277] on div "99,9" at bounding box center [1338, 281] width 116 height 29
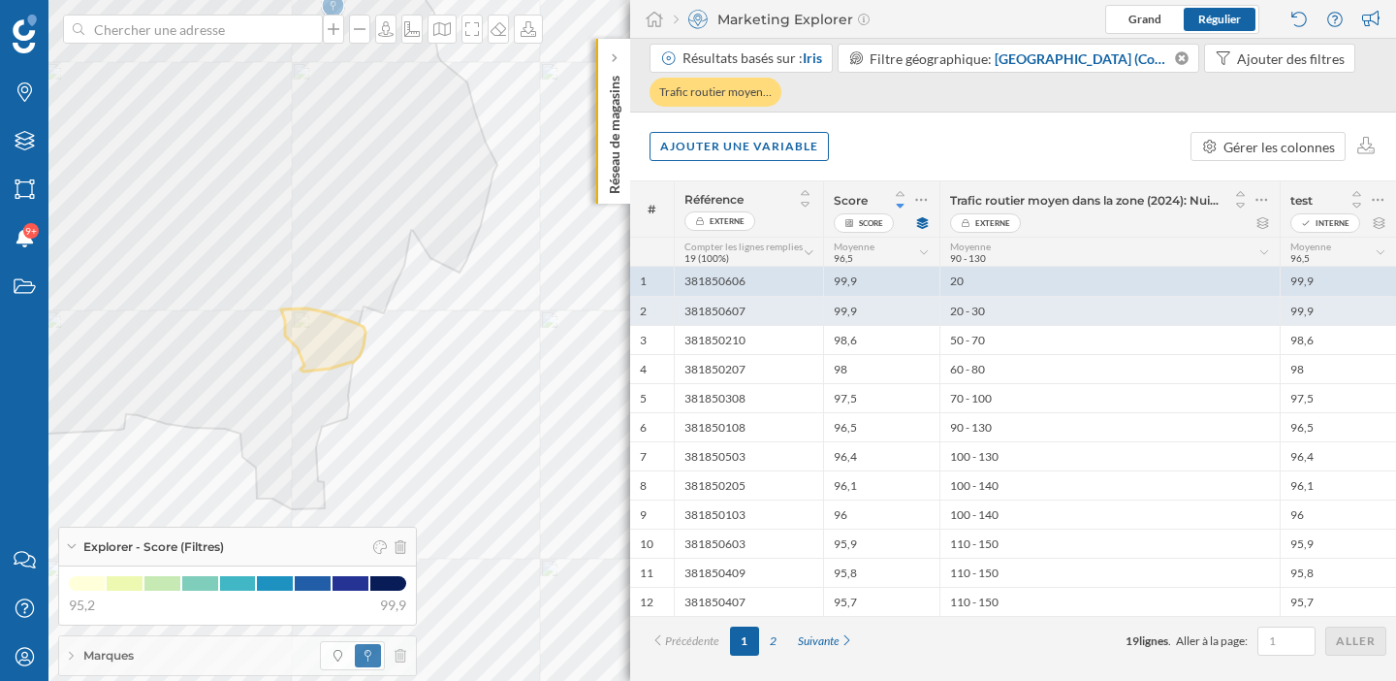
click at [1318, 314] on div "99,9" at bounding box center [1338, 310] width 116 height 29
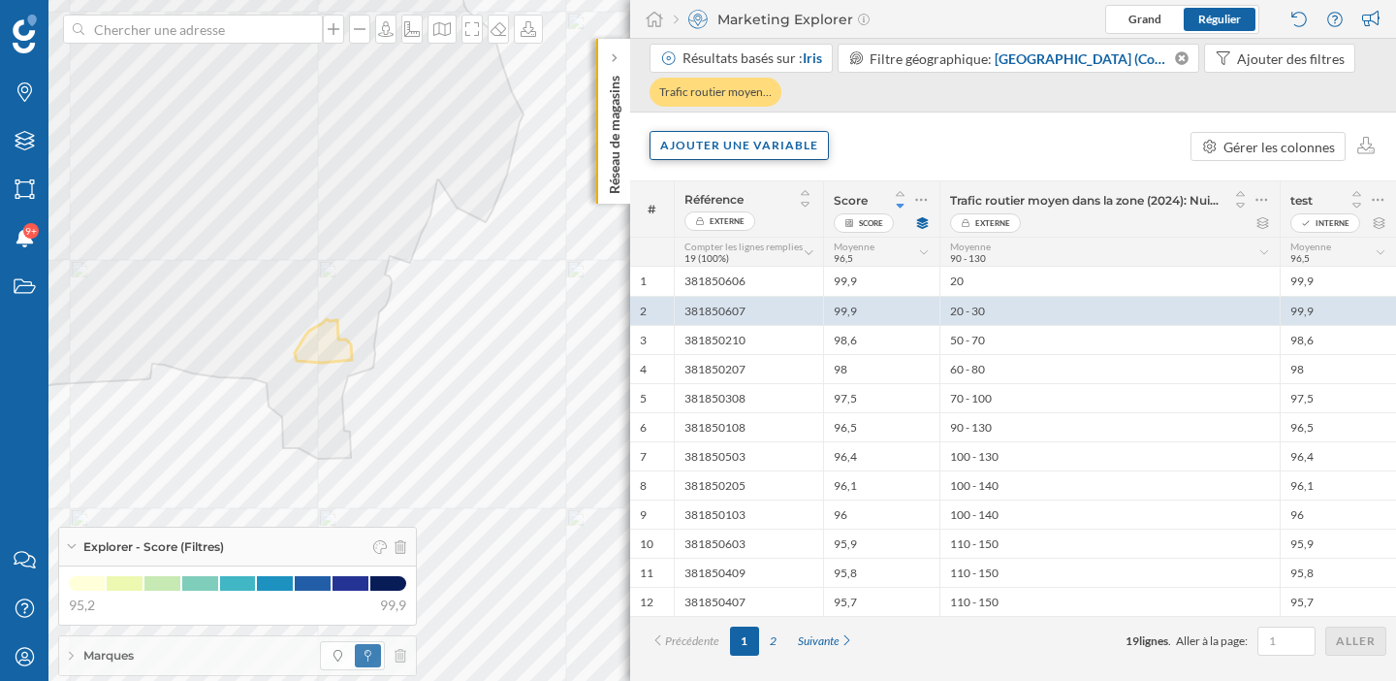
click at [778, 145] on div "Ajouter une variable" at bounding box center [739, 145] width 179 height 29
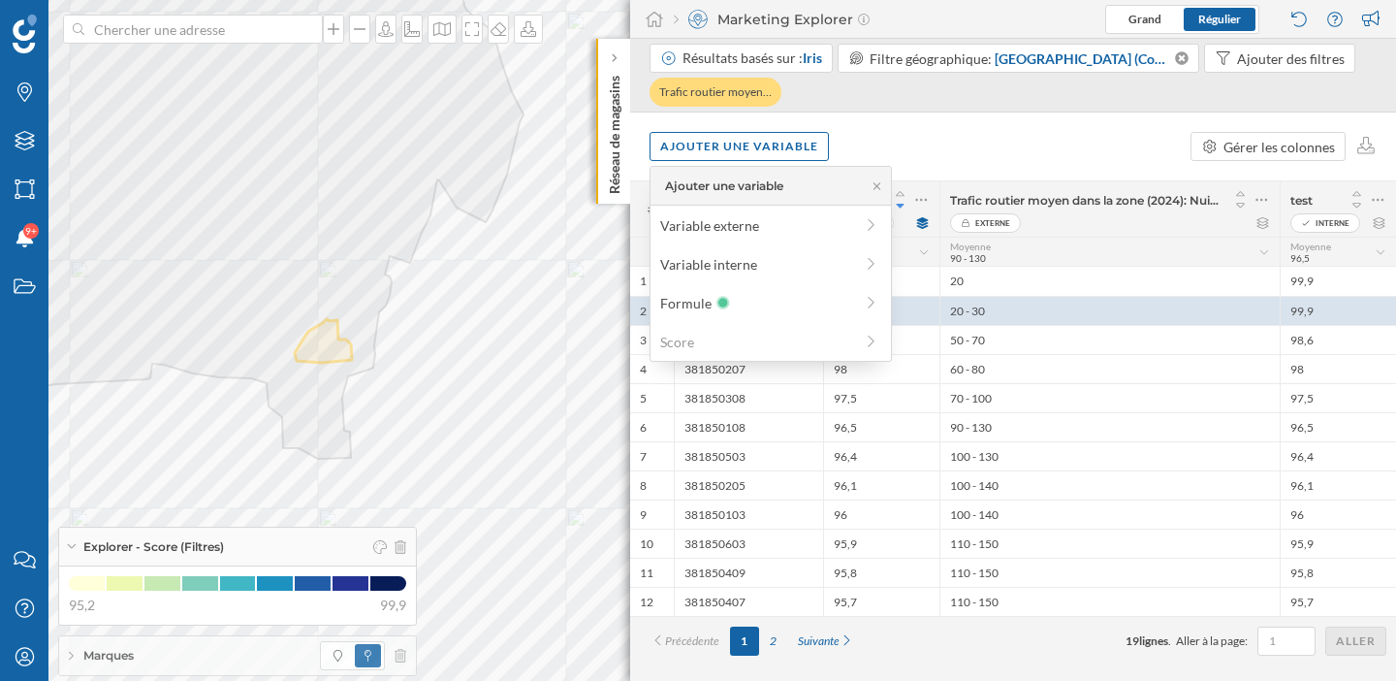
click at [919, 138] on div "Ajouter une variable Gérer les colonnes" at bounding box center [1013, 146] width 766 height 68
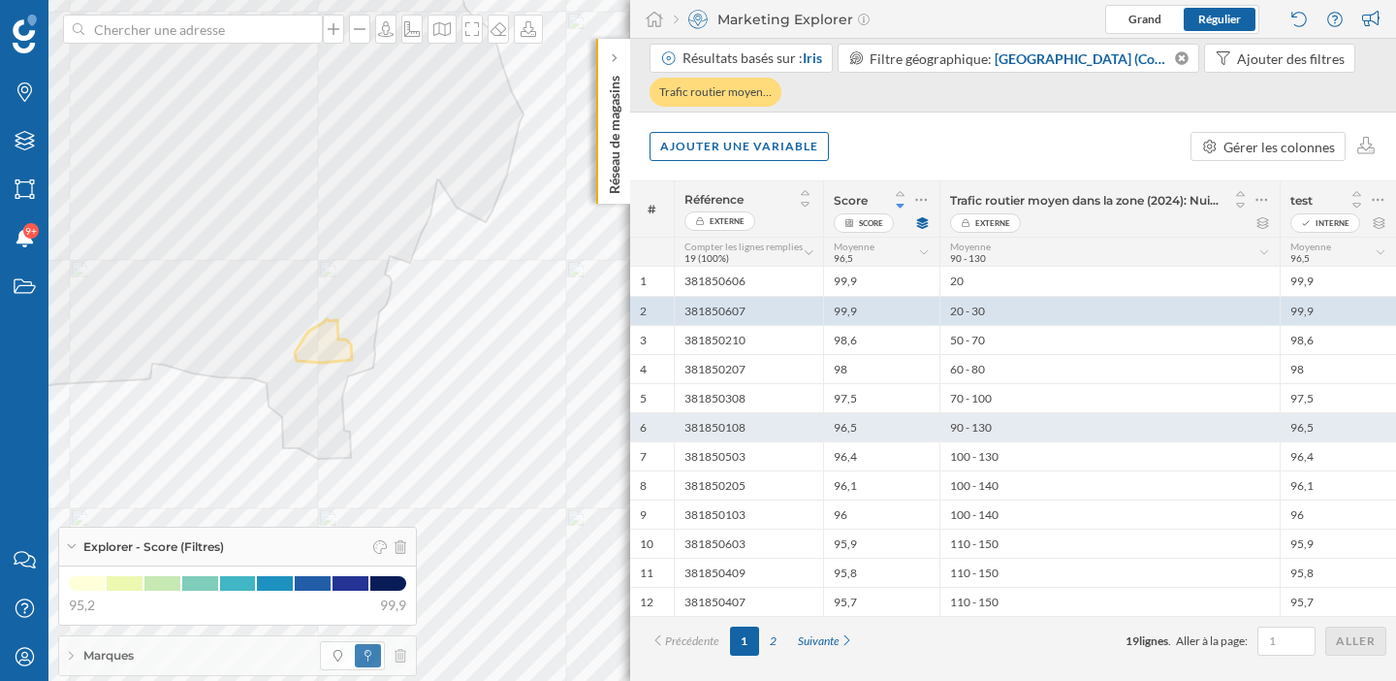
click at [1211, 414] on div "90 - 130" at bounding box center [1109, 426] width 340 height 29
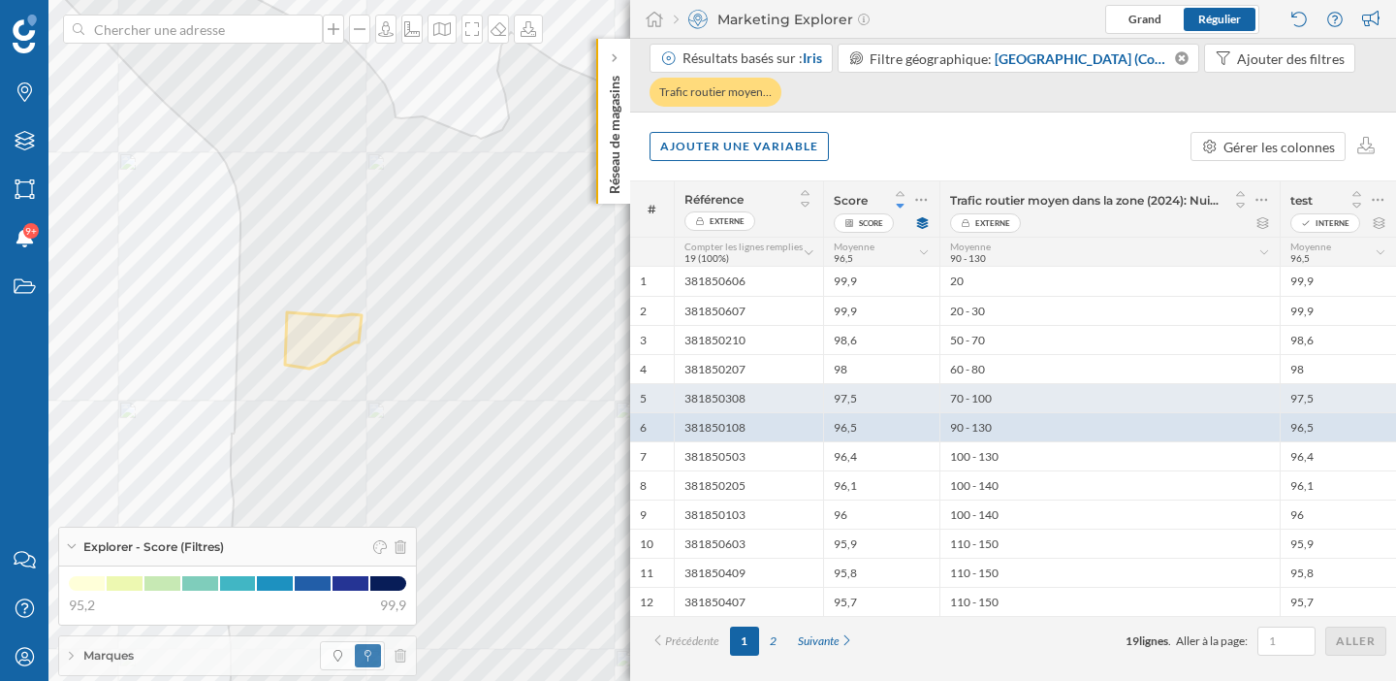
click at [1213, 392] on div "70 - 100" at bounding box center [1109, 397] width 340 height 29
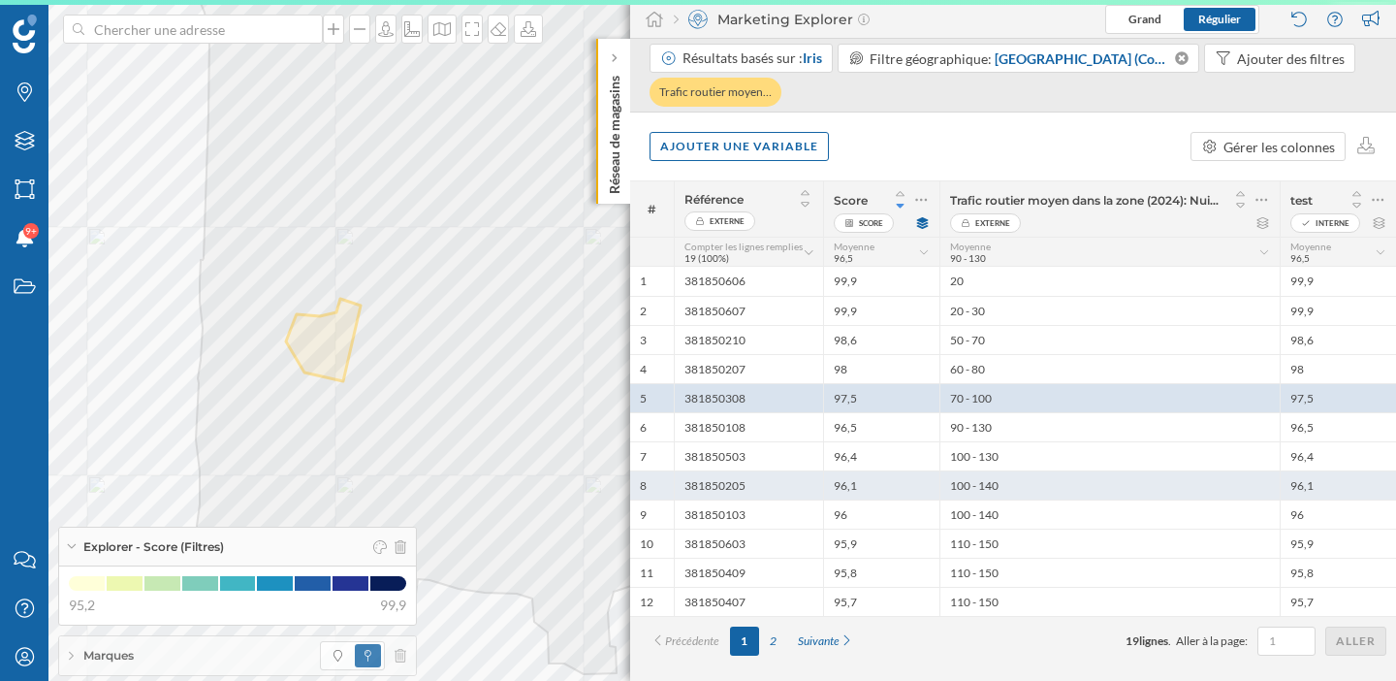
click at [1204, 483] on div "100 - 140" at bounding box center [1109, 484] width 340 height 29
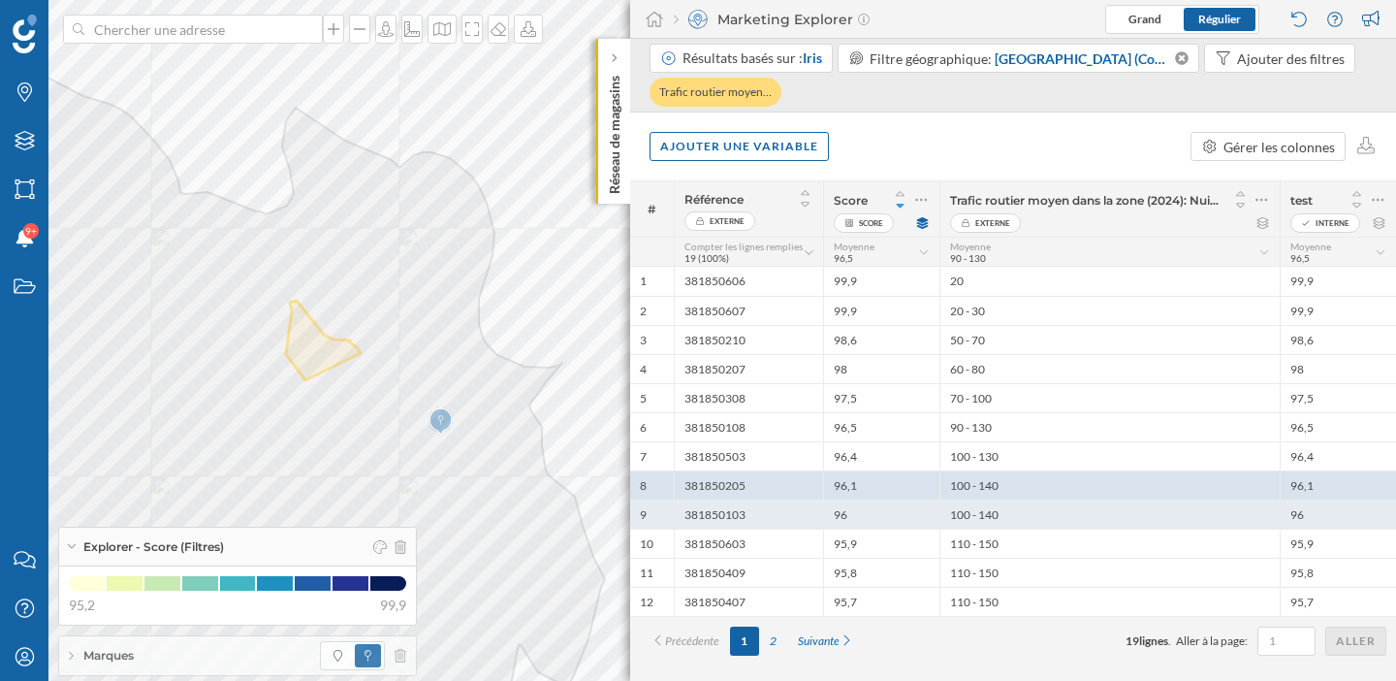
click at [1204, 521] on div "100 - 140" at bounding box center [1109, 513] width 340 height 29
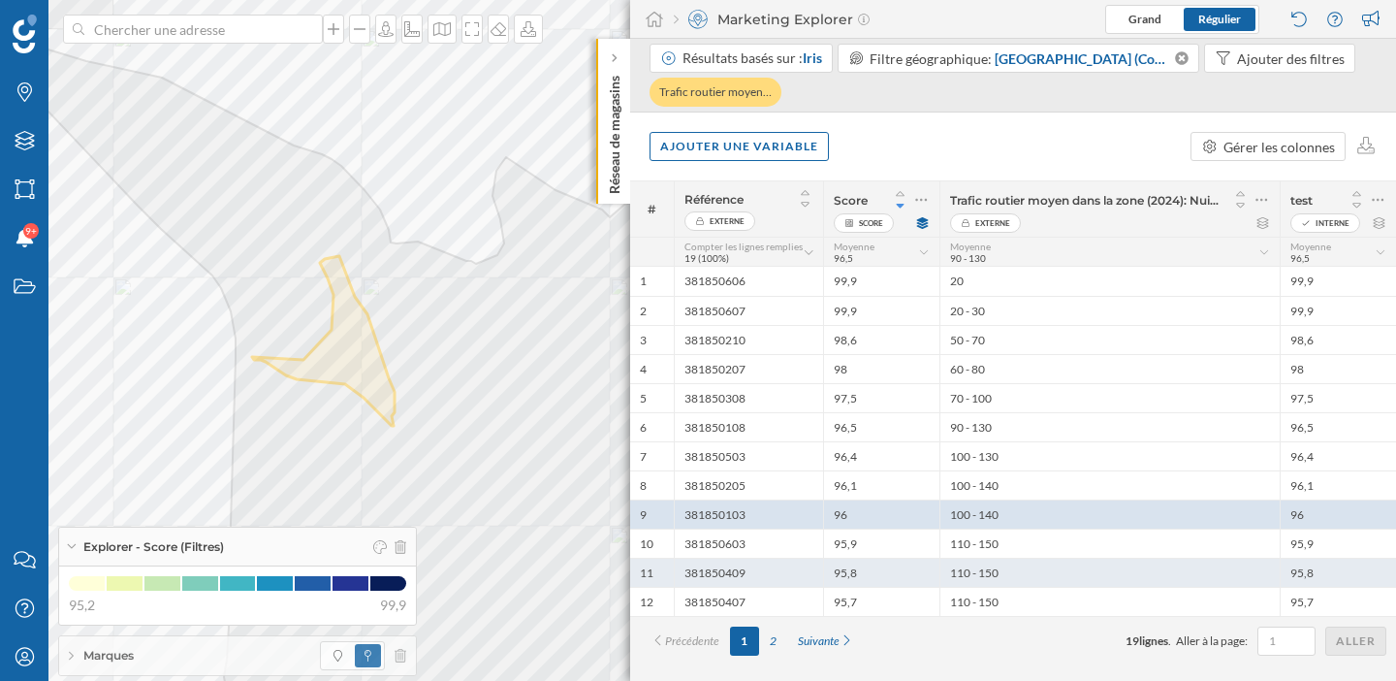
click at [1206, 558] on div "110 - 150" at bounding box center [1109, 571] width 340 height 29
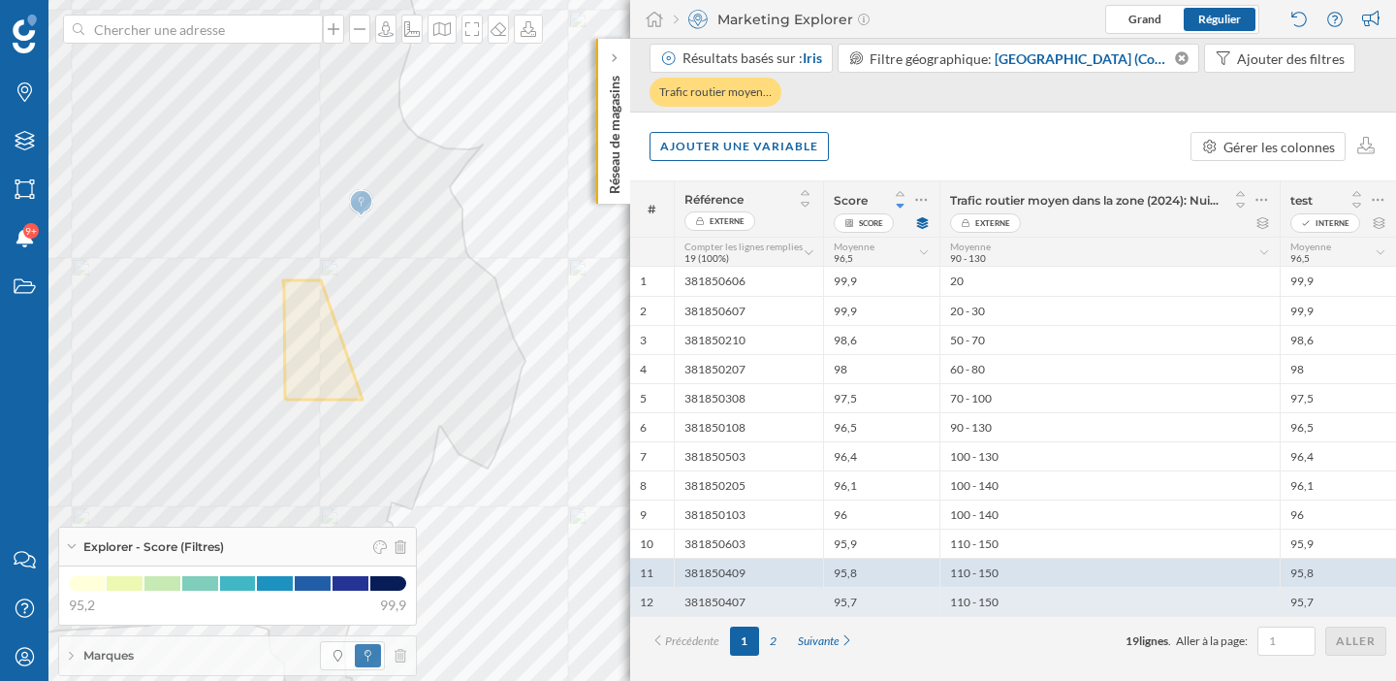
click at [1199, 603] on div "110 - 150" at bounding box center [1109, 601] width 340 height 29
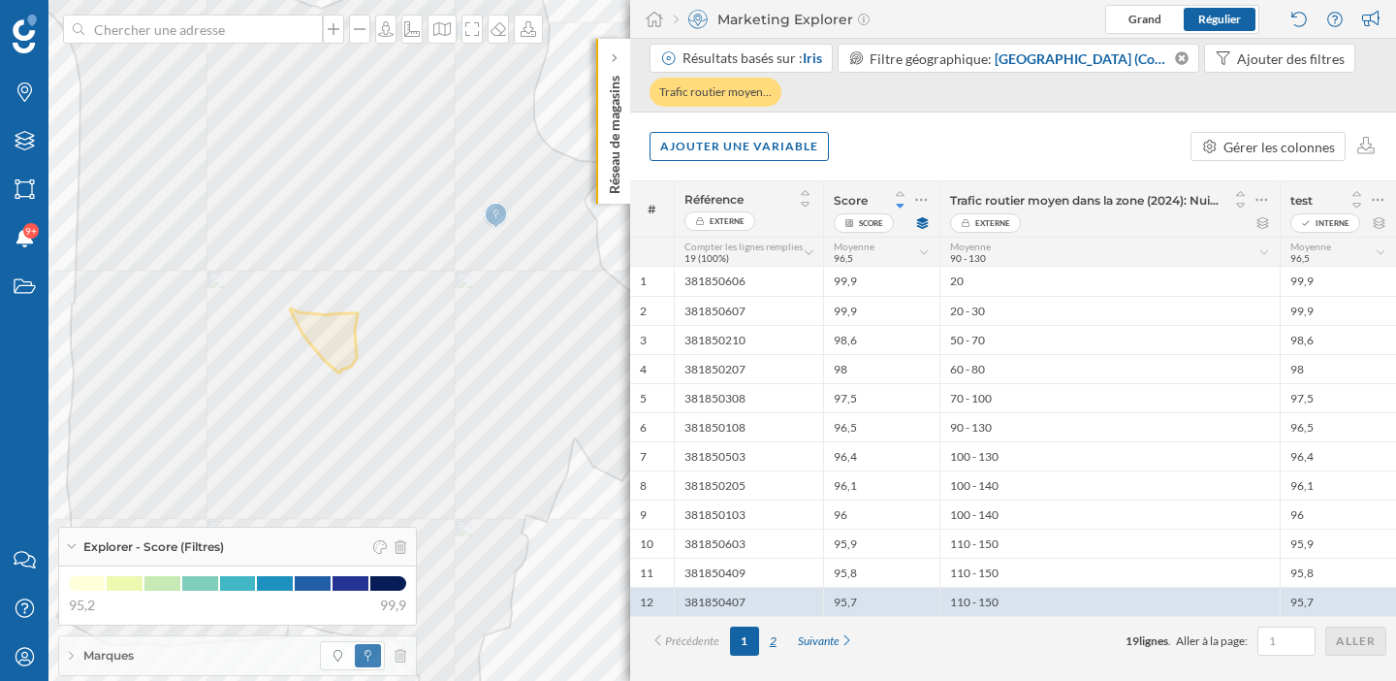
click at [775, 641] on div "2" at bounding box center [773, 640] width 28 height 29
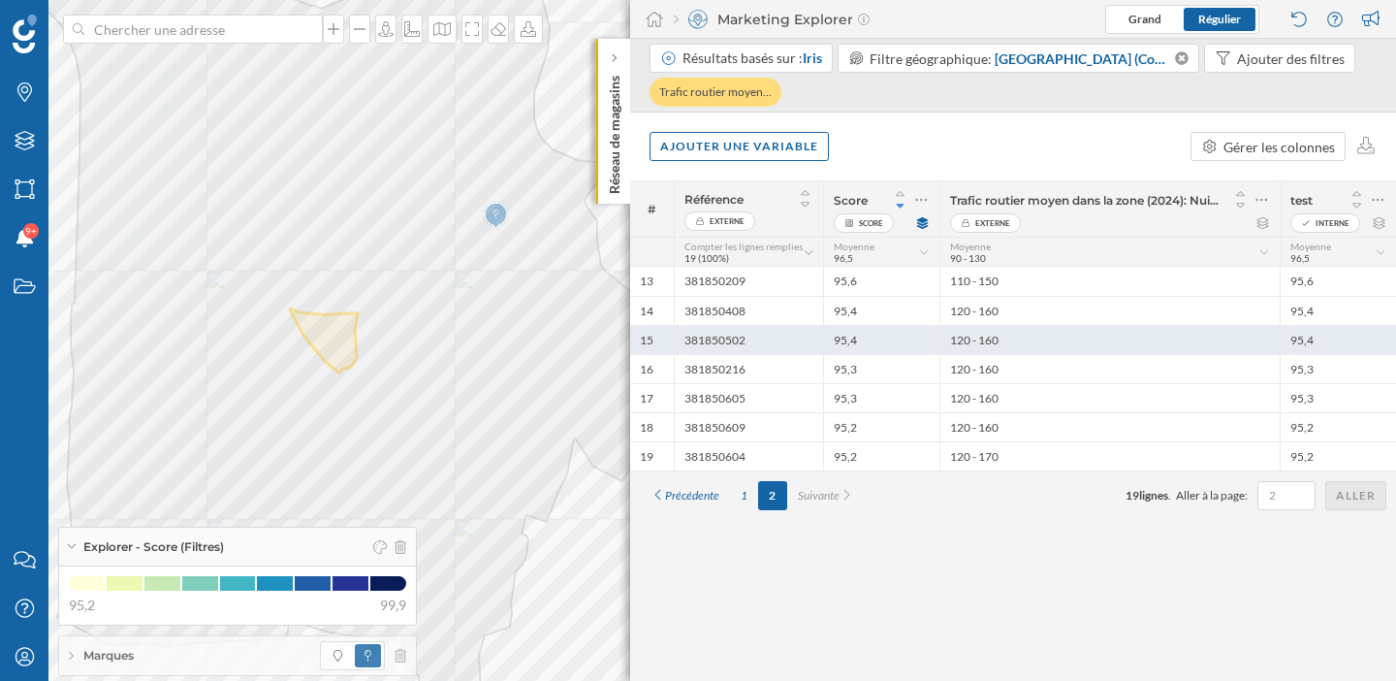
click at [986, 346] on div "120 - 160" at bounding box center [1109, 339] width 340 height 29
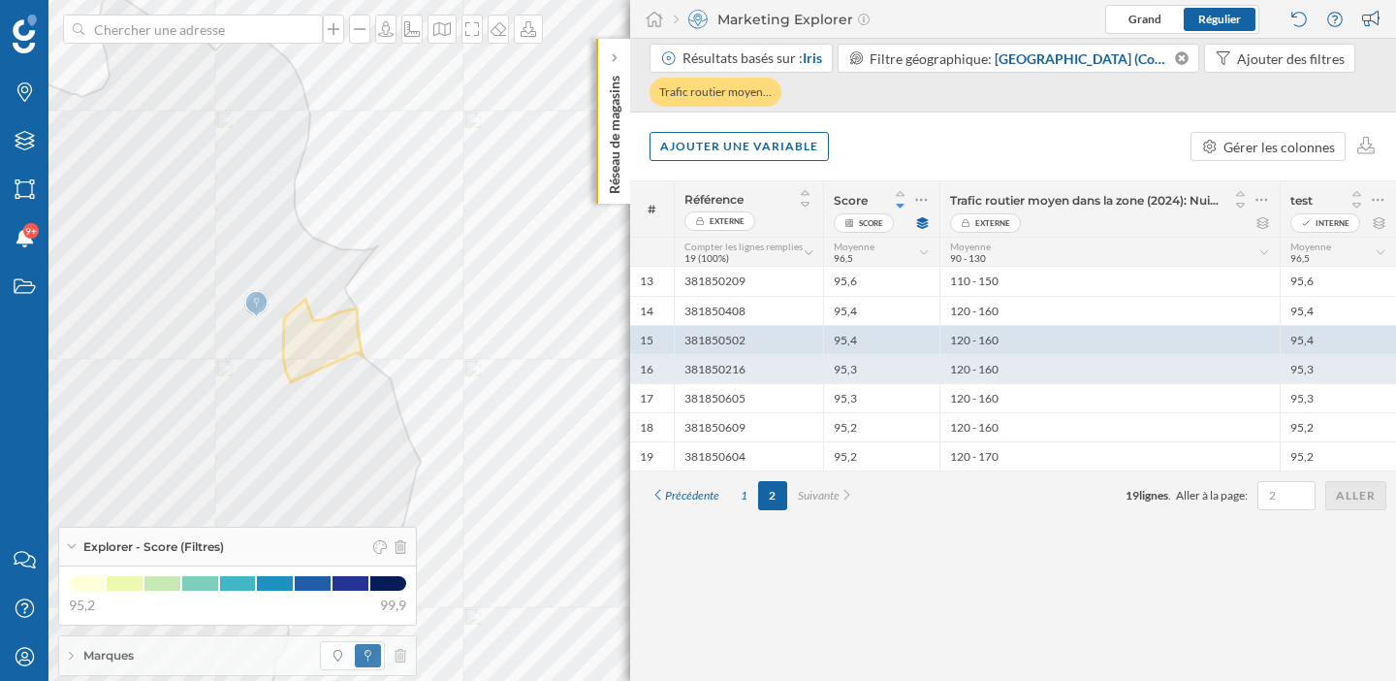
click at [985, 372] on div "120 - 160" at bounding box center [1109, 368] width 340 height 29
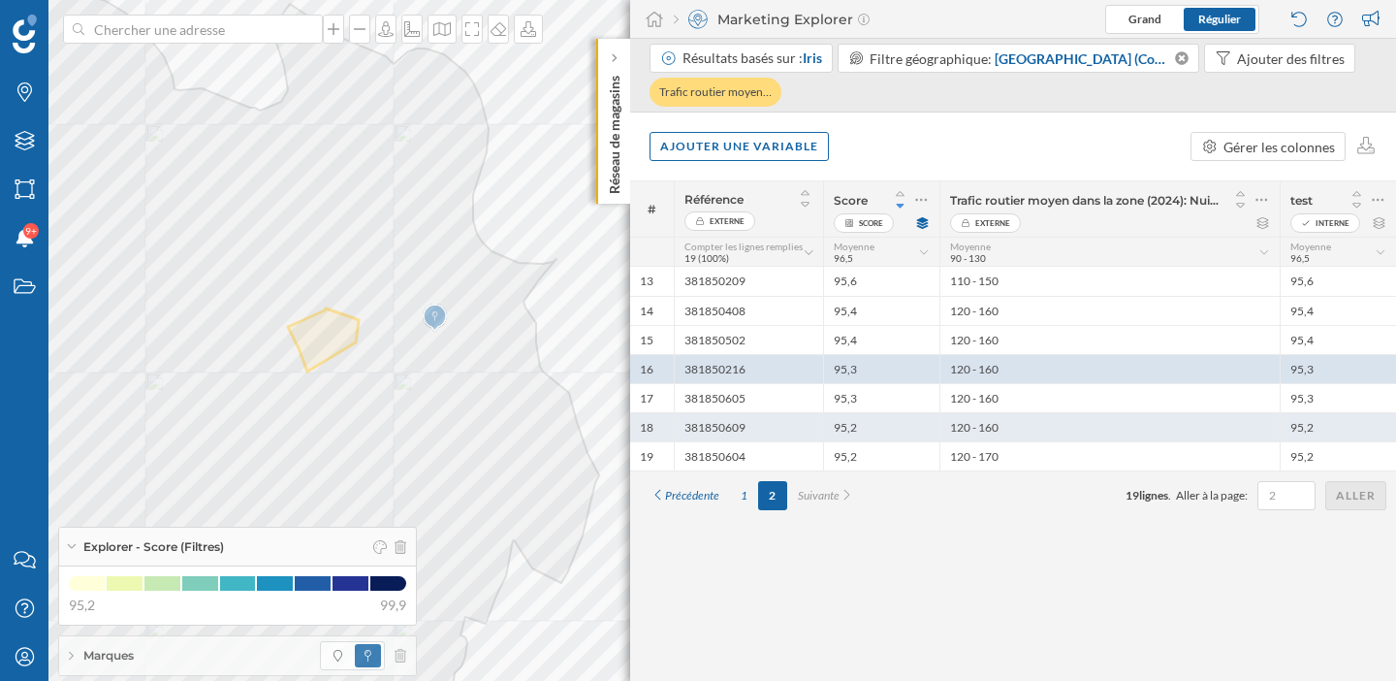
click at [993, 424] on div "120 - 160" at bounding box center [1109, 426] width 340 height 29
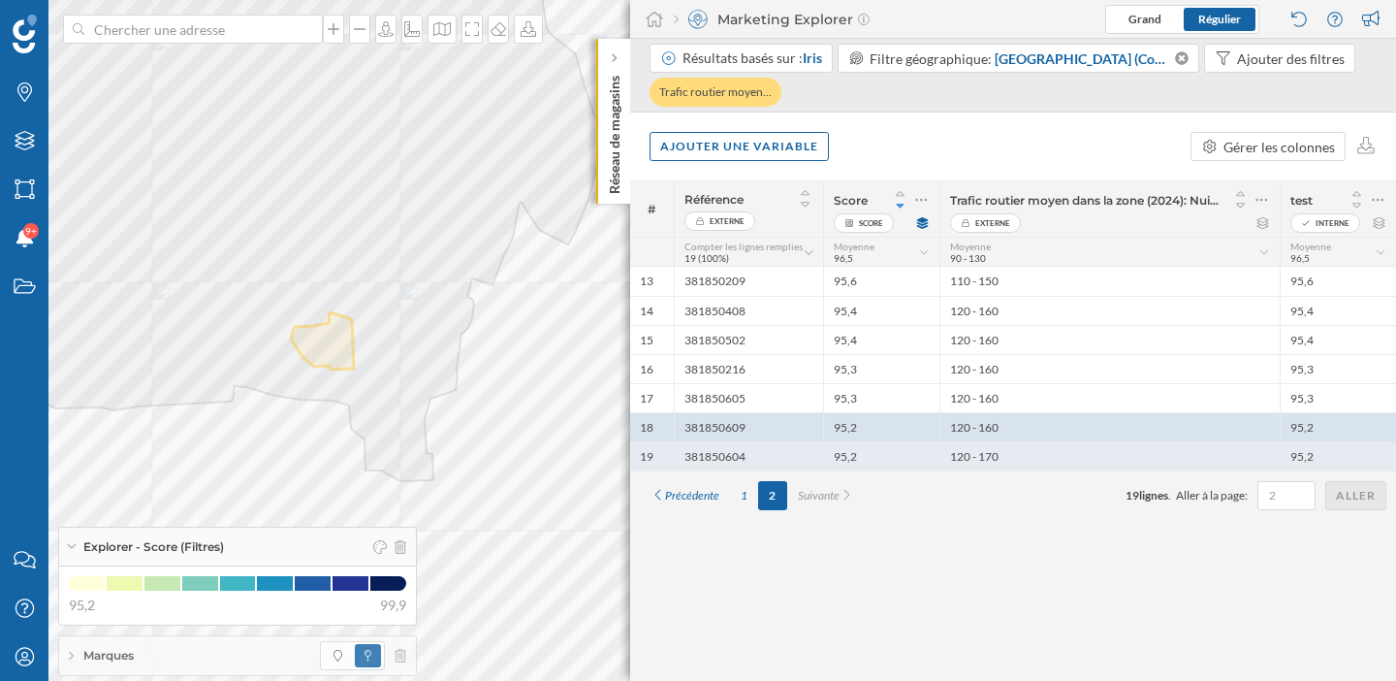
click at [1014, 452] on div "120 - 170" at bounding box center [1109, 455] width 340 height 29
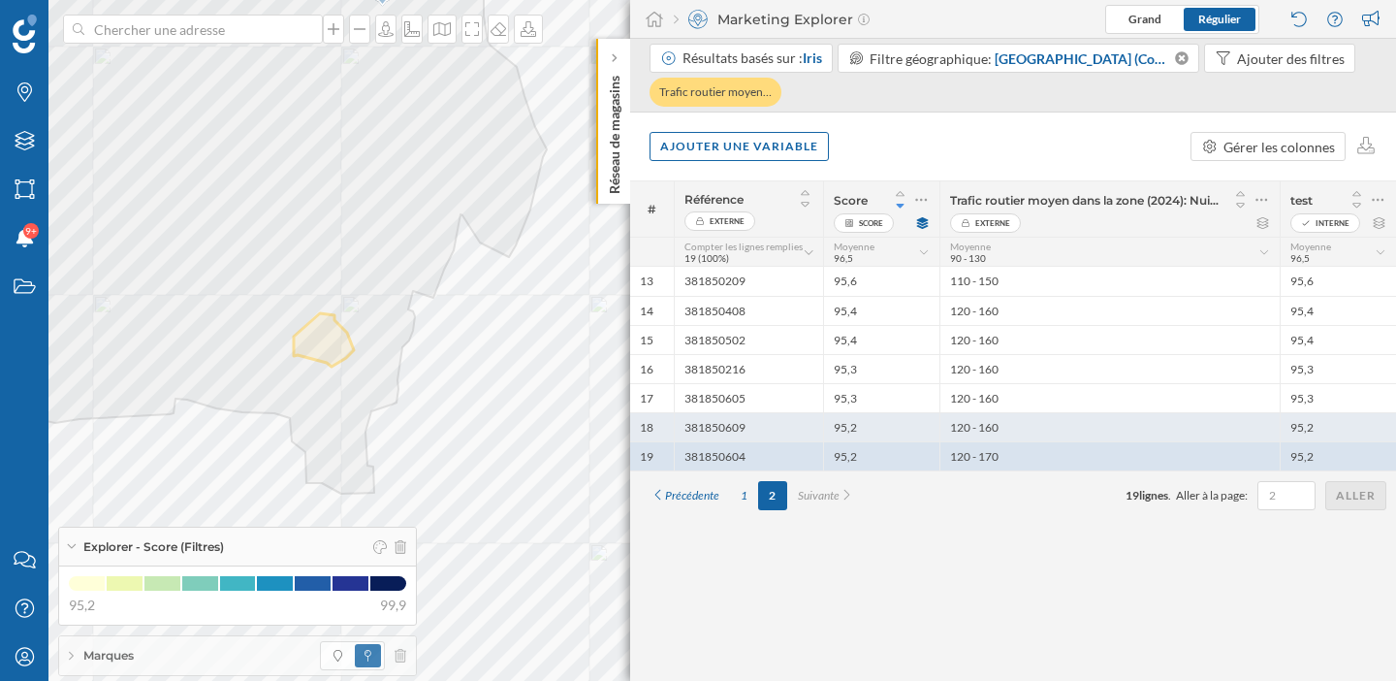
click at [997, 417] on div "120 - 160" at bounding box center [1109, 426] width 340 height 29
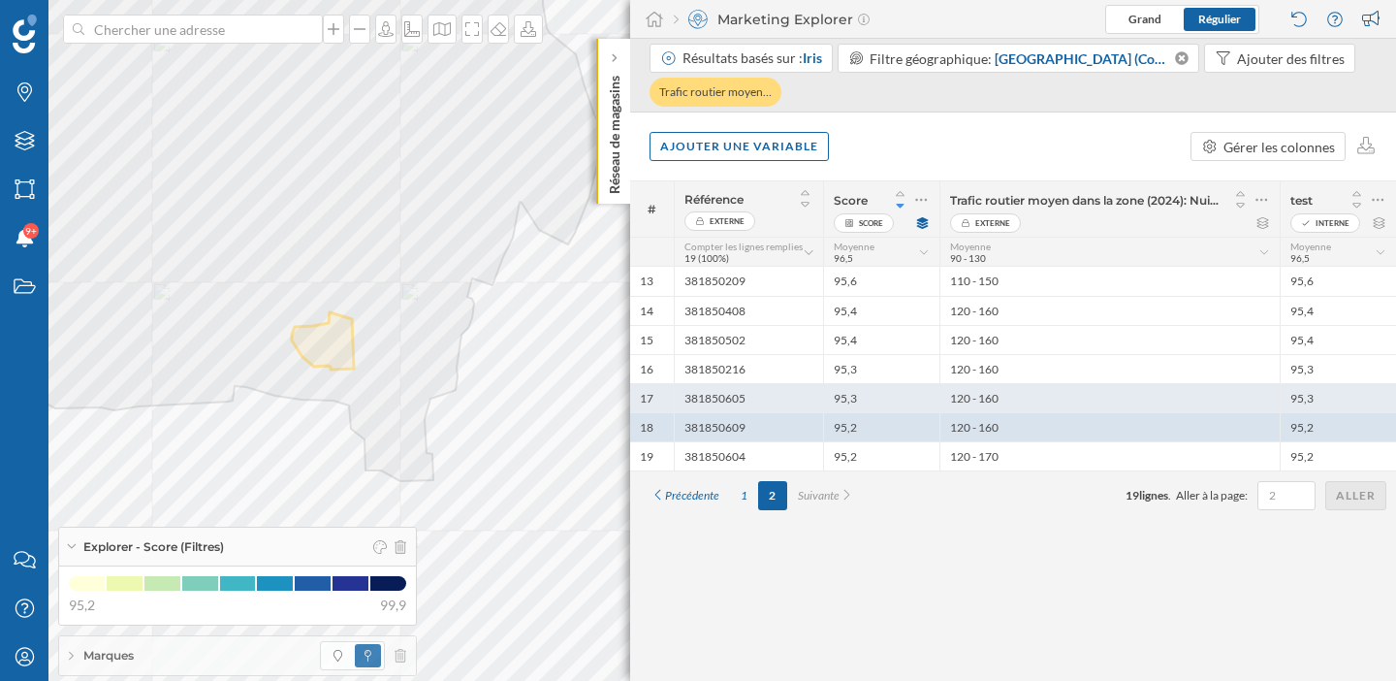
click at [997, 404] on div "120 - 160" at bounding box center [1109, 397] width 340 height 29
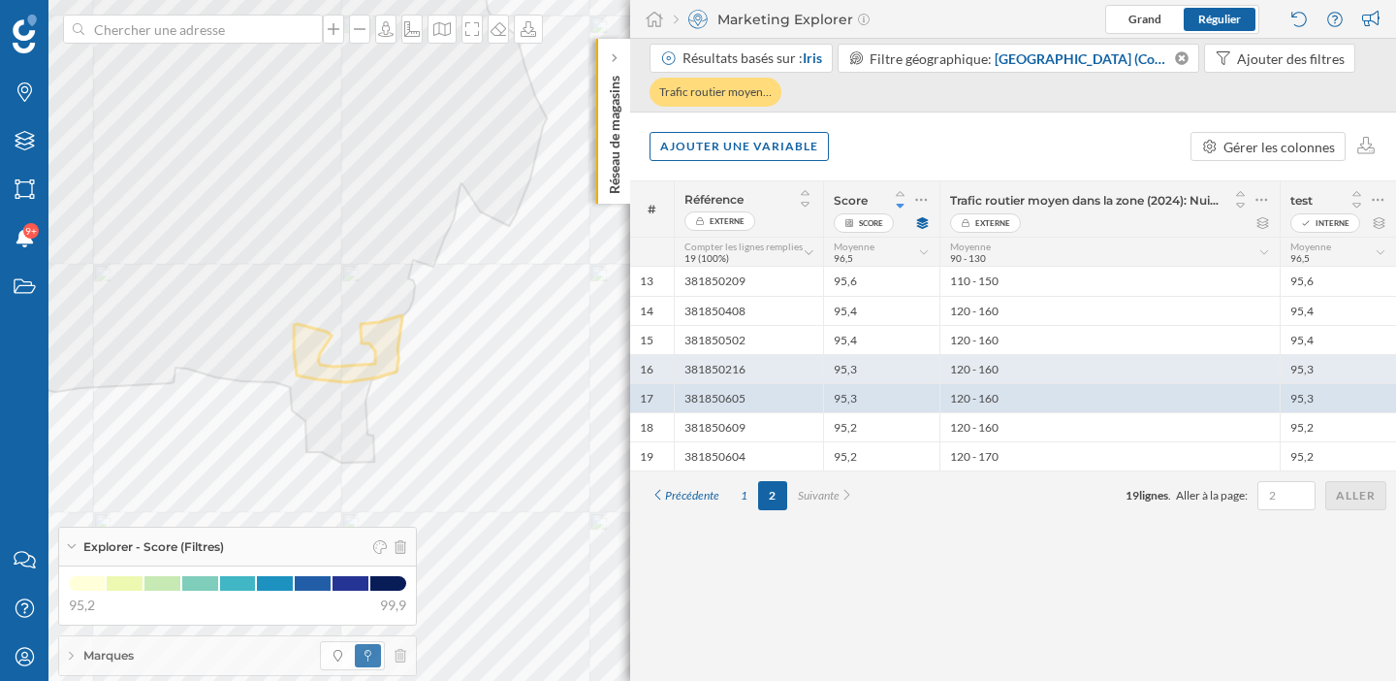
click at [997, 377] on div "120 - 160" at bounding box center [1109, 368] width 340 height 29
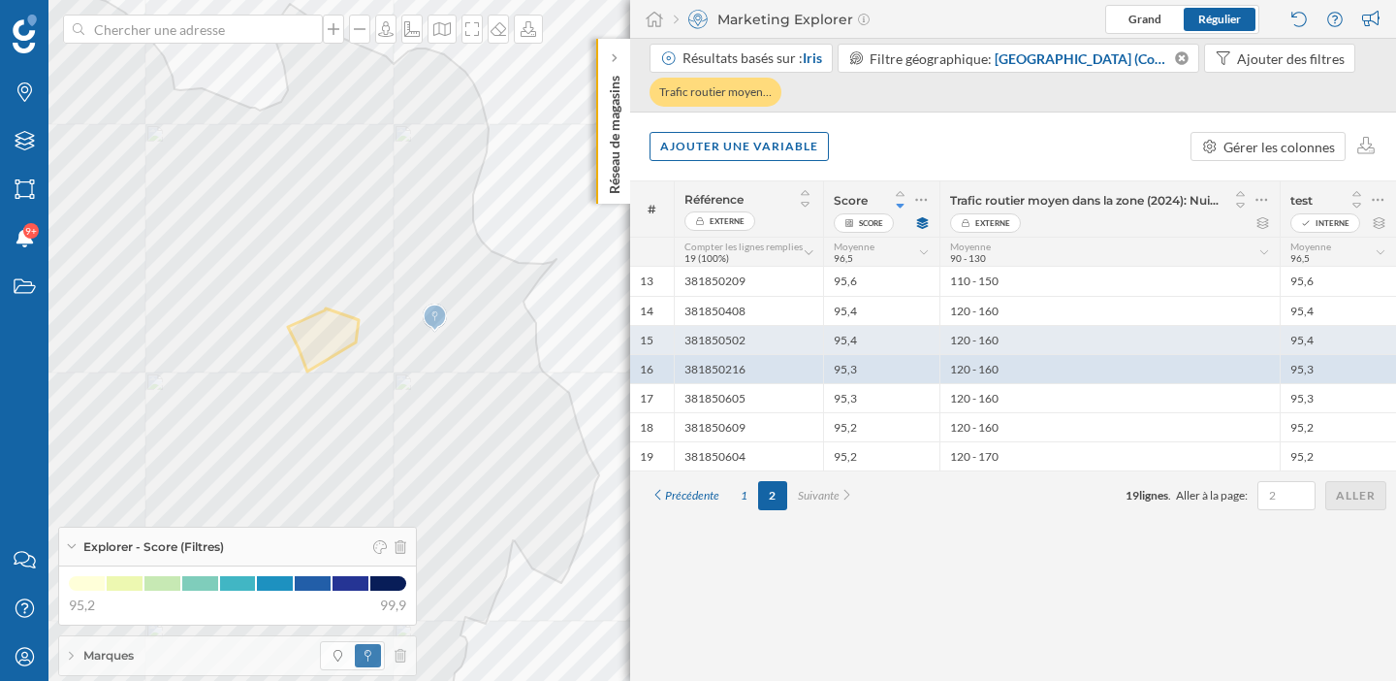
click at [993, 345] on div "120 - 160" at bounding box center [1109, 339] width 340 height 29
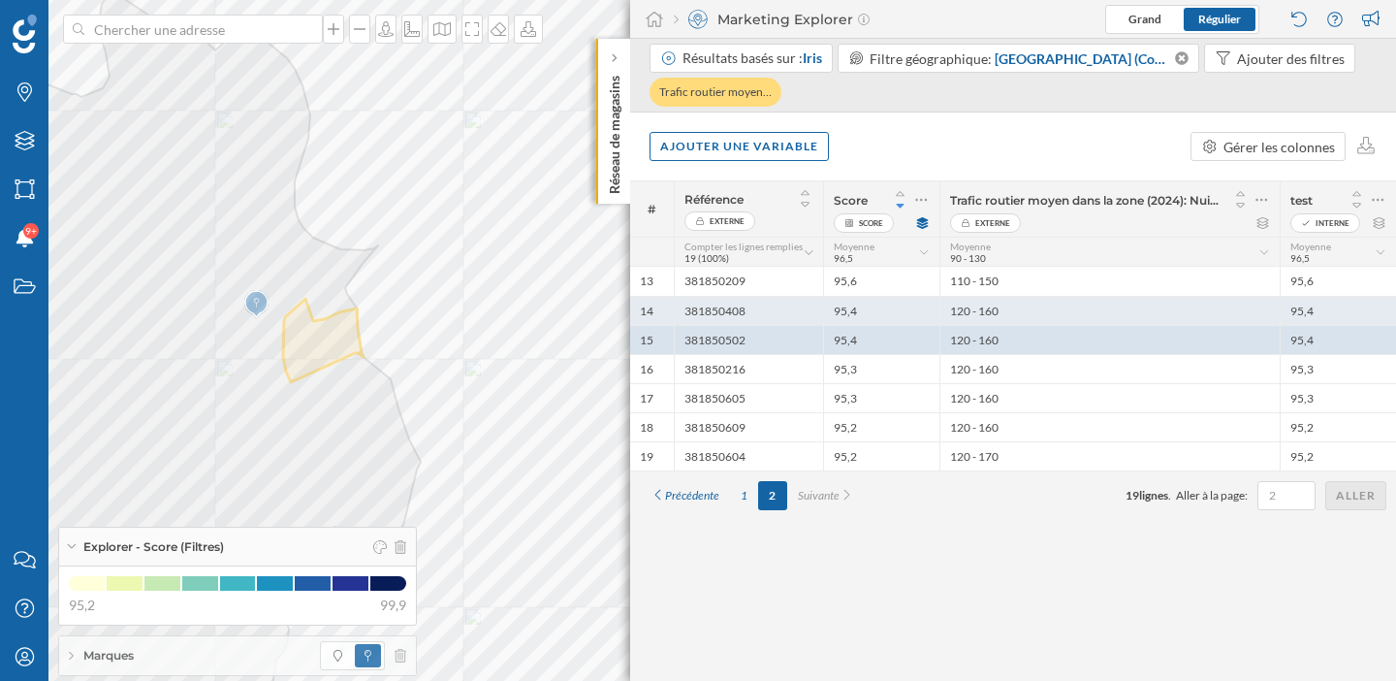
click at [982, 320] on div "120 - 160" at bounding box center [1109, 310] width 340 height 29
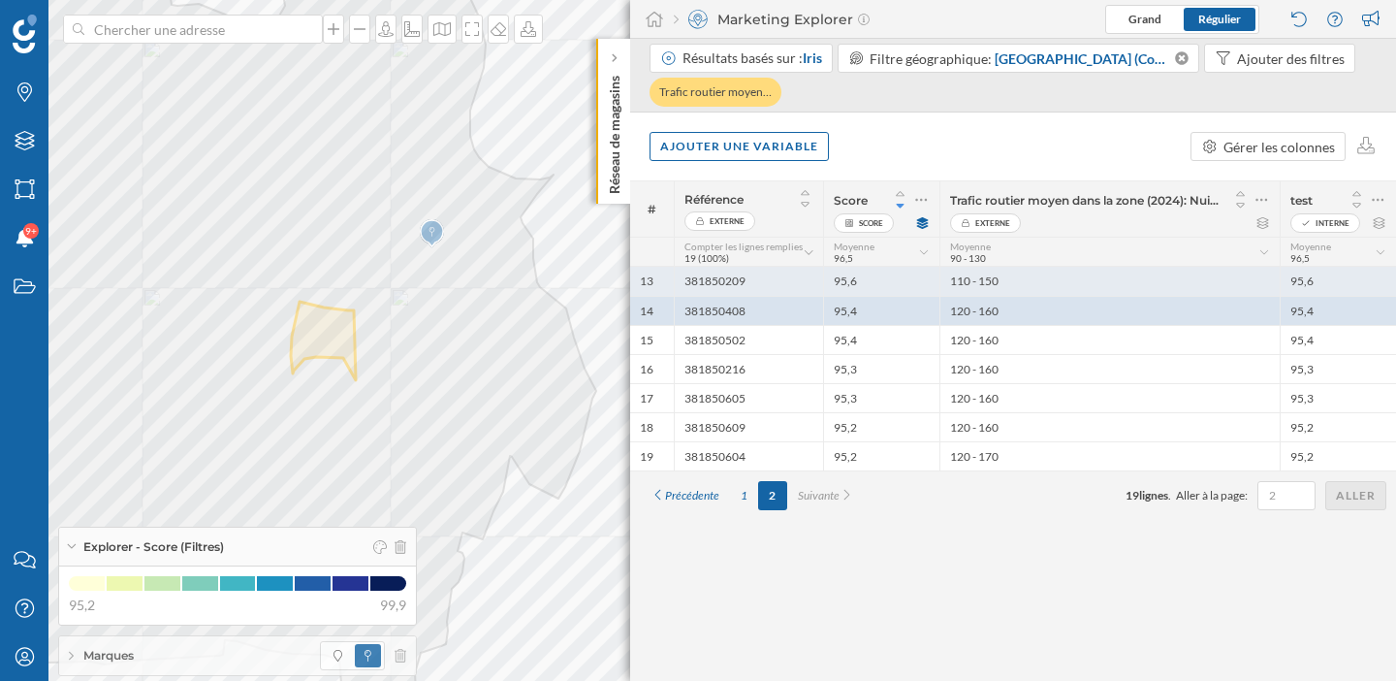
click at [982, 282] on div "110 - 150" at bounding box center [1109, 281] width 340 height 29
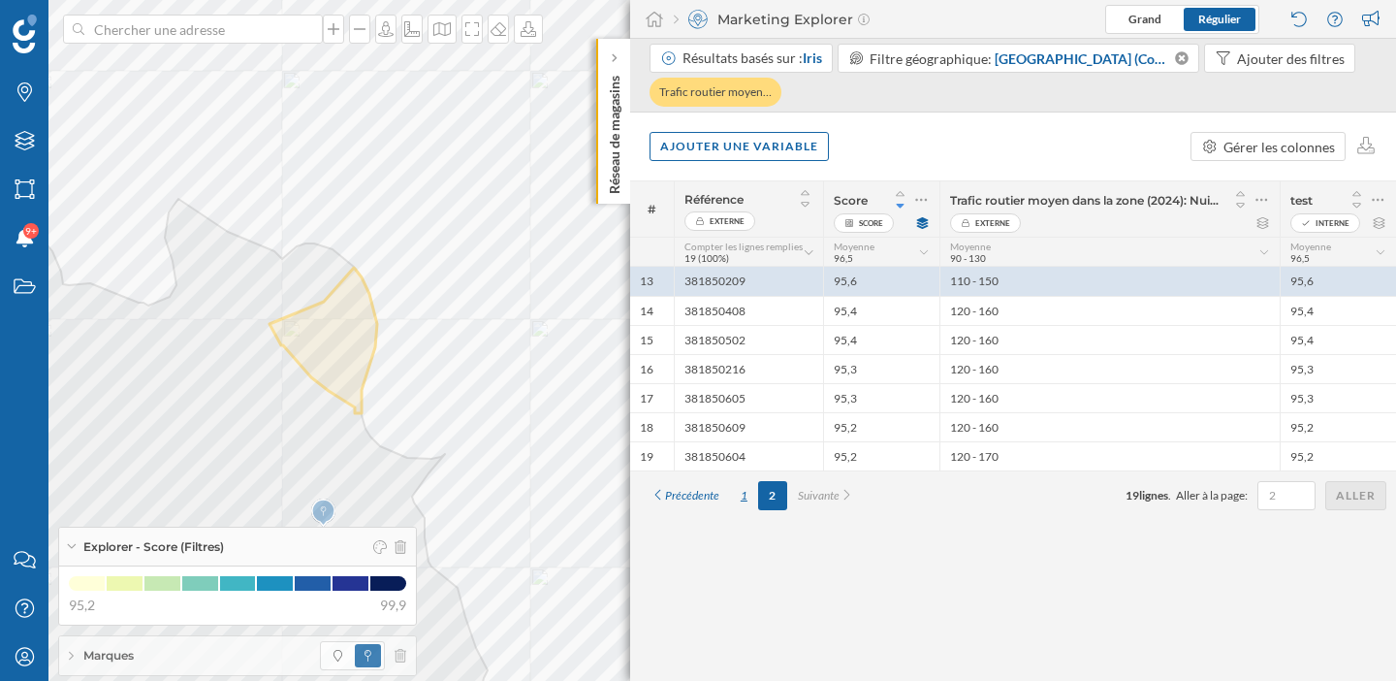
click at [748, 496] on div "1" at bounding box center [744, 495] width 28 height 29
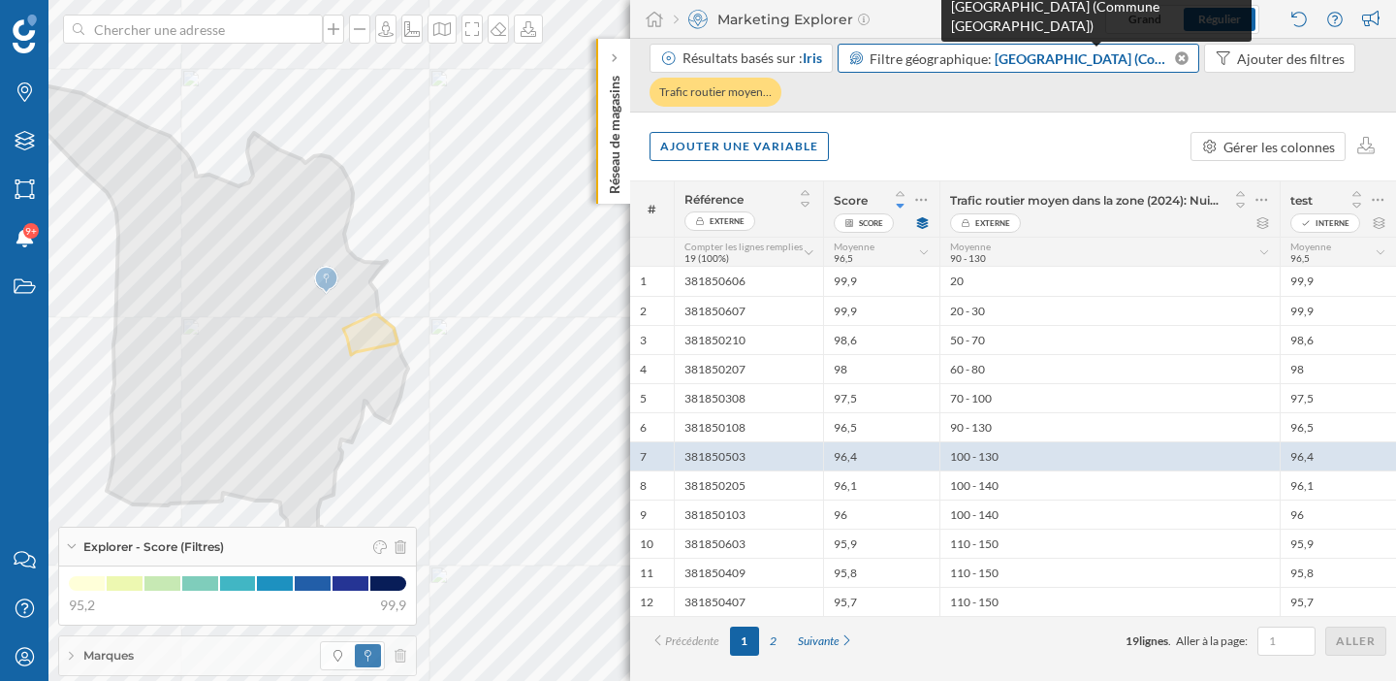
click at [1045, 61] on span "Grenoble (Commune Sans Arrondissements)" at bounding box center [1083, 58] width 177 height 20
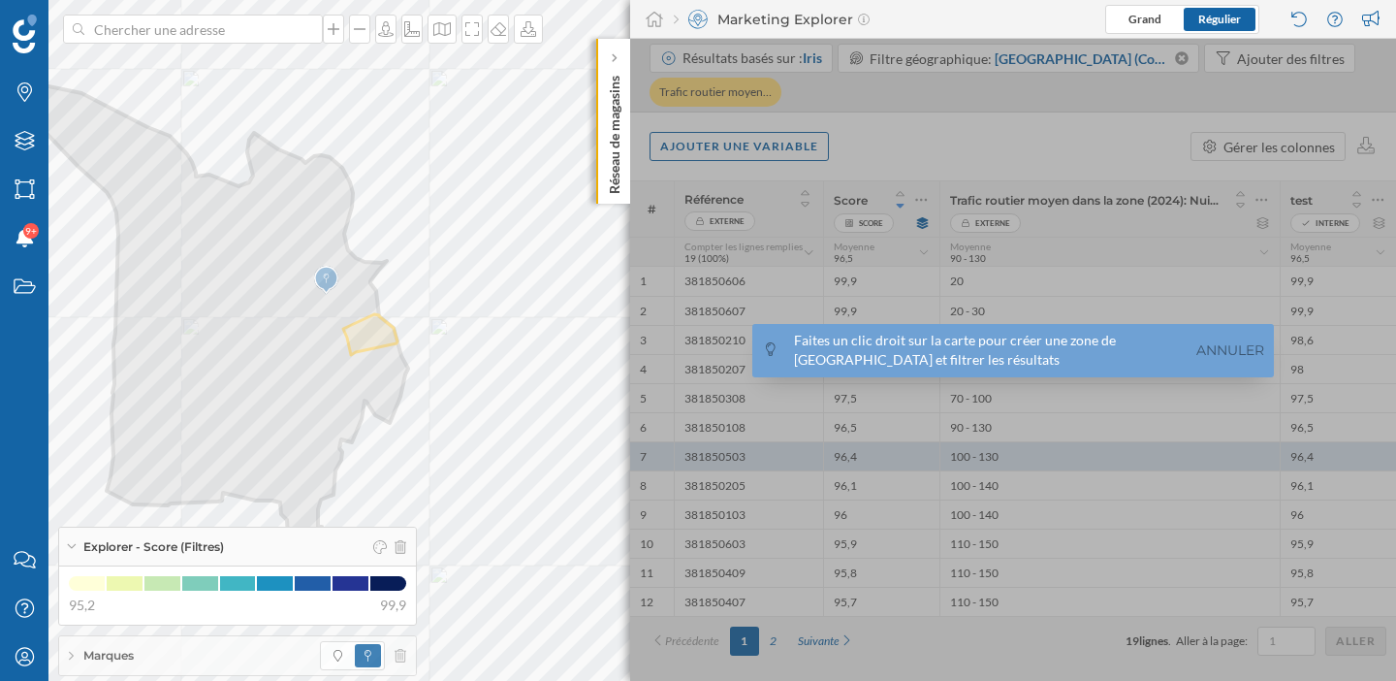
click at [948, 111] on div at bounding box center [1013, 360] width 766 height 642
click at [708, 115] on div at bounding box center [1013, 360] width 766 height 642
click at [1221, 347] on link "Annuler" at bounding box center [1230, 350] width 78 height 22
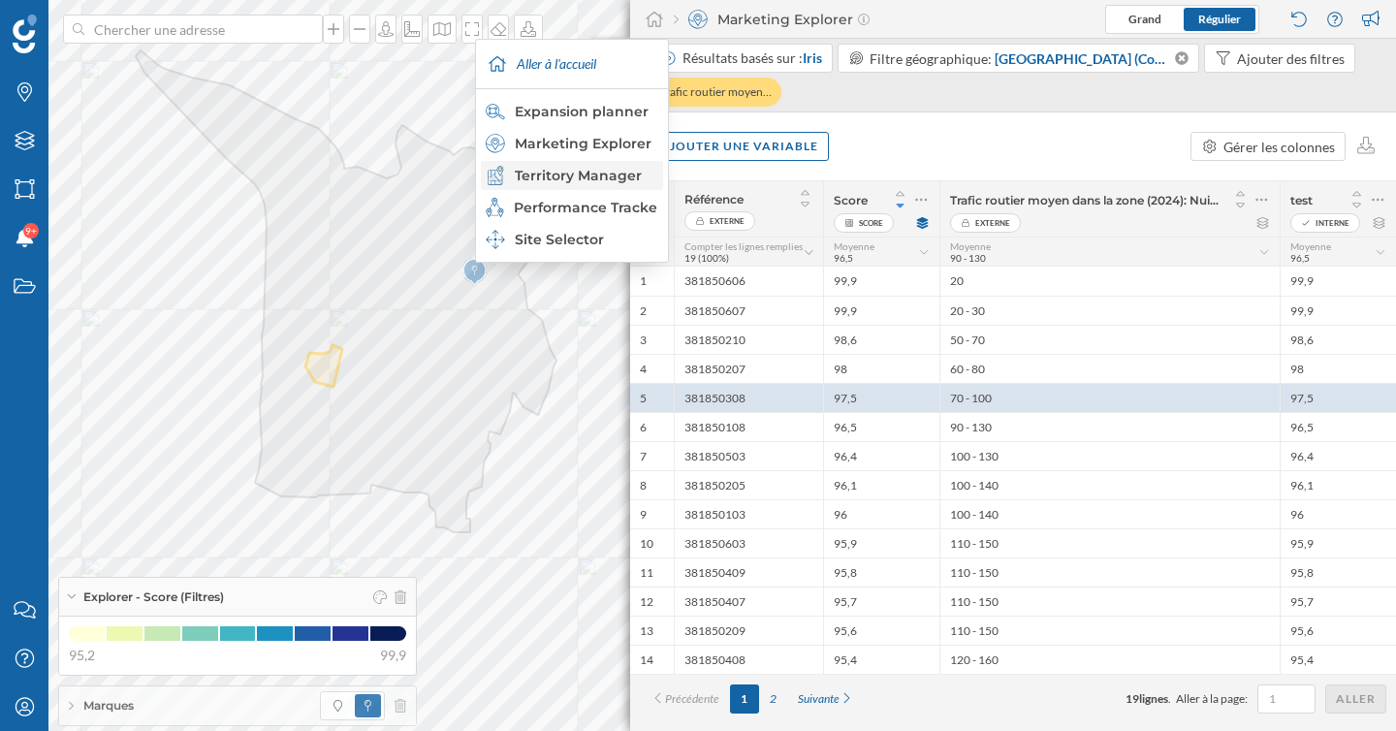
click at [600, 175] on div "Territory Manager" at bounding box center [571, 175] width 171 height 19
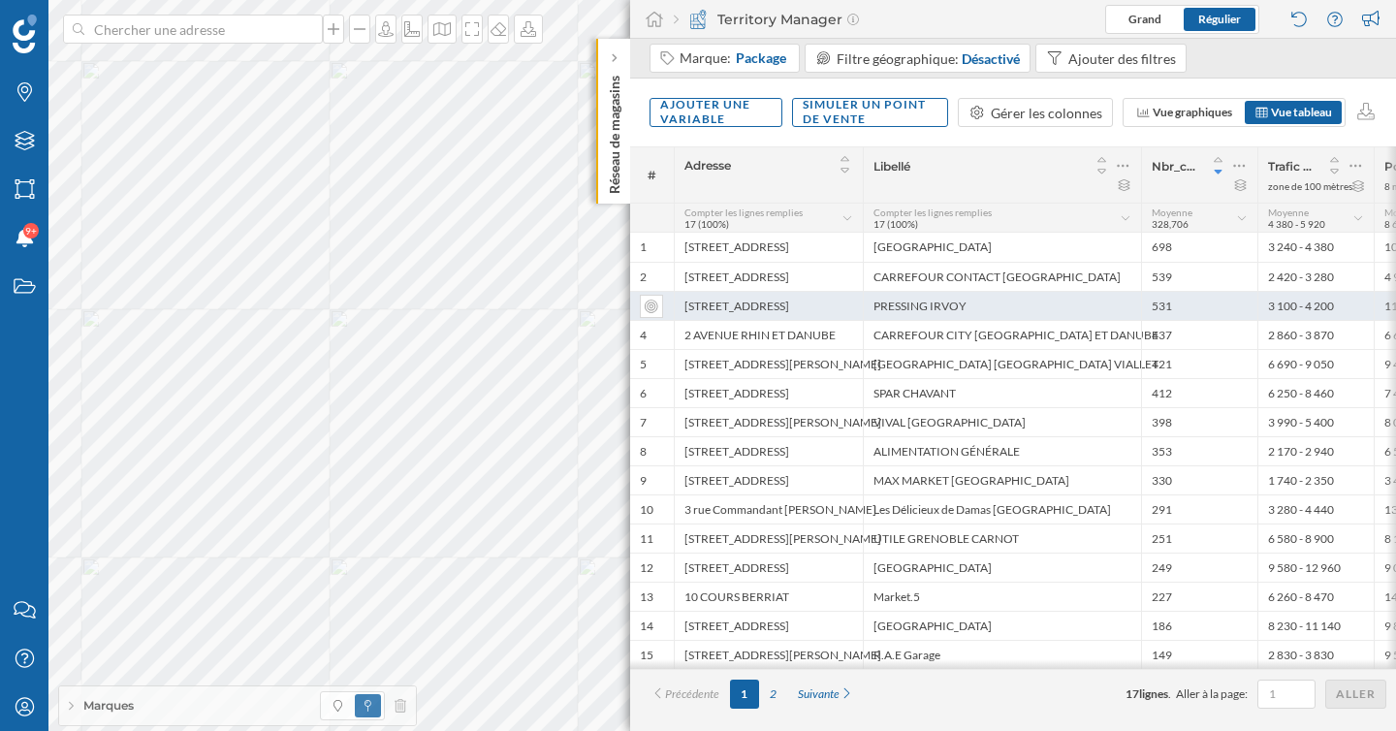
scroll to position [0, 25]
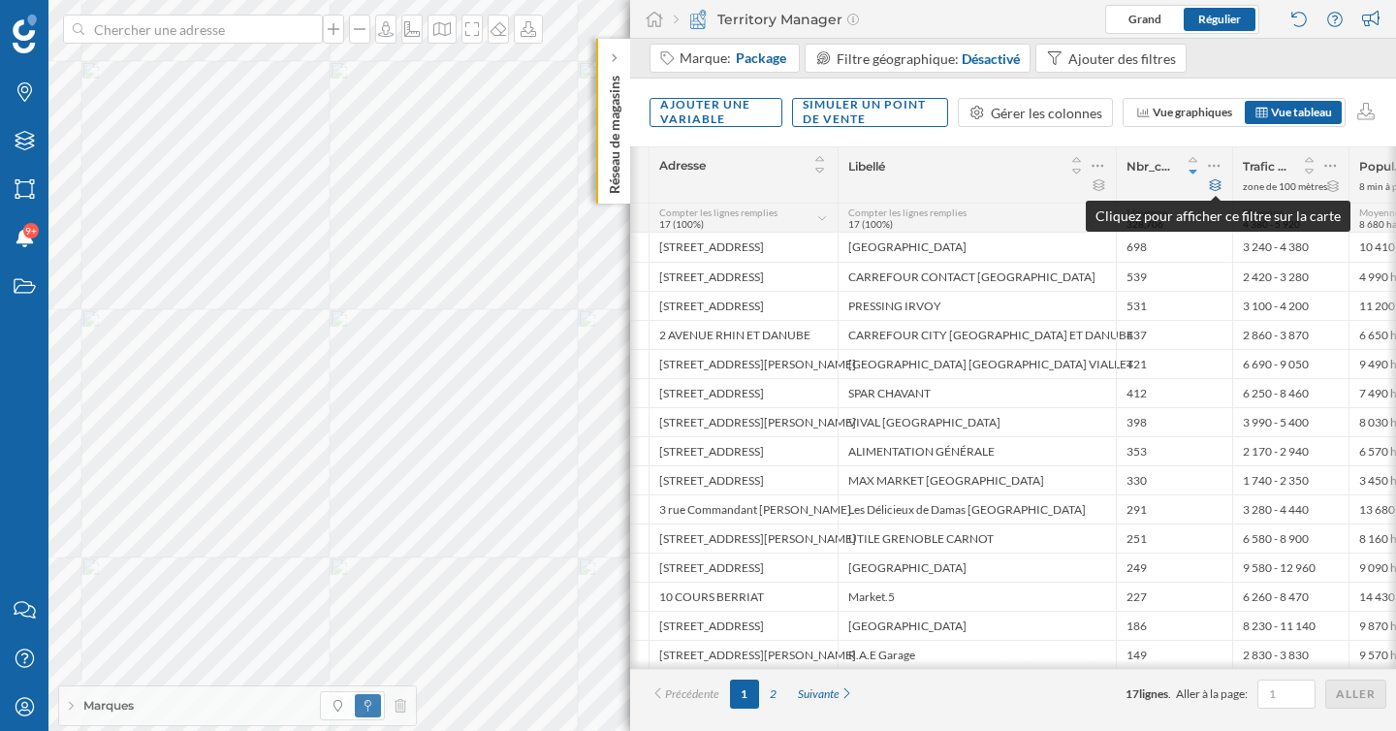
click at [1219, 184] on icon at bounding box center [1216, 185] width 12 height 12
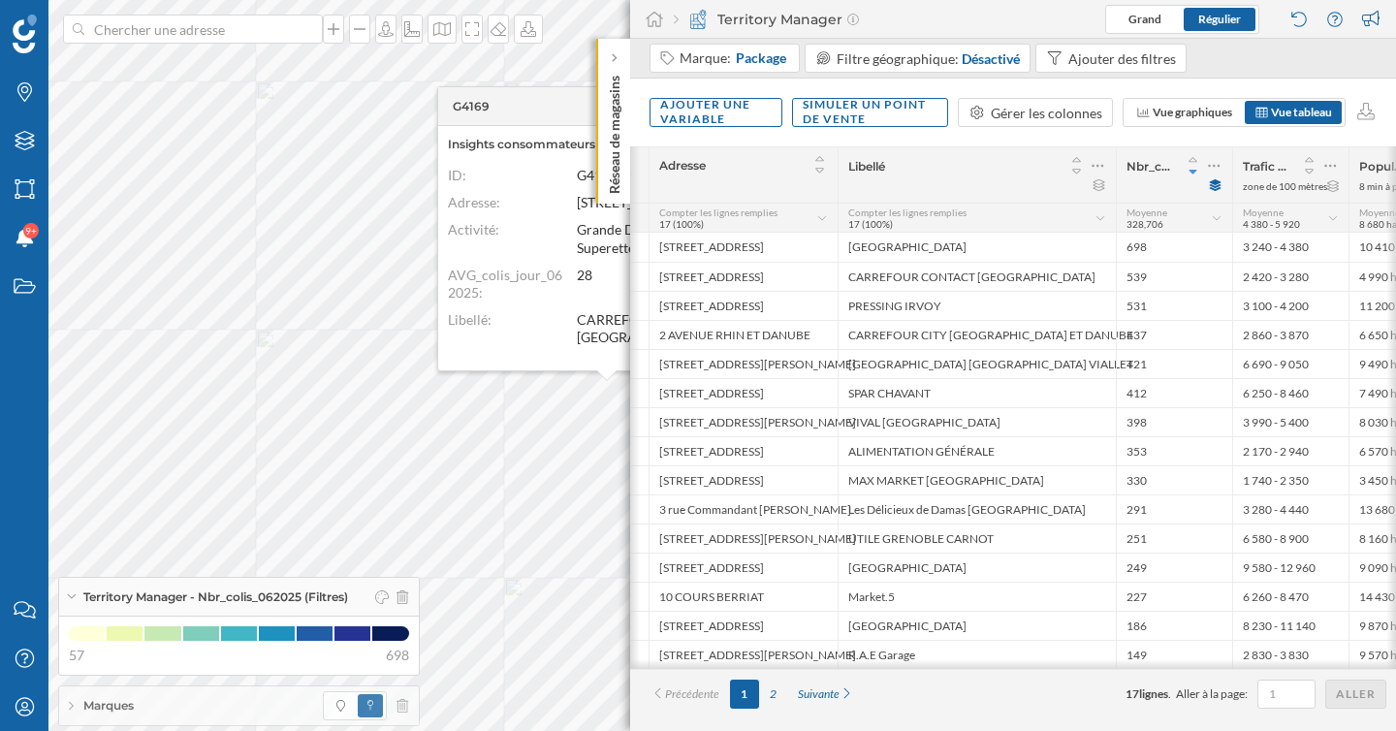
click at [464, 677] on div "G4169 Insights consommateurs ID: G4169 Adresse: 14 rue des Argouges Activité: G…" at bounding box center [464, 677] width 0 height 0
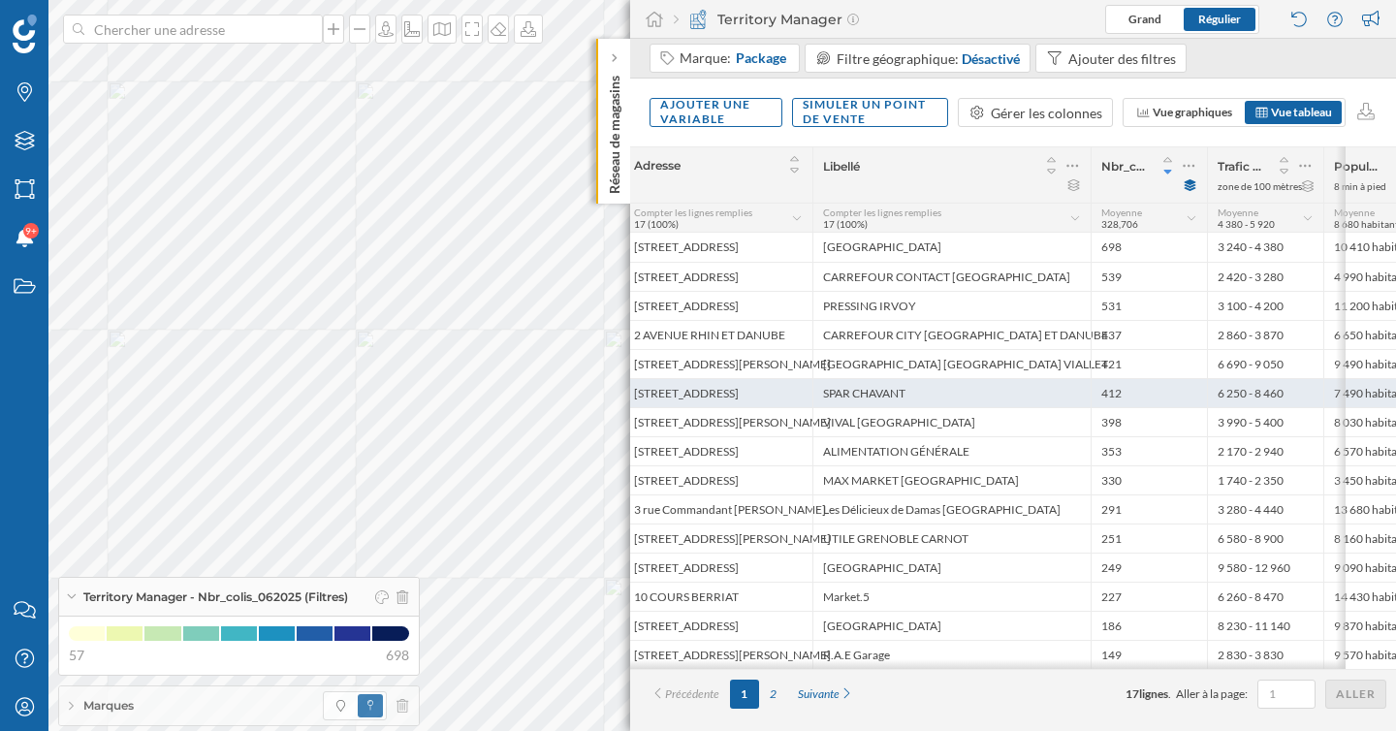
scroll to position [0, 0]
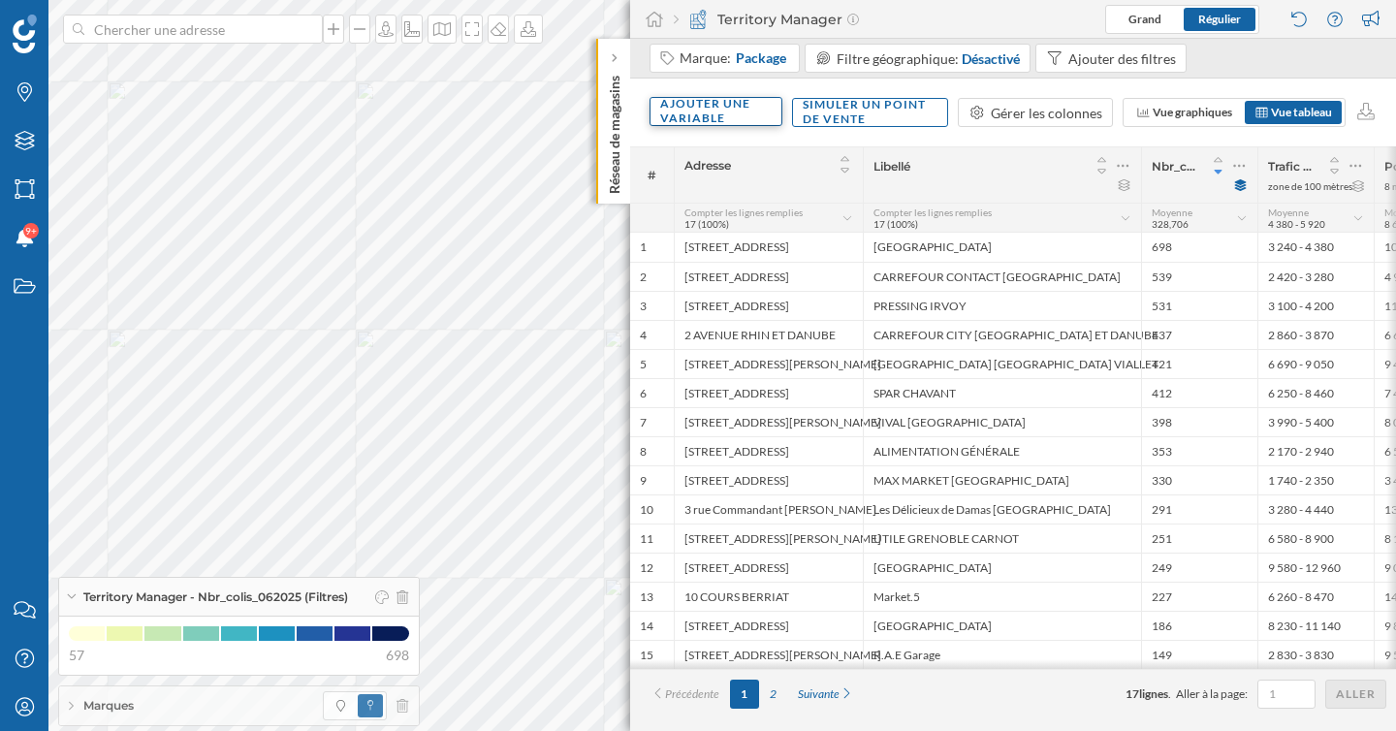
click at [748, 120] on div "Ajouter une variable" at bounding box center [716, 111] width 133 height 29
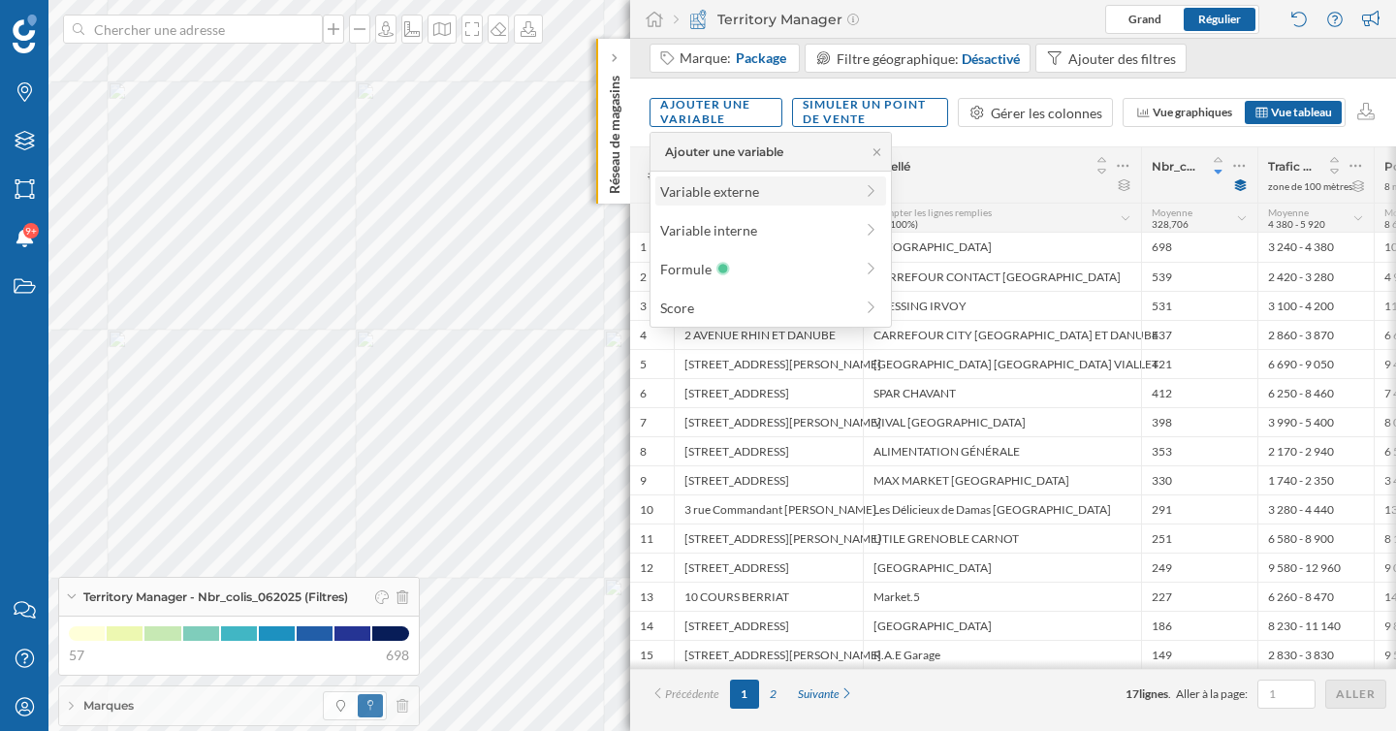
click at [740, 192] on div "Variable externe" at bounding box center [756, 191] width 193 height 20
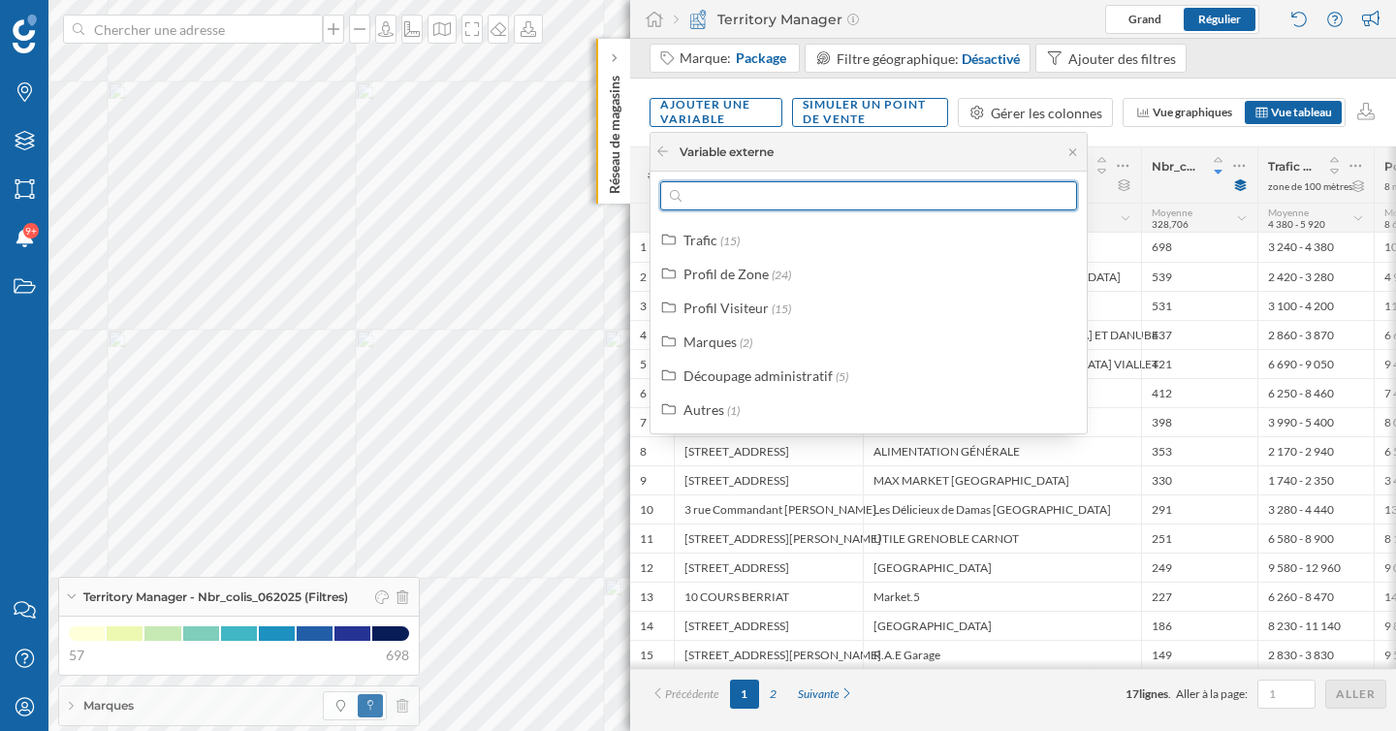
click at [740, 192] on input "text" at bounding box center [869, 195] width 374 height 29
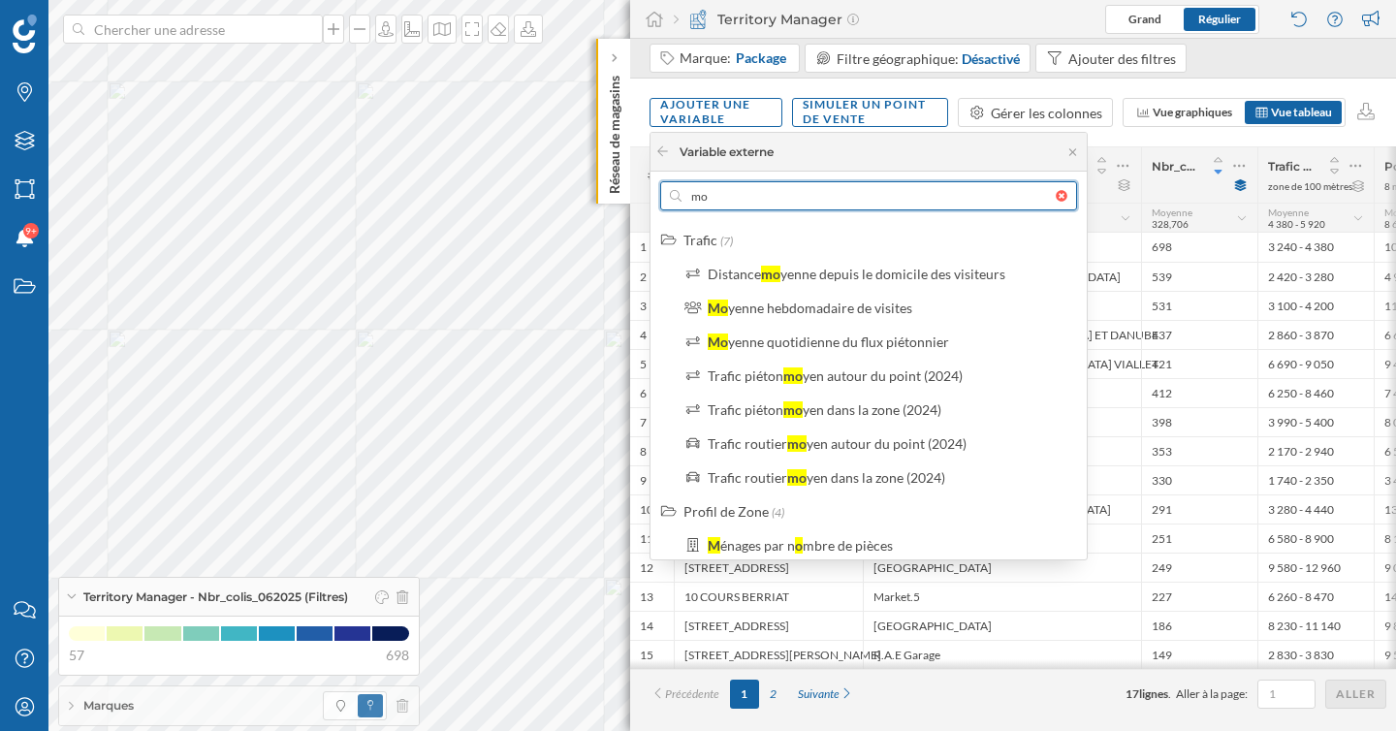
type input "m"
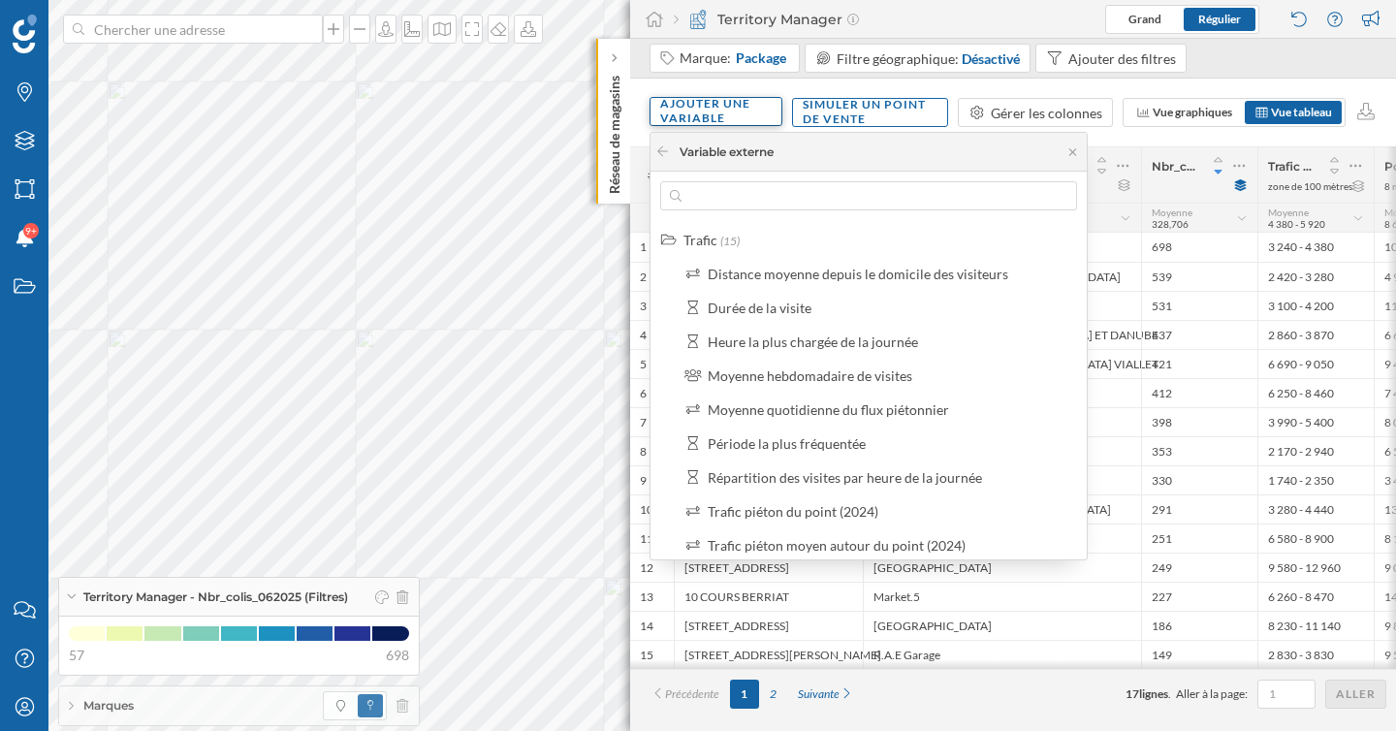
click at [689, 104] on div "Ajouter une variable" at bounding box center [716, 111] width 133 height 29
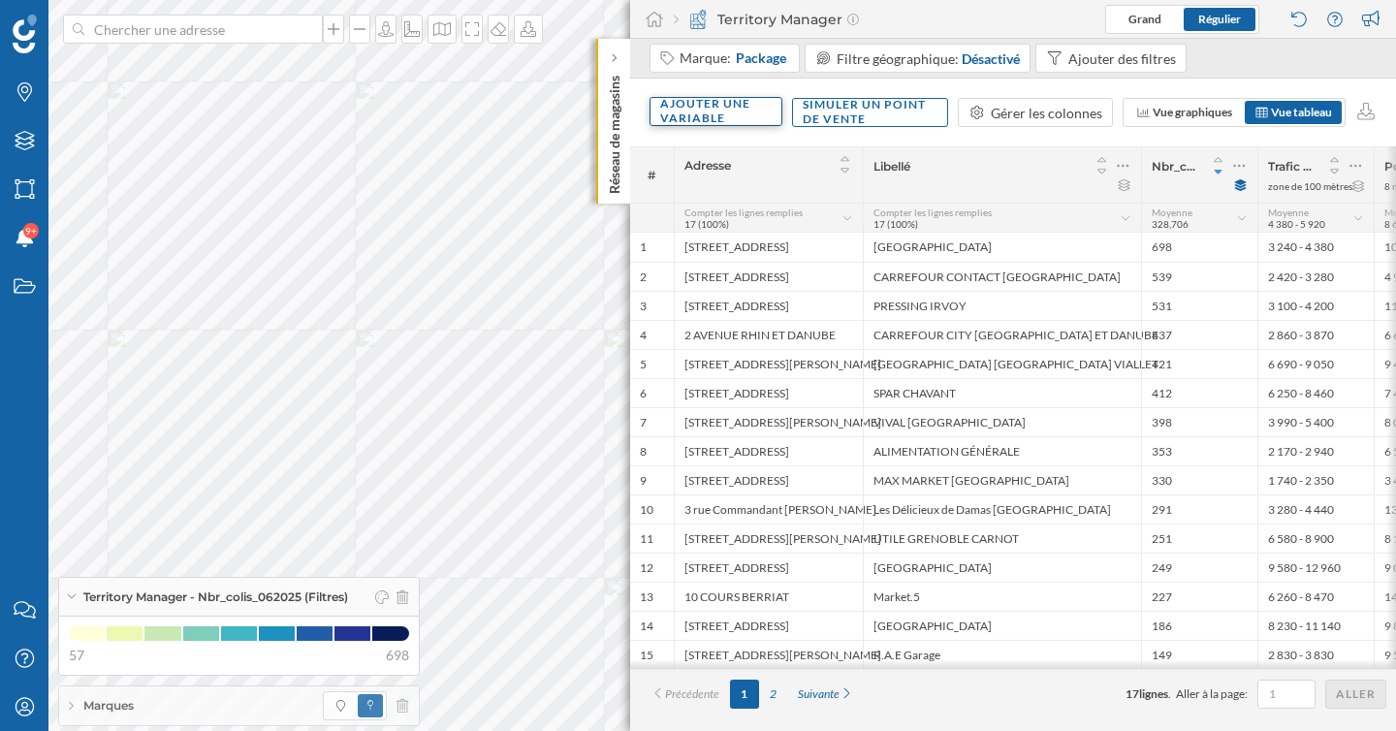
click at [751, 124] on div "Ajouter une variable" at bounding box center [716, 111] width 133 height 29
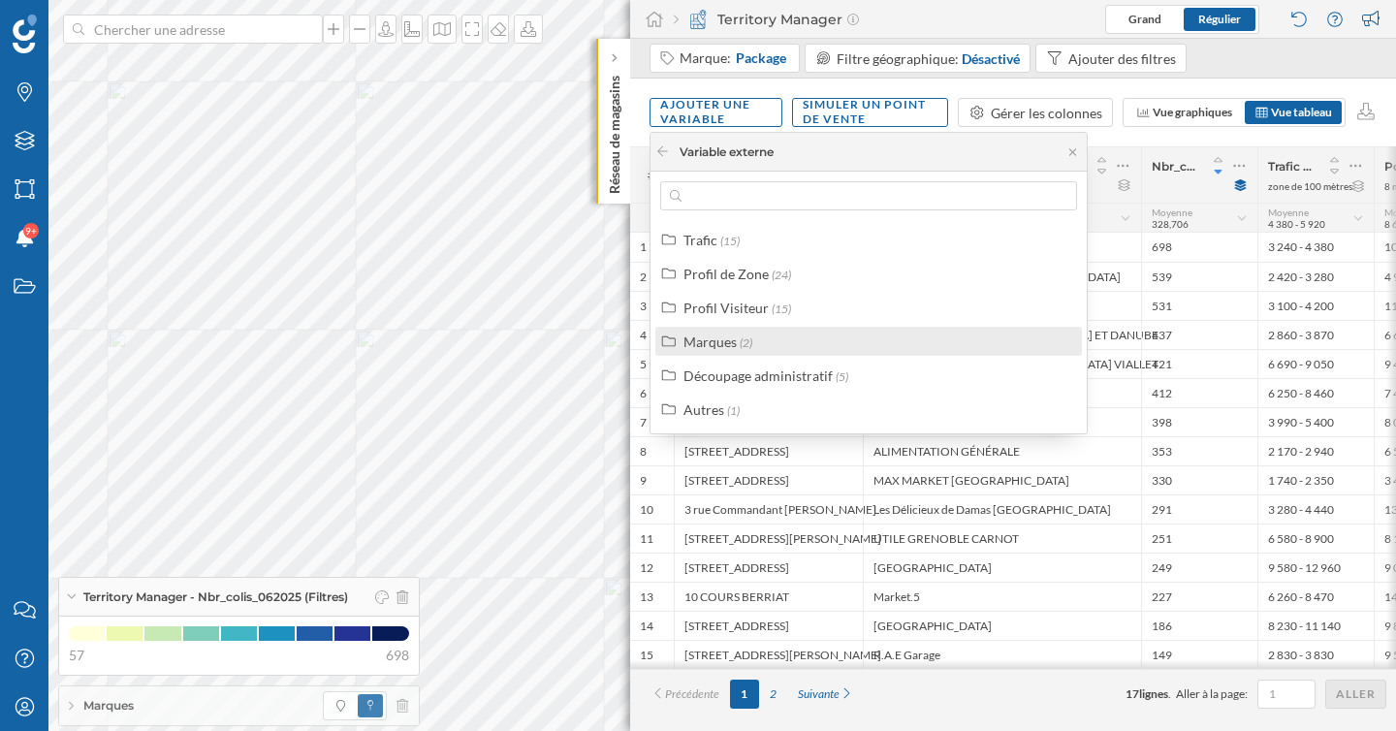
click at [735, 345] on div "Marques" at bounding box center [709, 342] width 53 height 16
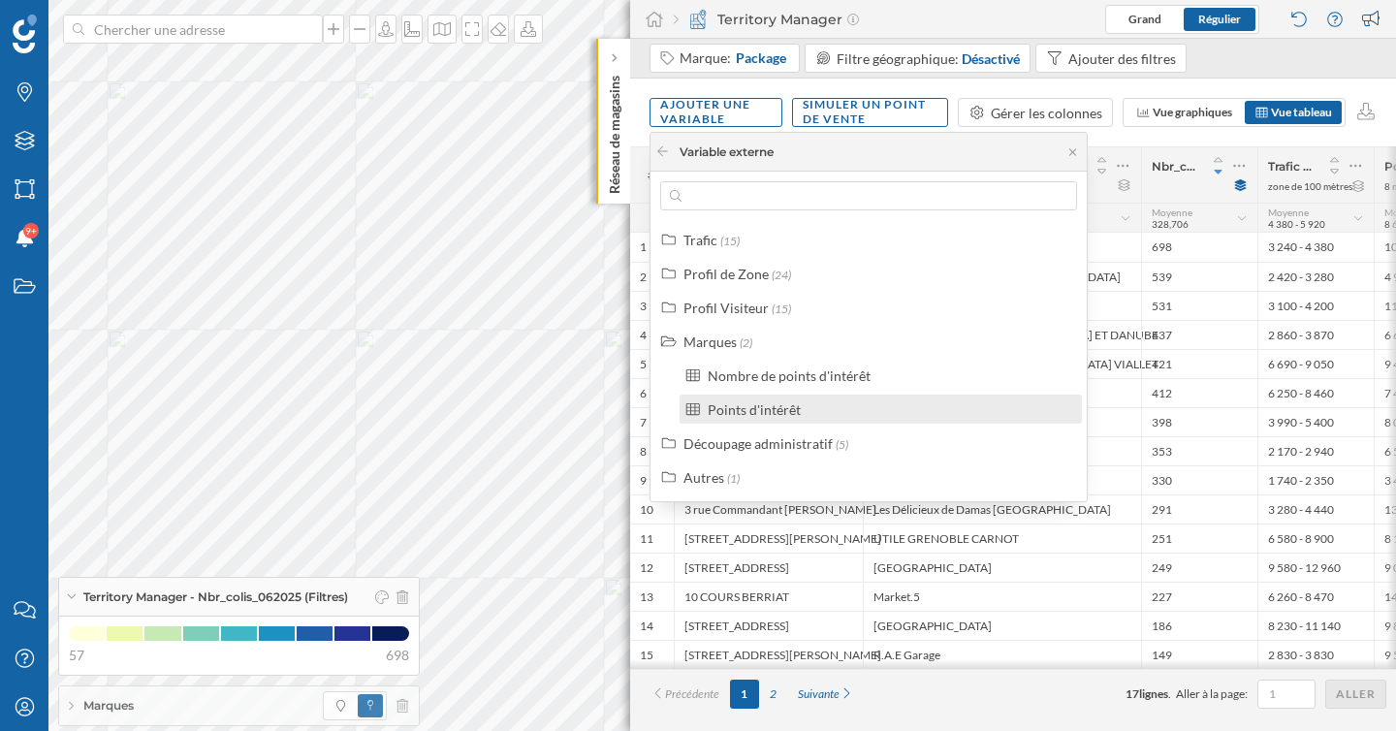
click at [760, 412] on div "Points d'intérêt" at bounding box center [754, 409] width 93 height 16
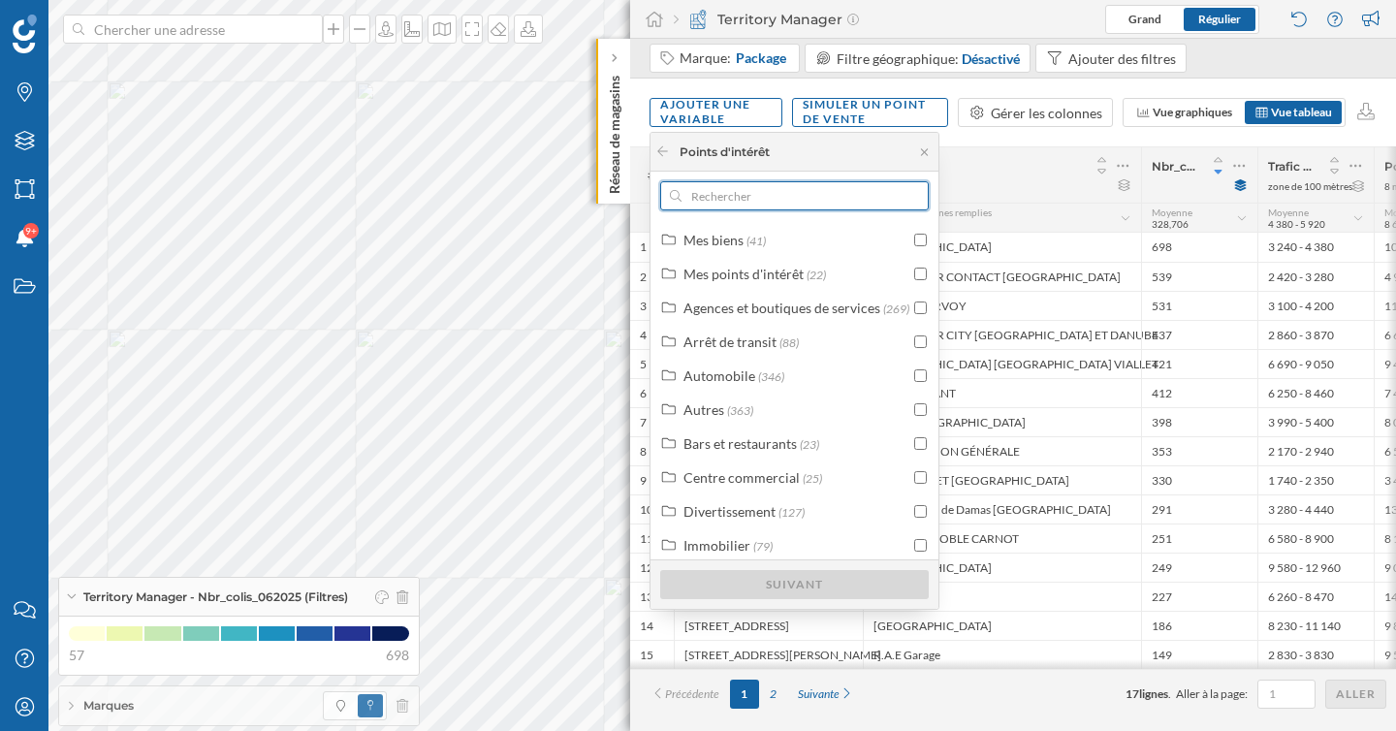
click at [770, 202] on input "text" at bounding box center [795, 195] width 226 height 29
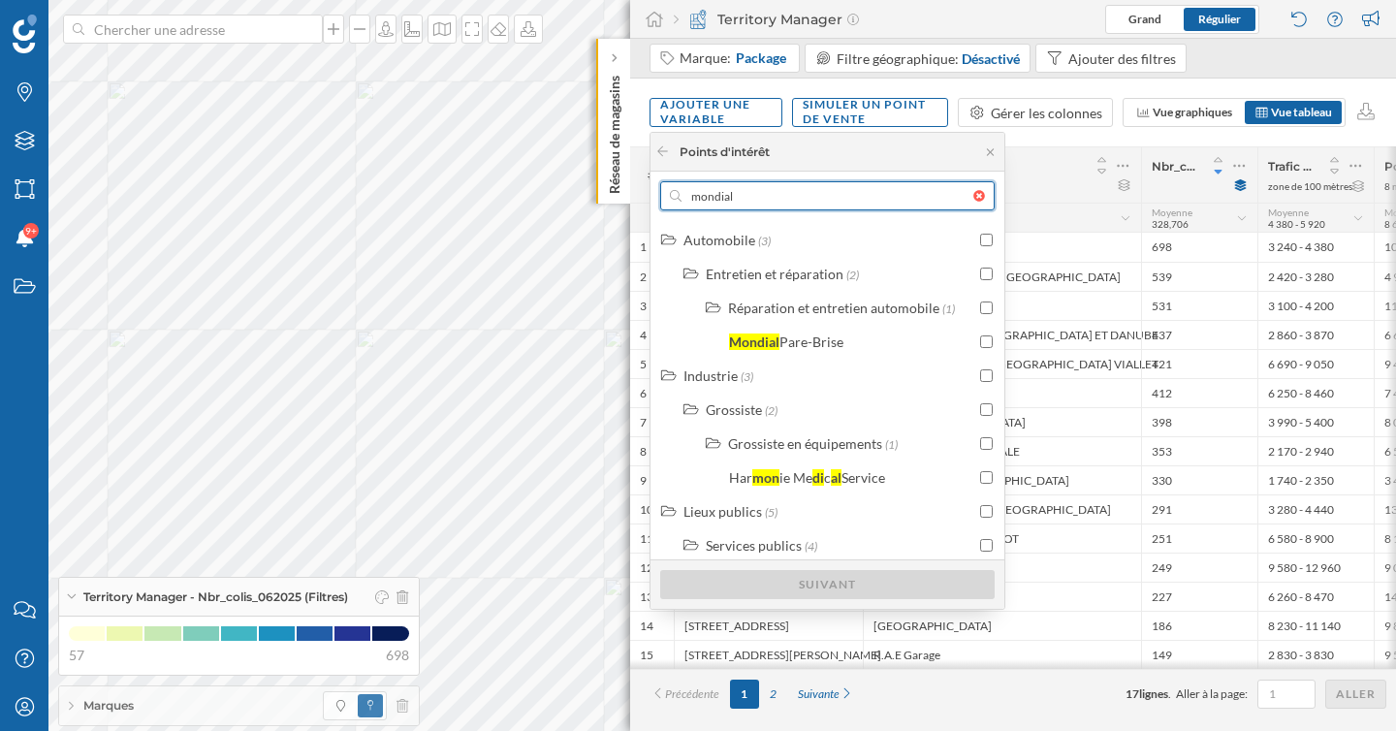
click at [581, 191] on body "Marques Filtres Zones Notifications 9+ Travail Nous contacter Centre d'aide Mon…" at bounding box center [698, 365] width 1396 height 731
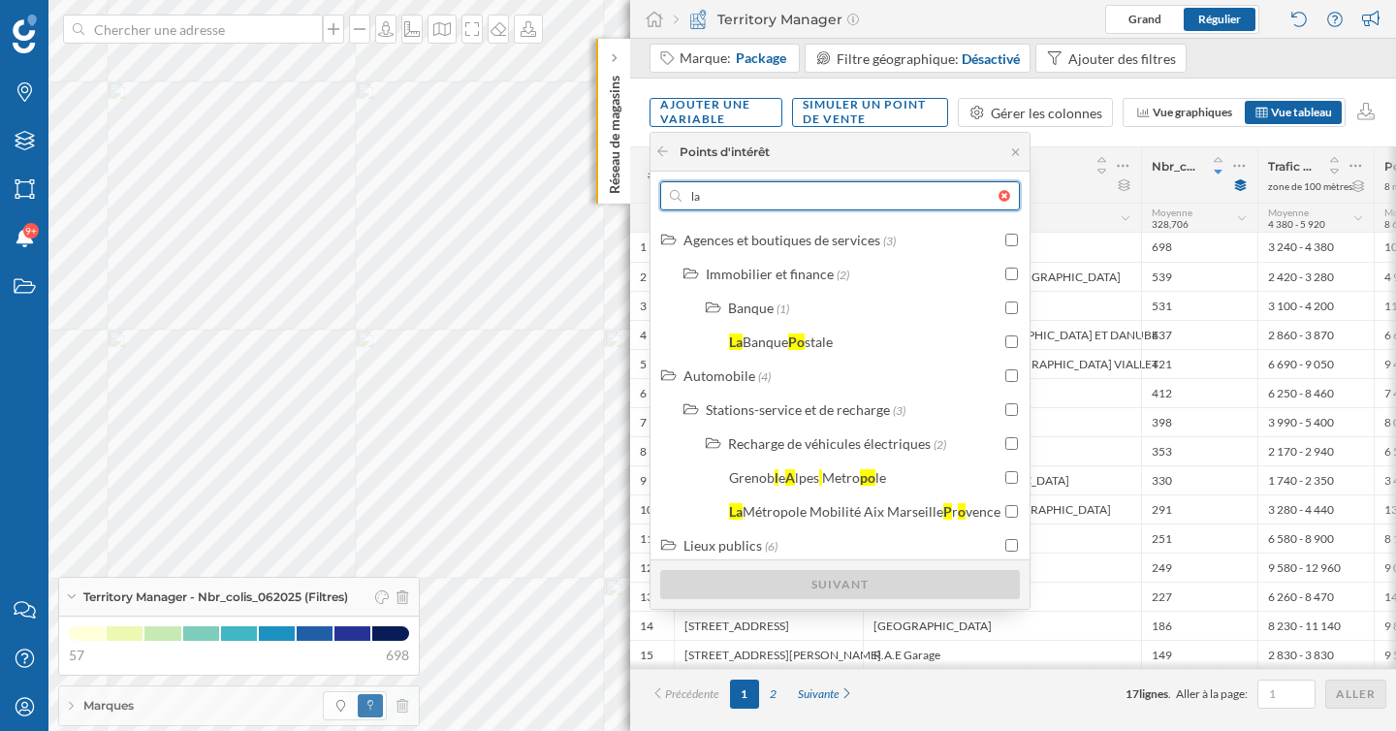
type input "l"
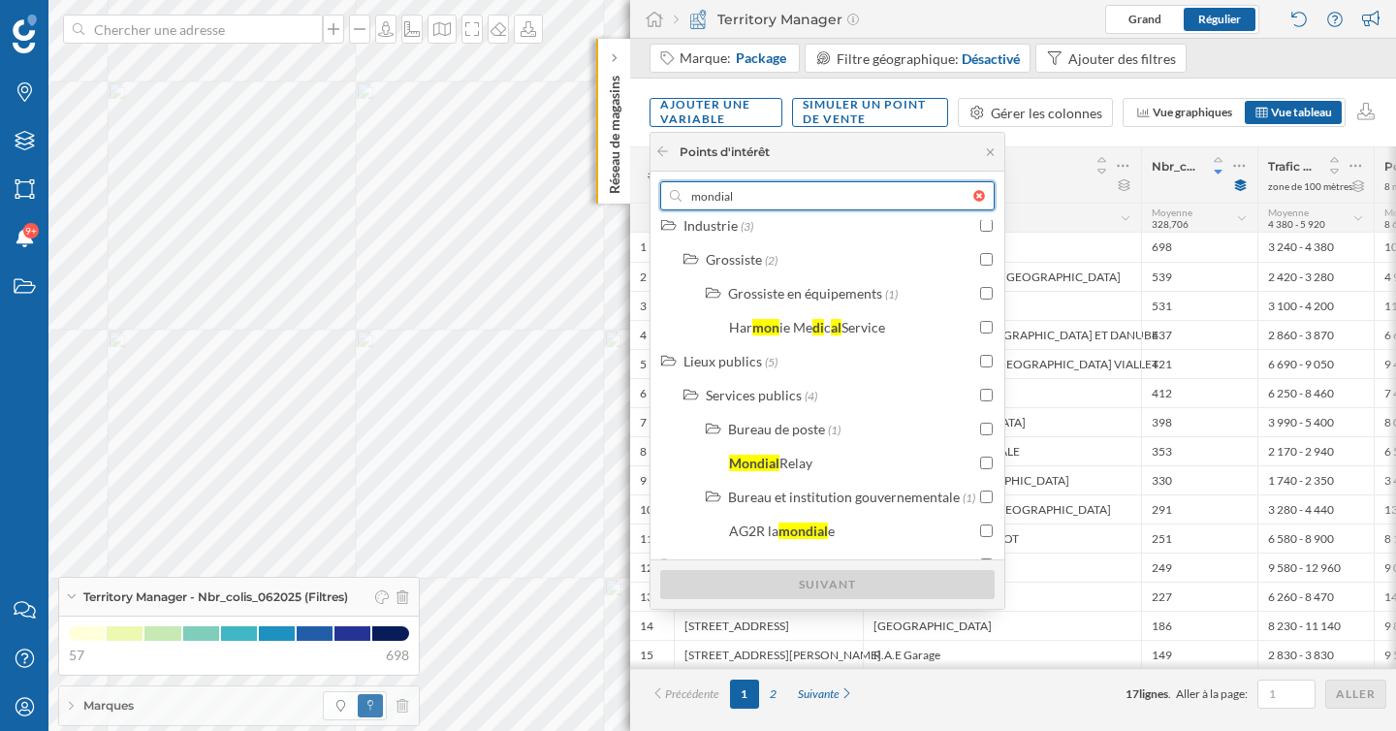
scroll to position [148, 0]
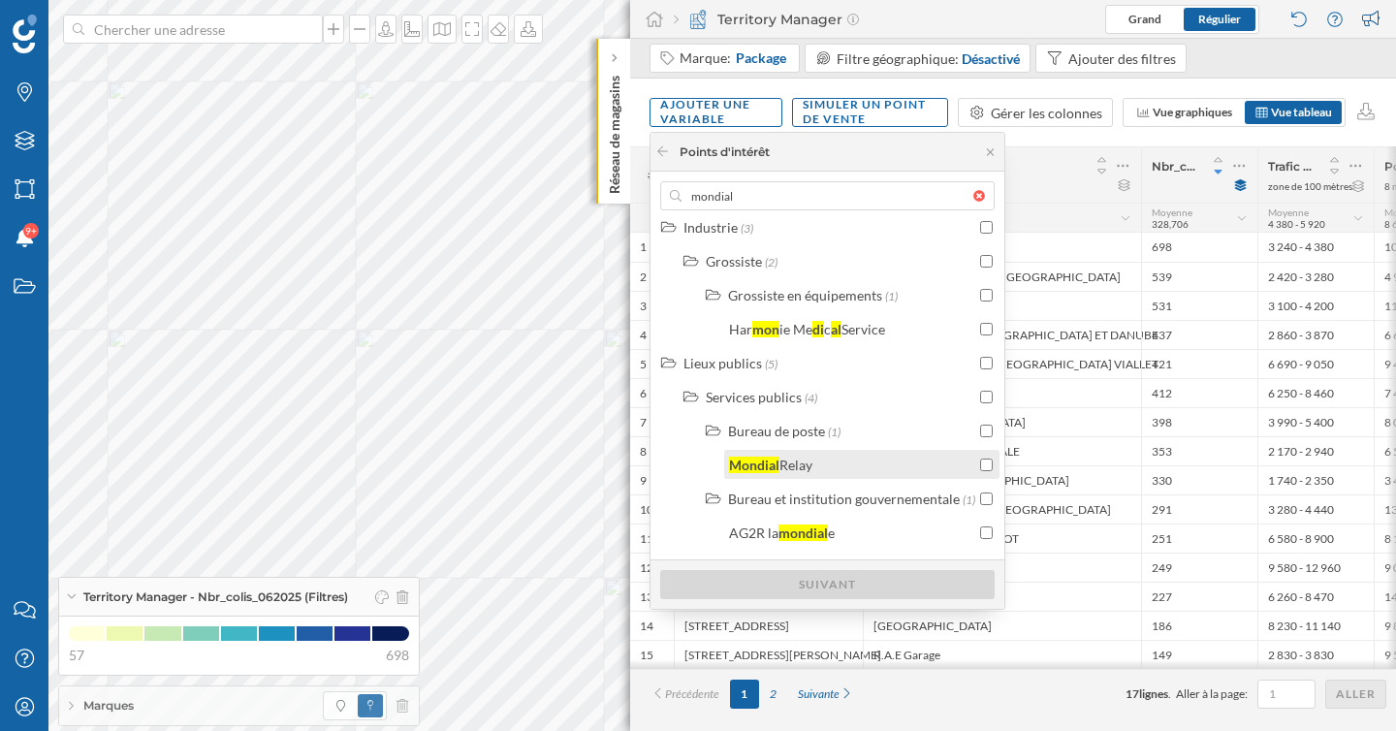
click at [810, 466] on div "Relay" at bounding box center [795, 465] width 33 height 16
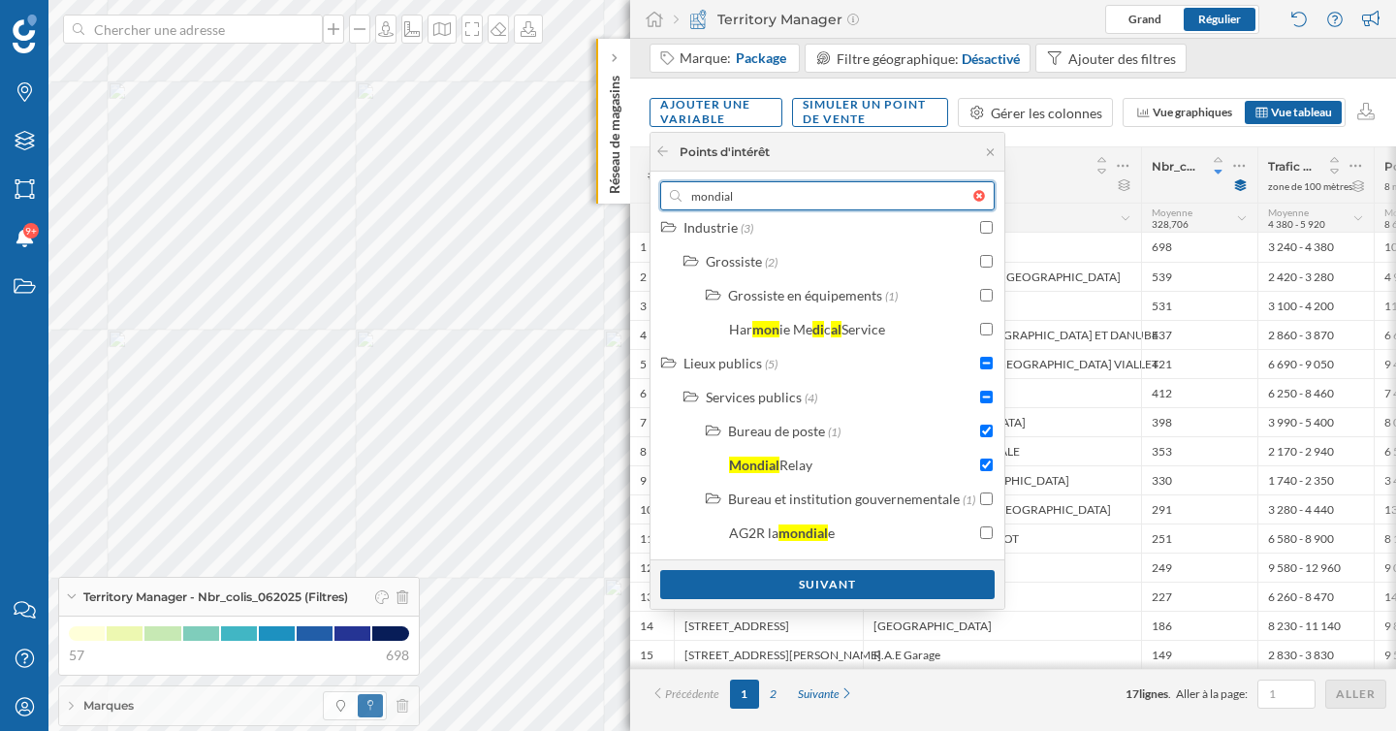
drag, startPoint x: 791, startPoint y: 192, endPoint x: 646, endPoint y: 188, distance: 145.5
click at [646, 188] on body "Marques Filtres Zones Notifications 9+ Travail Nous contacter Centre d'aide Mon…" at bounding box center [698, 365] width 1396 height 731
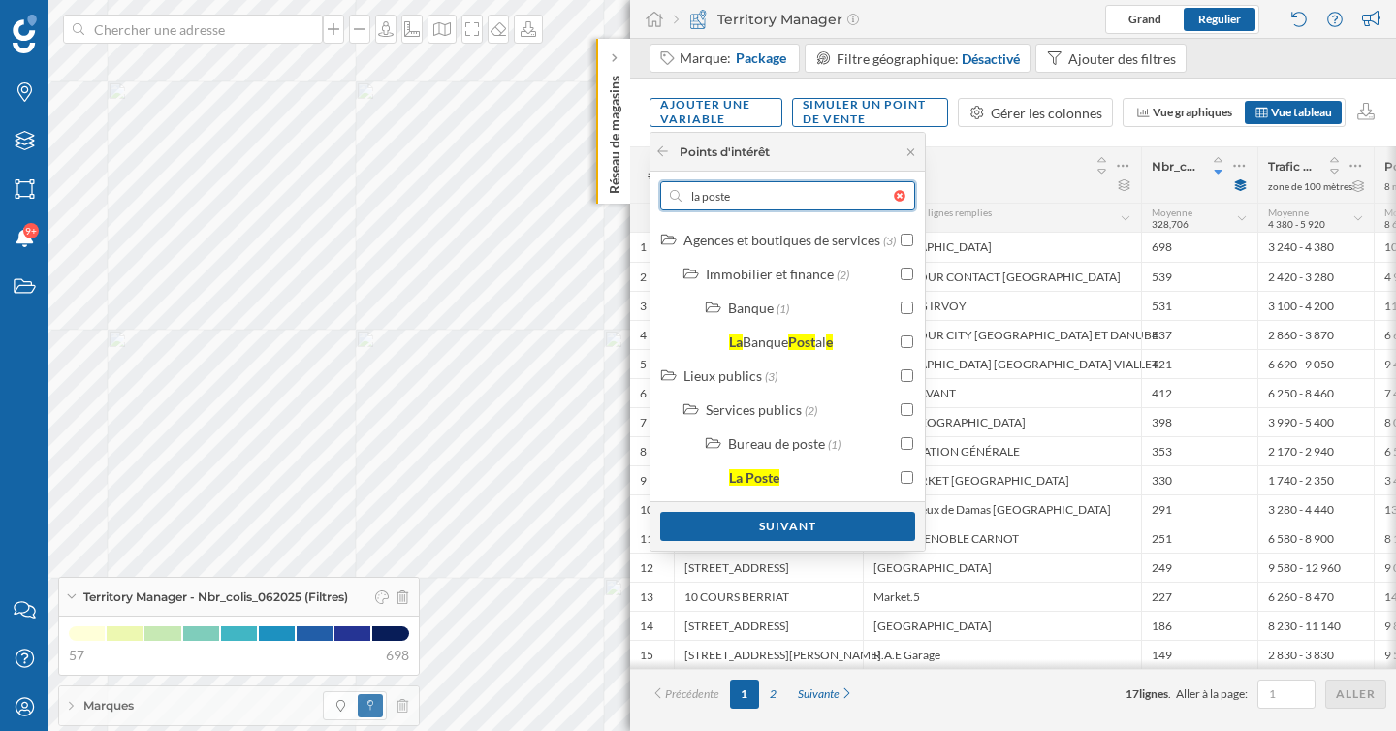
scroll to position [0, 0]
type input "la poste"
click at [905, 475] on input "checkbox" at bounding box center [907, 477] width 13 height 13
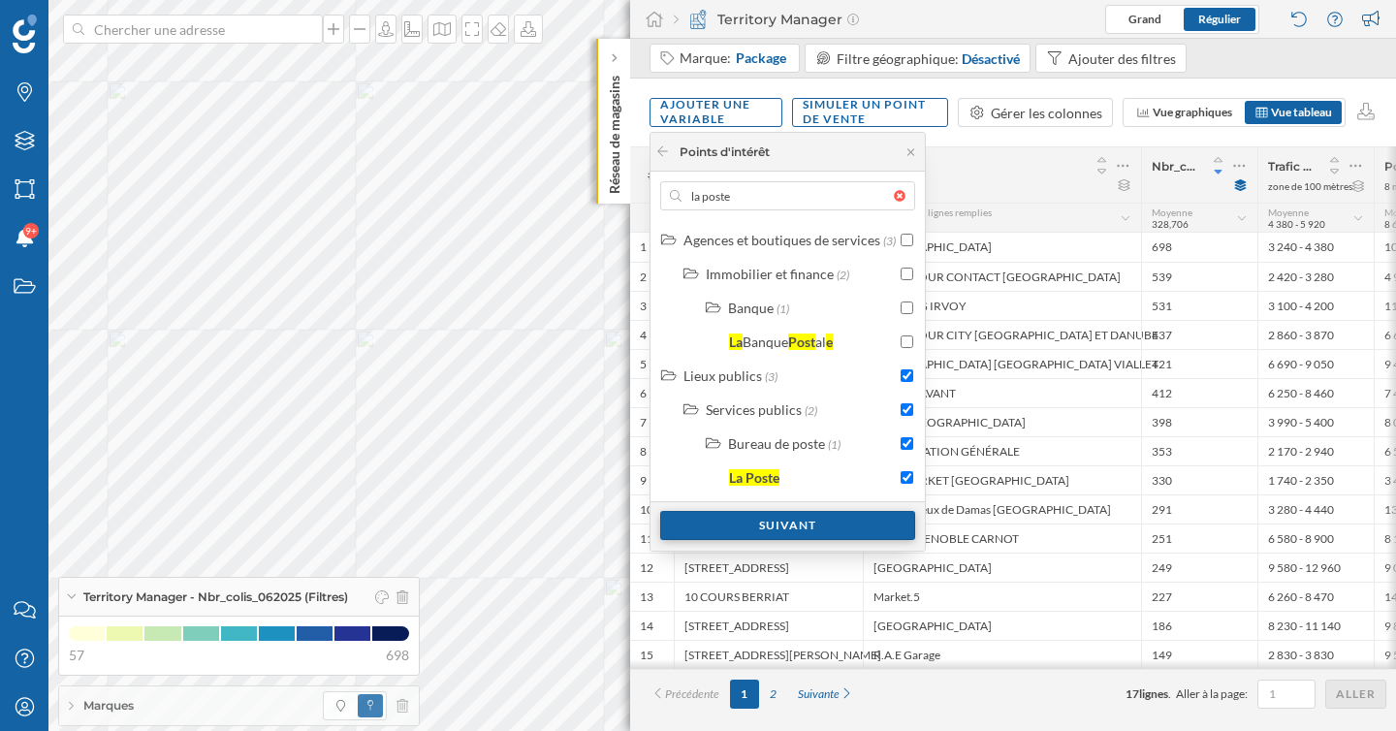
click at [865, 522] on div "Suivant" at bounding box center [787, 525] width 255 height 29
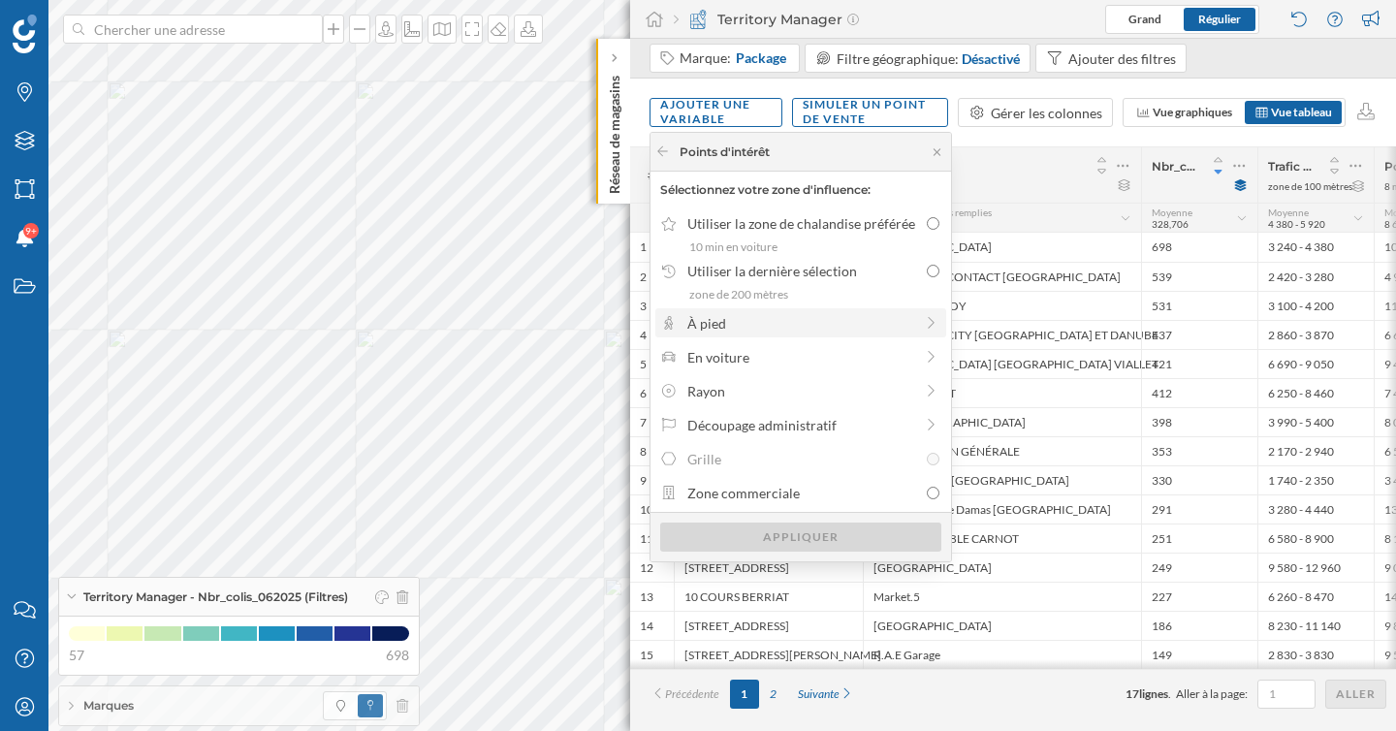
click at [835, 326] on div "À pied" at bounding box center [800, 323] width 226 height 20
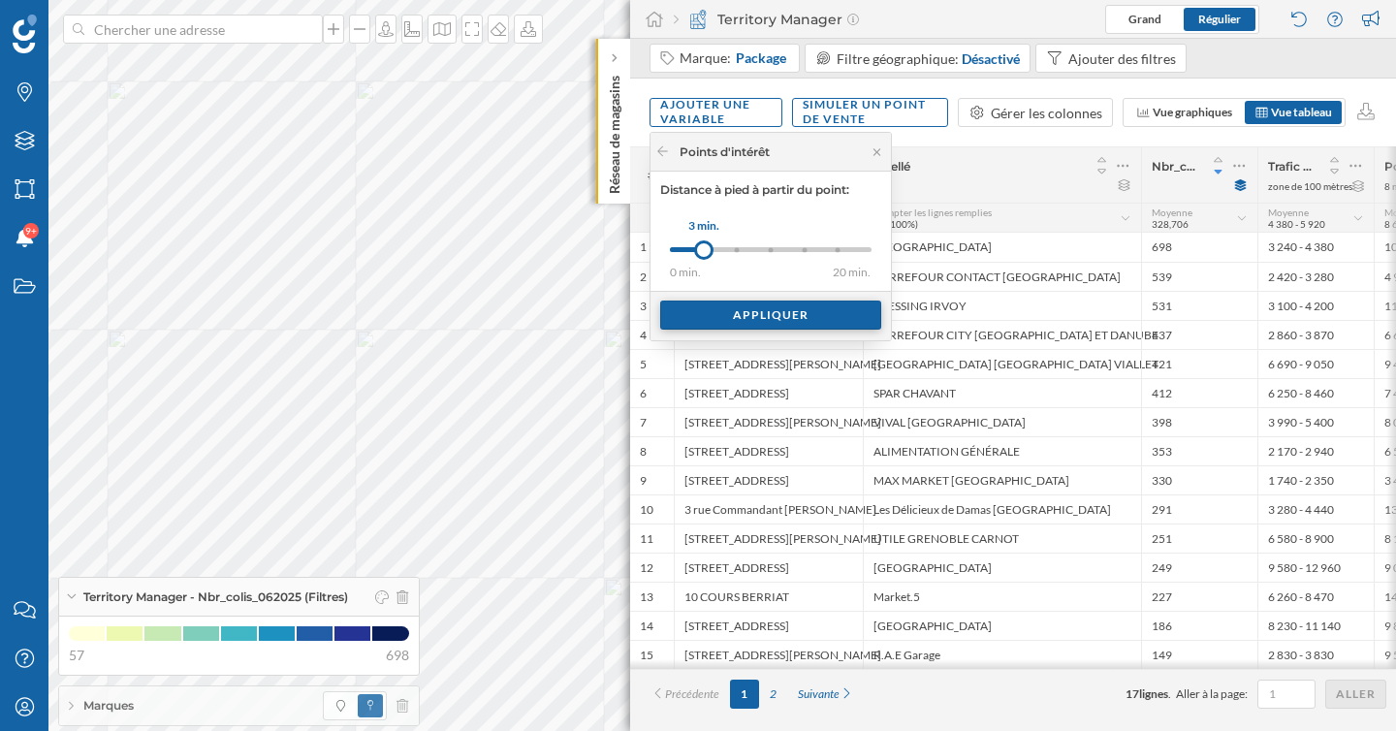
click at [738, 318] on div "Appliquer" at bounding box center [770, 315] width 221 height 29
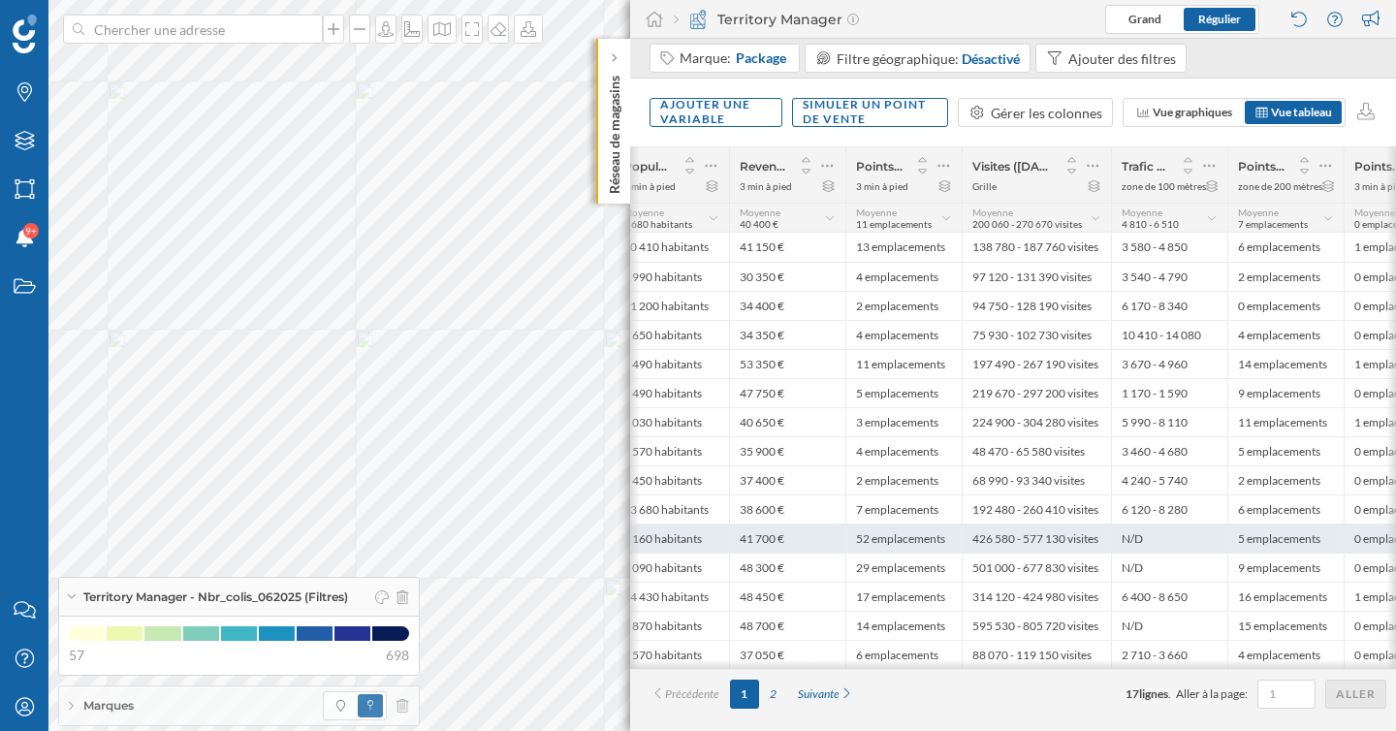
scroll to position [0, 825]
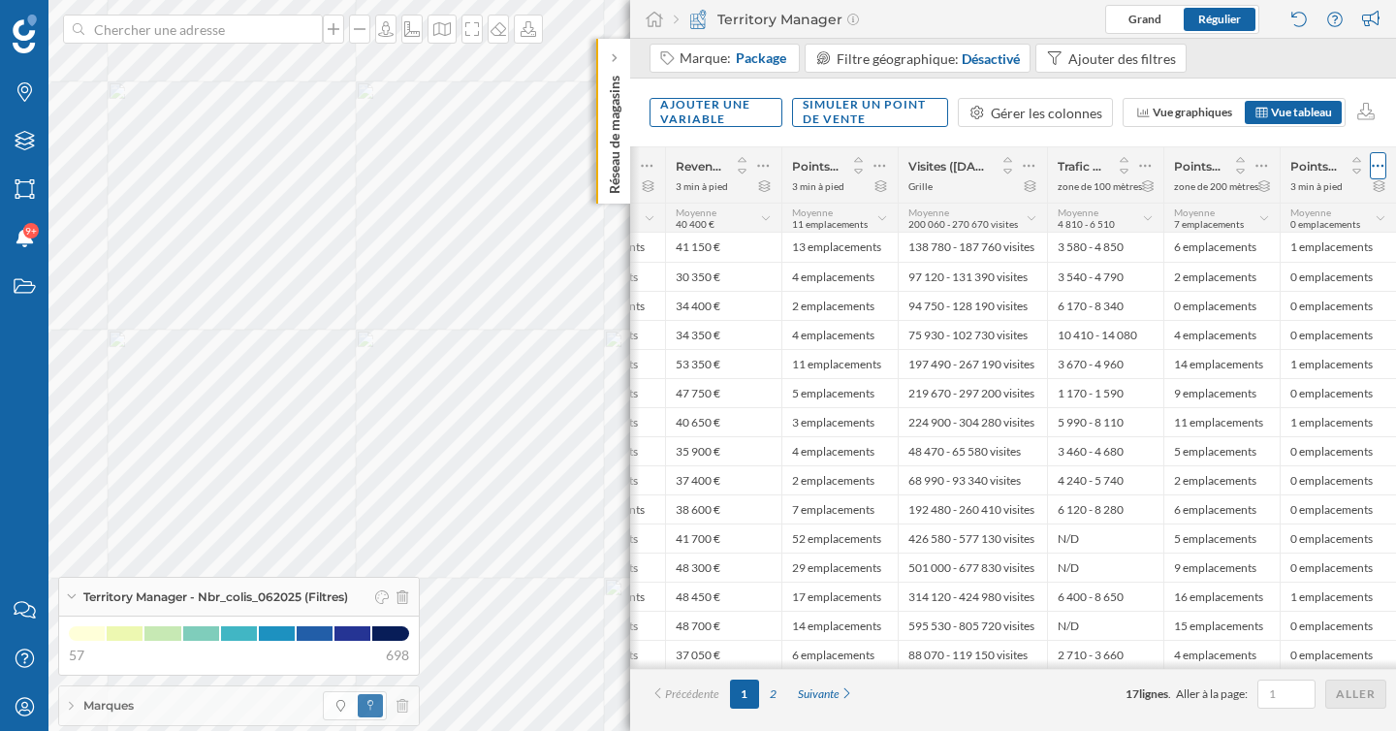
click at [1377, 165] on icon at bounding box center [1378, 165] width 13 height 19
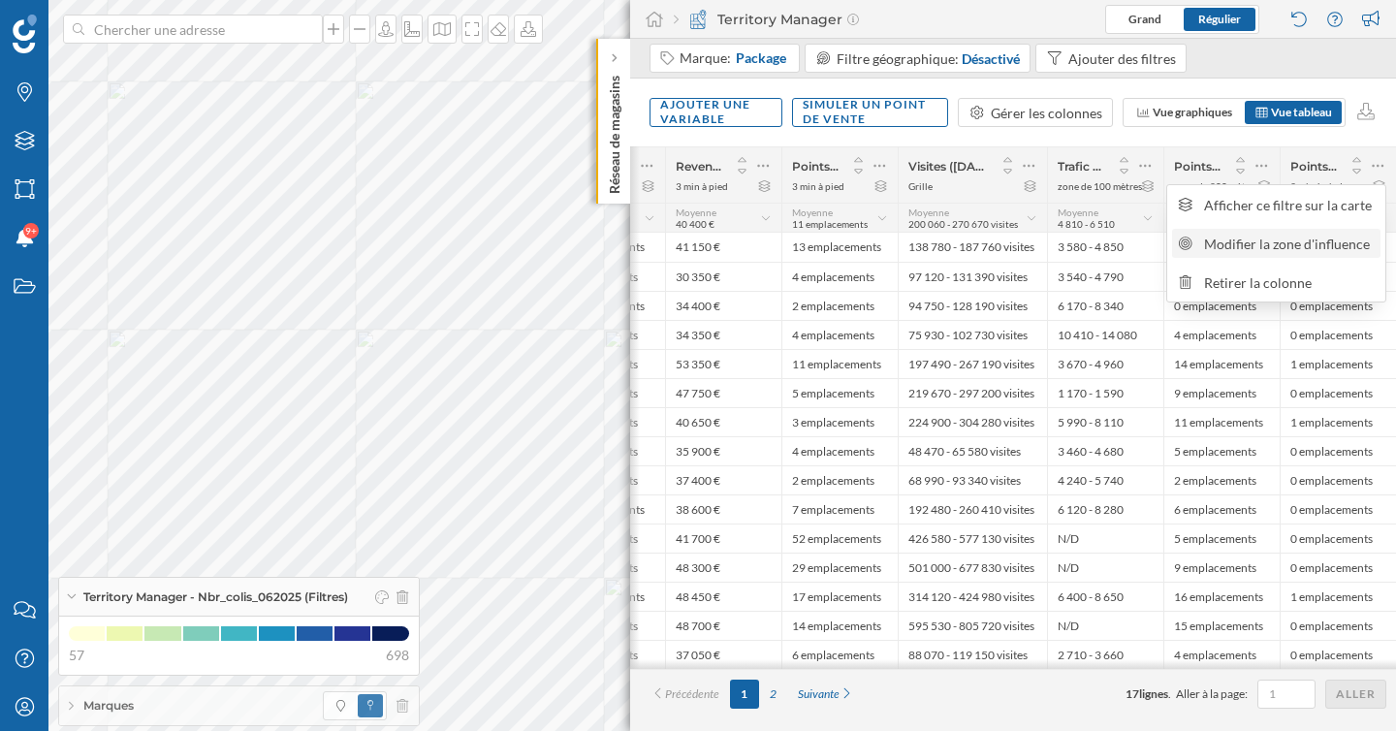
click at [1256, 250] on div "Modifier la zone d'influence" at bounding box center [1289, 244] width 171 height 20
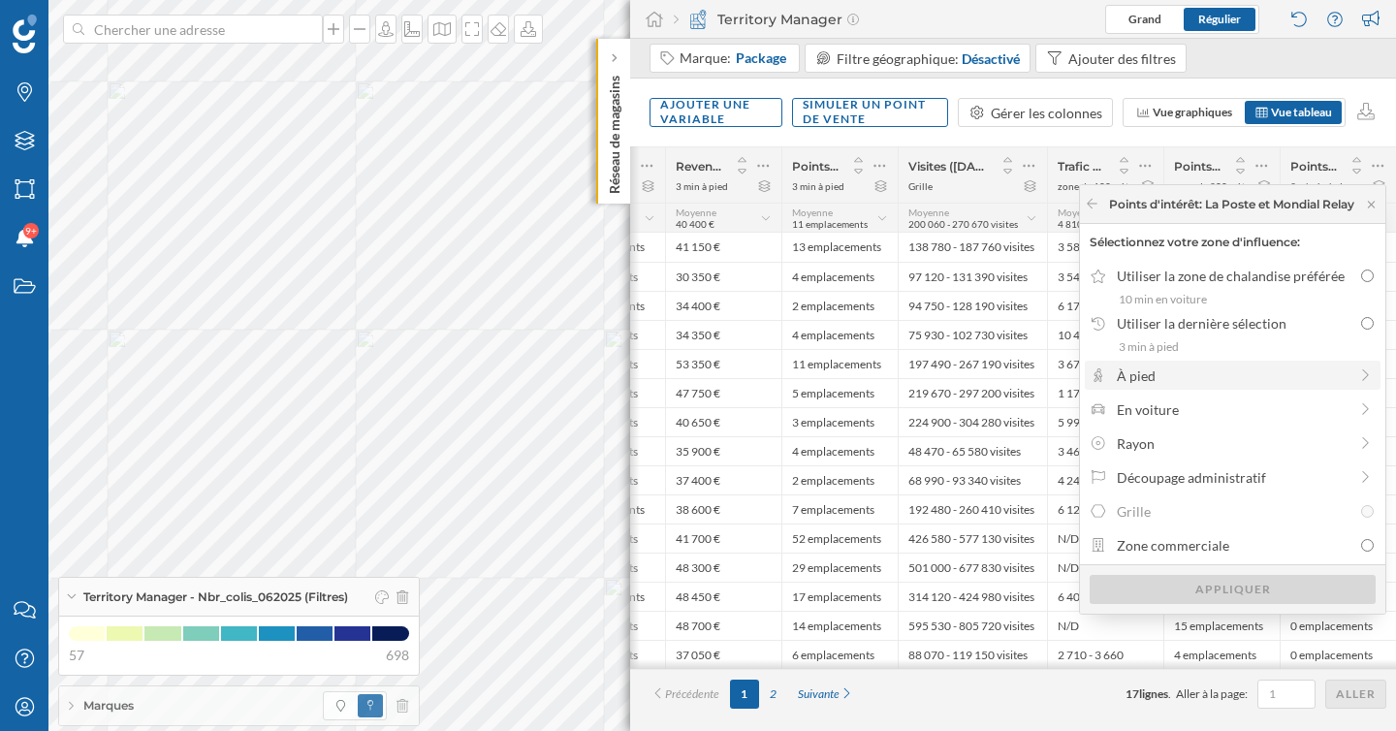
click at [1222, 370] on div "À pied" at bounding box center [1232, 375] width 231 height 20
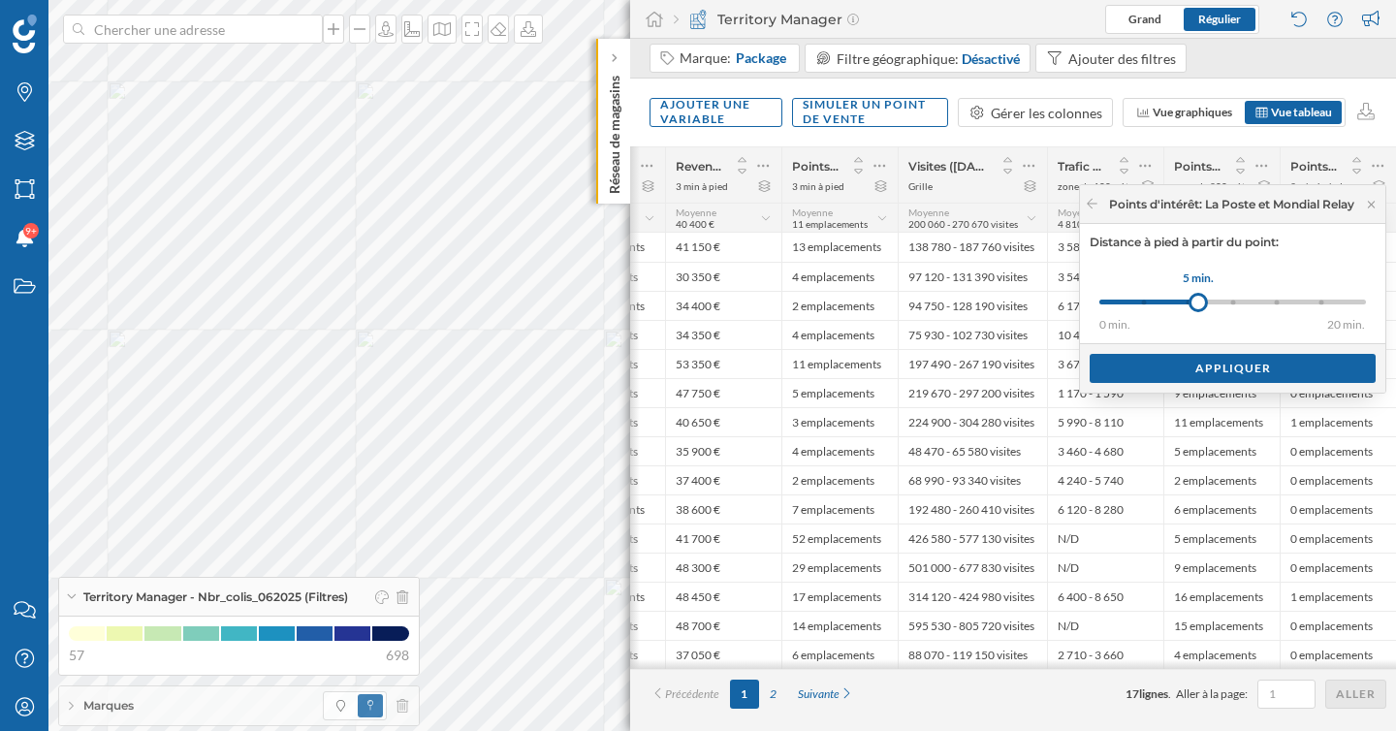
drag, startPoint x: 1142, startPoint y: 302, endPoint x: 1195, endPoint y: 304, distance: 53.4
click at [1195, 304] on div at bounding box center [1198, 302] width 19 height 19
click at [1223, 359] on div "Appliquer" at bounding box center [1233, 367] width 286 height 29
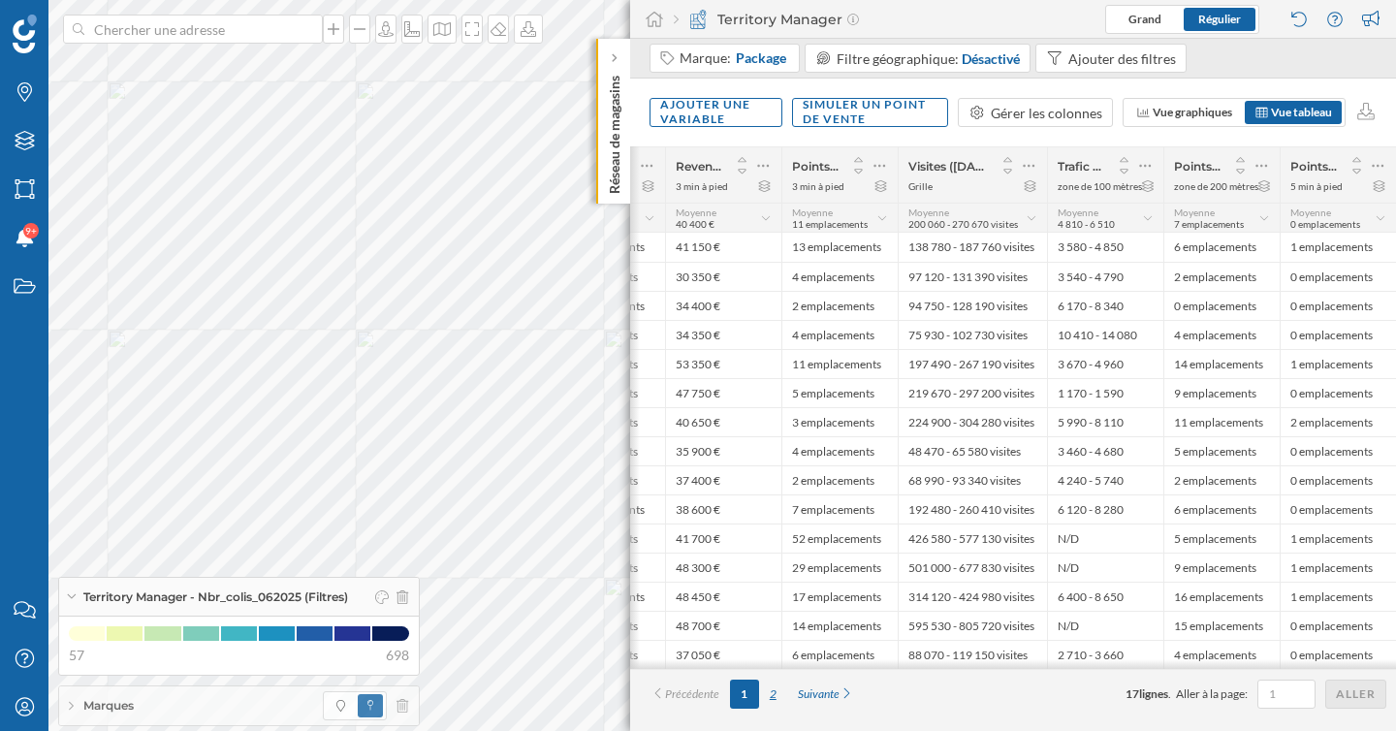
click at [778, 701] on div "2" at bounding box center [773, 694] width 28 height 29
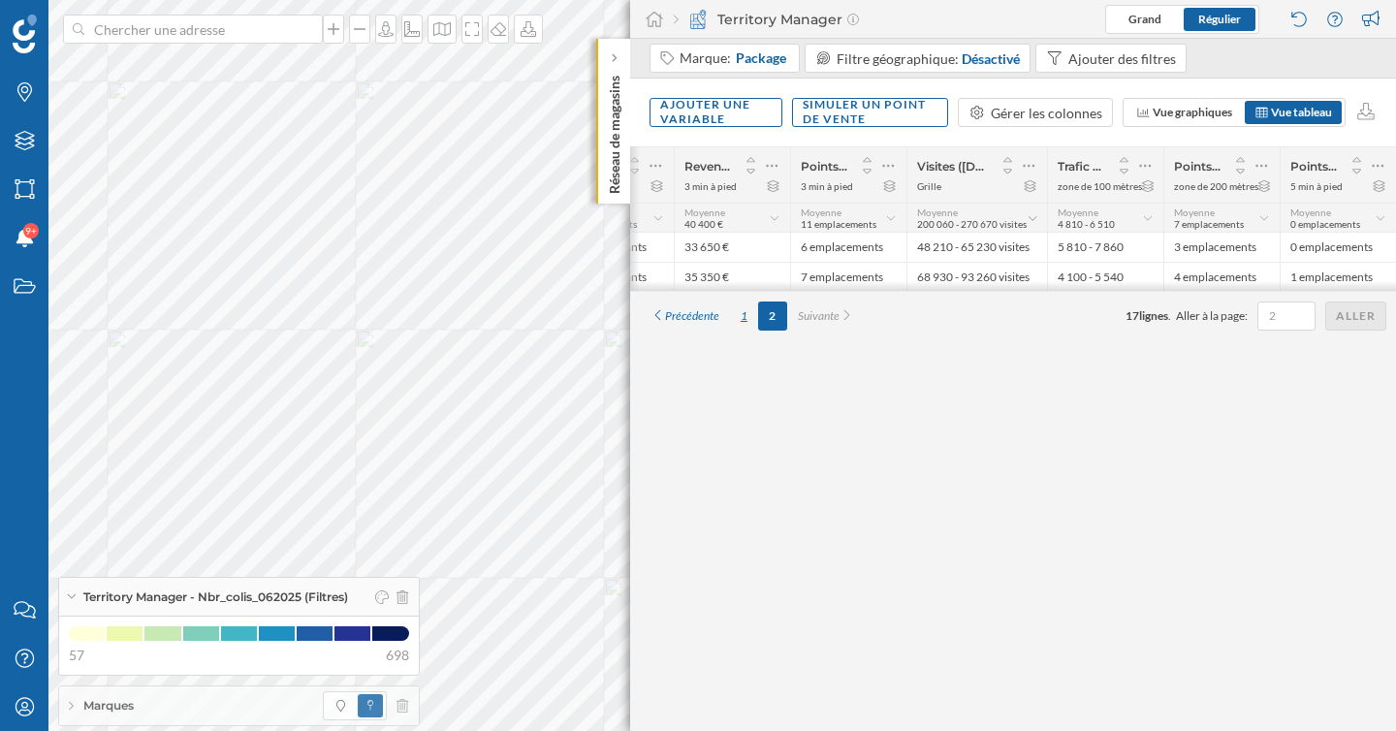
click at [746, 322] on div "1" at bounding box center [744, 316] width 28 height 29
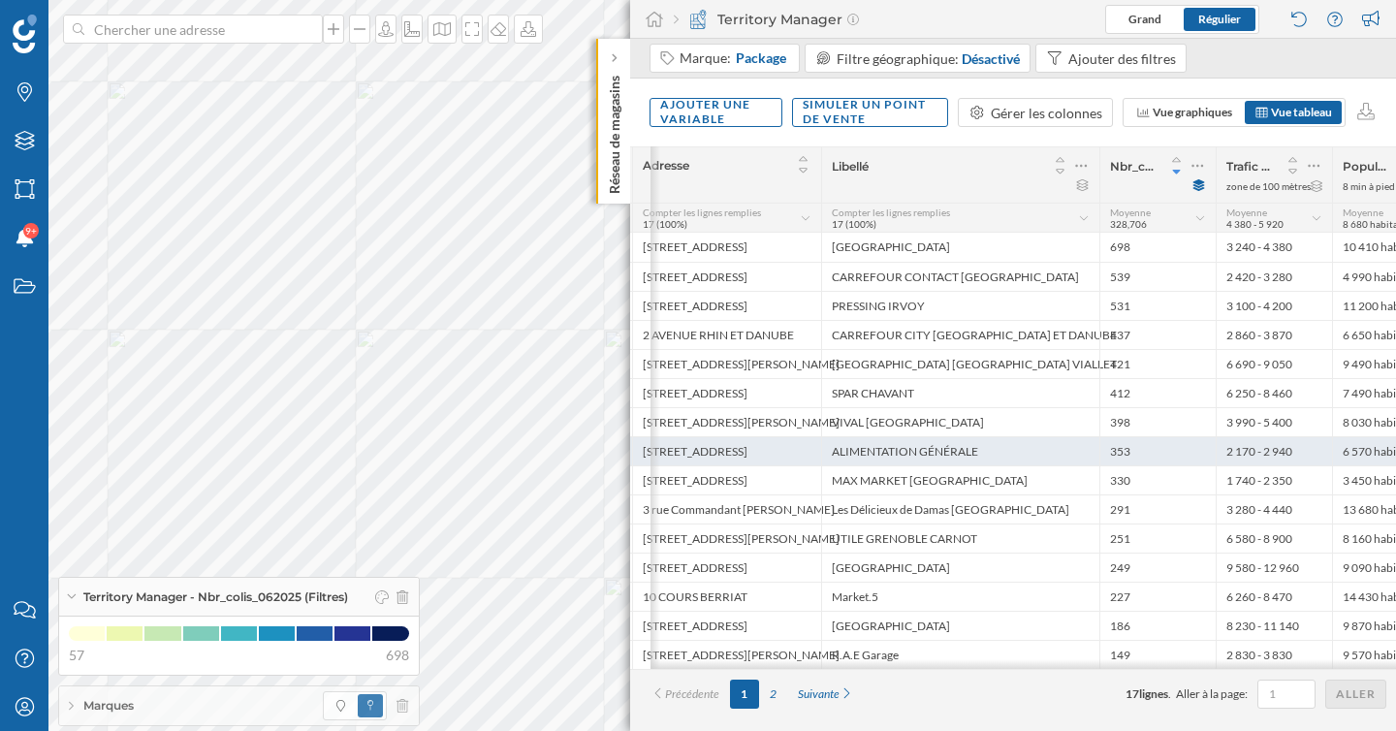
scroll to position [0, 0]
